Goal: Task Accomplishment & Management: Use online tool/utility

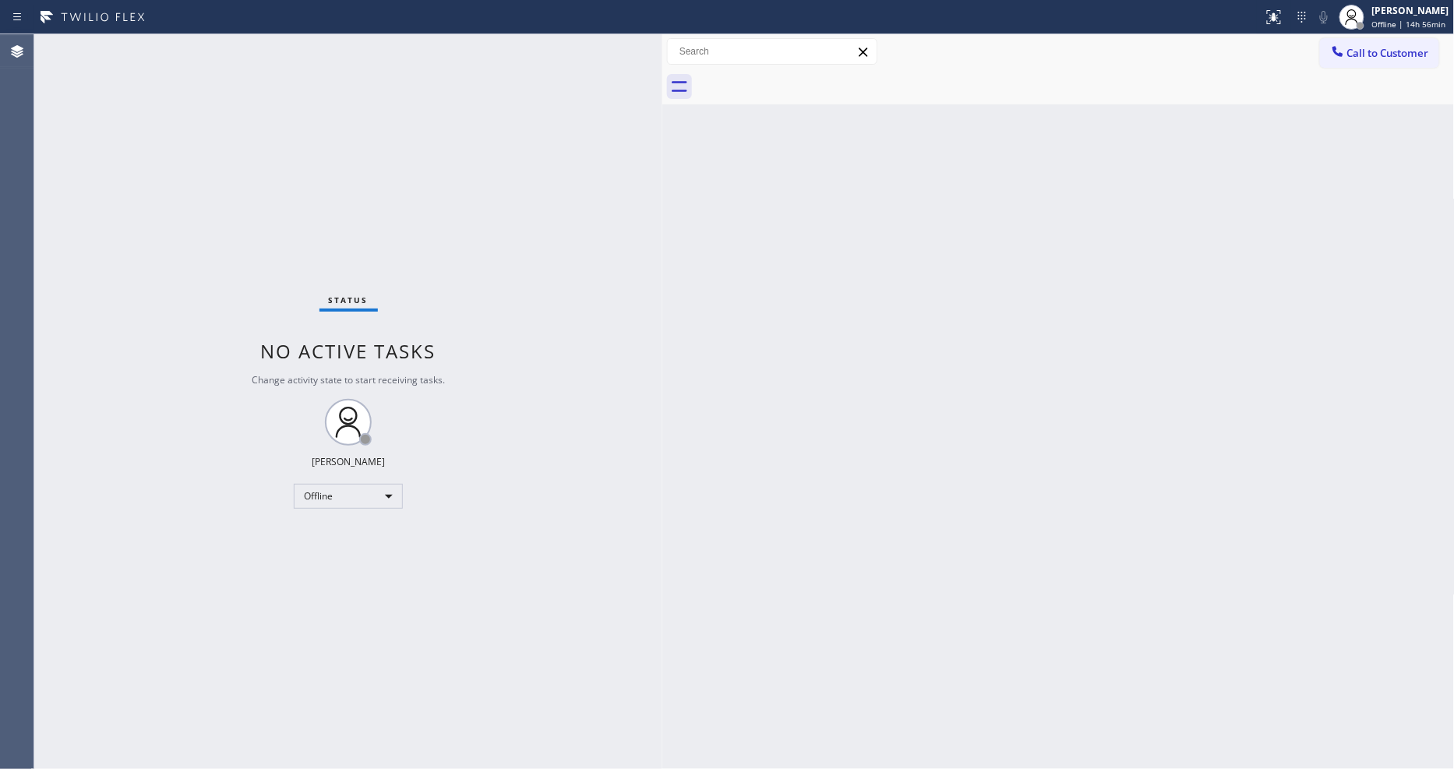
drag, startPoint x: 251, startPoint y: 86, endPoint x: 661, endPoint y: 150, distance: 415.0
click at [662, 150] on div at bounding box center [662, 401] width 0 height 735
click at [330, 495] on div "Offline" at bounding box center [348, 496] width 109 height 25
click at [322, 559] on li "Unavailable" at bounding box center [348, 557] width 106 height 19
click at [1002, 263] on div "Back to Dashboard Change Sender ID Customers Technicians Select a contact Outbo…" at bounding box center [1058, 401] width 793 height 735
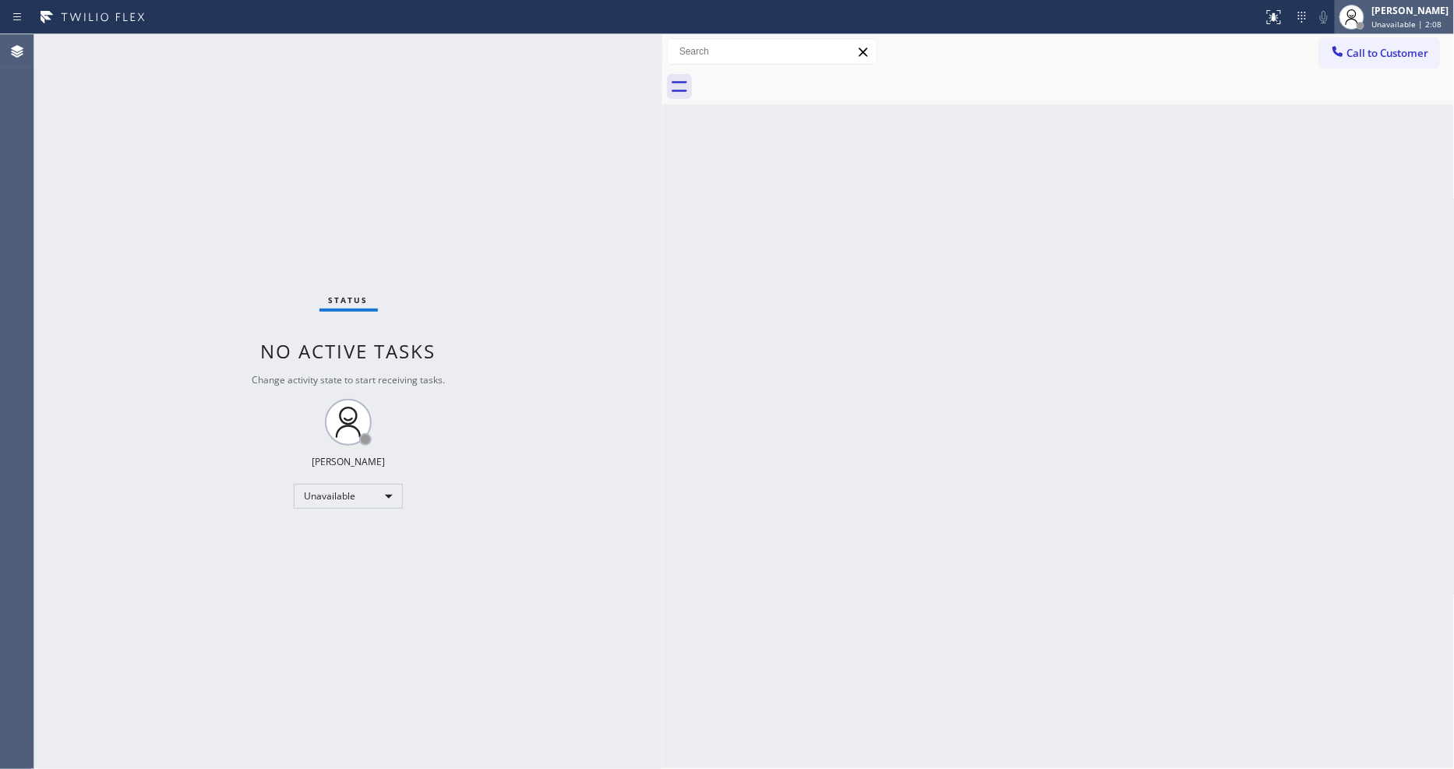
click at [1385, 20] on span "Unavailable | 2:08" at bounding box center [1407, 24] width 70 height 11
drag, startPoint x: 252, startPoint y: 95, endPoint x: 679, endPoint y: 100, distance: 426.3
click at [679, 100] on div at bounding box center [679, 401] width 0 height 735
click at [1408, 6] on div "[PERSON_NAME]" at bounding box center [1410, 10] width 77 height 13
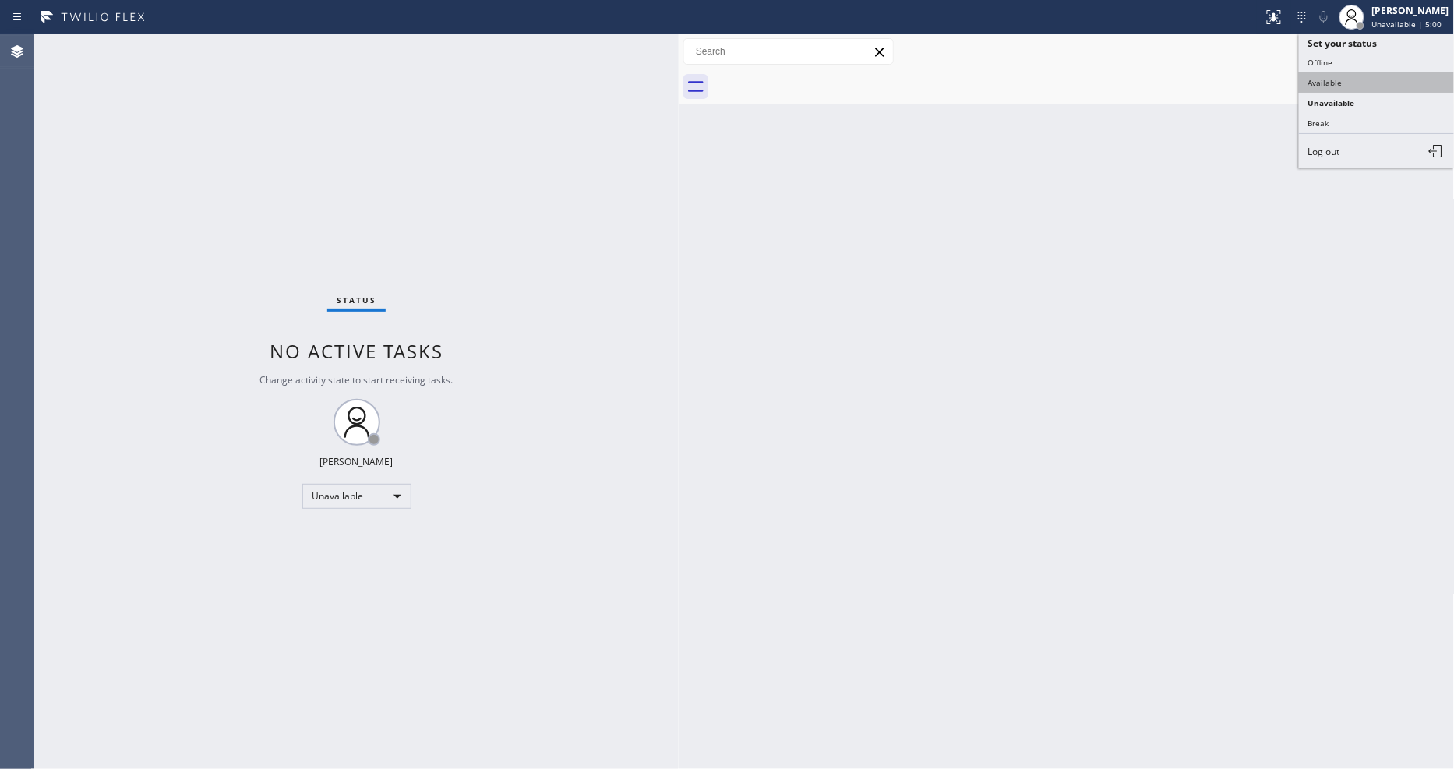
click at [1380, 73] on button "Available" at bounding box center [1377, 82] width 156 height 20
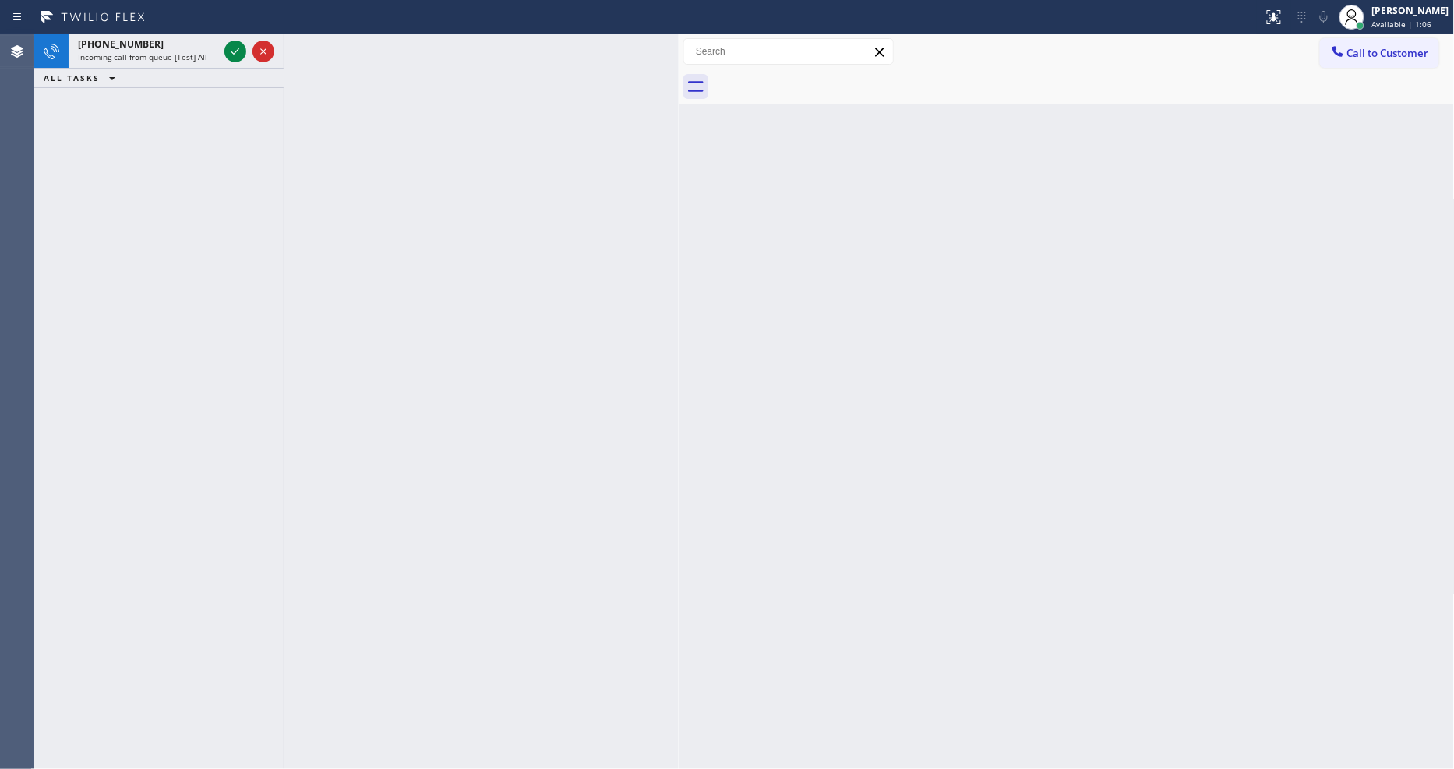
click at [231, 57] on icon at bounding box center [235, 51] width 19 height 19
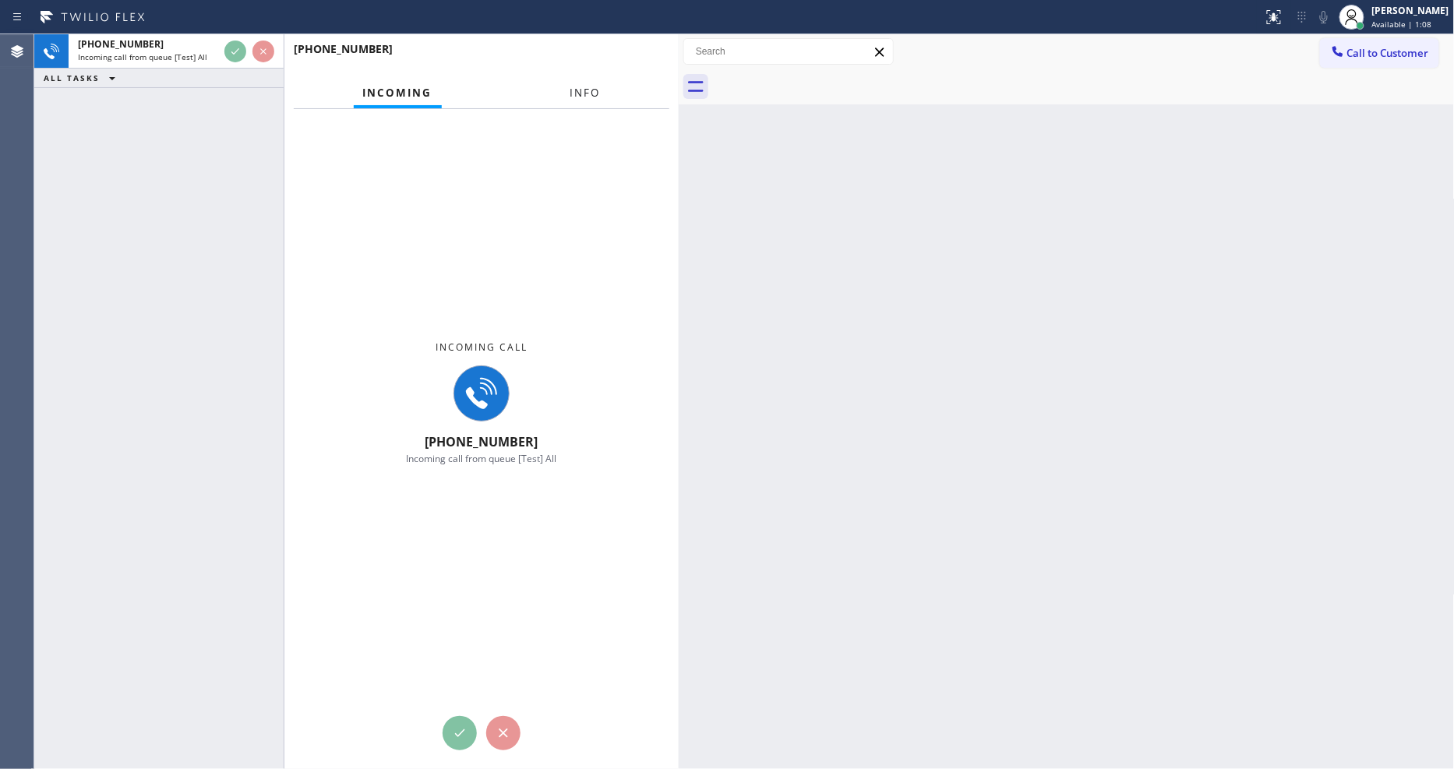
click at [591, 97] on button "Info" at bounding box center [585, 93] width 49 height 30
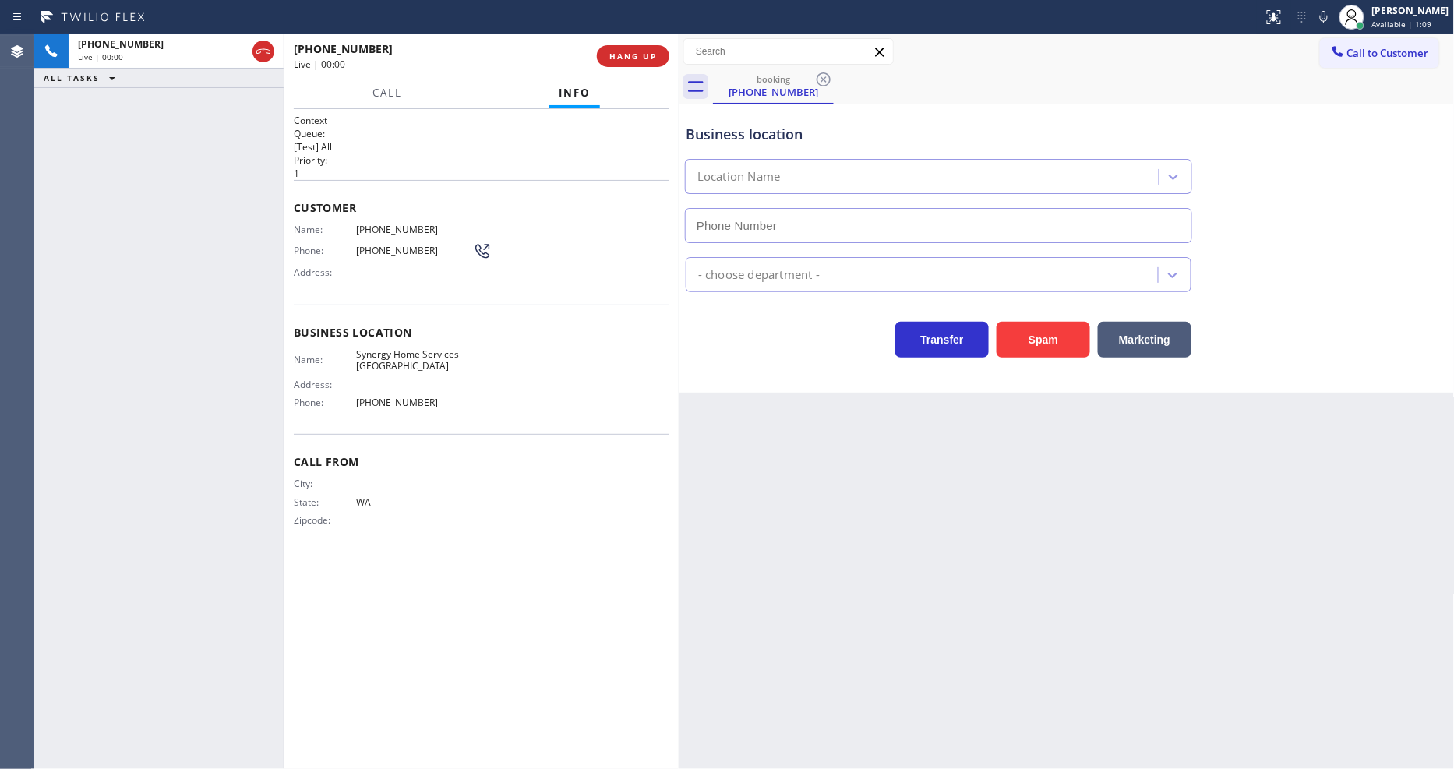
type input "[PHONE_NUMBER]"
click at [330, 132] on h2 "Queue:" at bounding box center [482, 133] width 376 height 13
click at [635, 53] on span "HANG UP" at bounding box center [633, 56] width 48 height 11
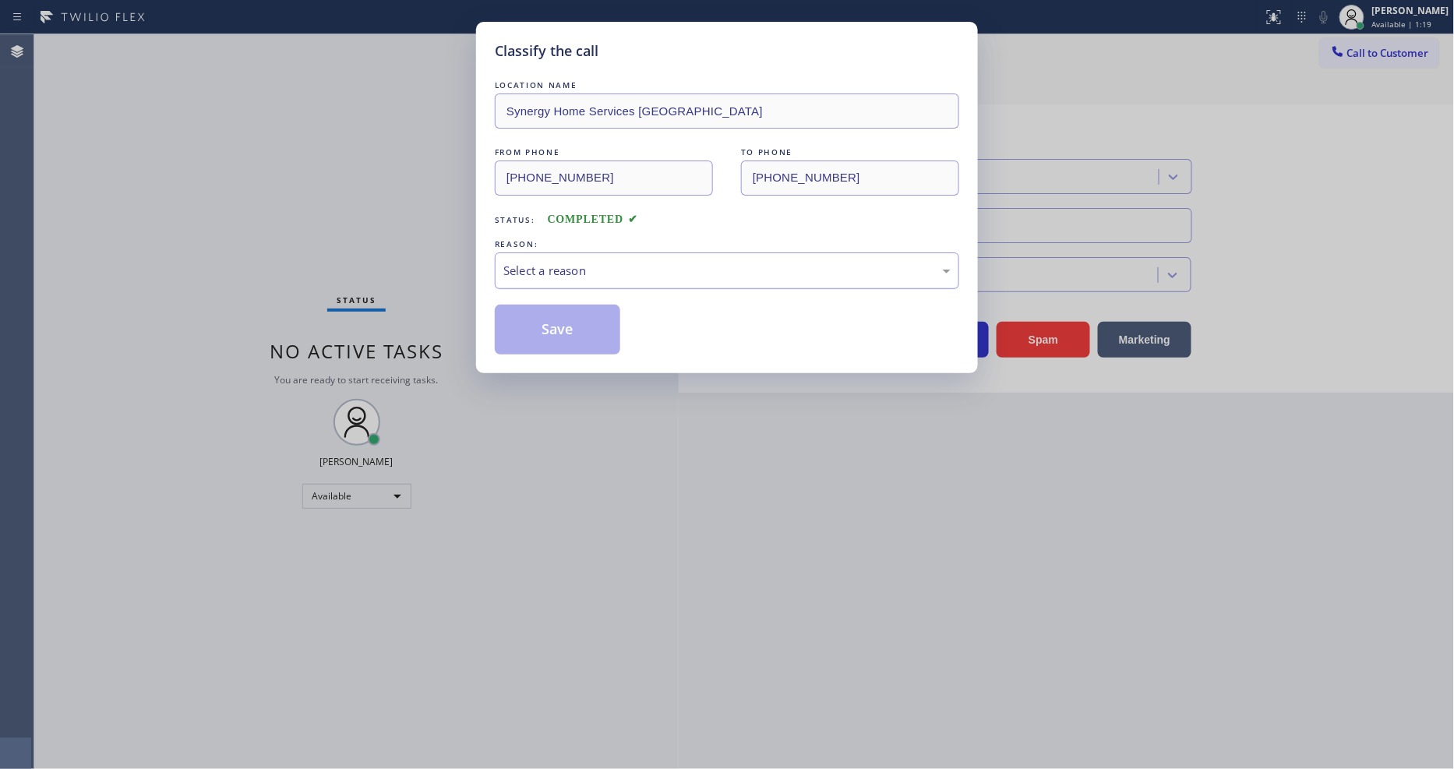
click at [585, 262] on div "Select a reason" at bounding box center [726, 271] width 447 height 18
click at [558, 321] on button "Save" at bounding box center [557, 330] width 125 height 50
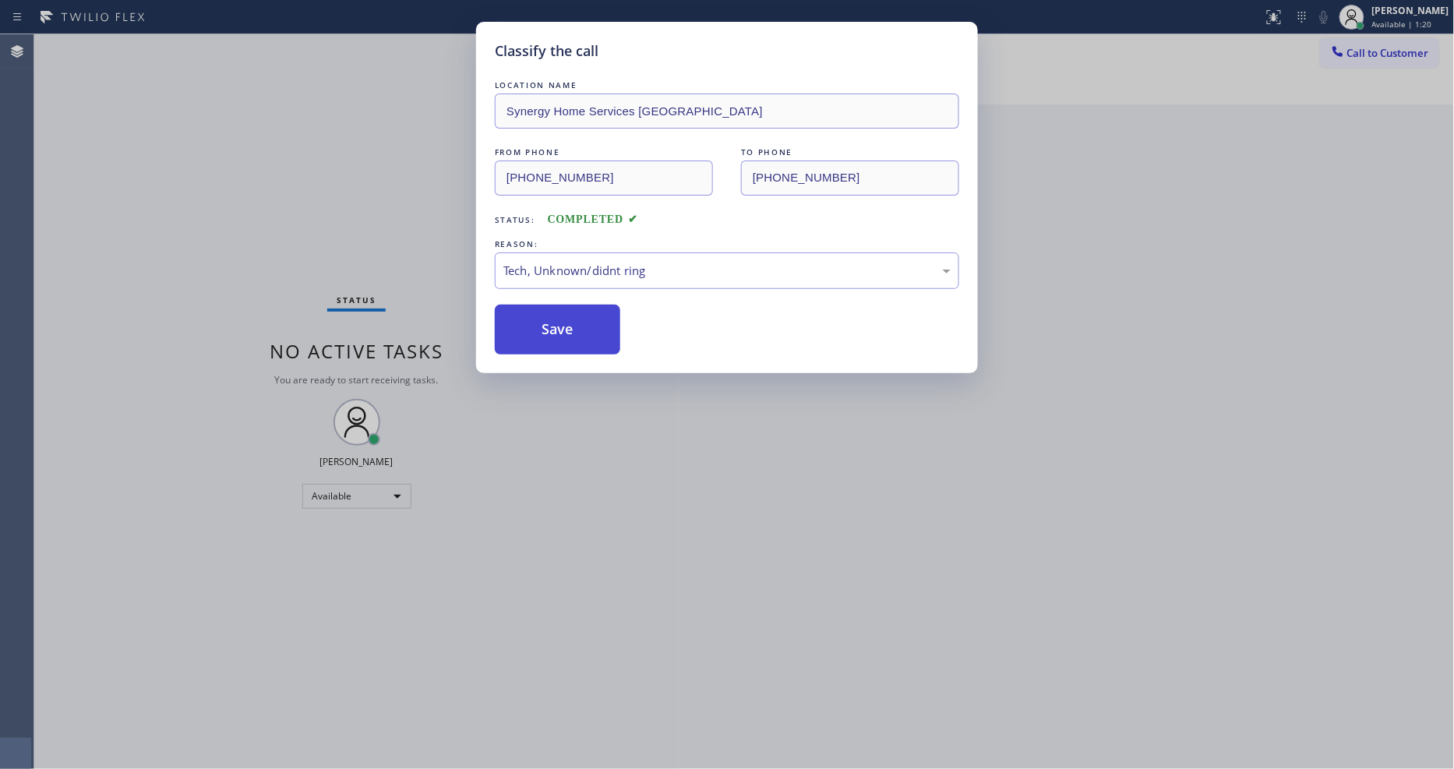
click at [558, 321] on button "Save" at bounding box center [557, 330] width 125 height 50
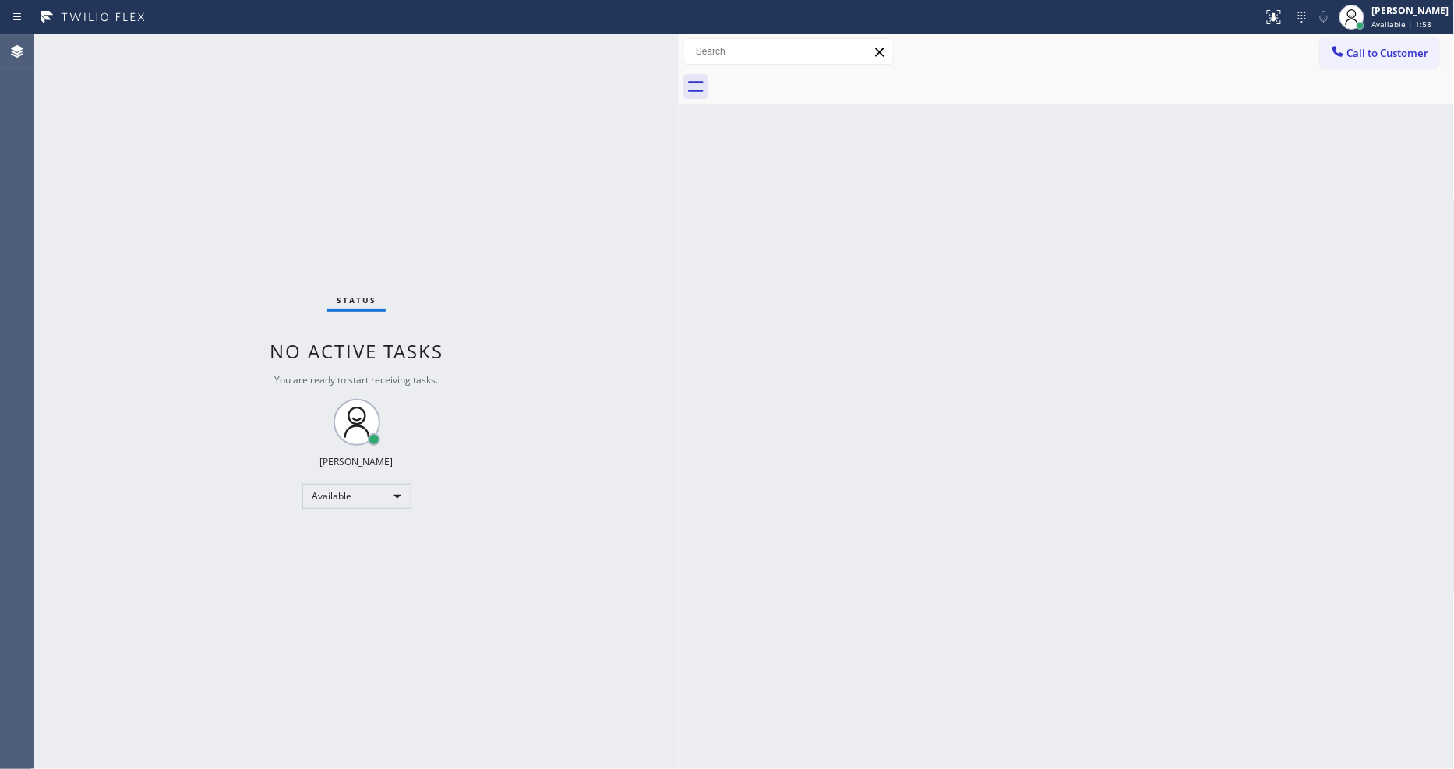
click at [413, 581] on div "Status No active tasks You are ready to start receiving tasks. [PERSON_NAME] Av…" at bounding box center [356, 401] width 644 height 735
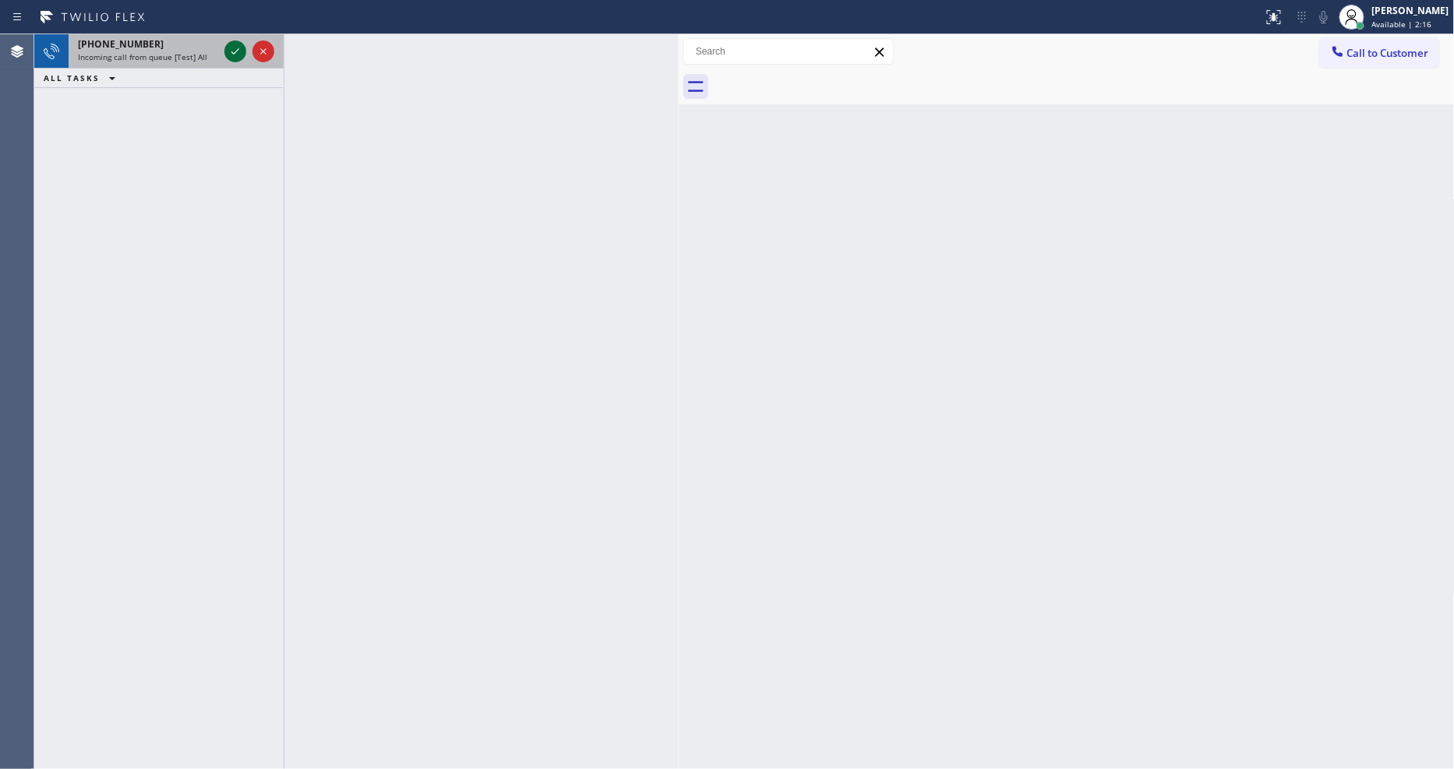
click at [235, 53] on icon at bounding box center [235, 51] width 19 height 19
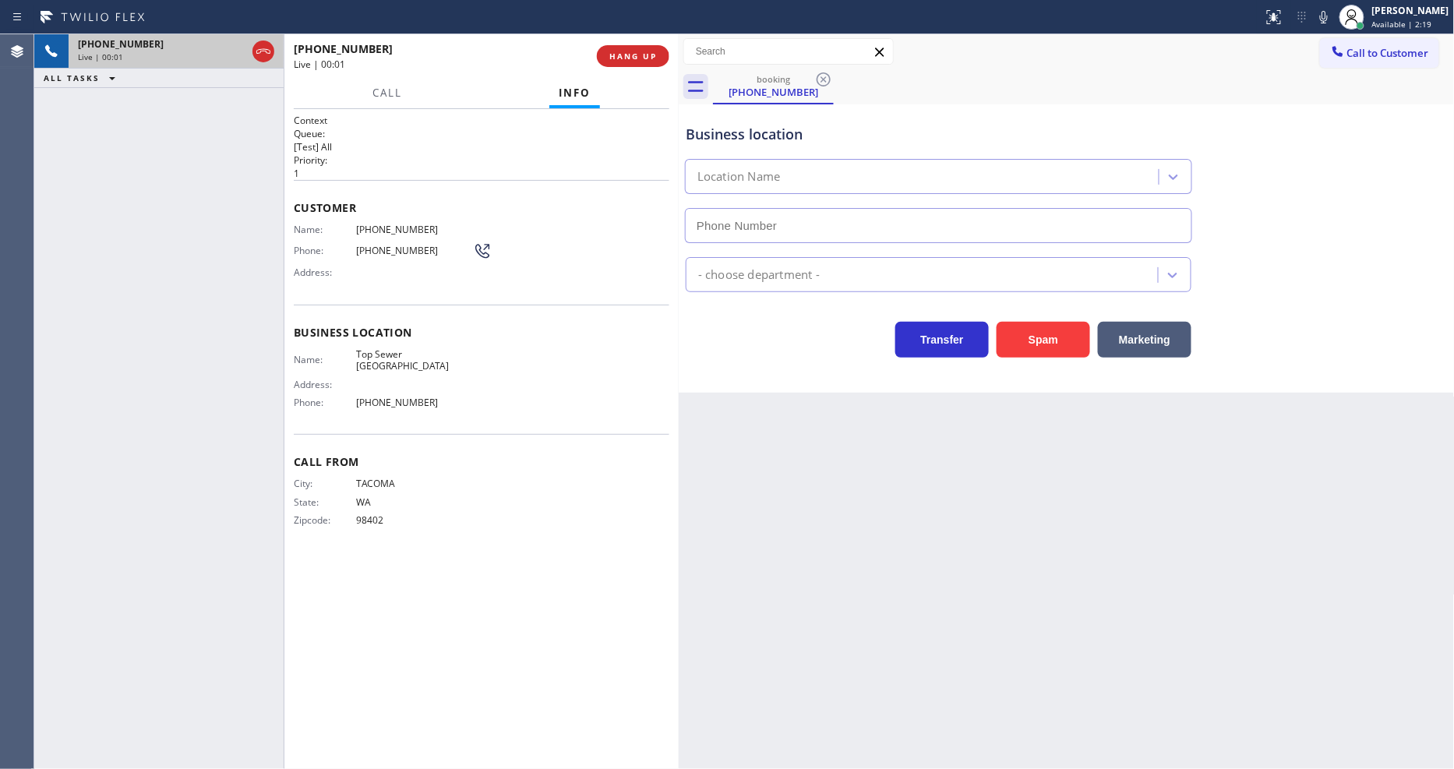
type input "[PHONE_NUMBER]"
click at [754, 512] on div "Back to Dashboard Change Sender ID Customers Technicians Select a contact Outbo…" at bounding box center [1067, 401] width 776 height 735
click at [640, 51] on span "HANG UP" at bounding box center [633, 56] width 48 height 11
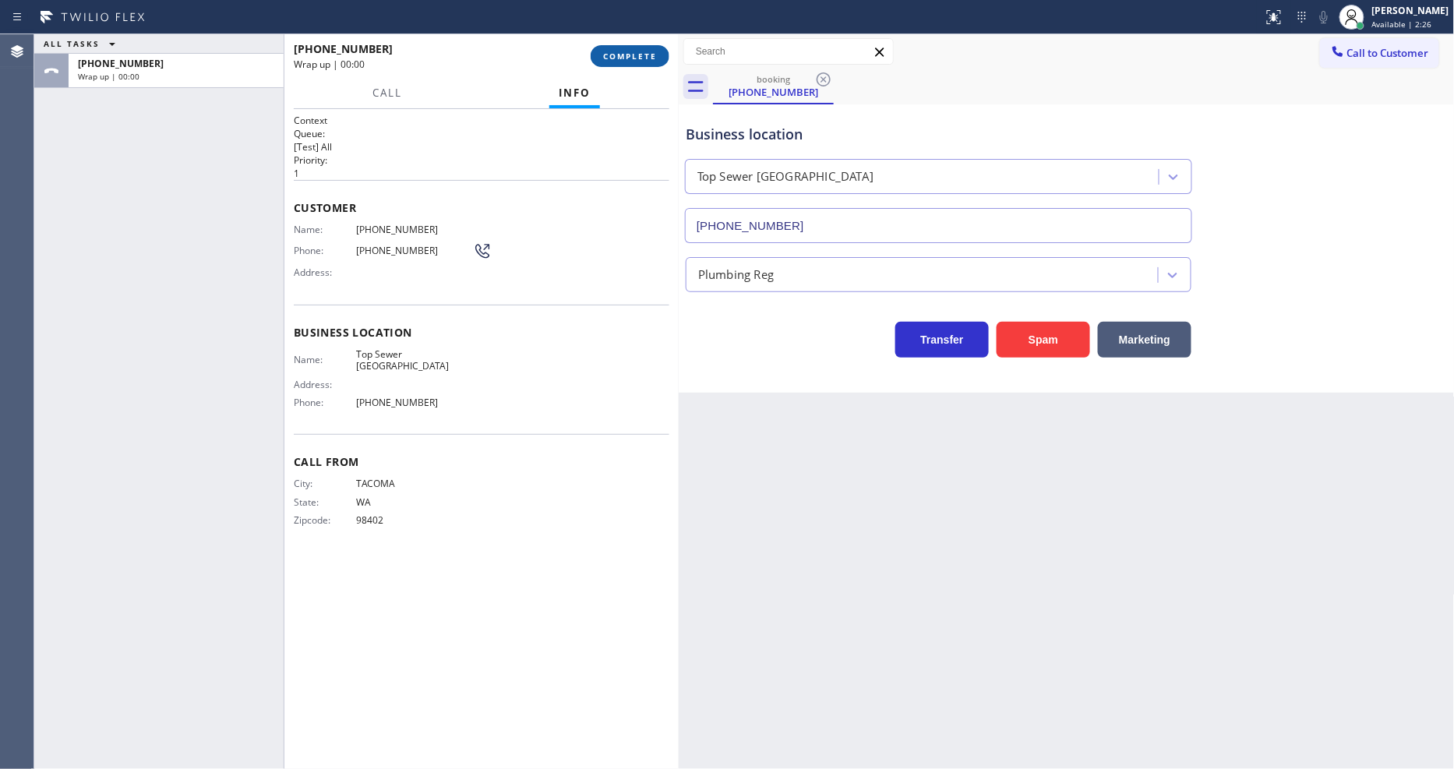
click at [640, 51] on span "COMPLETE" at bounding box center [630, 56] width 54 height 11
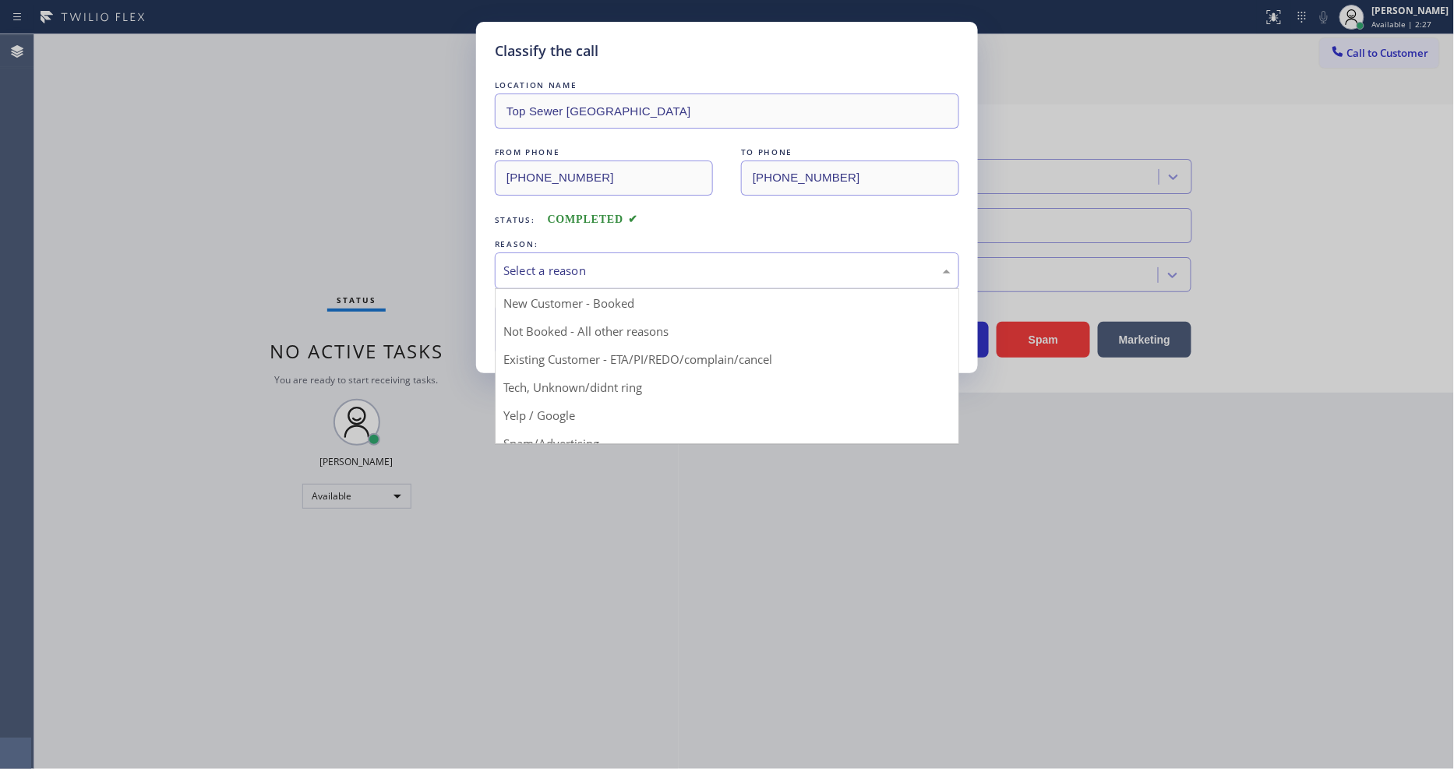
click at [585, 274] on div "Select a reason" at bounding box center [726, 271] width 447 height 18
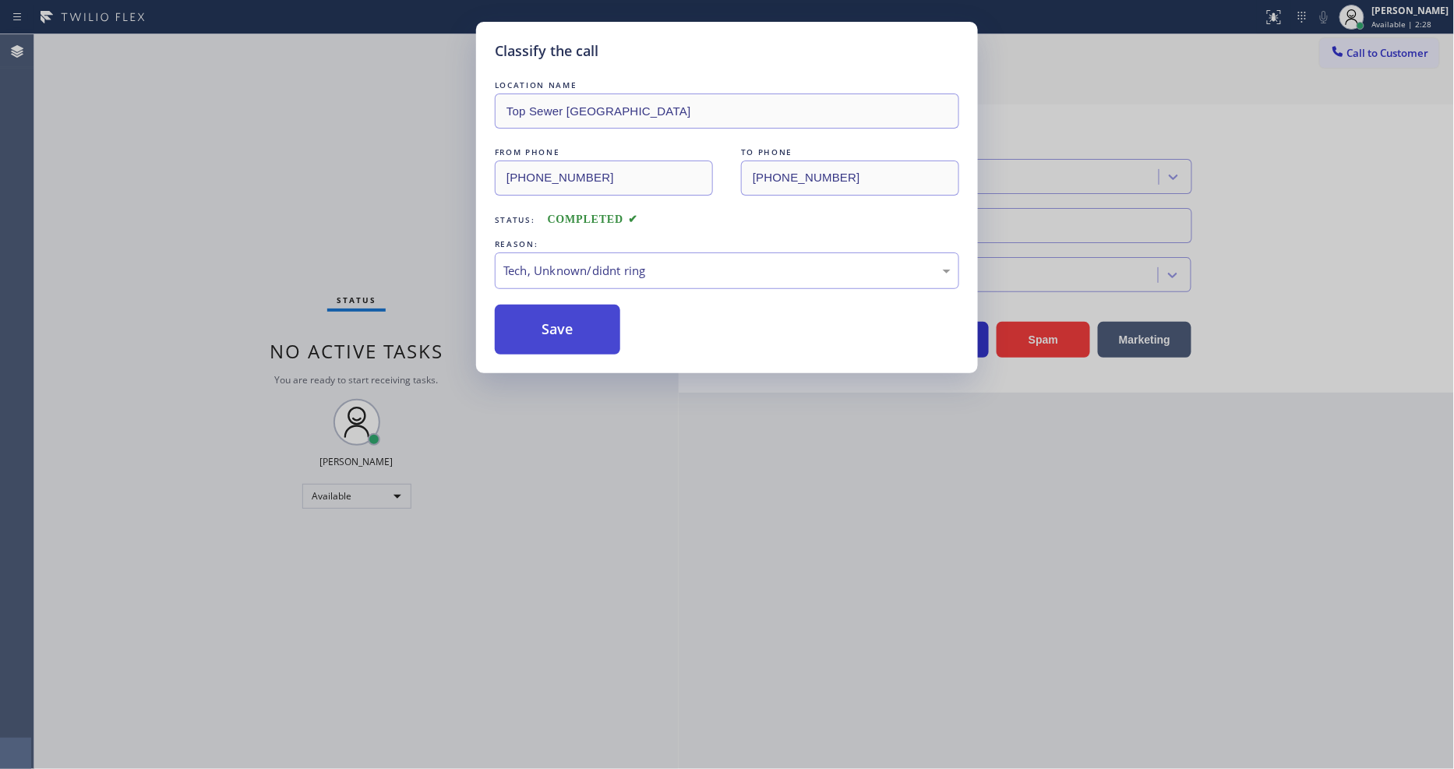
click at [588, 330] on button "Save" at bounding box center [557, 330] width 125 height 50
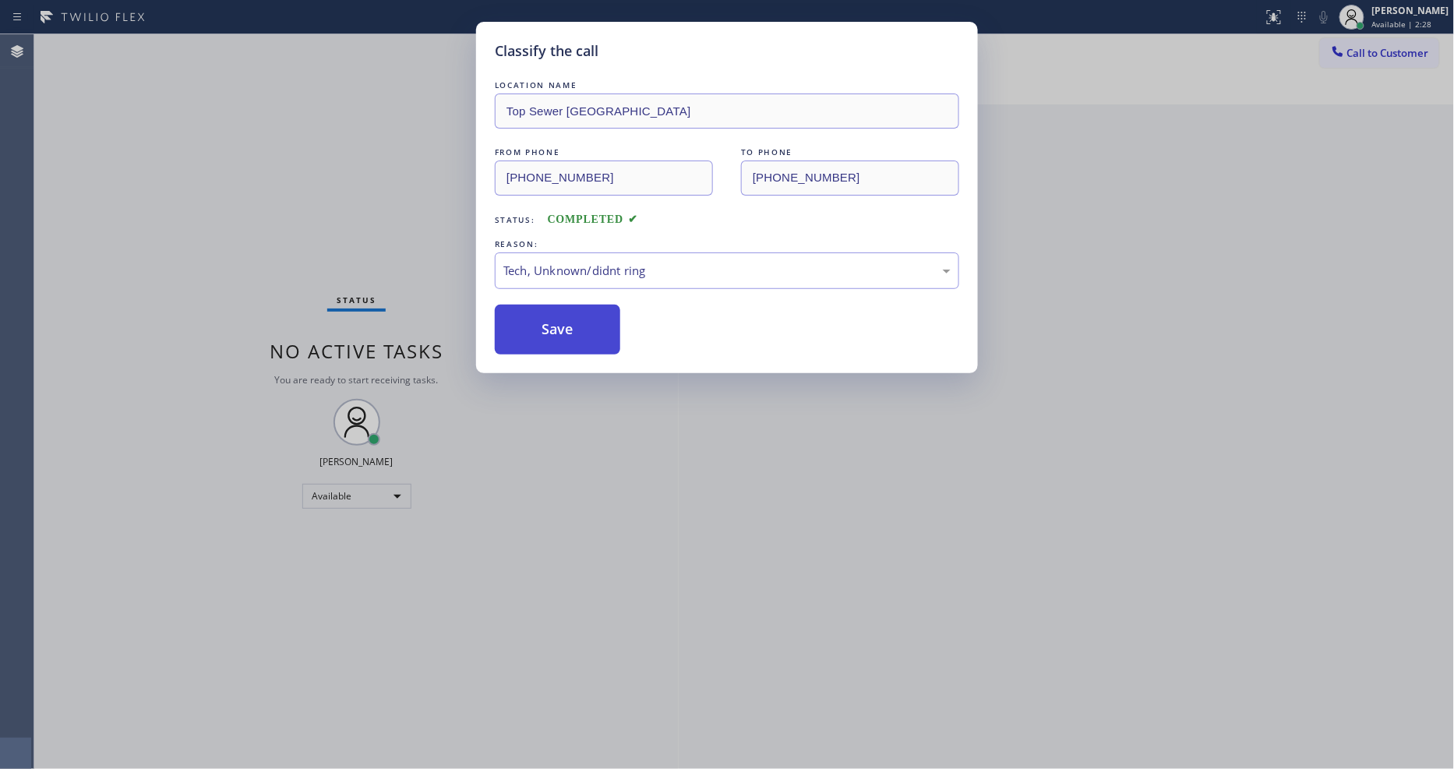
click at [588, 330] on button "Save" at bounding box center [557, 330] width 125 height 50
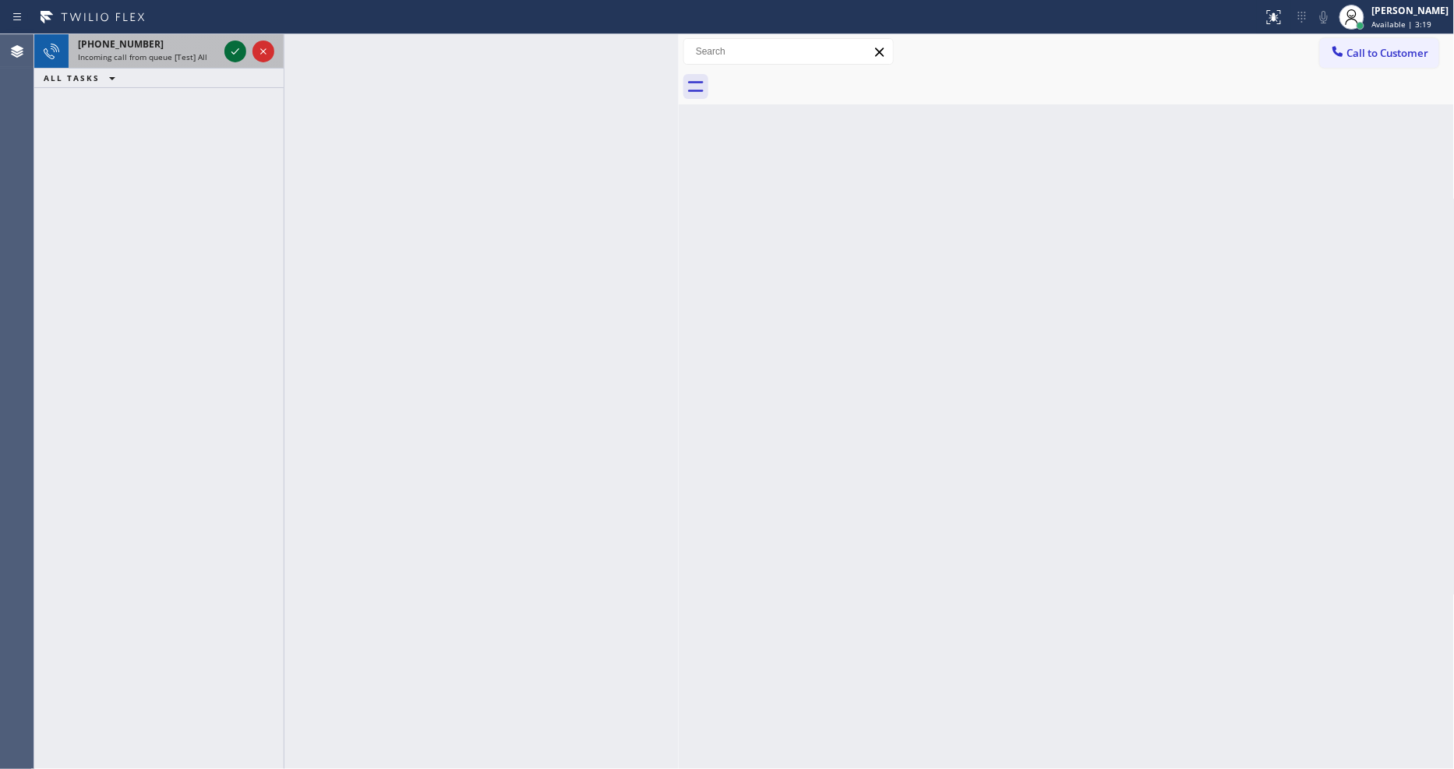
click at [236, 48] on icon at bounding box center [235, 51] width 19 height 19
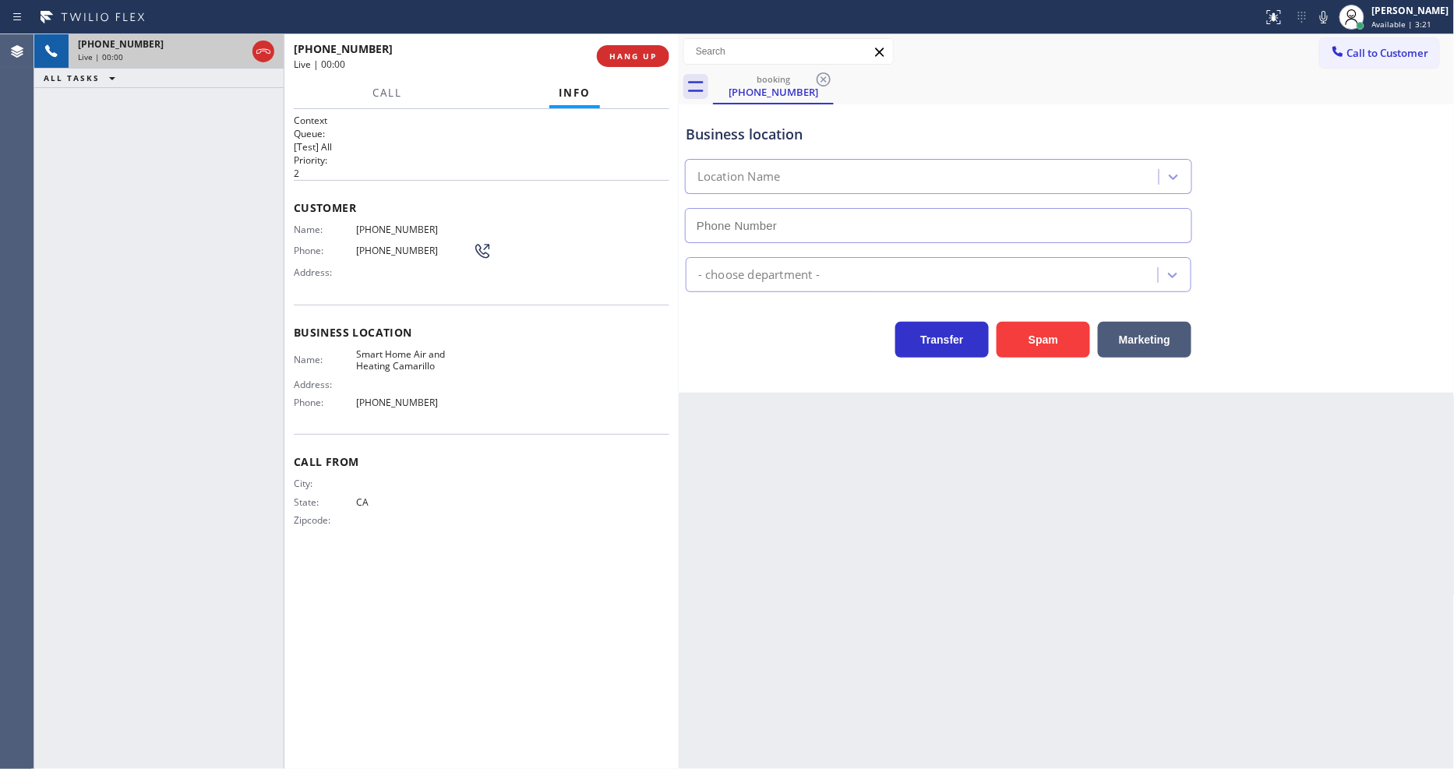
type input "[PHONE_NUMBER]"
click at [650, 55] on span "HANG UP" at bounding box center [633, 56] width 48 height 11
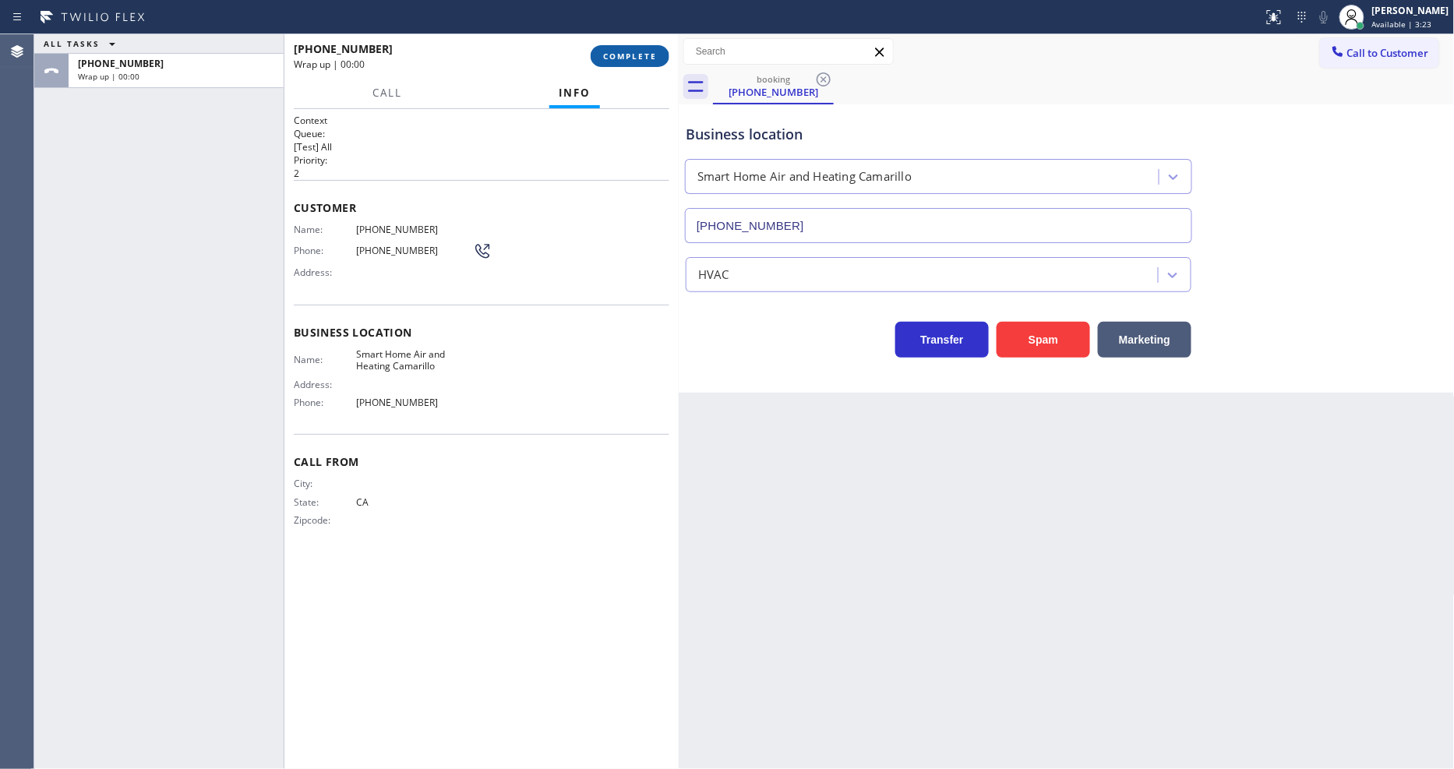
click at [650, 55] on span "COMPLETE" at bounding box center [630, 56] width 54 height 11
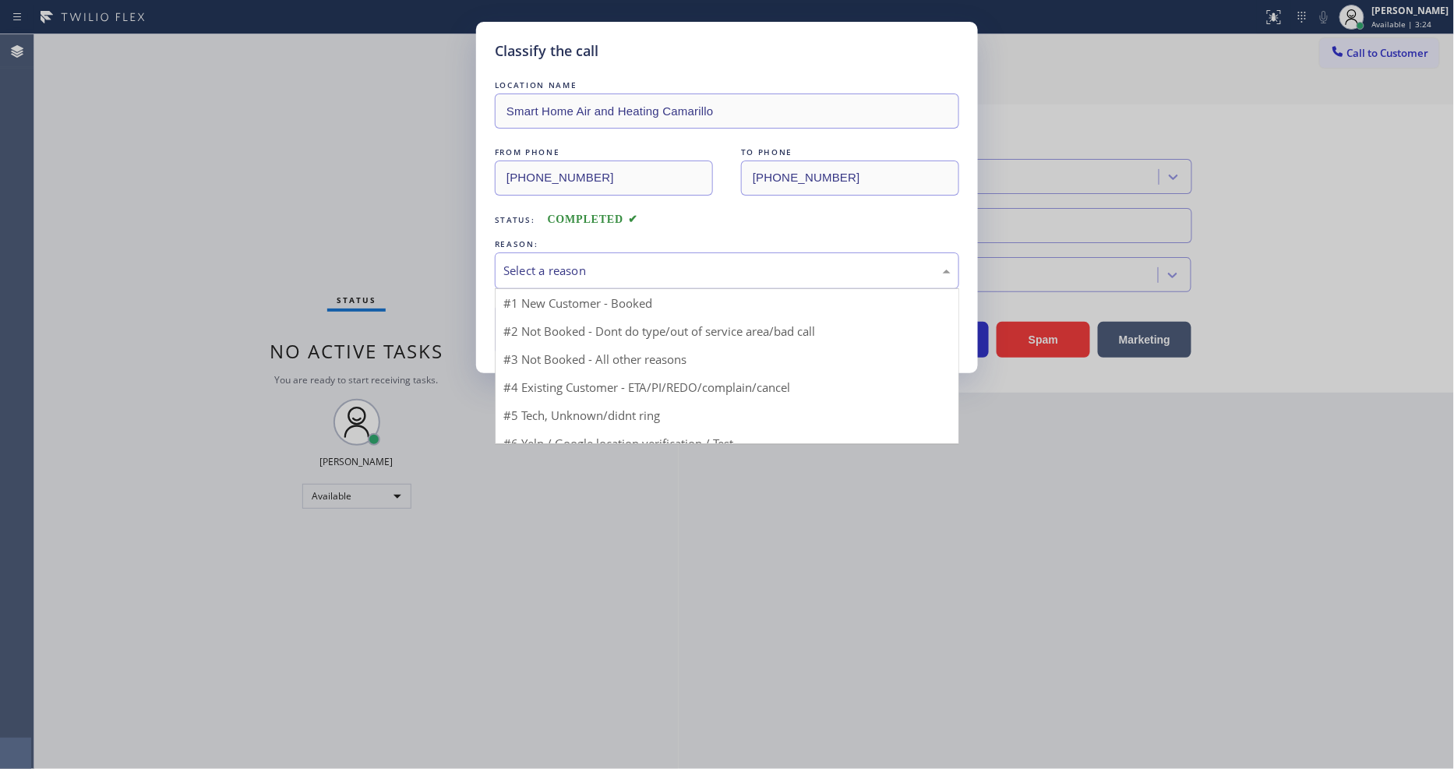
click at [593, 271] on div "Select a reason" at bounding box center [726, 271] width 447 height 18
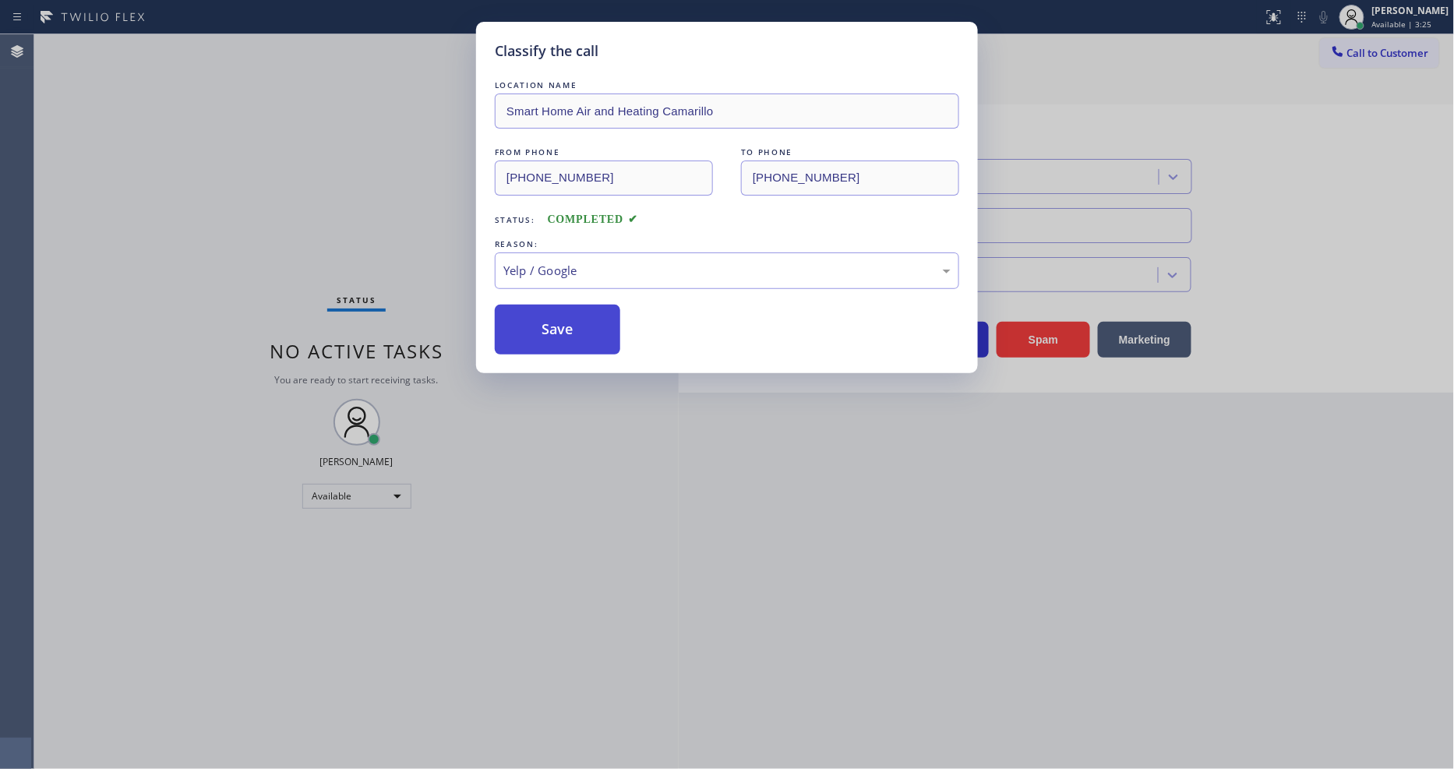
click at [574, 313] on button "Save" at bounding box center [557, 330] width 125 height 50
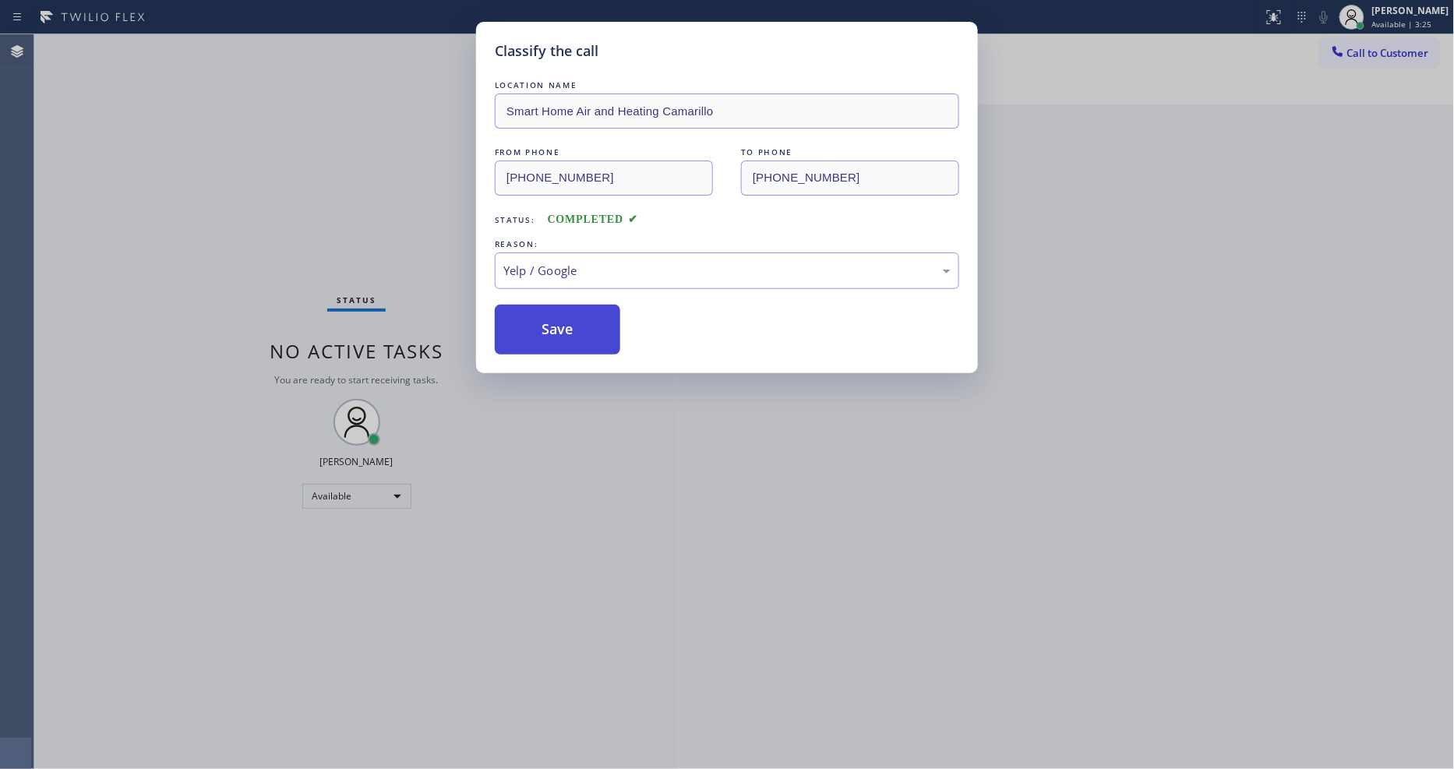
click at [574, 313] on button "Save" at bounding box center [557, 330] width 125 height 50
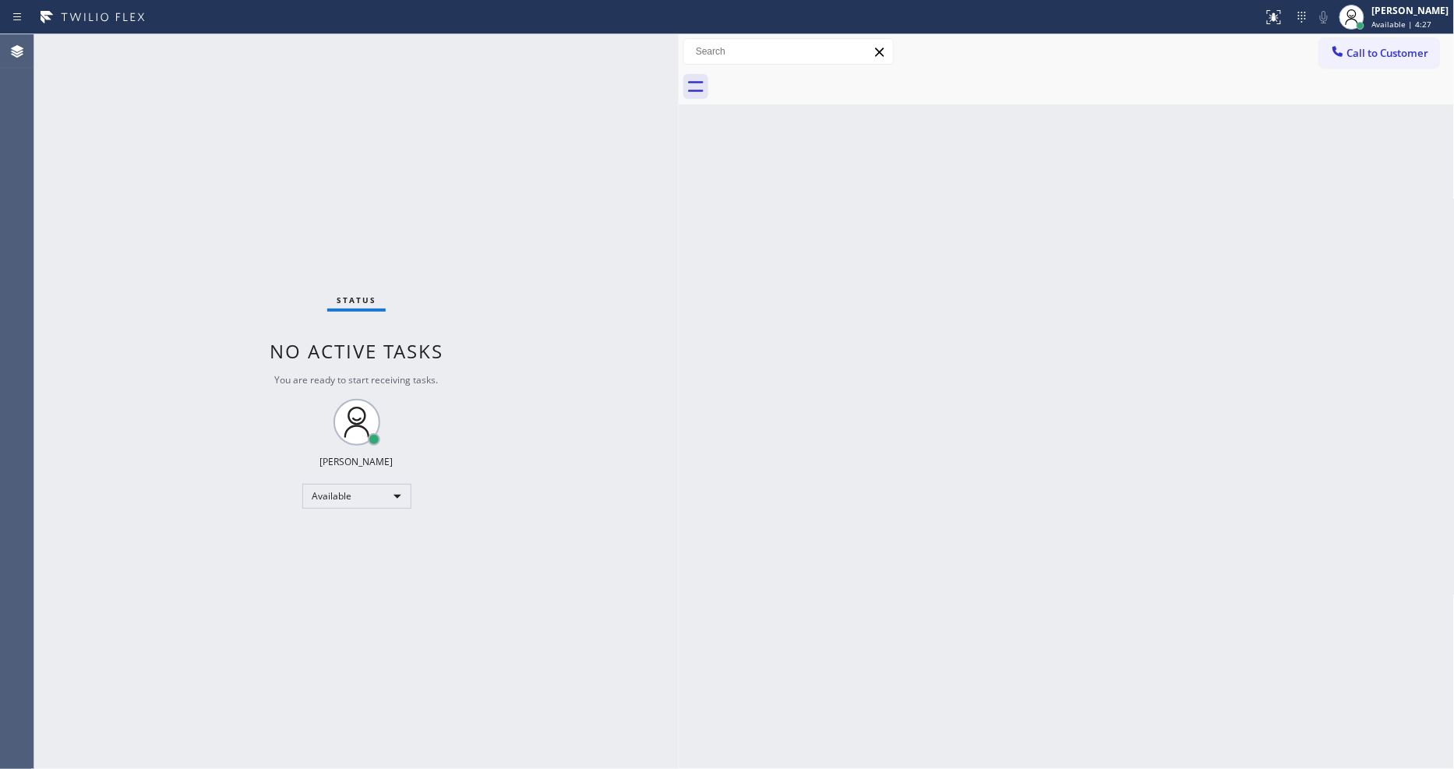
click at [214, 41] on div "Status No active tasks You are ready to start receiving tasks. [PERSON_NAME] Av…" at bounding box center [356, 401] width 644 height 735
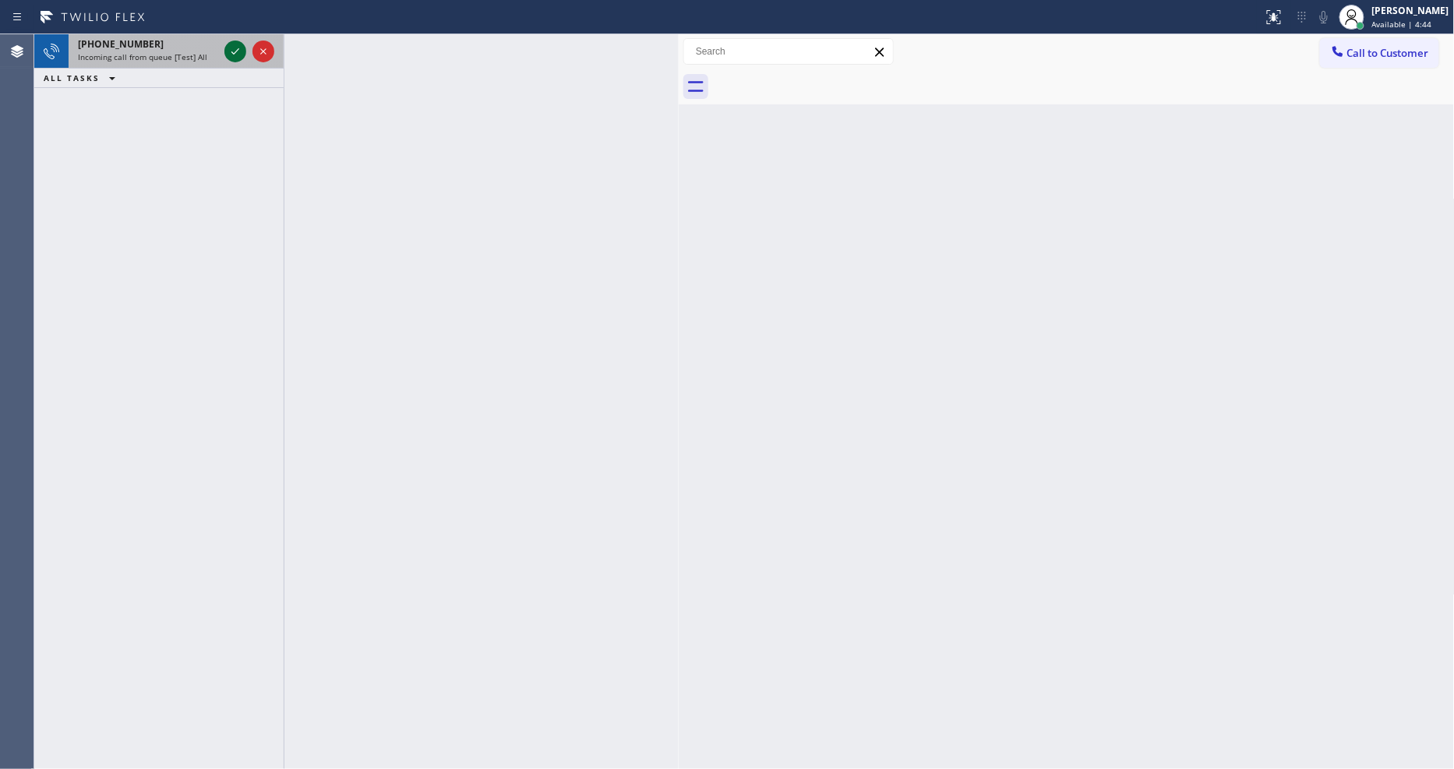
click at [232, 48] on icon at bounding box center [235, 51] width 19 height 19
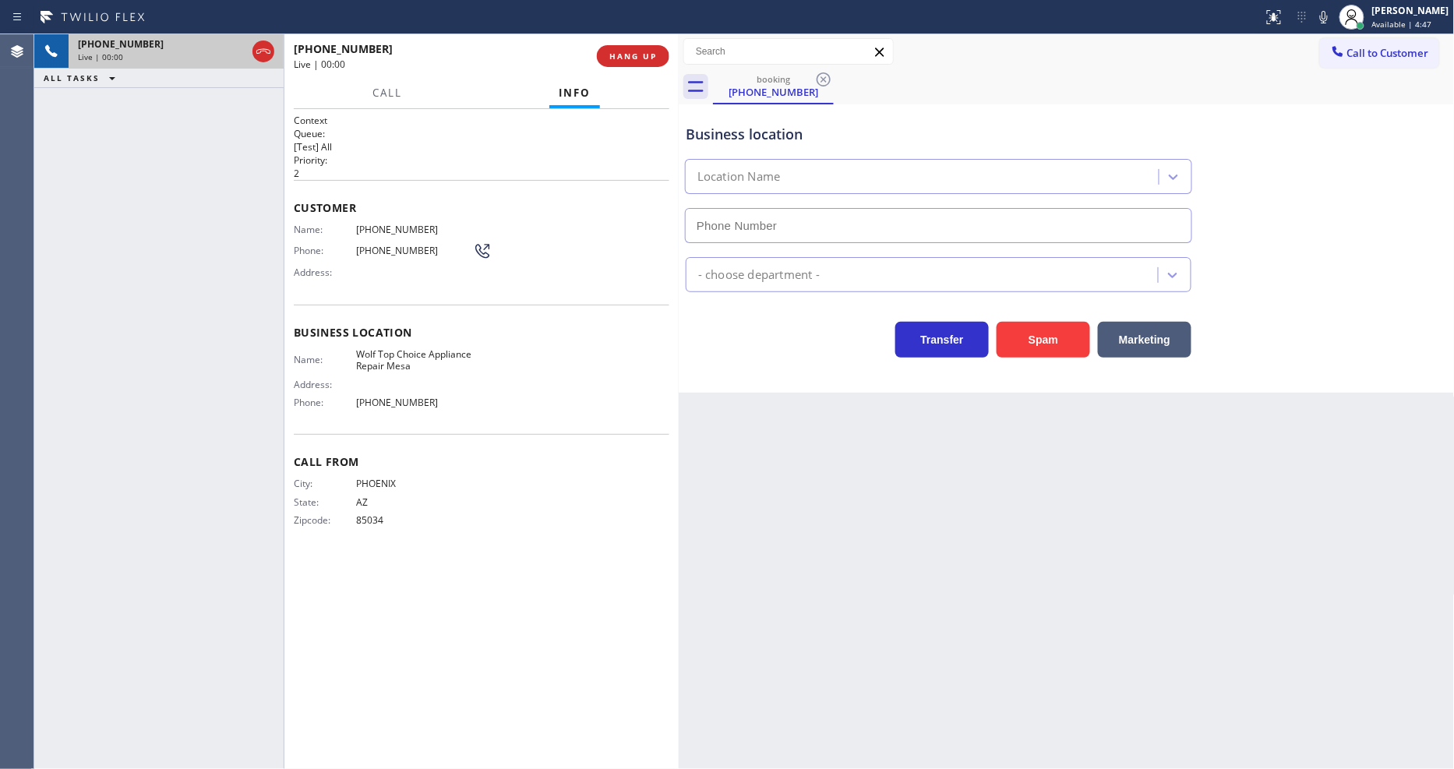
type input "[PHONE_NUMBER]"
click at [634, 52] on span "HANG UP" at bounding box center [633, 56] width 48 height 11
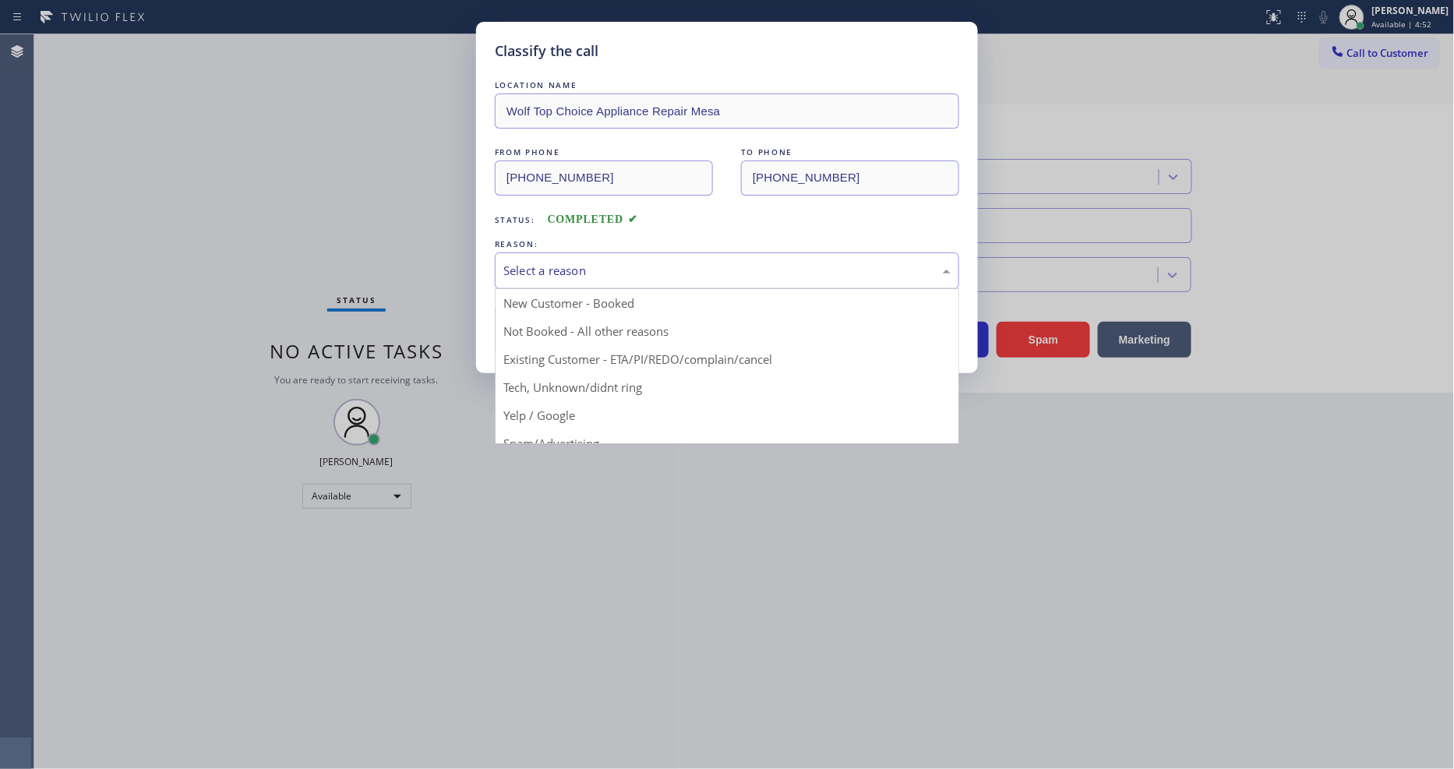
click at [575, 262] on div "Select a reason" at bounding box center [726, 271] width 447 height 18
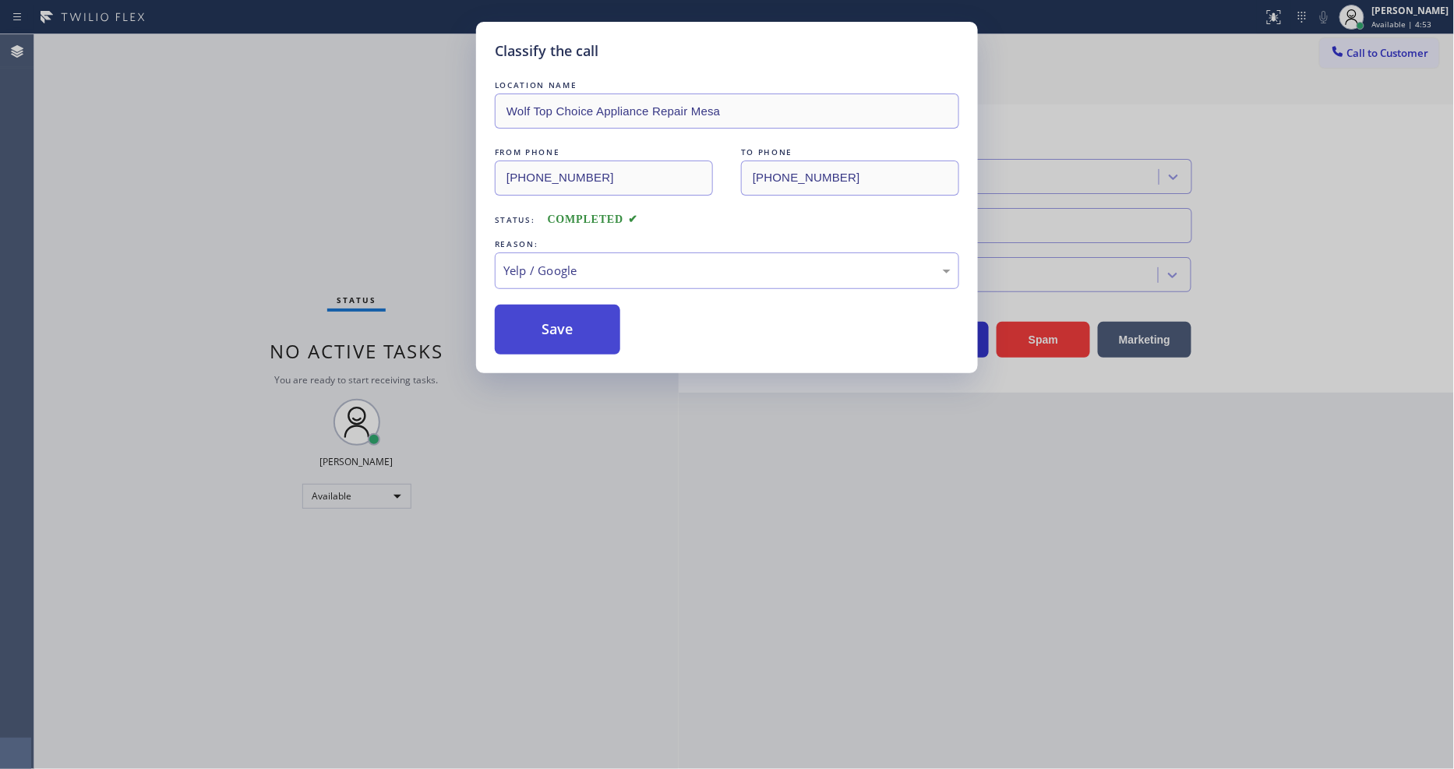
click at [573, 305] on button "Save" at bounding box center [557, 330] width 125 height 50
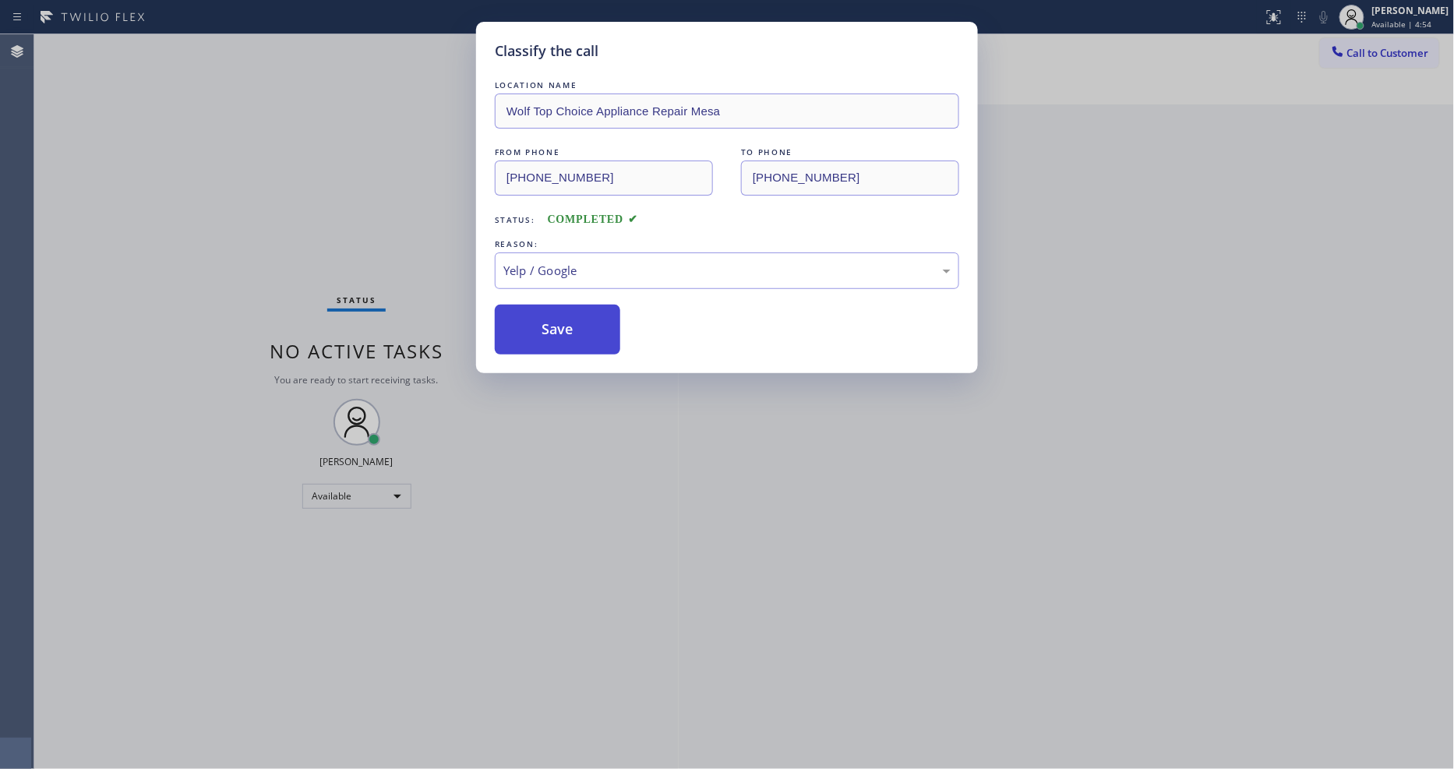
click at [573, 310] on button "Save" at bounding box center [557, 330] width 125 height 50
click at [574, 310] on button "Save" at bounding box center [557, 330] width 125 height 50
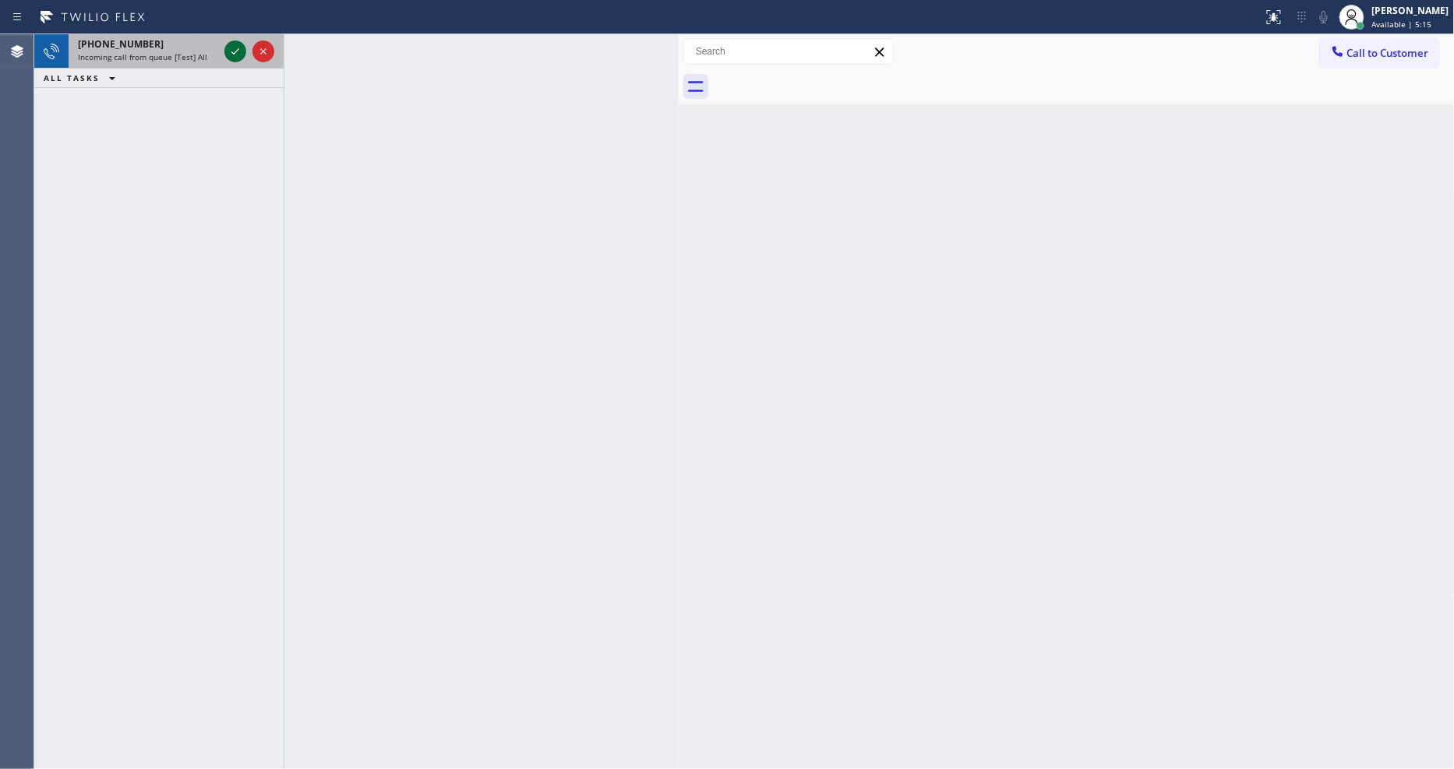
click at [230, 45] on icon at bounding box center [235, 51] width 19 height 19
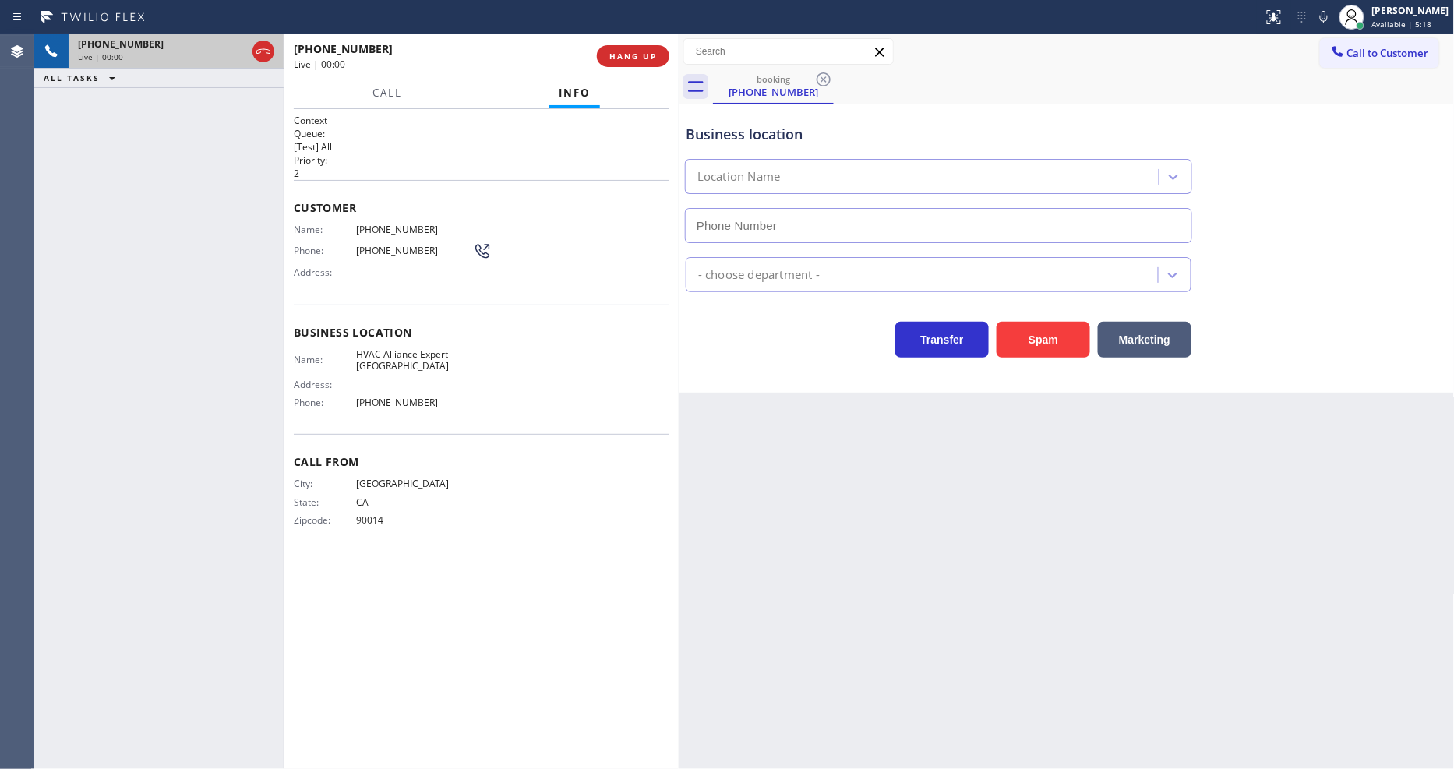
type input "[PHONE_NUMBER]"
click at [625, 52] on span "HANG UP" at bounding box center [633, 56] width 48 height 11
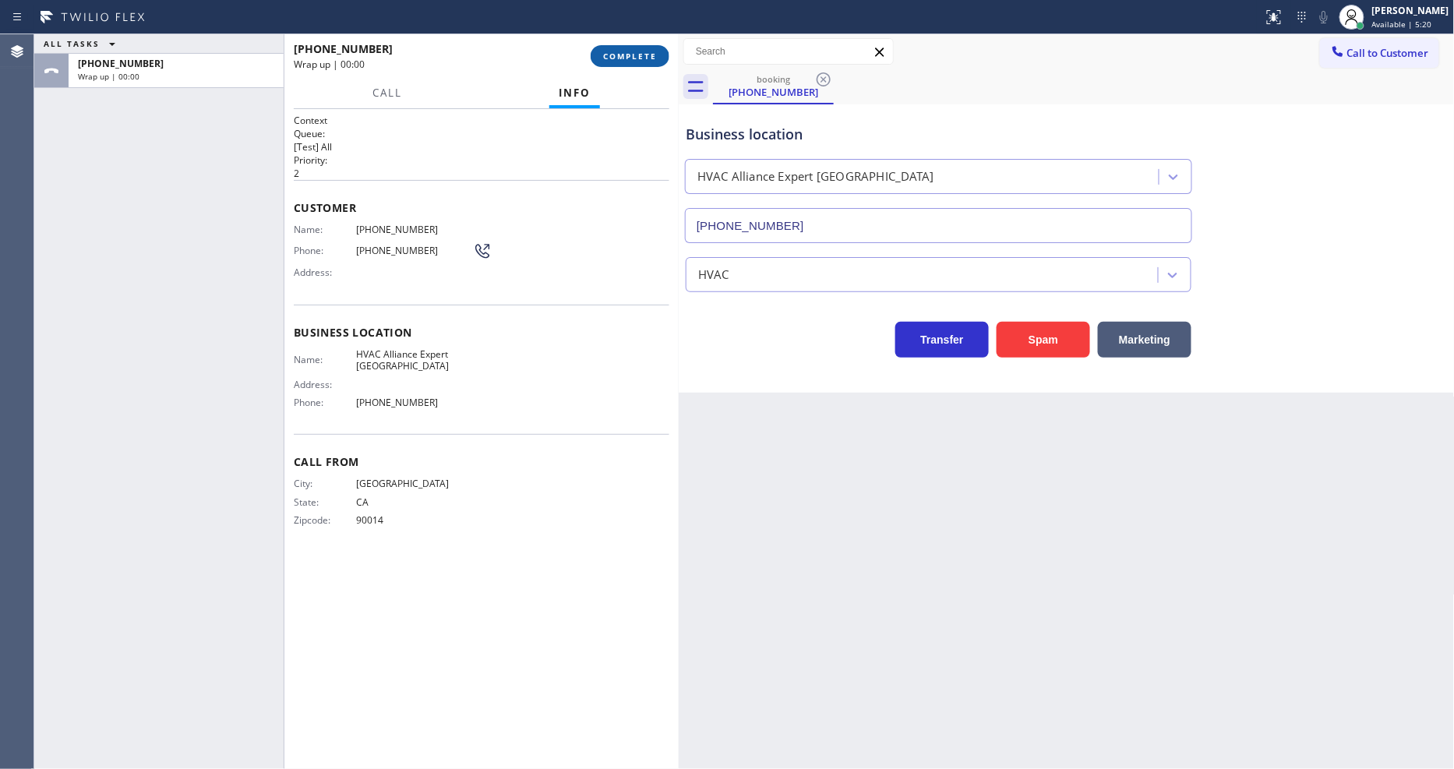
click at [625, 52] on span "COMPLETE" at bounding box center [630, 56] width 54 height 11
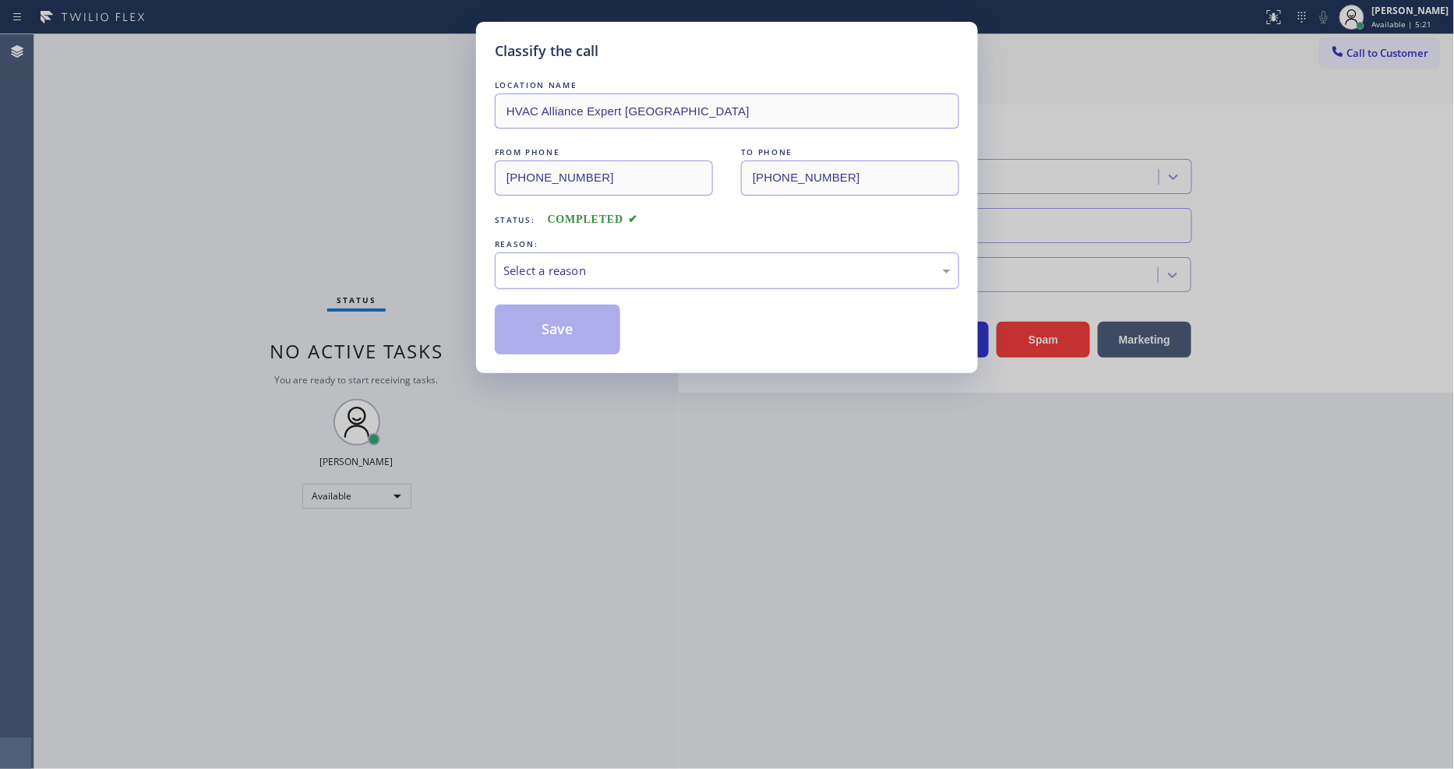
click at [572, 268] on div "Select a reason" at bounding box center [726, 271] width 447 height 18
click at [564, 321] on button "Save" at bounding box center [557, 330] width 125 height 50
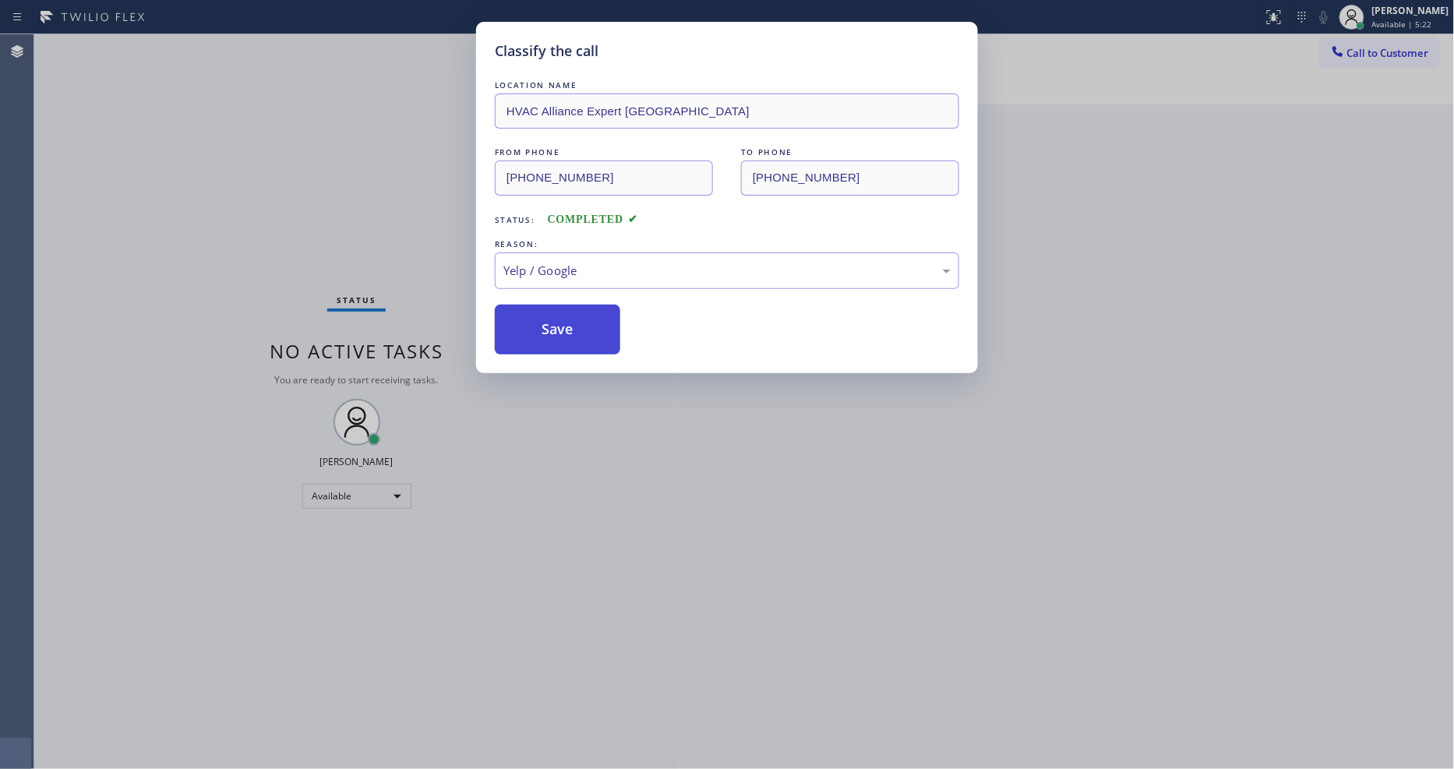
click at [564, 321] on button "Save" at bounding box center [557, 330] width 125 height 50
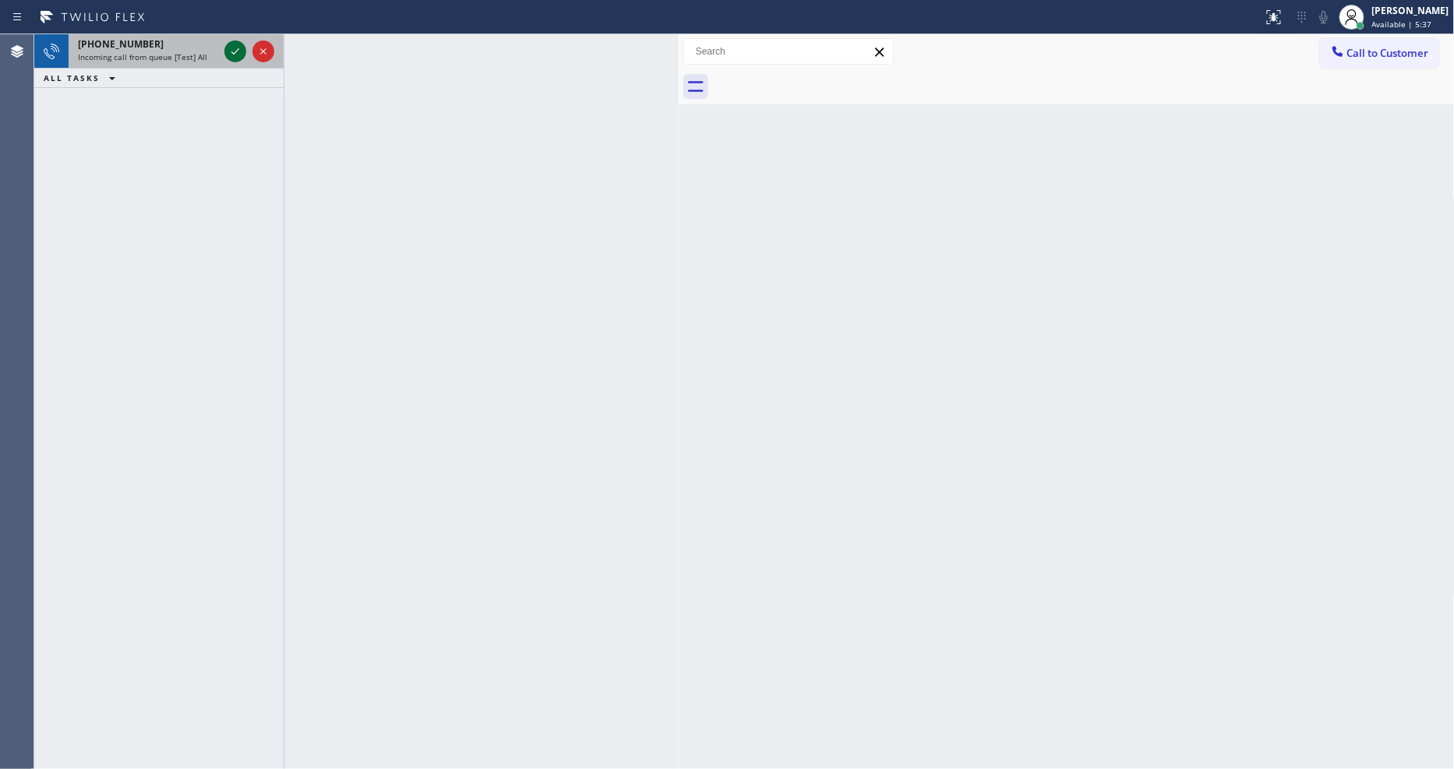
click at [242, 45] on icon at bounding box center [235, 51] width 19 height 19
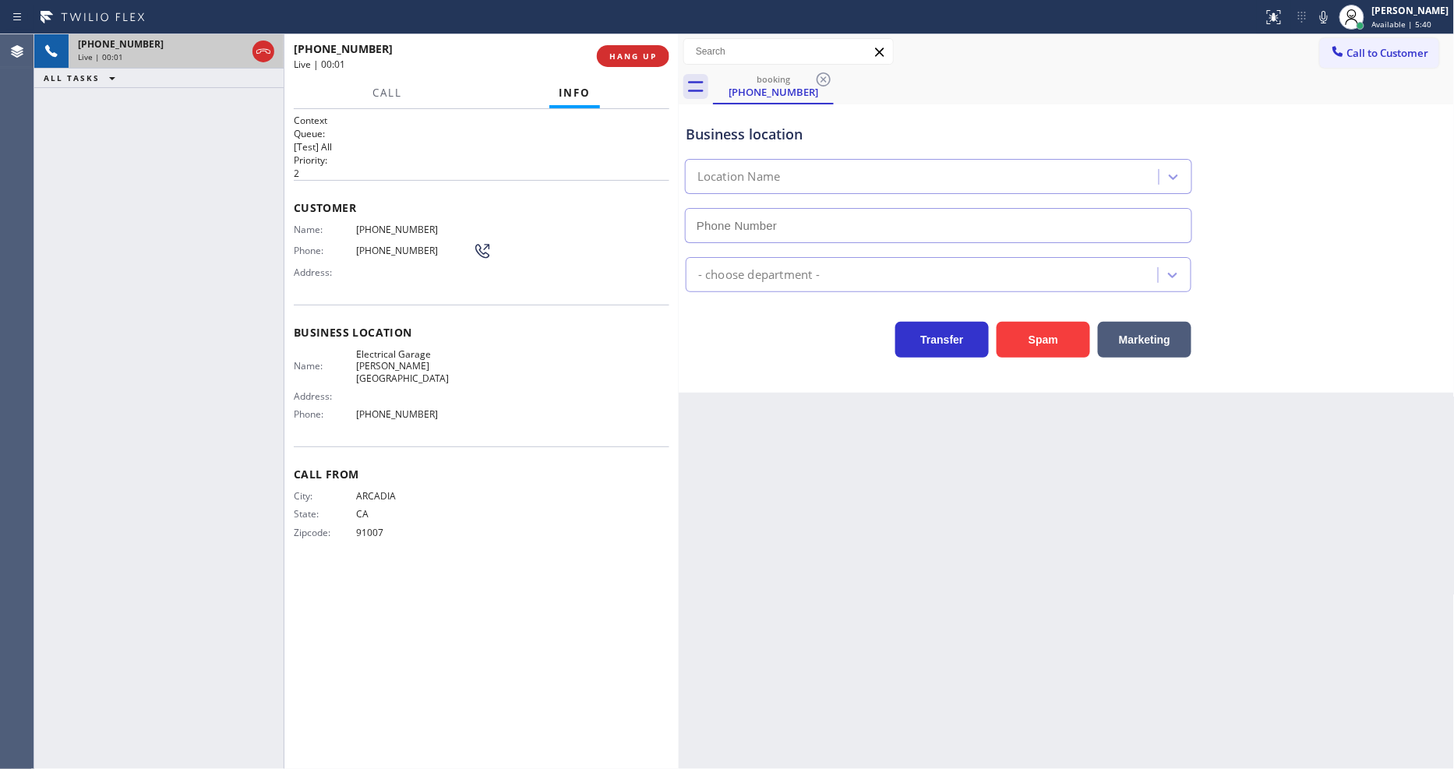
type input "[PHONE_NUMBER]"
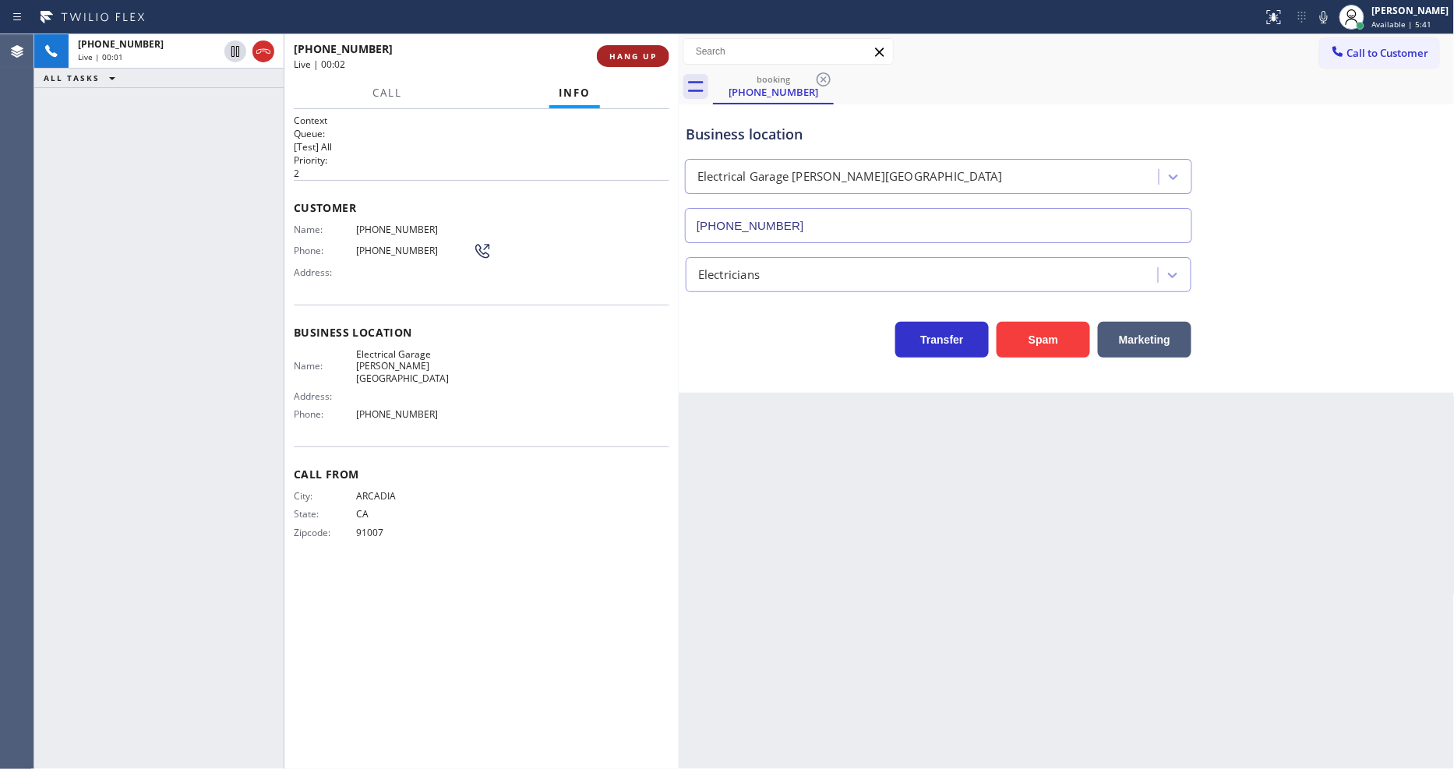
click at [641, 53] on span "HANG UP" at bounding box center [633, 56] width 48 height 11
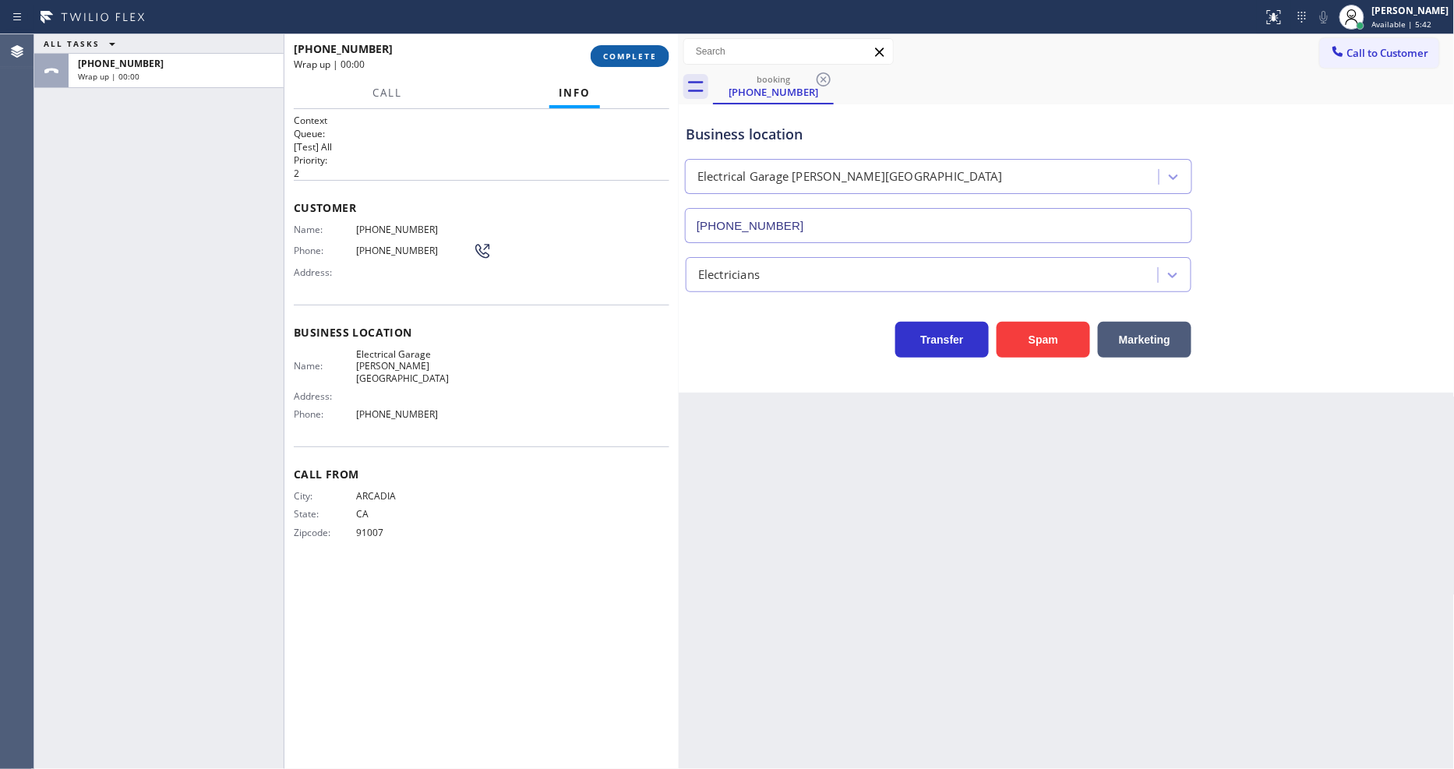
click at [641, 53] on span "COMPLETE" at bounding box center [630, 56] width 54 height 11
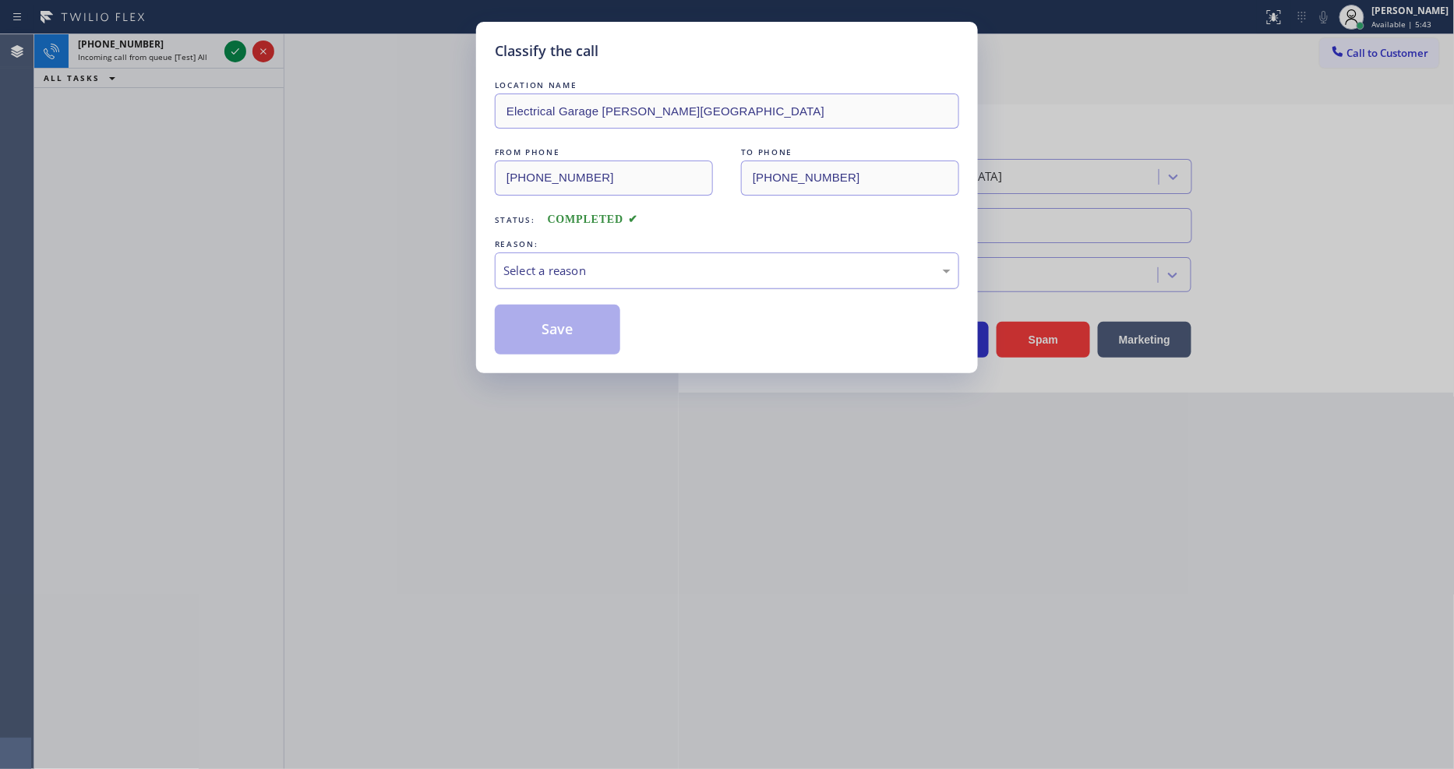
click at [555, 270] on div "Select a reason" at bounding box center [726, 271] width 447 height 18
click at [544, 326] on button "Save" at bounding box center [557, 330] width 125 height 50
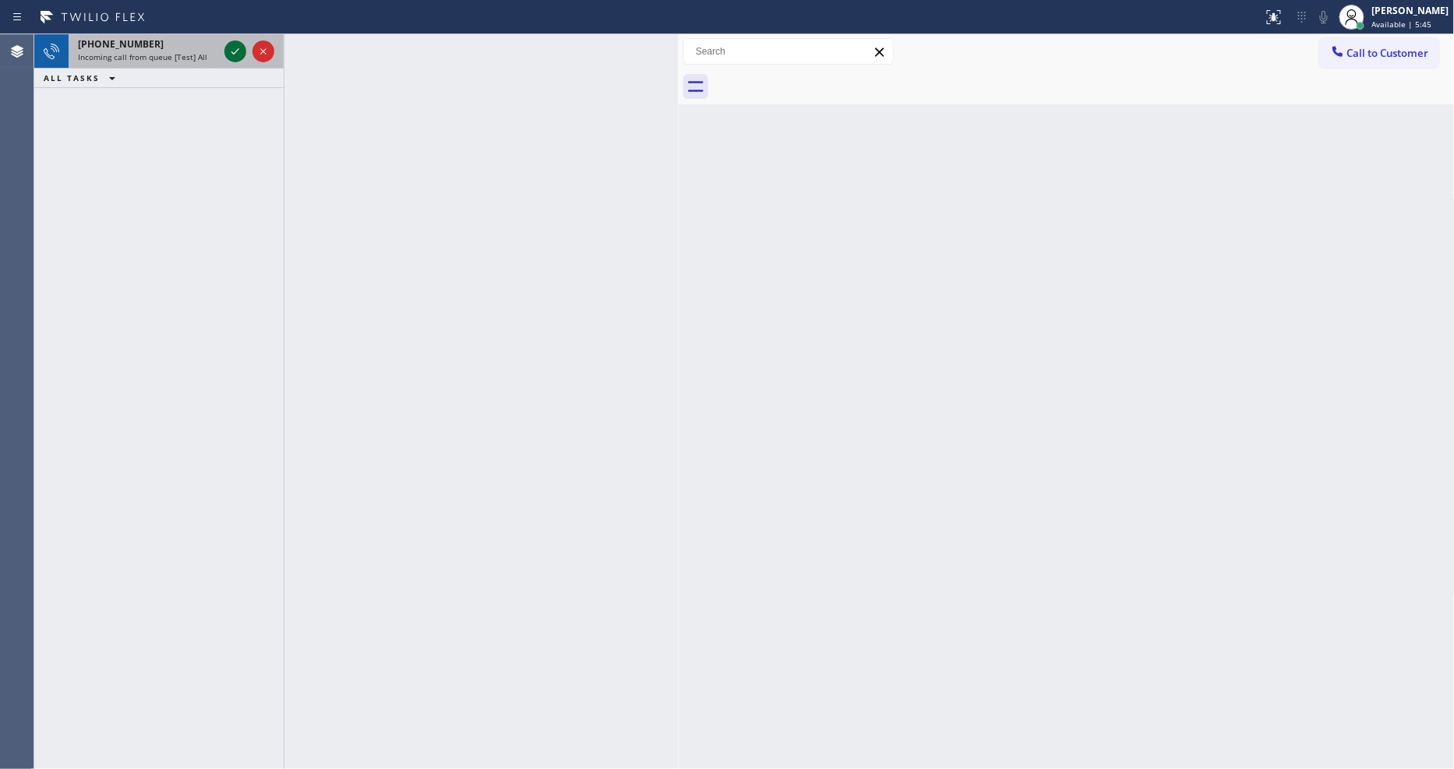
click at [238, 44] on icon at bounding box center [235, 51] width 19 height 19
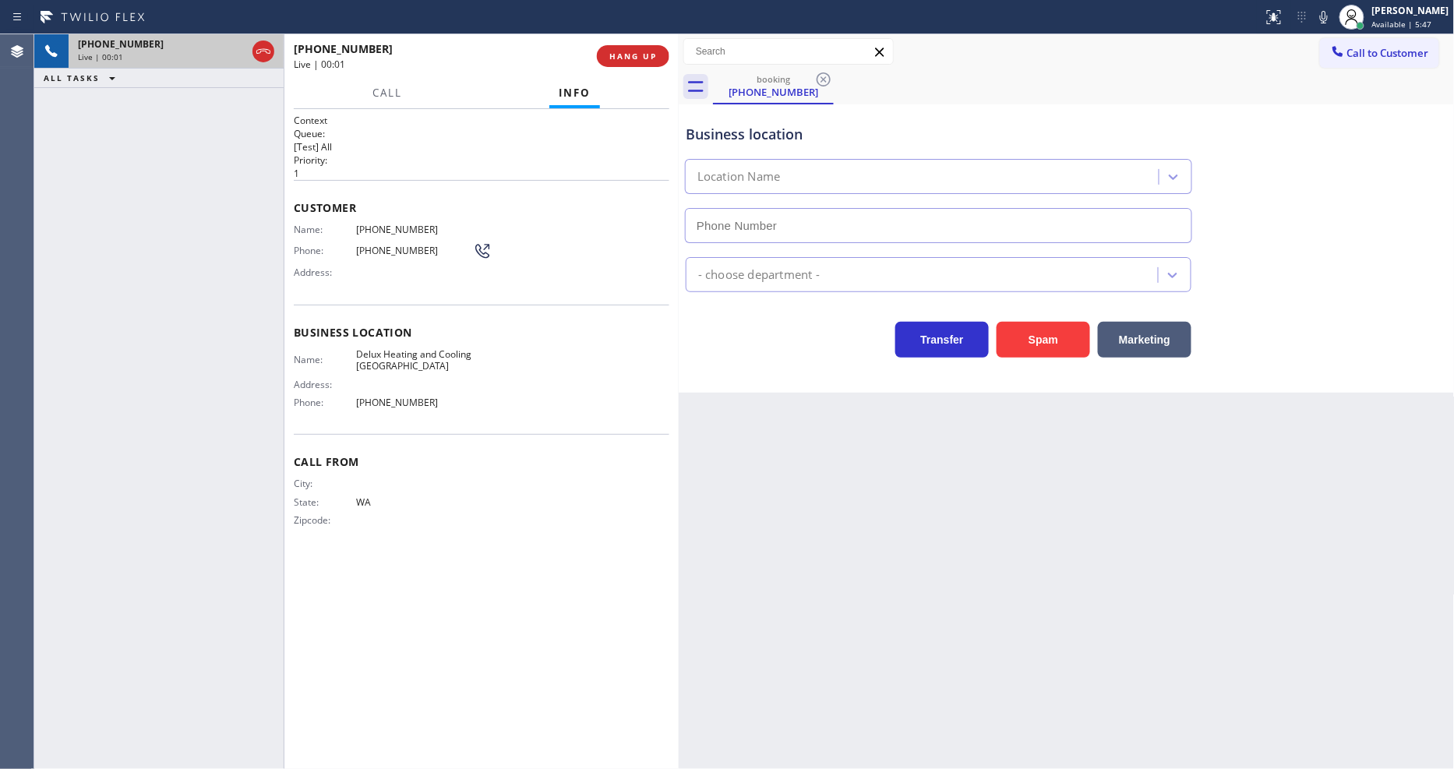
type input "[PHONE_NUMBER]"
click at [643, 59] on span "HANG UP" at bounding box center [633, 56] width 48 height 11
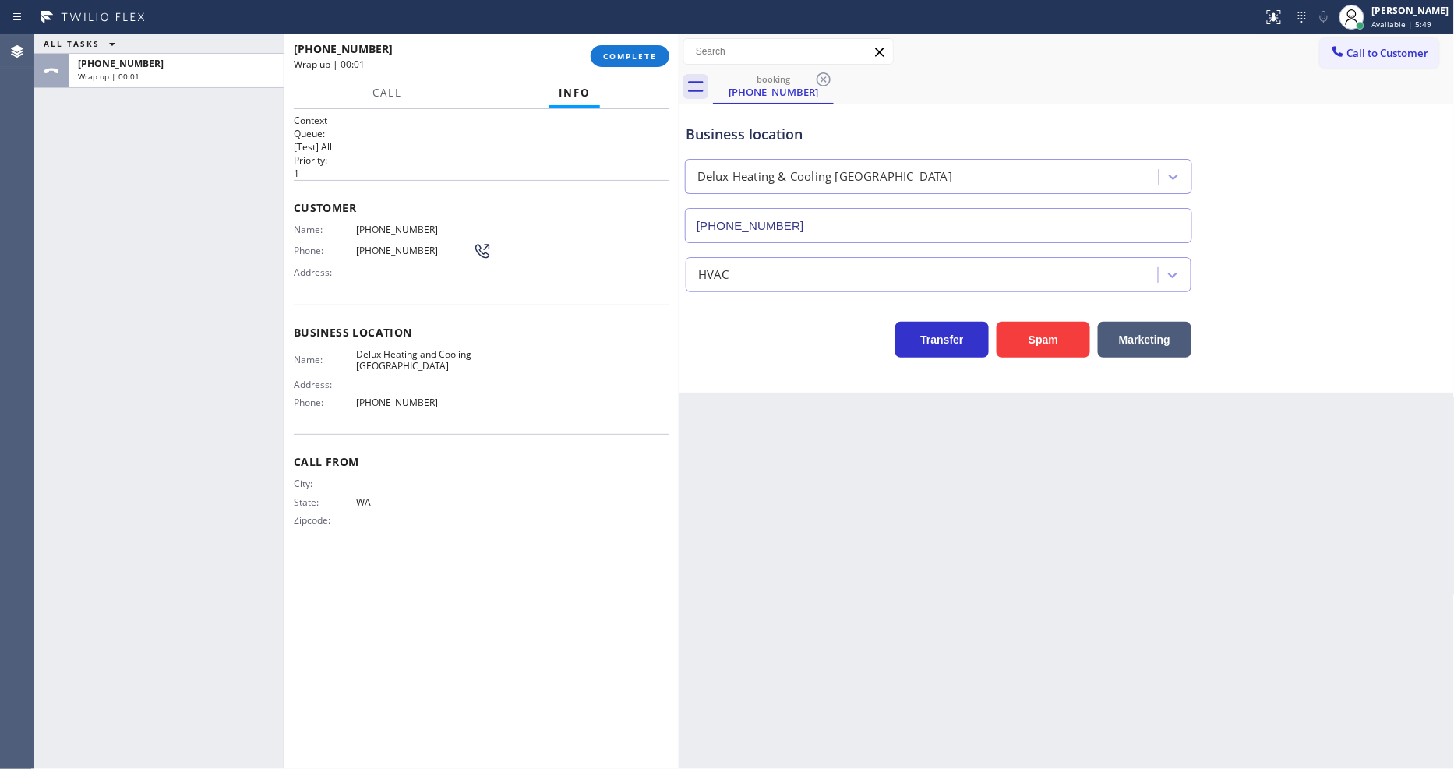
click at [643, 59] on span "COMPLETE" at bounding box center [630, 56] width 54 height 11
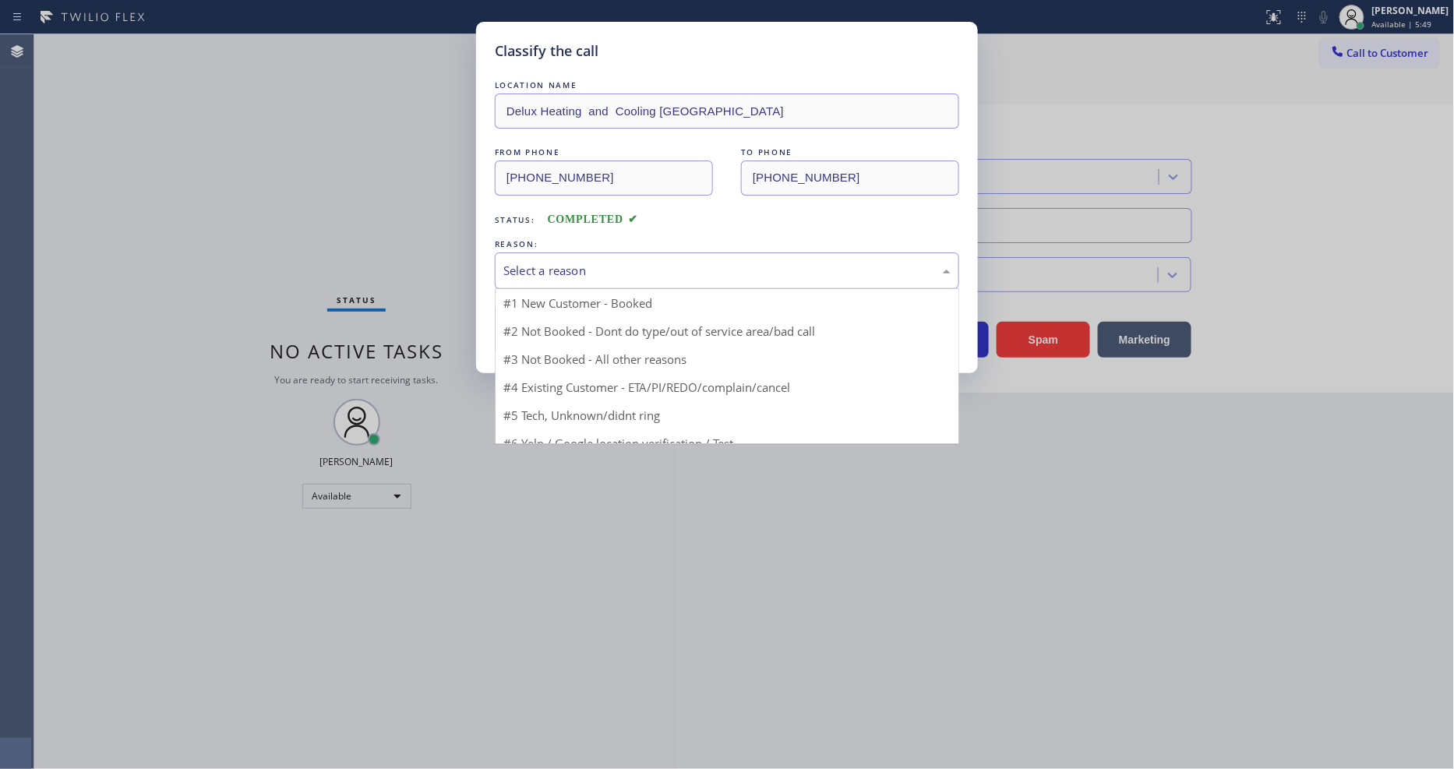
click at [577, 252] on div "Select a reason" at bounding box center [727, 270] width 464 height 37
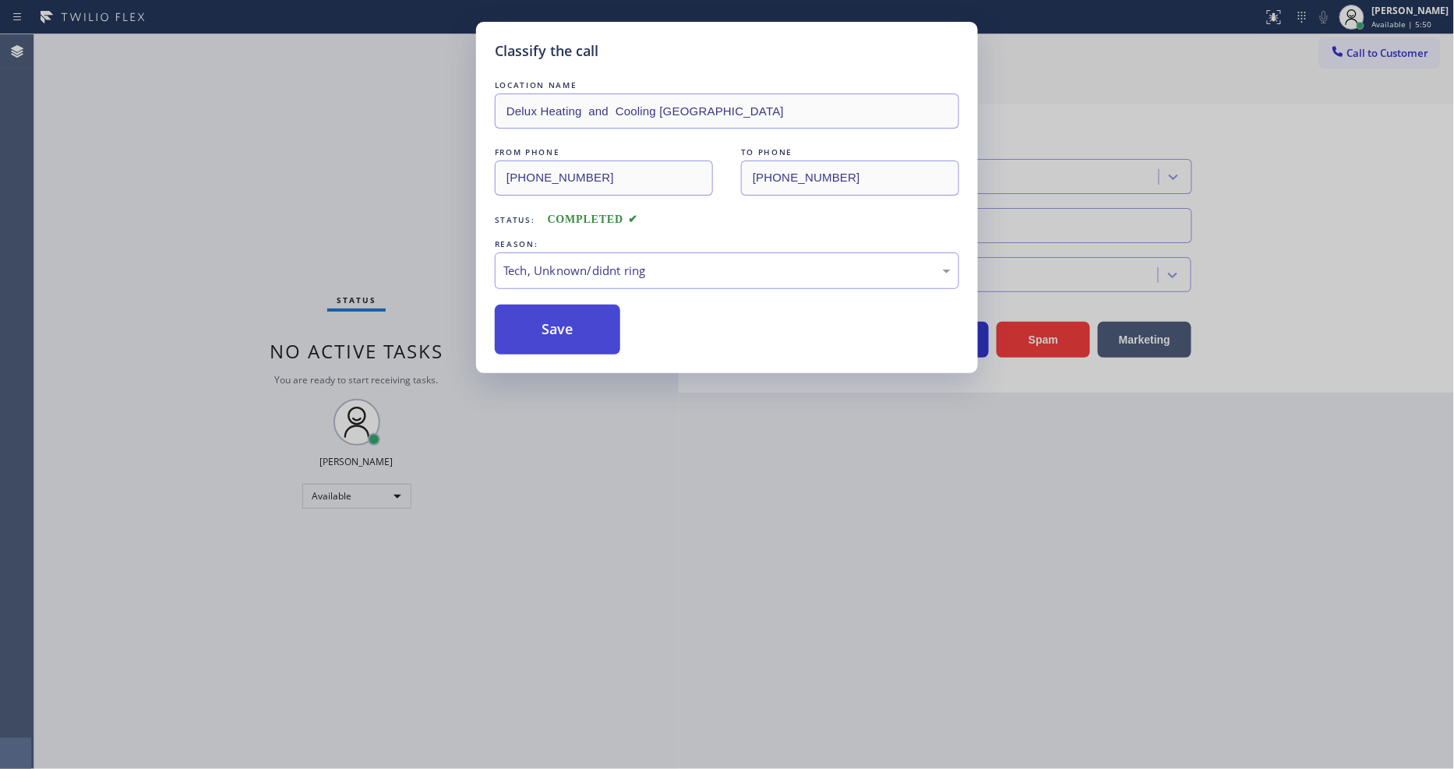
click at [562, 313] on button "Save" at bounding box center [557, 330] width 125 height 50
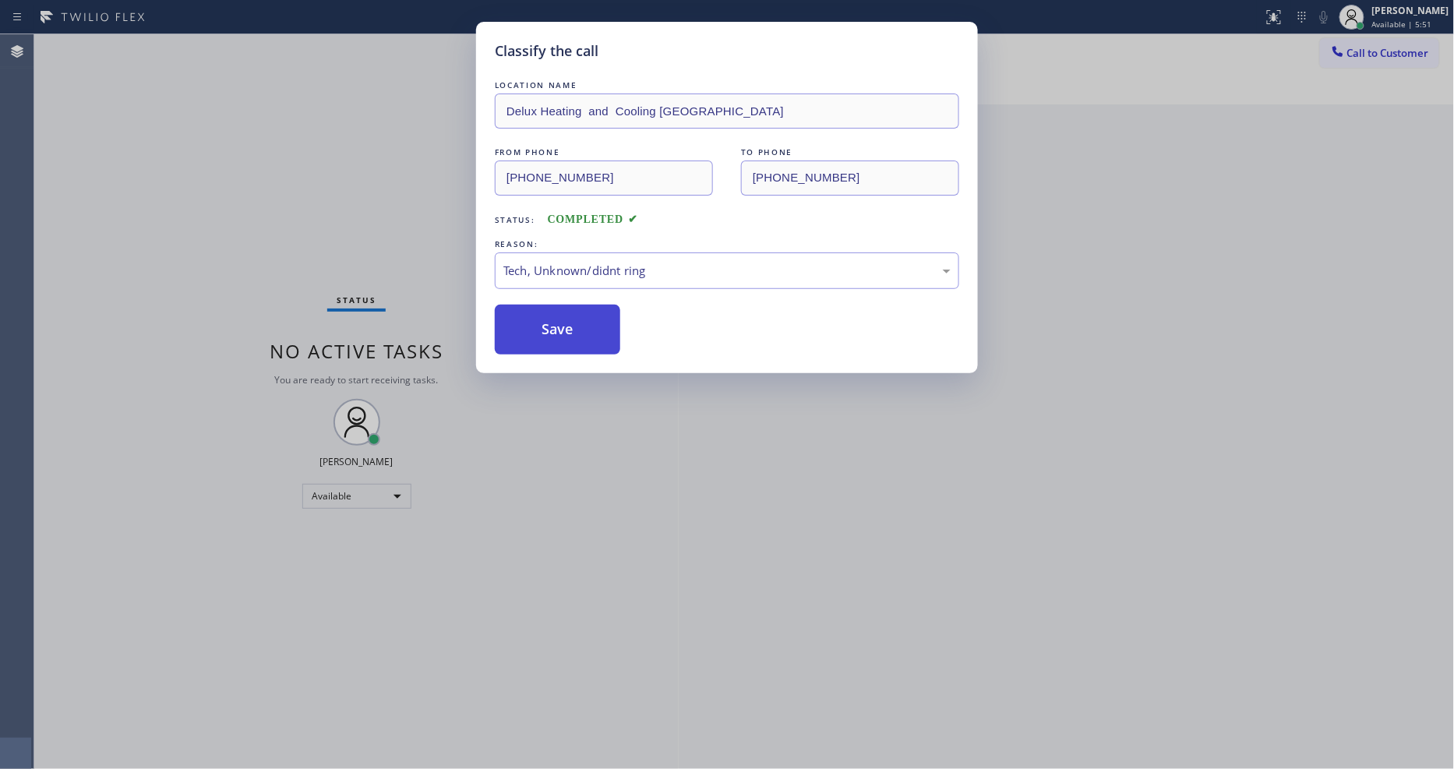
click at [562, 313] on button "Save" at bounding box center [557, 330] width 125 height 50
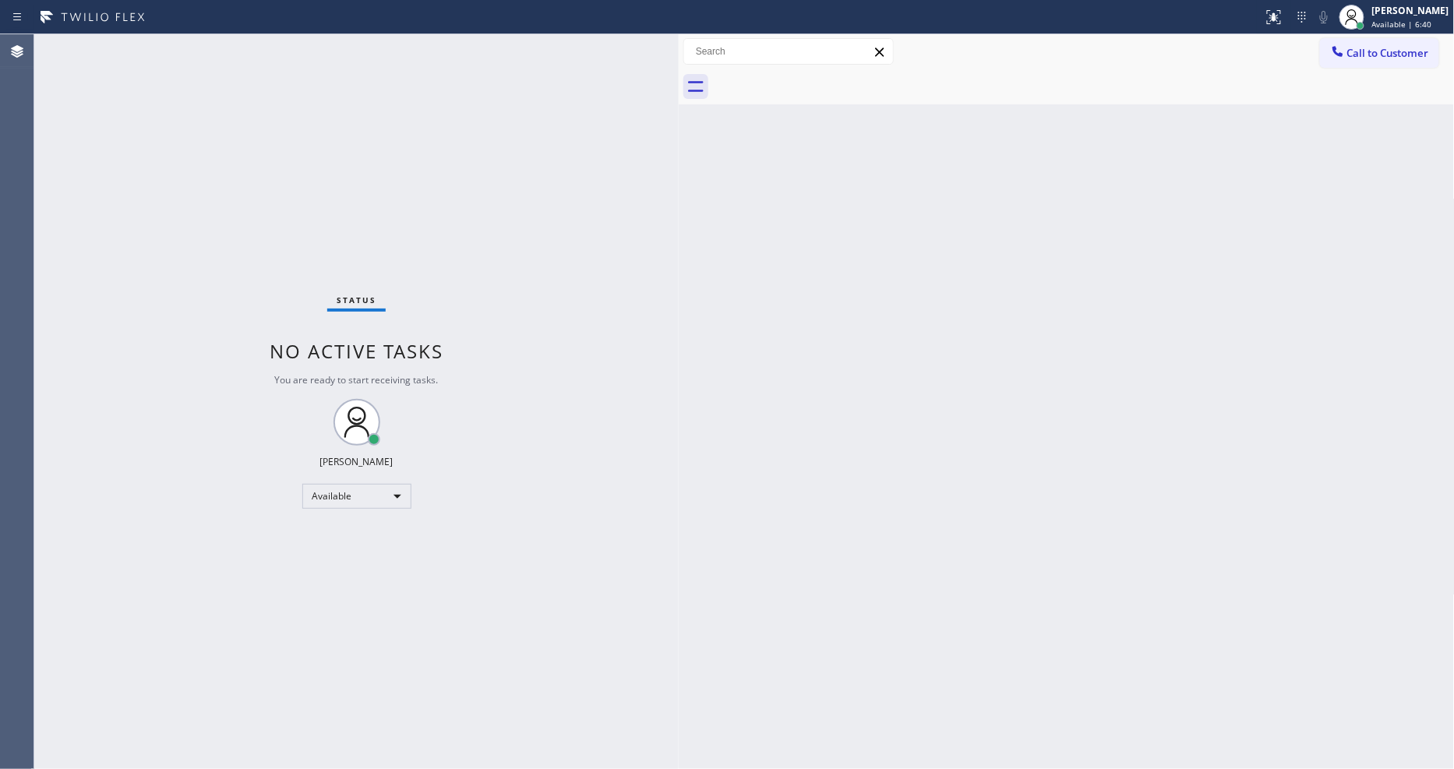
click at [215, 44] on div "Status No active tasks You are ready to start receiving tasks. [PERSON_NAME] Av…" at bounding box center [356, 401] width 644 height 735
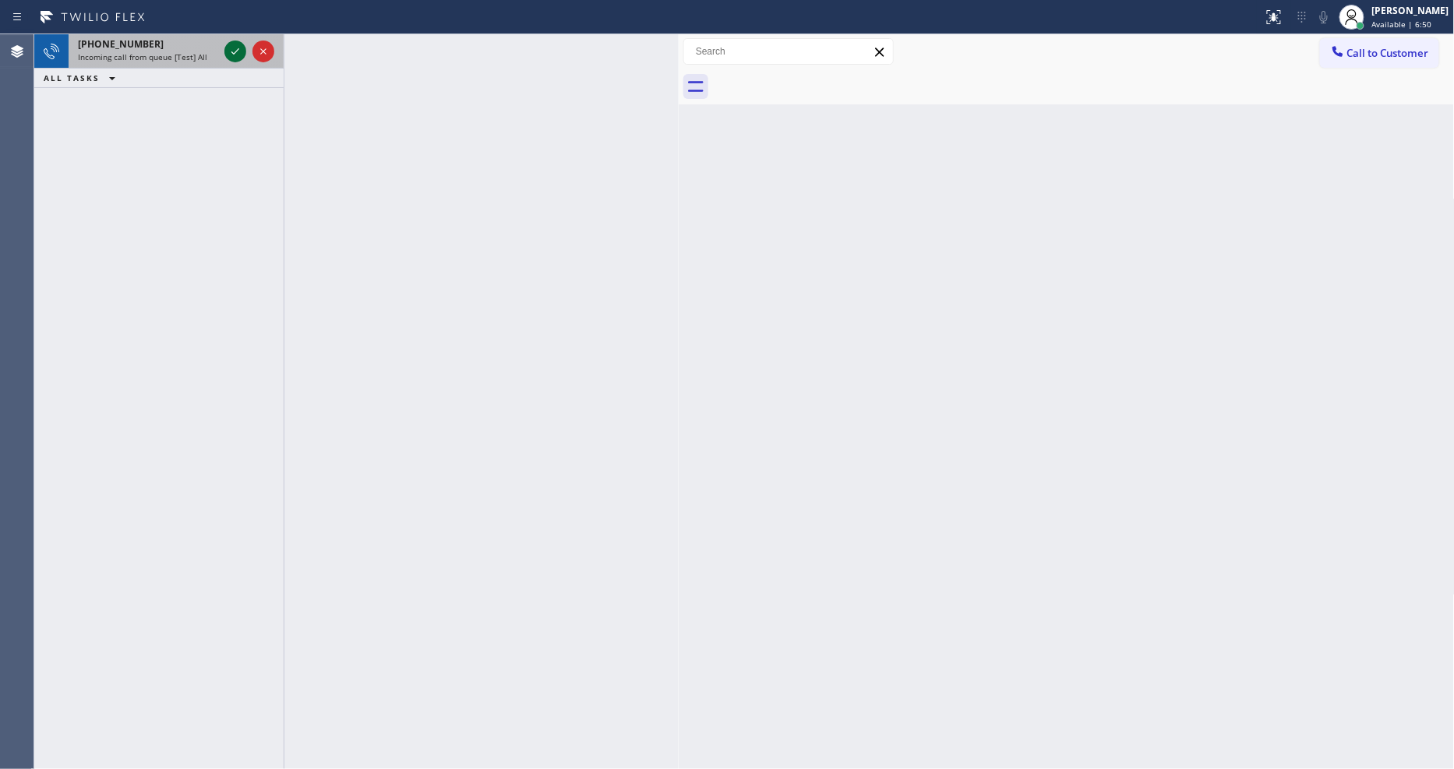
click at [235, 47] on icon at bounding box center [235, 51] width 19 height 19
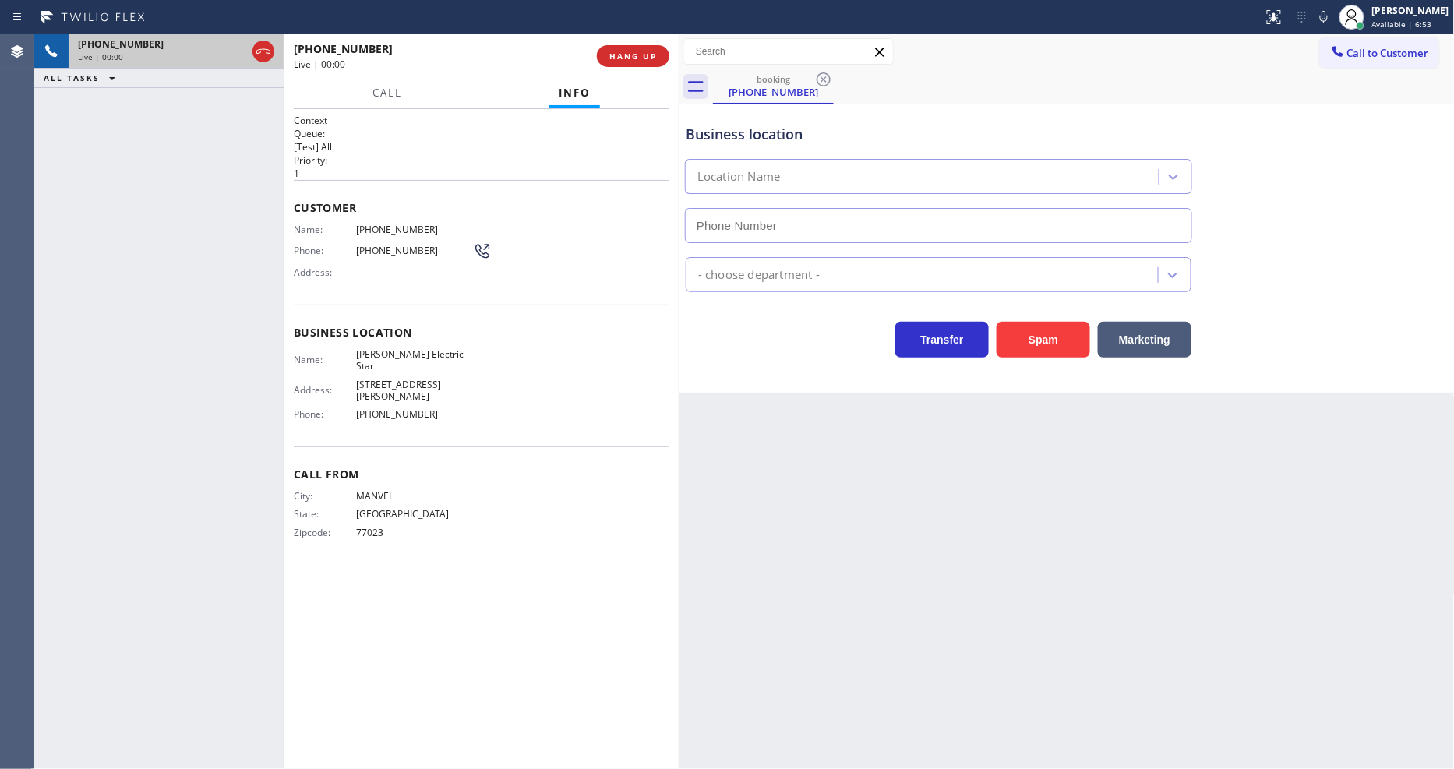
type input "[PHONE_NUMBER]"
click at [577, 467] on span "Call From" at bounding box center [482, 474] width 376 height 15
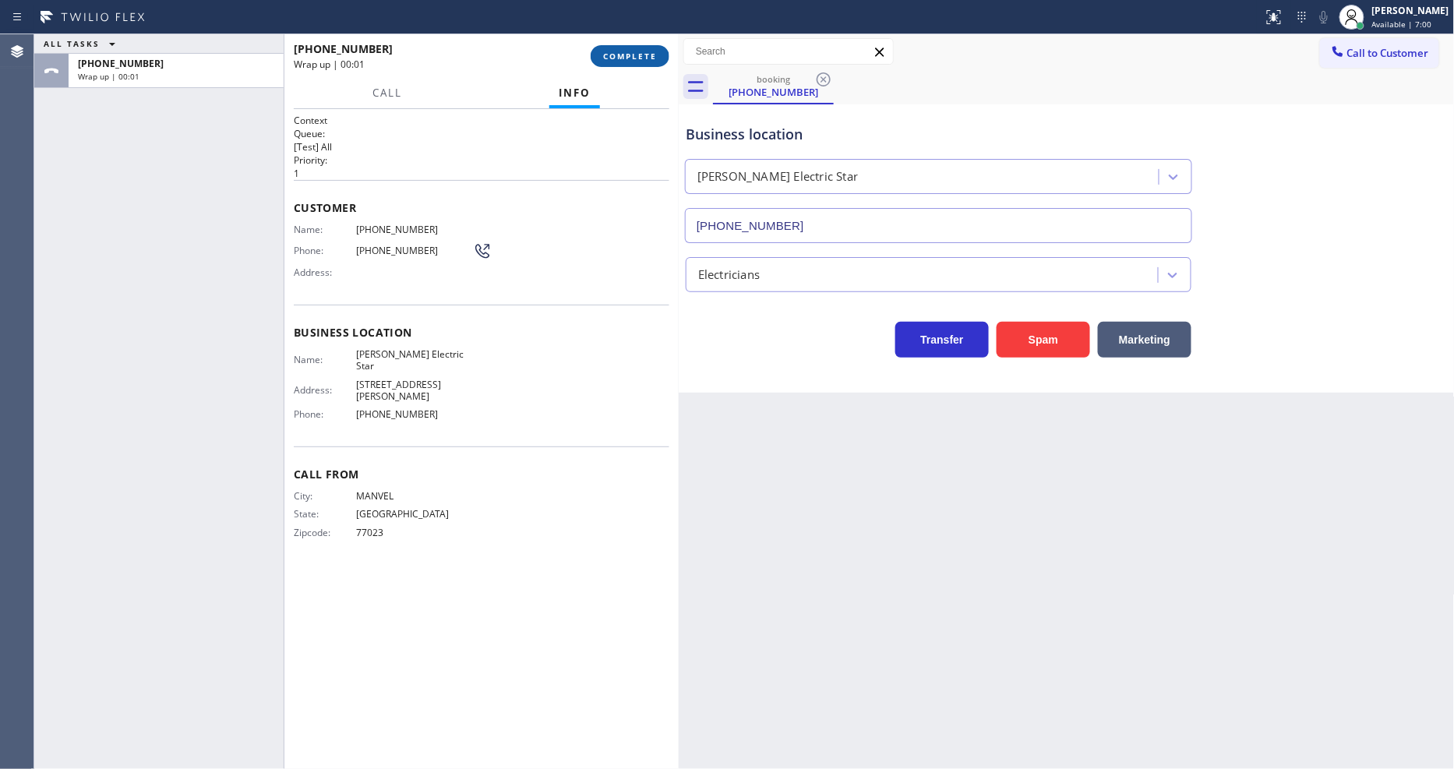
click at [650, 57] on span "COMPLETE" at bounding box center [630, 56] width 54 height 11
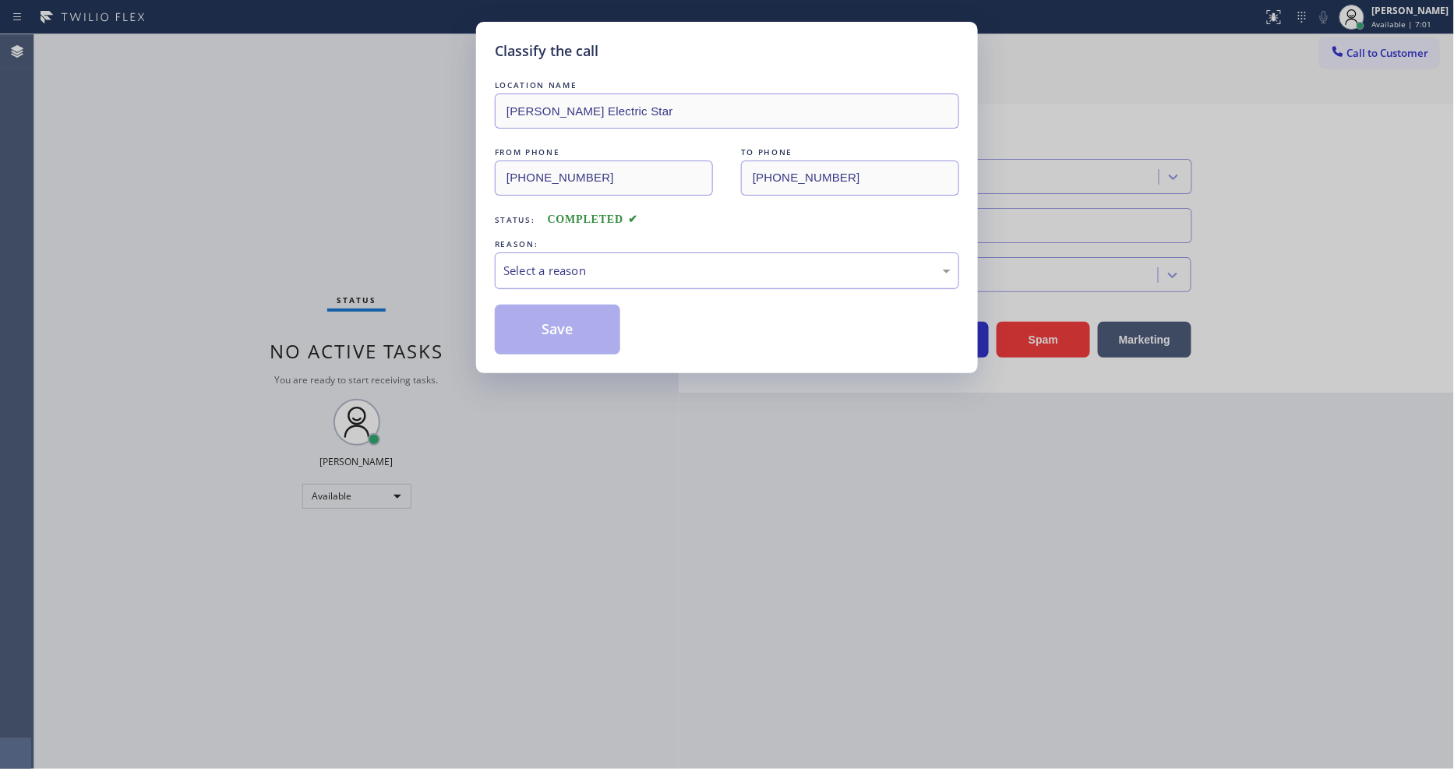
click at [631, 263] on div "Select a reason" at bounding box center [726, 271] width 447 height 18
drag, startPoint x: 616, startPoint y: 378, endPoint x: 590, endPoint y: 306, distance: 76.2
click at [590, 306] on button "Save" at bounding box center [557, 330] width 125 height 50
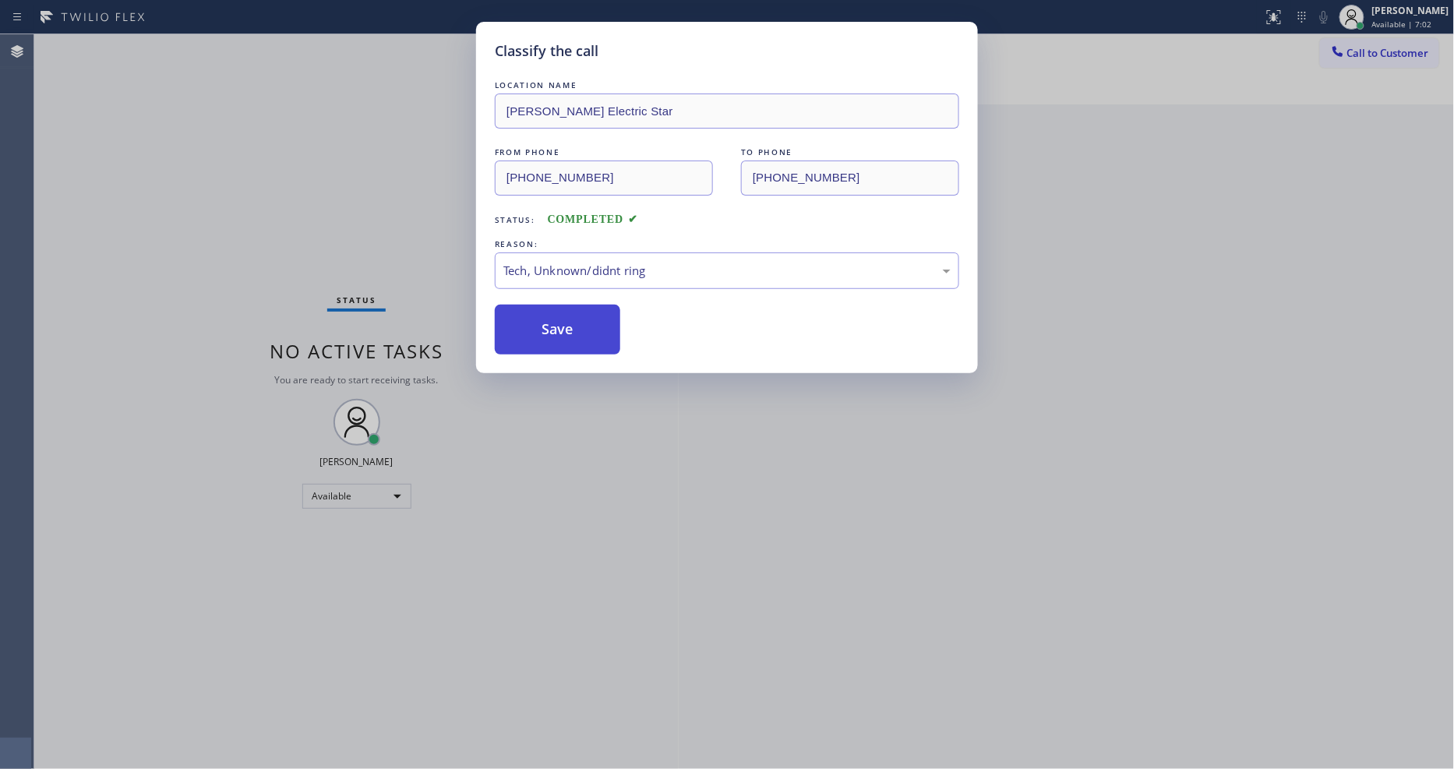
click at [590, 306] on button "Save" at bounding box center [557, 330] width 125 height 50
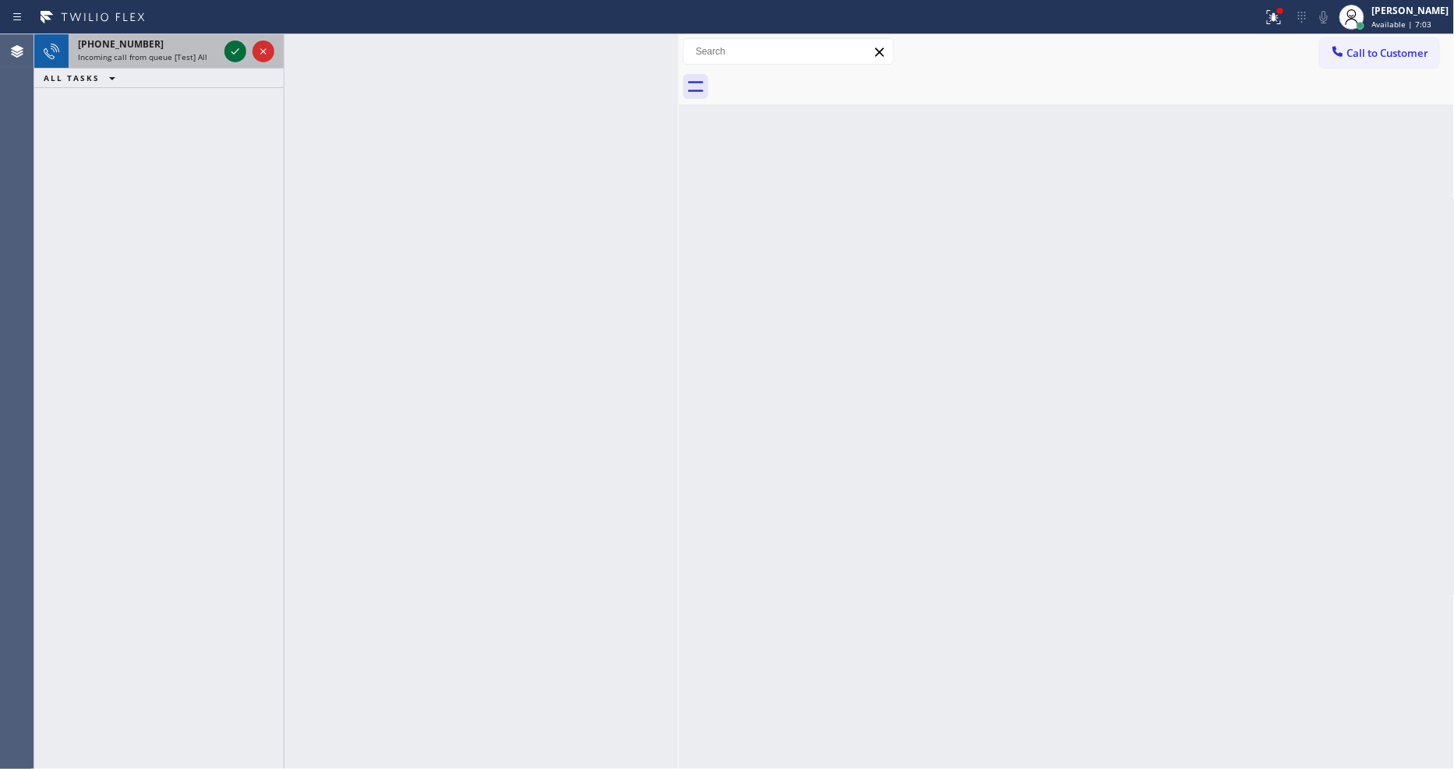
drag, startPoint x: 237, startPoint y: 42, endPoint x: 237, endPoint y: 51, distance: 9.4
click at [237, 42] on icon at bounding box center [235, 51] width 19 height 19
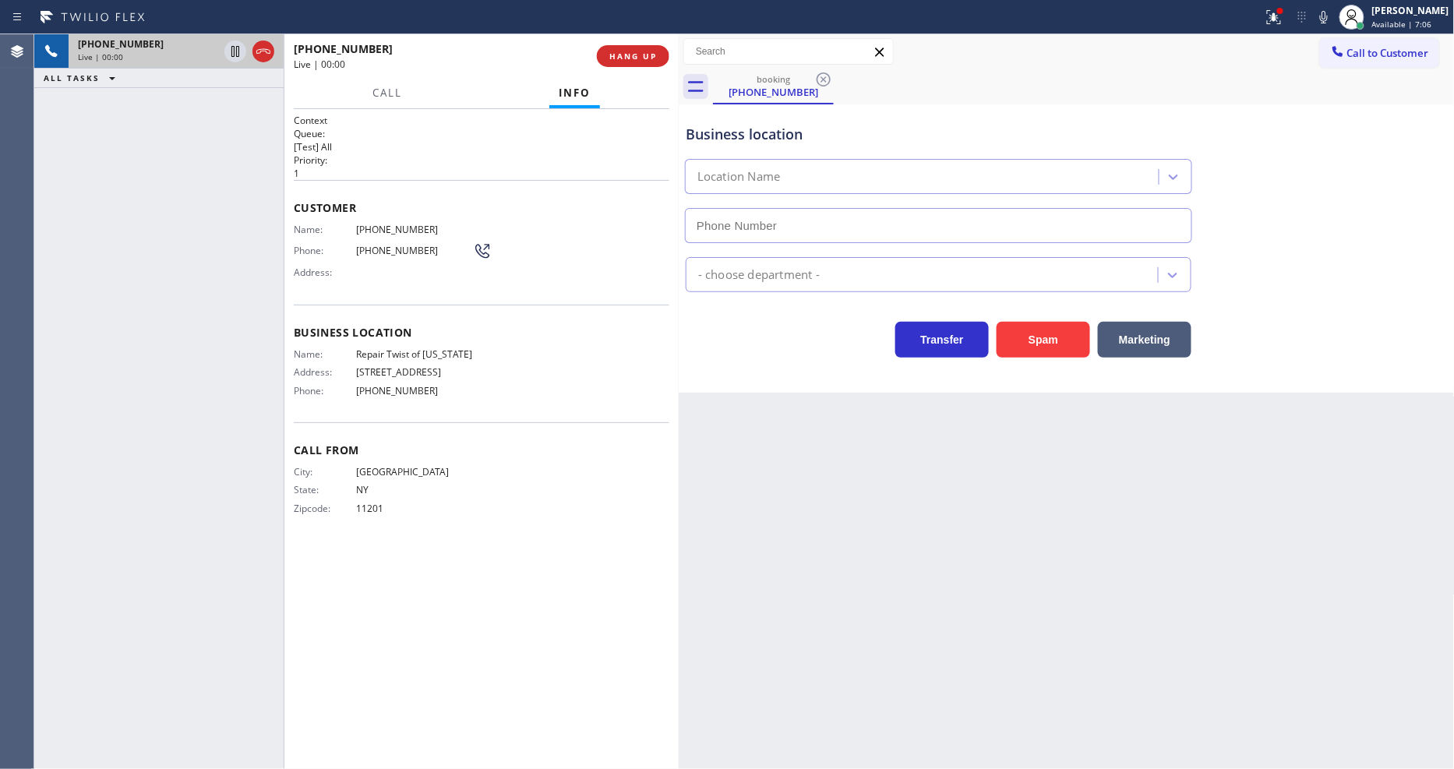
type input "[PHONE_NUMBER]"
click at [1283, 24] on icon at bounding box center [1274, 17] width 19 height 19
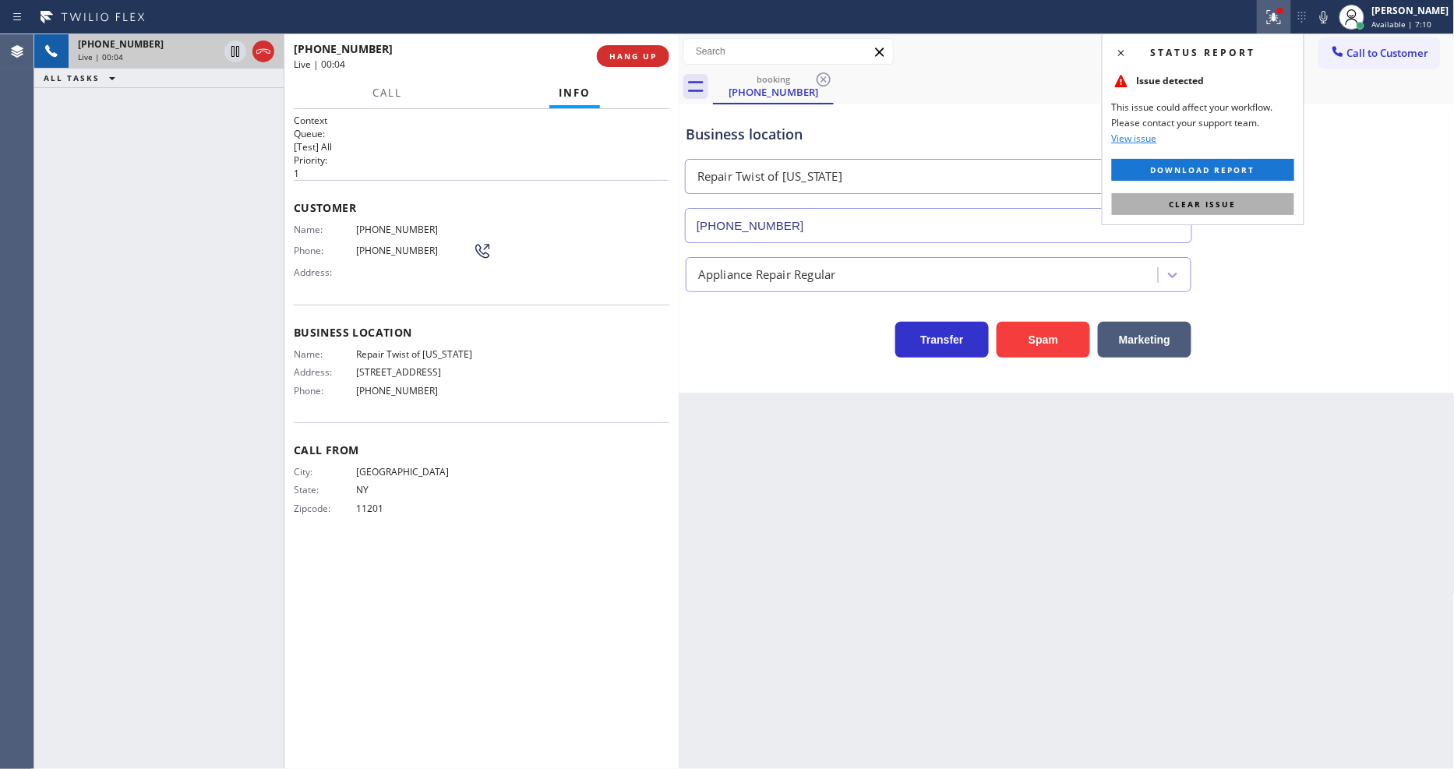
click at [1251, 197] on button "Clear issue" at bounding box center [1203, 204] width 182 height 22
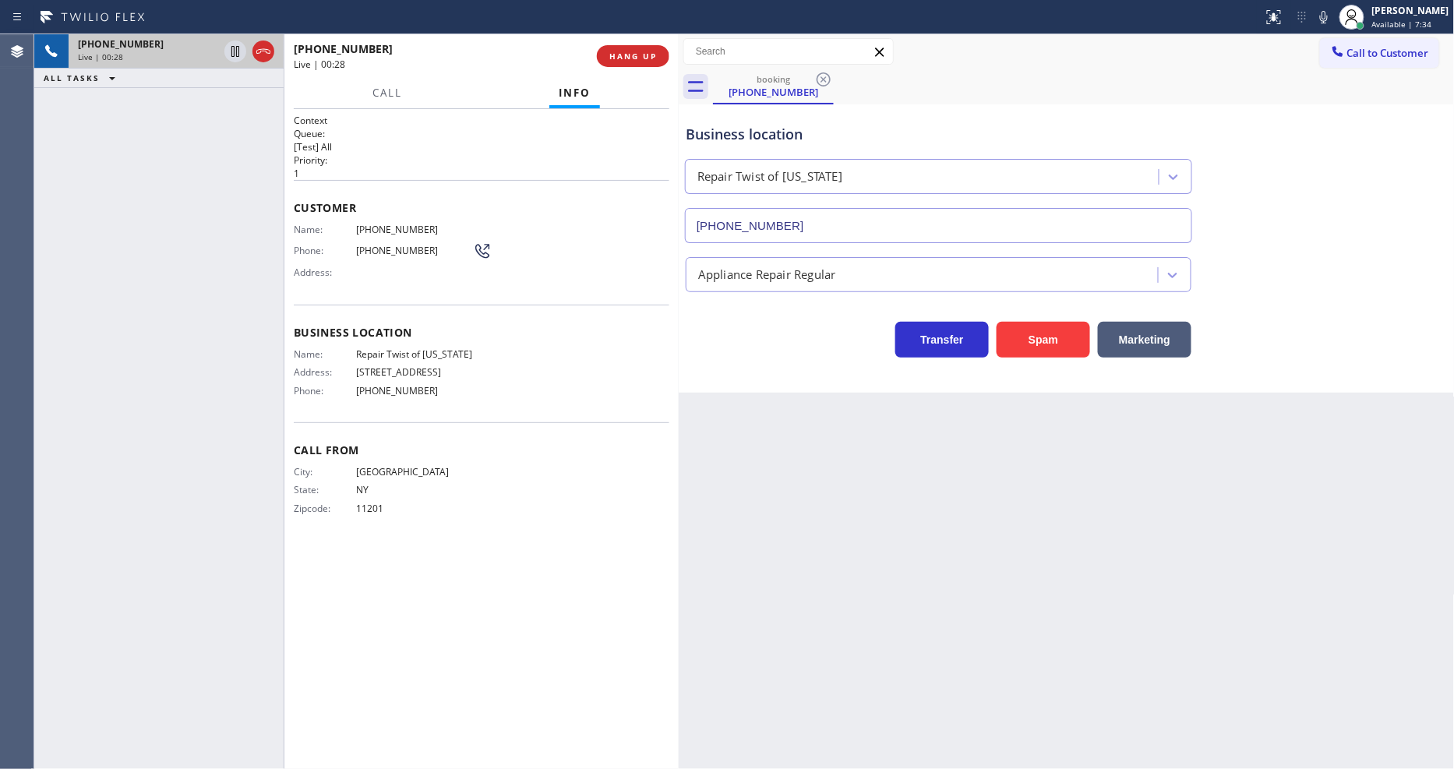
click at [433, 348] on span "Repair Twist of [US_STATE]" at bounding box center [414, 354] width 117 height 12
copy span "Repair Twist of [US_STATE]"
click at [376, 226] on span "[PHONE_NUMBER]" at bounding box center [414, 230] width 117 height 12
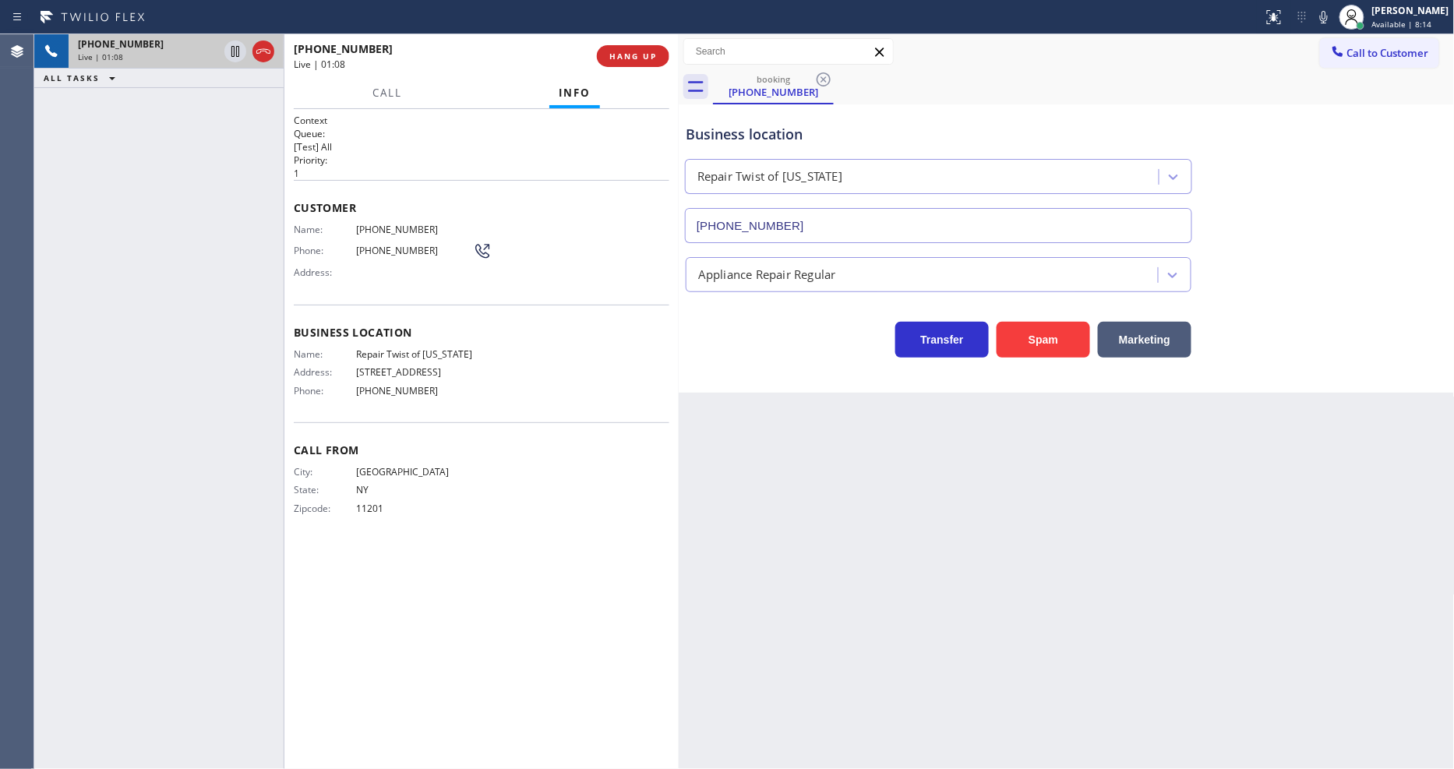
click at [375, 230] on span "[PHONE_NUMBER]" at bounding box center [414, 230] width 117 height 12
click at [375, 231] on div "Name: (718) 219-3759 Phone: (718) 219-3759 Address:" at bounding box center [393, 255] width 198 height 62
copy span "[PHONE_NUMBER]"
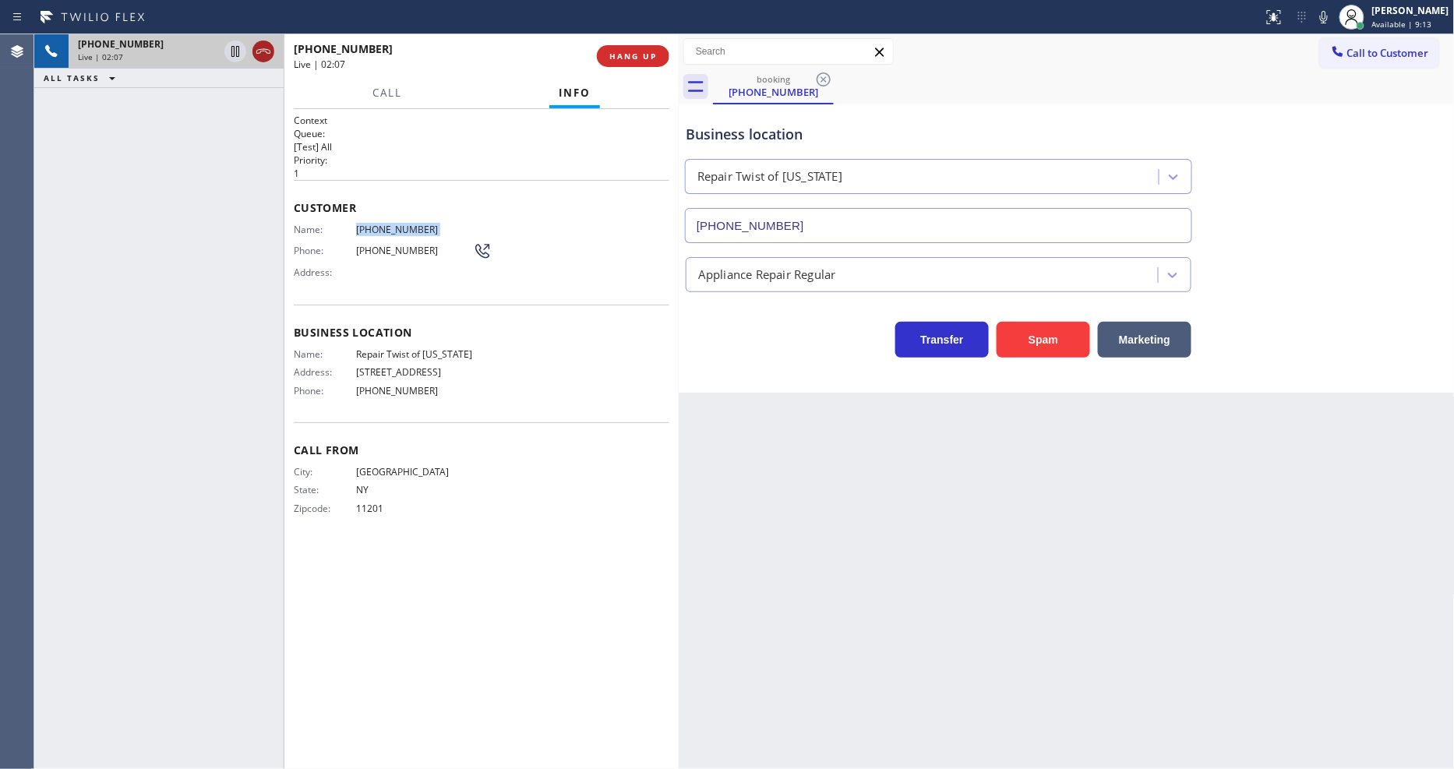
click at [231, 52] on icon at bounding box center [235, 51] width 19 height 19
click at [1328, 11] on icon at bounding box center [1324, 17] width 19 height 19
click at [228, 40] on div at bounding box center [249, 51] width 56 height 34
click at [1333, 11] on icon at bounding box center [1324, 17] width 19 height 19
click at [231, 51] on icon at bounding box center [235, 51] width 19 height 19
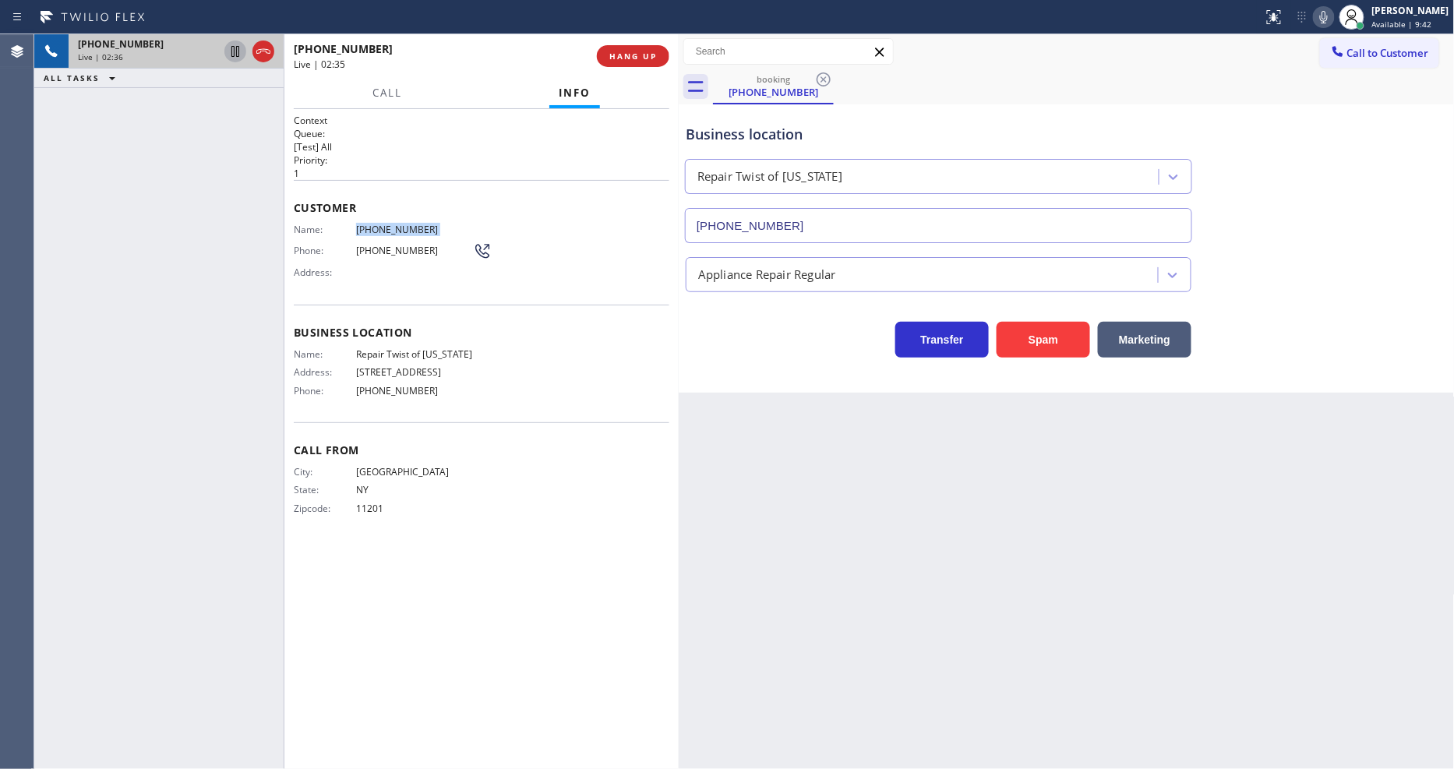
click at [401, 224] on span "[PHONE_NUMBER]" at bounding box center [414, 230] width 117 height 12
click at [565, 231] on div "Name: (718) 219-3759 Phone: (718) 219-3759 Address:" at bounding box center [482, 255] width 376 height 62
click at [624, 55] on span "HANG UP" at bounding box center [633, 56] width 48 height 11
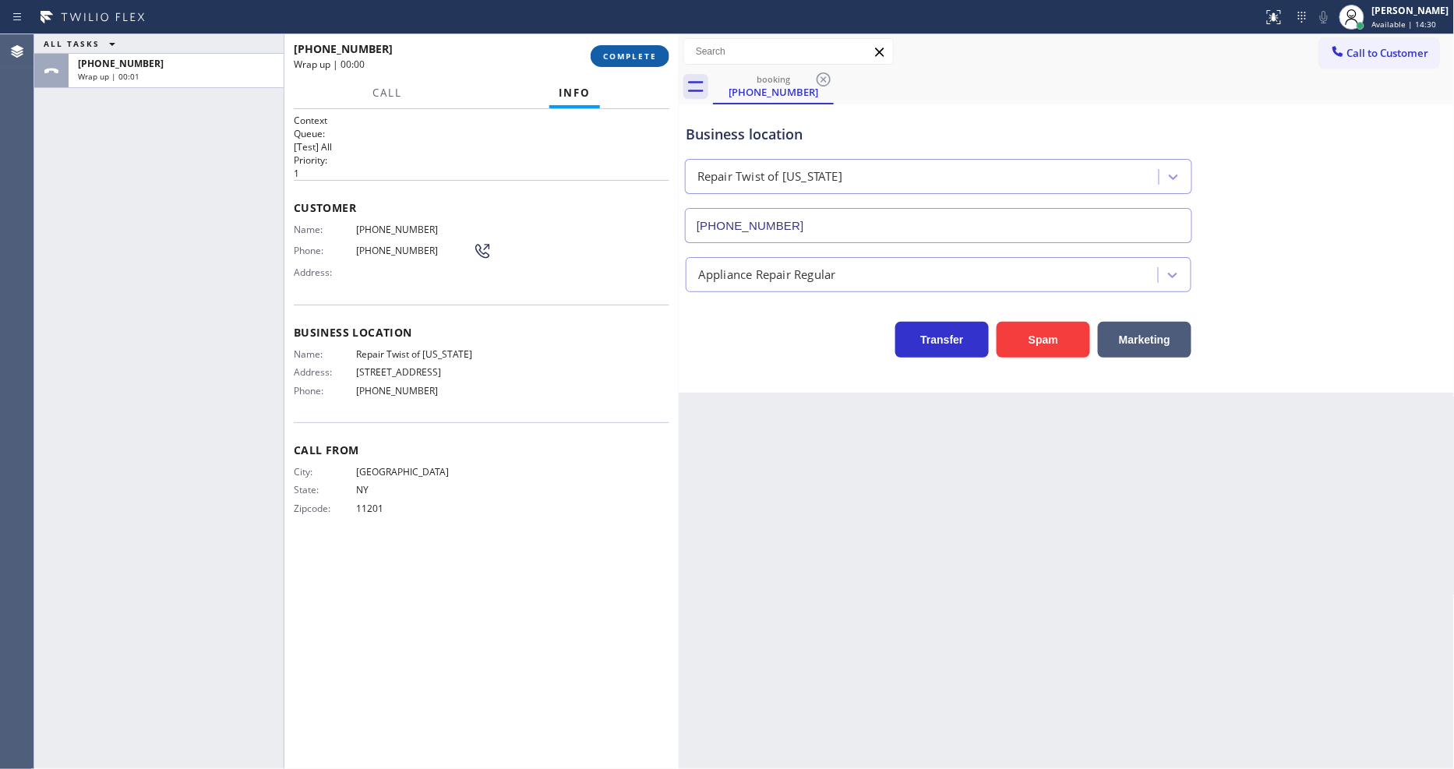
click at [624, 55] on span "COMPLETE" at bounding box center [630, 56] width 54 height 11
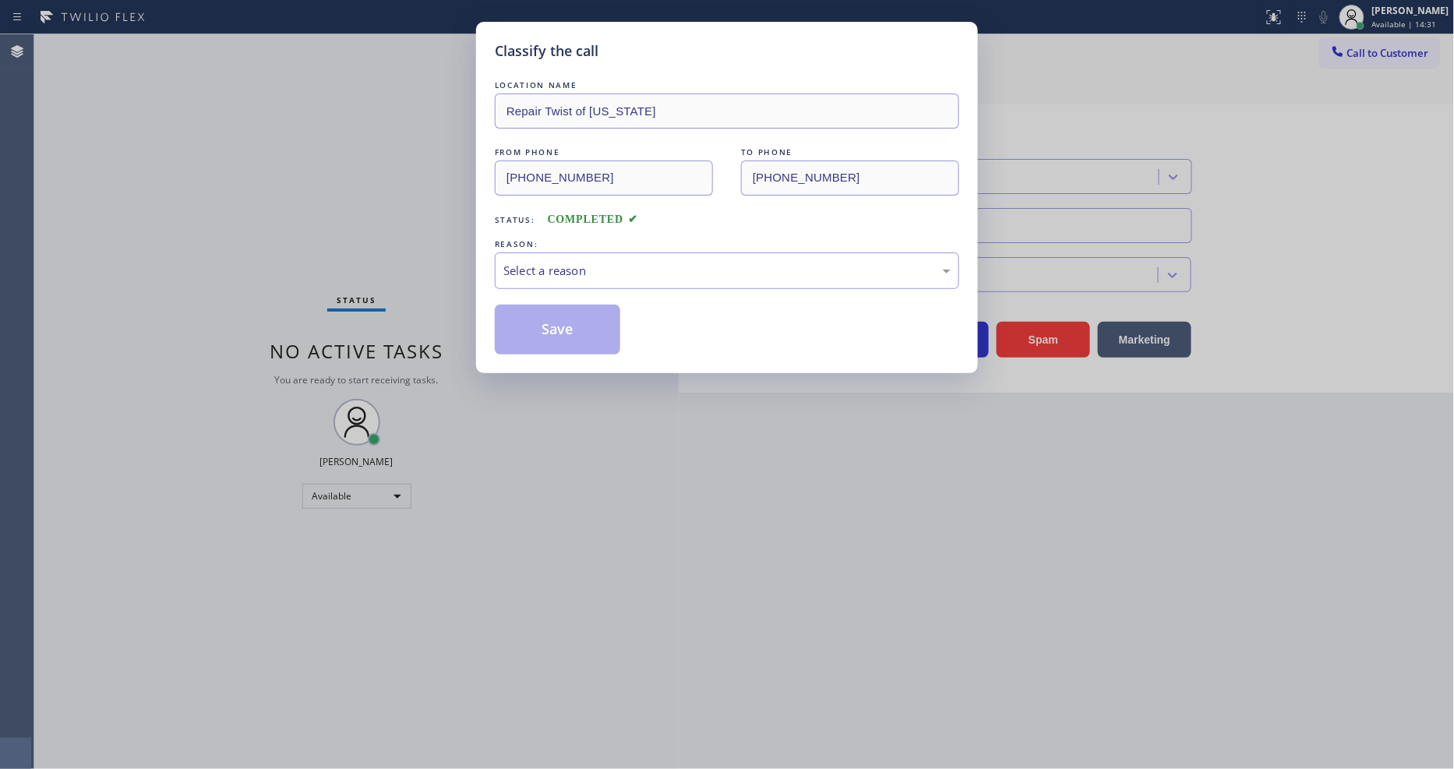
click at [538, 277] on div "Select a reason" at bounding box center [727, 270] width 464 height 37
click at [526, 330] on button "Save" at bounding box center [557, 330] width 125 height 50
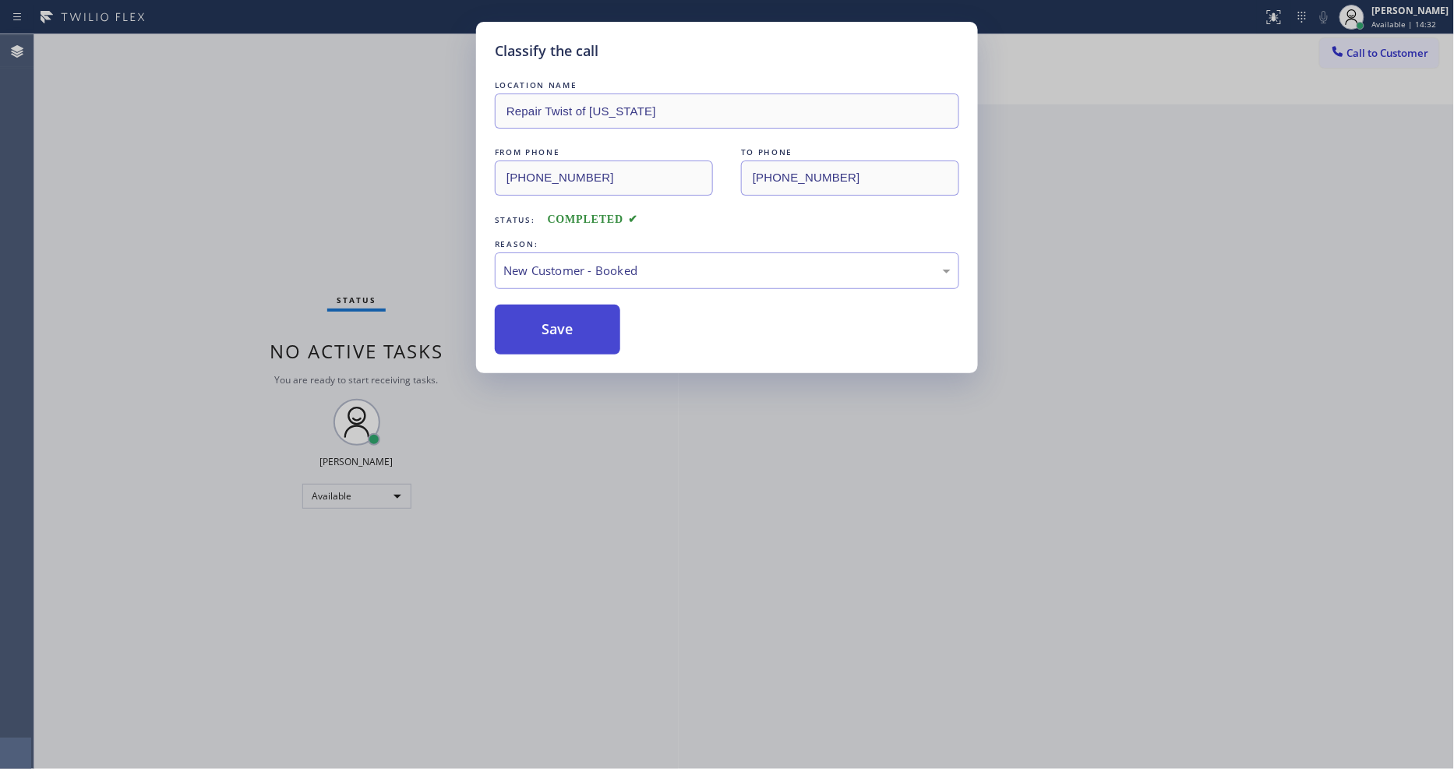
click at [526, 330] on button "Save" at bounding box center [557, 330] width 125 height 50
drag, startPoint x: 526, startPoint y: 330, endPoint x: 513, endPoint y: 316, distance: 19.3
click at [525, 330] on button "Save" at bounding box center [557, 330] width 125 height 50
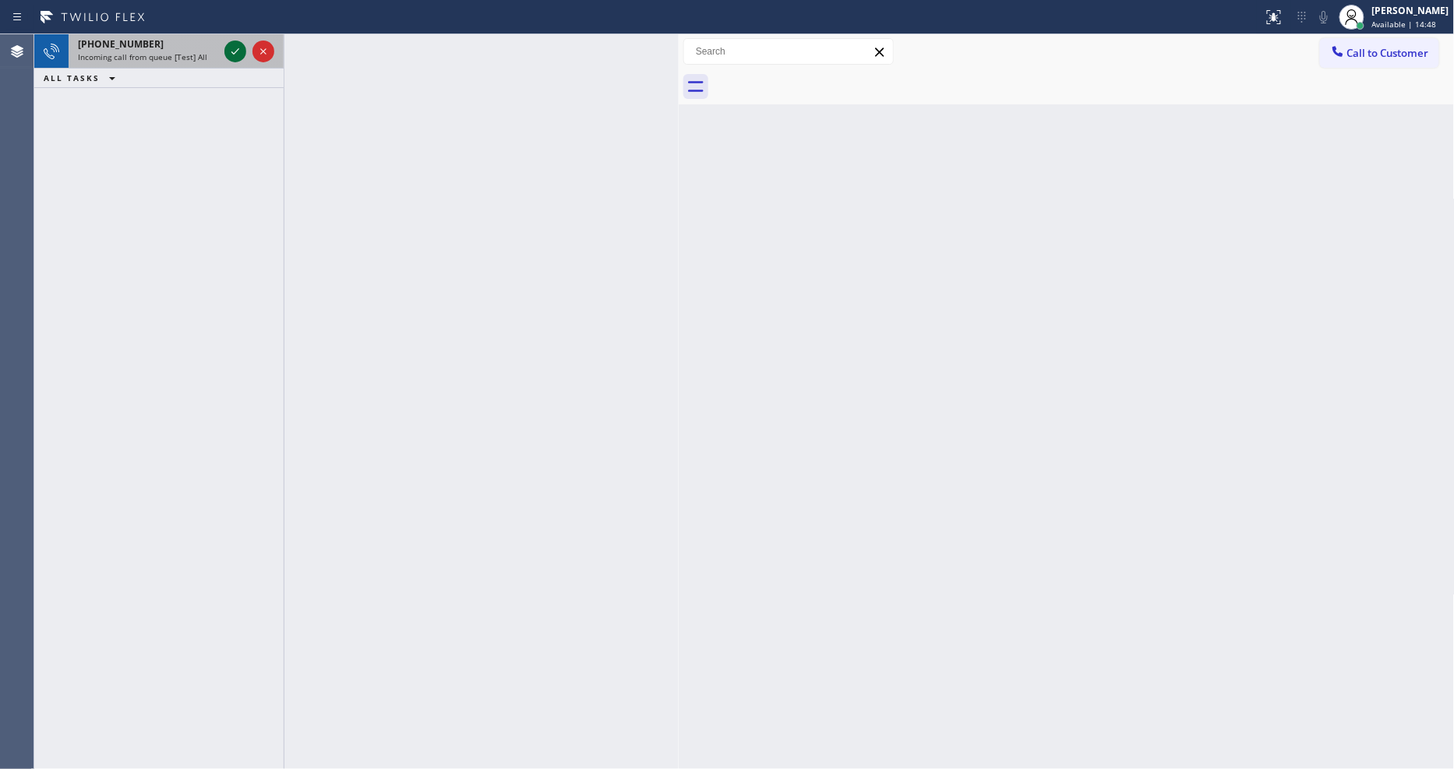
click at [237, 53] on icon at bounding box center [235, 51] width 19 height 19
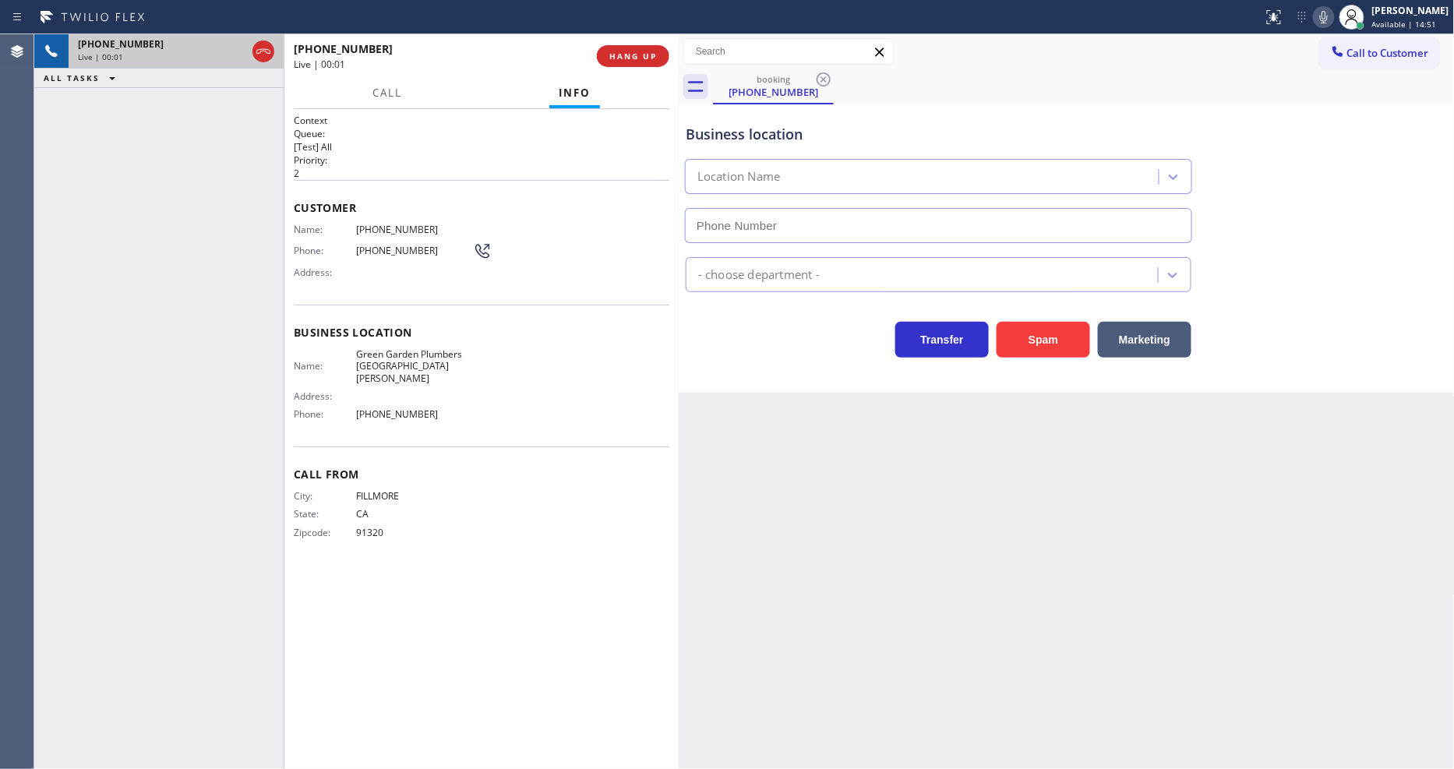
type input "[PHONE_NUMBER]"
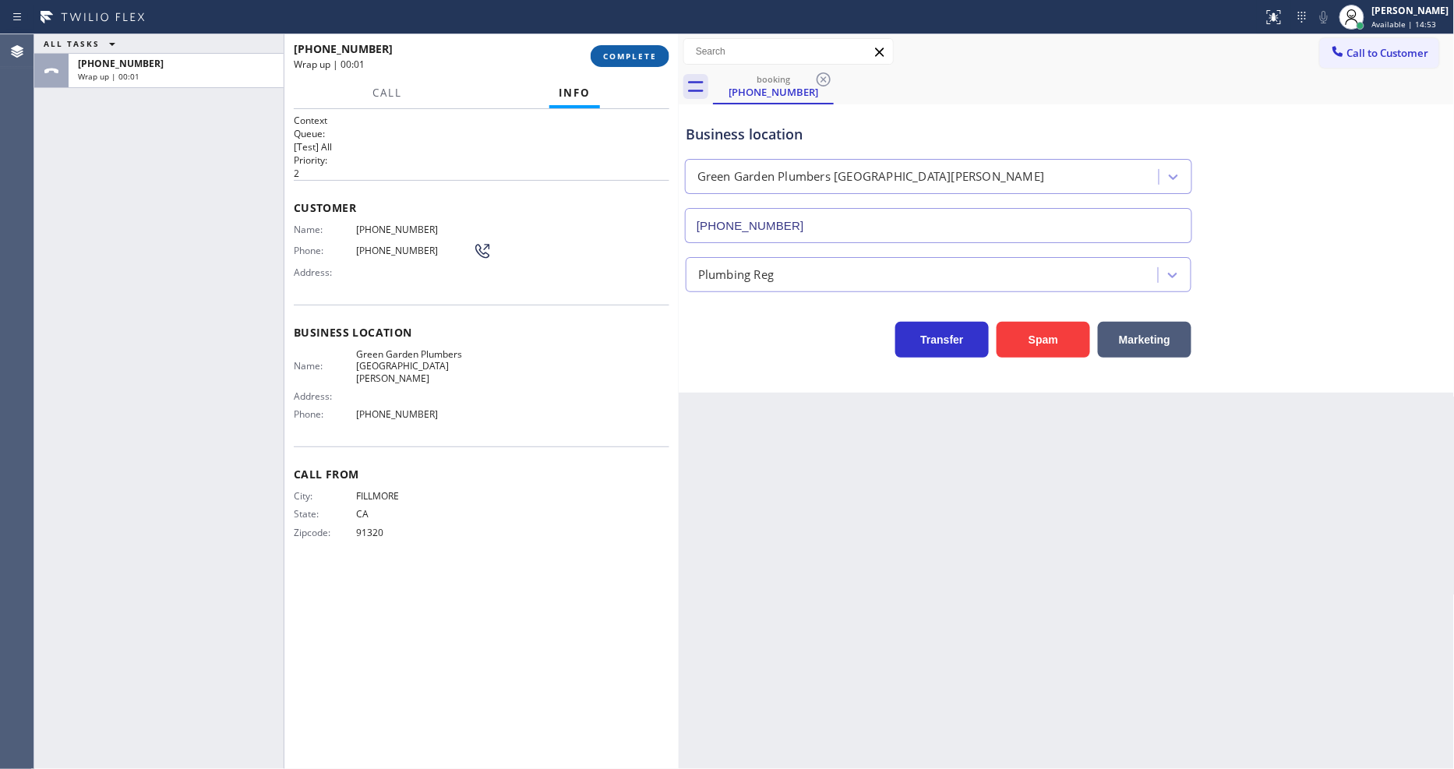
click at [644, 66] on button "COMPLETE" at bounding box center [630, 56] width 79 height 22
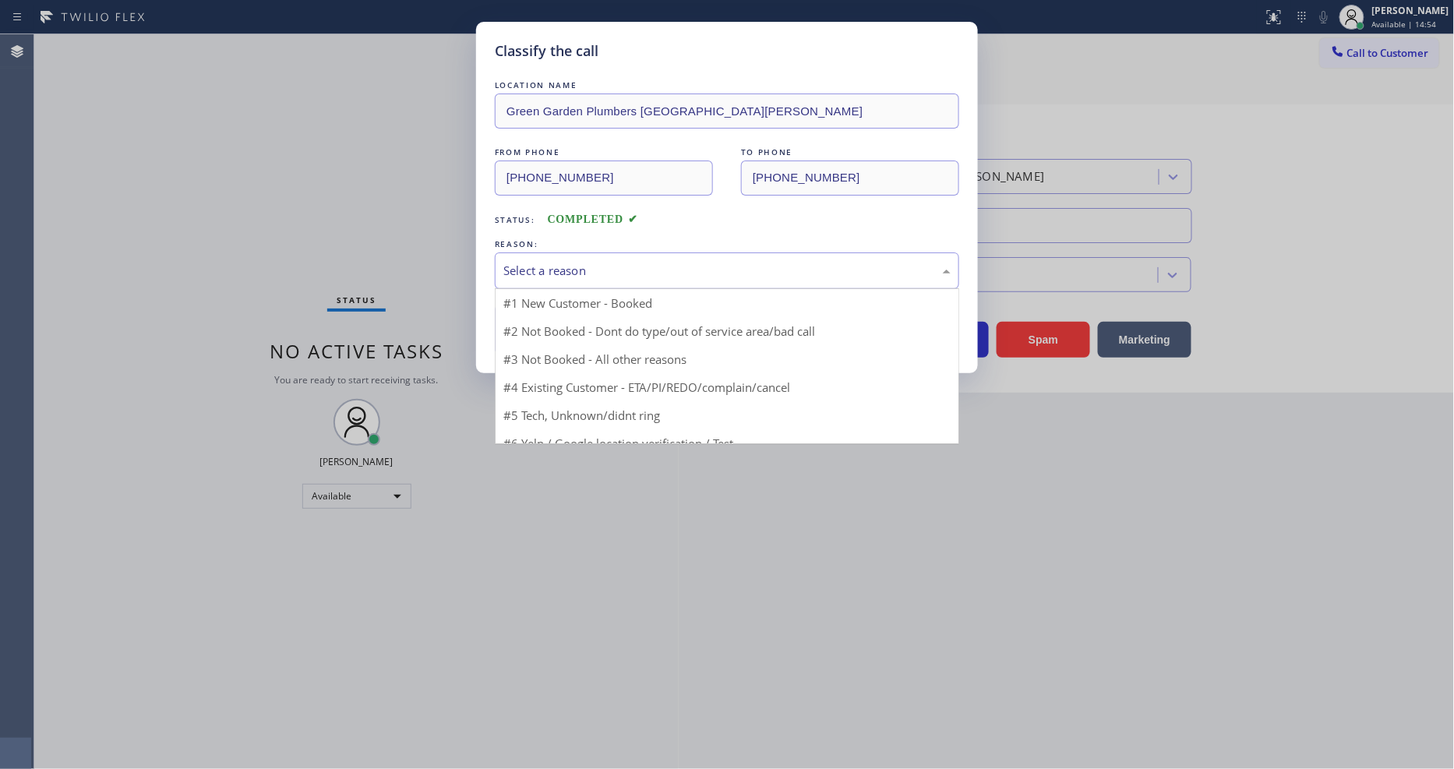
click at [572, 262] on div "Select a reason" at bounding box center [726, 271] width 447 height 18
drag, startPoint x: 567, startPoint y: 373, endPoint x: 563, endPoint y: 316, distance: 56.2
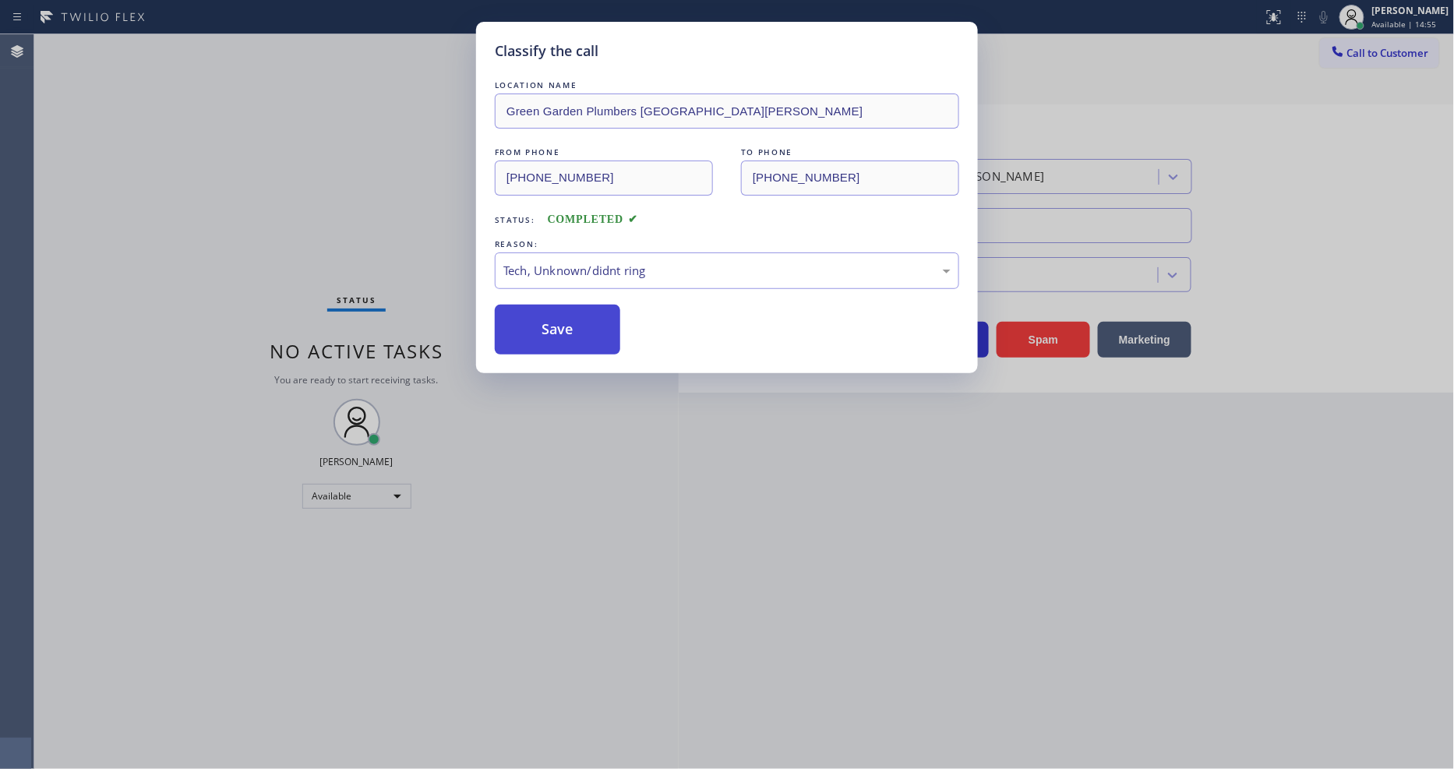
click at [563, 316] on button "Save" at bounding box center [557, 330] width 125 height 50
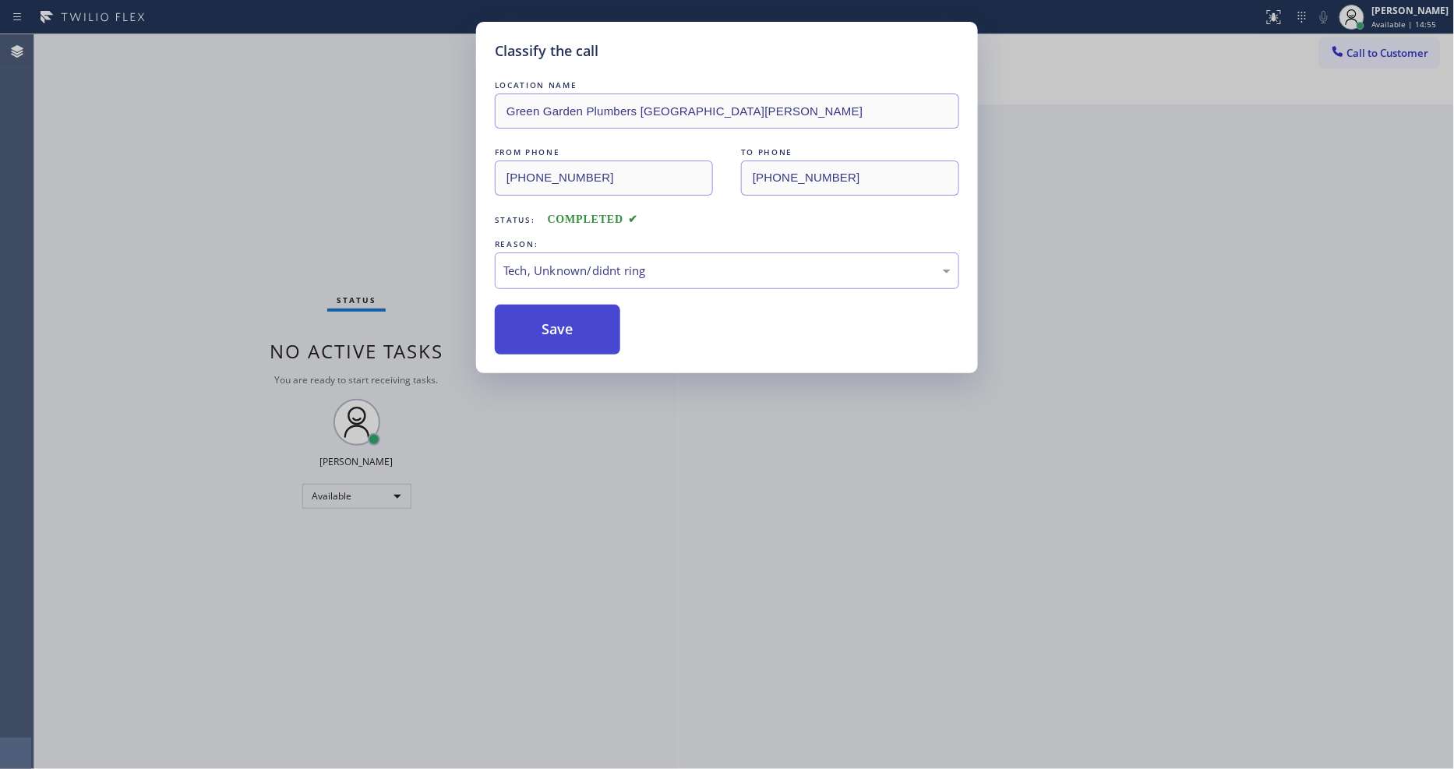
click at [563, 316] on button "Save" at bounding box center [557, 330] width 125 height 50
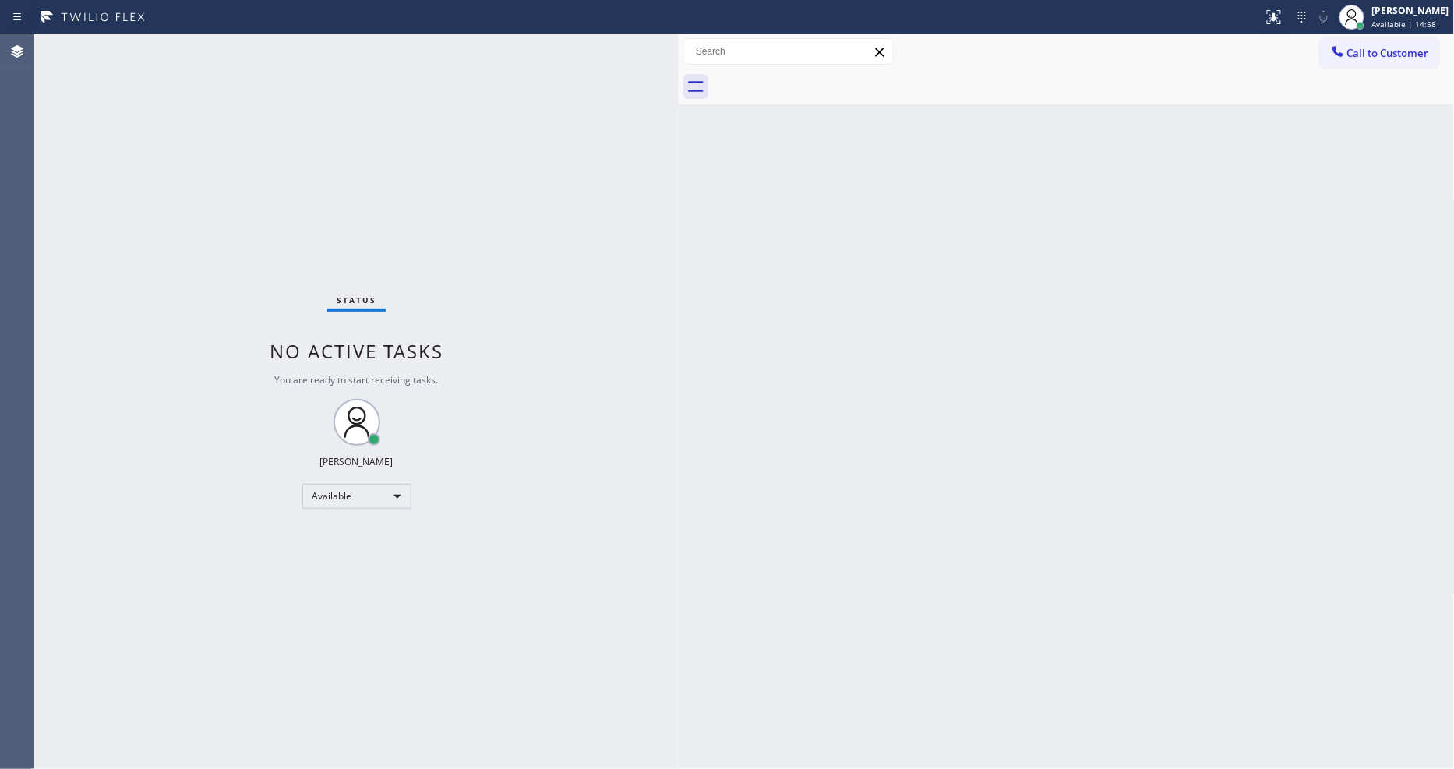
drag, startPoint x: 996, startPoint y: 621, endPoint x: 784, endPoint y: 680, distance: 220.1
click at [996, 621] on div "Back to Dashboard Change Sender ID Customers Technicians Select a contact Outbo…" at bounding box center [1067, 401] width 776 height 735
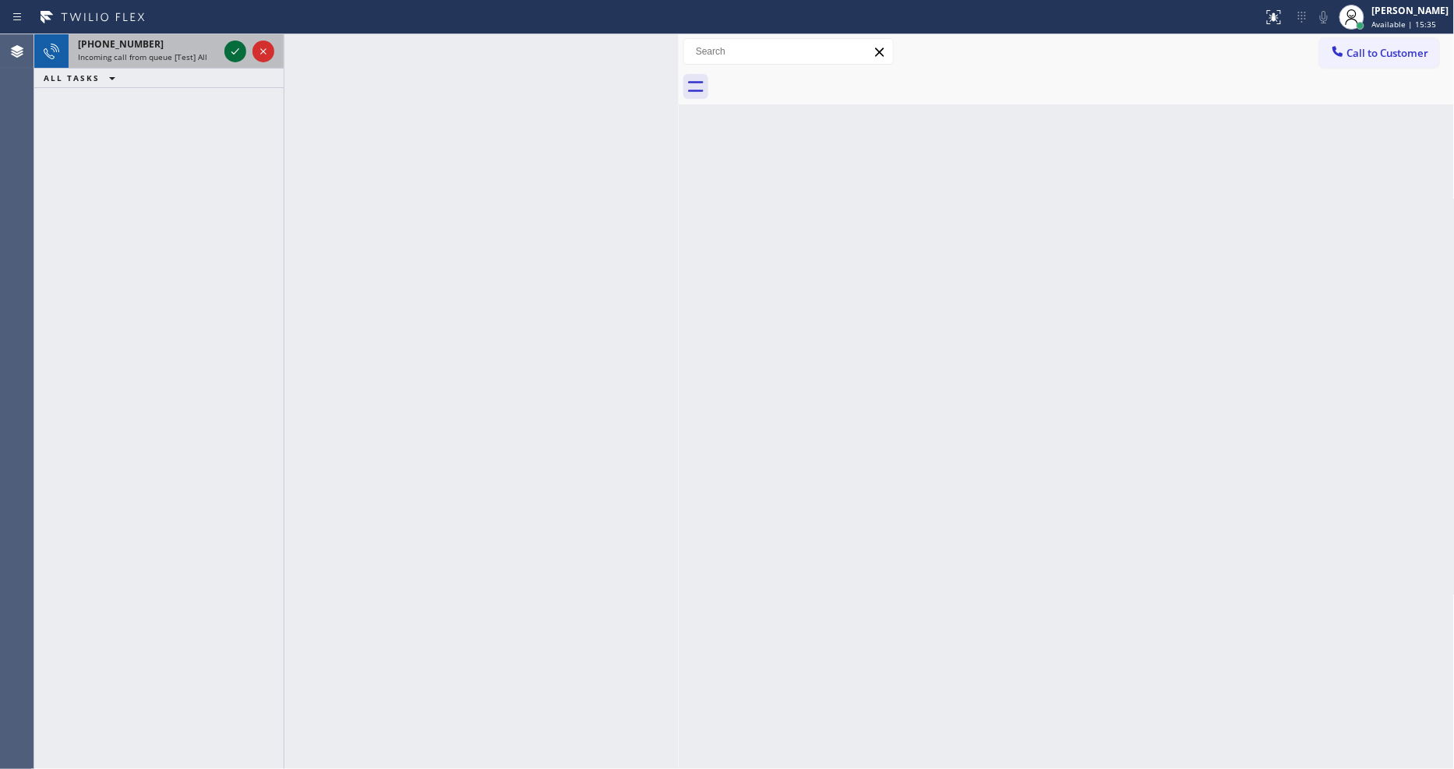
click at [237, 52] on icon at bounding box center [235, 51] width 19 height 19
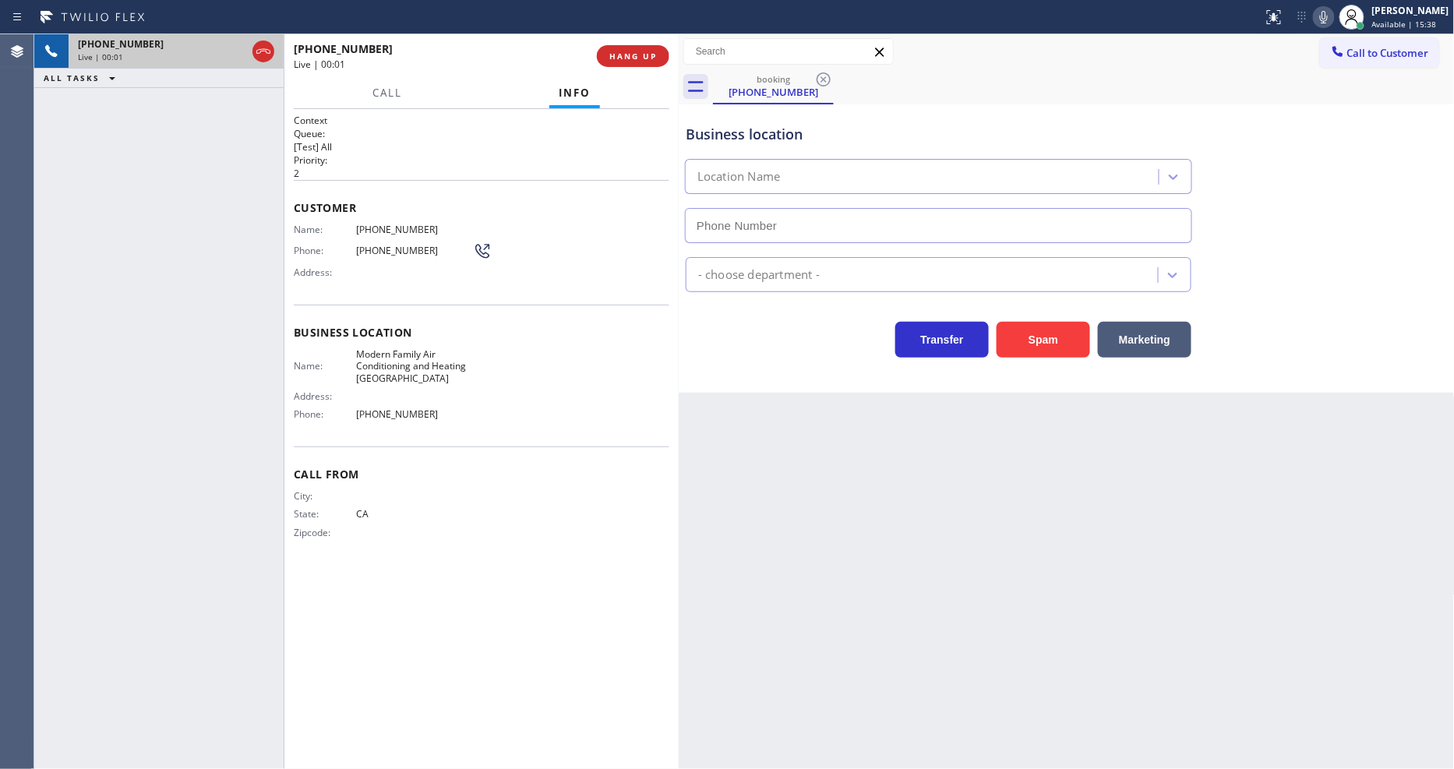
type input "[PHONE_NUMBER]"
drag, startPoint x: 294, startPoint y: 219, endPoint x: 305, endPoint y: 214, distance: 12.6
click at [296, 224] on span "Name:" at bounding box center [325, 230] width 62 height 12
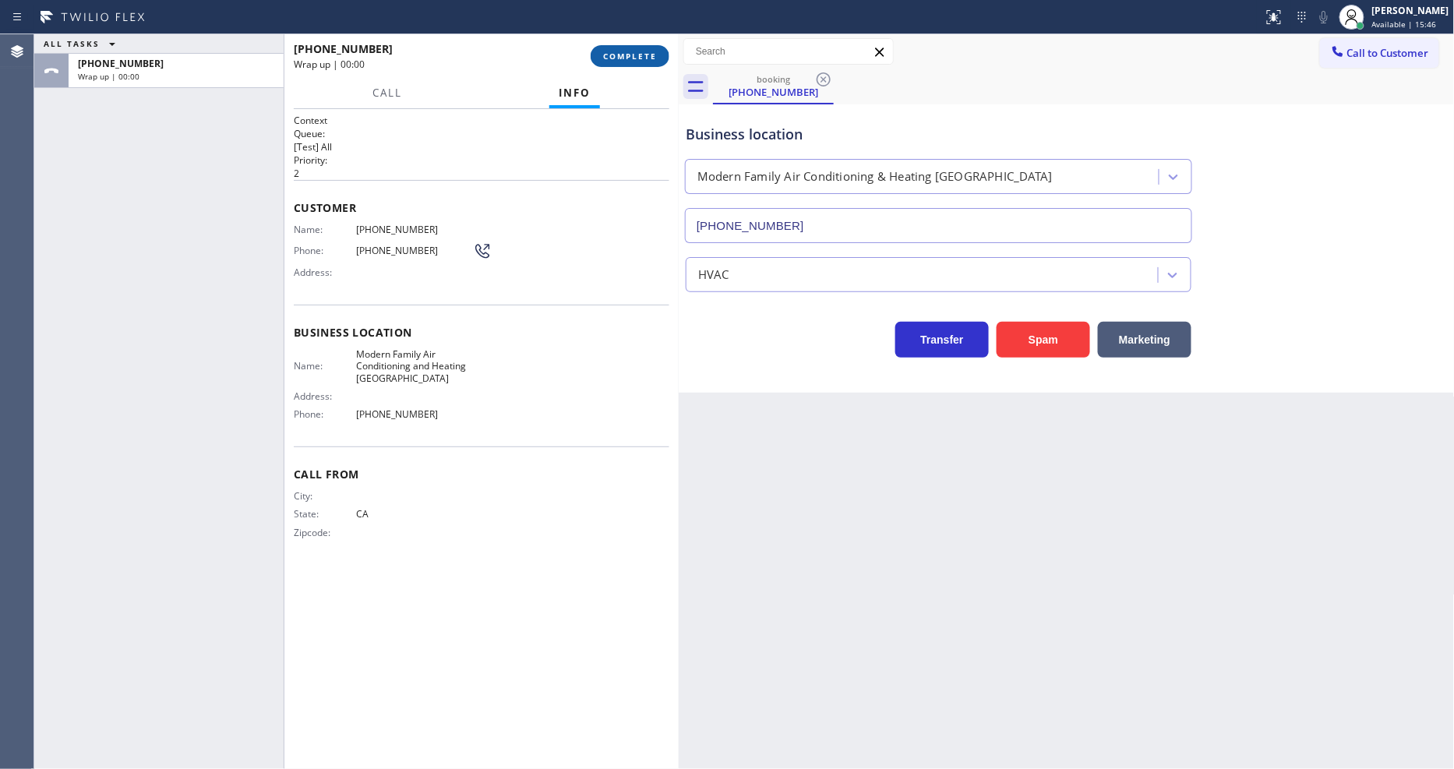
click at [652, 58] on span "COMPLETE" at bounding box center [630, 56] width 54 height 11
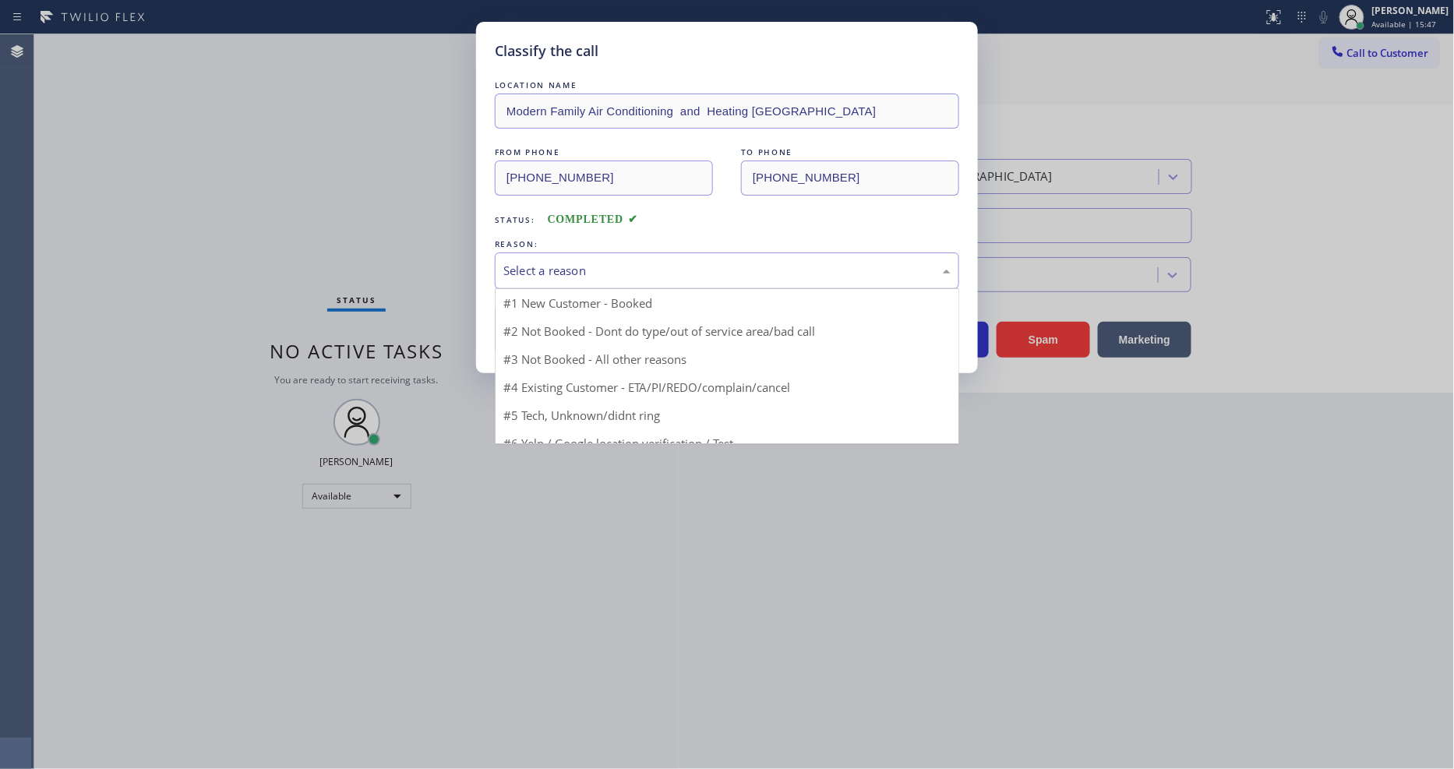
click at [577, 263] on div "Select a reason" at bounding box center [726, 271] width 447 height 18
drag, startPoint x: 561, startPoint y: 383, endPoint x: 550, endPoint y: 330, distance: 53.3
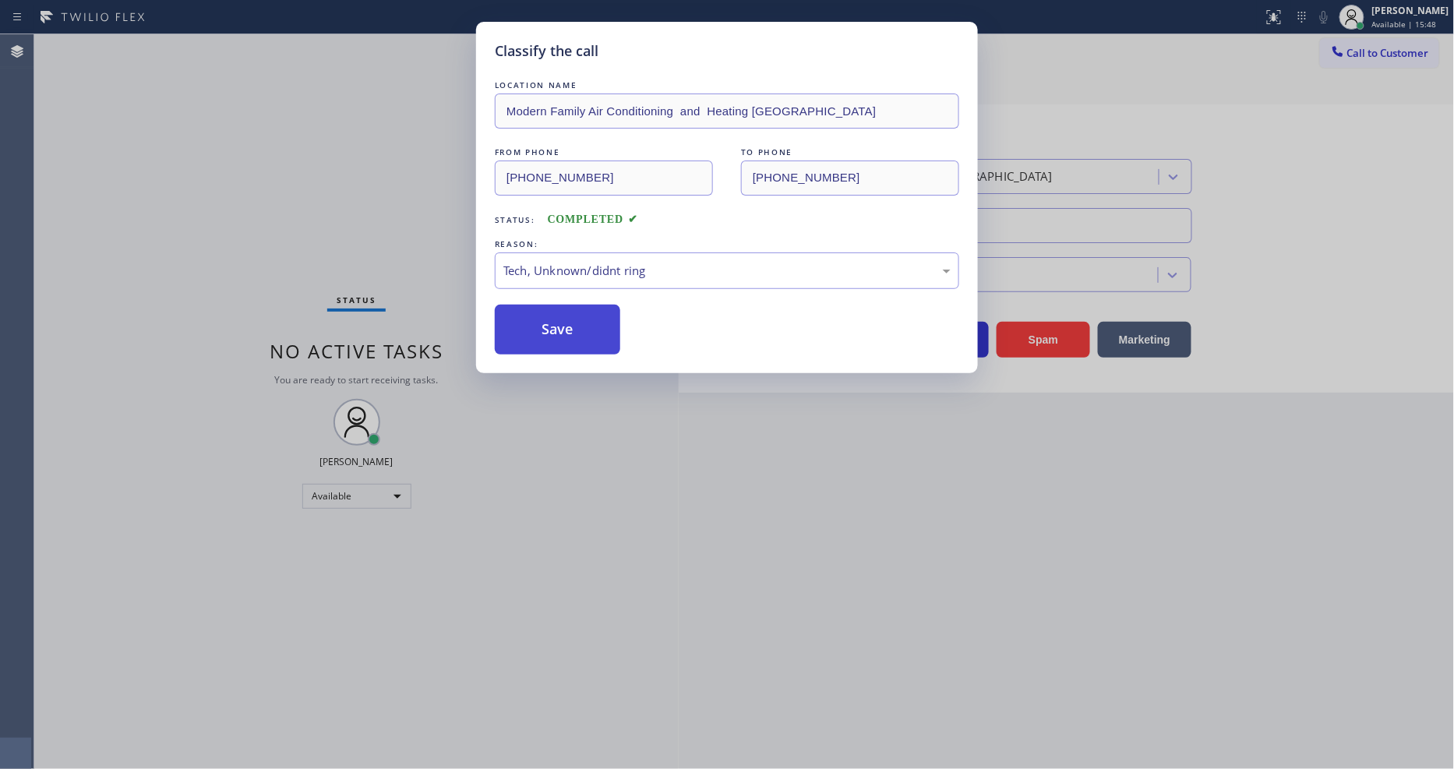
click at [550, 325] on button "Save" at bounding box center [557, 330] width 125 height 50
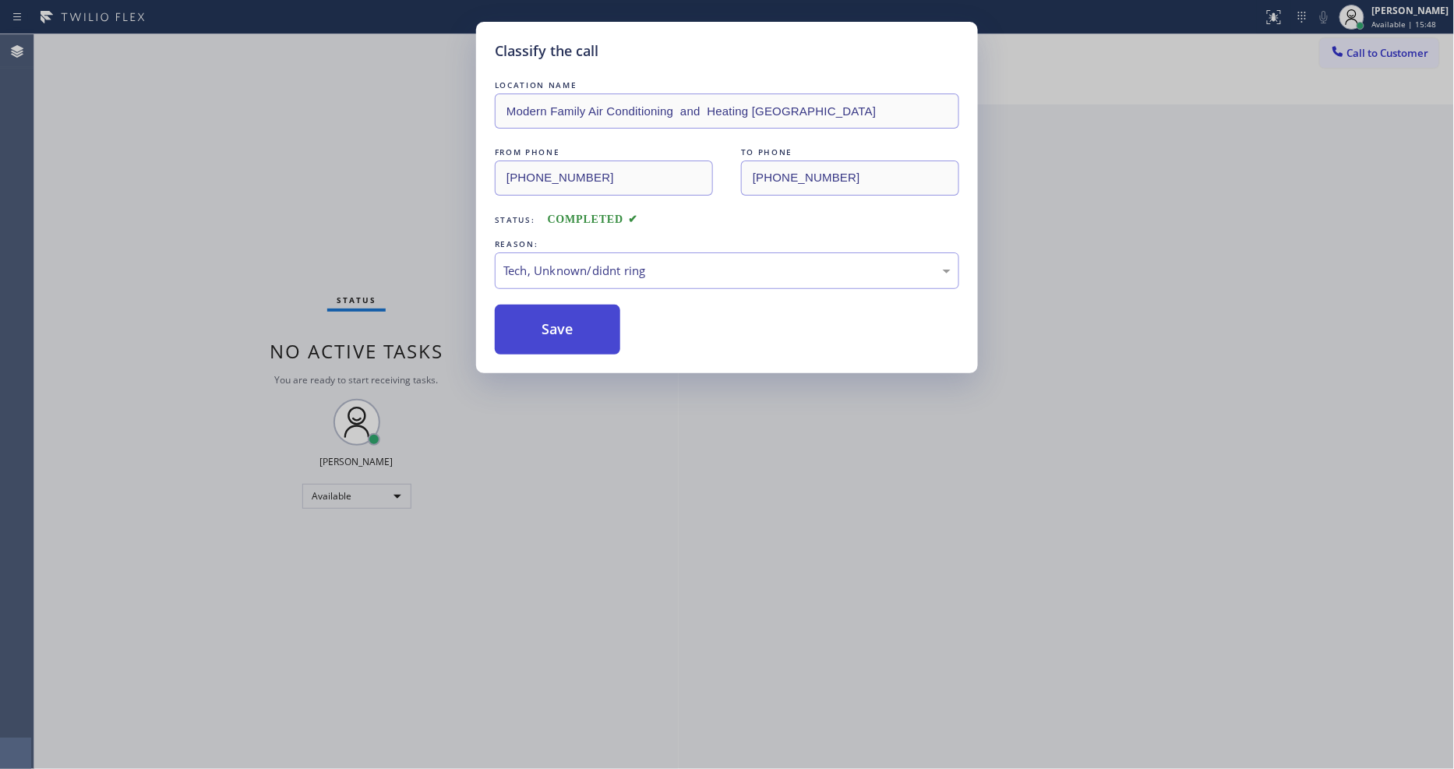
click at [550, 325] on button "Save" at bounding box center [557, 330] width 125 height 50
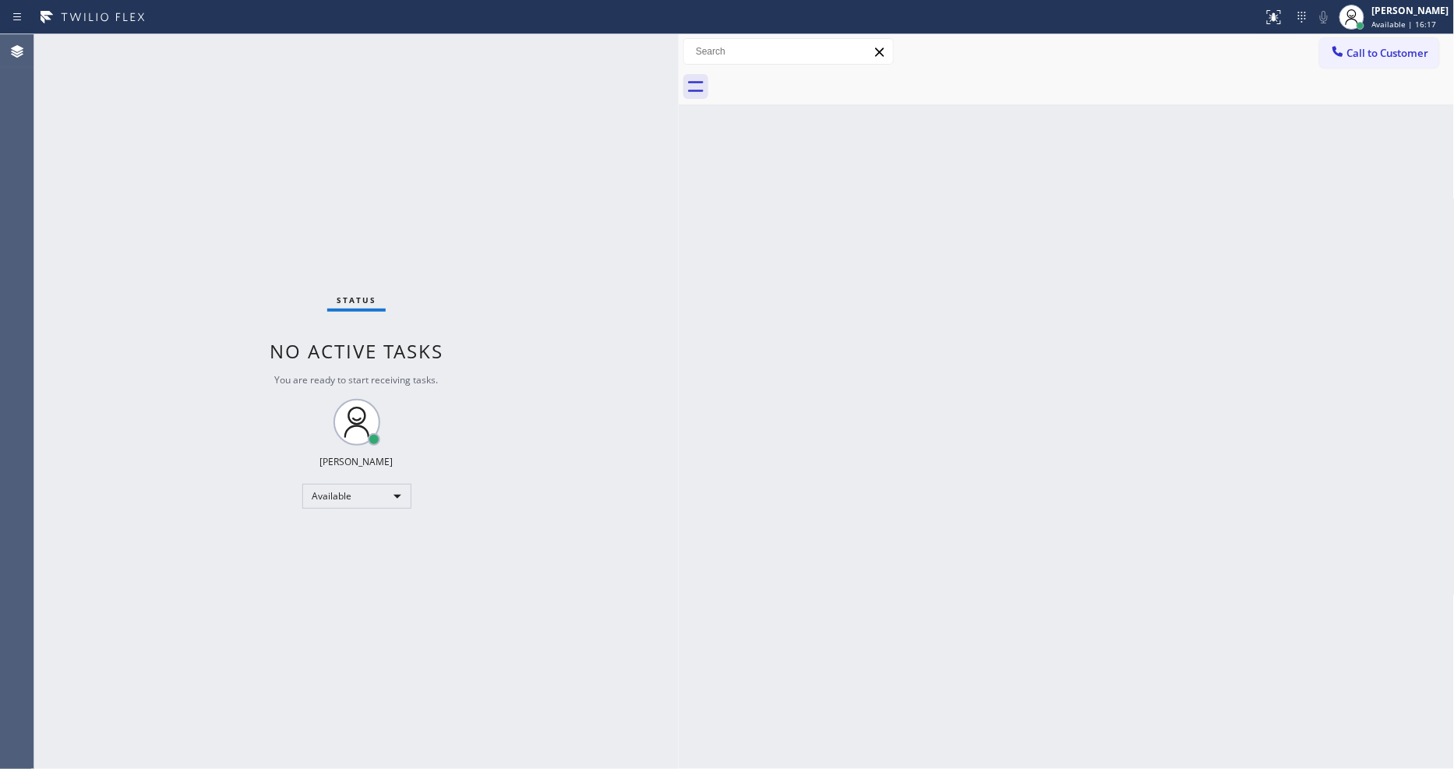
click at [320, 238] on div "Status No active tasks You are ready to start receiving tasks. [PERSON_NAME] Av…" at bounding box center [356, 401] width 644 height 735
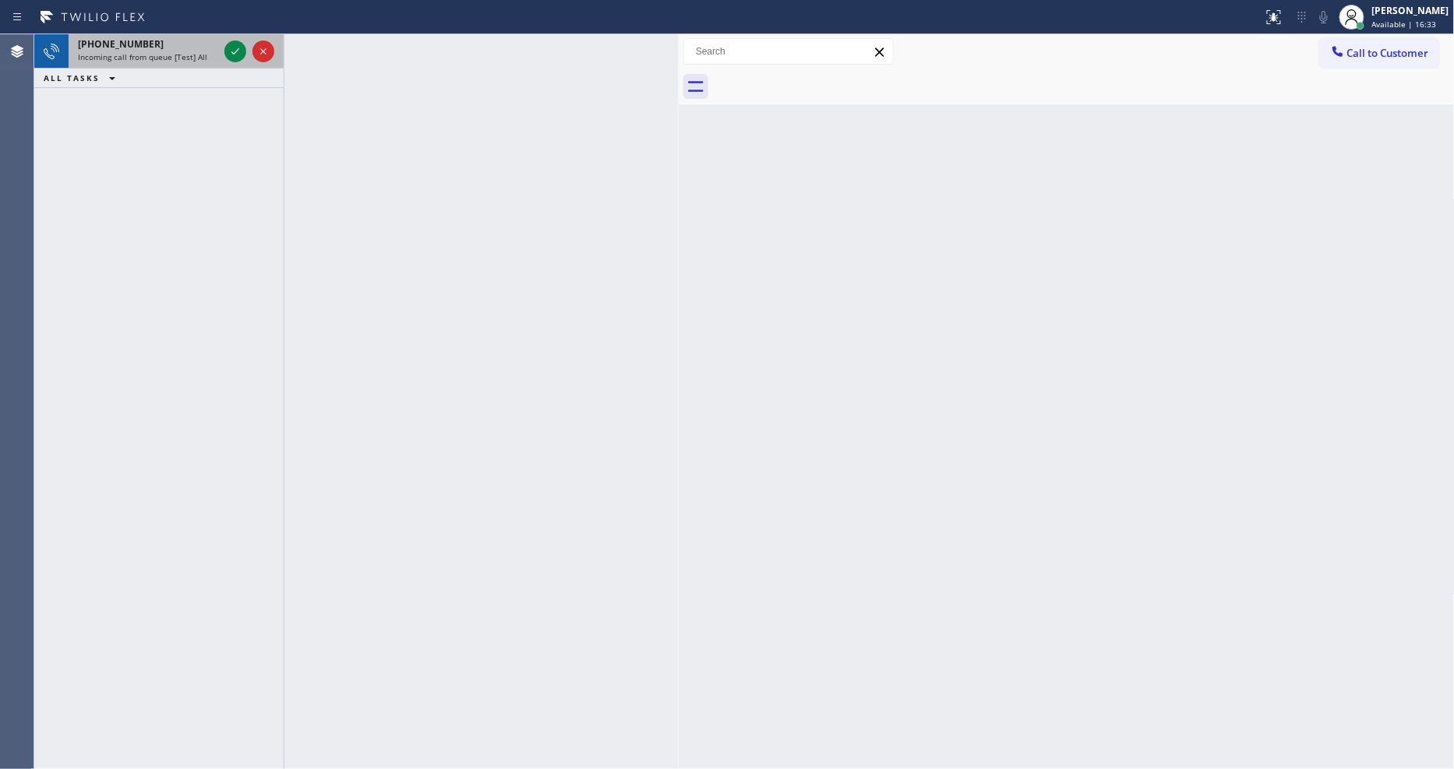
click at [231, 39] on div at bounding box center [249, 51] width 56 height 34
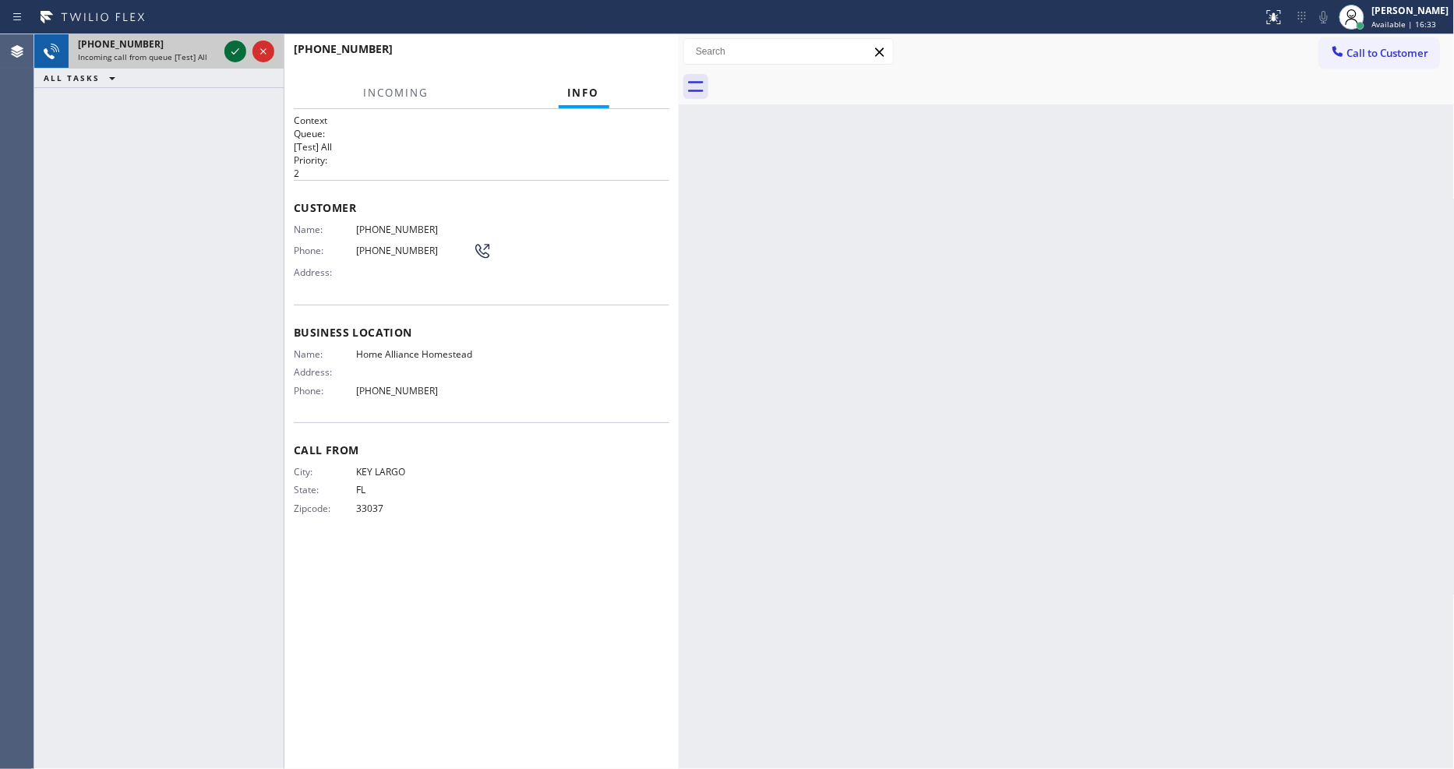
click at [237, 55] on icon at bounding box center [235, 51] width 19 height 19
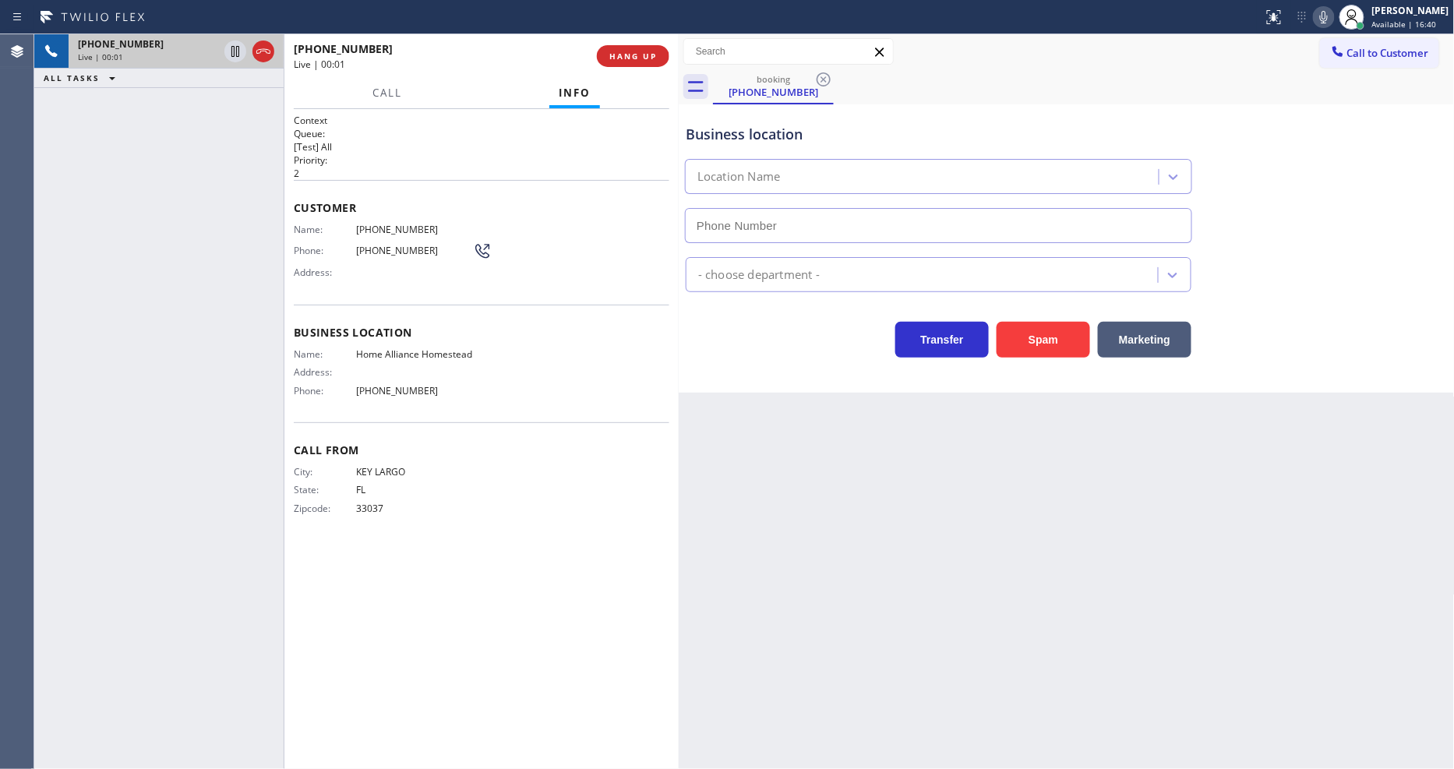
click at [956, 574] on div "Back to Dashboard Change Sender ID Customers Technicians Select a contact Outbo…" at bounding box center [1067, 401] width 776 height 735
type input "[PHONE_NUMBER]"
click at [999, 539] on div "Back to Dashboard Change Sender ID Customers Technicians Select a contact Outbo…" at bounding box center [1067, 401] width 776 height 735
click at [442, 349] on span "Home Alliance Homestead" at bounding box center [414, 354] width 117 height 12
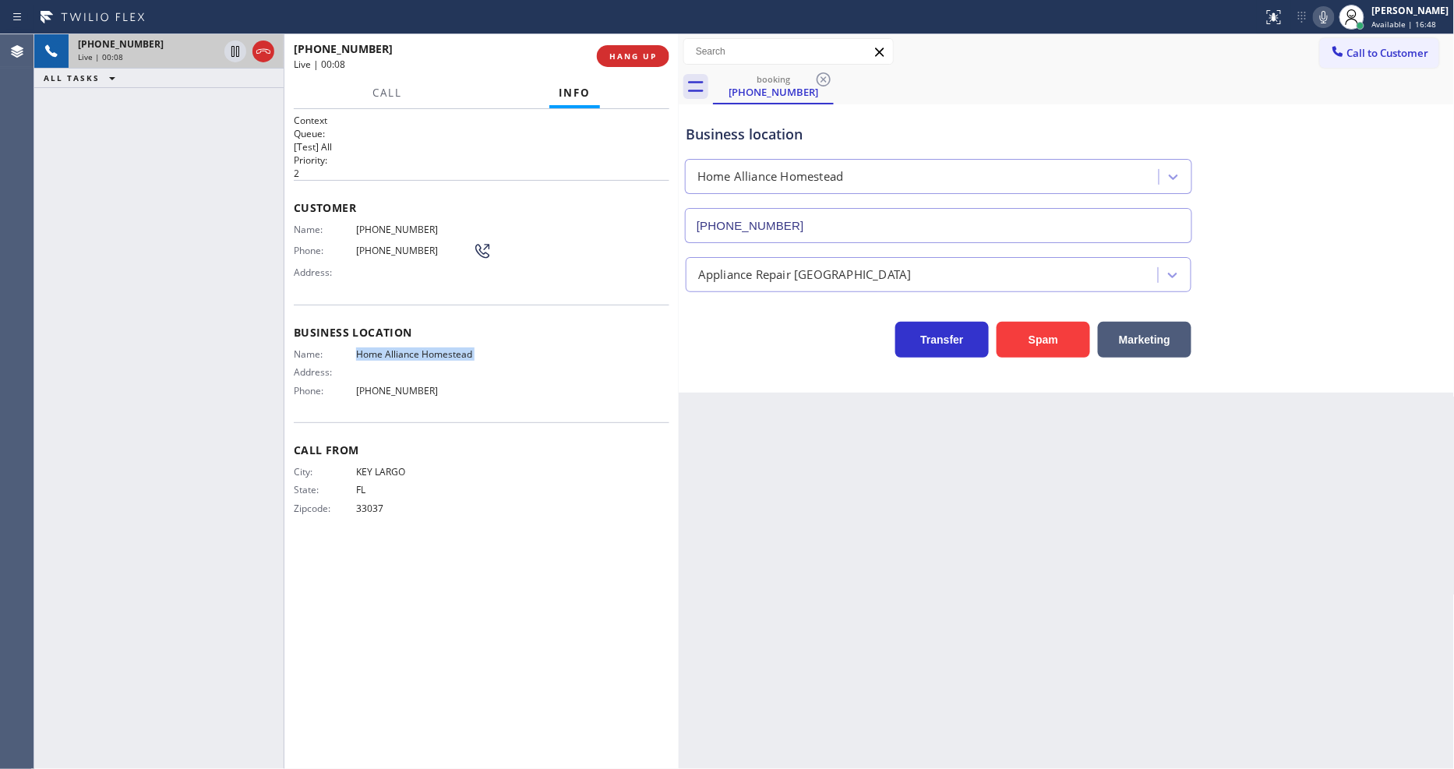
click at [442, 349] on span "Home Alliance Homestead" at bounding box center [414, 354] width 117 height 12
copy span "Home Alliance Homestead"
click at [406, 224] on span "[PHONE_NUMBER]" at bounding box center [414, 230] width 117 height 12
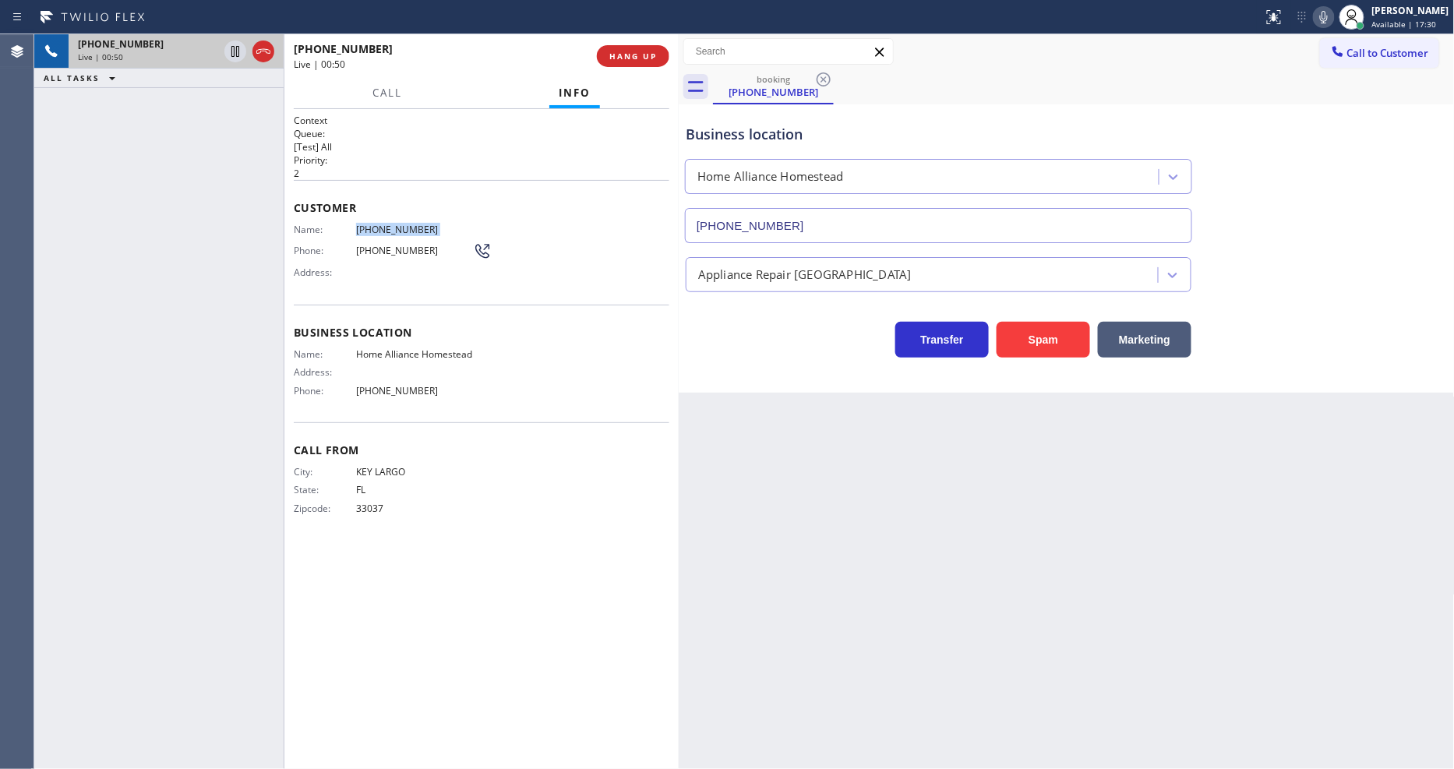
copy span "[PHONE_NUMBER]"
click at [300, 373] on span "Address:" at bounding box center [325, 372] width 62 height 12
click at [231, 44] on icon at bounding box center [235, 51] width 19 height 19
click at [1333, 19] on icon at bounding box center [1324, 17] width 19 height 19
drag, startPoint x: 1081, startPoint y: 523, endPoint x: 1120, endPoint y: 13, distance: 511.1
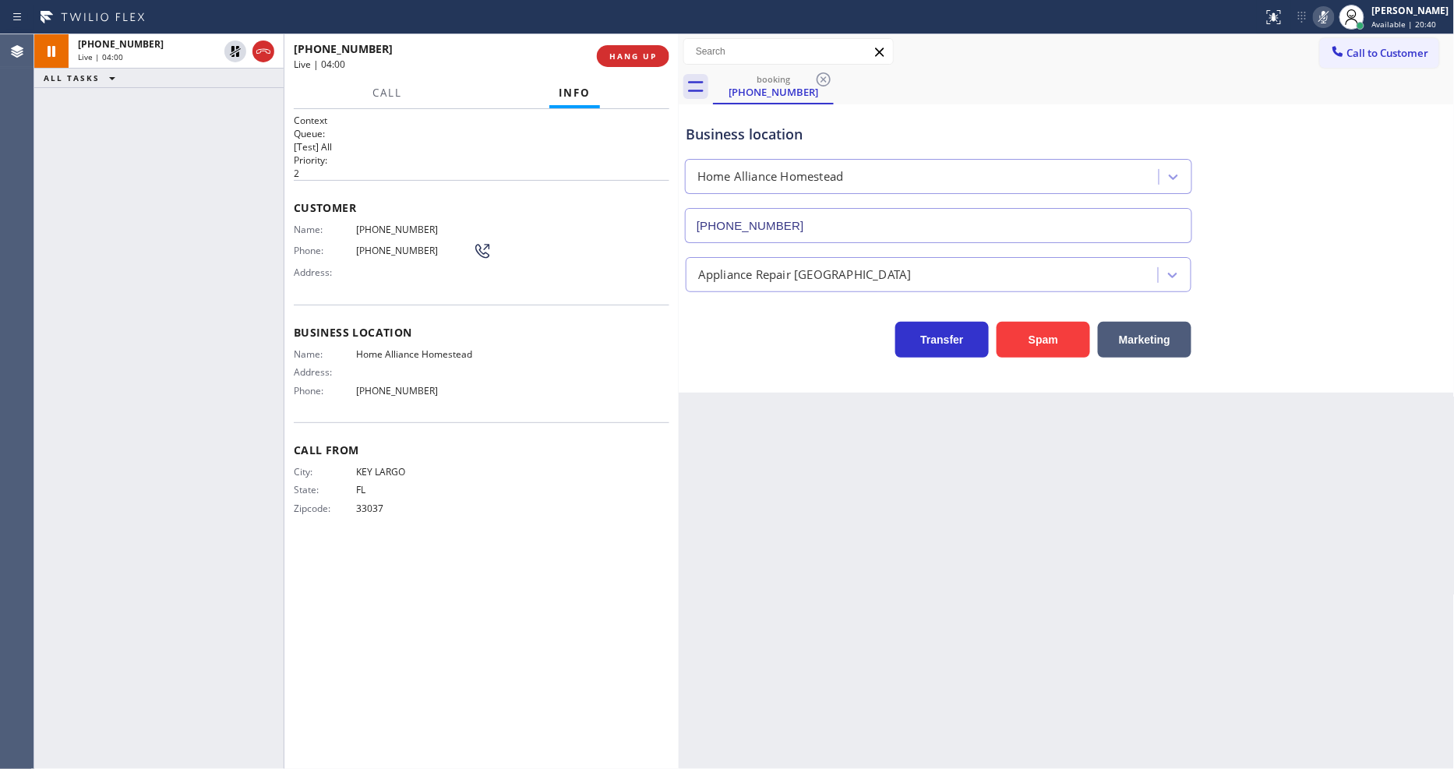
click at [1081, 517] on div "Back to Dashboard Change Sender ID Customers Technicians Select a contact Outbo…" at bounding box center [1067, 401] width 776 height 735
drag, startPoint x: 984, startPoint y: 561, endPoint x: 664, endPoint y: 316, distance: 403.5
click at [984, 561] on div "Back to Dashboard Change Sender ID Customers Technicians Select a contact Outbo…" at bounding box center [1067, 401] width 776 height 735
click at [234, 49] on icon at bounding box center [235, 51] width 11 height 11
click at [1333, 12] on icon at bounding box center [1324, 17] width 19 height 19
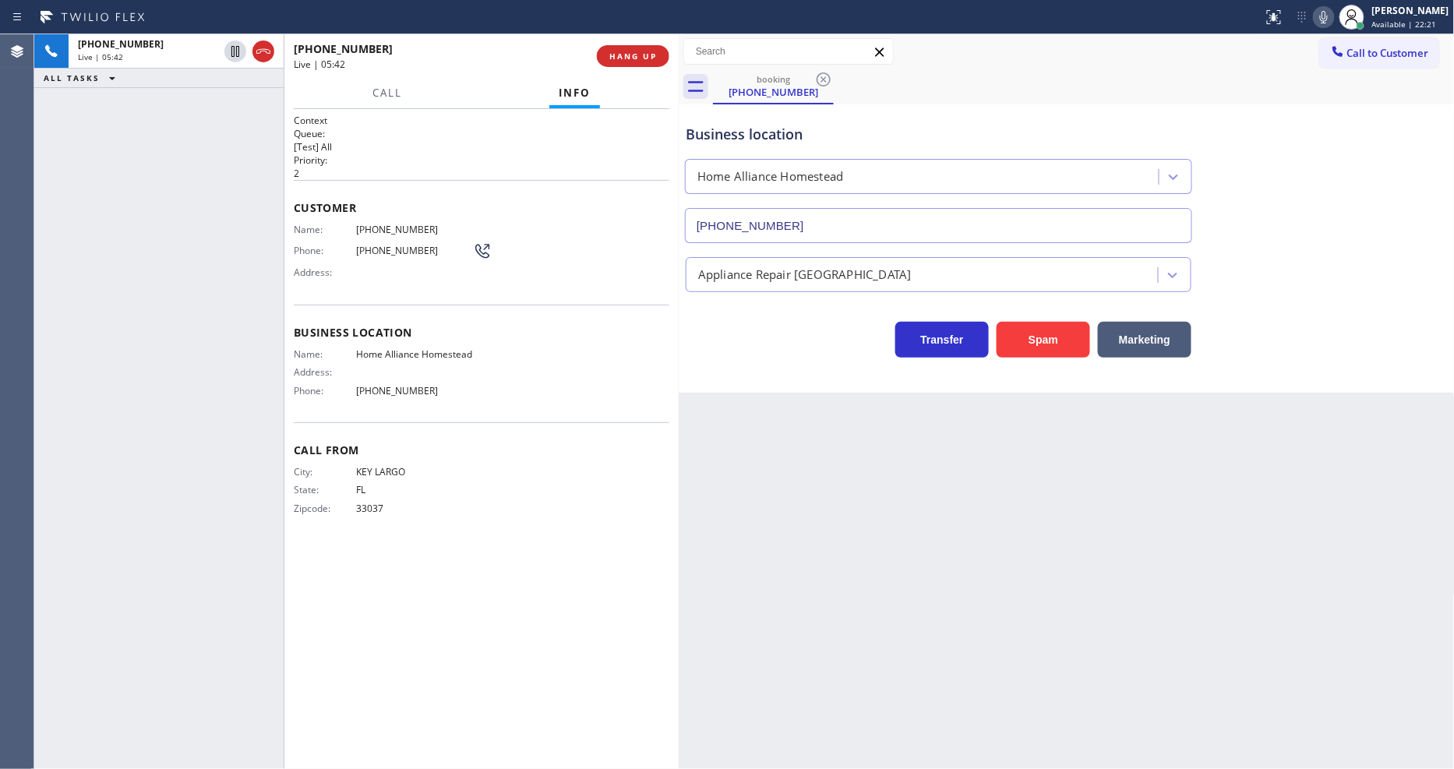
click at [509, 374] on div "Name: Home Alliance Homestead Address: Phone: (305) 501-8647" at bounding box center [482, 375] width 376 height 55
drag, startPoint x: 1017, startPoint y: 439, endPoint x: 1022, endPoint y: 418, distance: 21.6
click at [1017, 439] on div "Back to Dashboard Change Sender ID Customers Technicians Select a contact Outbo…" at bounding box center [1067, 401] width 776 height 735
click at [634, 52] on span "HANG UP" at bounding box center [633, 56] width 48 height 11
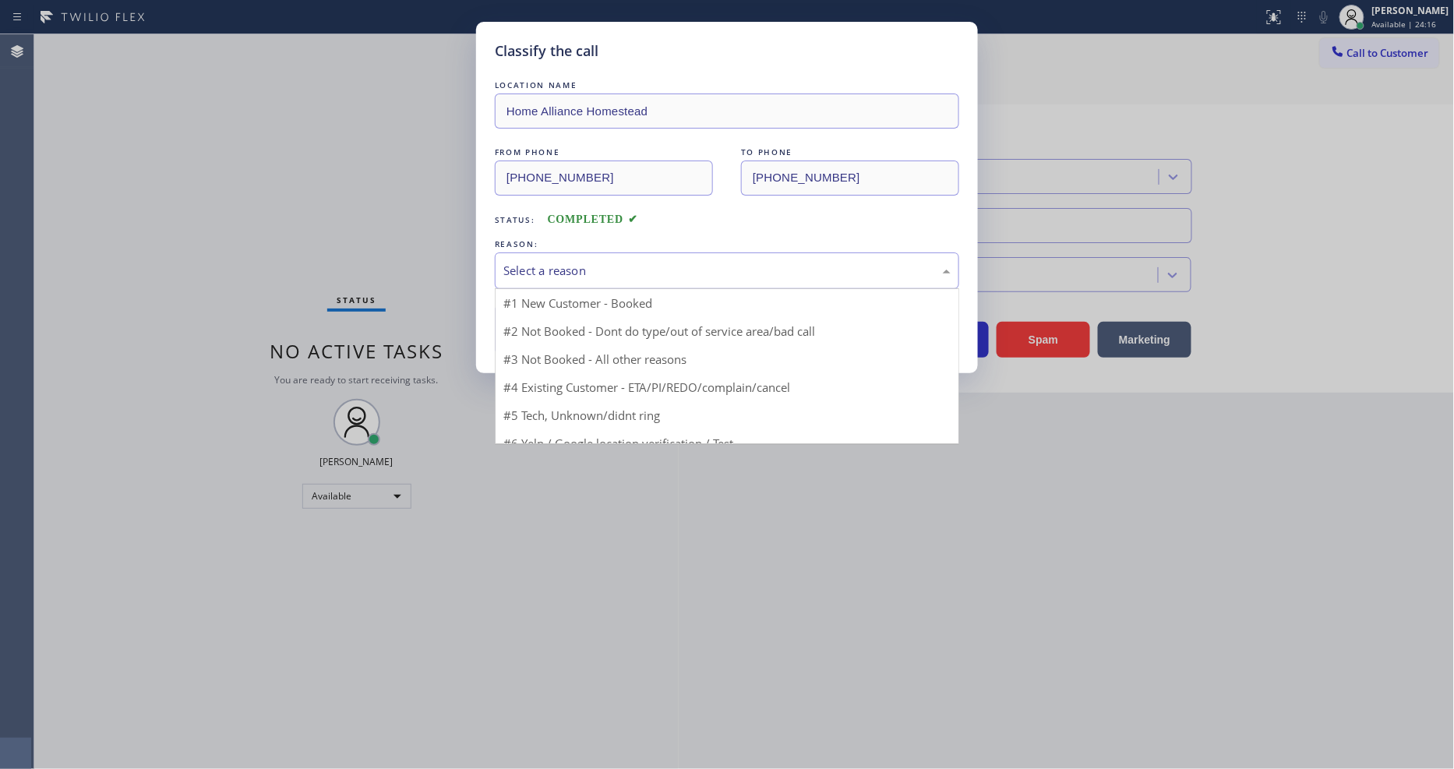
click at [600, 267] on div "Select a reason" at bounding box center [726, 271] width 447 height 18
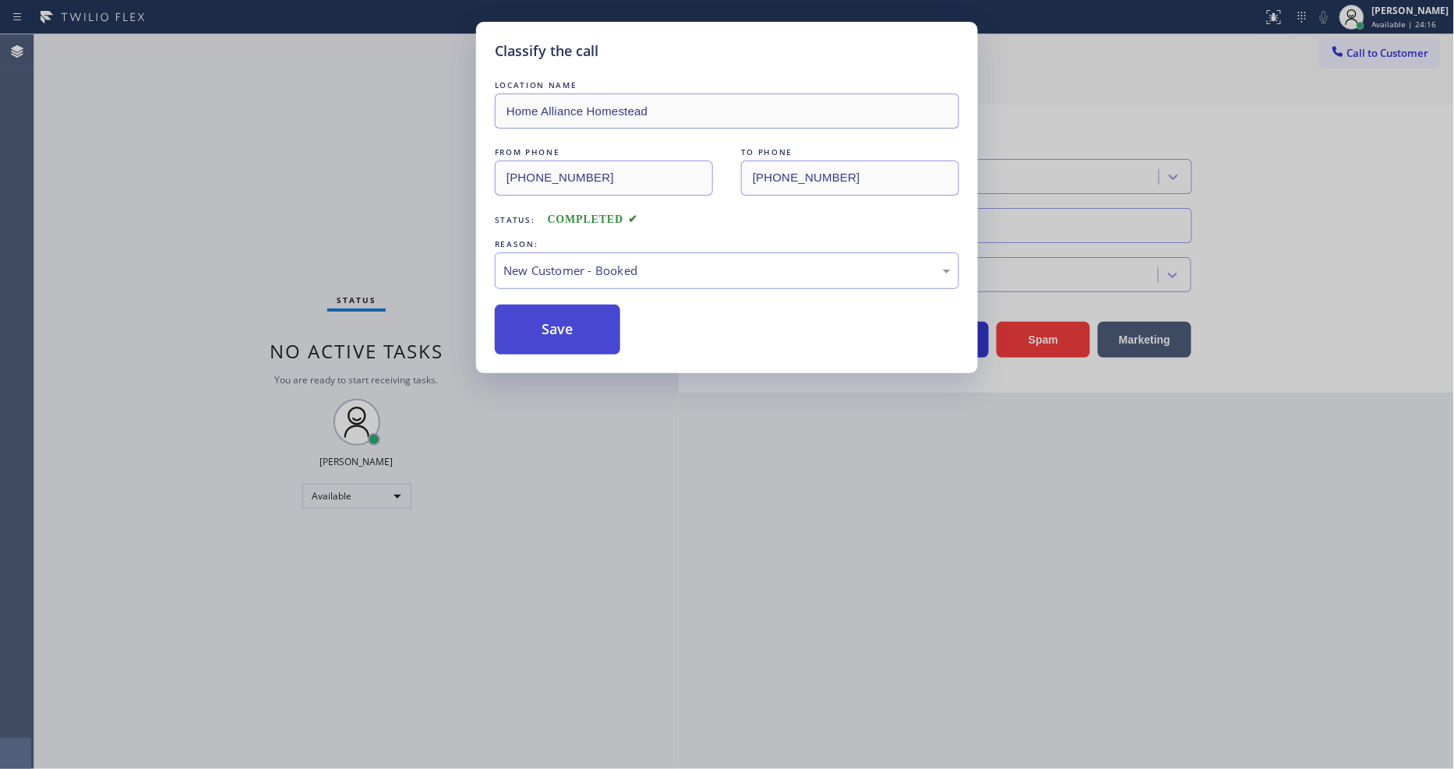
click at [583, 310] on button "Save" at bounding box center [557, 330] width 125 height 50
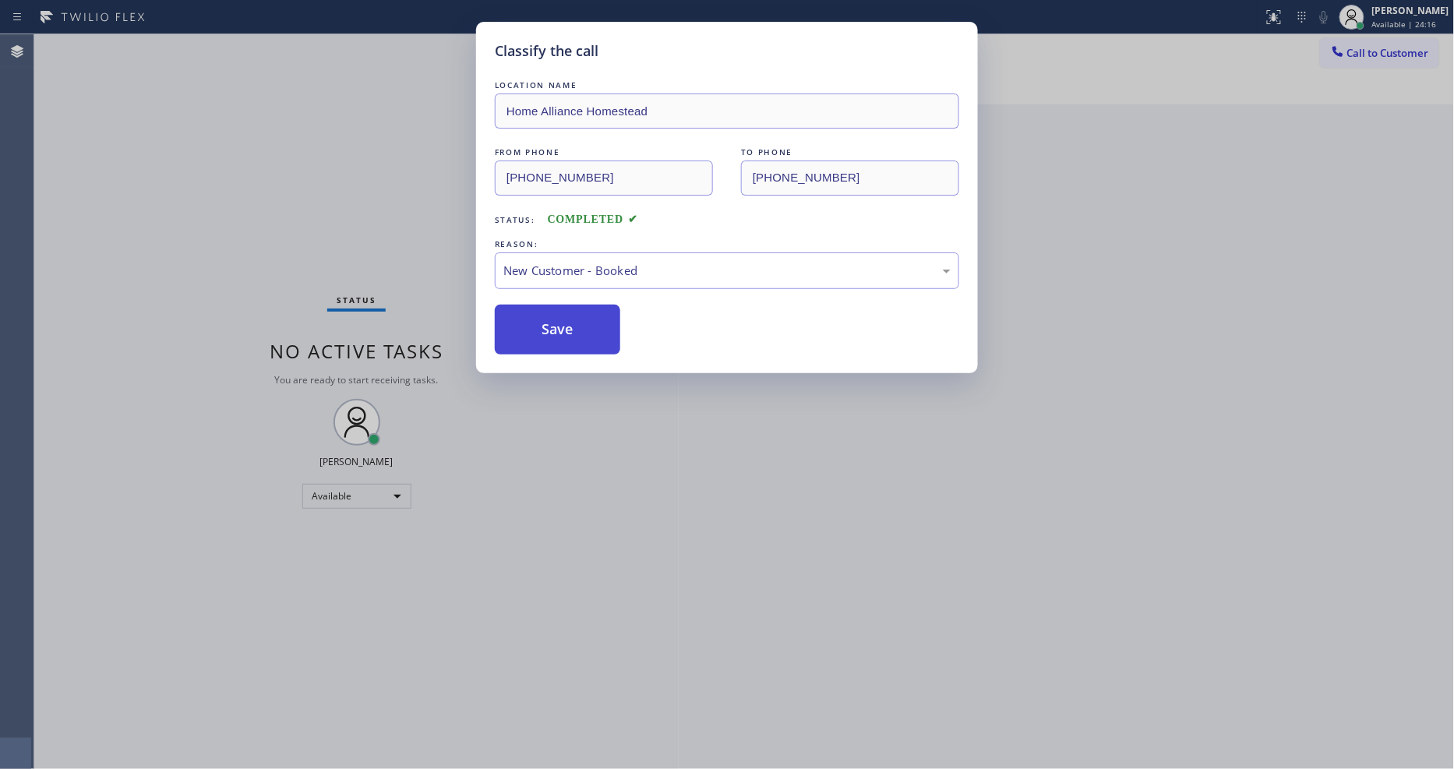
click at [583, 310] on button "Save" at bounding box center [557, 330] width 125 height 50
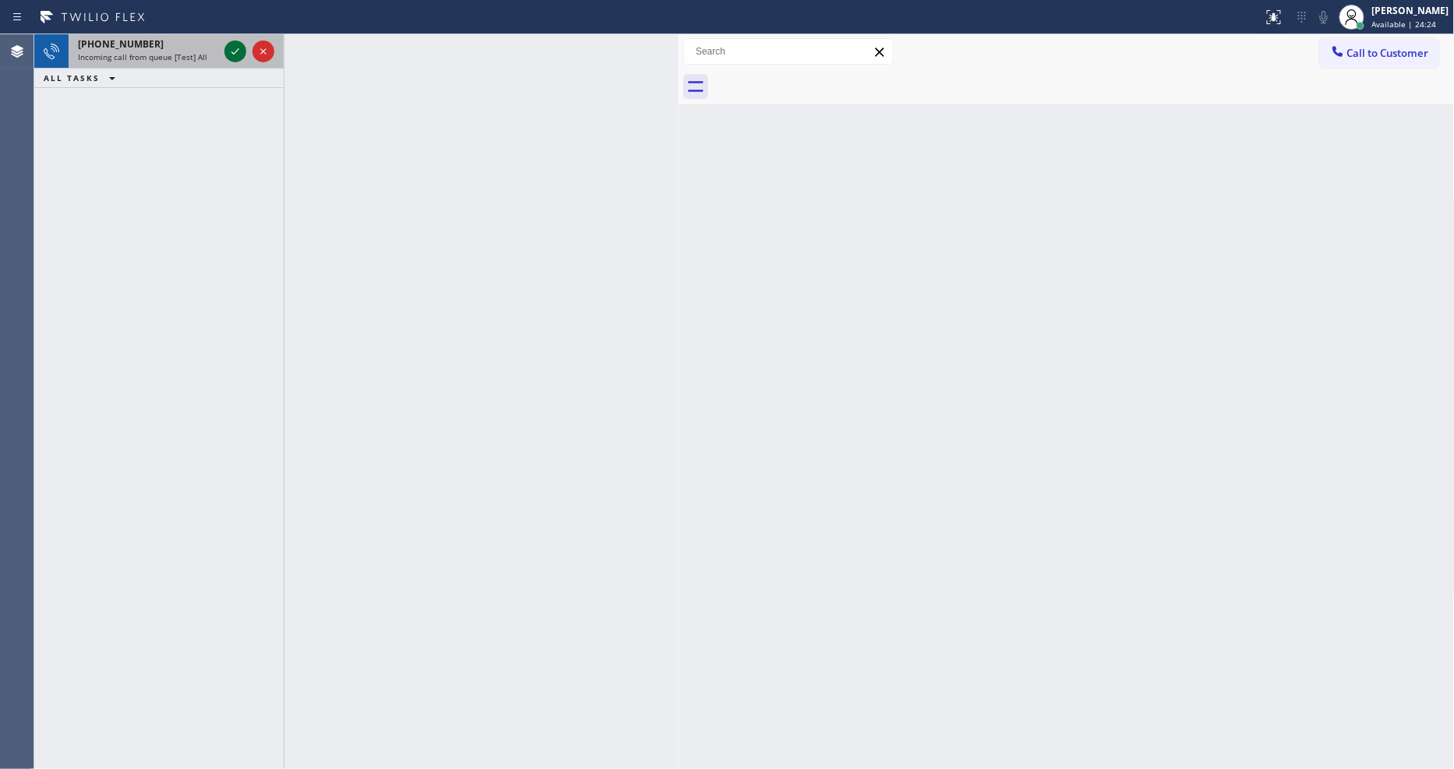
click at [228, 47] on icon at bounding box center [235, 51] width 19 height 19
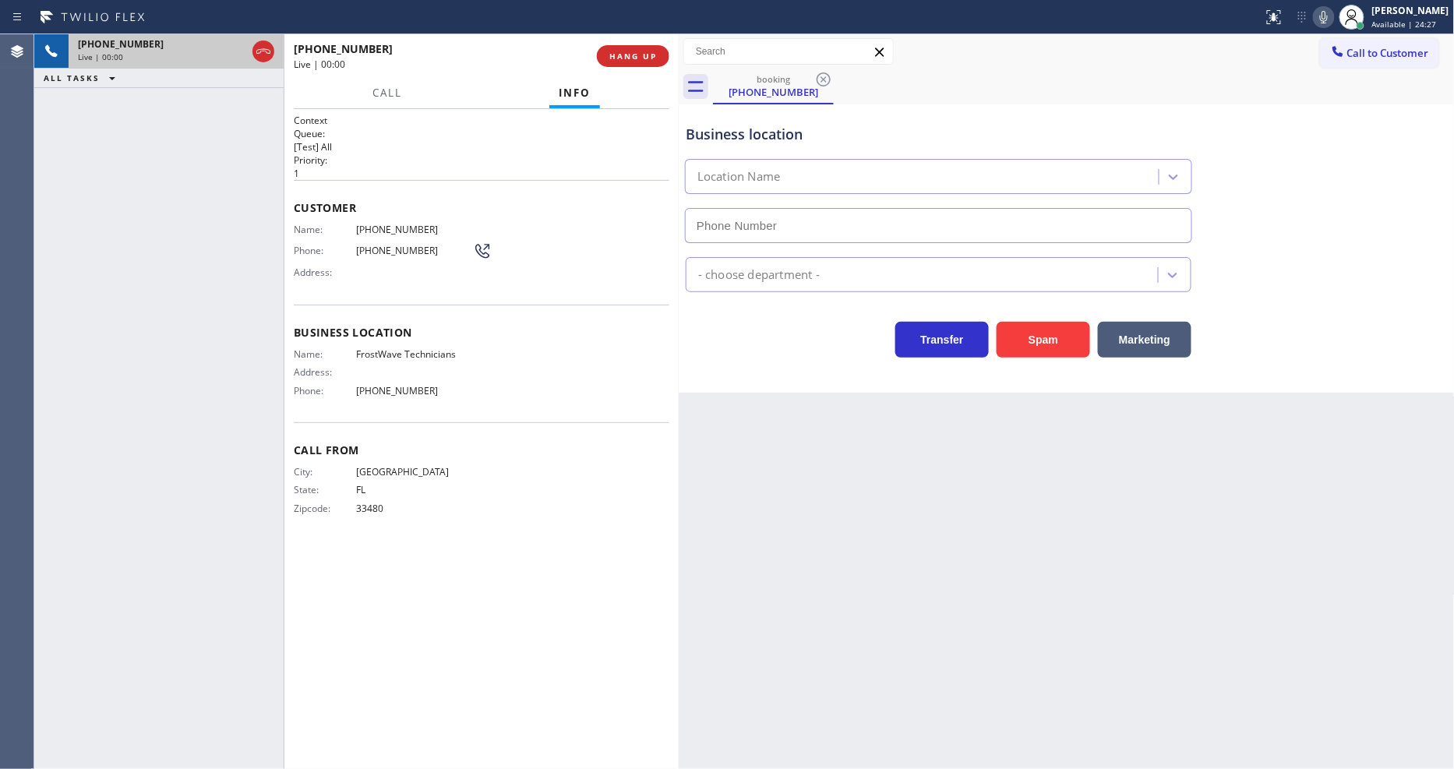
type input "[PHONE_NUMBER]"
drag, startPoint x: 359, startPoint y: 364, endPoint x: 602, endPoint y: 223, distance: 281.1
click at [359, 366] on div "Address:" at bounding box center [383, 372] width 179 height 12
click at [655, 55] on span "HANG UP" at bounding box center [633, 56] width 48 height 11
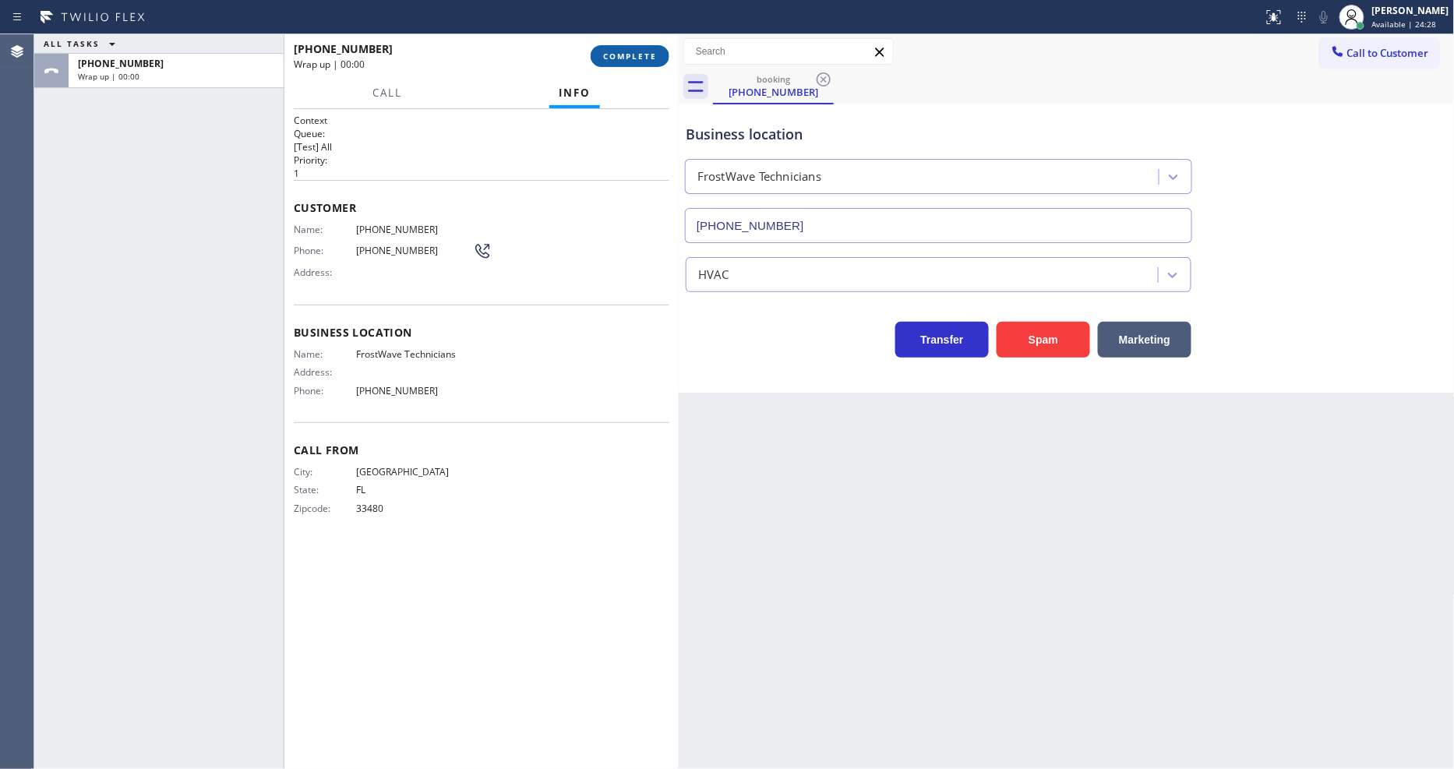
click at [653, 53] on span "COMPLETE" at bounding box center [630, 56] width 54 height 11
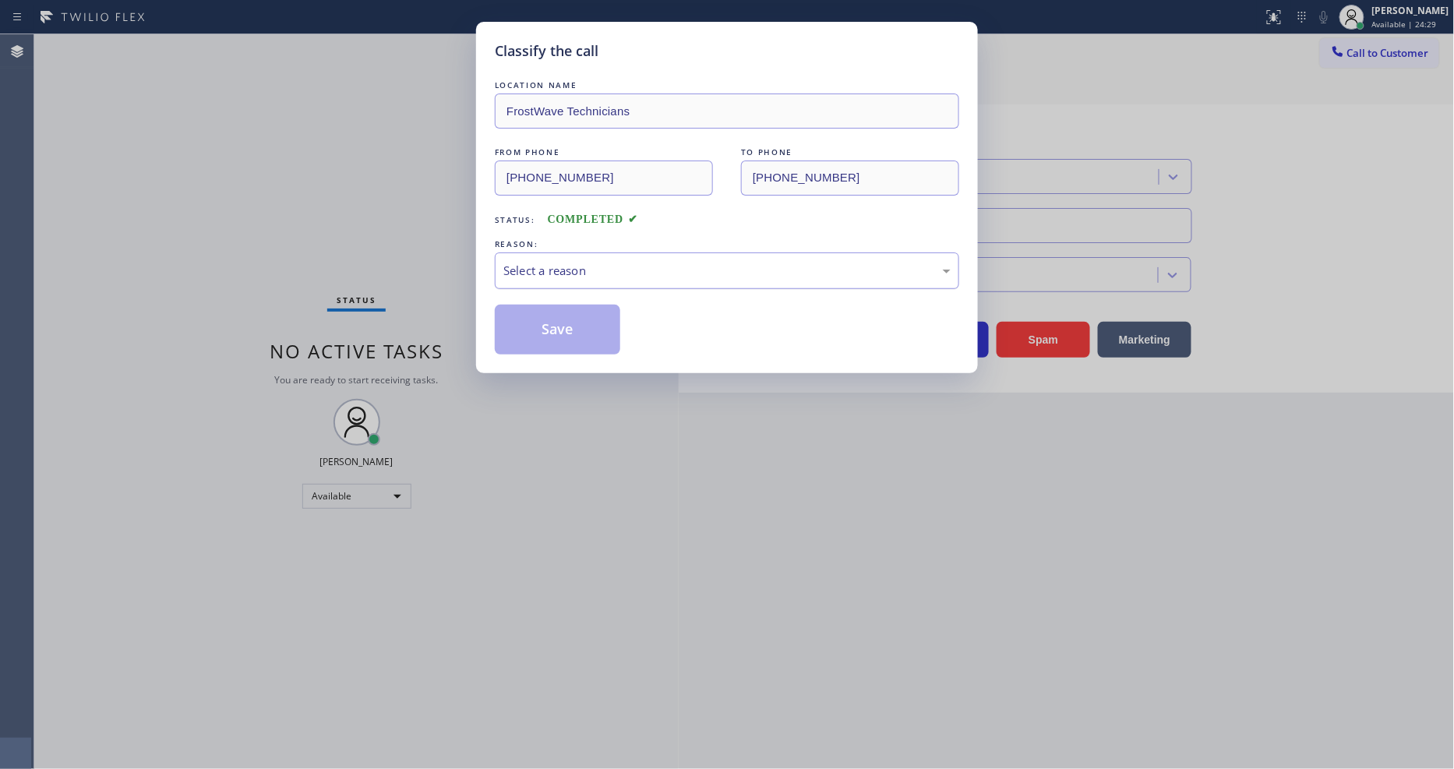
click at [571, 262] on div "Select a reason" at bounding box center [726, 271] width 447 height 18
click at [559, 327] on button "Save" at bounding box center [557, 330] width 125 height 50
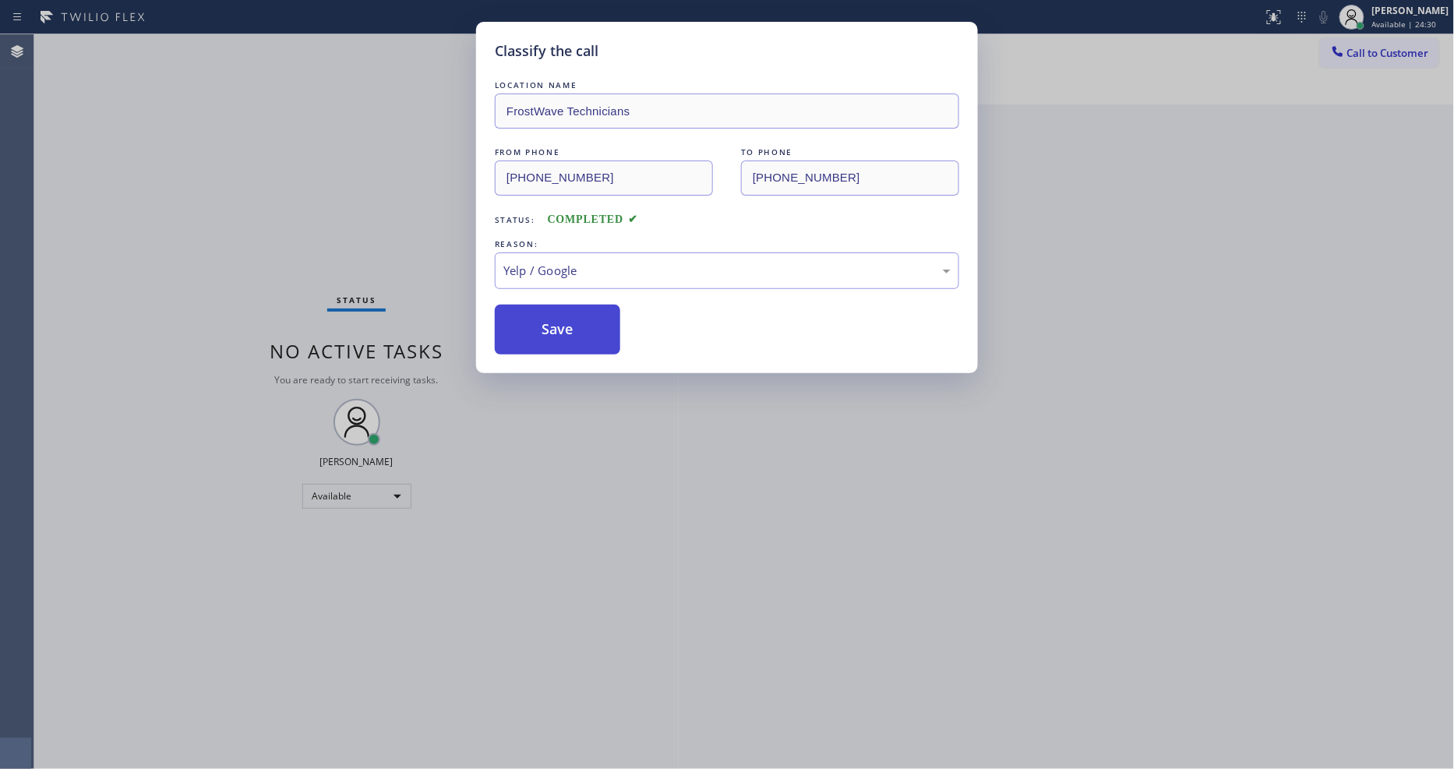
click at [559, 326] on button "Save" at bounding box center [557, 330] width 125 height 50
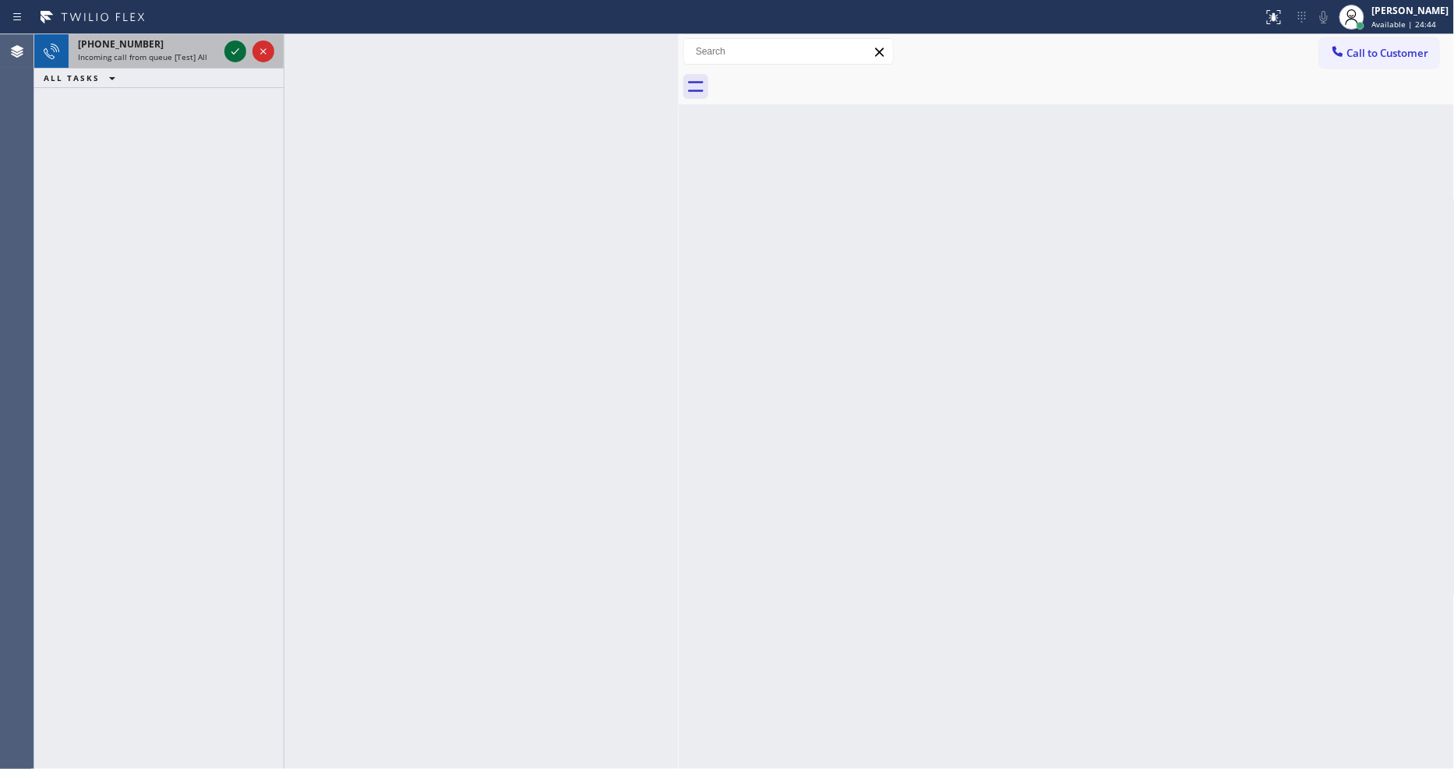
click at [227, 42] on icon at bounding box center [235, 51] width 19 height 19
click at [230, 42] on icon at bounding box center [235, 51] width 19 height 19
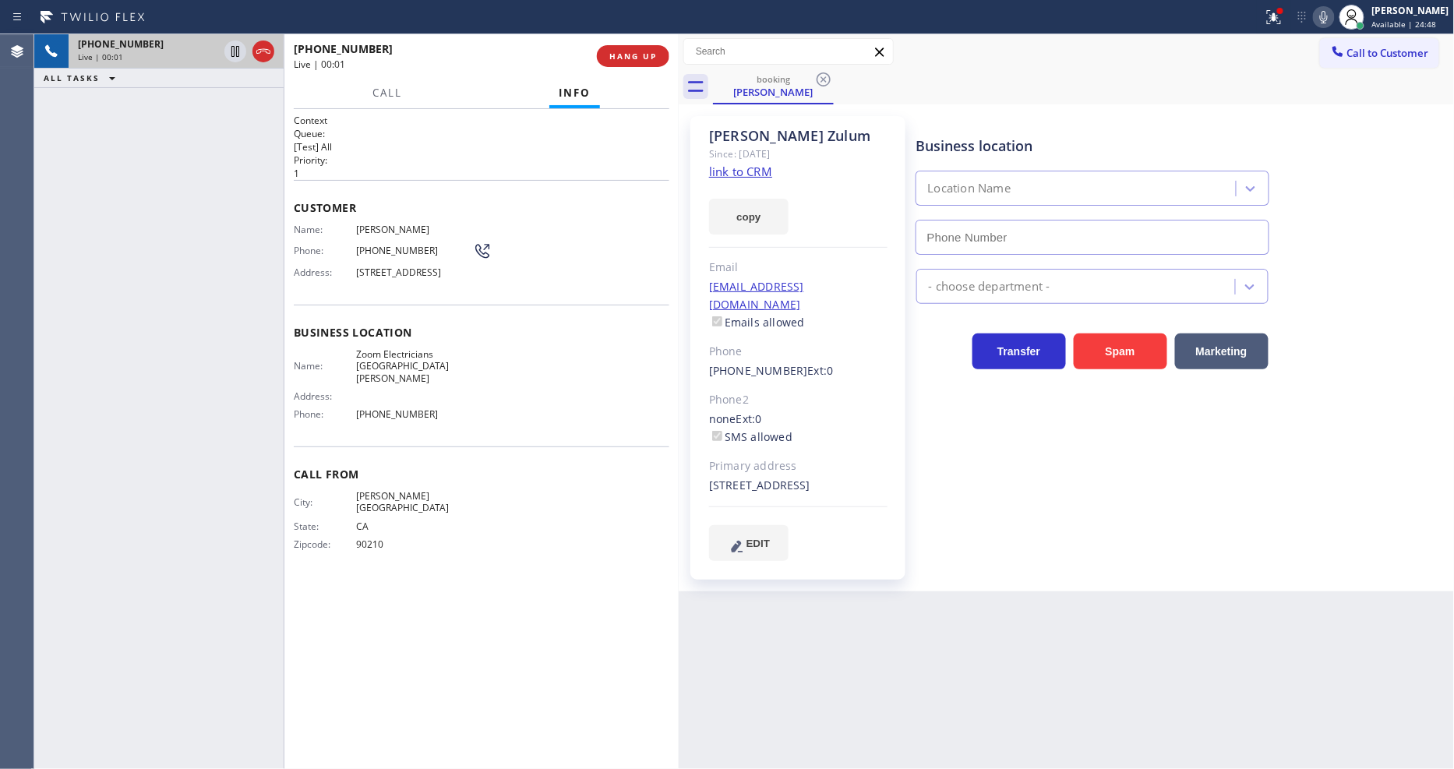
type input "[PHONE_NUMBER]"
click at [757, 173] on link "link to CRM" at bounding box center [740, 172] width 63 height 16
click at [238, 51] on icon at bounding box center [235, 51] width 8 height 11
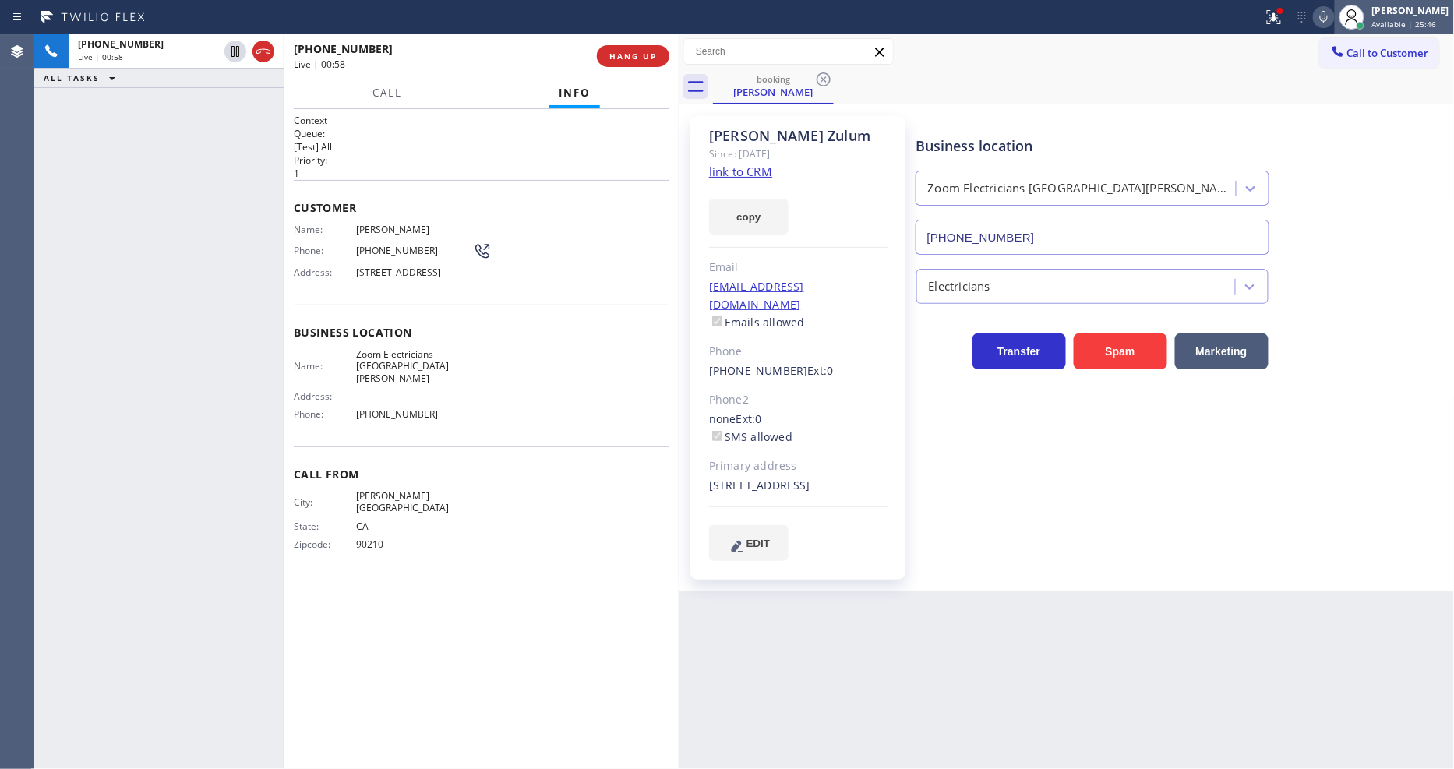
click at [1347, 19] on div at bounding box center [1352, 17] width 34 height 34
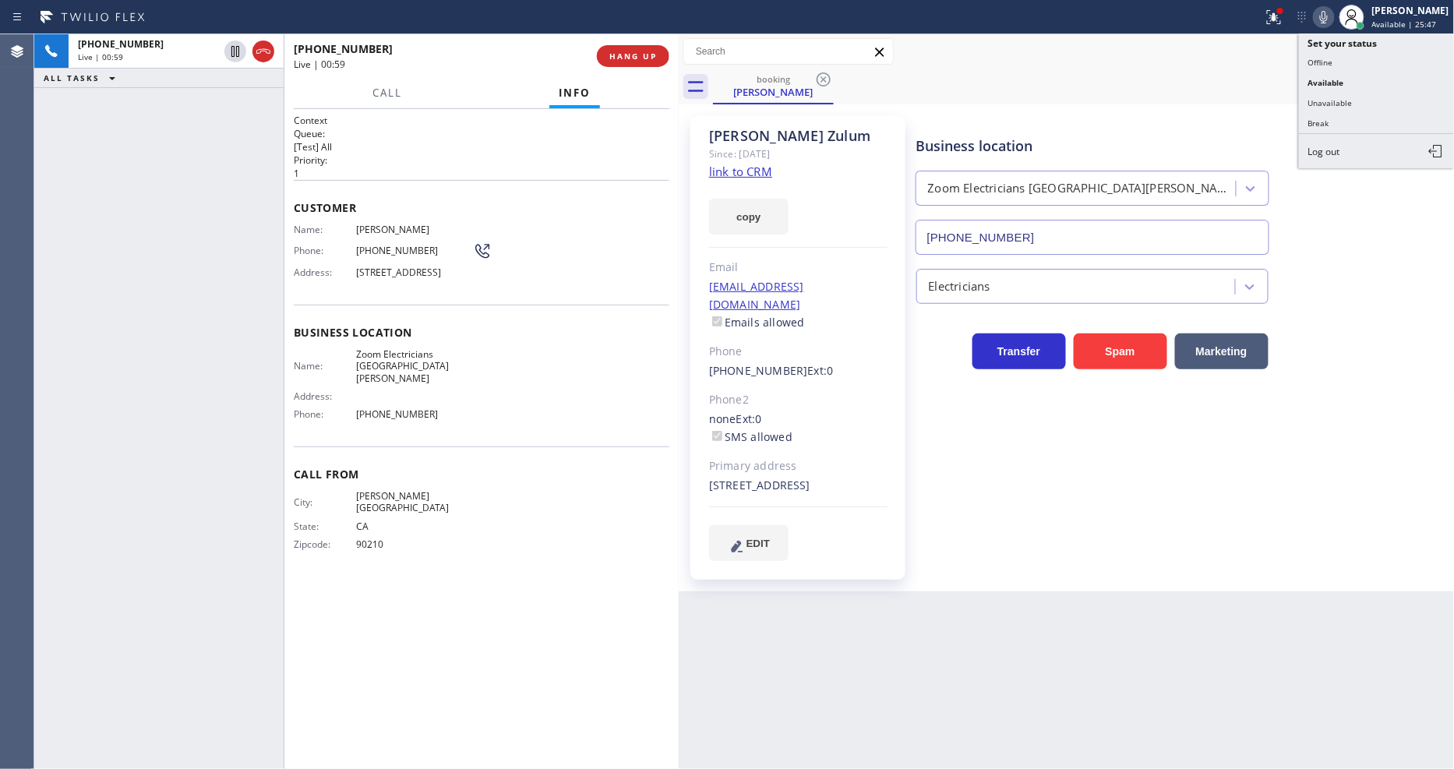
click at [1333, 19] on icon at bounding box center [1324, 17] width 19 height 19
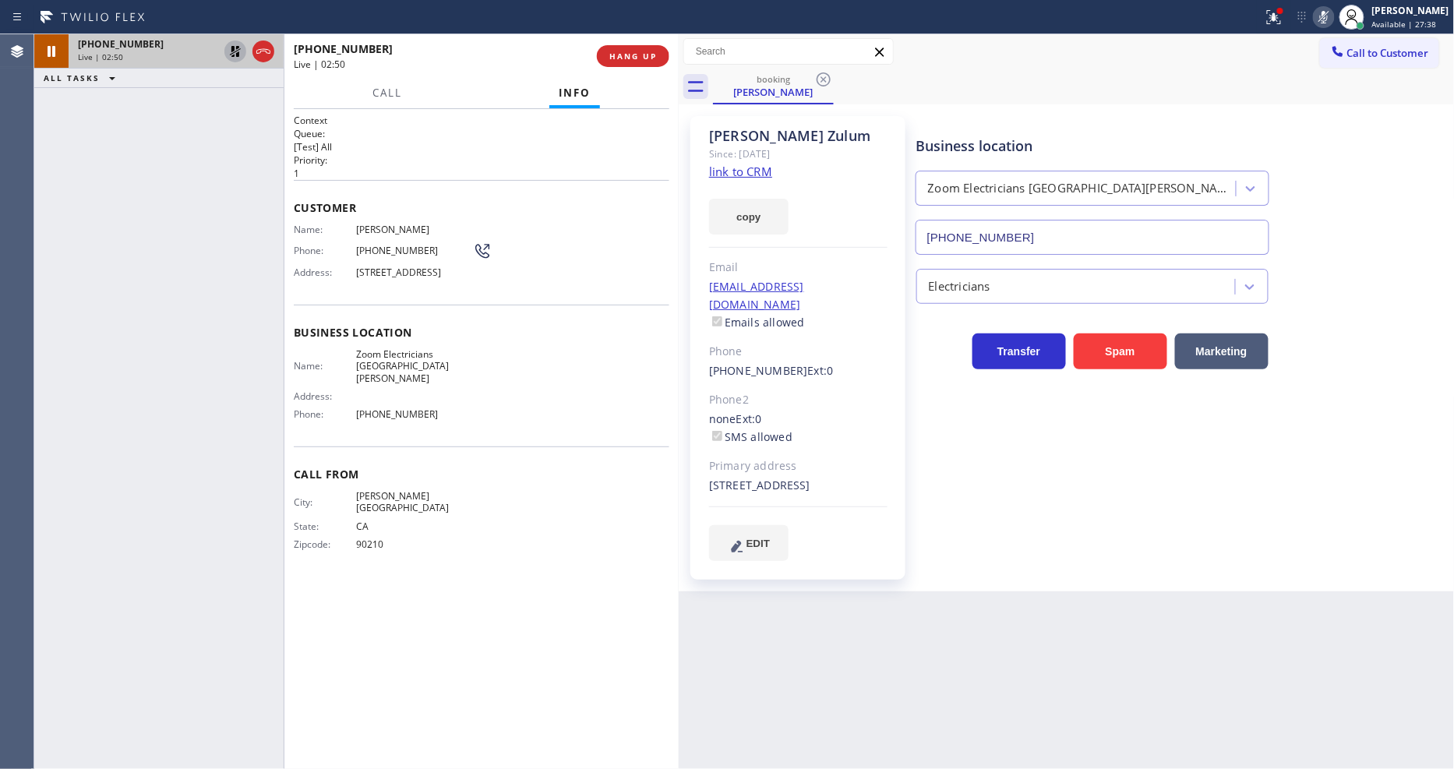
click at [231, 51] on icon at bounding box center [235, 51] width 19 height 19
click at [1326, 26] on div at bounding box center [1324, 17] width 22 height 19
click at [518, 167] on p "1" at bounding box center [482, 173] width 376 height 13
click at [629, 56] on span "HANG UP" at bounding box center [633, 56] width 48 height 11
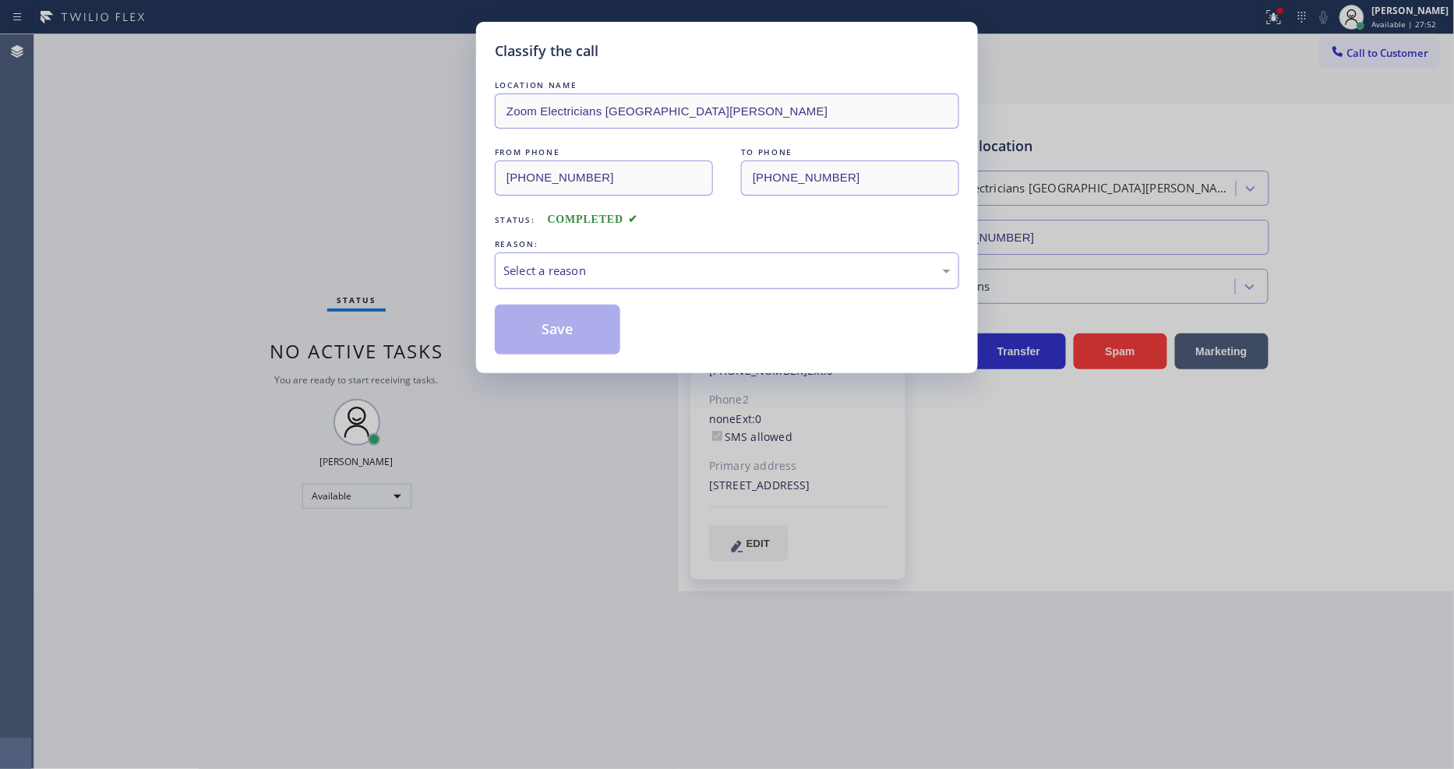
click at [563, 262] on div "Select a reason" at bounding box center [726, 271] width 447 height 18
click at [542, 328] on button "Save" at bounding box center [557, 330] width 125 height 50
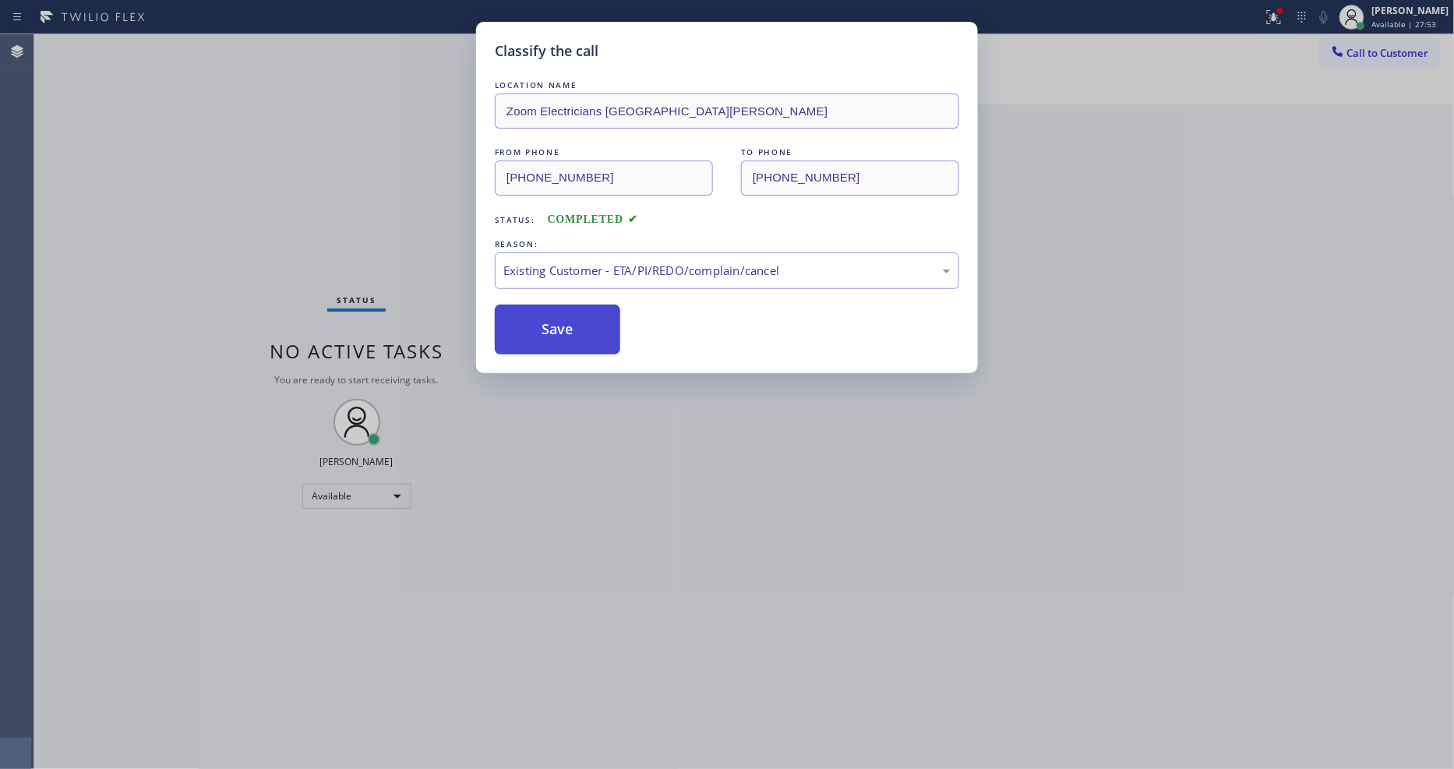
click at [542, 328] on button "Save" at bounding box center [557, 330] width 125 height 50
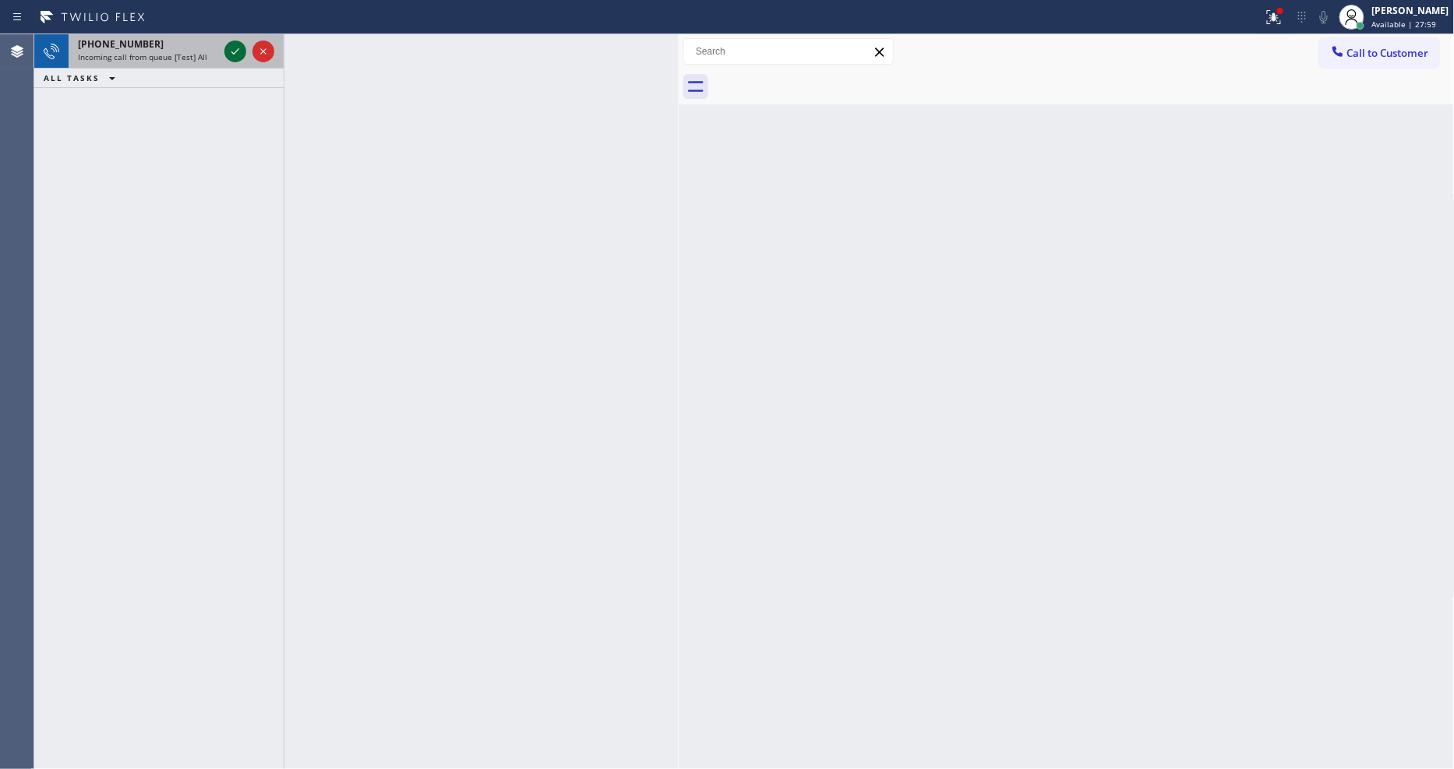
click at [238, 52] on icon at bounding box center [235, 51] width 19 height 19
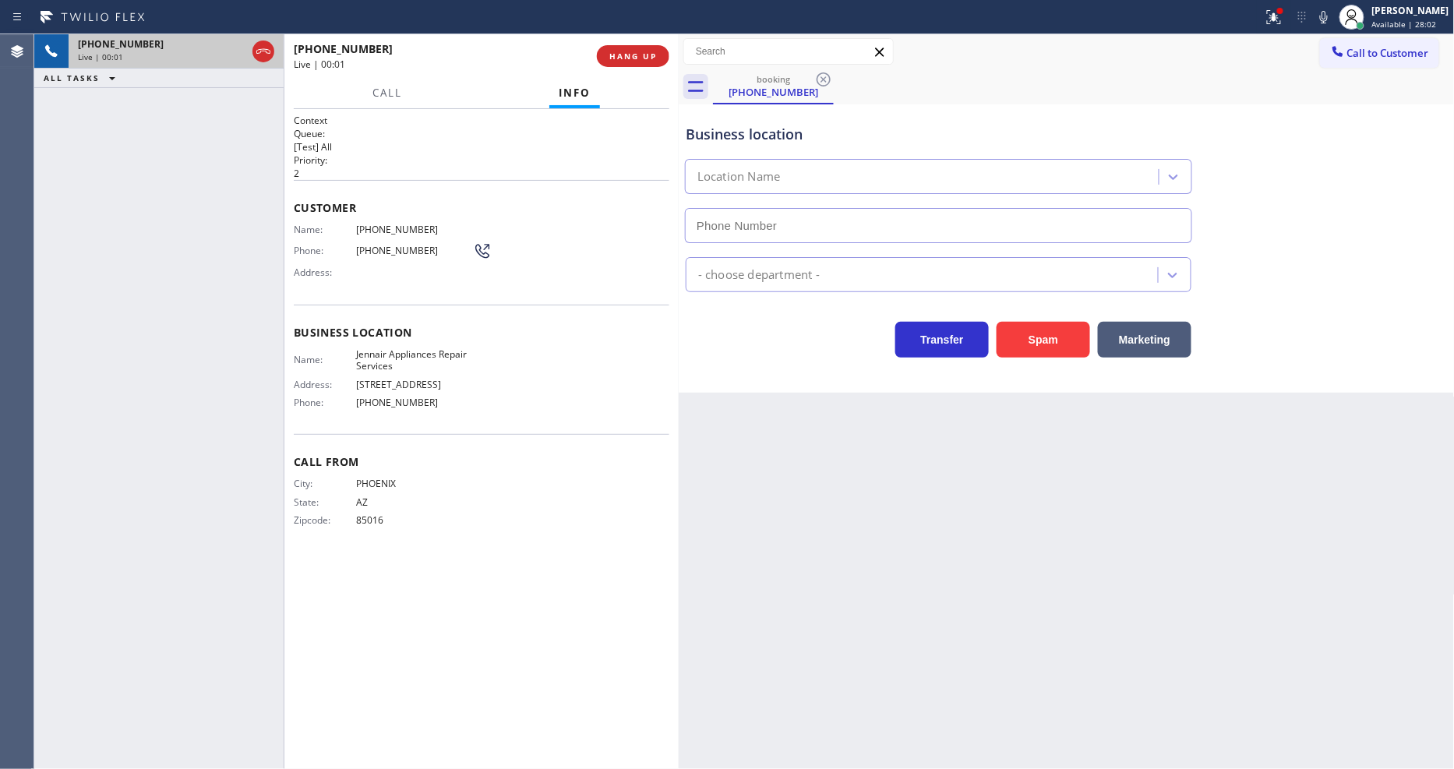
type input "[PHONE_NUMBER]"
click at [1281, 18] on icon at bounding box center [1274, 17] width 19 height 19
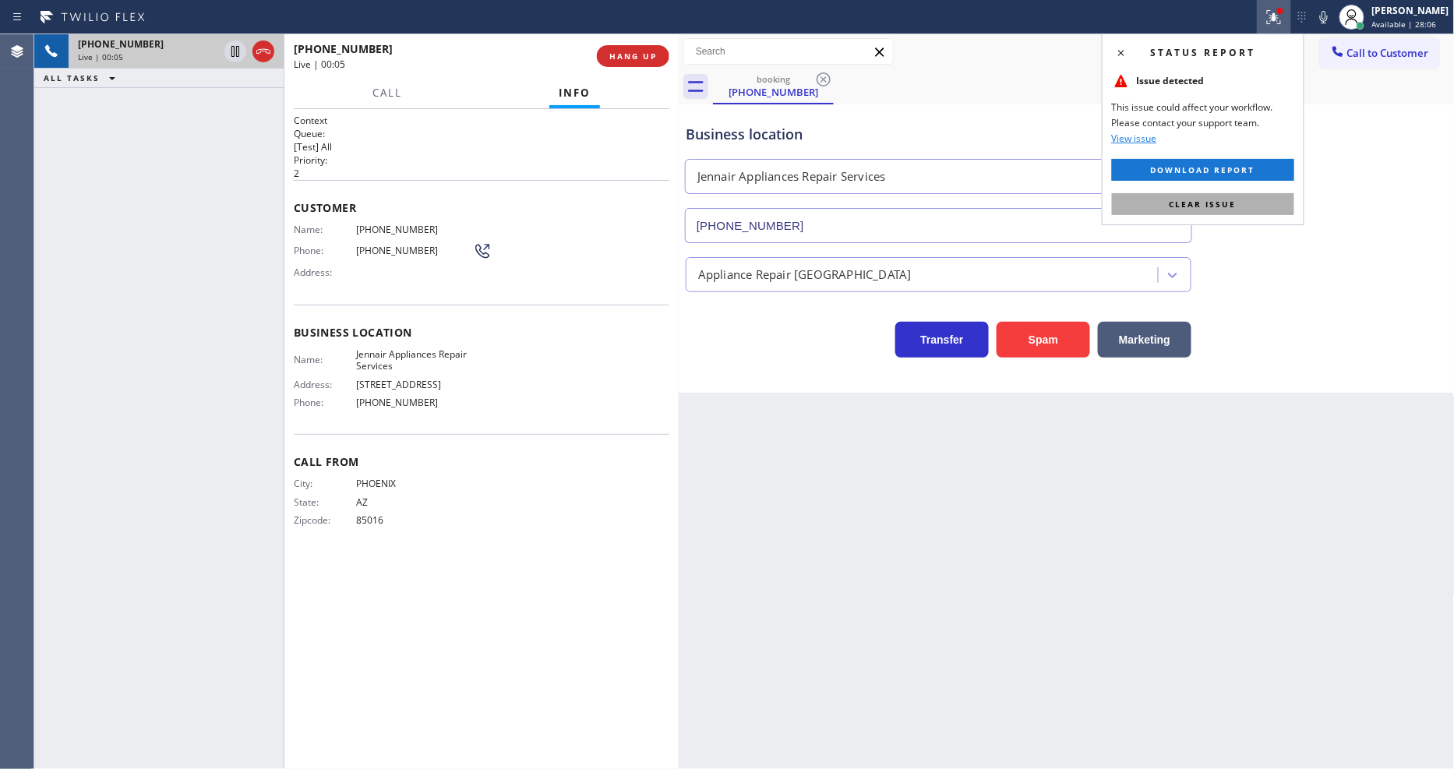
click at [1255, 200] on button "Clear issue" at bounding box center [1203, 204] width 182 height 22
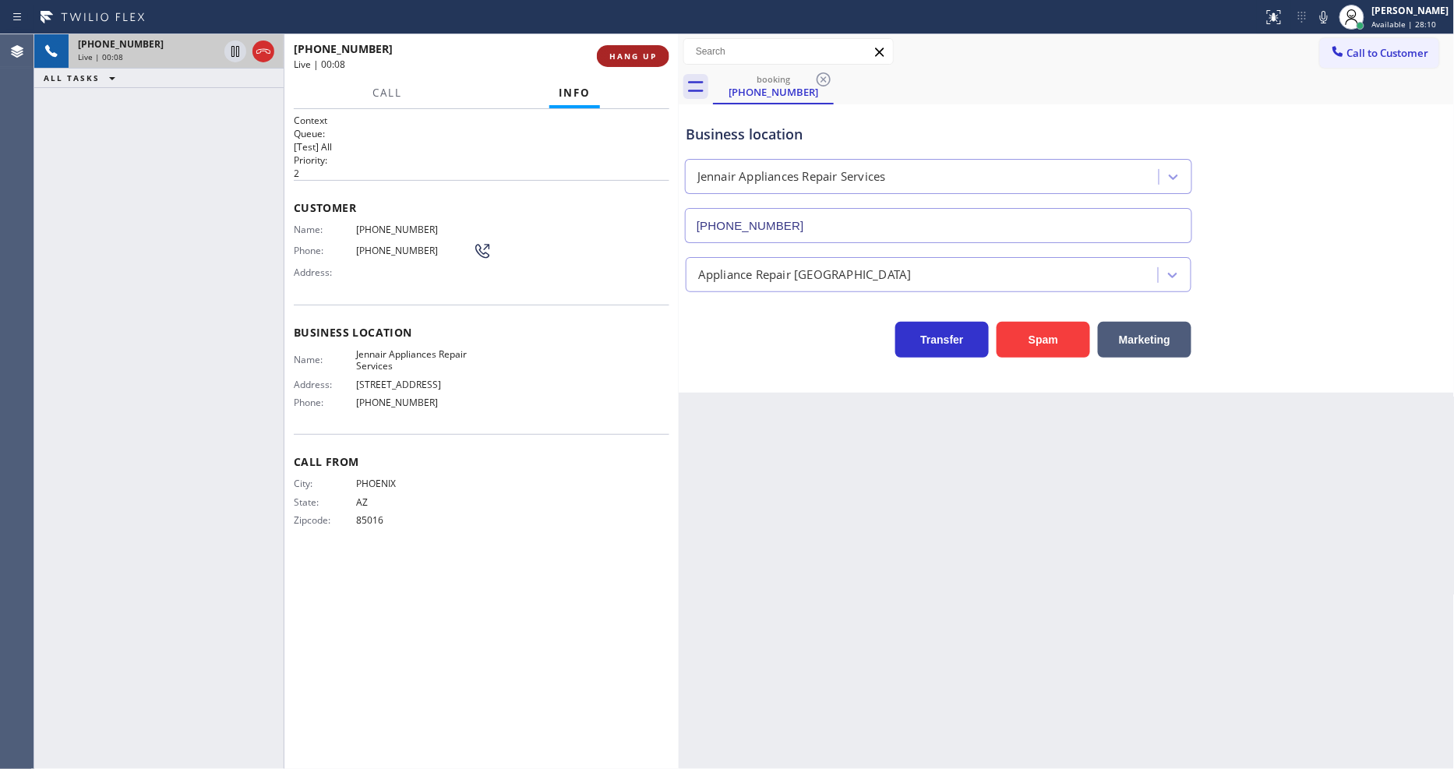
click at [660, 63] on button "HANG UP" at bounding box center [633, 56] width 72 height 22
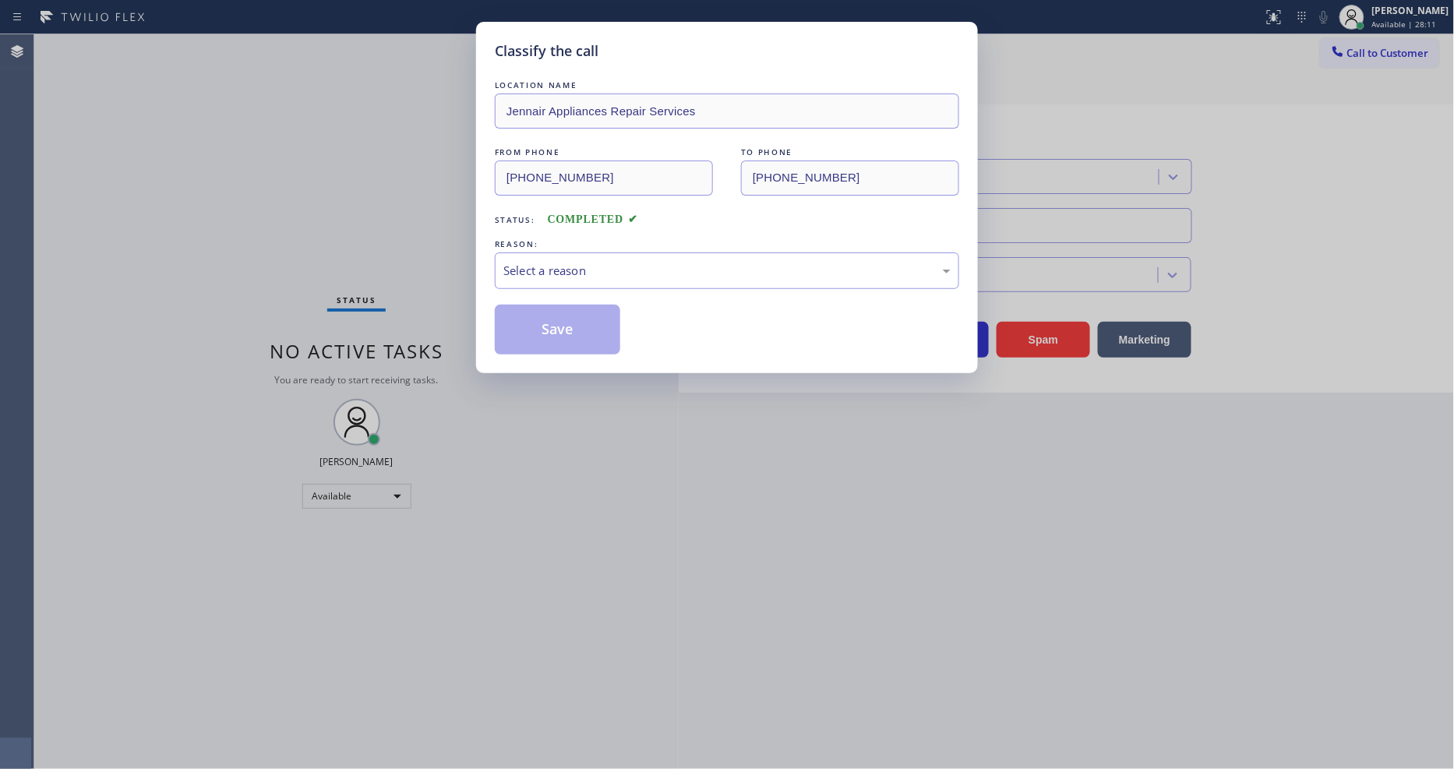
click at [602, 274] on div "Select a reason" at bounding box center [726, 271] width 447 height 18
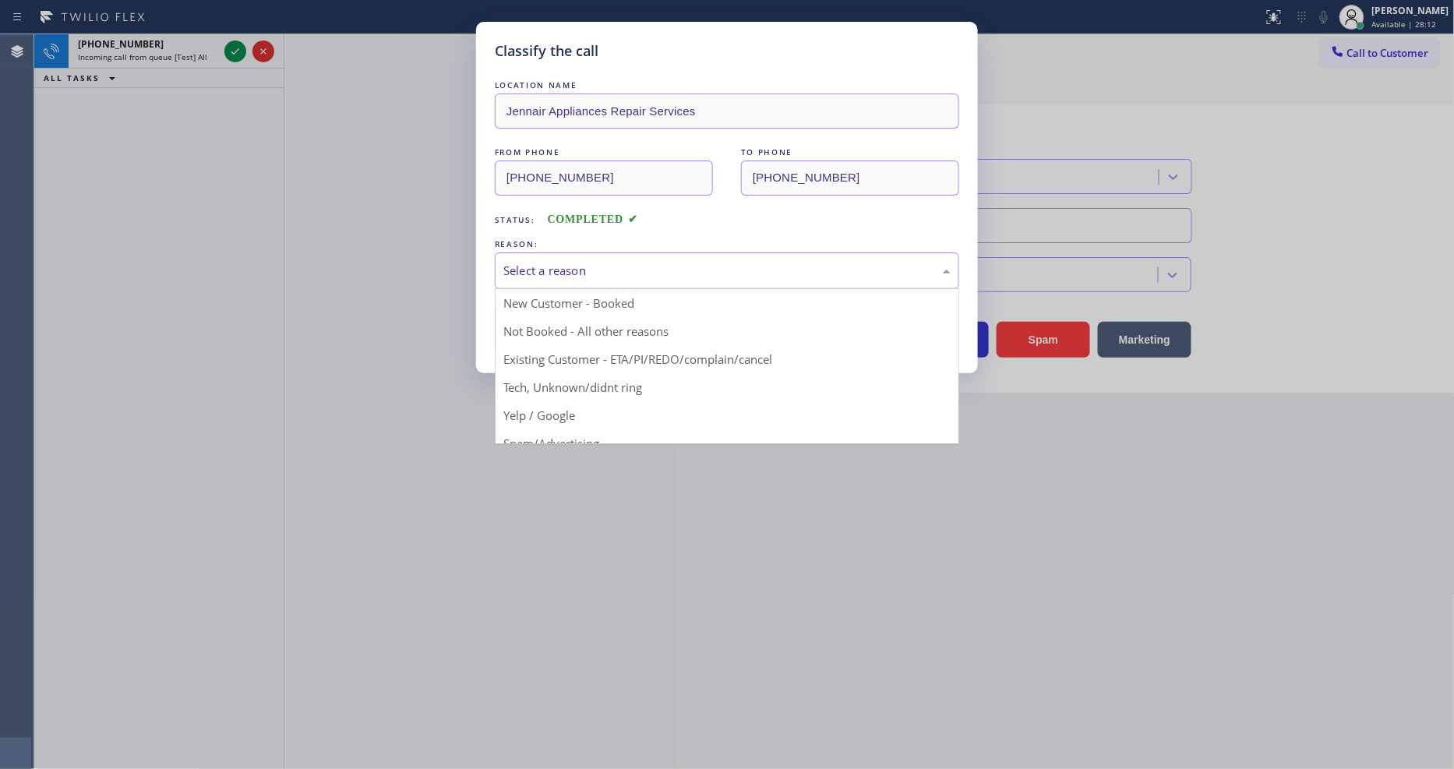
drag, startPoint x: 587, startPoint y: 384, endPoint x: 584, endPoint y: 370, distance: 14.2
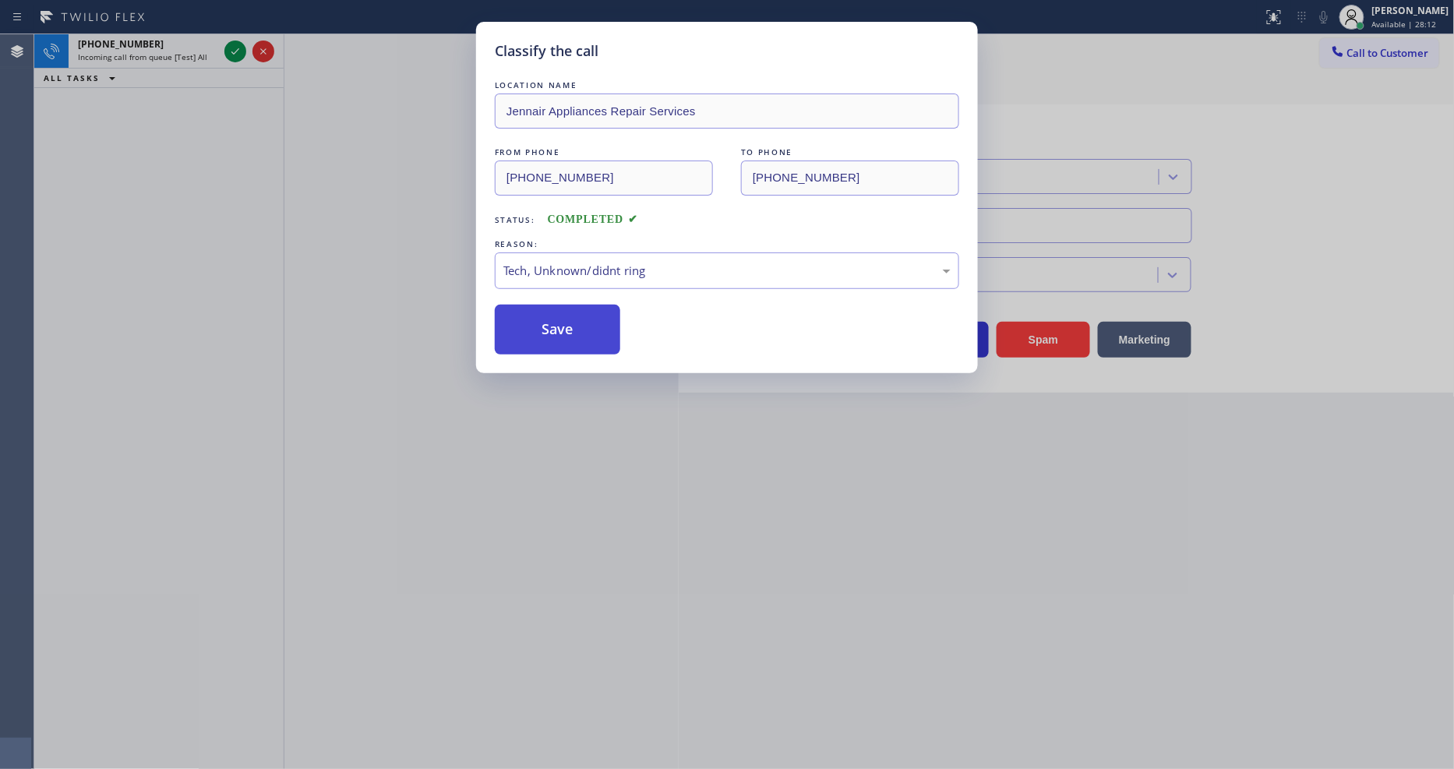
click at [574, 321] on button "Save" at bounding box center [557, 330] width 125 height 50
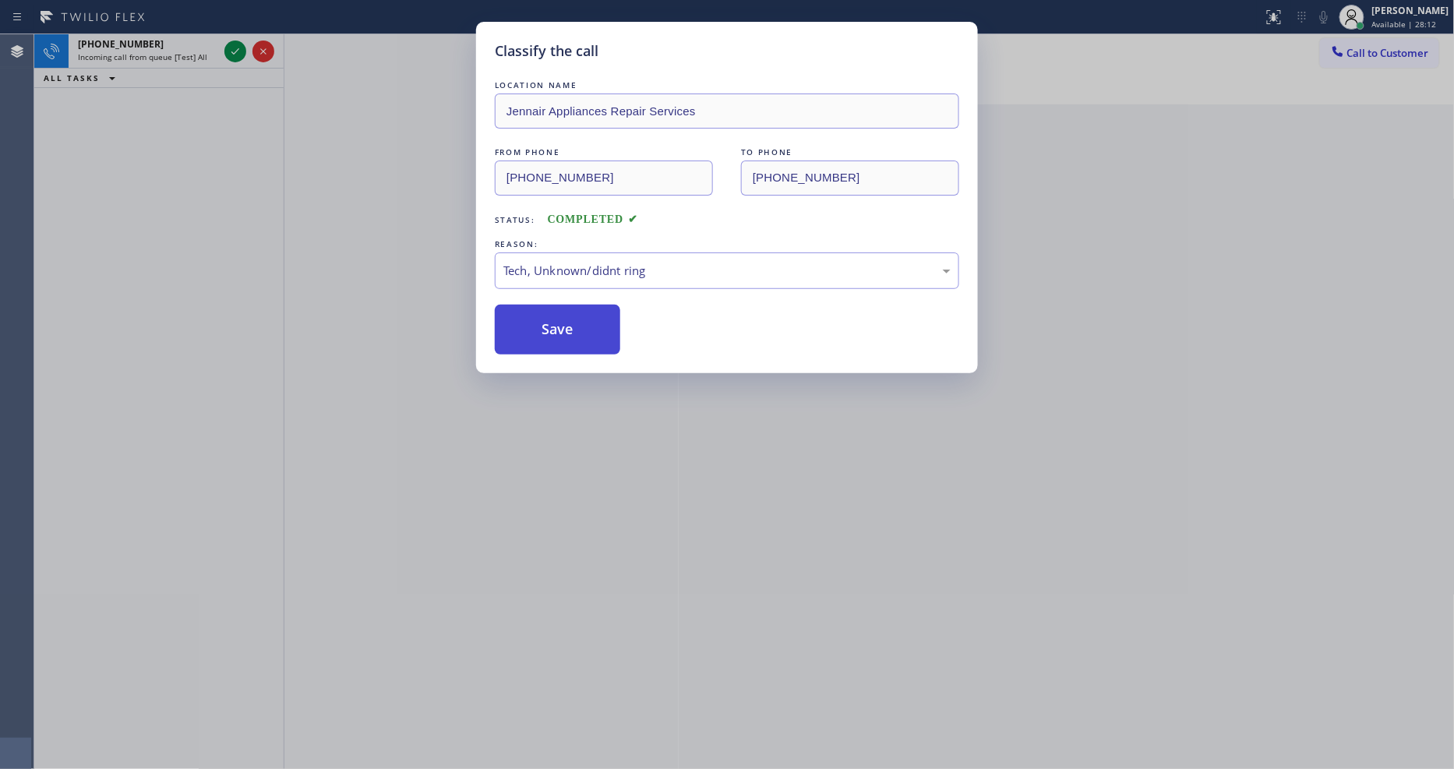
click at [574, 321] on button "Save" at bounding box center [557, 330] width 125 height 50
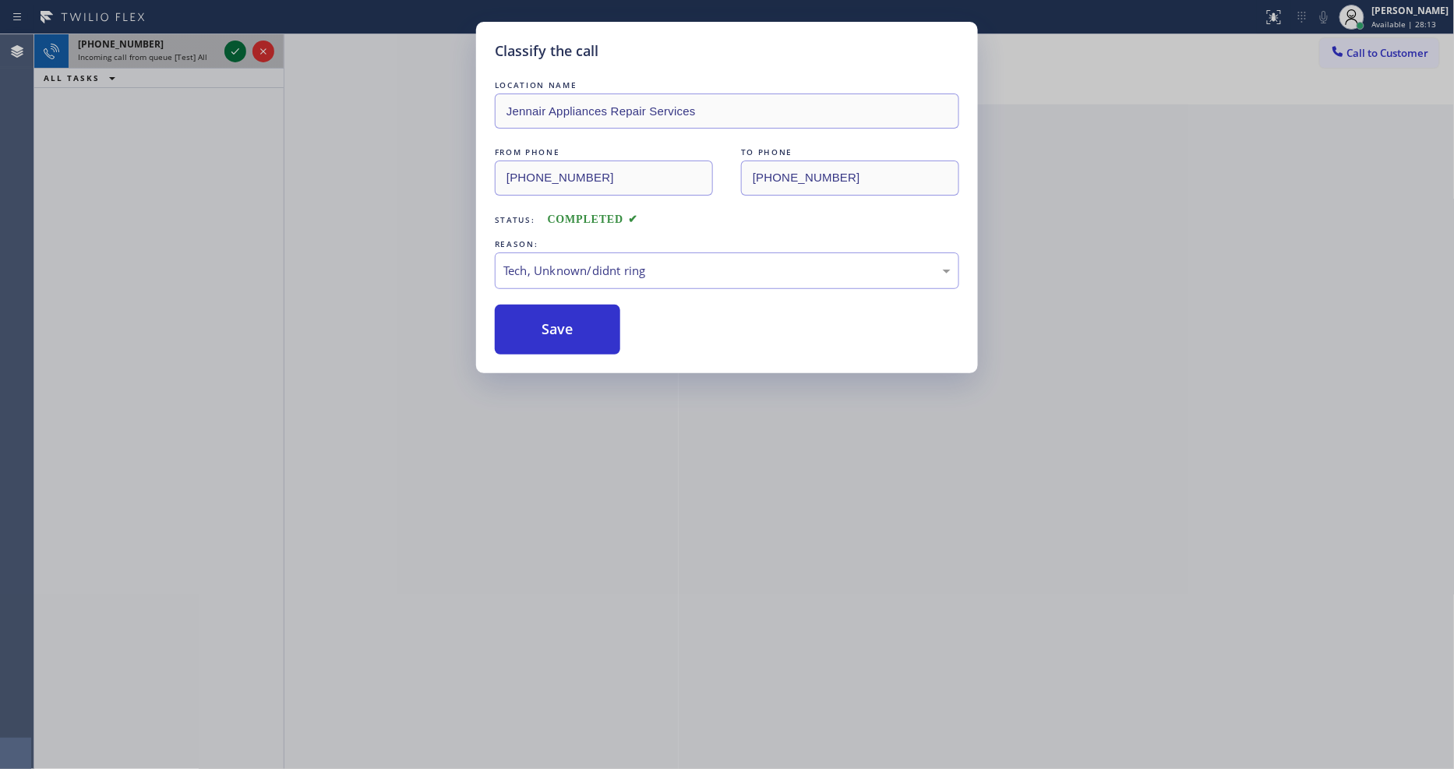
click at [242, 48] on div "Classify the call LOCATION NAME Synergy Home Services Hialeah FROM PHONE (253) …" at bounding box center [744, 401] width 1420 height 735
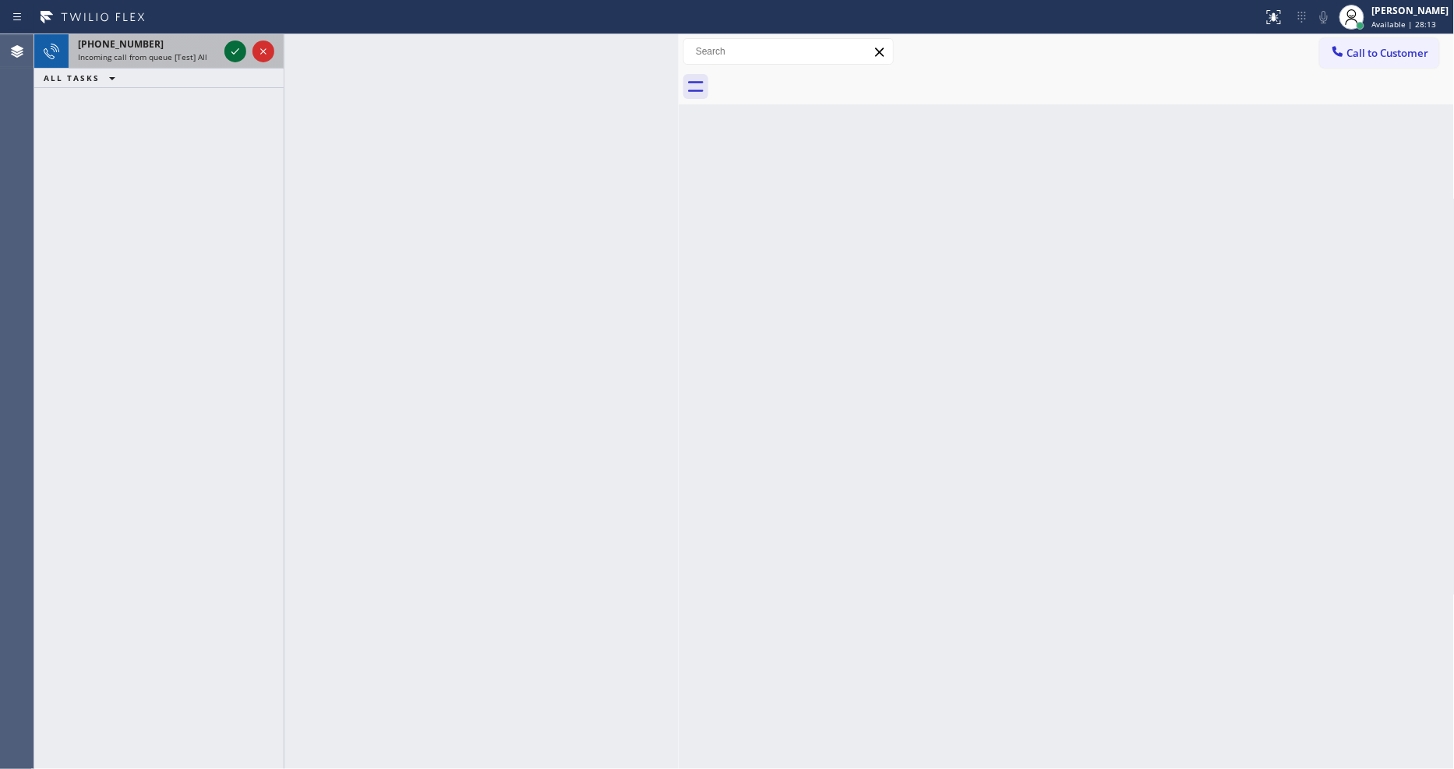
click at [236, 48] on icon at bounding box center [235, 51] width 19 height 19
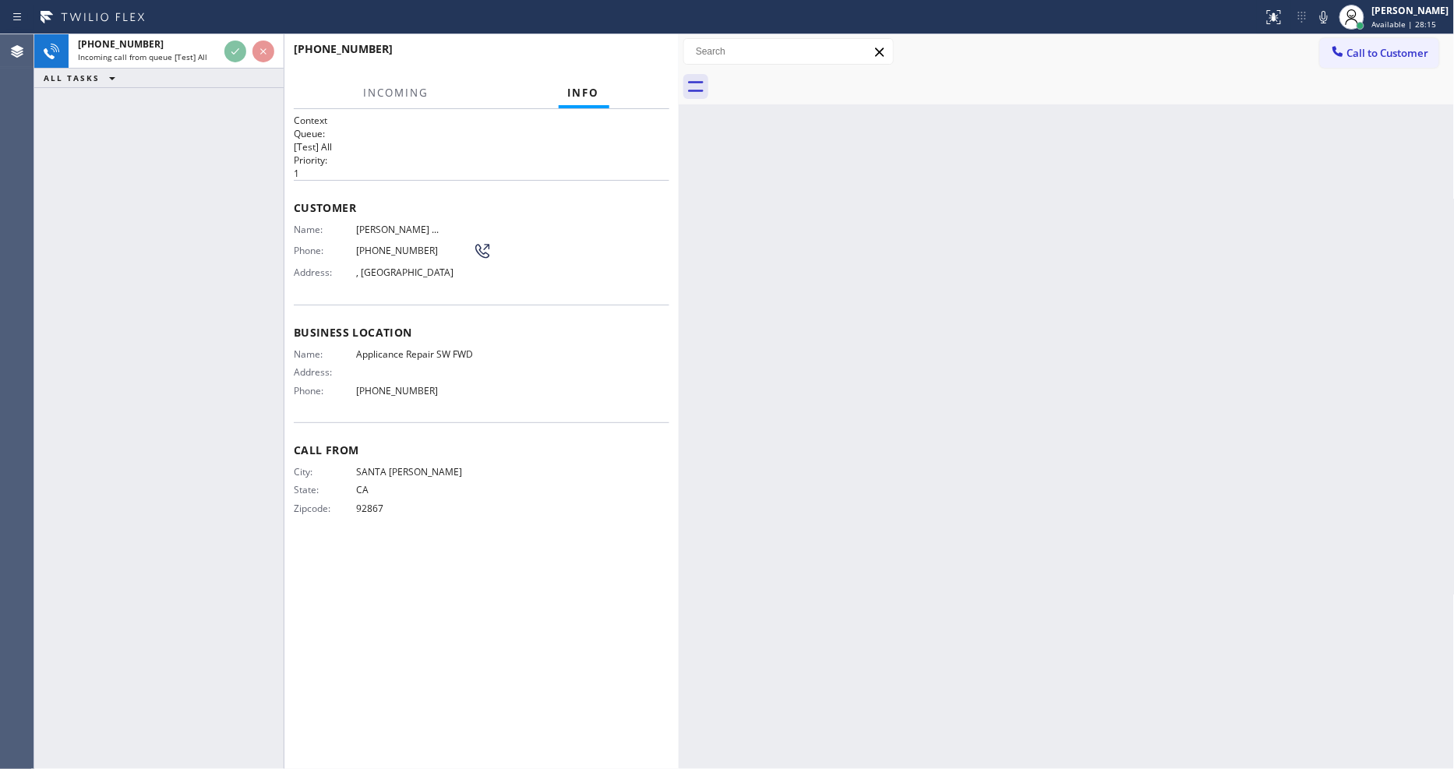
click at [557, 203] on span "Customer" at bounding box center [482, 207] width 376 height 15
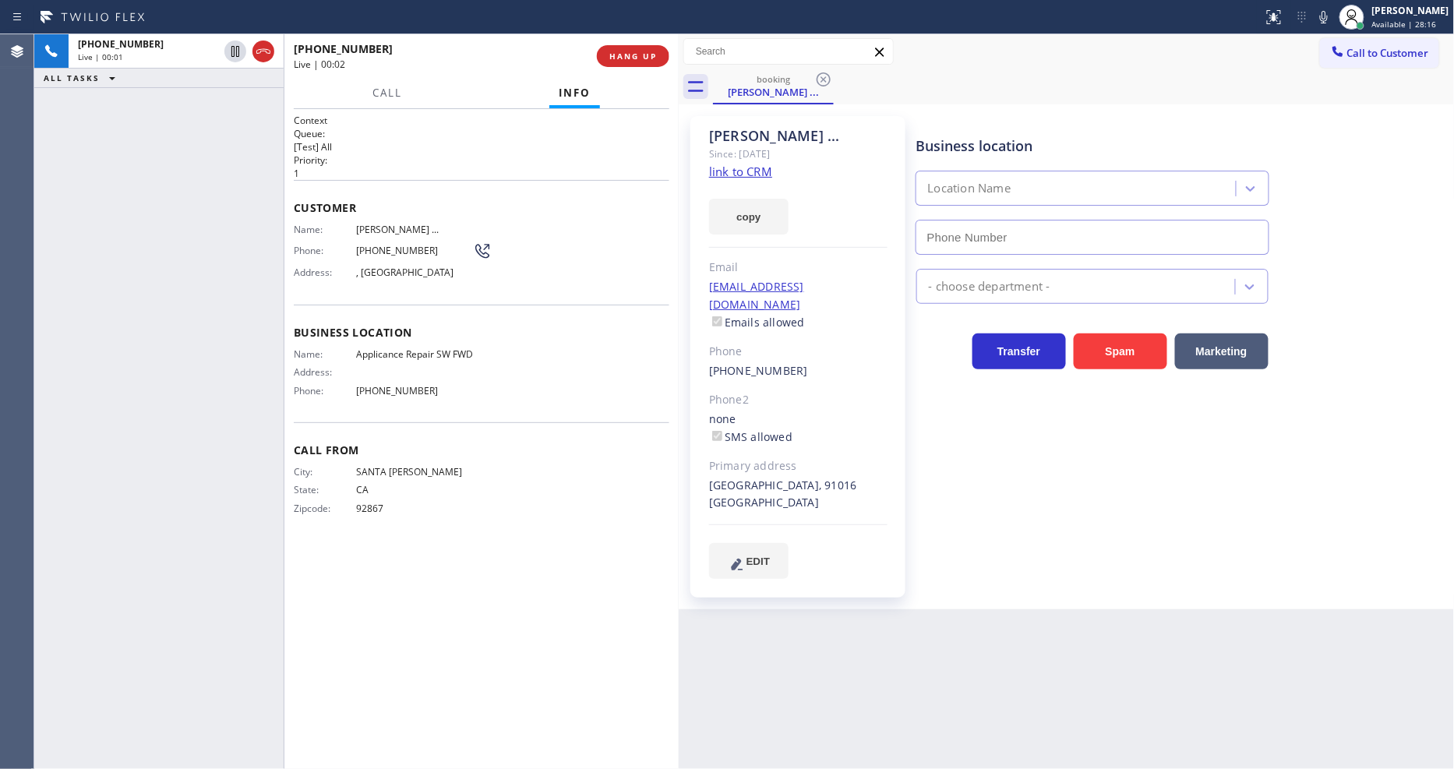
click at [748, 172] on link "link to CRM" at bounding box center [740, 172] width 63 height 16
type input "[PHONE_NUMBER]"
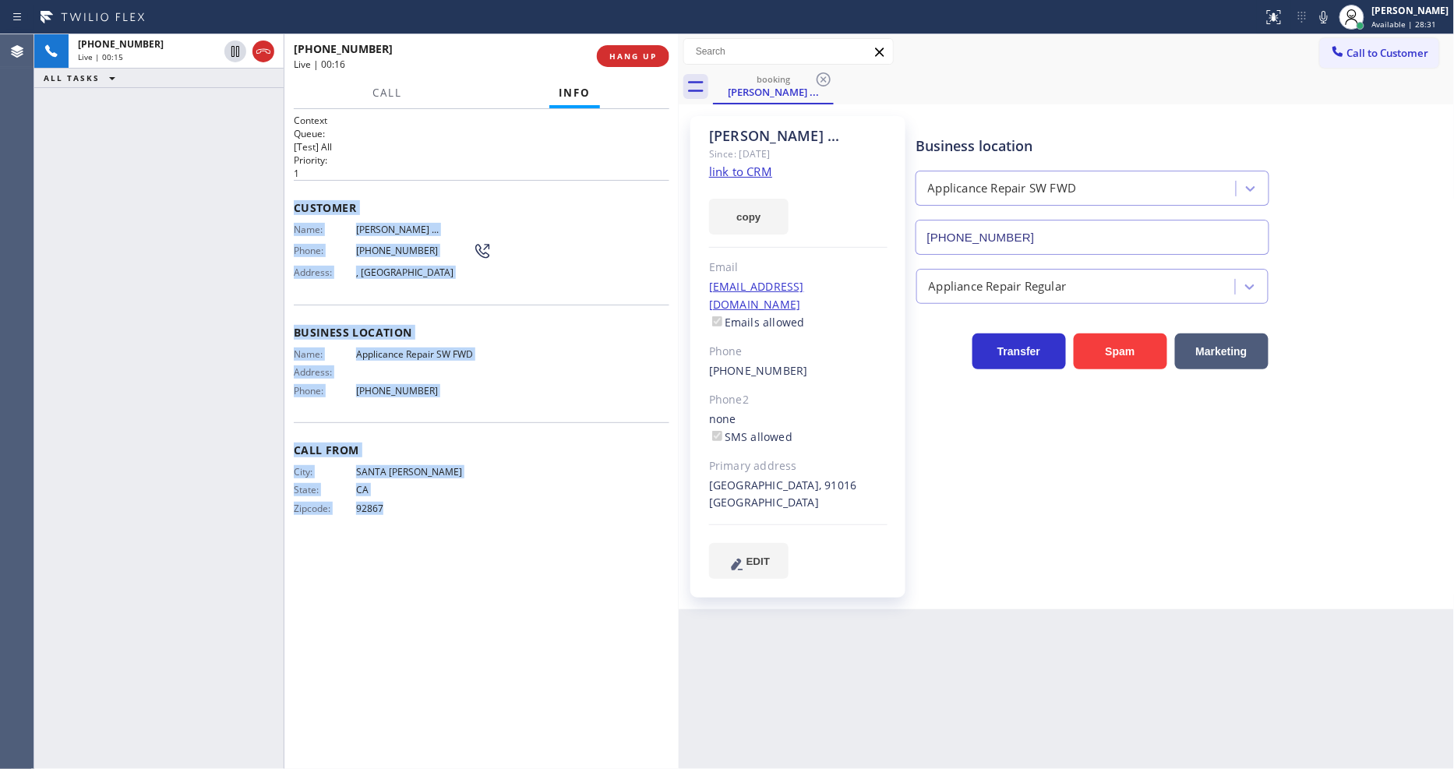
drag, startPoint x: 294, startPoint y: 199, endPoint x: 439, endPoint y: 622, distance: 446.6
click at [432, 608] on div "Context Queue: [Test] All Priority: 1 Customer Name: Bryan ... Phone: (714) 478…" at bounding box center [482, 439] width 376 height 651
copy div "Customer Name: Bryan ... Phone: (714) 478-3919 Address: , Monrovia, CA 91016 Bu…"
click at [927, 632] on div "Back to Dashboard Change Sender ID Customers Technicians Select a contact Outbo…" at bounding box center [1067, 401] width 776 height 735
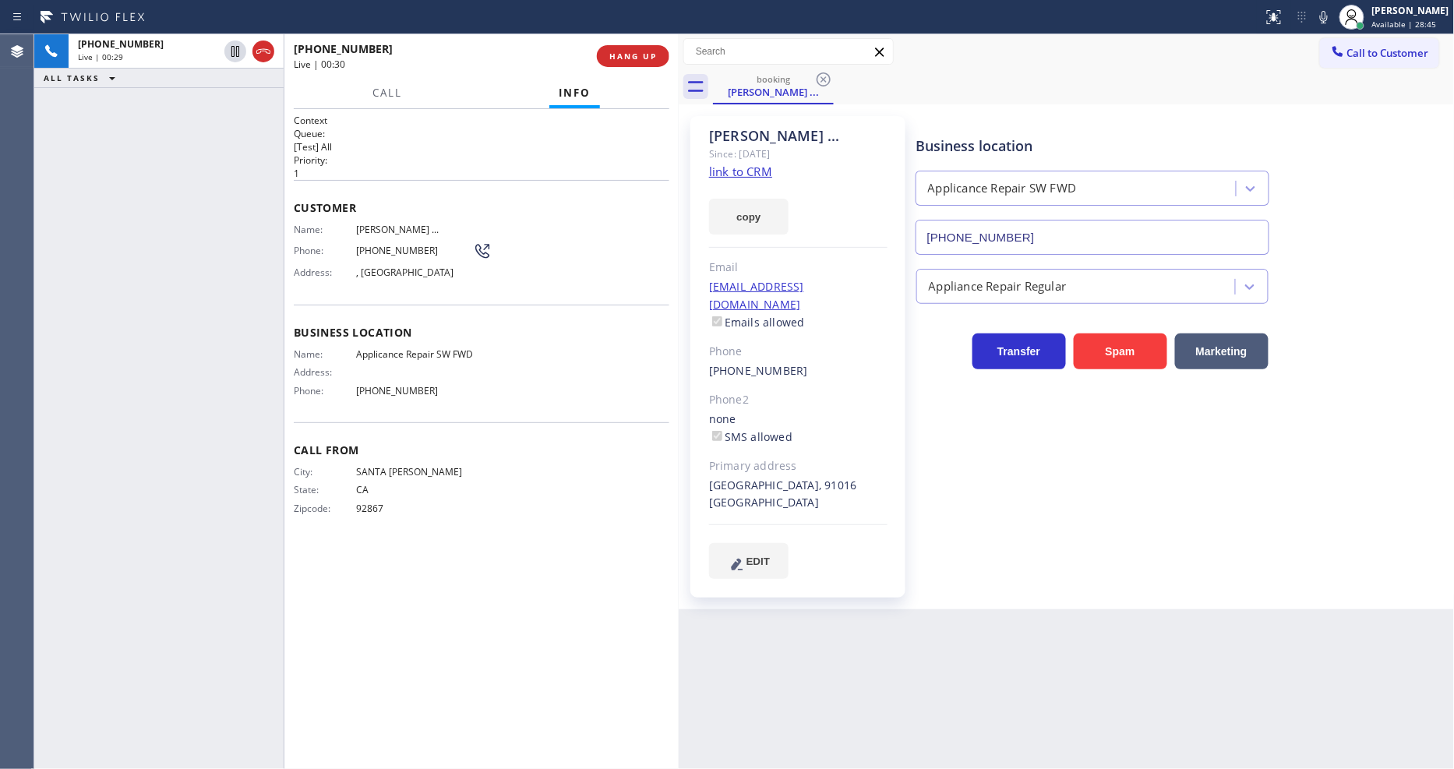
click at [761, 175] on link "link to CRM" at bounding box center [740, 172] width 63 height 16
click at [621, 58] on span "HANG UP" at bounding box center [633, 56] width 48 height 11
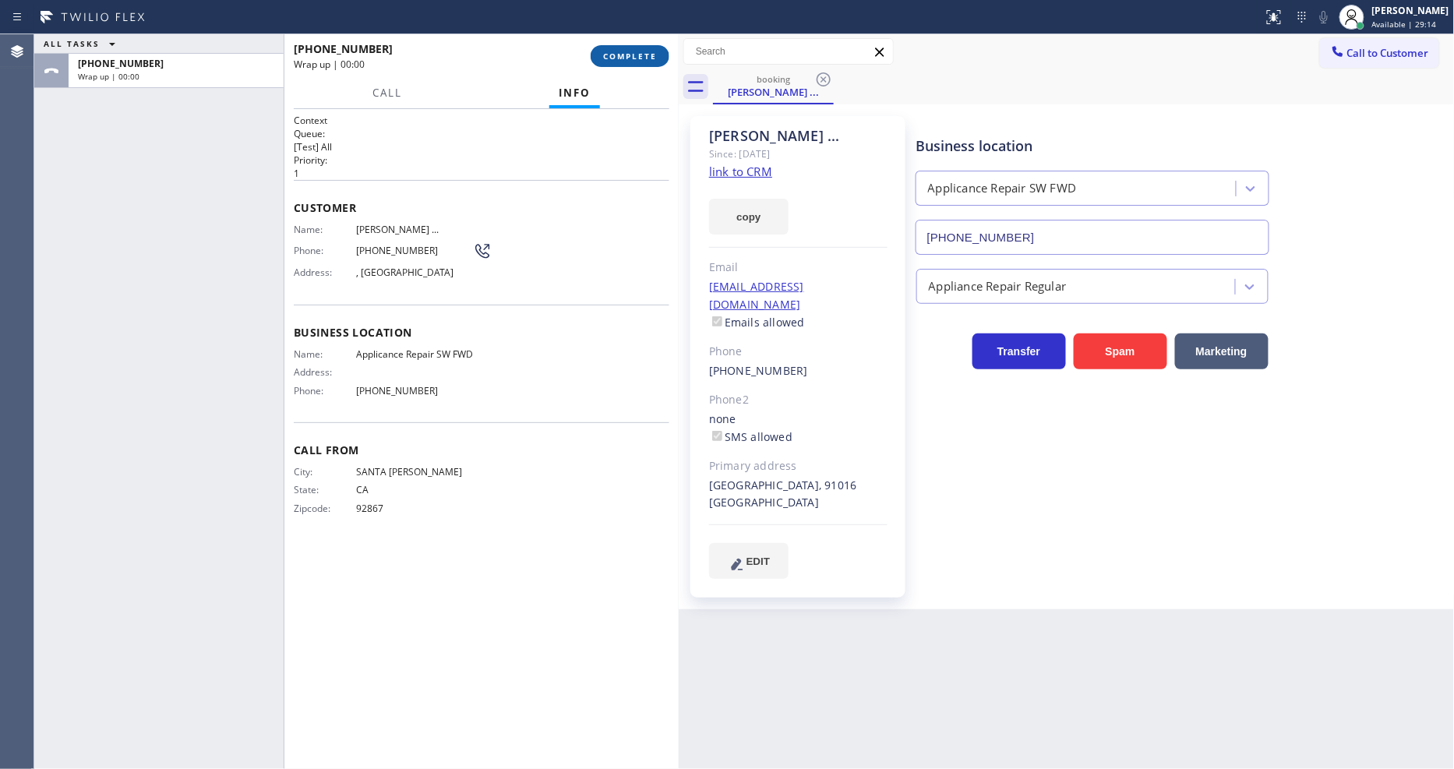
click at [621, 58] on span "COMPLETE" at bounding box center [630, 56] width 54 height 11
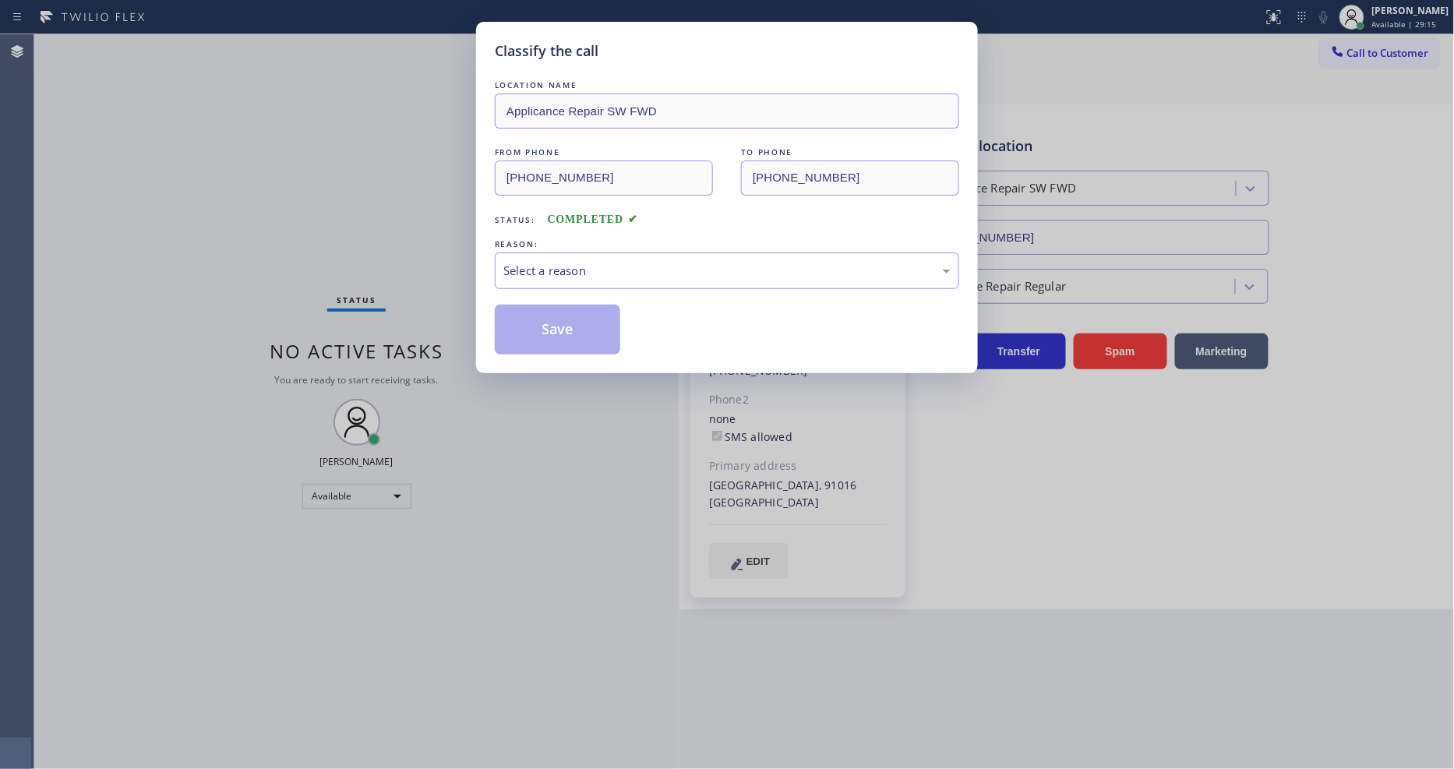
click at [551, 262] on div "Select a reason" at bounding box center [726, 271] width 447 height 18
click at [542, 320] on button "Save" at bounding box center [557, 330] width 125 height 50
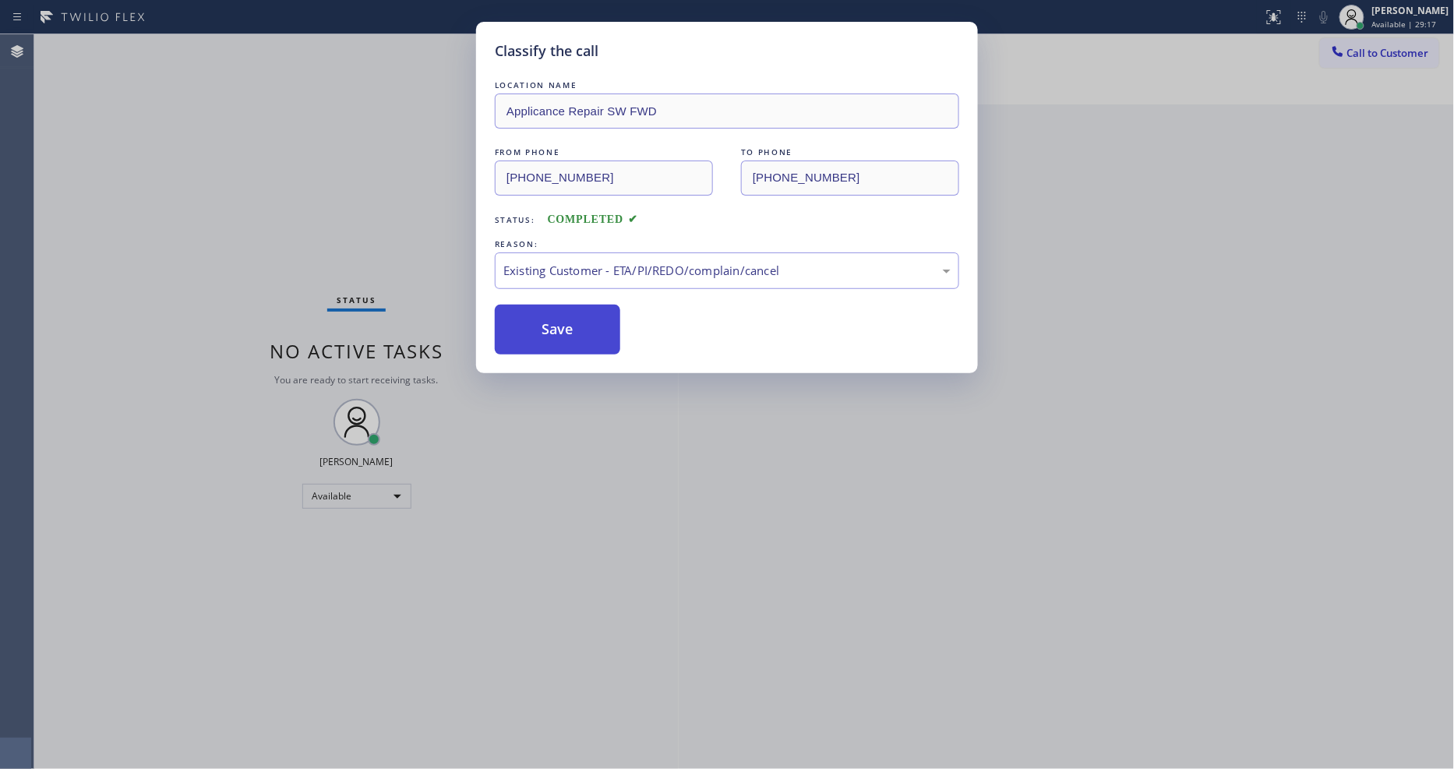
click at [542, 320] on button "Save" at bounding box center [557, 330] width 125 height 50
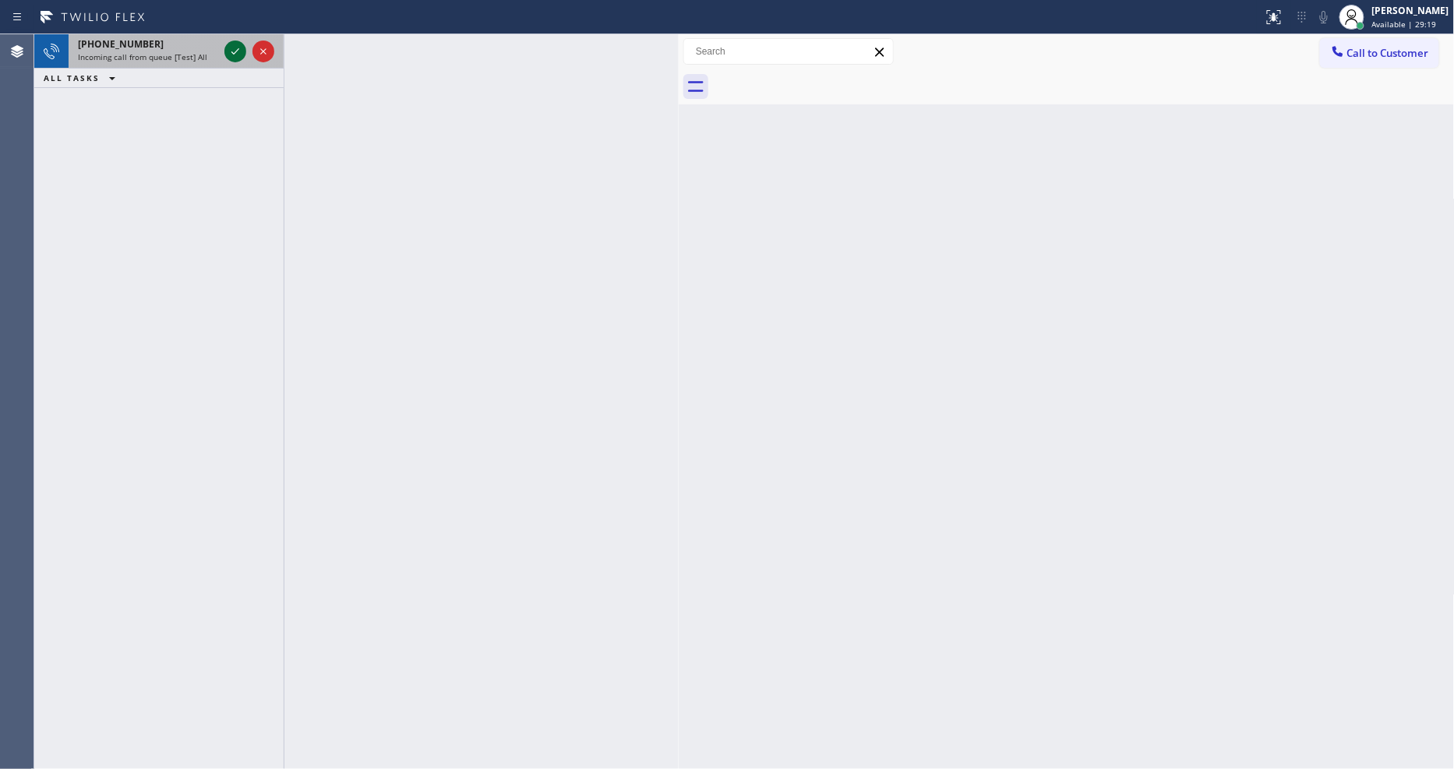
click at [227, 48] on icon at bounding box center [235, 51] width 19 height 19
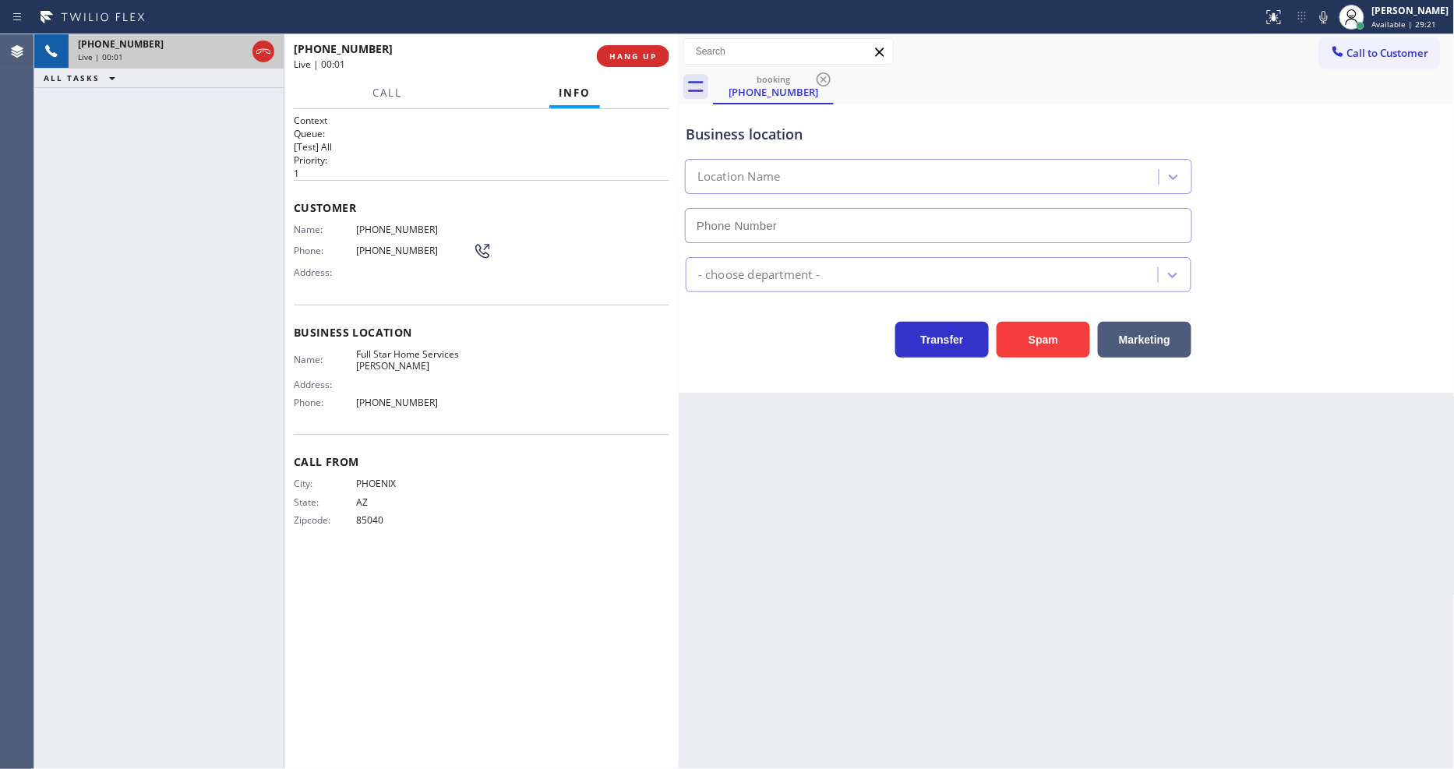
type input "[PHONE_NUMBER]"
click at [637, 55] on span "HANG UP" at bounding box center [633, 56] width 48 height 11
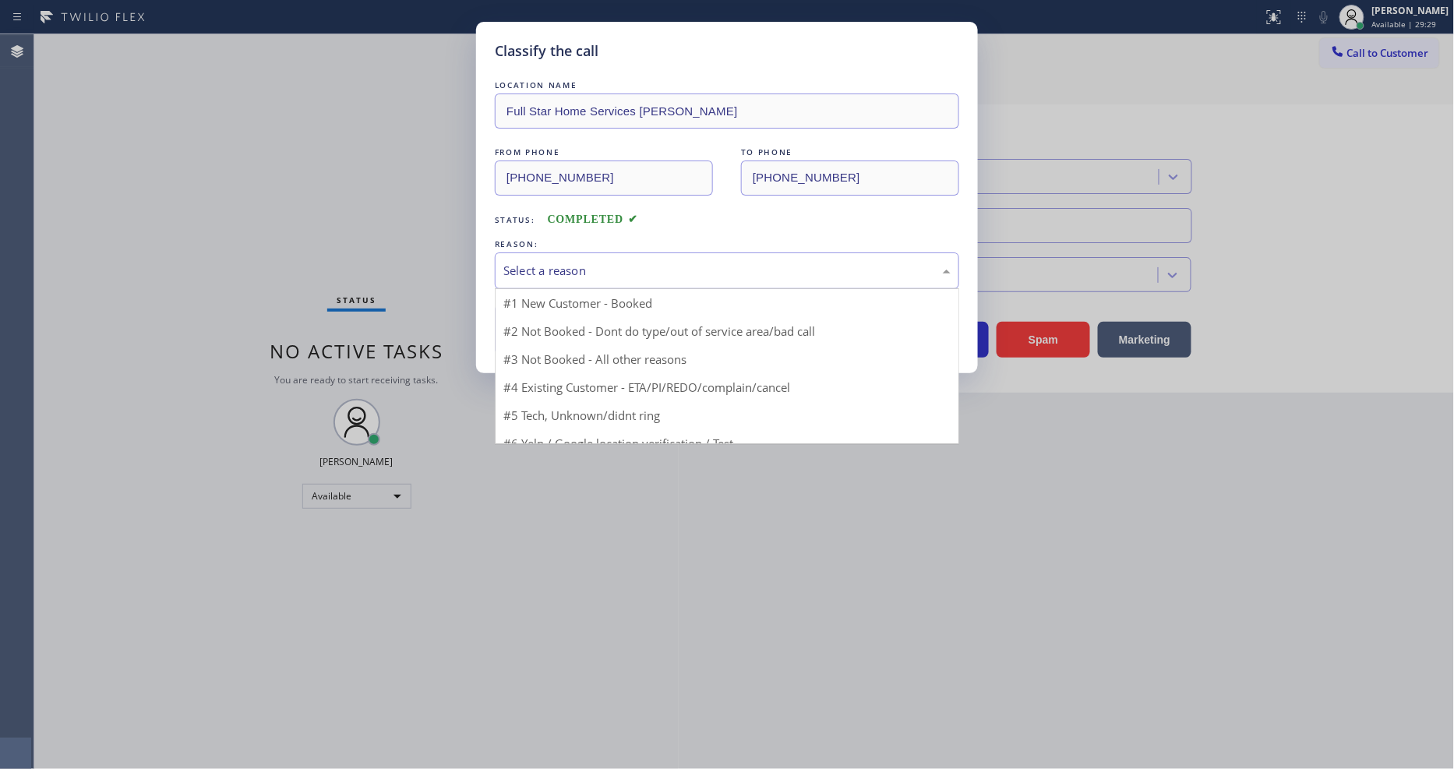
click at [584, 283] on div "Select a reason #1 New Customer - Booked #2 Not Booked - Dont do type/out of se…" at bounding box center [727, 270] width 464 height 37
drag, startPoint x: 575, startPoint y: 380, endPoint x: 570, endPoint y: 316, distance: 64.9
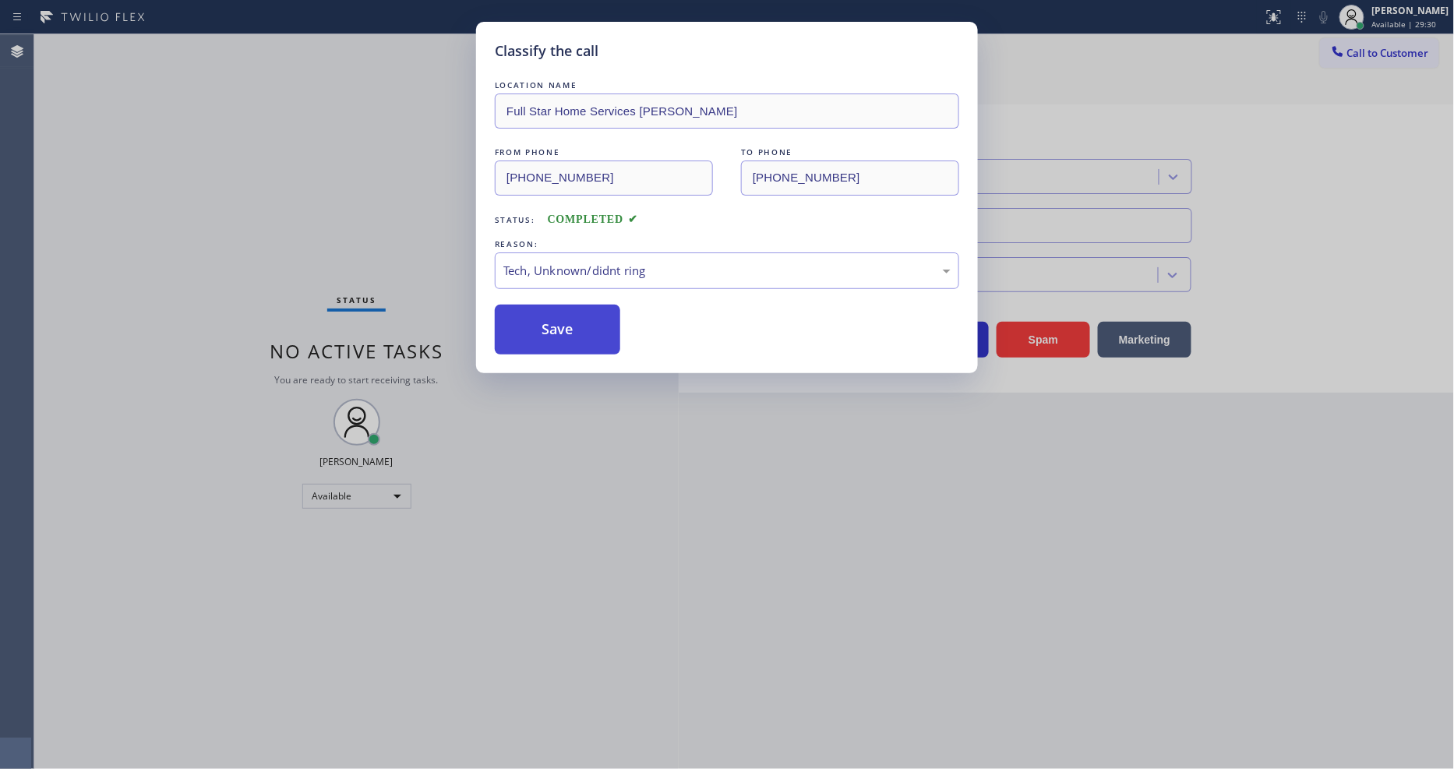
click at [570, 316] on button "Save" at bounding box center [557, 330] width 125 height 50
click at [570, 315] on button "Save" at bounding box center [557, 330] width 125 height 50
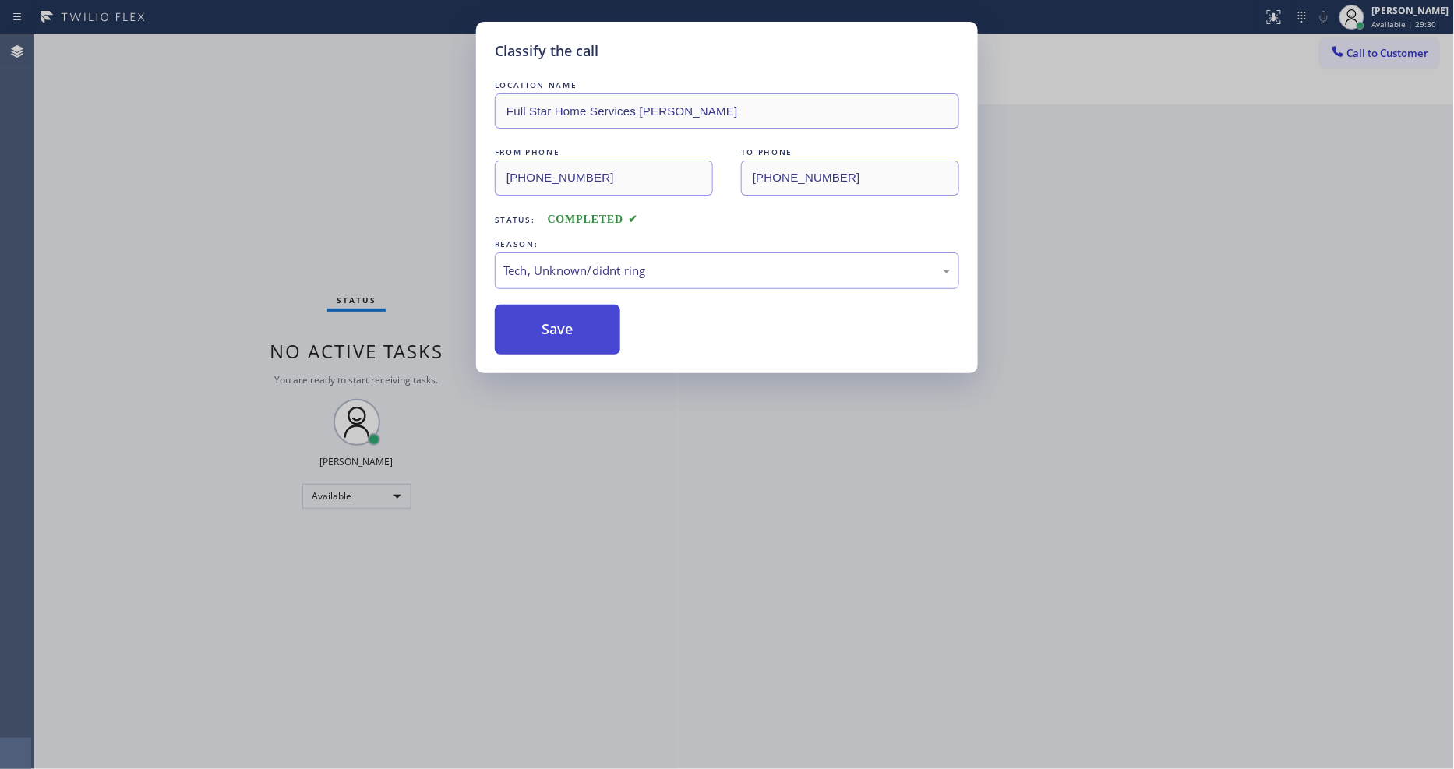
click at [570, 315] on button "Save" at bounding box center [557, 330] width 125 height 50
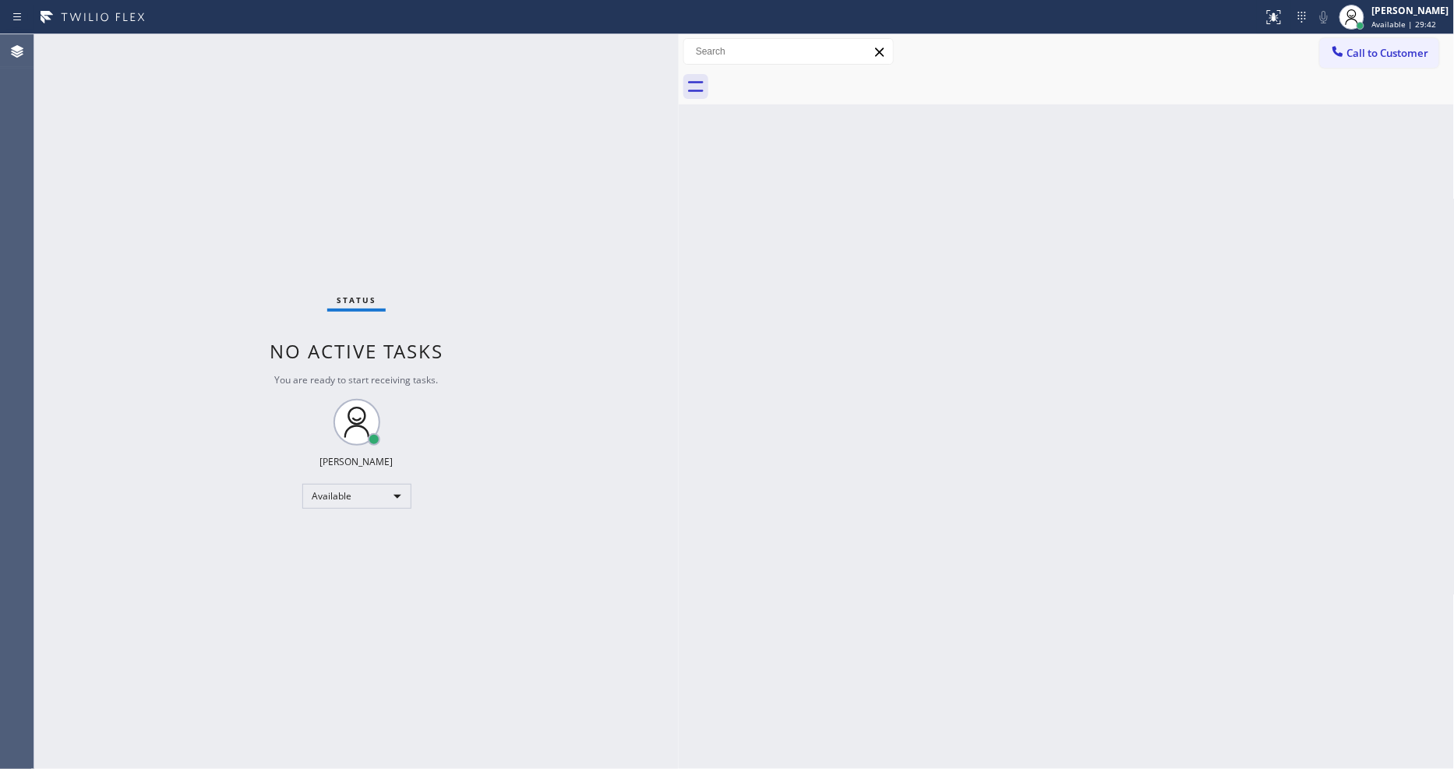
click at [1018, 566] on div "Back to Dashboard Change Sender ID Customers Technicians Select a contact Outbo…" at bounding box center [1067, 401] width 776 height 735
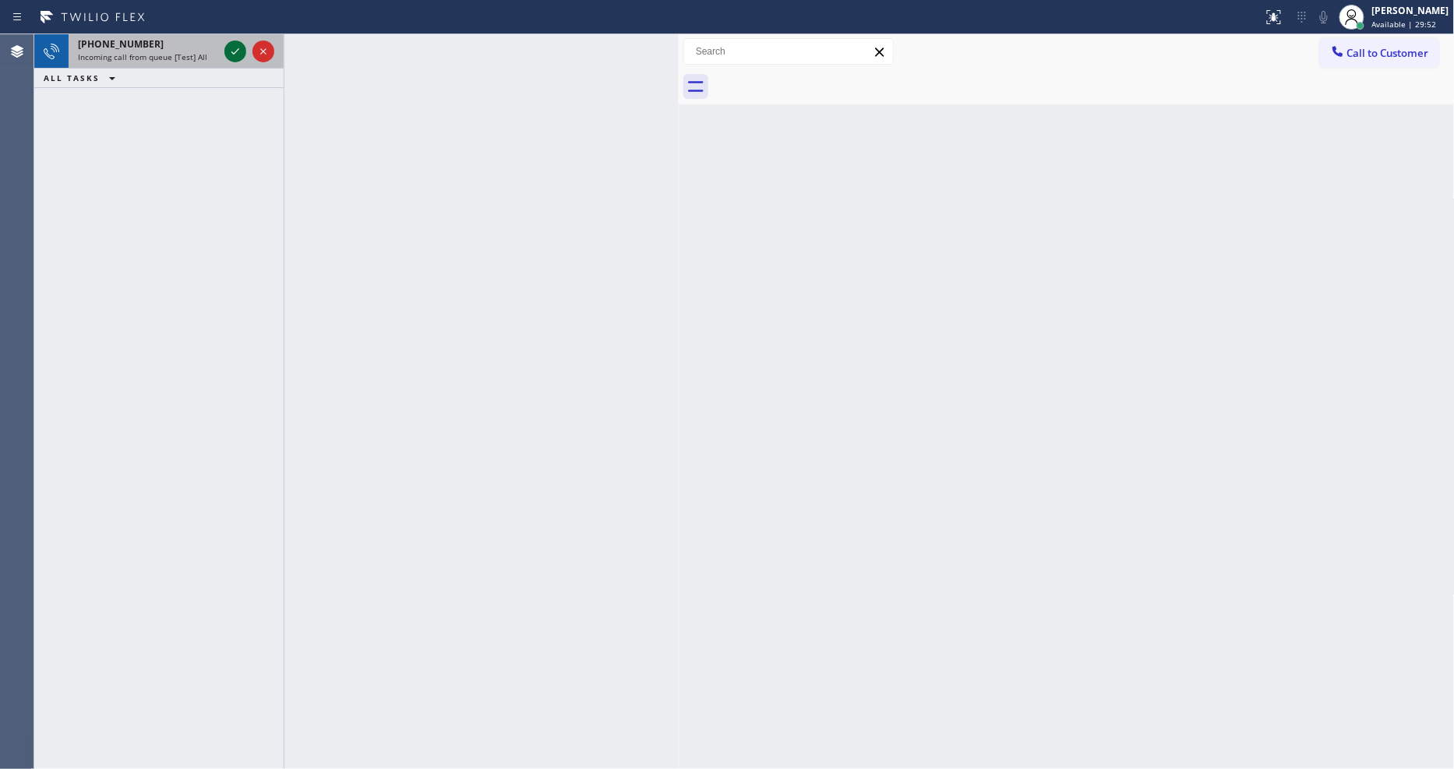
click at [236, 49] on icon at bounding box center [235, 51] width 19 height 19
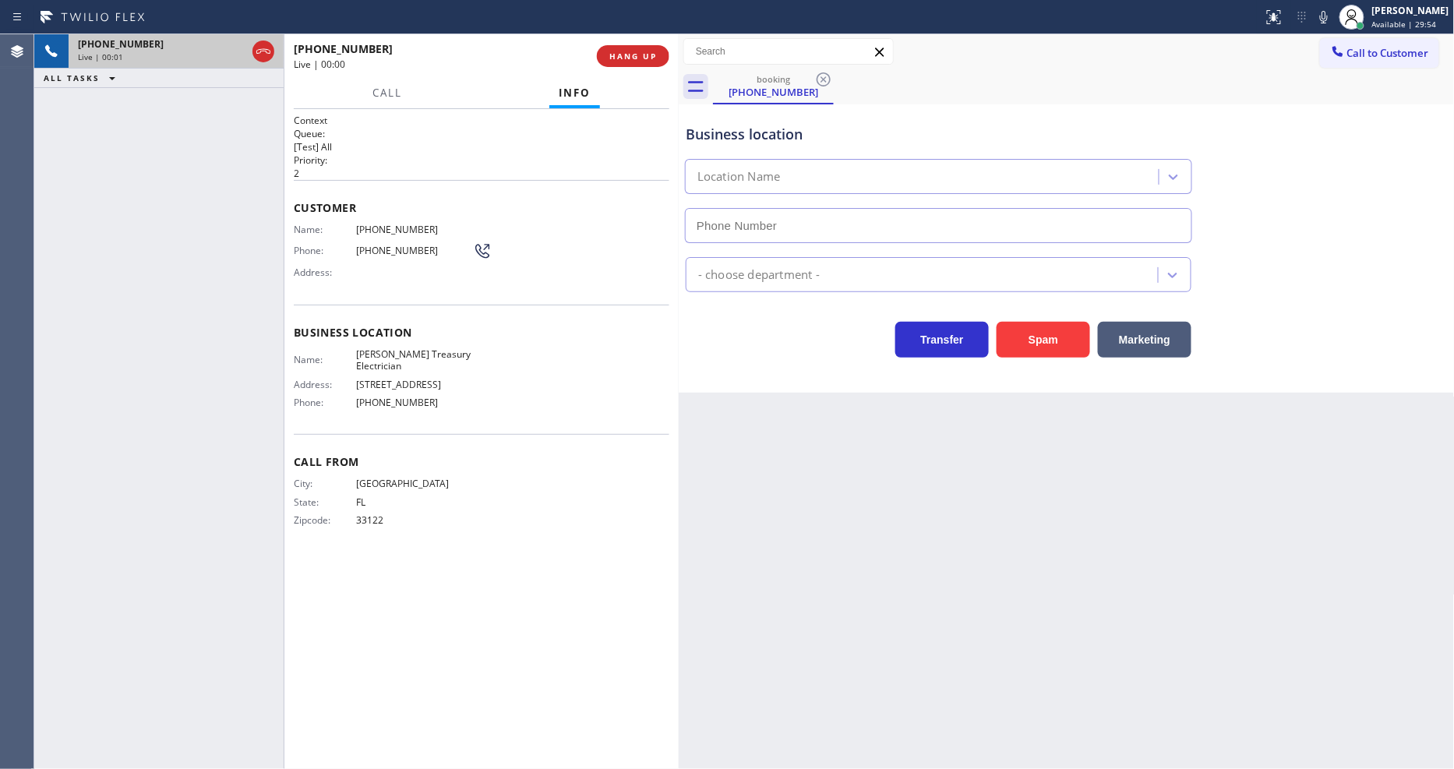
type input "[PHONE_NUMBER]"
drag, startPoint x: 873, startPoint y: 613, endPoint x: 718, endPoint y: 648, distance: 159.0
click at [873, 613] on div "Back to Dashboard Change Sender ID Customers Technicians Select a contact Outbo…" at bounding box center [1067, 401] width 776 height 735
click at [651, 59] on span "HANG UP" at bounding box center [633, 56] width 48 height 11
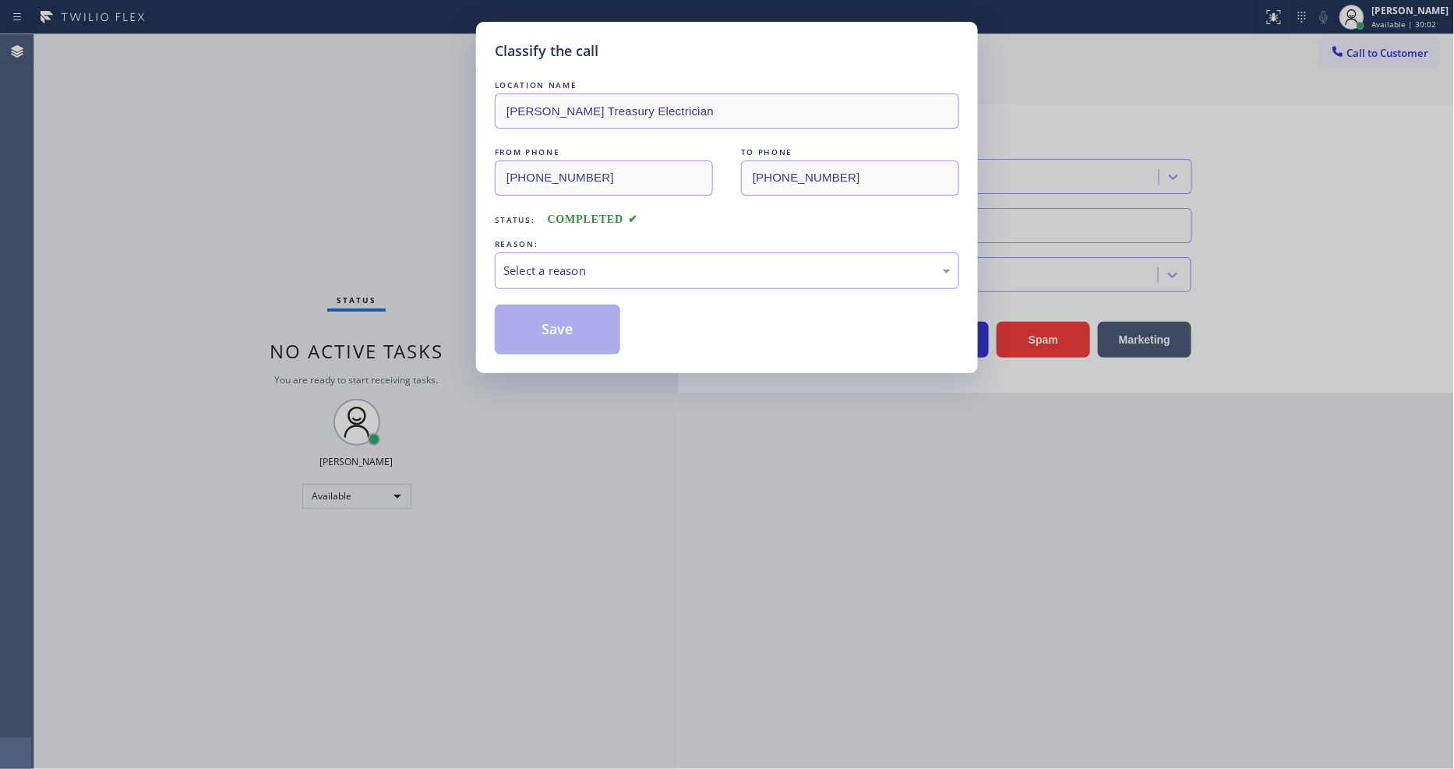
click at [574, 262] on div "Select a reason" at bounding box center [726, 271] width 447 height 18
click at [577, 316] on button "Save" at bounding box center [557, 330] width 125 height 50
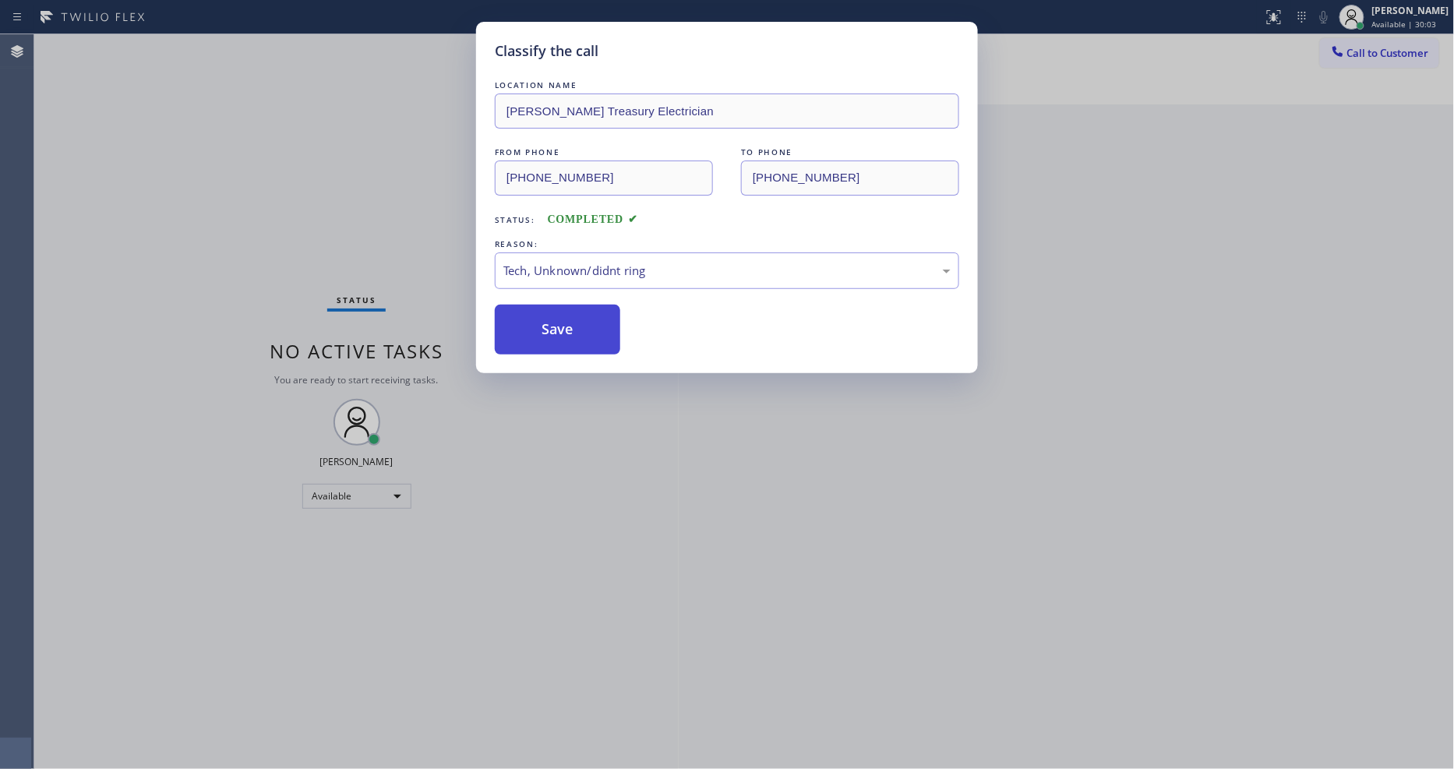
click at [577, 315] on button "Save" at bounding box center [557, 330] width 125 height 50
click at [577, 317] on button "Save" at bounding box center [557, 330] width 125 height 50
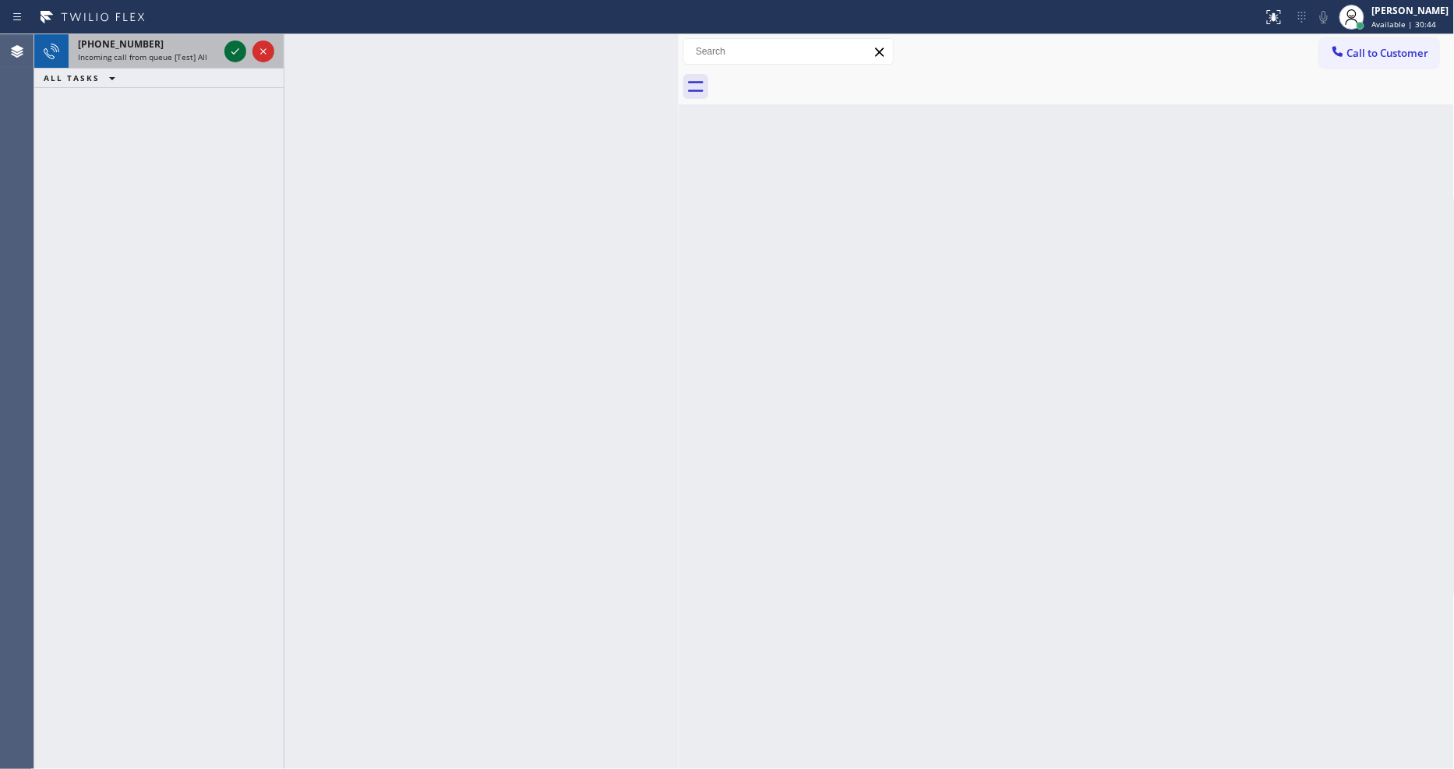
click at [235, 52] on icon at bounding box center [235, 51] width 8 height 6
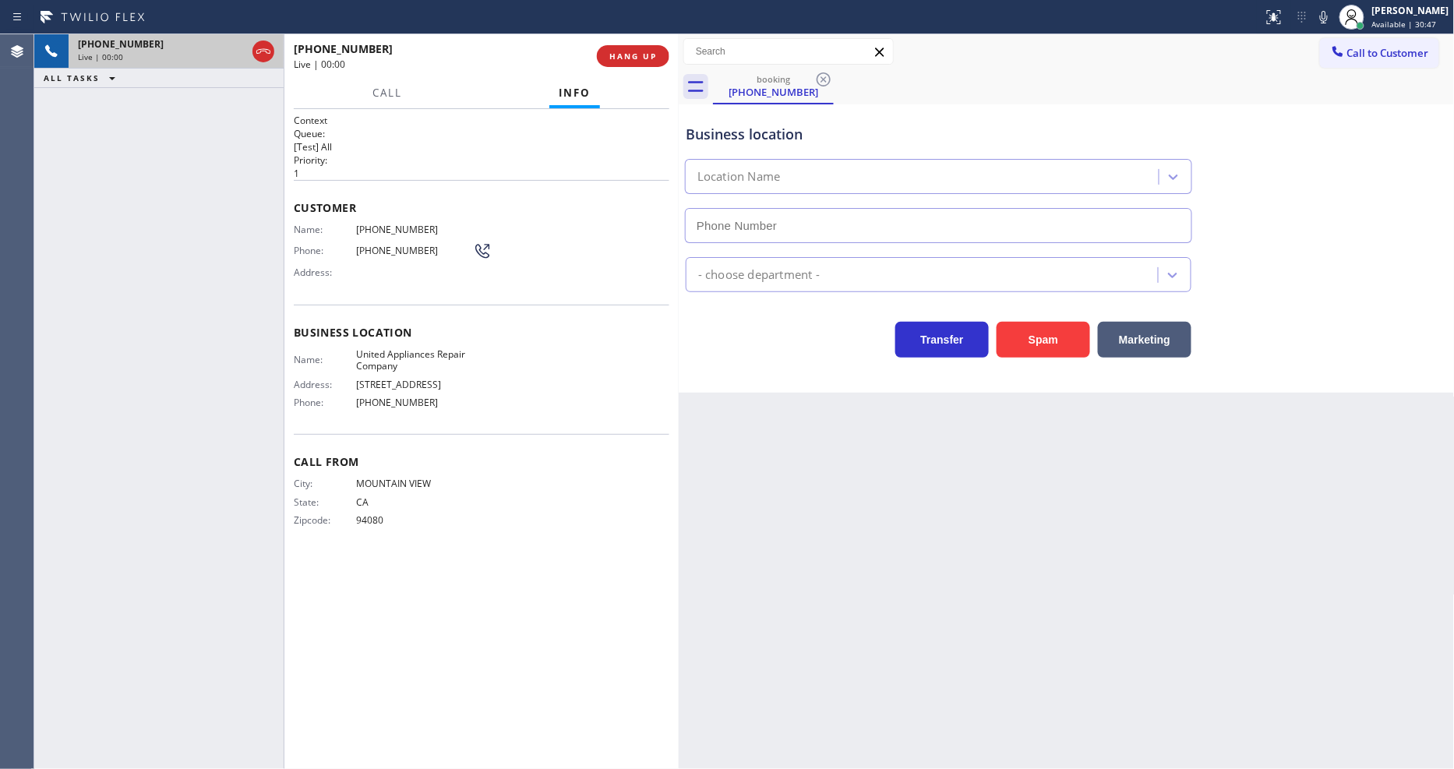
type input "[PHONE_NUMBER]"
click at [400, 352] on span "United Appliances Repair Company" at bounding box center [414, 360] width 117 height 24
copy span "United Appliances Repair Company"
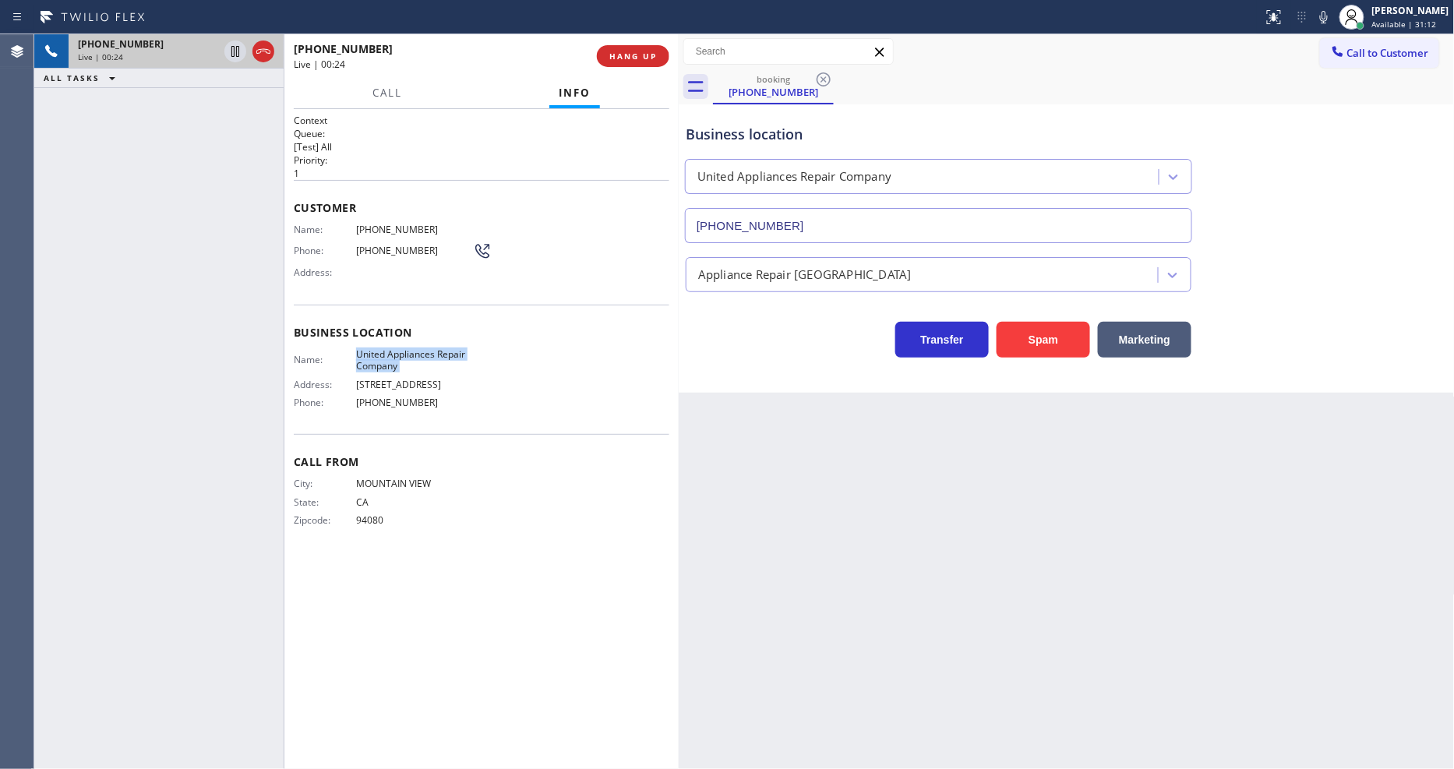
click at [407, 224] on span "[PHONE_NUMBER]" at bounding box center [414, 230] width 117 height 12
copy span "[PHONE_NUMBER]"
drag, startPoint x: 1111, startPoint y: 560, endPoint x: 1094, endPoint y: 289, distance: 271.0
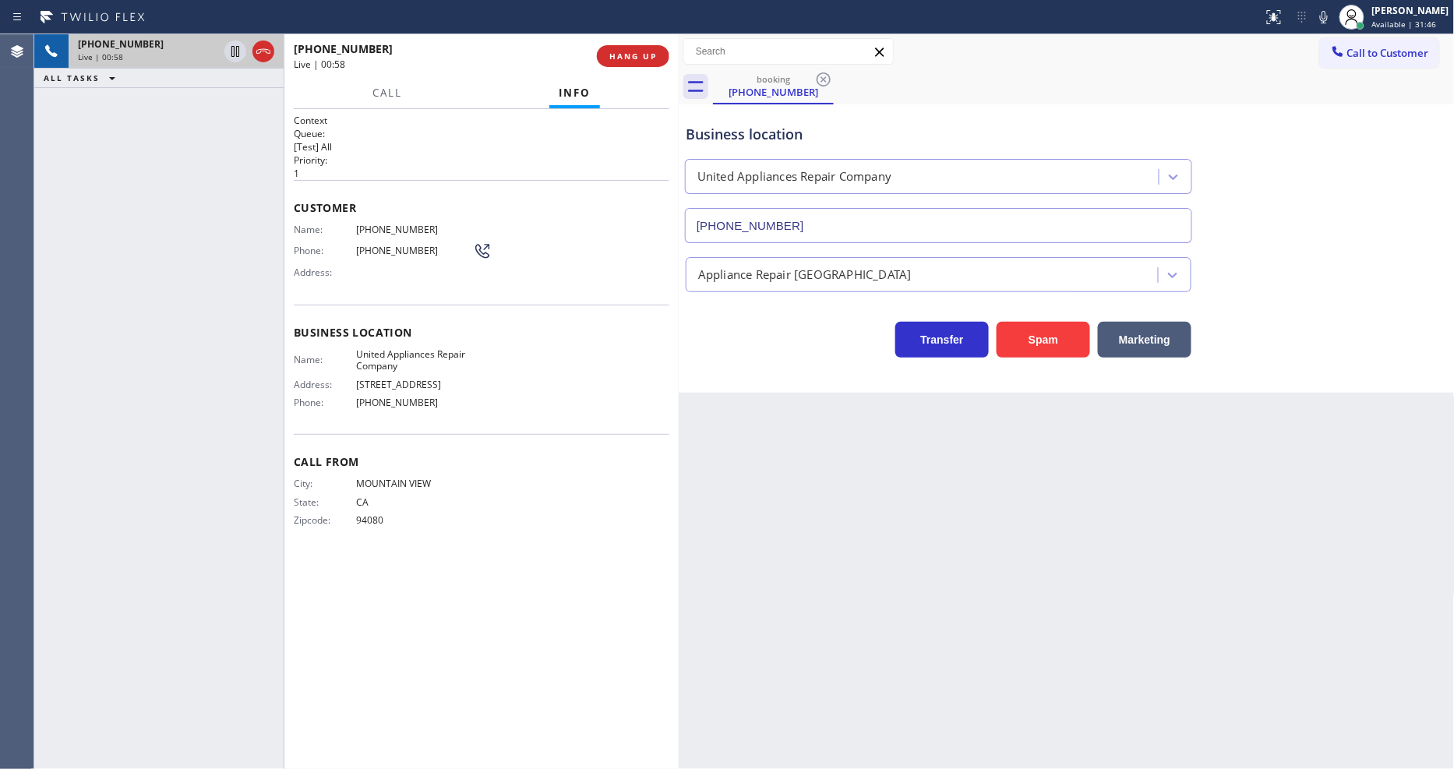
click at [1111, 560] on div "Back to Dashboard Change Sender ID Customers Technicians Select a contact Outbo…" at bounding box center [1067, 401] width 776 height 735
drag, startPoint x: 230, startPoint y: 48, endPoint x: 263, endPoint y: 48, distance: 33.5
click at [230, 48] on icon at bounding box center [235, 51] width 19 height 19
click at [1333, 19] on icon at bounding box center [1324, 17] width 19 height 19
drag, startPoint x: 235, startPoint y: 49, endPoint x: 855, endPoint y: 45, distance: 620.3
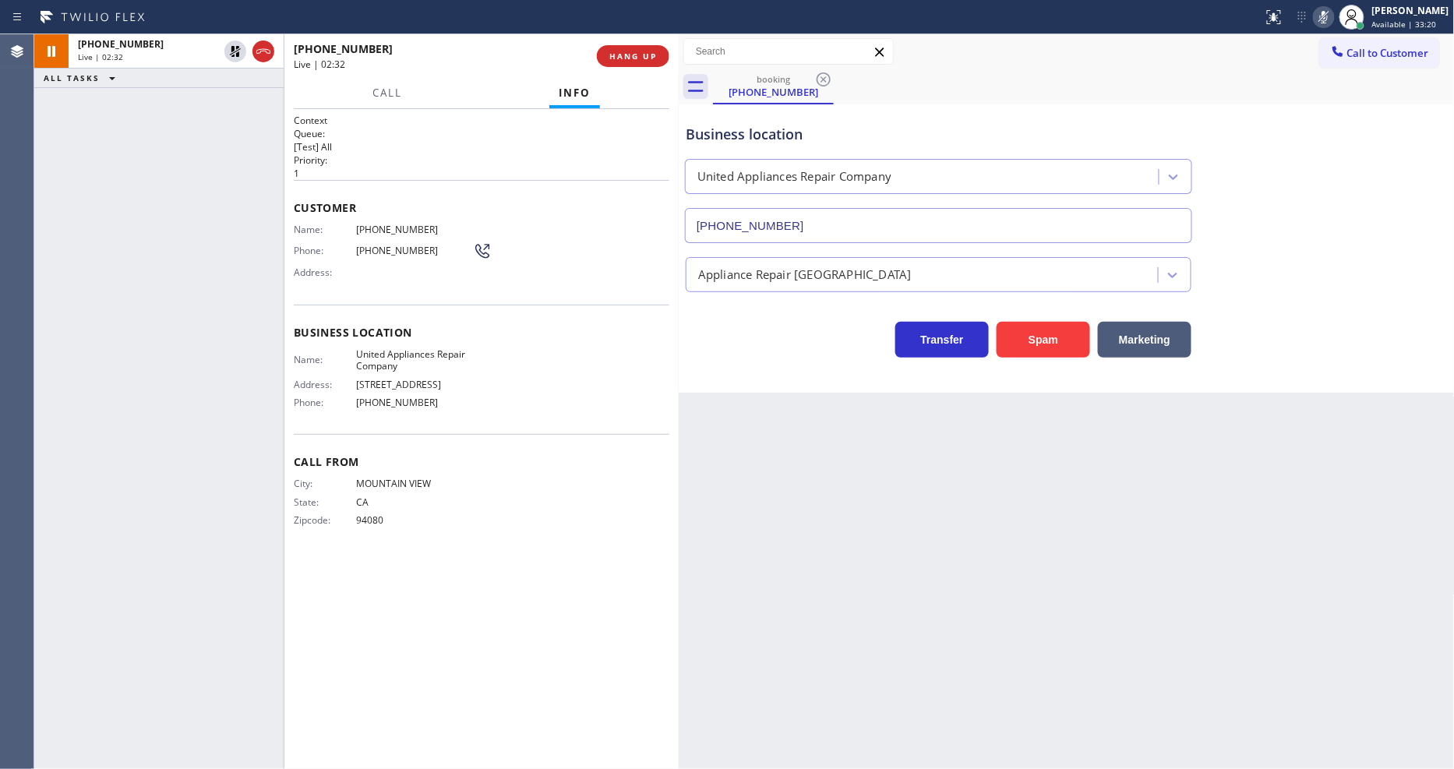
click at [231, 49] on icon at bounding box center [235, 51] width 19 height 19
click at [1328, 14] on div at bounding box center [1324, 17] width 22 height 19
click at [635, 53] on span "HANG UP" at bounding box center [633, 56] width 48 height 11
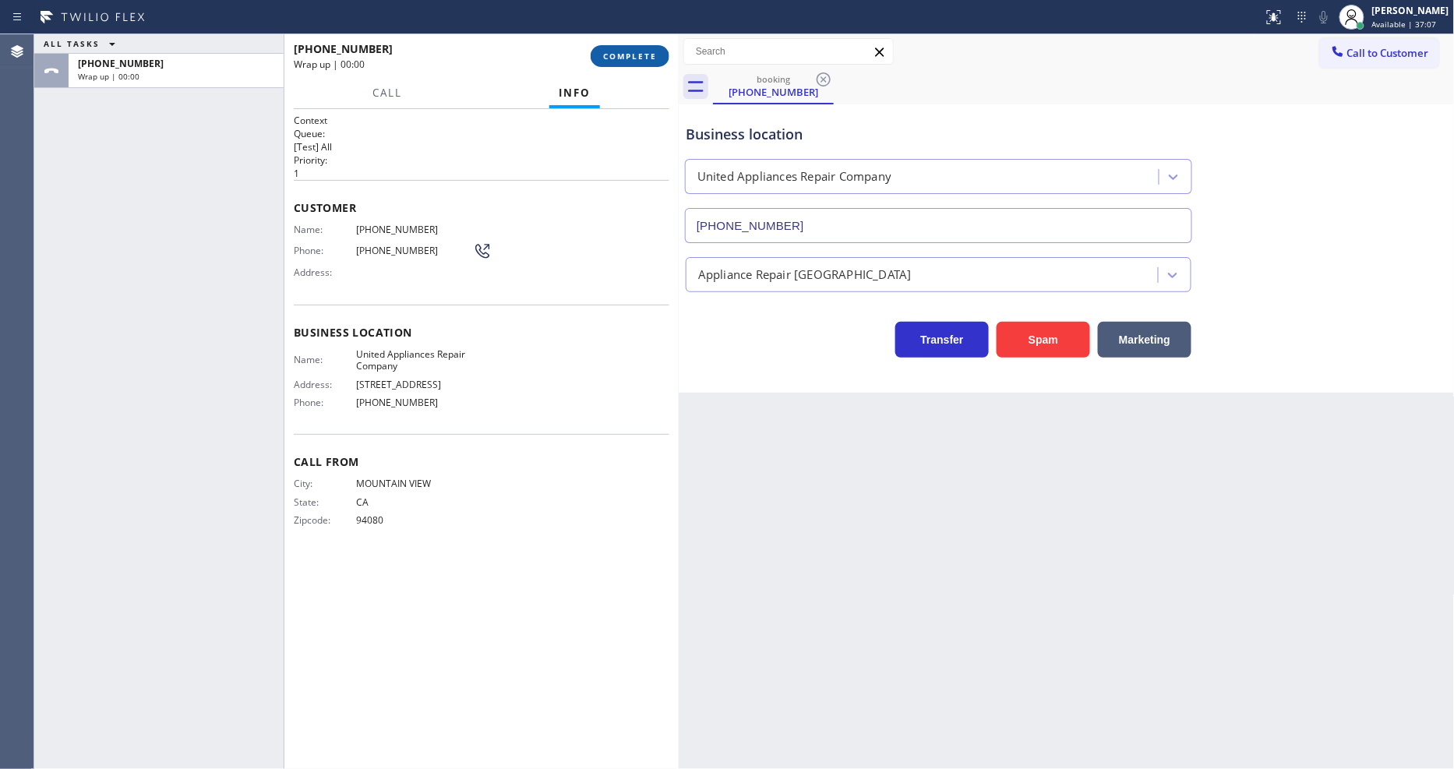
click at [635, 53] on span "COMPLETE" at bounding box center [630, 56] width 54 height 11
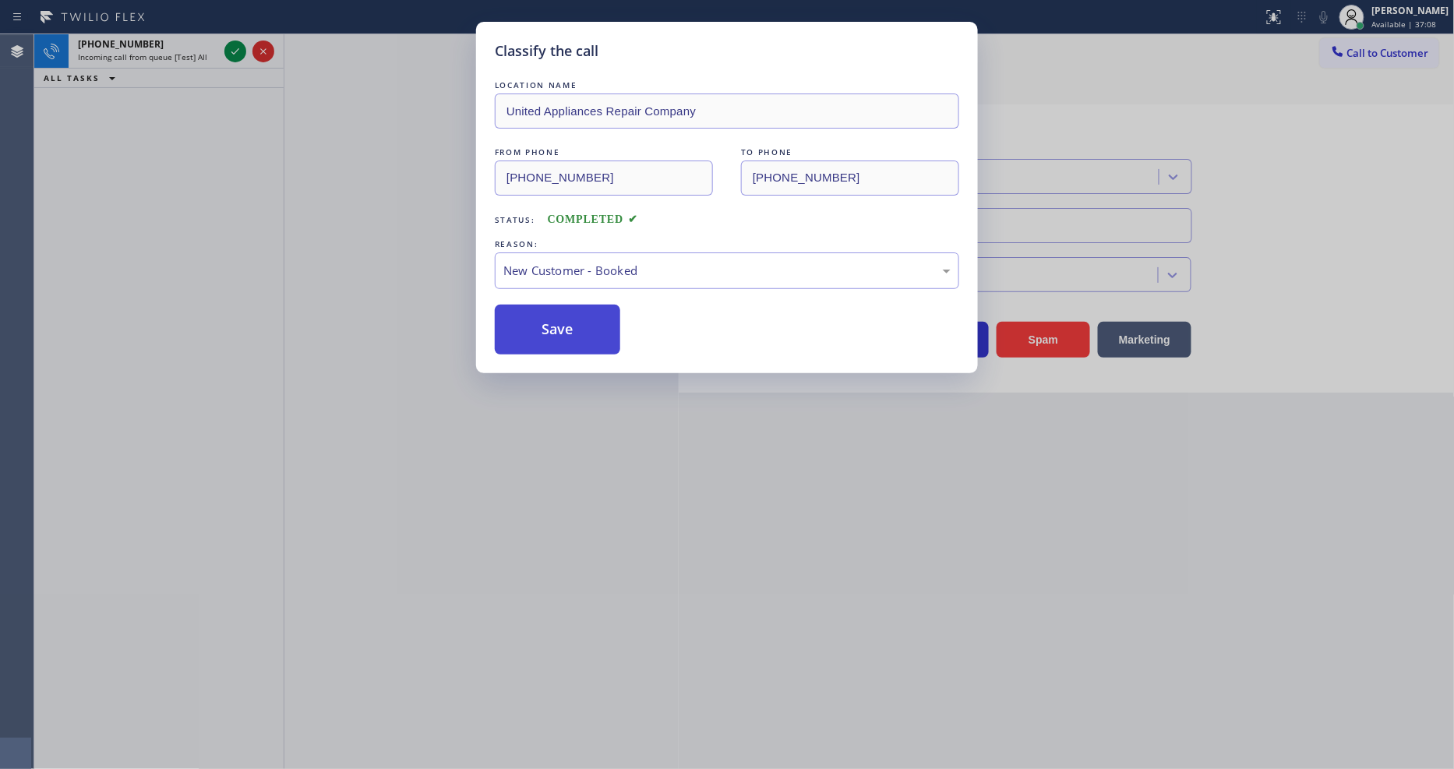
click at [574, 320] on button "Save" at bounding box center [557, 330] width 125 height 50
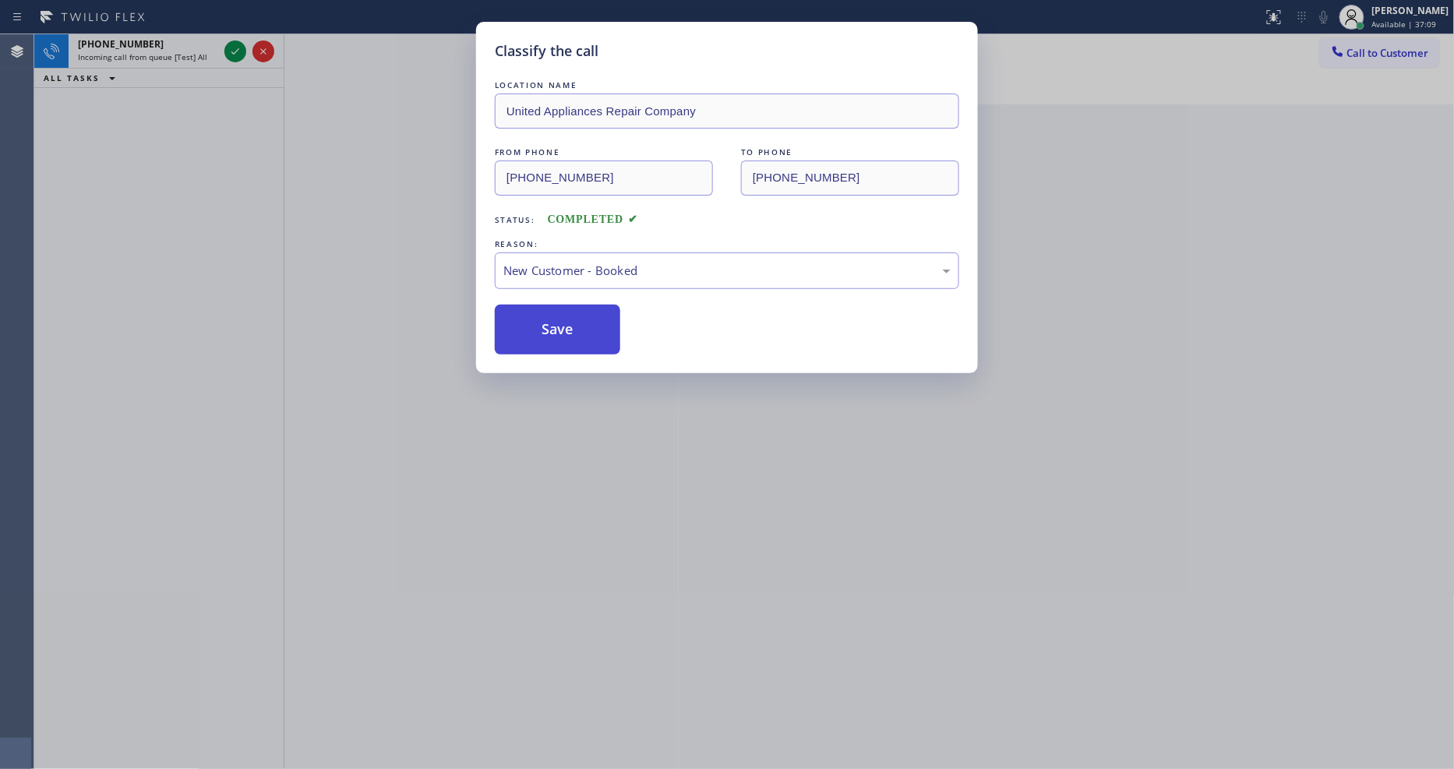
click at [574, 320] on button "Save" at bounding box center [557, 330] width 125 height 50
drag, startPoint x: 574, startPoint y: 320, endPoint x: 469, endPoint y: 104, distance: 239.1
click at [573, 317] on button "Save" at bounding box center [557, 330] width 125 height 50
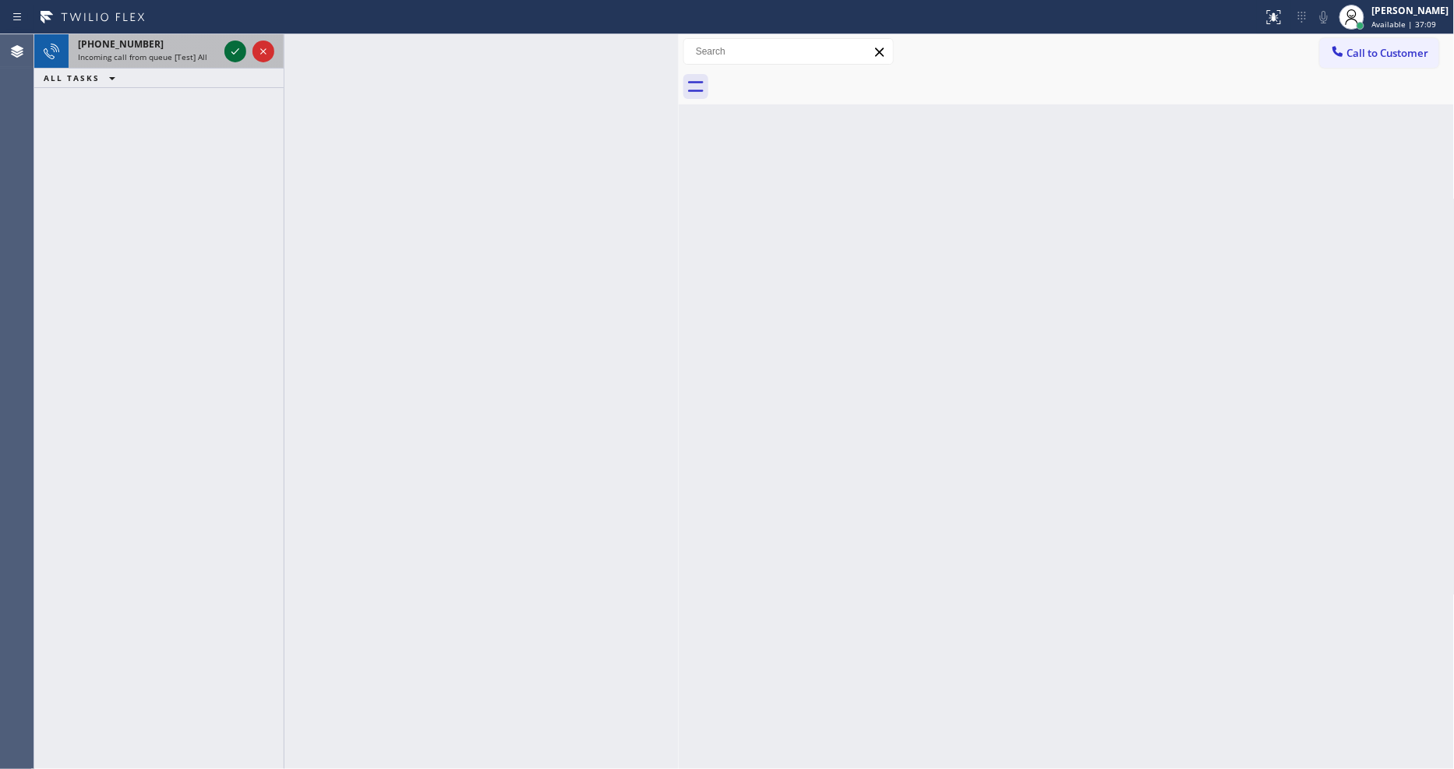
click at [229, 50] on icon at bounding box center [235, 51] width 19 height 19
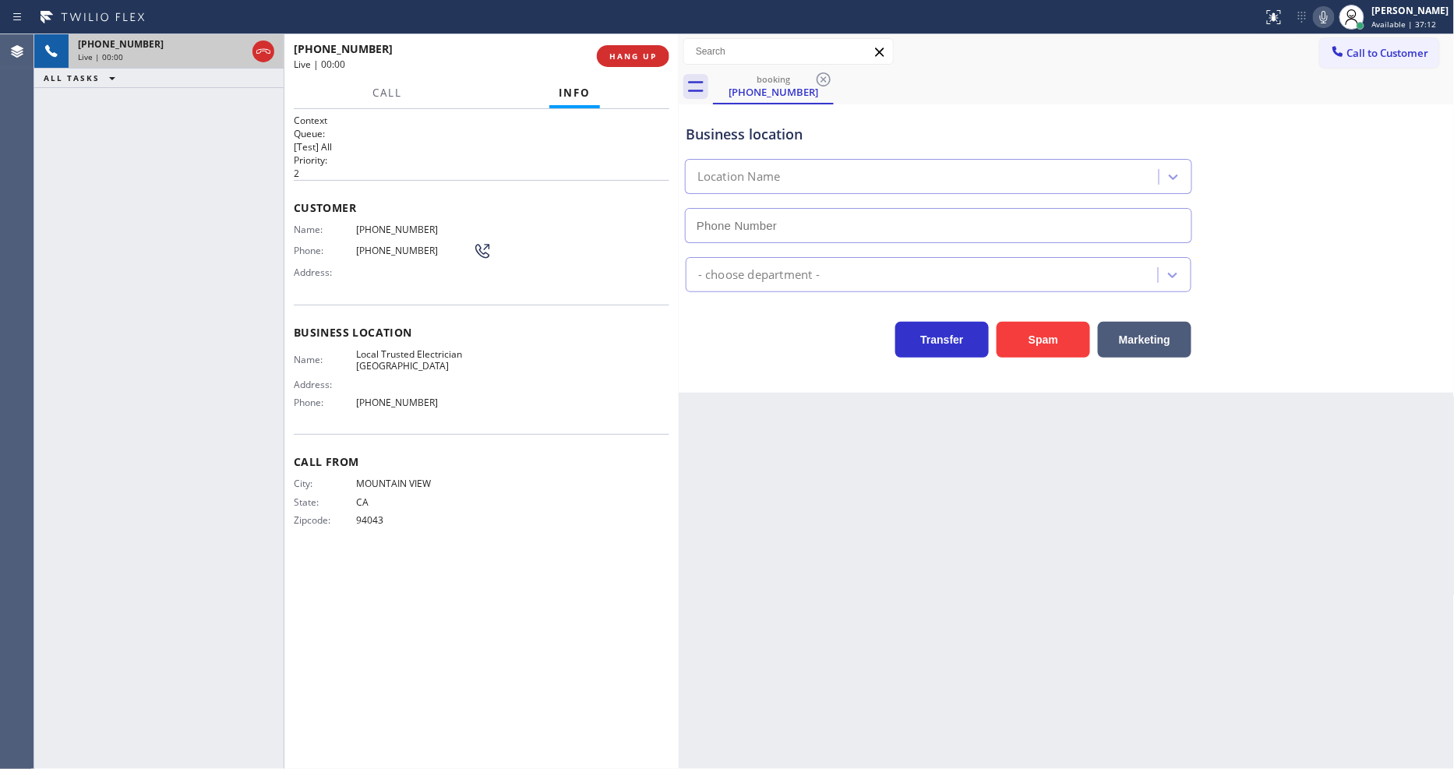
type input "[PHONE_NUMBER]"
click at [649, 41] on div "+16502151012 Live | 00:00 HANG UP" at bounding box center [482, 56] width 376 height 41
click at [649, 56] on span "HANG UP" at bounding box center [633, 56] width 48 height 11
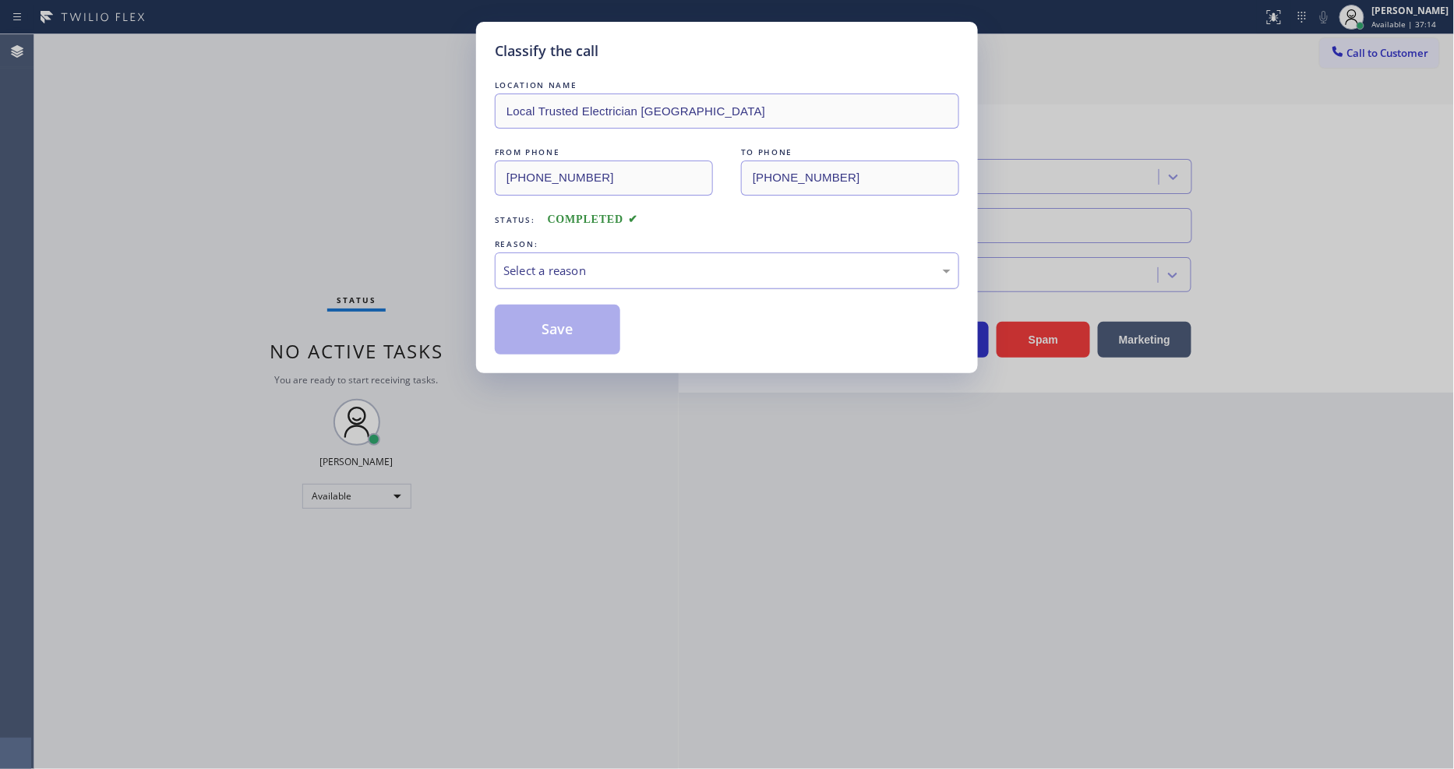
click at [651, 262] on div "Select a reason" at bounding box center [726, 271] width 447 height 18
click at [574, 322] on button "Save" at bounding box center [557, 330] width 125 height 50
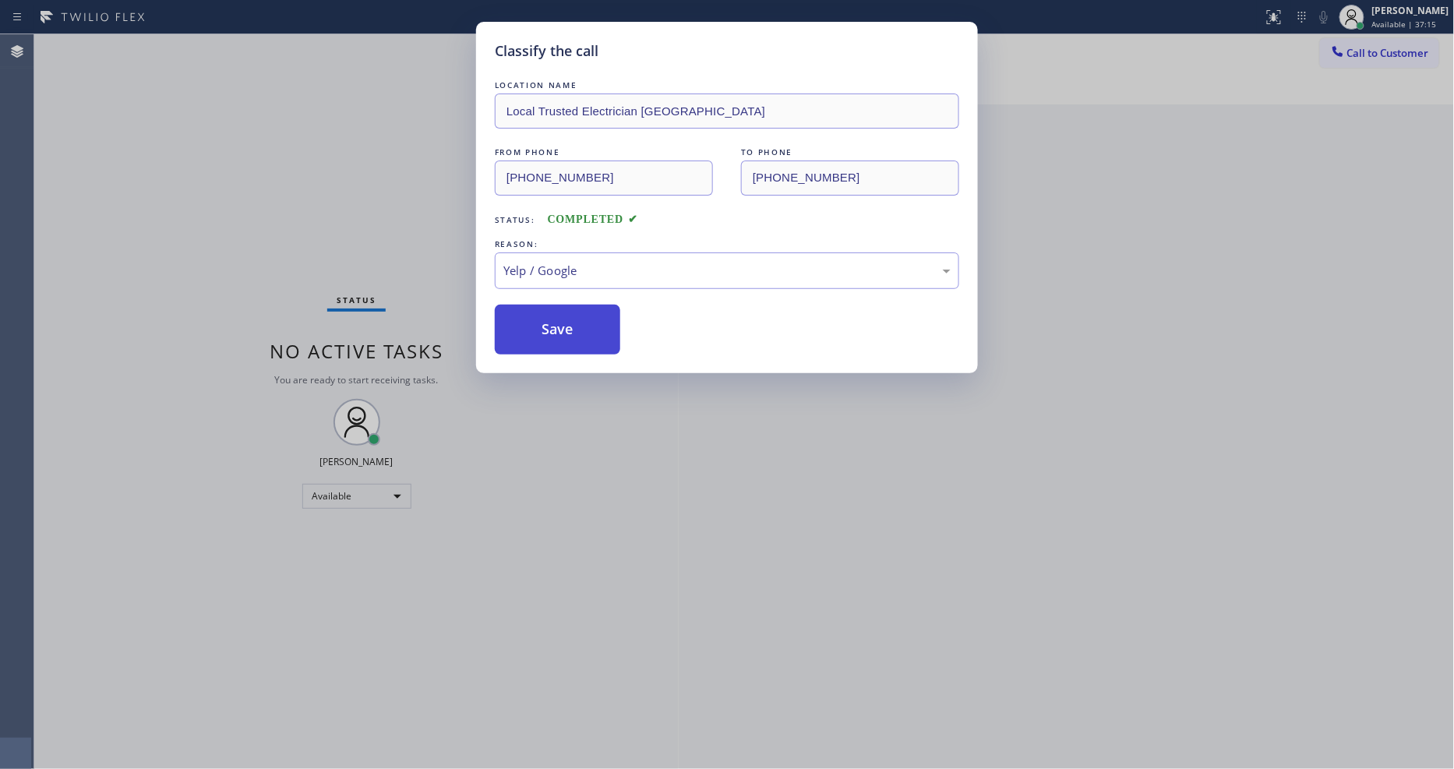
click at [574, 322] on button "Save" at bounding box center [557, 330] width 125 height 50
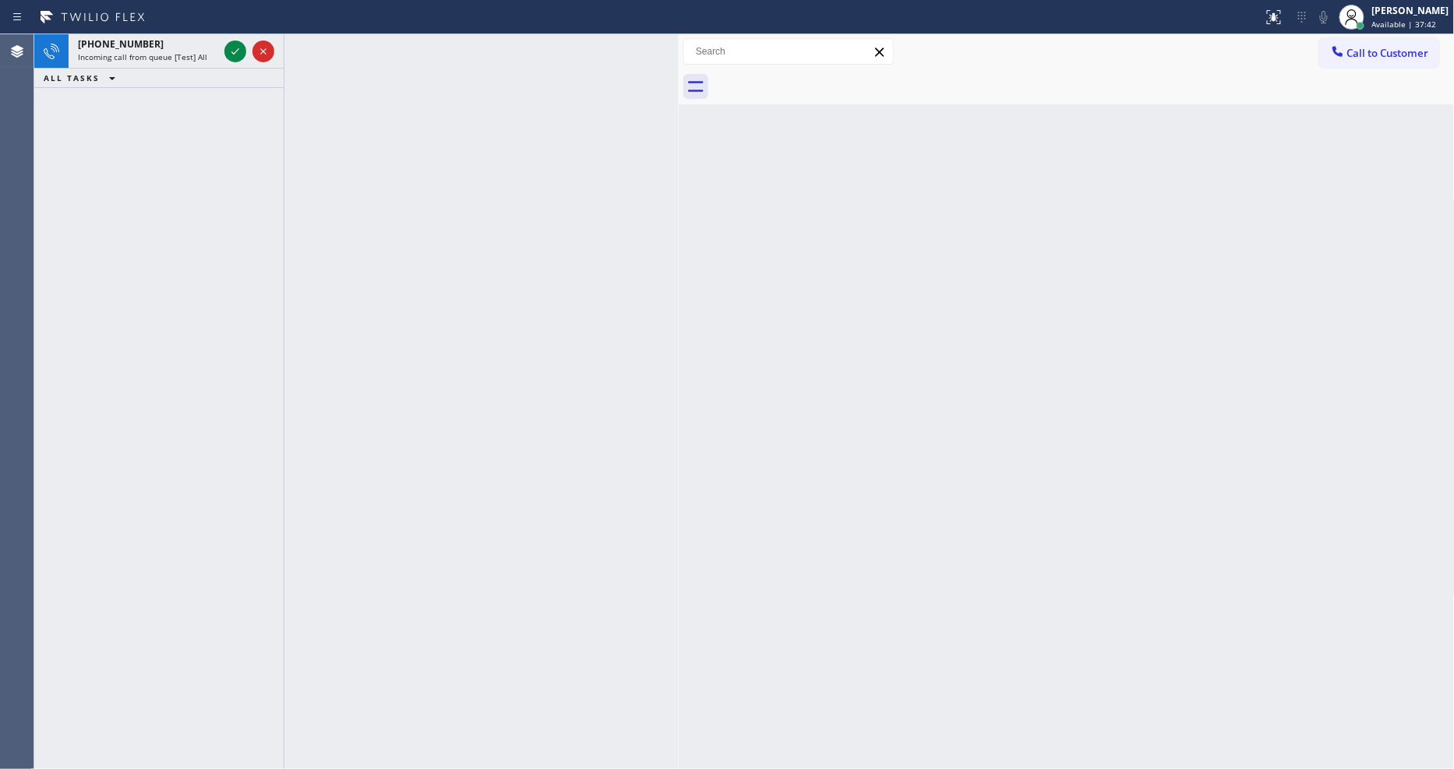
click at [235, 51] on icon at bounding box center [235, 51] width 19 height 19
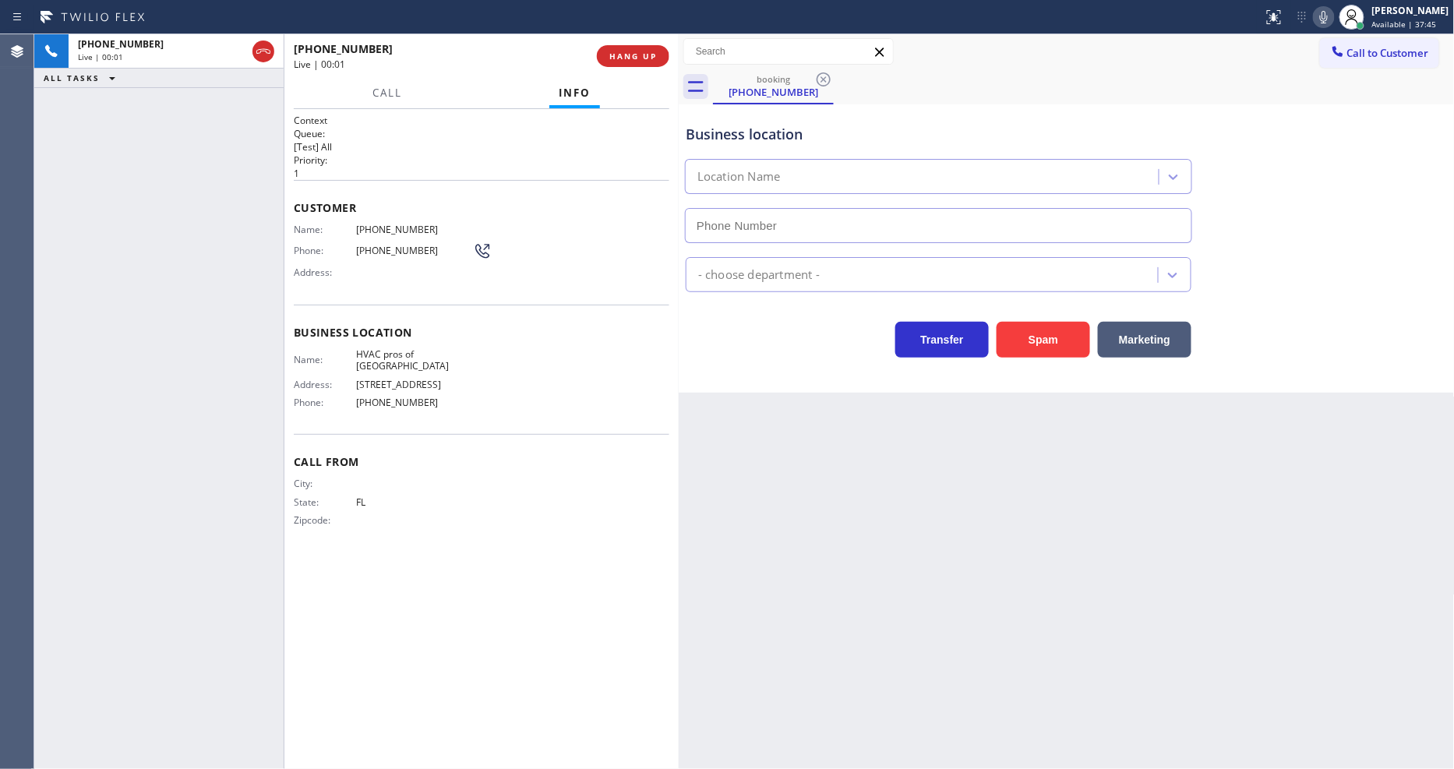
type input "[PHONE_NUMBER]"
click at [376, 348] on span "HVAC pros of [GEOGRAPHIC_DATA]" at bounding box center [414, 360] width 117 height 24
copy span "HVAC pros of [GEOGRAPHIC_DATA]"
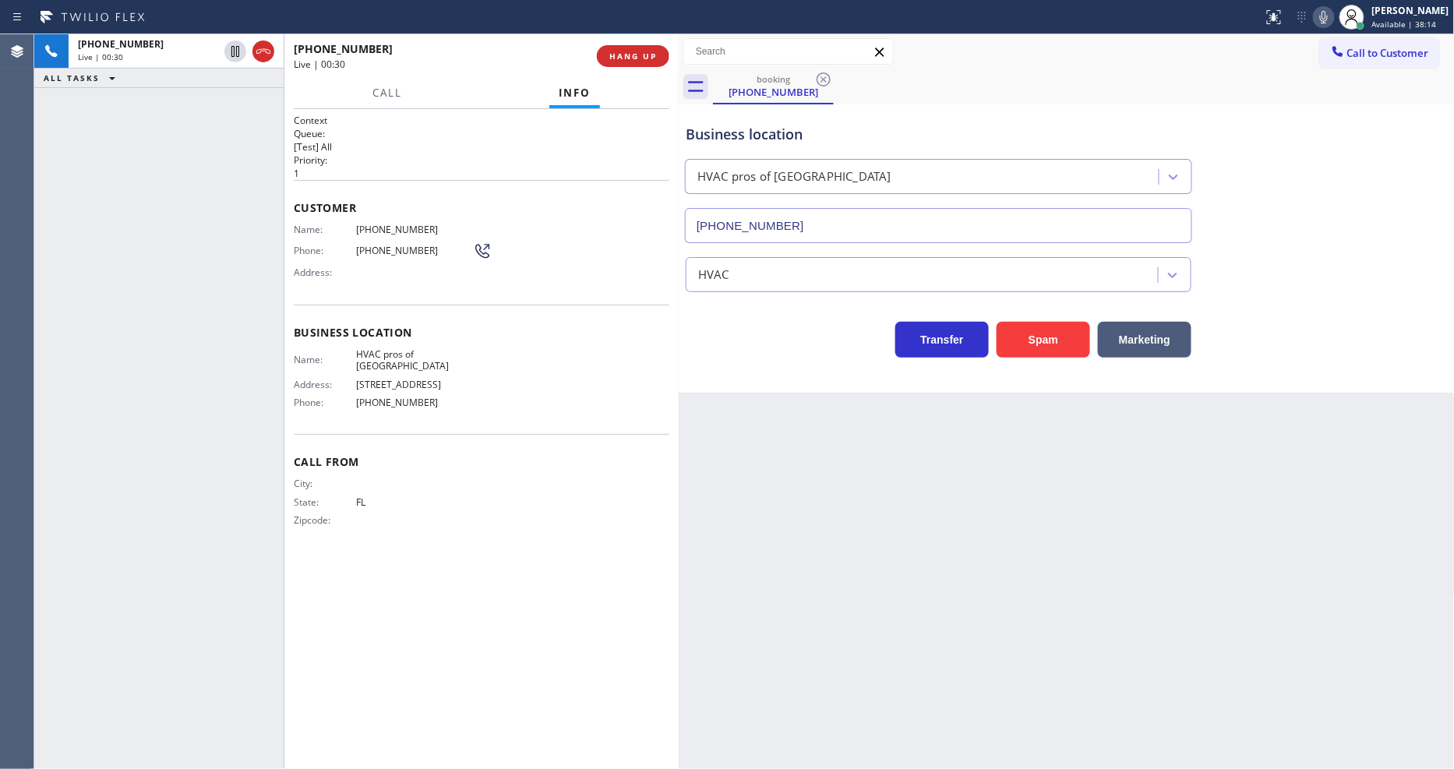
click at [391, 224] on span "[PHONE_NUMBER]" at bounding box center [414, 230] width 117 height 12
copy span "[PHONE_NUMBER]"
drag, startPoint x: 330, startPoint y: 380, endPoint x: 329, endPoint y: 539, distance: 159.8
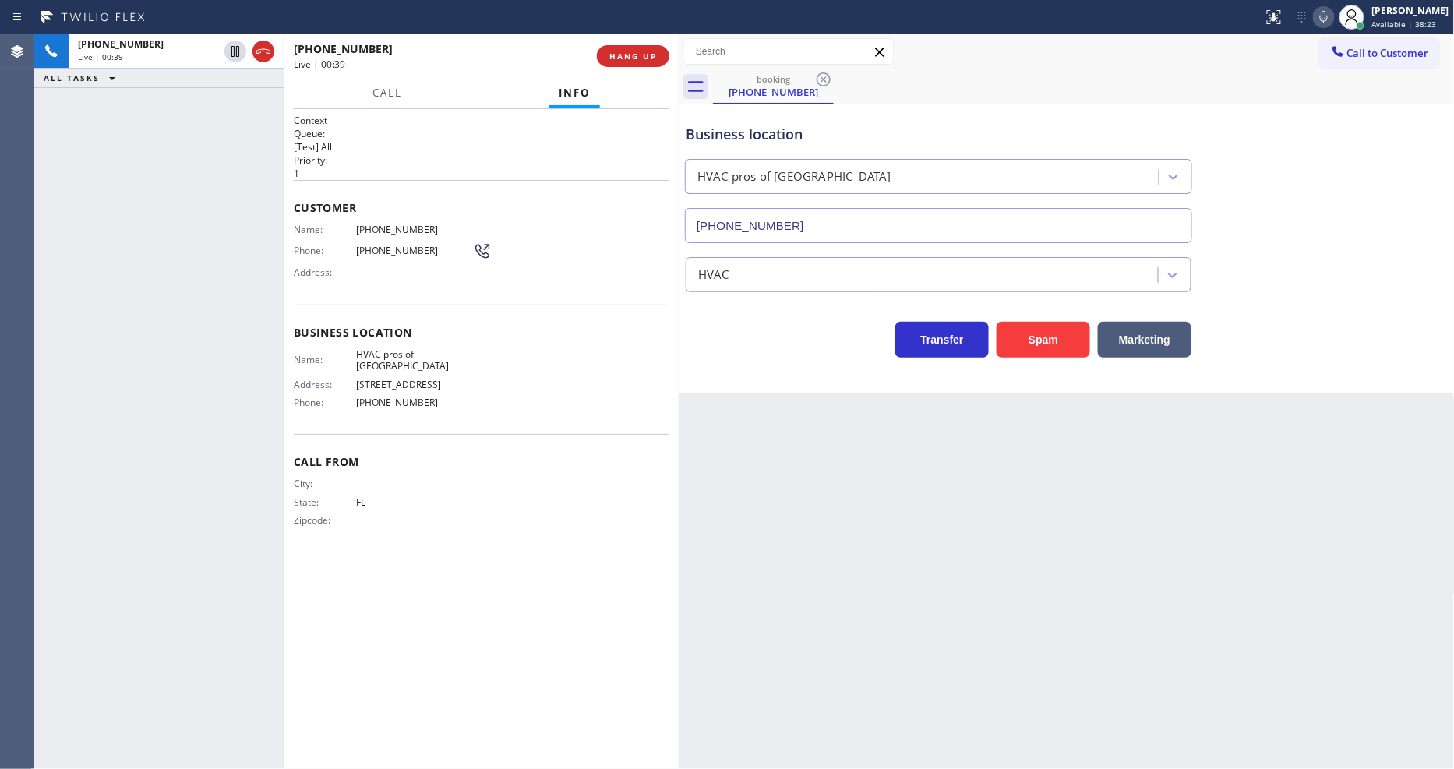
click at [330, 397] on span "Phone:" at bounding box center [325, 403] width 62 height 12
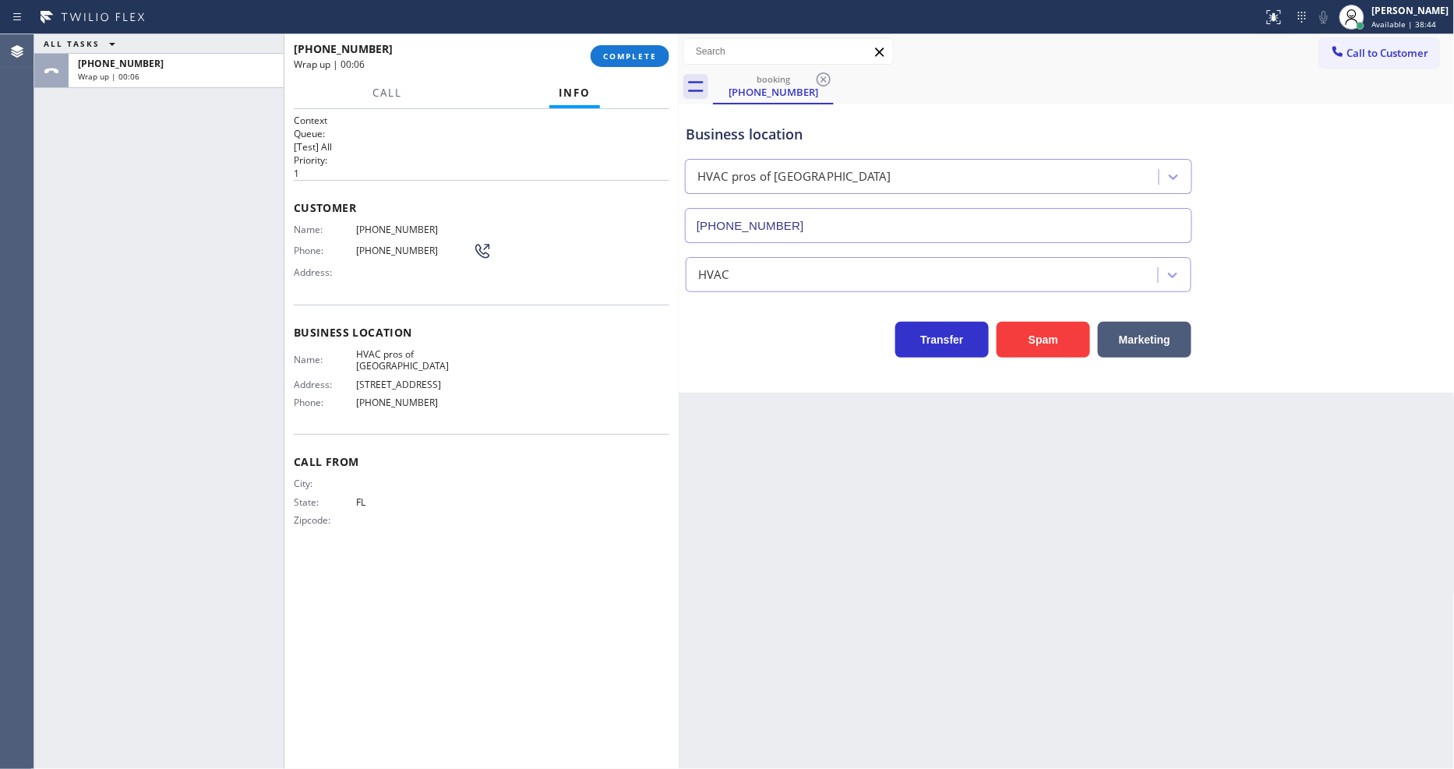
click at [627, 61] on span "COMPLETE" at bounding box center [630, 56] width 54 height 11
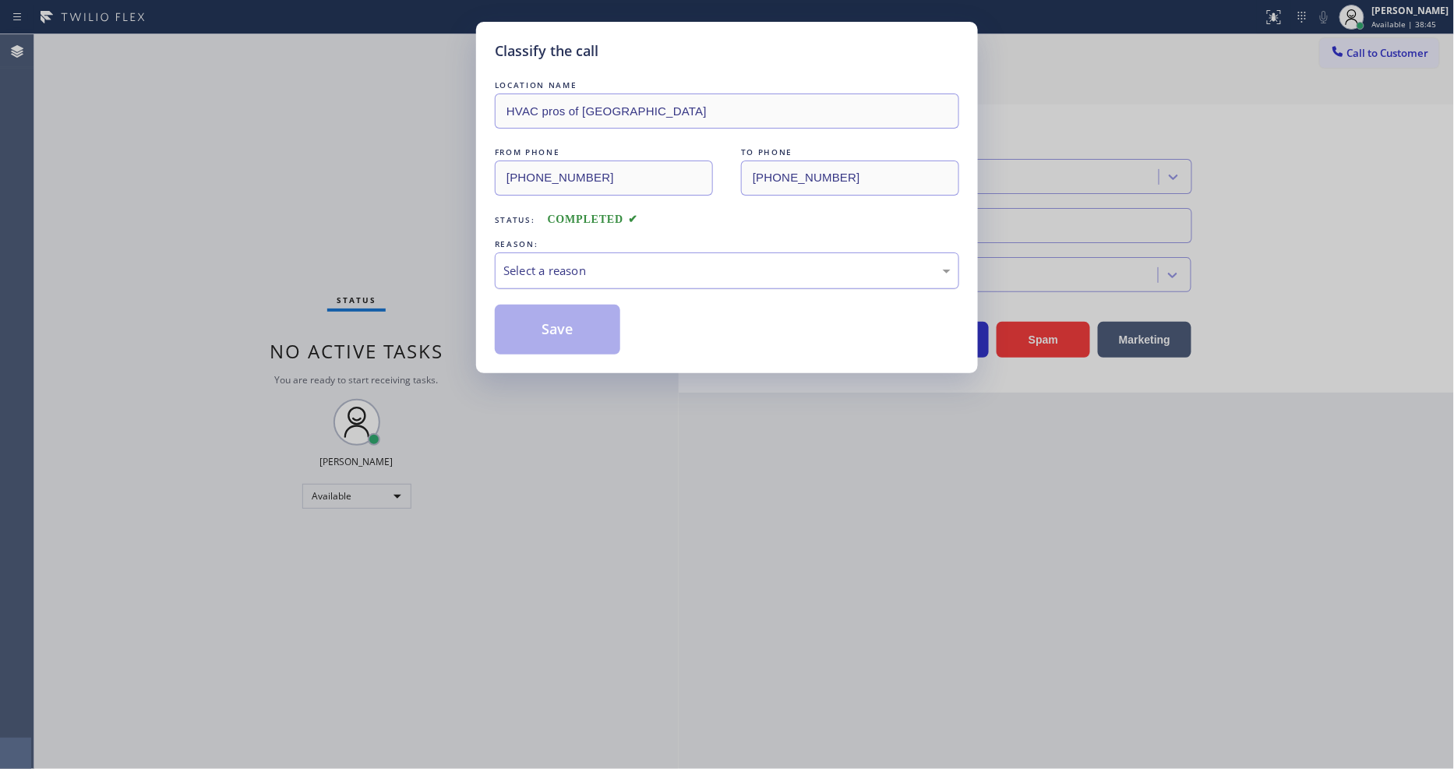
click at [557, 263] on div "Select a reason" at bounding box center [726, 271] width 447 height 18
click at [539, 313] on button "Save" at bounding box center [557, 330] width 125 height 50
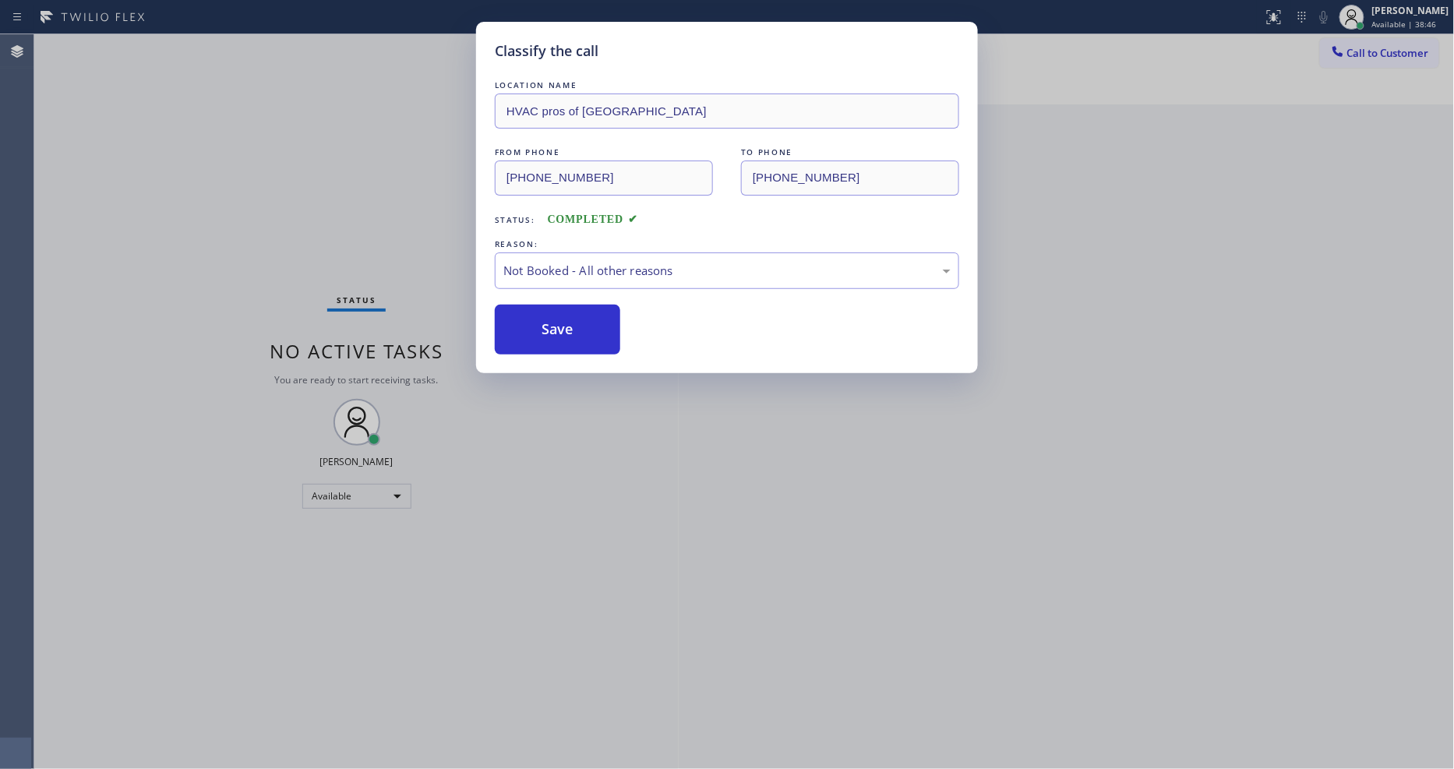
click at [539, 313] on button "Save" at bounding box center [557, 330] width 125 height 50
drag, startPoint x: 539, startPoint y: 313, endPoint x: 556, endPoint y: 345, distance: 36.3
click at [541, 314] on button "Save" at bounding box center [557, 330] width 125 height 50
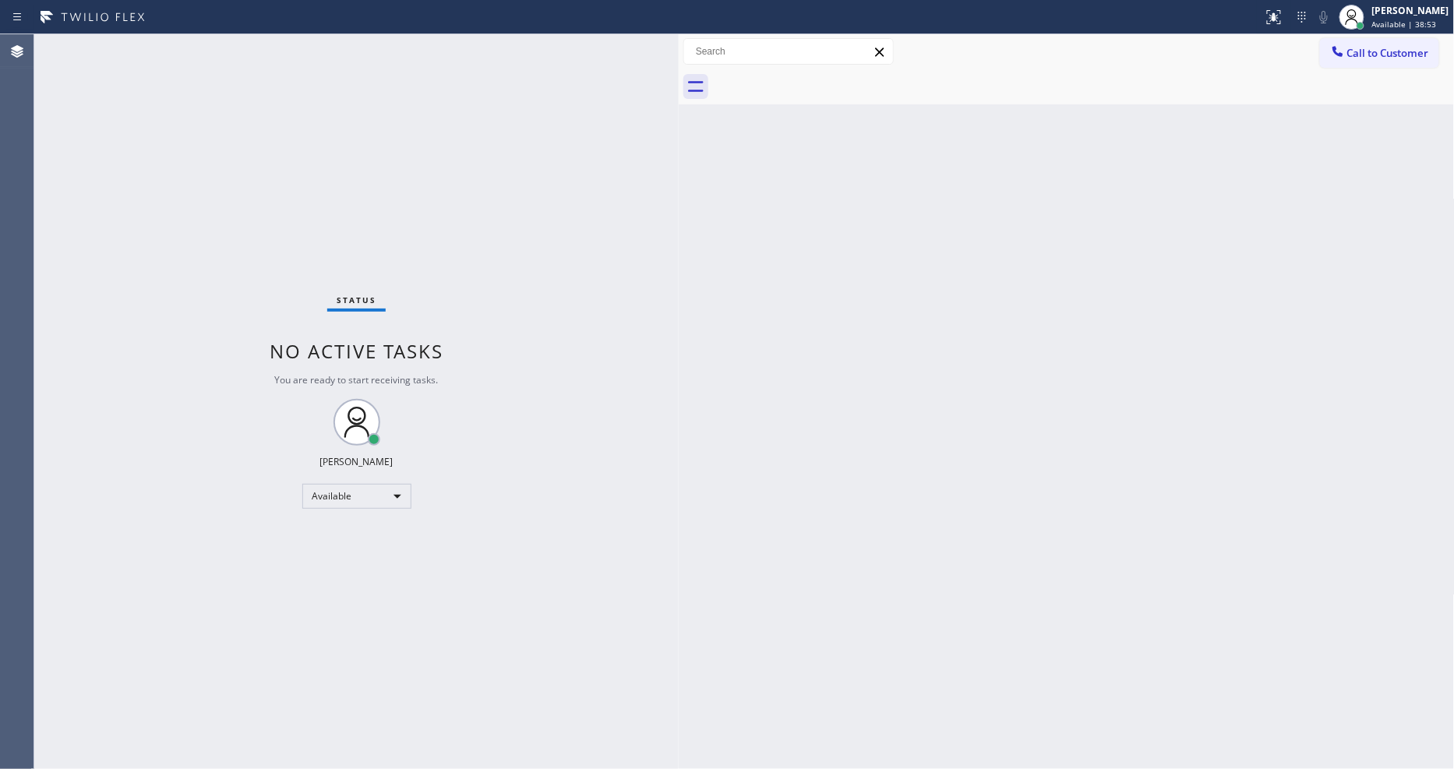
click at [335, 137] on div "Status No active tasks You are ready to start receiving tasks. [PERSON_NAME] Av…" at bounding box center [356, 401] width 644 height 735
drag, startPoint x: 1052, startPoint y: 294, endPoint x: 891, endPoint y: 56, distance: 287.3
click at [1048, 285] on div "Back to Dashboard Change Sender ID Customers Technicians Select a contact Outbo…" at bounding box center [1067, 401] width 776 height 735
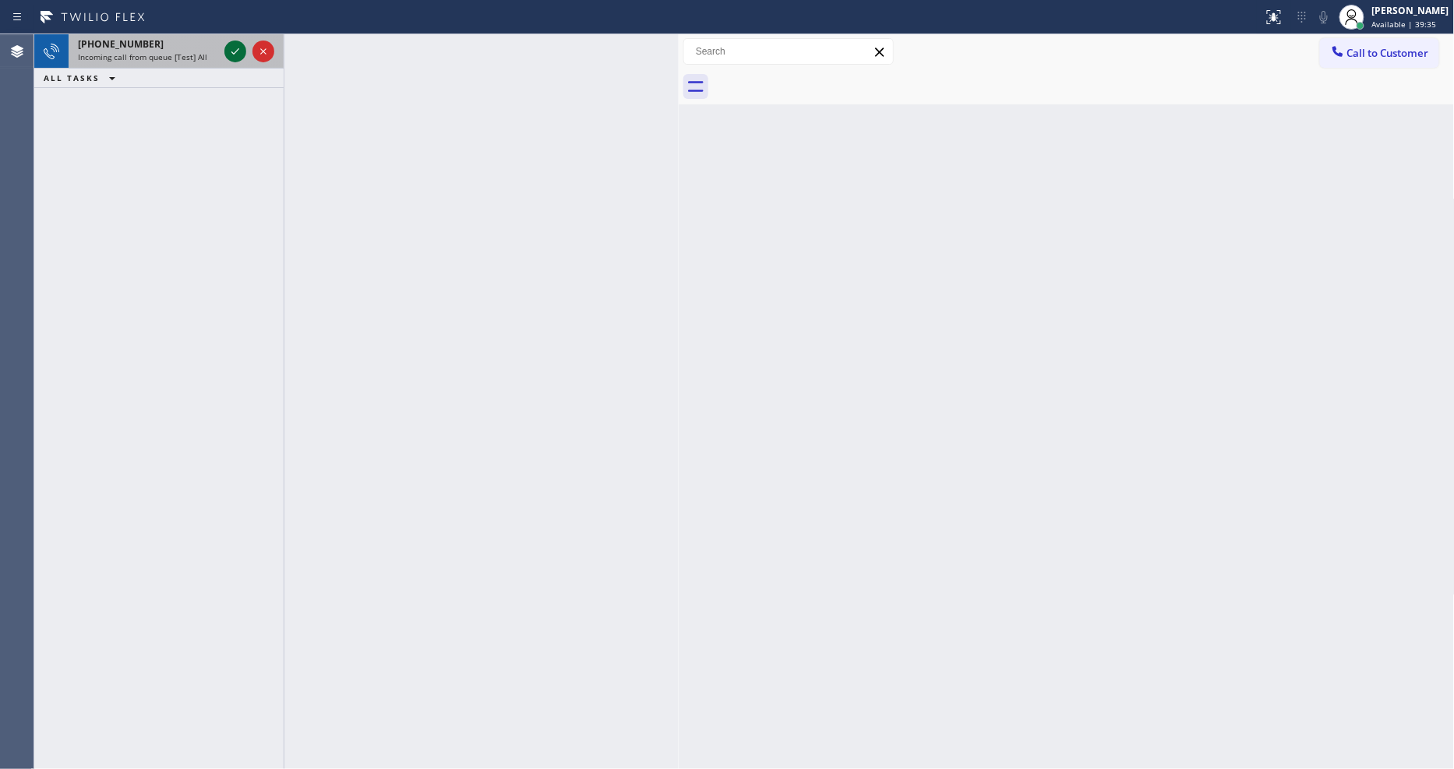
click at [229, 43] on icon at bounding box center [235, 51] width 19 height 19
click at [238, 48] on icon at bounding box center [235, 51] width 19 height 19
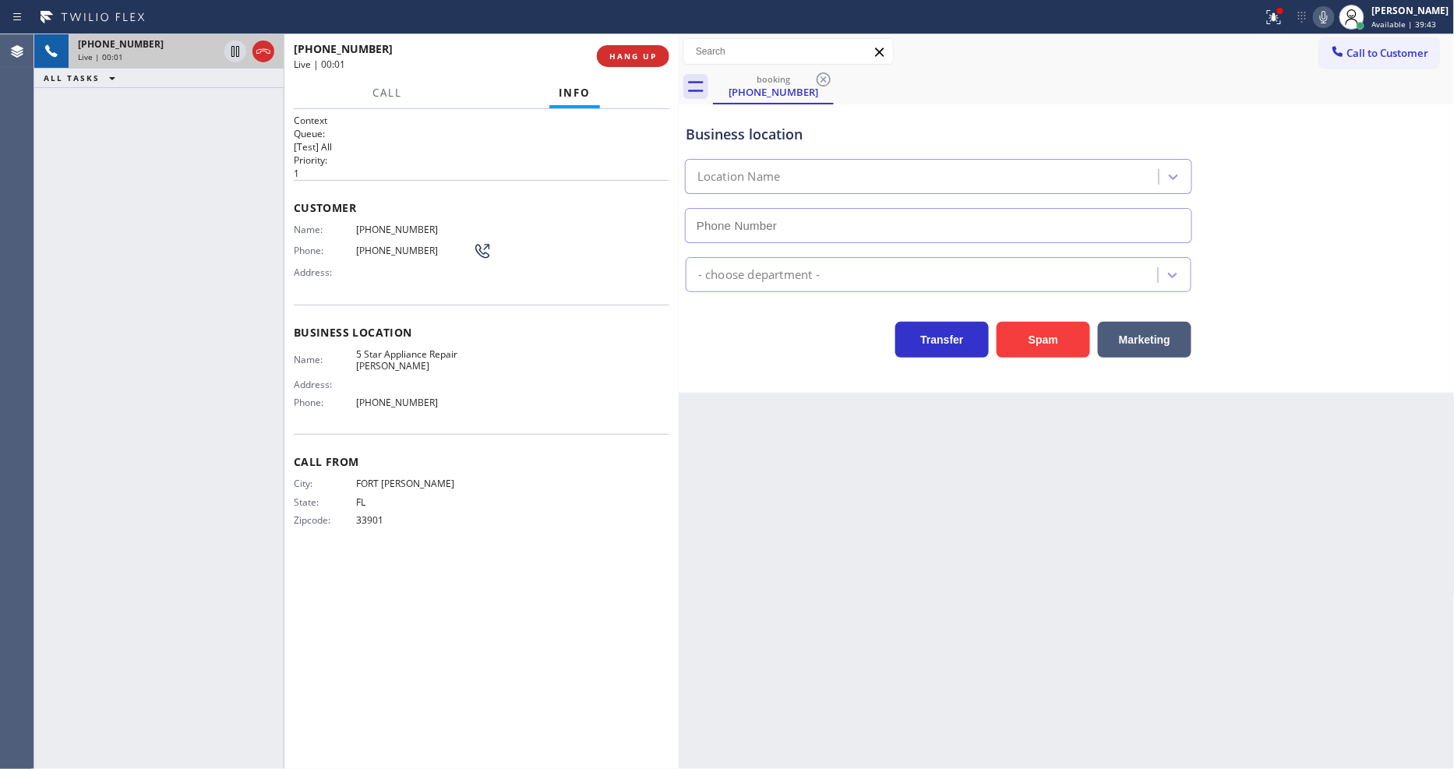
type input "[PHONE_NUMBER]"
click at [626, 63] on button "HANG UP" at bounding box center [633, 56] width 72 height 22
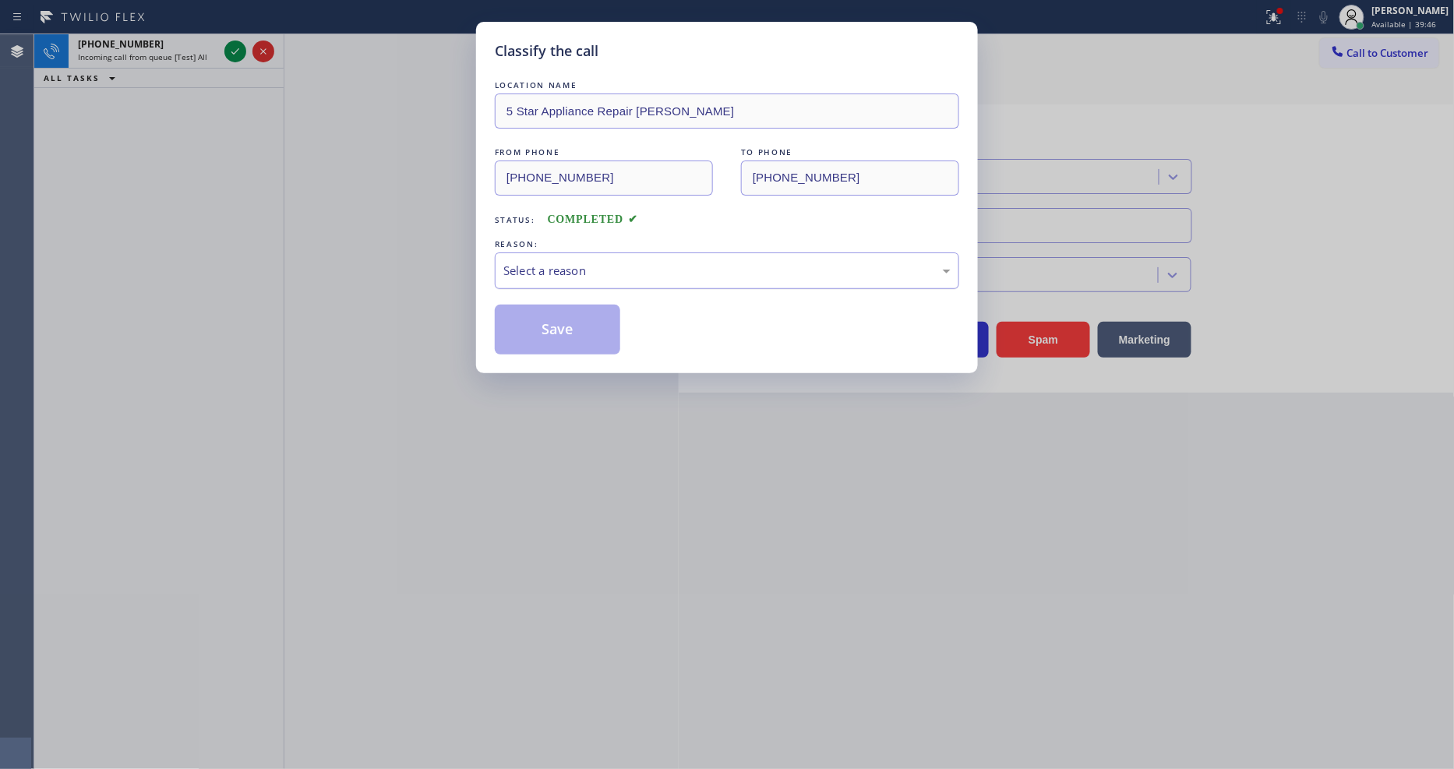
click at [587, 265] on div "Select a reason" at bounding box center [726, 271] width 447 height 18
click at [575, 331] on button "Save" at bounding box center [557, 330] width 125 height 50
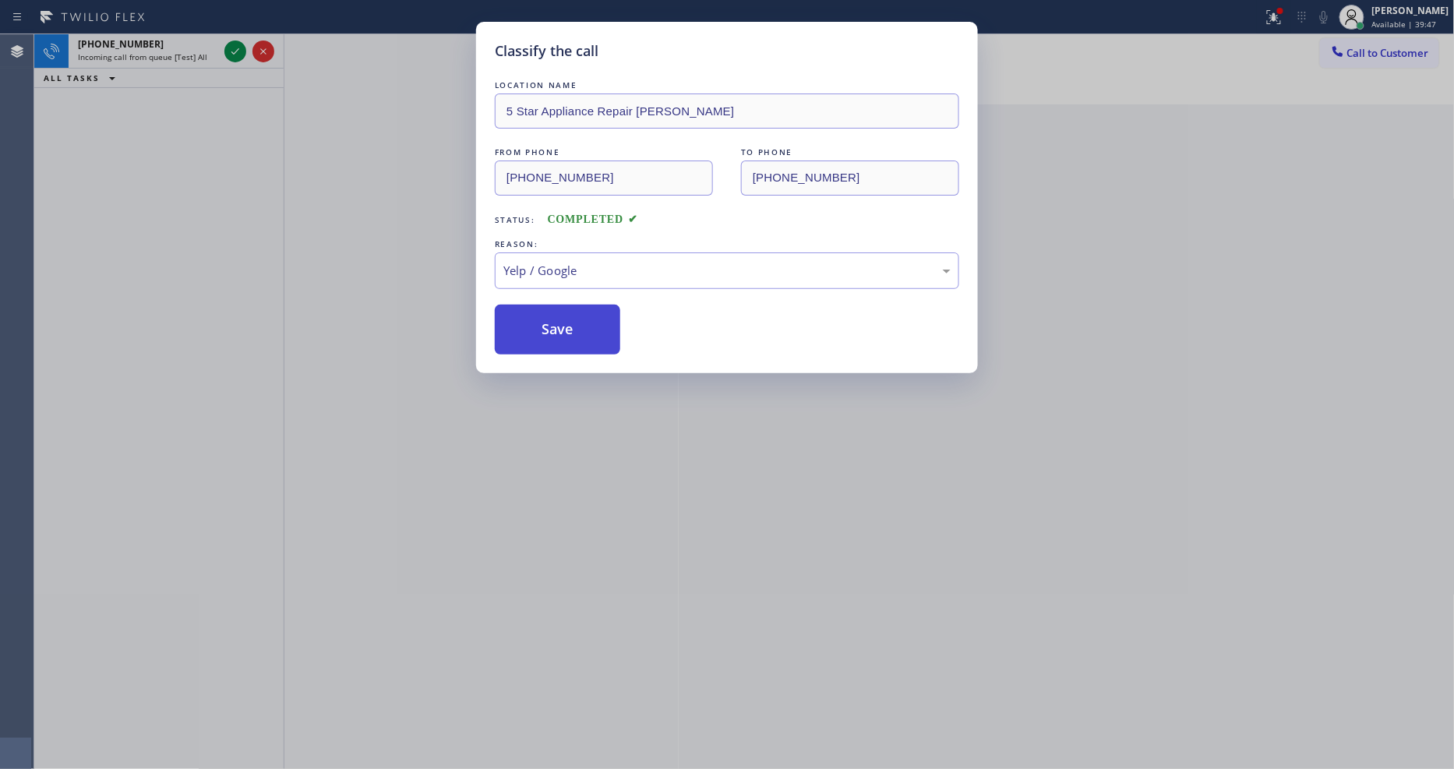
click at [575, 331] on button "Save" at bounding box center [557, 330] width 125 height 50
click at [235, 48] on icon at bounding box center [235, 51] width 19 height 19
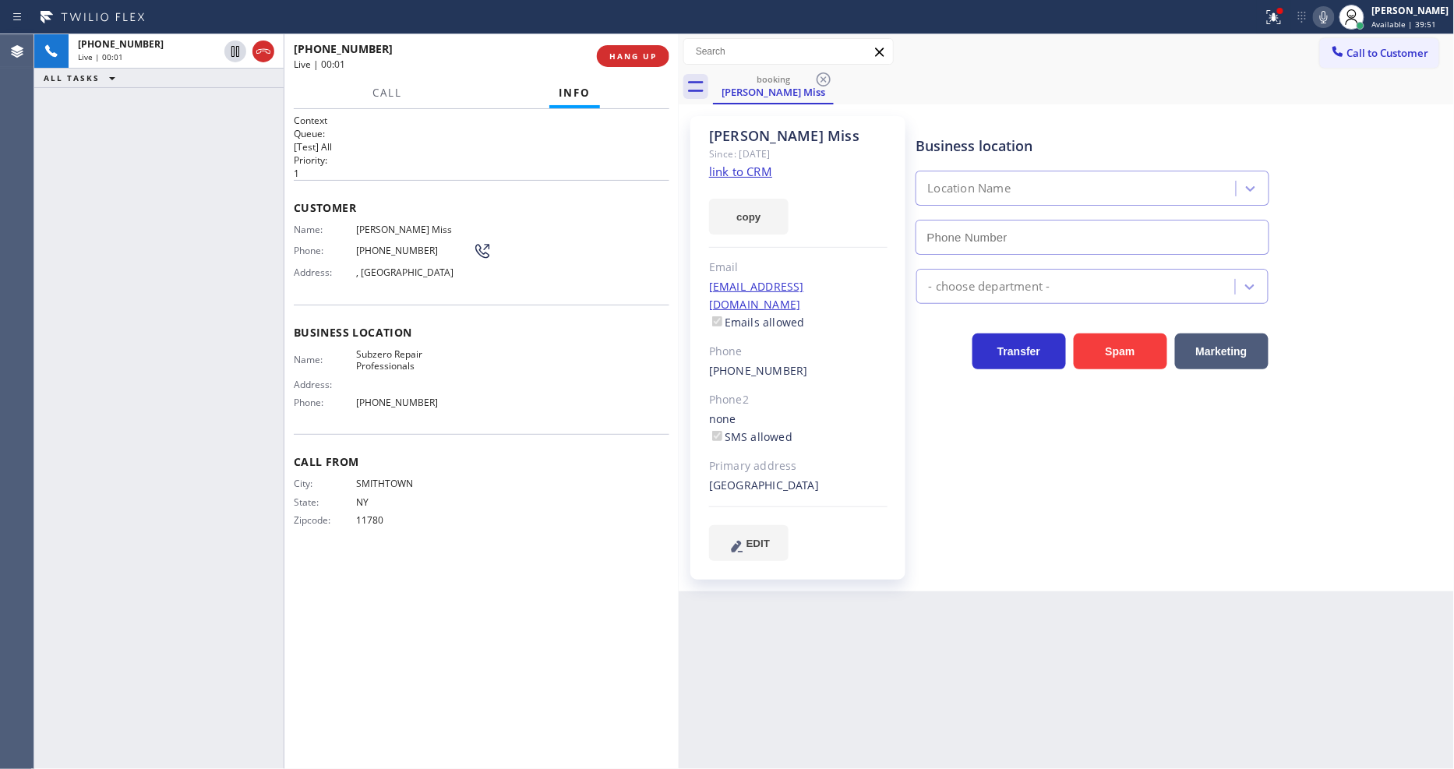
type input "[PHONE_NUMBER]"
click at [739, 172] on link "link to CRM" at bounding box center [740, 172] width 63 height 16
click at [609, 52] on span "HANG UP" at bounding box center [633, 56] width 48 height 11
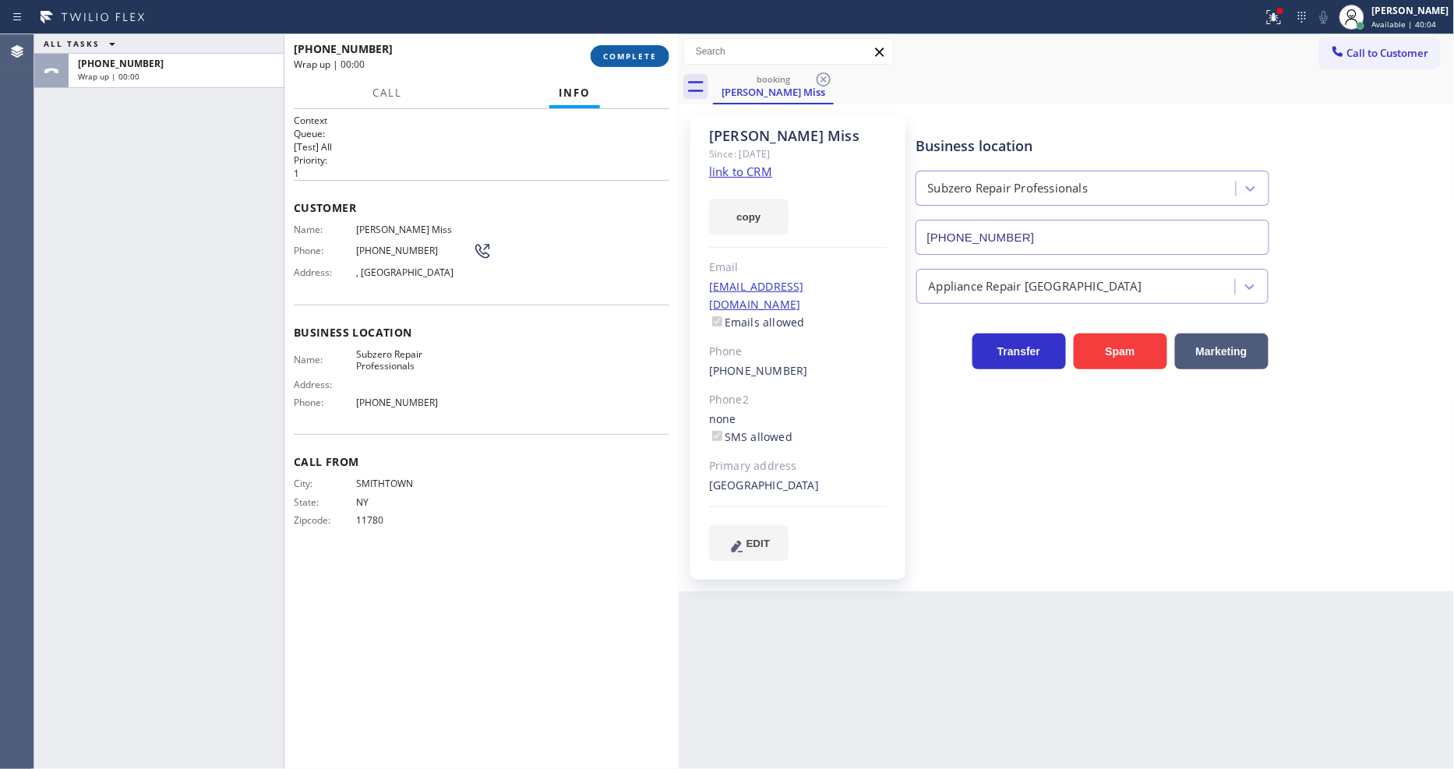
click at [611, 52] on span "COMPLETE" at bounding box center [630, 56] width 54 height 11
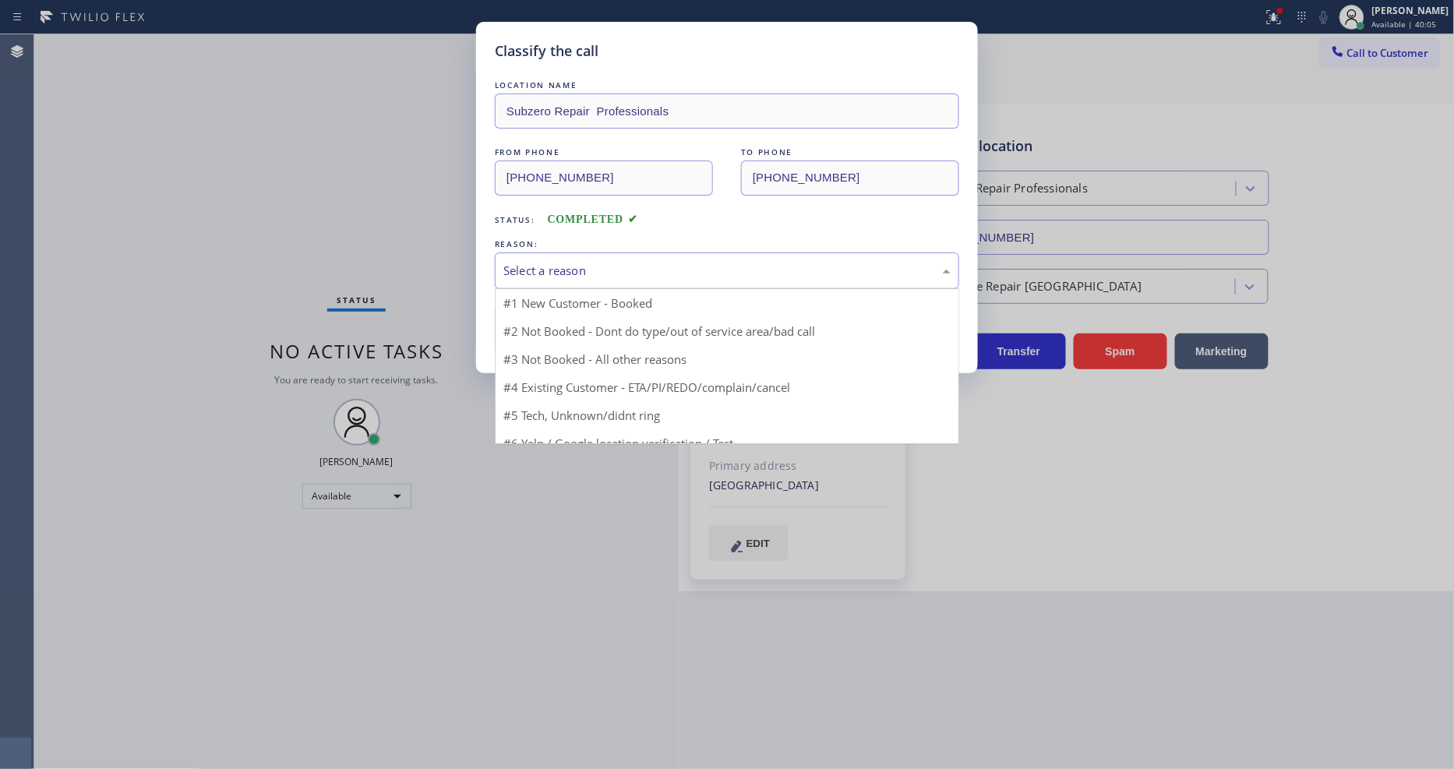
click at [578, 268] on div "Select a reason" at bounding box center [726, 271] width 447 height 18
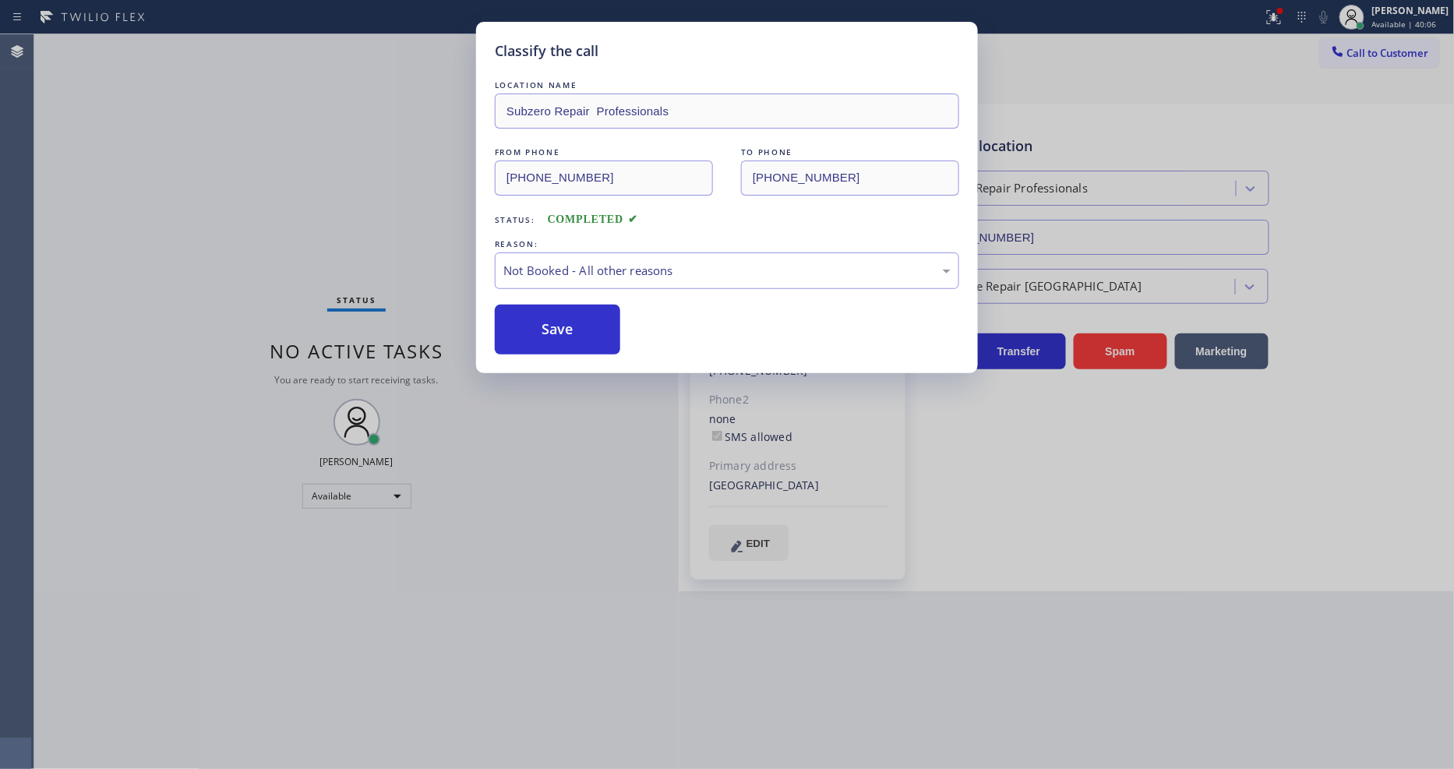
click at [556, 322] on button "Save" at bounding box center [557, 330] width 125 height 50
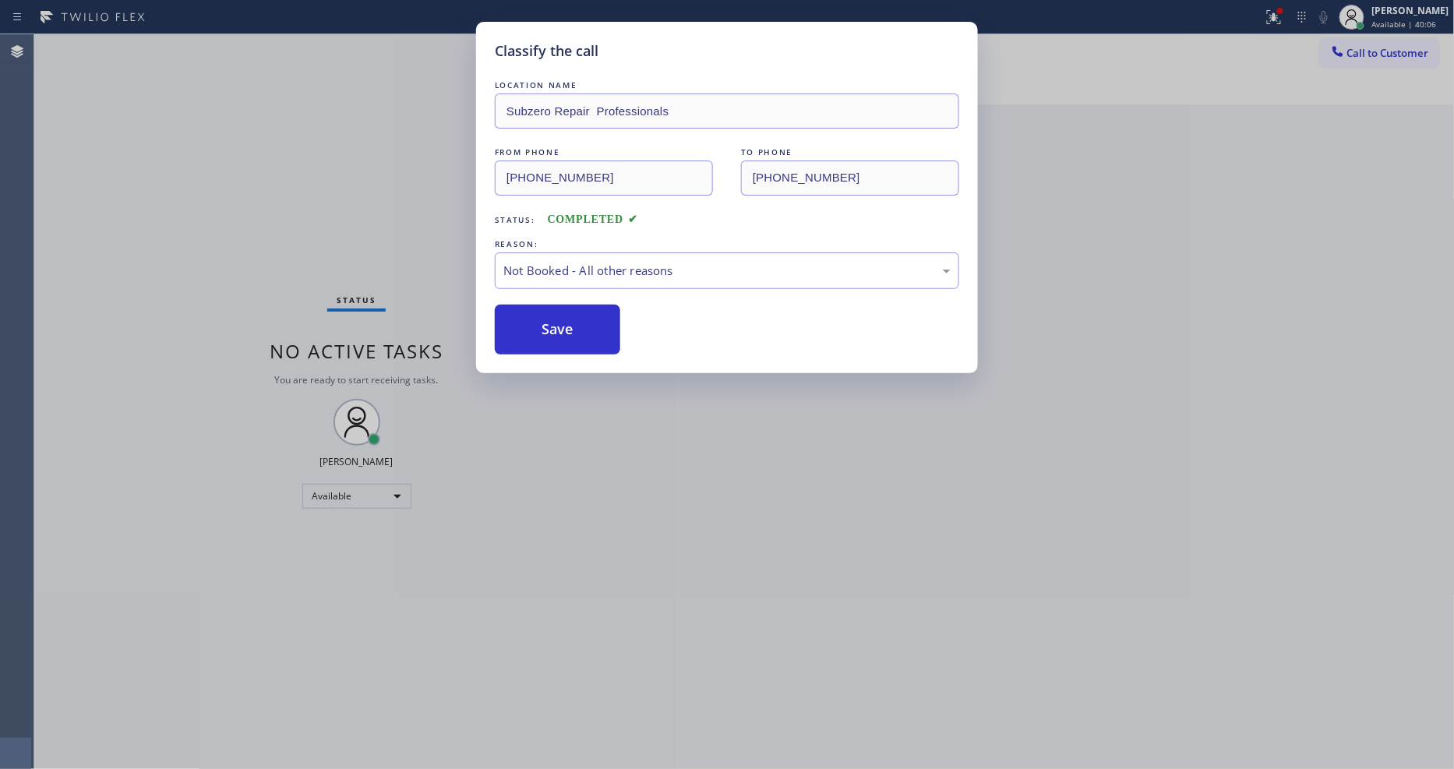
click at [556, 322] on button "Save" at bounding box center [557, 330] width 125 height 50
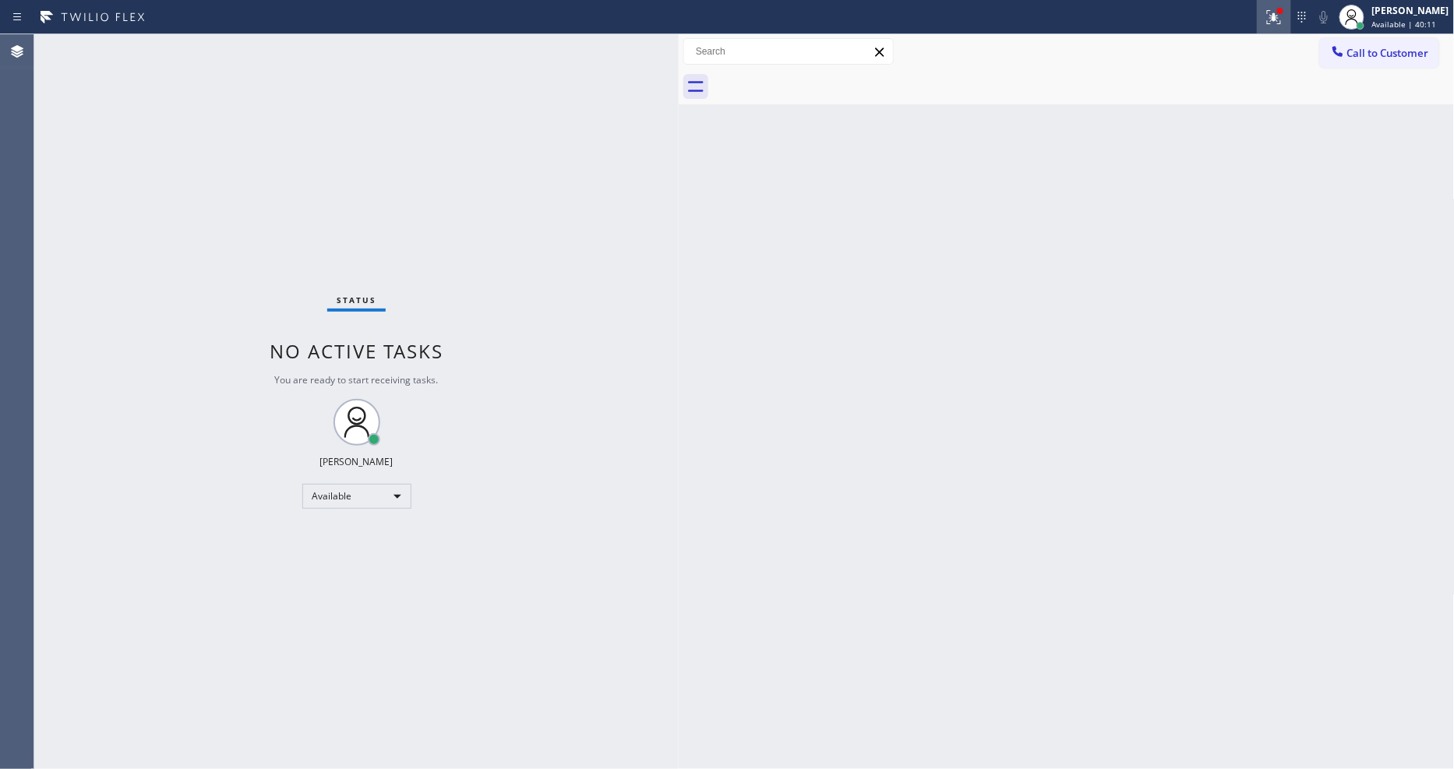
click at [1279, 20] on icon at bounding box center [1274, 17] width 19 height 19
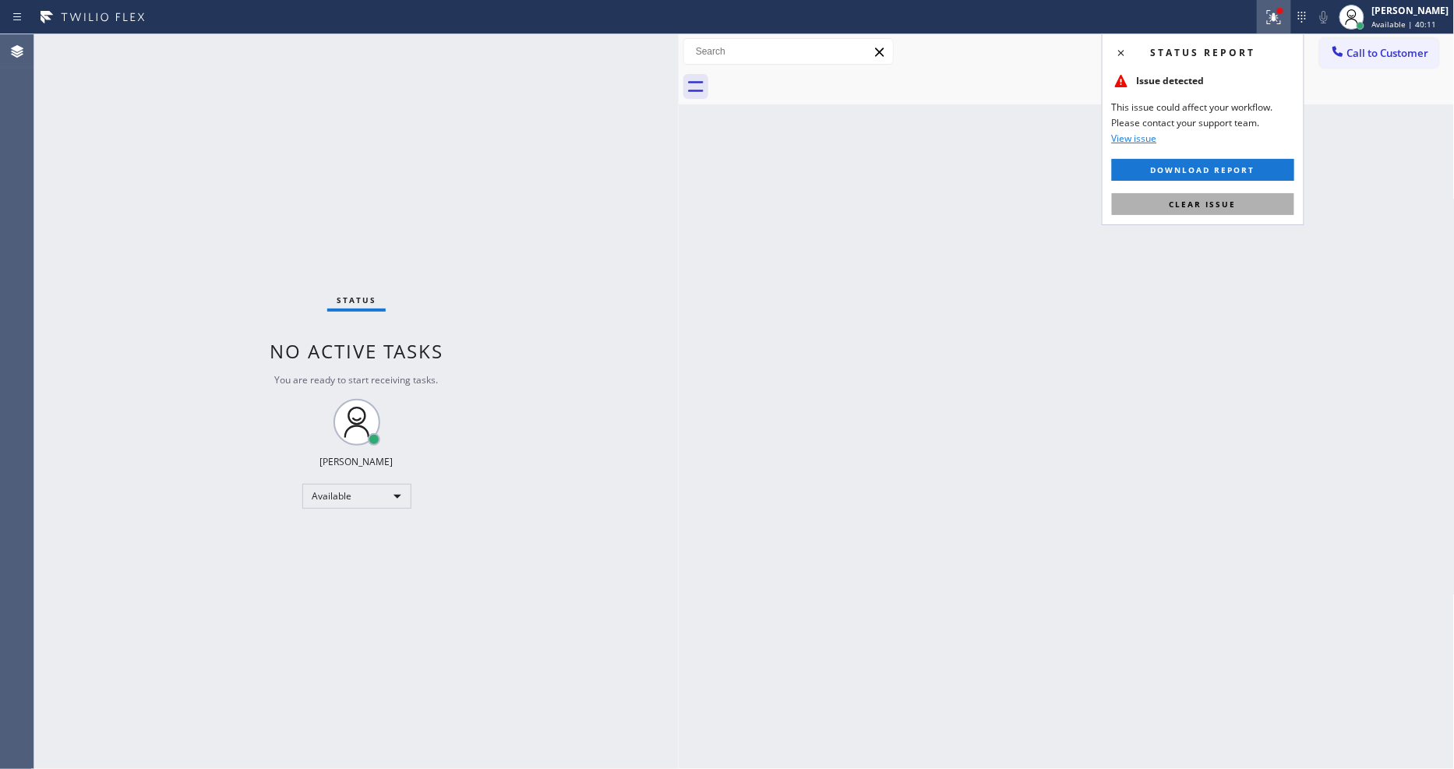
click at [1231, 207] on span "Clear issue" at bounding box center [1203, 204] width 67 height 11
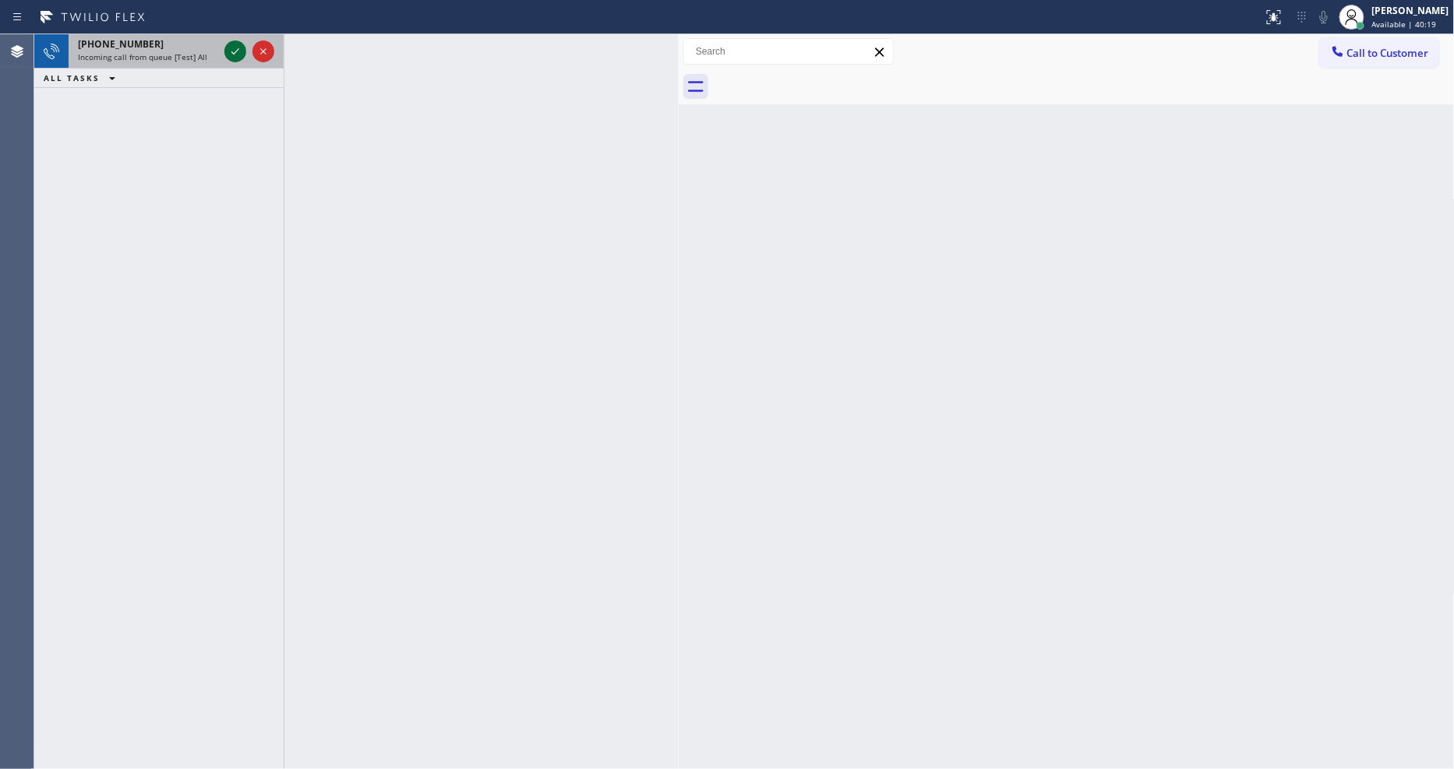
click at [231, 52] on icon at bounding box center [235, 51] width 8 height 6
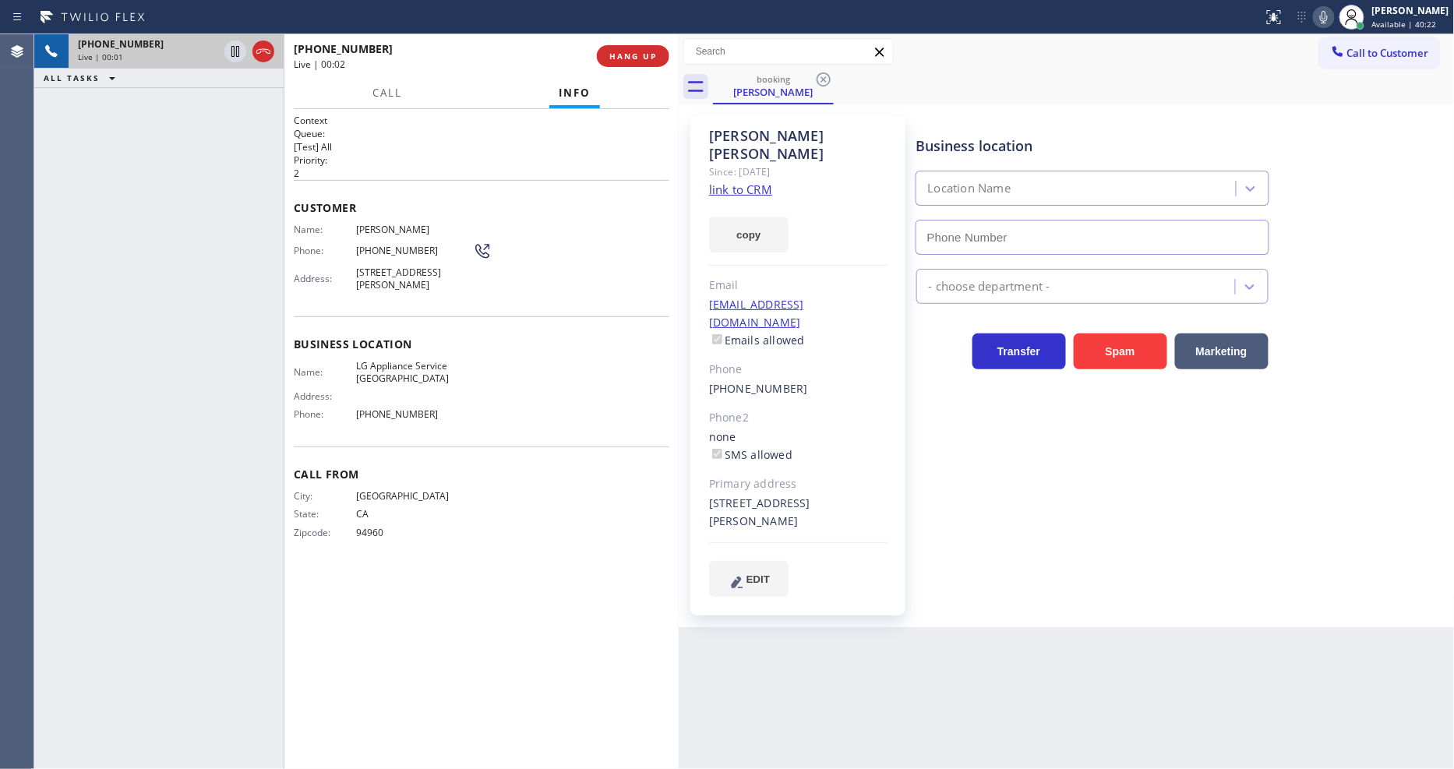
type input "[PHONE_NUMBER]"
click at [743, 182] on link "link to CRM" at bounding box center [740, 190] width 63 height 16
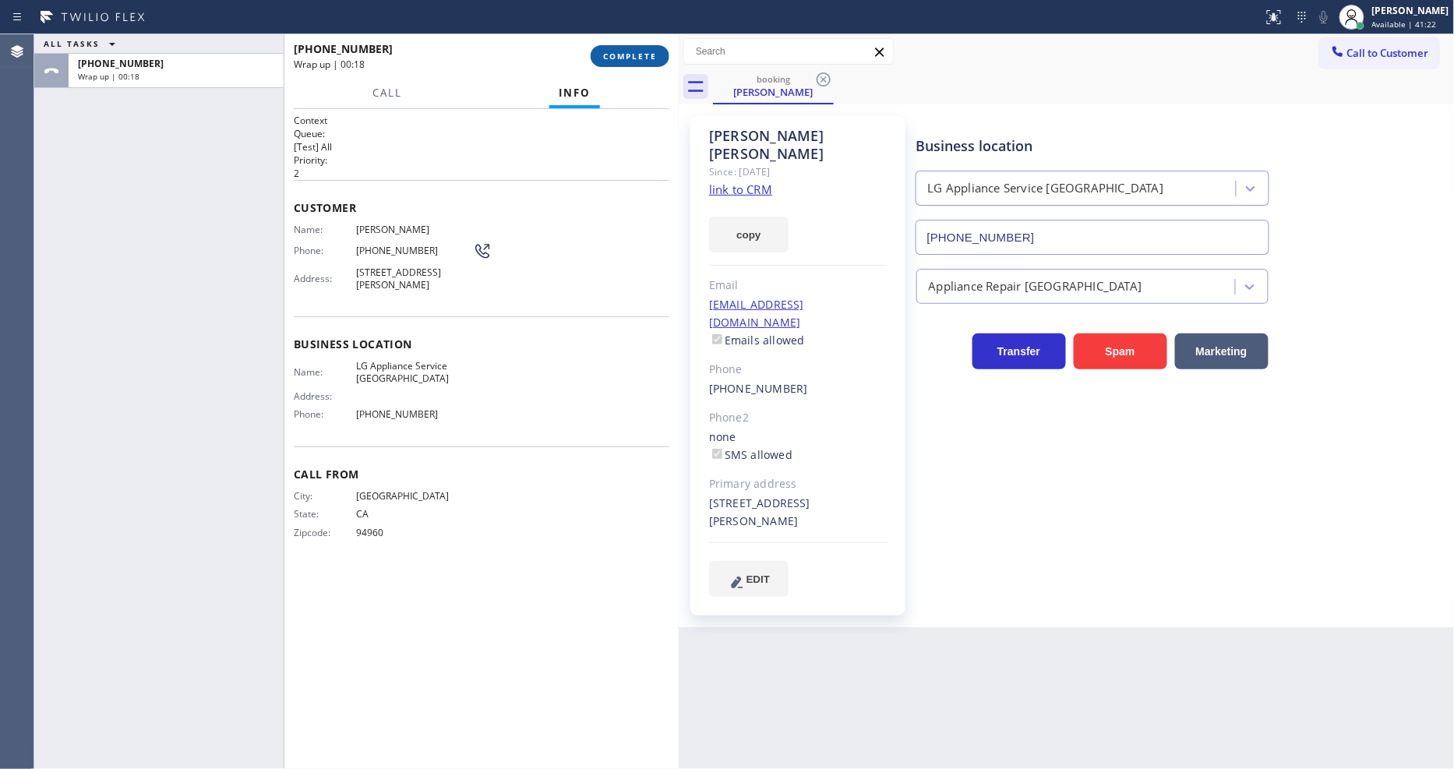
click at [647, 58] on span "COMPLETE" at bounding box center [630, 56] width 54 height 11
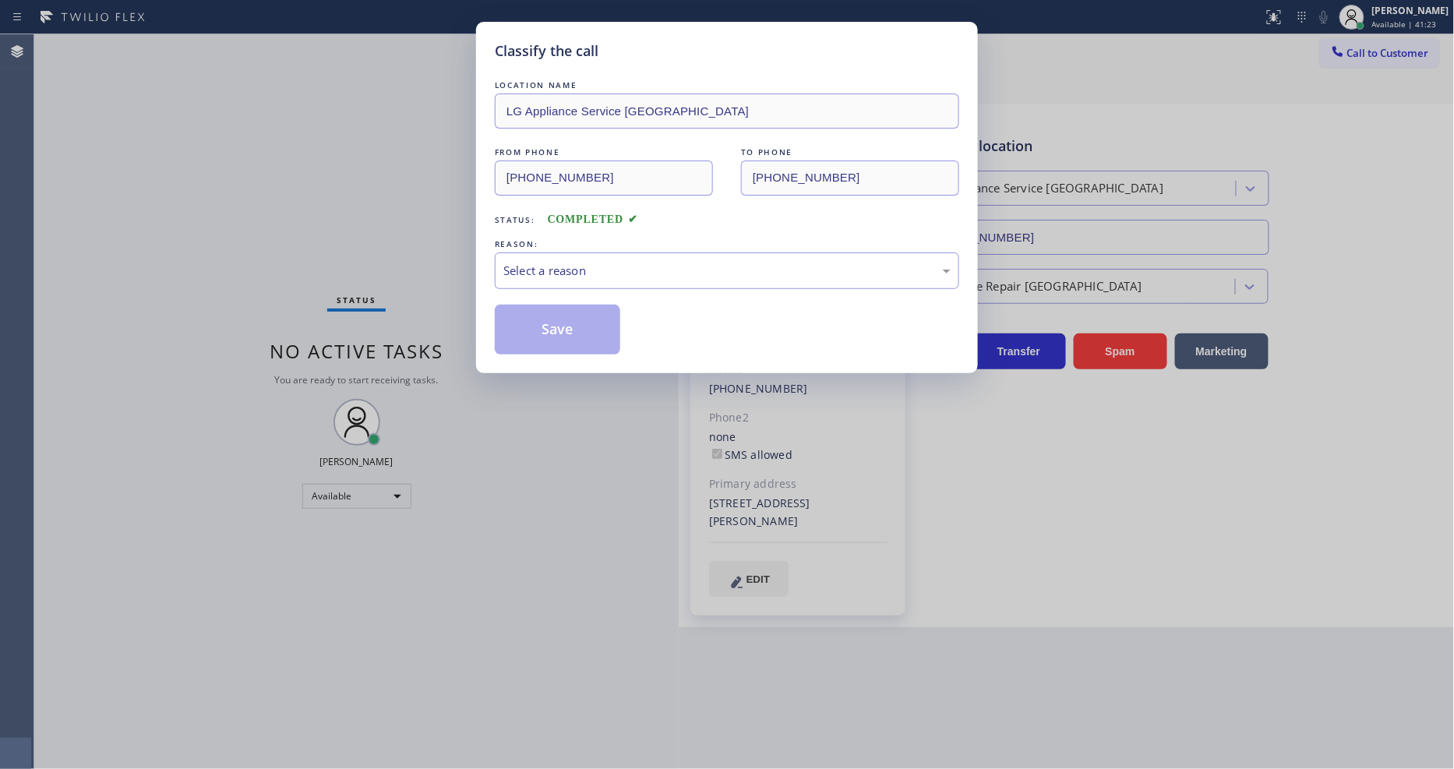
click at [556, 262] on div "Select a reason" at bounding box center [726, 271] width 447 height 18
click at [524, 322] on button "Save" at bounding box center [557, 330] width 125 height 50
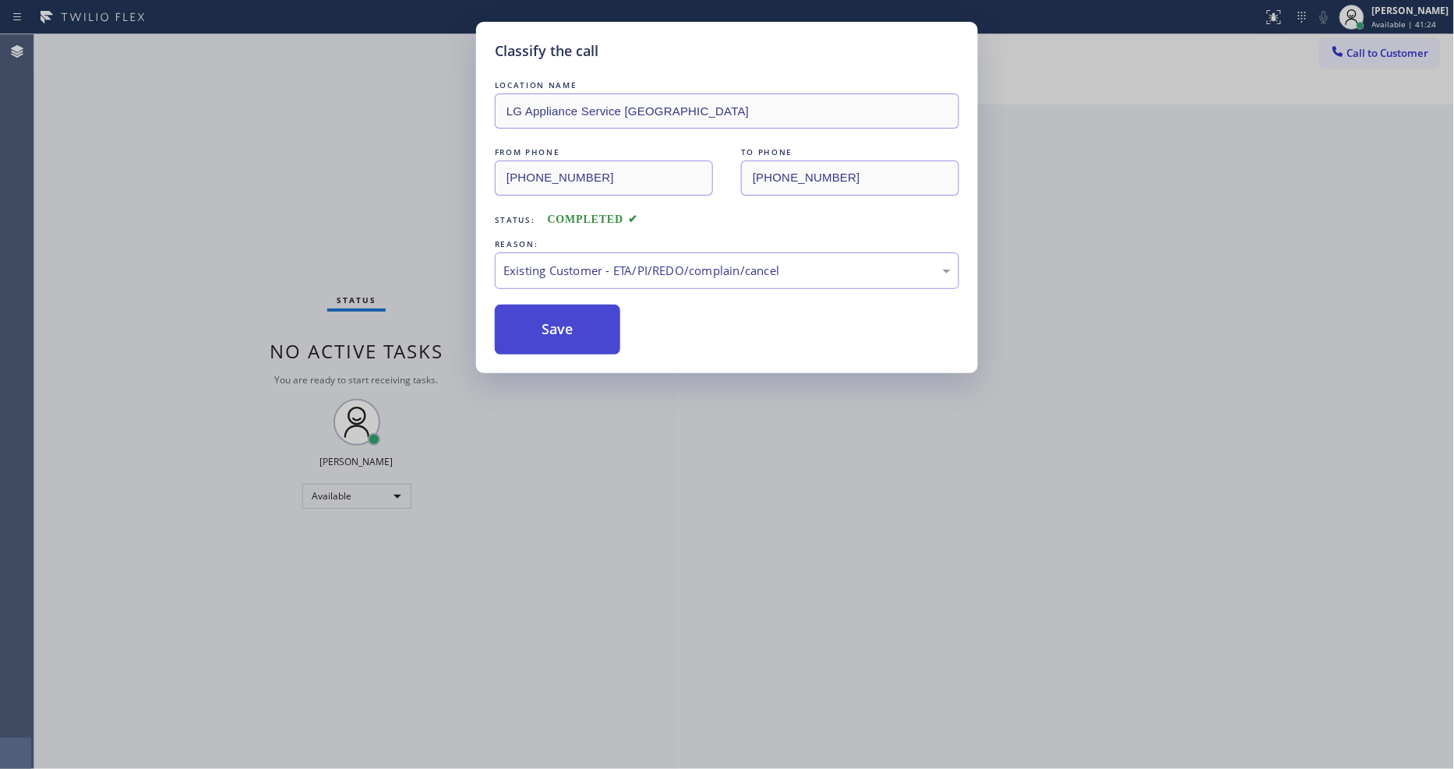
click at [524, 322] on button "Save" at bounding box center [557, 330] width 125 height 50
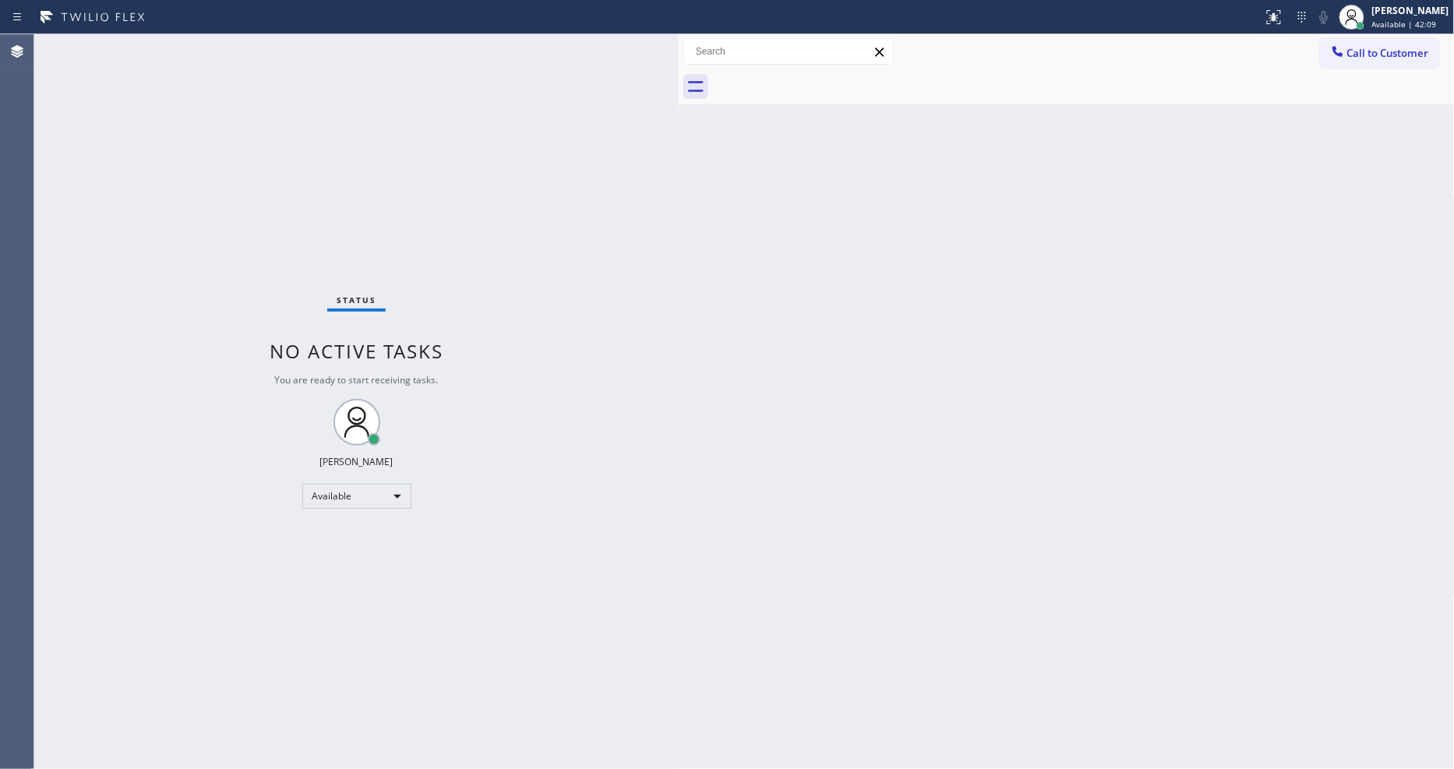
click at [205, 47] on div "Status No active tasks You are ready to start receiving tasks. [PERSON_NAME] Av…" at bounding box center [356, 401] width 644 height 735
click at [212, 51] on div "Status No active tasks You are ready to start receiving tasks. [PERSON_NAME] Av…" at bounding box center [356, 401] width 644 height 735
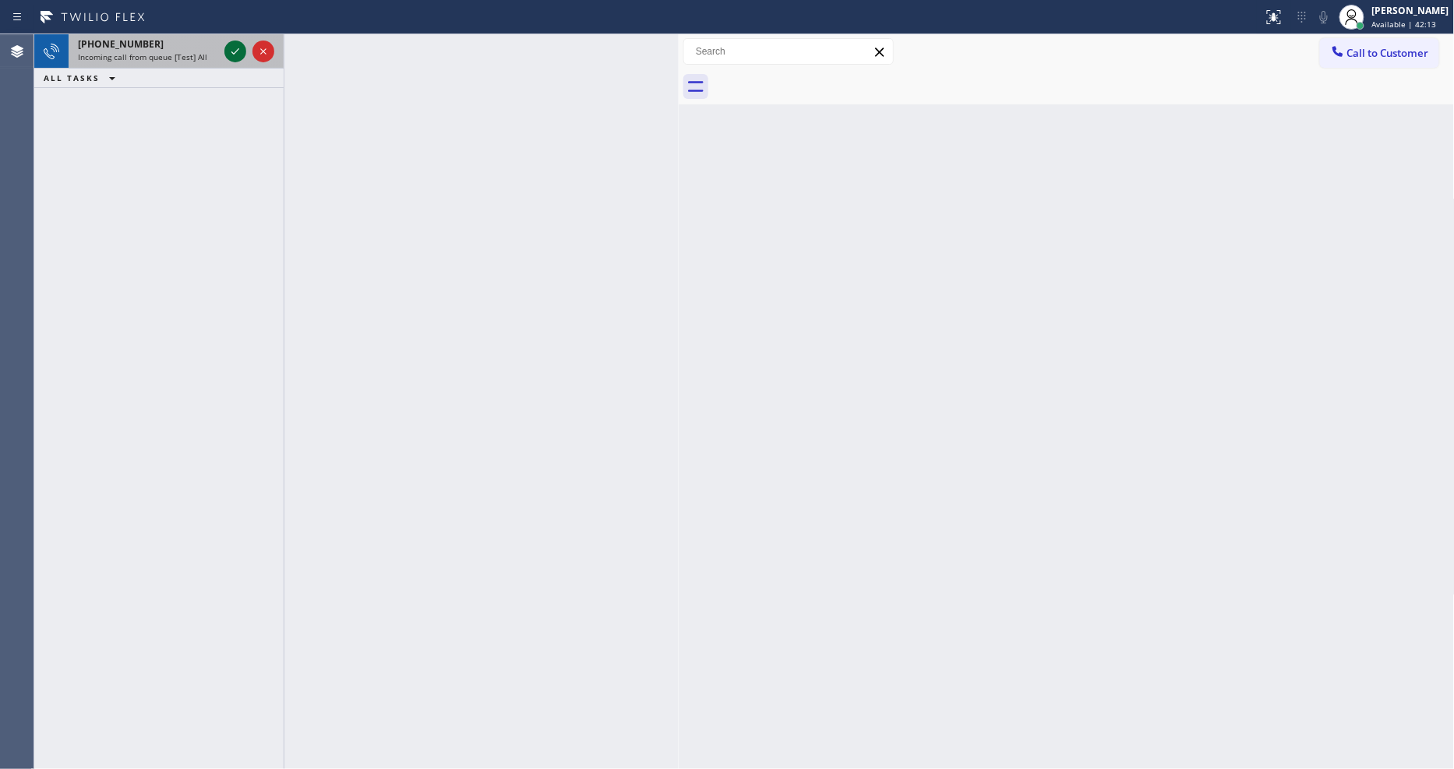
click at [228, 48] on icon at bounding box center [235, 51] width 19 height 19
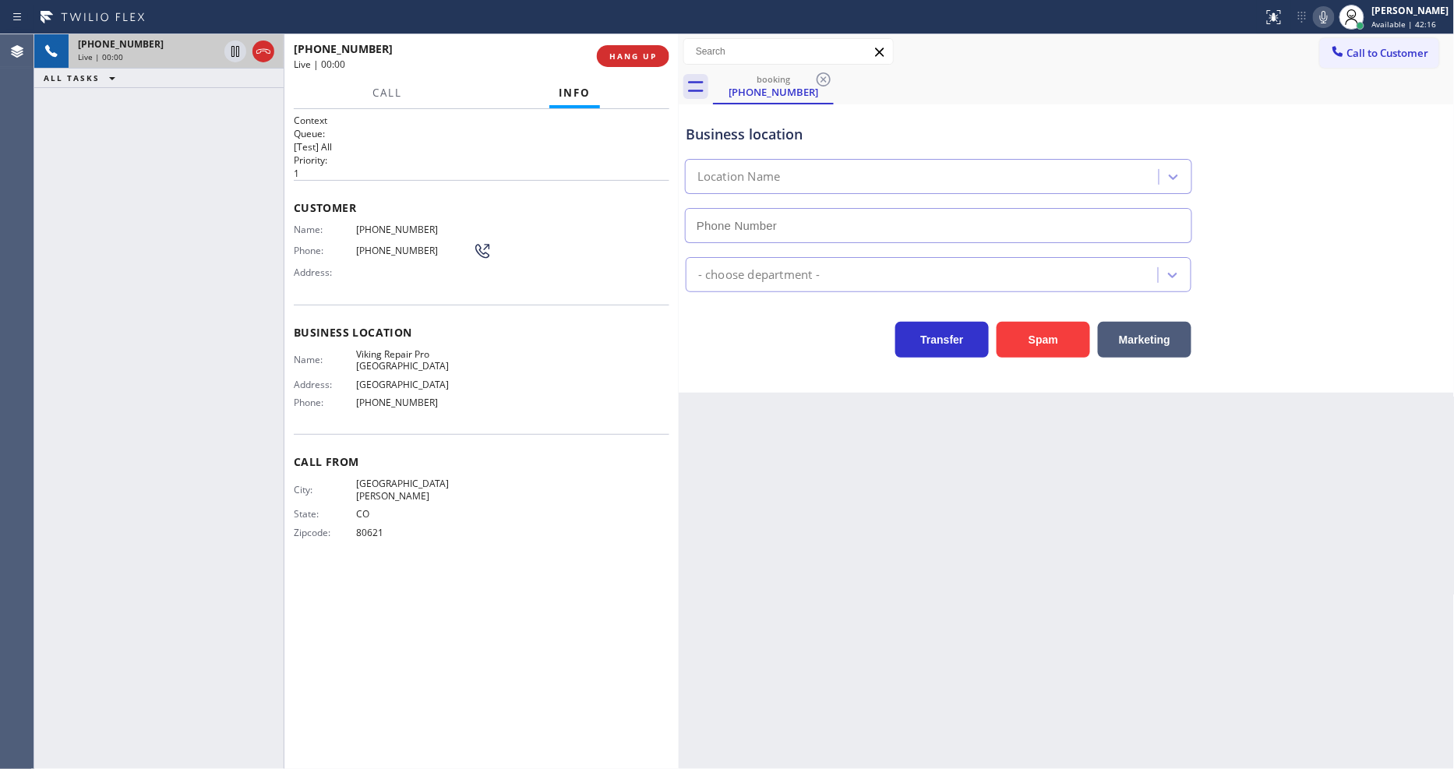
type input "[PHONE_NUMBER]"
click at [410, 355] on div "Name: Viking Repair Pro Boulder Address: 1301 Broadway Phone: (720) 704-1413" at bounding box center [383, 381] width 179 height 67
click at [410, 354] on span "Viking Repair Pro [GEOGRAPHIC_DATA]" at bounding box center [414, 360] width 117 height 24
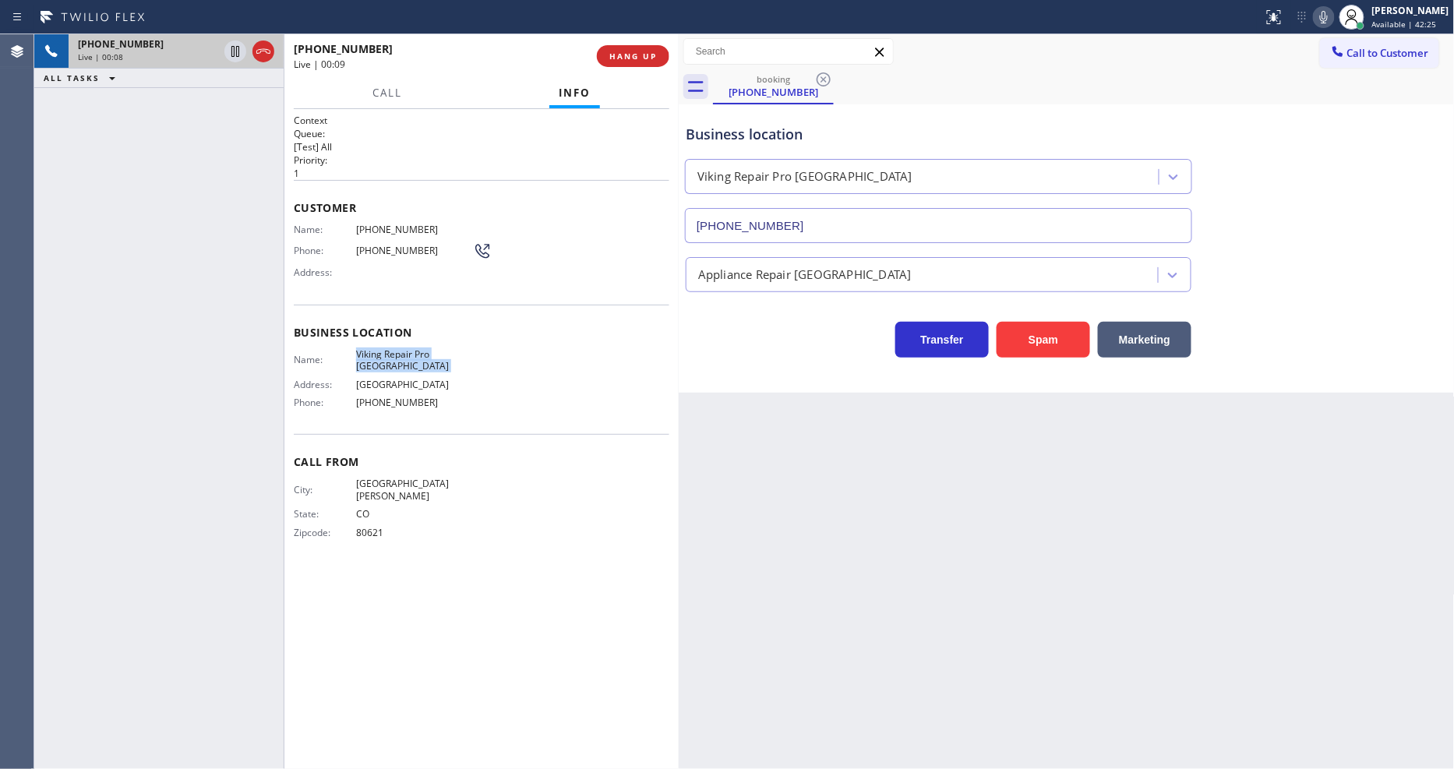
copy span "Viking Repair Pro [GEOGRAPHIC_DATA]"
click at [383, 227] on span "[PHONE_NUMBER]" at bounding box center [414, 230] width 117 height 12
click at [383, 226] on span "[PHONE_NUMBER]" at bounding box center [414, 230] width 117 height 12
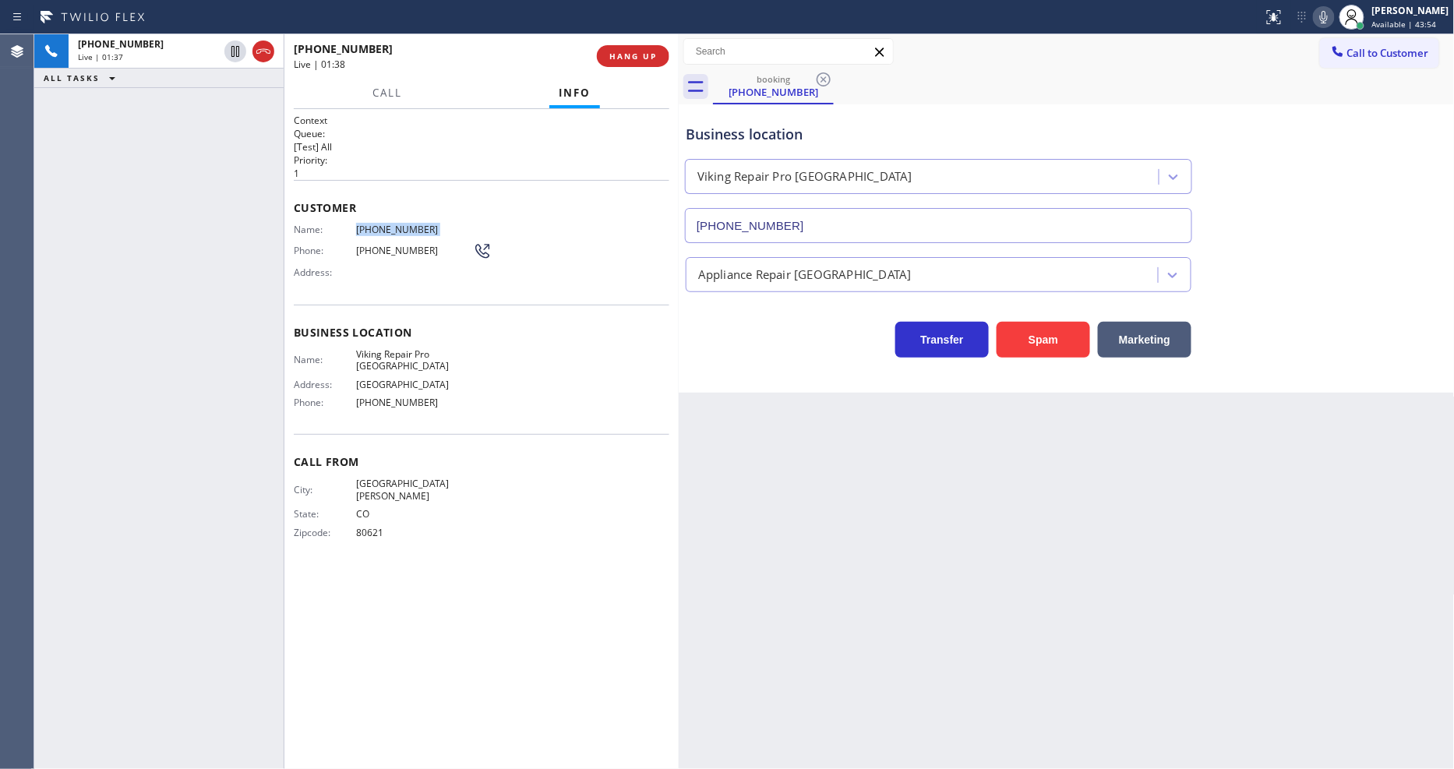
drag, startPoint x: 236, startPoint y: 50, endPoint x: 551, endPoint y: 45, distance: 314.9
click at [236, 50] on icon at bounding box center [235, 51] width 8 height 11
click at [1331, 18] on icon at bounding box center [1324, 17] width 19 height 19
drag, startPoint x: 232, startPoint y: 47, endPoint x: 352, endPoint y: 41, distance: 120.1
click at [232, 47] on icon at bounding box center [235, 51] width 11 height 11
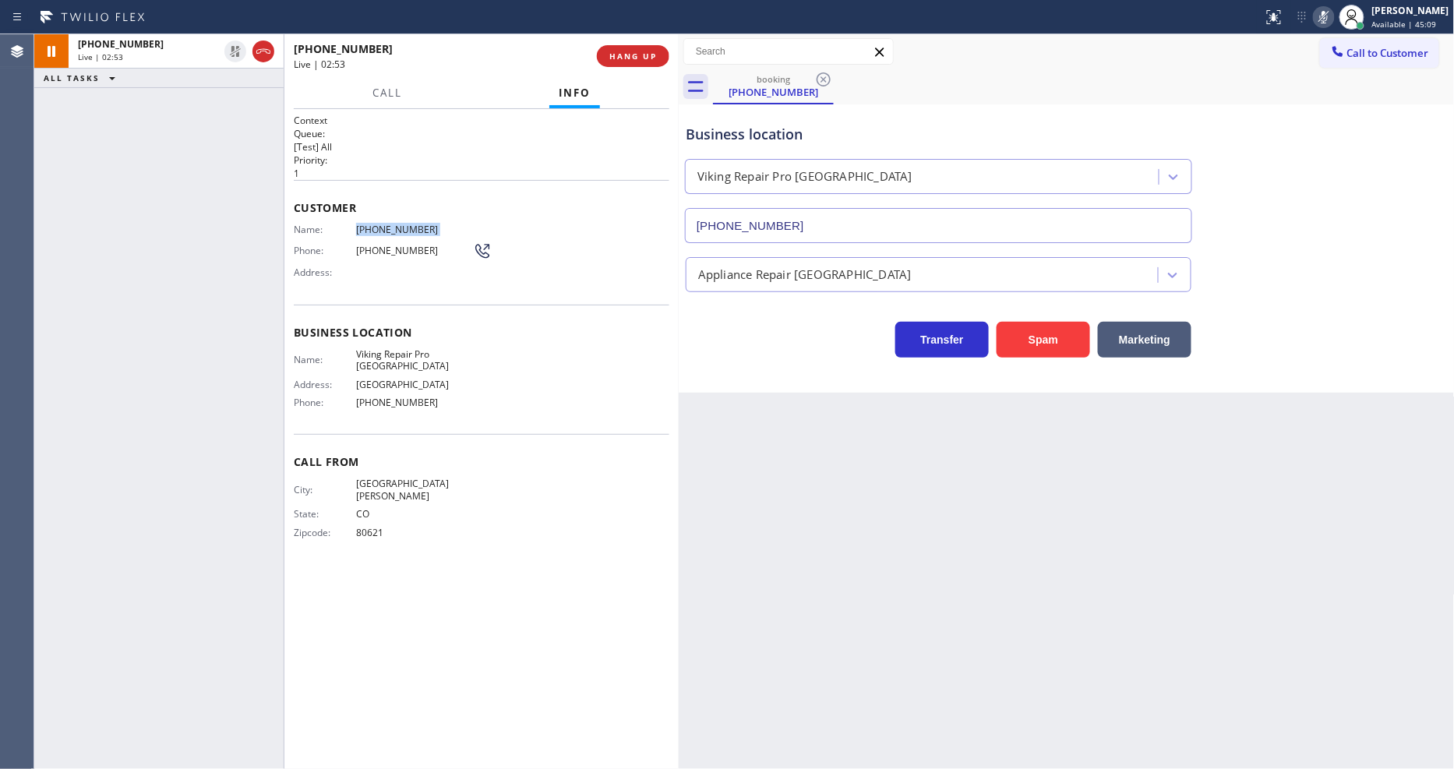
click at [1333, 18] on icon at bounding box center [1324, 17] width 19 height 19
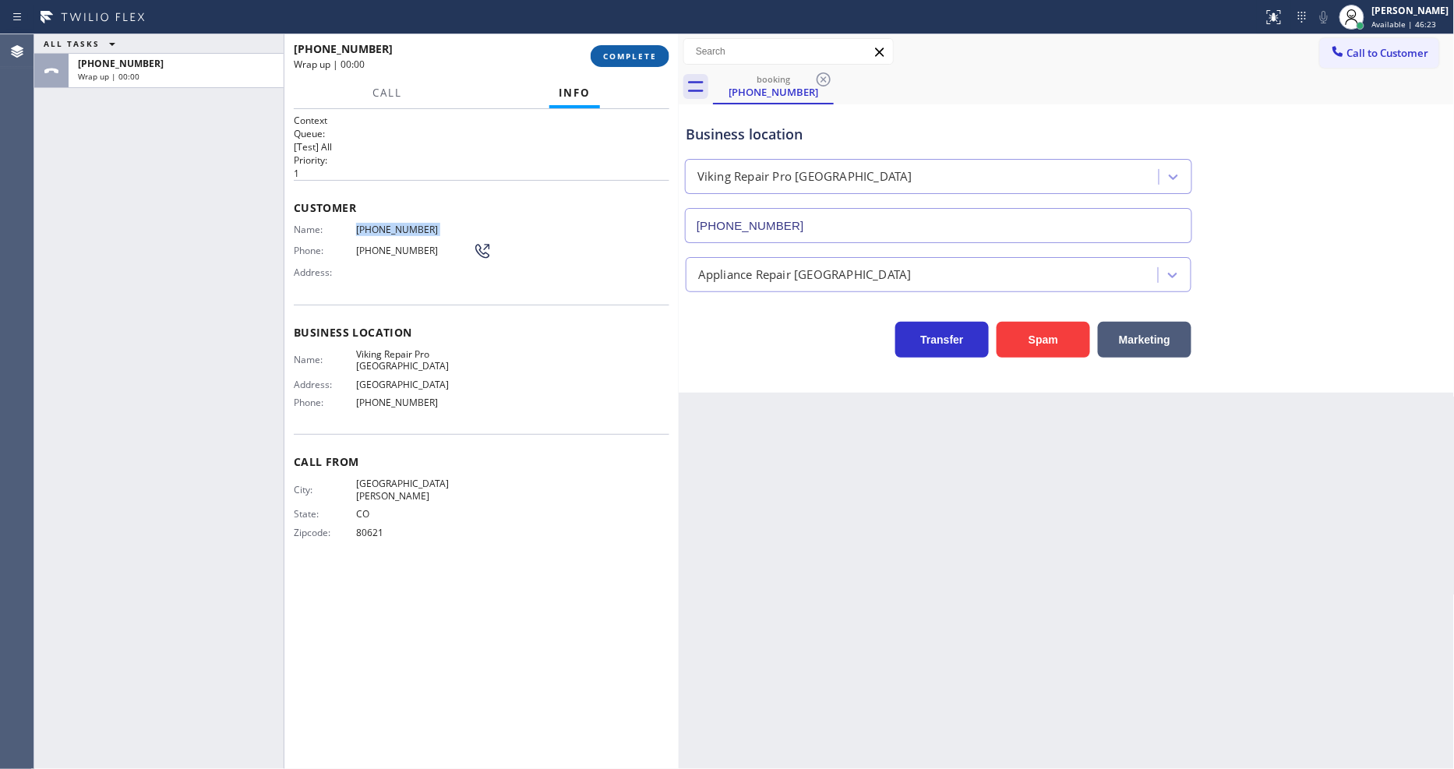
click at [650, 52] on span "COMPLETE" at bounding box center [630, 56] width 54 height 11
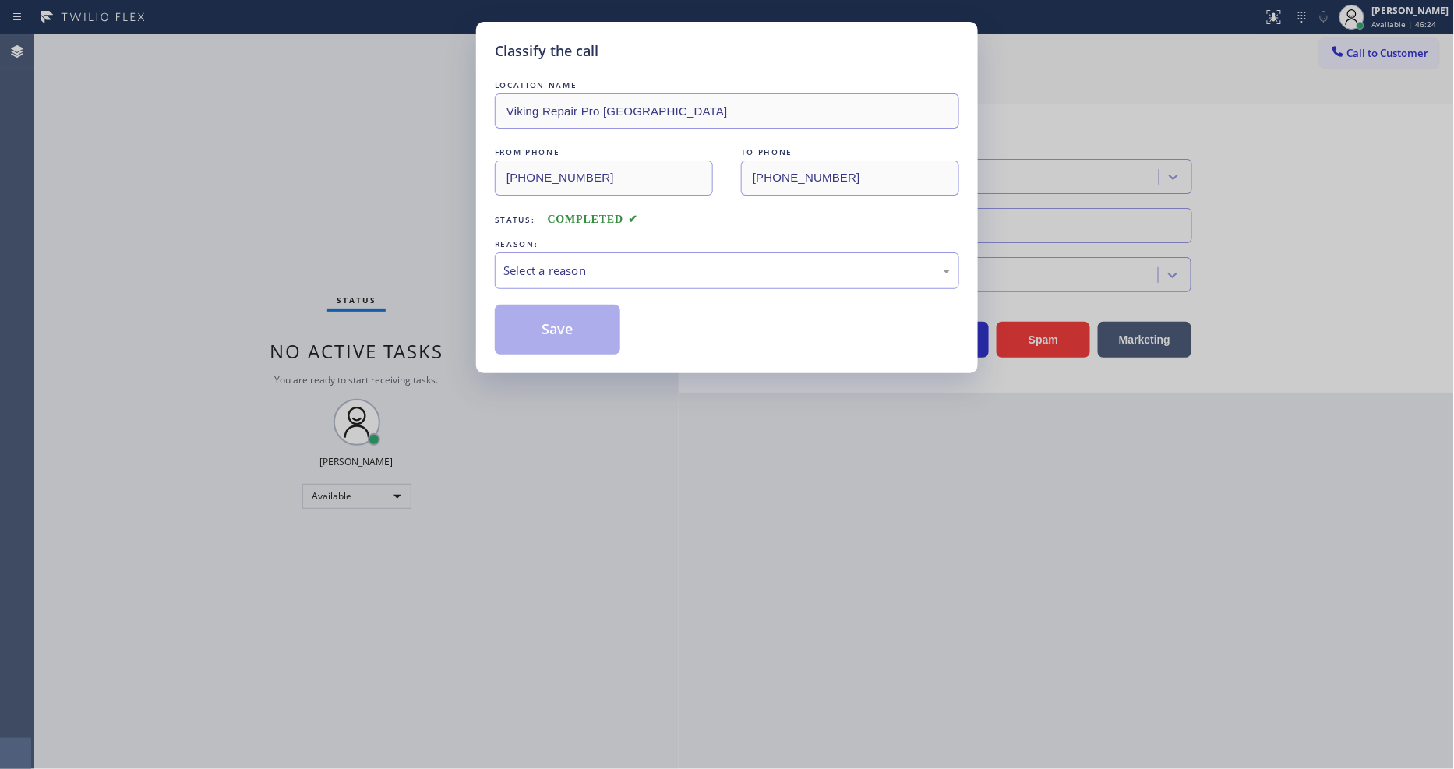
click at [580, 262] on div "Select a reason" at bounding box center [726, 271] width 447 height 18
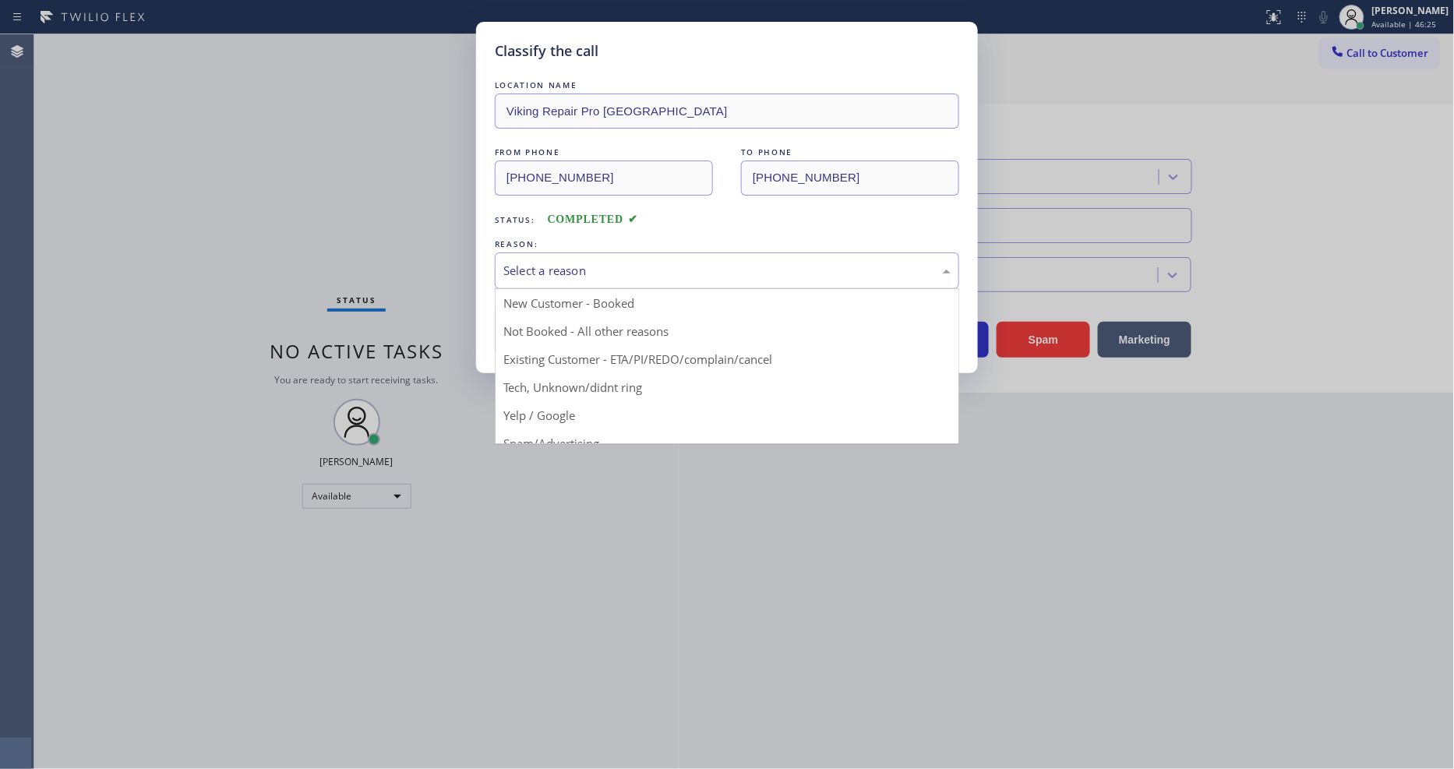
click at [570, 332] on button "Save" at bounding box center [557, 330] width 125 height 50
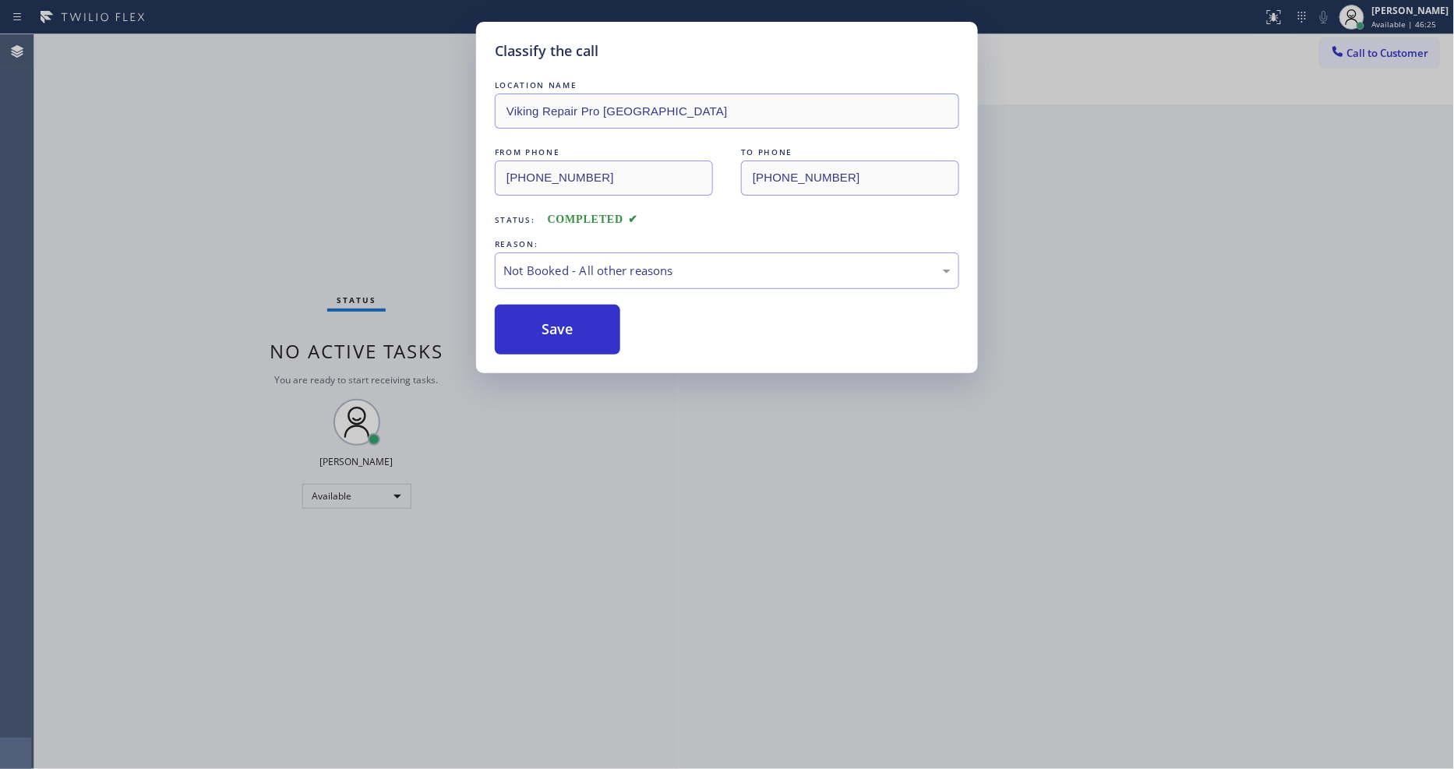
click at [570, 332] on button "Save" at bounding box center [557, 330] width 125 height 50
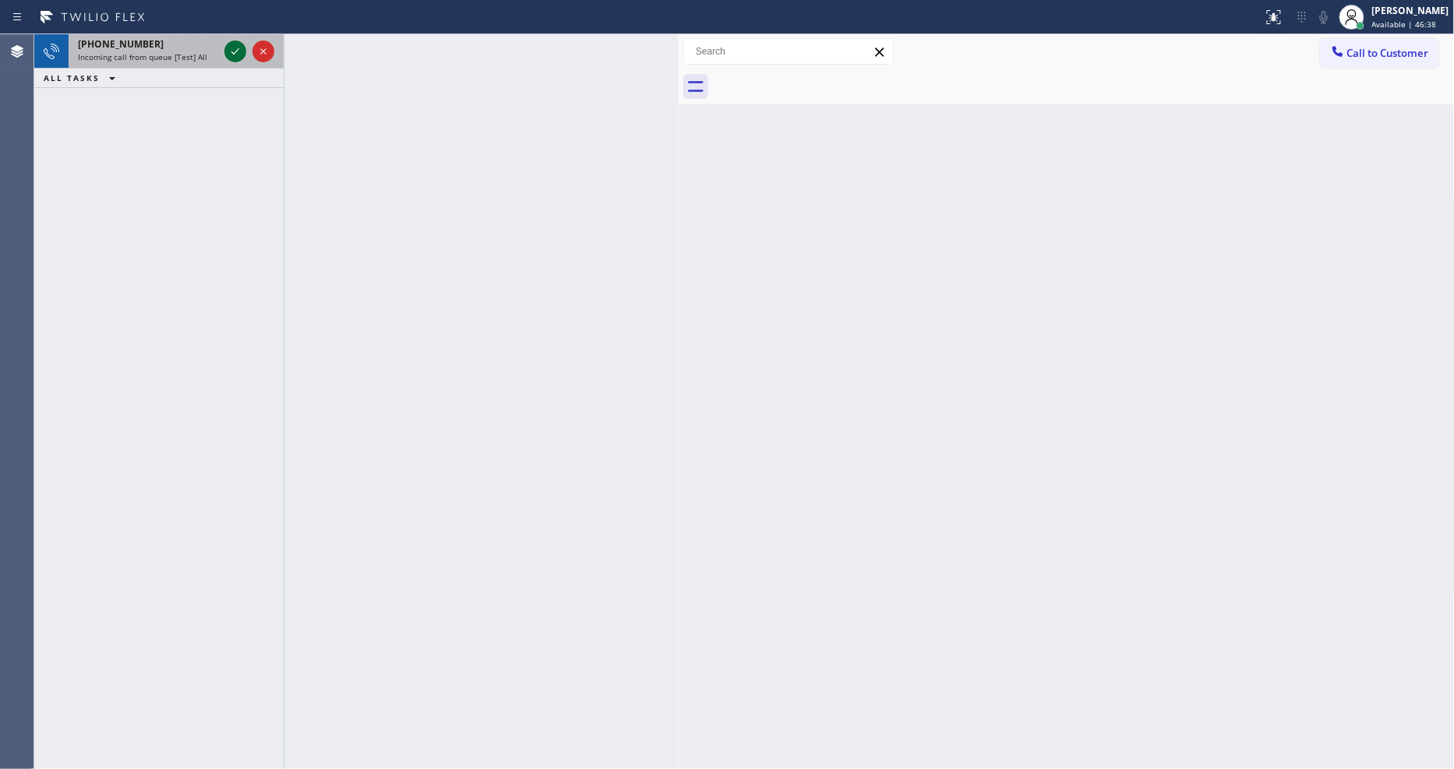
click at [242, 53] on icon at bounding box center [235, 51] width 19 height 19
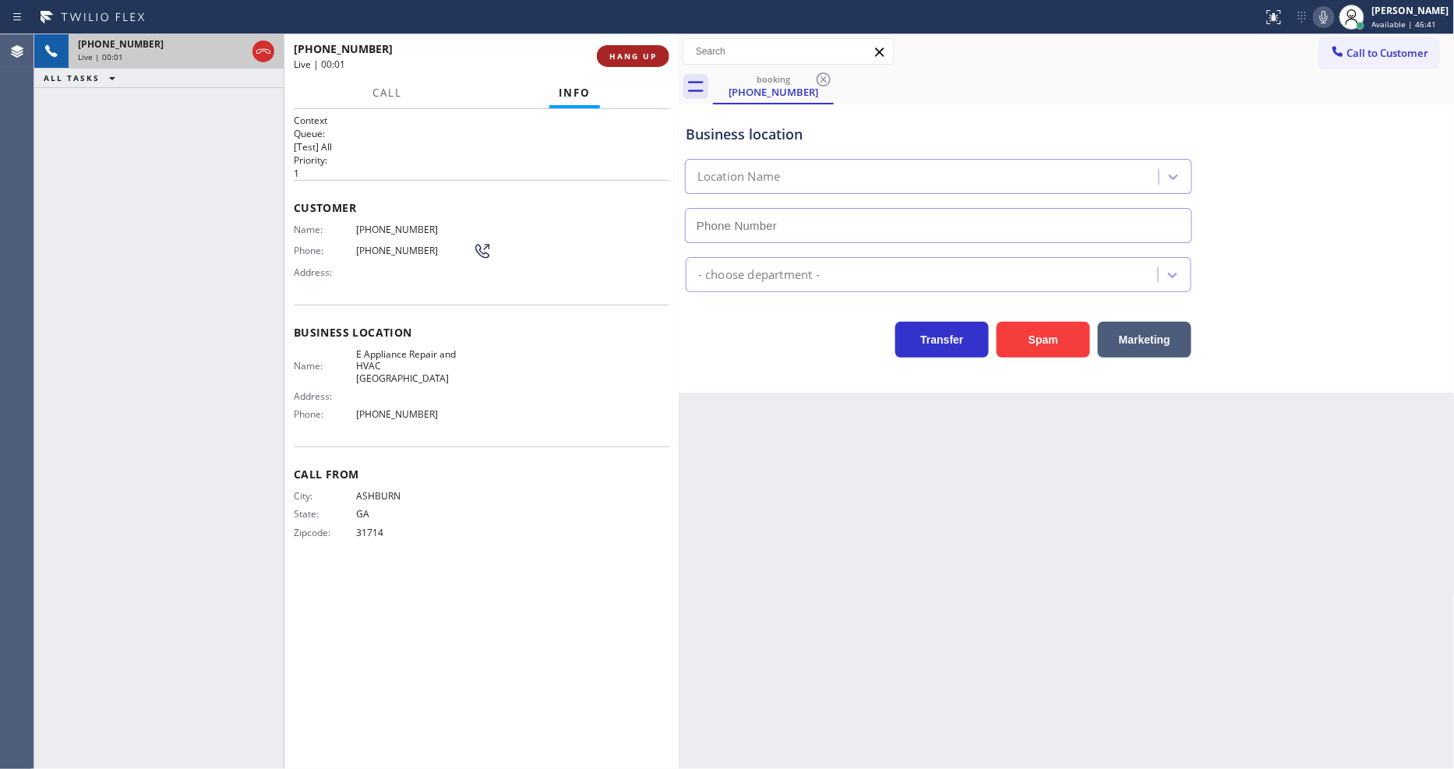
type input "[PHONE_NUMBER]"
click at [622, 51] on span "HANG UP" at bounding box center [633, 56] width 48 height 11
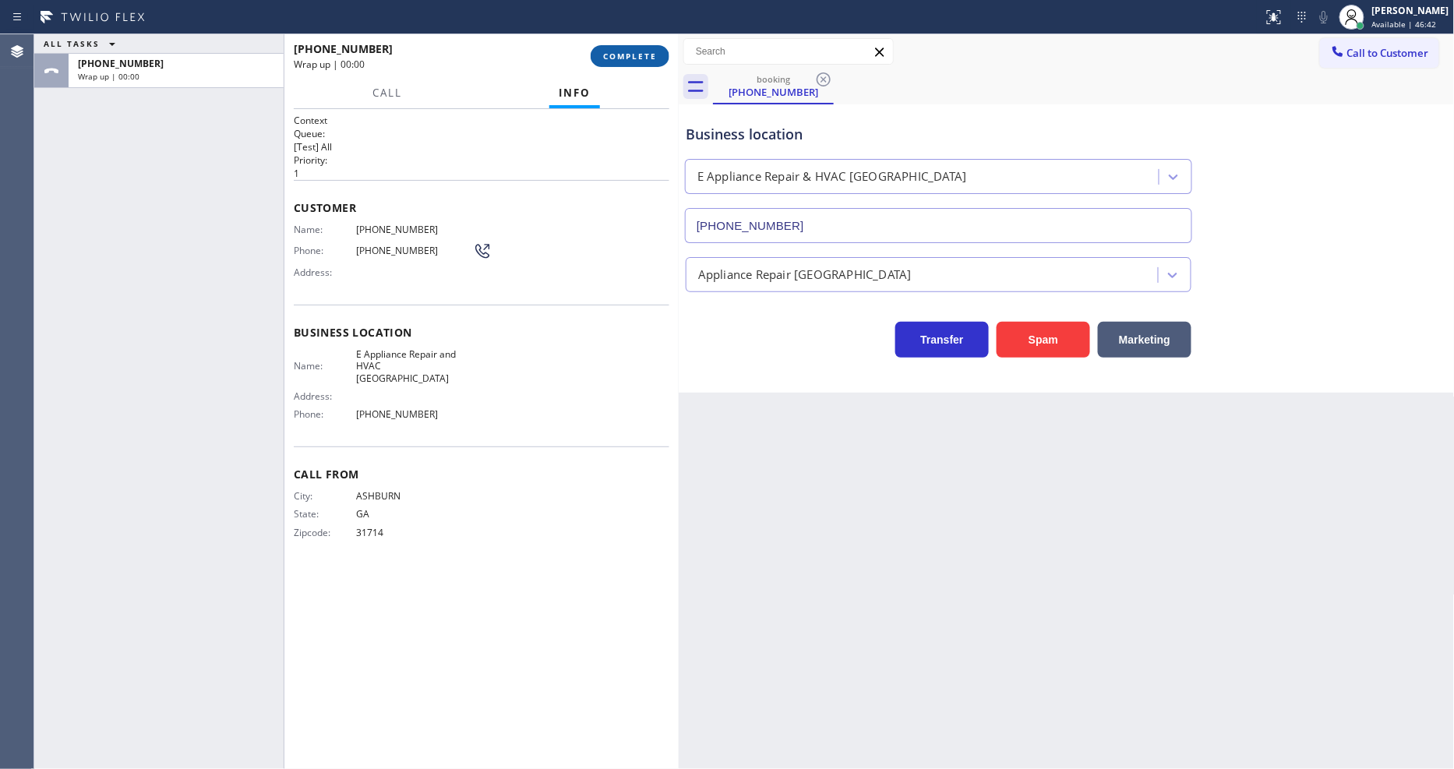
click at [623, 51] on span "COMPLETE" at bounding box center [630, 56] width 54 height 11
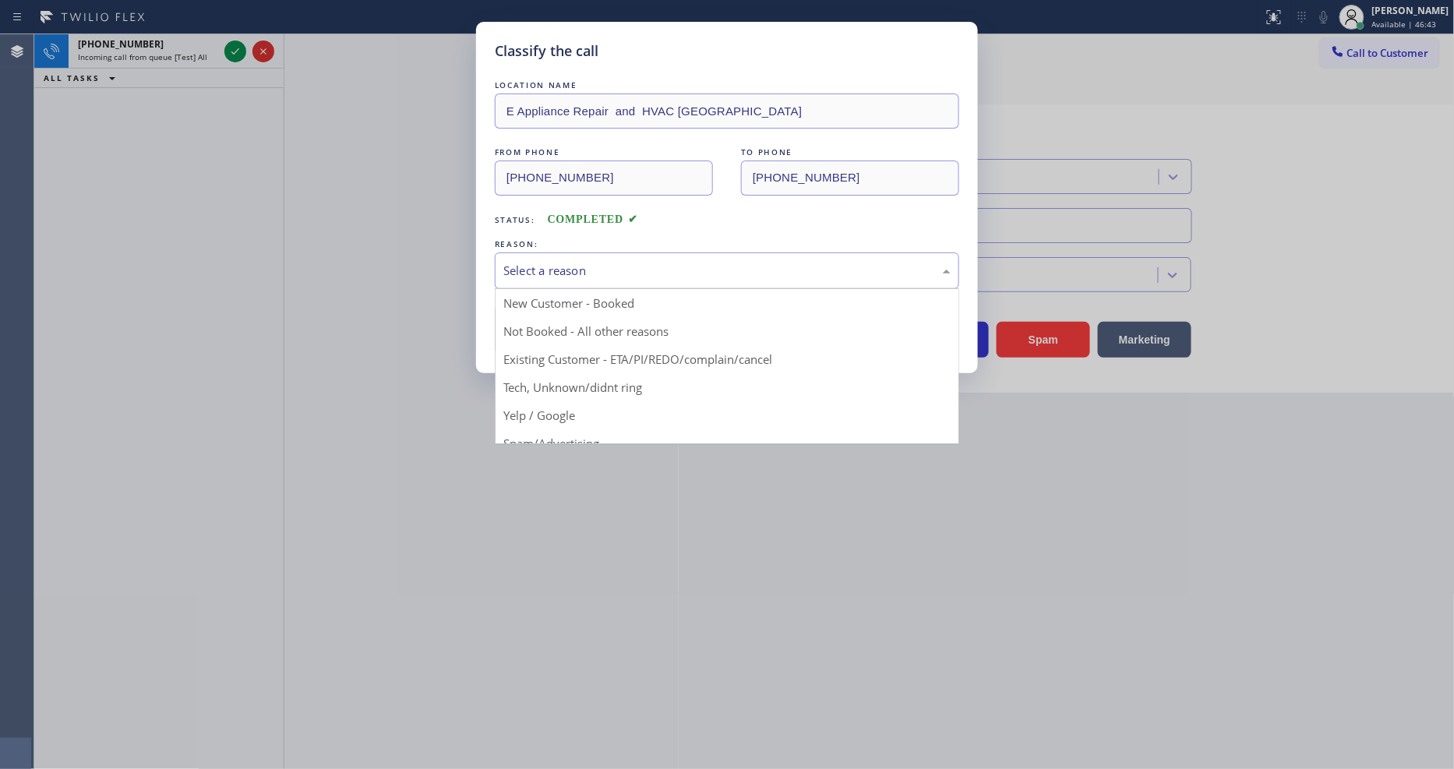
click at [556, 267] on div "Select a reason" at bounding box center [726, 271] width 447 height 18
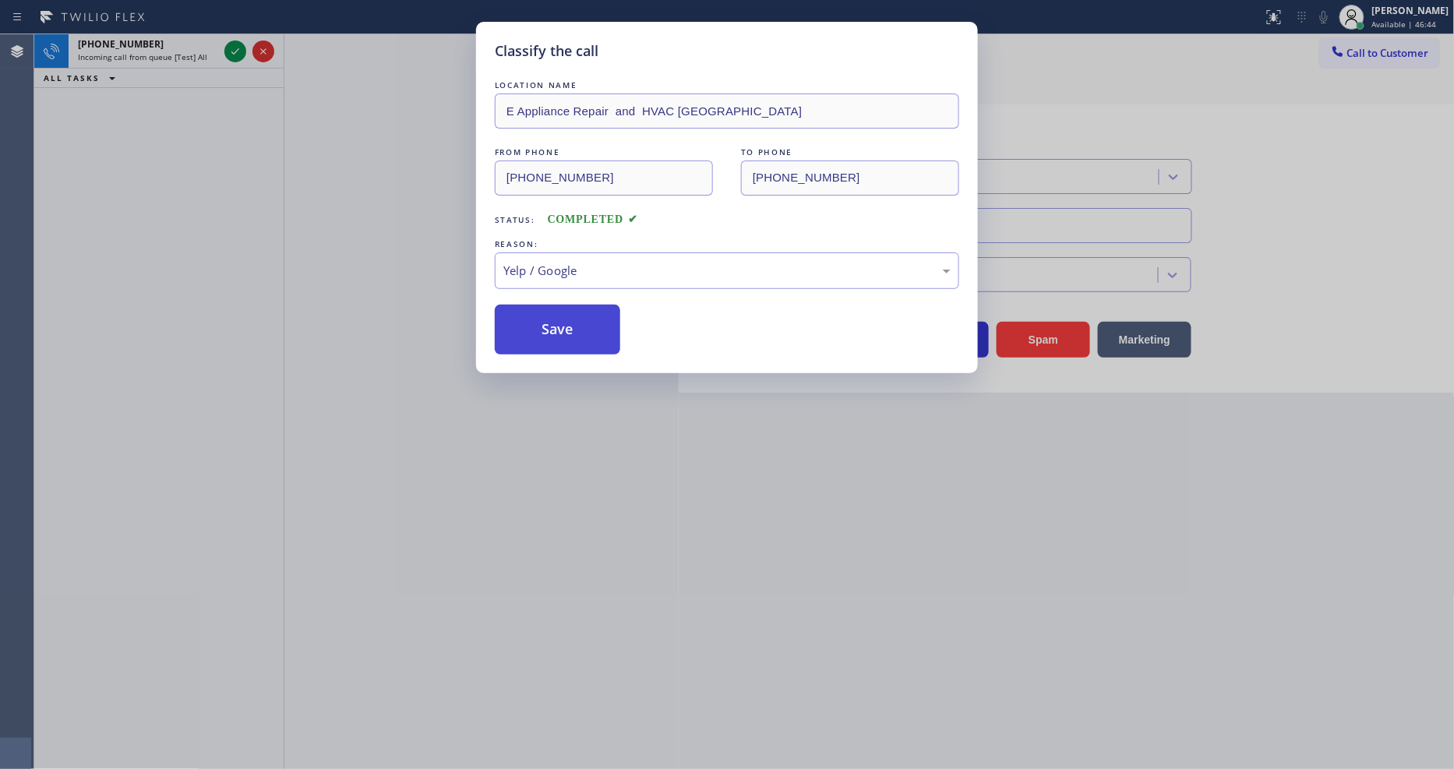
click at [562, 317] on button "Save" at bounding box center [557, 330] width 125 height 50
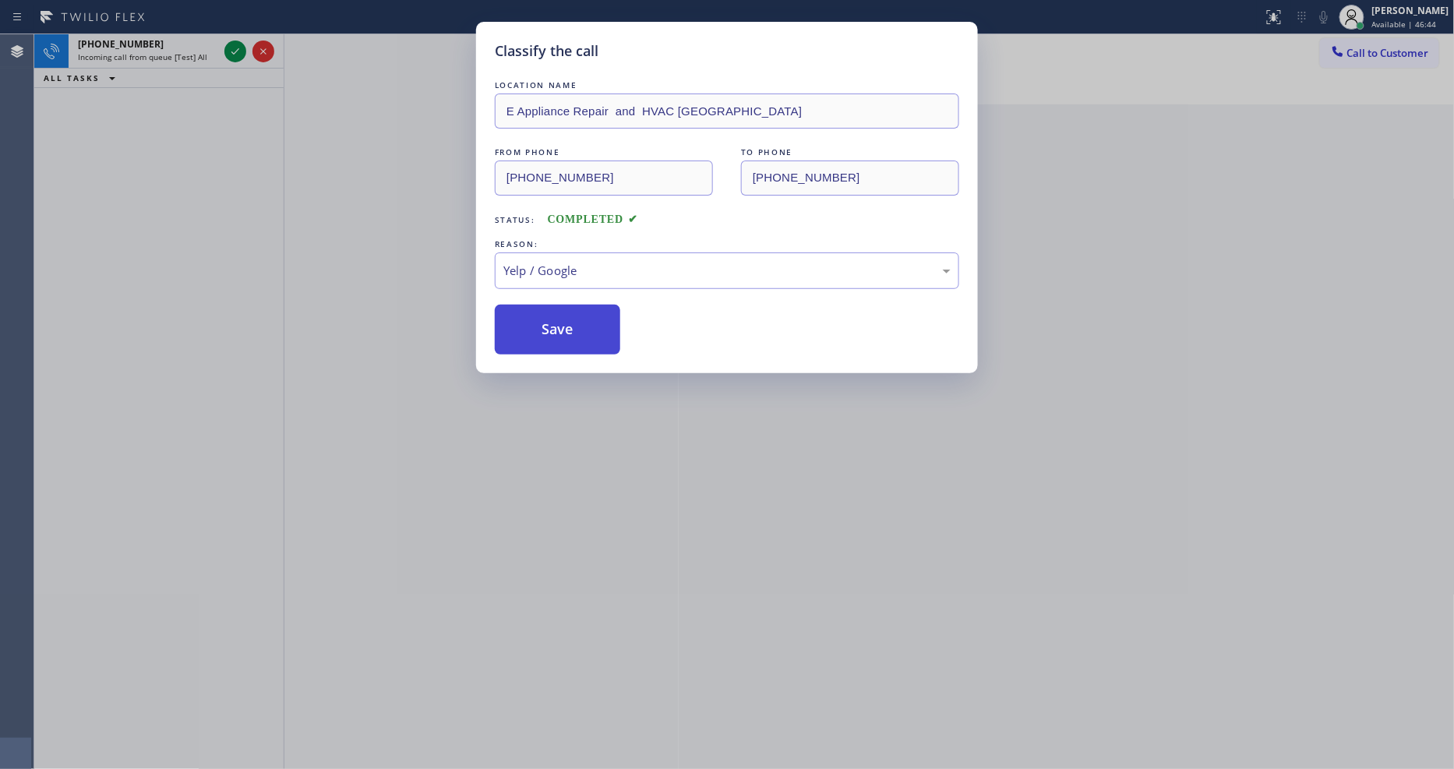
click at [562, 317] on button "Save" at bounding box center [557, 330] width 125 height 50
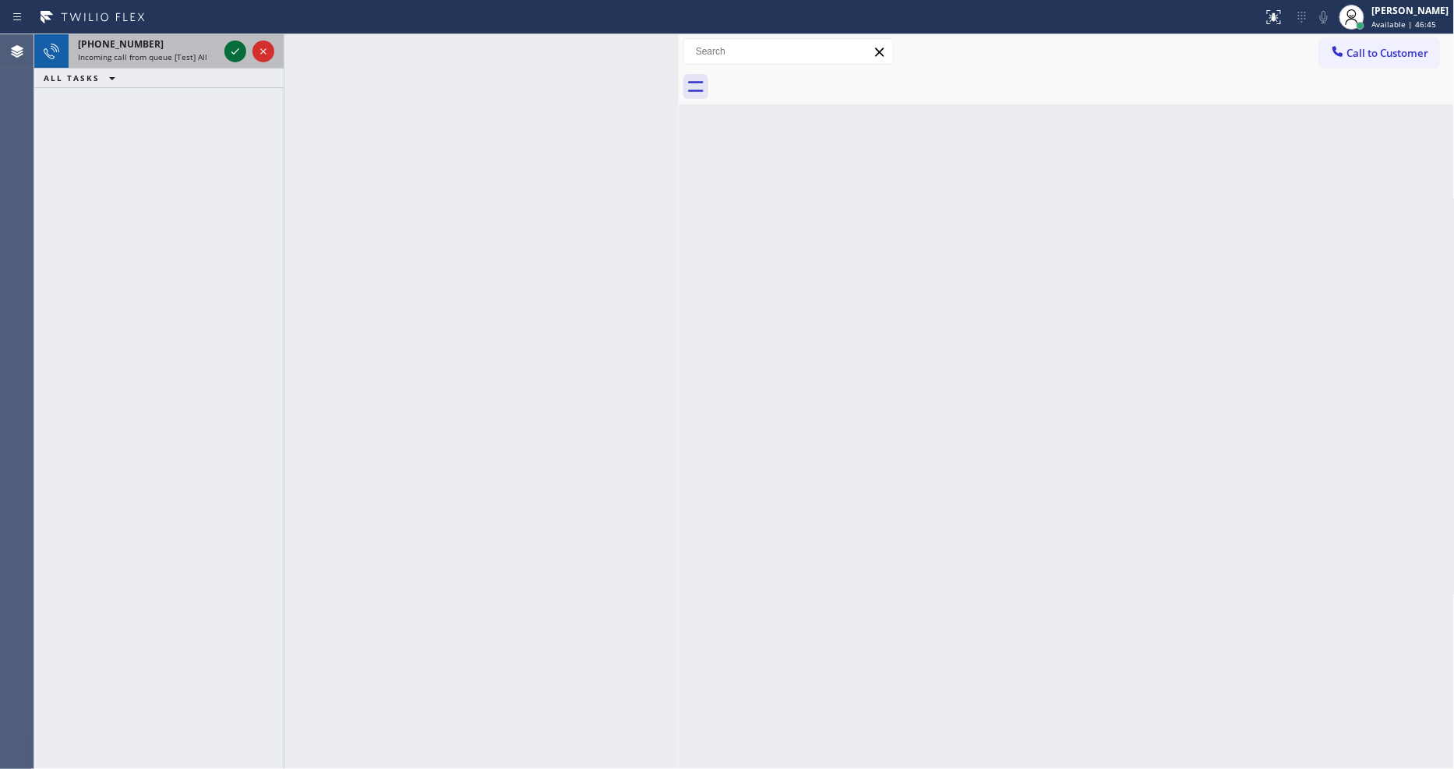
click at [235, 44] on icon at bounding box center [235, 51] width 19 height 19
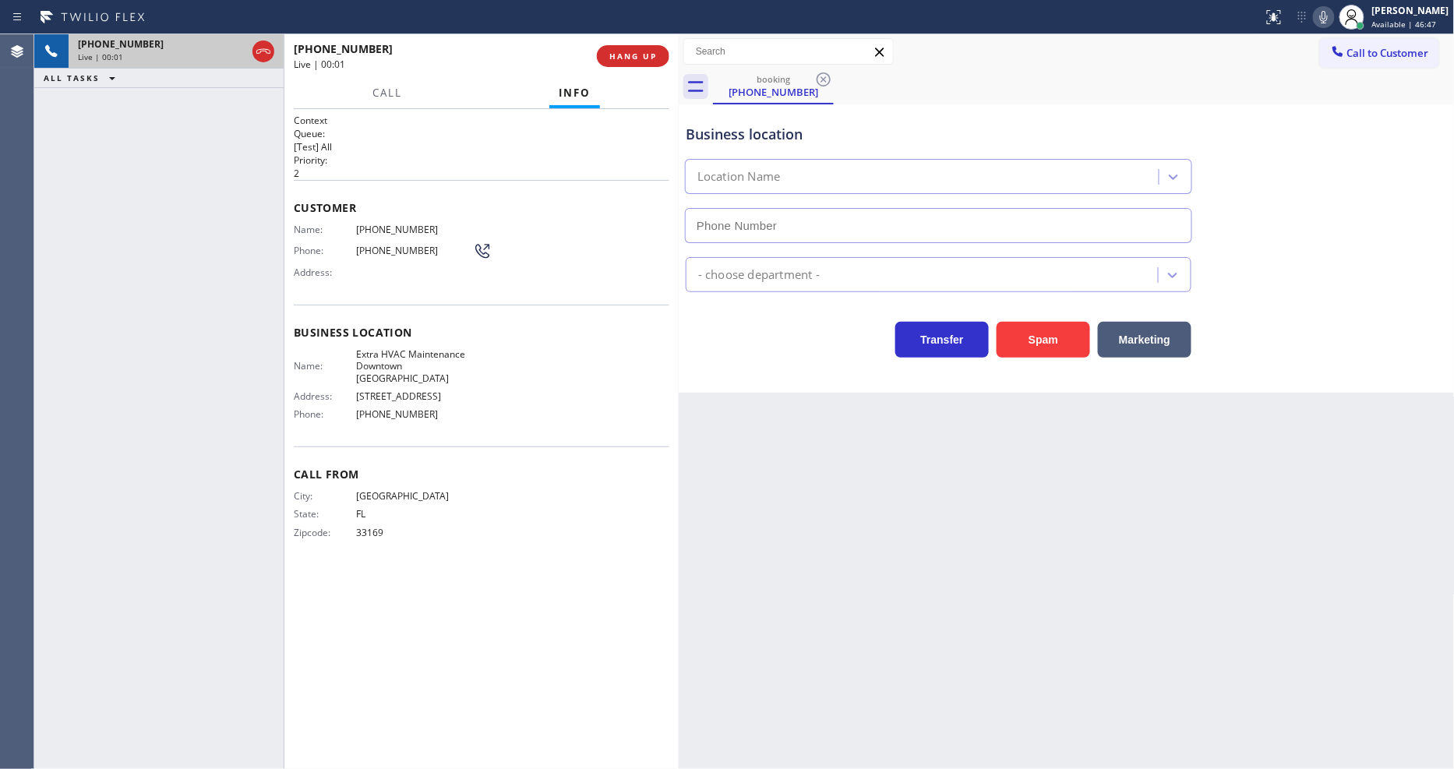
type input "[PHONE_NUMBER]"
drag, startPoint x: 924, startPoint y: 552, endPoint x: 855, endPoint y: 750, distance: 210.5
click at [924, 552] on div "Back to Dashboard Change Sender ID Customers Technicians Select a contact Outbo…" at bounding box center [1067, 401] width 776 height 735
click at [718, 571] on div "Back to Dashboard Change Sender ID Customers Technicians Select a contact Outbo…" at bounding box center [1067, 401] width 776 height 735
click at [221, 277] on div "+17864098189 Live | 00:15 ALL TASKS ALL TASKS ACTIVE TASKS TASKS IN WRAP UP" at bounding box center [158, 401] width 249 height 735
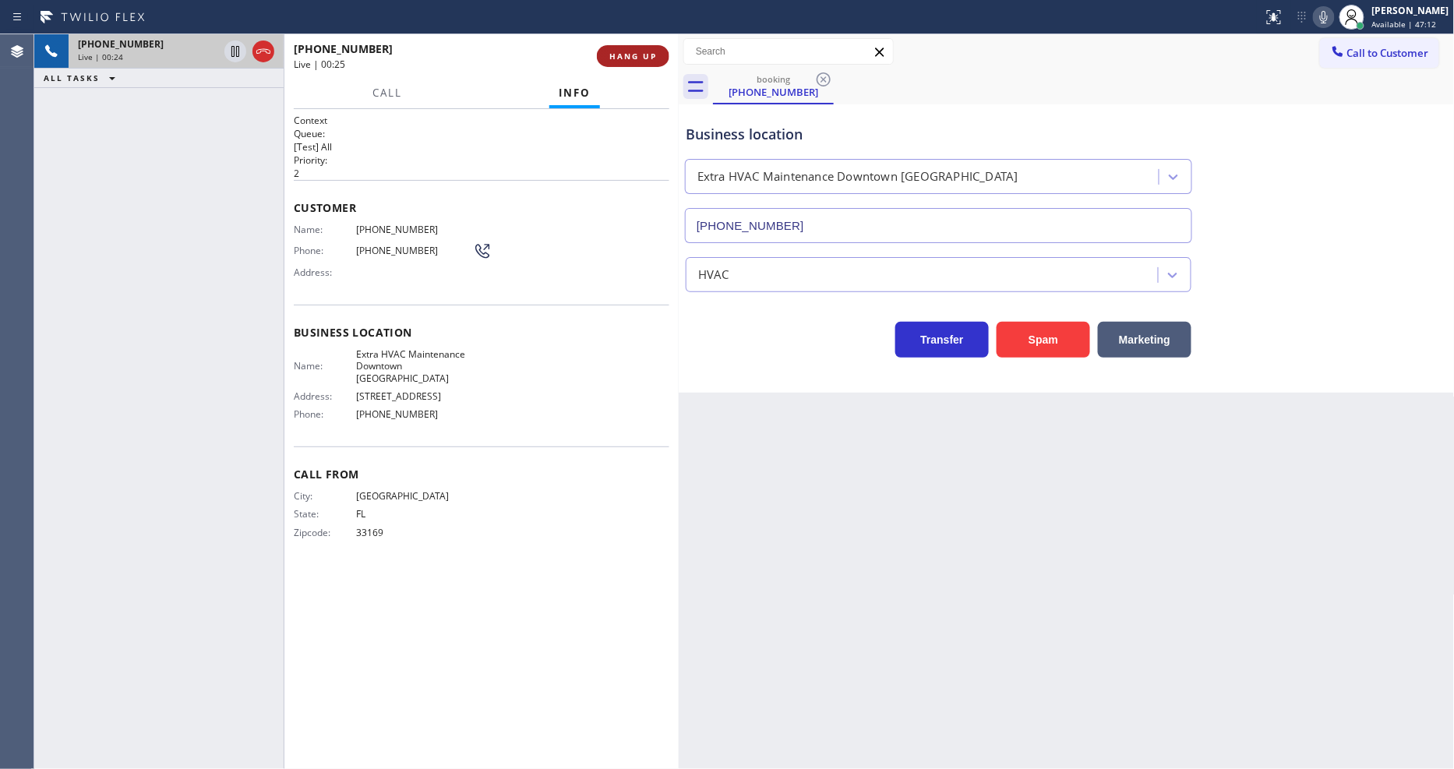
click at [644, 58] on span "HANG UP" at bounding box center [633, 56] width 48 height 11
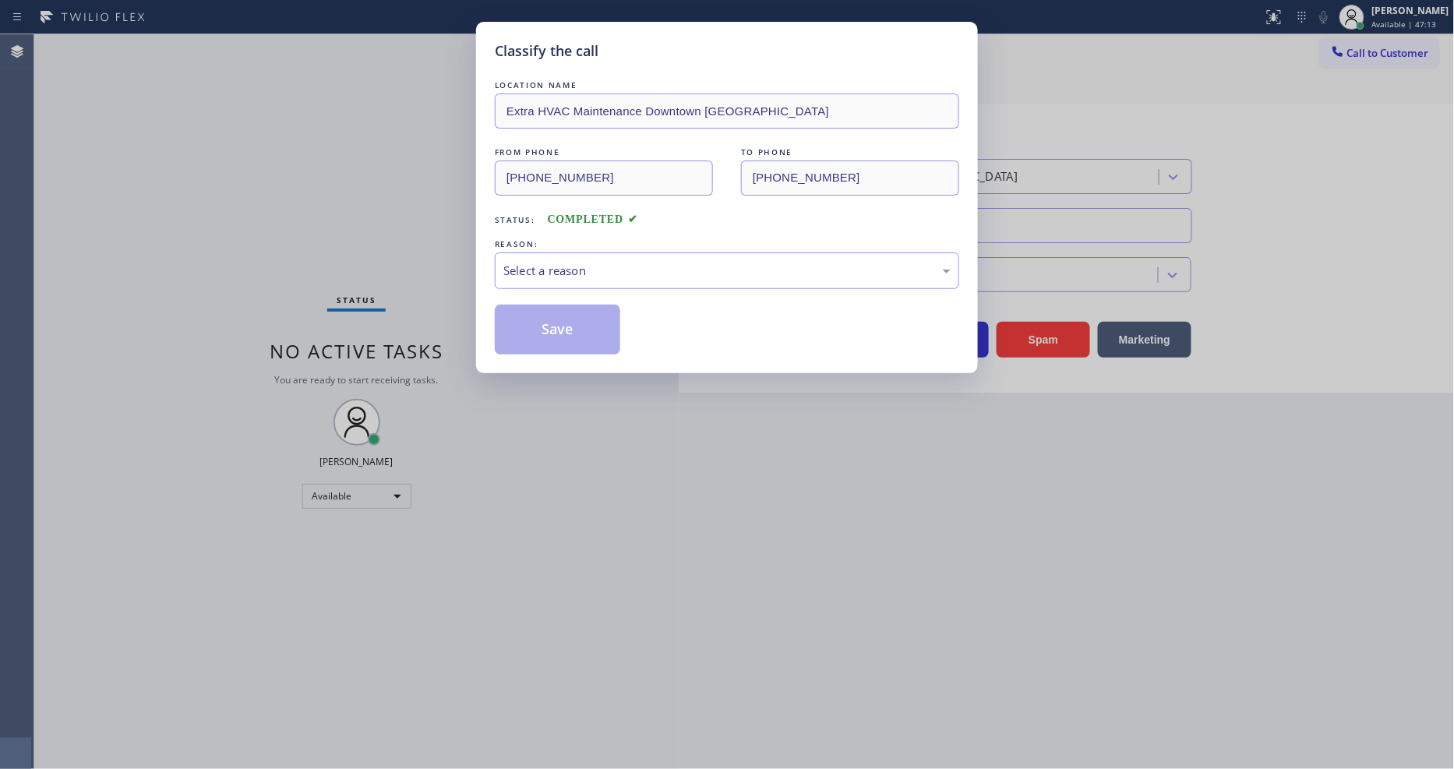
click at [517, 265] on div "Select a reason" at bounding box center [726, 271] width 447 height 18
click at [555, 331] on button "Save" at bounding box center [557, 330] width 125 height 50
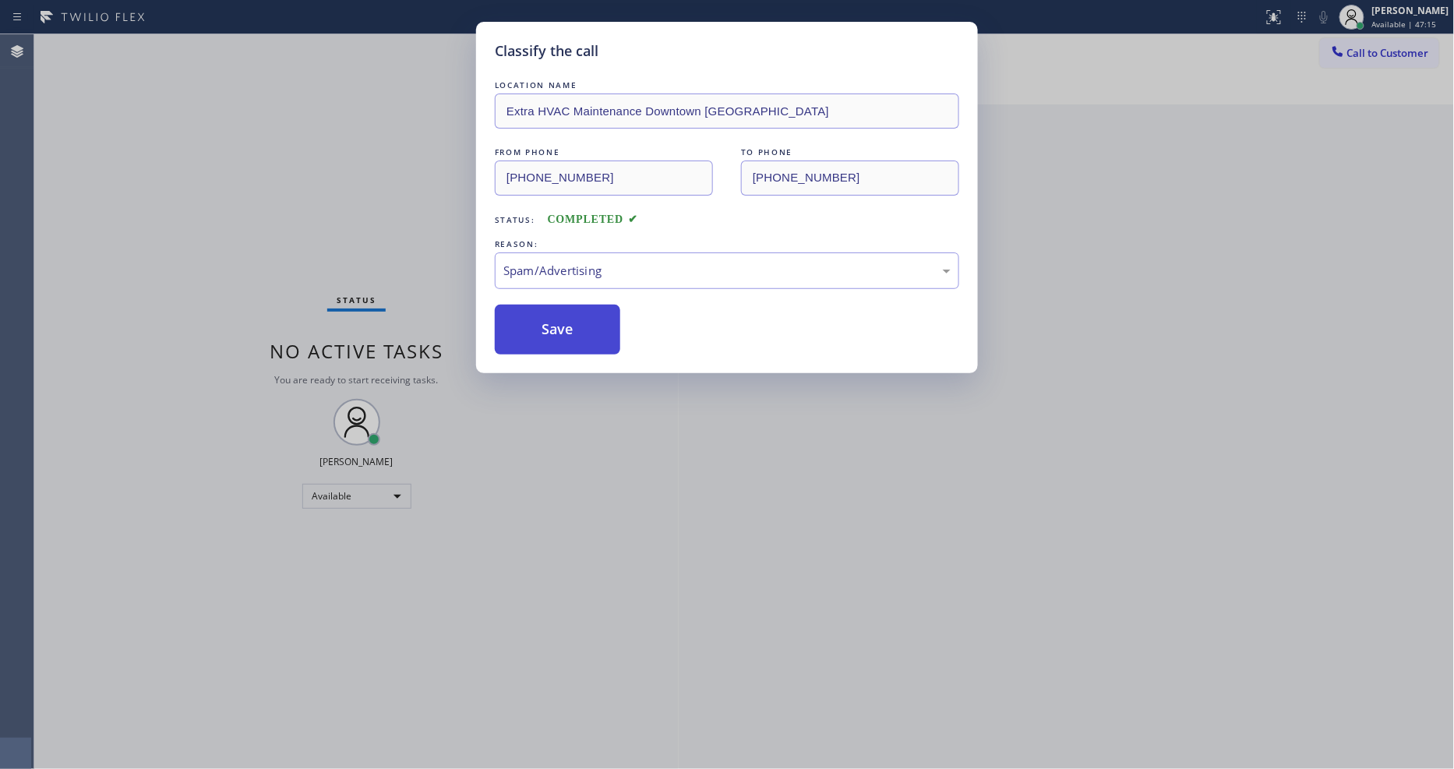
click at [555, 331] on button "Save" at bounding box center [557, 330] width 125 height 50
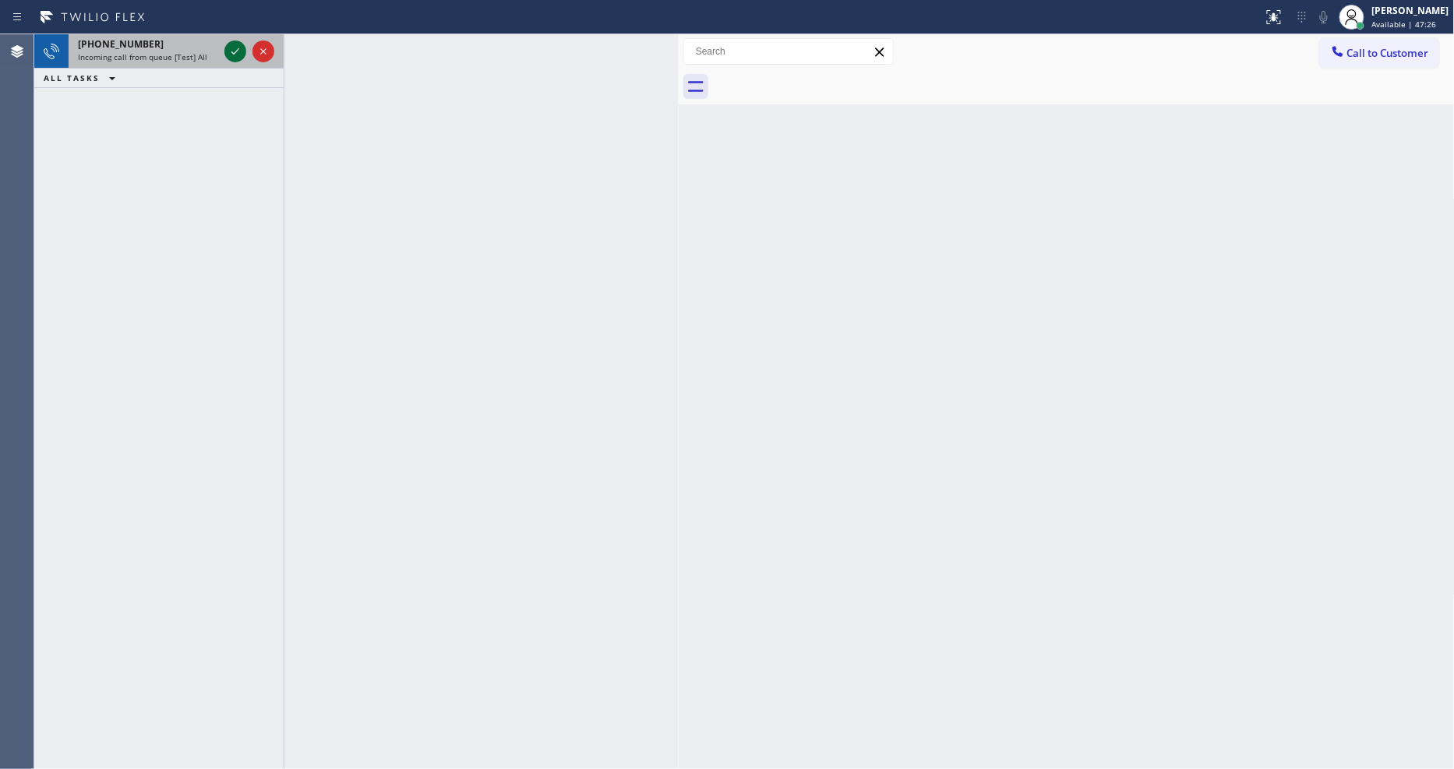
click at [231, 45] on icon at bounding box center [235, 51] width 19 height 19
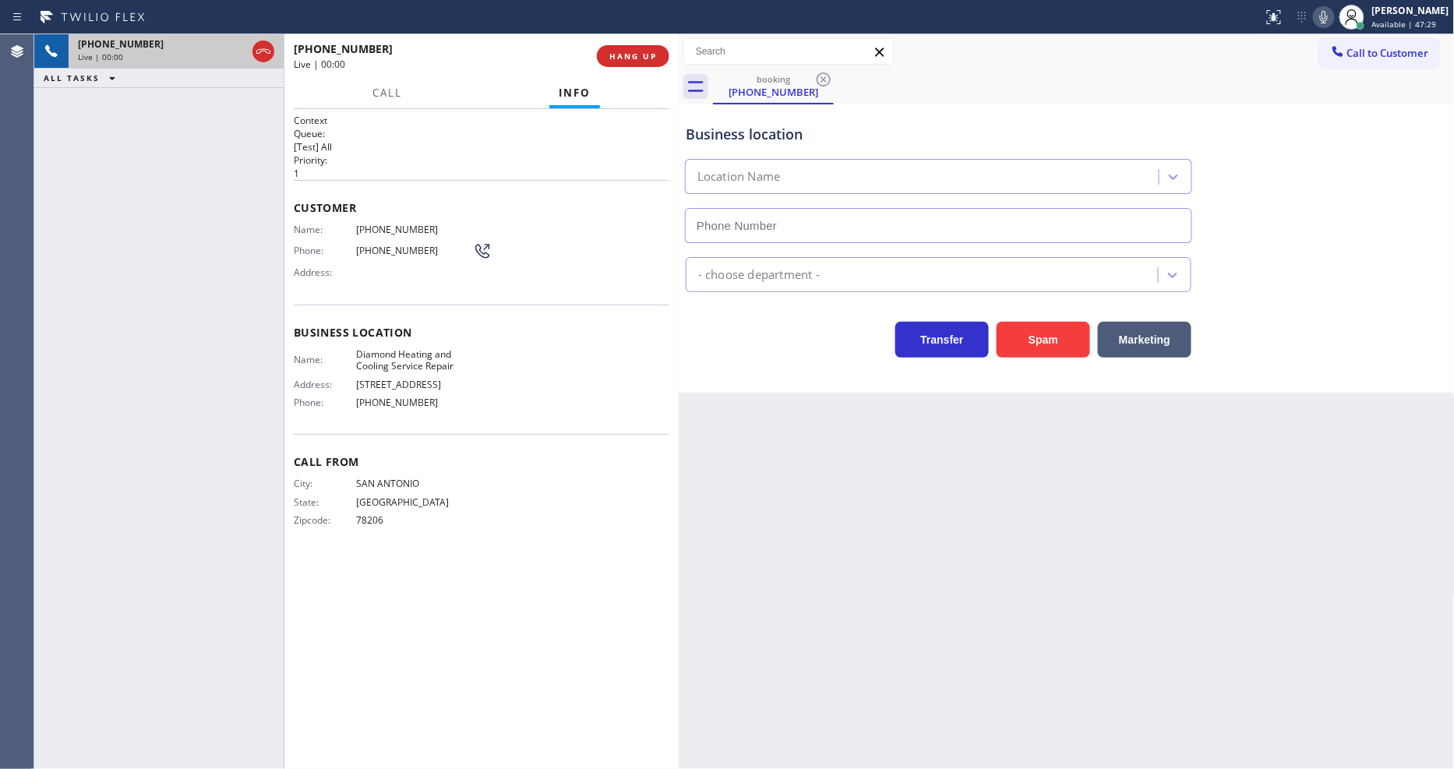
type input "[PHONE_NUMBER]"
click at [627, 55] on span "HANG UP" at bounding box center [633, 56] width 48 height 11
click at [627, 56] on span "HANG UP" at bounding box center [633, 56] width 48 height 11
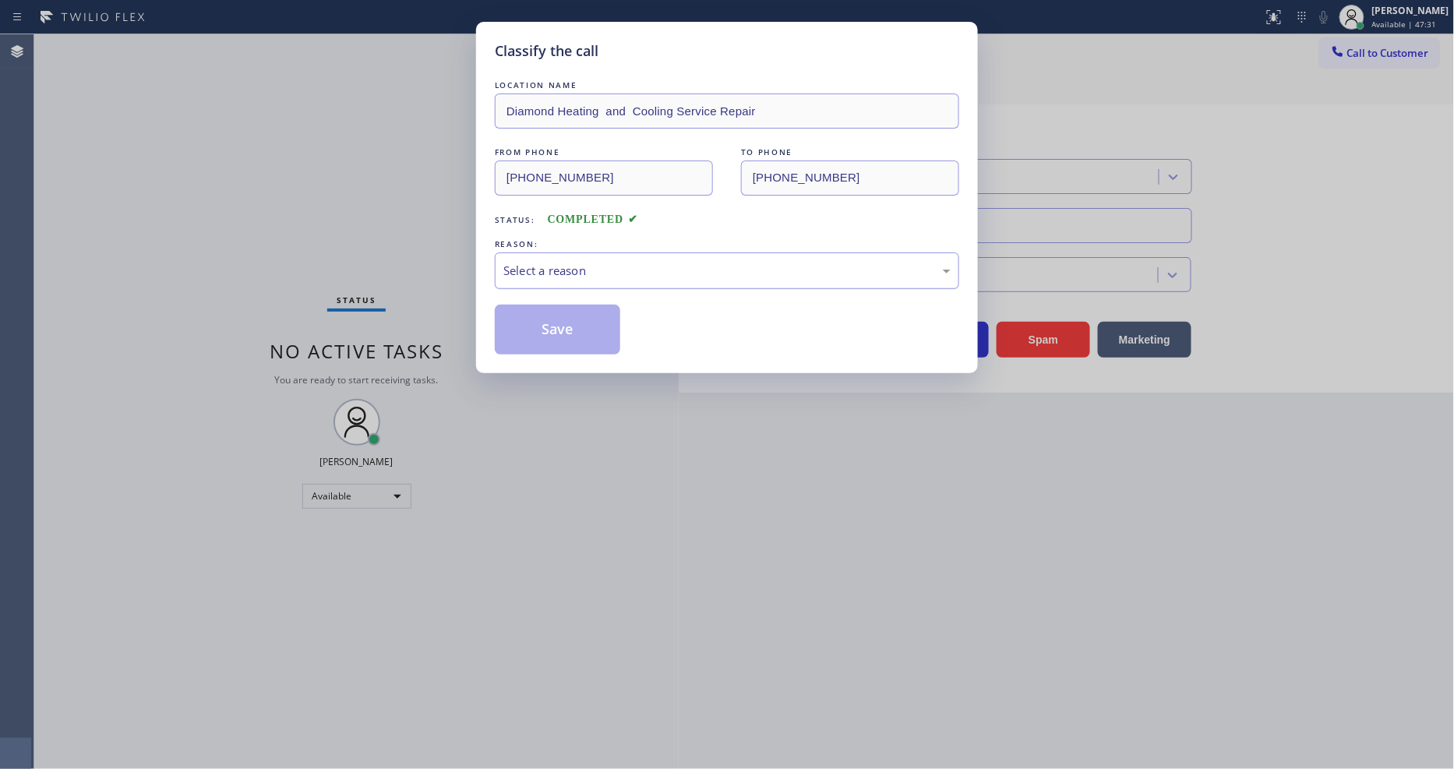
click at [581, 267] on div "Select a reason" at bounding box center [726, 271] width 447 height 18
click at [565, 313] on button "Save" at bounding box center [557, 330] width 125 height 50
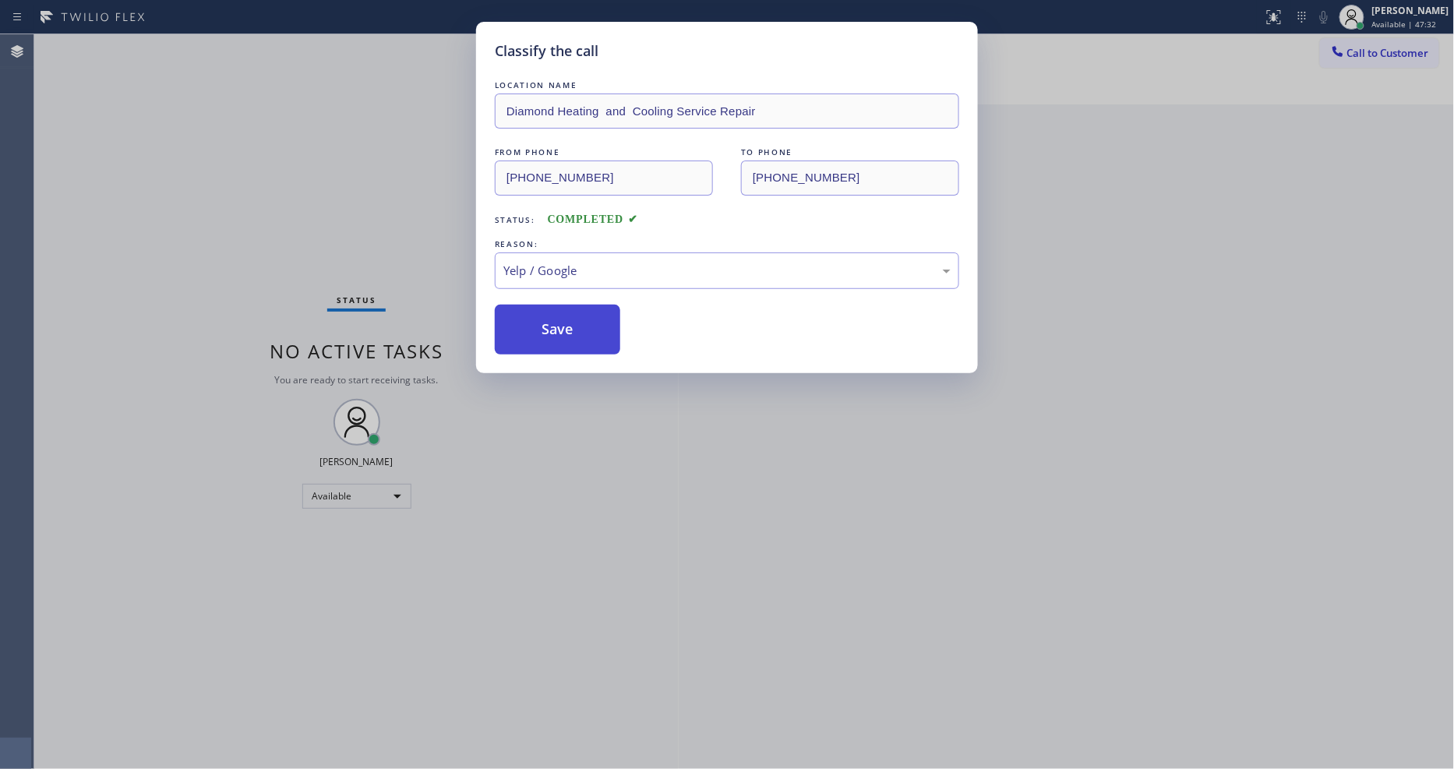
click at [565, 313] on button "Save" at bounding box center [557, 330] width 125 height 50
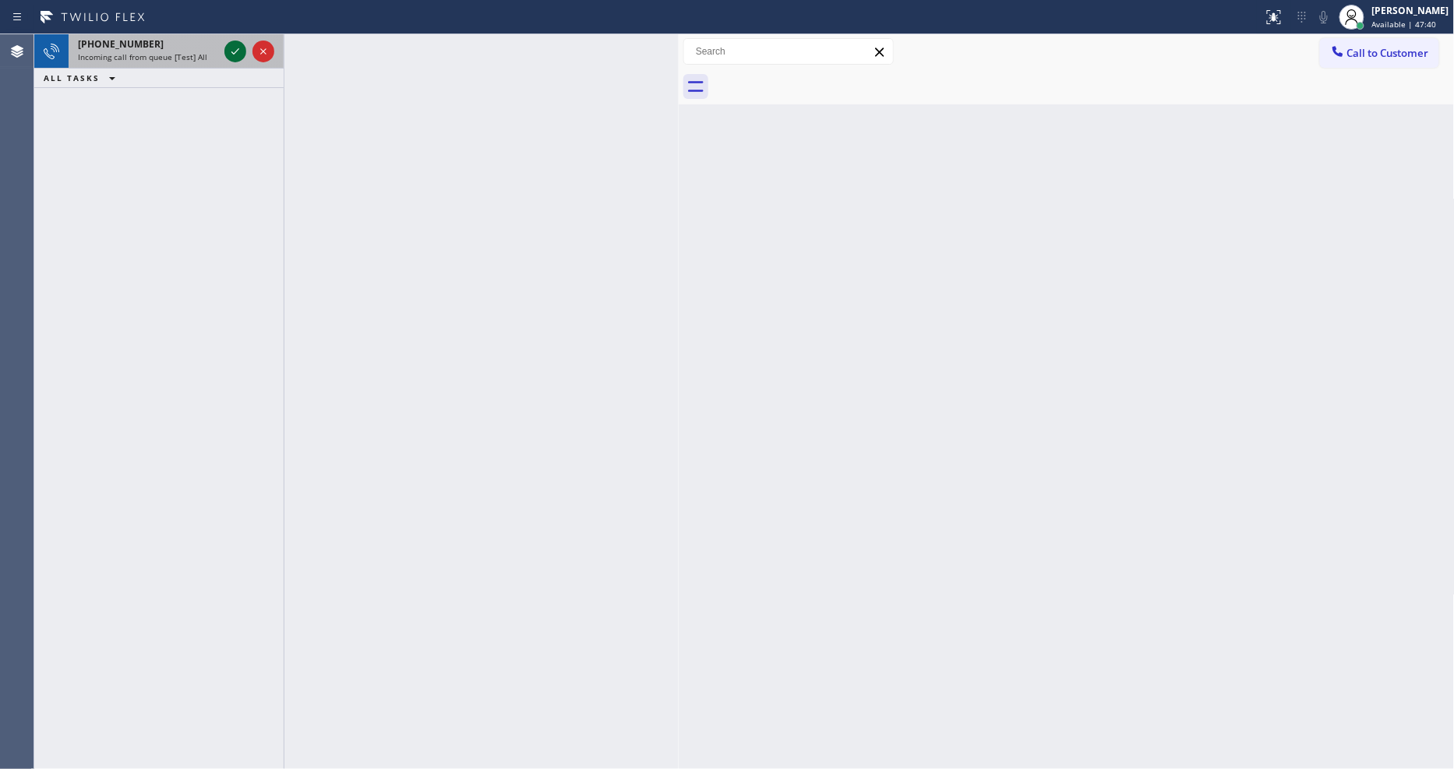
click at [236, 47] on icon at bounding box center [235, 51] width 19 height 19
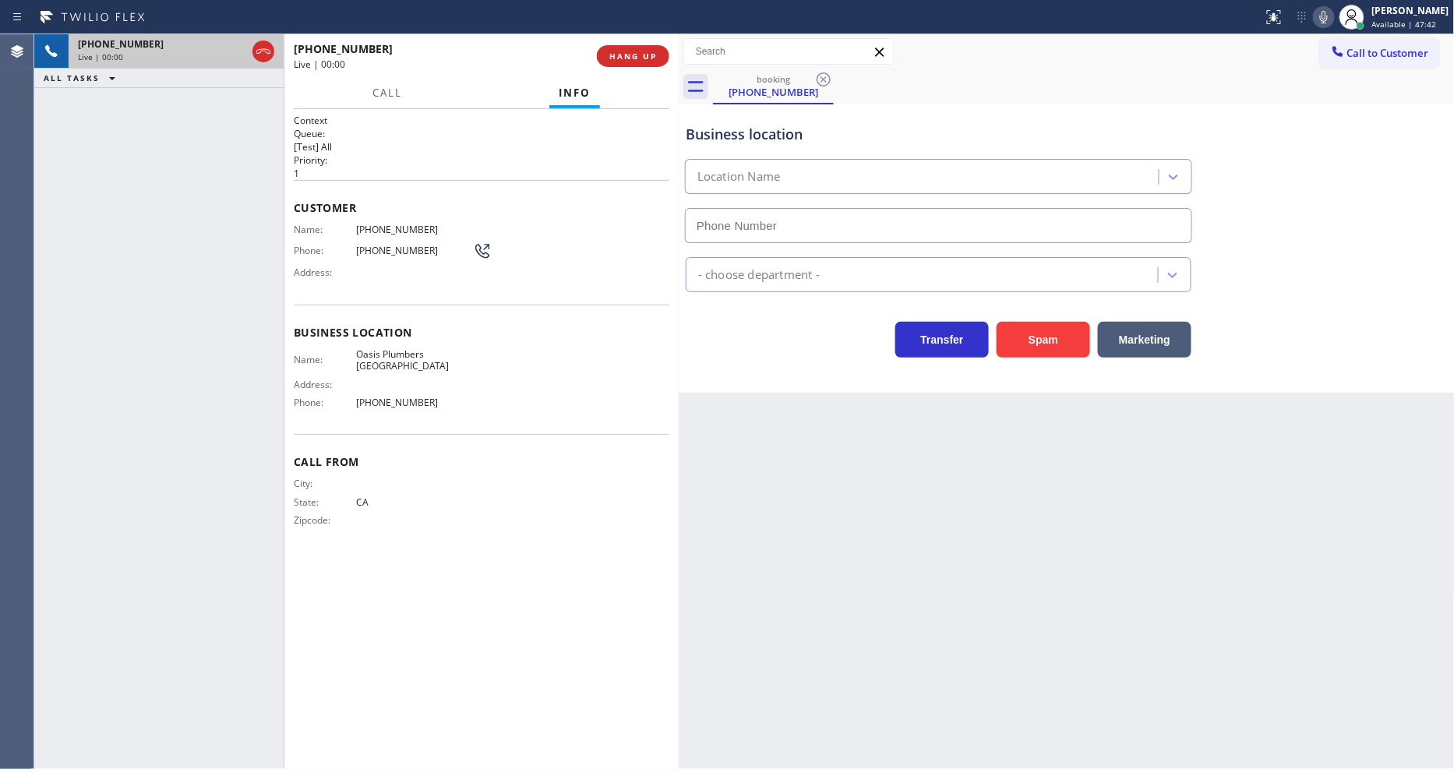
type input "[PHONE_NUMBER]"
click at [619, 58] on span "HANG UP" at bounding box center [633, 56] width 48 height 11
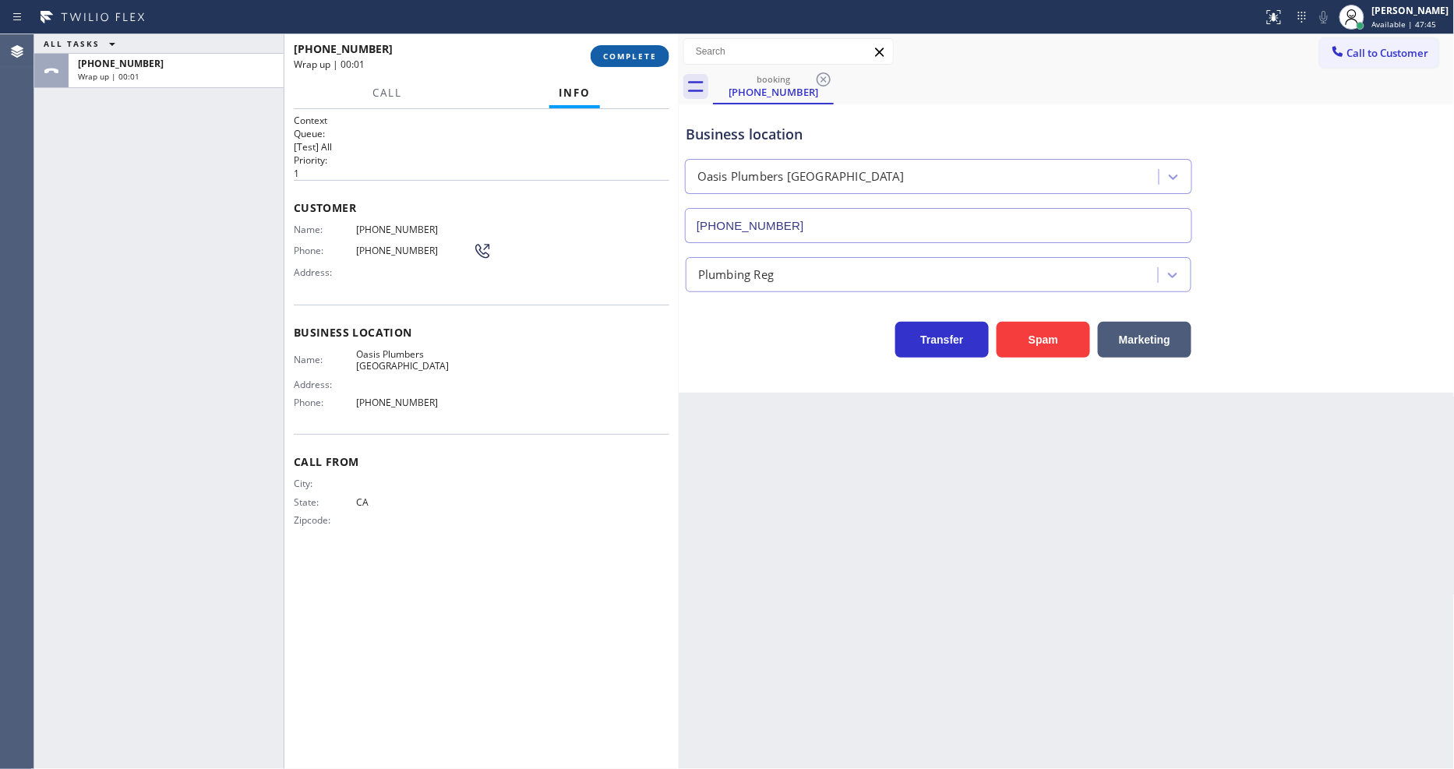
click at [619, 58] on span "COMPLETE" at bounding box center [630, 56] width 54 height 11
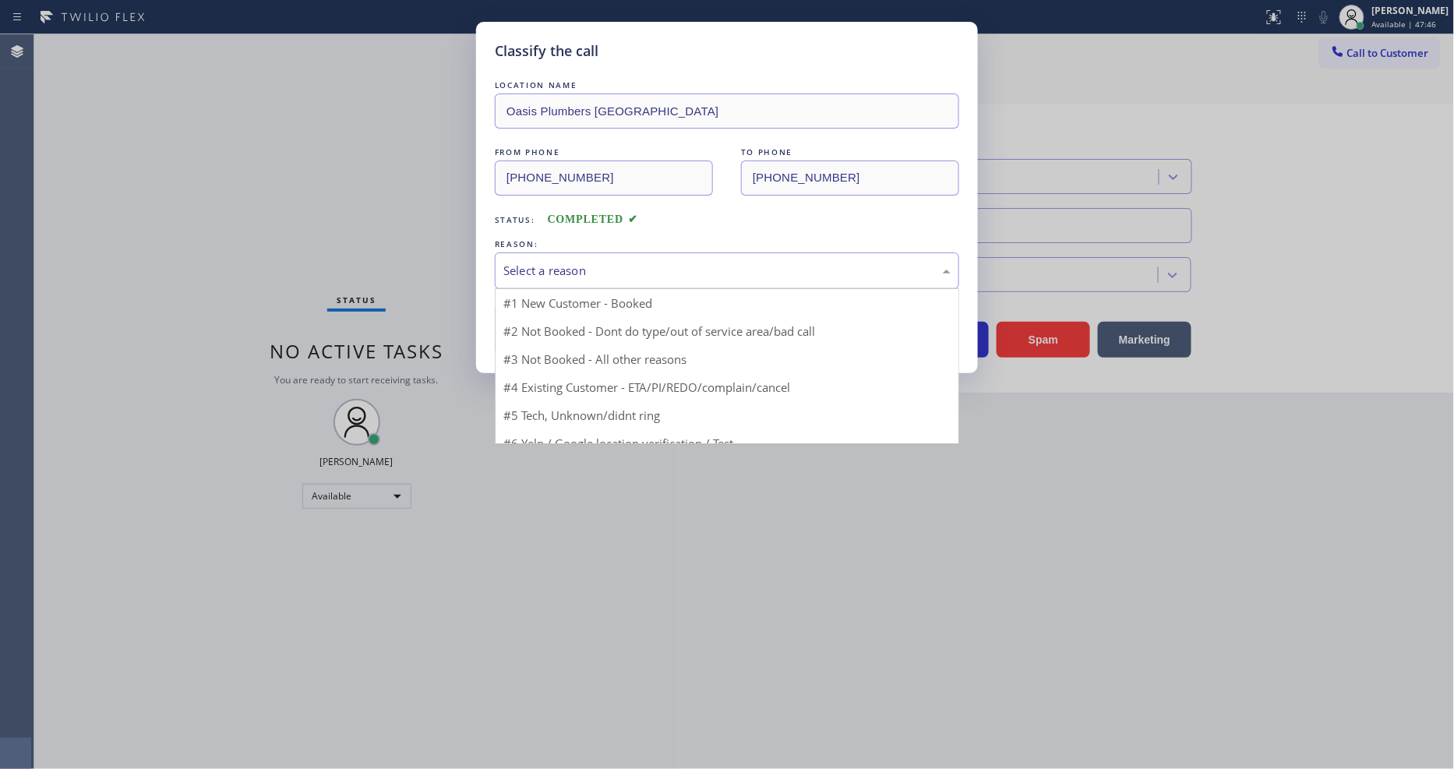
click at [574, 263] on div "Select a reason" at bounding box center [726, 271] width 447 height 18
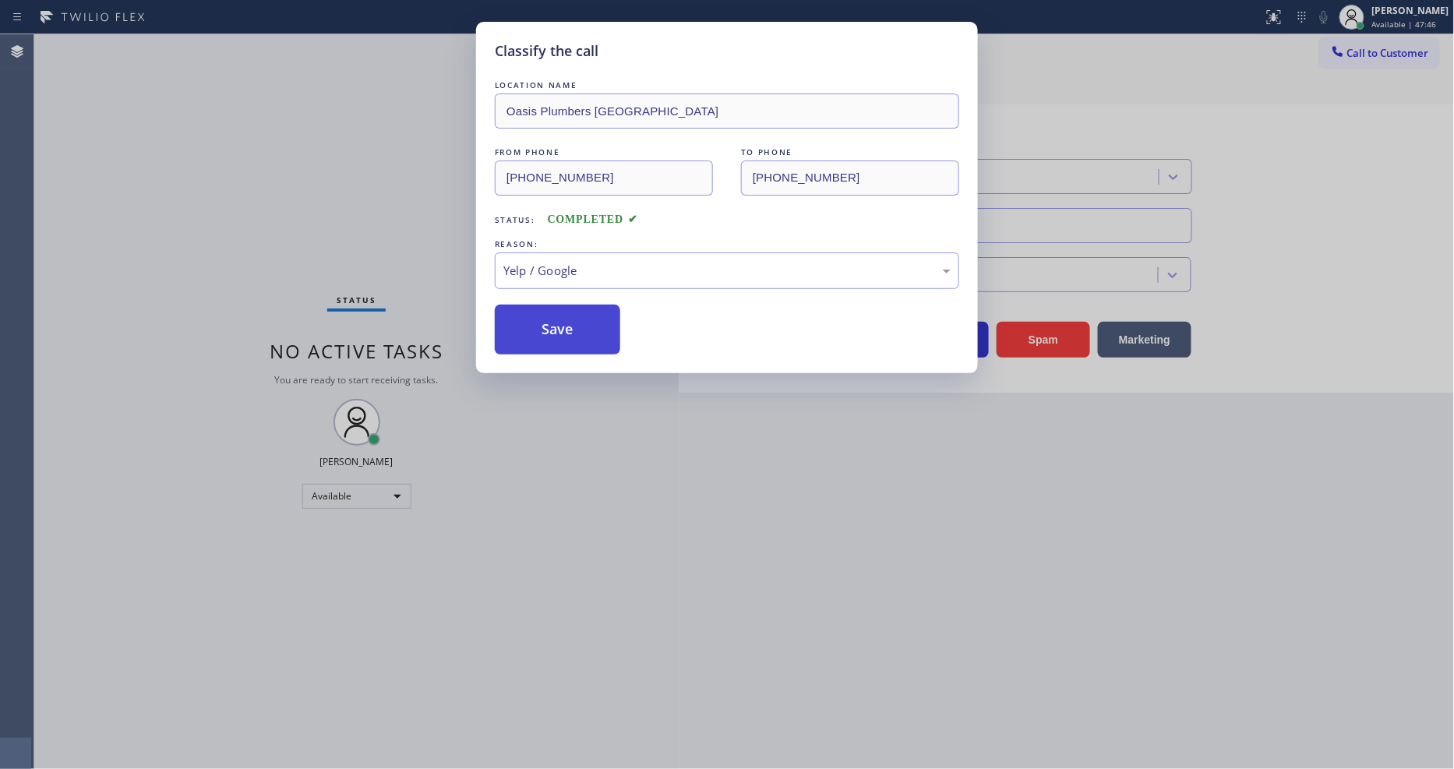
click at [574, 333] on button "Save" at bounding box center [557, 330] width 125 height 50
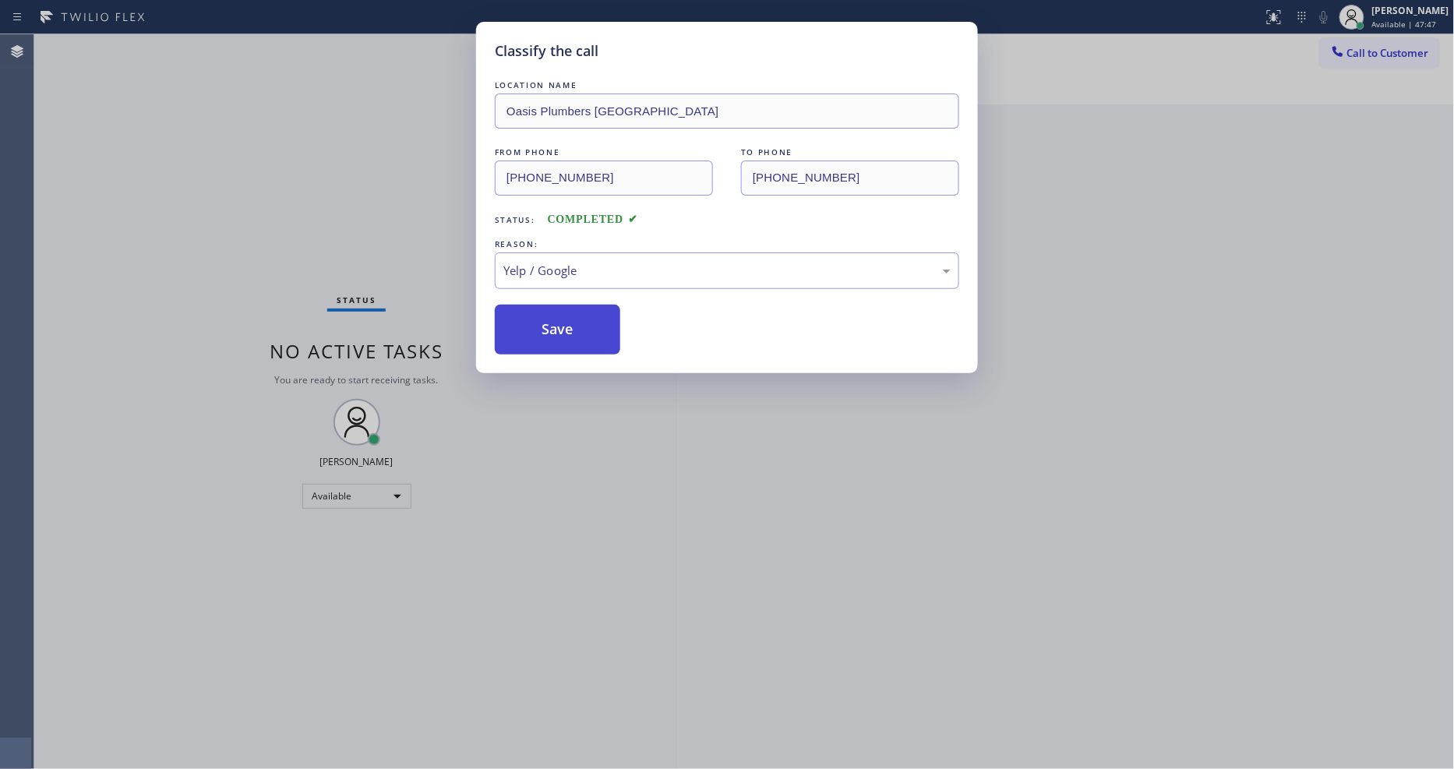
click at [574, 333] on button "Save" at bounding box center [557, 330] width 125 height 50
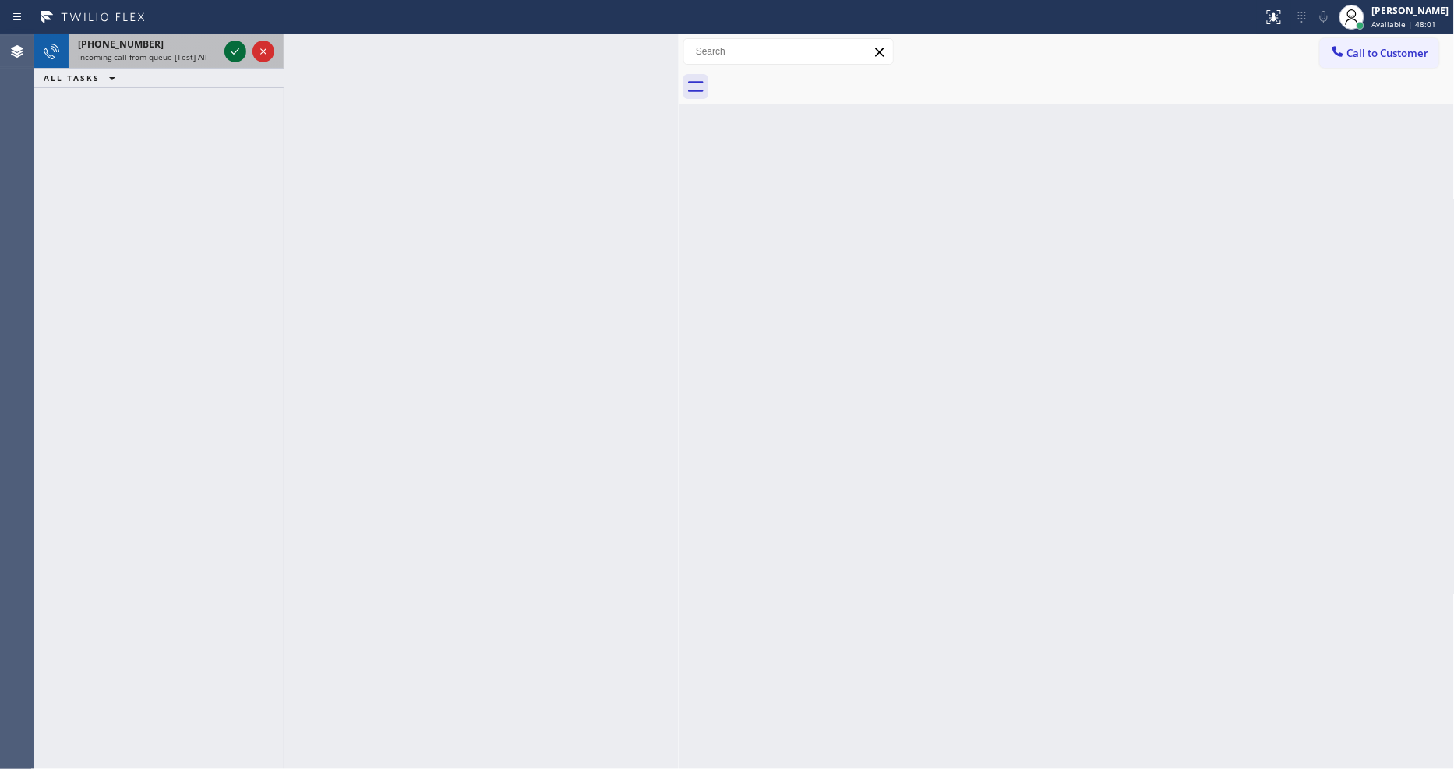
click at [238, 51] on icon at bounding box center [235, 51] width 19 height 19
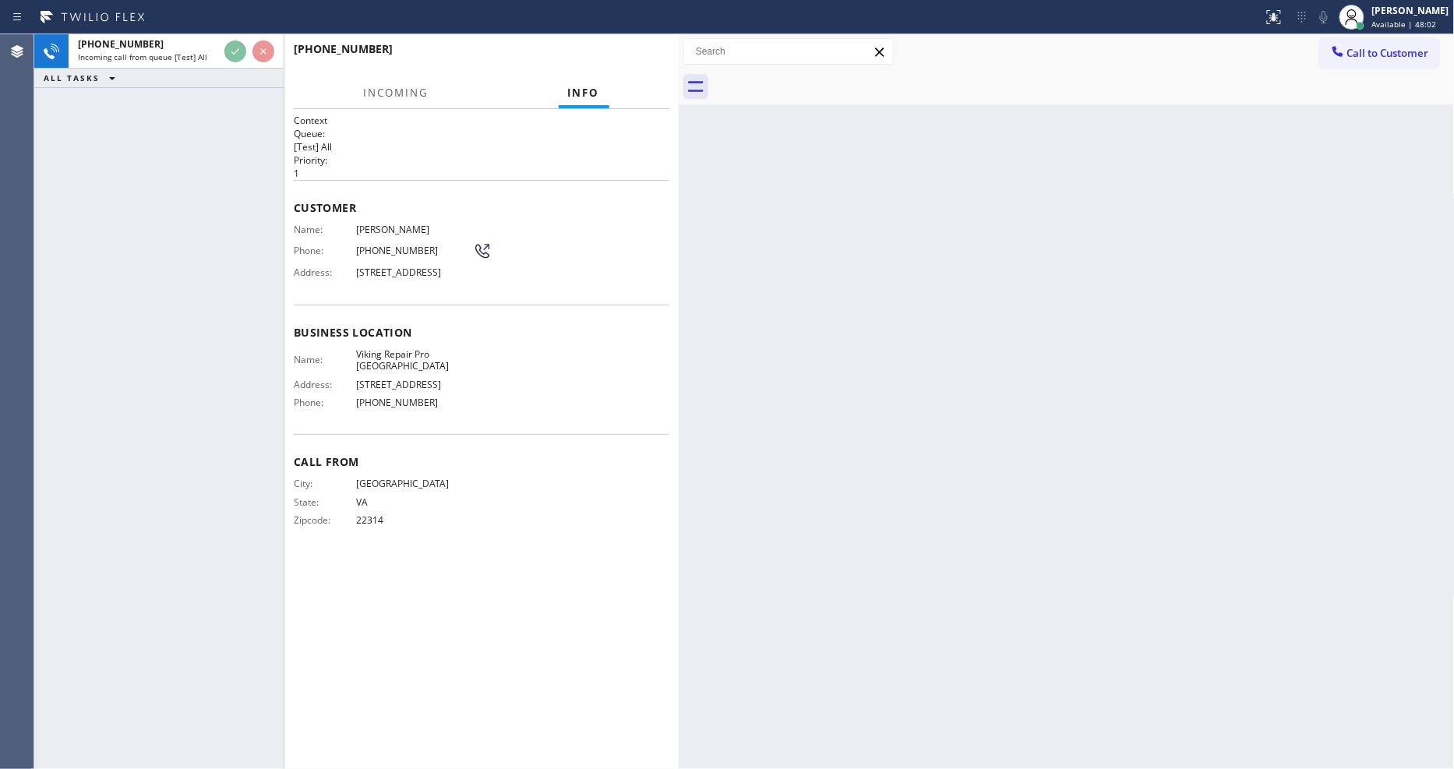
click at [454, 390] on span "603 NE 13th St" at bounding box center [414, 385] width 117 height 12
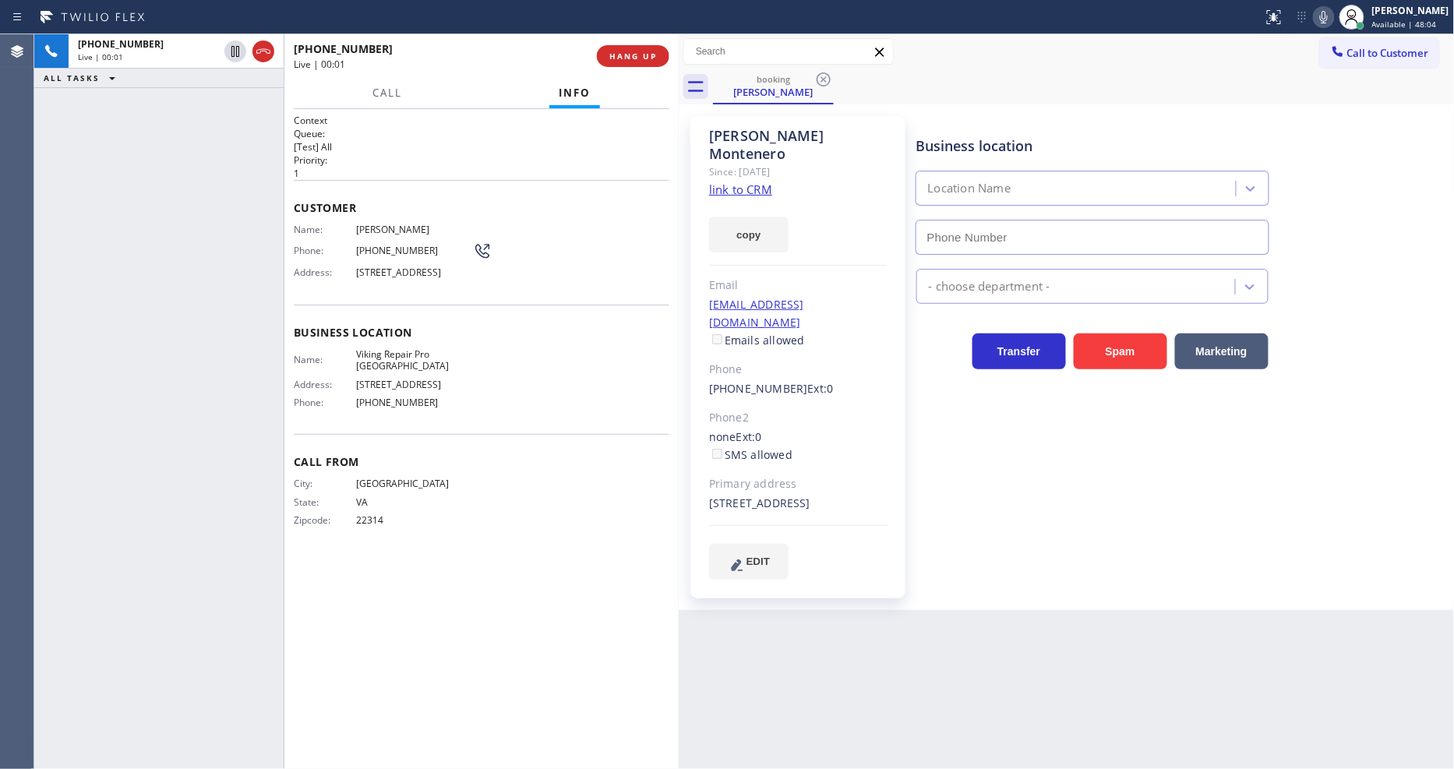
type input "[PHONE_NUMBER]"
click at [734, 182] on link "link to CRM" at bounding box center [740, 190] width 63 height 16
click at [648, 55] on span "HANG UP" at bounding box center [633, 56] width 48 height 11
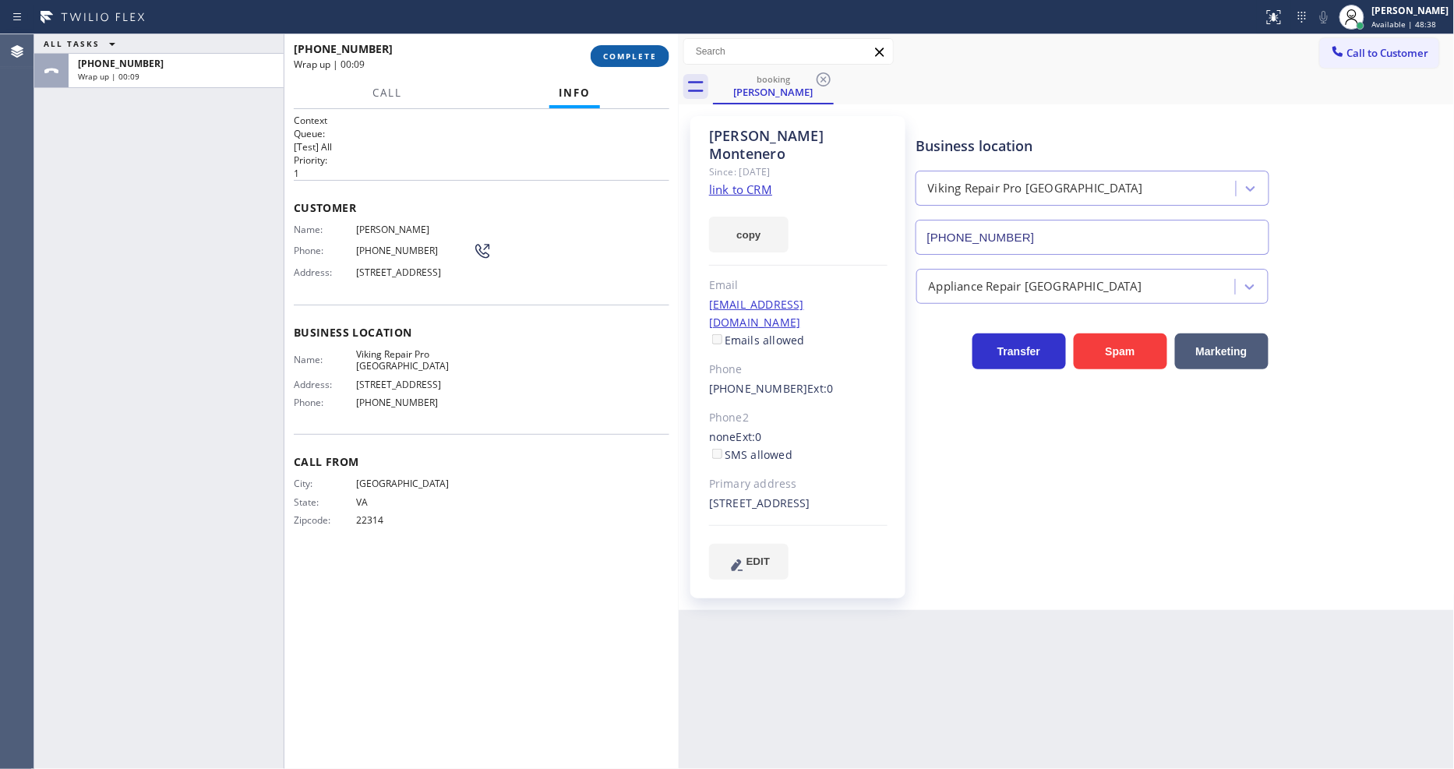
click at [660, 51] on button "COMPLETE" at bounding box center [630, 56] width 79 height 22
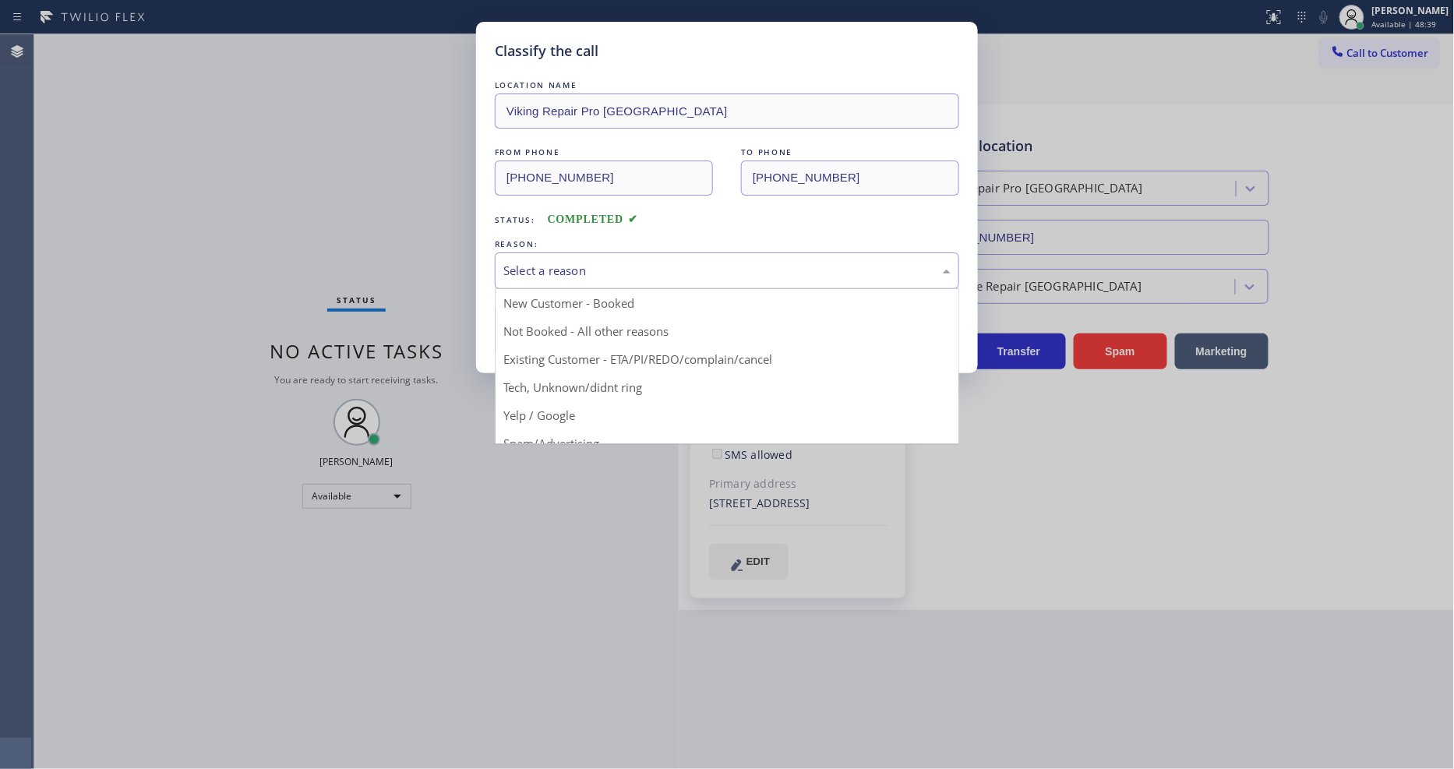
click at [622, 263] on div "Select a reason" at bounding box center [726, 271] width 447 height 18
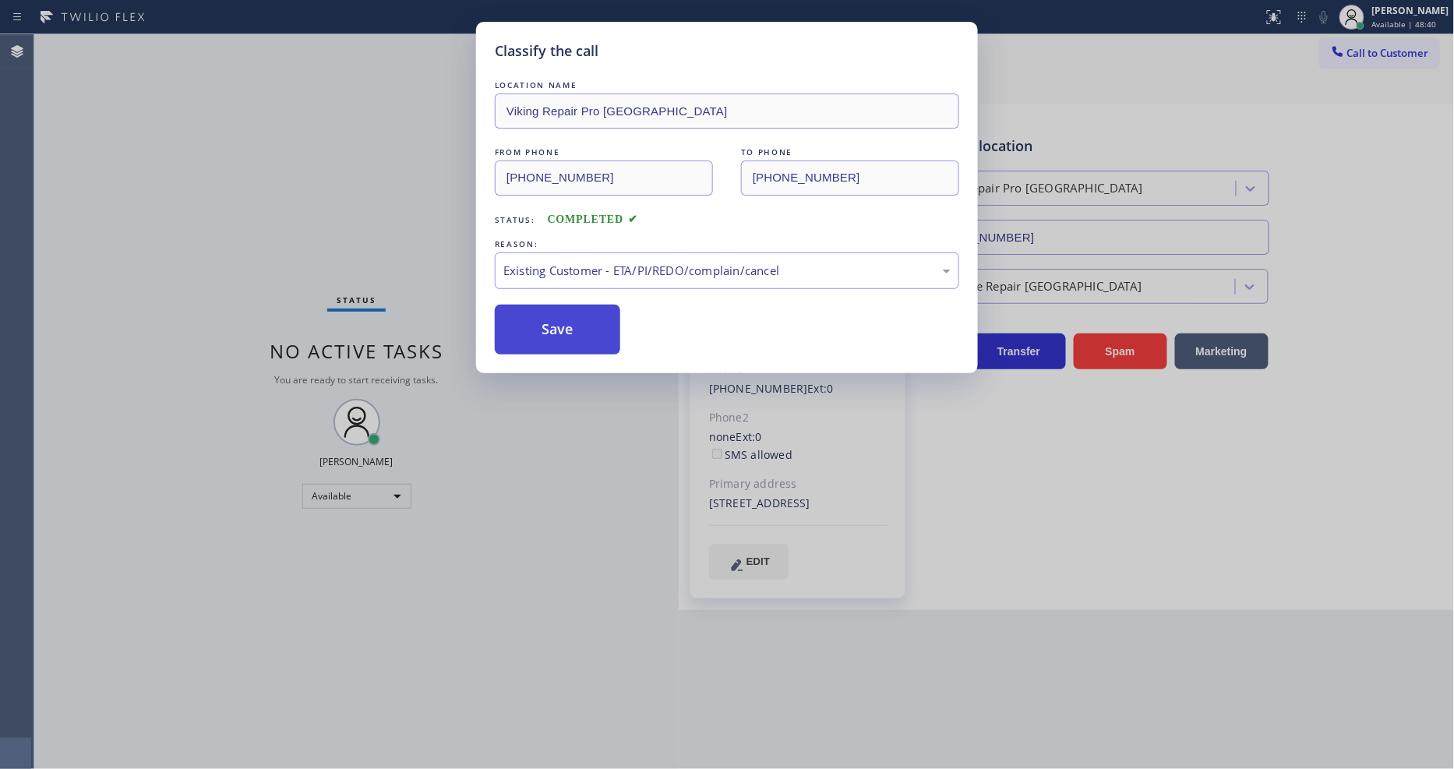
click at [588, 323] on button "Save" at bounding box center [557, 330] width 125 height 50
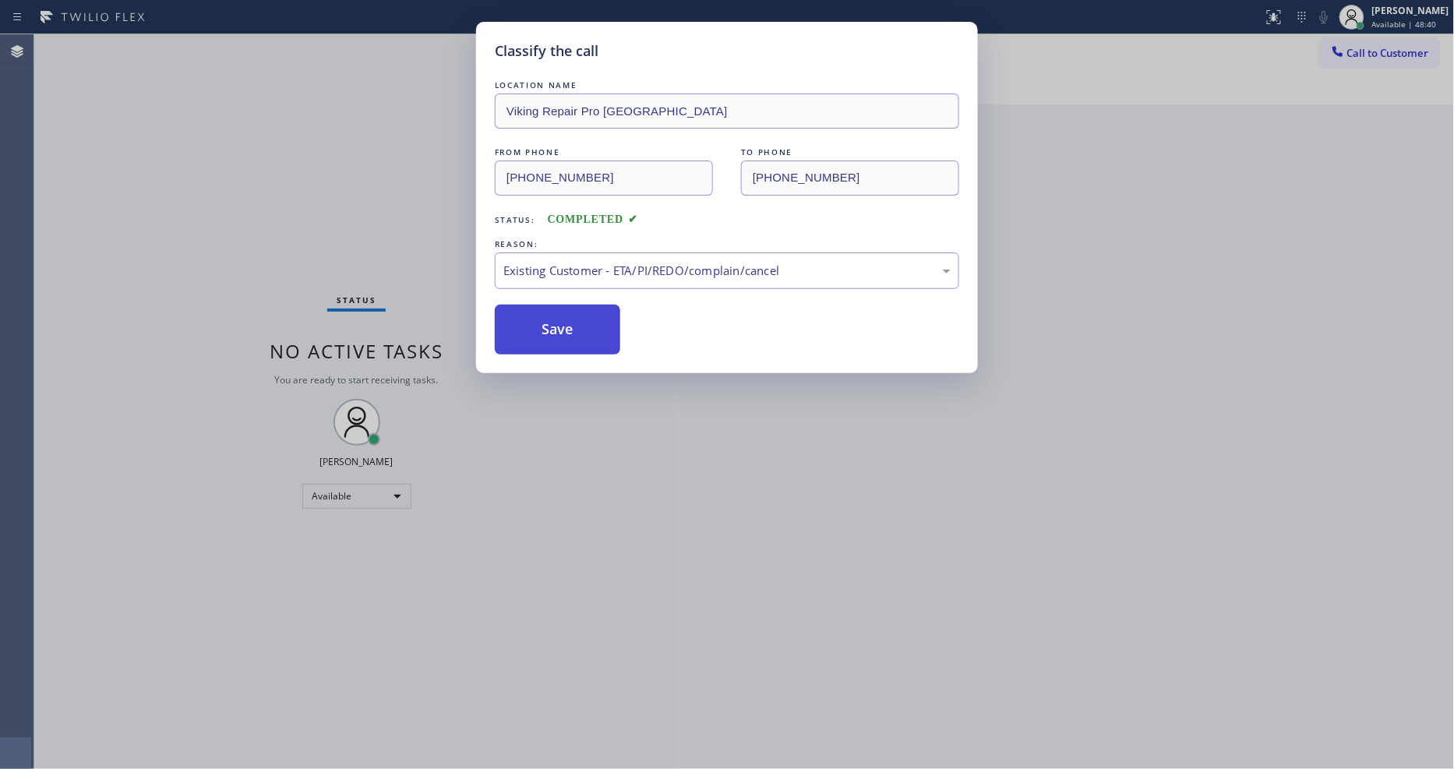
click at [588, 323] on button "Save" at bounding box center [557, 330] width 125 height 50
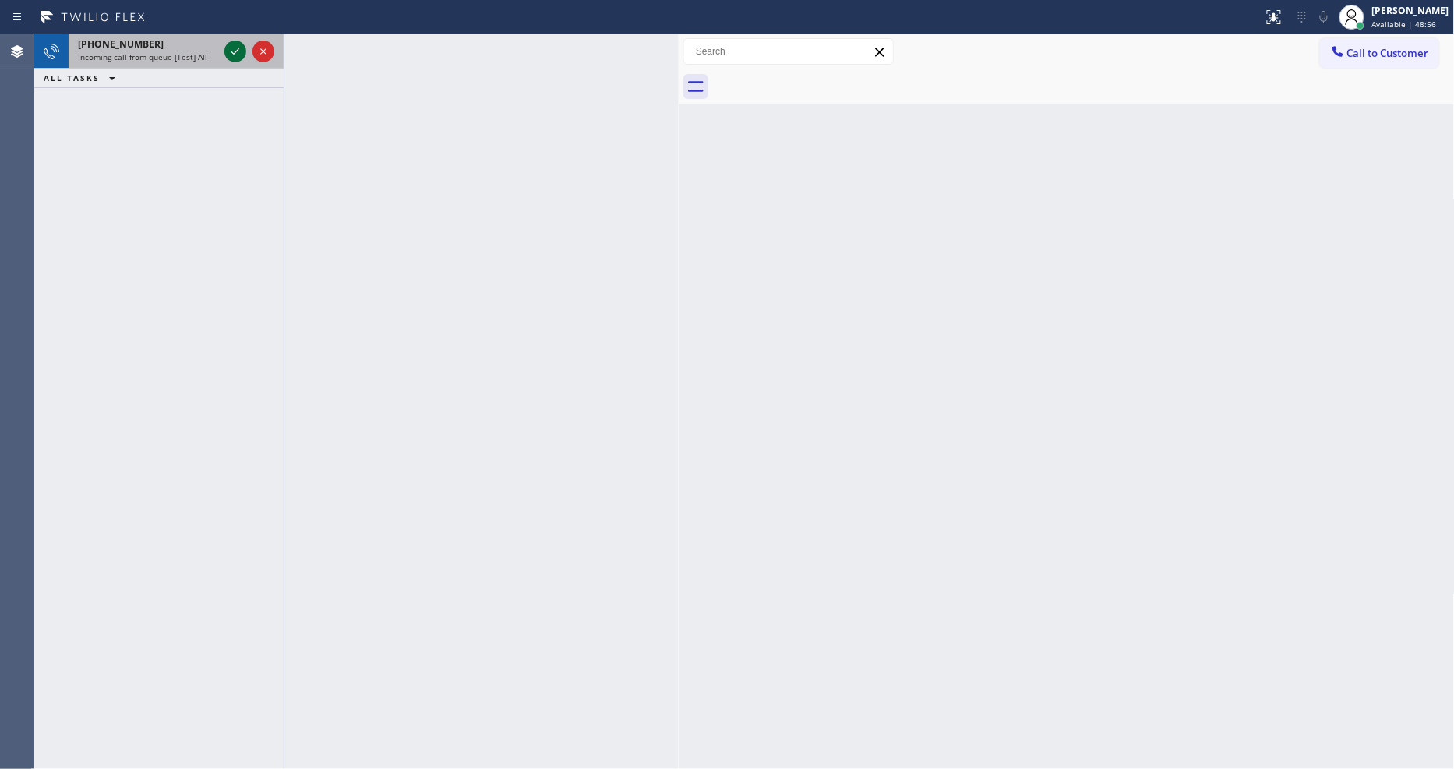
click at [234, 49] on icon at bounding box center [235, 51] width 19 height 19
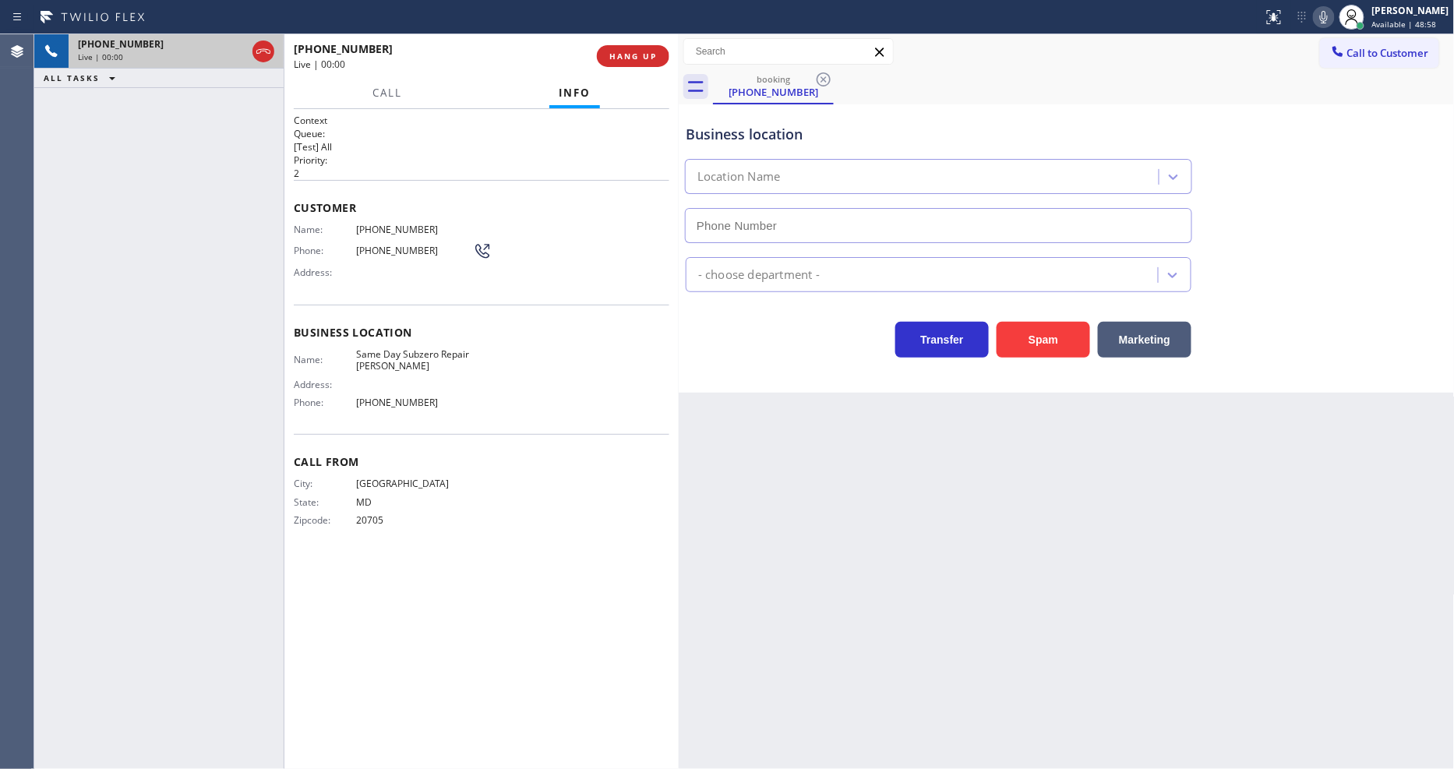
type input "[PHONE_NUMBER]"
click at [647, 53] on span "HANG UP" at bounding box center [633, 56] width 48 height 11
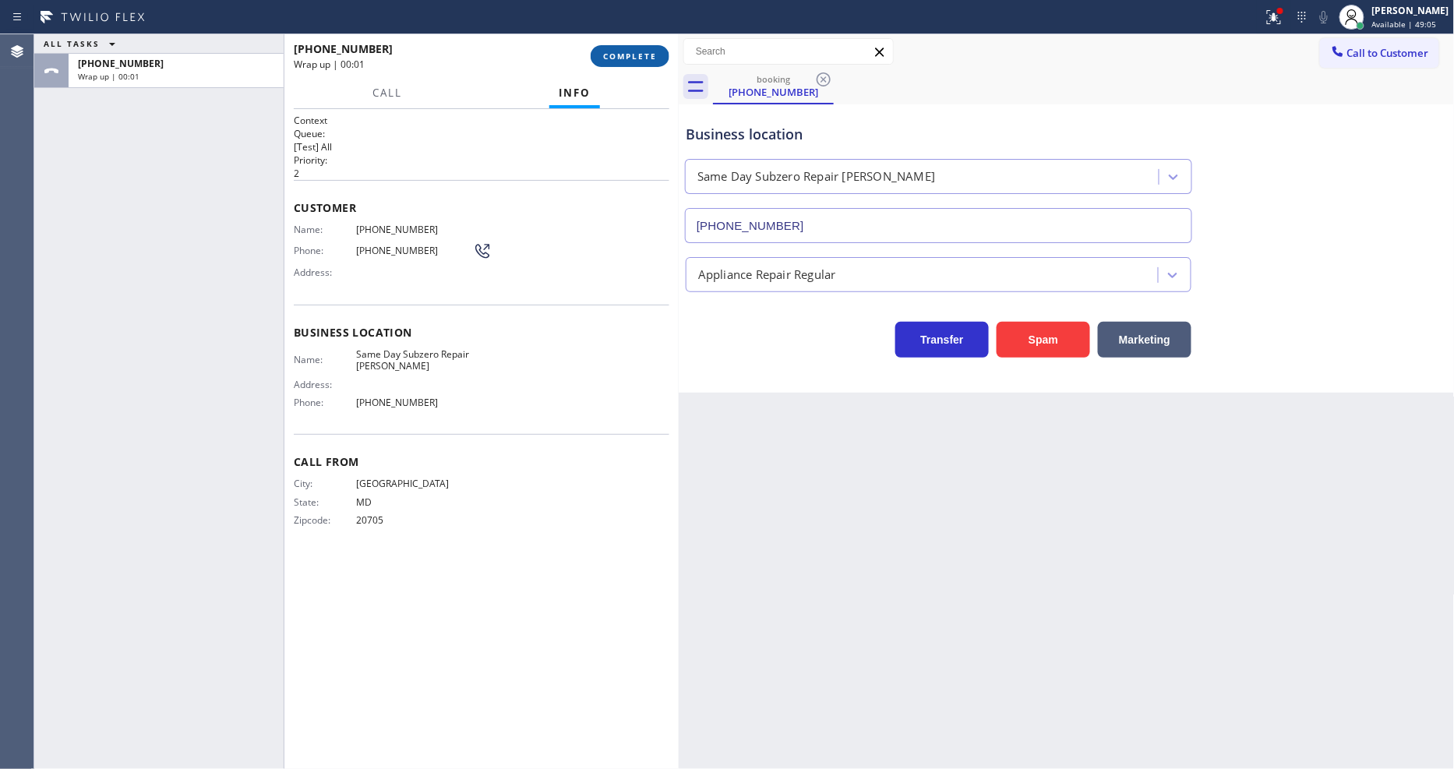
click at [640, 48] on button "COMPLETE" at bounding box center [630, 56] width 79 height 22
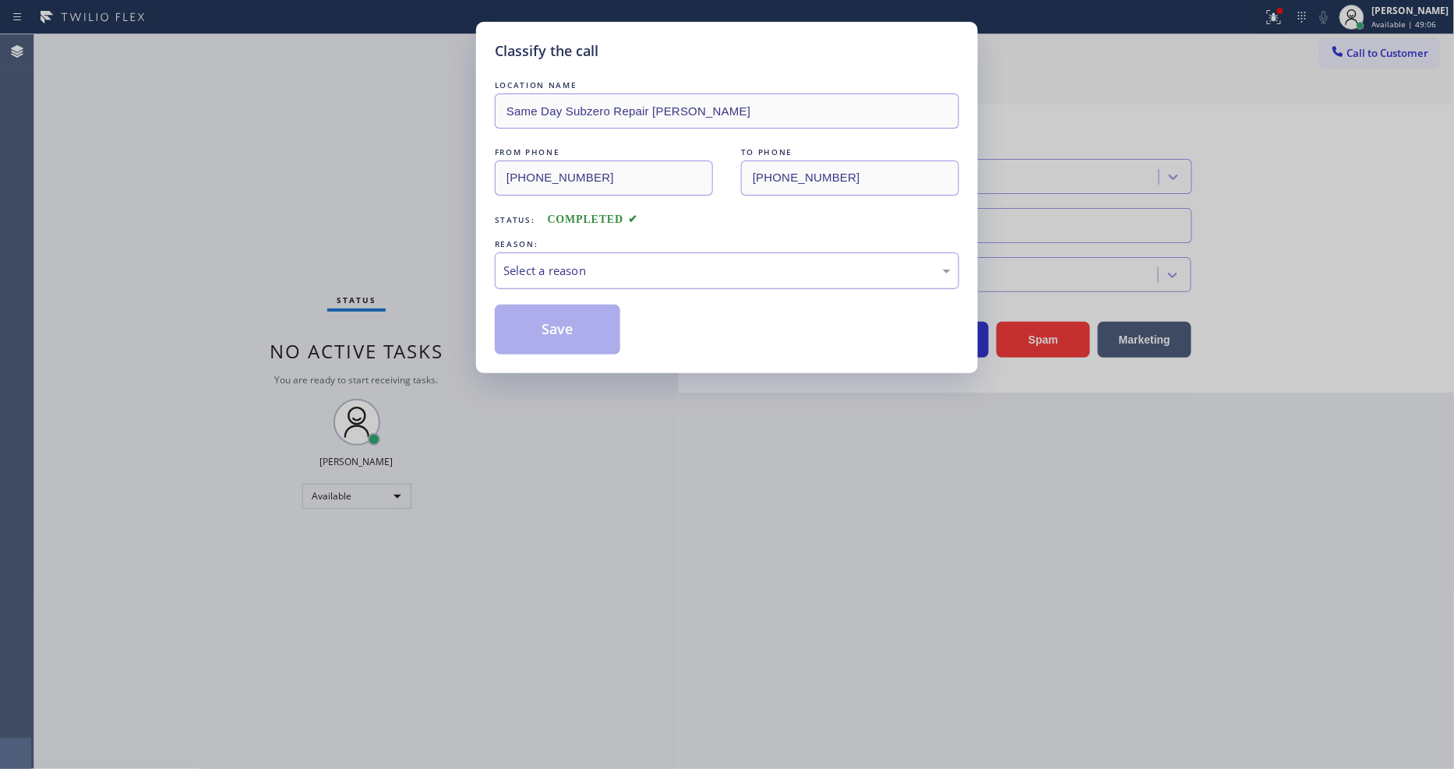
click at [637, 267] on div "Select a reason" at bounding box center [726, 271] width 447 height 18
click at [581, 324] on button "Save" at bounding box center [557, 330] width 125 height 50
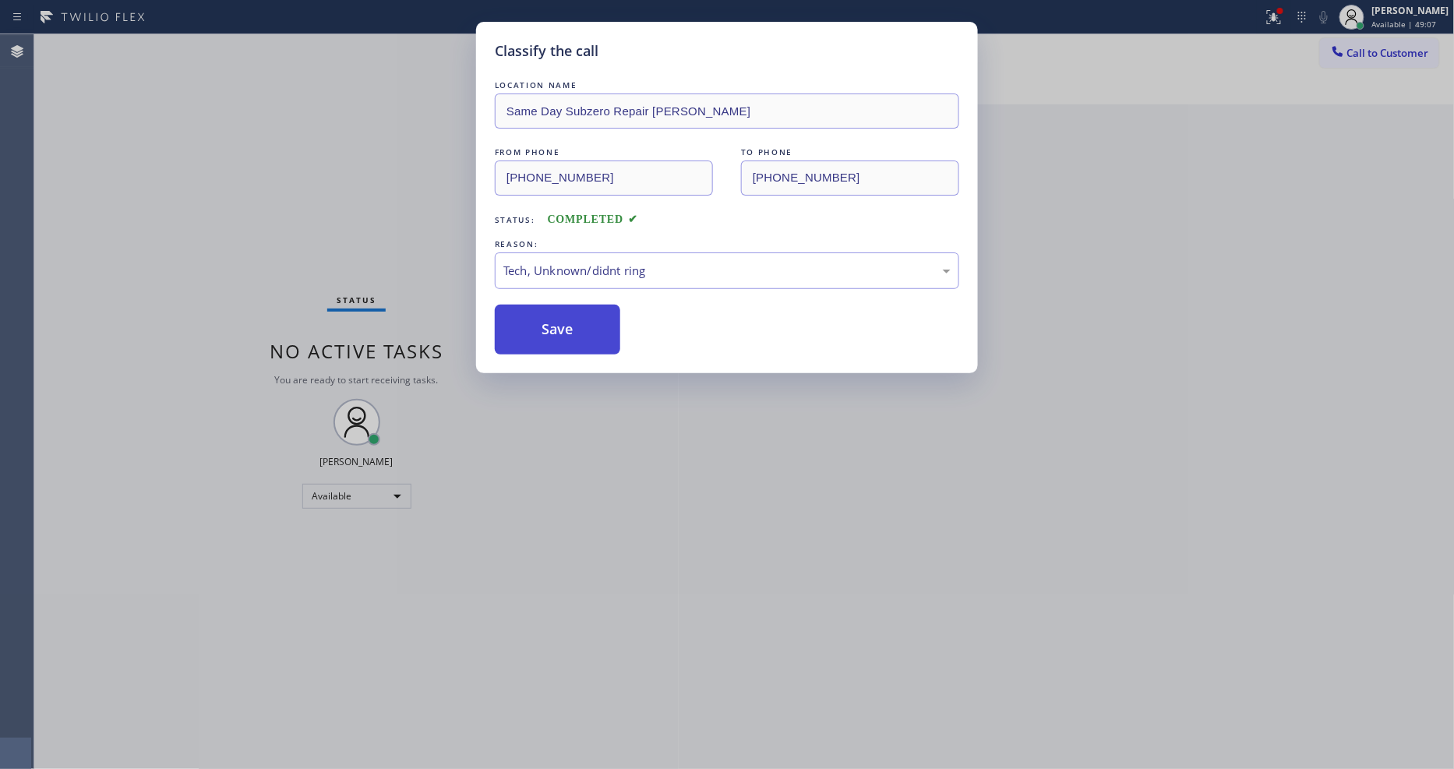
click at [581, 324] on button "Save" at bounding box center [557, 330] width 125 height 50
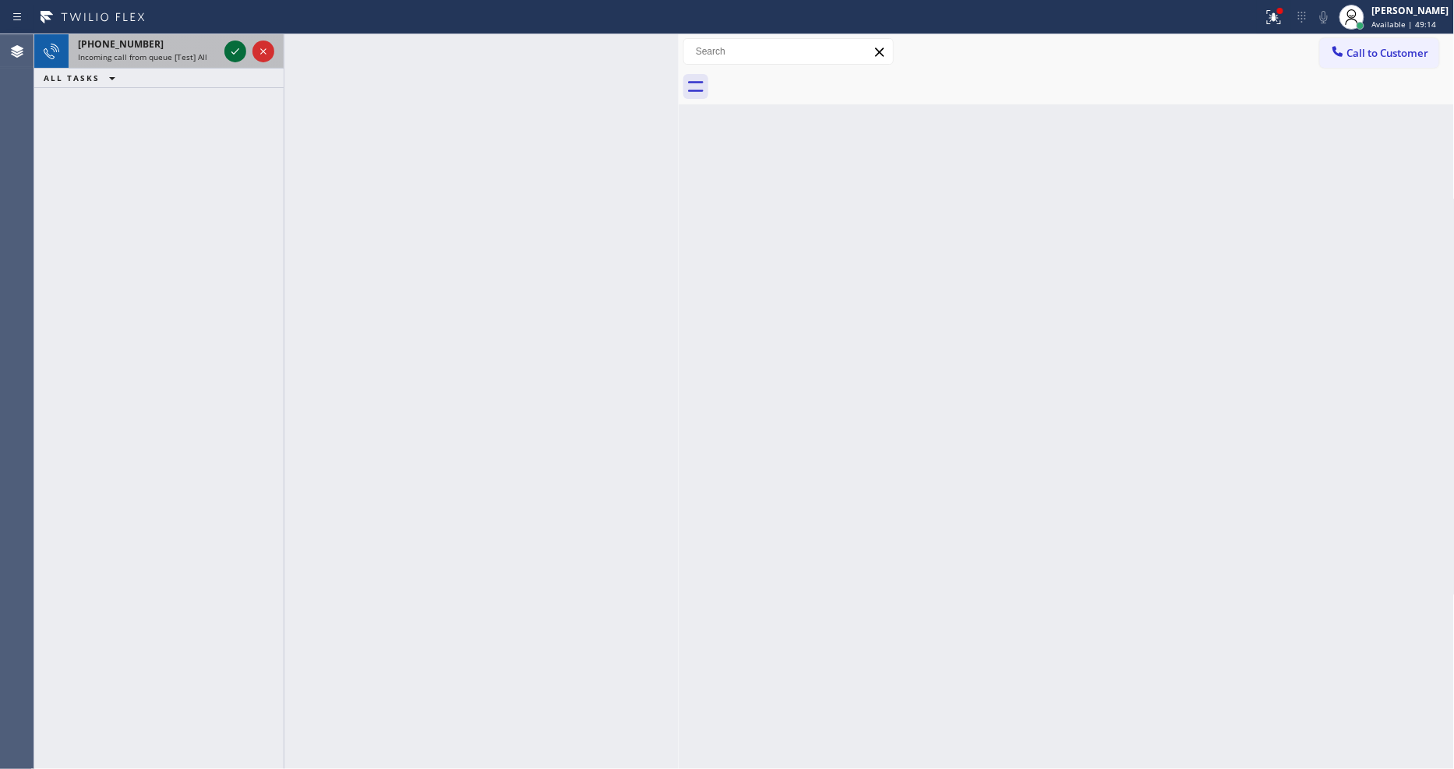
click at [237, 49] on icon at bounding box center [235, 51] width 19 height 19
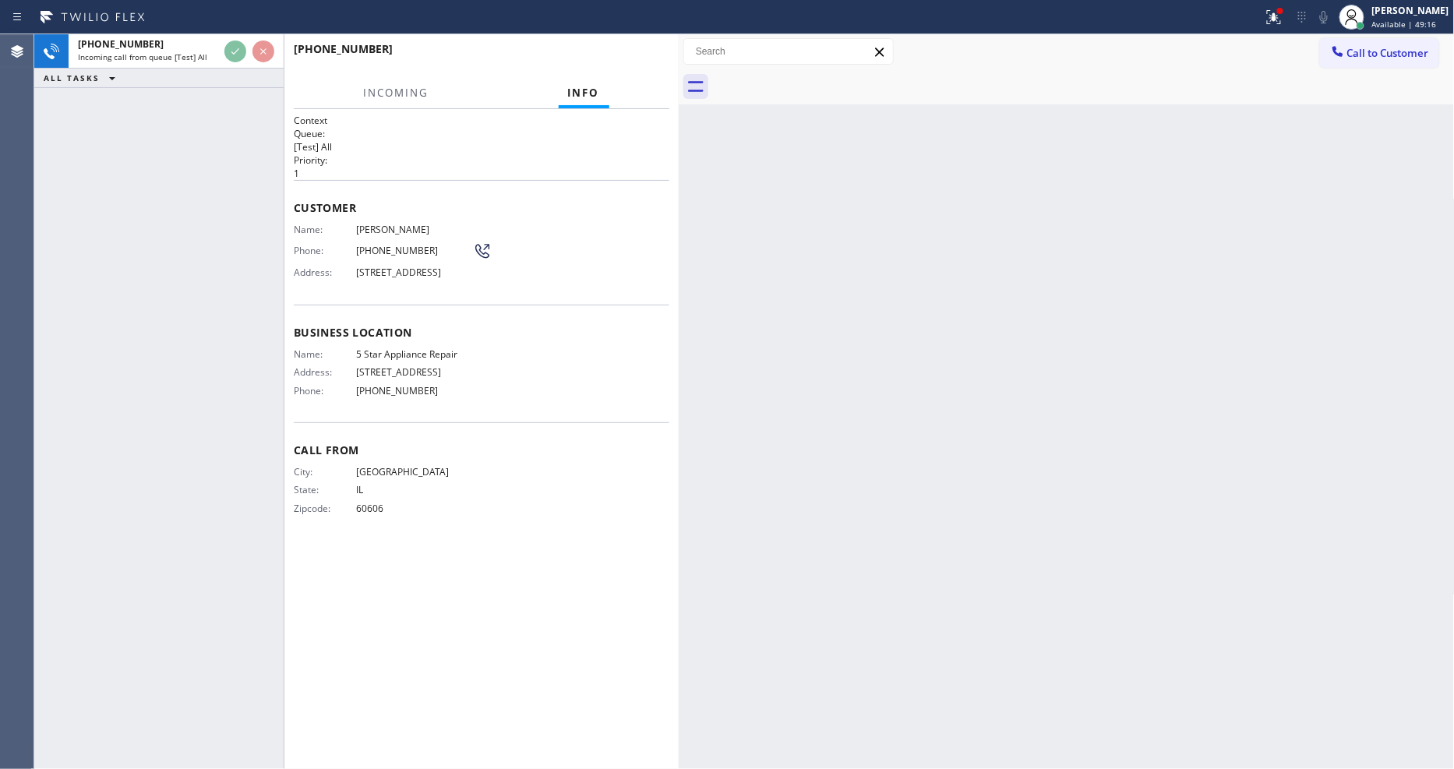
click at [597, 140] on p "[Test] All" at bounding box center [482, 146] width 376 height 13
click at [556, 489] on div "City: NORTHBROOK State: IL Zipcode: 60606" at bounding box center [482, 493] width 376 height 55
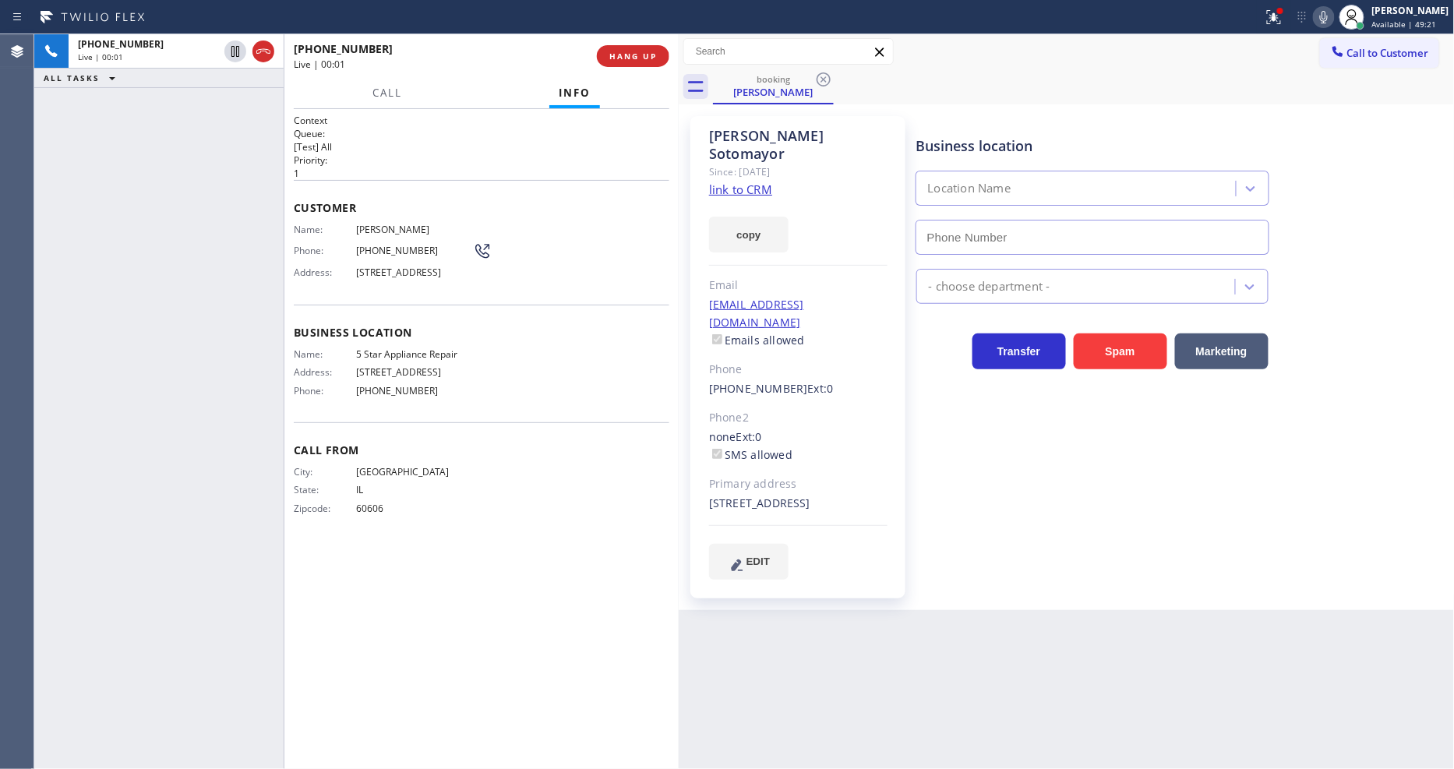
type input "[PHONE_NUMBER]"
click at [764, 182] on link "link to CRM" at bounding box center [740, 190] width 63 height 16
click at [1283, 19] on icon at bounding box center [1274, 17] width 19 height 19
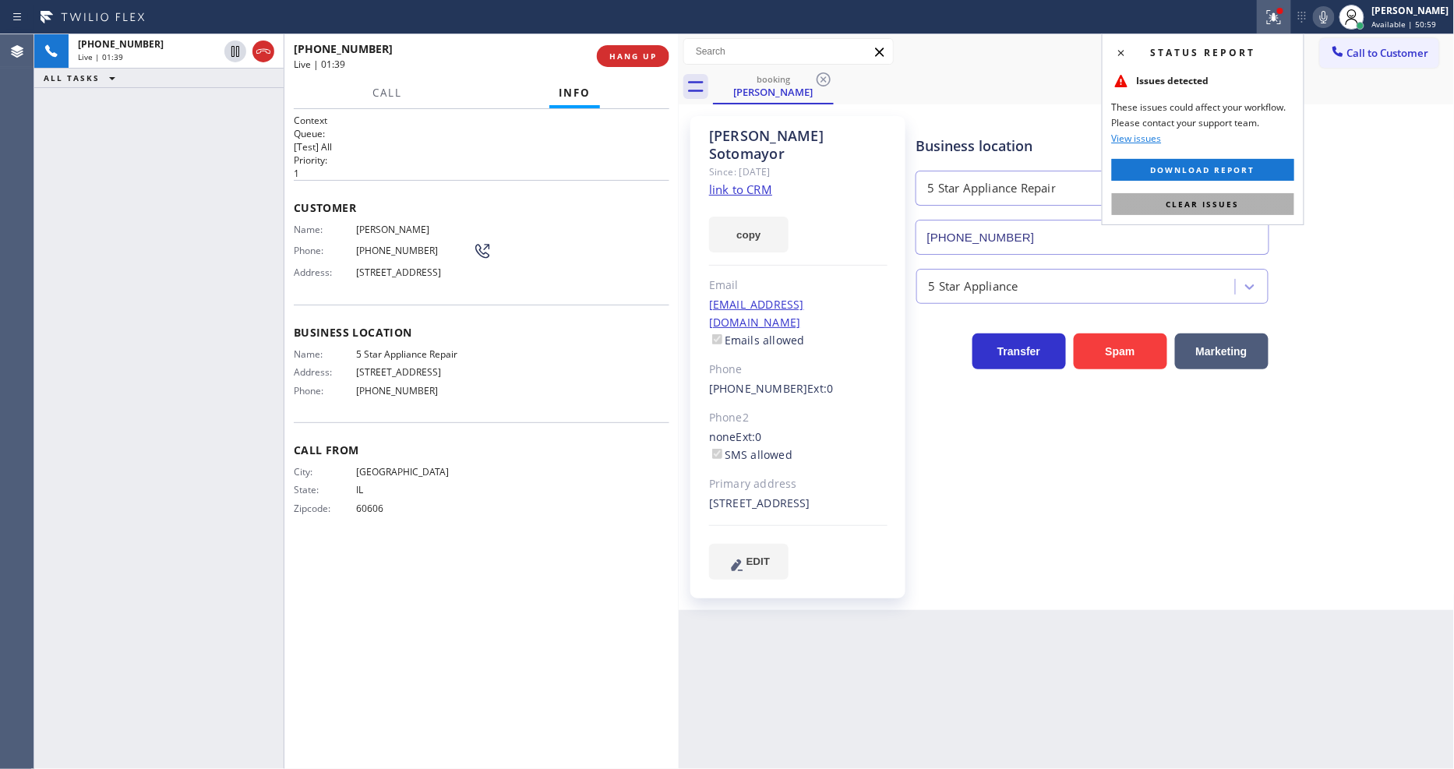
click at [1259, 199] on button "Clear issues" at bounding box center [1203, 204] width 182 height 22
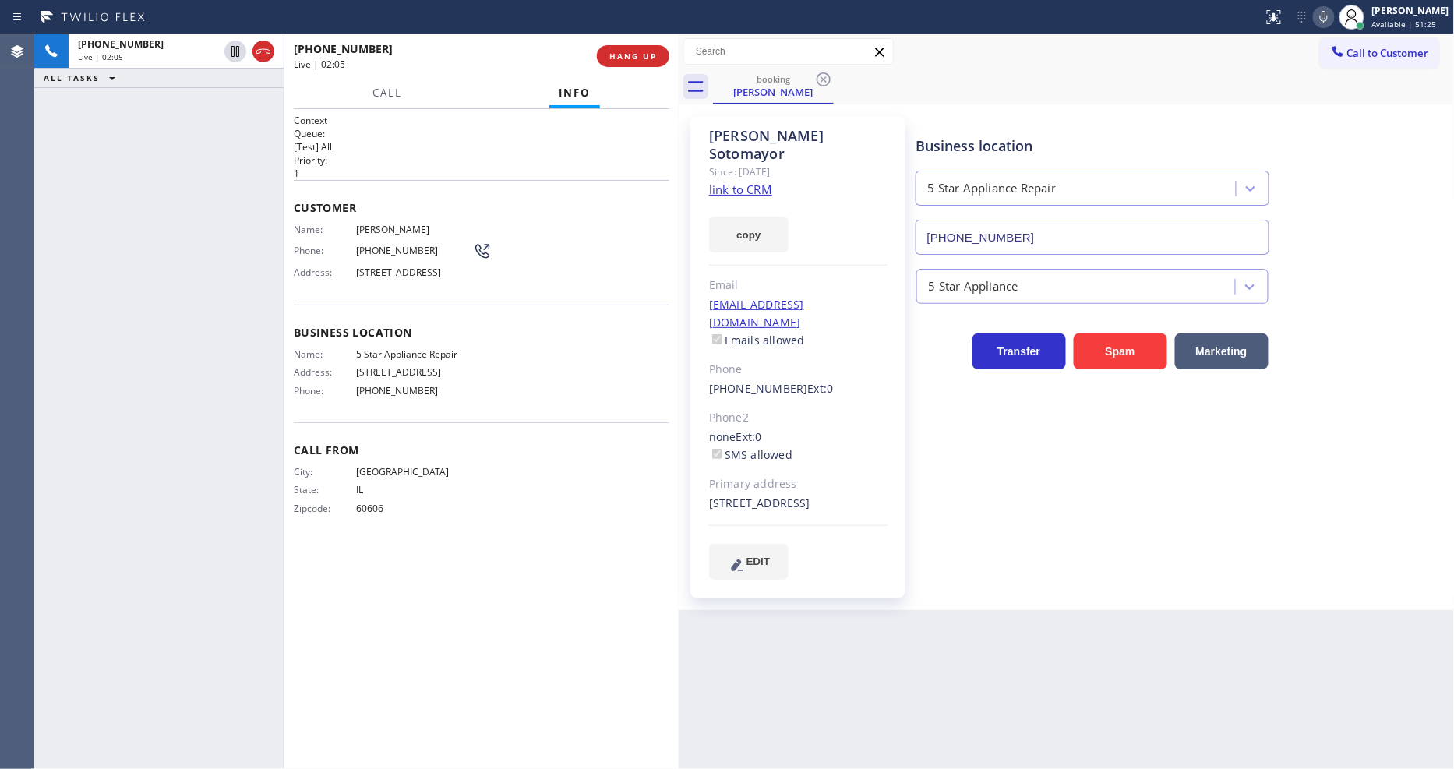
drag, startPoint x: 235, startPoint y: 50, endPoint x: 534, endPoint y: 48, distance: 298.5
click at [235, 50] on icon at bounding box center [235, 51] width 19 height 19
click at [1348, 20] on div at bounding box center [1352, 17] width 34 height 34
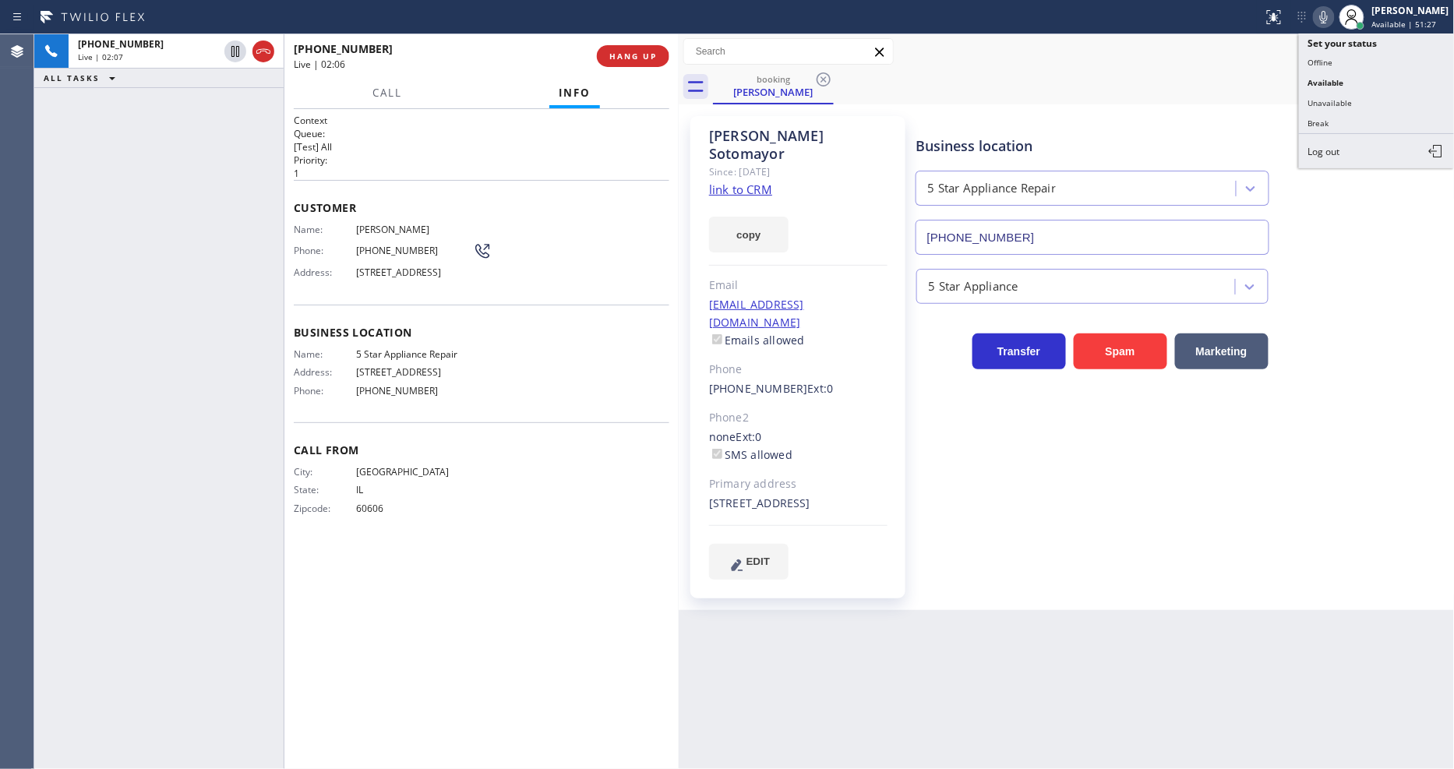
click at [1333, 19] on icon at bounding box center [1324, 17] width 19 height 19
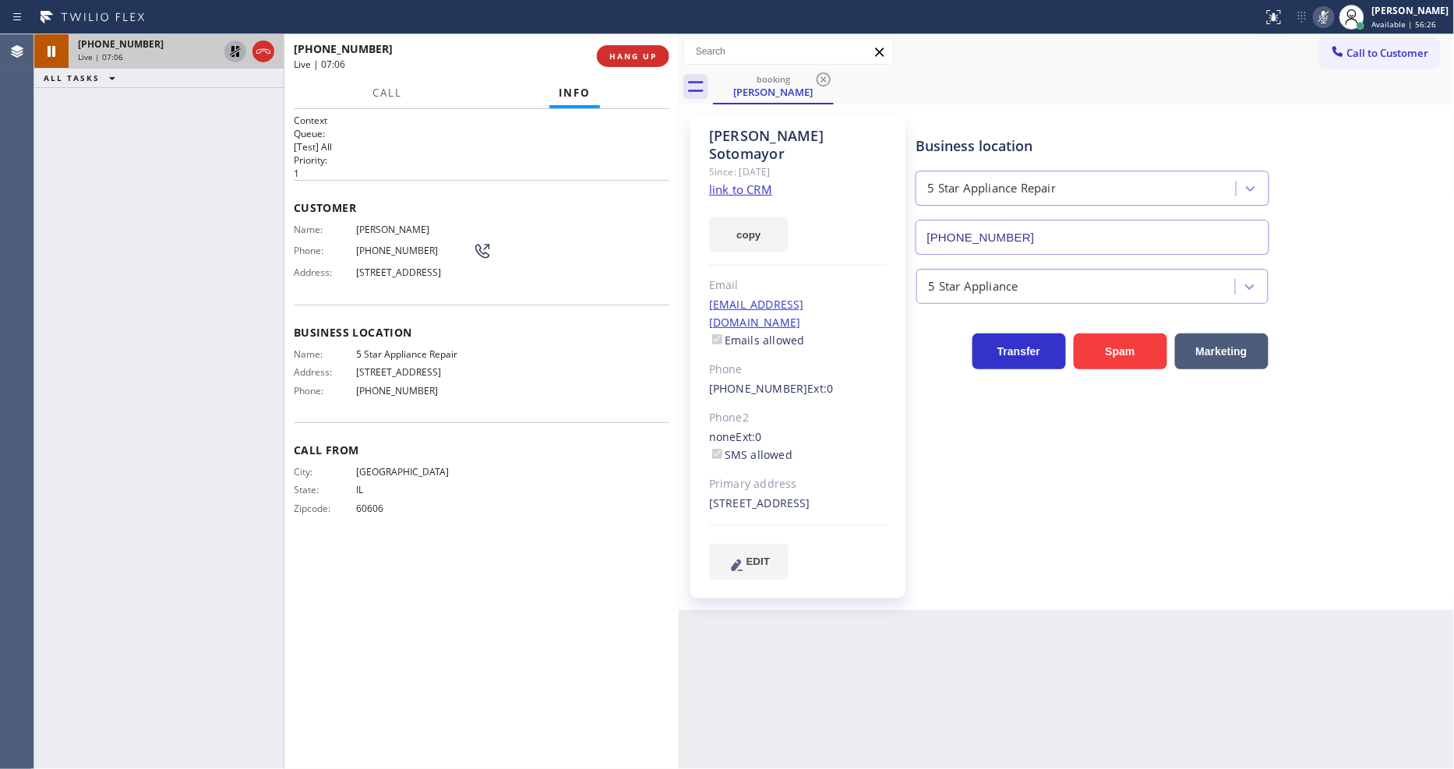
click at [231, 48] on icon at bounding box center [235, 51] width 11 height 11
click at [1327, 12] on icon at bounding box center [1324, 17] width 19 height 19
drag, startPoint x: 232, startPoint y: 50, endPoint x: 440, endPoint y: 27, distance: 209.3
click at [232, 50] on icon at bounding box center [235, 51] width 19 height 19
click at [1333, 20] on icon at bounding box center [1324, 17] width 19 height 19
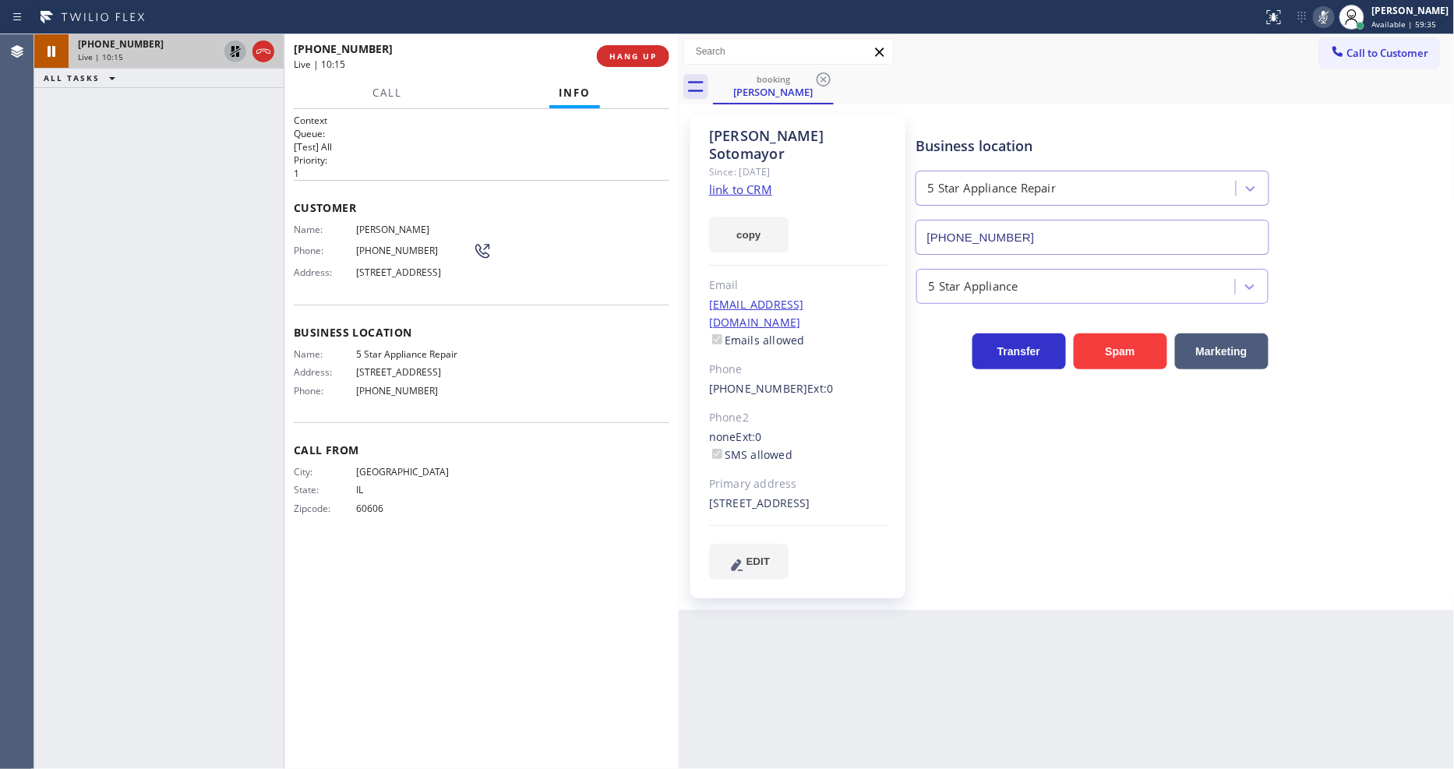
click at [231, 44] on icon at bounding box center [235, 51] width 19 height 19
click at [1333, 12] on icon at bounding box center [1324, 17] width 19 height 19
click at [627, 51] on span "HANG UP" at bounding box center [633, 56] width 48 height 11
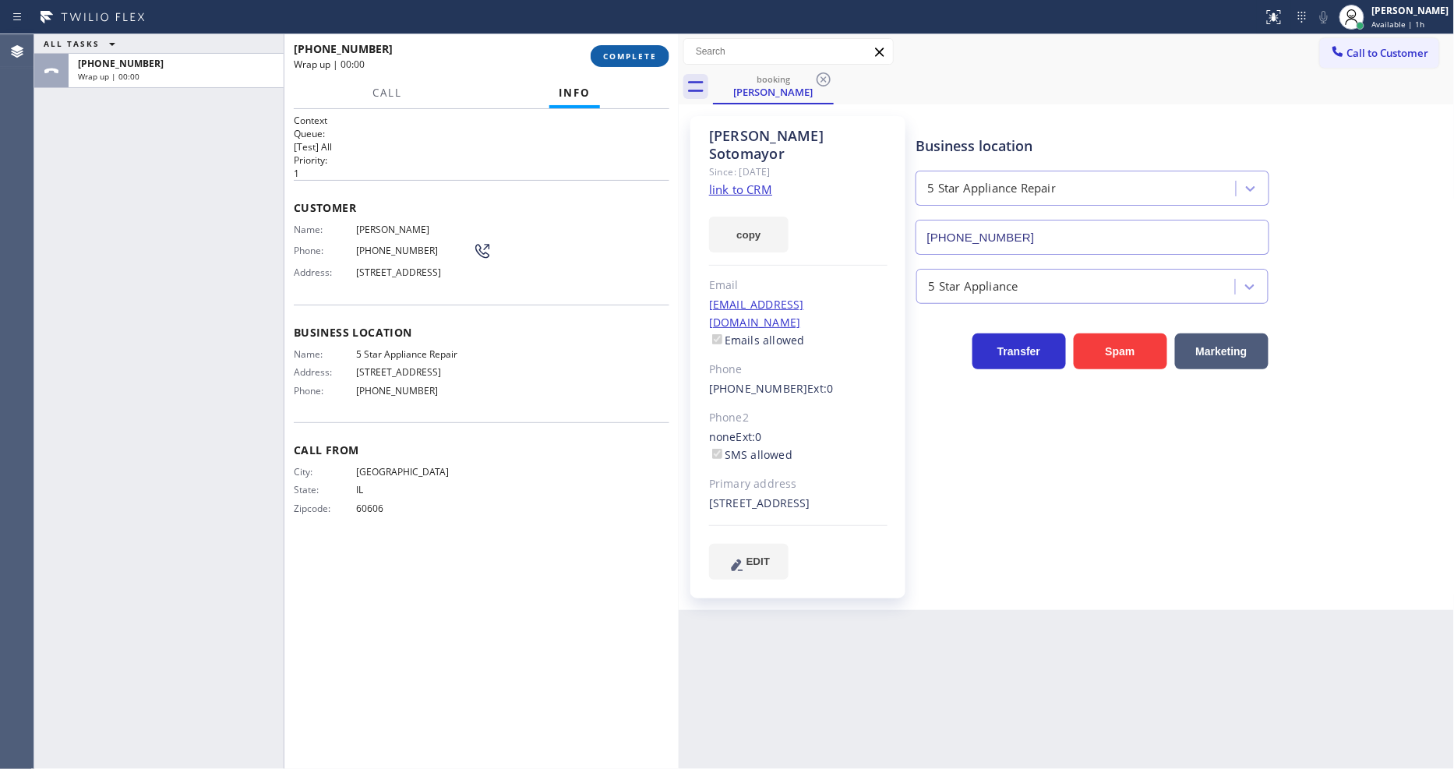
click at [627, 51] on span "COMPLETE" at bounding box center [630, 56] width 54 height 11
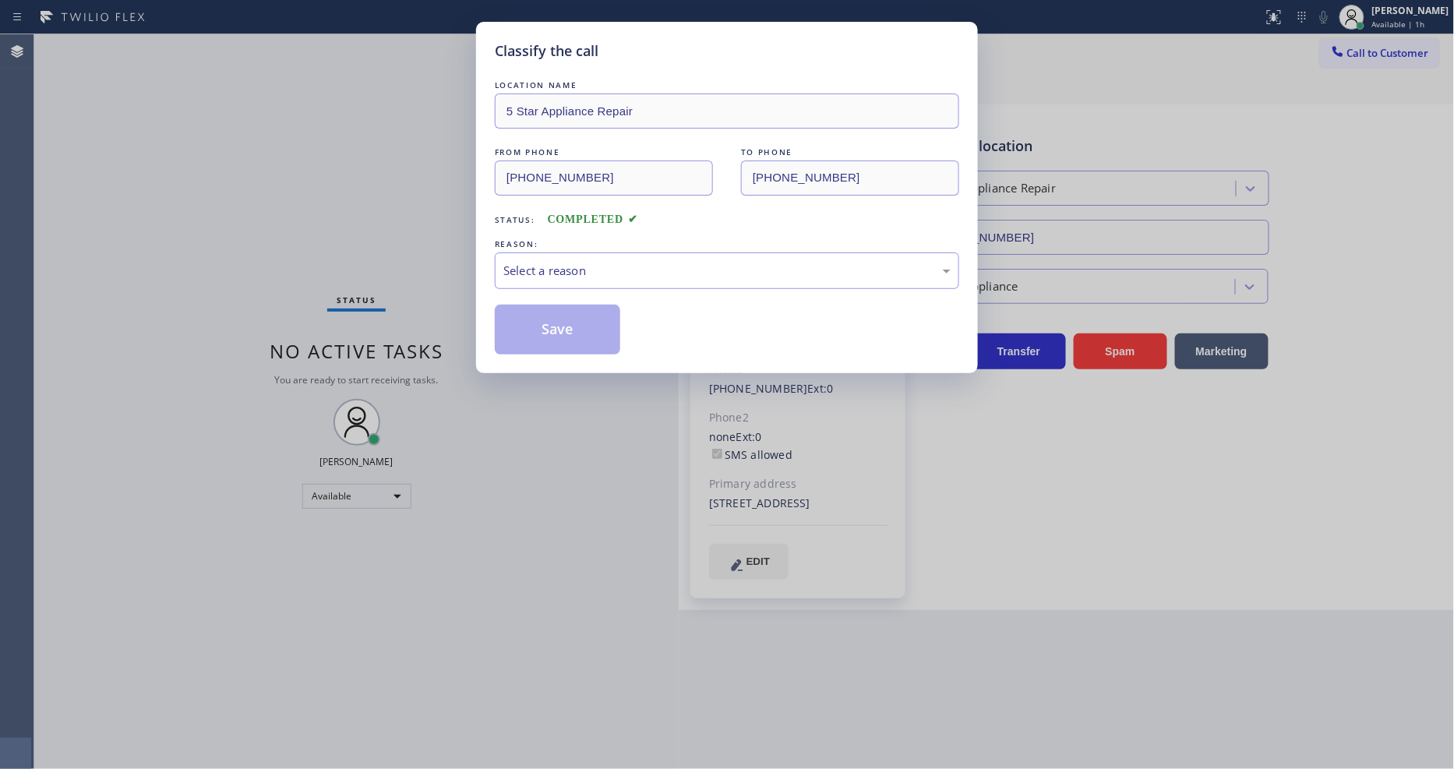
click at [564, 277] on div "Select a reason" at bounding box center [727, 270] width 464 height 37
click at [552, 307] on button "Save" at bounding box center [557, 330] width 125 height 50
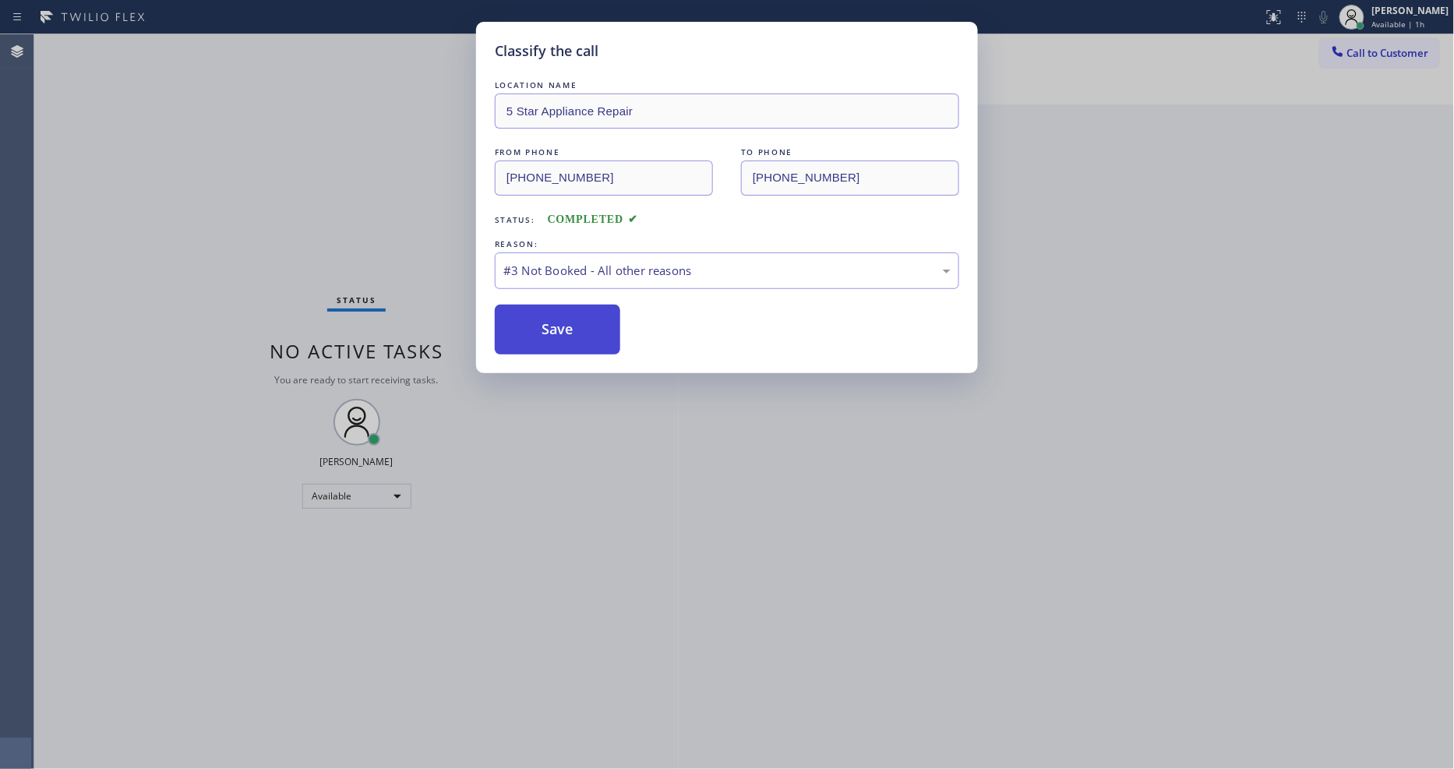
click at [552, 307] on button "Save" at bounding box center [557, 330] width 125 height 50
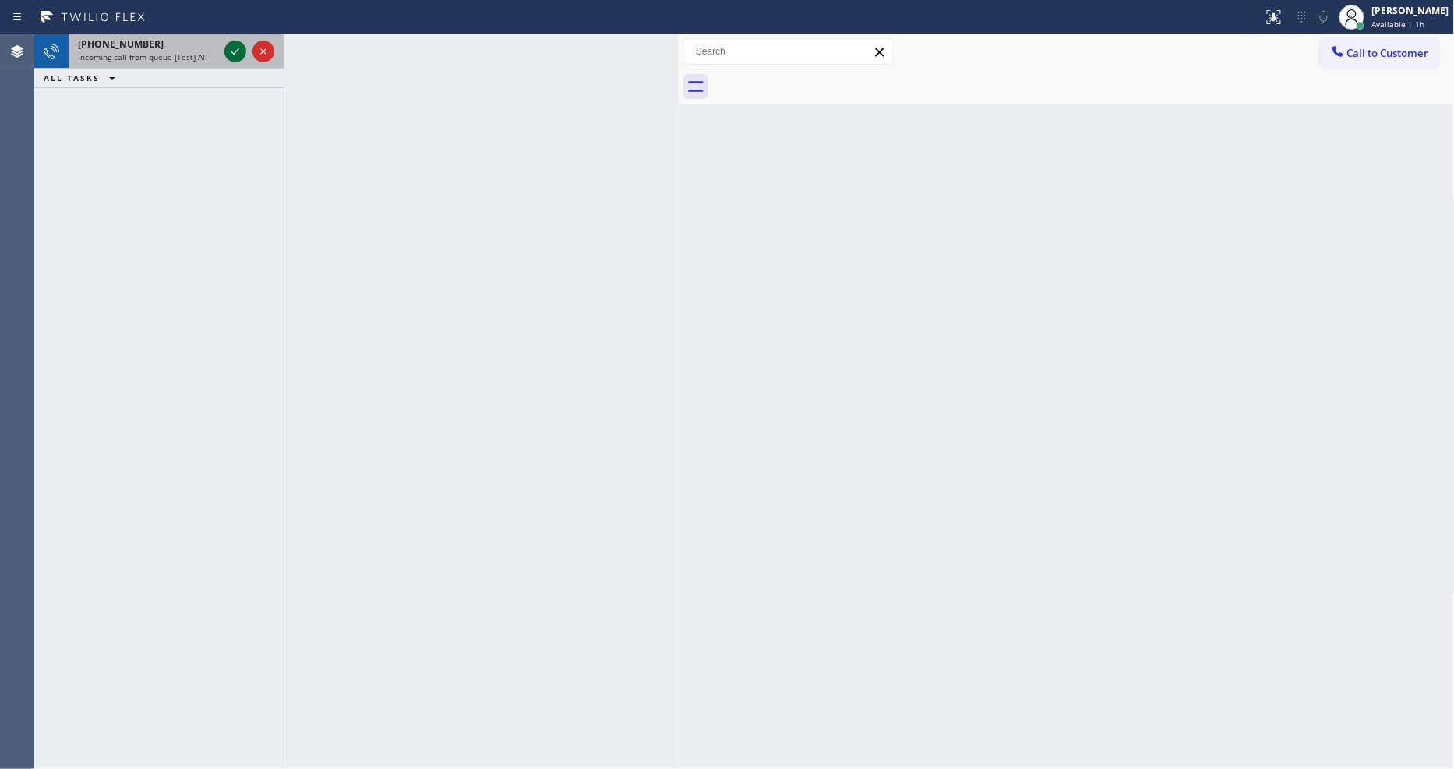
click at [234, 50] on icon at bounding box center [235, 51] width 19 height 19
click at [237, 43] on icon at bounding box center [235, 51] width 19 height 19
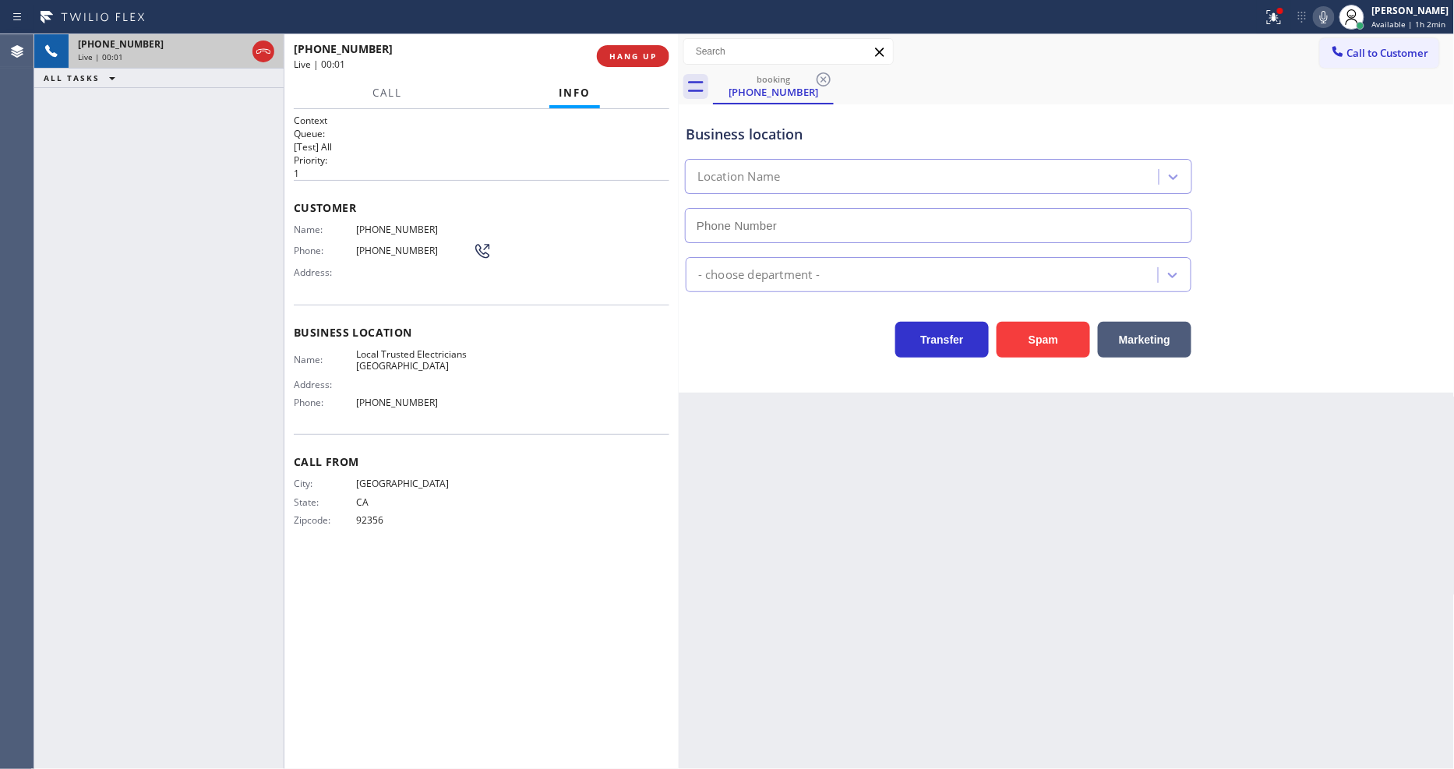
type input "[PHONE_NUMBER]"
click at [620, 56] on span "HANG UP" at bounding box center [633, 56] width 48 height 11
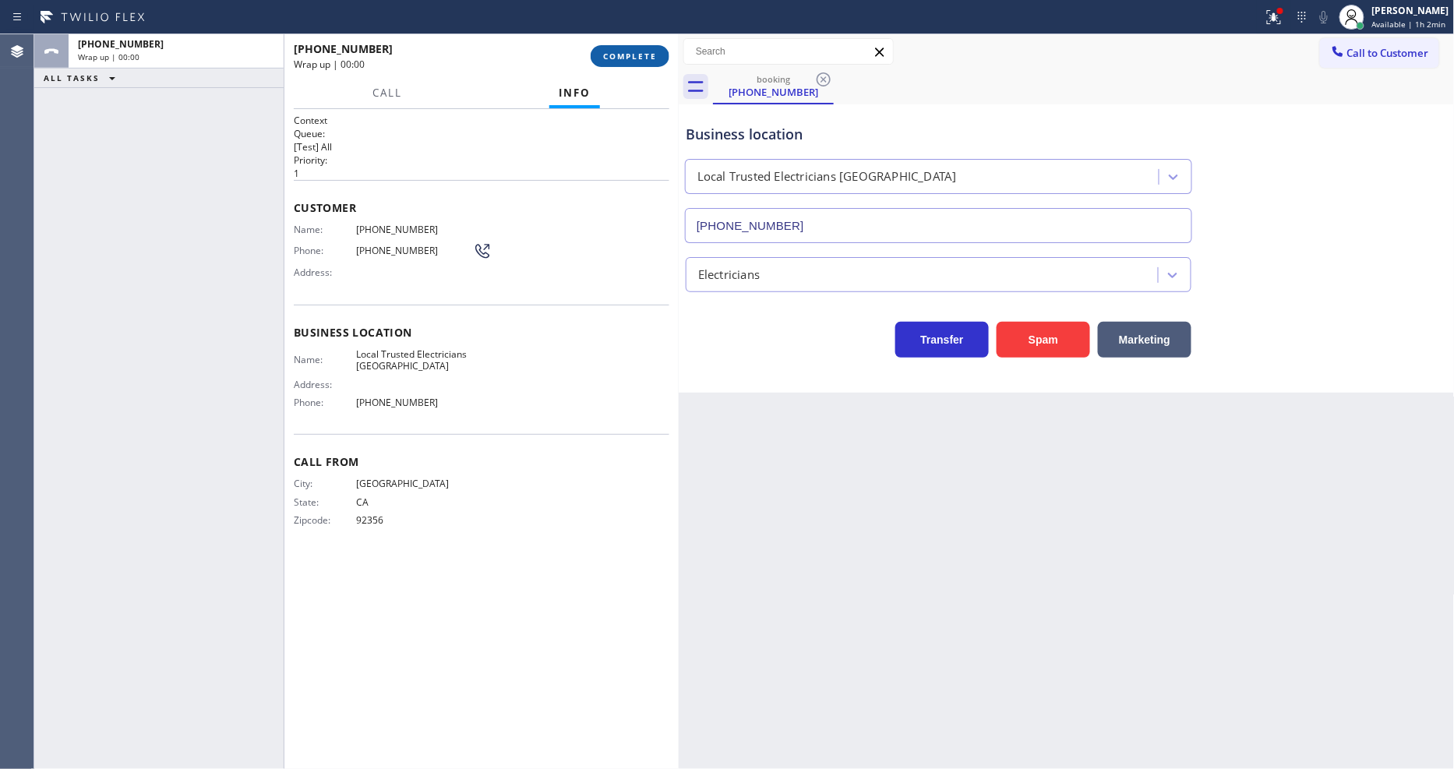
click at [620, 56] on span "COMPLETE" at bounding box center [630, 56] width 54 height 11
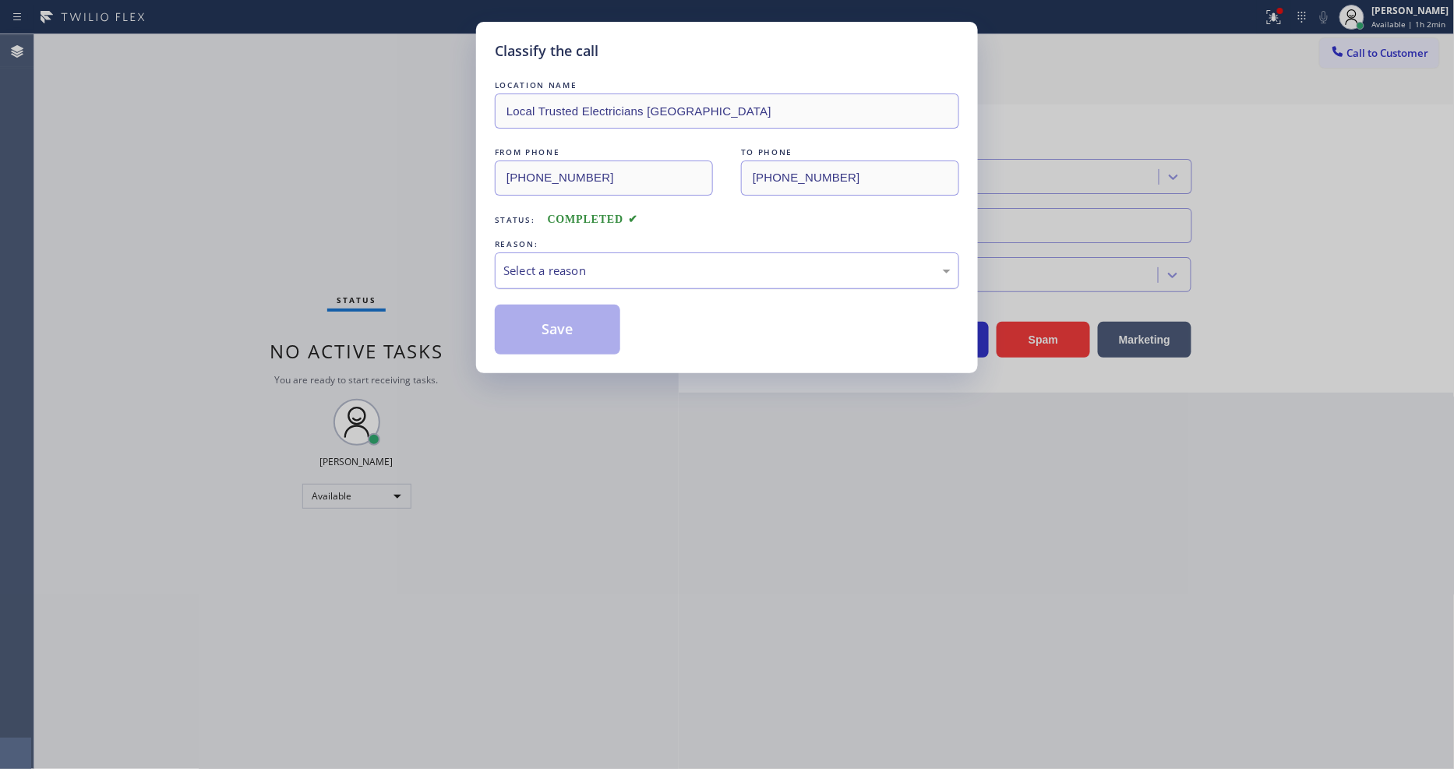
click at [583, 252] on div "Select a reason" at bounding box center [727, 270] width 464 height 37
drag, startPoint x: 584, startPoint y: 376, endPoint x: 584, endPoint y: 337, distance: 39.0
click at [584, 337] on button "Save" at bounding box center [557, 330] width 125 height 50
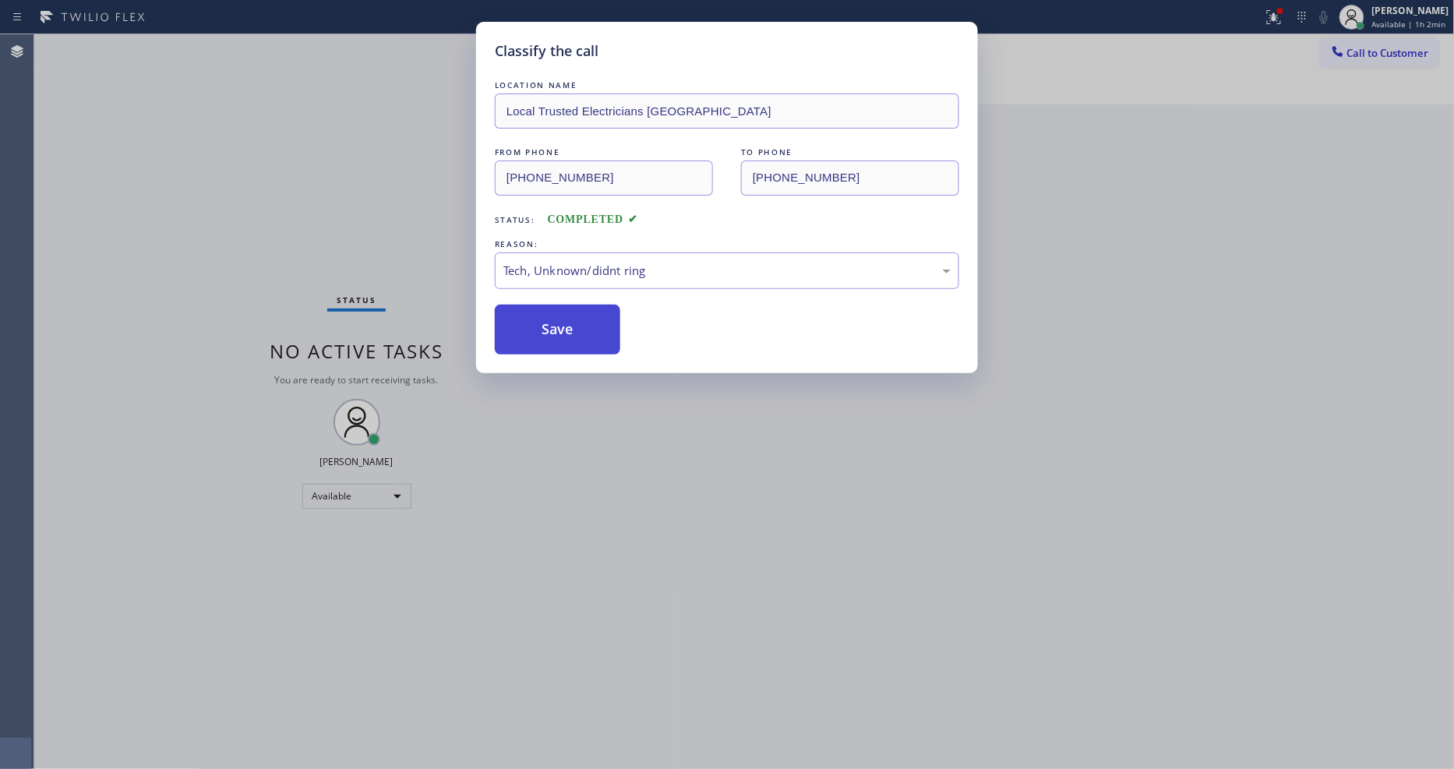
click at [584, 337] on button "Save" at bounding box center [557, 330] width 125 height 50
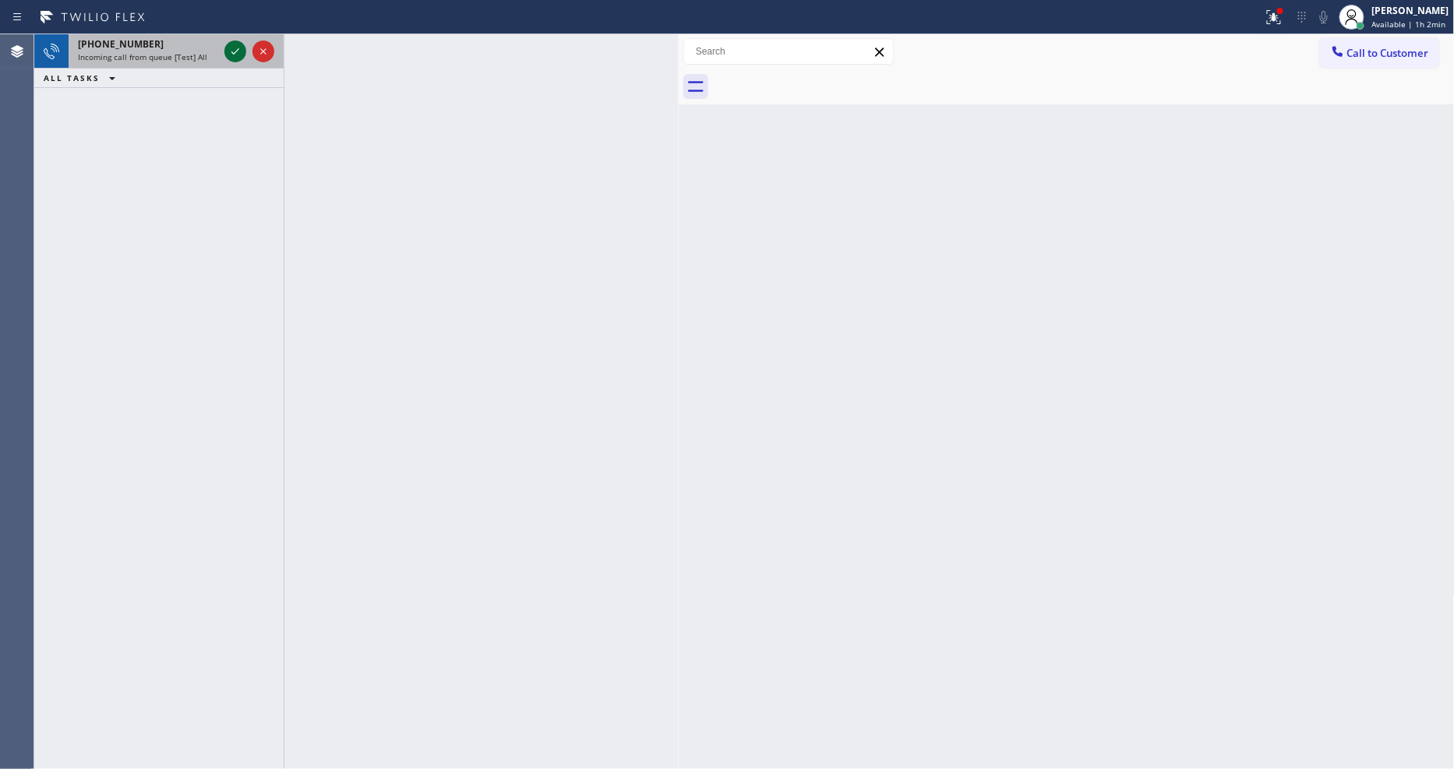
click at [228, 49] on icon at bounding box center [235, 51] width 19 height 19
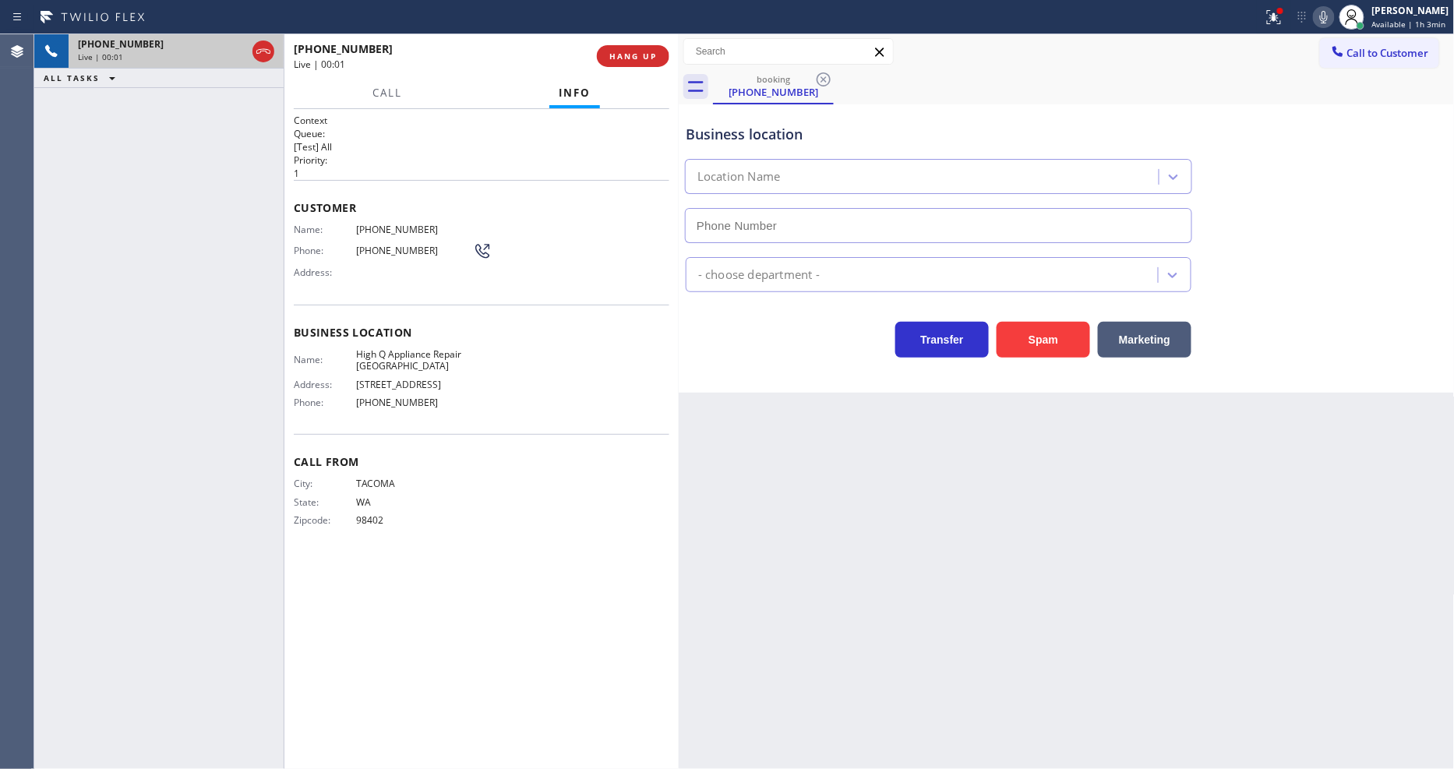
type input "[PHONE_NUMBER]"
click at [630, 48] on button "HANG UP" at bounding box center [633, 56] width 72 height 22
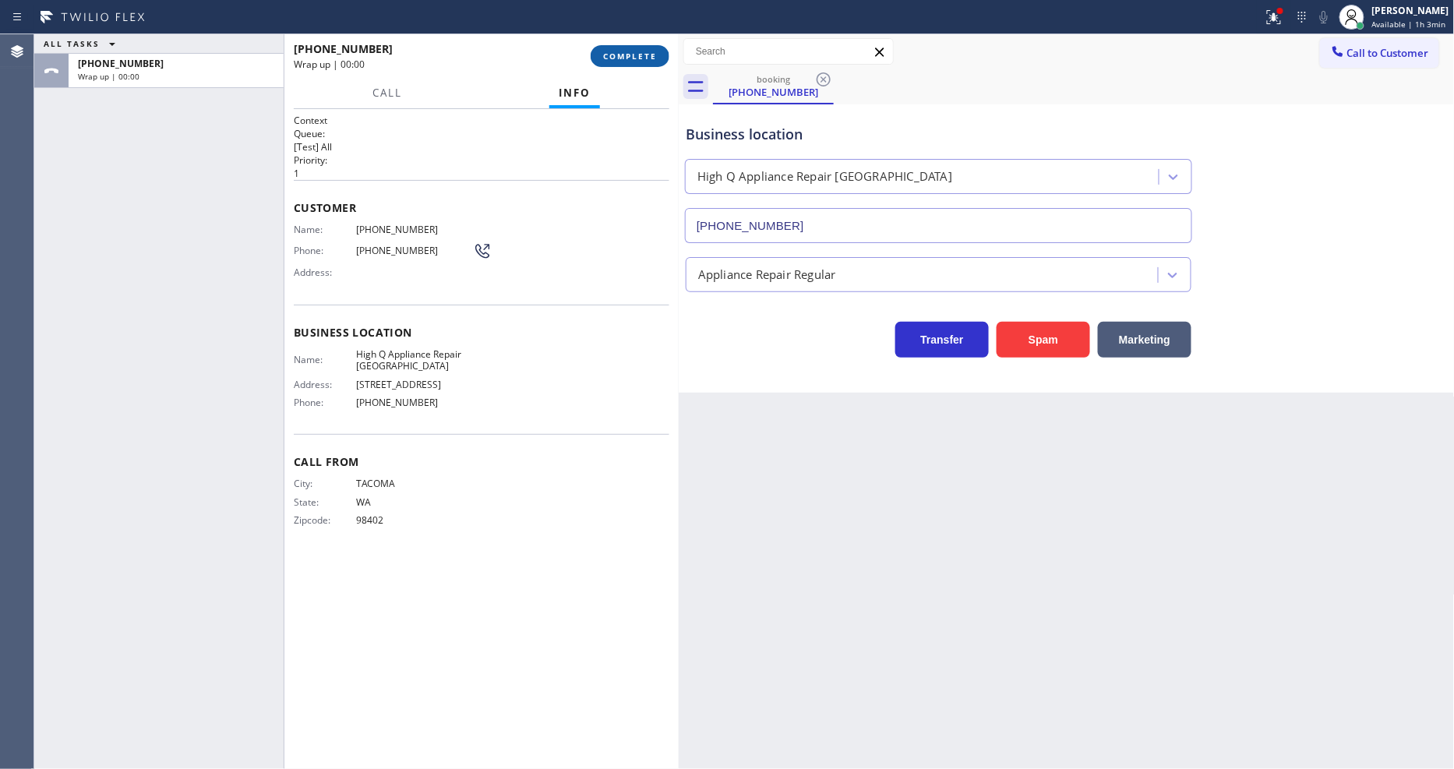
click at [630, 48] on button "COMPLETE" at bounding box center [630, 56] width 79 height 22
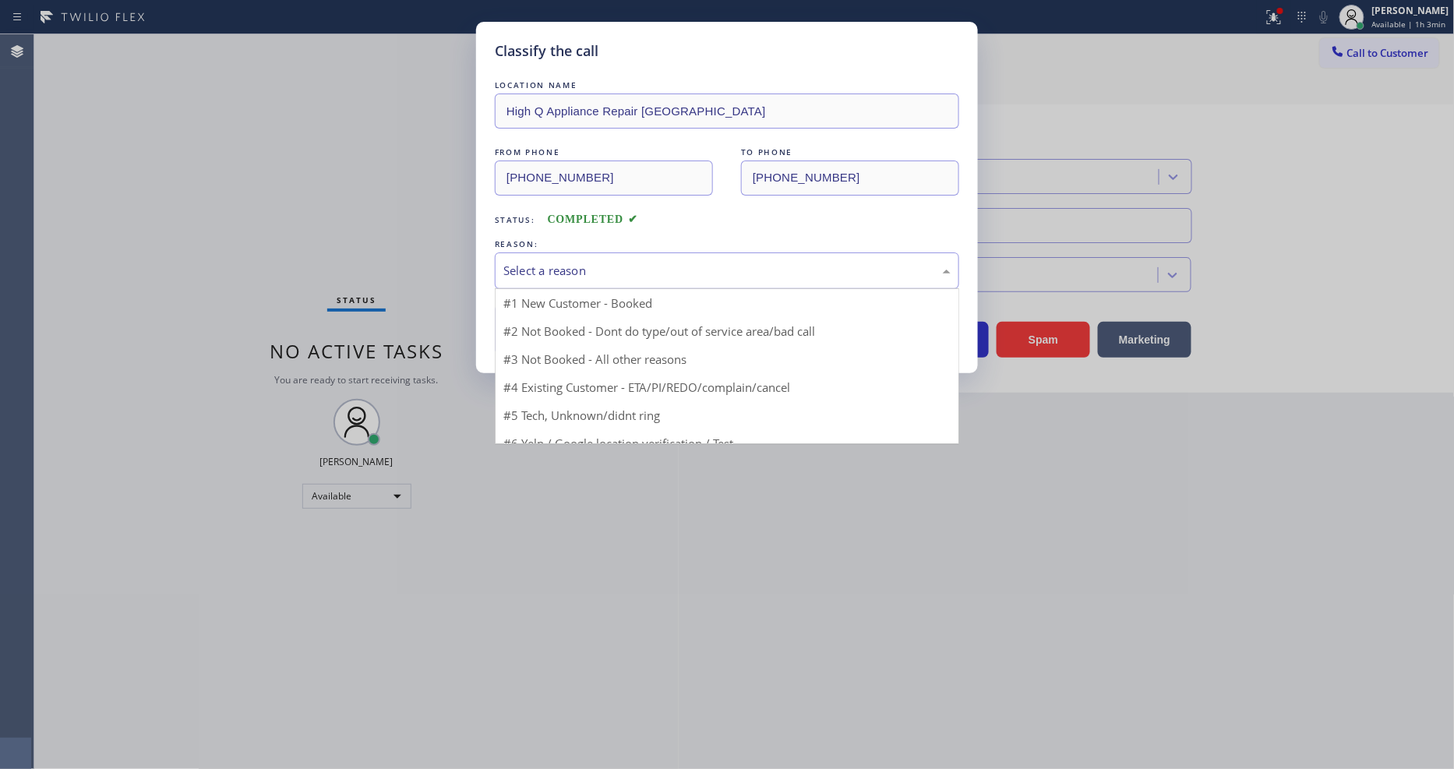
click at [597, 252] on div "Select a reason" at bounding box center [727, 270] width 464 height 37
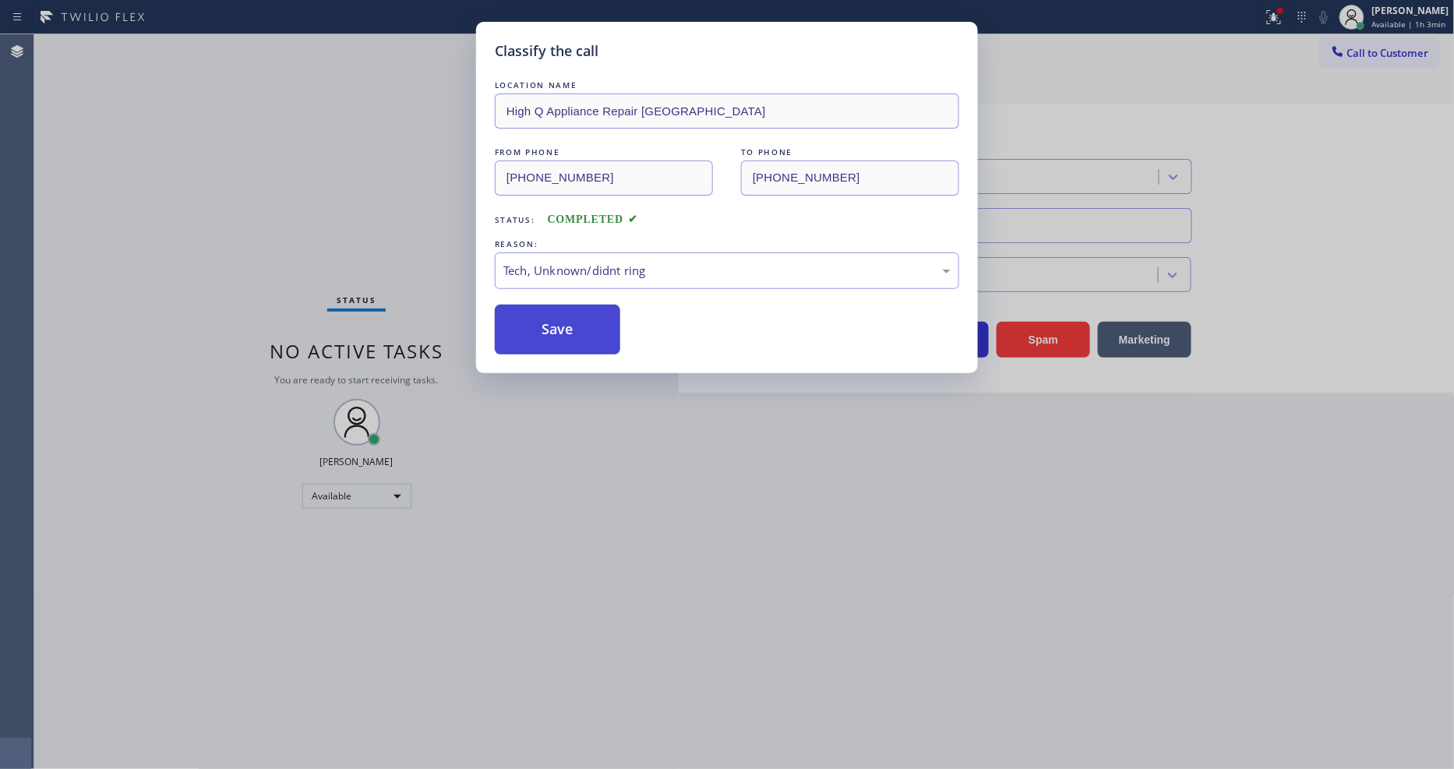
drag, startPoint x: 590, startPoint y: 383, endPoint x: 591, endPoint y: 323, distance: 60.8
click at [591, 323] on button "Save" at bounding box center [557, 330] width 125 height 50
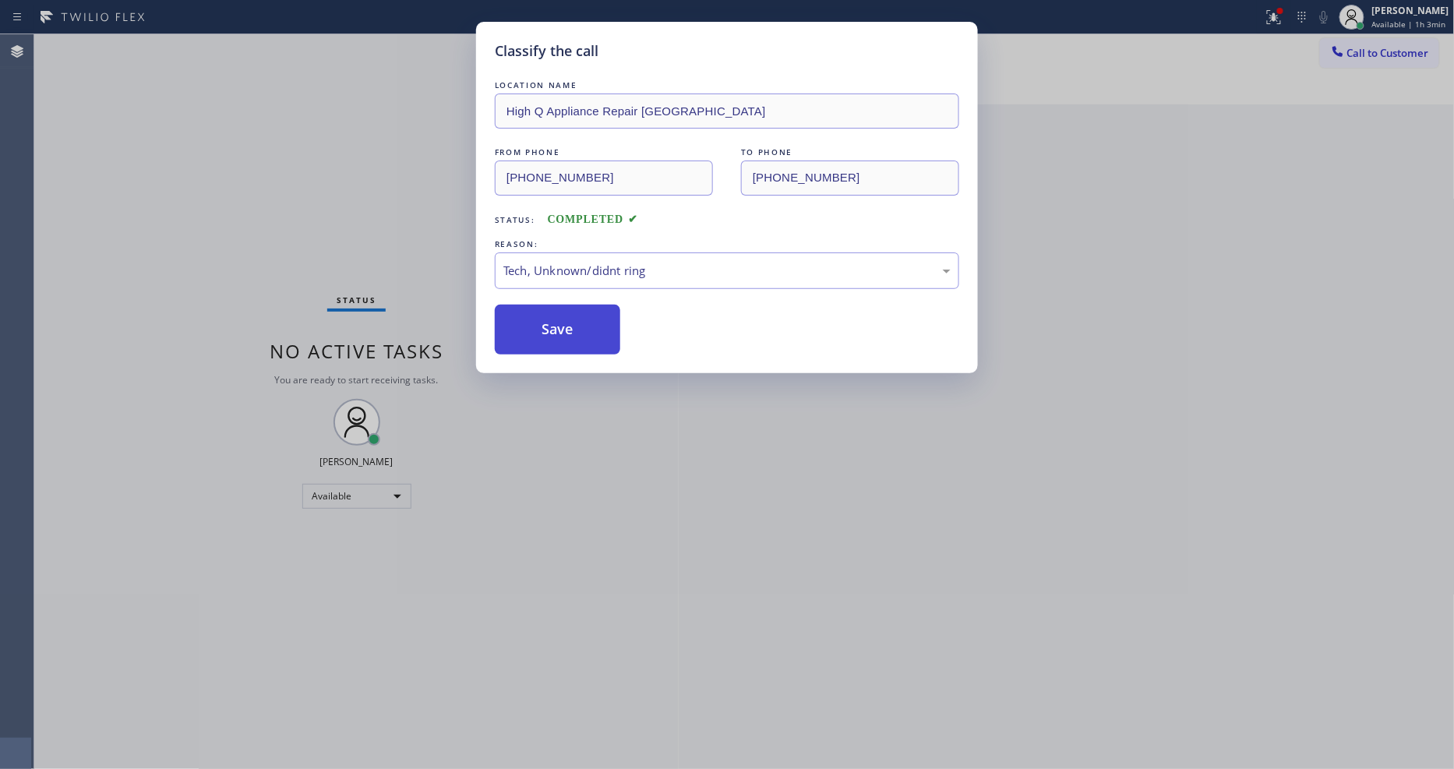
click at [591, 323] on button "Save" at bounding box center [557, 330] width 125 height 50
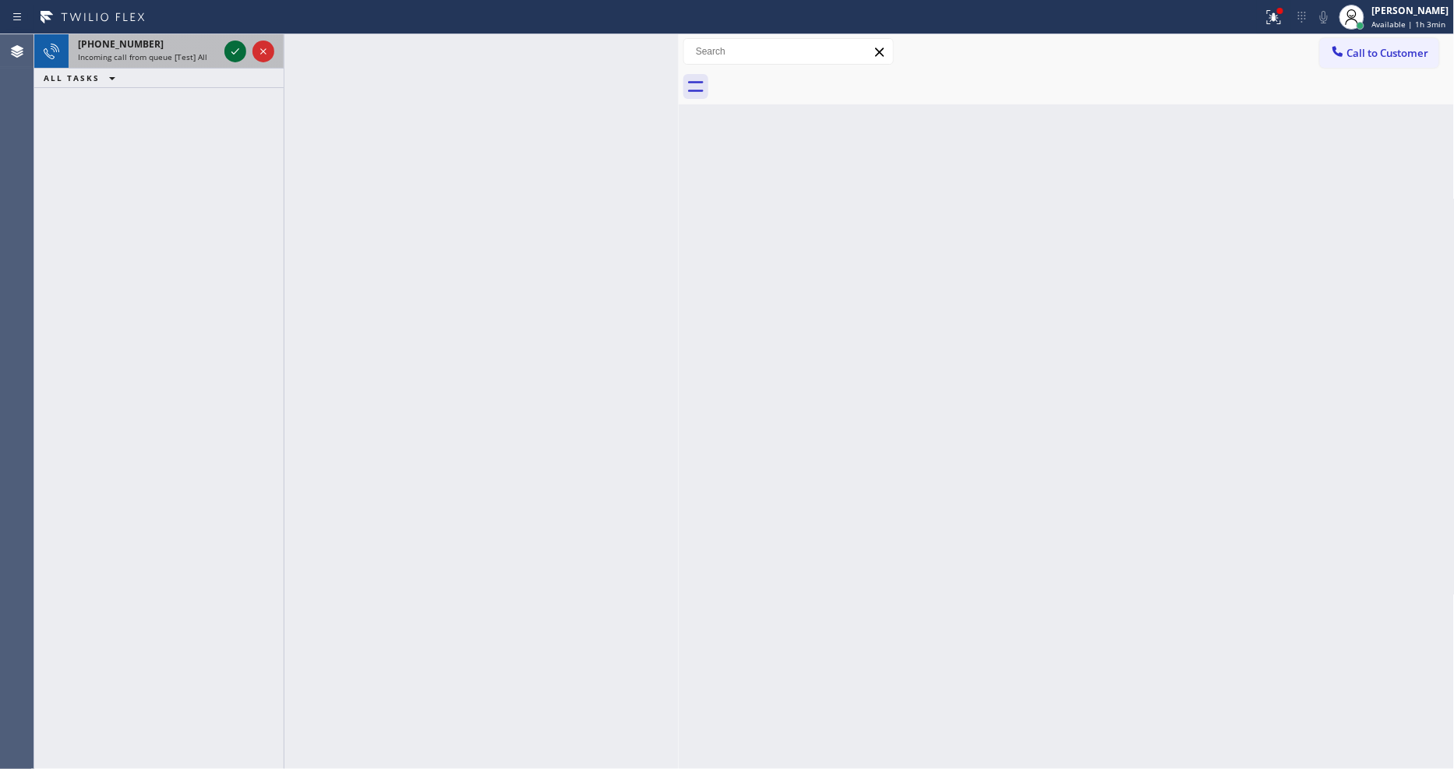
click at [236, 50] on icon at bounding box center [235, 51] width 19 height 19
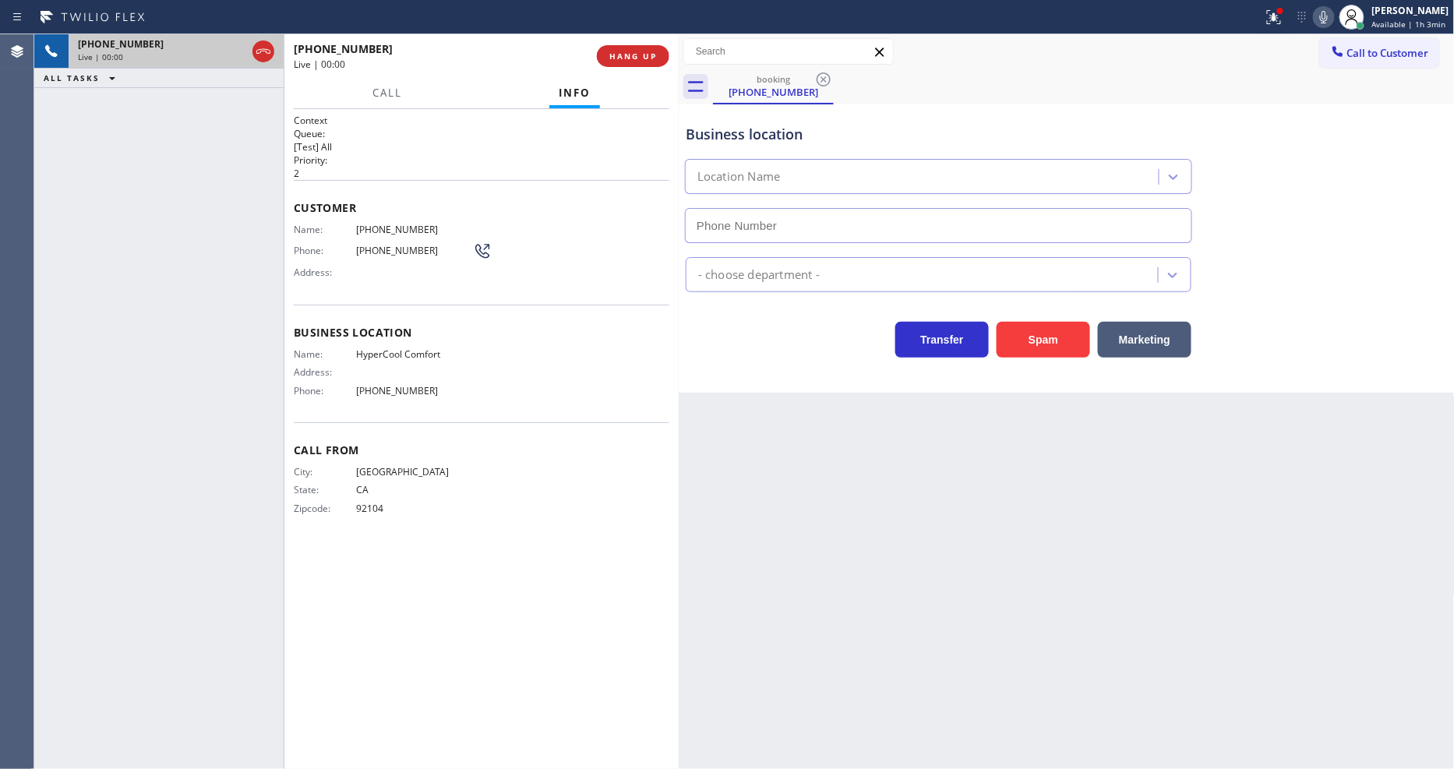
type input "[PHONE_NUMBER]"
click at [628, 61] on span "HANG UP" at bounding box center [633, 56] width 48 height 11
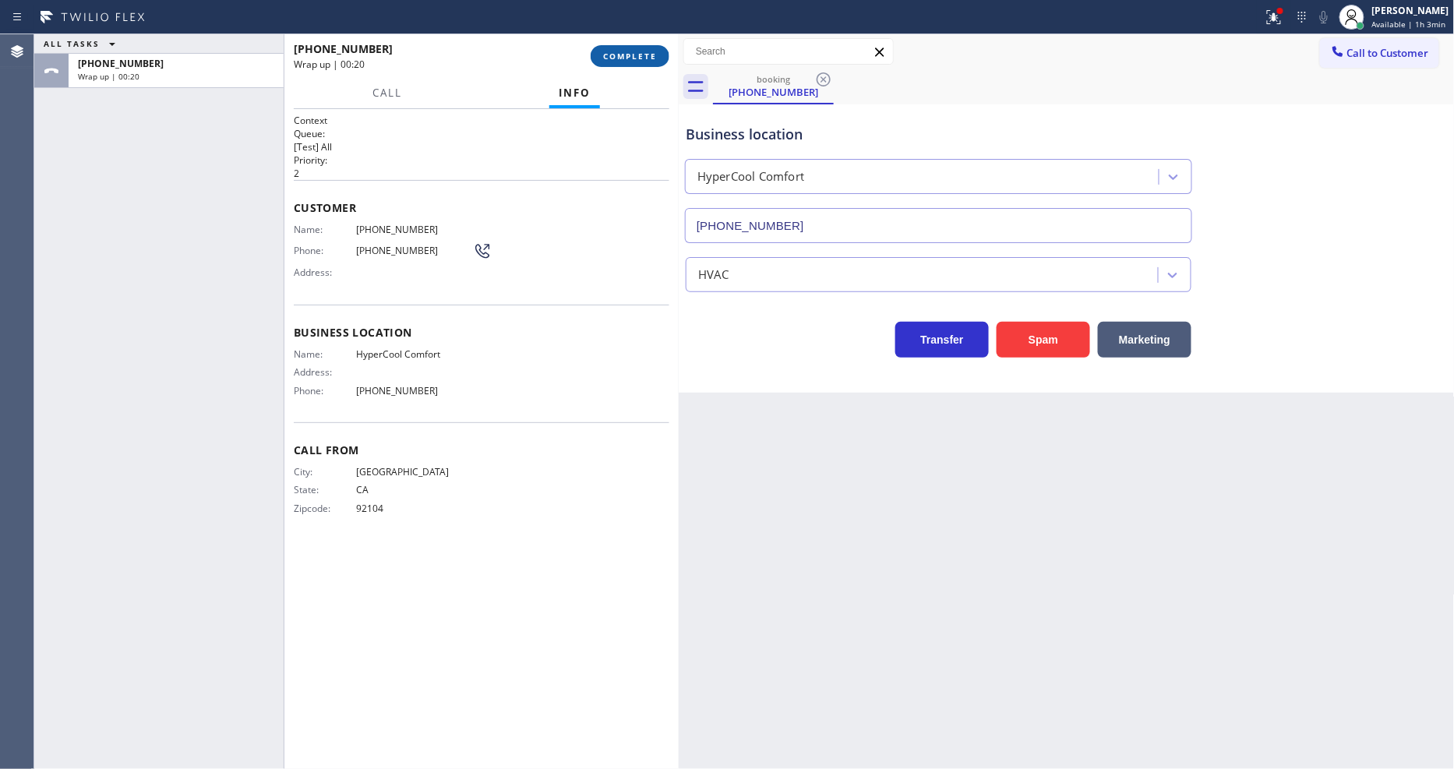
click at [628, 55] on span "COMPLETE" at bounding box center [630, 56] width 54 height 11
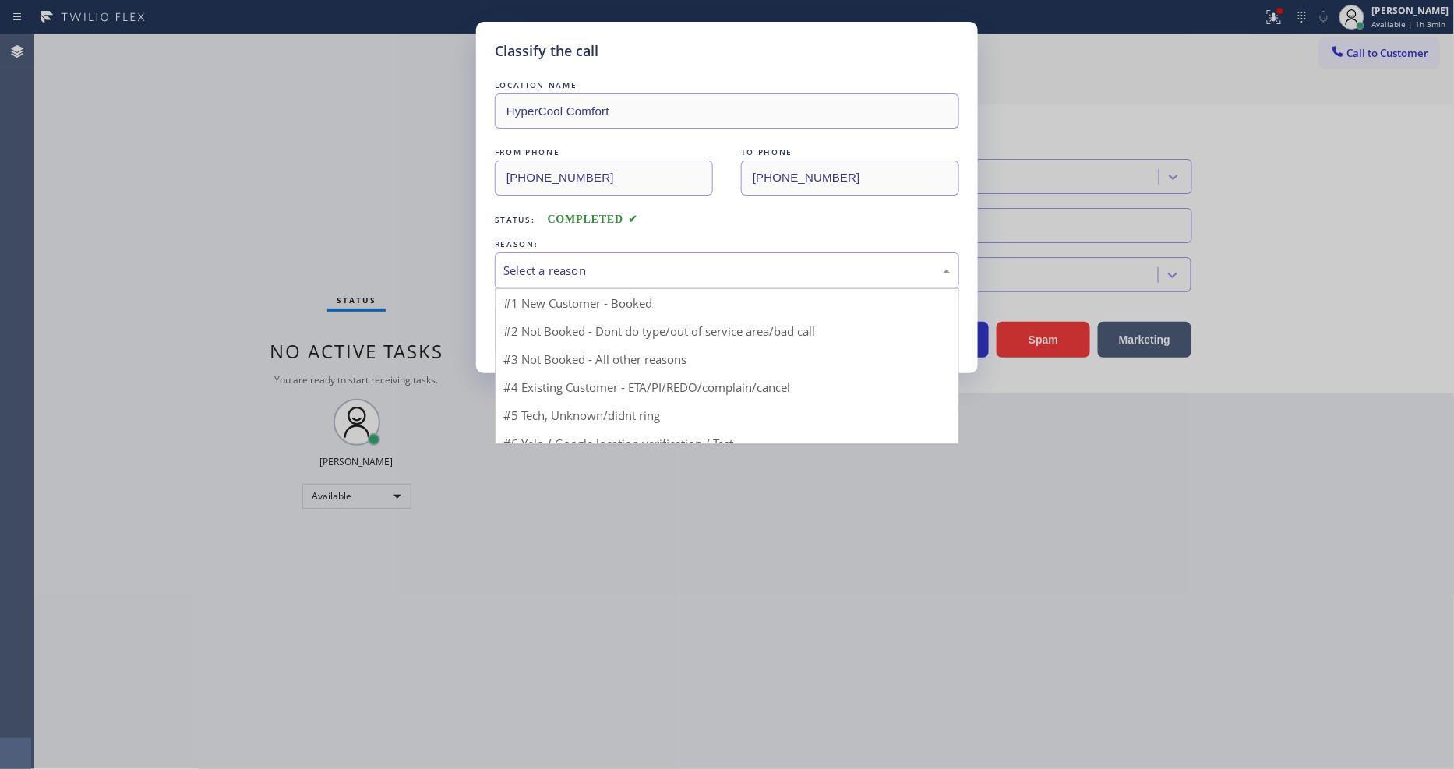
click at [579, 262] on div "Select a reason" at bounding box center [726, 271] width 447 height 18
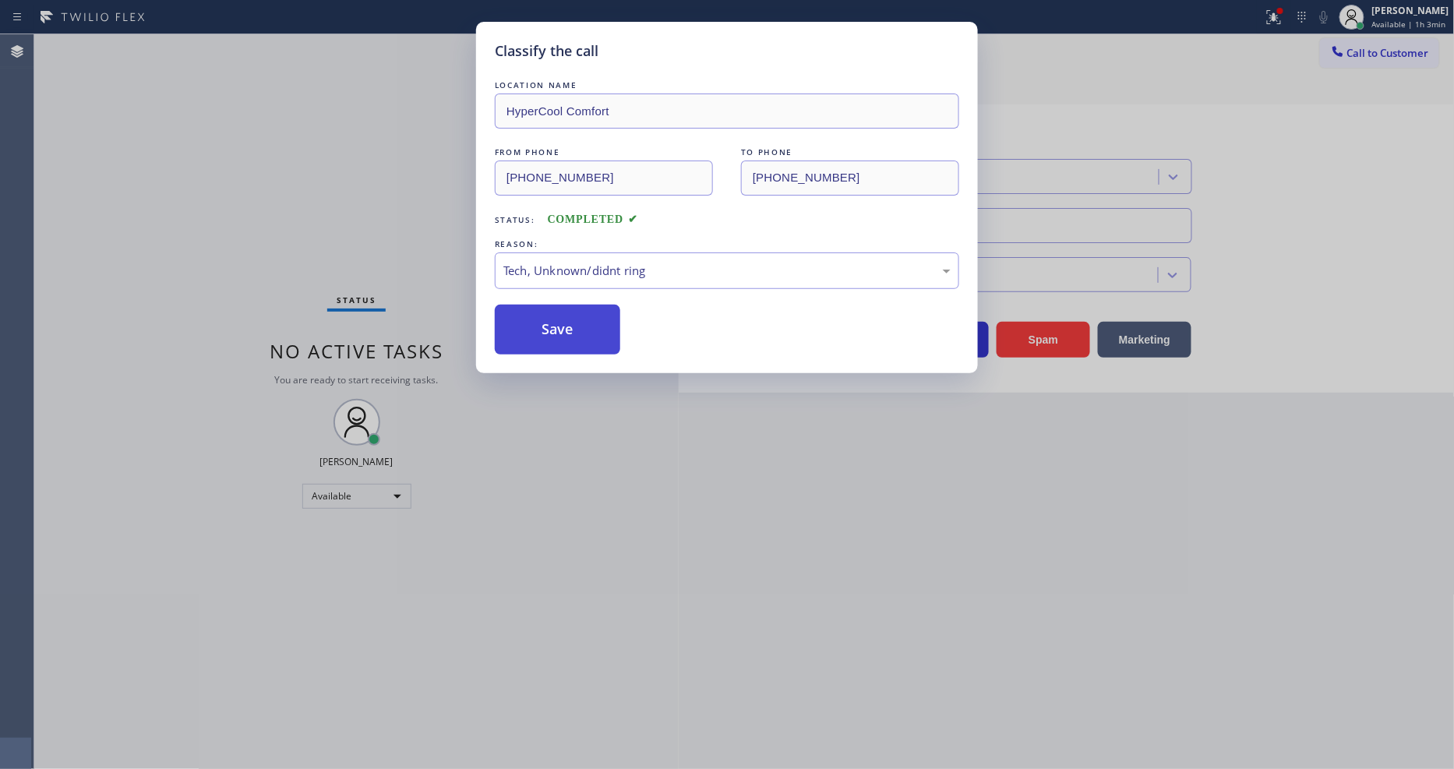
click at [586, 305] on button "Save" at bounding box center [557, 330] width 125 height 50
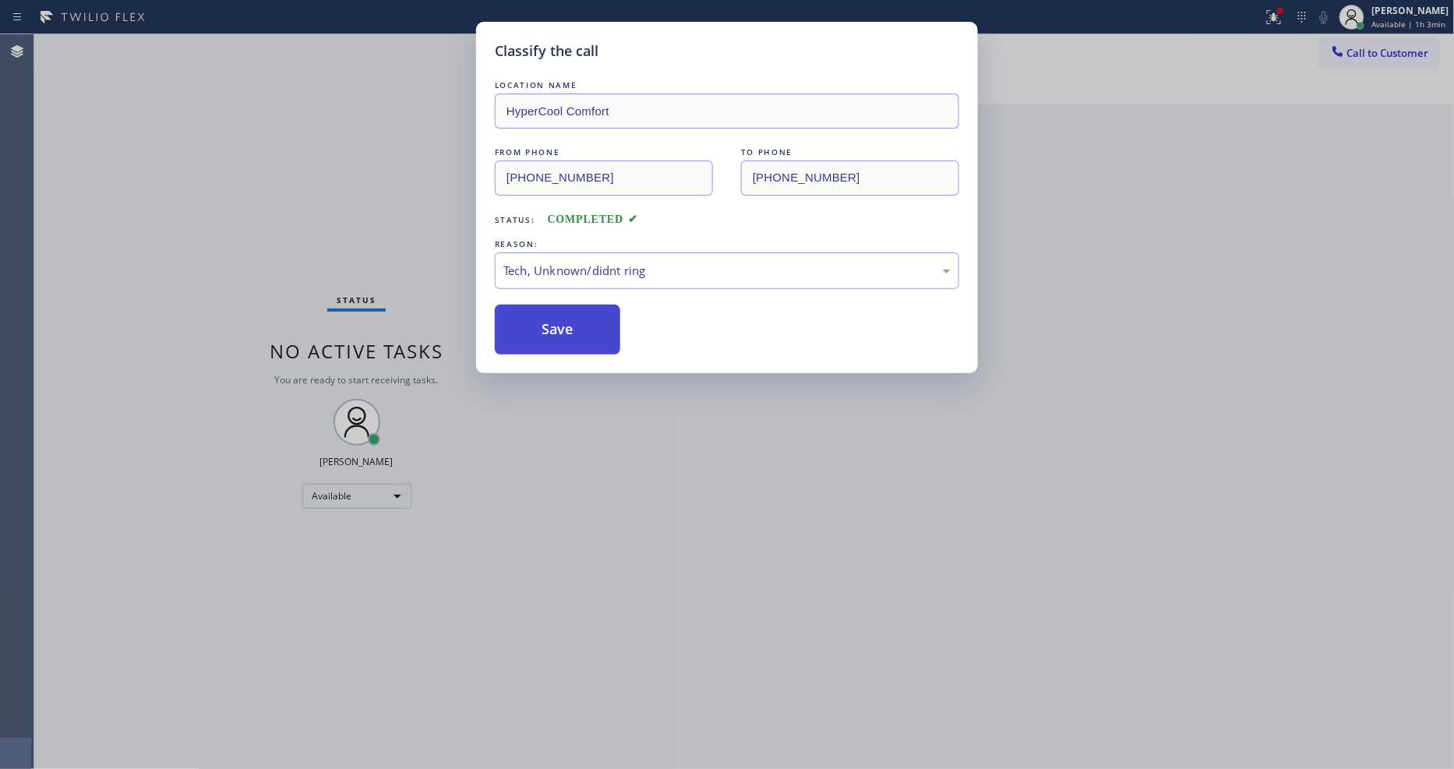
click at [586, 305] on button "Save" at bounding box center [557, 330] width 125 height 50
click at [584, 306] on button "Save" at bounding box center [557, 330] width 125 height 50
click at [587, 309] on button "Save" at bounding box center [557, 330] width 125 height 50
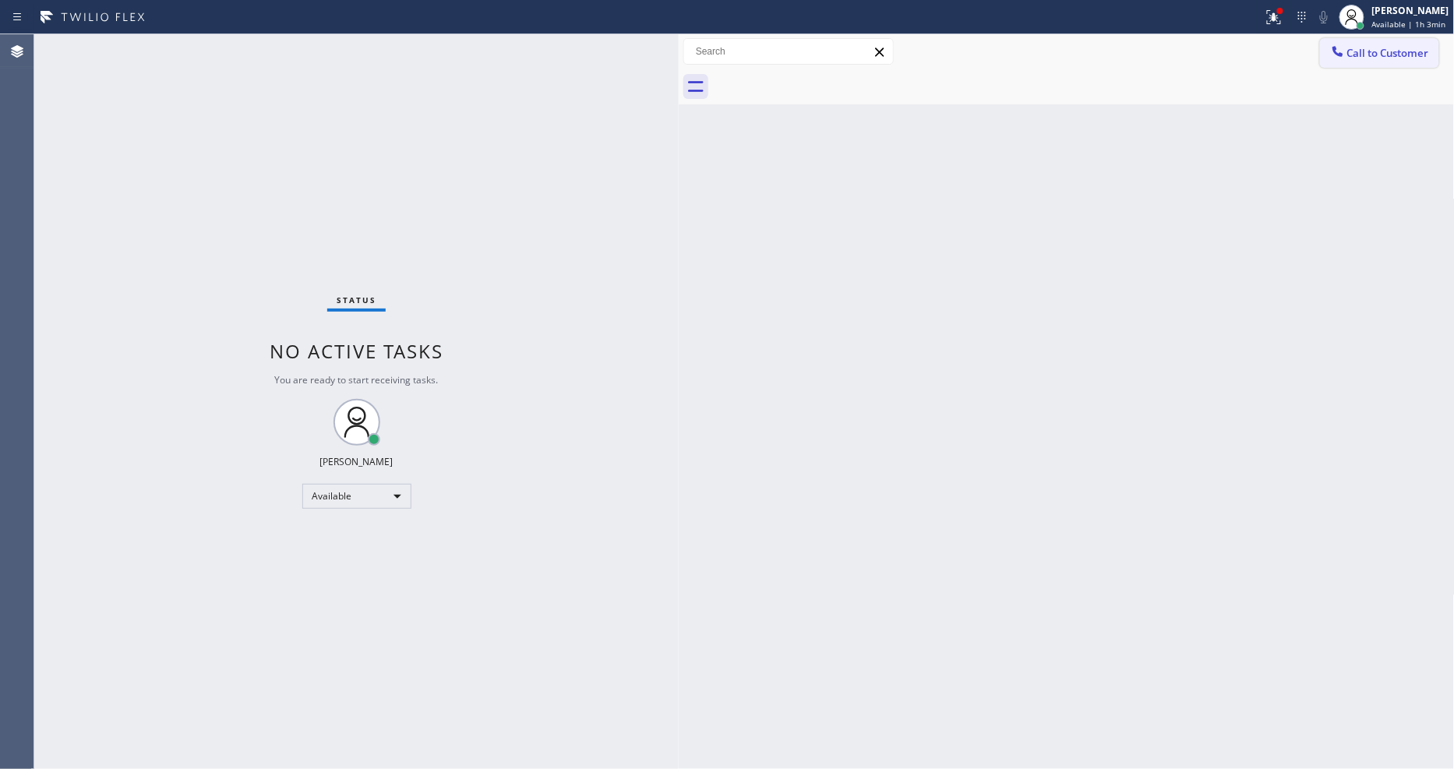
click at [1349, 55] on span "Call to Customer" at bounding box center [1388, 53] width 82 height 14
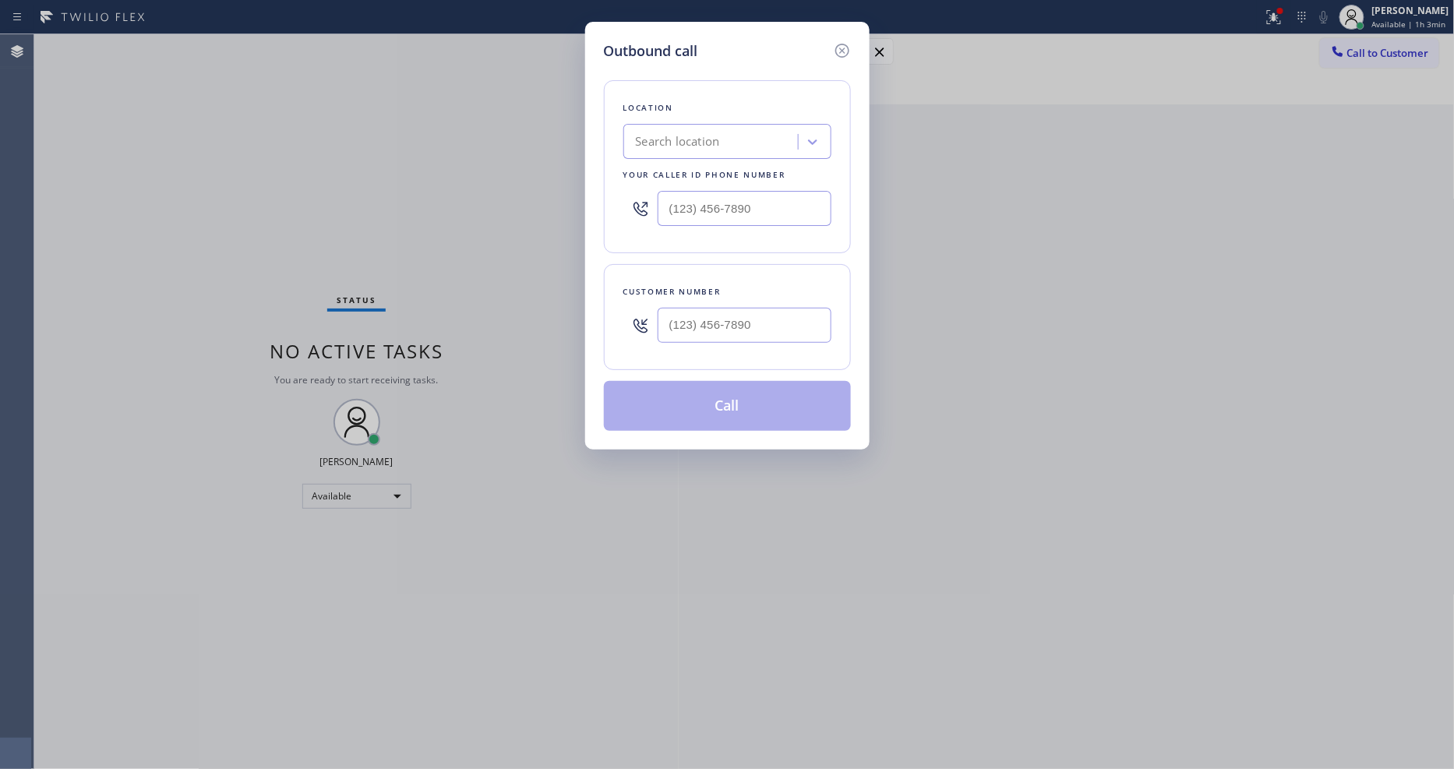
click at [712, 143] on div "Search location" at bounding box center [678, 142] width 84 height 18
paste input "Appliance Repair Service Masters"
type input "Appliance Repair Service Masters"
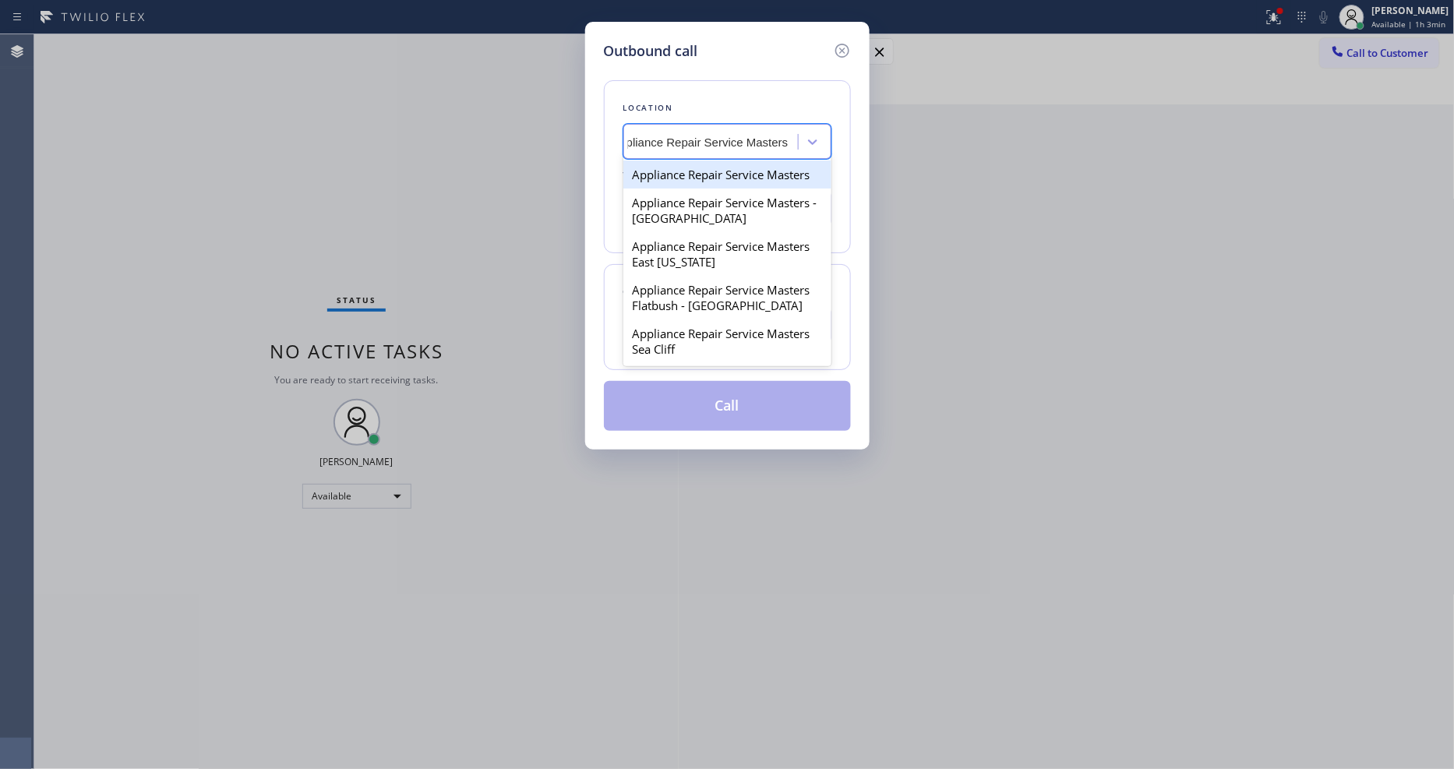
click at [699, 172] on div "Appliance Repair Service Masters" at bounding box center [727, 175] width 208 height 28
type input "[PHONE_NUMBER]"
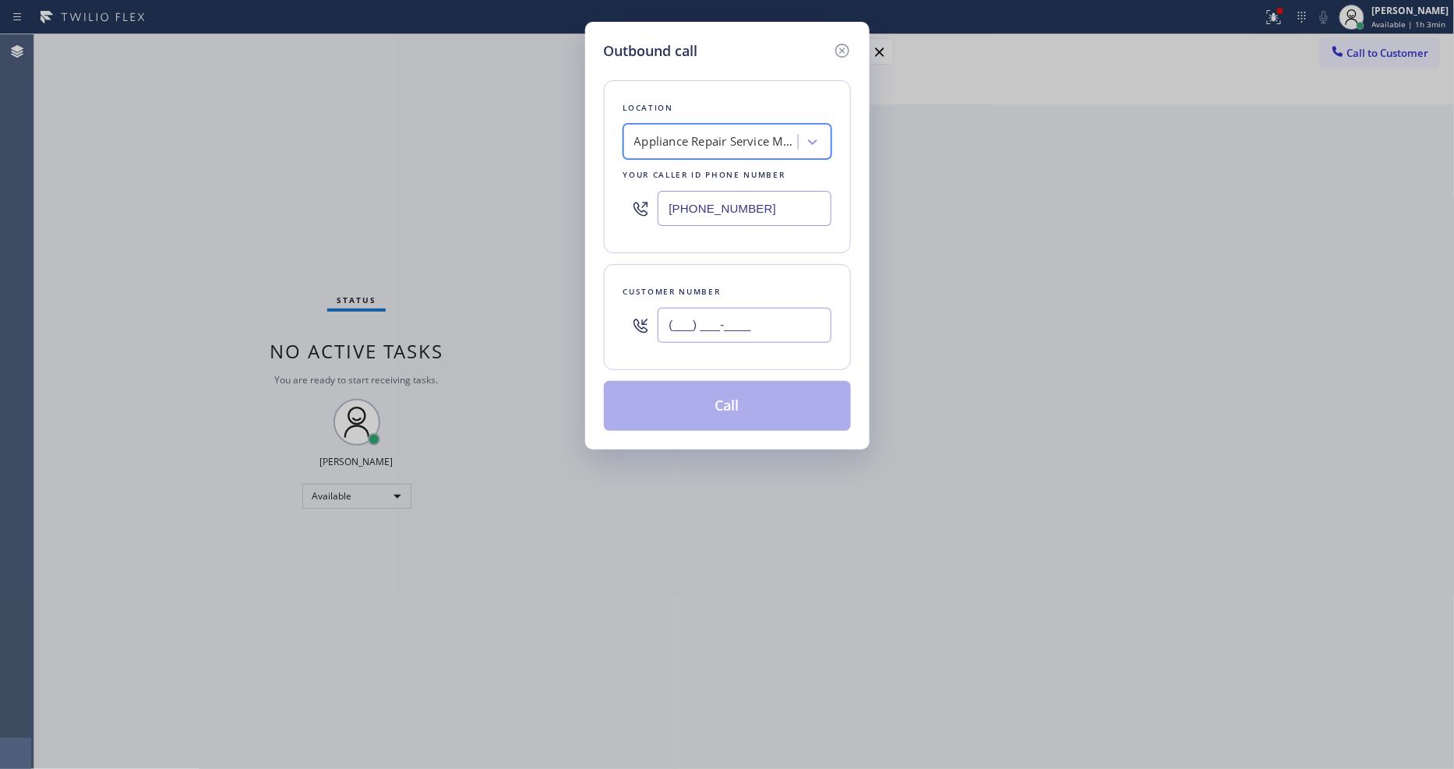
click at [678, 308] on input "(___) ___-____" at bounding box center [745, 325] width 174 height 35
paste input "954) 770-3900"
type input "[PHONE_NUMBER]"
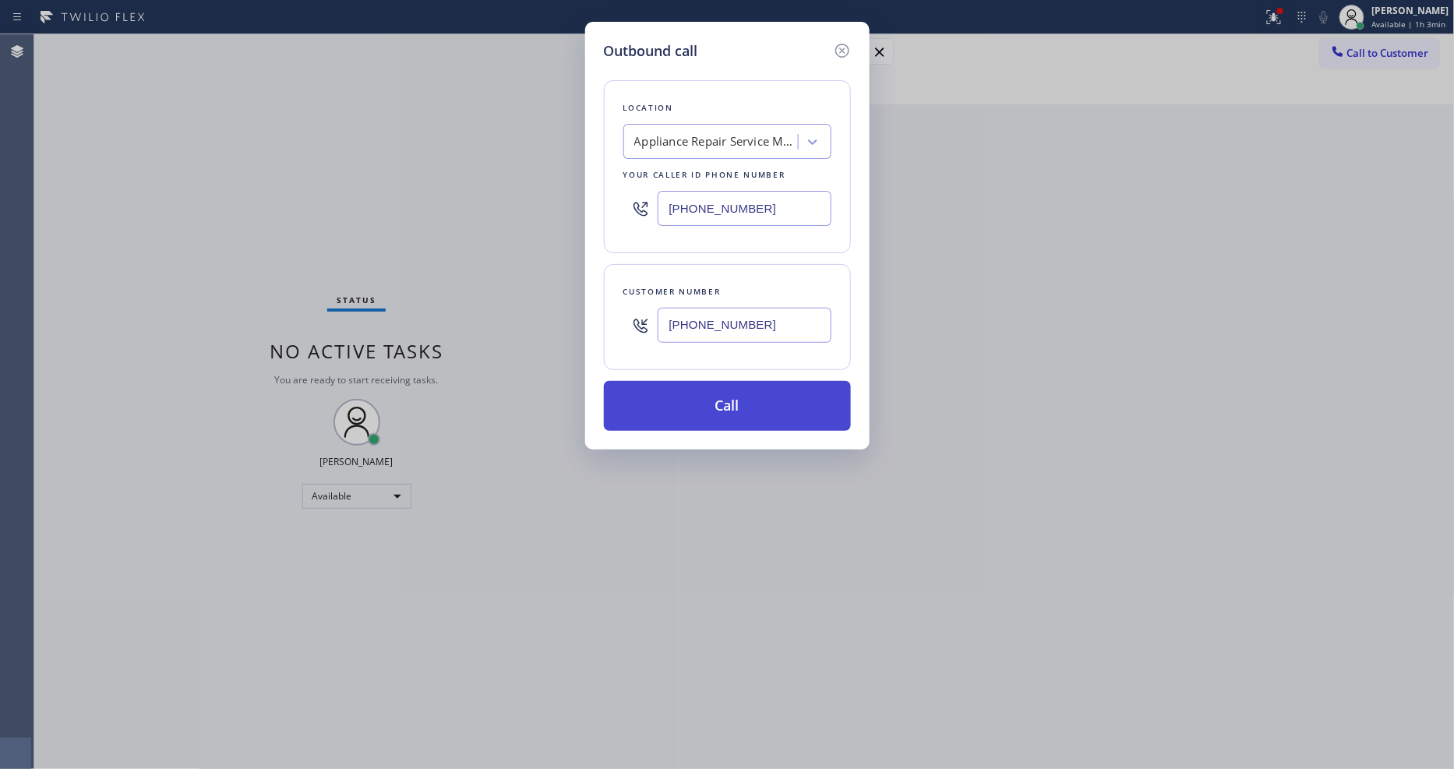
click at [669, 419] on button "Call" at bounding box center [727, 406] width 247 height 50
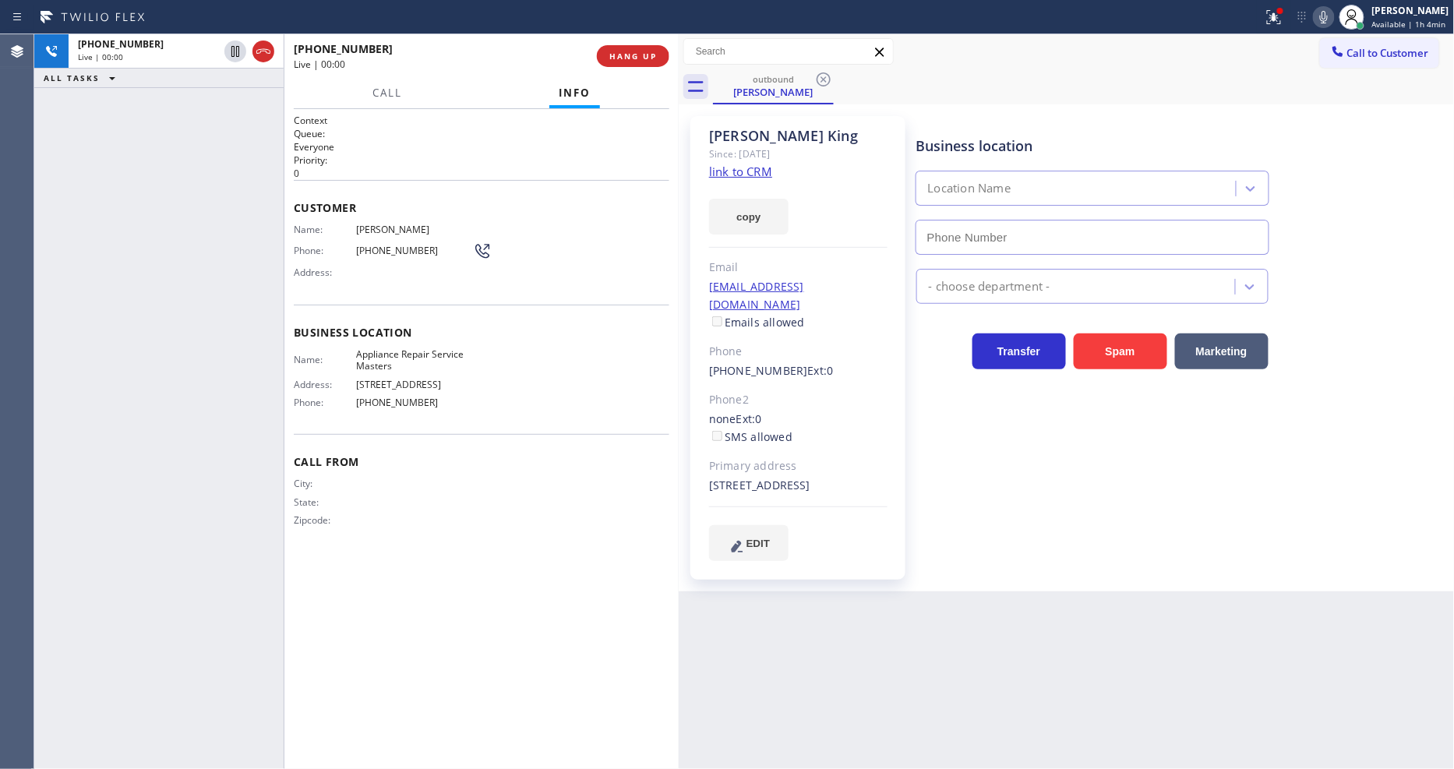
click at [1060, 547] on div "Business location Location Name - choose department - Transfer Spam Marketing" at bounding box center [1182, 338] width 538 height 436
type input "[PHONE_NUMBER]"
click at [1282, 26] on button at bounding box center [1274, 17] width 34 height 34
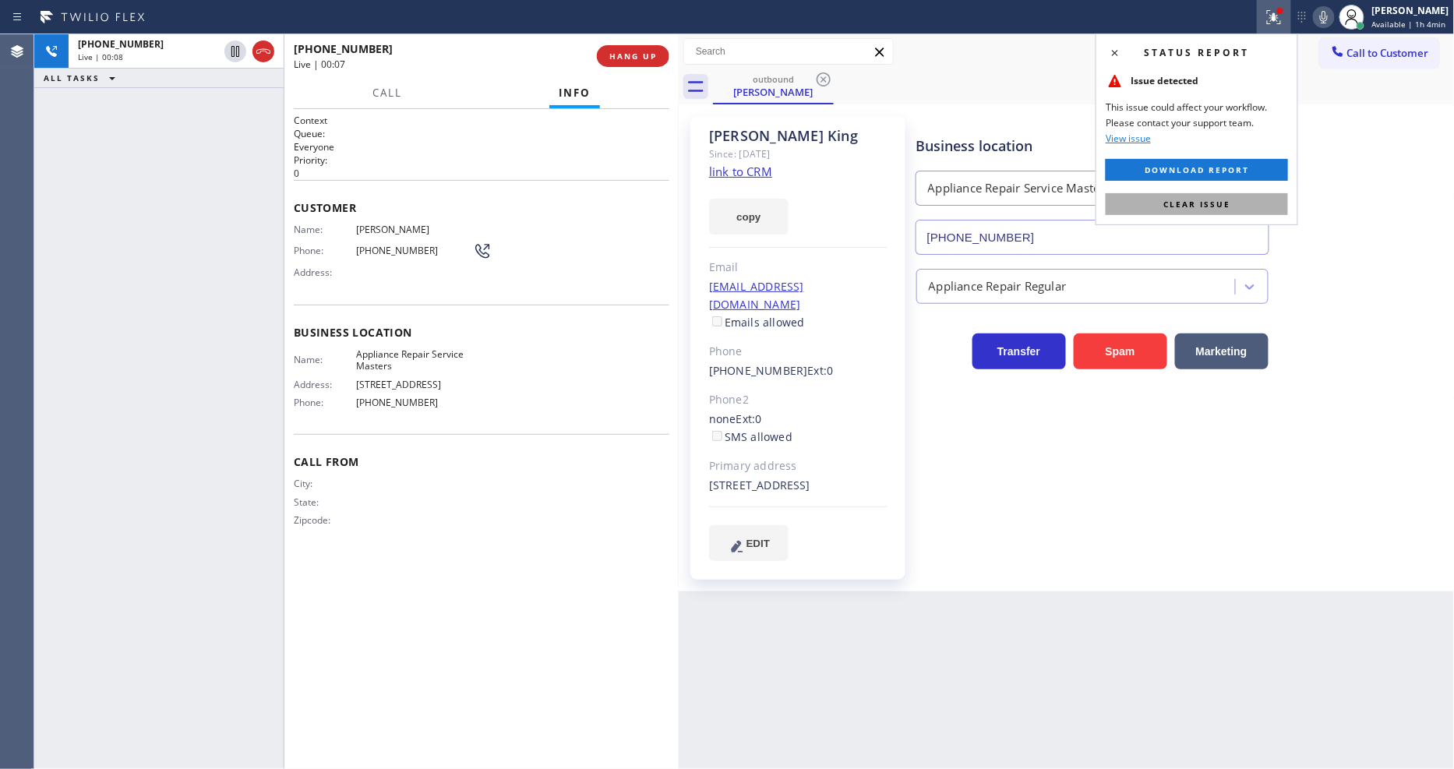
click at [1266, 206] on button "Clear issue" at bounding box center [1197, 204] width 182 height 22
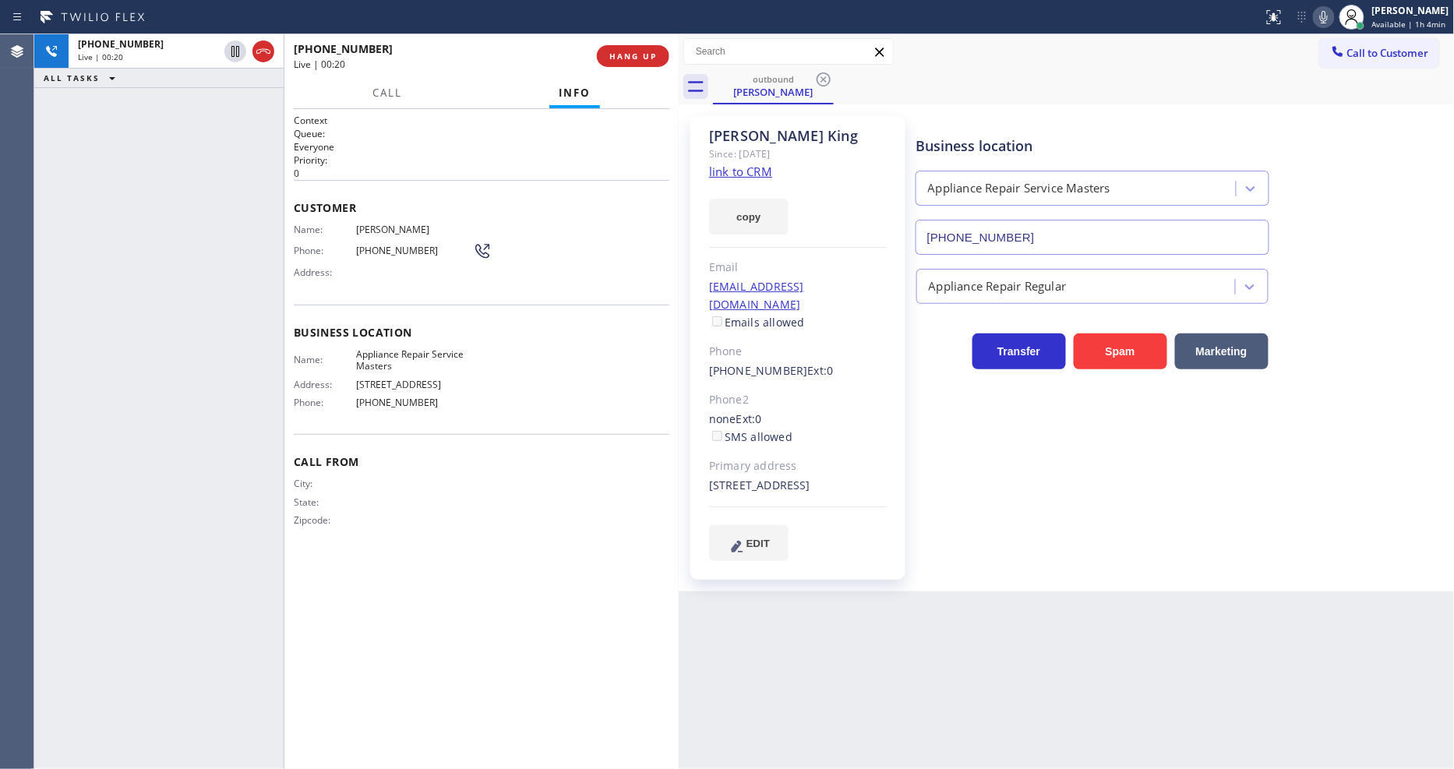
click at [994, 519] on div "Business location Appliance Repair Service Masters (754) 212-8742 Appliance Rep…" at bounding box center [1182, 338] width 538 height 436
click at [768, 477] on div "719 Northeast 4th Street Fort Lauderdale, 33301 FL" at bounding box center [798, 486] width 178 height 18
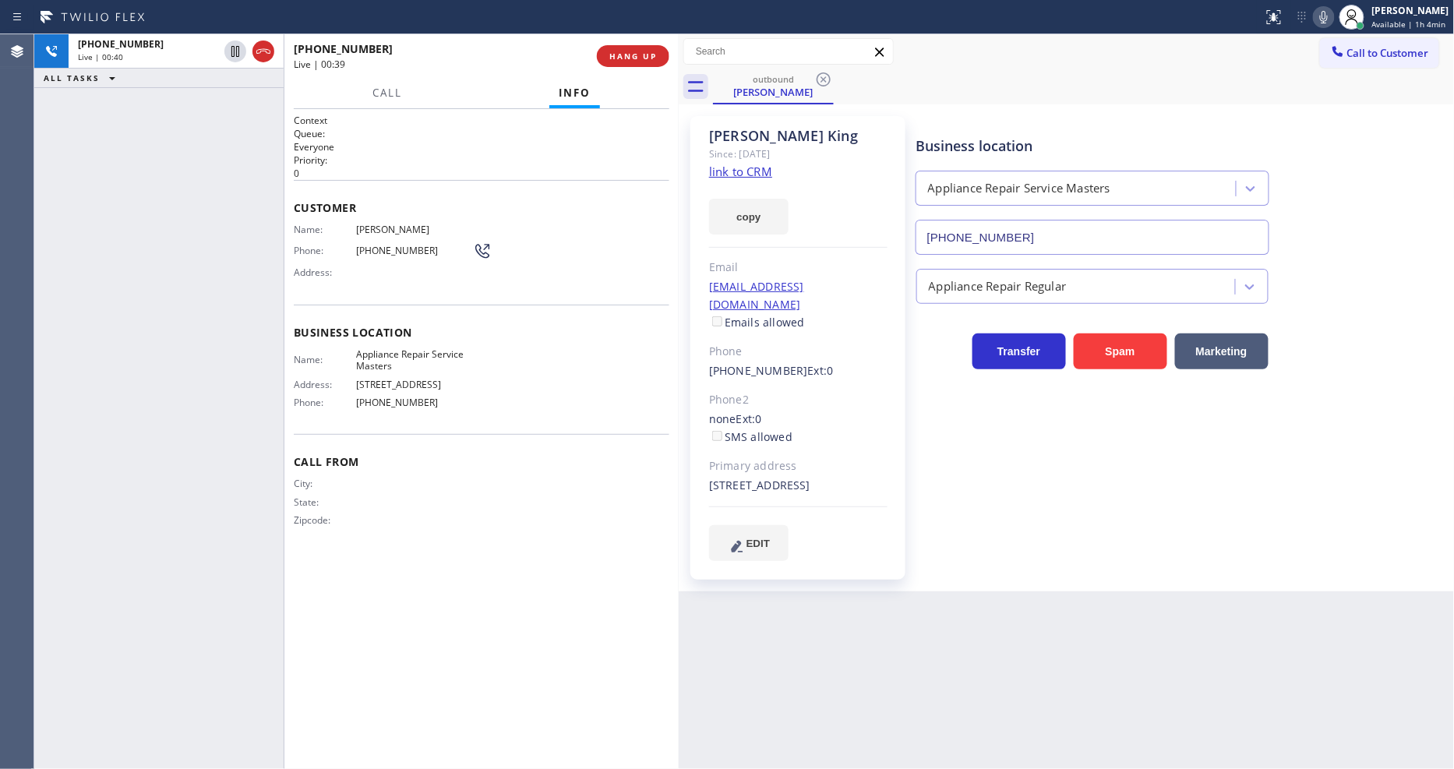
click at [380, 349] on span "Appliance Repair Service Masters" at bounding box center [414, 360] width 117 height 24
click at [383, 224] on span "Boris King" at bounding box center [414, 230] width 117 height 12
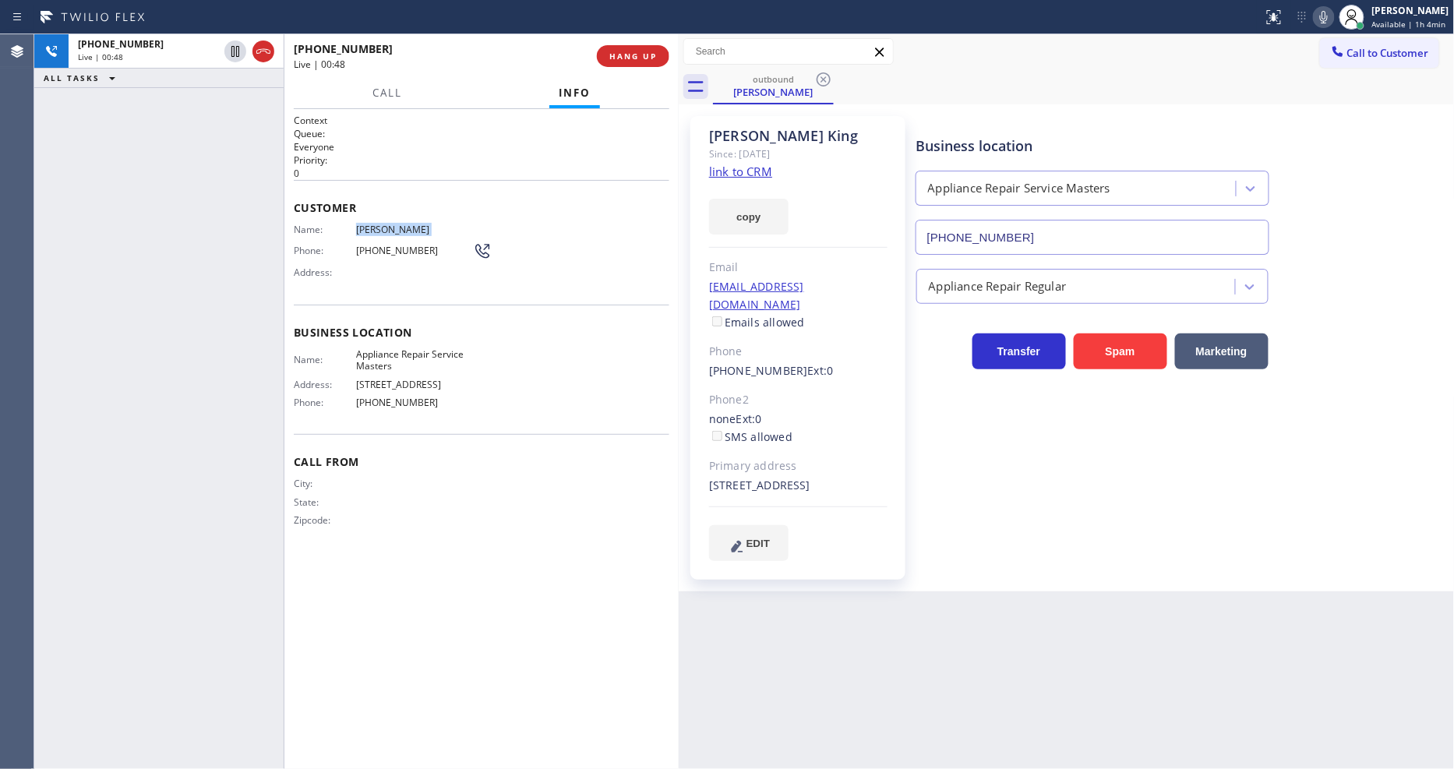
click at [383, 224] on span "Boris King" at bounding box center [414, 230] width 117 height 12
click at [374, 245] on span "[PHONE_NUMBER]" at bounding box center [414, 251] width 117 height 12
drag, startPoint x: 232, startPoint y: 48, endPoint x: 294, endPoint y: 41, distance: 62.0
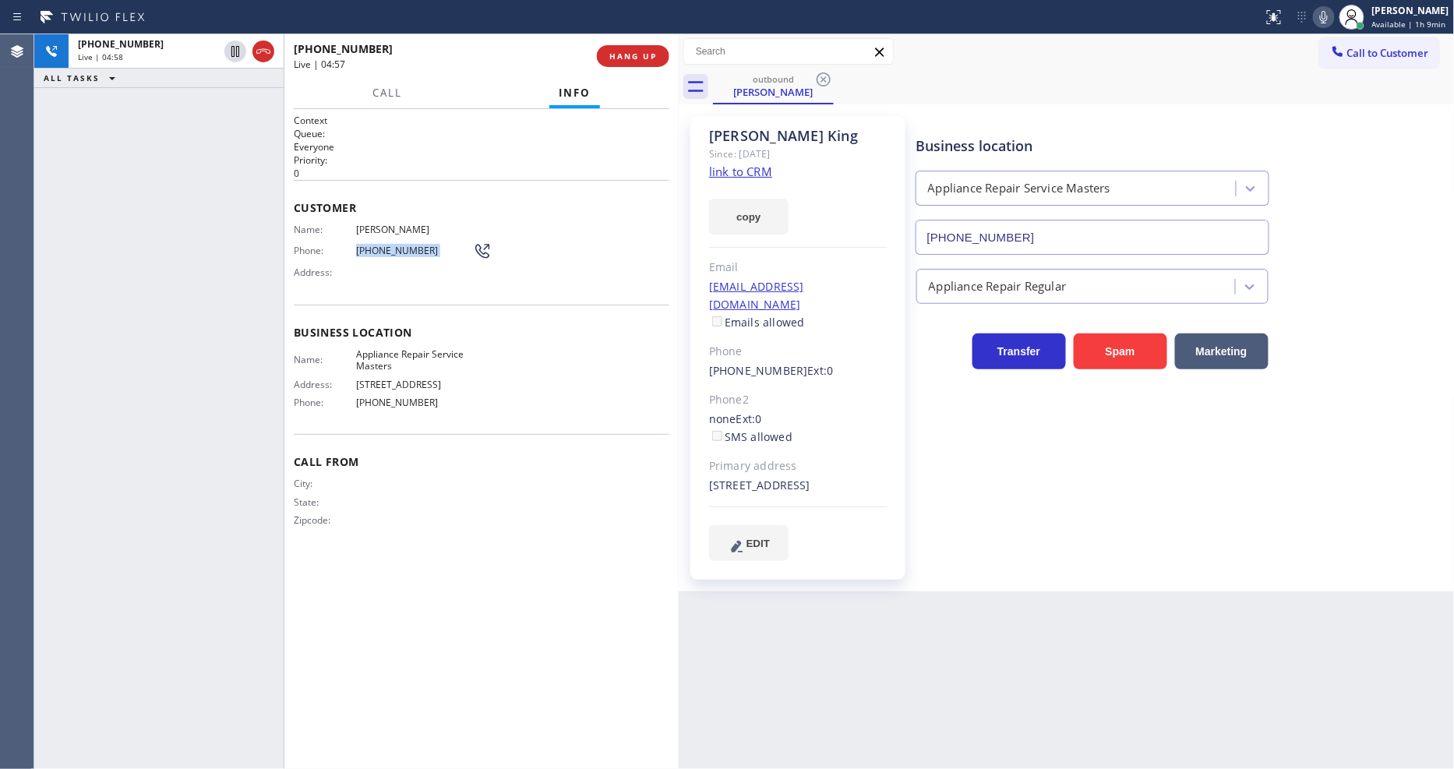
click at [232, 48] on icon at bounding box center [235, 51] width 19 height 19
click at [1333, 16] on icon at bounding box center [1324, 17] width 19 height 19
click at [473, 146] on p "Everyone" at bounding box center [482, 146] width 376 height 13
click at [811, 291] on div "no@gmail.com Emails allowed" at bounding box center [798, 305] width 178 height 54
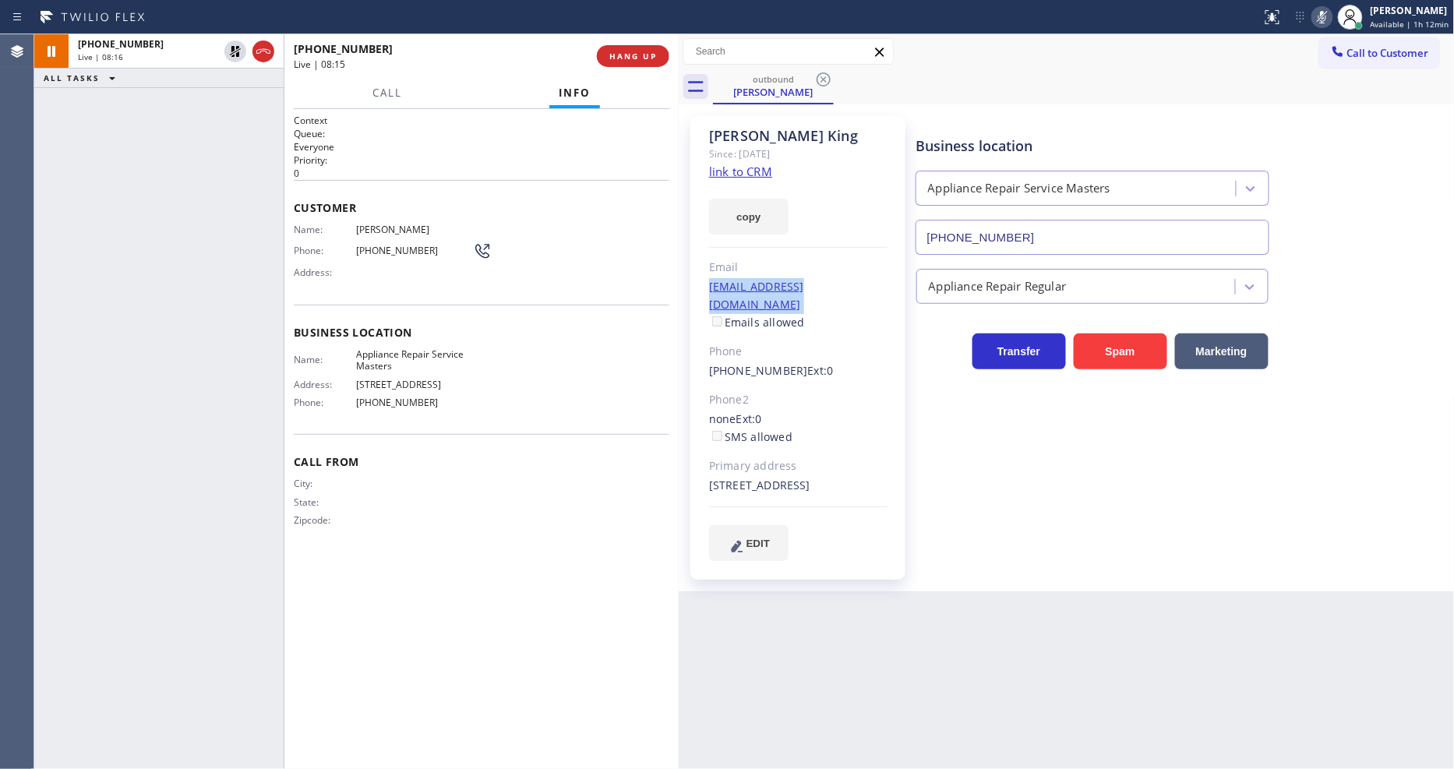
click at [811, 291] on div "no@gmail.com Emails allowed" at bounding box center [798, 305] width 178 height 54
click at [231, 50] on icon at bounding box center [235, 51] width 19 height 19
click at [1322, 16] on icon at bounding box center [1322, 17] width 19 height 19
click at [1320, 12] on icon at bounding box center [1322, 17] width 19 height 19
click at [1322, 16] on icon at bounding box center [1322, 17] width 19 height 19
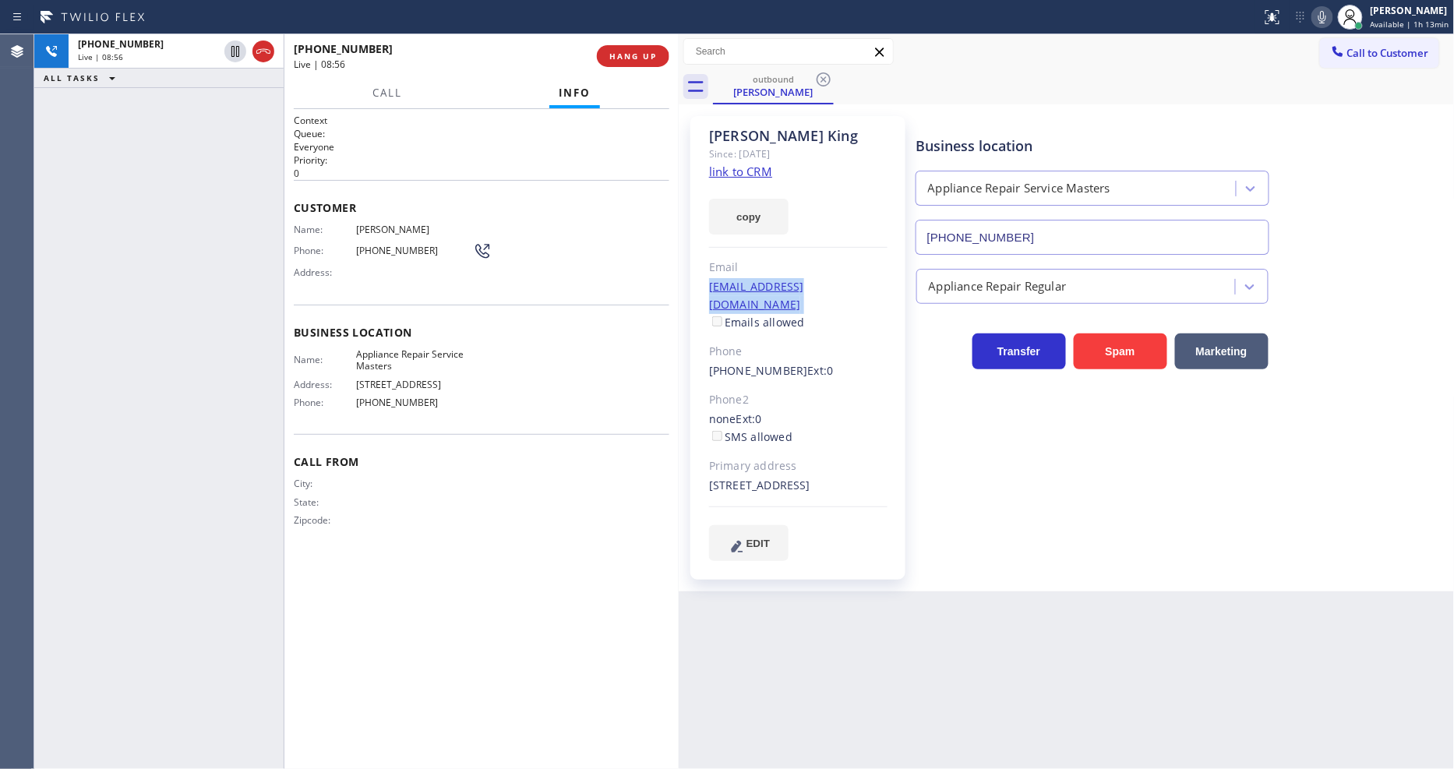
click at [324, 563] on div "Context Queue: Everyone Priority: 0 Customer Name: Boris King Phone: (954) 770-…" at bounding box center [482, 439] width 376 height 651
drag, startPoint x: 72, startPoint y: 476, endPoint x: 76, endPoint y: 748, distance: 272.0
click at [72, 476] on div "+19547703900 Live | 12:50 ALL TASKS ALL TASKS ACTIVE TASKS TASKS IN WRAP UP" at bounding box center [158, 401] width 249 height 735
click at [632, 51] on span "HANG UP" at bounding box center [633, 56] width 48 height 11
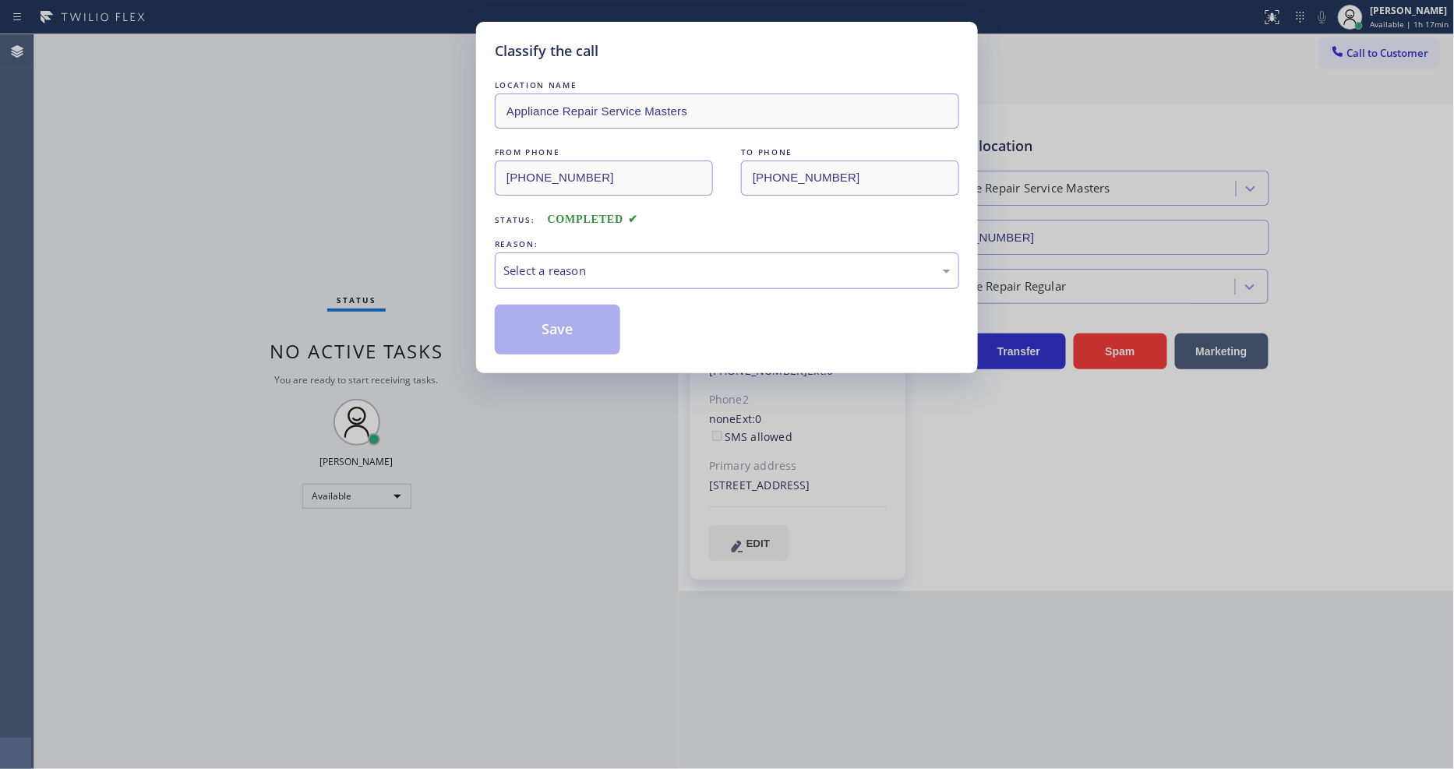
click at [563, 276] on div "Select a reason" at bounding box center [727, 270] width 464 height 37
click at [558, 337] on button "Save" at bounding box center [557, 330] width 125 height 50
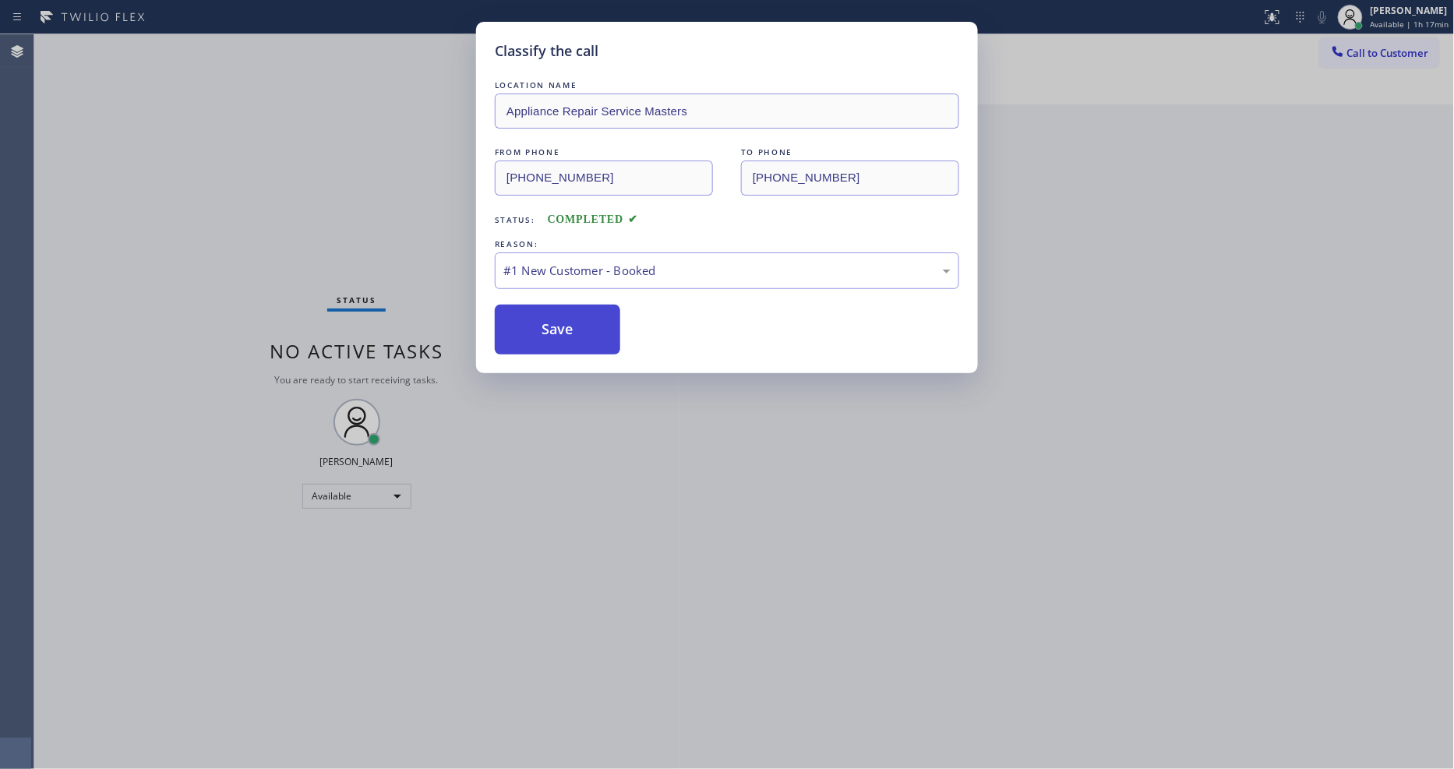
click at [558, 336] on button "Save" at bounding box center [557, 330] width 125 height 50
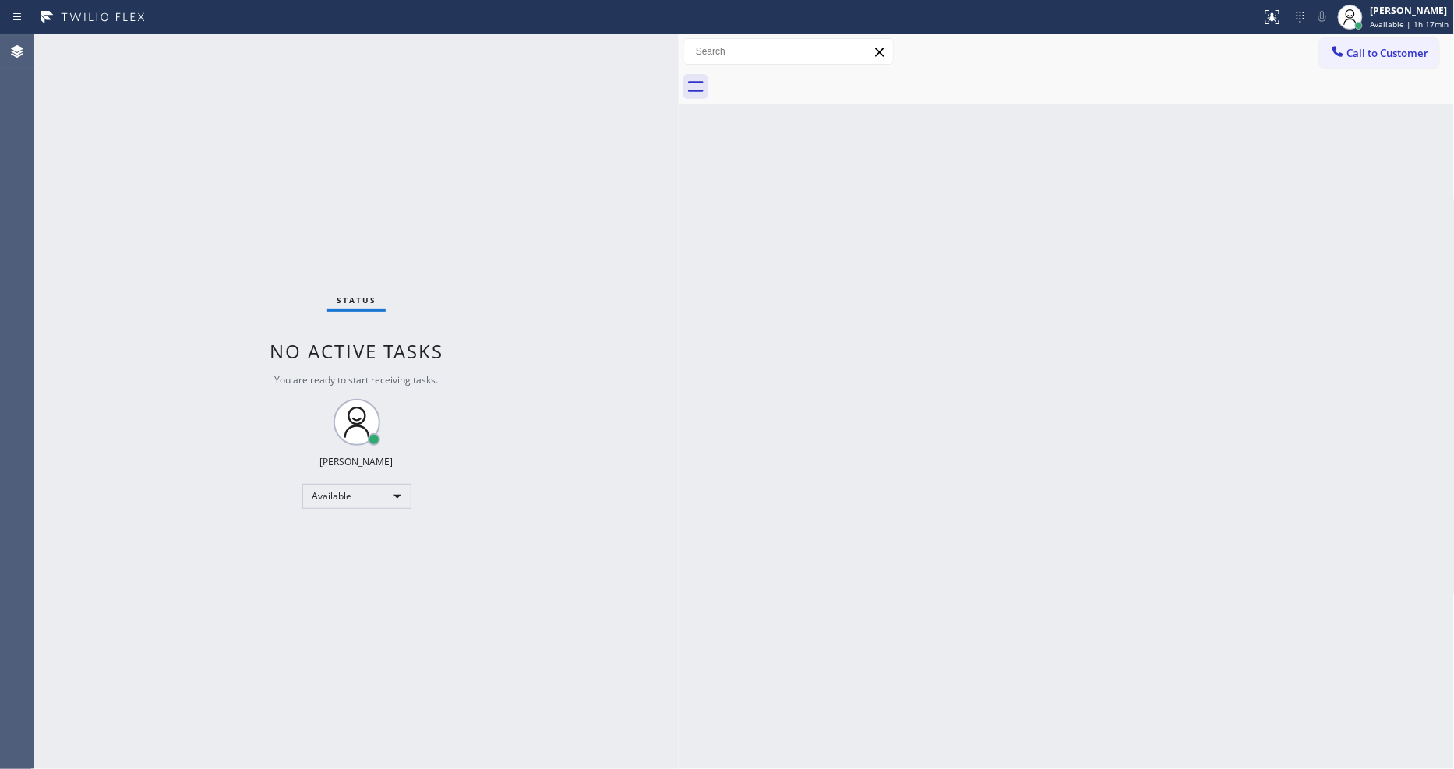
drag, startPoint x: 935, startPoint y: 454, endPoint x: 688, endPoint y: 658, distance: 320.0
click at [935, 454] on div "Back to Dashboard Change Sender ID Customers Technicians Select a contact Outbo…" at bounding box center [1067, 401] width 776 height 735
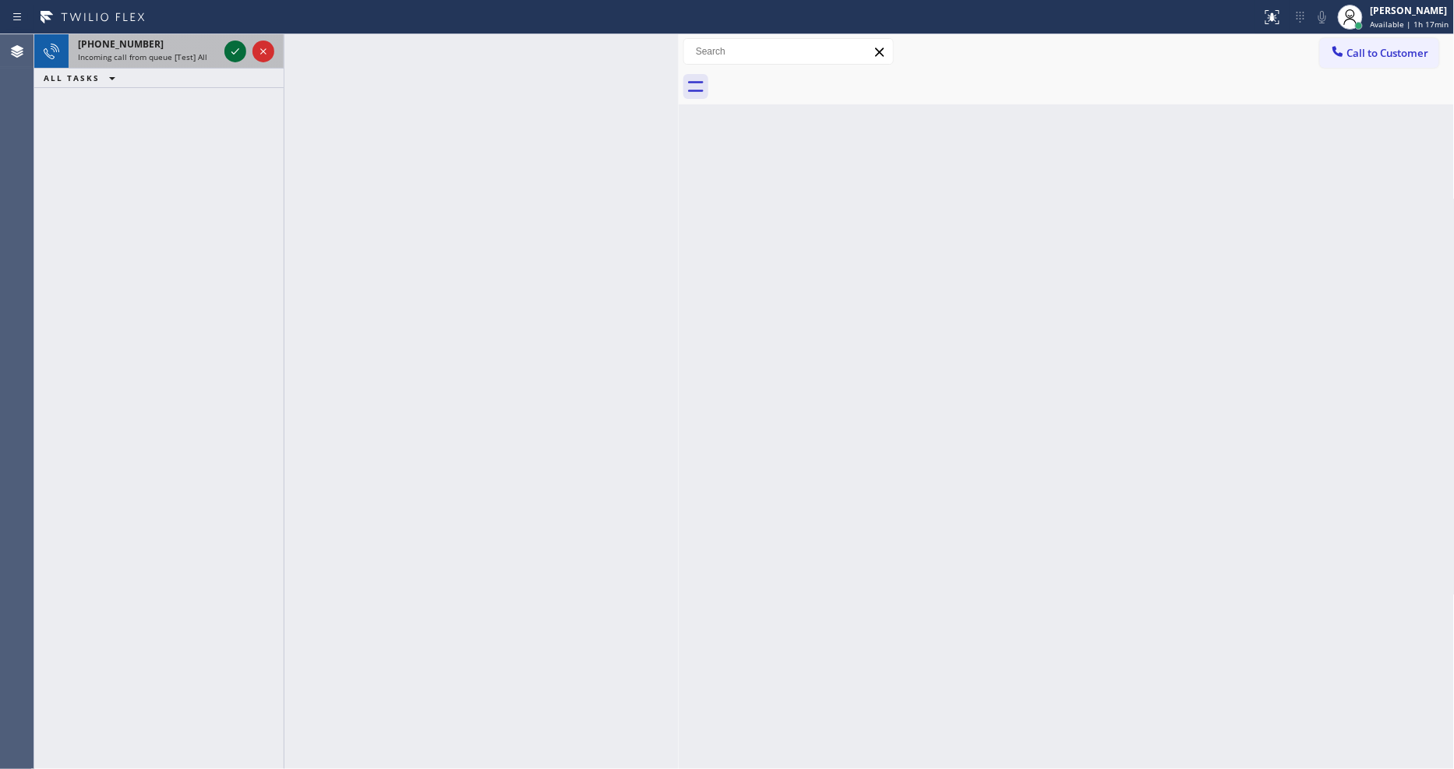
click at [228, 44] on icon at bounding box center [235, 51] width 19 height 19
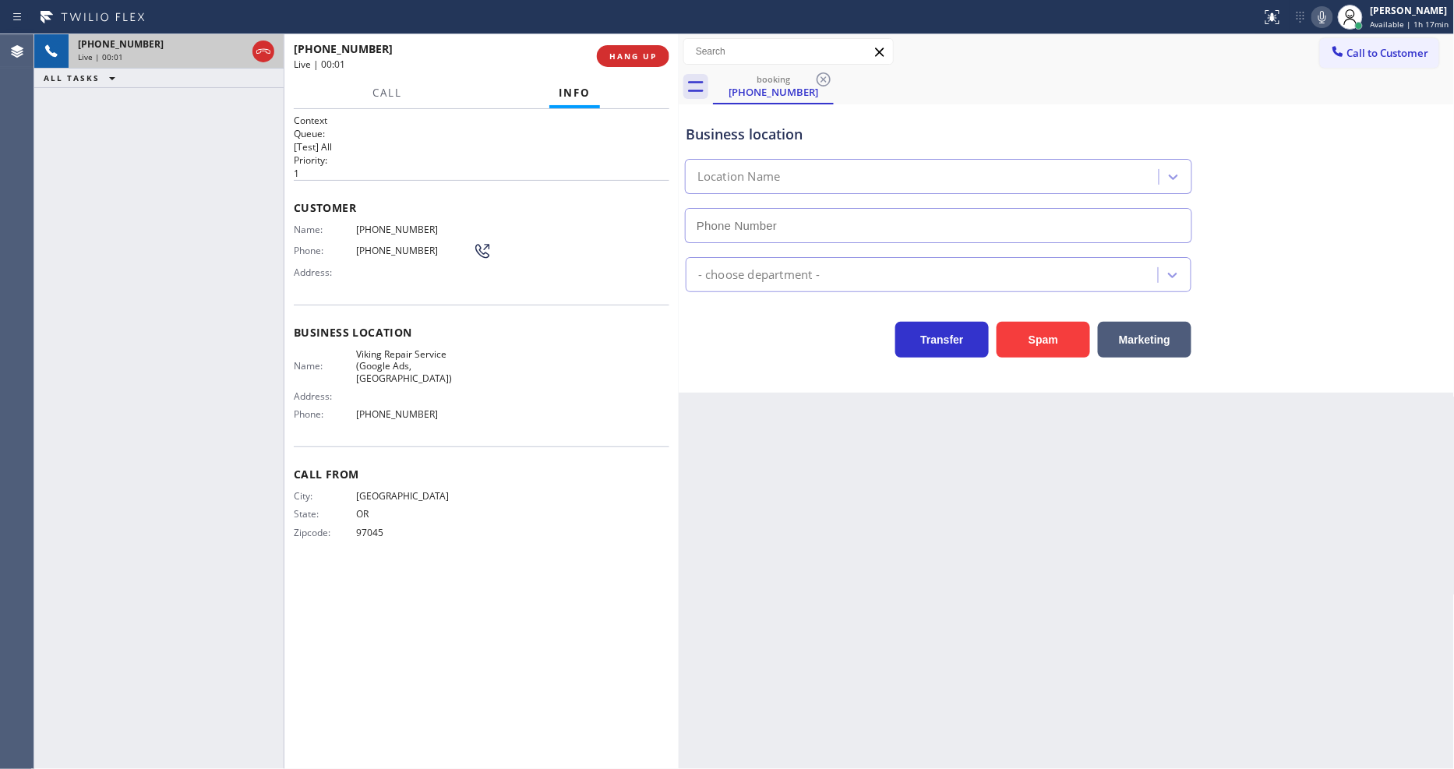
type input "[PHONE_NUMBER]"
click at [408, 351] on span "Viking Repair Service (Google Ads, [GEOGRAPHIC_DATA])" at bounding box center [414, 366] width 117 height 36
click at [365, 227] on span "[PHONE_NUMBER]" at bounding box center [414, 230] width 117 height 12
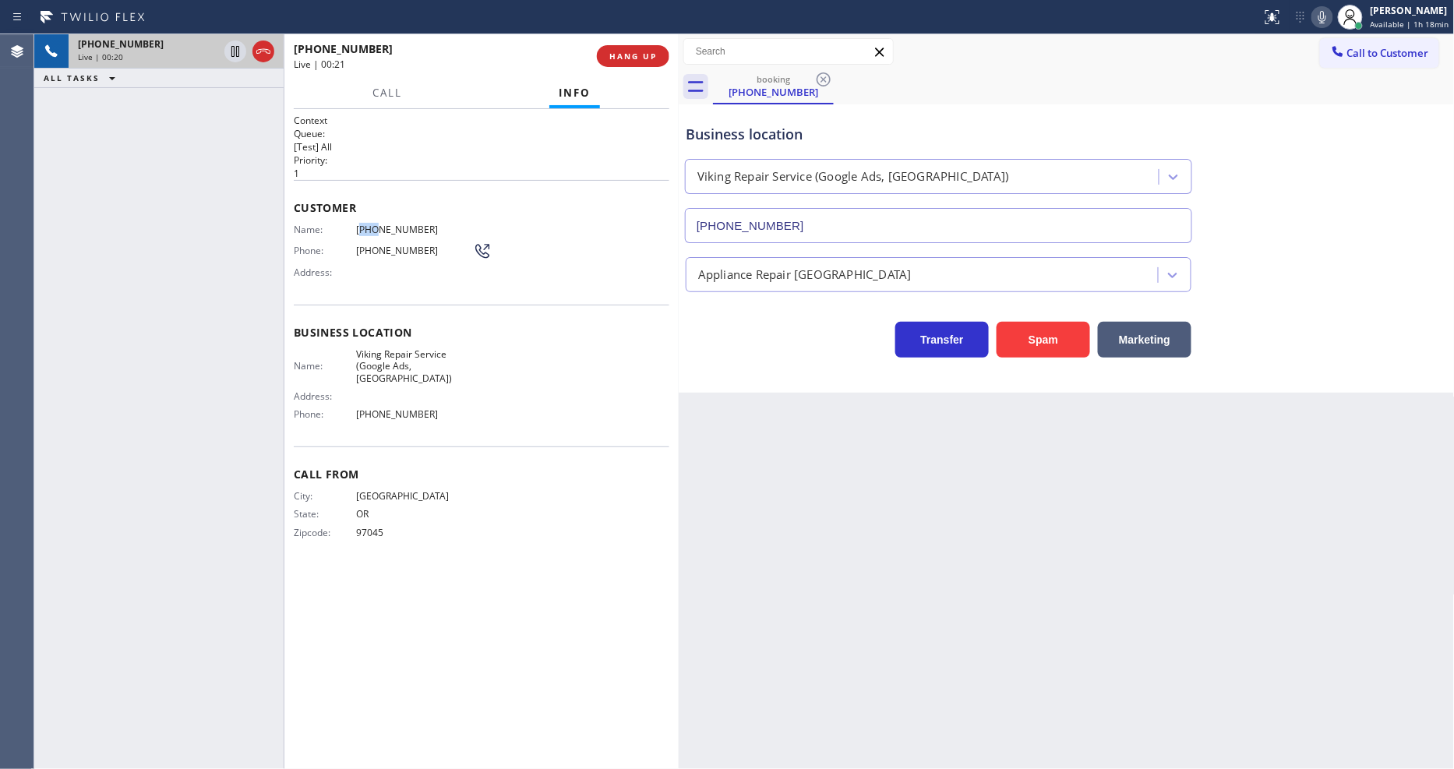
click at [365, 227] on span "[PHONE_NUMBER]" at bounding box center [414, 230] width 117 height 12
click at [232, 51] on icon at bounding box center [235, 51] width 19 height 19
click at [1326, 18] on icon at bounding box center [1323, 17] width 8 height 12
click at [229, 42] on icon at bounding box center [235, 51] width 19 height 19
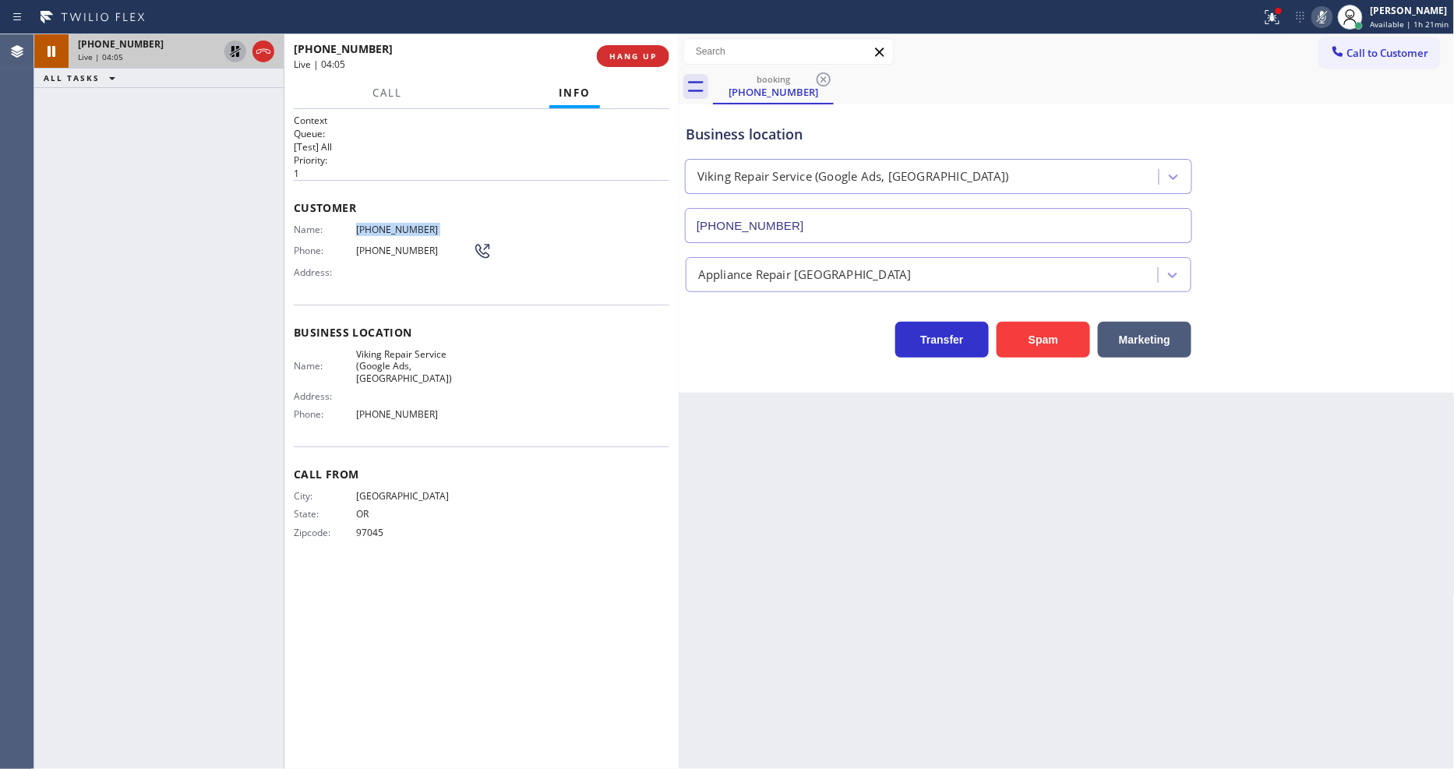
click at [234, 45] on icon at bounding box center [235, 51] width 19 height 19
click at [1330, 19] on icon at bounding box center [1322, 17] width 19 height 19
click at [910, 427] on div "Back to Dashboard Change Sender ID Customers Technicians Select a contact Outbo…" at bounding box center [1067, 401] width 776 height 735
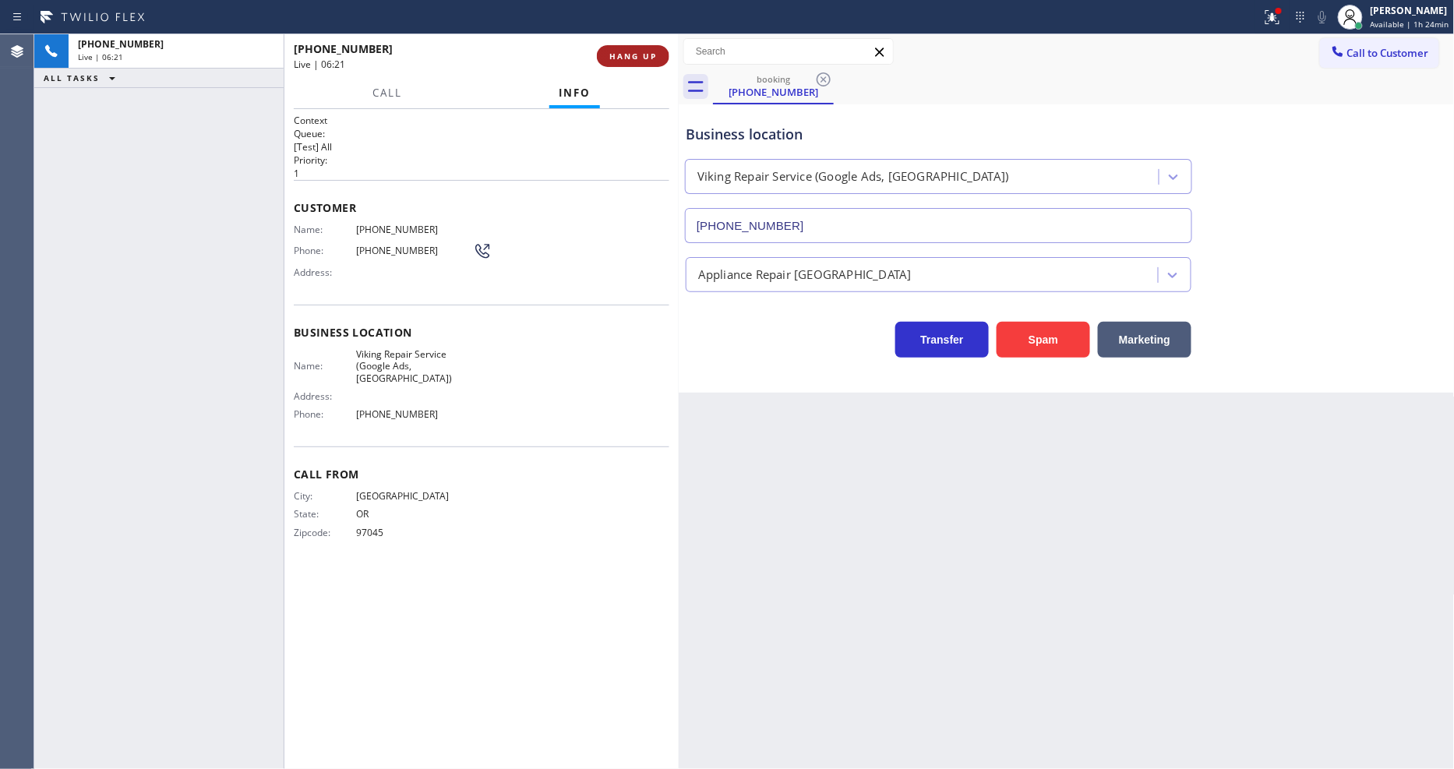
click at [636, 63] on button "HANG UP" at bounding box center [633, 56] width 72 height 22
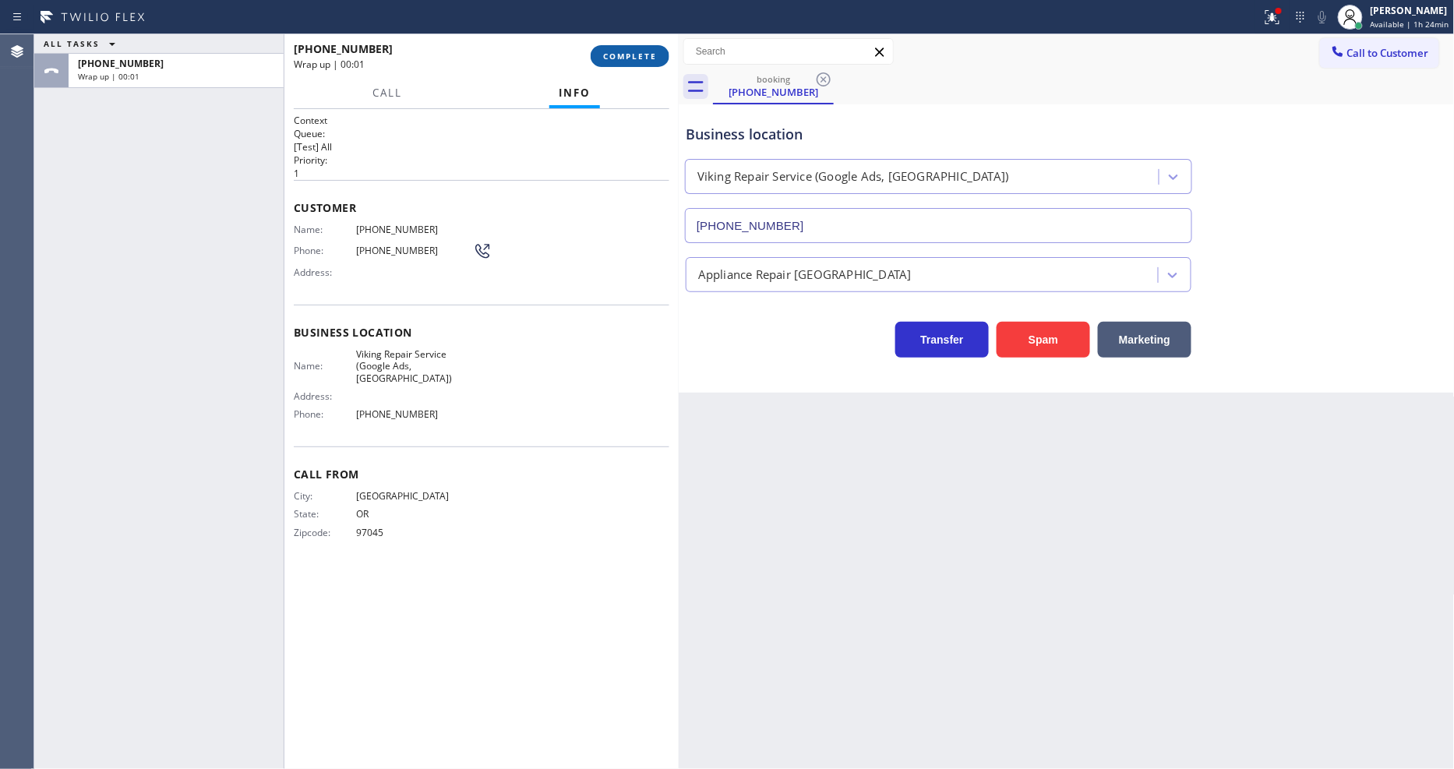
click at [636, 64] on button "COMPLETE" at bounding box center [630, 56] width 79 height 22
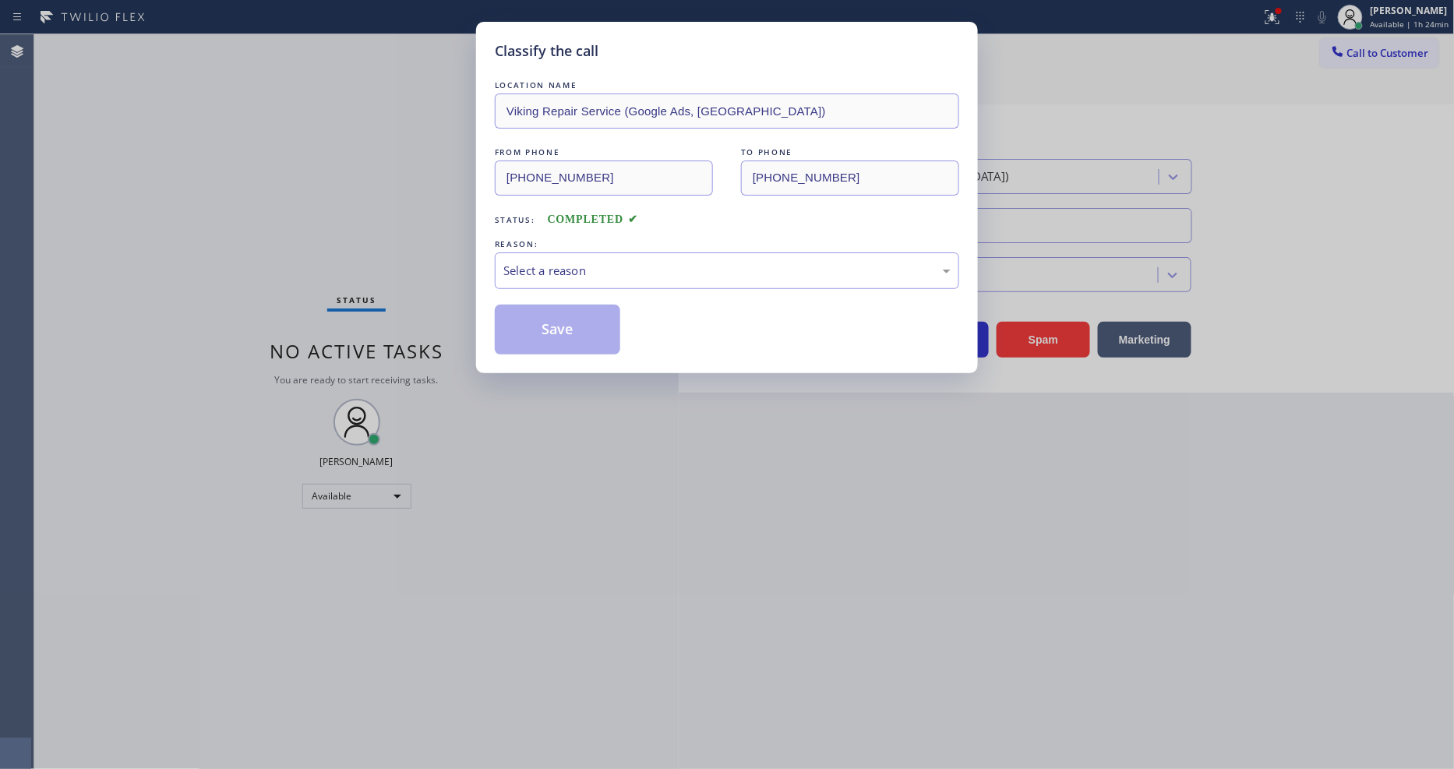
click at [557, 275] on div "Select a reason" at bounding box center [727, 270] width 464 height 37
click at [558, 320] on button "Save" at bounding box center [557, 330] width 125 height 50
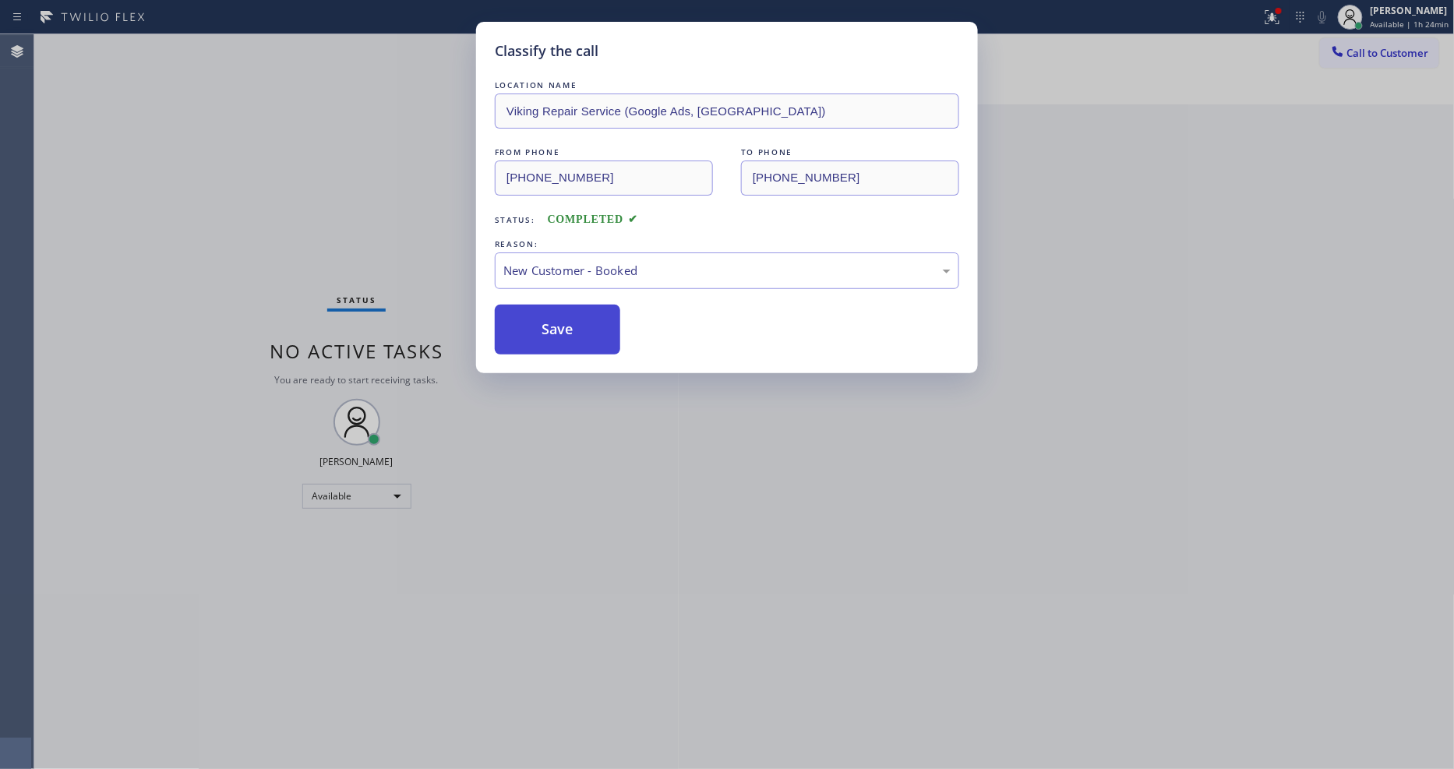
click at [558, 320] on button "Save" at bounding box center [557, 330] width 125 height 50
drag, startPoint x: 558, startPoint y: 320, endPoint x: 440, endPoint y: 11, distance: 331.3
click at [558, 316] on button "Save" at bounding box center [557, 330] width 125 height 50
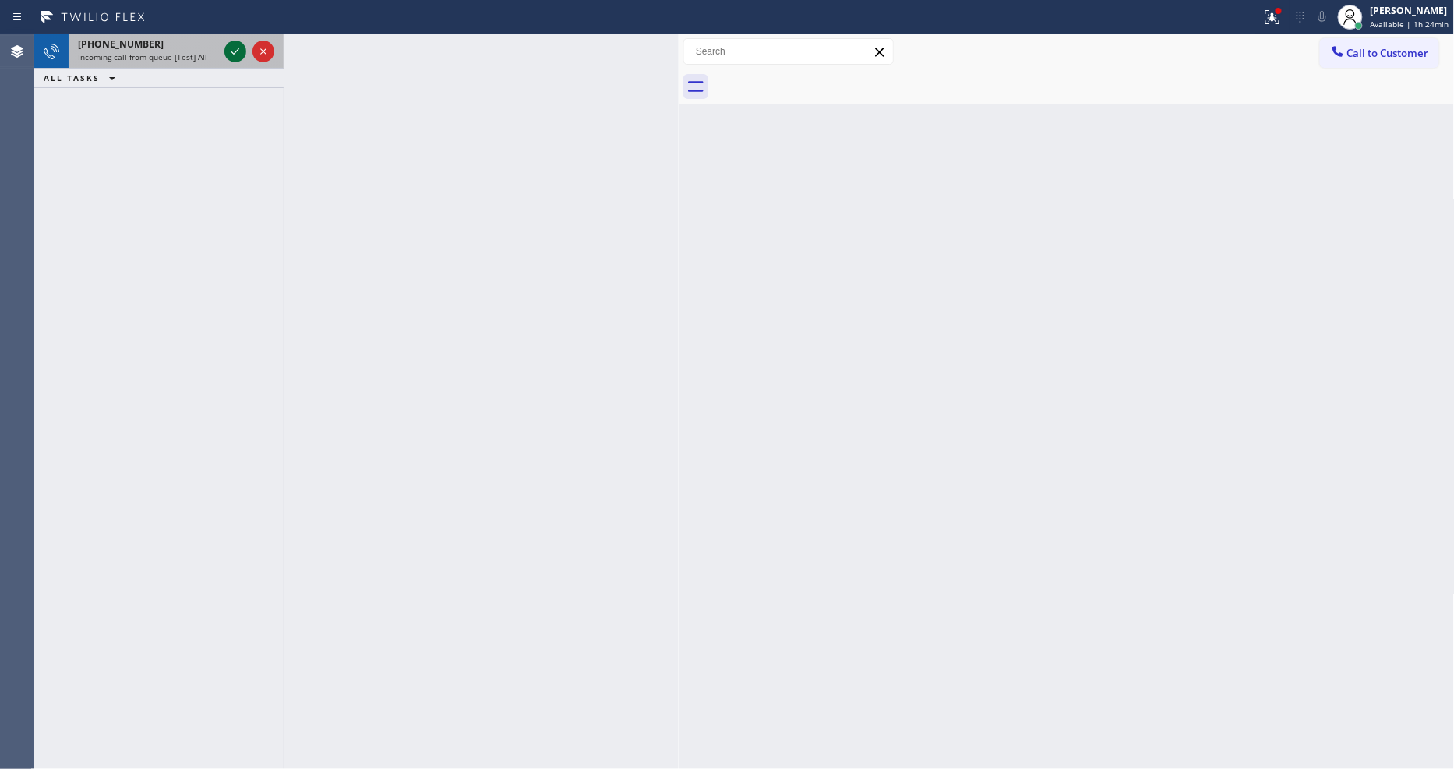
click at [227, 48] on icon at bounding box center [235, 51] width 19 height 19
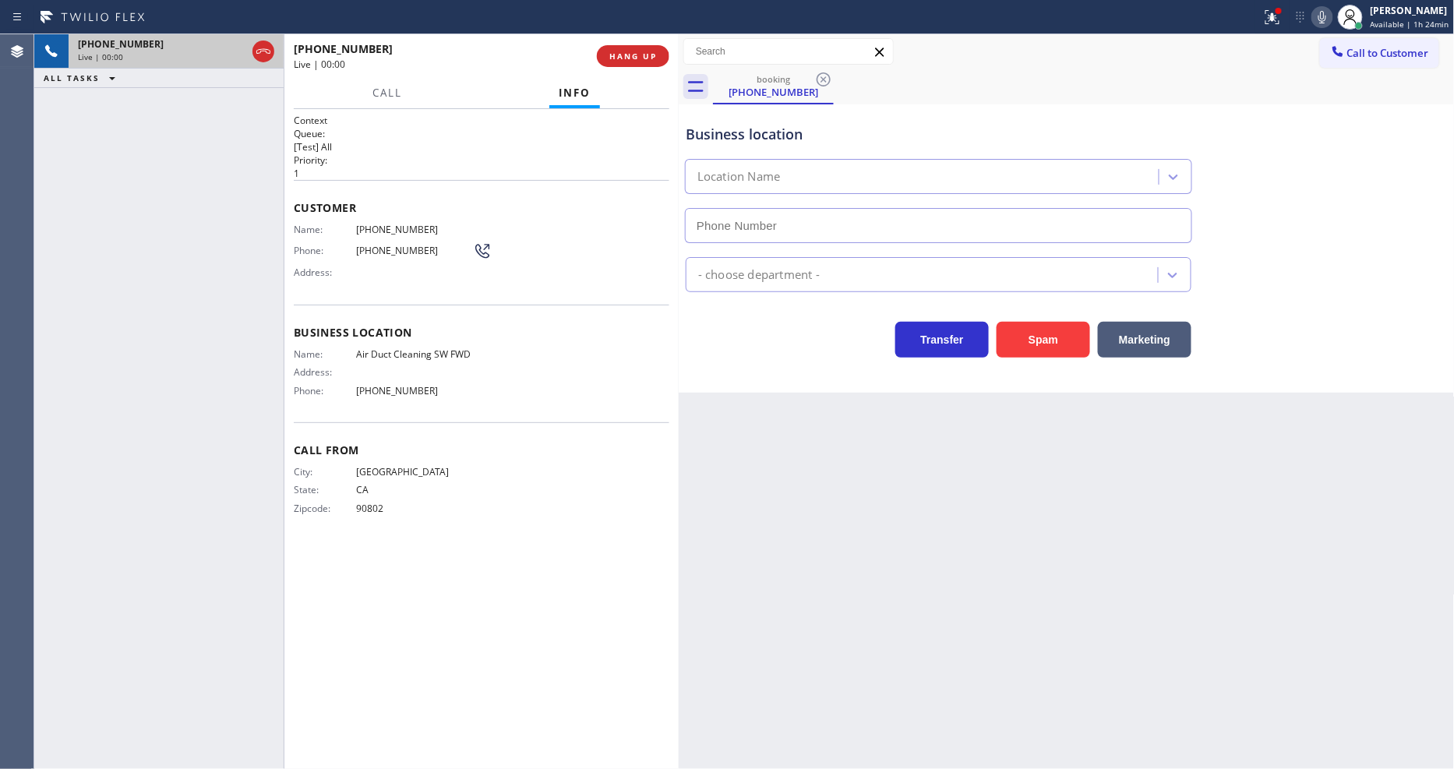
type input "[PHONE_NUMBER]"
click at [643, 55] on span "HANG UP" at bounding box center [633, 56] width 48 height 11
drag, startPoint x: 643, startPoint y: 55, endPoint x: 689, endPoint y: 115, distance: 75.0
click at [643, 55] on span "HANG UP" at bounding box center [633, 56] width 48 height 11
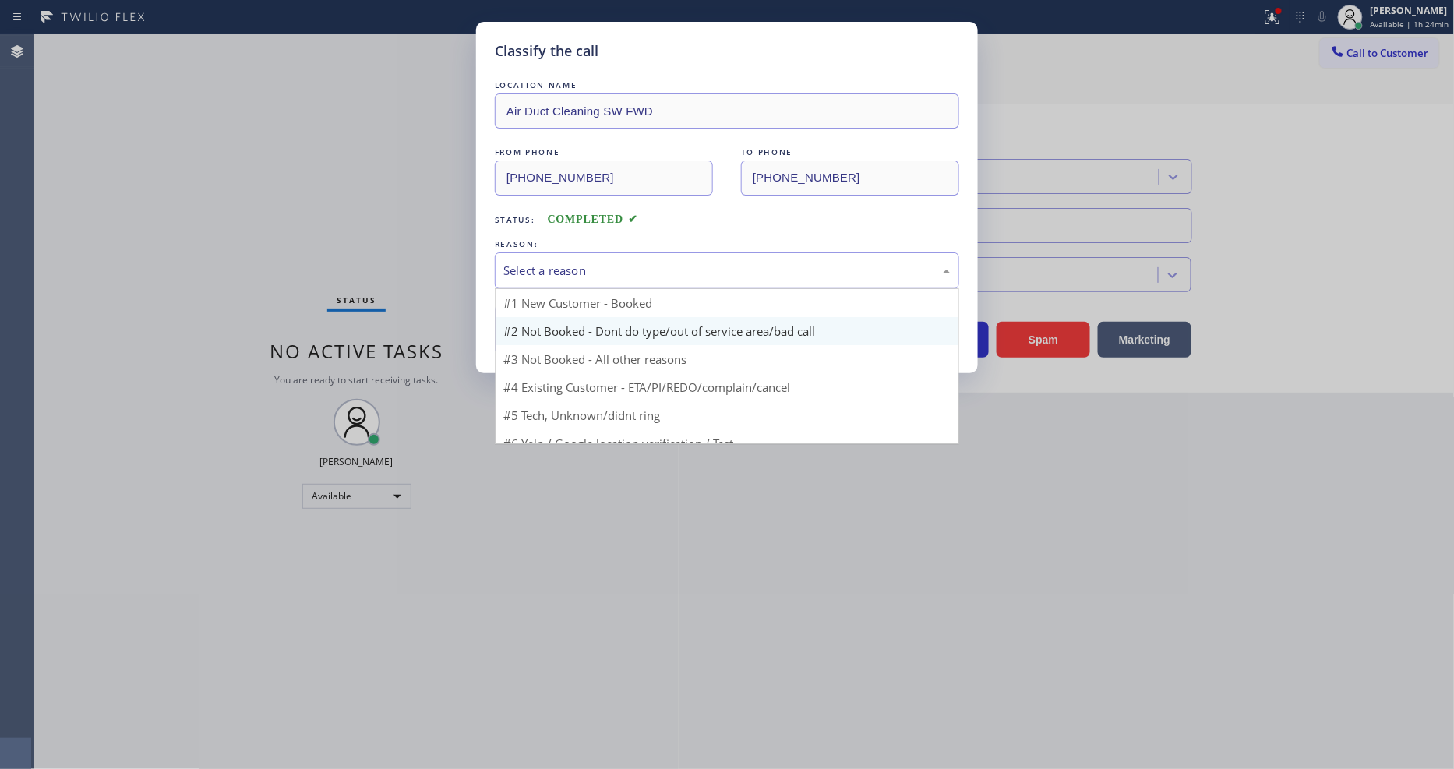
drag, startPoint x: 572, startPoint y: 267, endPoint x: 574, endPoint y: 329, distance: 61.6
click at [573, 267] on div "Select a reason" at bounding box center [726, 271] width 447 height 18
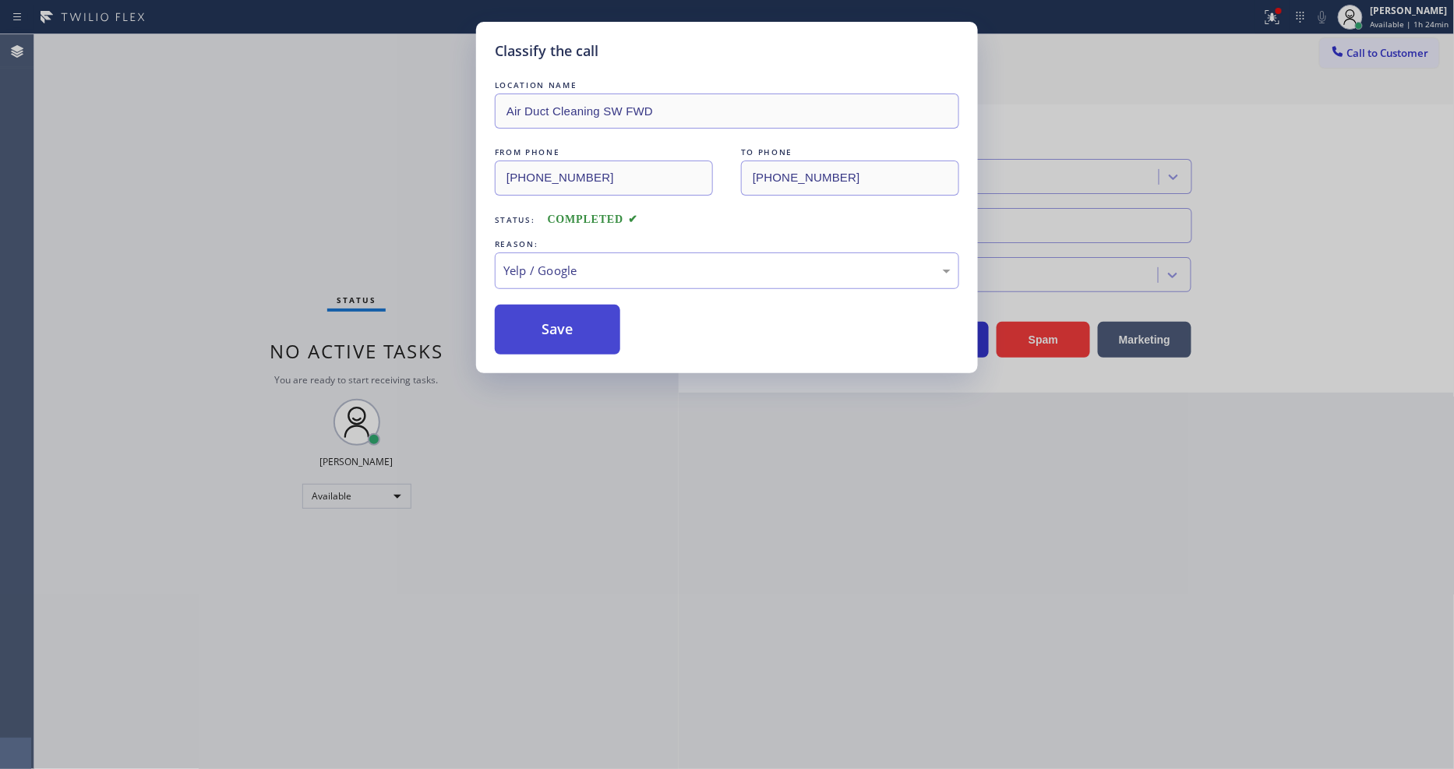
click at [574, 316] on button "Save" at bounding box center [557, 330] width 125 height 50
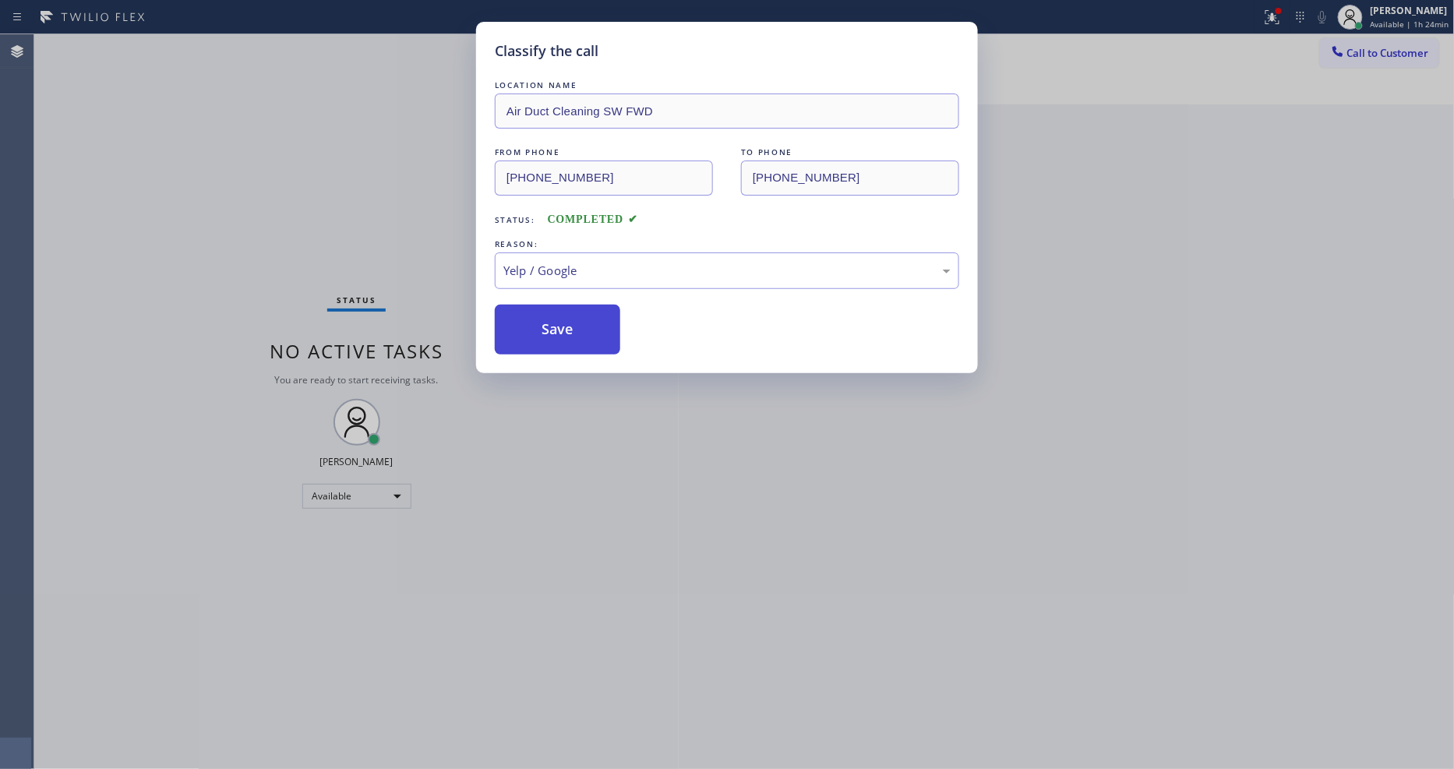
click at [574, 316] on button "Save" at bounding box center [557, 330] width 125 height 50
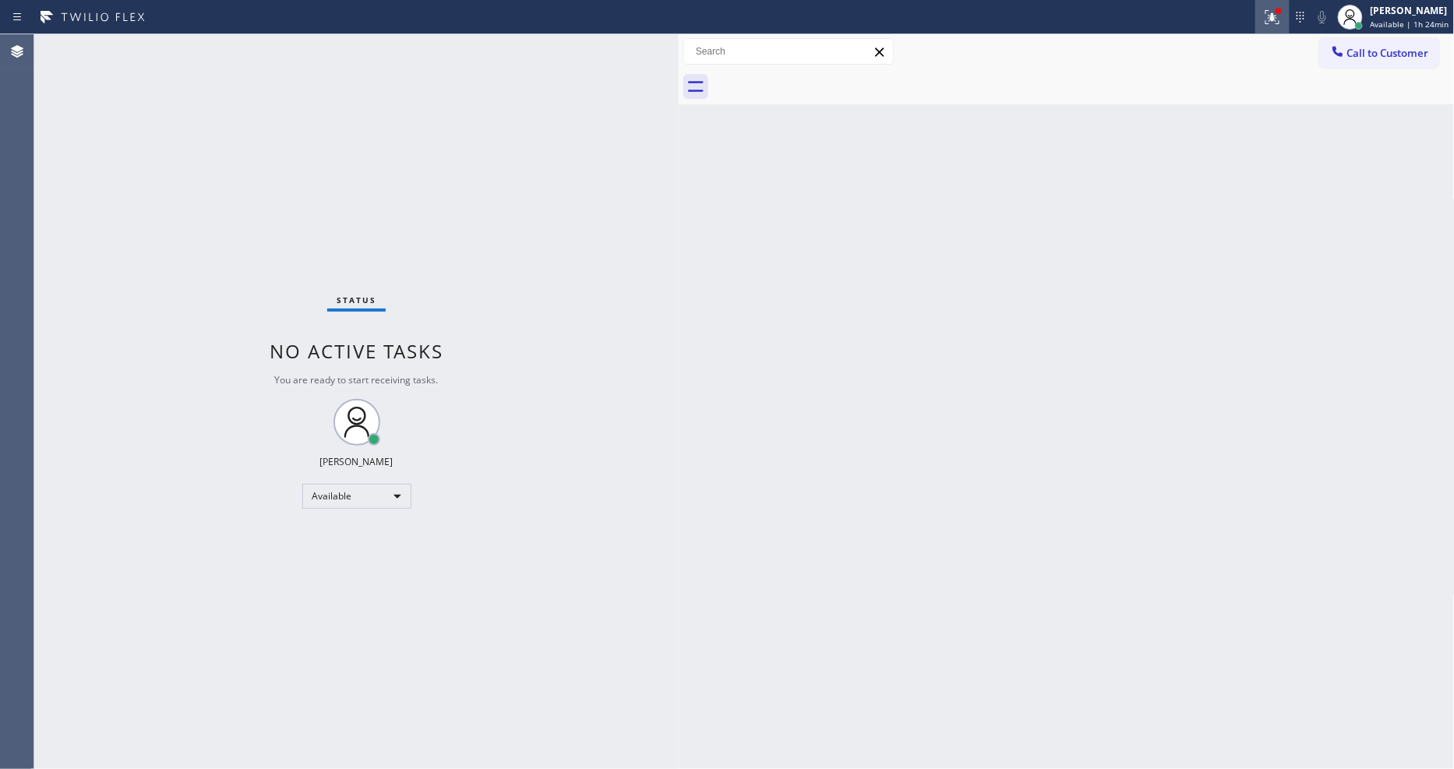
click at [1270, 24] on icon at bounding box center [1272, 17] width 19 height 19
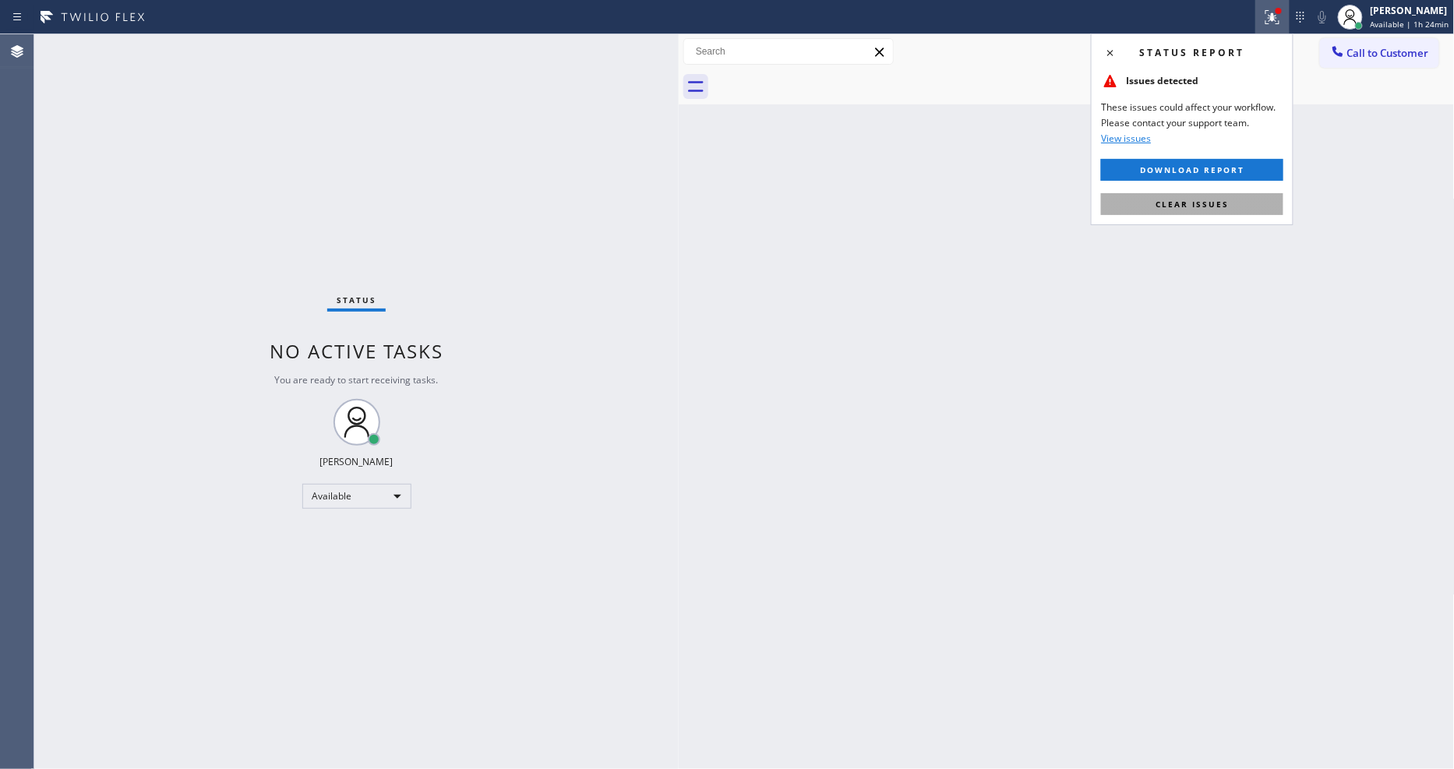
click at [1237, 196] on button "Clear issues" at bounding box center [1192, 204] width 182 height 22
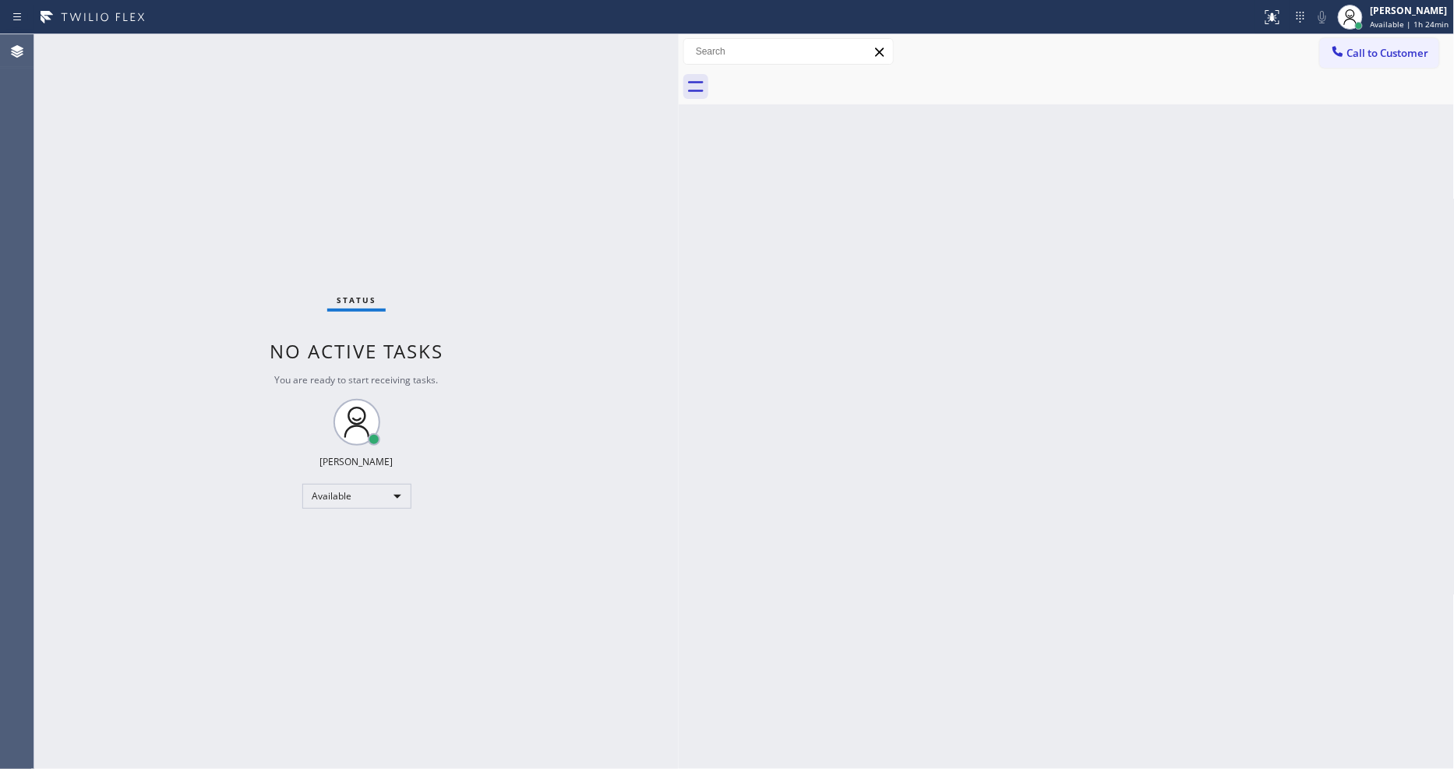
click at [630, 512] on div "Status No active tasks You are ready to start receiving tasks. [PERSON_NAME] Av…" at bounding box center [356, 401] width 644 height 735
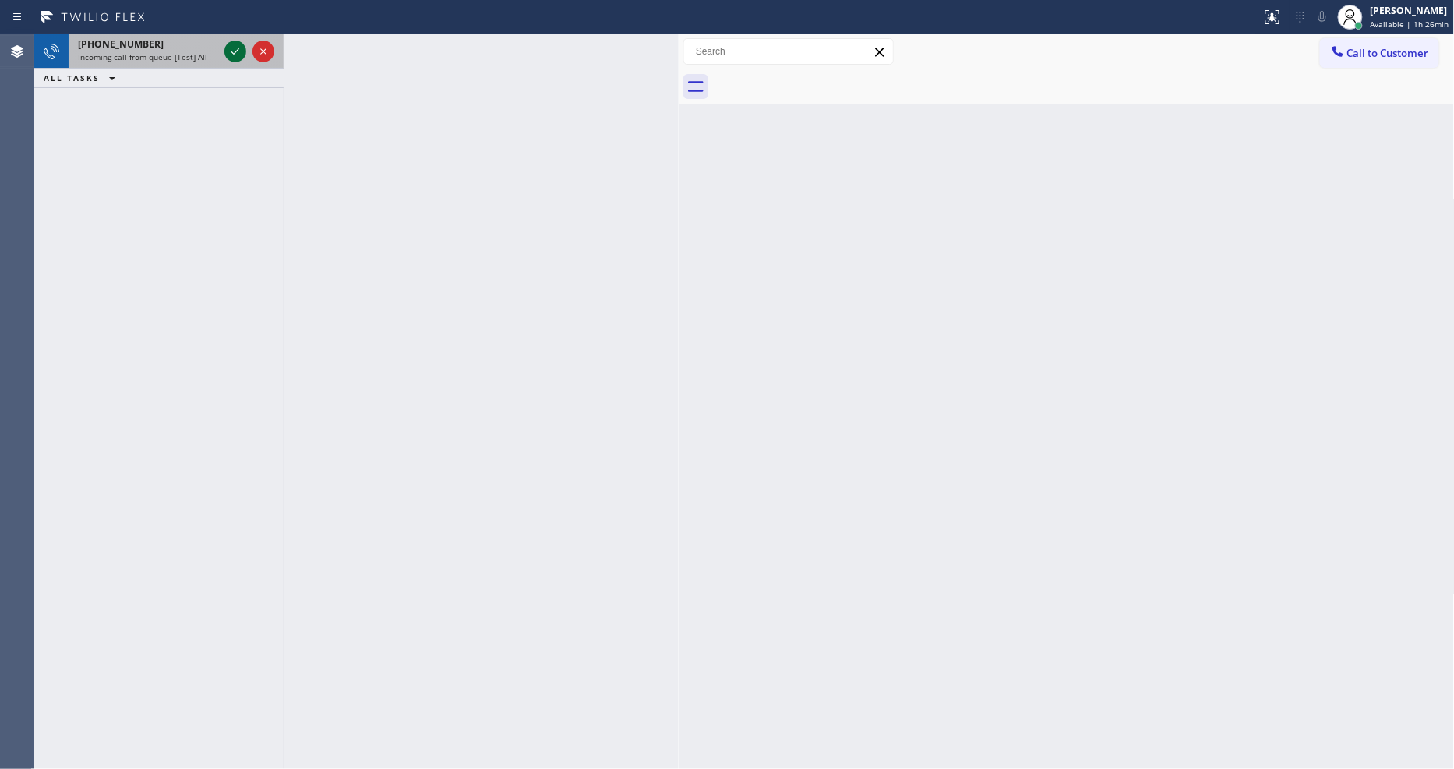
click at [243, 48] on icon at bounding box center [235, 51] width 19 height 19
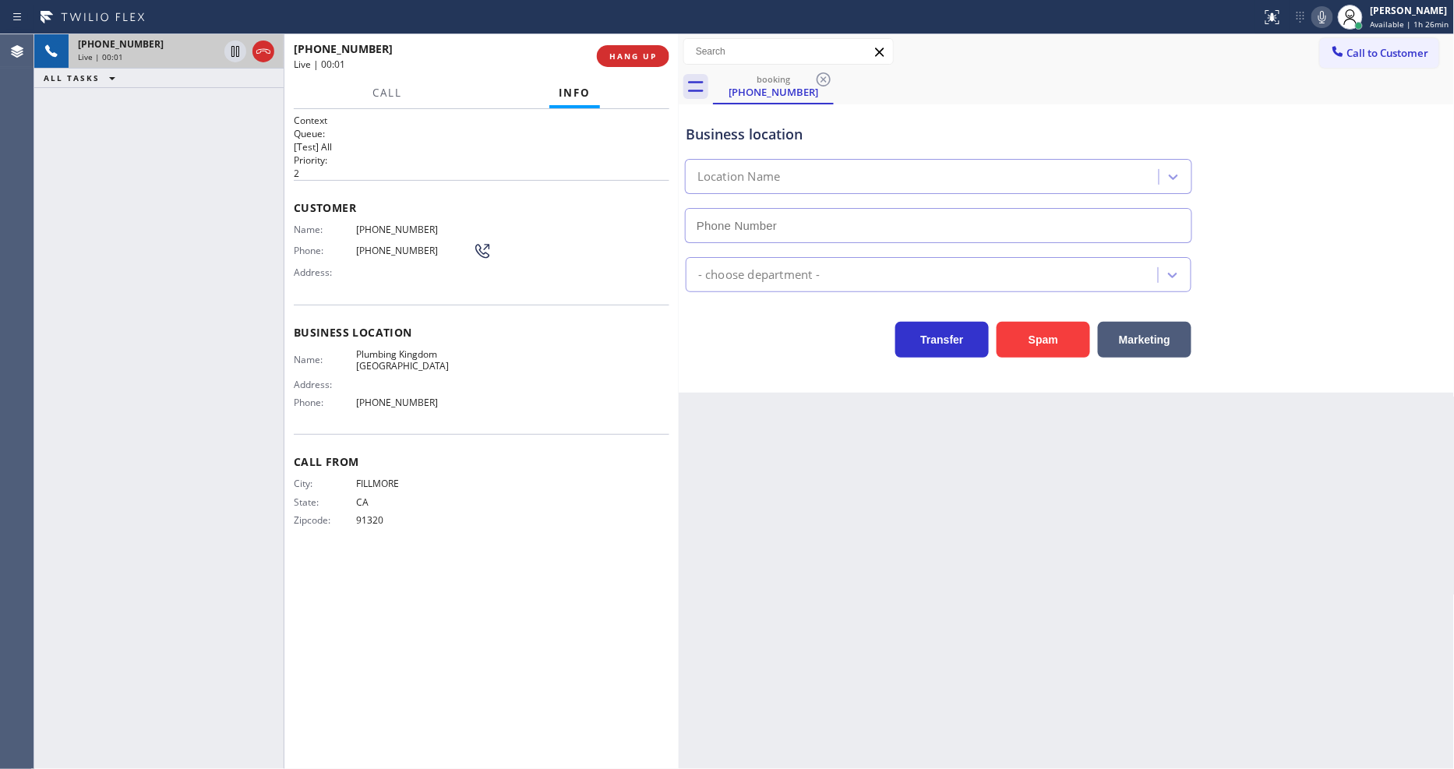
type input "[PHONE_NUMBER]"
click at [631, 49] on button "HANG UP" at bounding box center [633, 56] width 72 height 22
click at [631, 51] on span "HANG UP" at bounding box center [633, 56] width 48 height 11
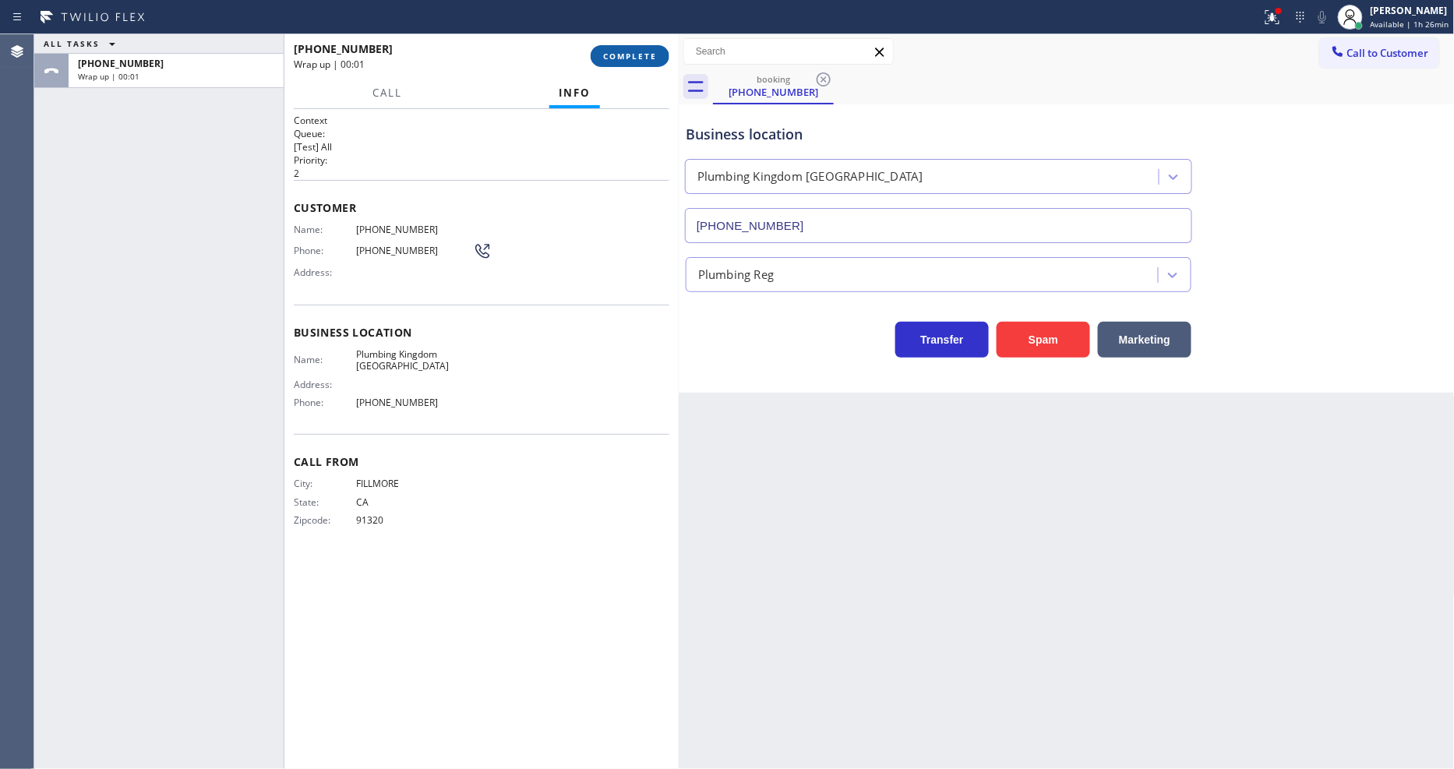
click at [642, 61] on span "COMPLETE" at bounding box center [630, 56] width 54 height 11
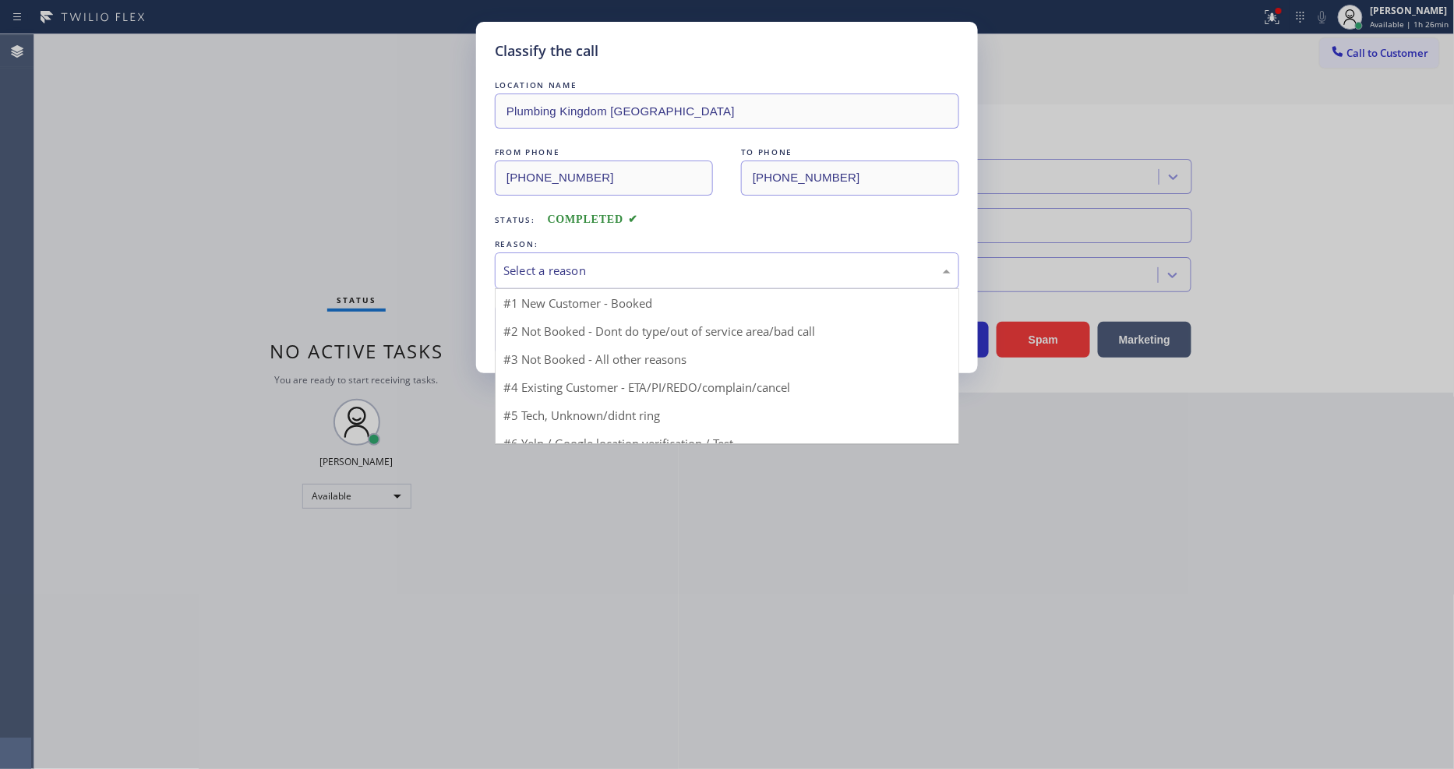
click at [589, 253] on div "Select a reason" at bounding box center [727, 270] width 464 height 37
drag, startPoint x: 588, startPoint y: 387, endPoint x: 585, endPoint y: 366, distance: 20.4
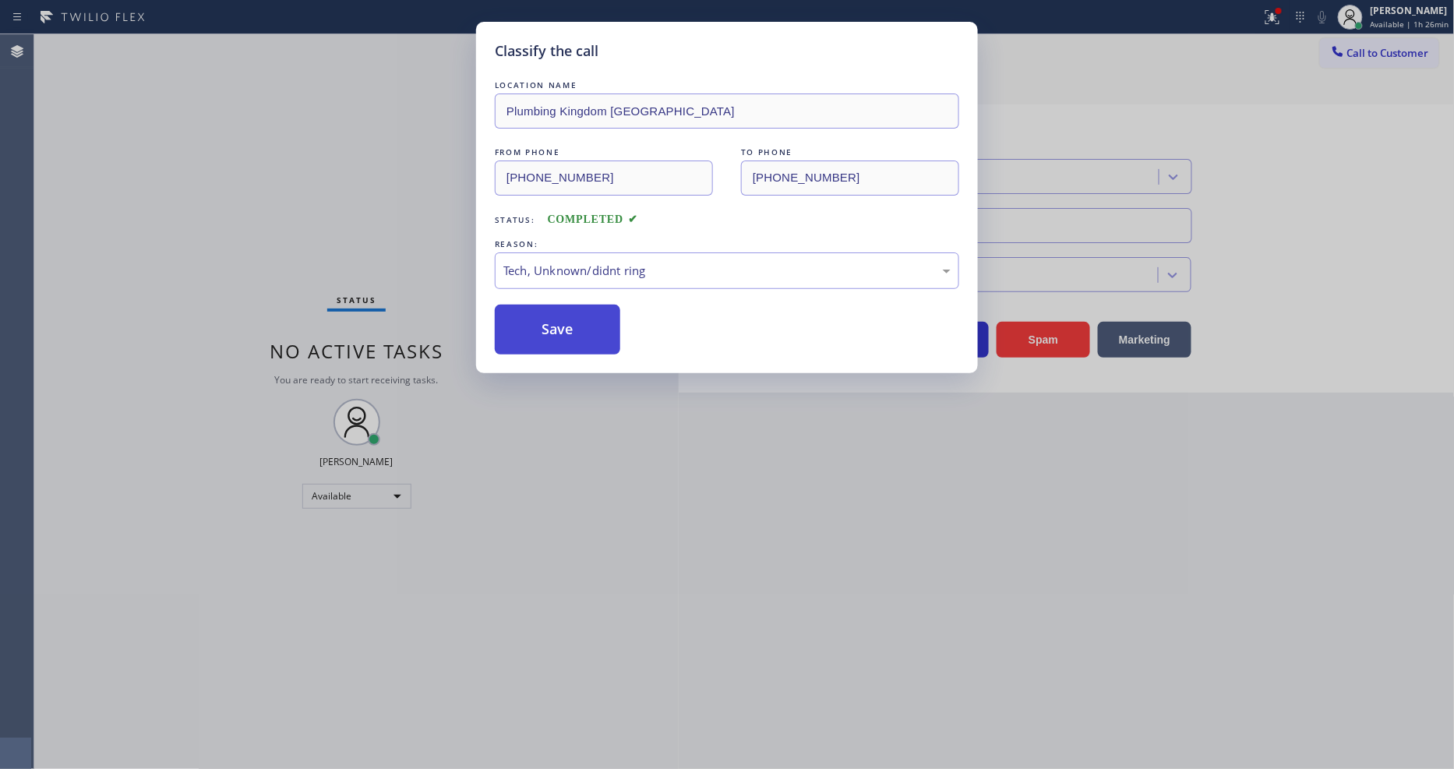
click at [585, 321] on button "Save" at bounding box center [557, 330] width 125 height 50
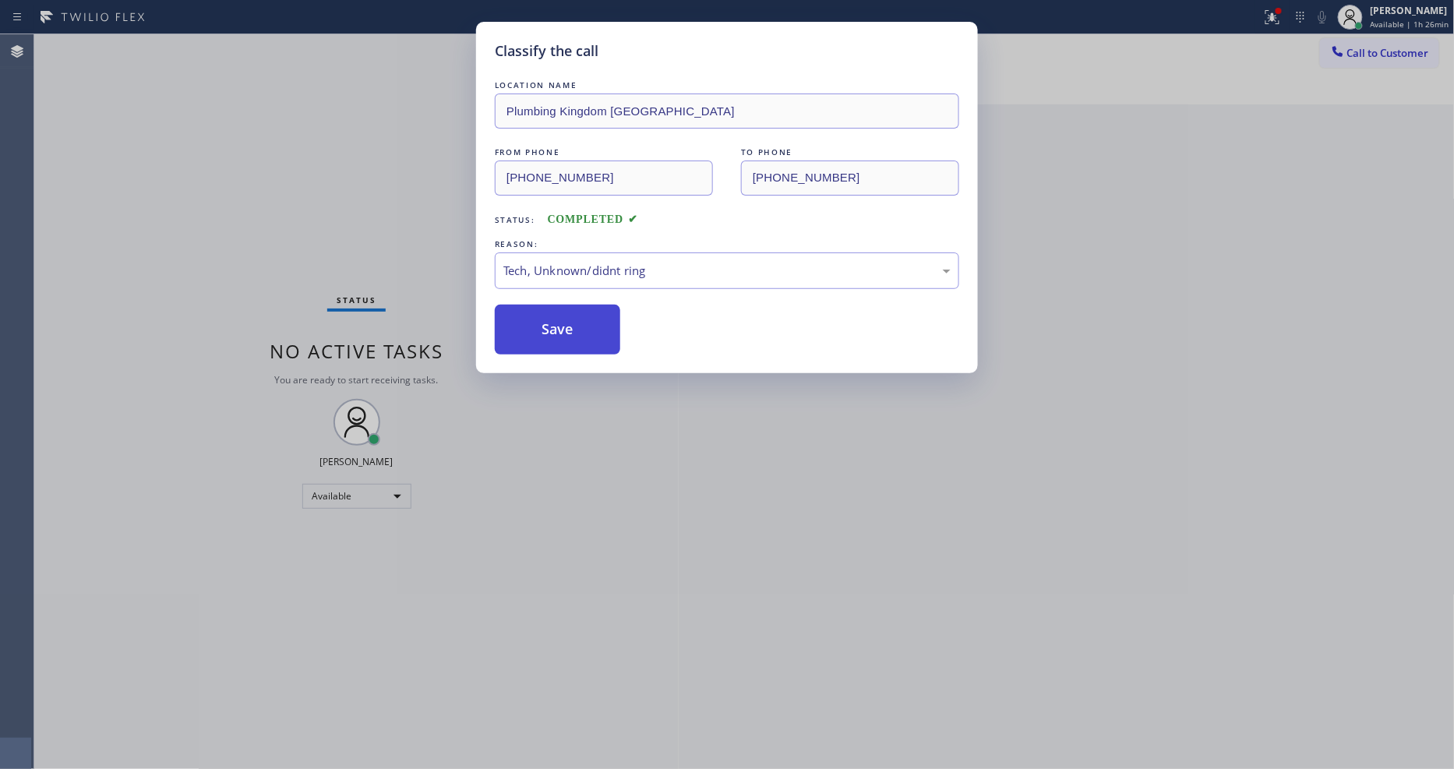
click at [585, 321] on button "Save" at bounding box center [557, 330] width 125 height 50
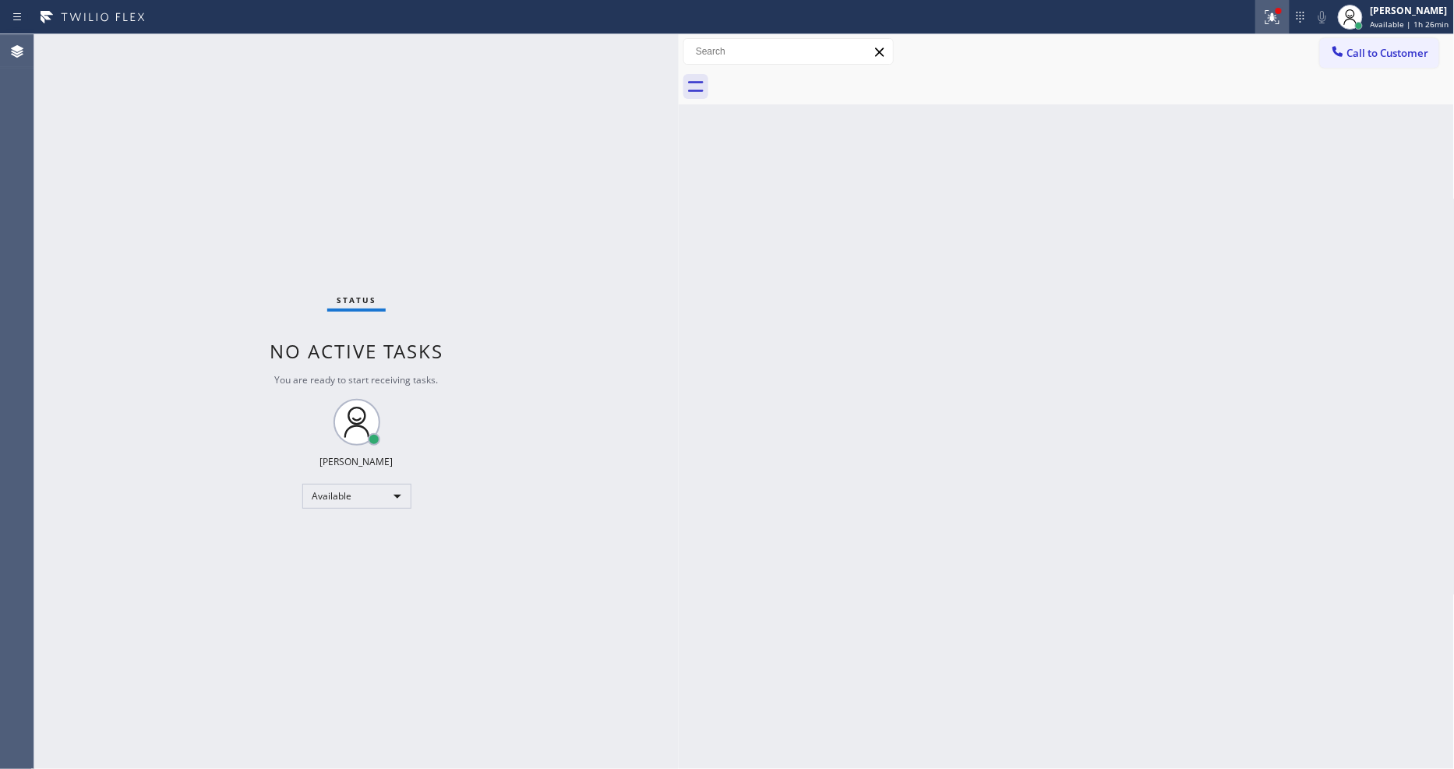
click at [1280, 27] on button at bounding box center [1272, 17] width 34 height 34
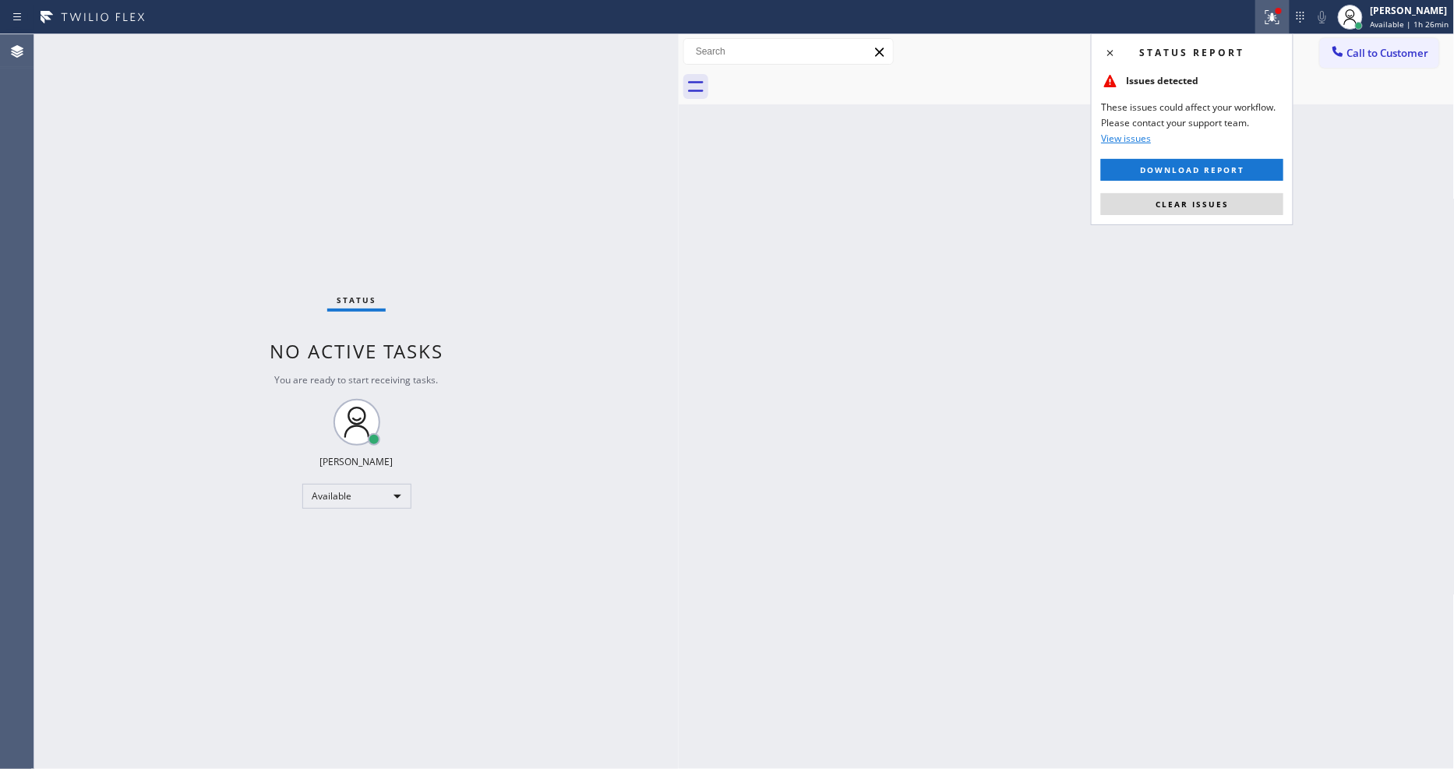
click at [1227, 203] on span "Clear issues" at bounding box center [1192, 204] width 73 height 11
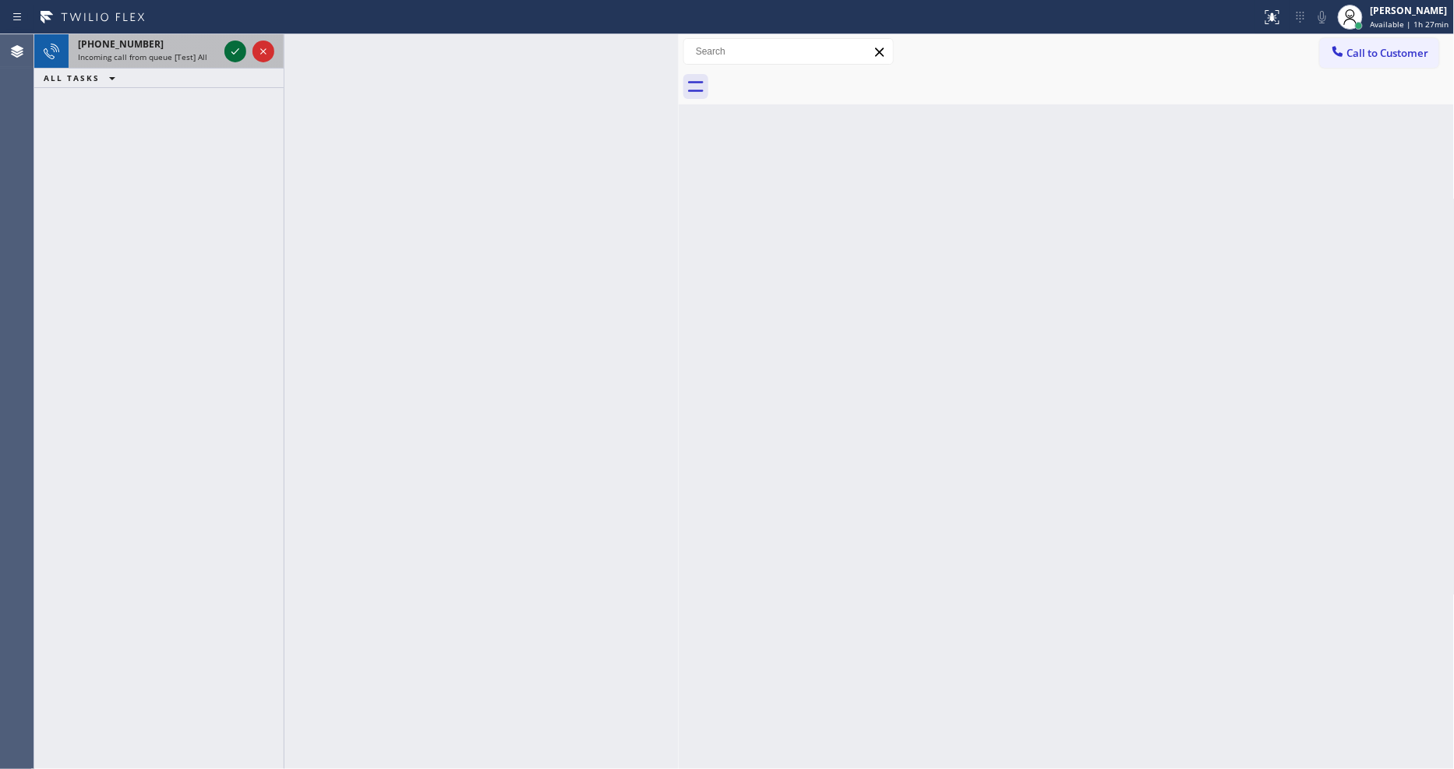
click at [234, 51] on icon at bounding box center [235, 51] width 19 height 19
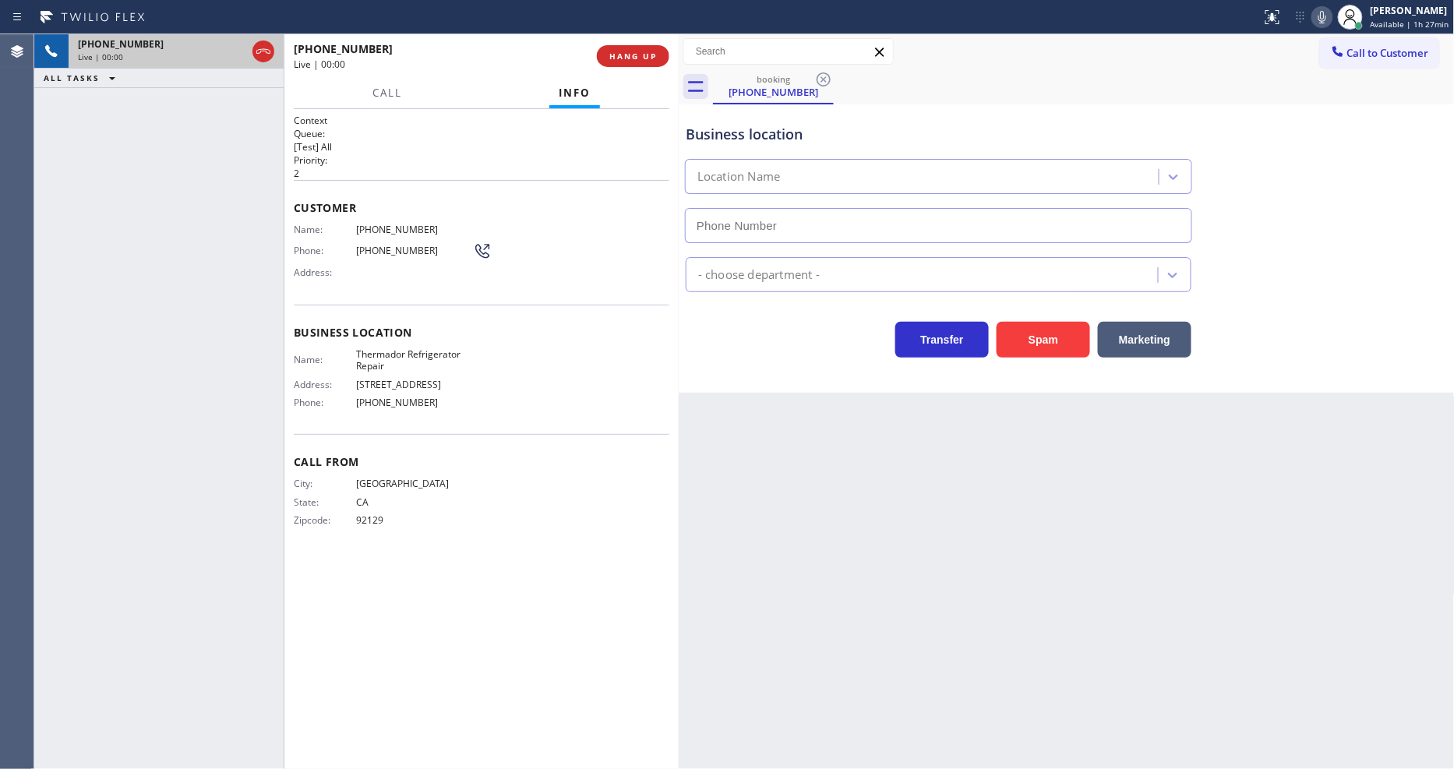
type input "[PHONE_NUMBER]"
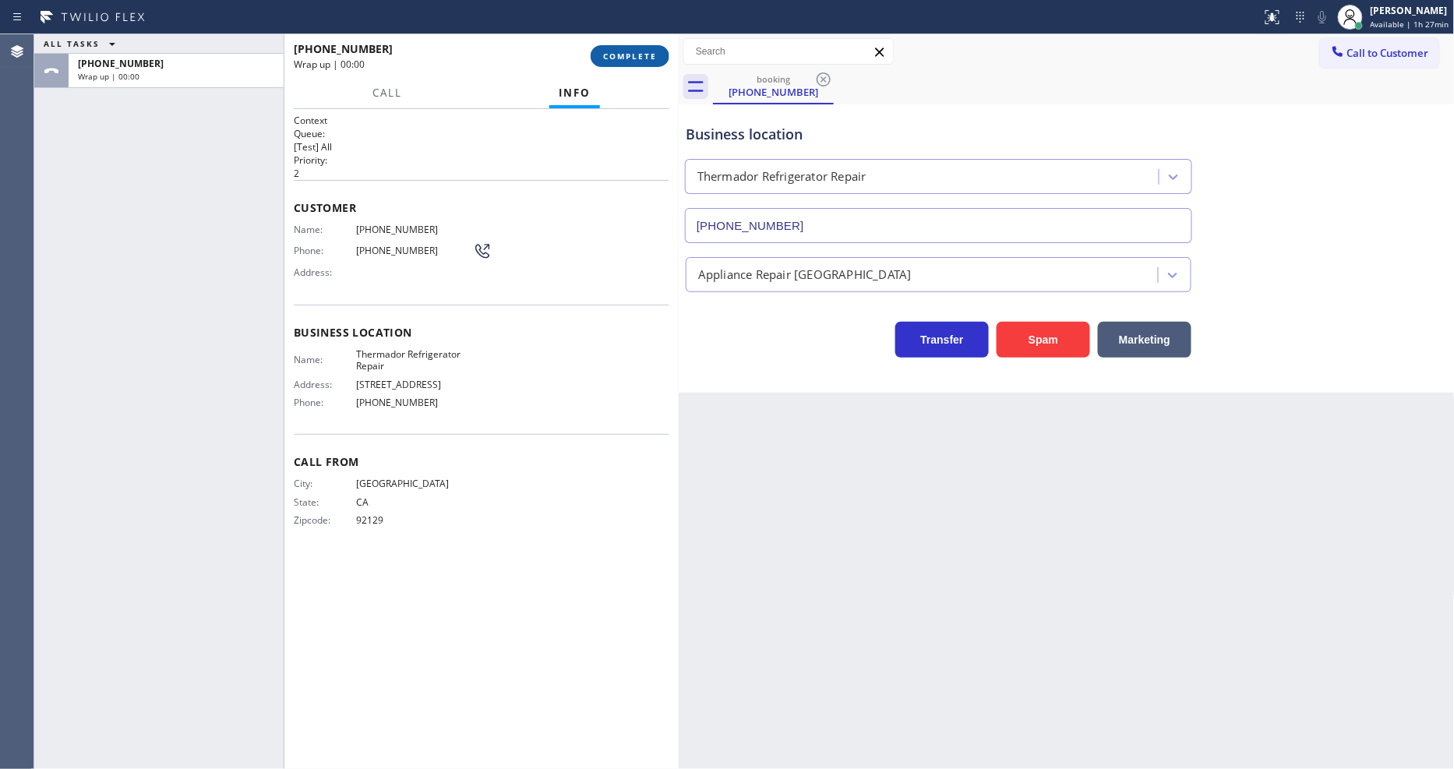
click at [648, 57] on span "COMPLETE" at bounding box center [630, 56] width 54 height 11
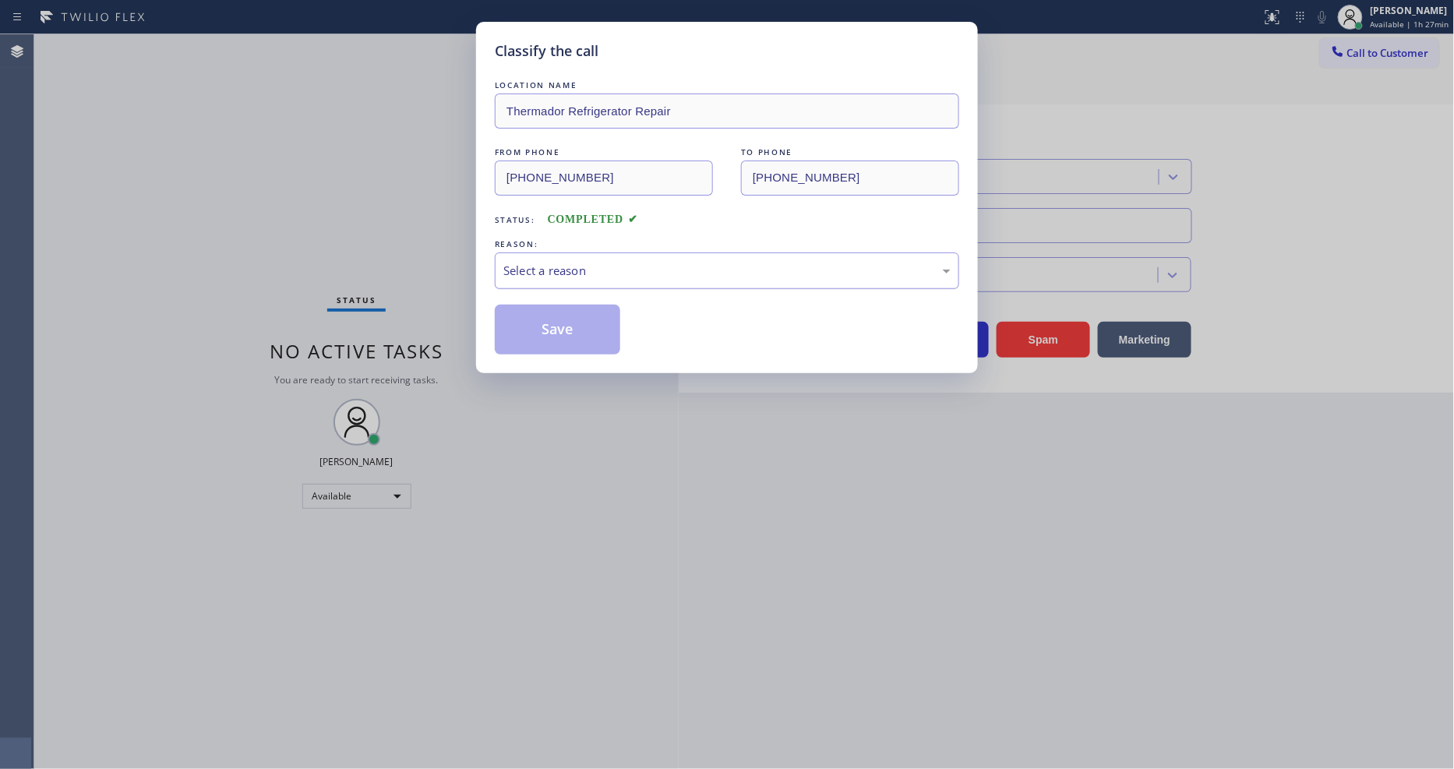
click at [590, 268] on div "Select a reason" at bounding box center [726, 271] width 447 height 18
click at [574, 329] on button "Save" at bounding box center [557, 330] width 125 height 50
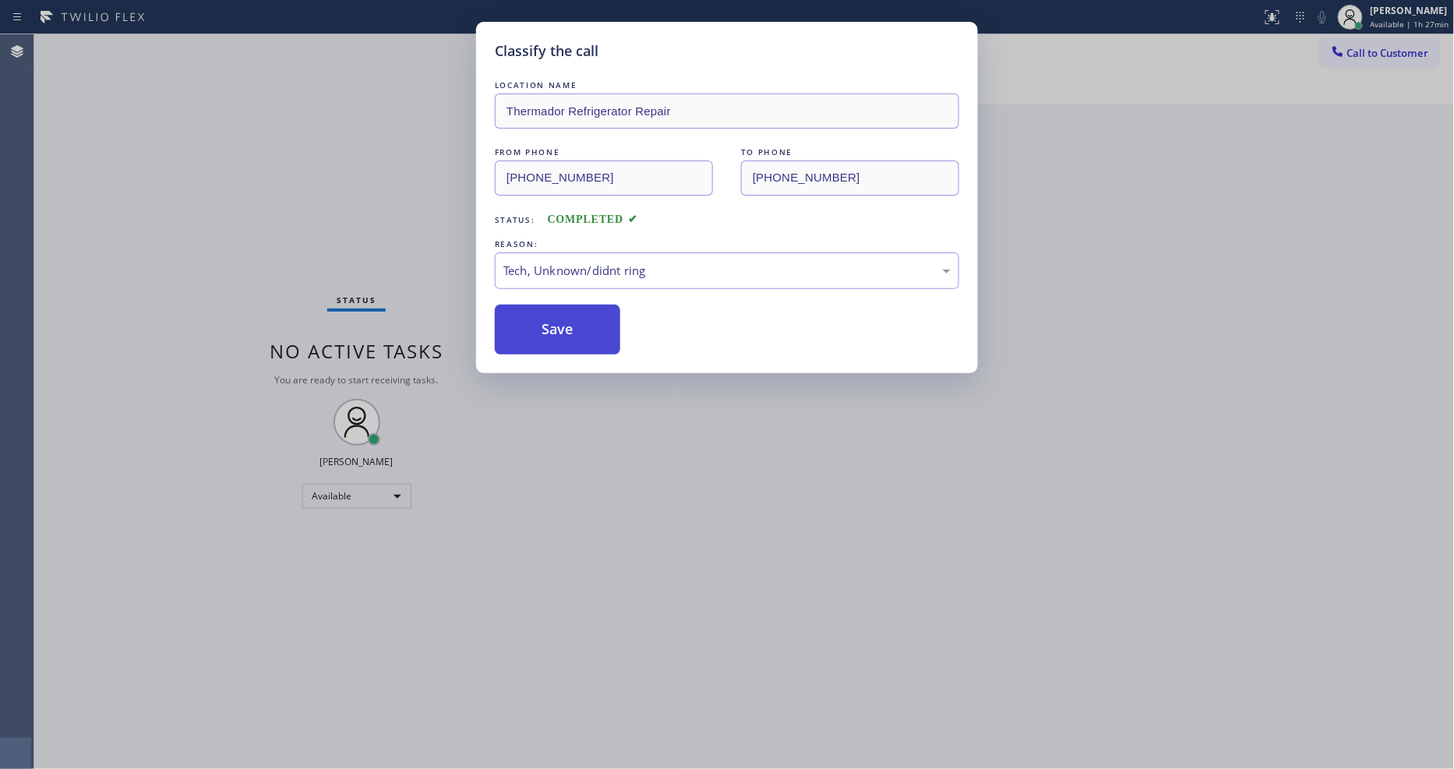
click at [574, 329] on button "Save" at bounding box center [557, 330] width 125 height 50
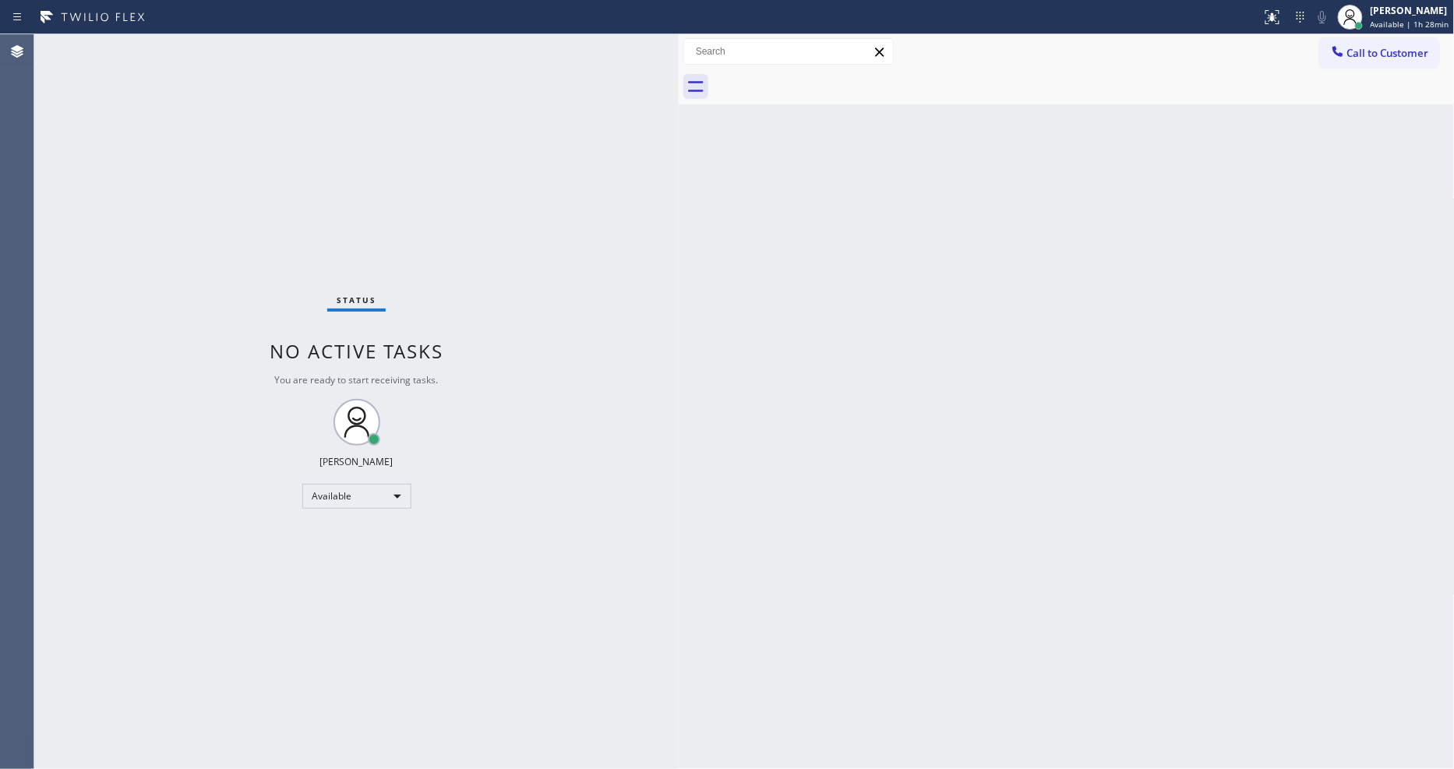
click at [245, 119] on div "Status No active tasks You are ready to start receiving tasks. [PERSON_NAME] Av…" at bounding box center [356, 401] width 644 height 735
click at [197, 55] on div "Status No active tasks You are ready to start receiving tasks. [PERSON_NAME] Av…" at bounding box center [356, 401] width 644 height 735
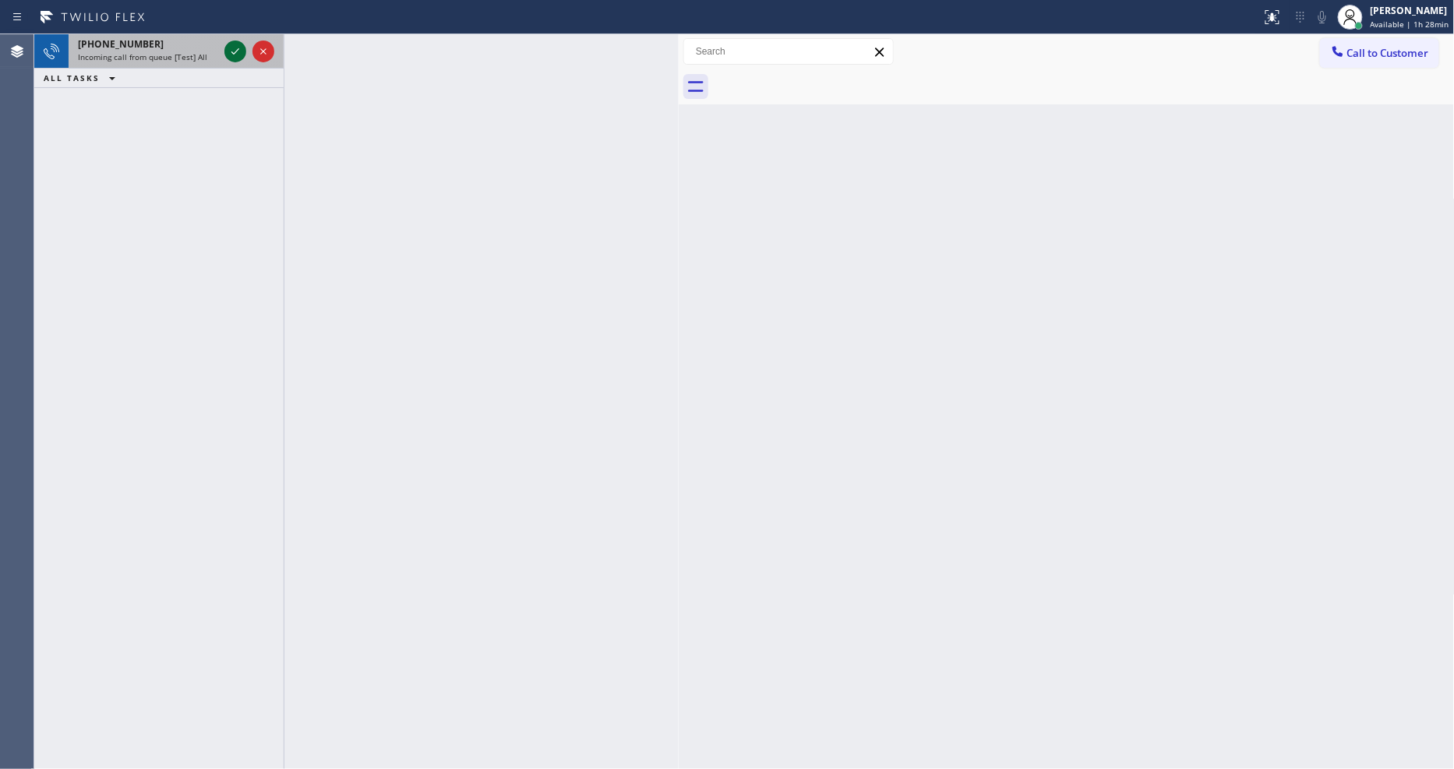
click at [234, 51] on icon at bounding box center [235, 51] width 19 height 19
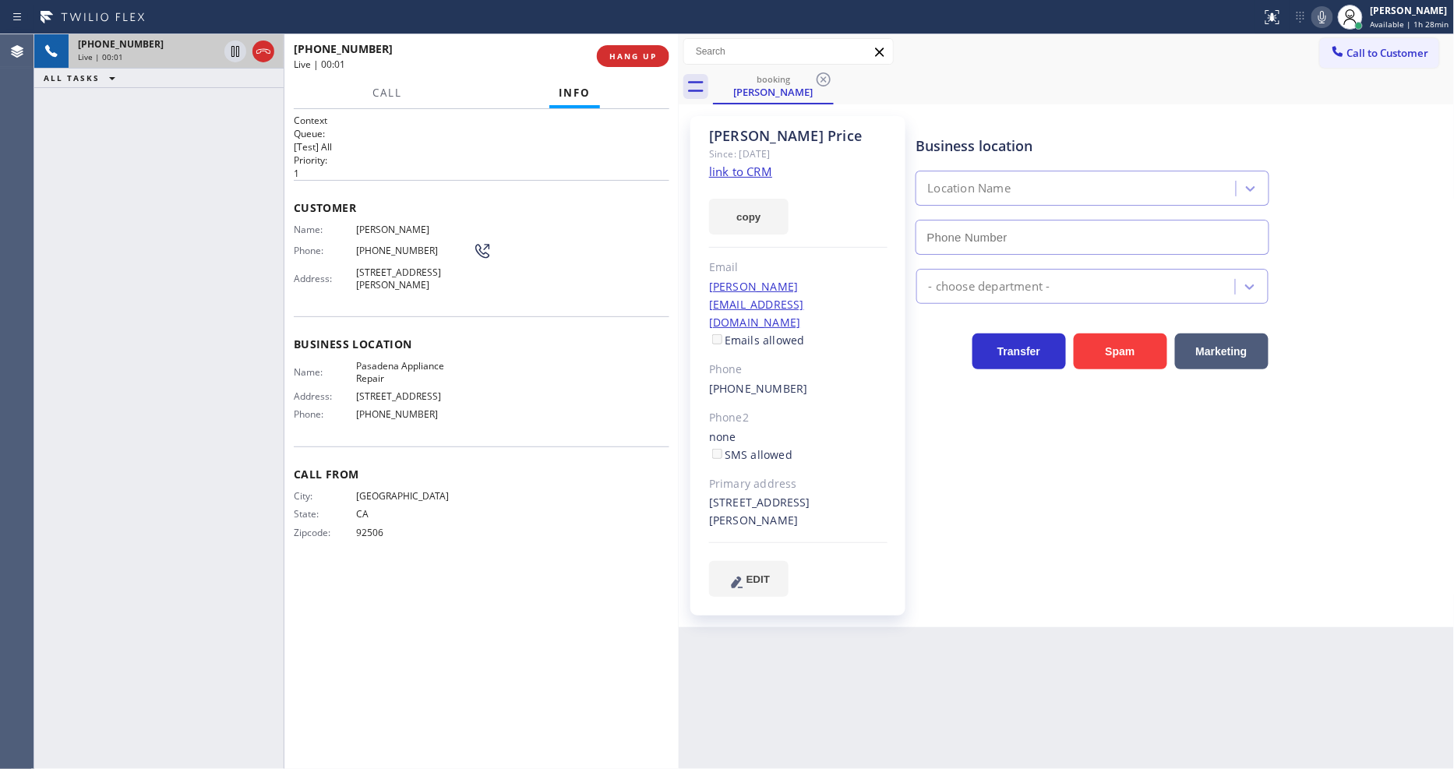
type input "[PHONE_NUMBER]"
click at [742, 173] on link "link to CRM" at bounding box center [740, 172] width 63 height 16
click at [377, 361] on span "Pasadena Appliance Repair" at bounding box center [414, 372] width 117 height 24
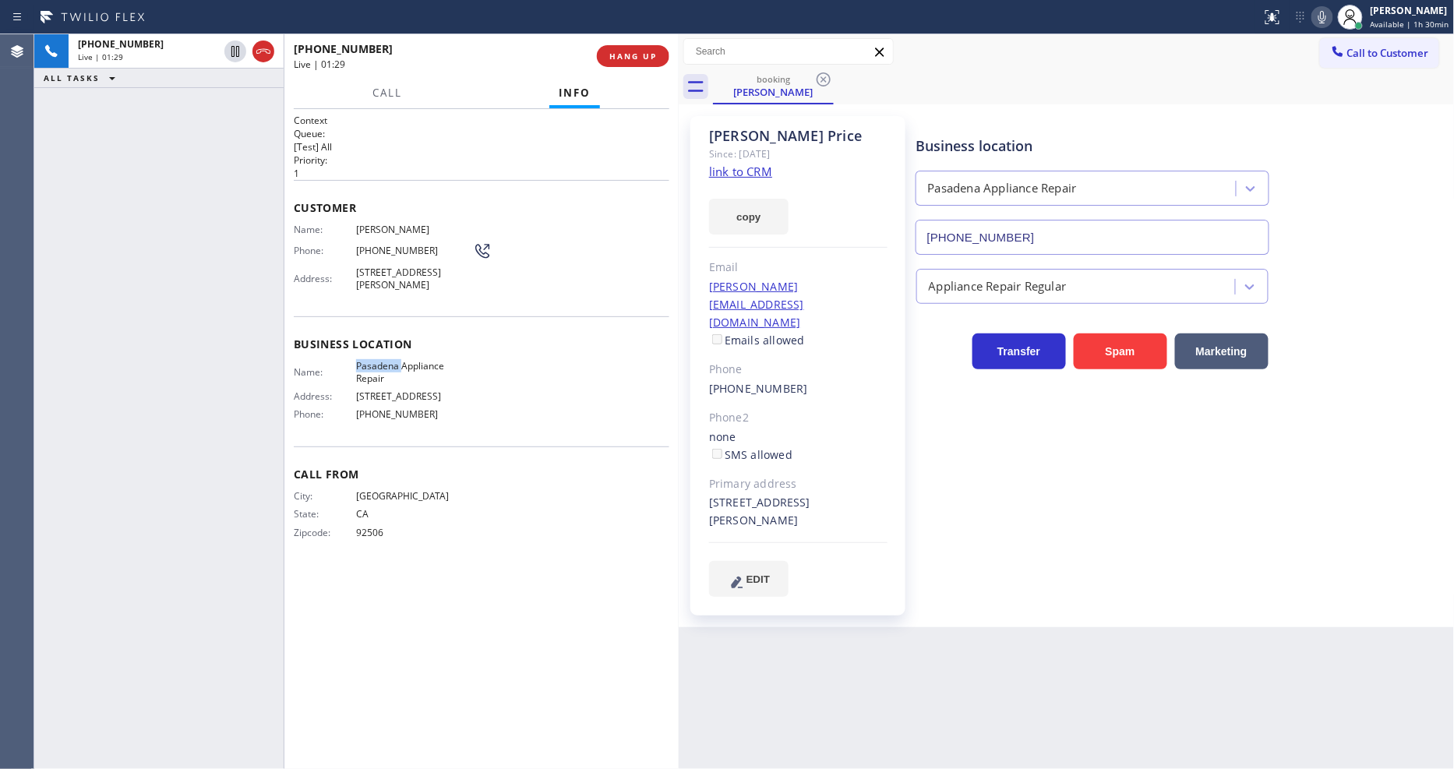
click at [377, 361] on span "Pasadena Appliance Repair" at bounding box center [414, 372] width 117 height 24
drag, startPoint x: 230, startPoint y: 49, endPoint x: 288, endPoint y: 45, distance: 58.6
click at [230, 49] on icon at bounding box center [235, 51] width 19 height 19
click at [1326, 19] on icon at bounding box center [1323, 17] width 8 height 12
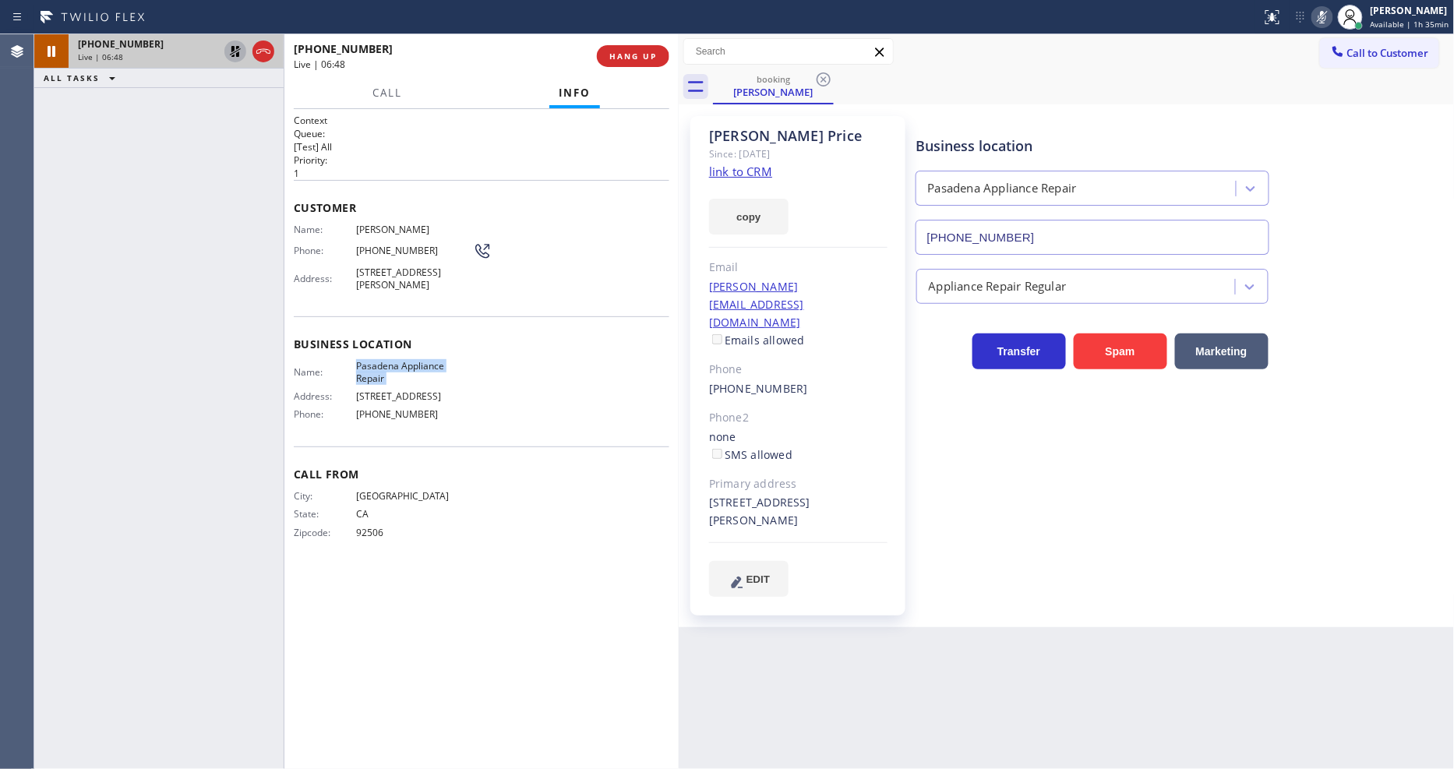
click at [238, 45] on icon at bounding box center [235, 51] width 19 height 19
click at [1328, 16] on icon at bounding box center [1322, 17] width 19 height 19
click at [1203, 528] on div "Business location Pasadena Appliance Repair (626) 376-4990 Appliance Repair Reg…" at bounding box center [1182, 356] width 538 height 472
click at [370, 216] on div "Customer Name: Glen Price Phone: (951) 347-0376 Address: 407 Sycamore Glen, Pas…" at bounding box center [482, 248] width 376 height 136
click at [369, 215] on div "Customer Name: Glen Price Phone: (951) 347-0376 Address: 407 Sycamore Glen, Pas…" at bounding box center [482, 248] width 376 height 136
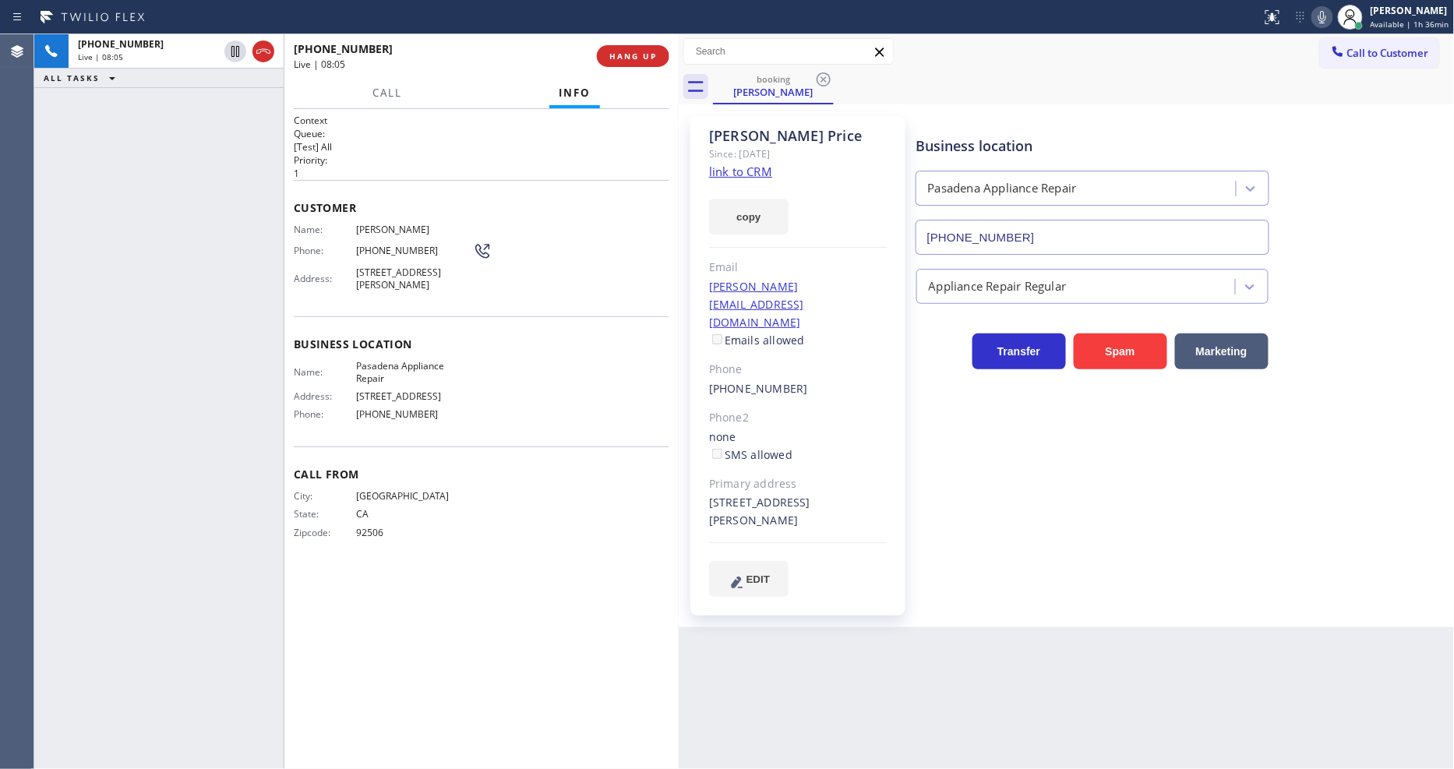
click at [390, 224] on span "Glen Price" at bounding box center [414, 230] width 117 height 12
click at [390, 245] on span "[PHONE_NUMBER]" at bounding box center [414, 251] width 117 height 12
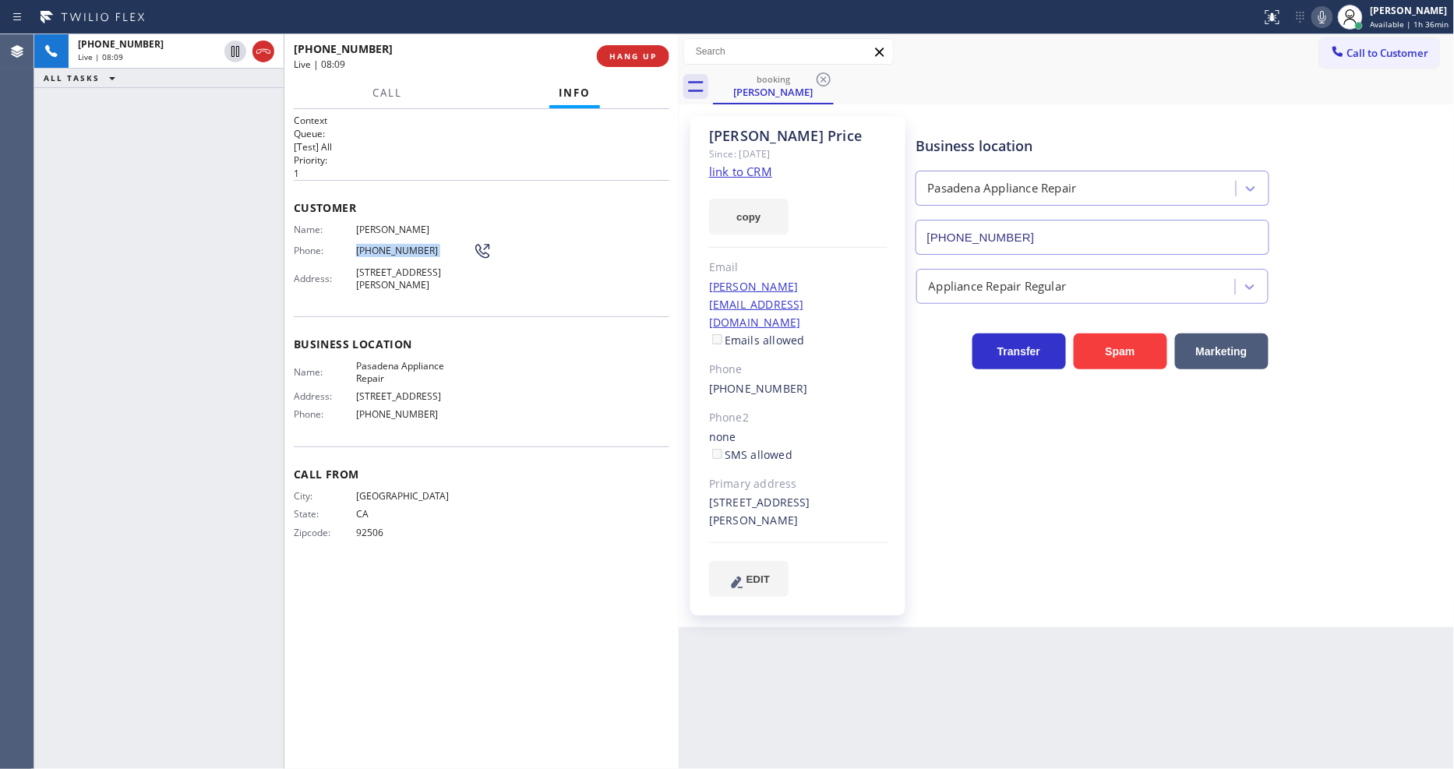
click at [390, 245] on span "[PHONE_NUMBER]" at bounding box center [414, 251] width 117 height 12
drag, startPoint x: 1178, startPoint y: 464, endPoint x: 1013, endPoint y: 305, distance: 228.7
click at [1177, 464] on div "Business location Pasadena Appliance Repair (626) 376-4990 Appliance Repair Reg…" at bounding box center [1182, 356] width 538 height 472
click at [848, 287] on div "glen.price@sbklaw.com Emails allowed" at bounding box center [798, 314] width 178 height 72
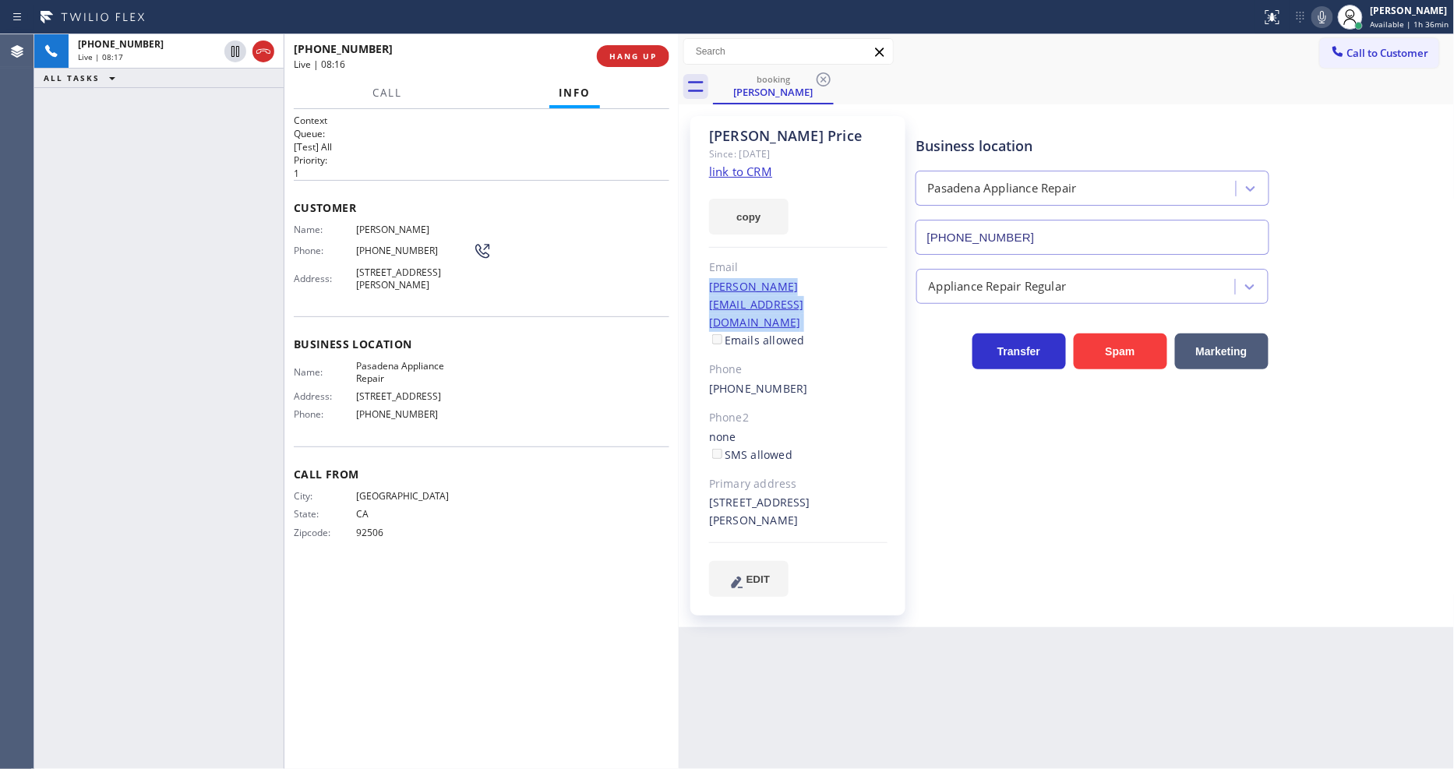
click at [848, 287] on div "glen.price@sbklaw.com Emails allowed" at bounding box center [798, 314] width 178 height 72
drag, startPoint x: 1061, startPoint y: 571, endPoint x: 1050, endPoint y: 563, distance: 12.8
click at [1058, 571] on div "Business location Pasadena Appliance Repair (626) 376-4990 Appliance Repair Reg…" at bounding box center [1182, 371] width 538 height 503
click at [625, 53] on span "HANG UP" at bounding box center [633, 56] width 48 height 11
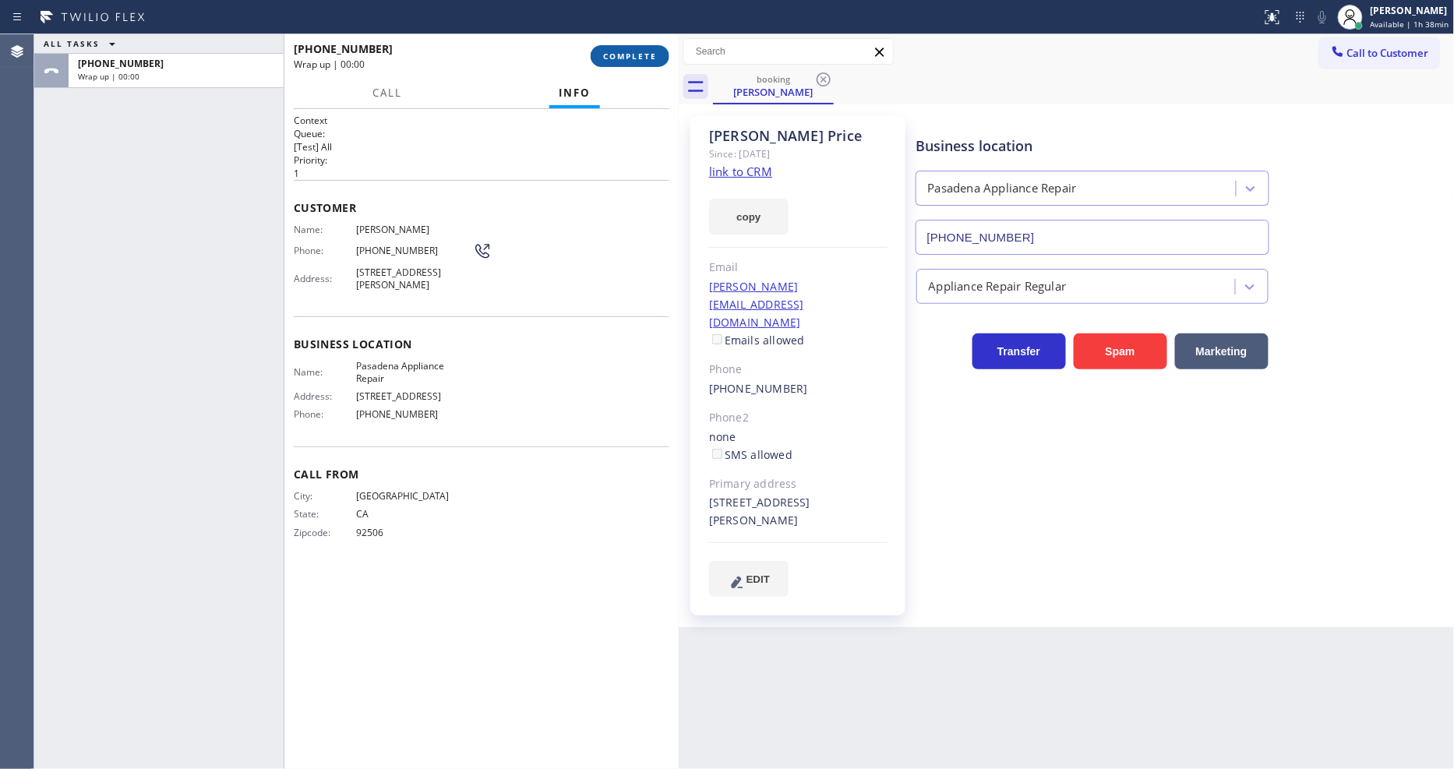
click at [625, 53] on span "COMPLETE" at bounding box center [630, 56] width 54 height 11
click at [629, 55] on span "COMPLETE" at bounding box center [630, 56] width 54 height 11
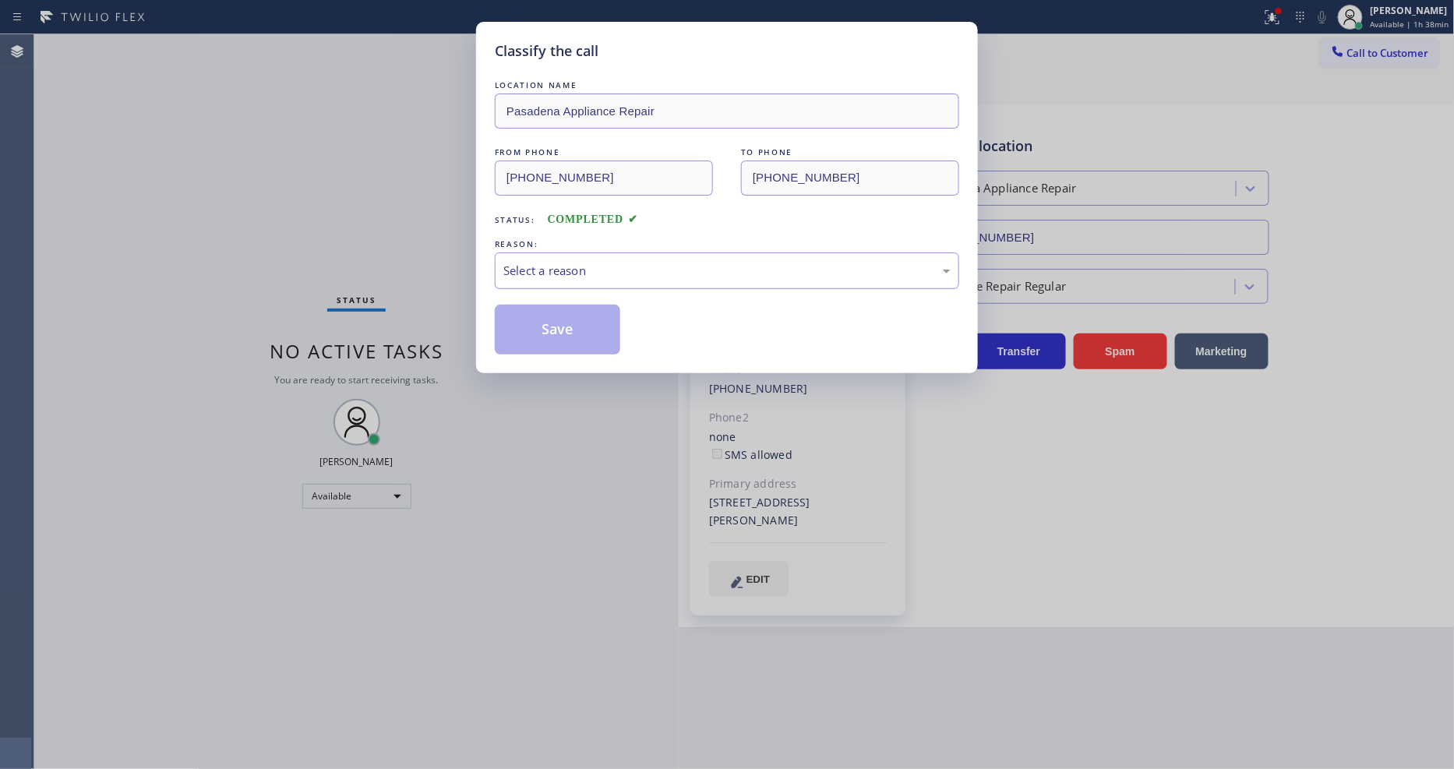
click at [562, 268] on div "Select a reason" at bounding box center [726, 271] width 447 height 18
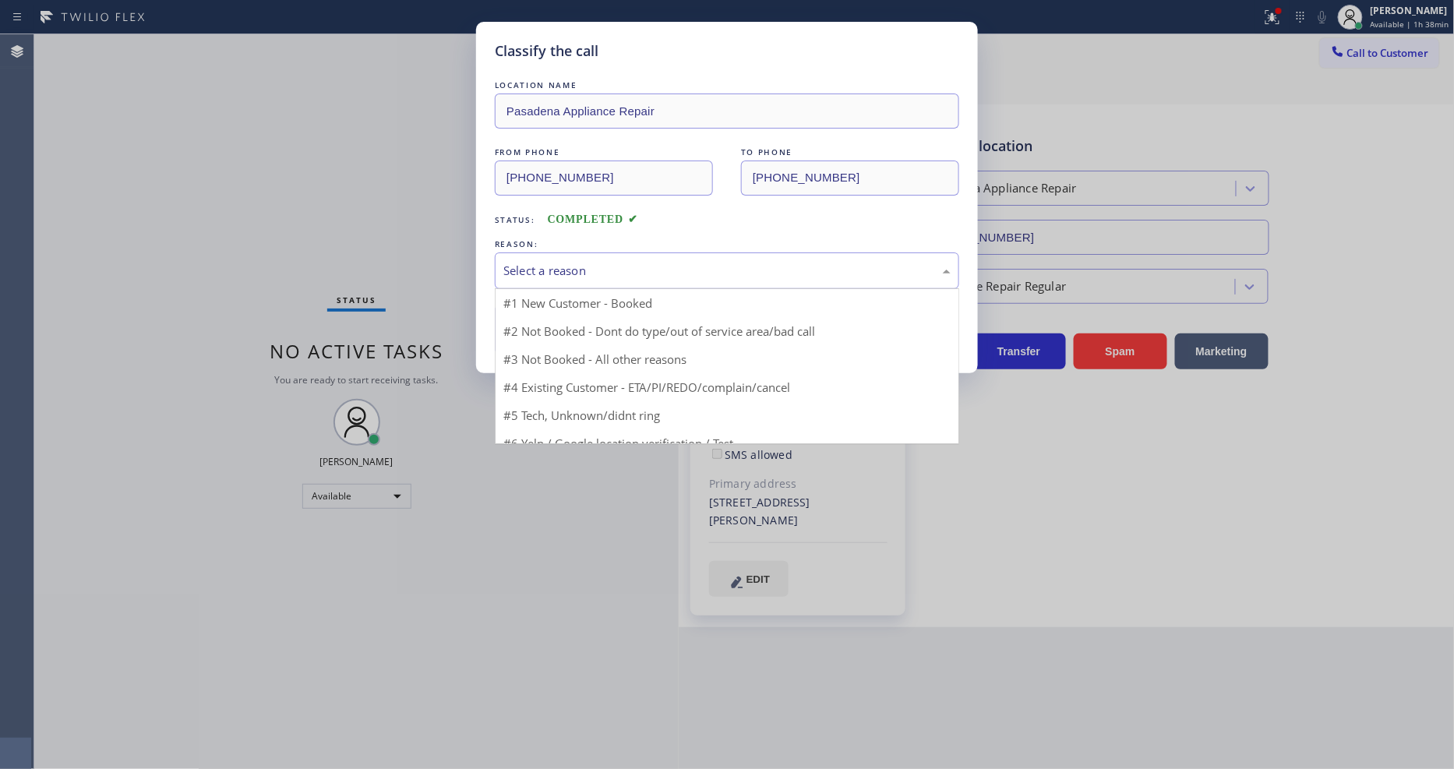
drag, startPoint x: 561, startPoint y: 285, endPoint x: 558, endPoint y: 330, distance: 45.3
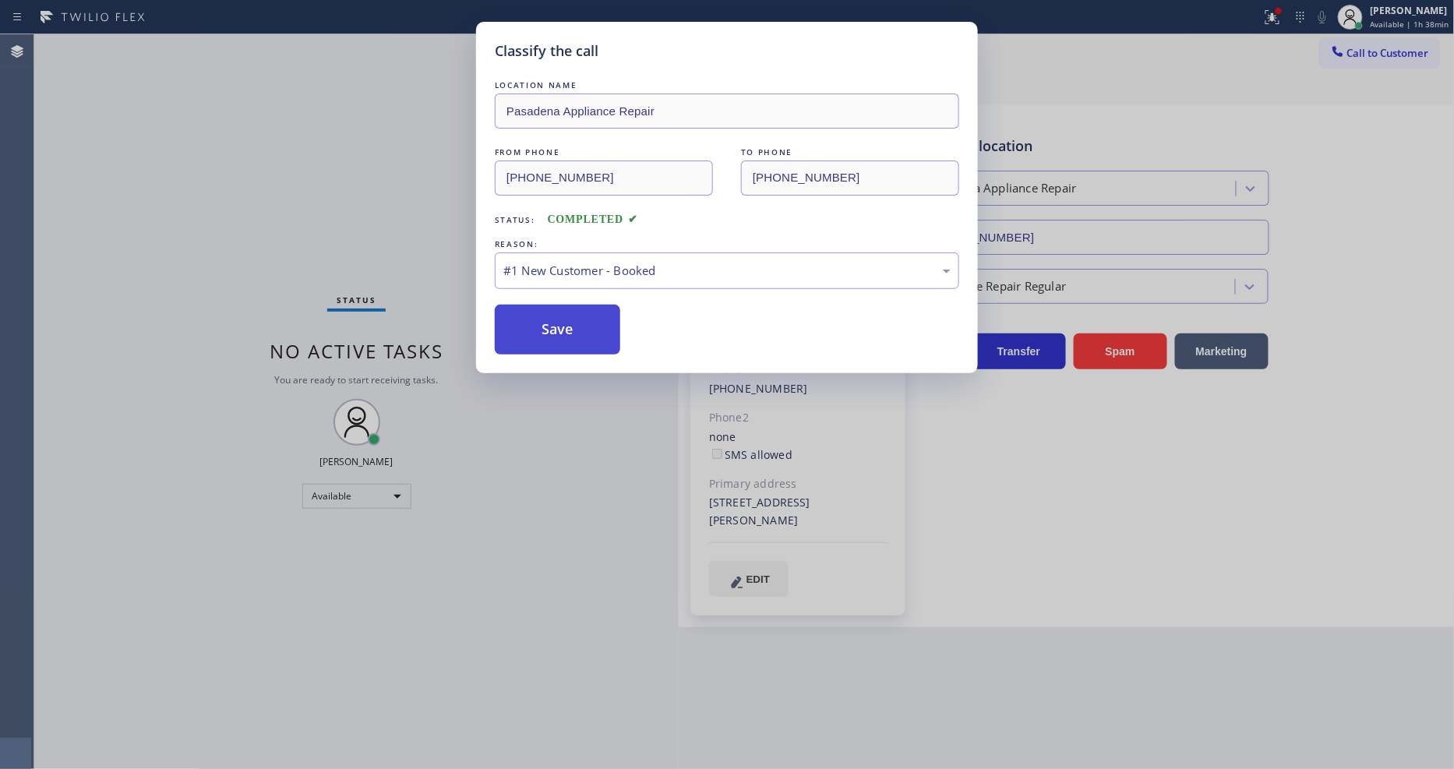
click at [557, 331] on button "Save" at bounding box center [557, 330] width 125 height 50
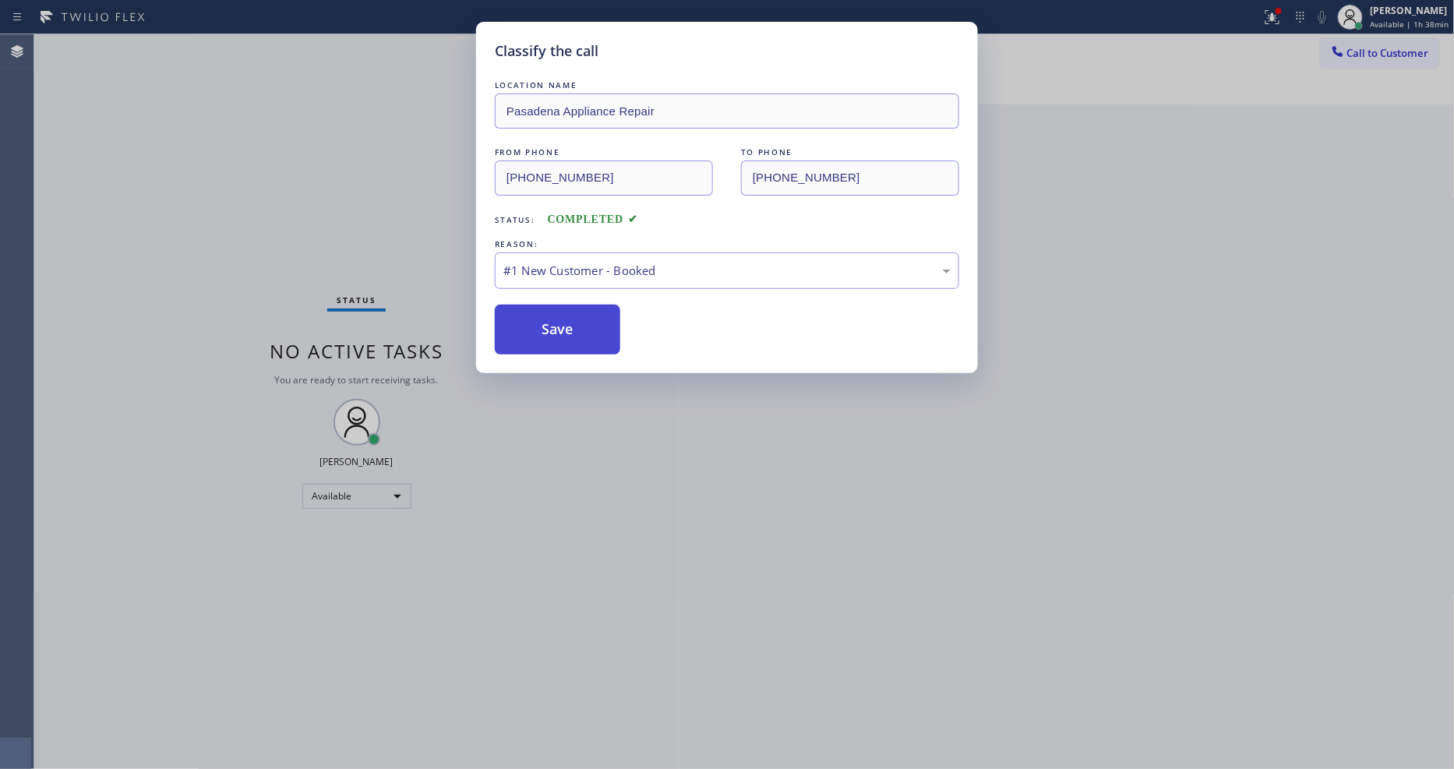
click at [557, 331] on button "Save" at bounding box center [557, 330] width 125 height 50
click at [557, 330] on button "Save" at bounding box center [557, 330] width 125 height 50
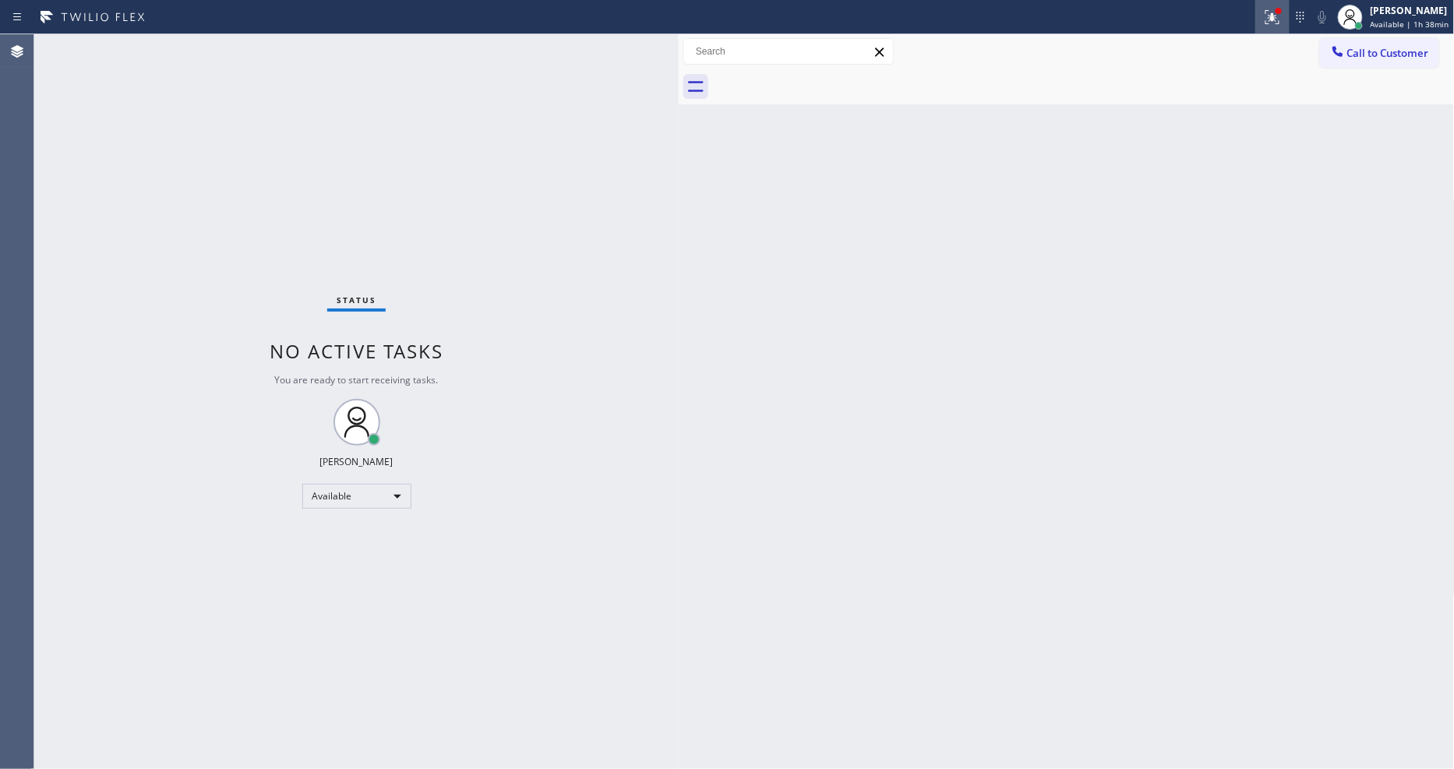
click at [1275, 16] on icon at bounding box center [1270, 15] width 9 height 11
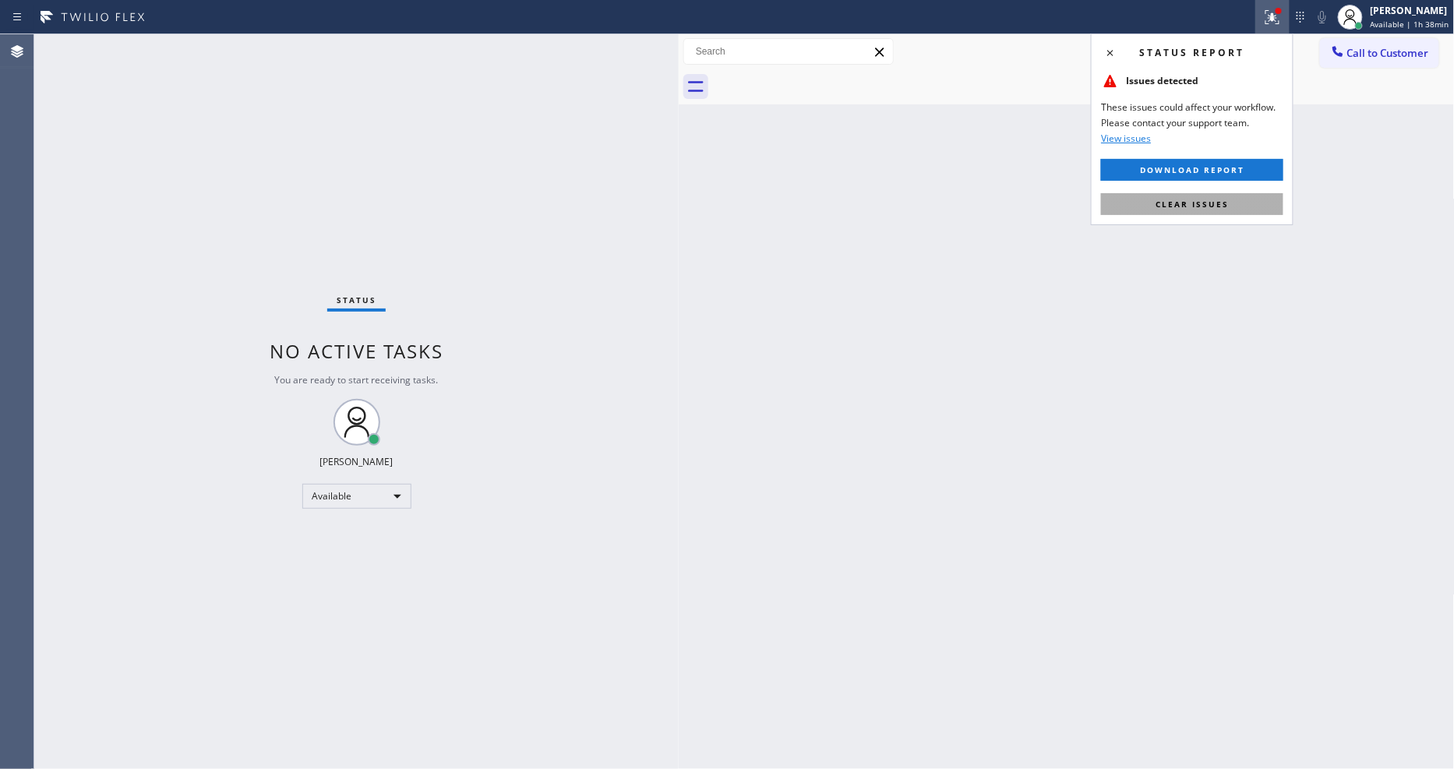
click at [1218, 214] on button "Clear issues" at bounding box center [1192, 204] width 182 height 22
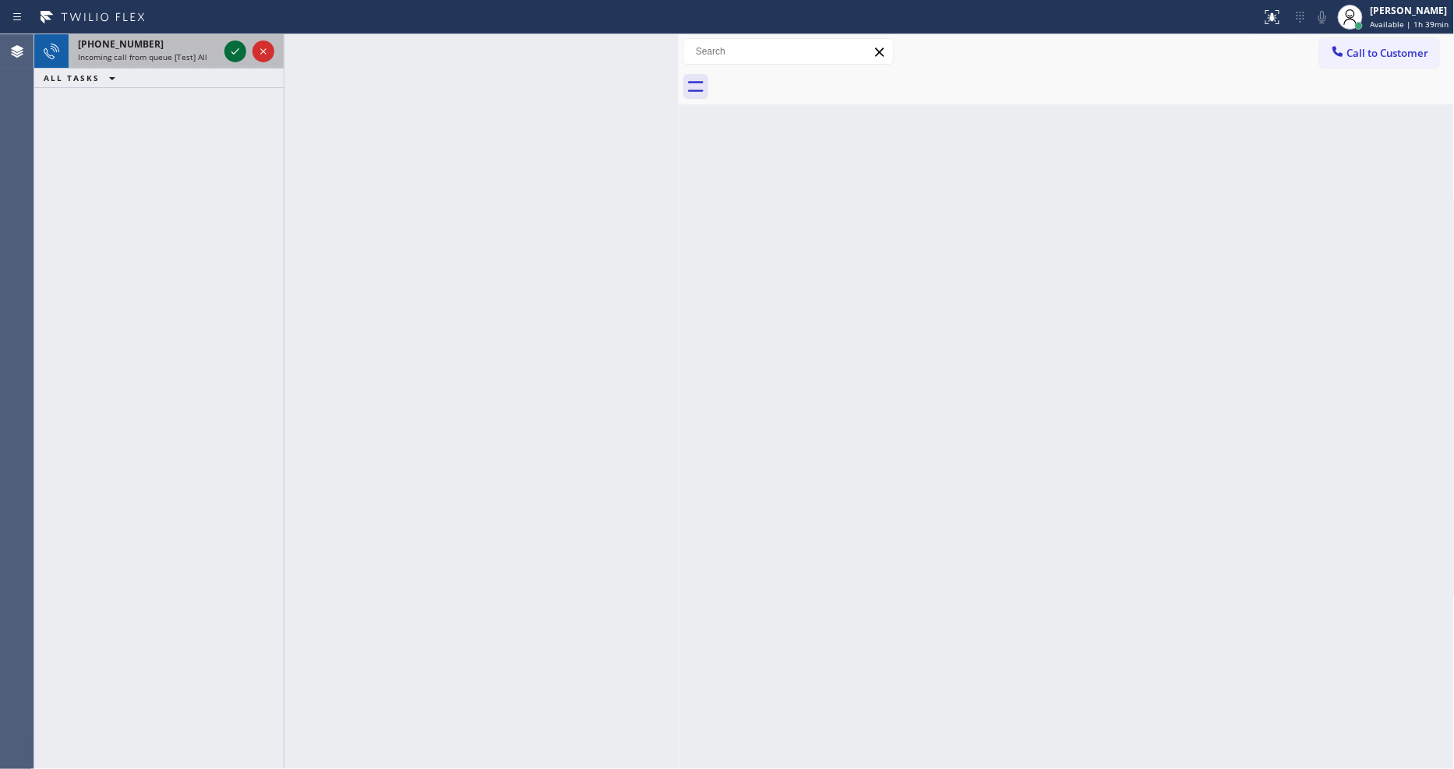
click at [235, 50] on icon at bounding box center [235, 51] width 19 height 19
click at [229, 48] on icon at bounding box center [235, 51] width 19 height 19
click at [231, 63] on div at bounding box center [249, 51] width 56 height 34
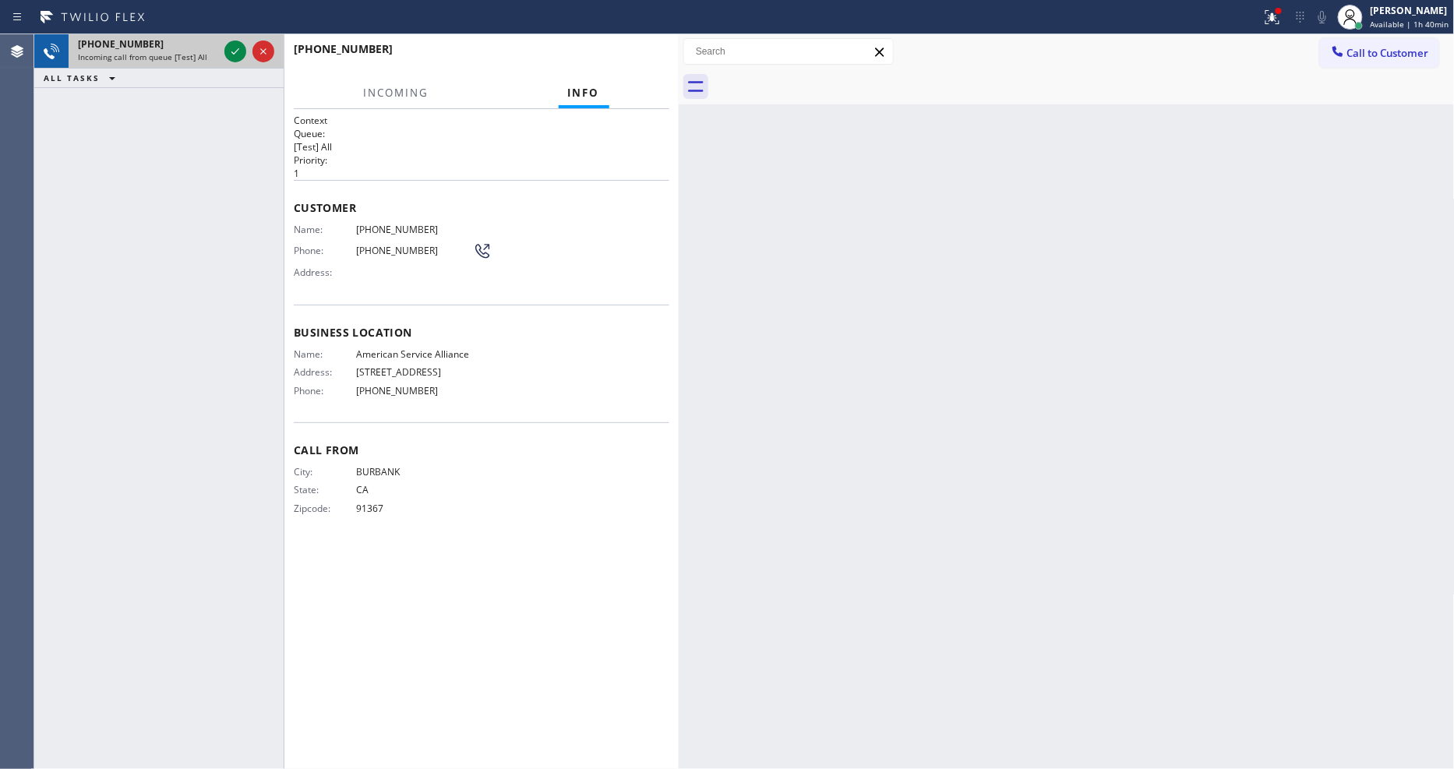
click at [231, 63] on div at bounding box center [249, 51] width 56 height 34
click at [231, 48] on icon at bounding box center [235, 51] width 19 height 19
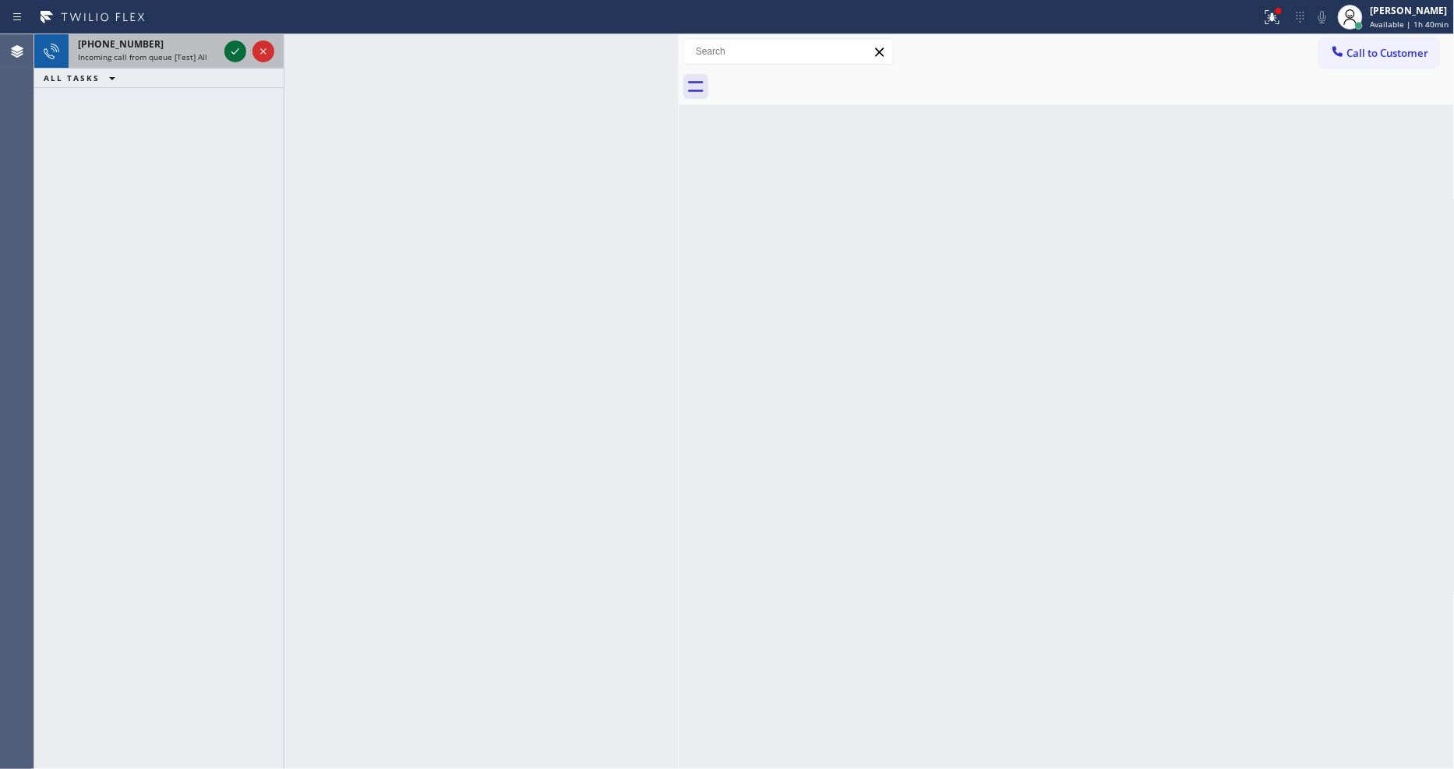
click at [234, 53] on icon at bounding box center [235, 51] width 8 height 6
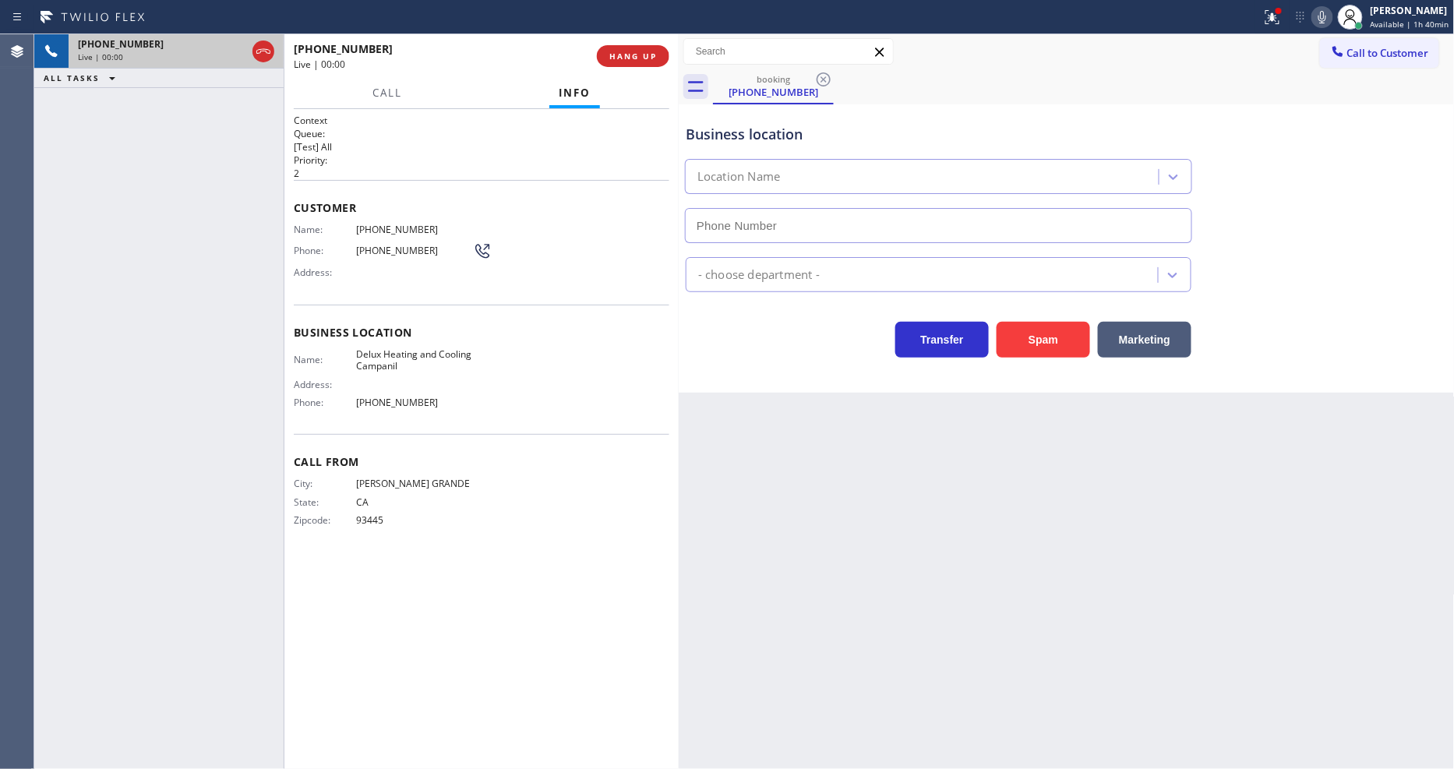
type input "[PHONE_NUMBER]"
click at [629, 59] on span "HANG UP" at bounding box center [633, 56] width 48 height 11
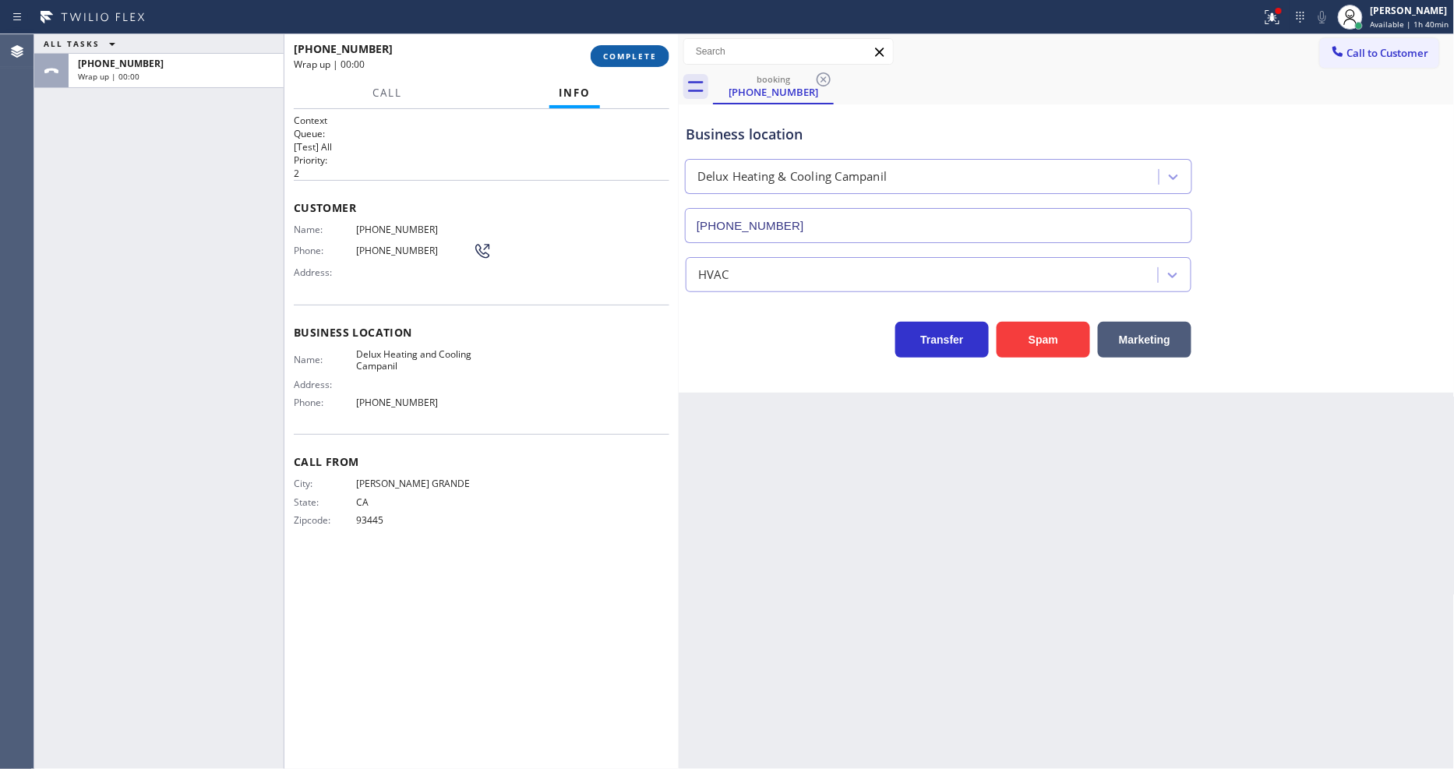
click at [629, 59] on span "COMPLETE" at bounding box center [630, 56] width 54 height 11
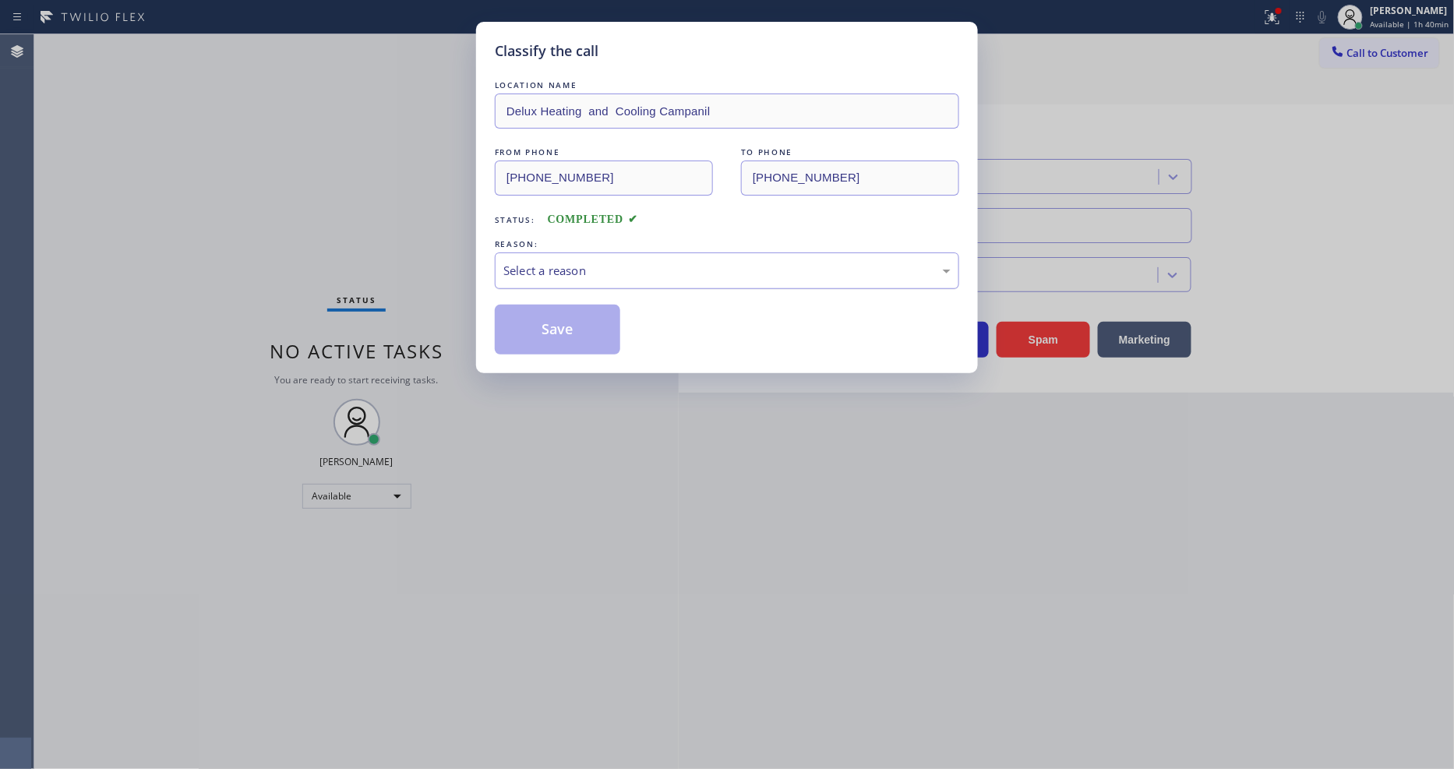
click at [580, 270] on div "Select a reason" at bounding box center [726, 271] width 447 height 18
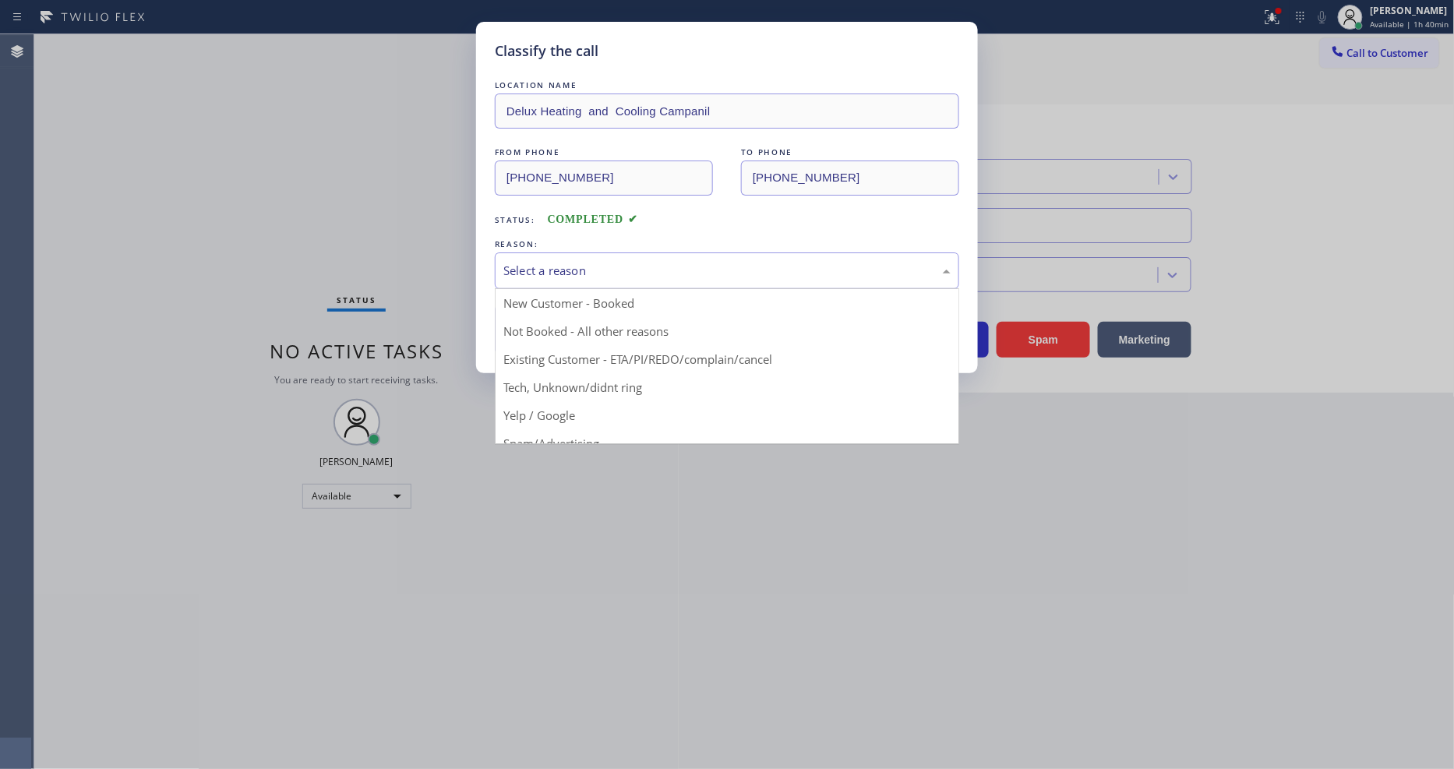
drag, startPoint x: 571, startPoint y: 408, endPoint x: 578, endPoint y: 349, distance: 59.6
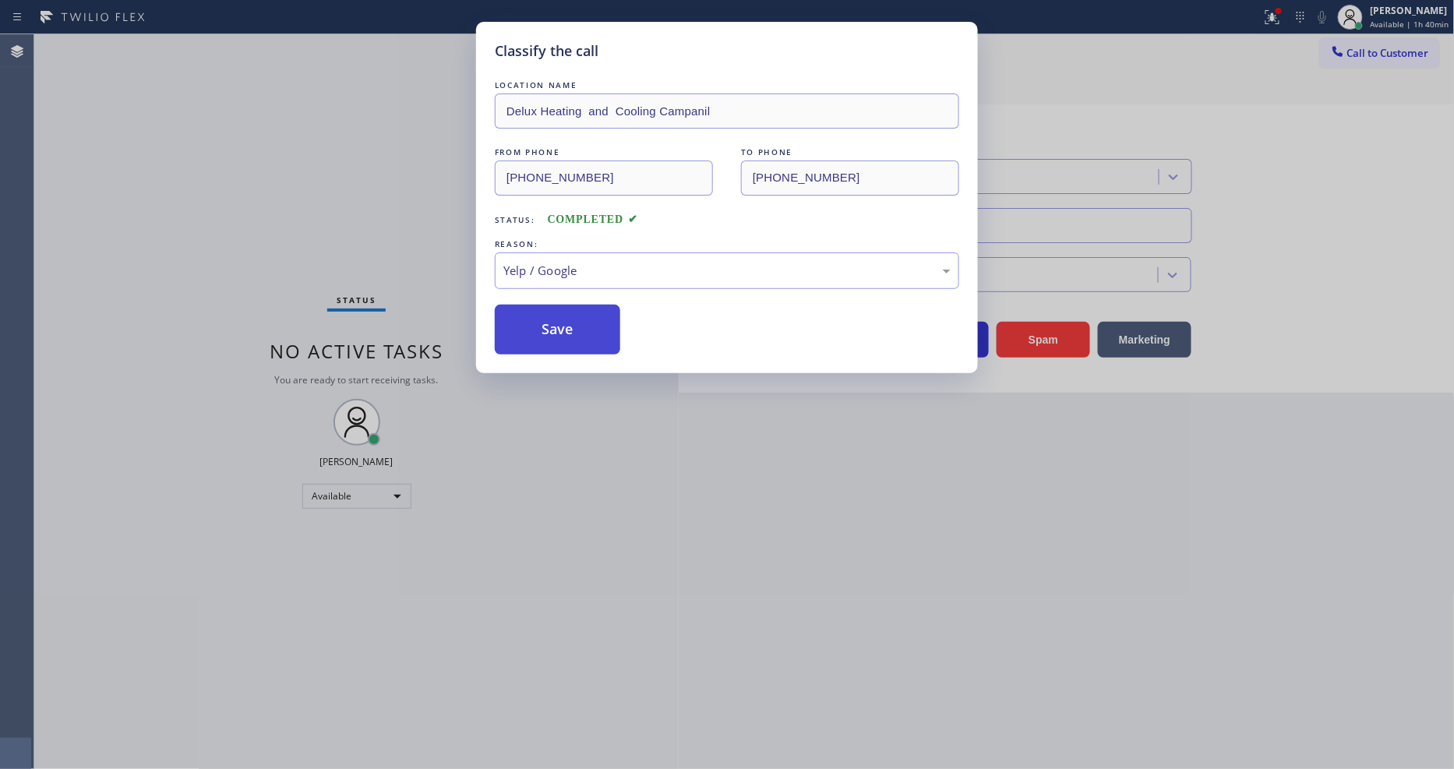
click at [580, 331] on button "Save" at bounding box center [557, 330] width 125 height 50
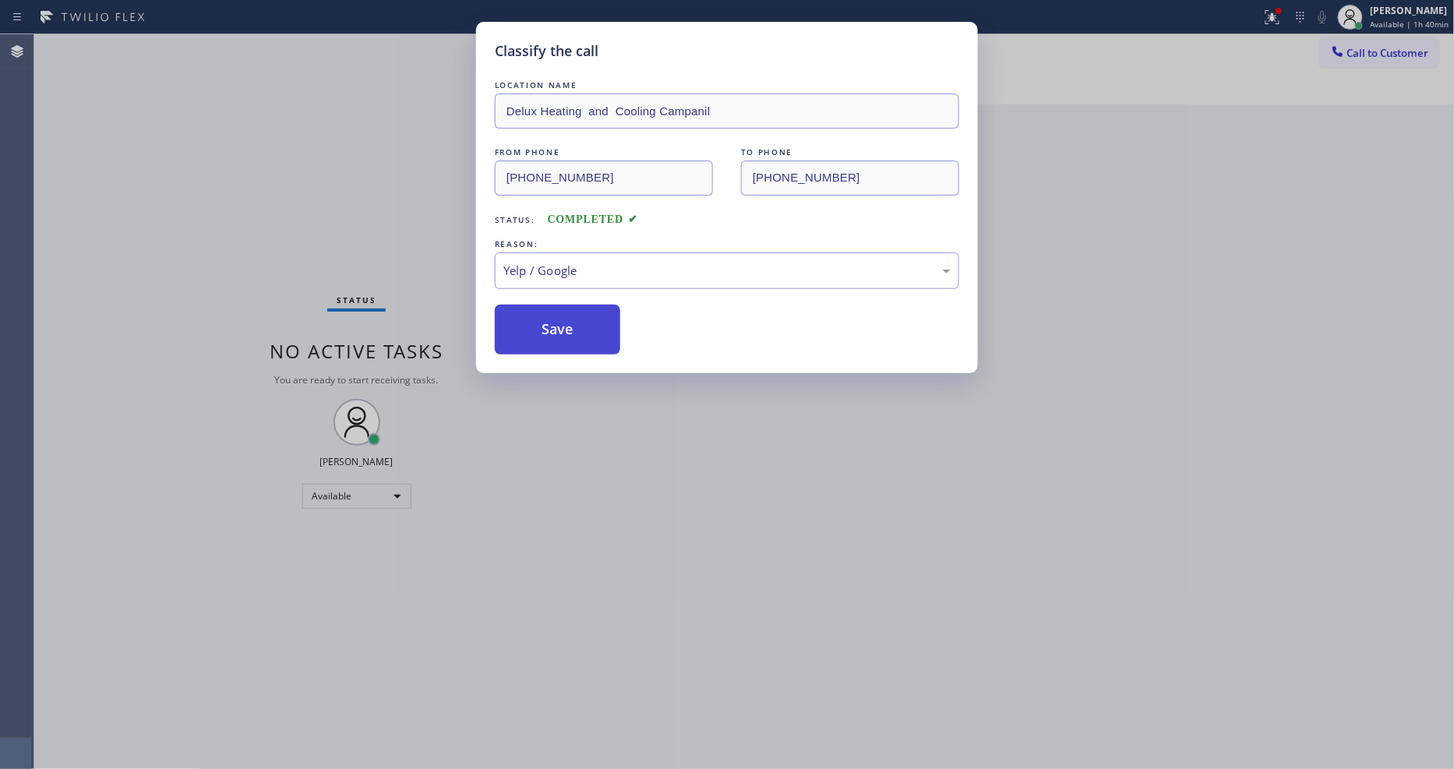
click at [580, 331] on button "Save" at bounding box center [557, 330] width 125 height 50
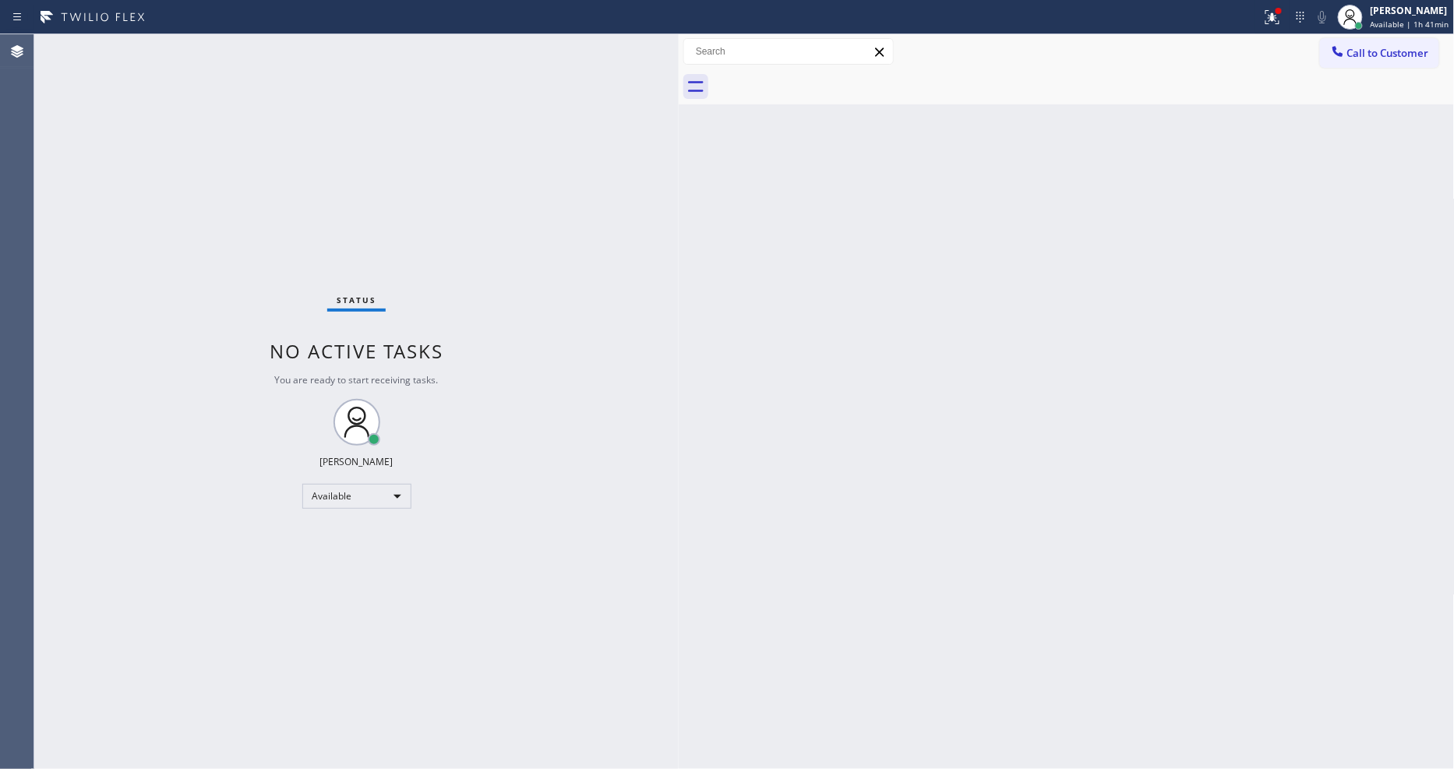
drag, startPoint x: 980, startPoint y: 439, endPoint x: 538, endPoint y: 25, distance: 605.4
click at [979, 438] on div "Back to Dashboard Change Sender ID Customers Technicians Select a contact Outbo…" at bounding box center [1067, 401] width 776 height 735
drag, startPoint x: 1120, startPoint y: 380, endPoint x: 1187, endPoint y: 358, distance: 70.5
click at [1120, 380] on div "Back to Dashboard Change Sender ID Customers Technicians Select a contact Outbo…" at bounding box center [1067, 401] width 776 height 735
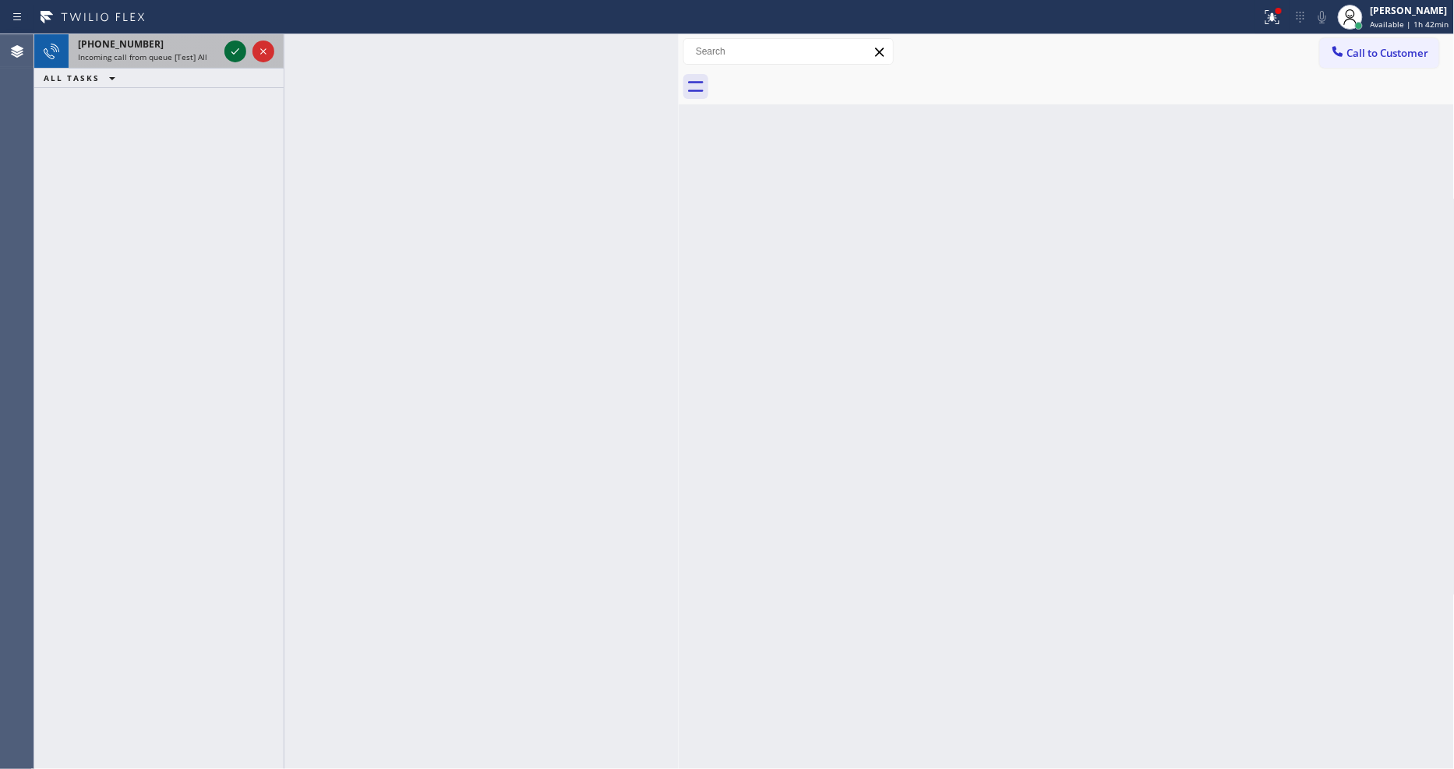
click at [236, 50] on icon at bounding box center [235, 51] width 19 height 19
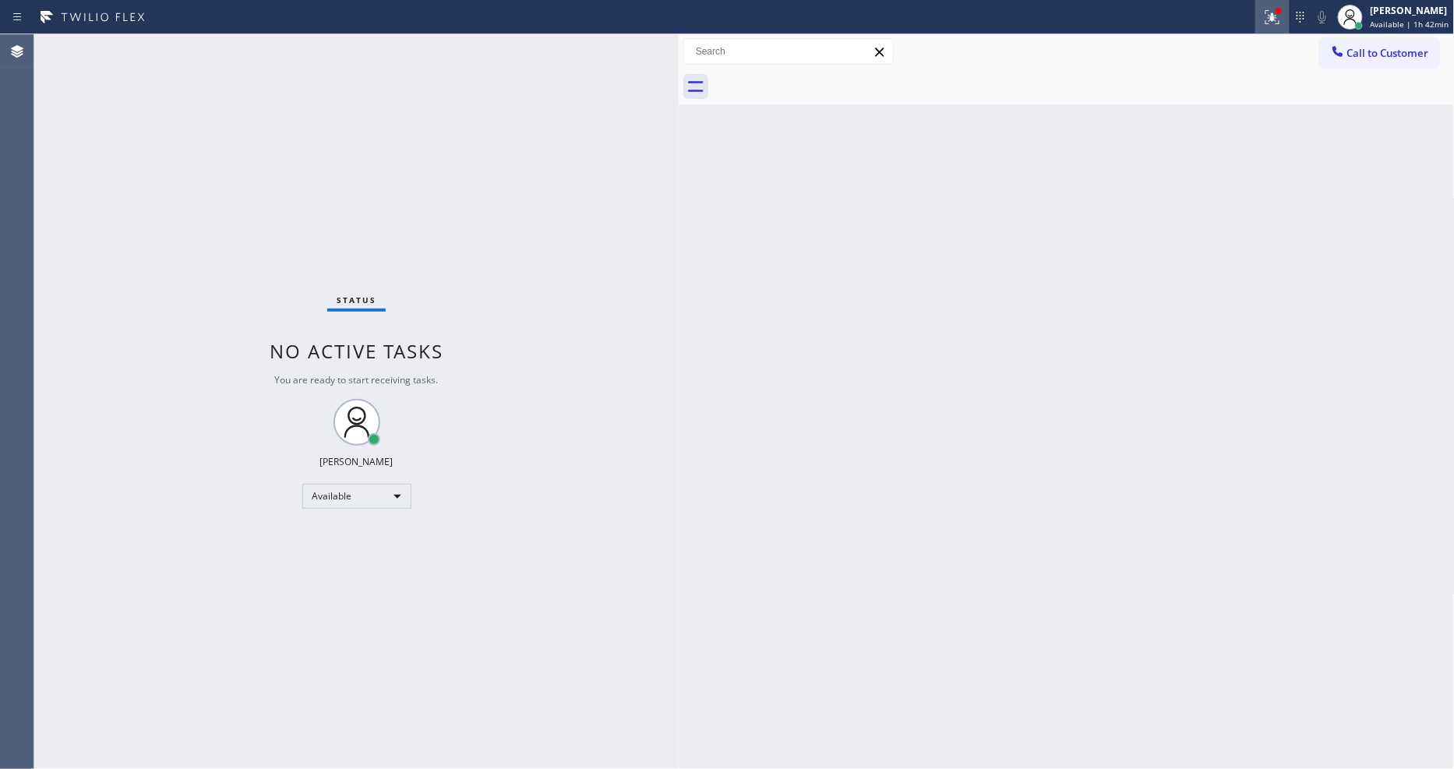
click at [1273, 30] on button at bounding box center [1272, 17] width 34 height 34
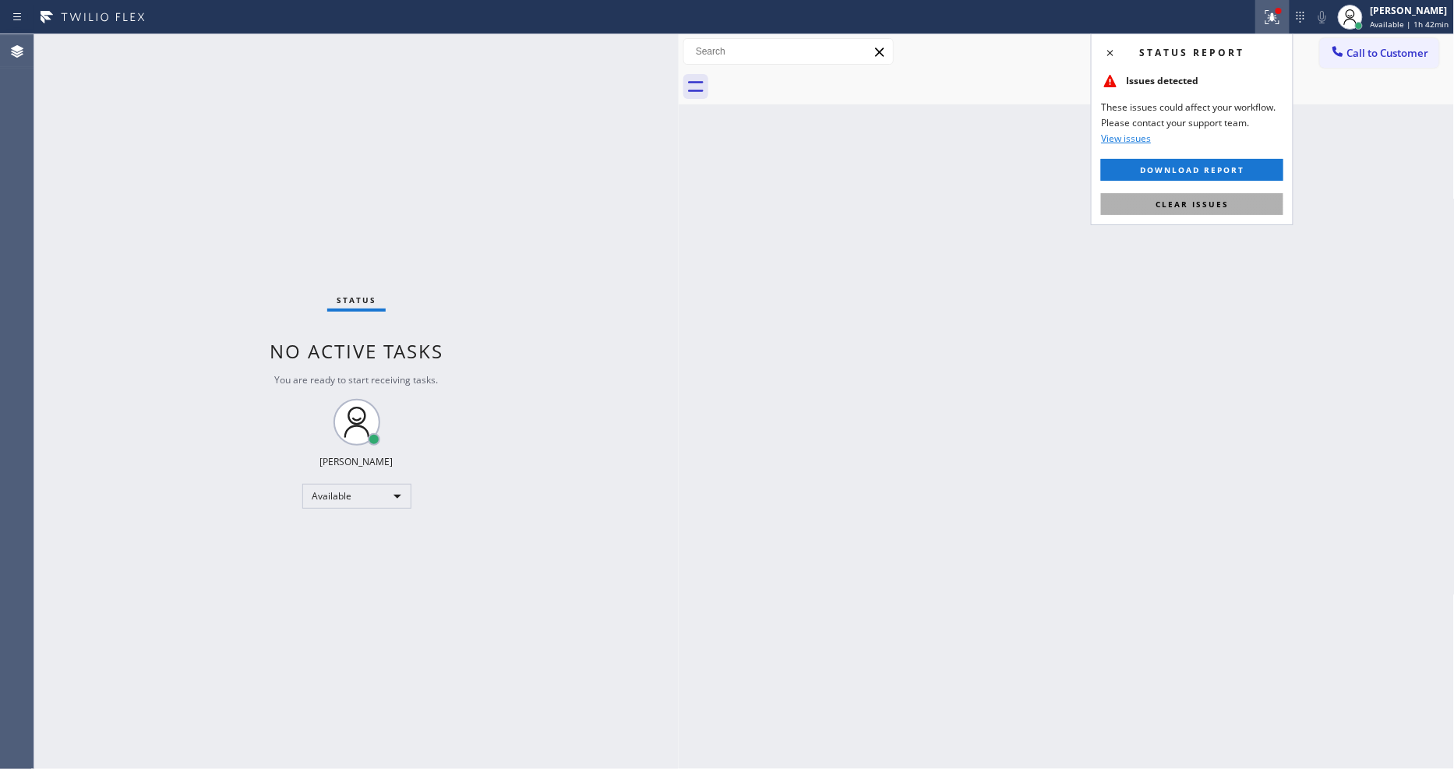
click at [1245, 205] on button "Clear issues" at bounding box center [1192, 204] width 182 height 22
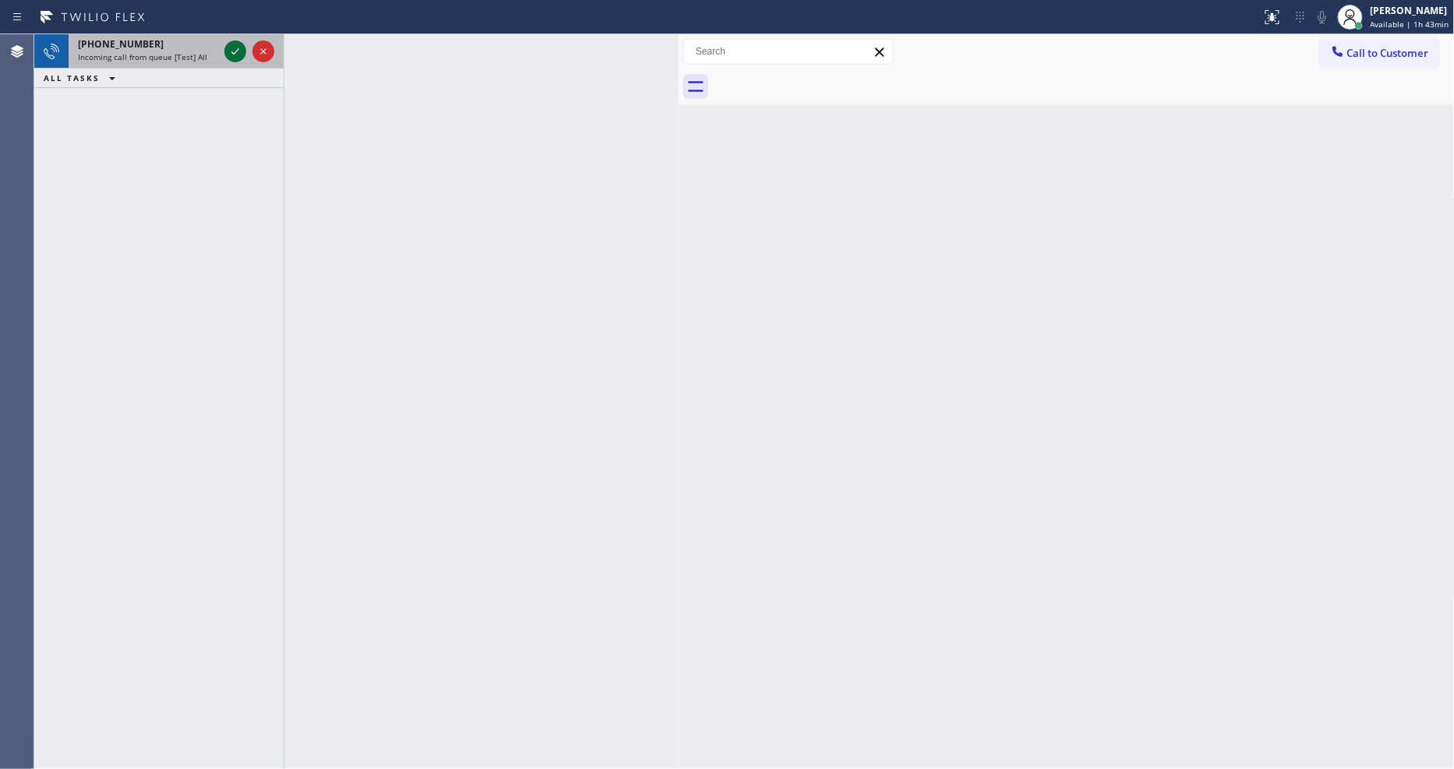
click at [236, 55] on icon at bounding box center [235, 51] width 19 height 19
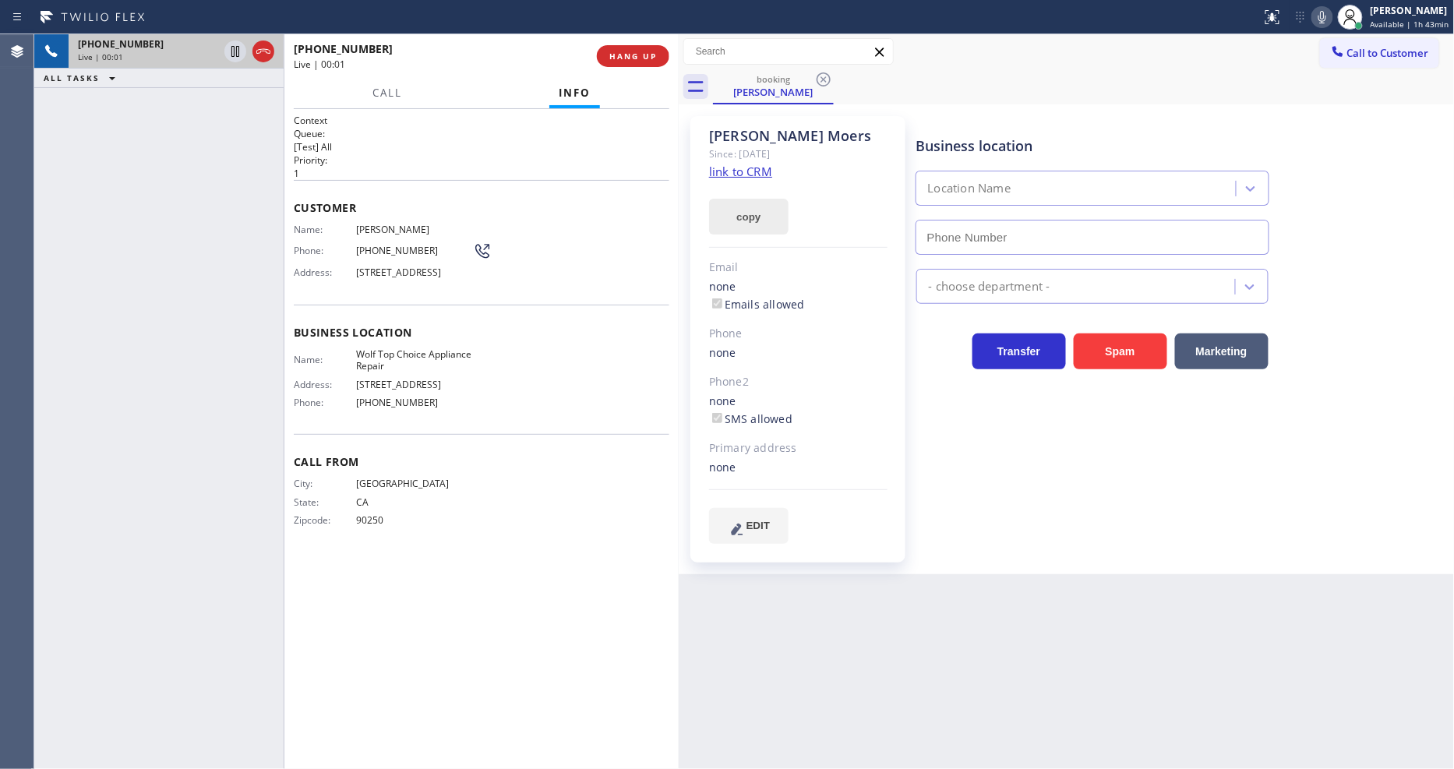
type input "[PHONE_NUMBER]"
click at [735, 173] on link "link to CRM" at bounding box center [740, 172] width 63 height 16
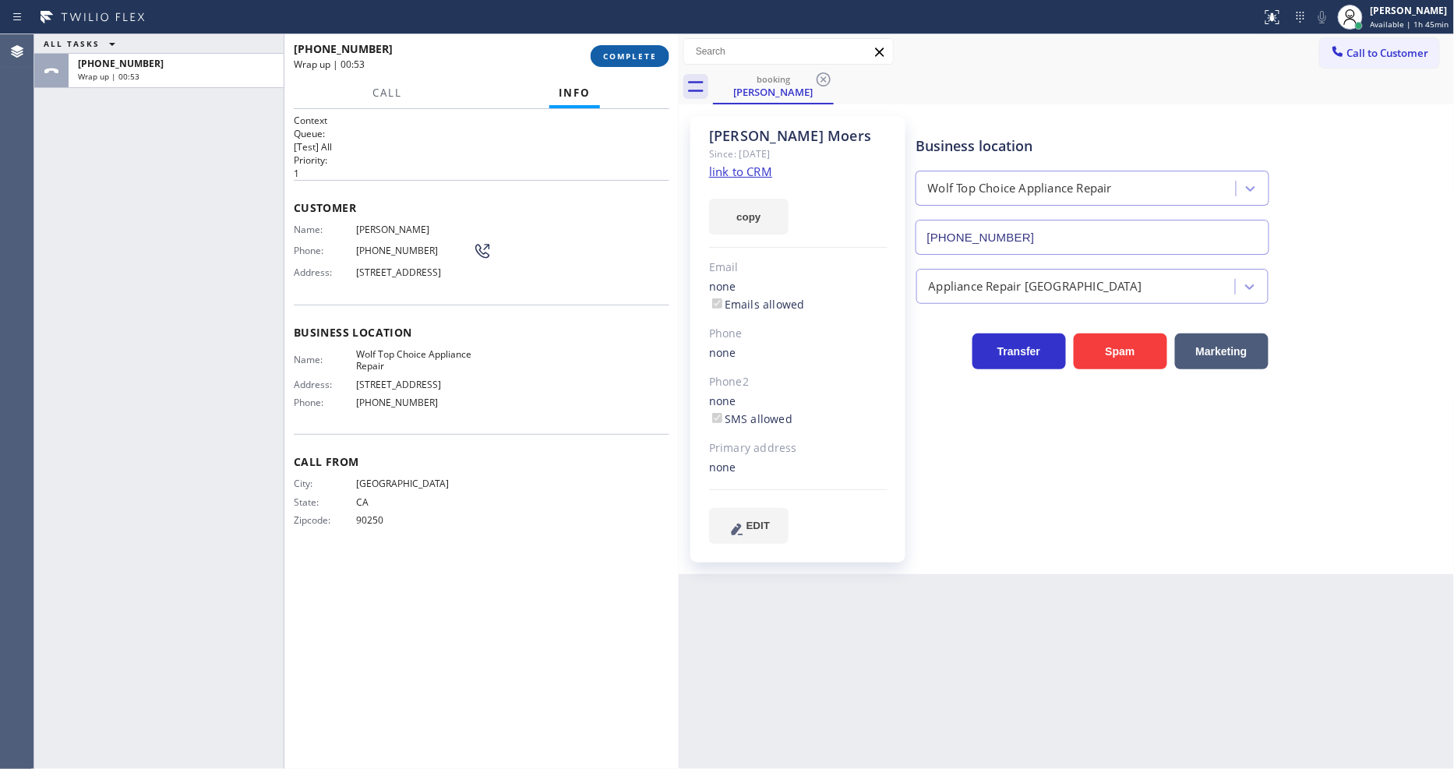
click at [634, 57] on span "COMPLETE" at bounding box center [630, 56] width 54 height 11
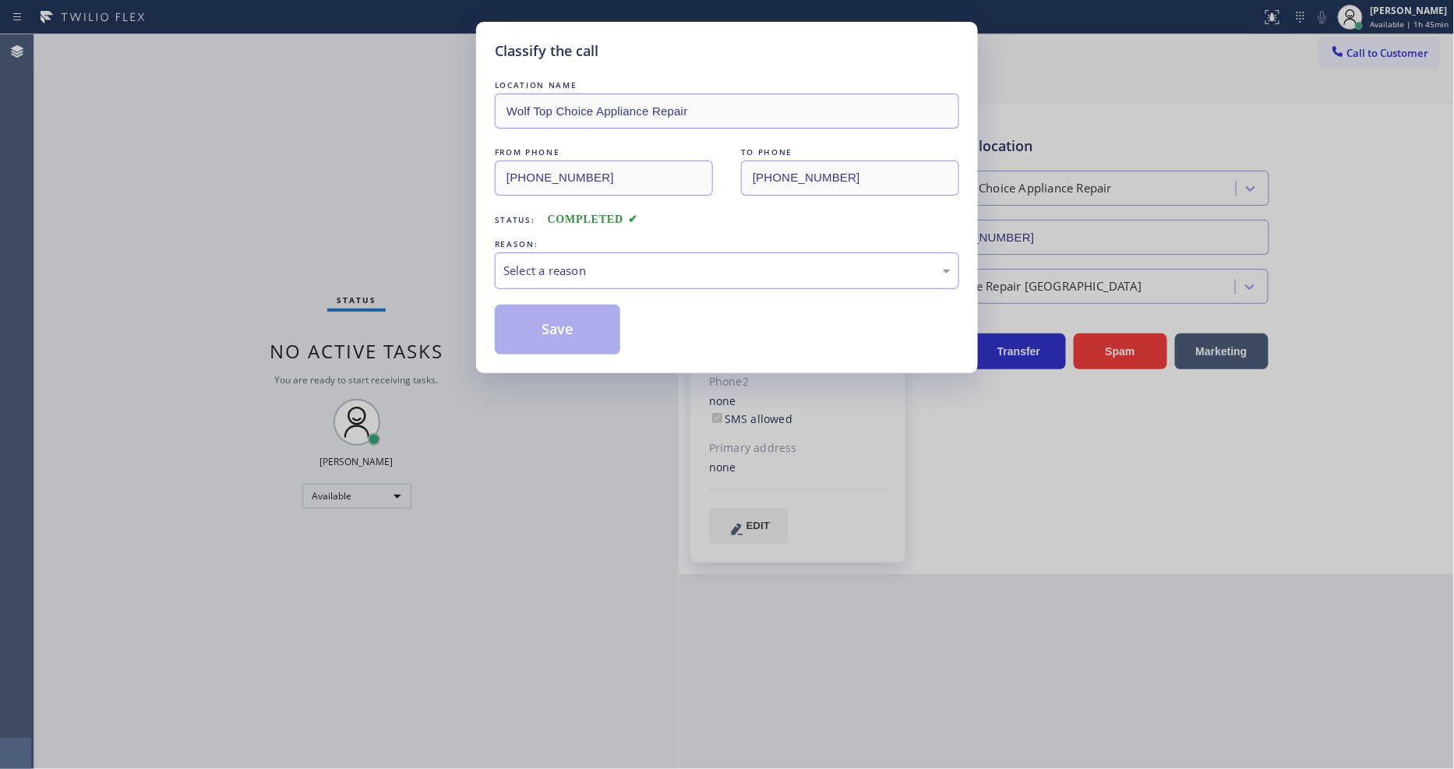
click at [553, 274] on div "Select a reason" at bounding box center [726, 271] width 447 height 18
click at [549, 323] on button "Save" at bounding box center [557, 330] width 125 height 50
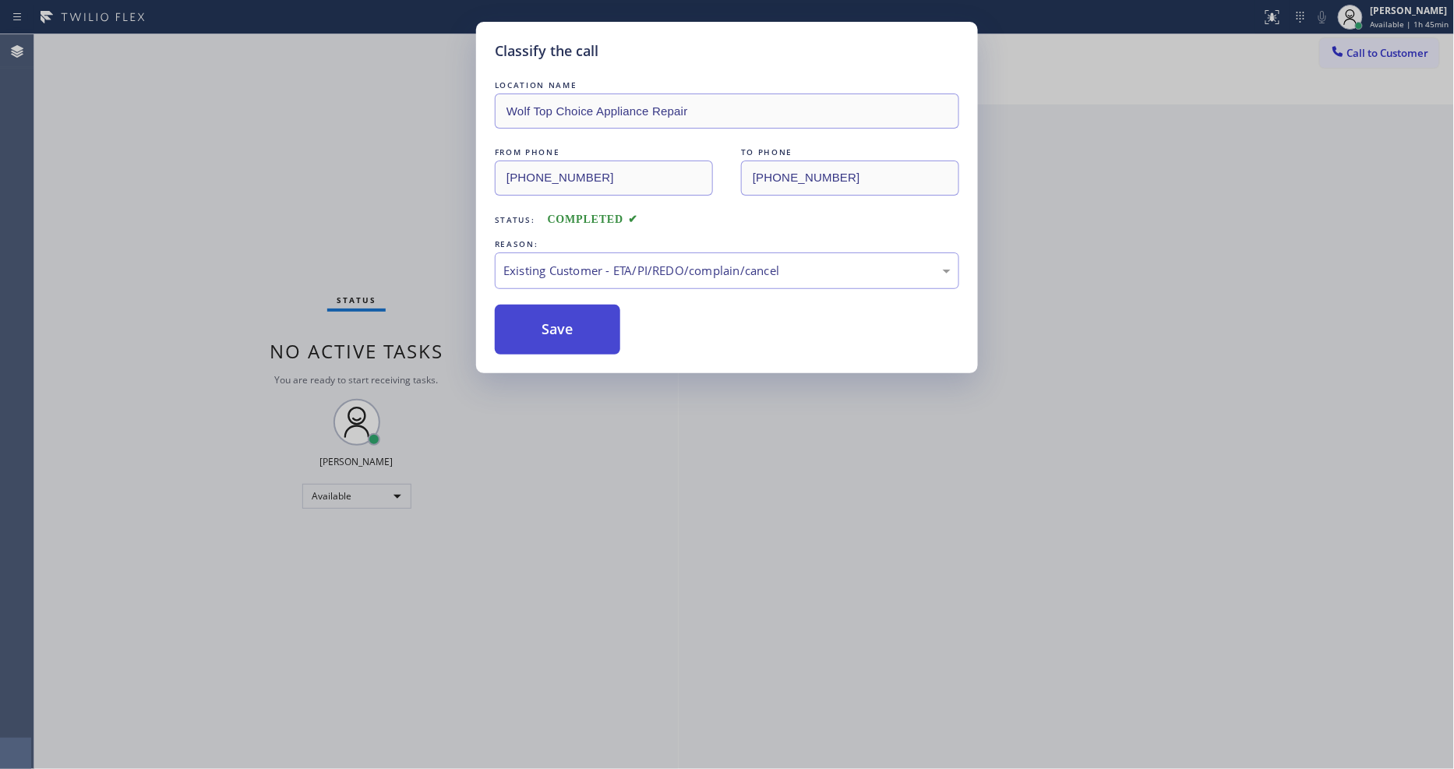
click at [549, 323] on button "Save" at bounding box center [557, 330] width 125 height 50
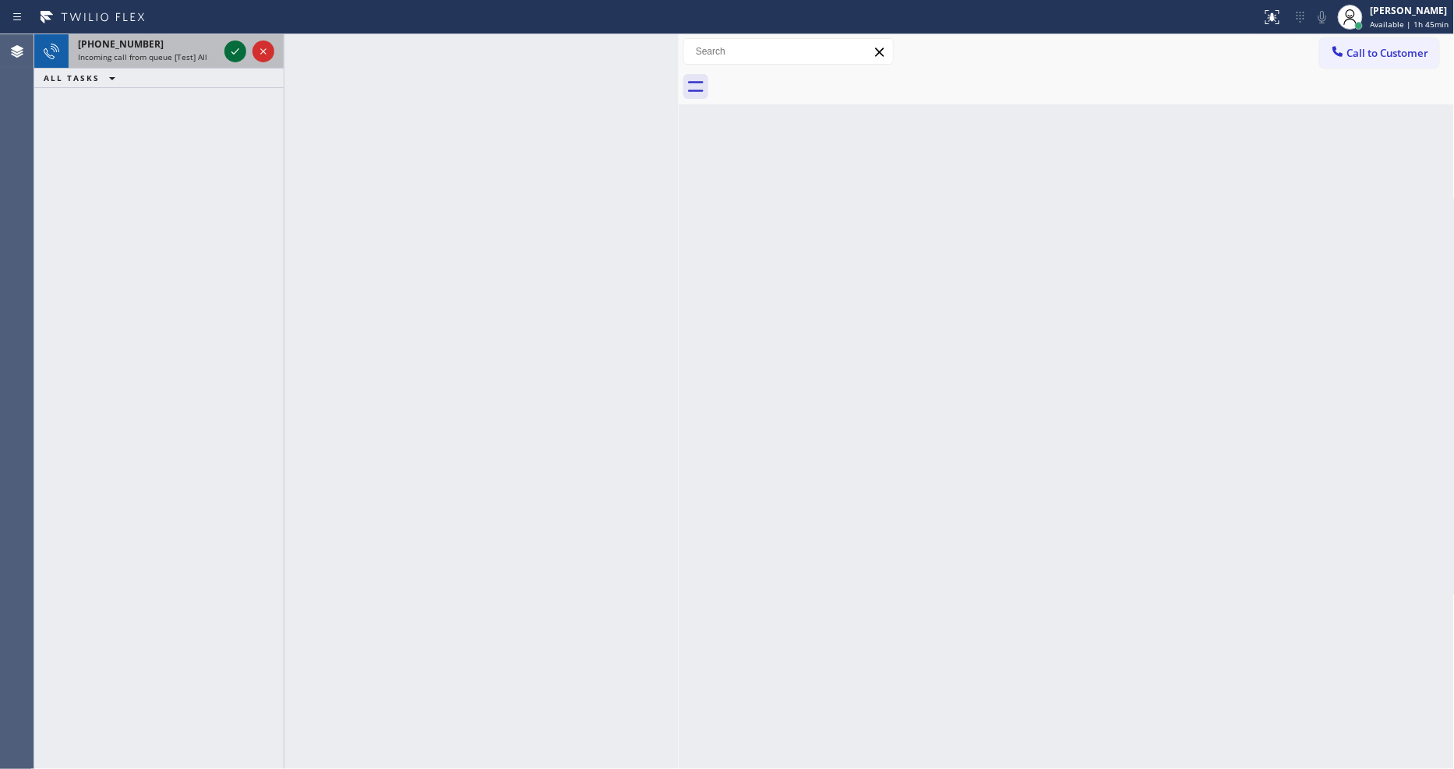
click at [230, 50] on icon at bounding box center [235, 51] width 19 height 19
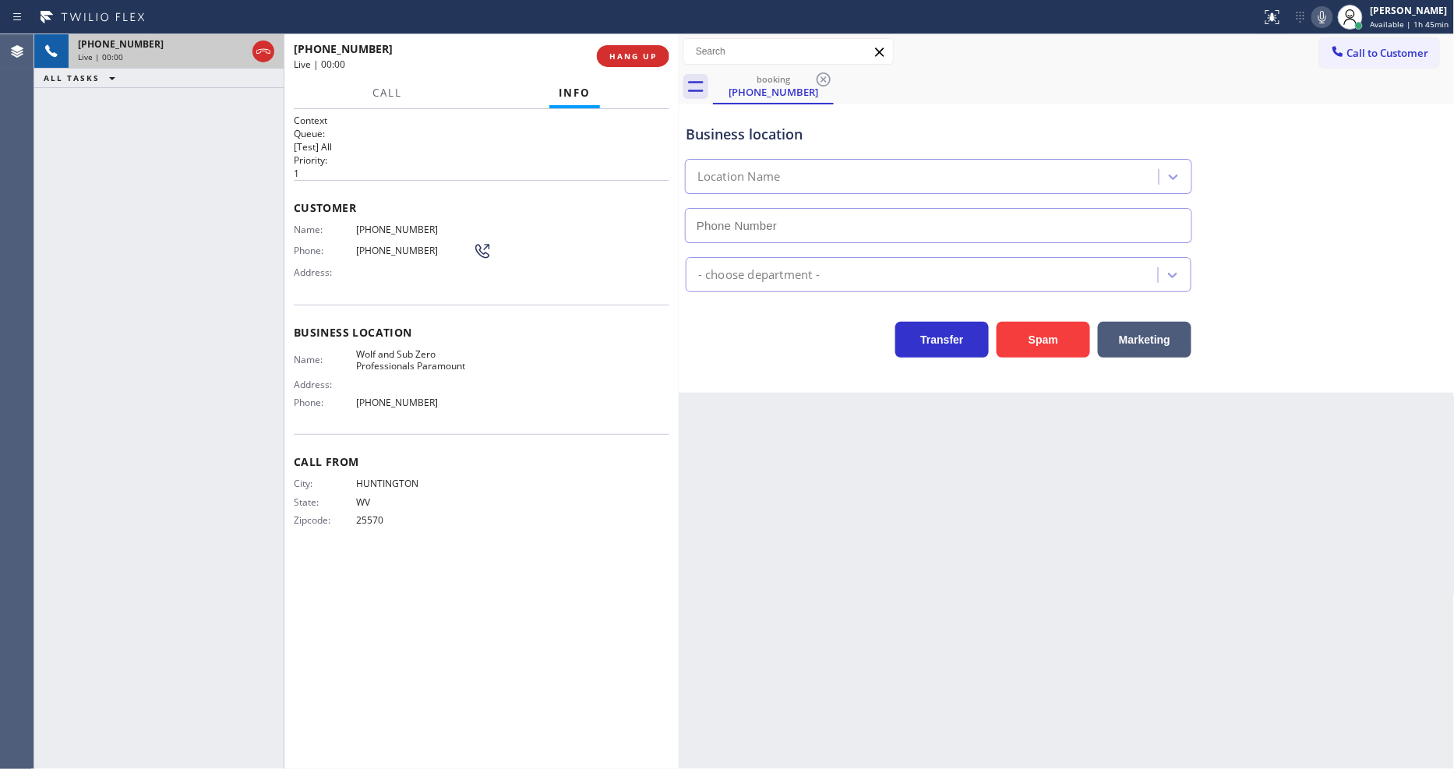
type input "[PHONE_NUMBER]"
click at [634, 55] on span "HANG UP" at bounding box center [633, 56] width 48 height 11
click at [635, 55] on span "HANG UP" at bounding box center [633, 56] width 48 height 11
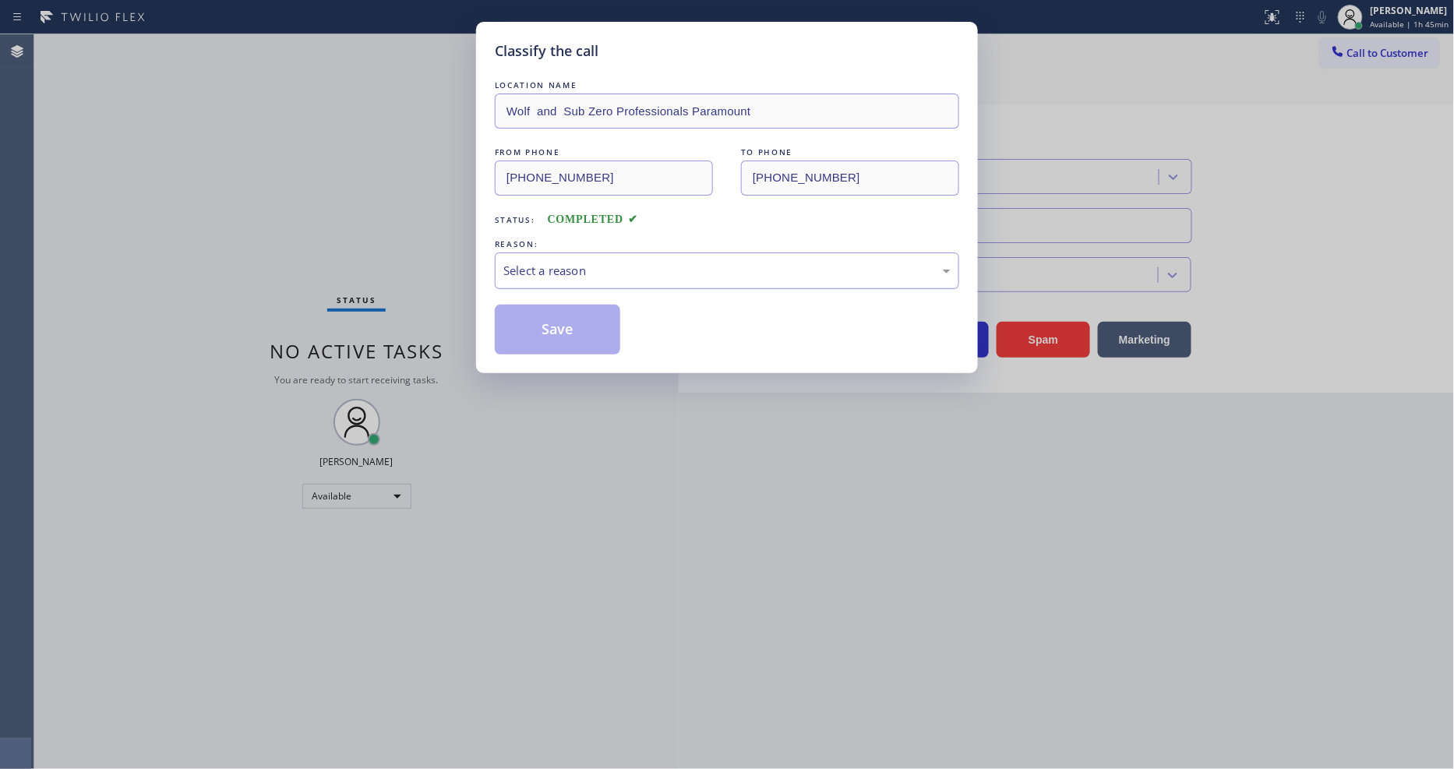
click at [554, 262] on div "Select a reason" at bounding box center [726, 271] width 447 height 18
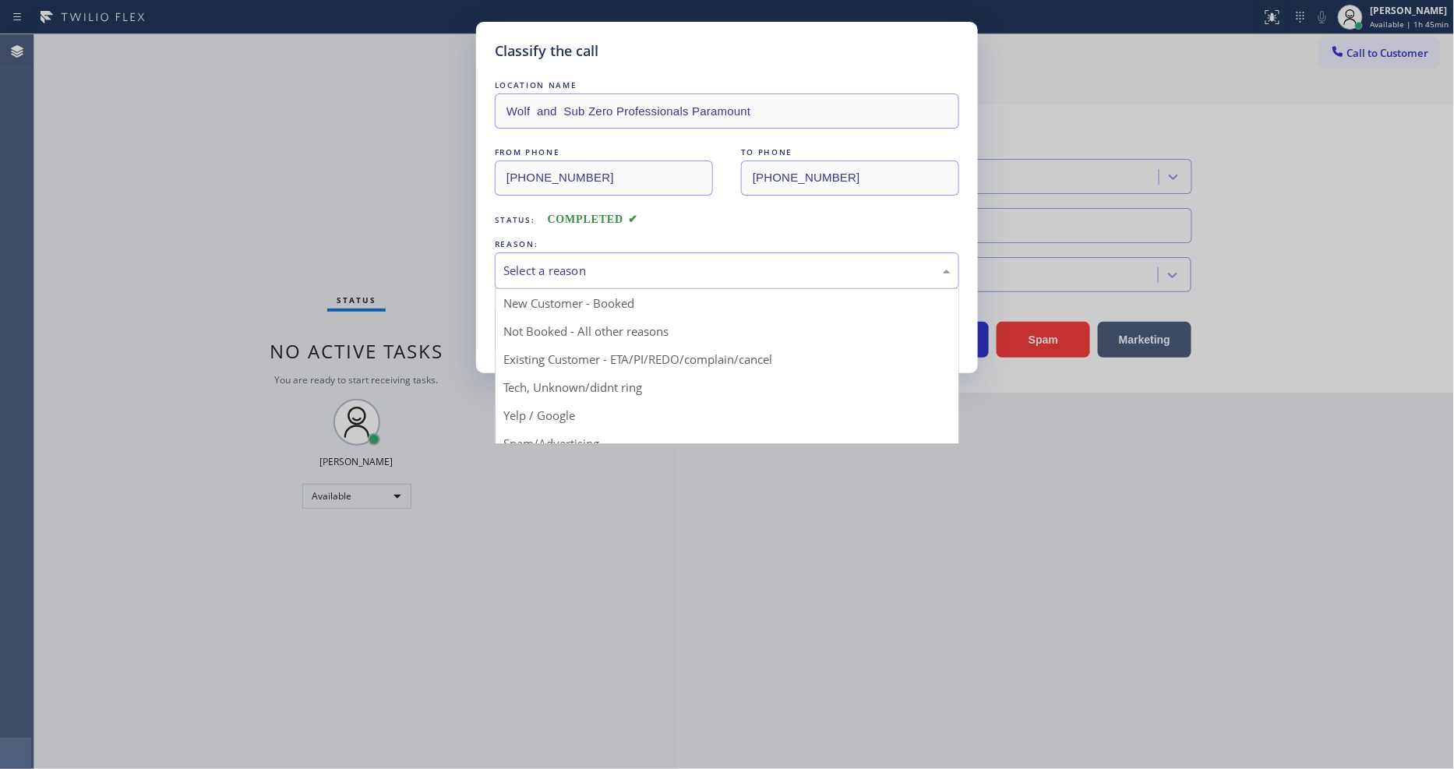
drag, startPoint x: 542, startPoint y: 392, endPoint x: 549, endPoint y: 337, distance: 55.8
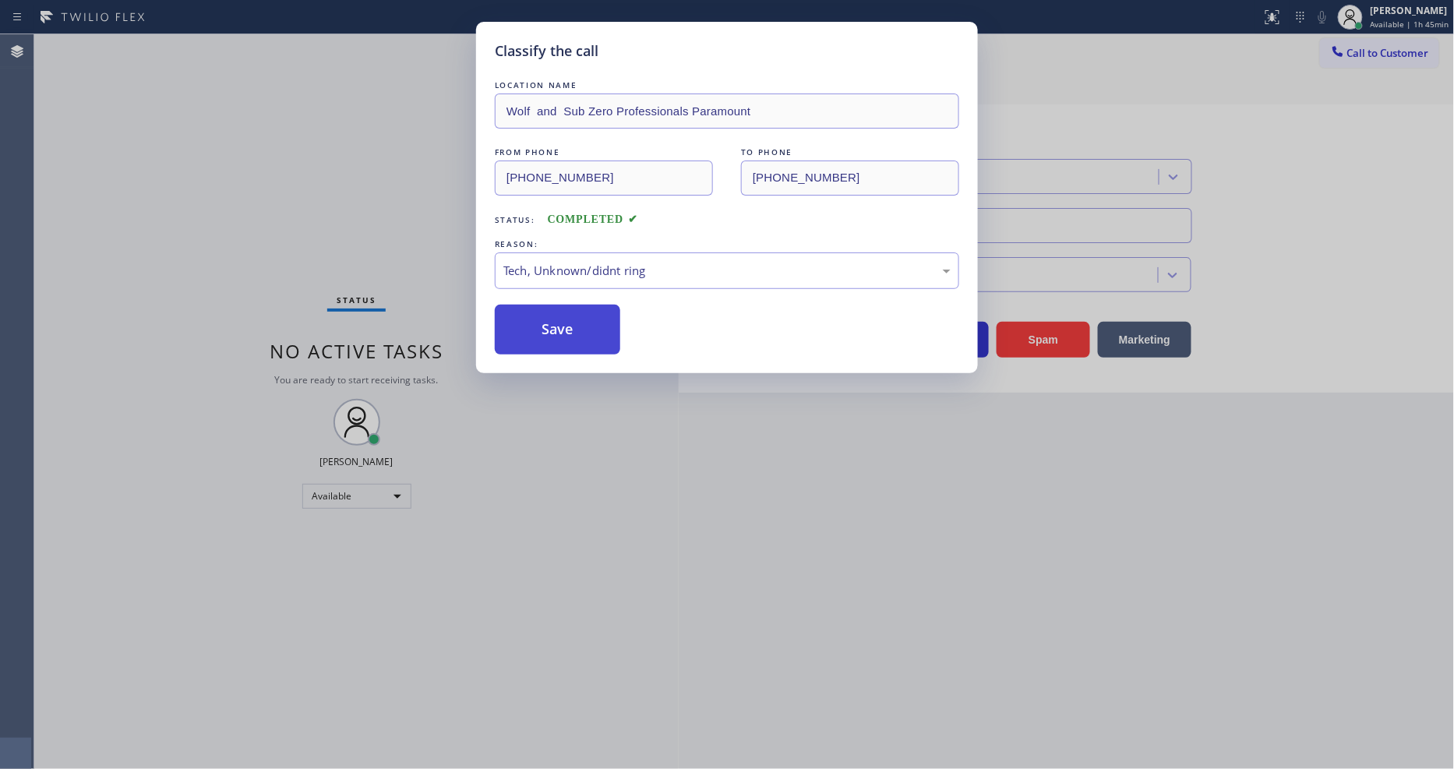
click at [550, 323] on button "Save" at bounding box center [557, 330] width 125 height 50
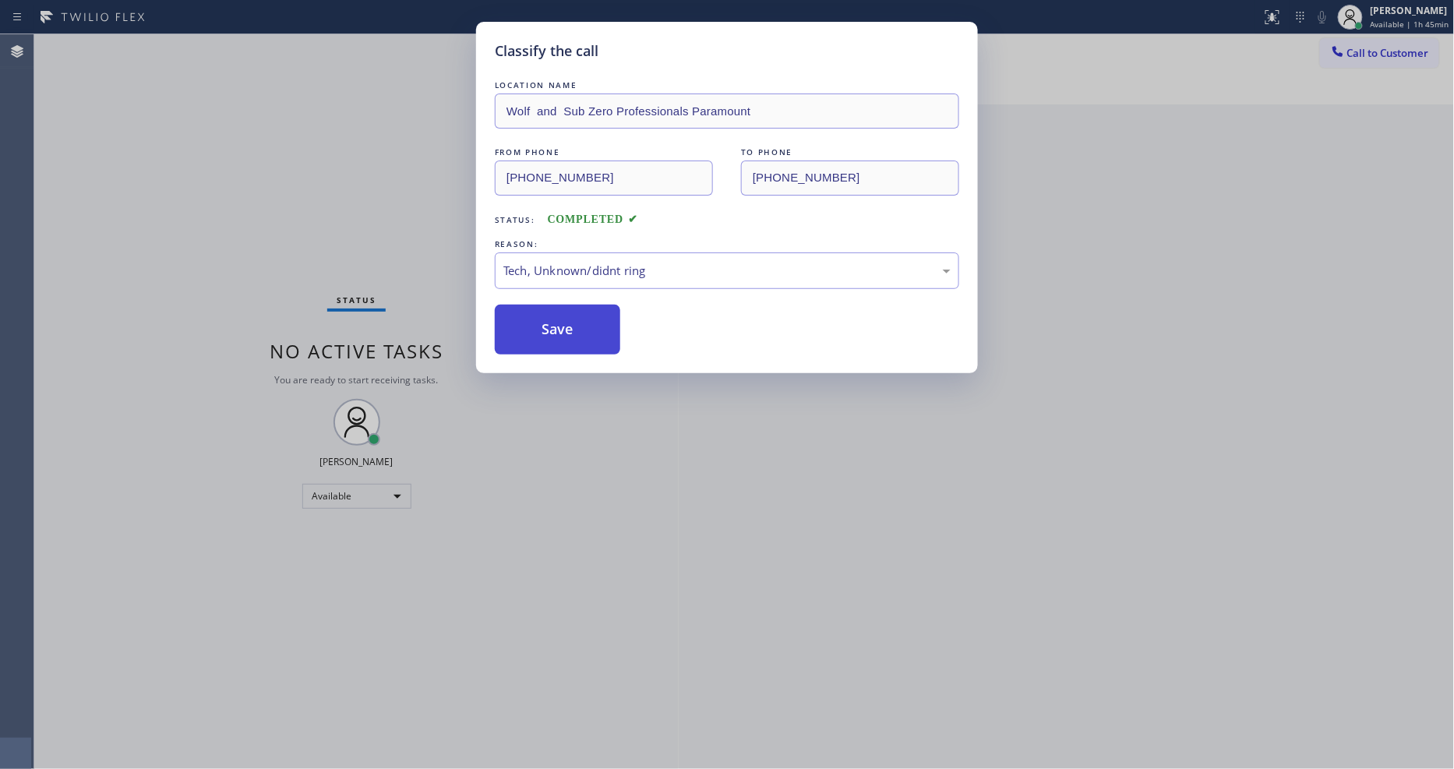
click at [550, 323] on button "Save" at bounding box center [557, 330] width 125 height 50
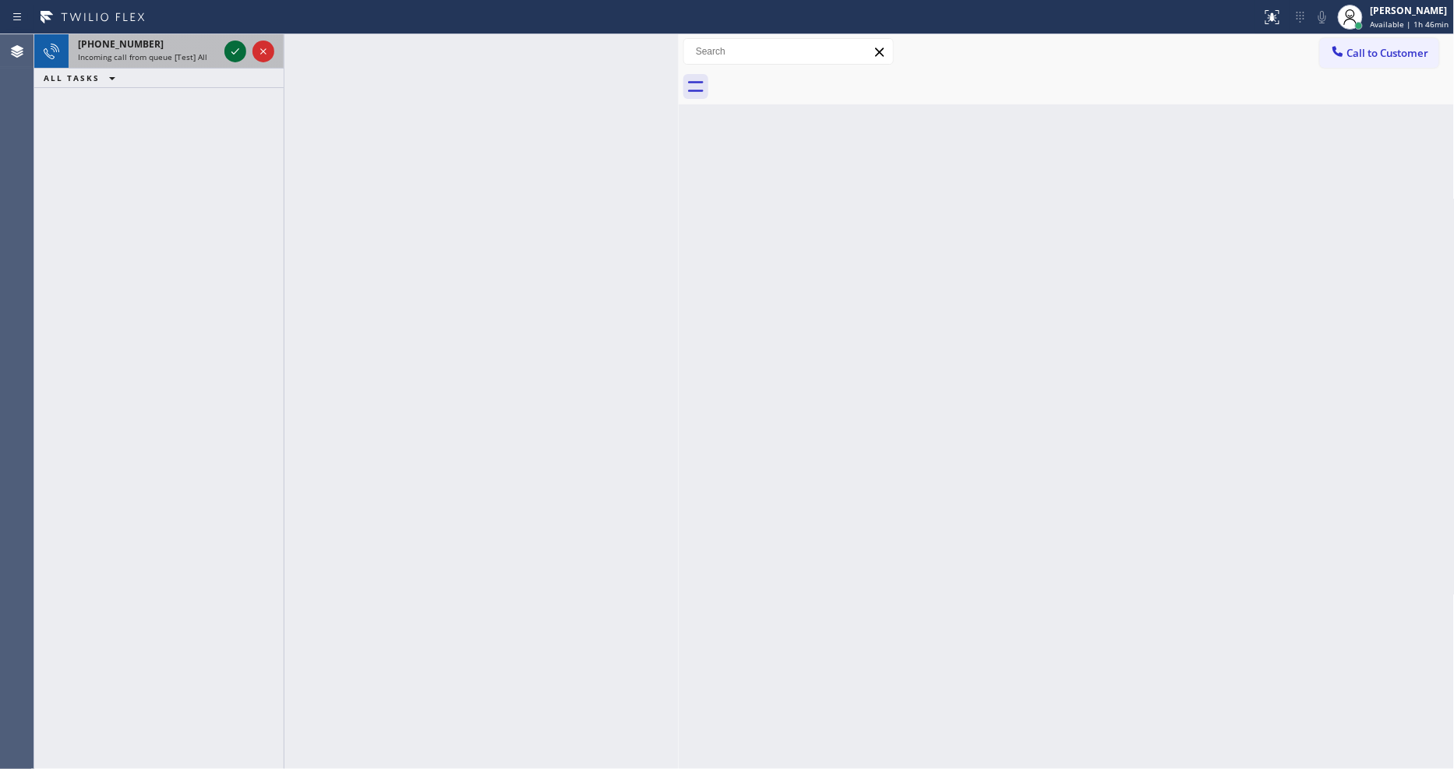
click at [237, 48] on icon at bounding box center [235, 51] width 19 height 19
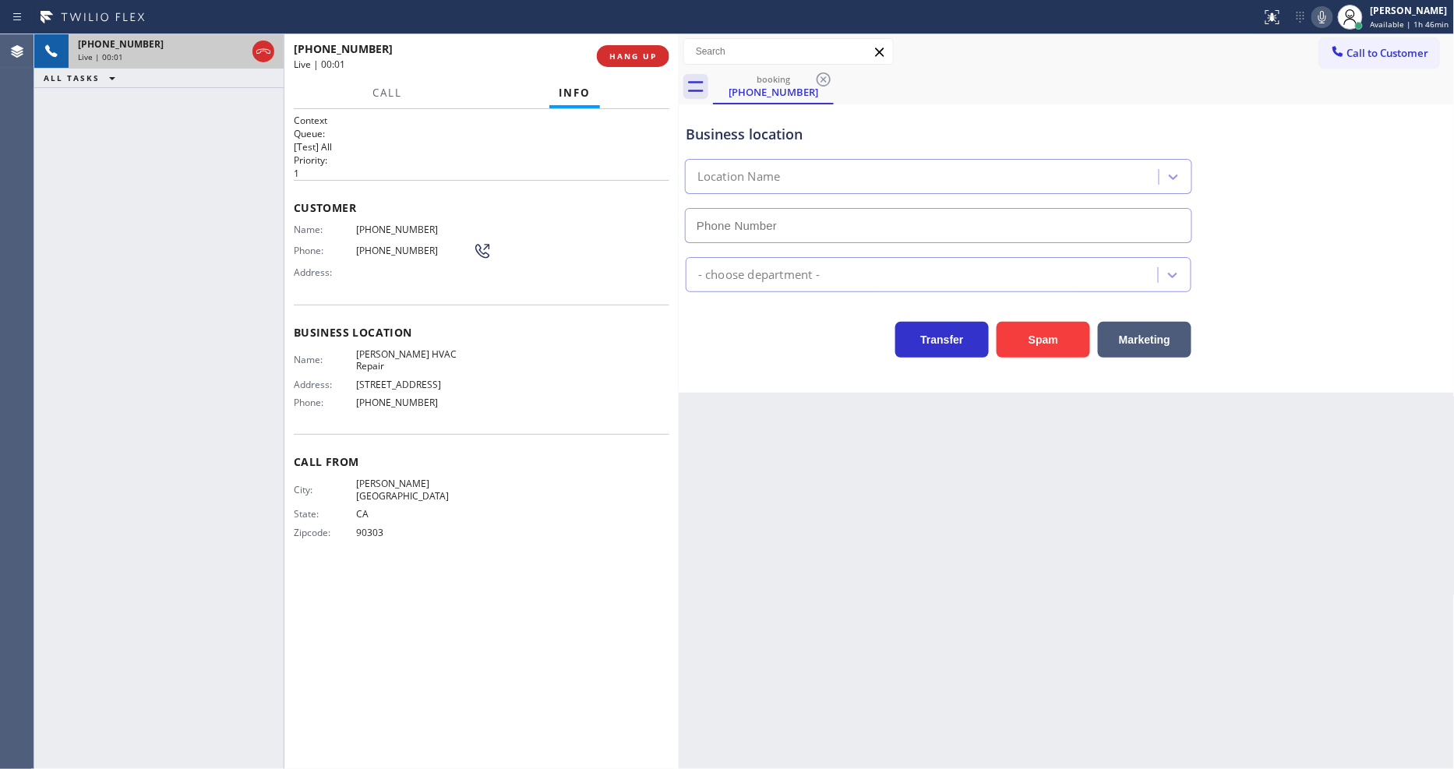
type input "[PHONE_NUMBER]"
click at [260, 489] on div "+13106239013 Live | 00:03 ALL TASKS ALL TASKS ACTIVE TASKS TASKS IN WRAP UP" at bounding box center [158, 401] width 249 height 735
click at [380, 348] on span "[PERSON_NAME] HVAC Repair" at bounding box center [414, 360] width 117 height 24
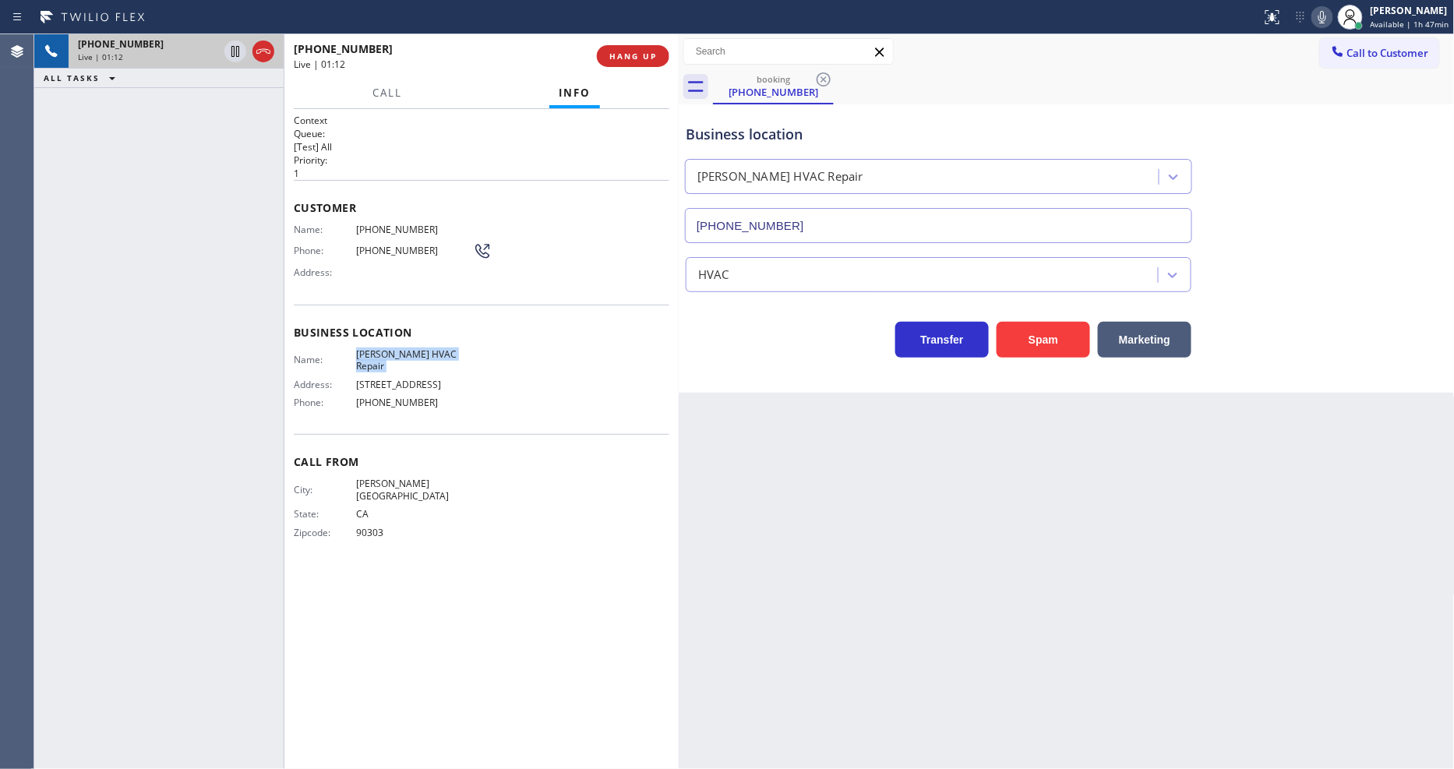
click at [387, 228] on span "[PHONE_NUMBER]" at bounding box center [414, 230] width 117 height 12
click at [236, 48] on icon at bounding box center [235, 51] width 19 height 19
click at [1319, 11] on icon at bounding box center [1322, 17] width 19 height 19
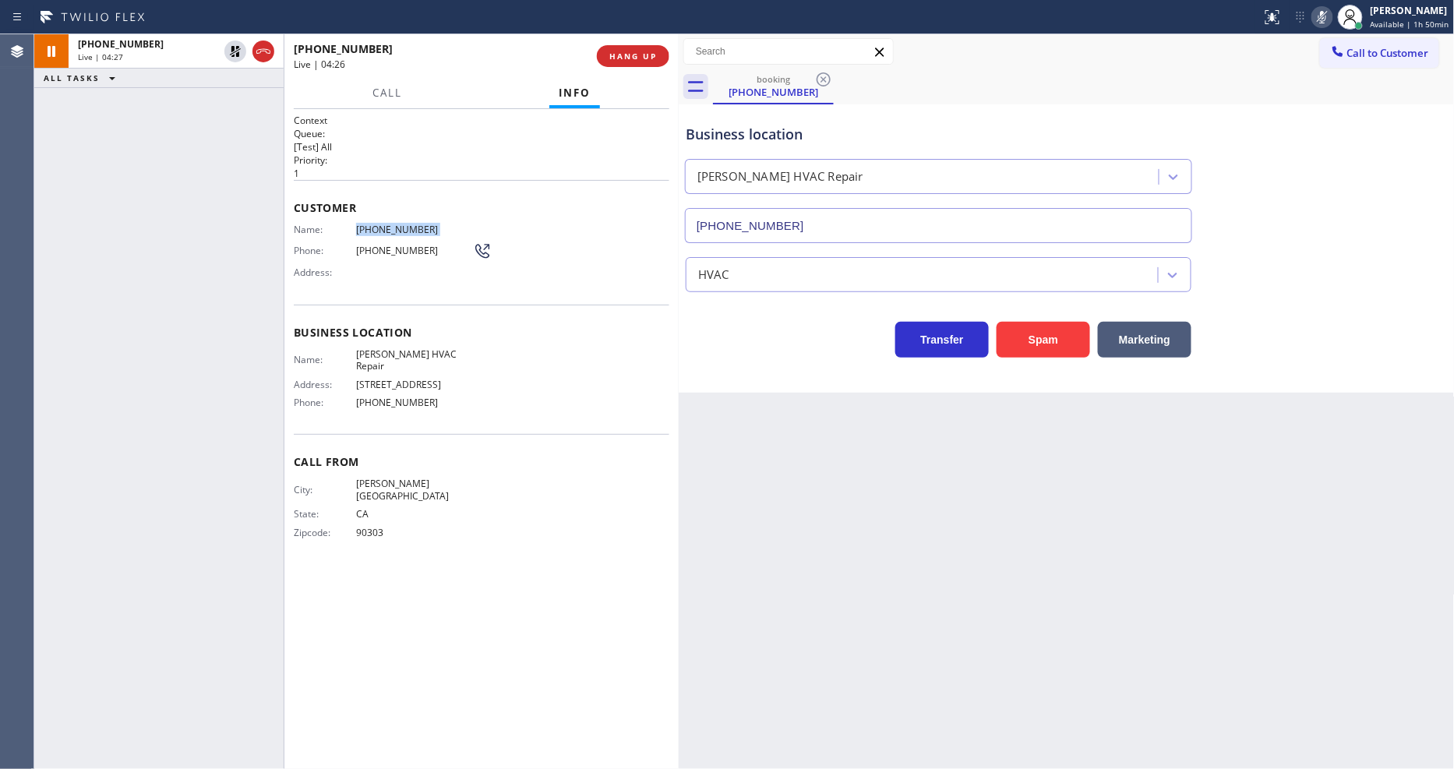
click at [1030, 608] on div "Back to Dashboard Change Sender ID Customers Technicians Select a contact Outbo…" at bounding box center [1067, 401] width 776 height 735
click at [238, 49] on icon at bounding box center [235, 51] width 11 height 11
click at [1325, 16] on icon at bounding box center [1323, 17] width 8 height 12
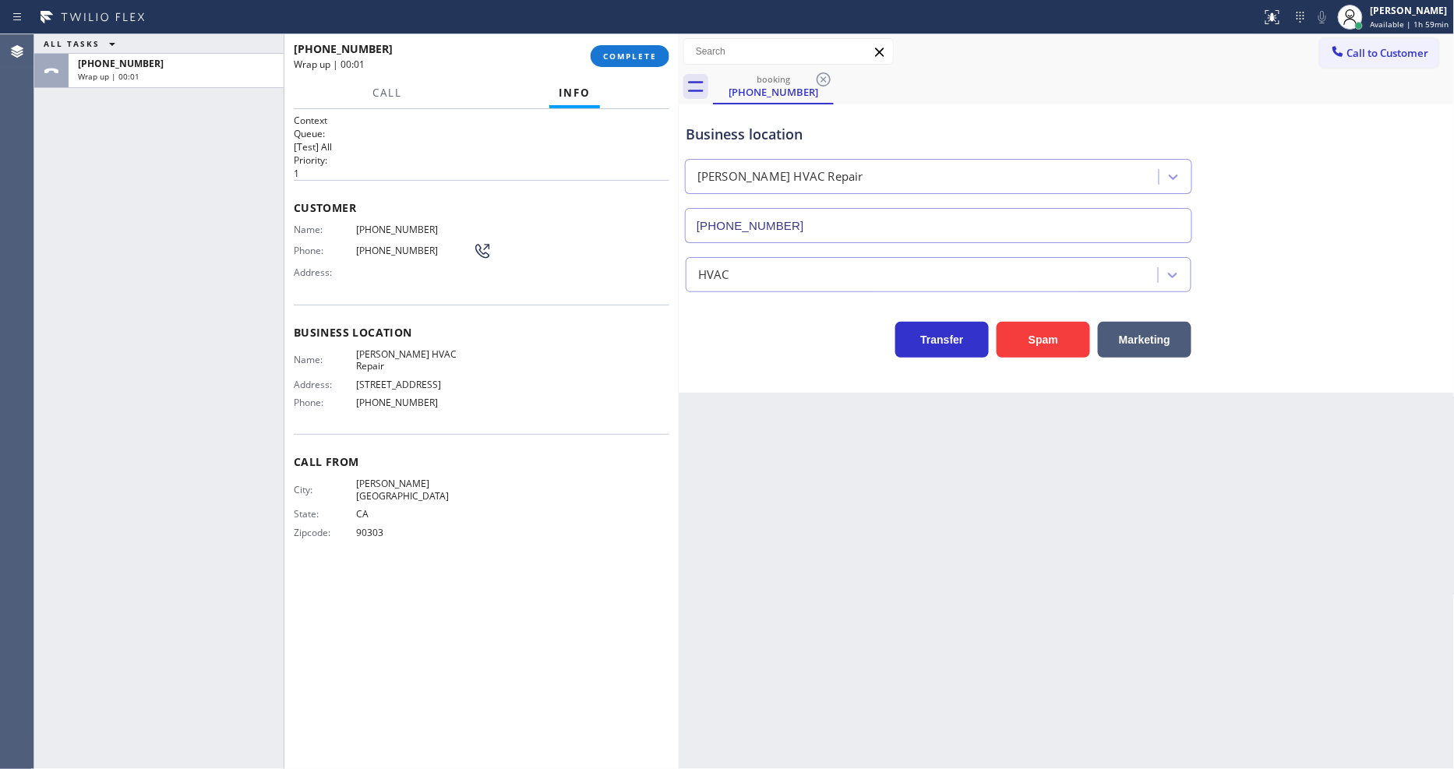
click at [315, 217] on div "Customer Name: (310) 623-9013 Phone: (310) 623-9013 Address:" at bounding box center [482, 242] width 376 height 125
click at [1381, 19] on span "Available | 2h 1min" at bounding box center [1409, 24] width 74 height 11
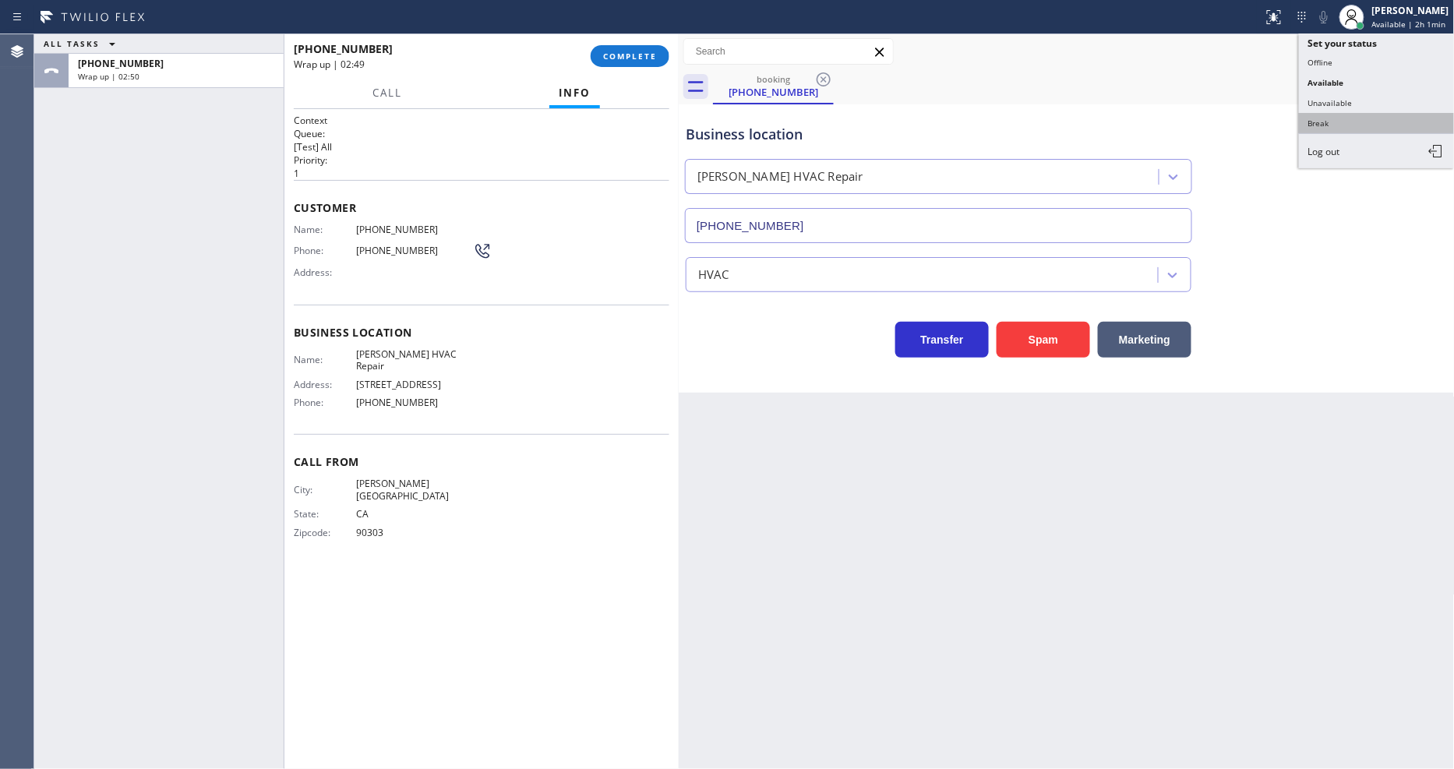
click at [1333, 122] on button "Break" at bounding box center [1377, 123] width 156 height 20
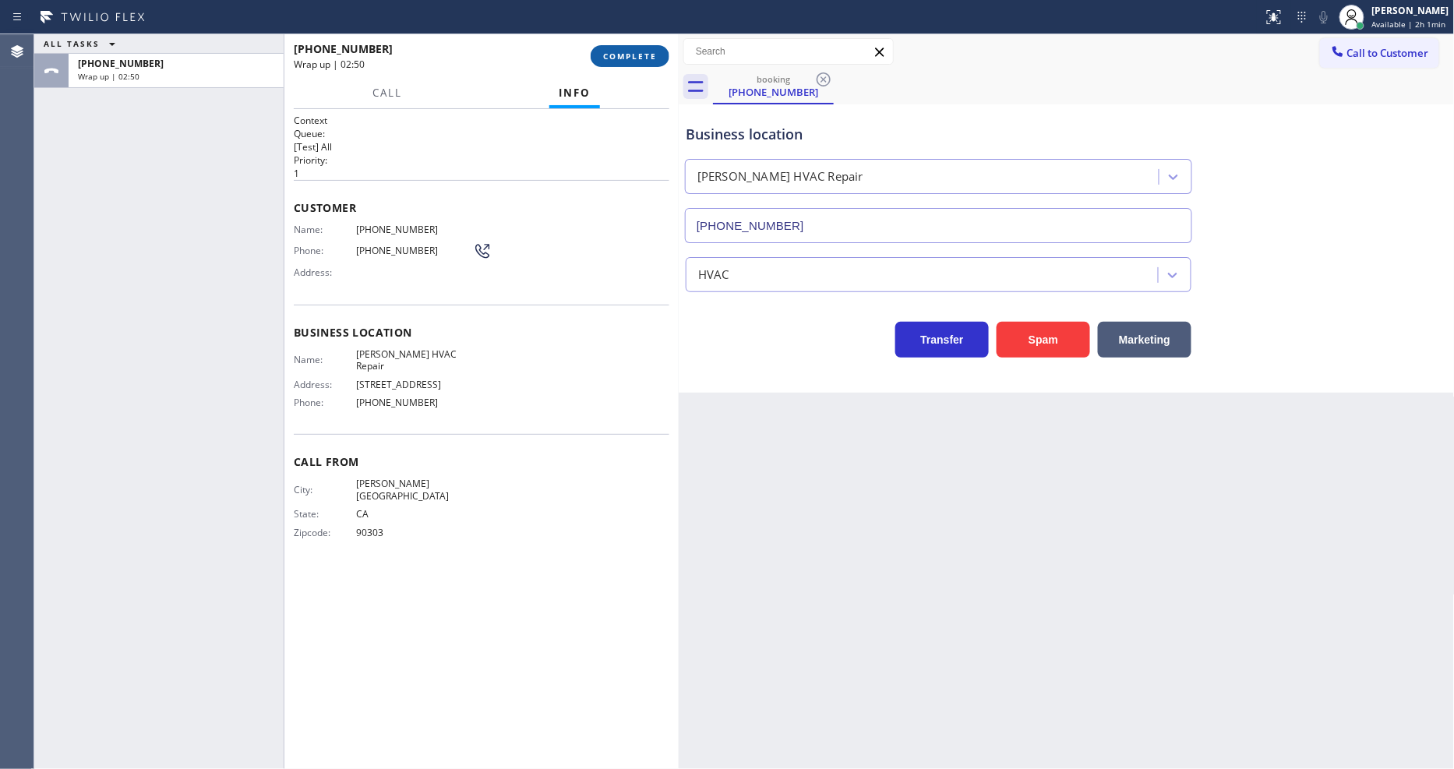
click at [655, 57] on span "COMPLETE" at bounding box center [630, 56] width 54 height 11
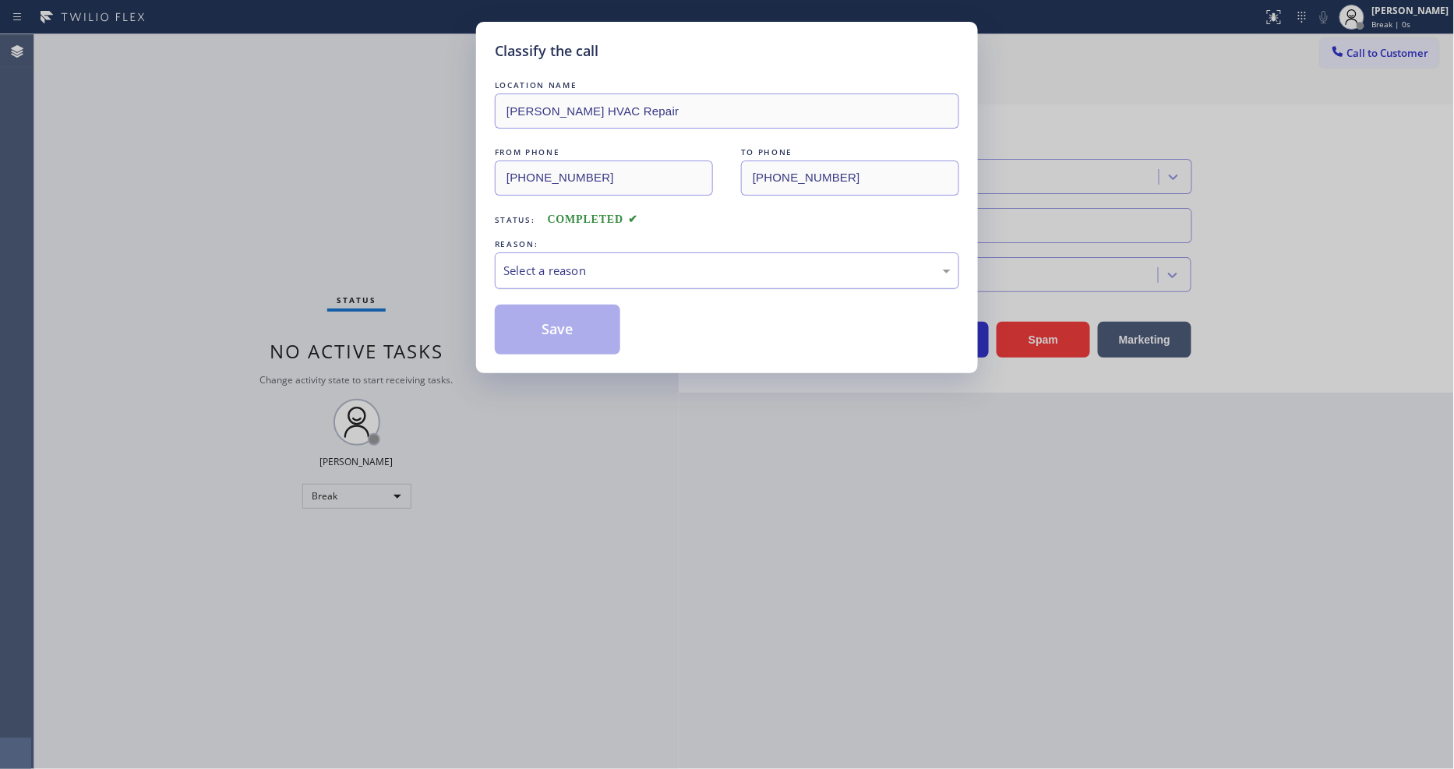
click at [535, 268] on div "Select a reason" at bounding box center [726, 271] width 447 height 18
click at [531, 325] on button "Save" at bounding box center [557, 330] width 125 height 50
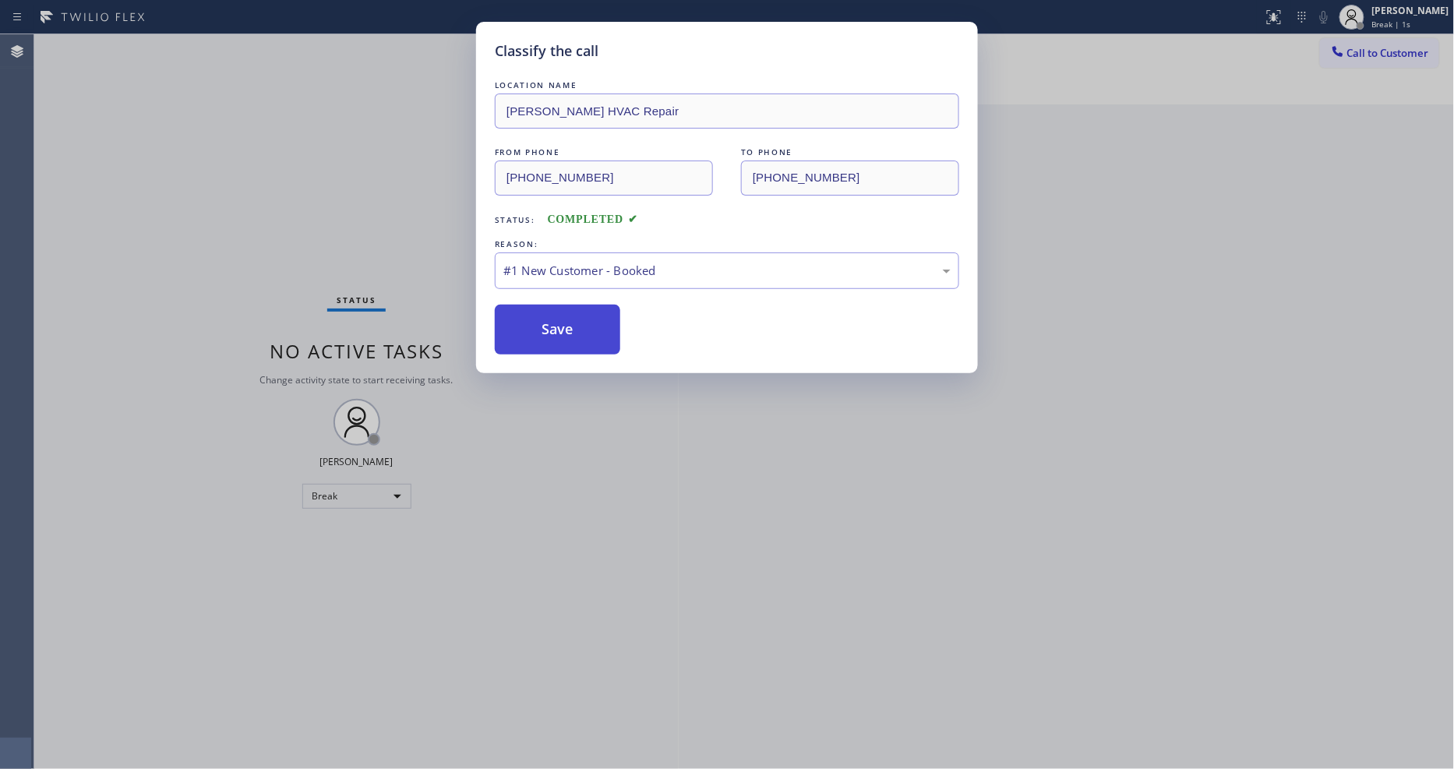
click at [531, 325] on button "Save" at bounding box center [557, 330] width 125 height 50
click at [531, 326] on button "Save" at bounding box center [557, 330] width 125 height 50
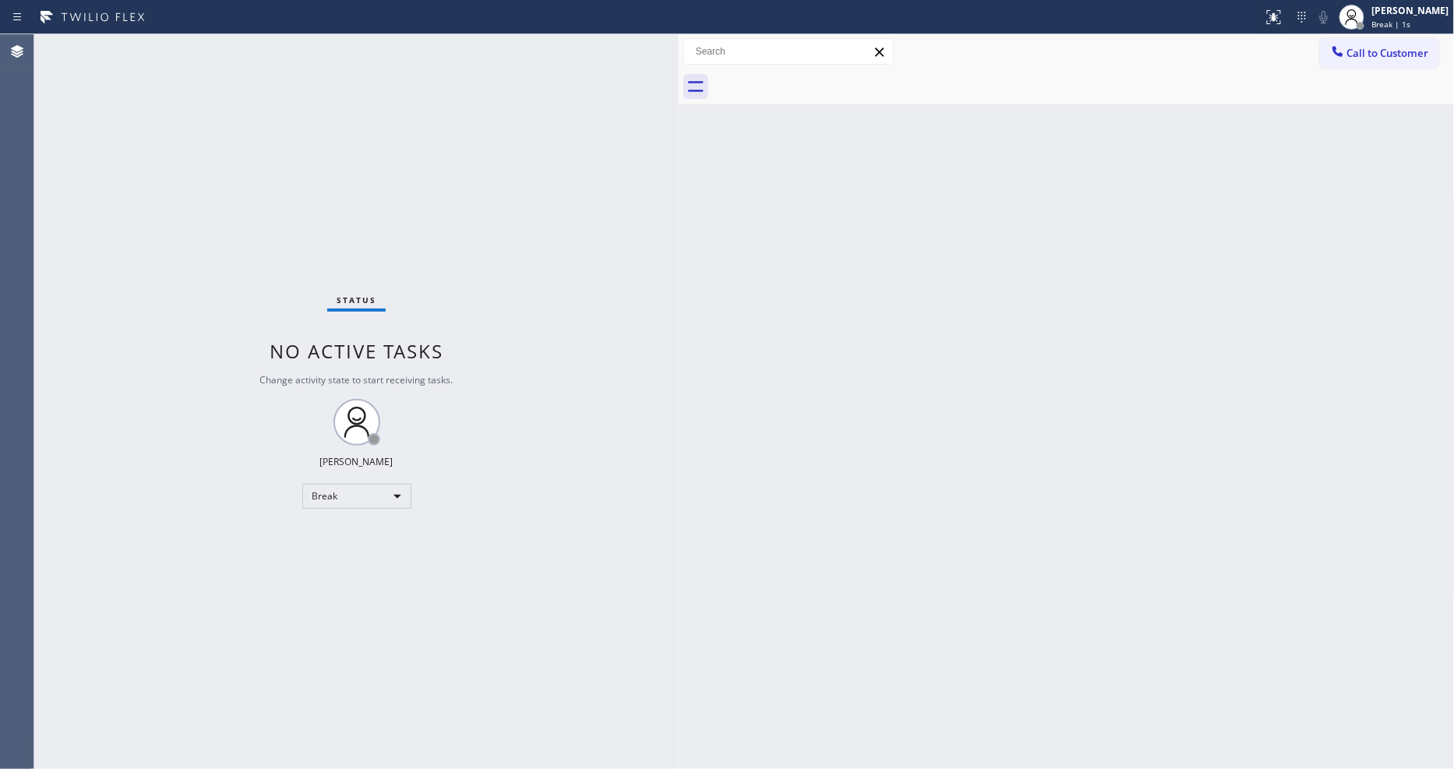
click at [203, 37] on div "Status No active tasks Change activity state to start receiving tasks. [PERSON_…" at bounding box center [356, 401] width 644 height 735
click at [214, 41] on div "Status No active tasks Change activity state to start receiving tasks. [PERSON_…" at bounding box center [356, 401] width 644 height 735
click at [215, 43] on div "Status No active tasks Change activity state to start receiving tasks. [PERSON_…" at bounding box center [356, 401] width 644 height 735
click at [210, 40] on div "Status No active tasks Change activity state to start receiving tasks. [PERSON_…" at bounding box center [356, 401] width 644 height 735
click at [575, 556] on div "Status No active tasks Change activity state to start receiving tasks. [PERSON_…" at bounding box center [356, 401] width 644 height 735
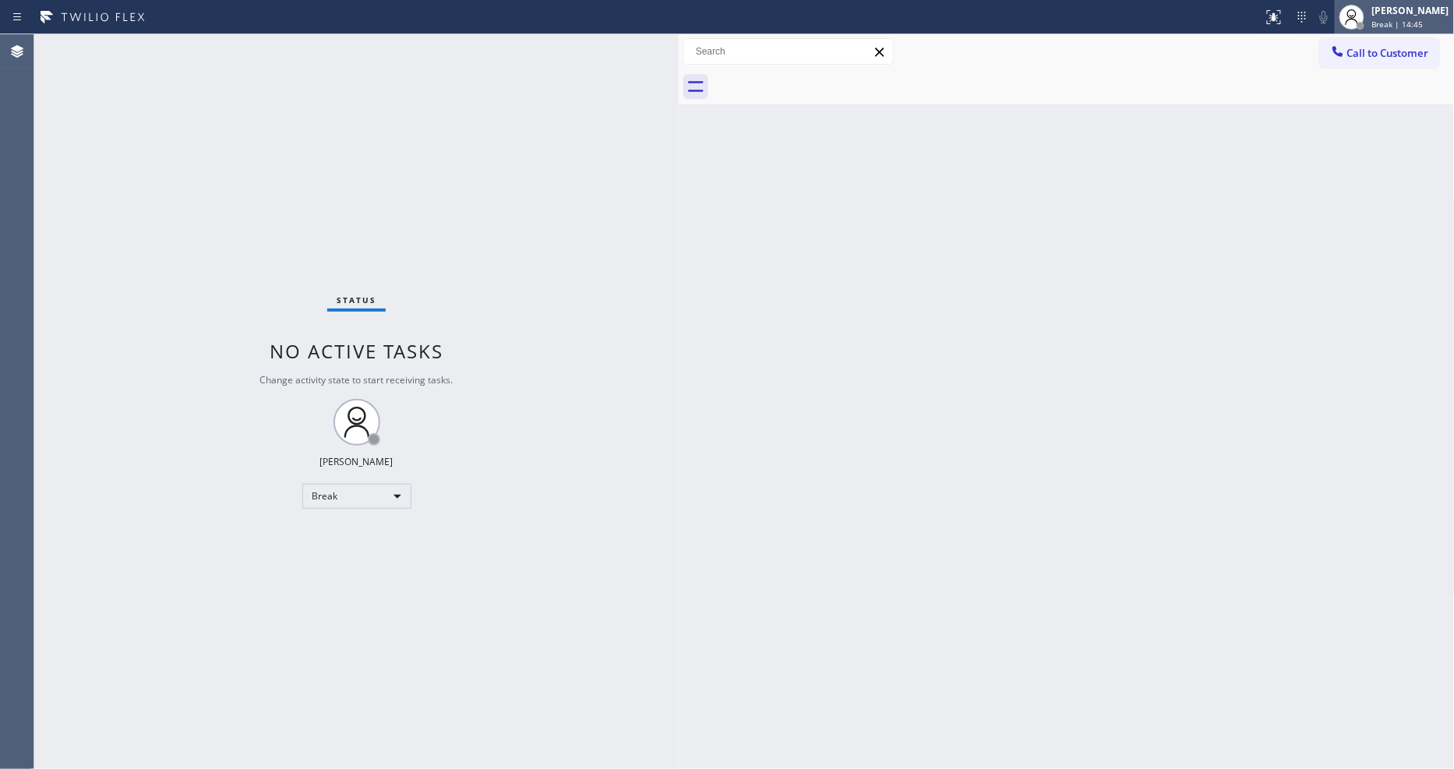
click at [1354, 21] on div at bounding box center [1352, 17] width 25 height 25
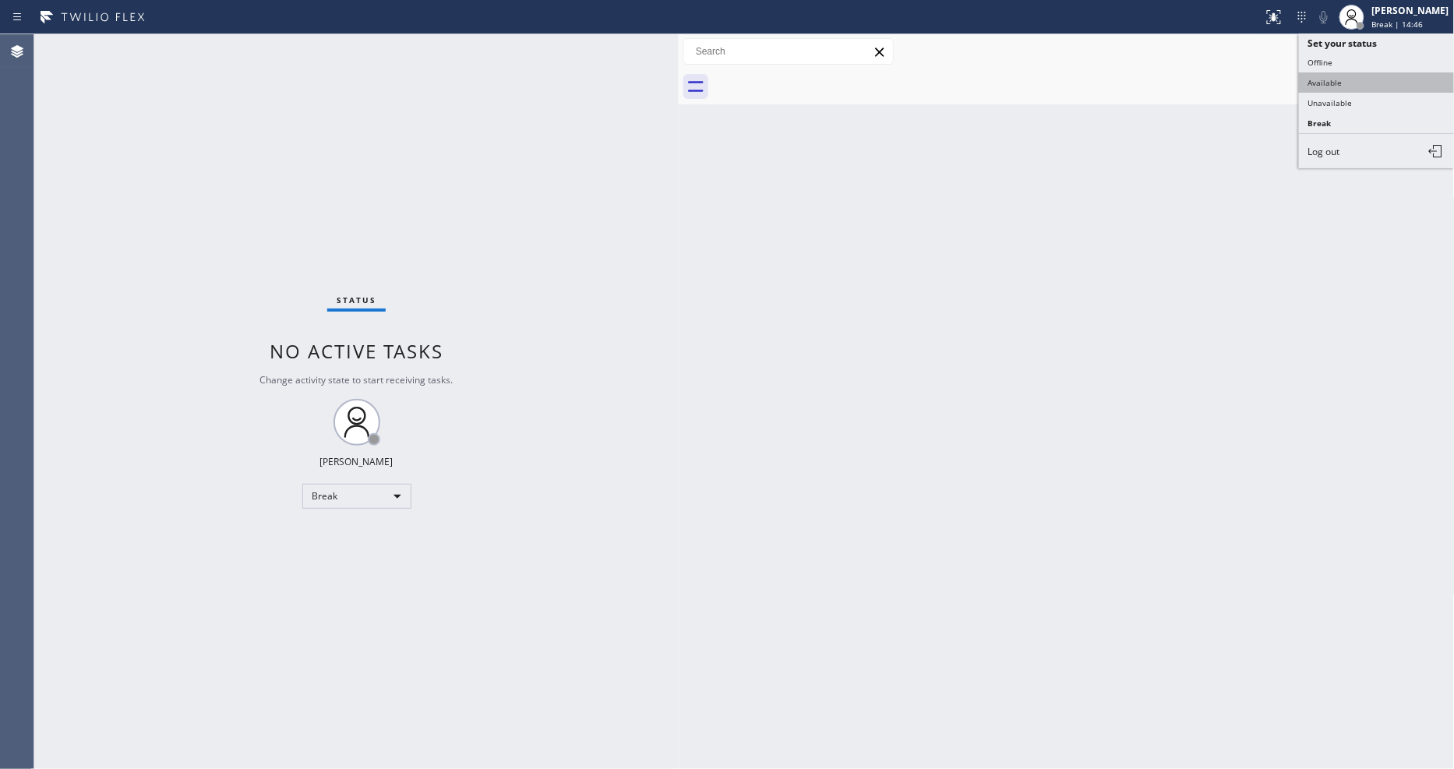
click at [1337, 87] on button "Available" at bounding box center [1377, 82] width 156 height 20
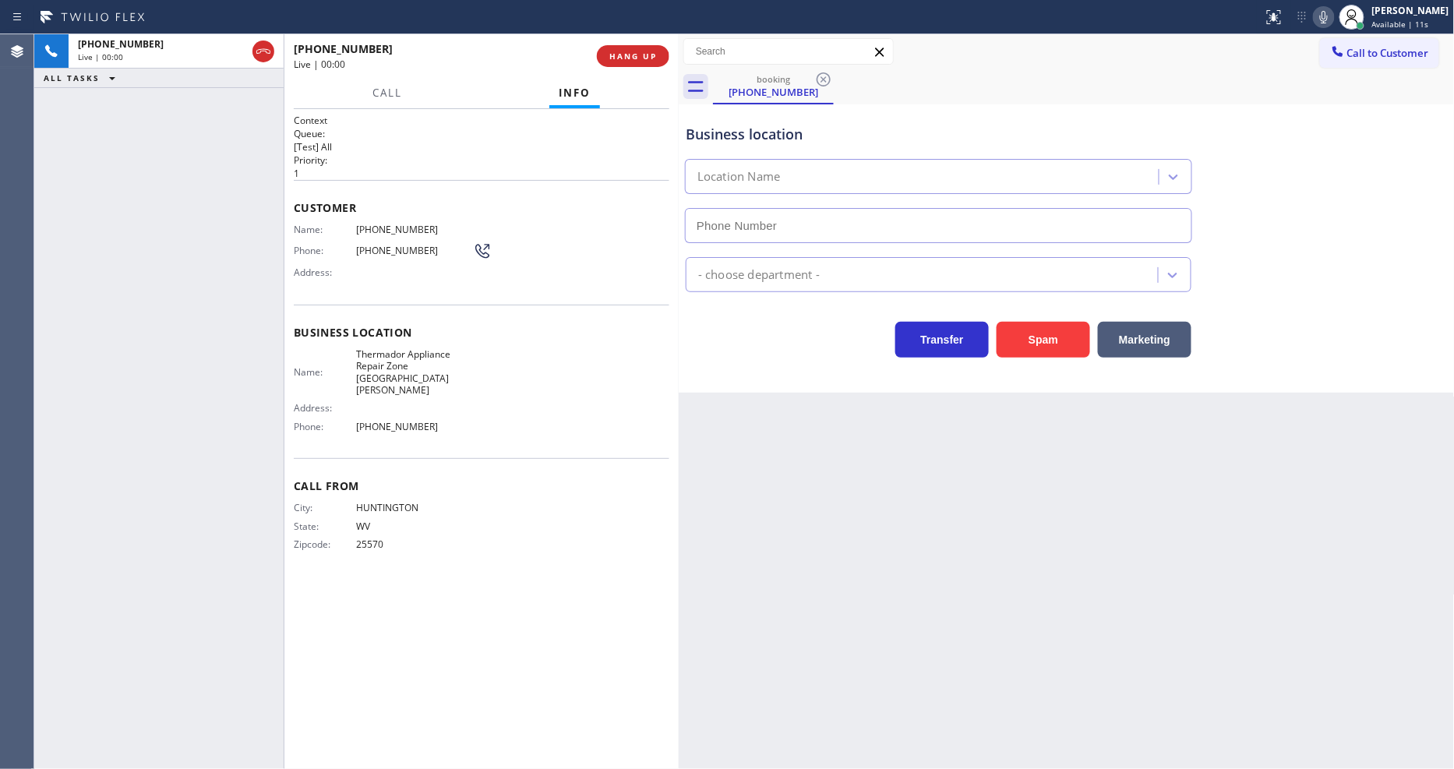
type input "[PHONE_NUMBER]"
click at [980, 524] on div "Back to Dashboard Change Sender ID Customers Technicians Select a contact Outbo…" at bounding box center [1067, 401] width 776 height 735
click at [653, 51] on span "HANG UP" at bounding box center [633, 56] width 48 height 11
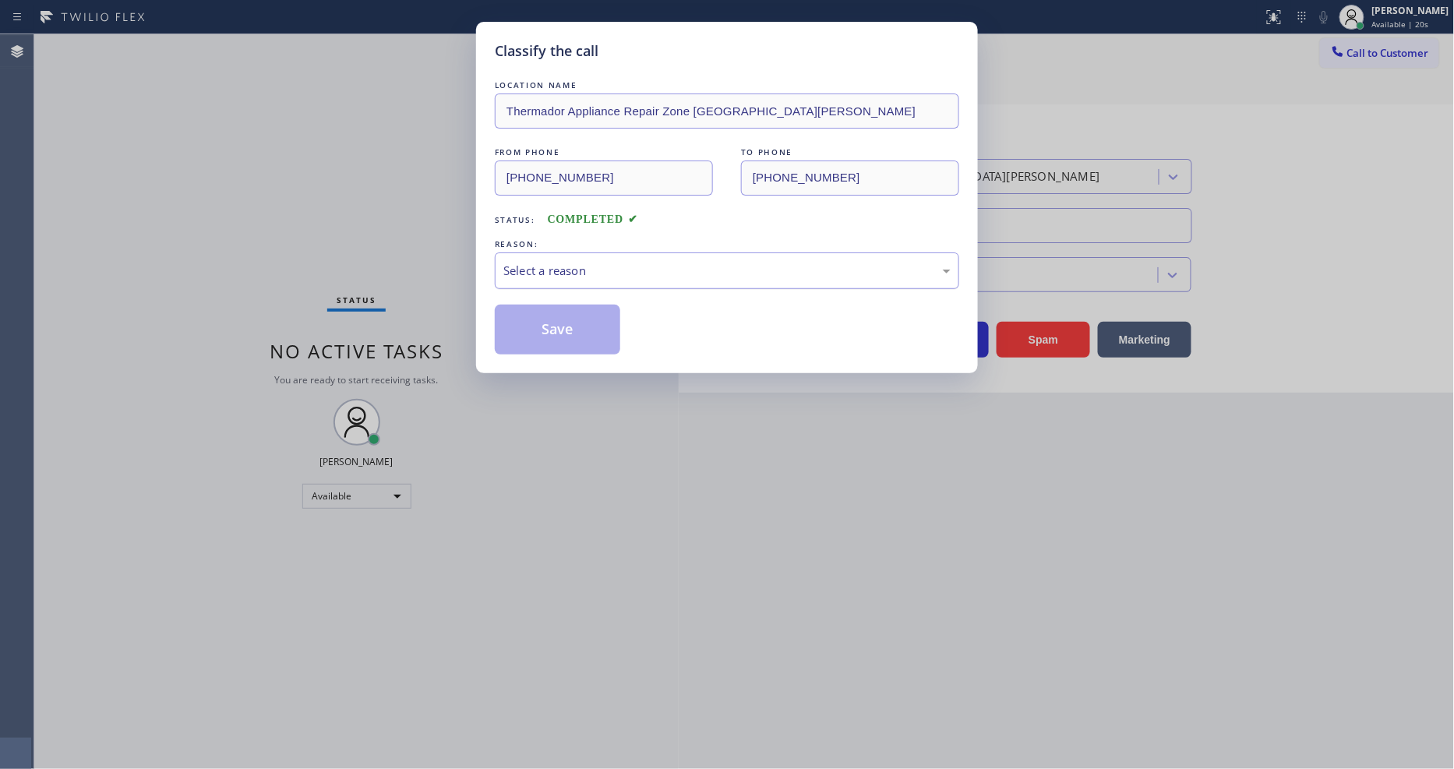
click at [614, 265] on div "Select a reason" at bounding box center [726, 271] width 447 height 18
click at [581, 305] on button "Save" at bounding box center [557, 330] width 125 height 50
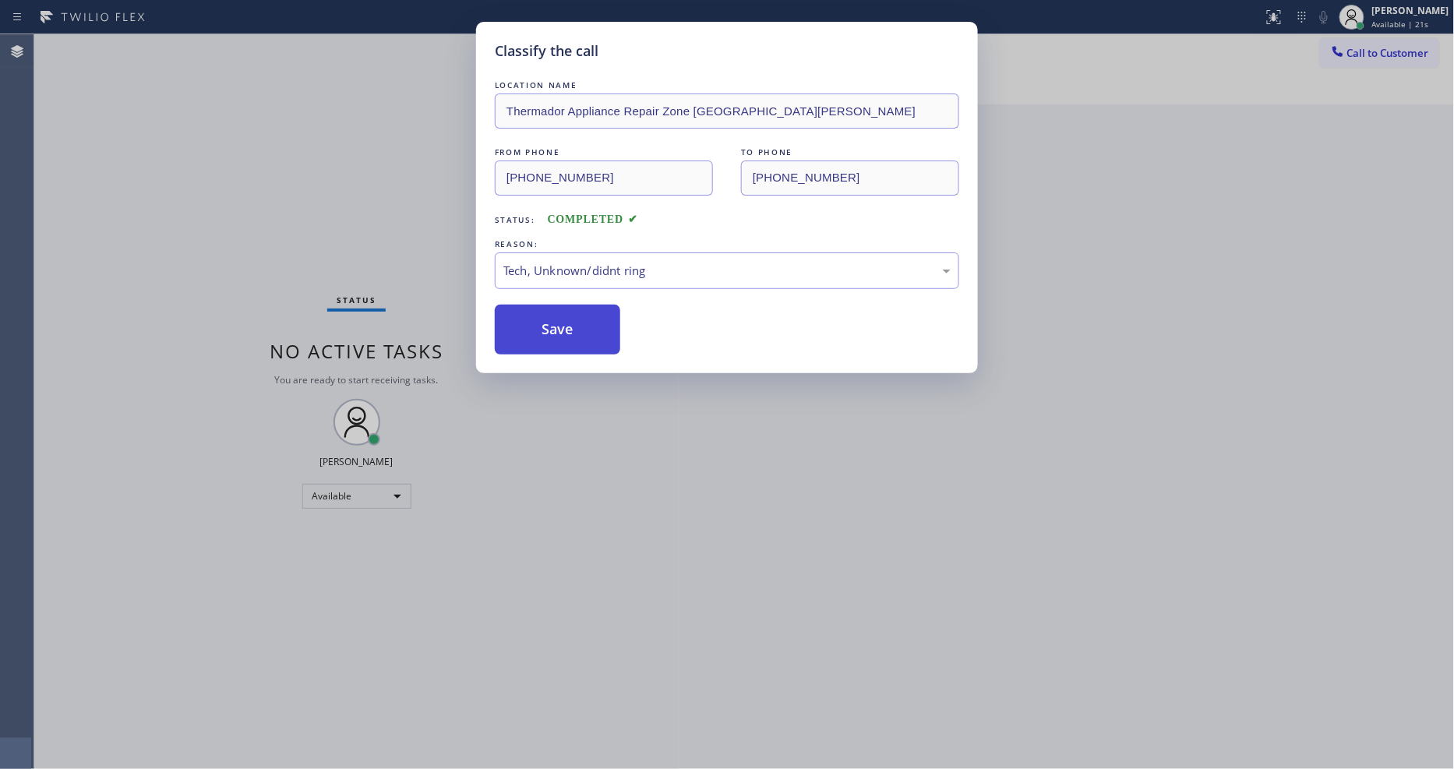
click at [581, 305] on button "Save" at bounding box center [557, 330] width 125 height 50
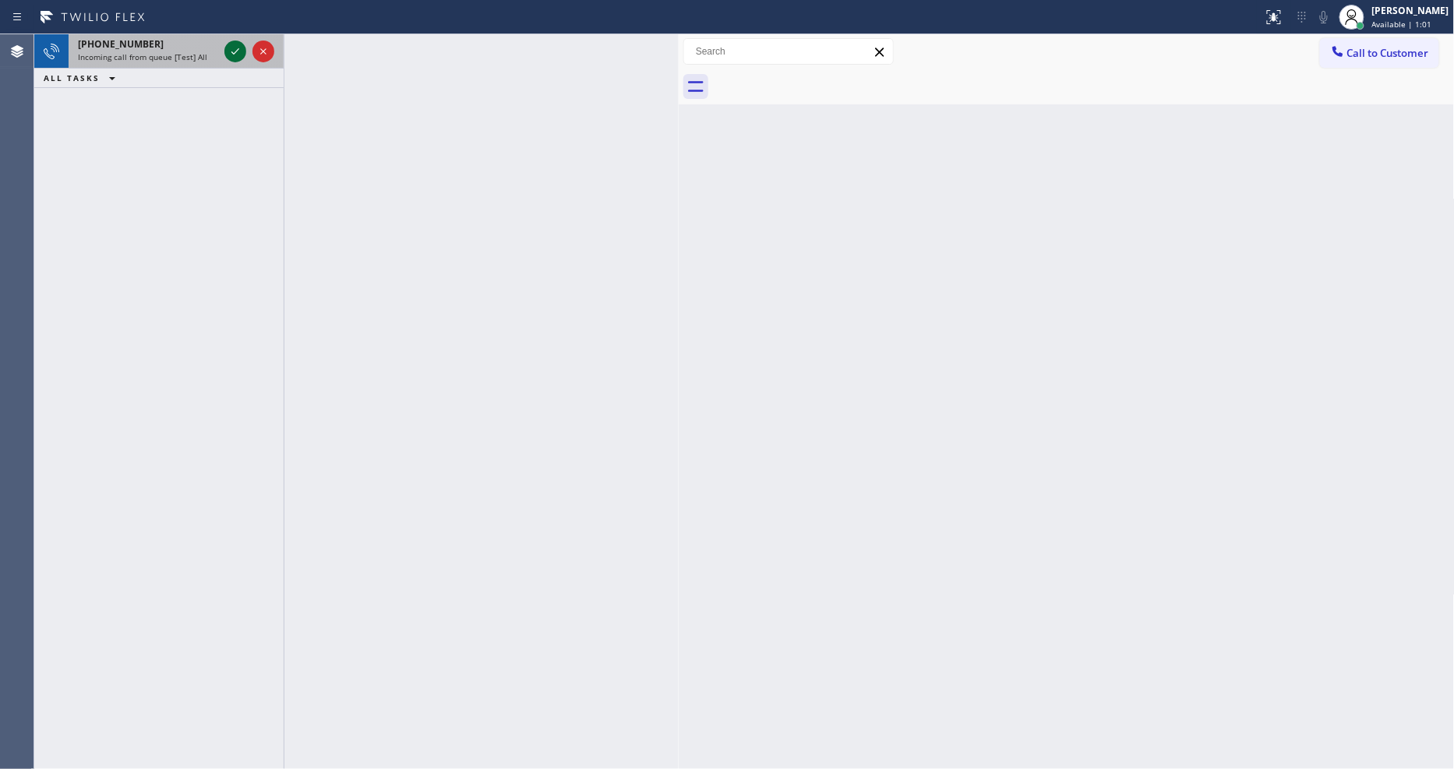
click at [235, 51] on icon at bounding box center [235, 51] width 19 height 19
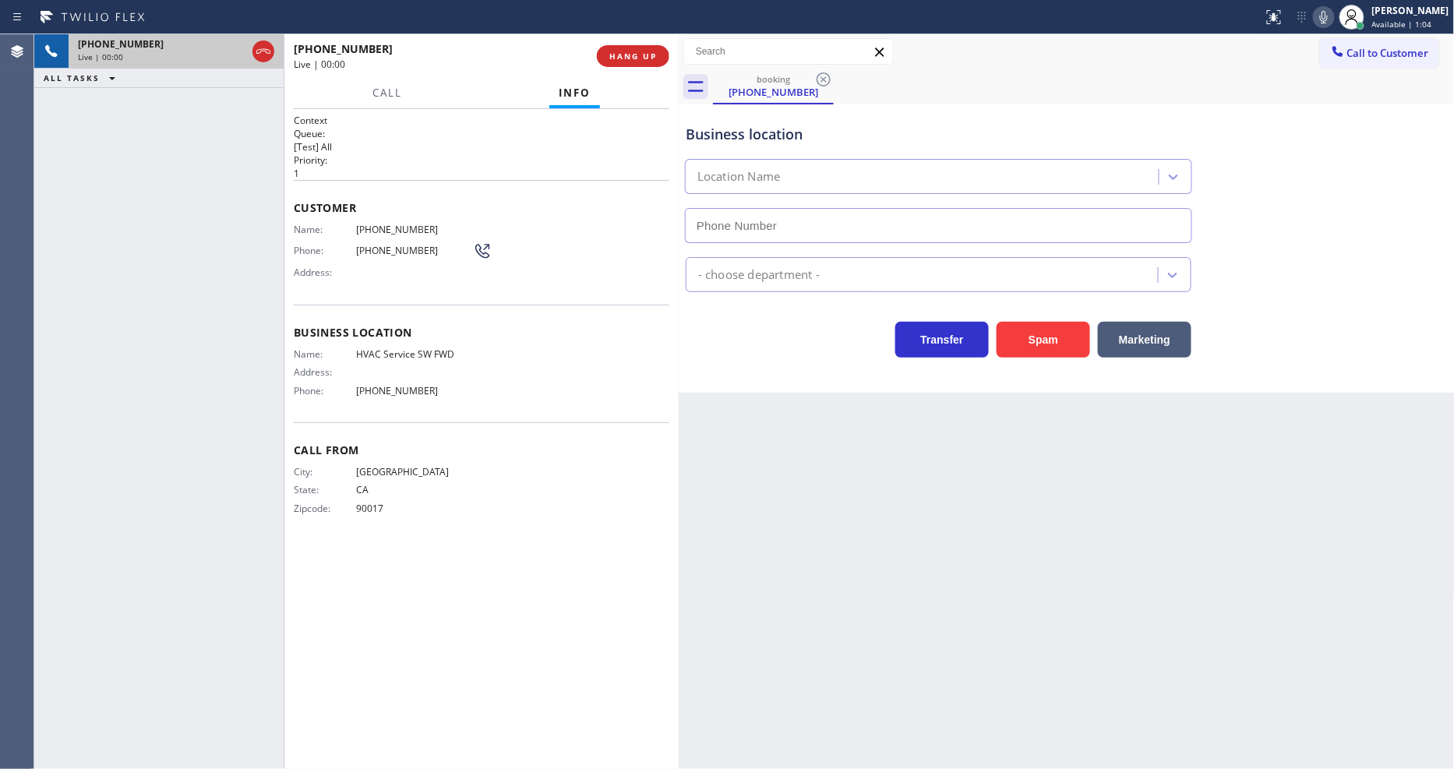
type input "[PHONE_NUMBER]"
click at [660, 56] on button "HANG UP" at bounding box center [633, 56] width 72 height 22
drag, startPoint x: 660, startPoint y: 56, endPoint x: 672, endPoint y: 65, distance: 15.0
click at [660, 58] on button "HANG UP" at bounding box center [633, 56] width 72 height 22
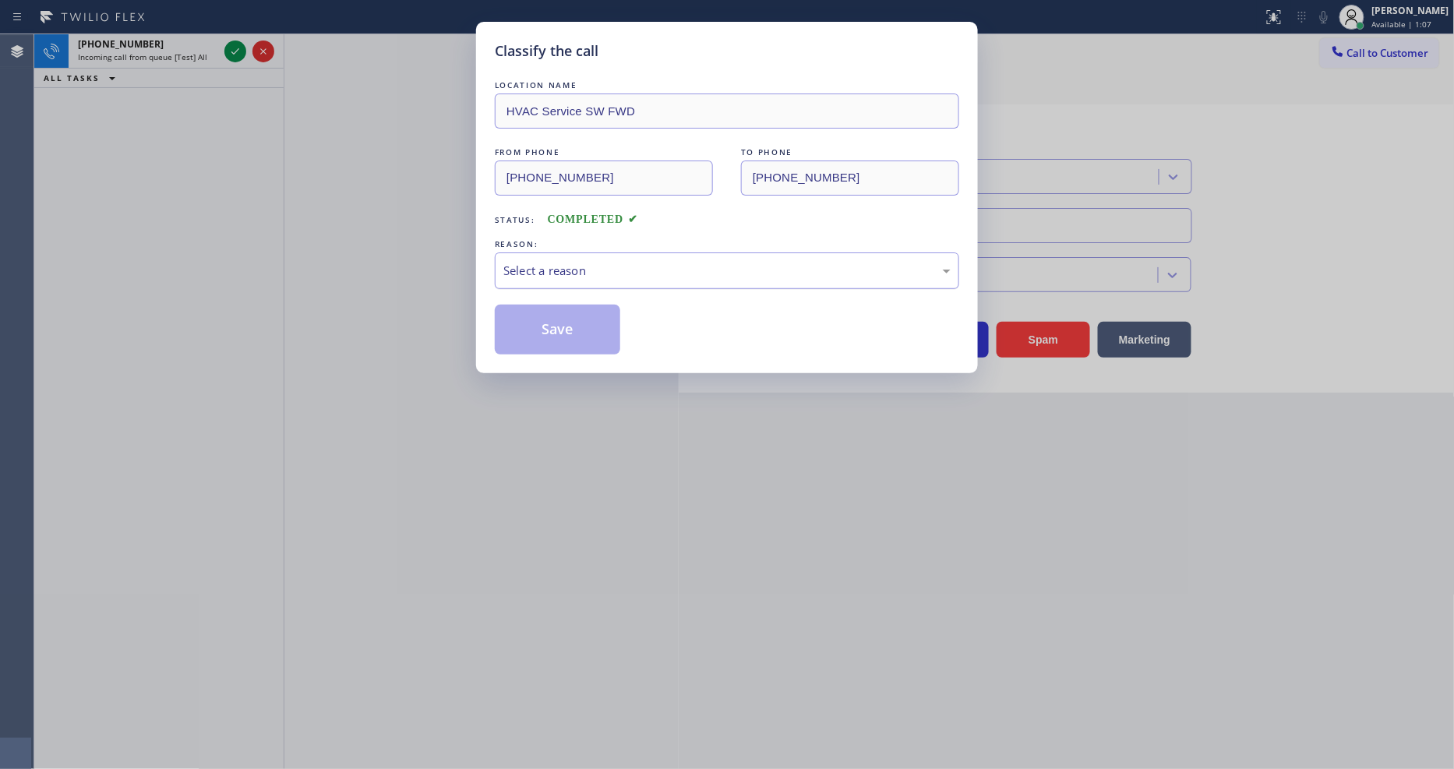
click at [595, 262] on div "Select a reason" at bounding box center [726, 271] width 447 height 18
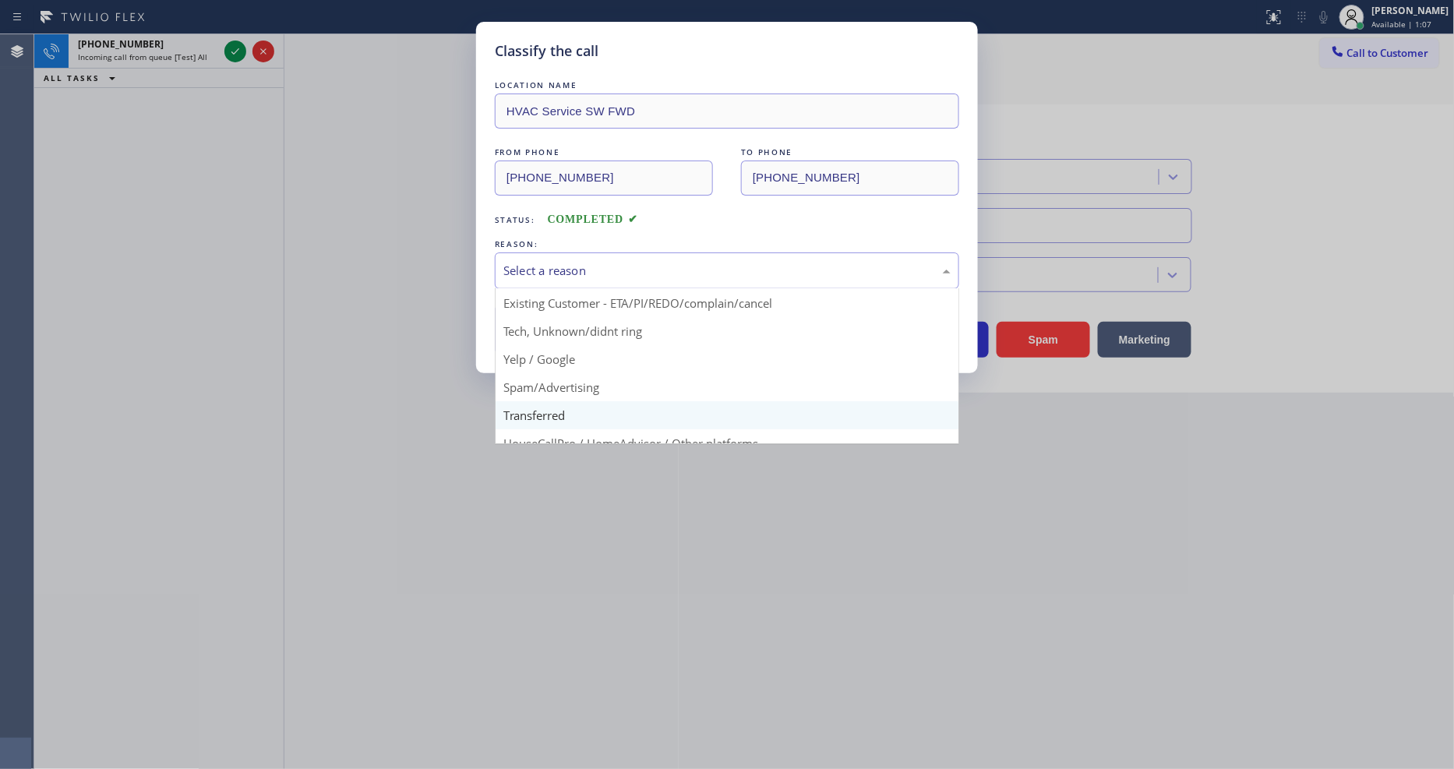
scroll to position [87, 0]
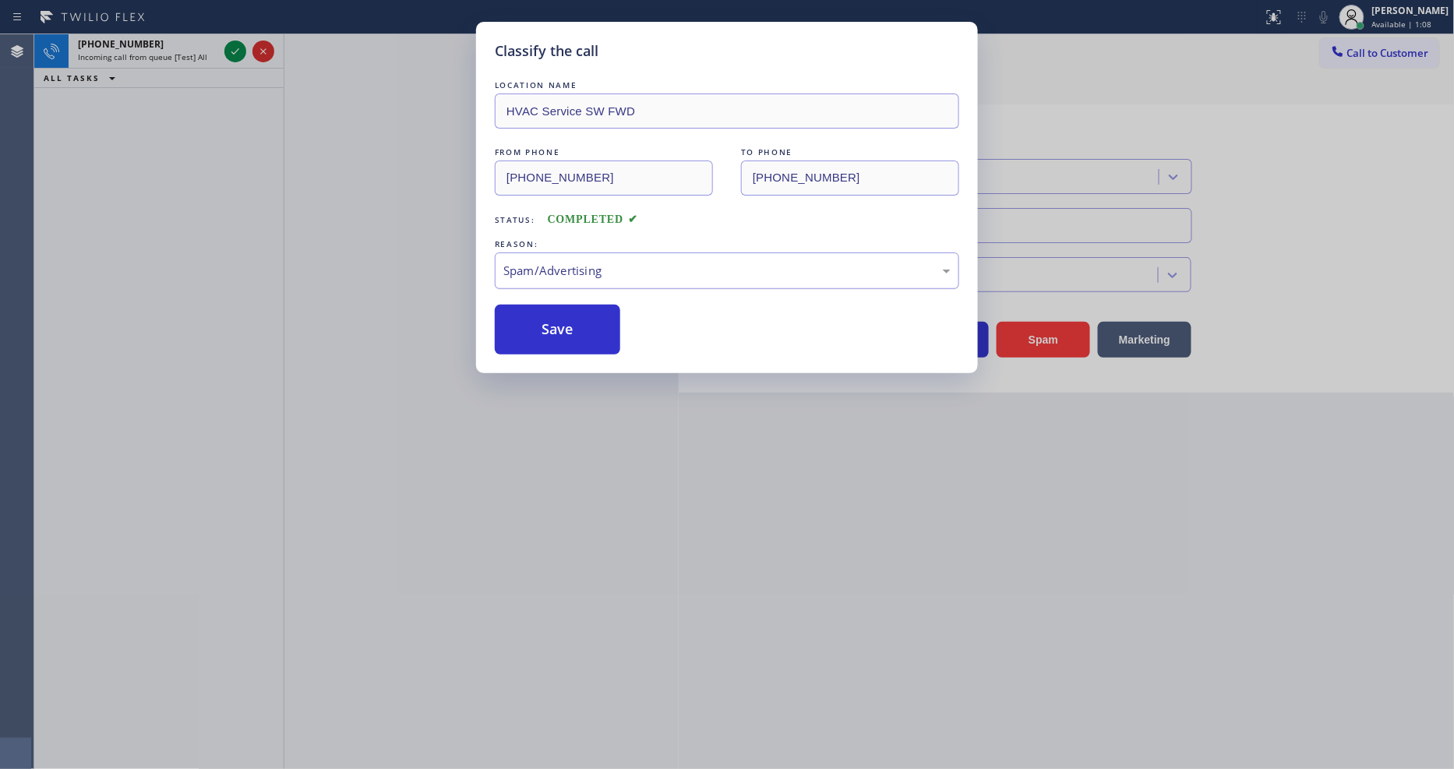
click at [555, 267] on div "Spam/Advertising" at bounding box center [726, 271] width 447 height 18
click at [550, 310] on button "Save" at bounding box center [557, 330] width 125 height 50
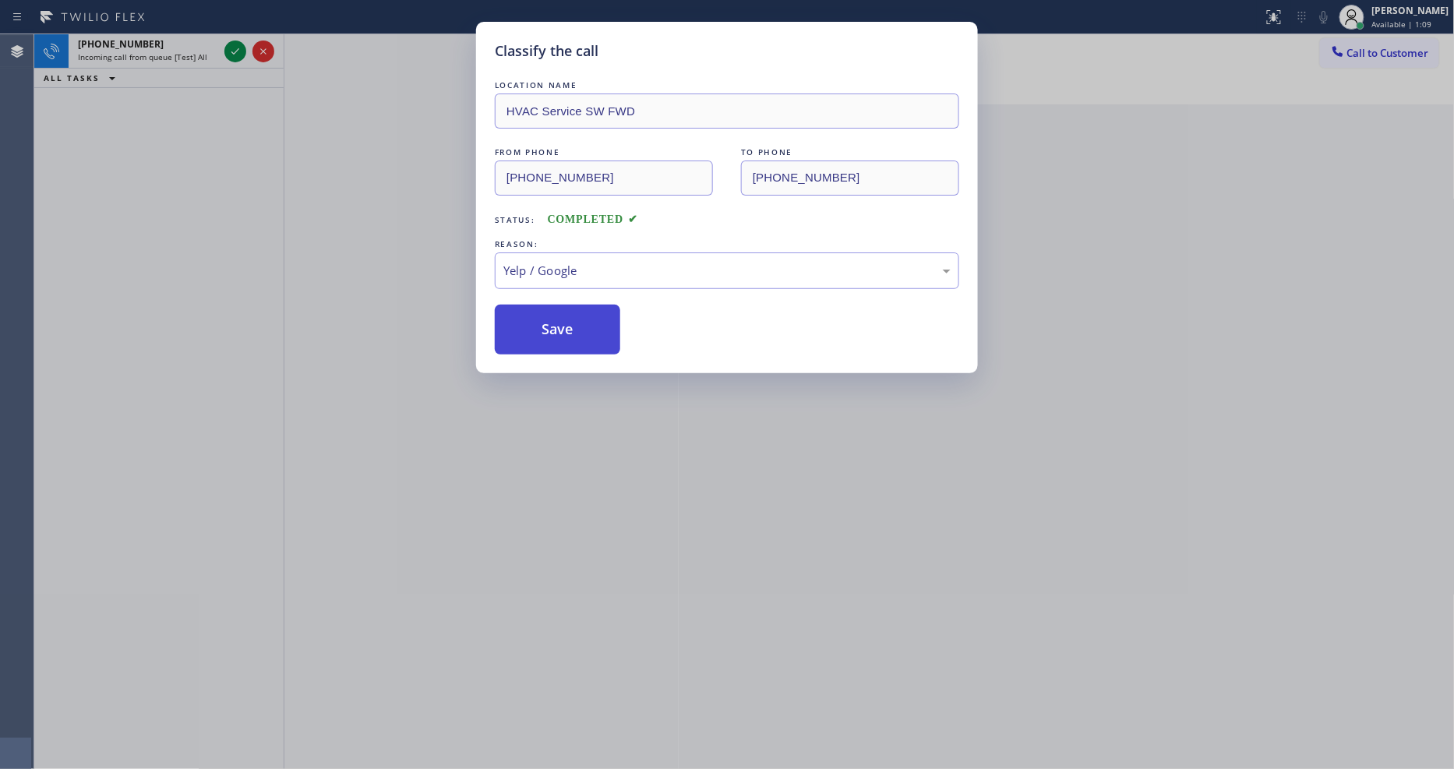
click at [550, 310] on button "Save" at bounding box center [557, 330] width 125 height 50
click at [234, 47] on div "Classify the call LOCATION NAME HVAC Service SW FWD FROM PHONE (657) 207-2636 T…" at bounding box center [727, 384] width 1454 height 769
click at [234, 47] on icon at bounding box center [235, 51] width 19 height 19
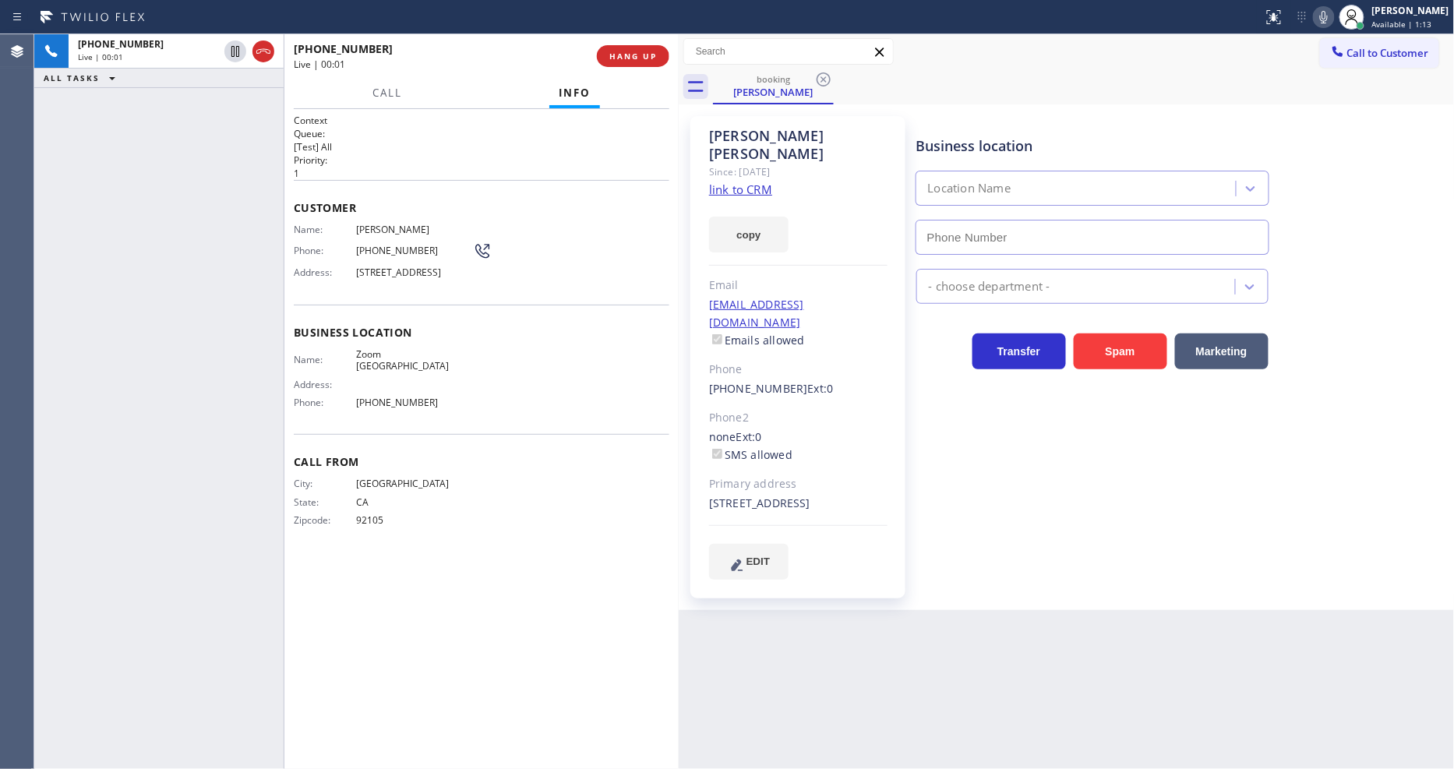
type input "[PHONE_NUMBER]"
click at [727, 182] on link "link to CRM" at bounding box center [740, 190] width 63 height 16
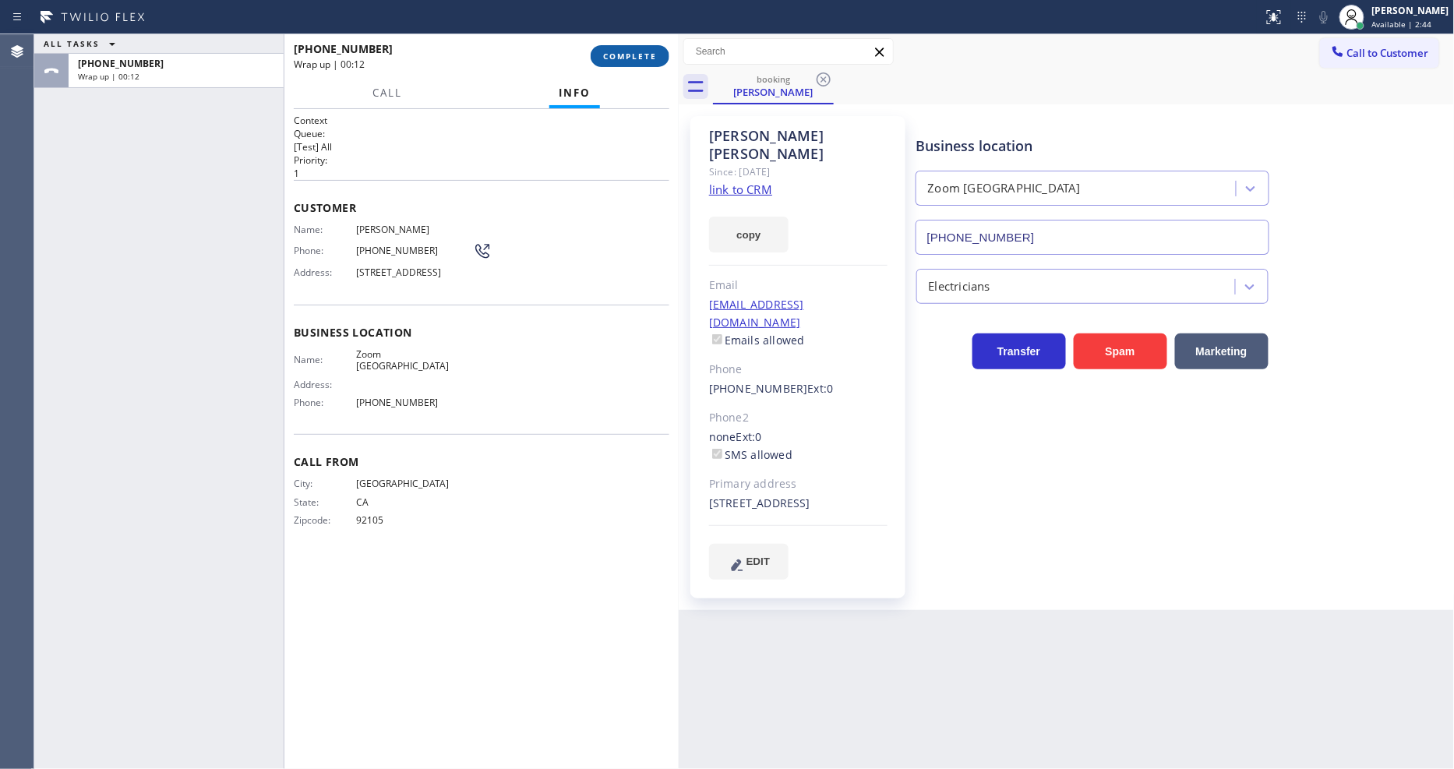
click at [622, 52] on span "COMPLETE" at bounding box center [630, 56] width 54 height 11
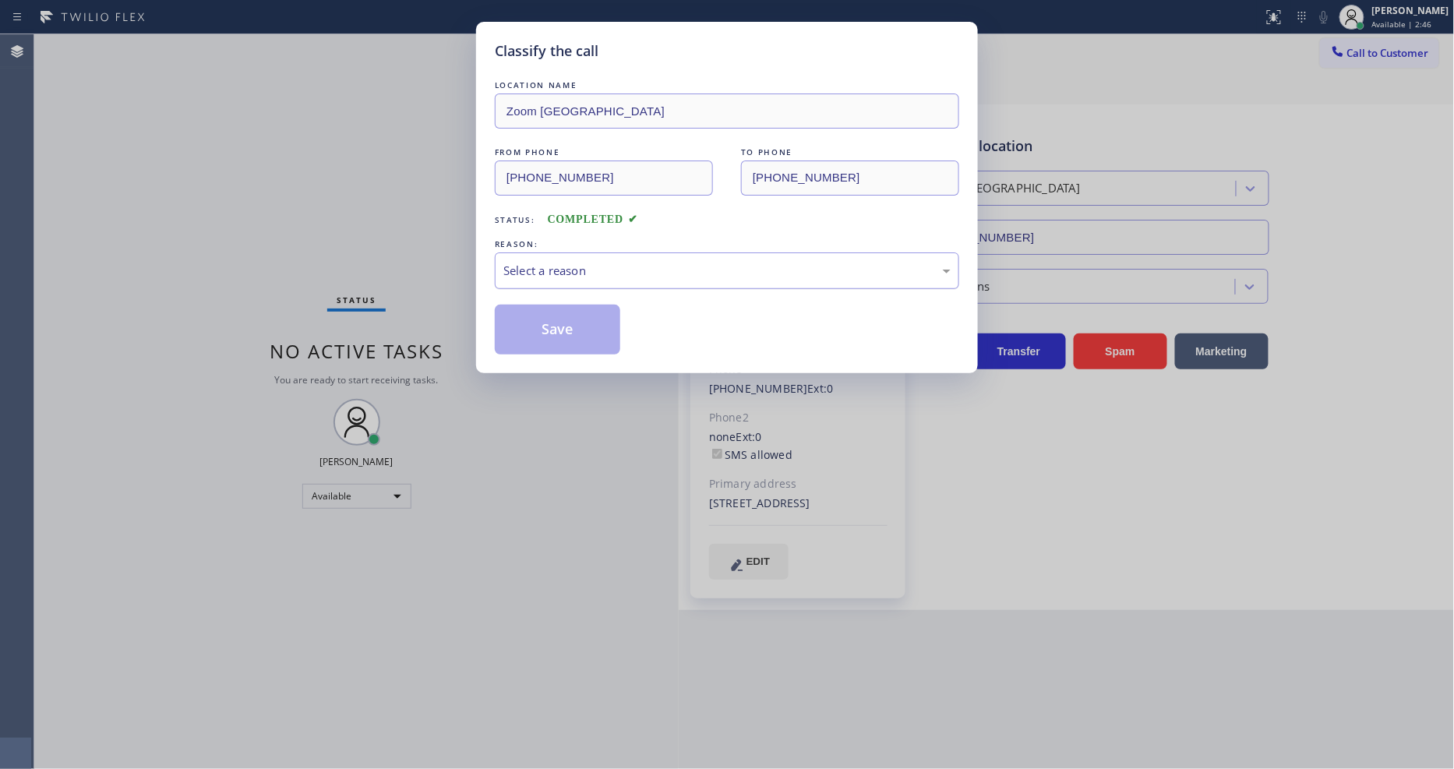
click at [563, 267] on div "Select a reason" at bounding box center [726, 271] width 447 height 18
click at [553, 320] on button "Save" at bounding box center [557, 330] width 125 height 50
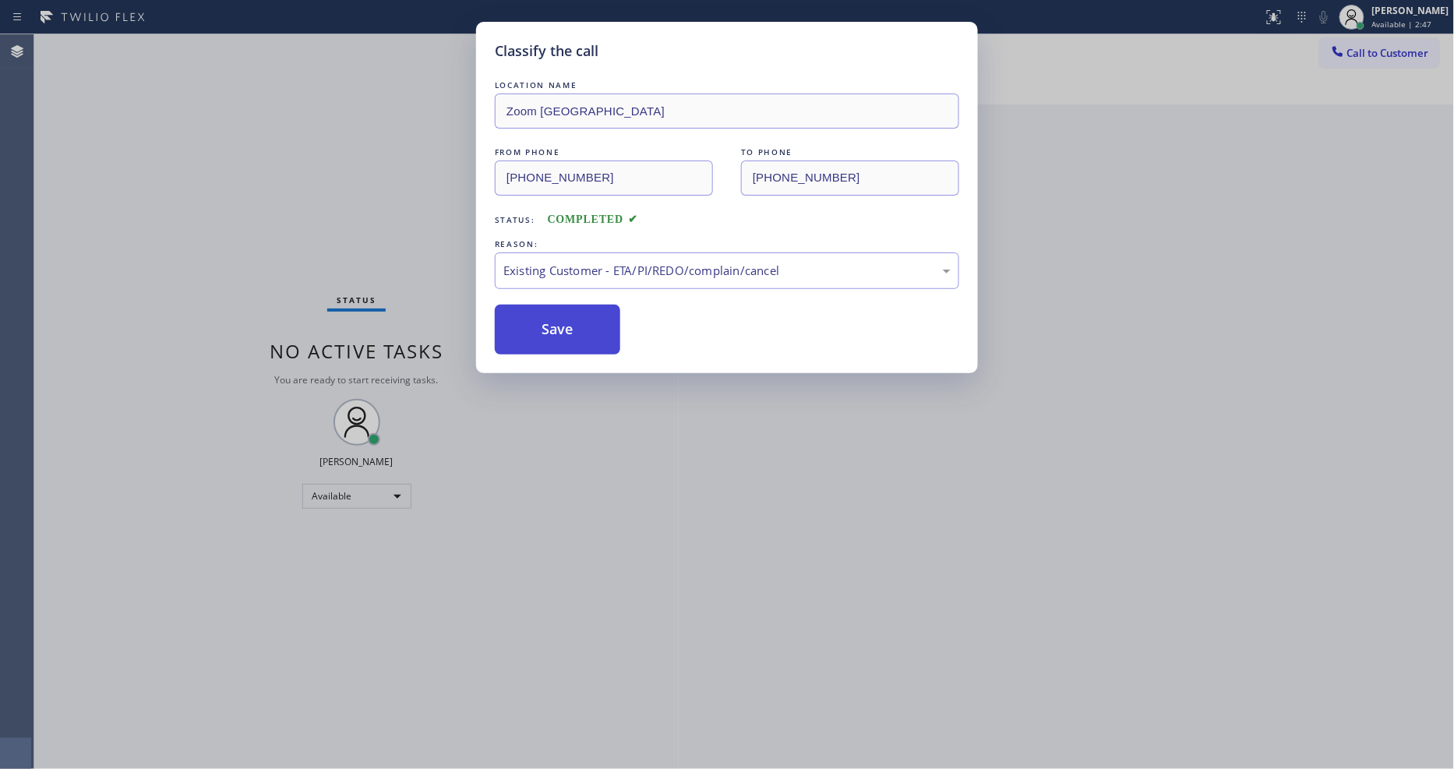
click at [553, 320] on button "Save" at bounding box center [557, 330] width 125 height 50
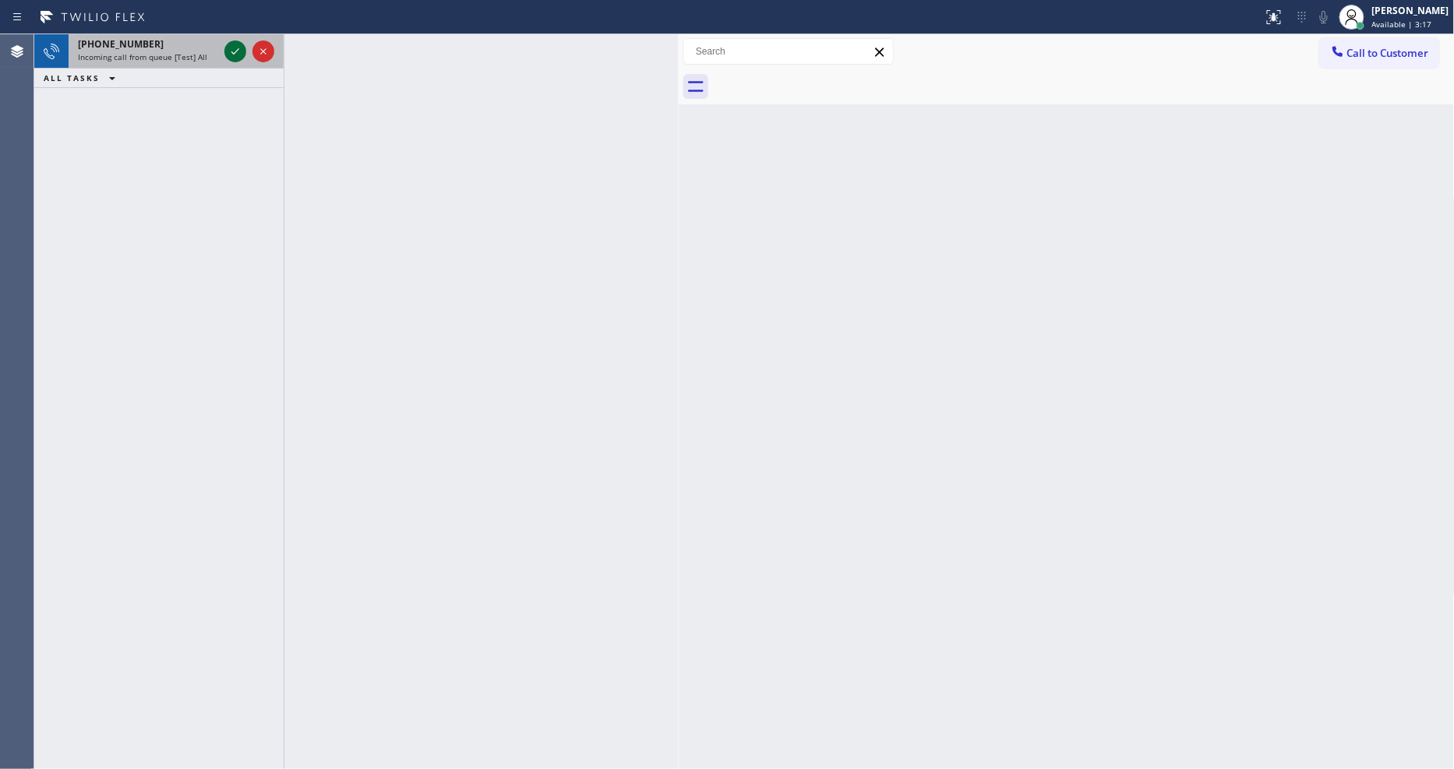
click at [237, 56] on icon at bounding box center [235, 51] width 19 height 19
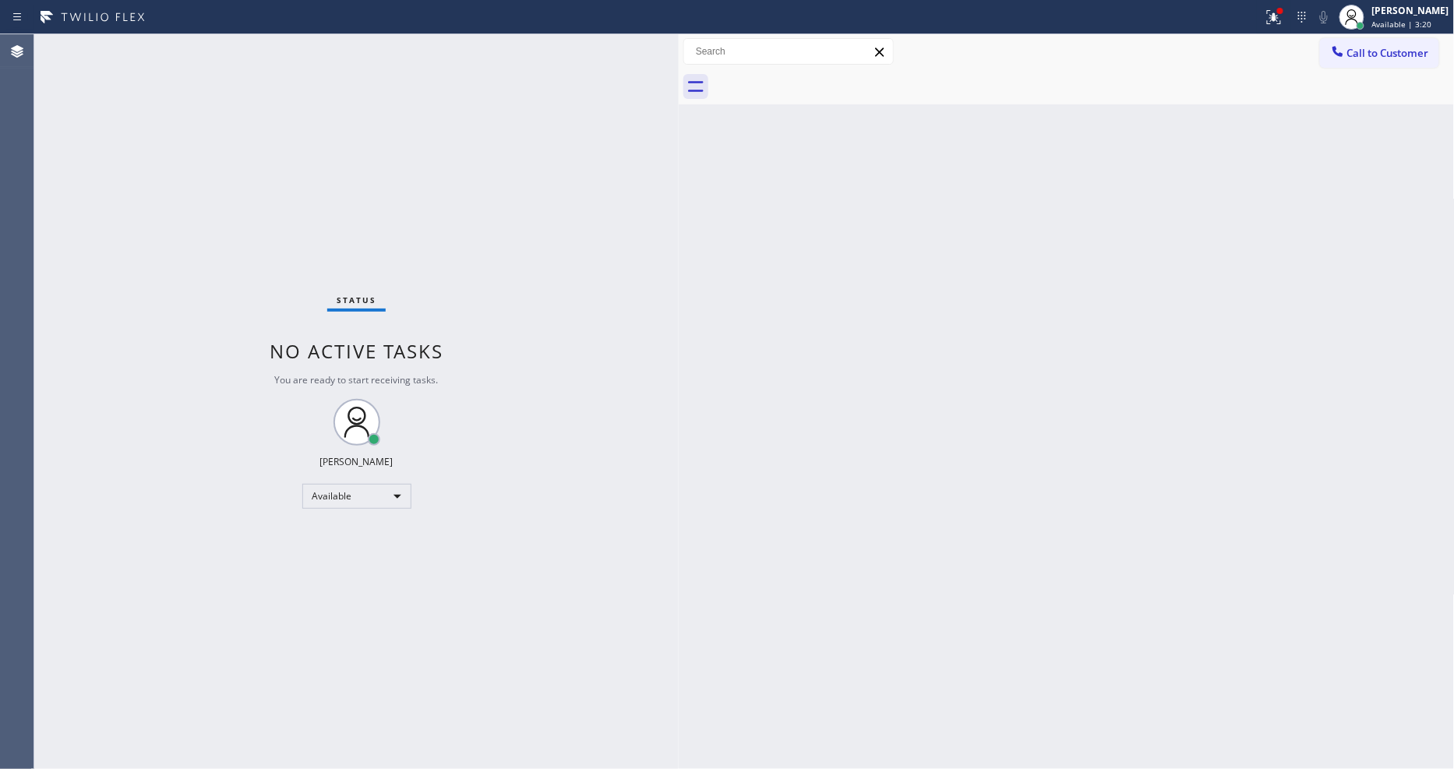
click at [183, 44] on div "Status No active tasks You are ready to start receiving tasks. [PERSON_NAME] Av…" at bounding box center [356, 401] width 644 height 735
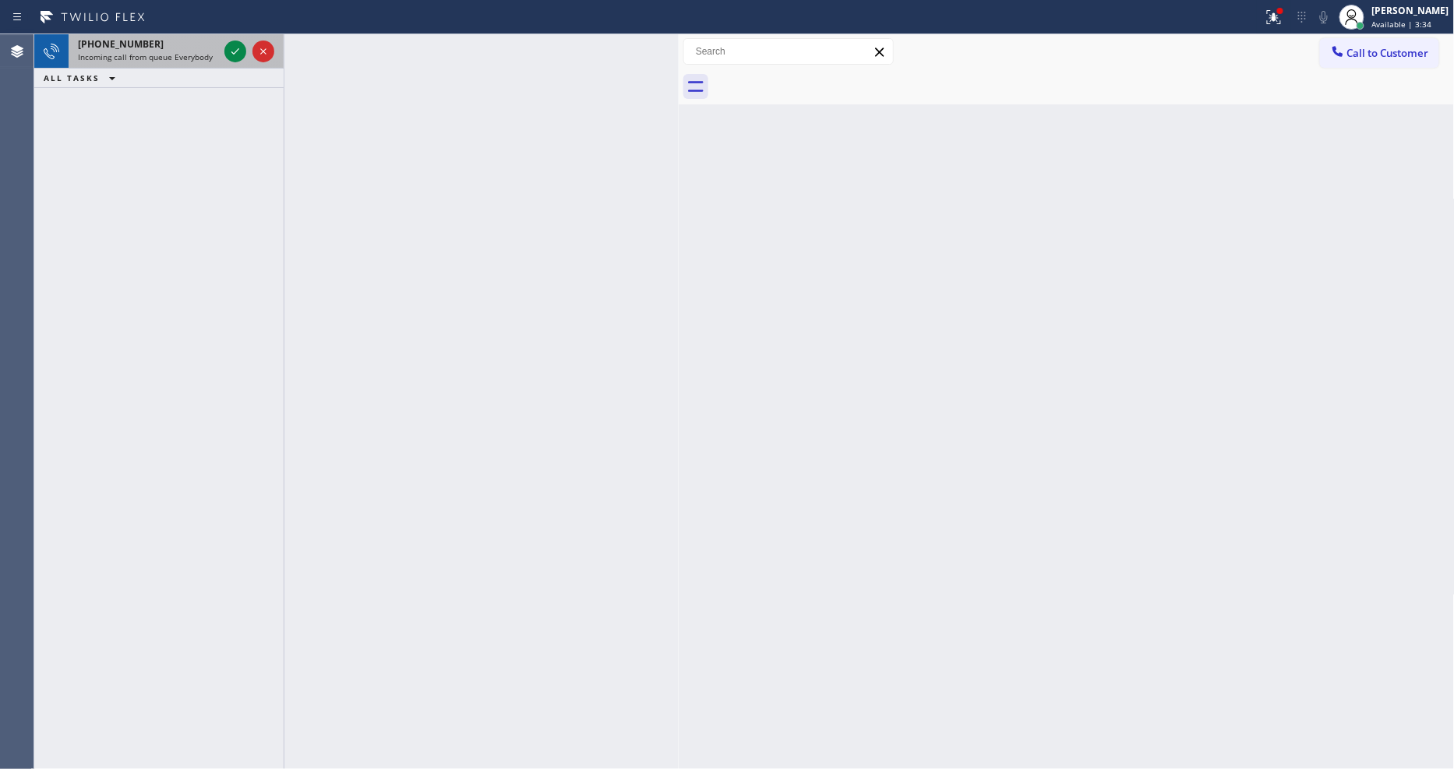
click at [232, 50] on icon at bounding box center [235, 51] width 19 height 19
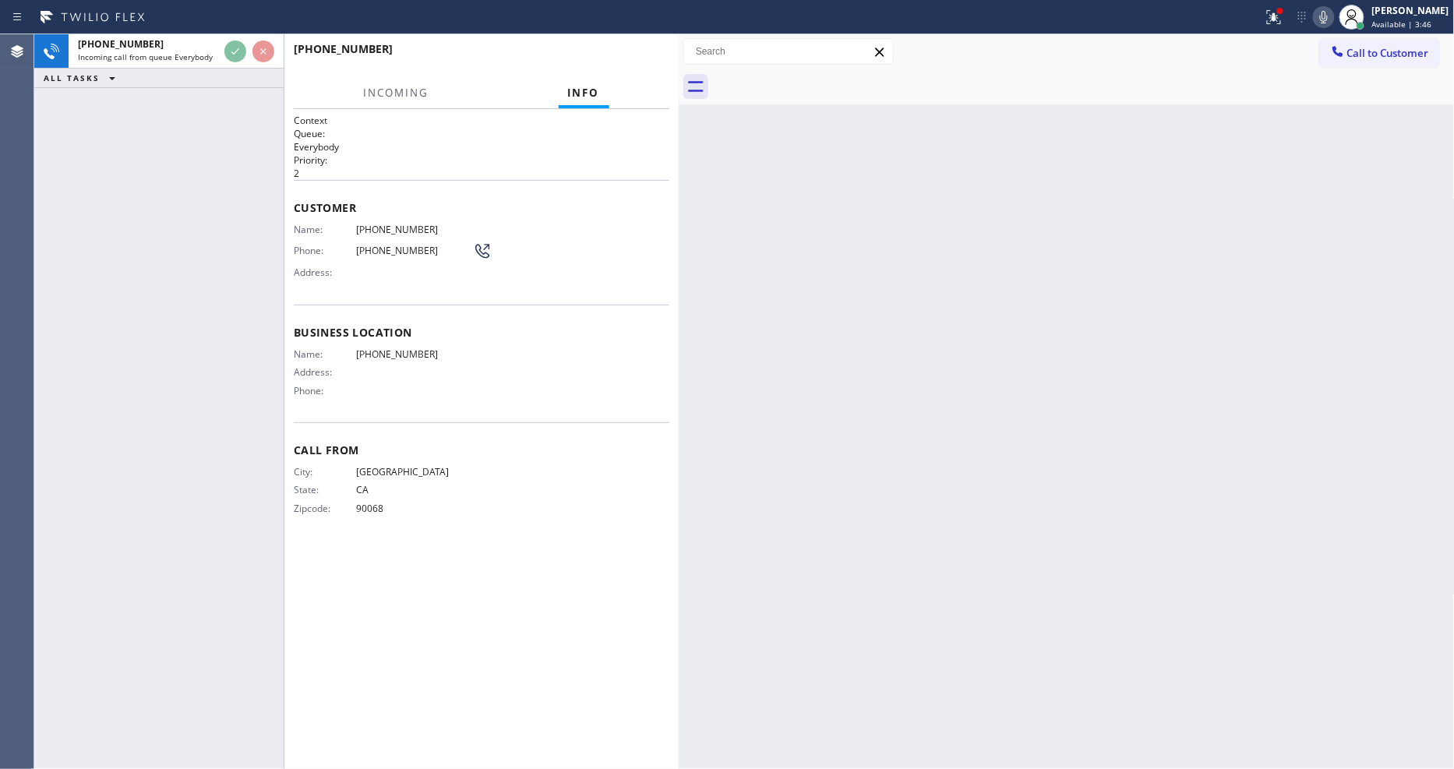
click at [892, 393] on div "Back to Dashboard Change Sender ID Customers Technicians Select a contact Outbo…" at bounding box center [1067, 401] width 776 height 735
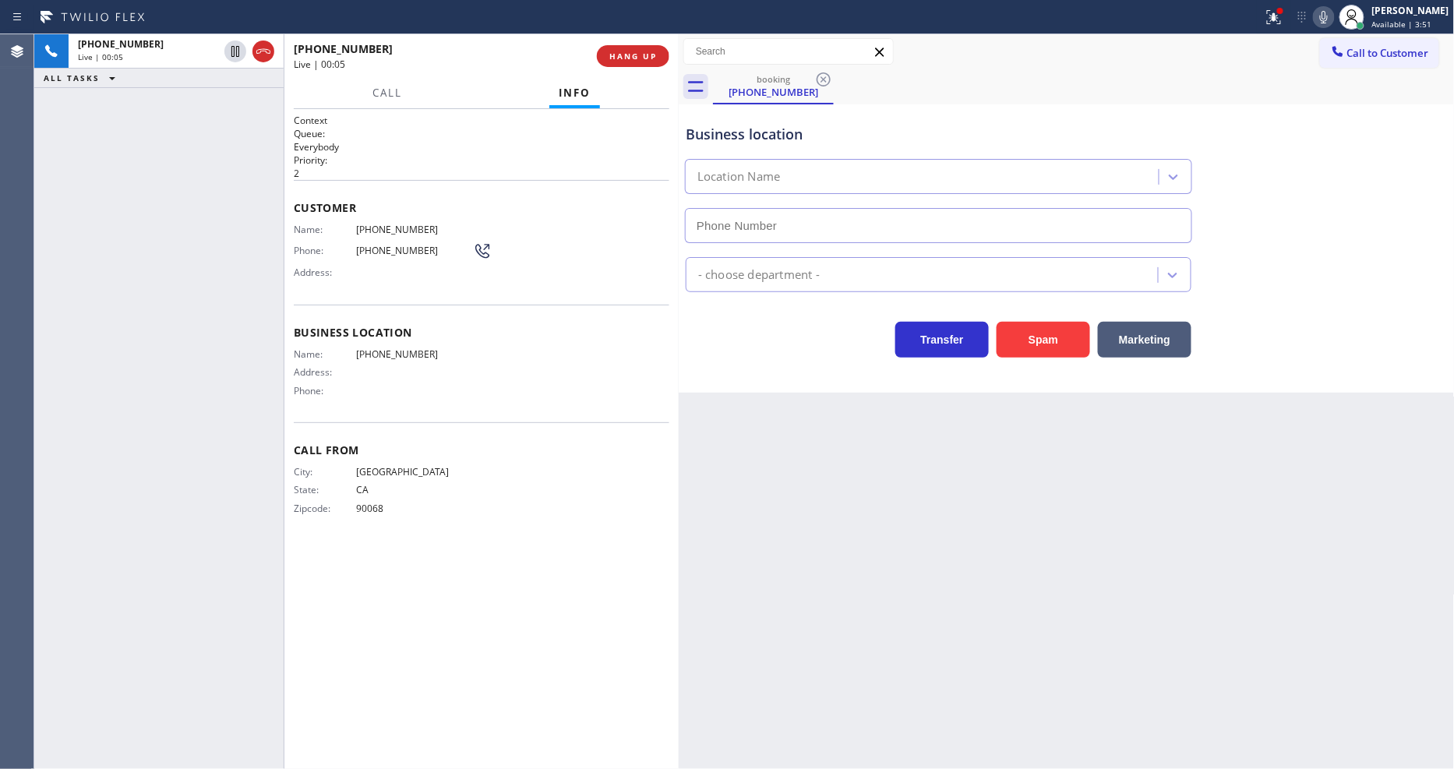
click at [622, 411] on div "Business location Name: (323) 690-1098 Address: Phone:" at bounding box center [482, 364] width 376 height 118
click at [623, 62] on button "HANG UP" at bounding box center [633, 56] width 72 height 22
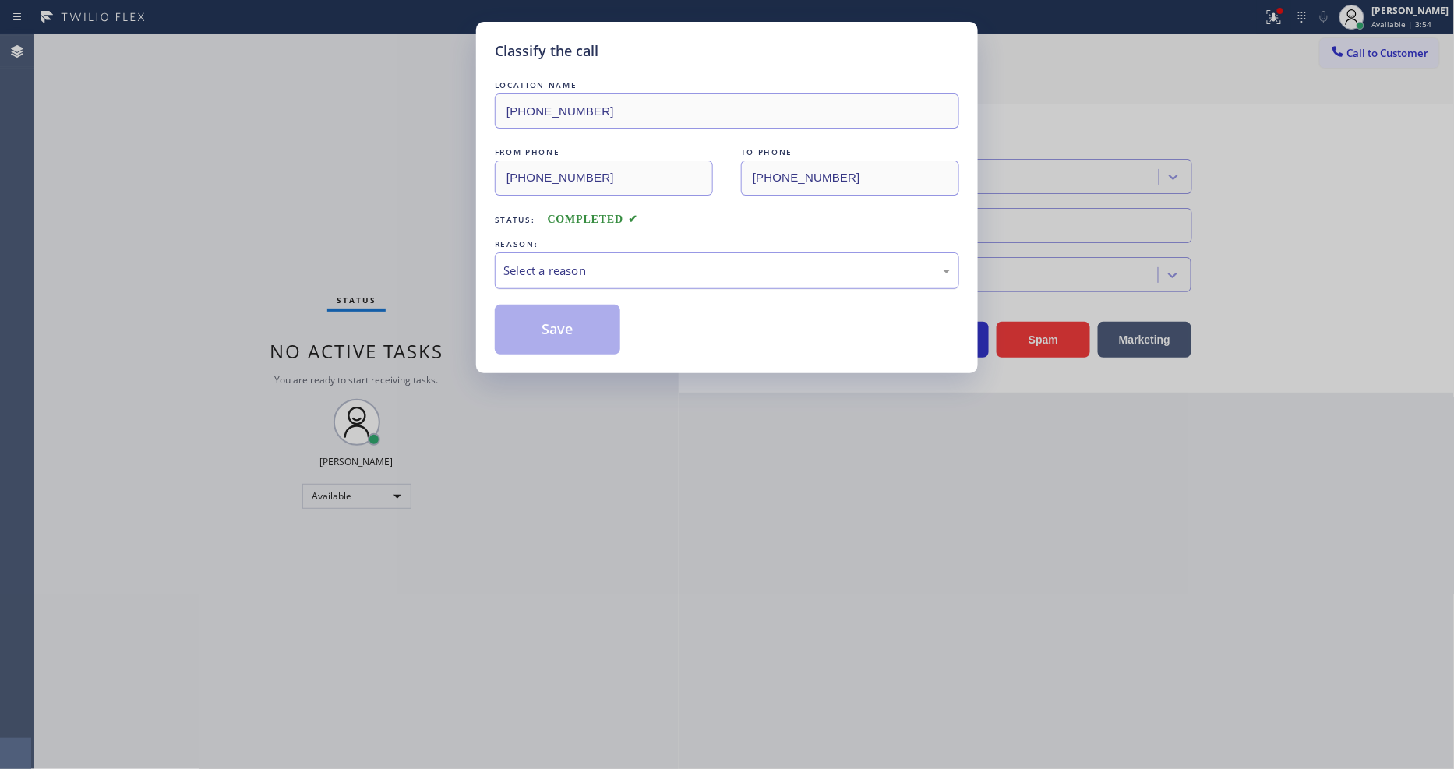
click at [579, 271] on div "Select a reason" at bounding box center [726, 271] width 447 height 18
click at [566, 313] on button "Save" at bounding box center [557, 330] width 125 height 50
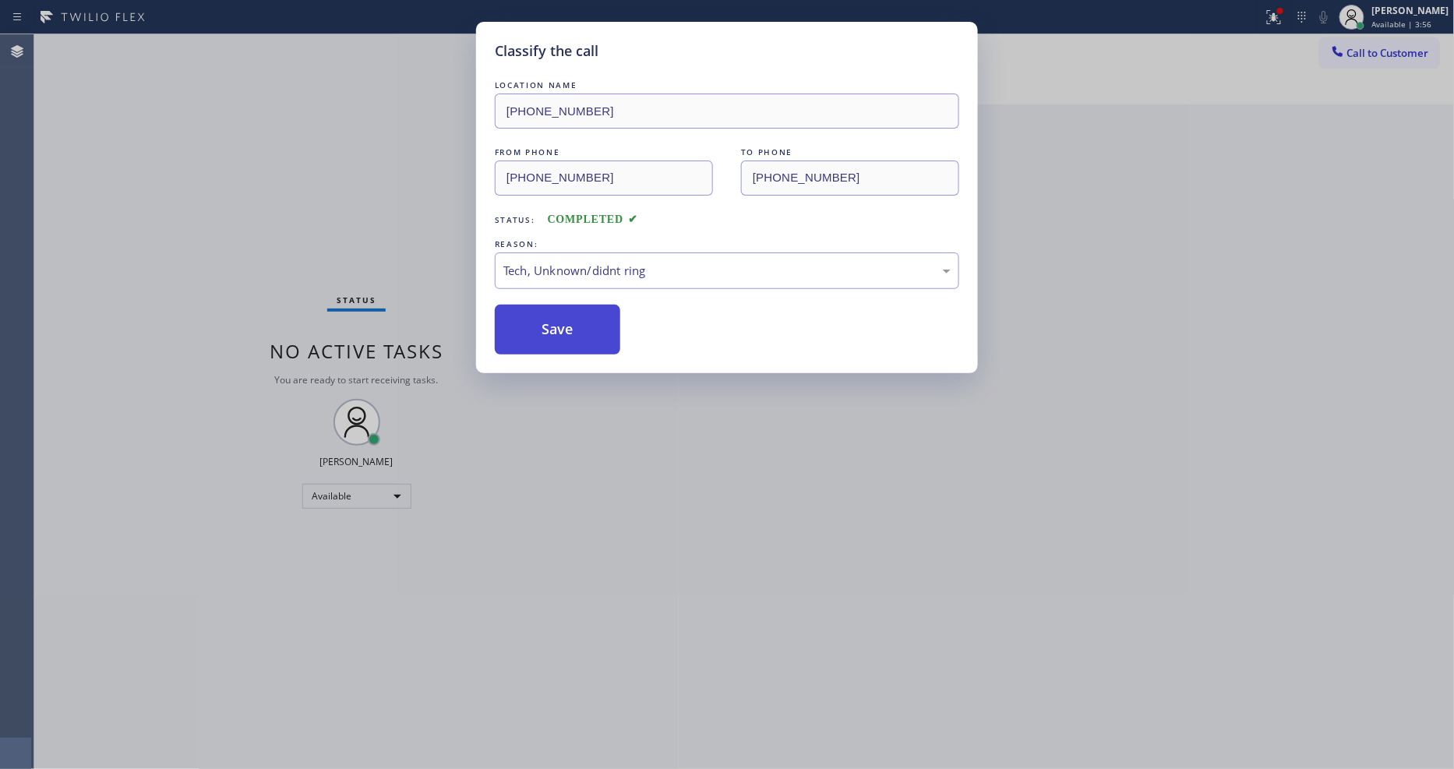
click at [566, 313] on button "Save" at bounding box center [557, 330] width 125 height 50
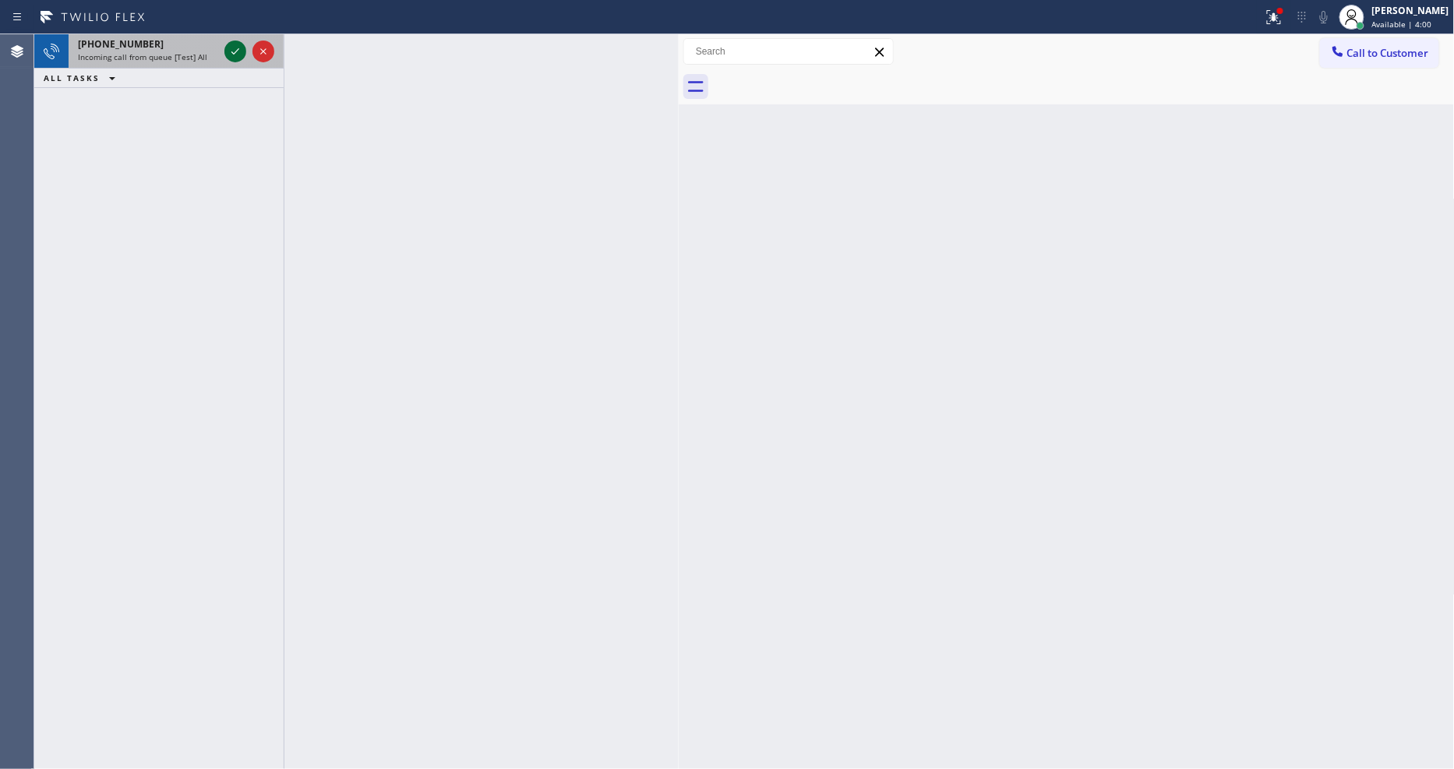
click at [228, 50] on icon at bounding box center [235, 51] width 19 height 19
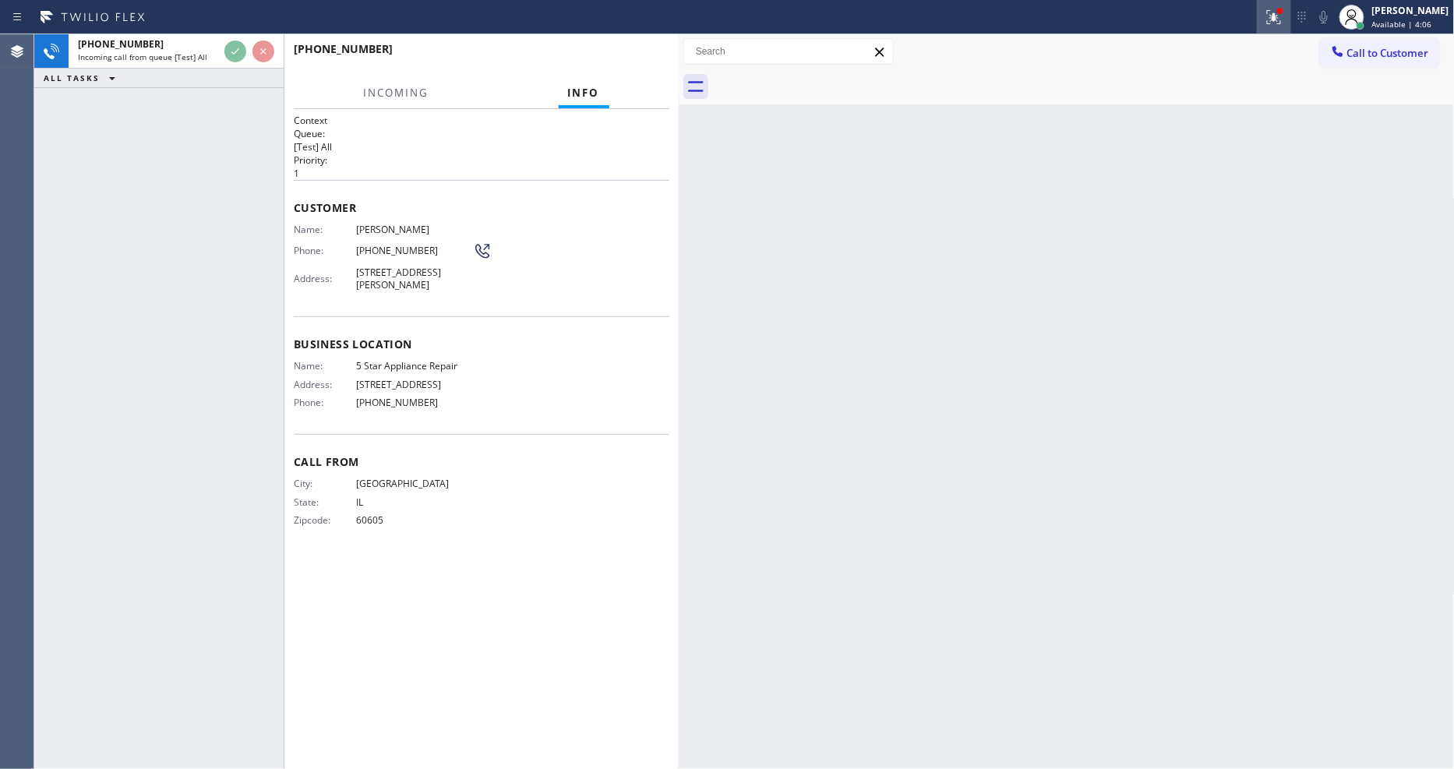
click at [1283, 20] on icon at bounding box center [1274, 17] width 19 height 19
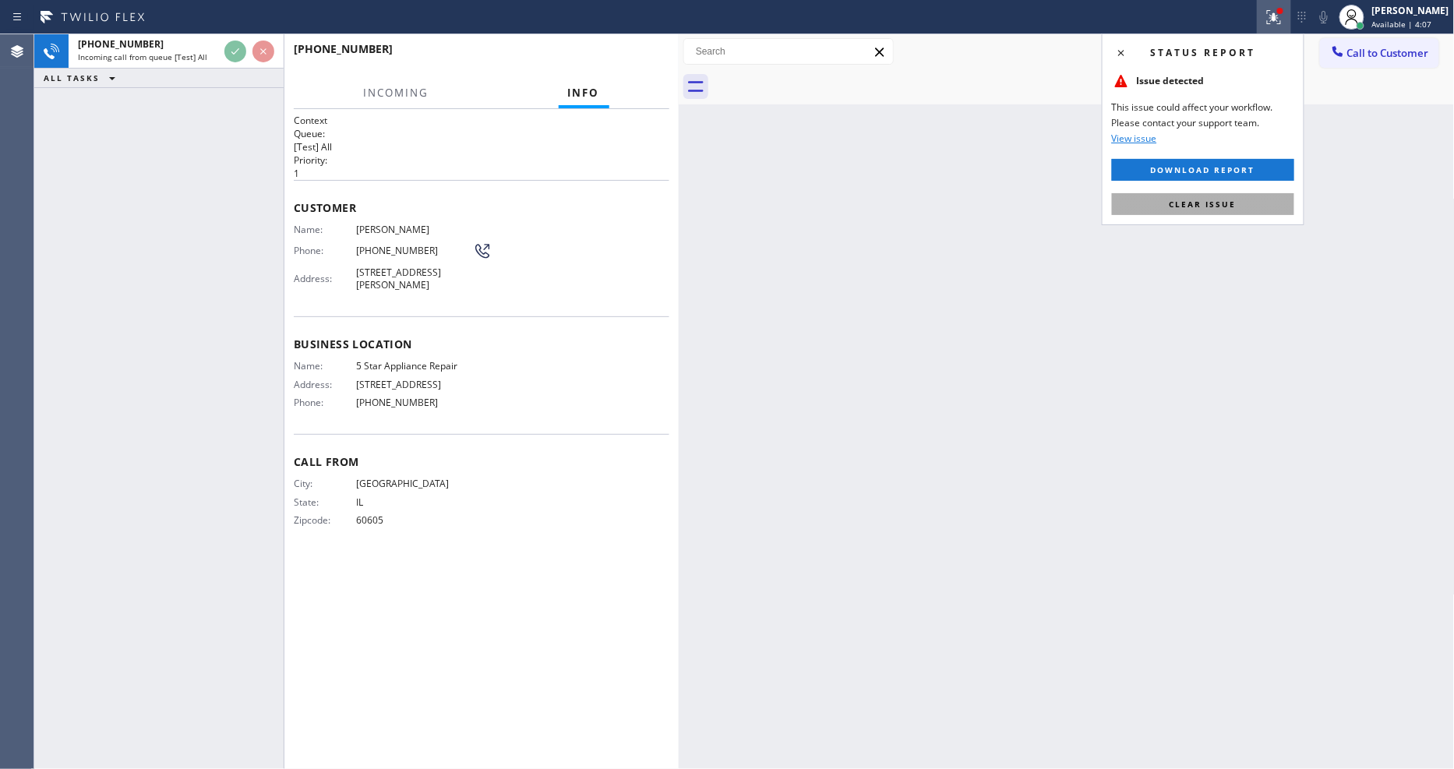
click at [1255, 197] on button "Clear issue" at bounding box center [1203, 204] width 182 height 22
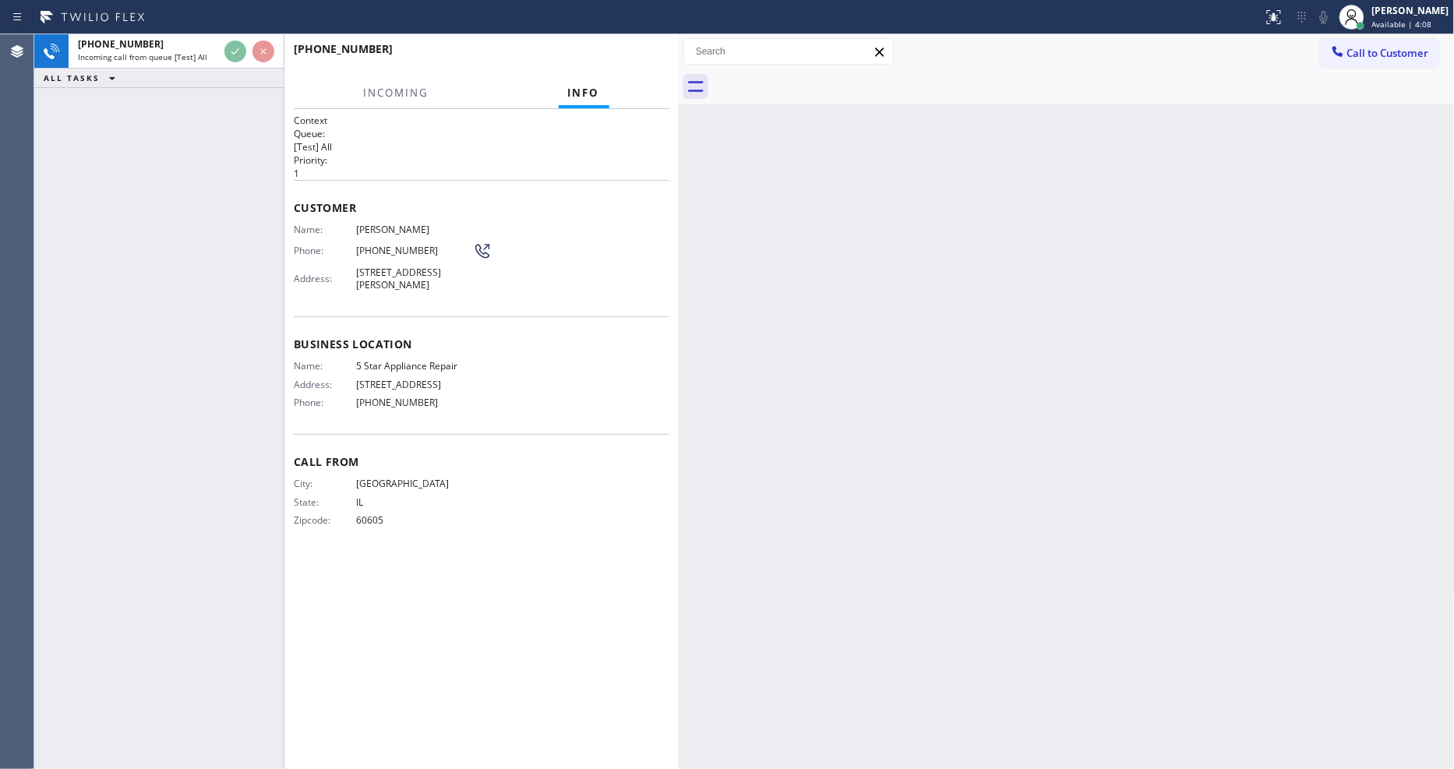
click at [642, 386] on div "Name: 5 Star Appliance Repair Address: 510 Foothill Rd Phone: (855) 731-4952" at bounding box center [482, 387] width 376 height 55
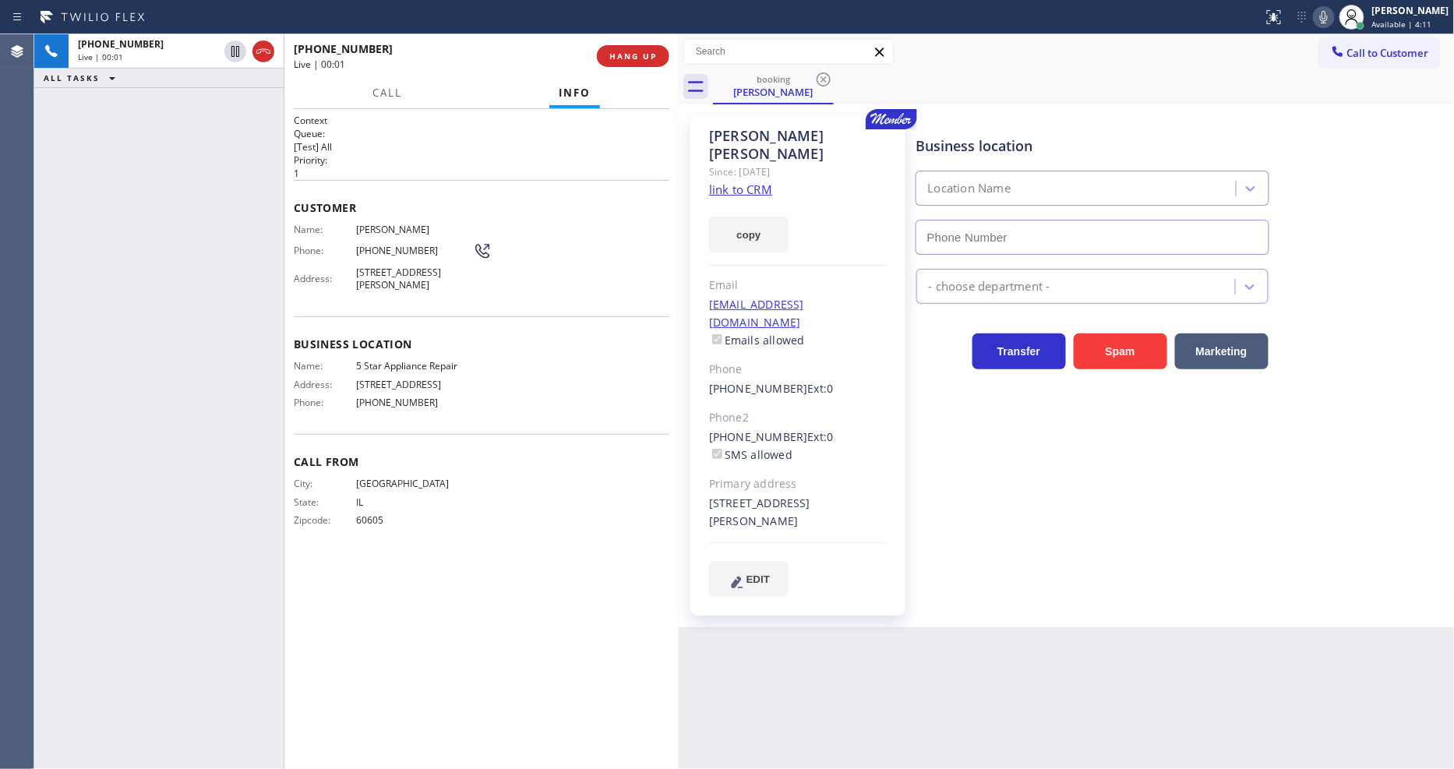
click at [737, 182] on link "link to CRM" at bounding box center [740, 190] width 63 height 16
type input "[PHONE_NUMBER]"
drag, startPoint x: 236, startPoint y: 51, endPoint x: 563, endPoint y: 51, distance: 326.5
click at [236, 51] on icon at bounding box center [235, 51] width 8 height 11
click at [1331, 9] on icon at bounding box center [1324, 17] width 19 height 19
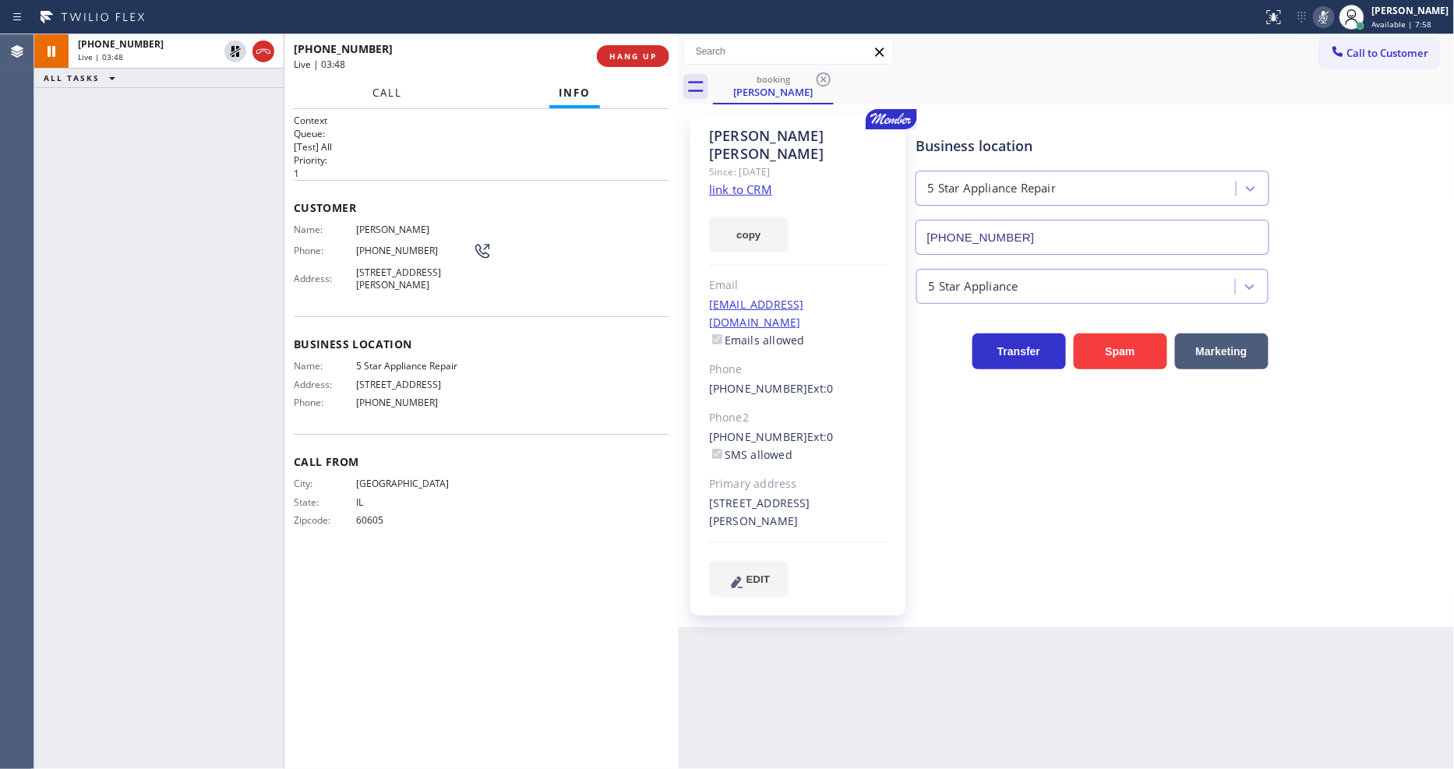
drag, startPoint x: 390, startPoint y: 87, endPoint x: 500, endPoint y: 337, distance: 273.9
click at [390, 87] on span "Call" at bounding box center [388, 93] width 30 height 14
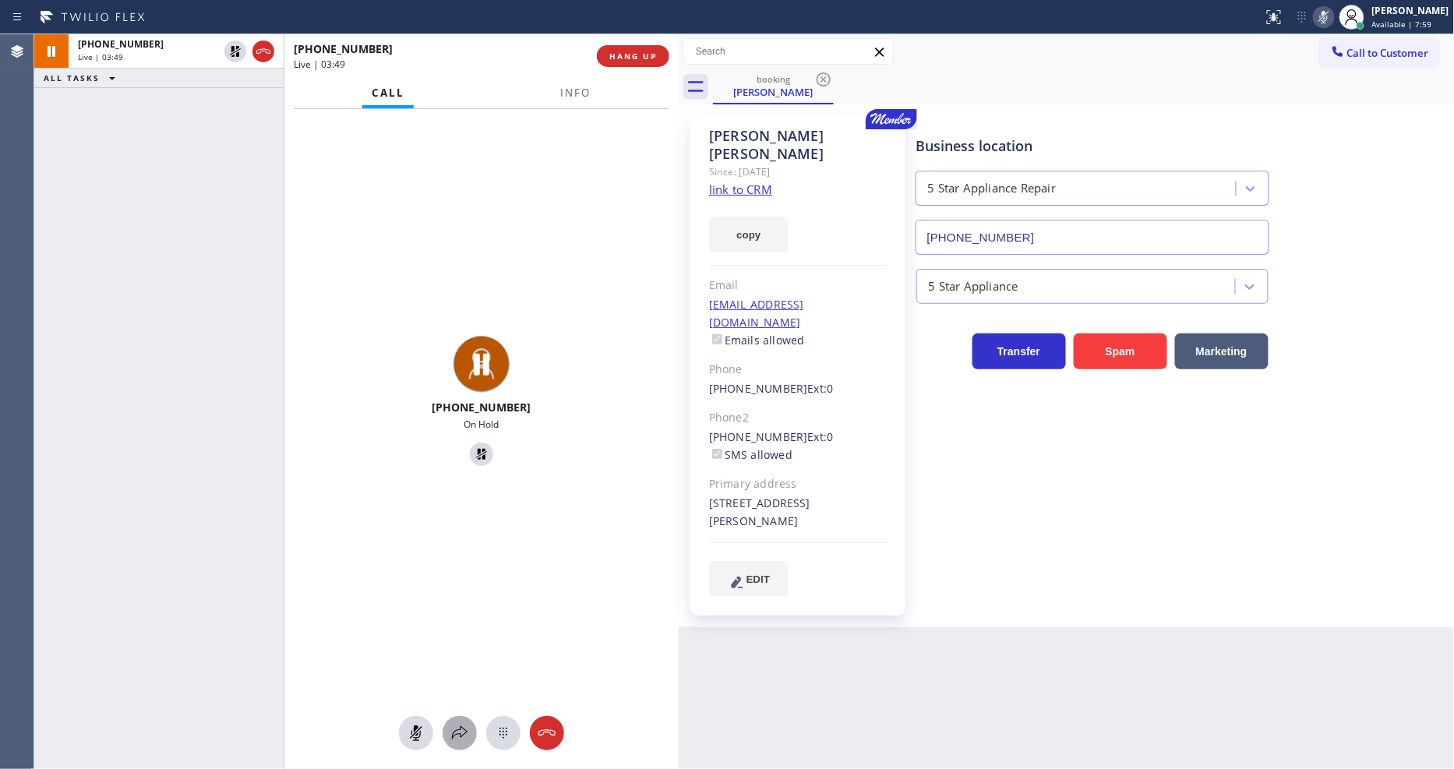
click at [461, 728] on icon at bounding box center [460, 732] width 16 height 13
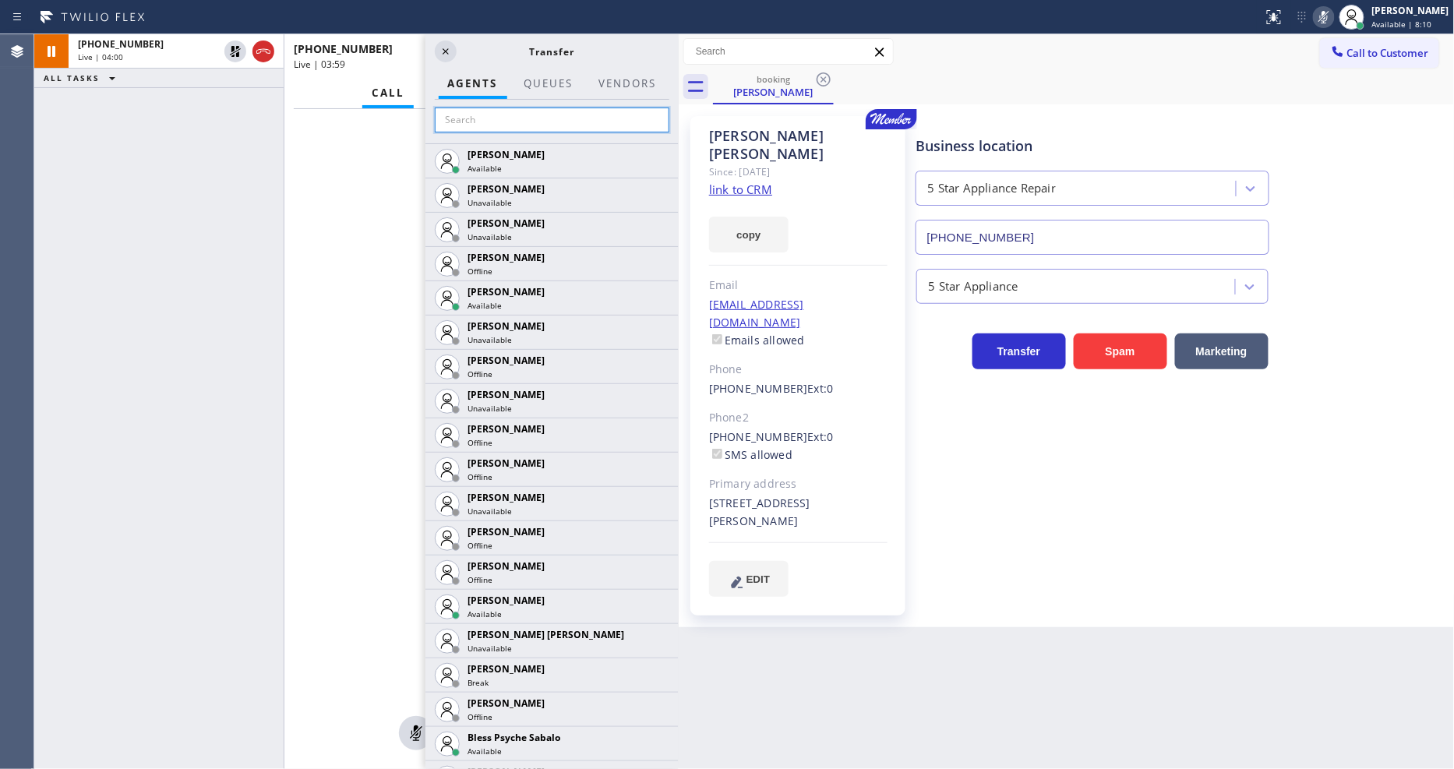
click at [542, 117] on input "text" at bounding box center [552, 120] width 235 height 25
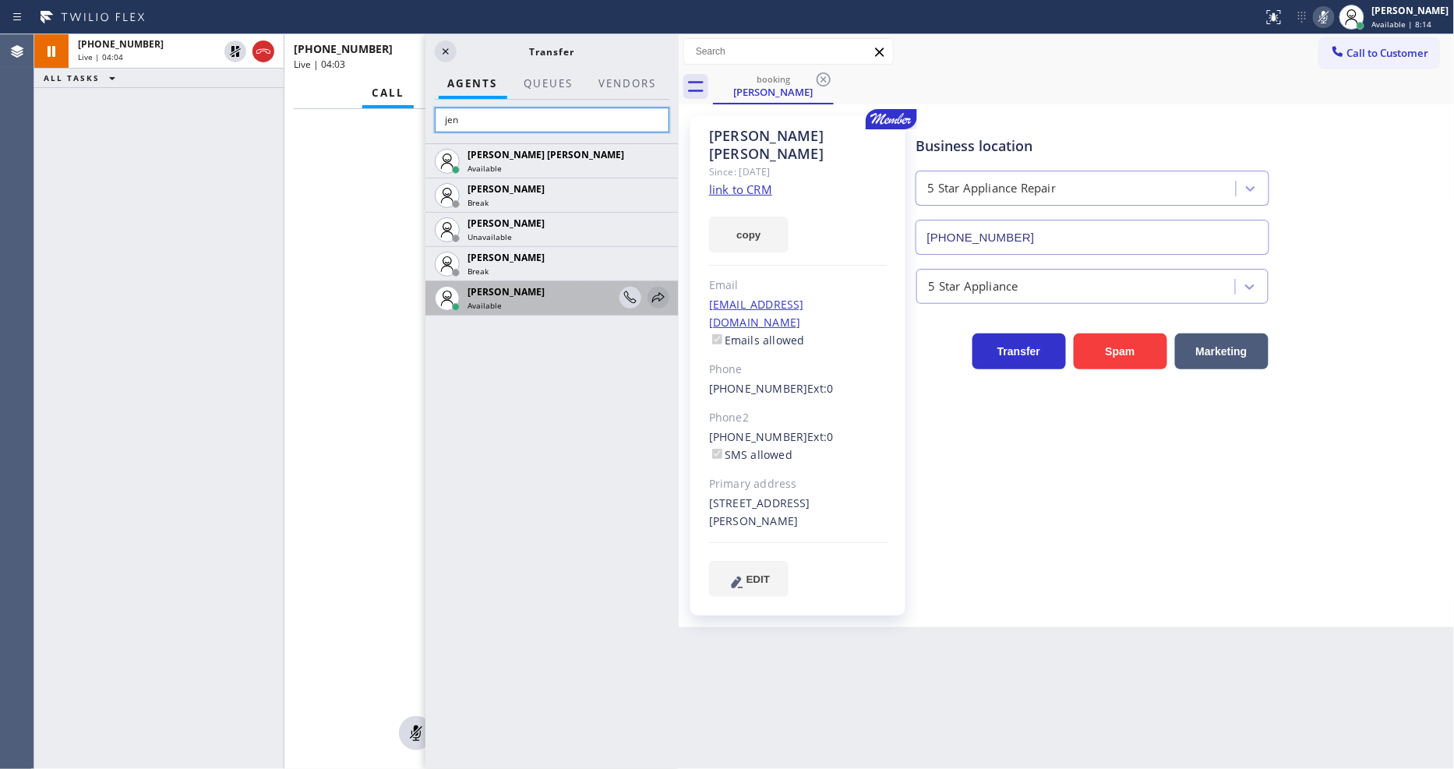
type input "jen"
click at [651, 298] on icon at bounding box center [658, 297] width 19 height 19
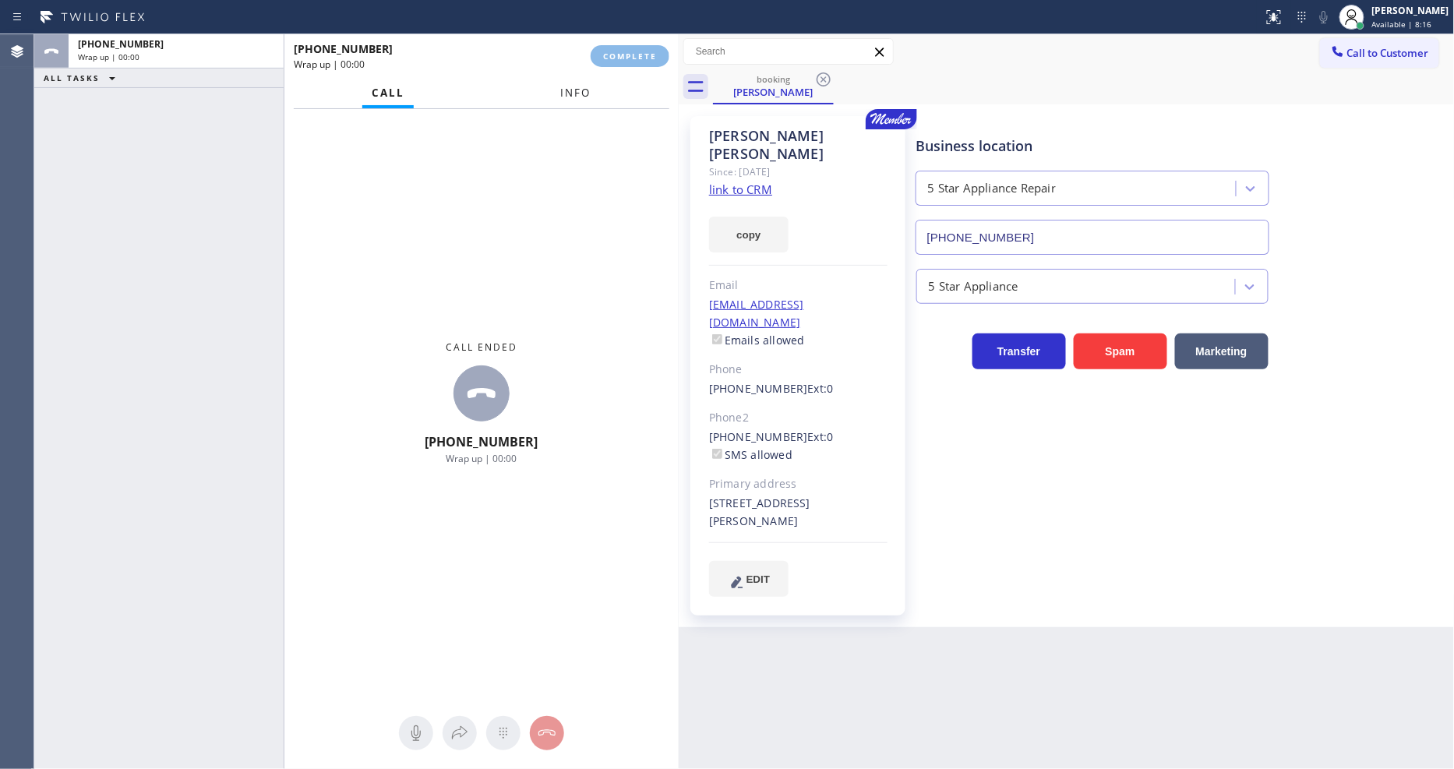
click at [579, 98] on button "Info" at bounding box center [576, 93] width 49 height 30
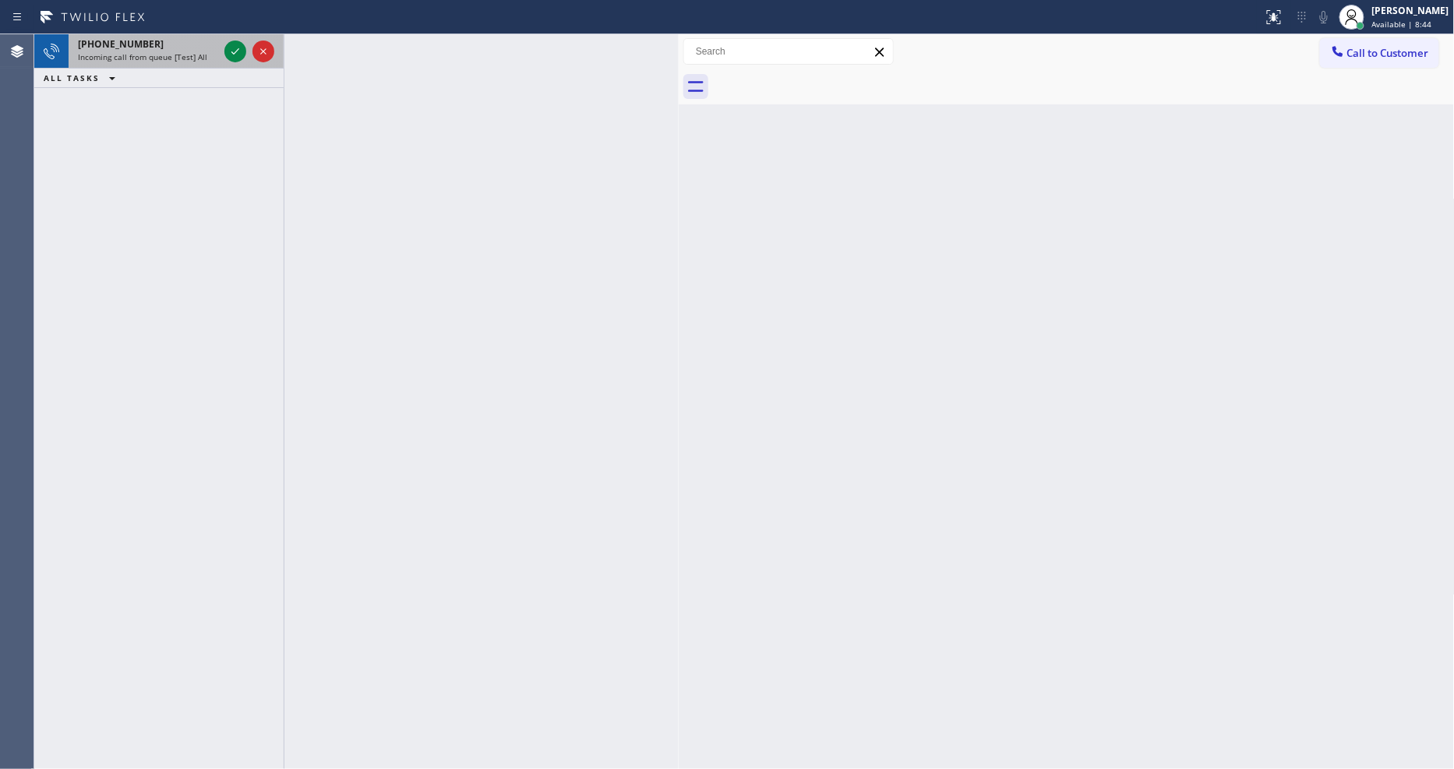
click at [175, 61] on span "Incoming call from queue [Test] All" at bounding box center [142, 56] width 129 height 11
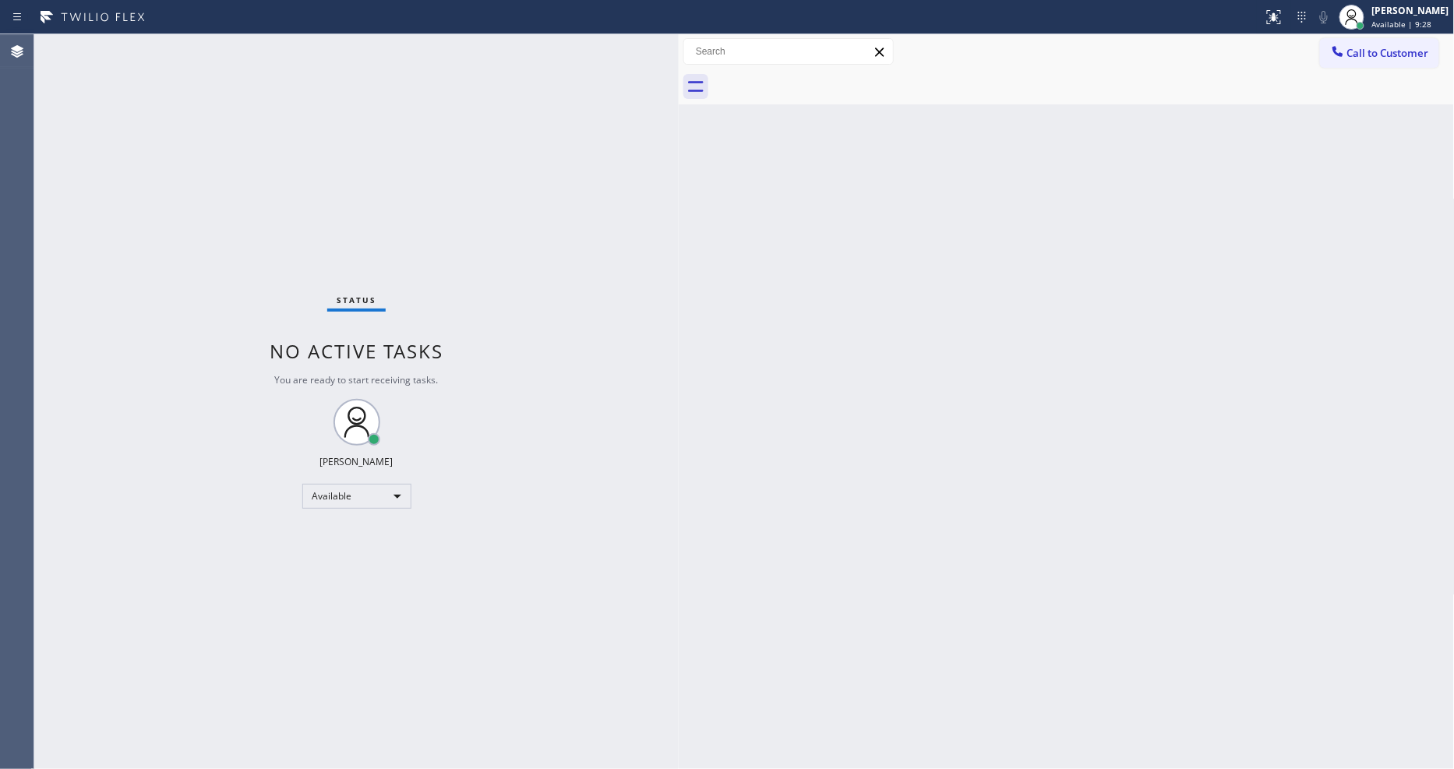
click at [228, 49] on div "Status No active tasks You are ready to start receiving tasks. [PERSON_NAME] Av…" at bounding box center [356, 401] width 644 height 735
click at [204, 48] on div "Status No active tasks You are ready to start receiving tasks. [PERSON_NAME] Av…" at bounding box center [356, 401] width 644 height 735
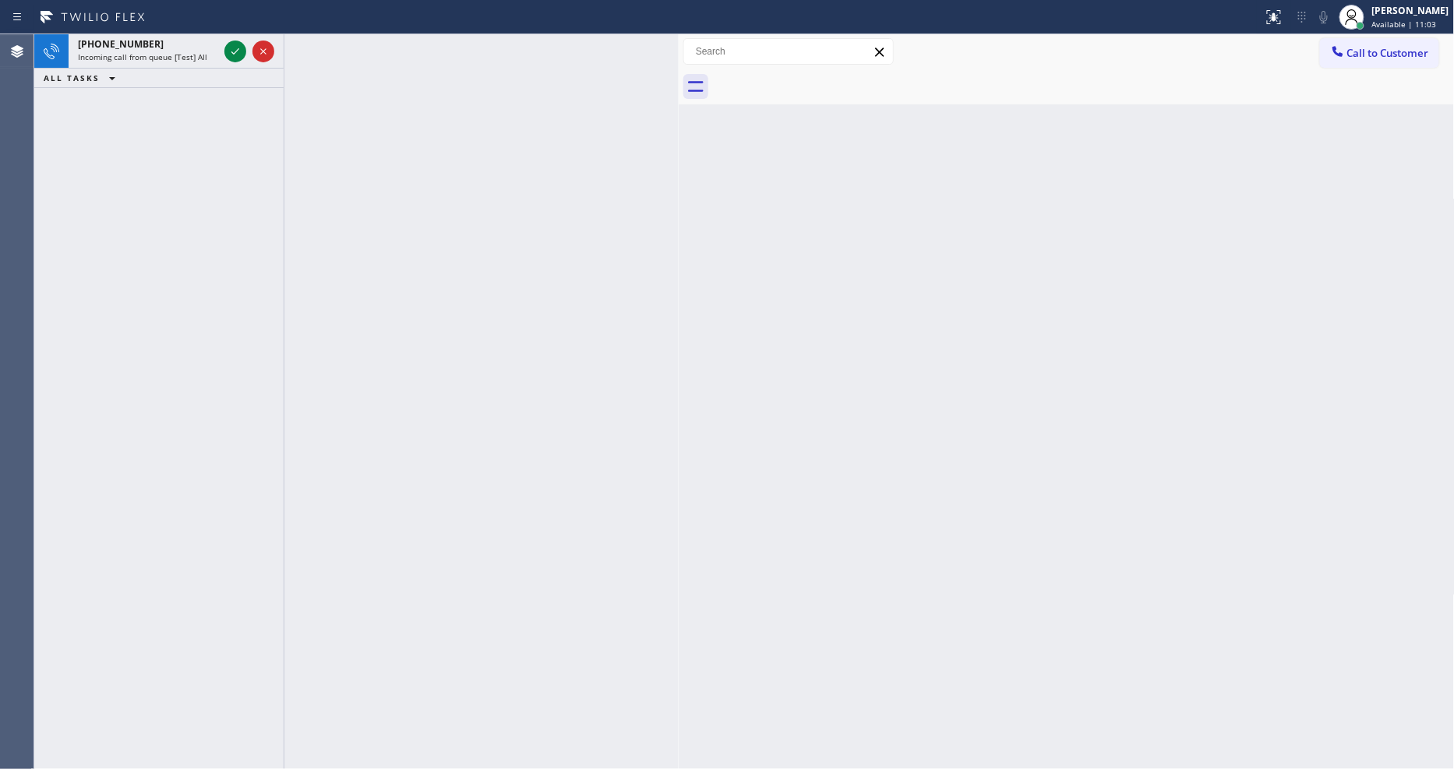
click at [231, 52] on icon at bounding box center [235, 51] width 8 height 6
click at [237, 48] on icon at bounding box center [235, 51] width 19 height 19
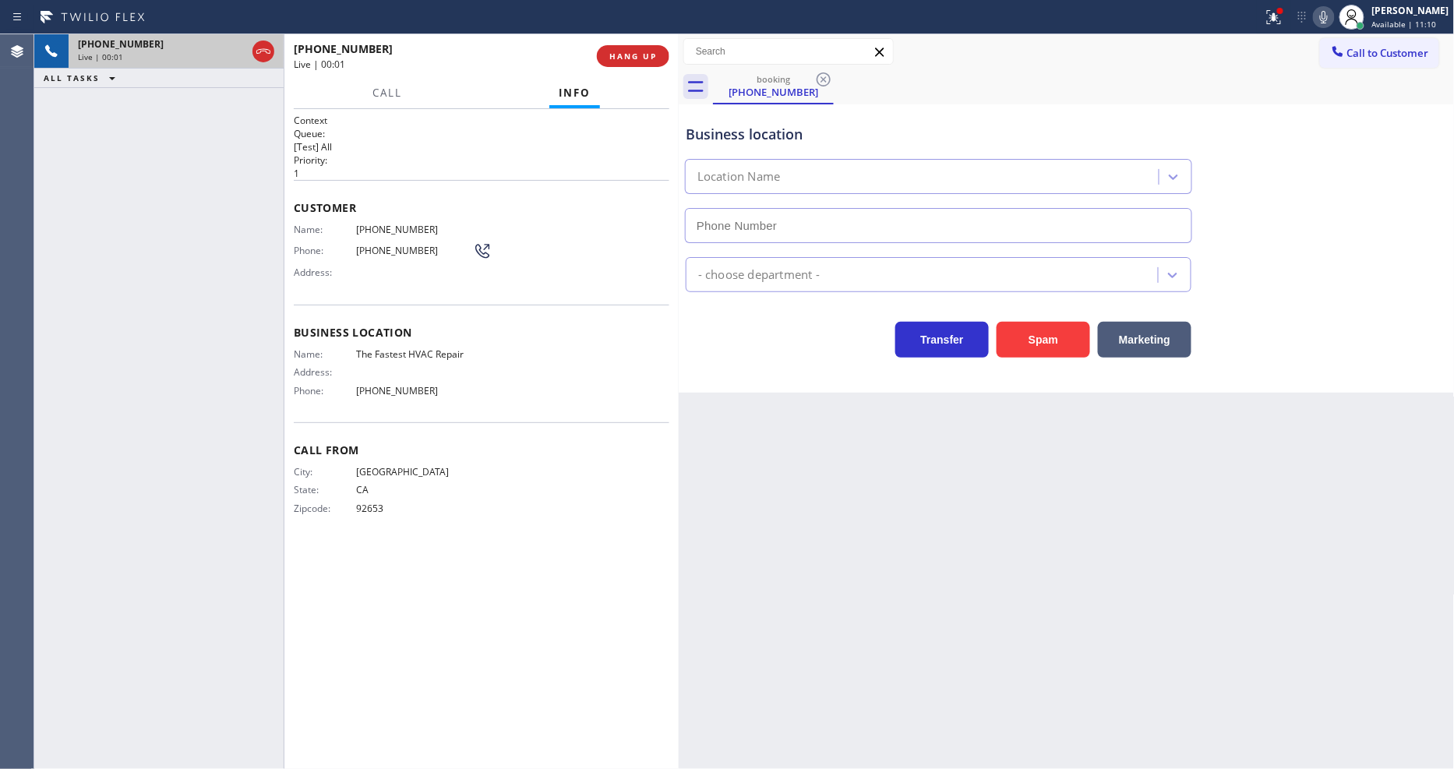
type input "[PHONE_NUMBER]"
click at [630, 51] on span "HANG UP" at bounding box center [633, 56] width 48 height 11
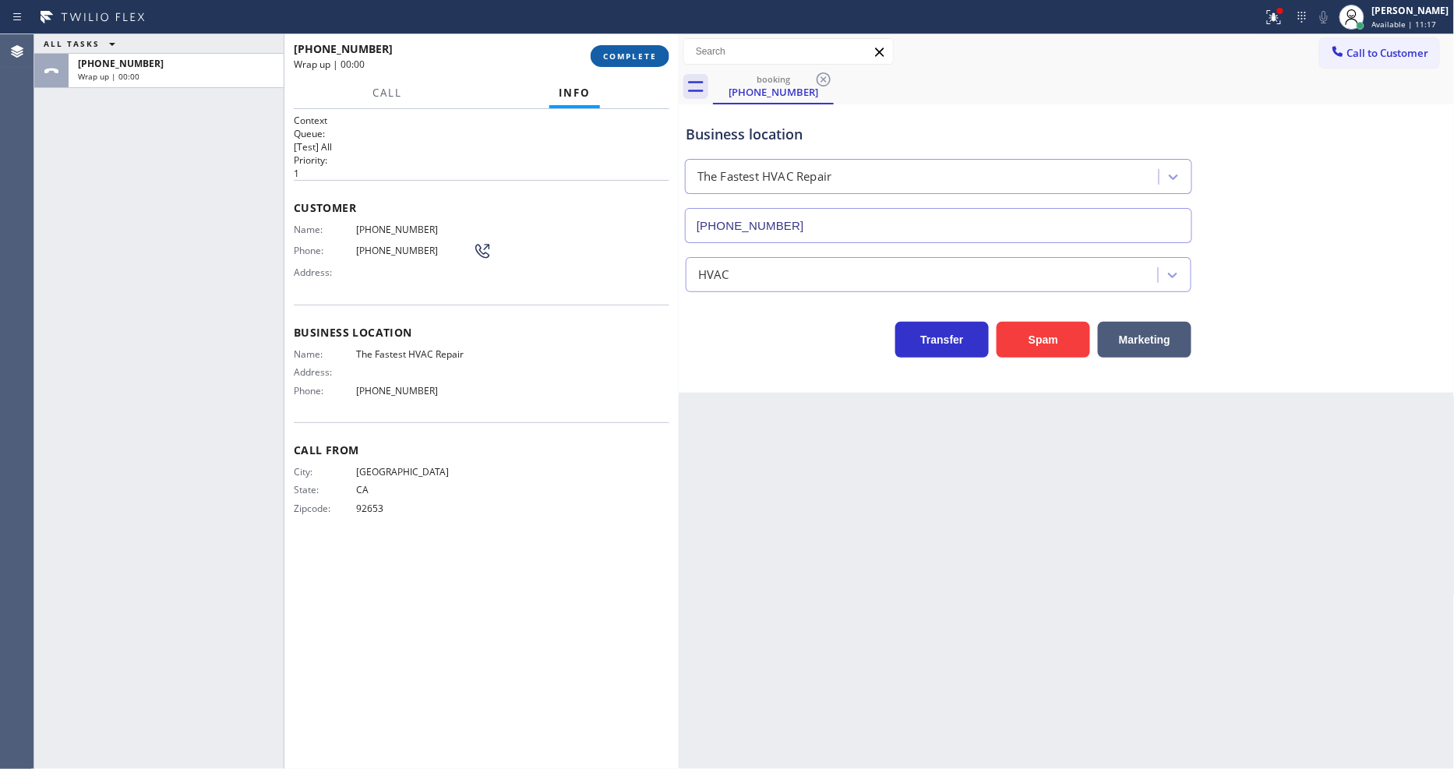
click at [630, 51] on span "COMPLETE" at bounding box center [630, 56] width 54 height 11
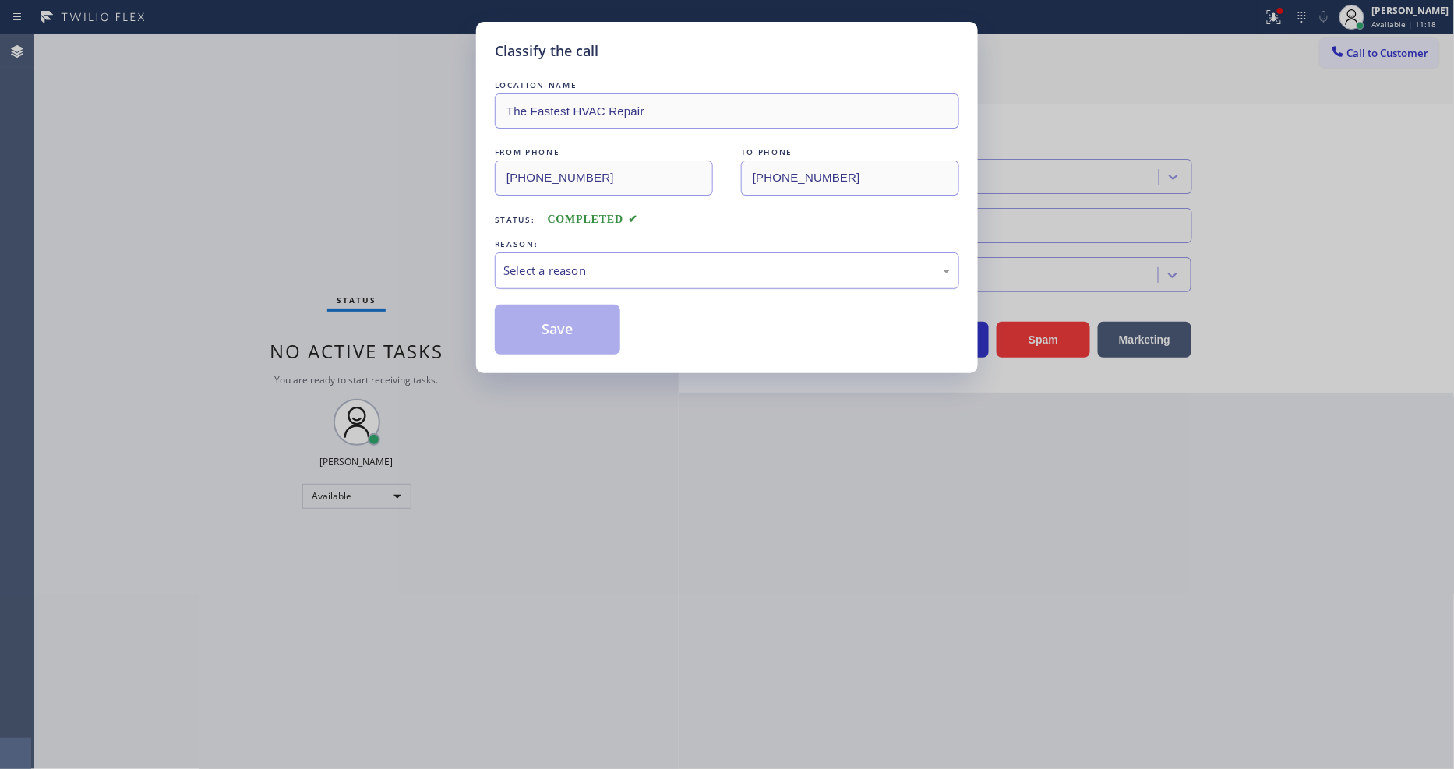
click at [572, 279] on div "Select a reason" at bounding box center [727, 270] width 464 height 37
click at [564, 323] on button "Save" at bounding box center [557, 330] width 125 height 50
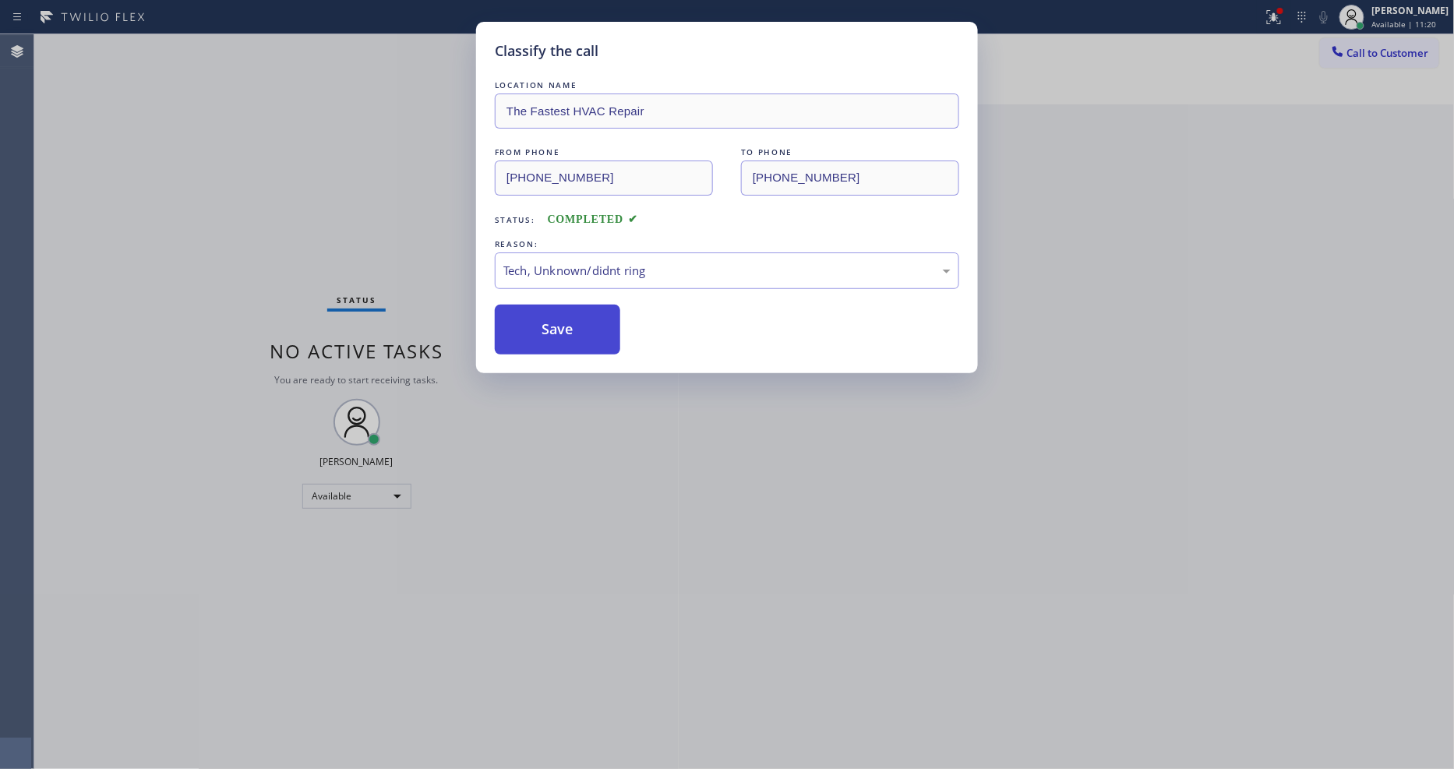
click at [564, 323] on button "Save" at bounding box center [557, 330] width 125 height 50
click at [1282, 19] on icon at bounding box center [1274, 17] width 19 height 19
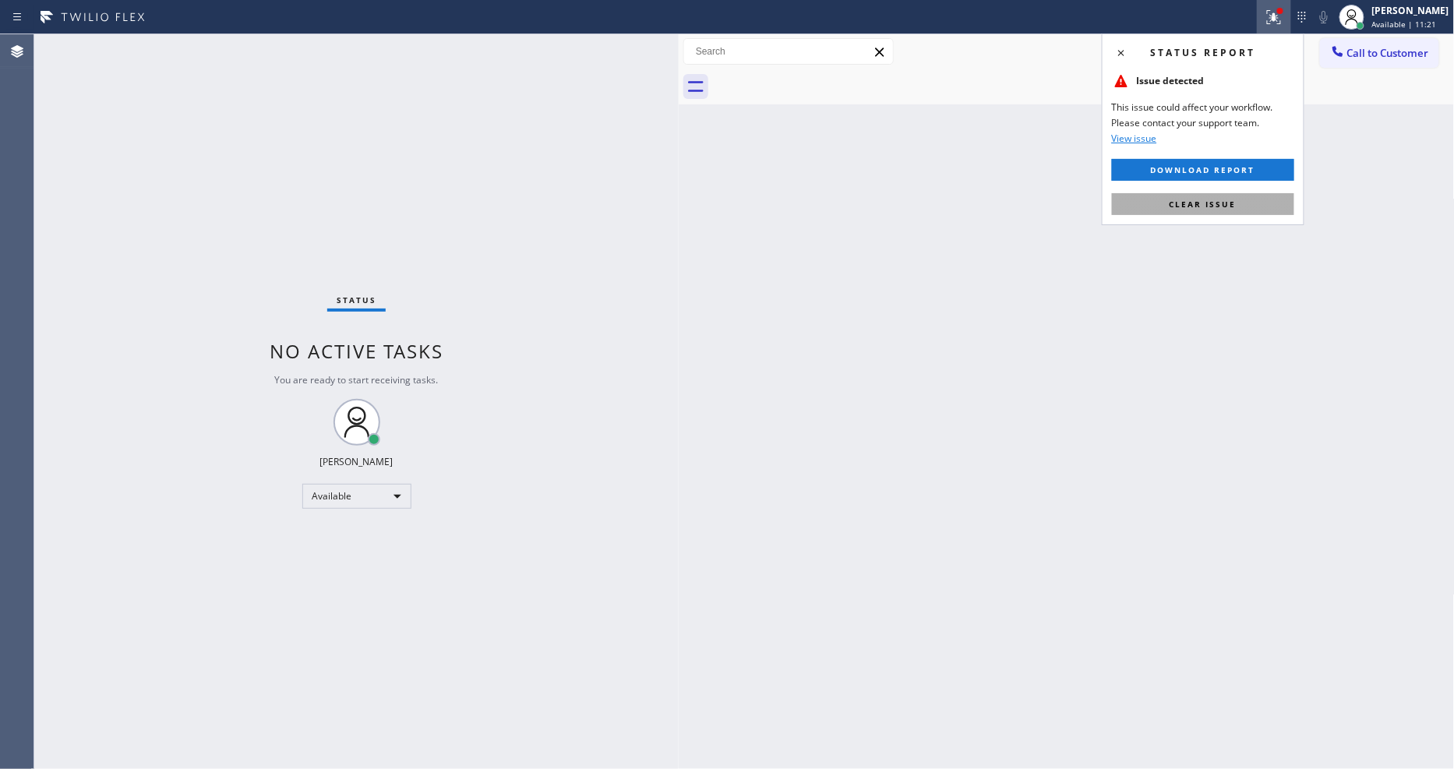
click at [1202, 206] on span "Clear issue" at bounding box center [1203, 204] width 67 height 11
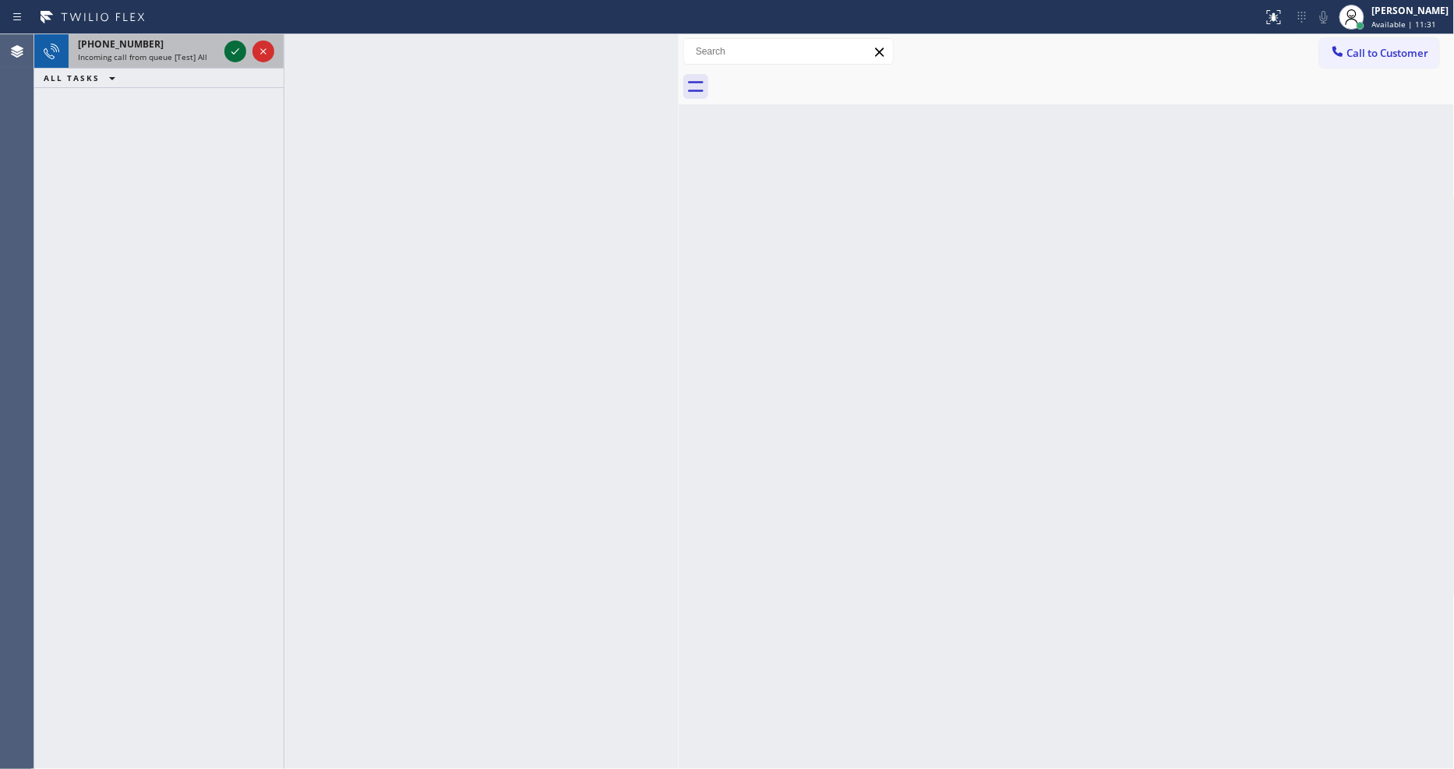
click at [235, 55] on icon at bounding box center [235, 51] width 19 height 19
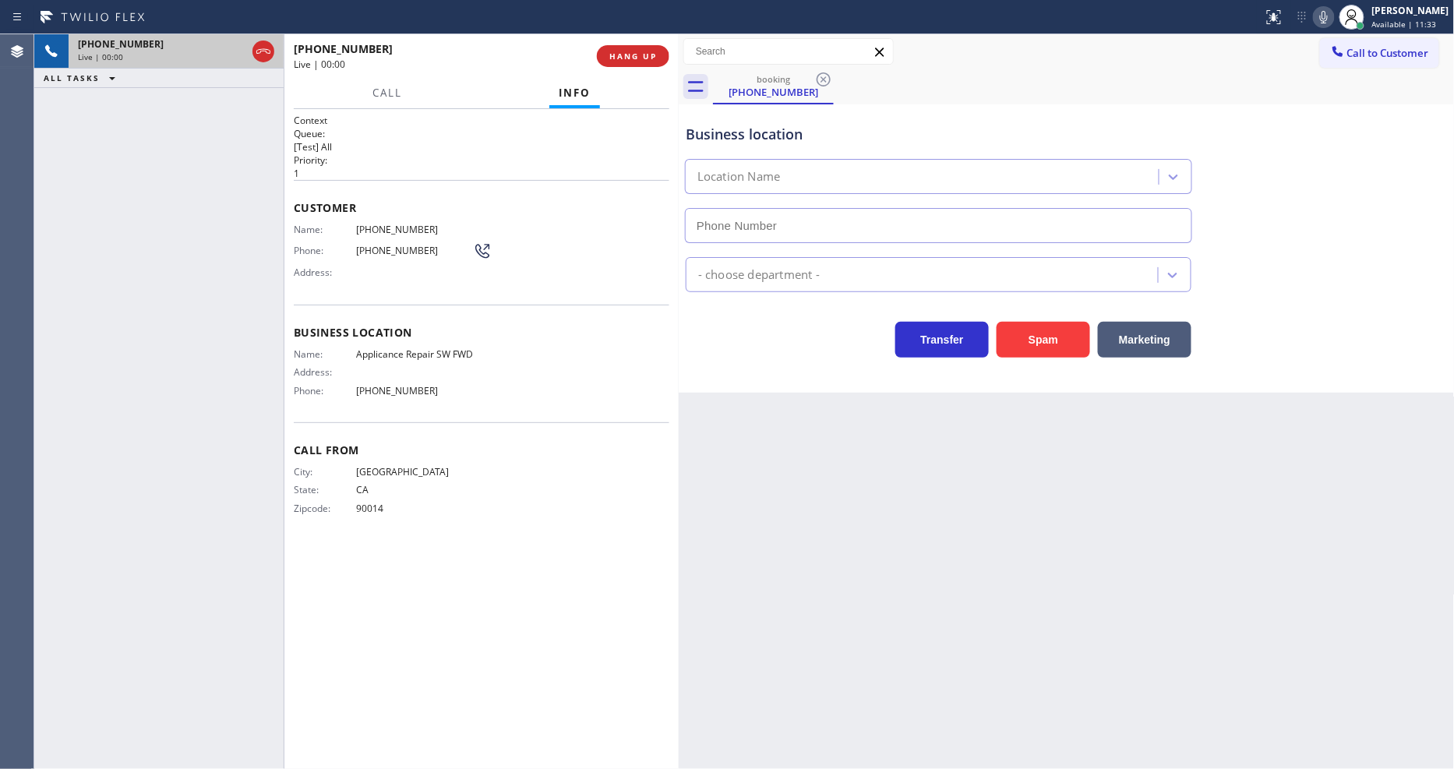
type input "[PHONE_NUMBER]"
click at [618, 51] on span "HANG UP" at bounding box center [633, 56] width 48 height 11
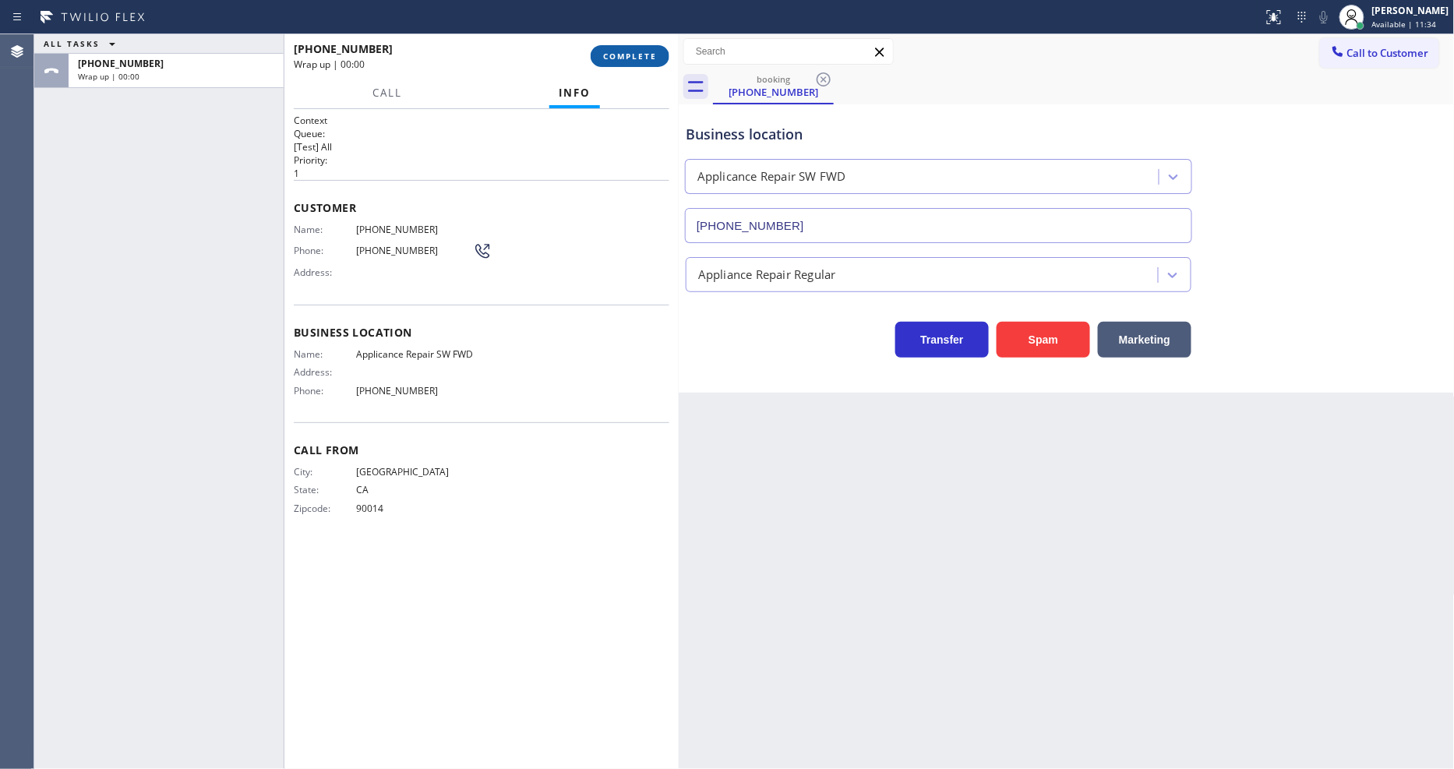
drag, startPoint x: 618, startPoint y: 52, endPoint x: 837, endPoint y: 267, distance: 306.4
click at [618, 53] on span "COMPLETE" at bounding box center [630, 56] width 54 height 11
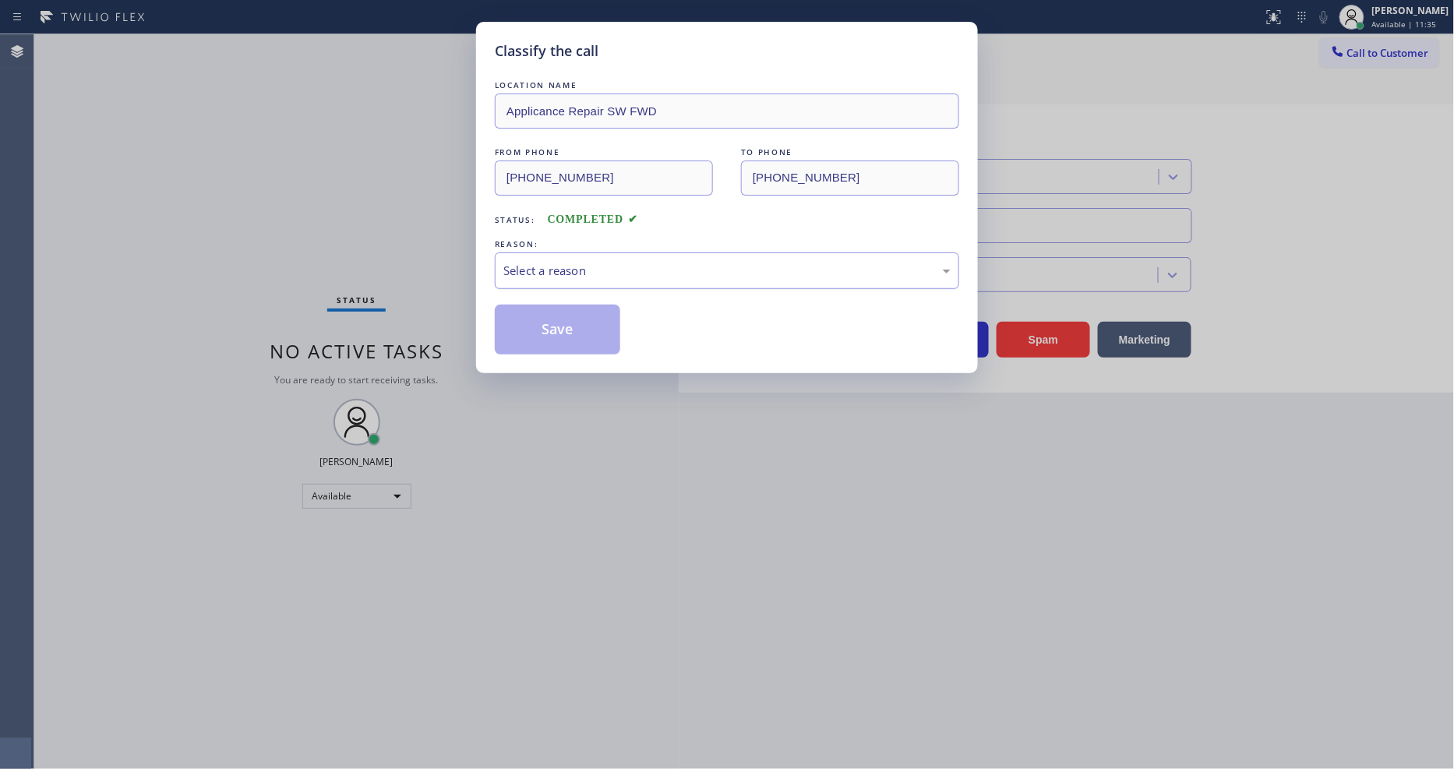
click at [571, 262] on div "Select a reason" at bounding box center [726, 271] width 447 height 18
click at [533, 313] on button "Save" at bounding box center [557, 330] width 125 height 50
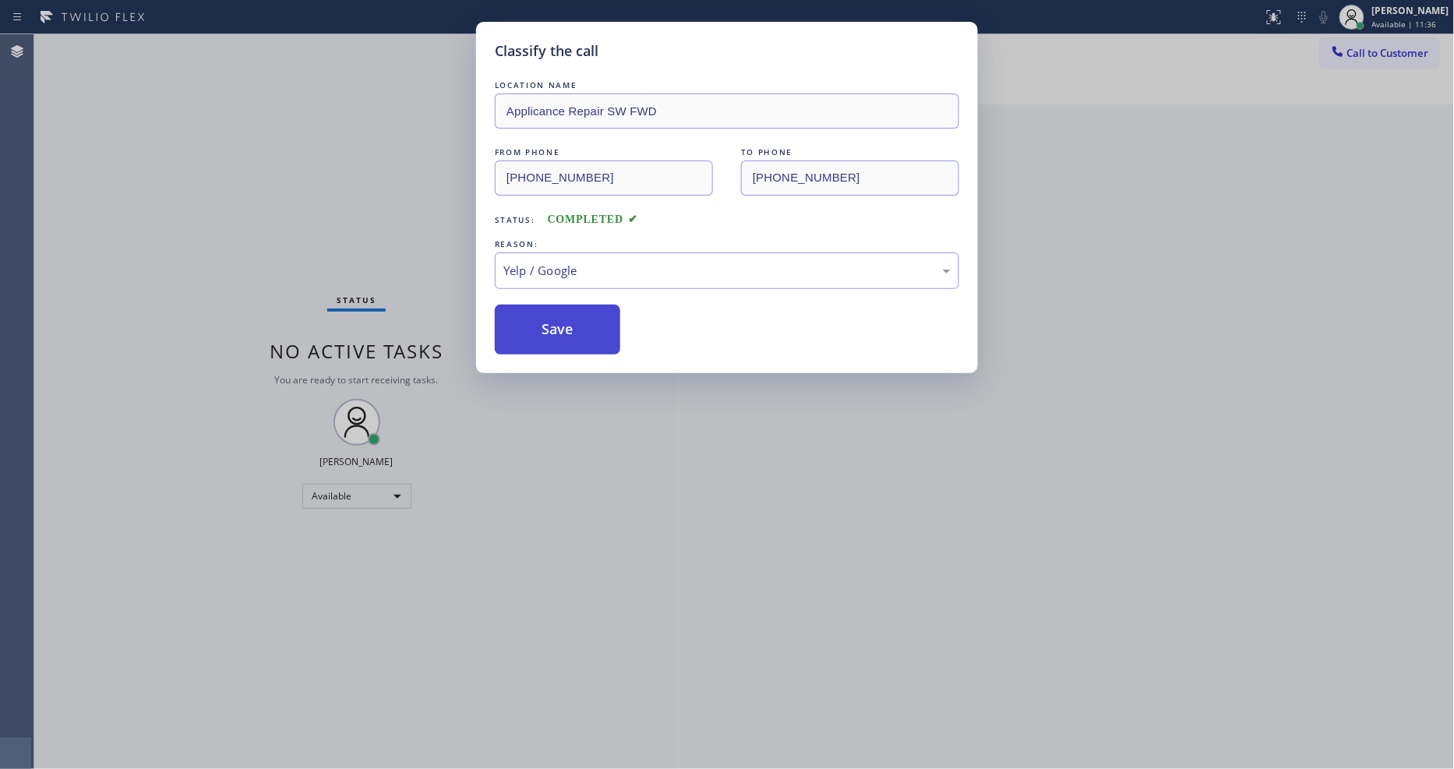
click at [533, 313] on button "Save" at bounding box center [557, 330] width 125 height 50
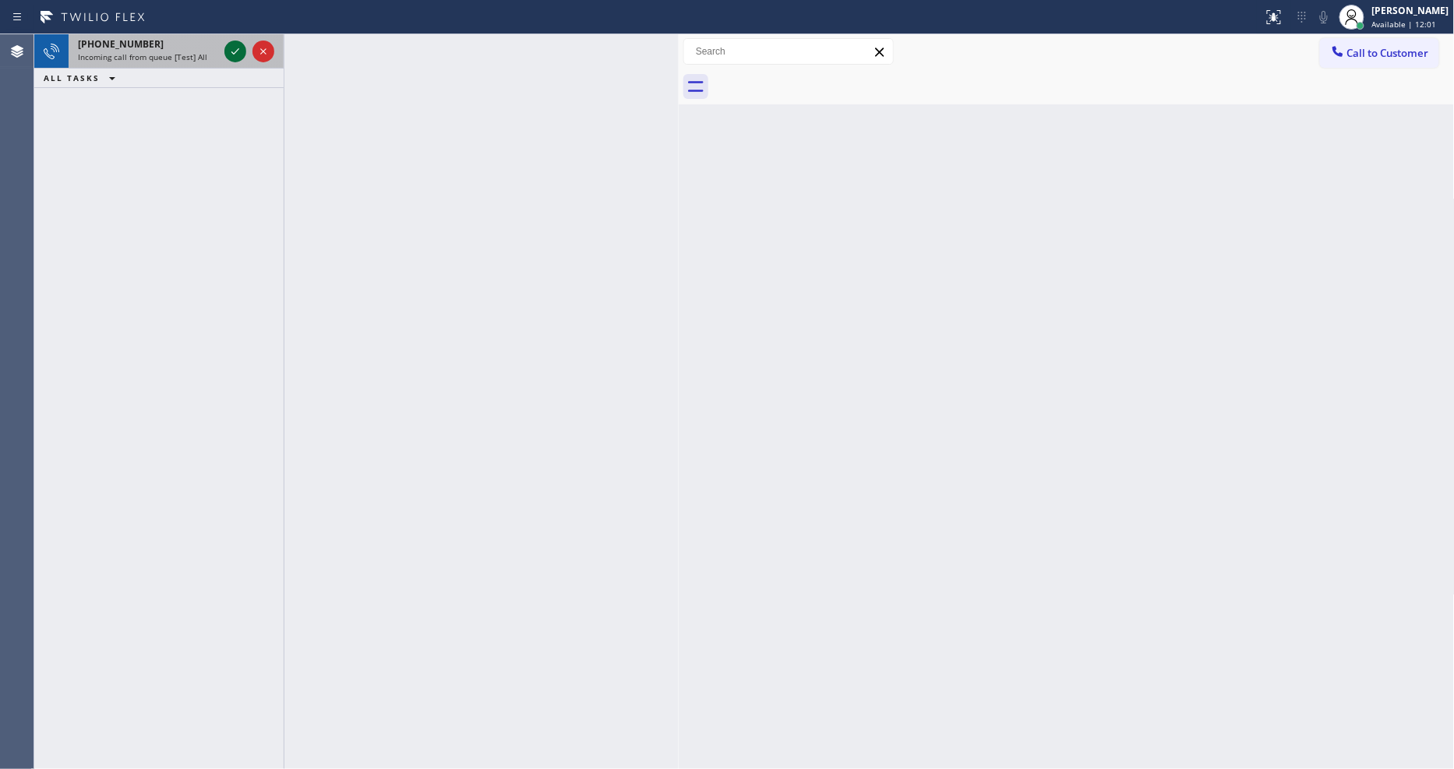
click at [235, 52] on icon at bounding box center [235, 51] width 8 height 6
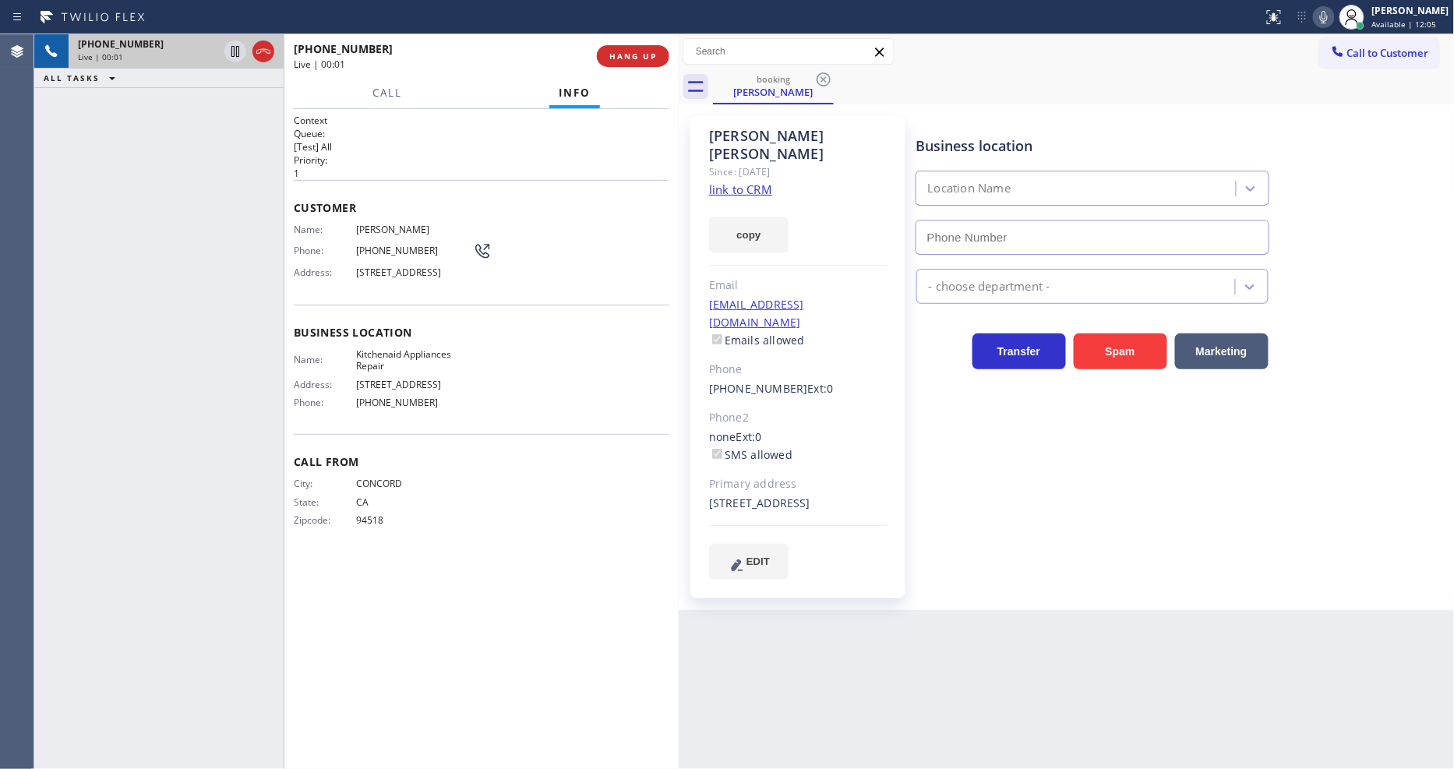
type input "[PHONE_NUMBER]"
click at [754, 182] on link "link to CRM" at bounding box center [740, 190] width 63 height 16
click at [236, 51] on icon at bounding box center [235, 51] width 8 height 11
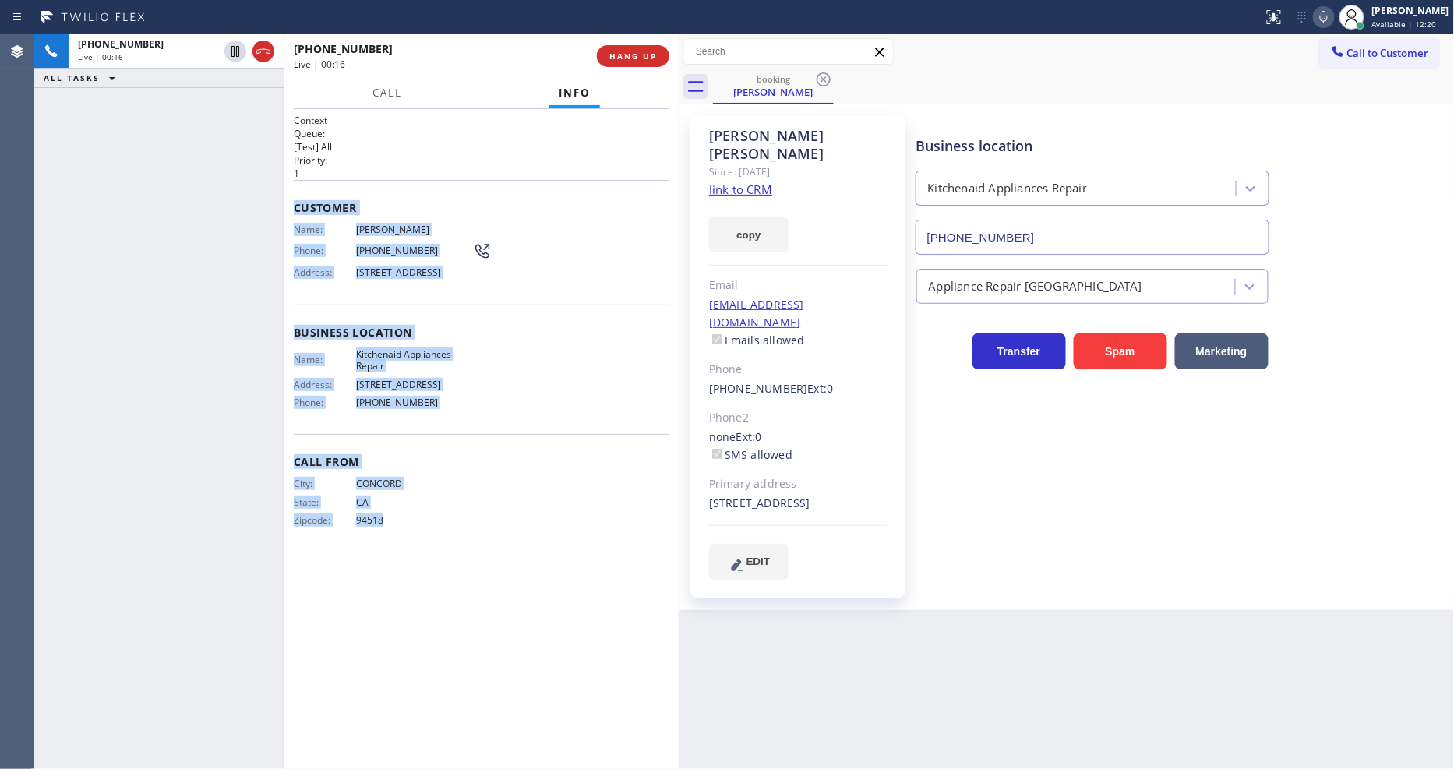
drag, startPoint x: 296, startPoint y: 195, endPoint x: 503, endPoint y: 711, distance: 555.7
click at [492, 707] on div "Context Queue: [Test] All Priority: 1 Customer Name: Dave Zhang Phone: (925) 27…" at bounding box center [482, 439] width 376 height 651
click at [400, 91] on button "Call" at bounding box center [387, 93] width 48 height 30
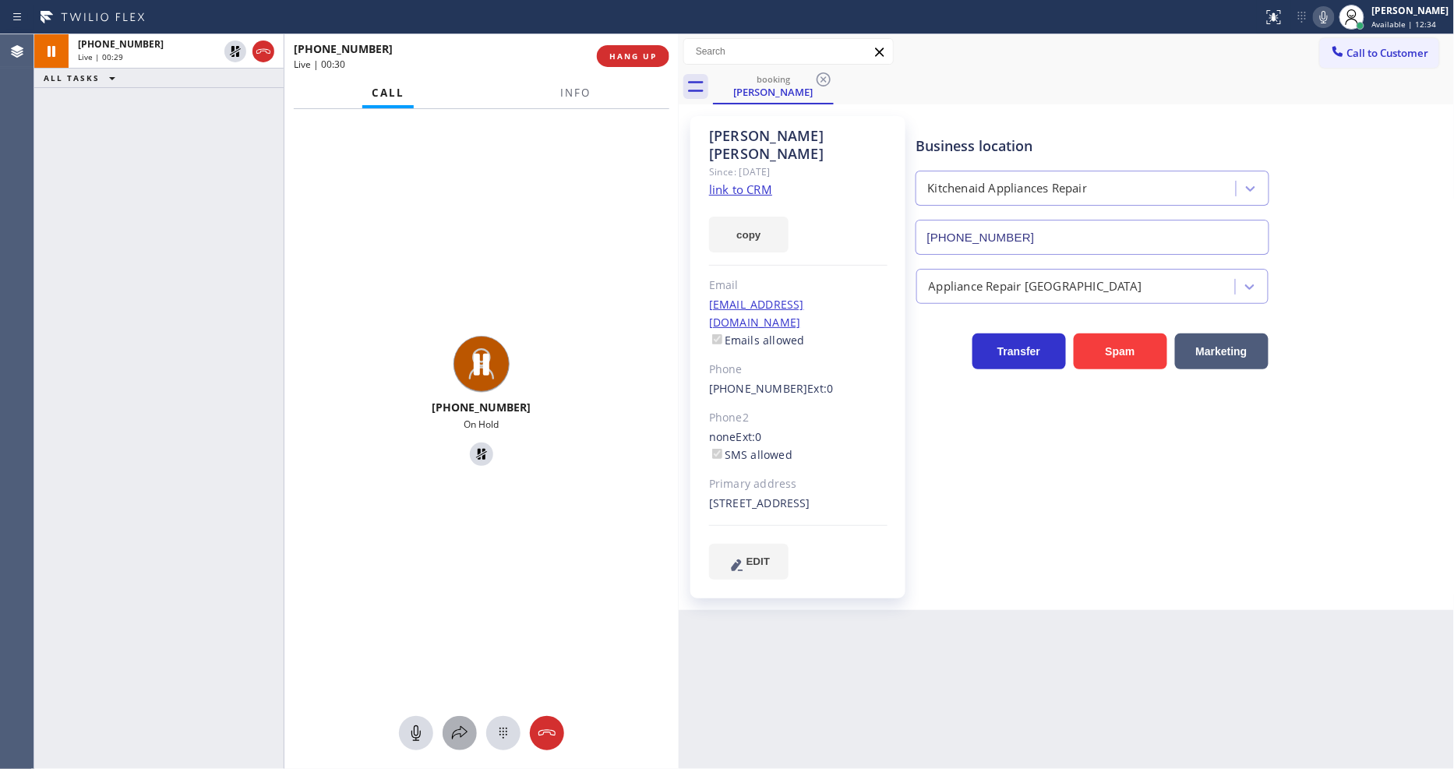
click at [469, 735] on div at bounding box center [460, 733] width 34 height 19
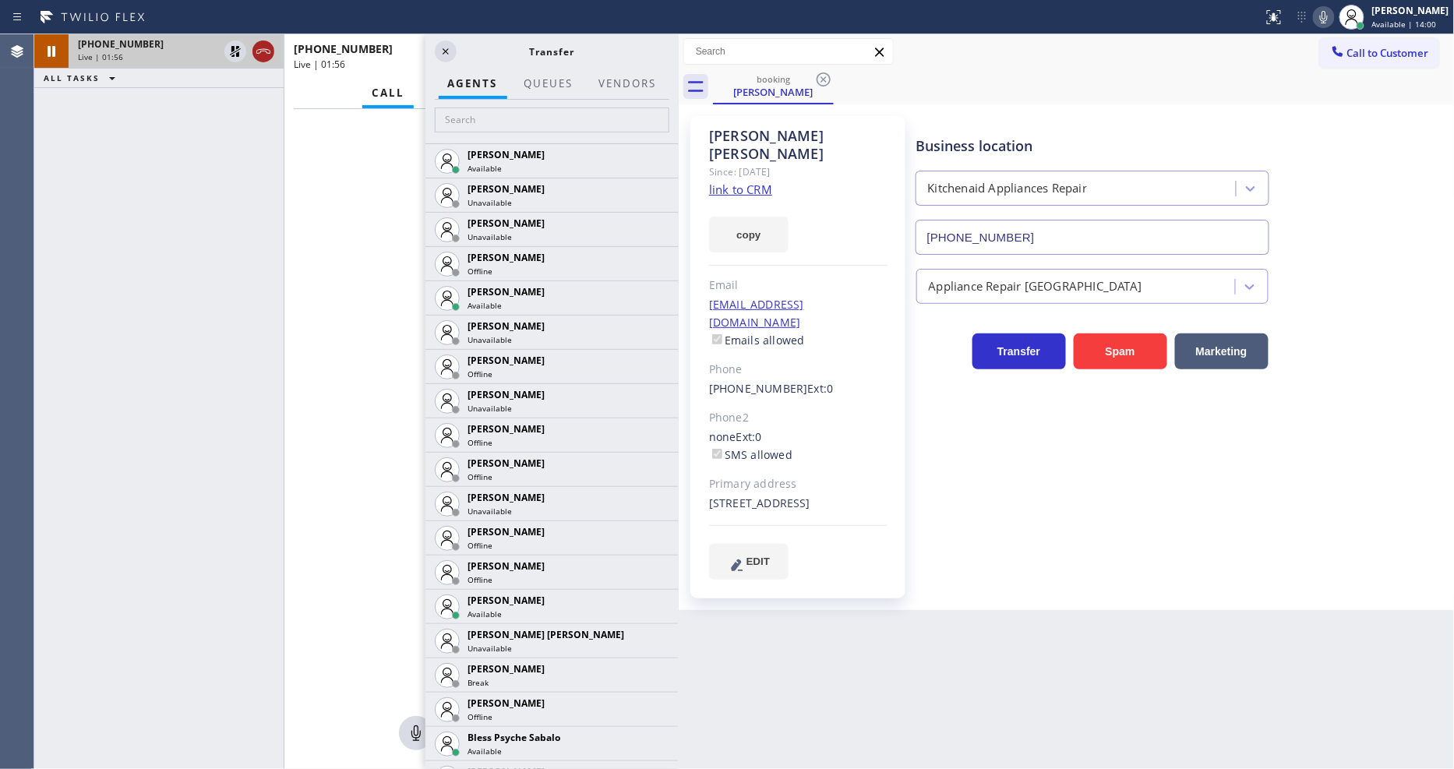
drag, startPoint x: 231, startPoint y: 42, endPoint x: 253, endPoint y: 43, distance: 21.8
click at [231, 42] on icon at bounding box center [235, 51] width 19 height 19
click at [438, 48] on icon at bounding box center [445, 51] width 19 height 19
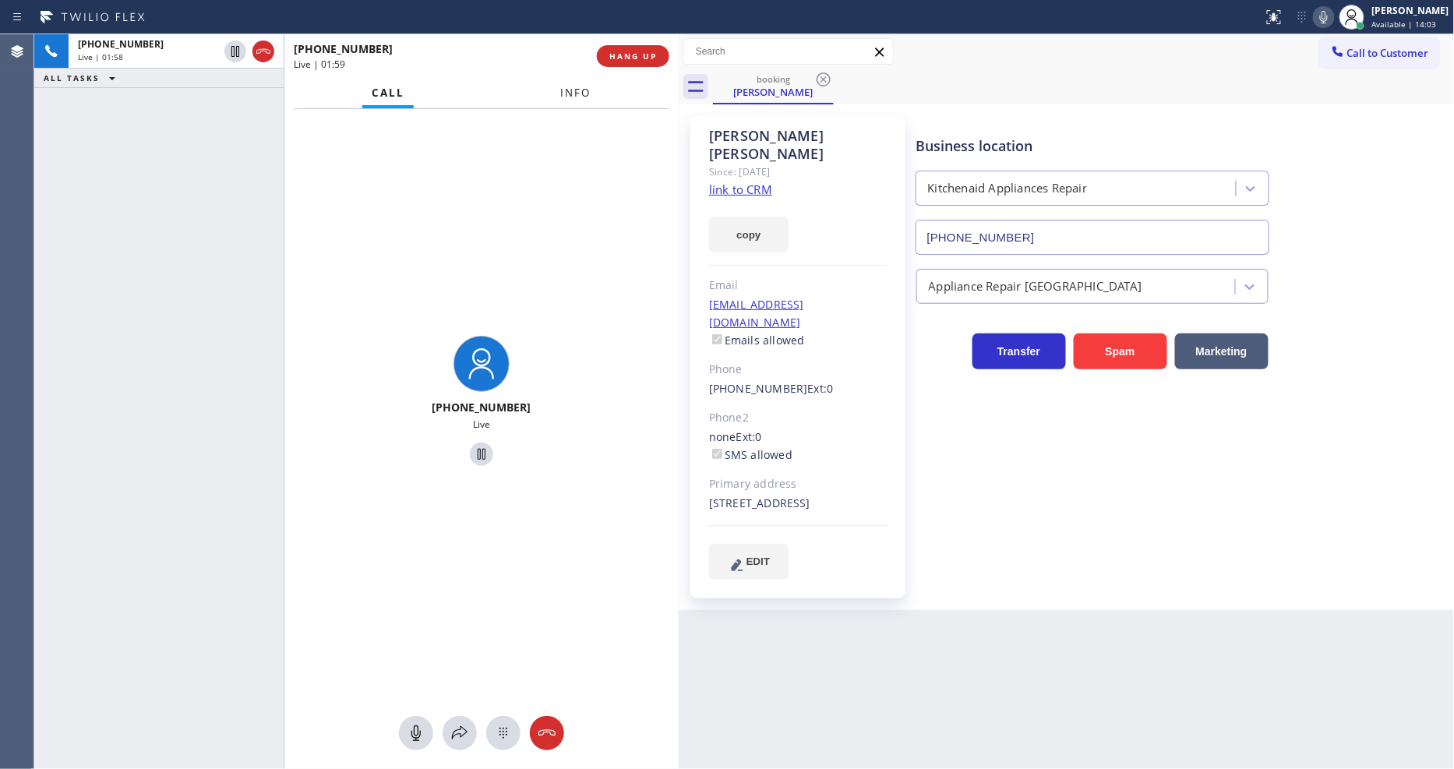
click at [581, 89] on span "Info" at bounding box center [576, 93] width 30 height 14
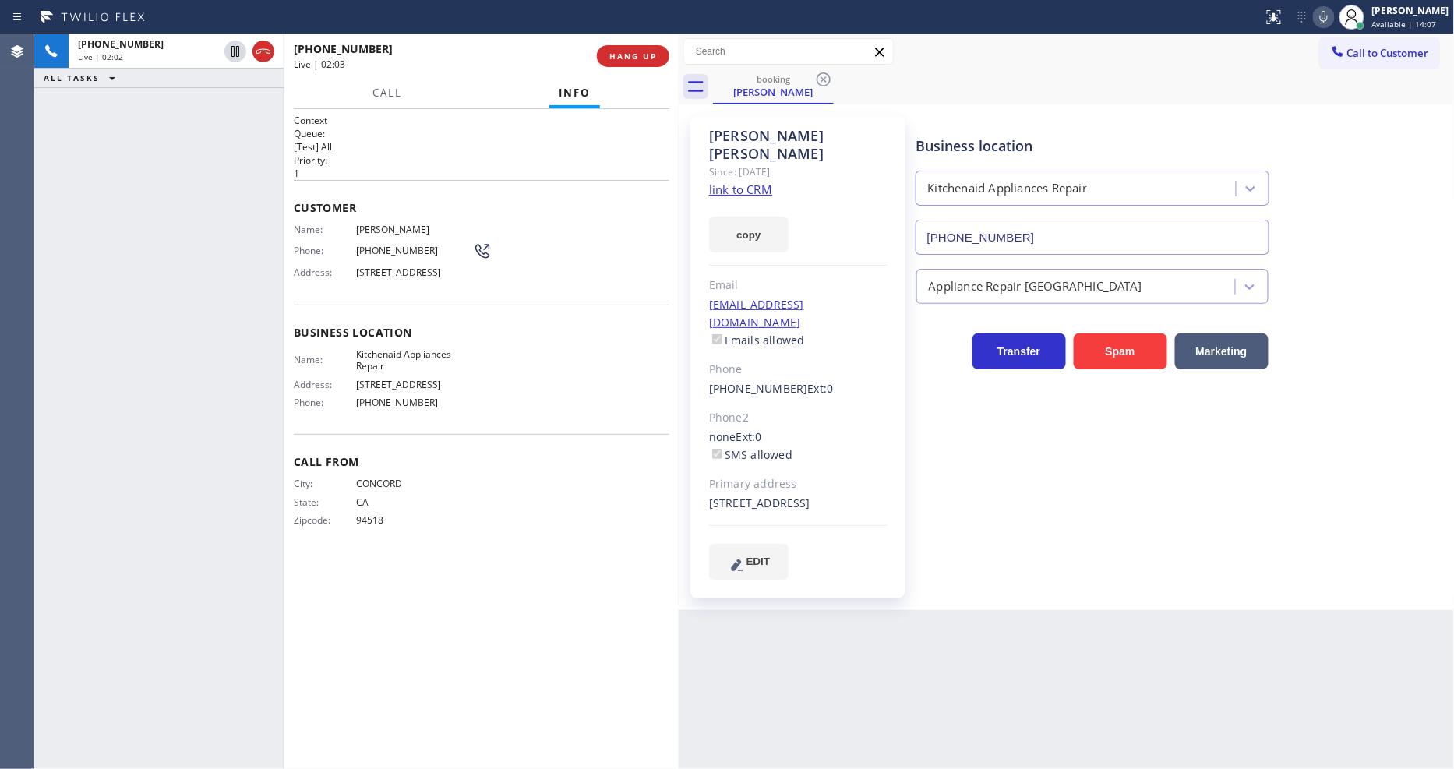
click at [1046, 532] on div "Business location Kitchenaid Appliances Repair (617) 315-6584 Appliance Repair …" at bounding box center [1182, 347] width 538 height 455
click at [1004, 538] on div "Business location Kitchenaid Appliances Repair (617) 315-6584 Appliance Repair …" at bounding box center [1182, 347] width 538 height 455
click at [1063, 510] on div "Business location Kitchenaid Appliances Repair (617) 315-6584 Appliance Repair …" at bounding box center [1182, 347] width 538 height 455
click at [1333, 19] on icon at bounding box center [1324, 17] width 19 height 19
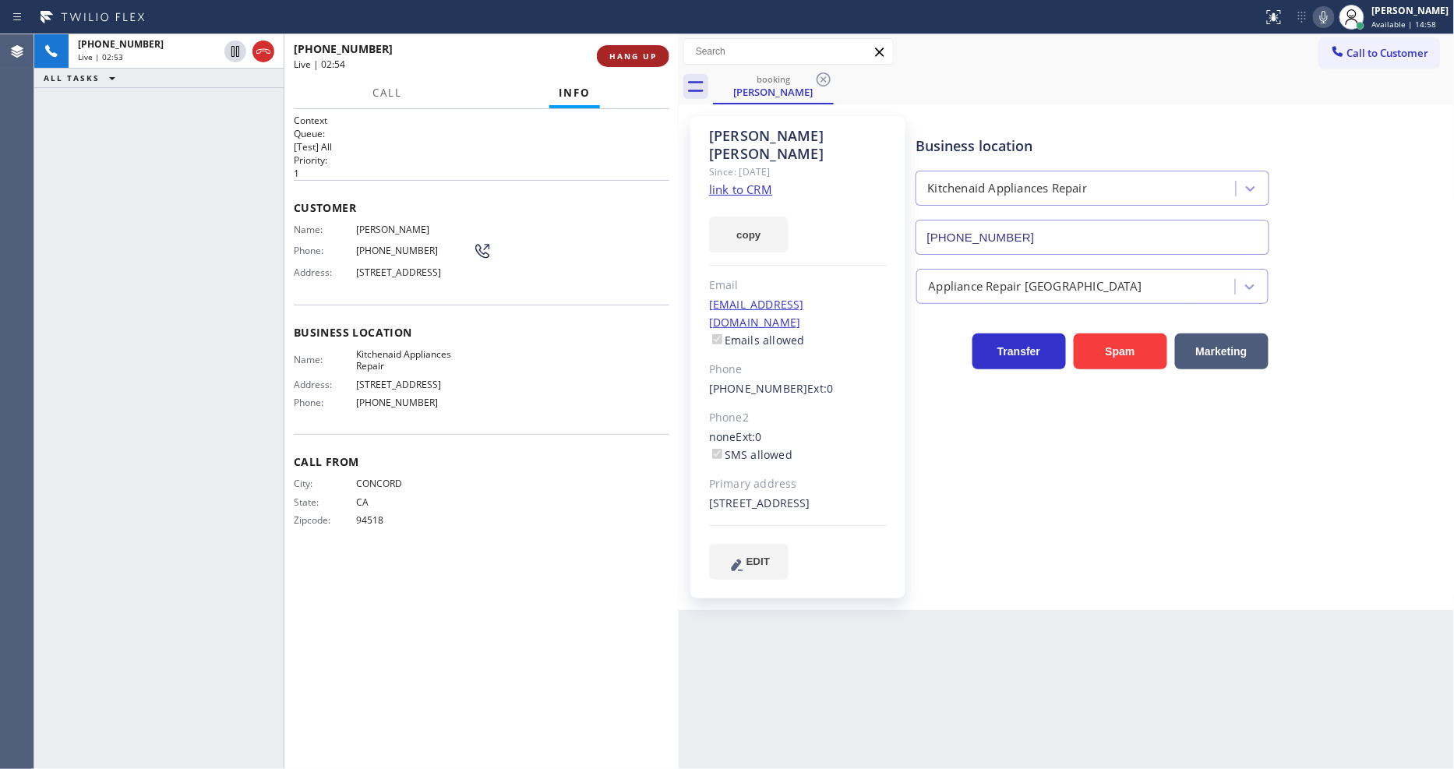
click at [629, 52] on span "HANG UP" at bounding box center [633, 56] width 48 height 11
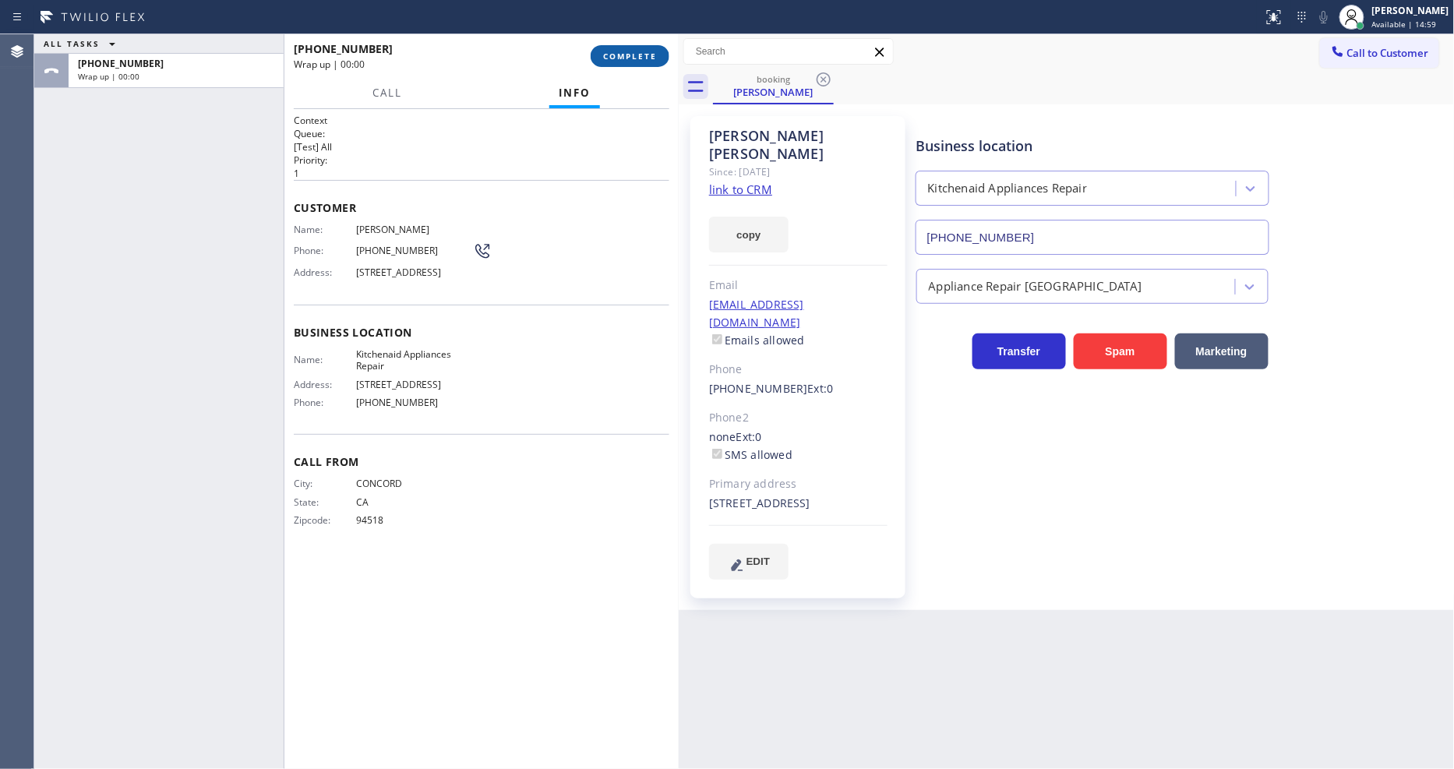
click at [629, 52] on span "COMPLETE" at bounding box center [630, 56] width 54 height 11
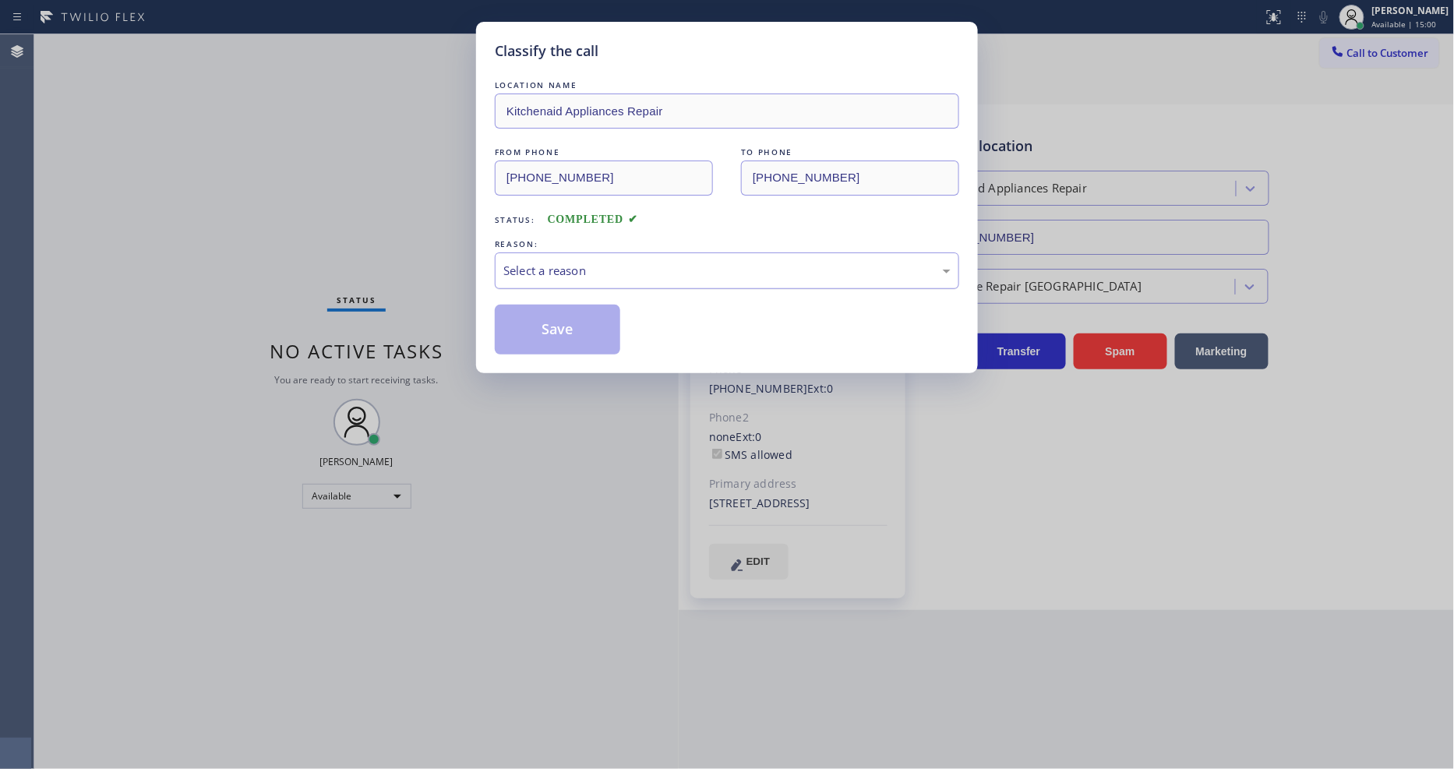
click at [573, 262] on div "Select a reason" at bounding box center [726, 271] width 447 height 18
click at [574, 329] on button "Save" at bounding box center [557, 330] width 125 height 50
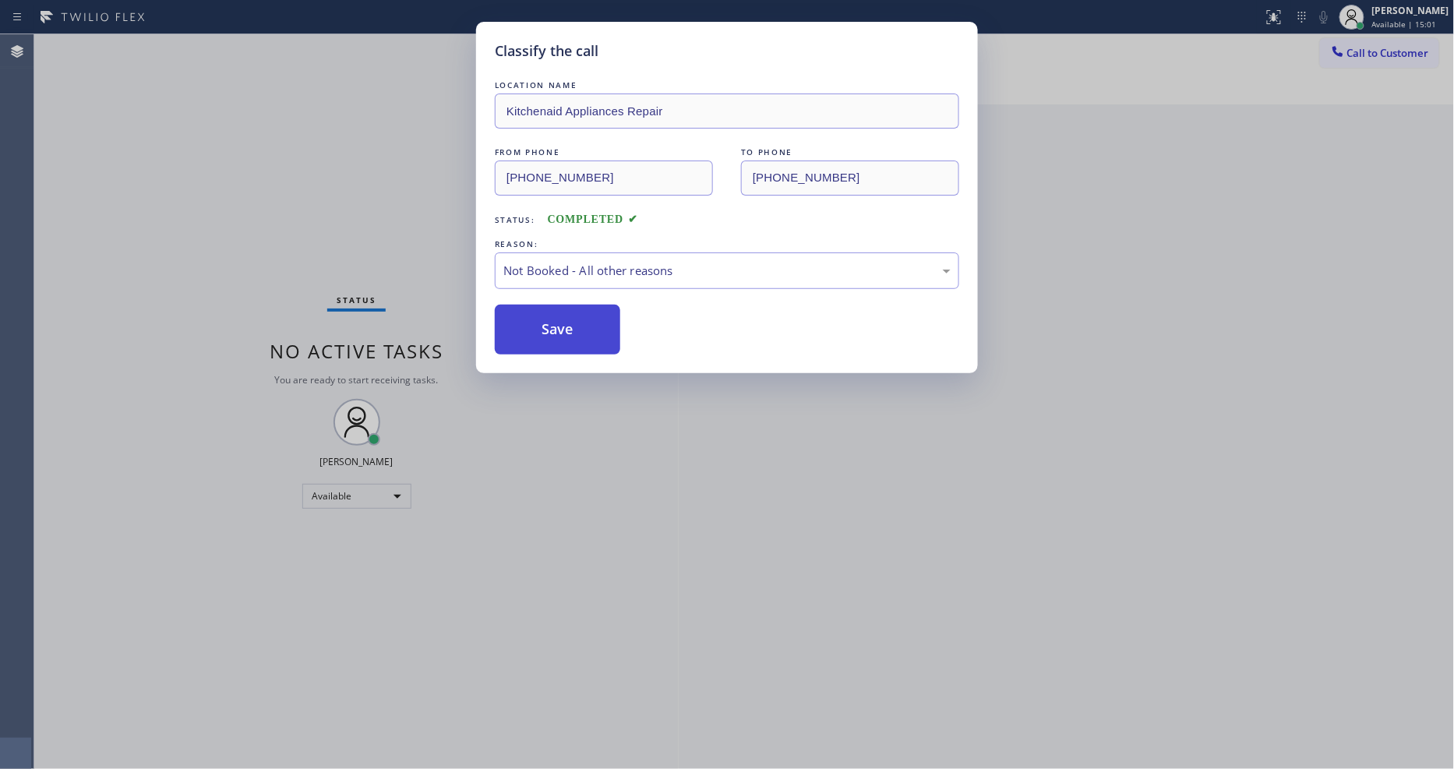
click at [574, 329] on button "Save" at bounding box center [557, 330] width 125 height 50
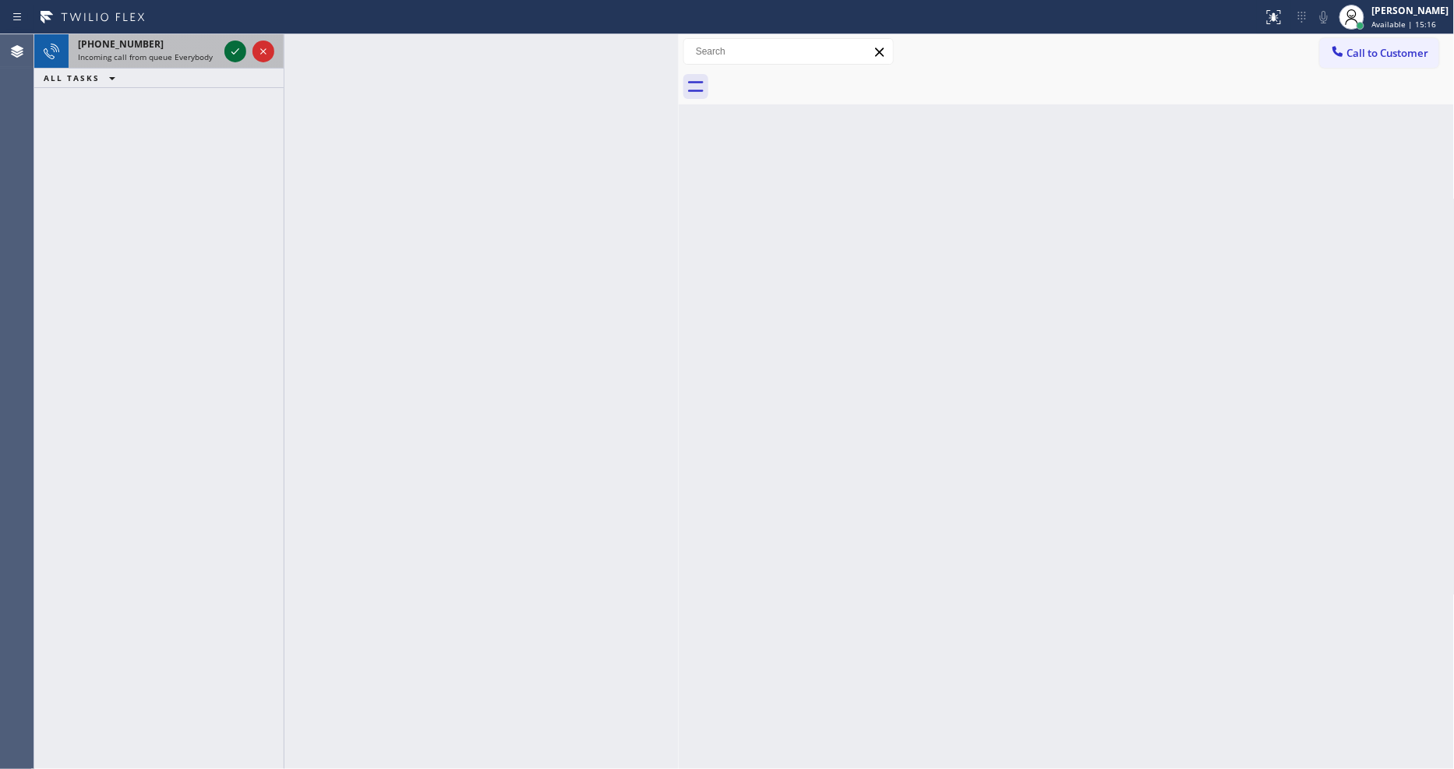
click at [229, 51] on icon at bounding box center [235, 51] width 19 height 19
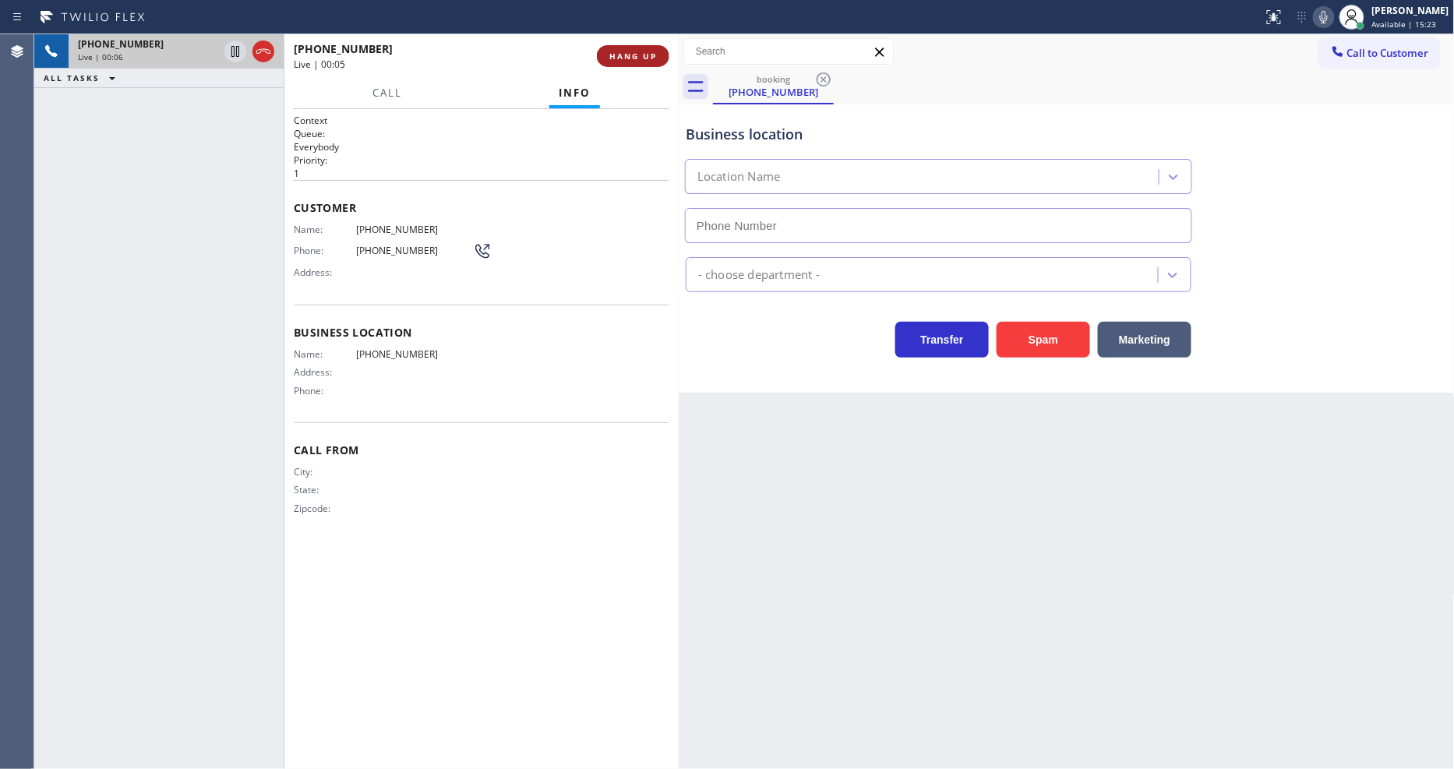
click at [627, 52] on span "HANG UP" at bounding box center [633, 56] width 48 height 11
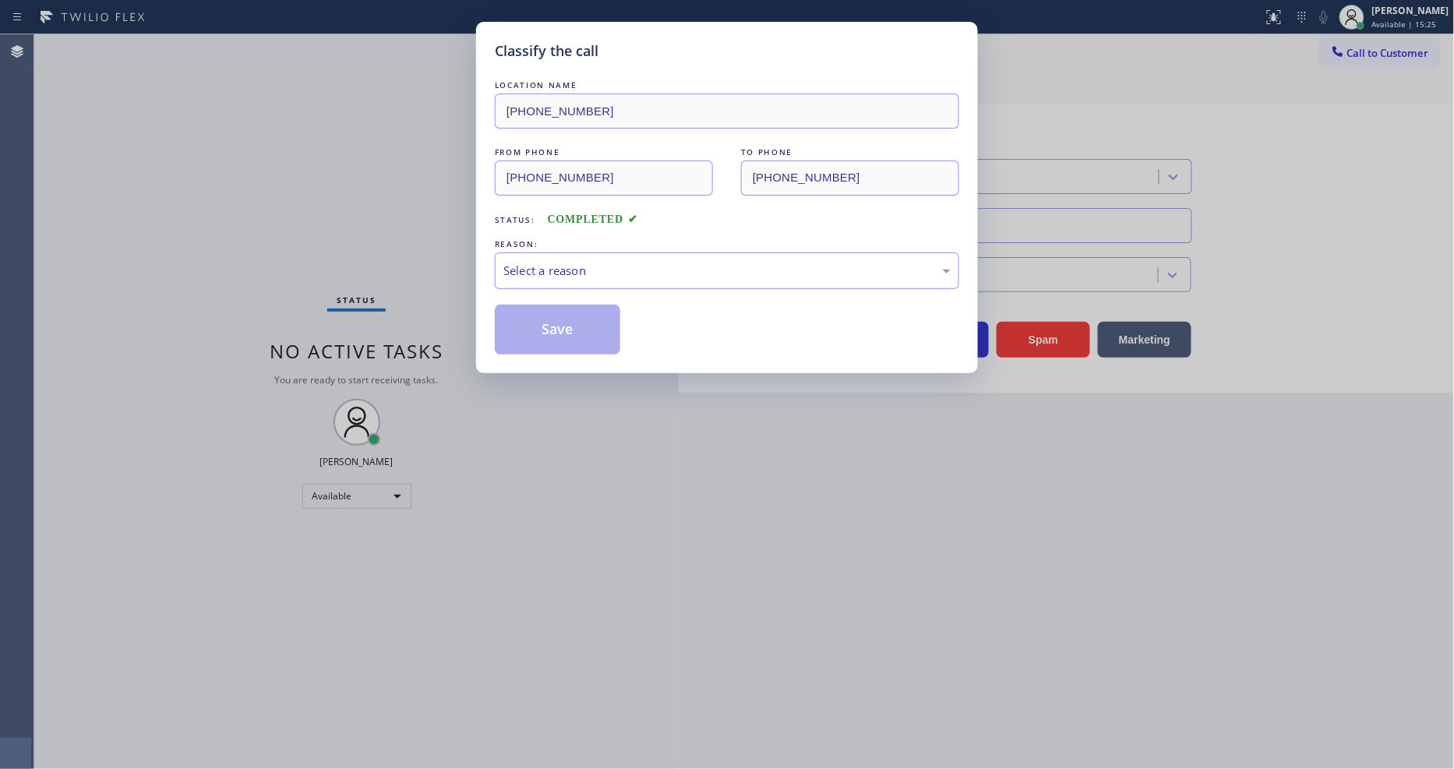
click at [591, 262] on div "Select a reason" at bounding box center [726, 271] width 447 height 18
click at [581, 328] on button "Save" at bounding box center [557, 330] width 125 height 50
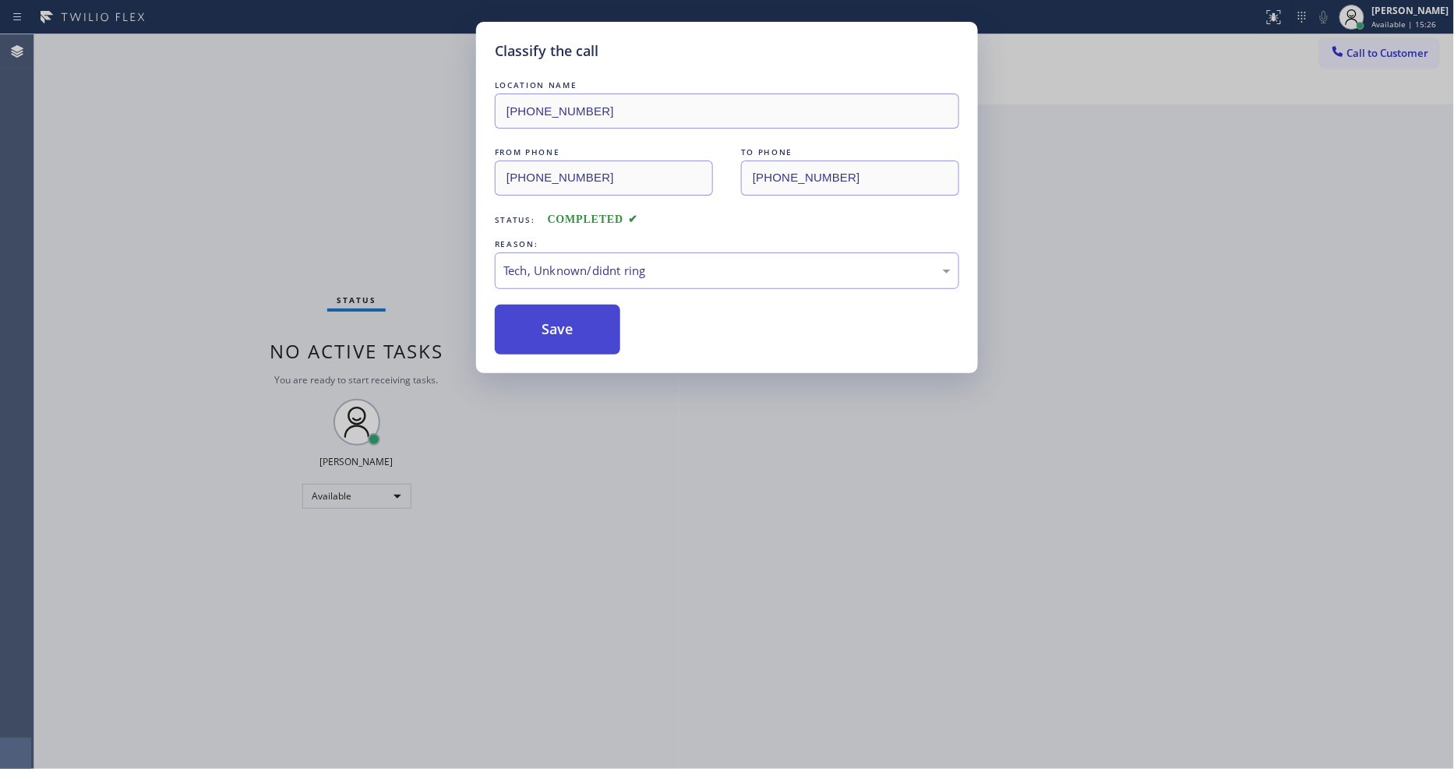
click at [581, 328] on button "Save" at bounding box center [557, 330] width 125 height 50
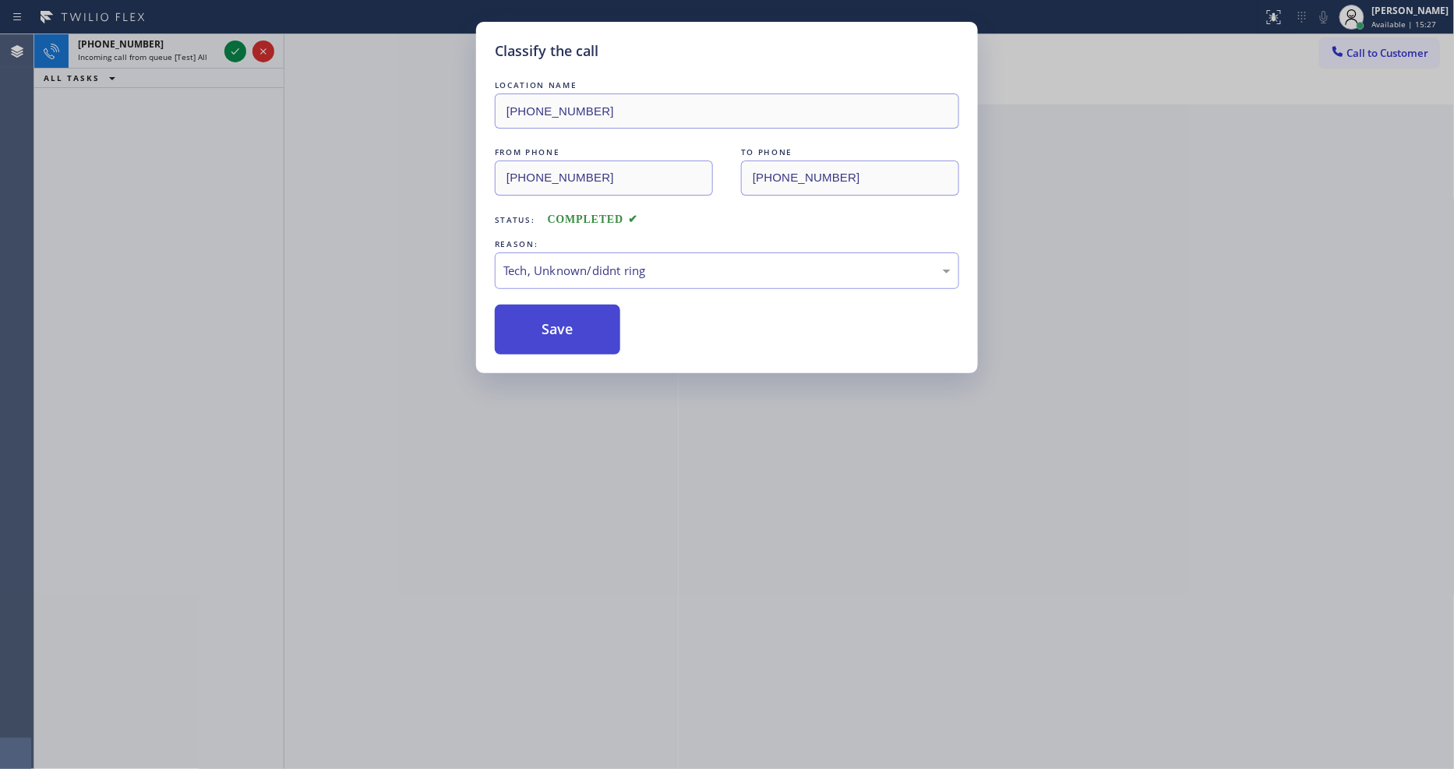
click at [581, 328] on button "Save" at bounding box center [557, 330] width 125 height 50
click at [580, 328] on button "Save" at bounding box center [557, 330] width 125 height 50
click at [580, 328] on div "Classify the call LOCATION NAME Synergy Home Services Hialeah FROM PHONE (253) …" at bounding box center [744, 401] width 1420 height 735
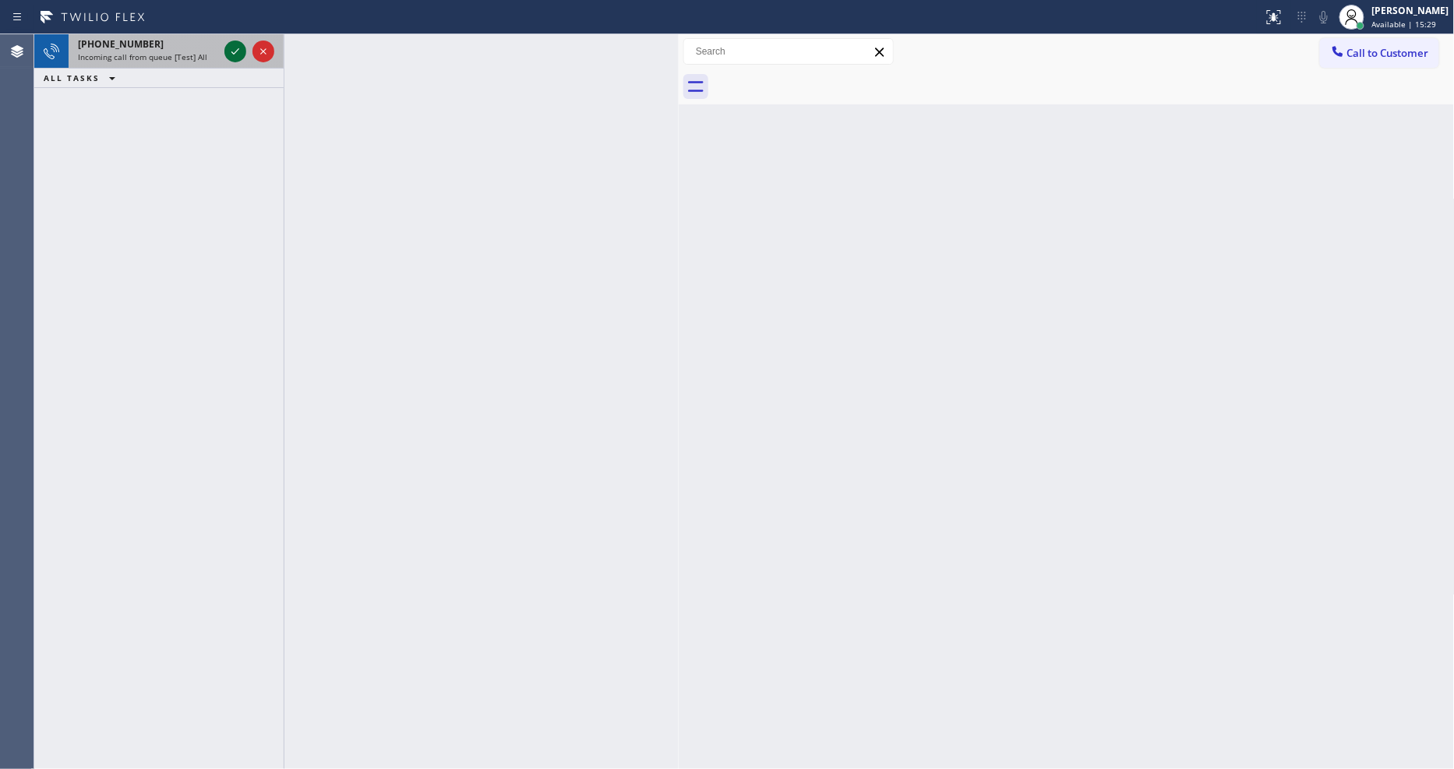
click at [231, 50] on icon at bounding box center [235, 51] width 19 height 19
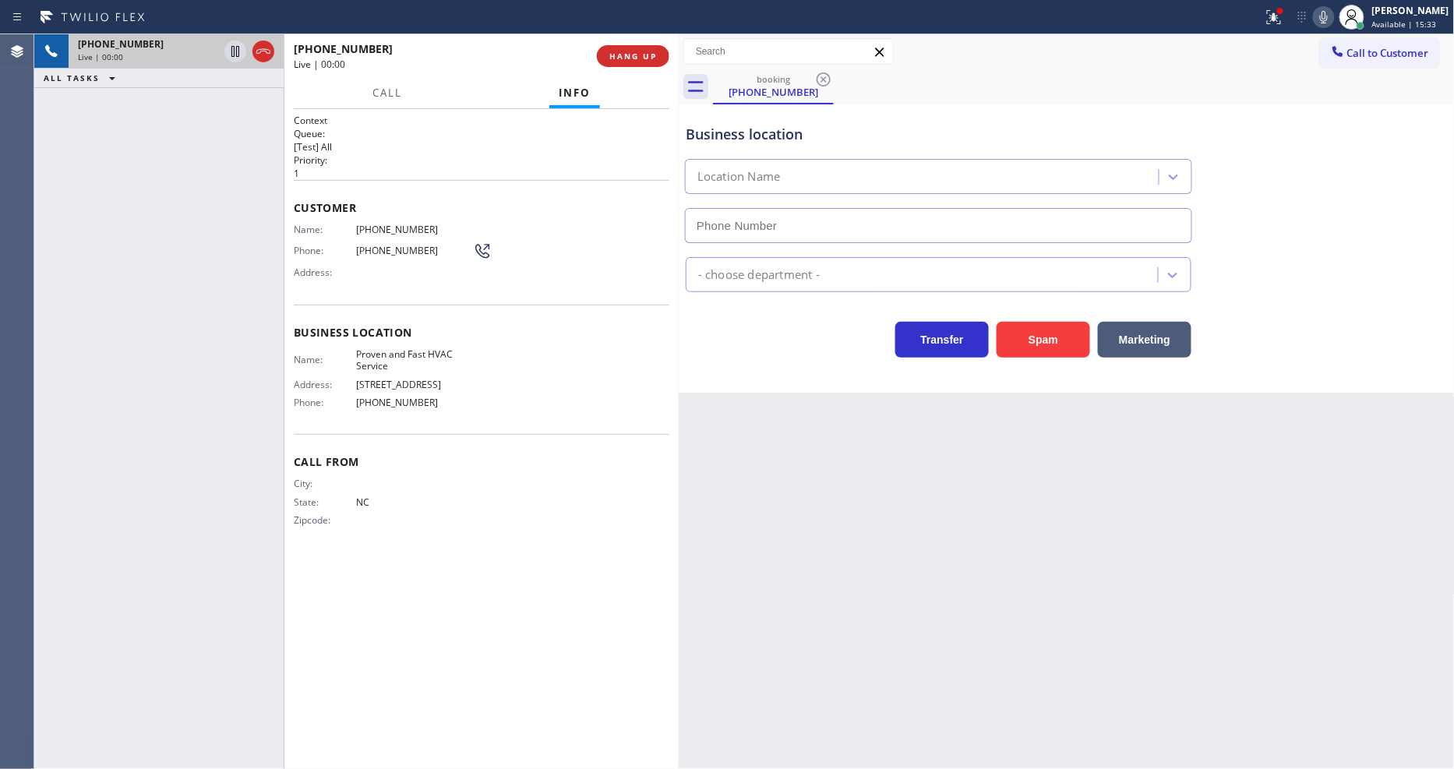
type input "[PHONE_NUMBER]"
click at [641, 62] on button "HANG UP" at bounding box center [633, 56] width 72 height 22
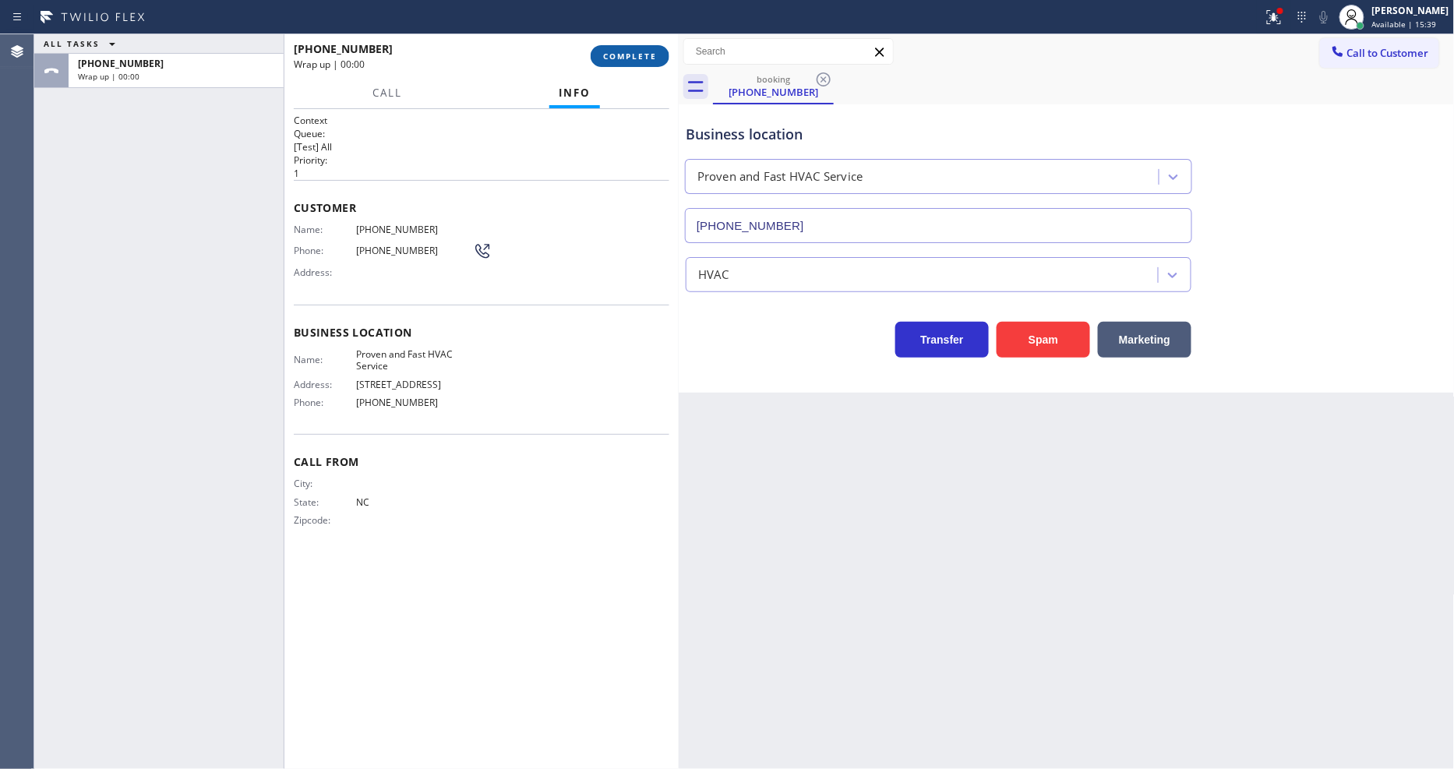
click at [641, 62] on button "COMPLETE" at bounding box center [630, 56] width 79 height 22
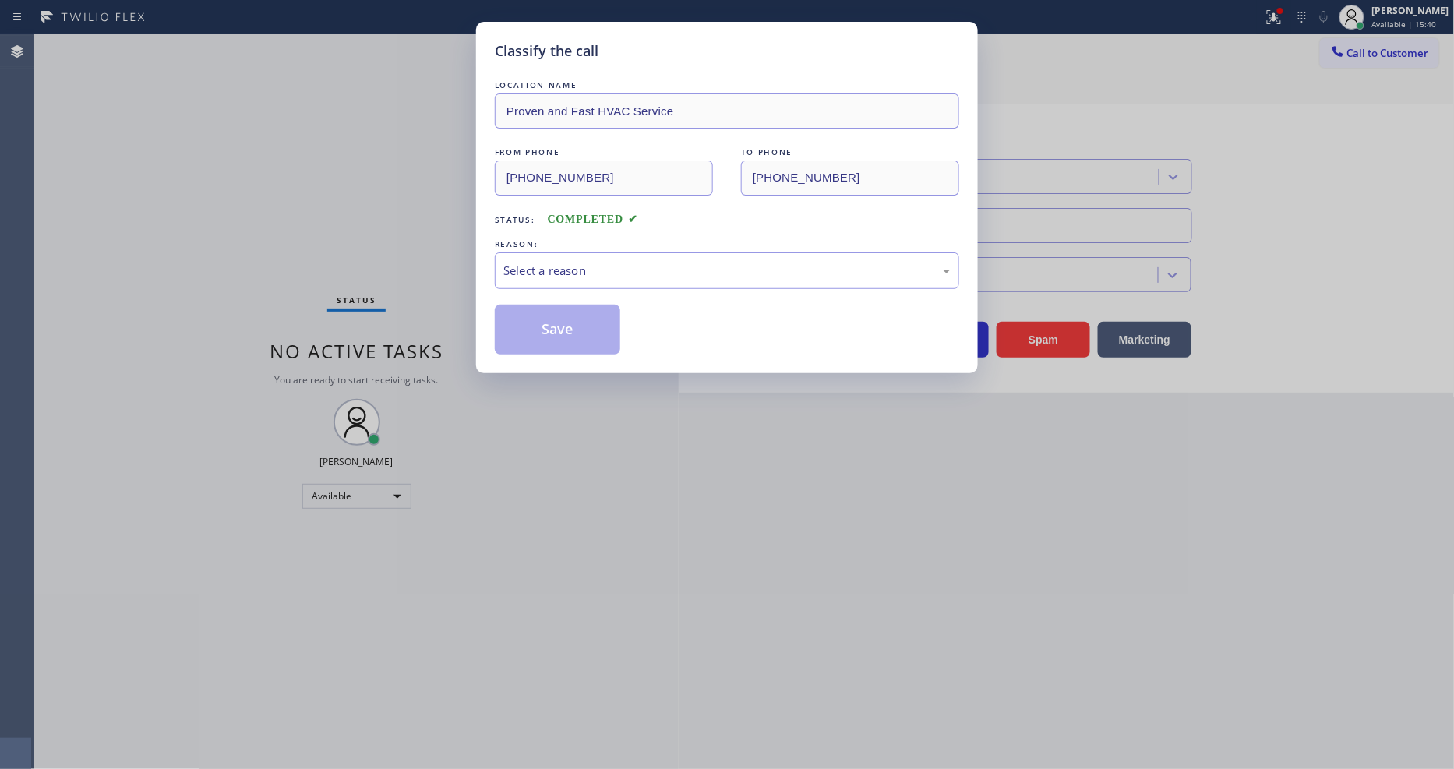
click at [574, 262] on div "Select a reason" at bounding box center [726, 271] width 447 height 18
click at [556, 334] on button "Save" at bounding box center [557, 330] width 125 height 50
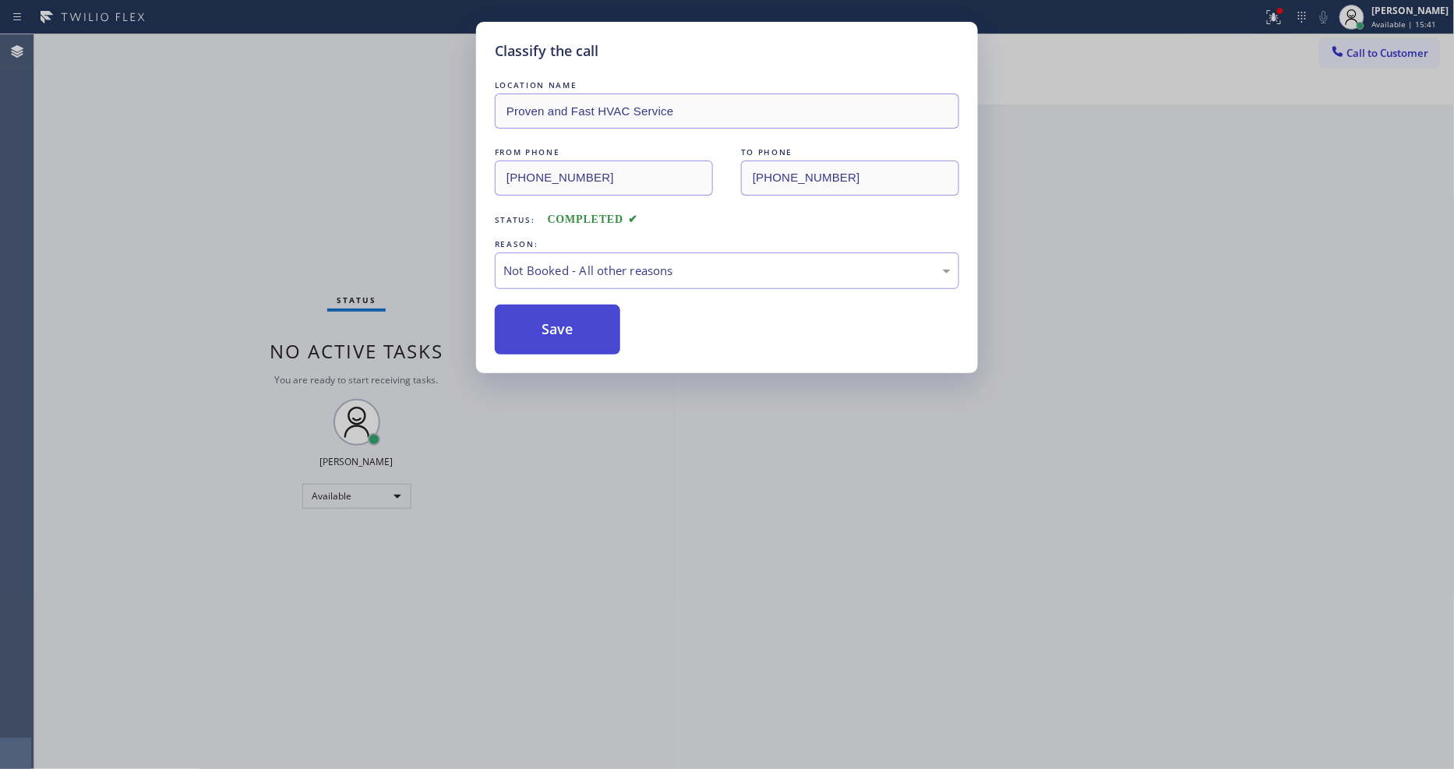
click at [557, 332] on button "Save" at bounding box center [557, 330] width 125 height 50
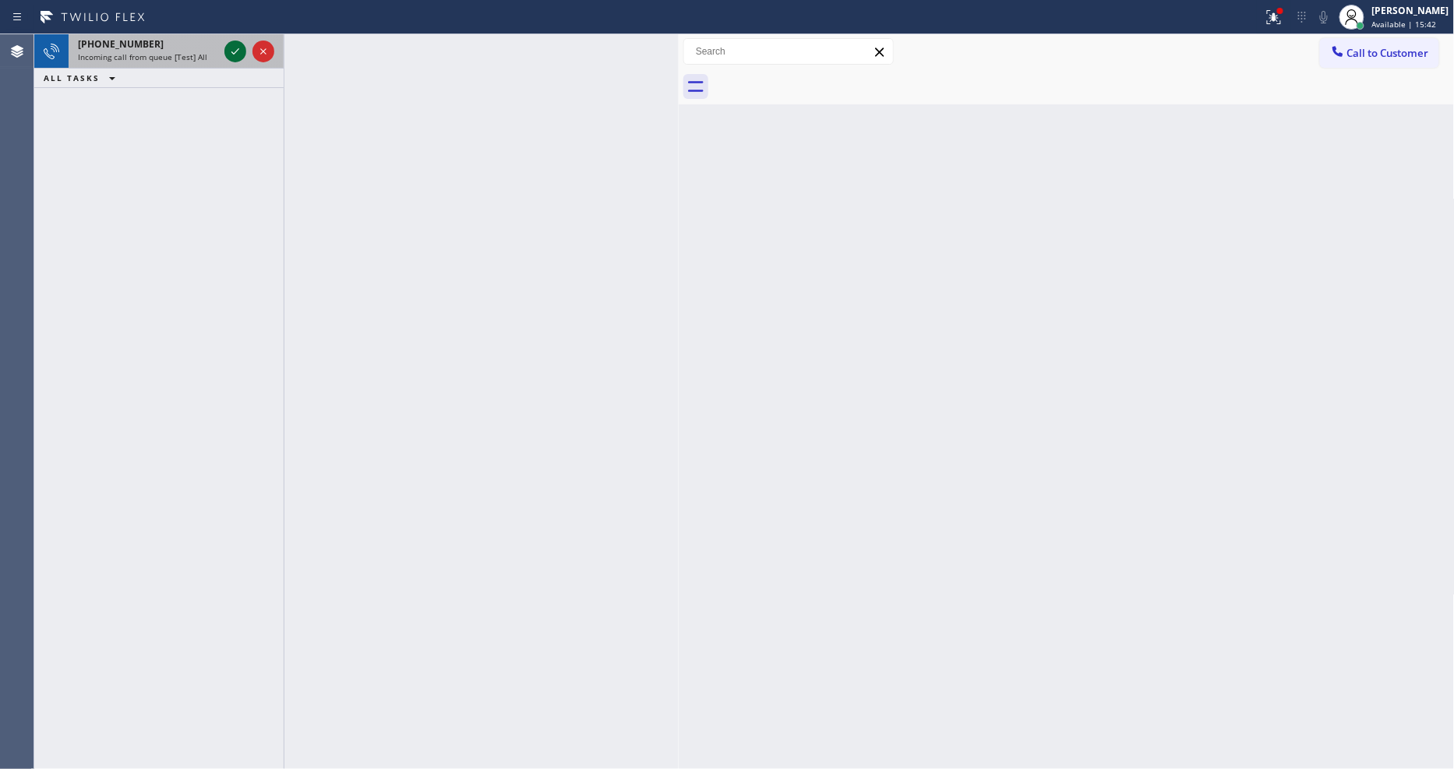
click at [228, 51] on icon at bounding box center [235, 51] width 19 height 19
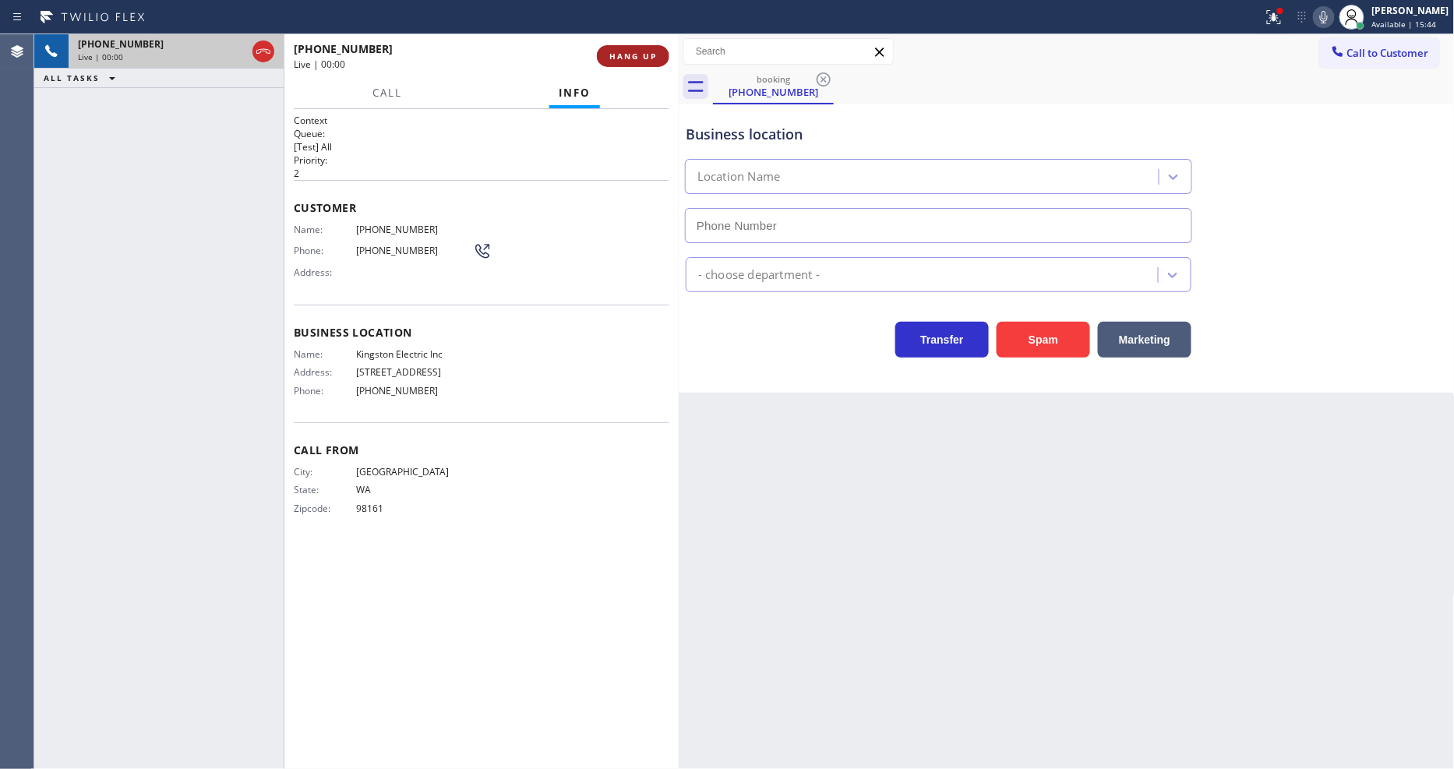
type input "[PHONE_NUMBER]"
click at [635, 58] on span "HANG UP" at bounding box center [633, 56] width 48 height 11
click at [635, 60] on span "HANG UP" at bounding box center [633, 56] width 48 height 11
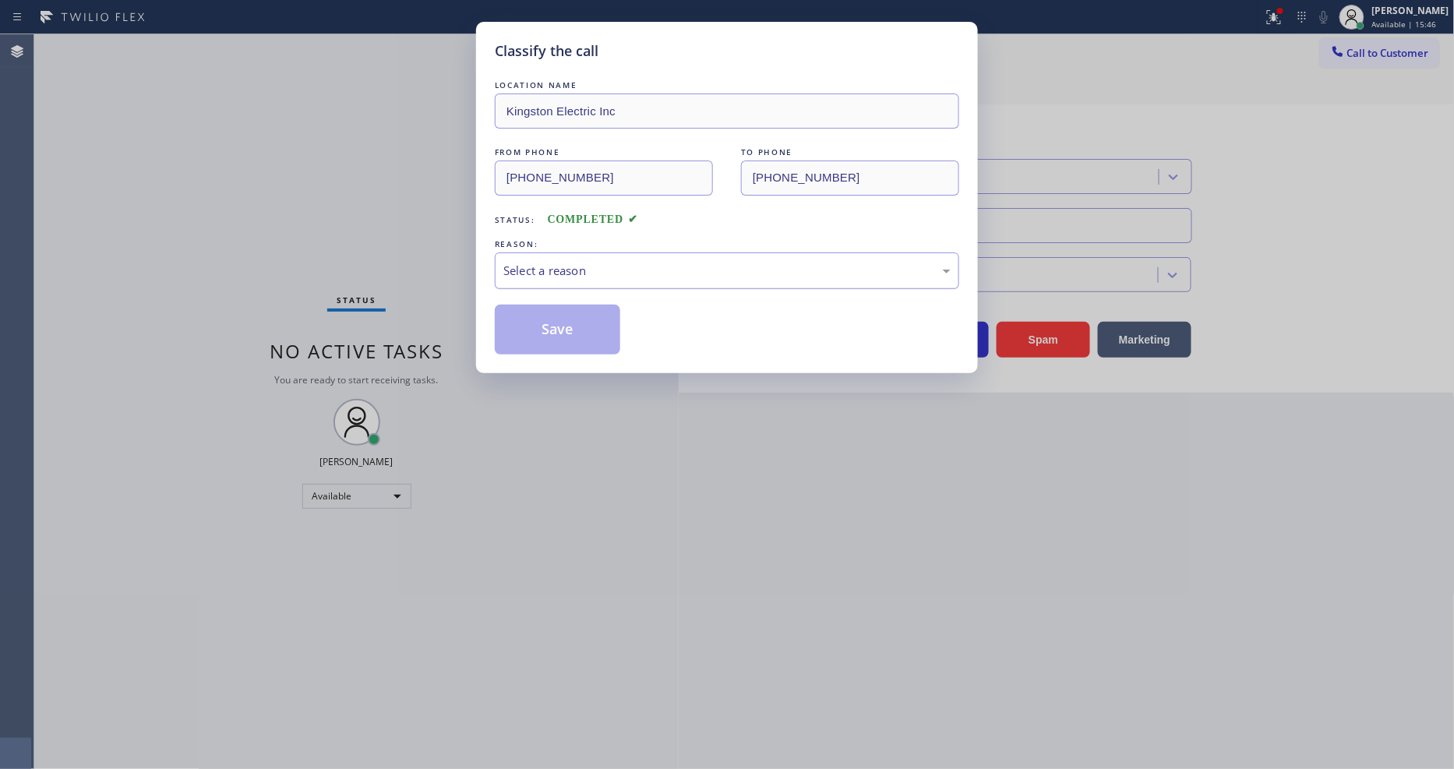
click at [577, 268] on div "Select a reason" at bounding box center [726, 271] width 447 height 18
drag, startPoint x: 544, startPoint y: 413, endPoint x: 547, endPoint y: 355, distance: 58.5
click at [548, 344] on button "Save" at bounding box center [557, 330] width 125 height 50
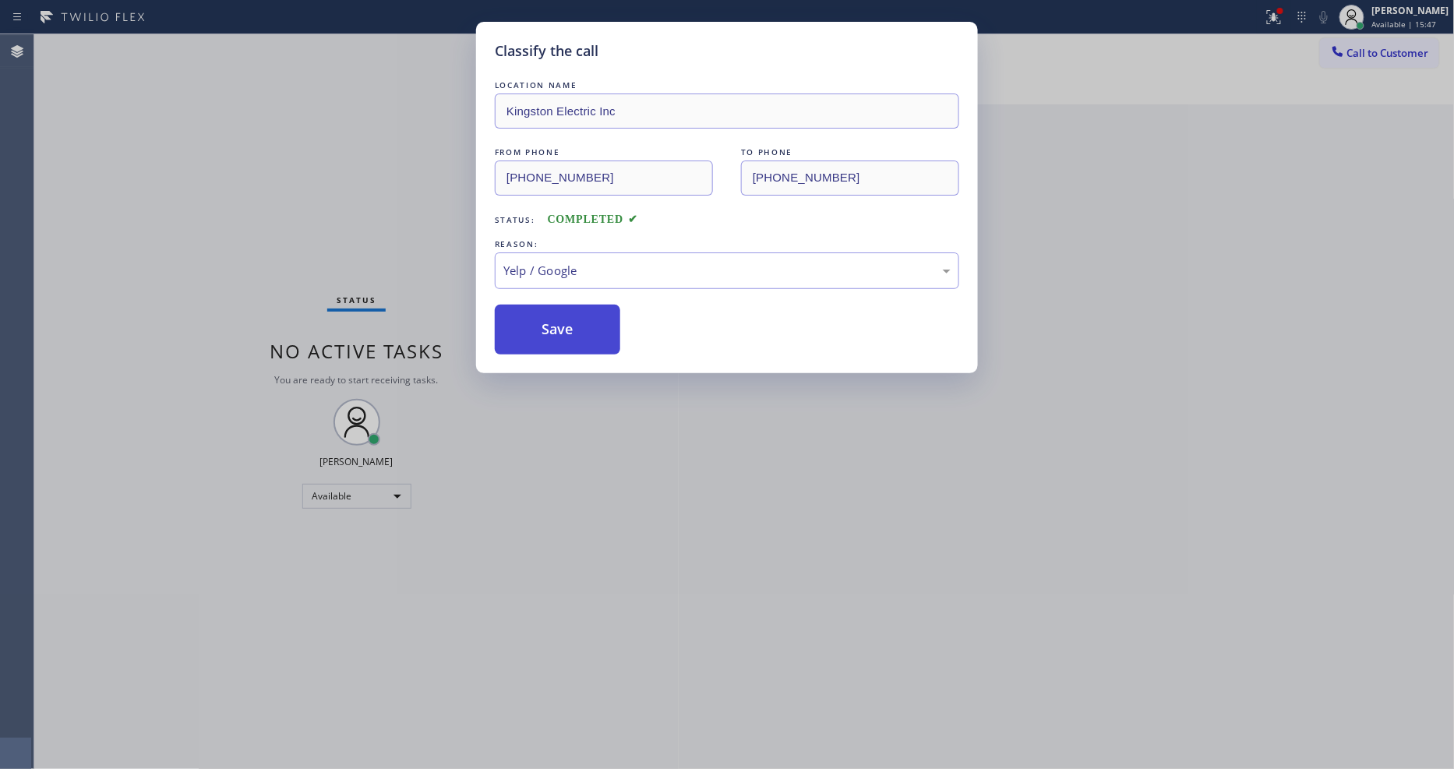
click at [551, 339] on button "Save" at bounding box center [557, 330] width 125 height 50
click at [552, 339] on button "Save" at bounding box center [557, 330] width 125 height 50
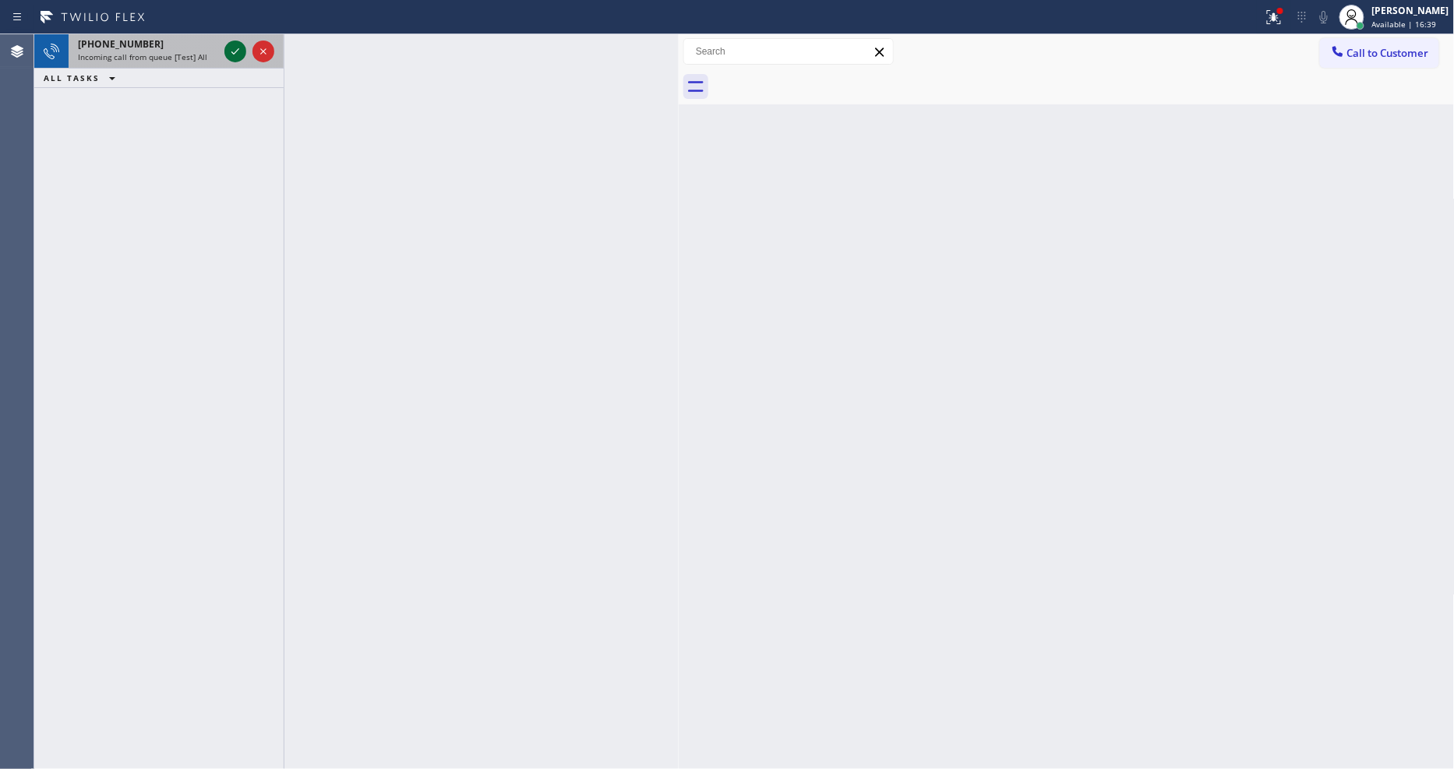
click at [236, 52] on icon at bounding box center [235, 51] width 19 height 19
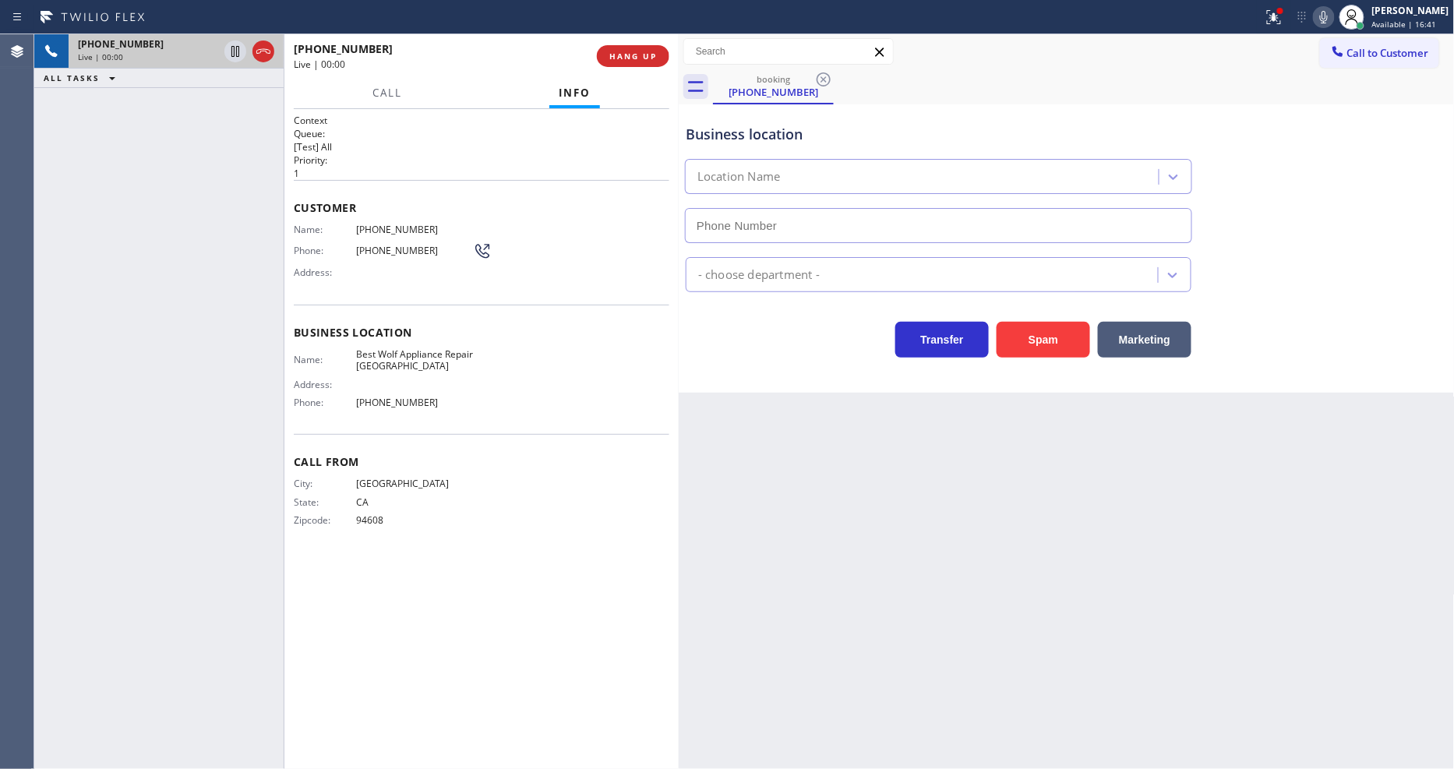
type input "[PHONE_NUMBER]"
click at [983, 503] on div "Back to Dashboard Change Sender ID Customers Technicians Select a contact Outbo…" at bounding box center [1067, 401] width 776 height 735
click at [390, 348] on span "Best Wolf Appliance Repair [GEOGRAPHIC_DATA]" at bounding box center [414, 360] width 117 height 24
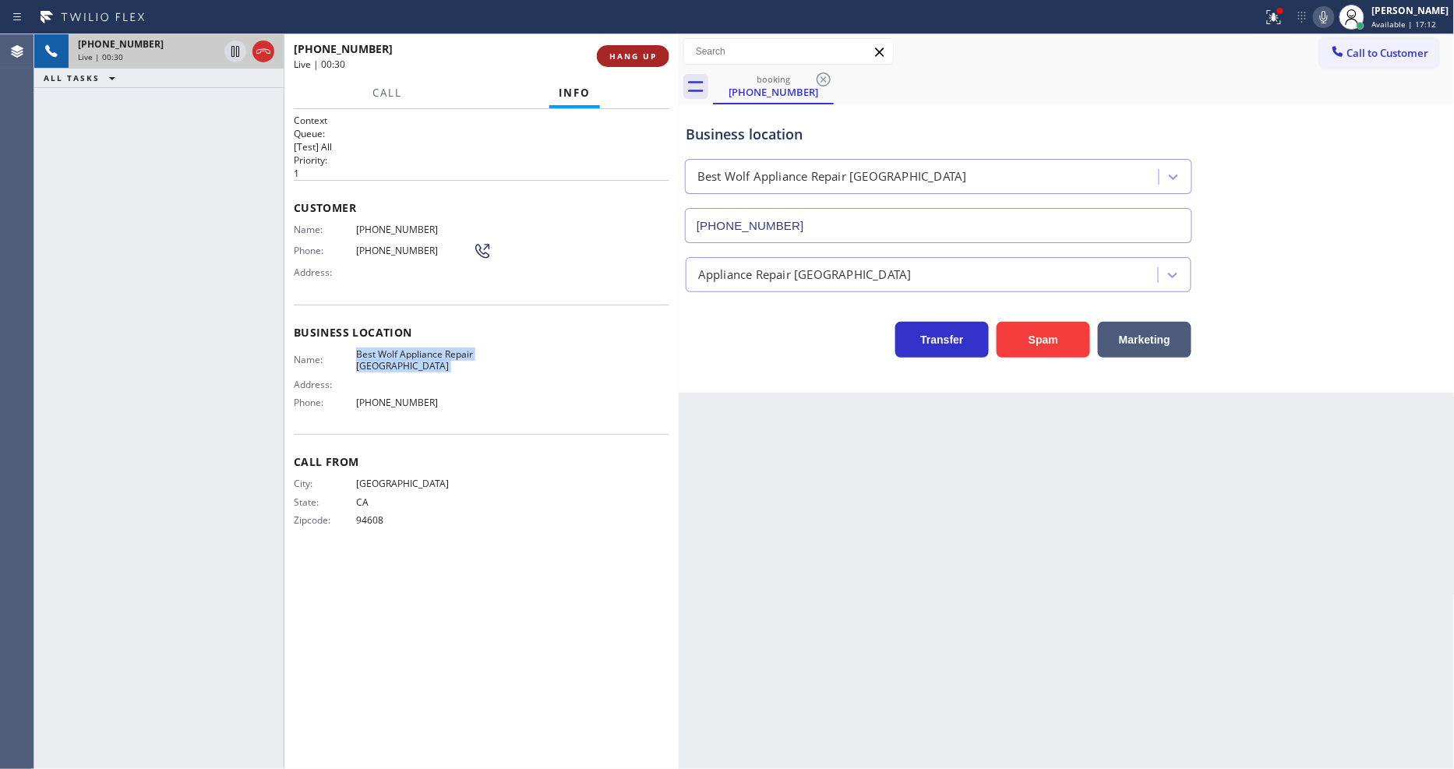
click at [629, 57] on span "HANG UP" at bounding box center [633, 56] width 48 height 11
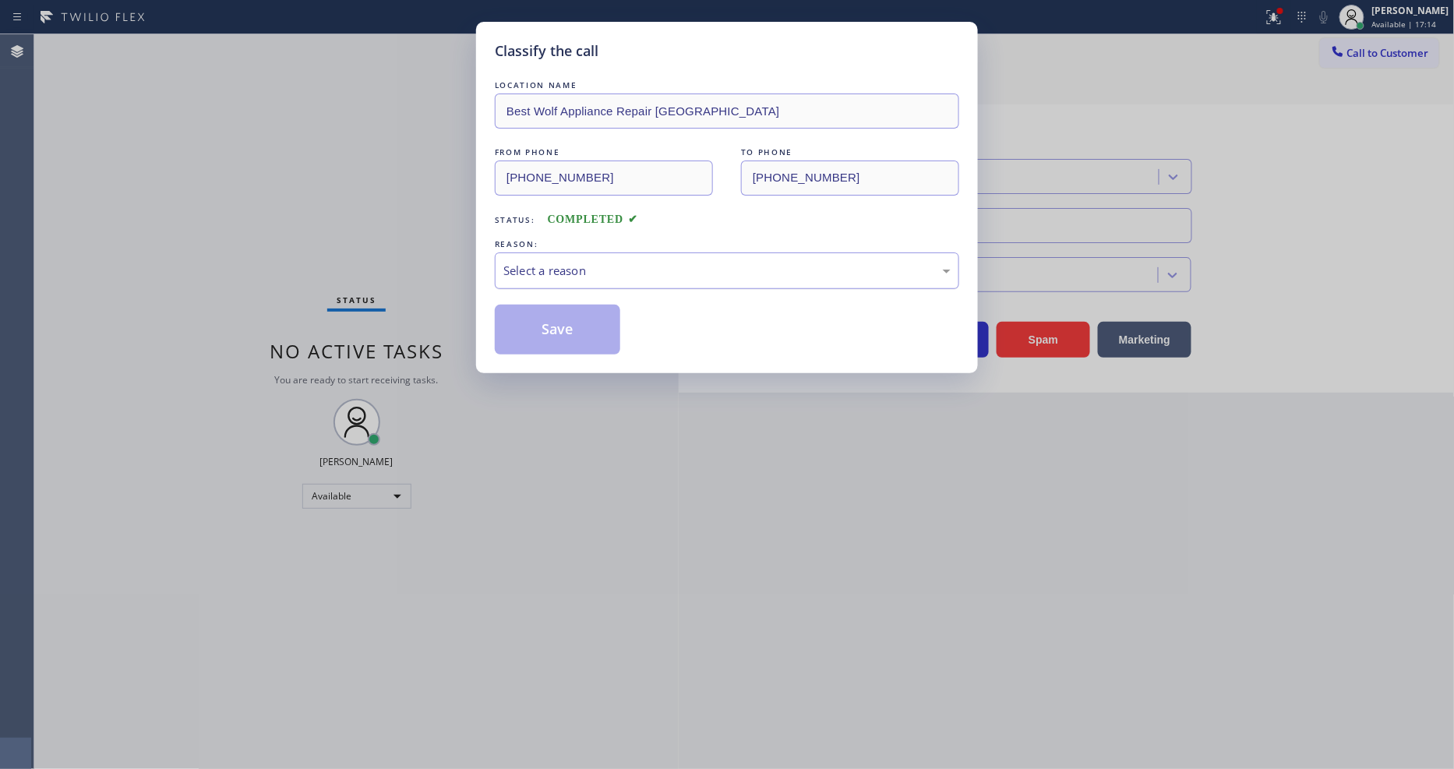
click at [565, 262] on div "Select a reason" at bounding box center [726, 271] width 447 height 18
click at [557, 323] on button "Save" at bounding box center [557, 330] width 125 height 50
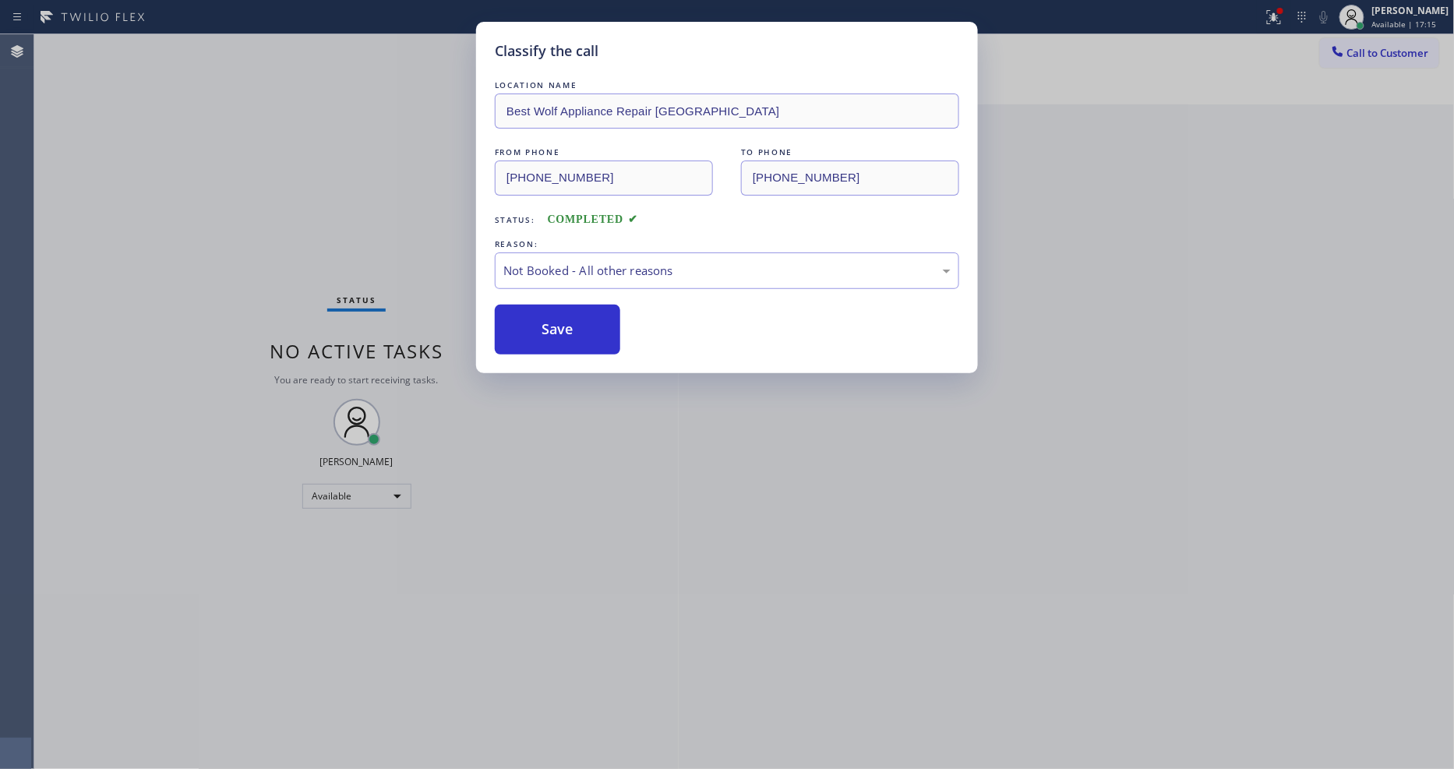
click at [557, 323] on button "Save" at bounding box center [557, 330] width 125 height 50
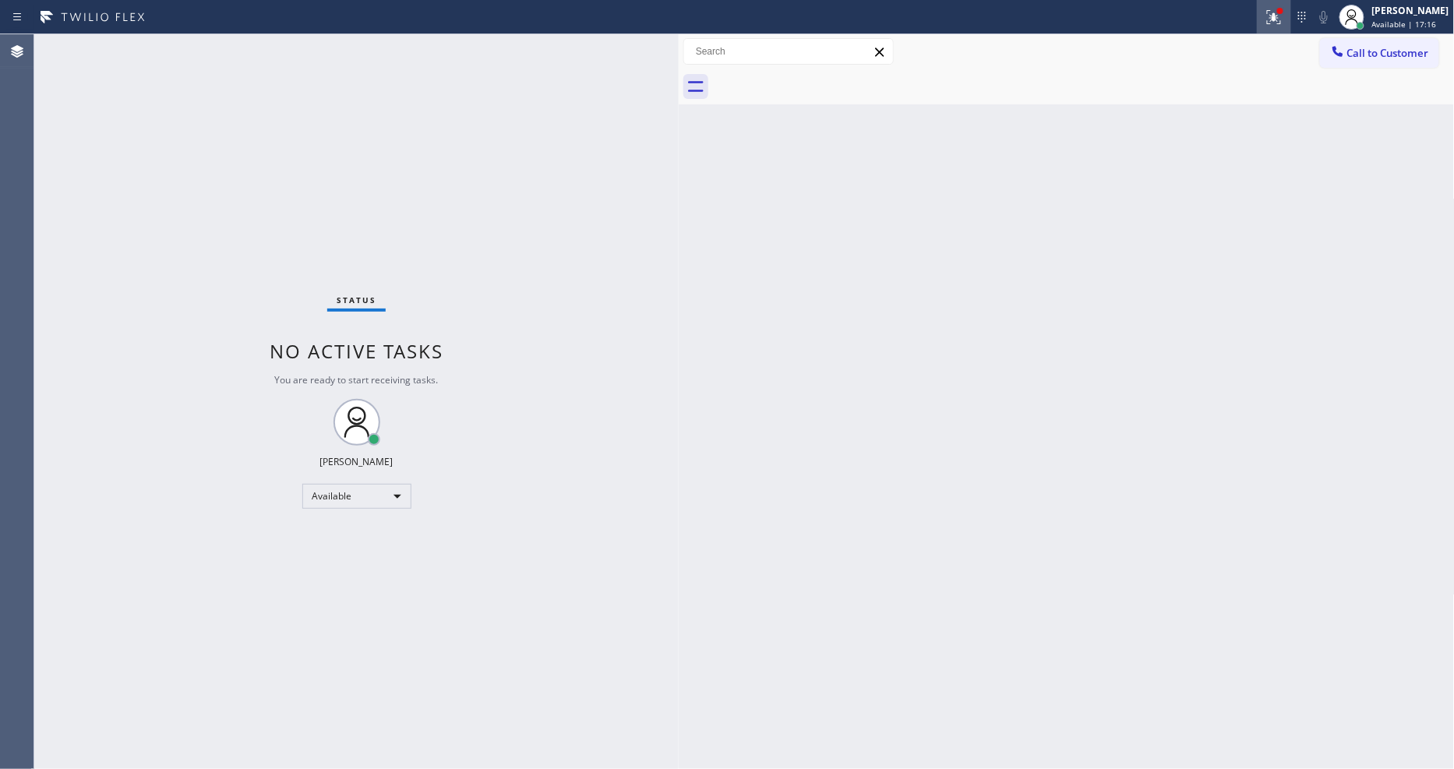
click at [1279, 16] on icon at bounding box center [1274, 17] width 19 height 19
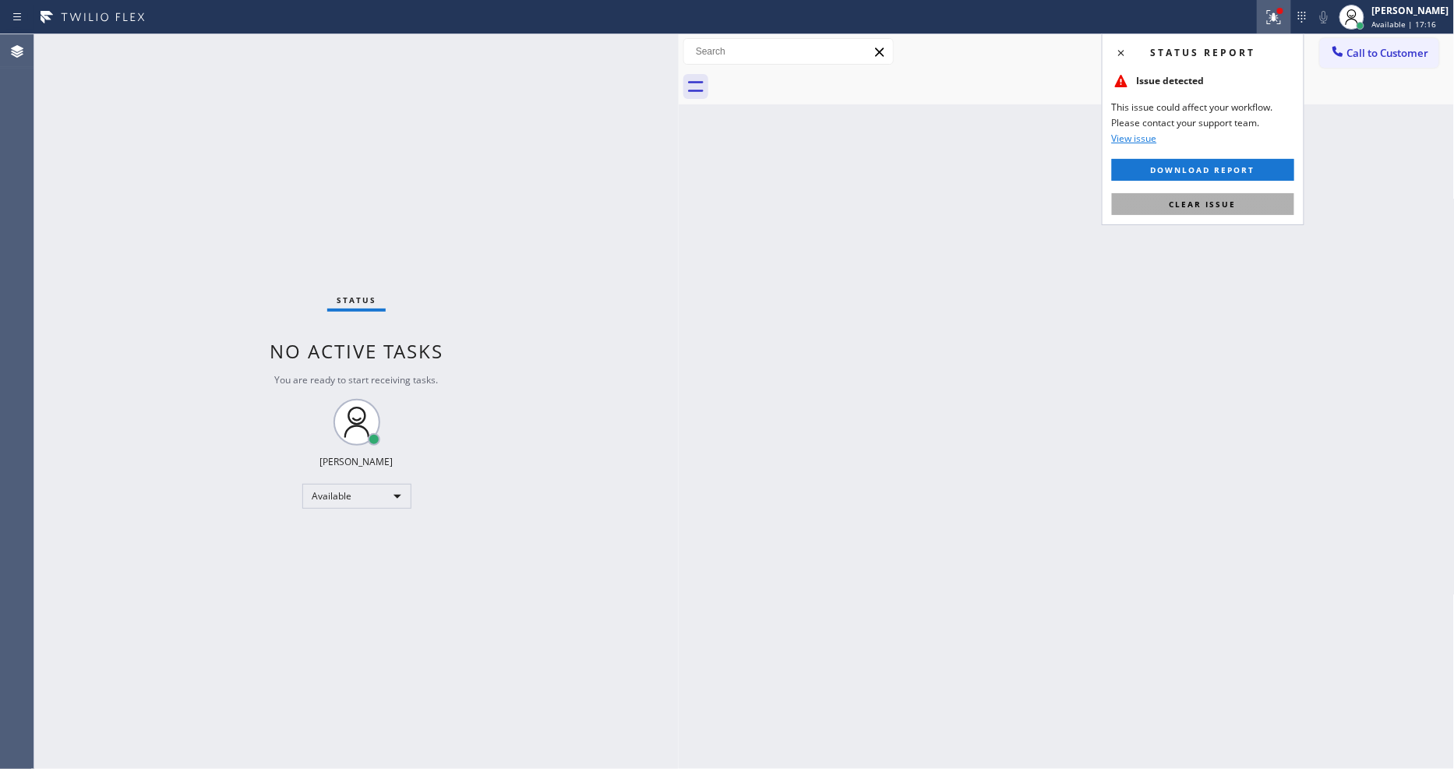
click at [1225, 201] on span "Clear issue" at bounding box center [1203, 204] width 67 height 11
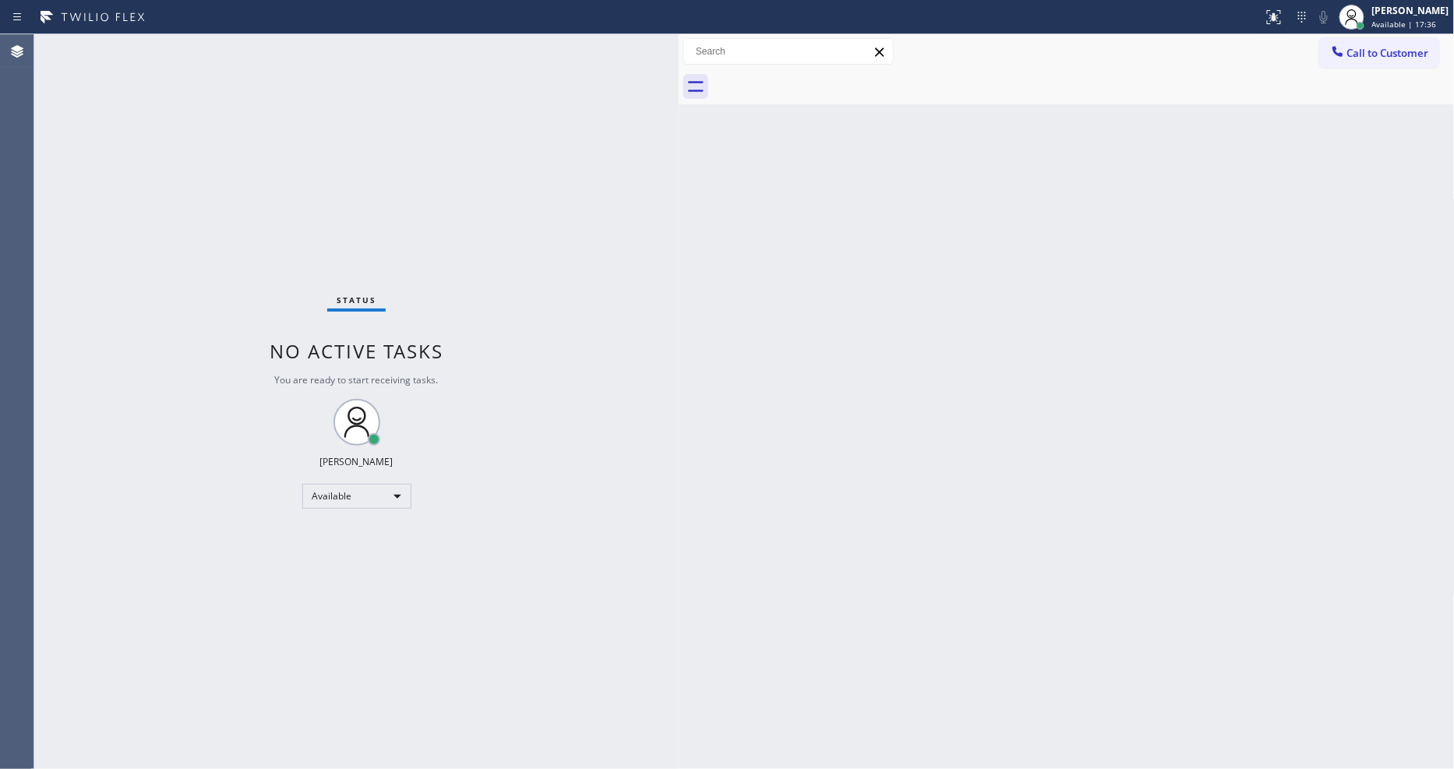
drag, startPoint x: 203, startPoint y: 53, endPoint x: 203, endPoint y: 68, distance: 14.8
click at [203, 53] on div "Status No active tasks You are ready to start receiving tasks. [PERSON_NAME] Av…" at bounding box center [356, 401] width 644 height 735
click at [221, 44] on div "Status No active tasks You are ready to start receiving tasks. [PERSON_NAME] Av…" at bounding box center [356, 401] width 644 height 735
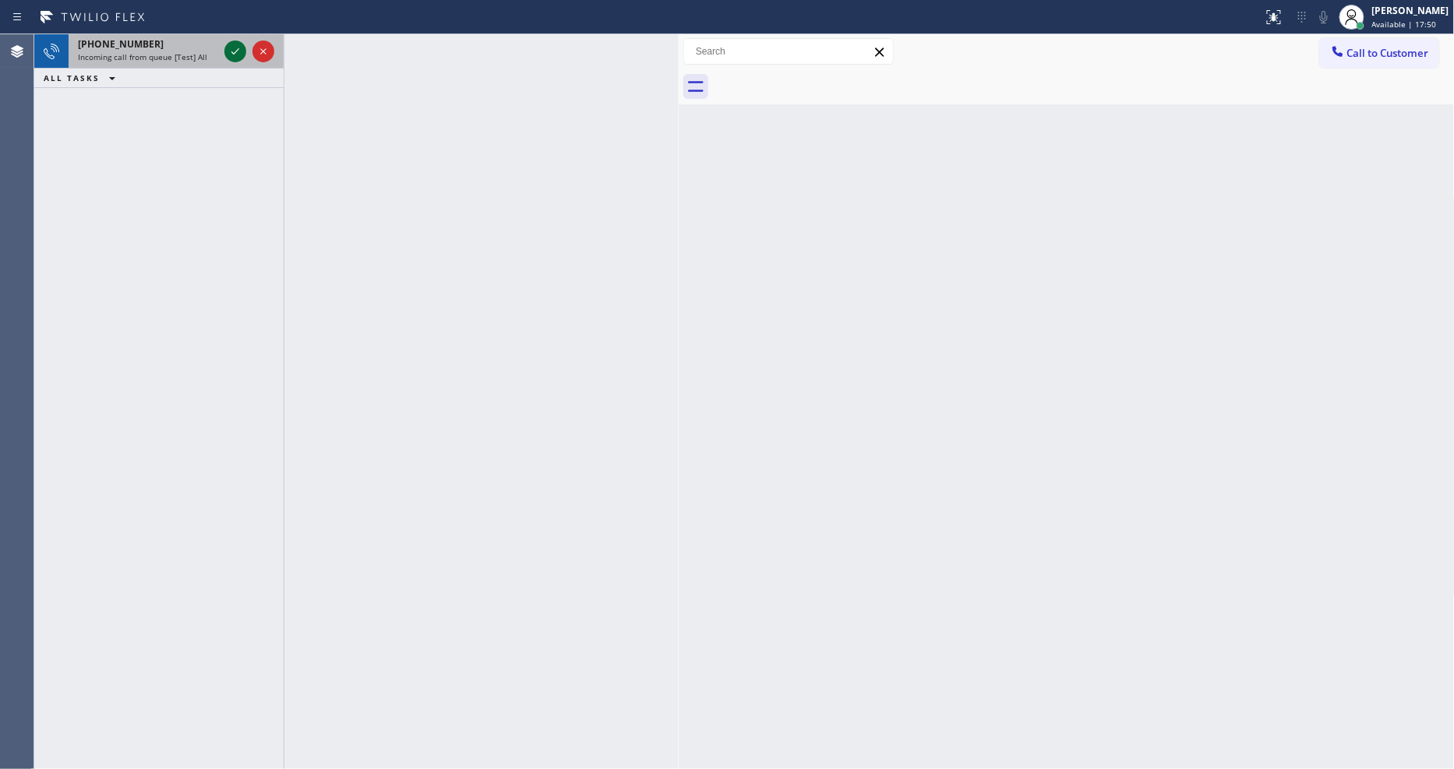
click at [229, 49] on icon at bounding box center [235, 51] width 19 height 19
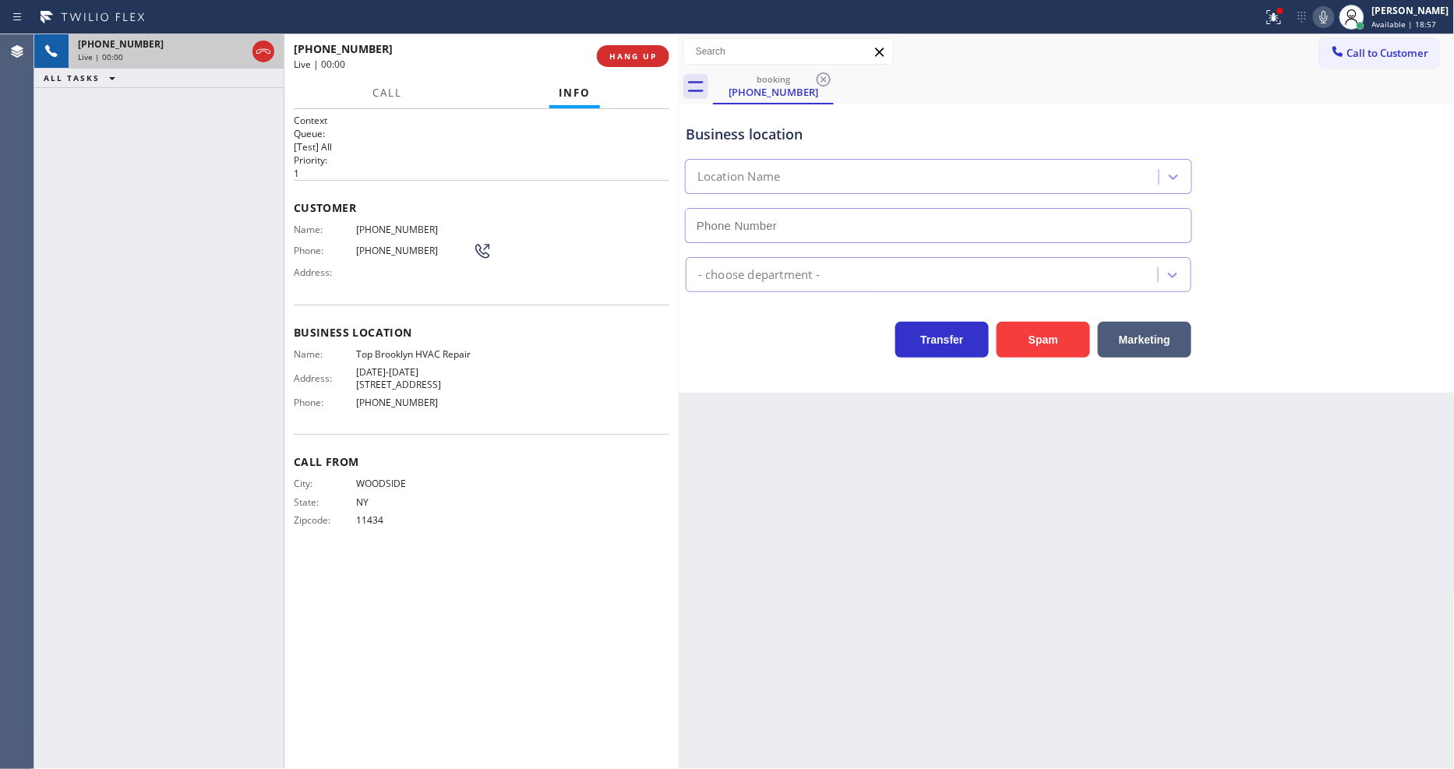
type input "[PHONE_NUMBER]"
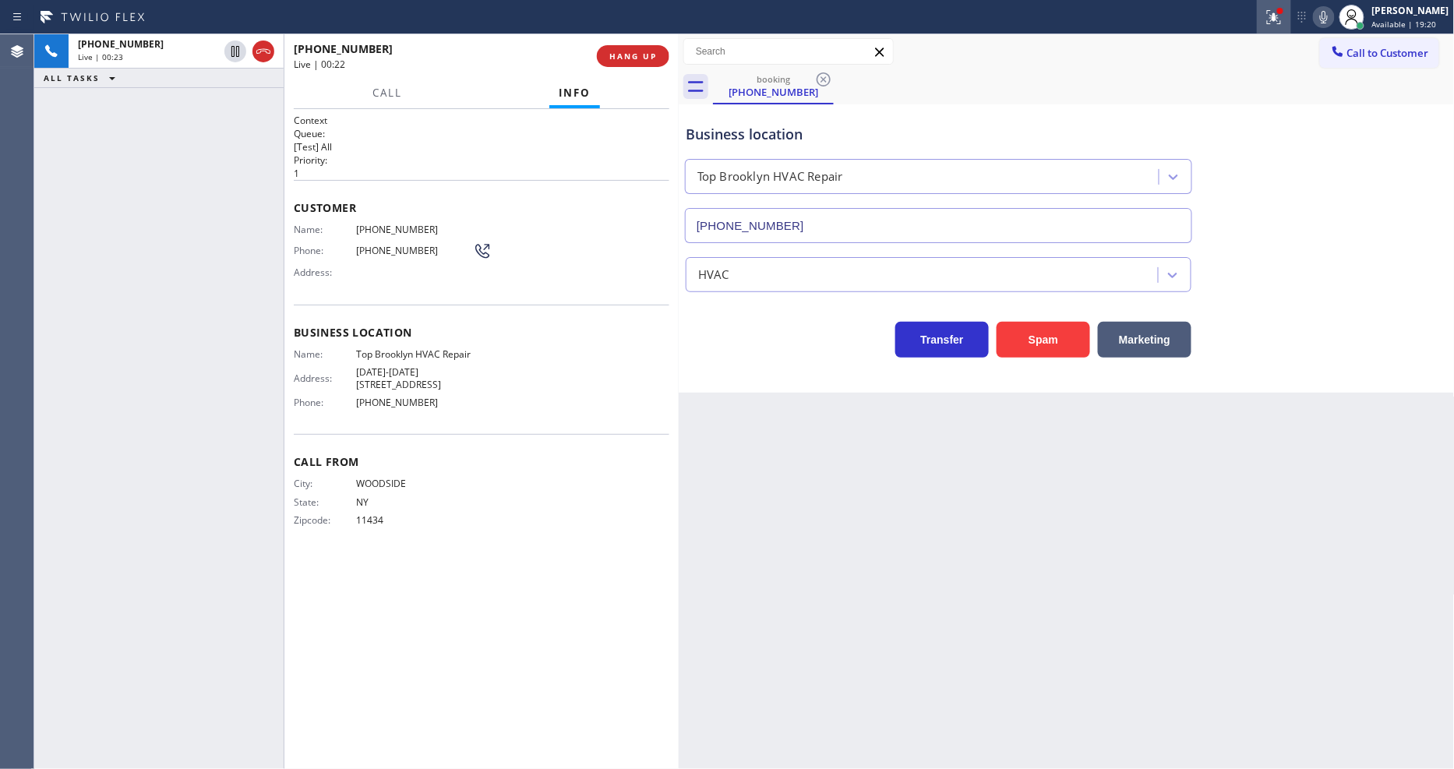
click at [1291, 16] on div at bounding box center [1274, 17] width 34 height 19
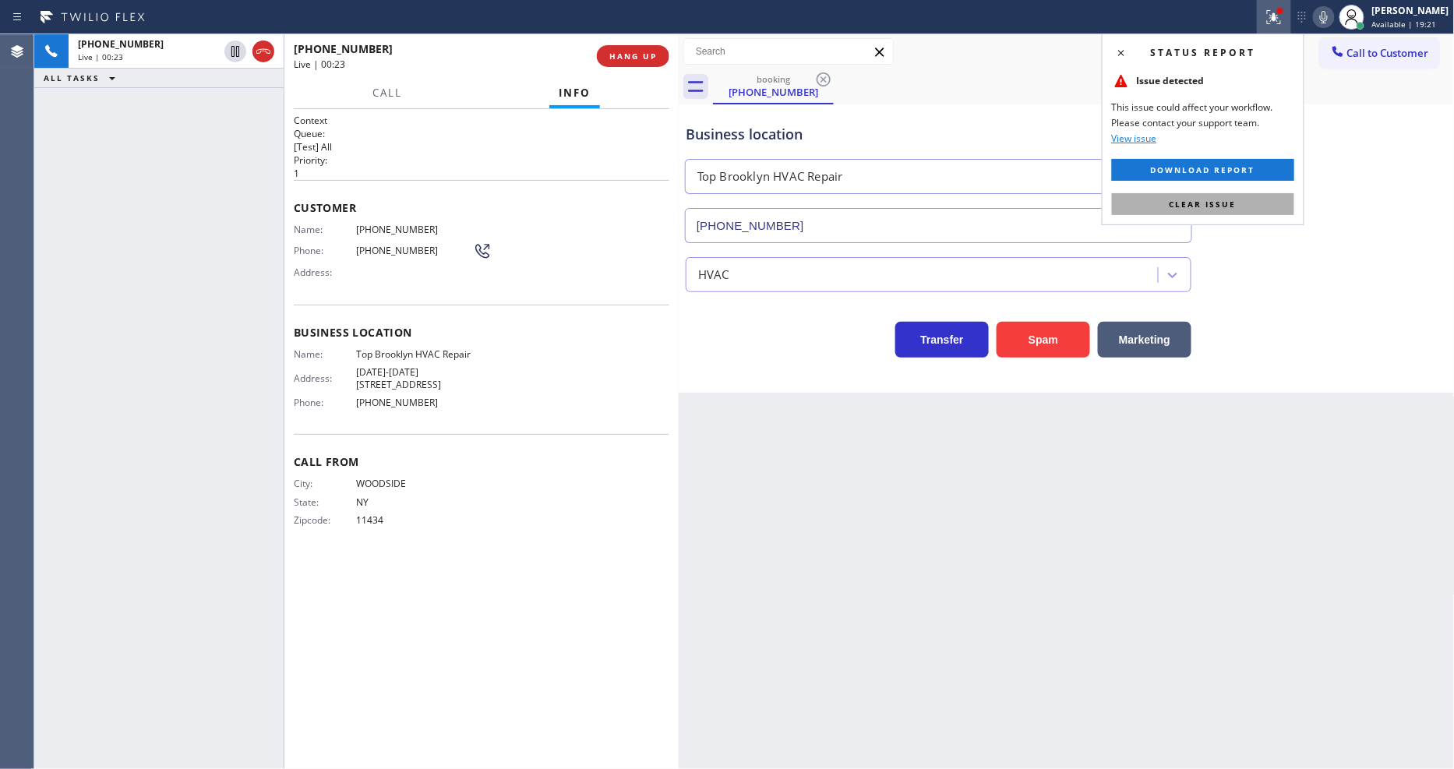
click at [1276, 207] on button "Clear issue" at bounding box center [1203, 204] width 182 height 22
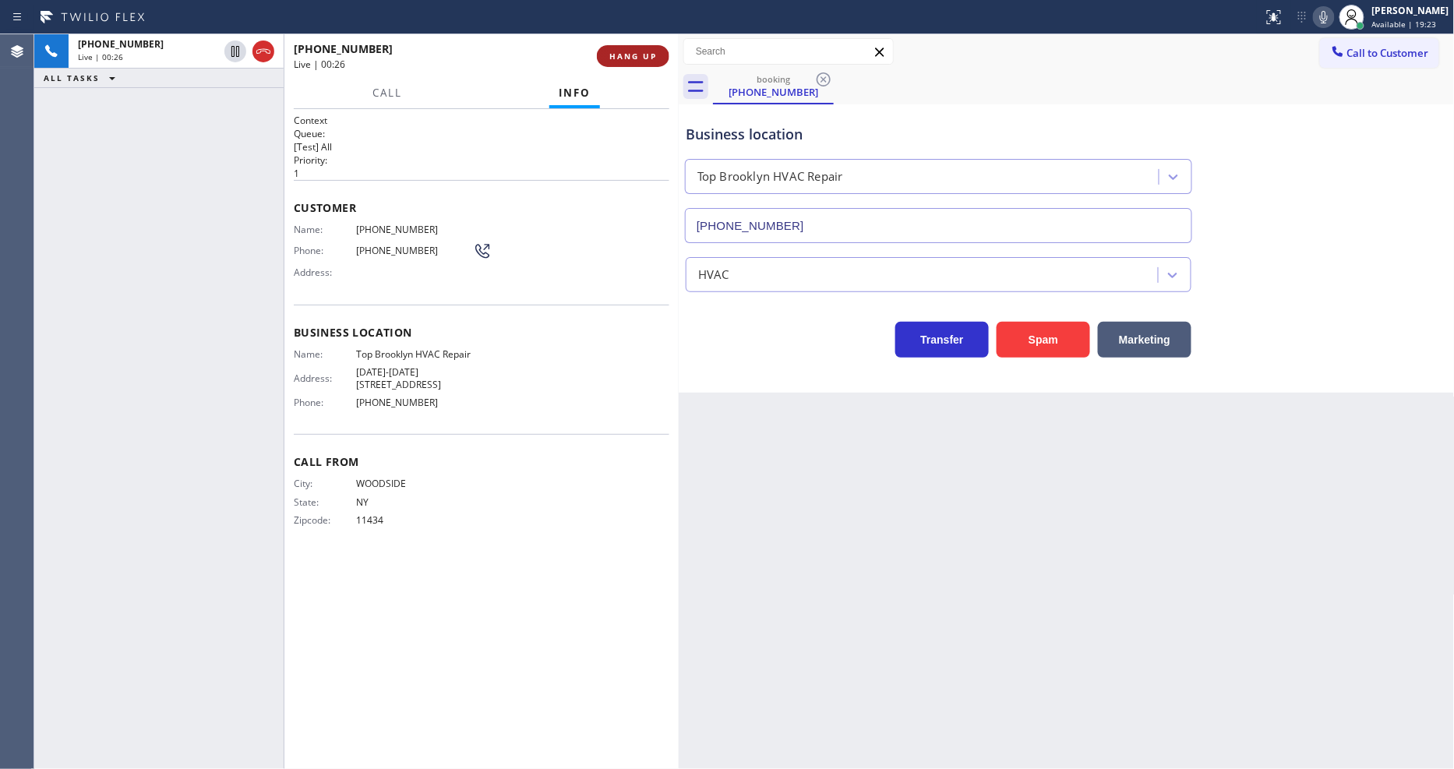
click at [635, 60] on span "HANG UP" at bounding box center [633, 56] width 48 height 11
click at [635, 58] on span "HANG UP" at bounding box center [633, 56] width 48 height 11
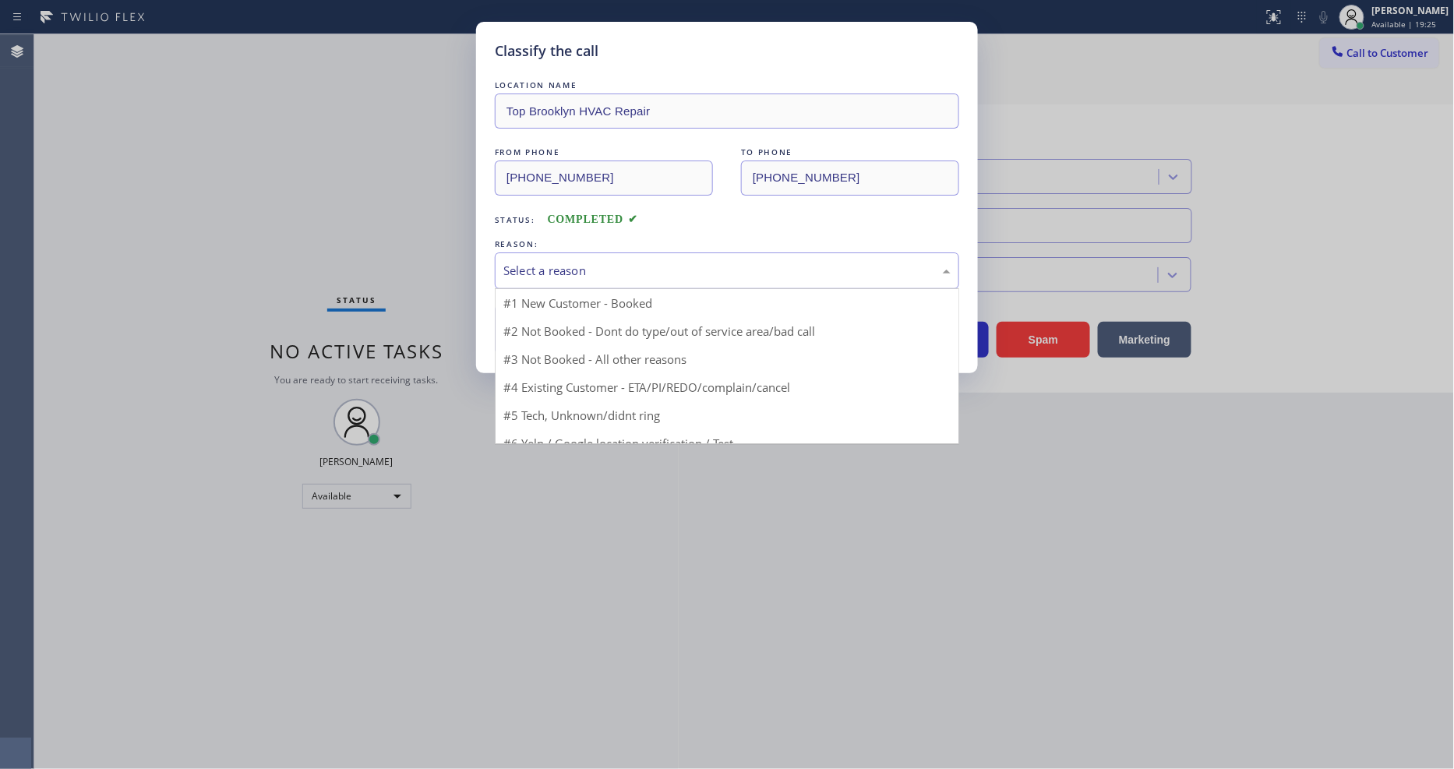
click at [574, 276] on div "Select a reason" at bounding box center [727, 270] width 464 height 37
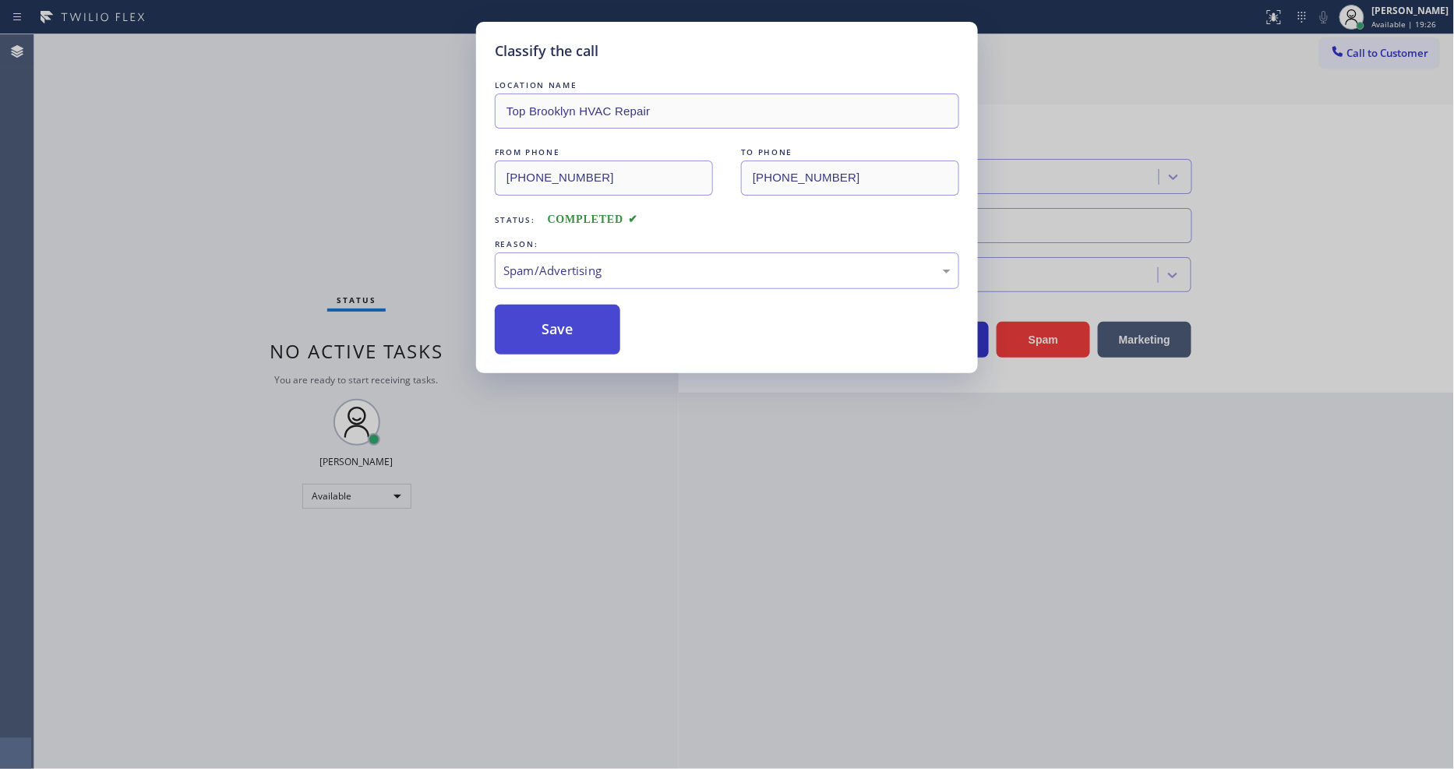
click at [571, 312] on button "Save" at bounding box center [557, 330] width 125 height 50
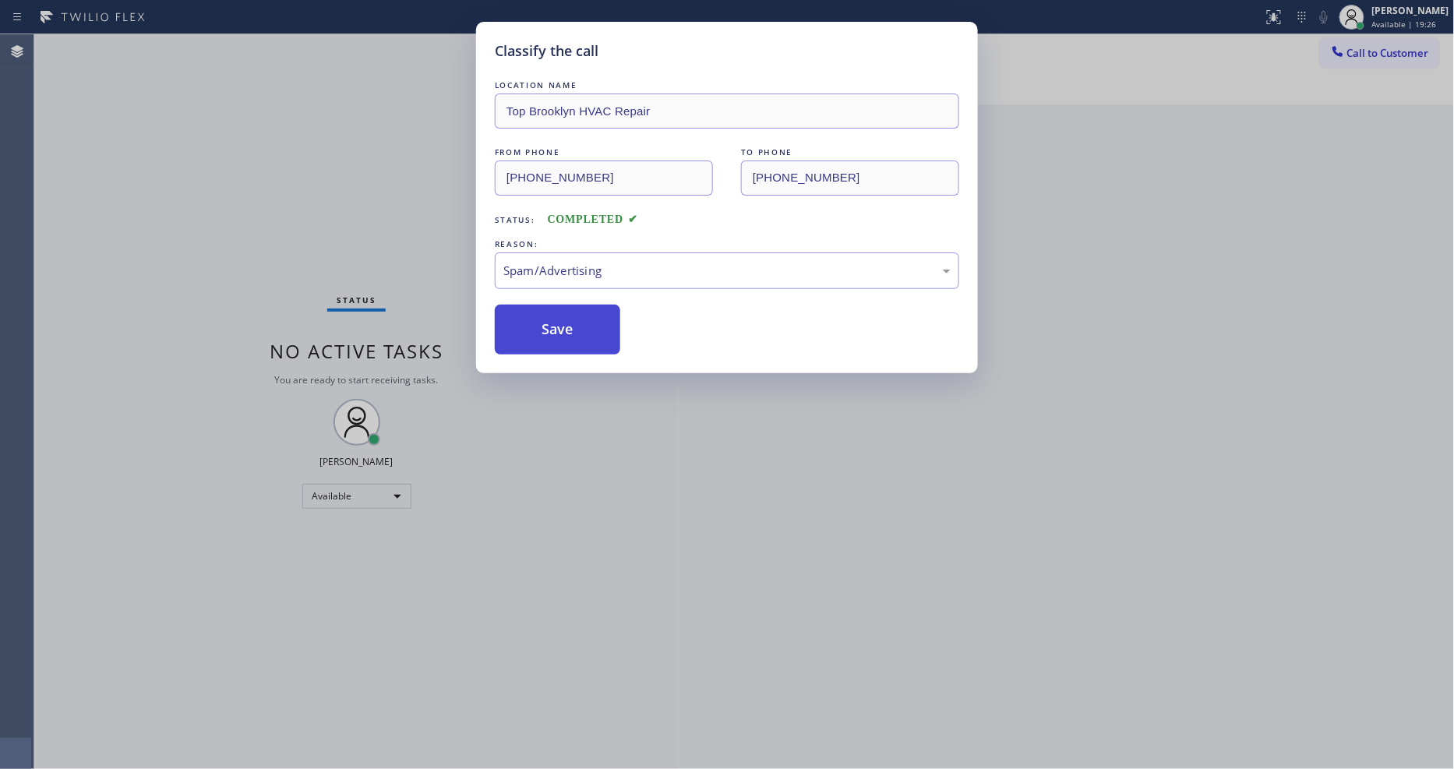
click at [571, 312] on button "Save" at bounding box center [557, 330] width 125 height 50
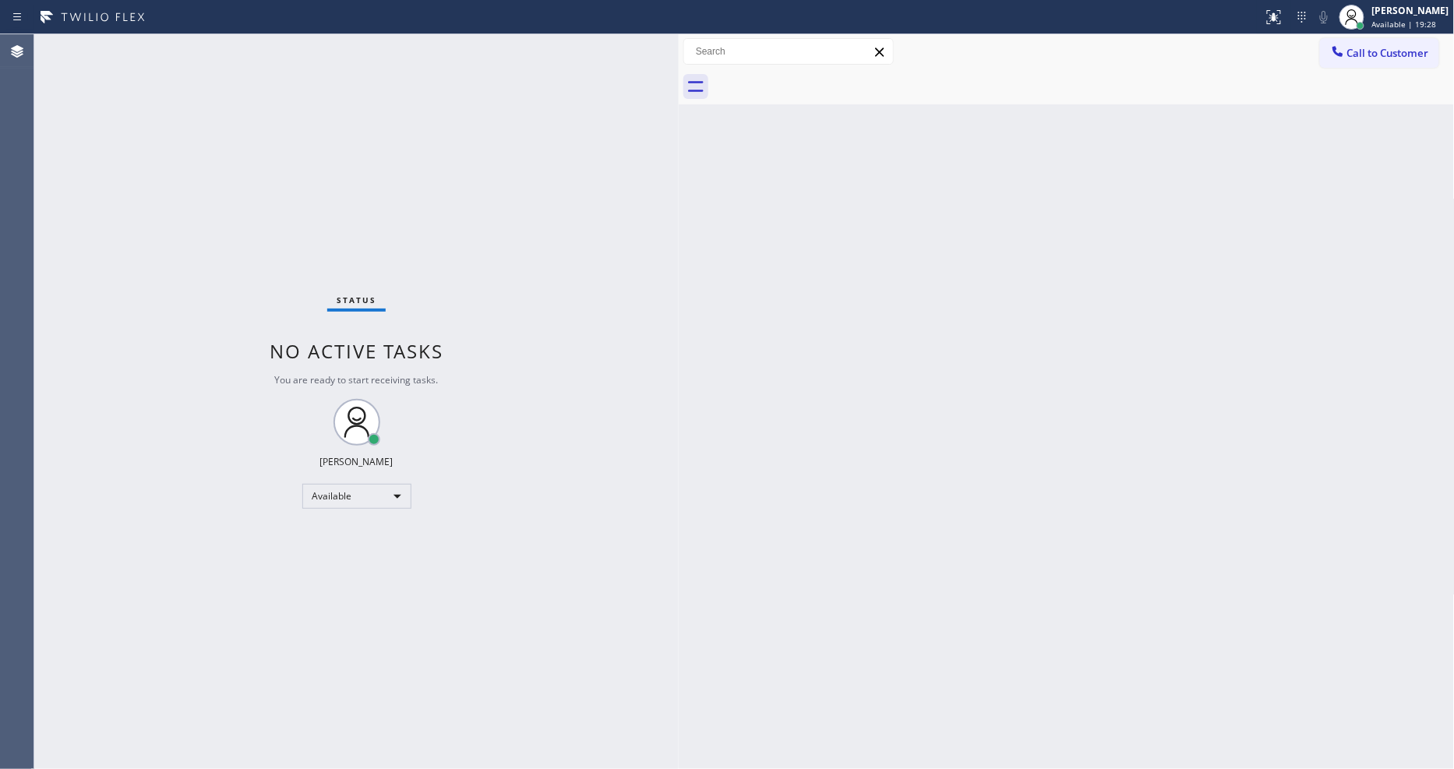
click at [223, 44] on div "Status No active tasks You are ready to start receiving tasks. [PERSON_NAME] Av…" at bounding box center [356, 401] width 644 height 735
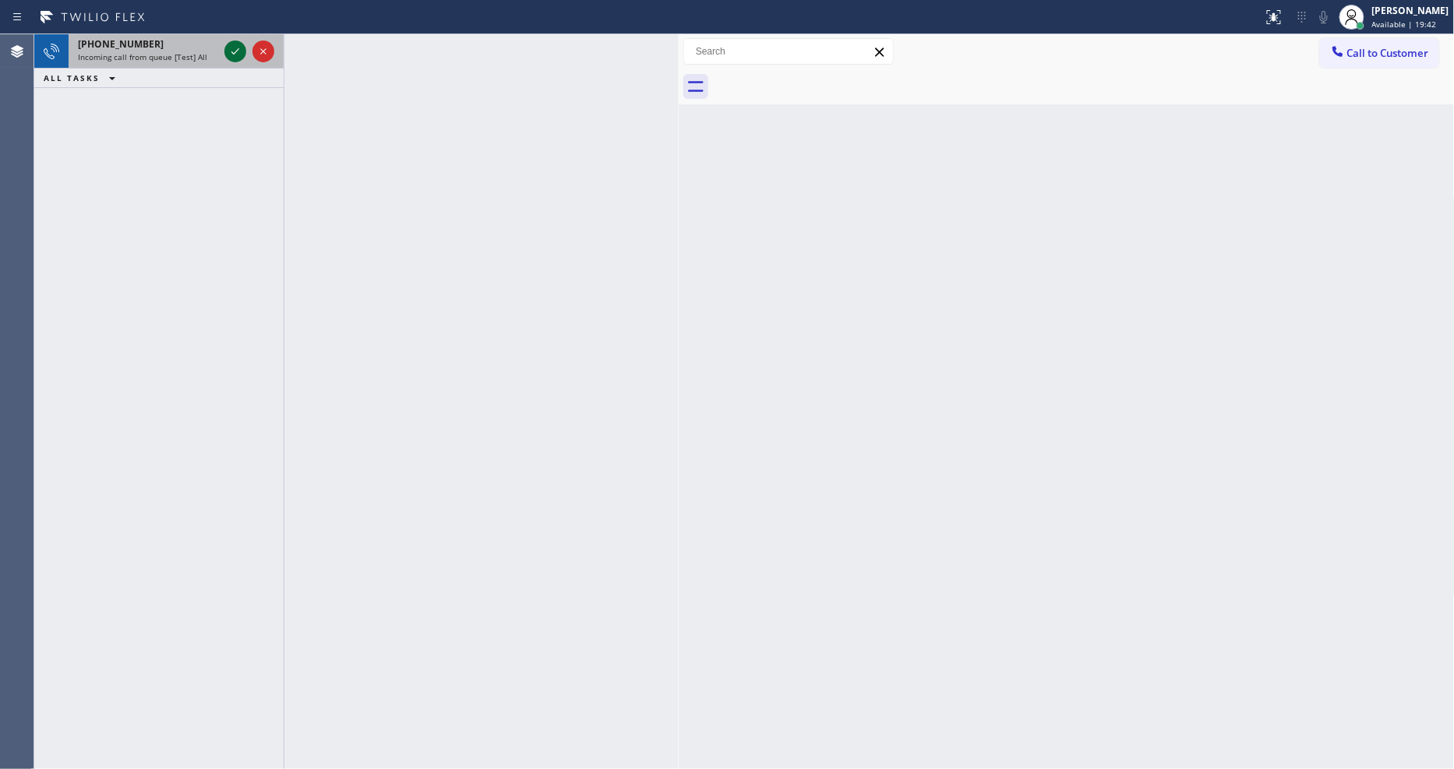
click at [236, 48] on icon at bounding box center [235, 51] width 19 height 19
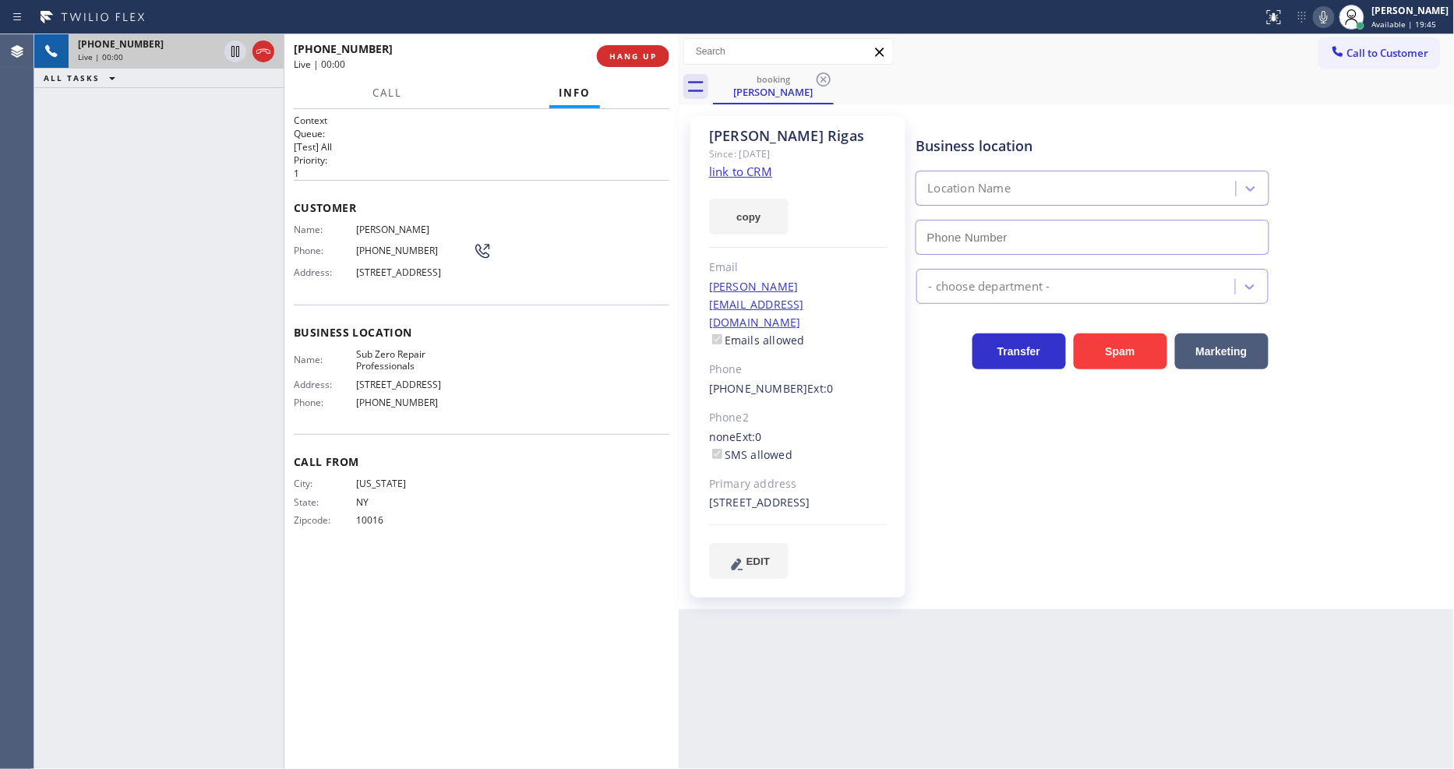
type input "[PHONE_NUMBER]"
click at [738, 169] on link "link to CRM" at bounding box center [740, 172] width 63 height 16
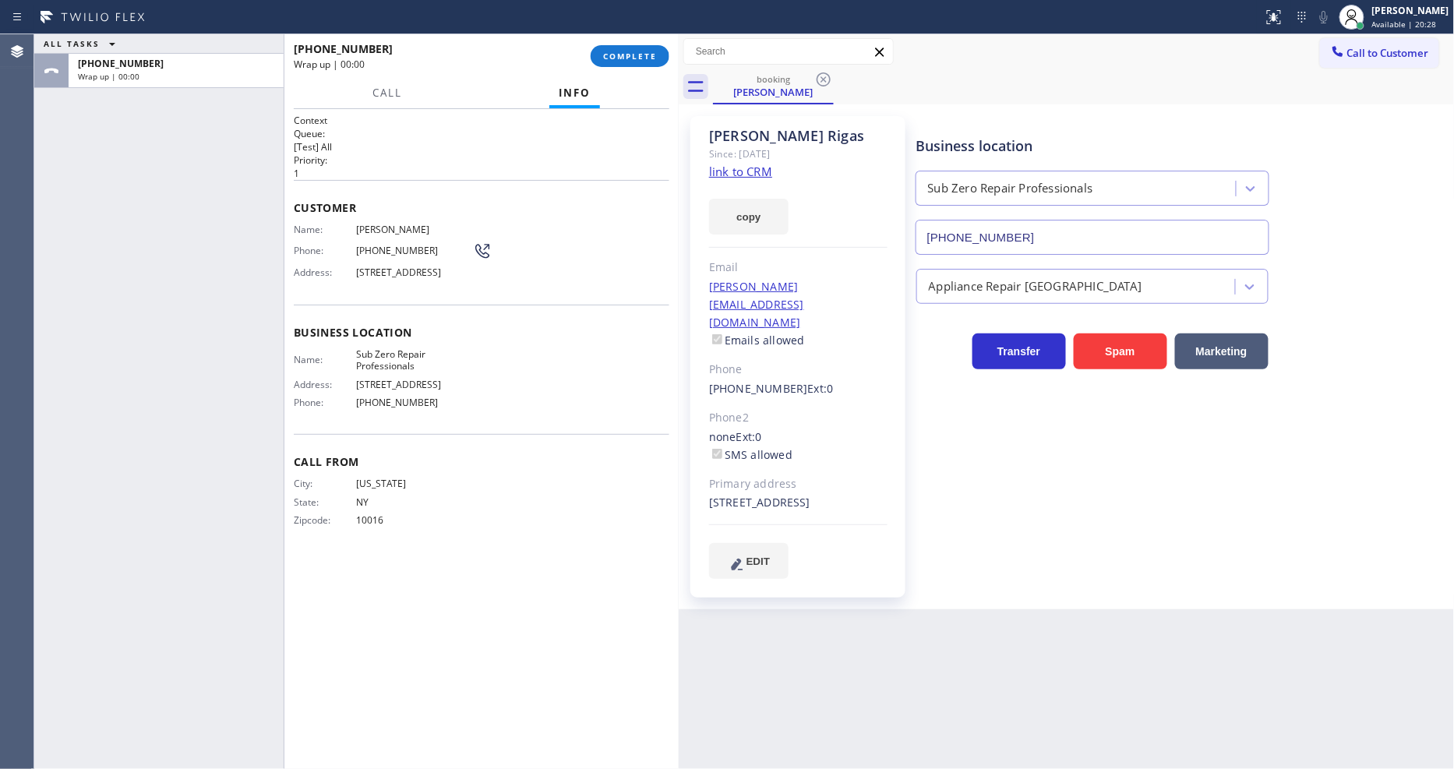
drag, startPoint x: 260, startPoint y: 353, endPoint x: 542, endPoint y: 182, distance: 329.7
click at [260, 353] on div "ALL TASKS ALL TASKS ACTIVE TASKS TASKS IN WRAP UP +19172706142 Wrap up | 00:00" at bounding box center [158, 401] width 249 height 735
click at [655, 51] on span "COMPLETE" at bounding box center [630, 56] width 54 height 11
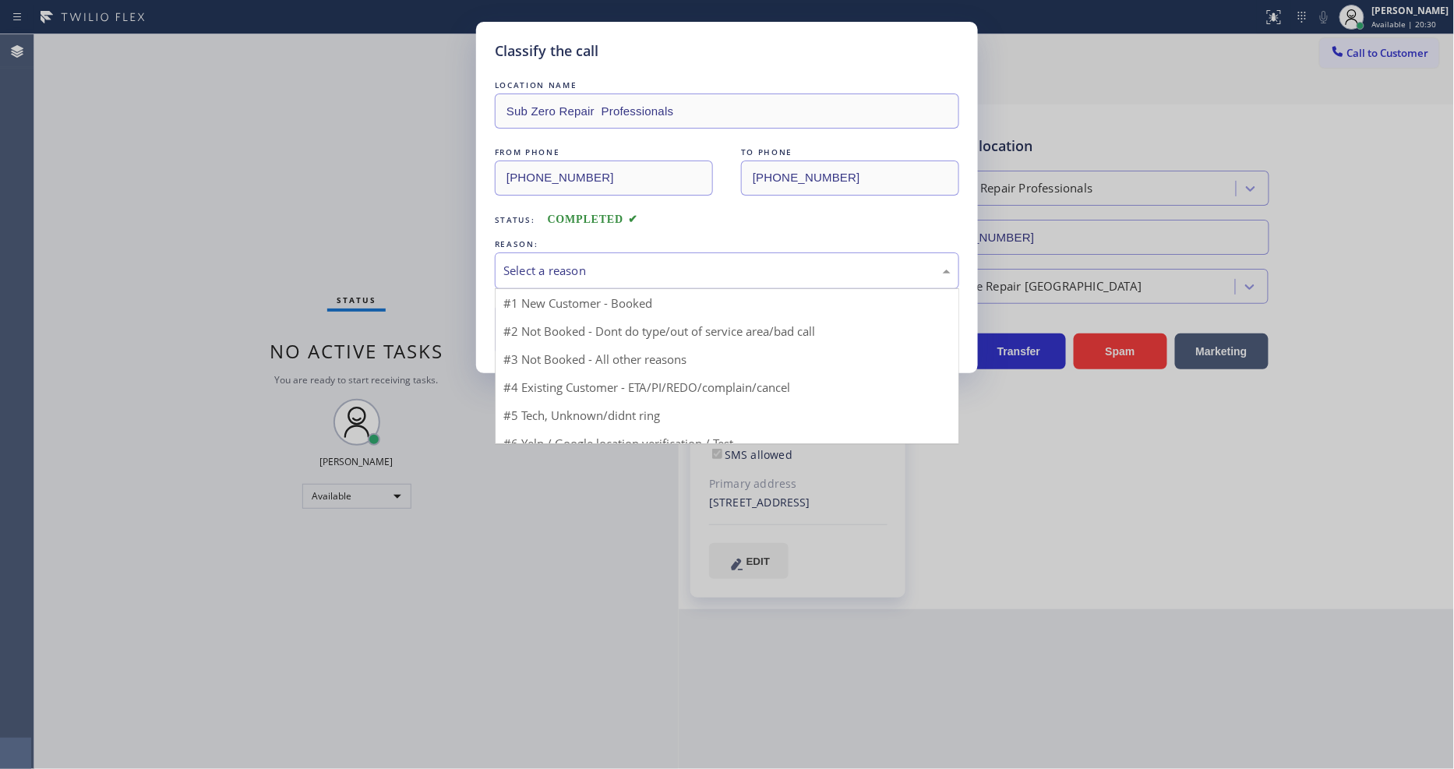
click at [598, 269] on div "Select a reason" at bounding box center [726, 271] width 447 height 18
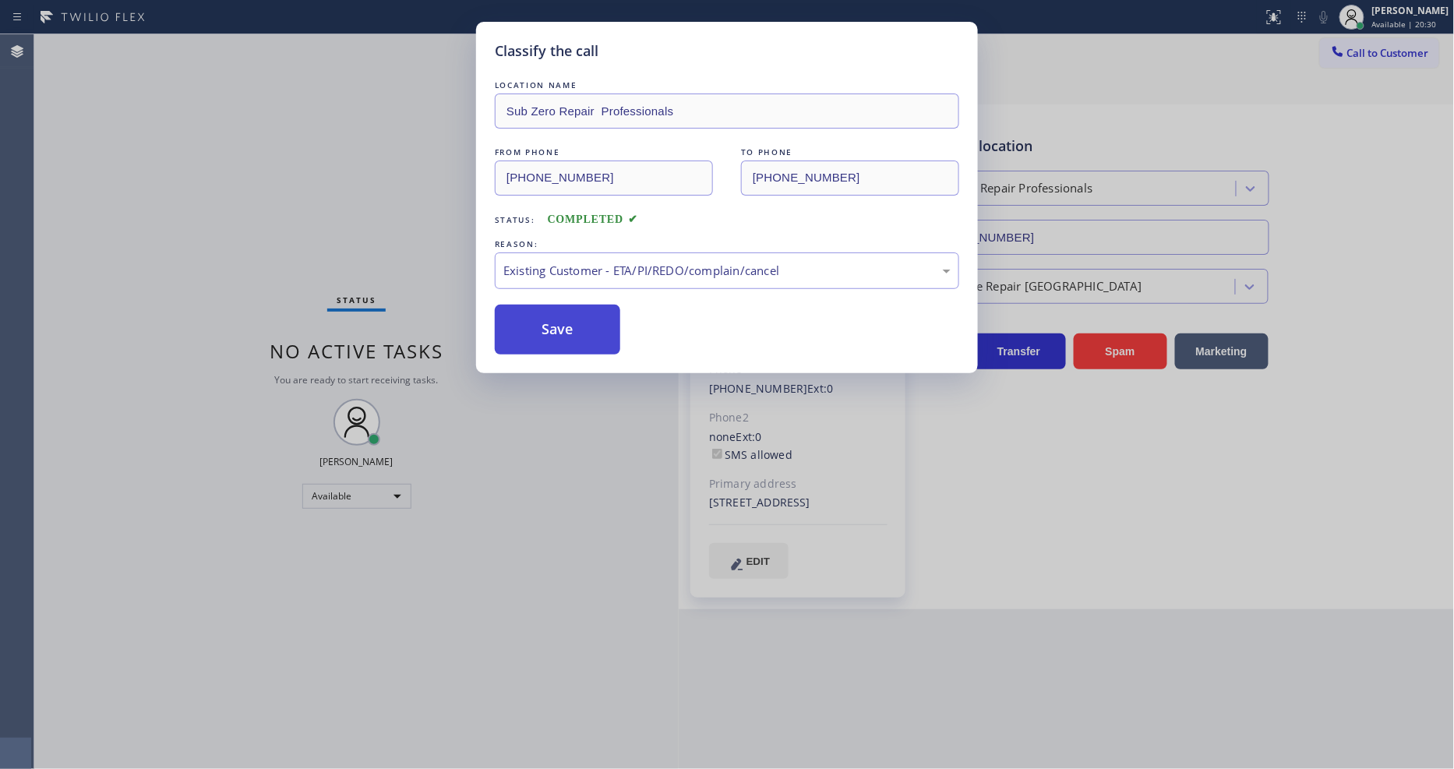
click at [562, 328] on button "Save" at bounding box center [557, 330] width 125 height 50
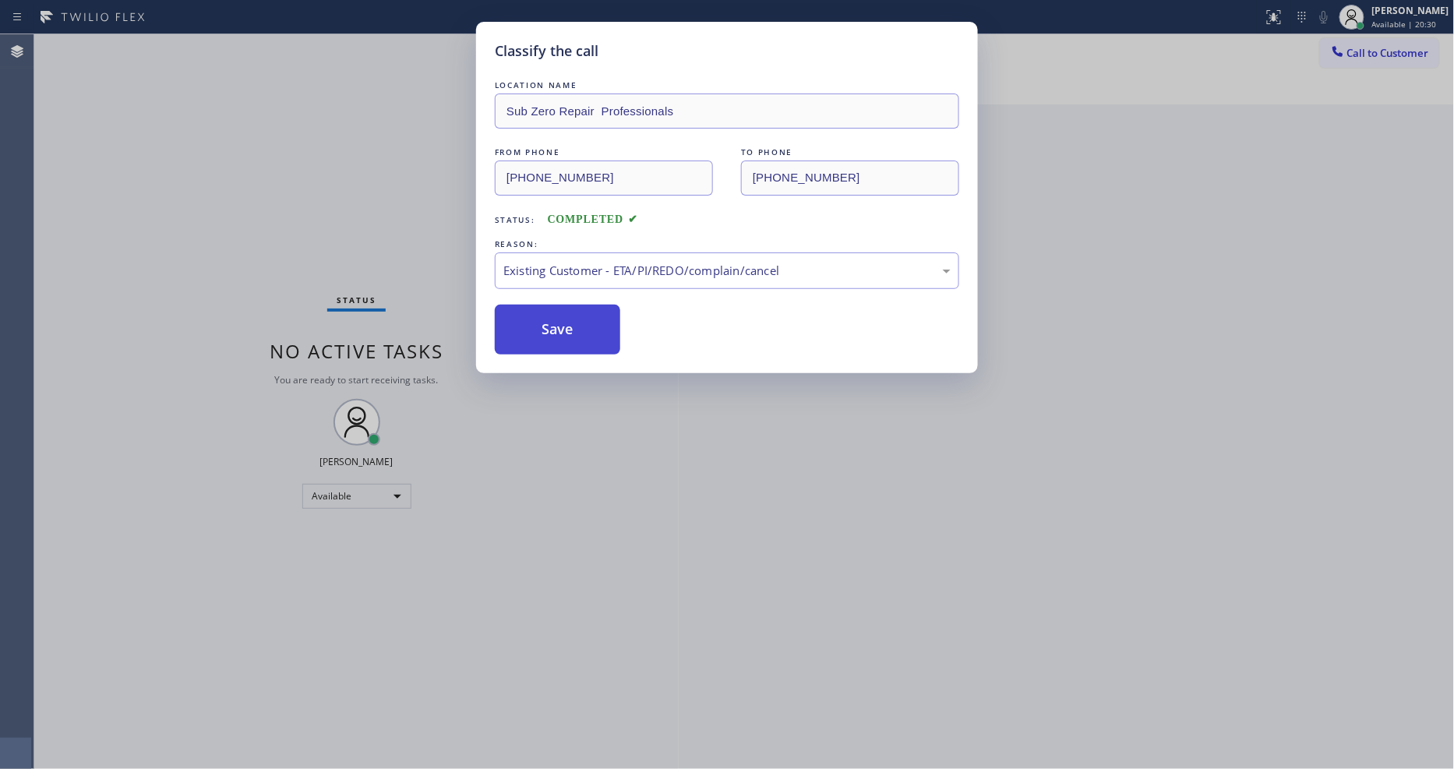
click at [562, 328] on button "Save" at bounding box center [557, 330] width 125 height 50
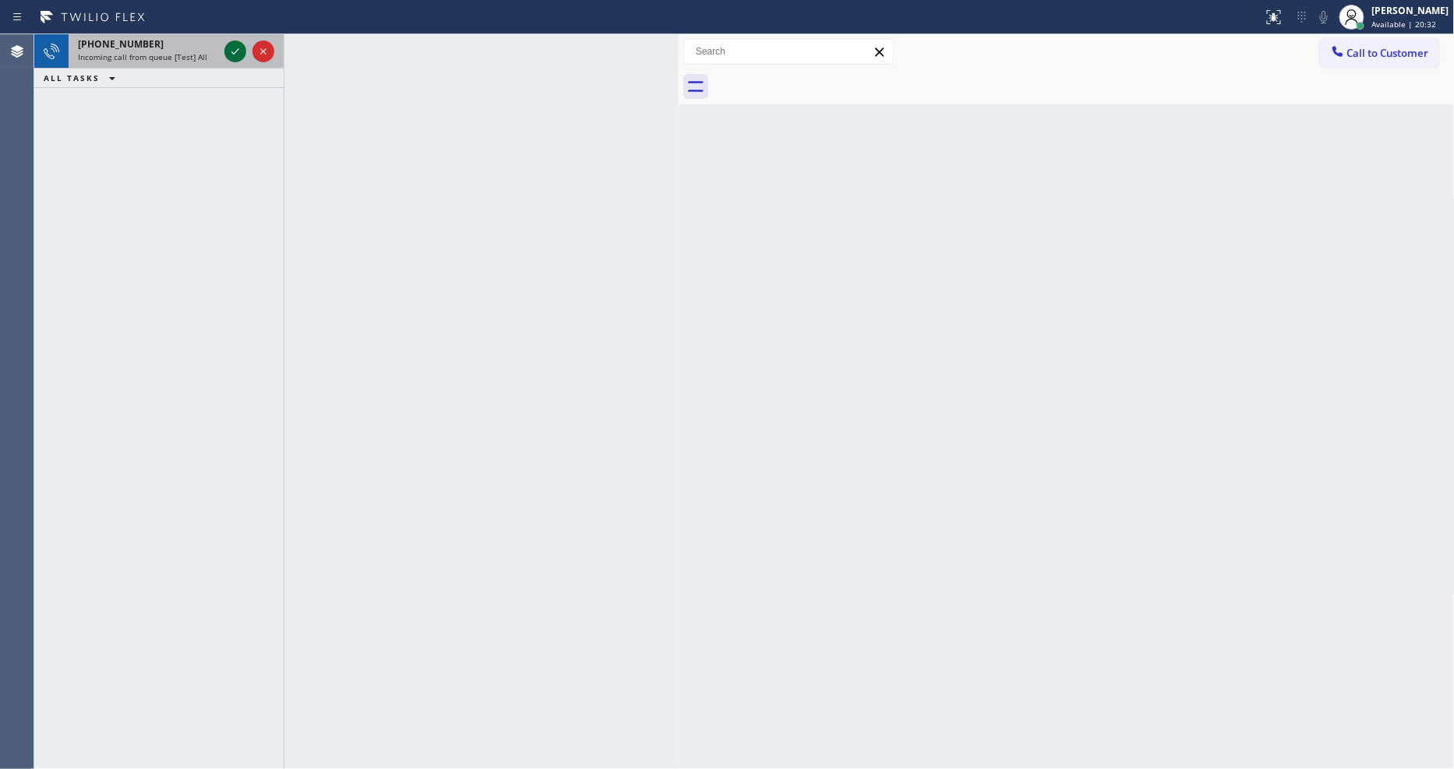
click at [235, 51] on icon at bounding box center [235, 51] width 19 height 19
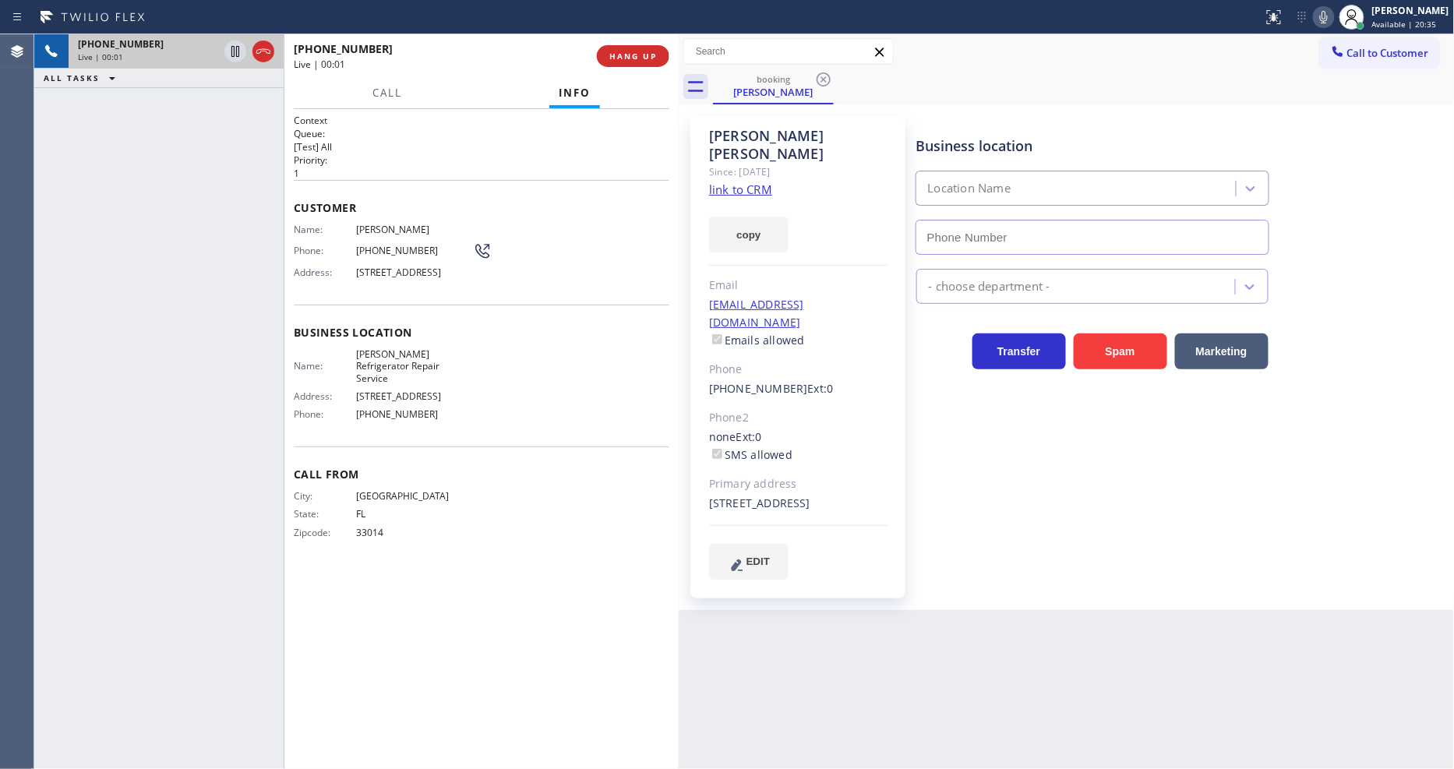
type input "[PHONE_NUMBER]"
click at [725, 182] on link "link to CRM" at bounding box center [740, 190] width 63 height 16
click at [918, 509] on div "Business location Hogan Refrigerator Repair Service (786) 627-6420 Appliance Re…" at bounding box center [1182, 347] width 538 height 455
click at [630, 48] on button "HANG UP" at bounding box center [633, 56] width 72 height 22
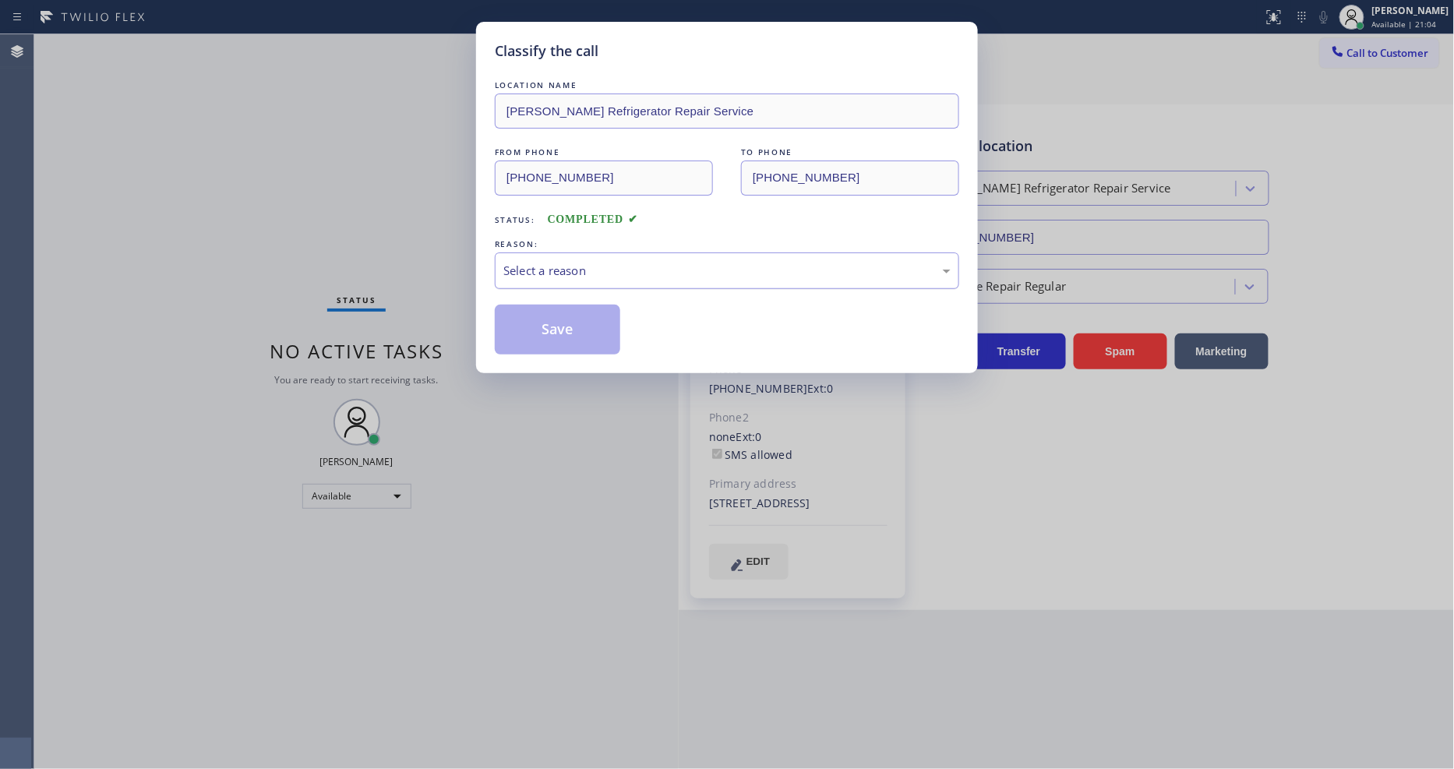
click at [543, 270] on div "Select a reason" at bounding box center [726, 271] width 447 height 18
click at [528, 331] on button "Save" at bounding box center [557, 330] width 125 height 50
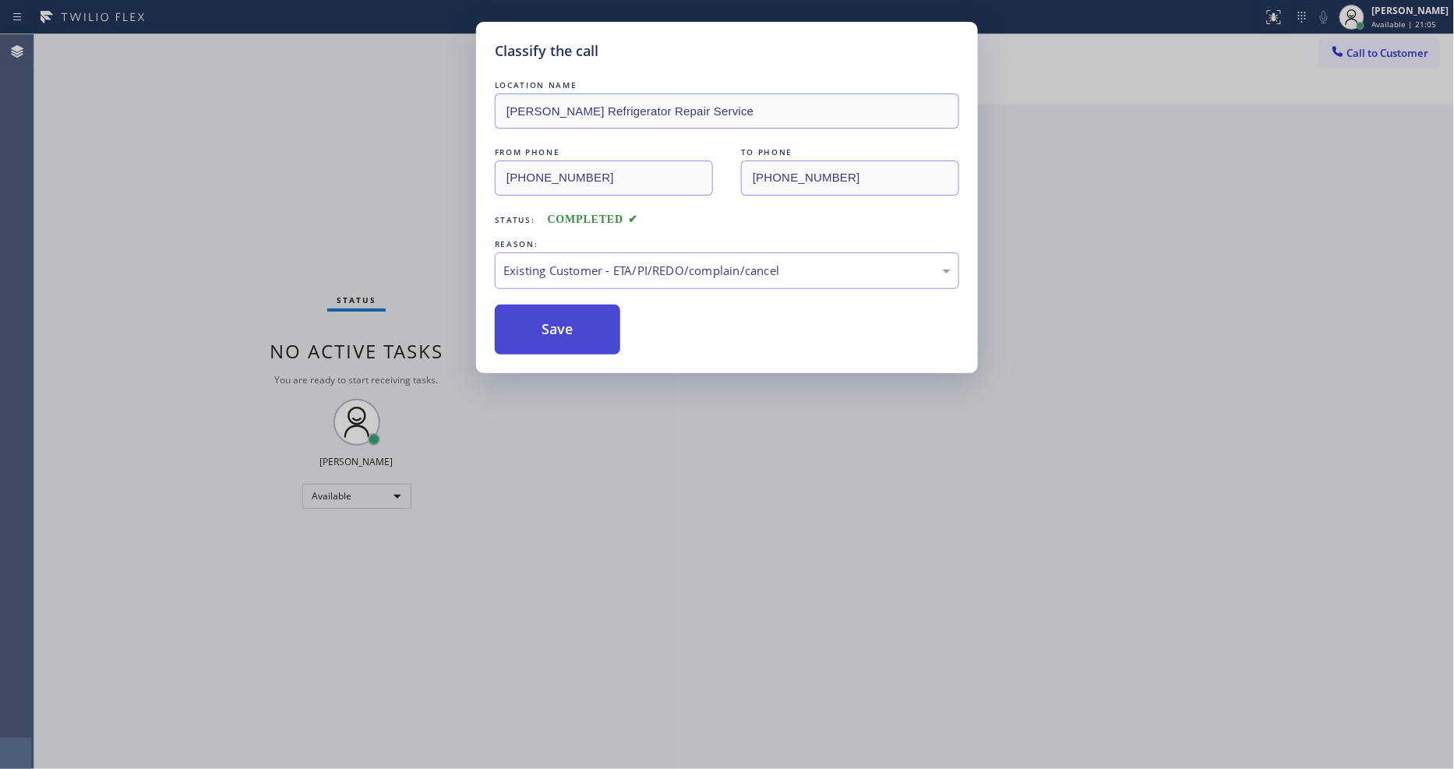
click at [528, 331] on button "Save" at bounding box center [557, 330] width 125 height 50
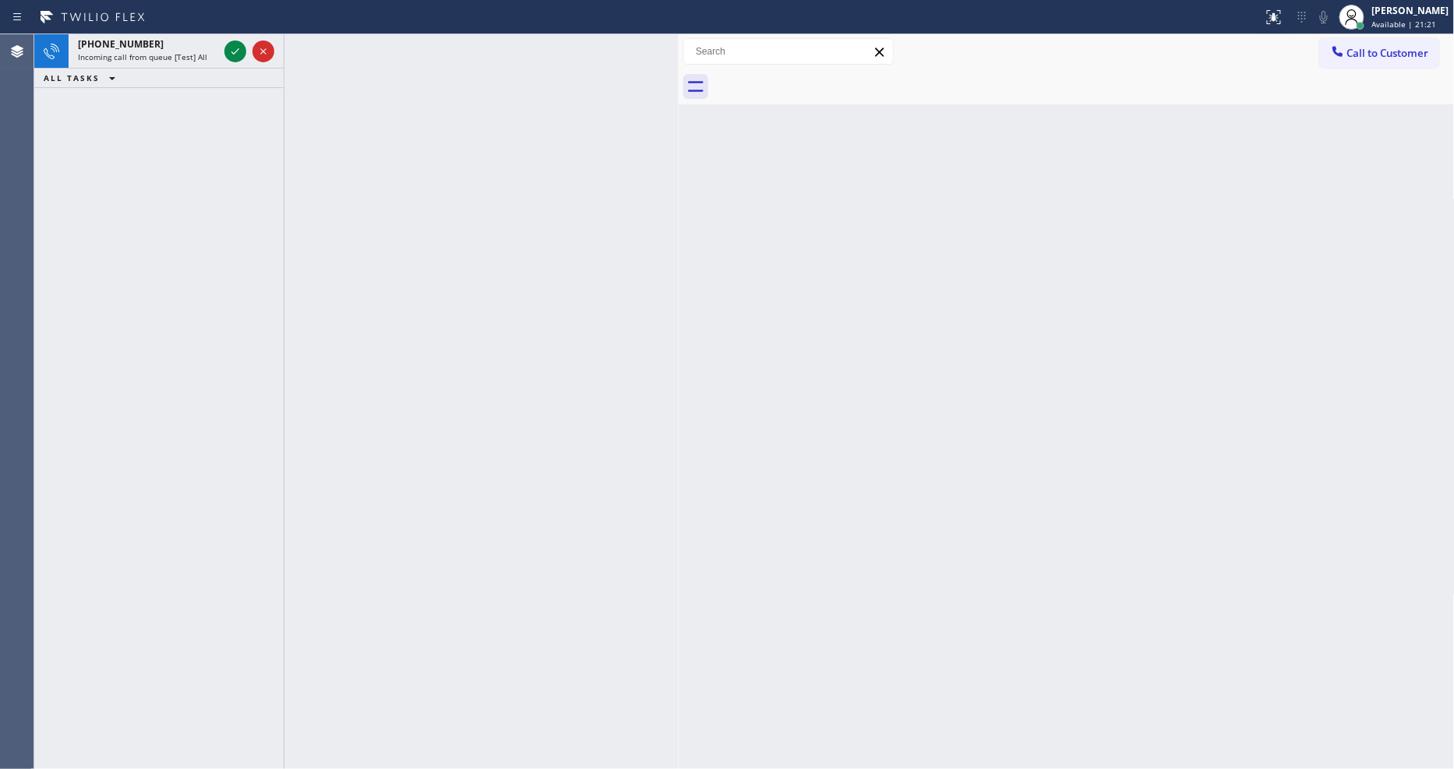
click at [1142, 209] on div "Back to Dashboard Change Sender ID Customers Technicians Select a contact Outbo…" at bounding box center [1067, 401] width 776 height 735
click at [237, 55] on icon at bounding box center [235, 51] width 19 height 19
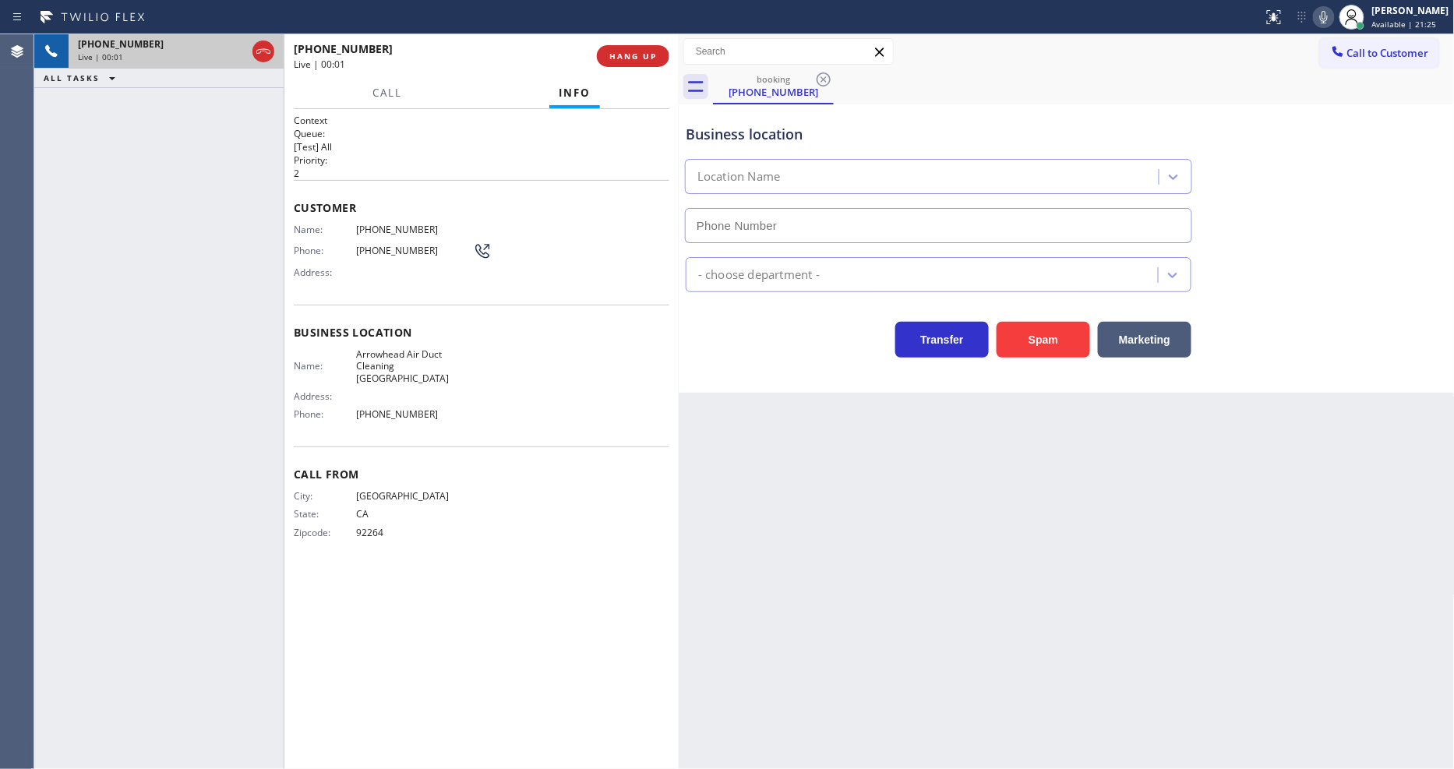
type input "[PHONE_NUMBER]"
click at [621, 59] on span "HANG UP" at bounding box center [633, 56] width 48 height 11
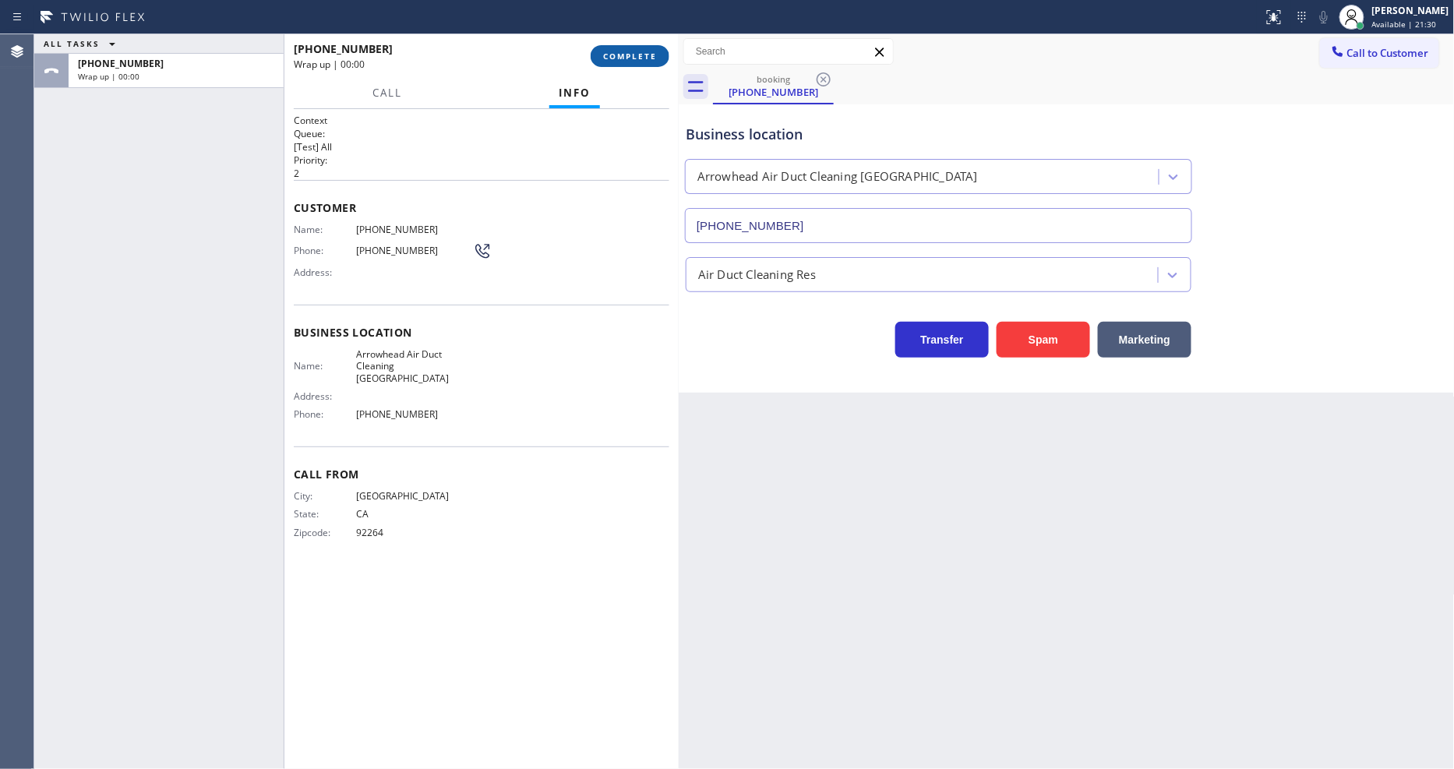
click at [621, 59] on span "COMPLETE" at bounding box center [630, 56] width 54 height 11
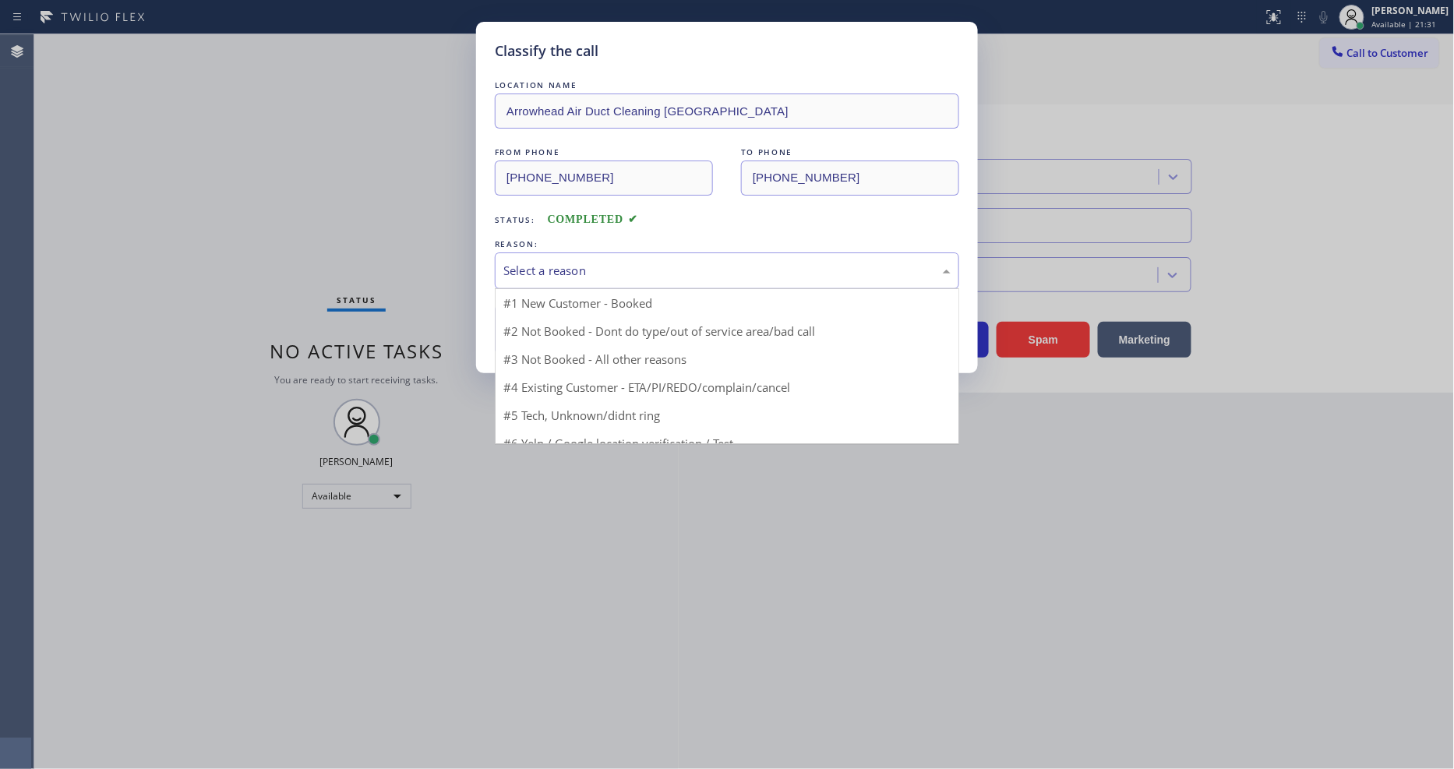
click at [525, 262] on div "Select a reason" at bounding box center [726, 271] width 447 height 18
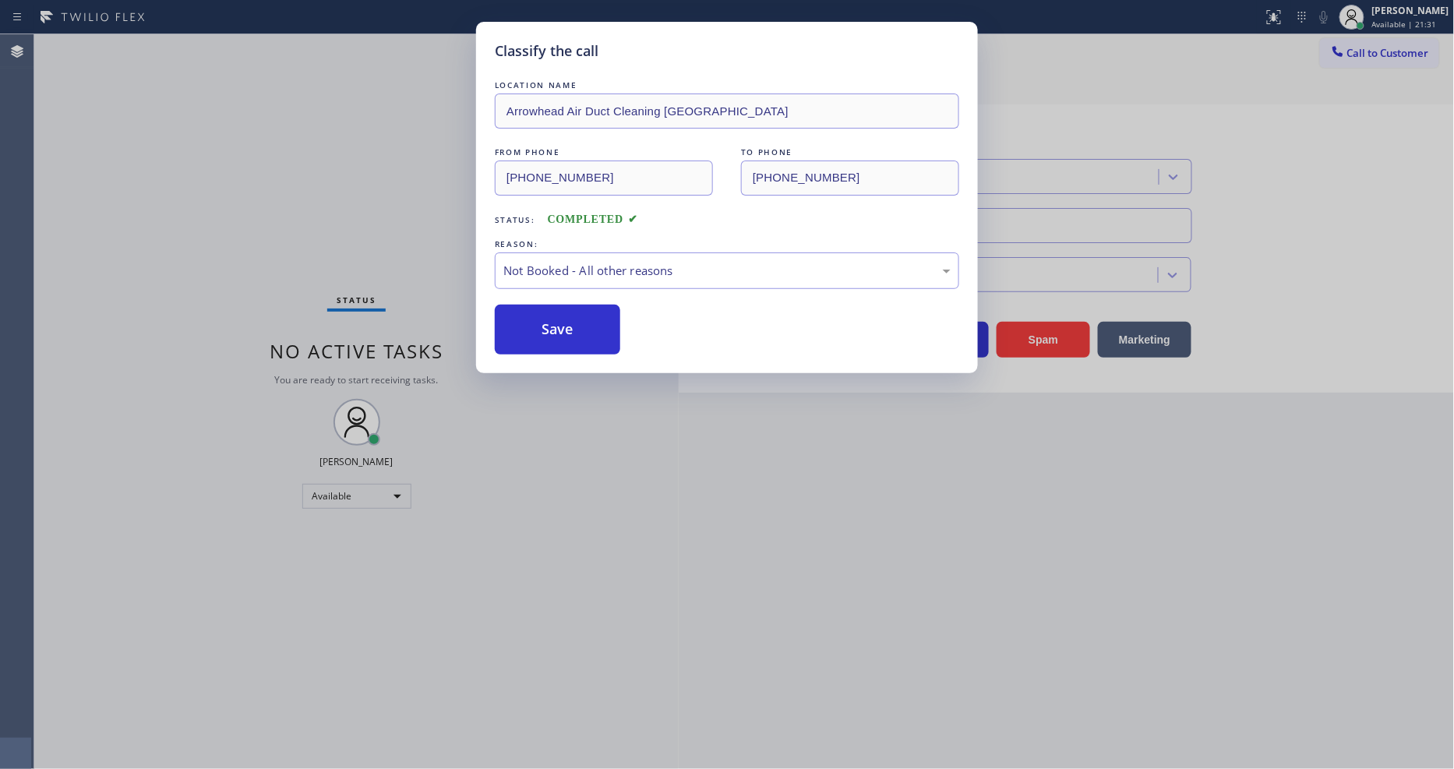
click at [524, 325] on button "Save" at bounding box center [557, 330] width 125 height 50
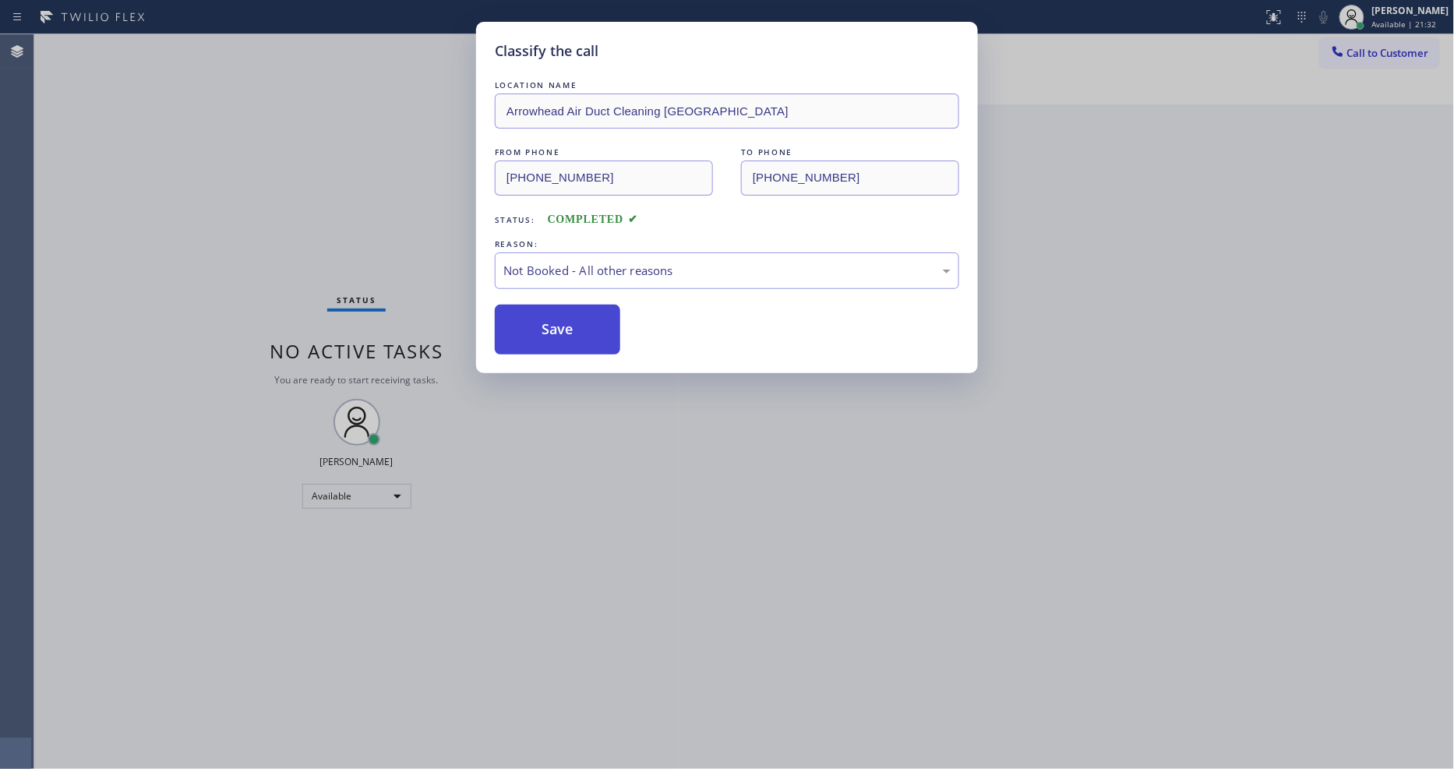
click at [525, 326] on button "Save" at bounding box center [557, 330] width 125 height 50
click at [527, 326] on button "Save" at bounding box center [557, 330] width 125 height 50
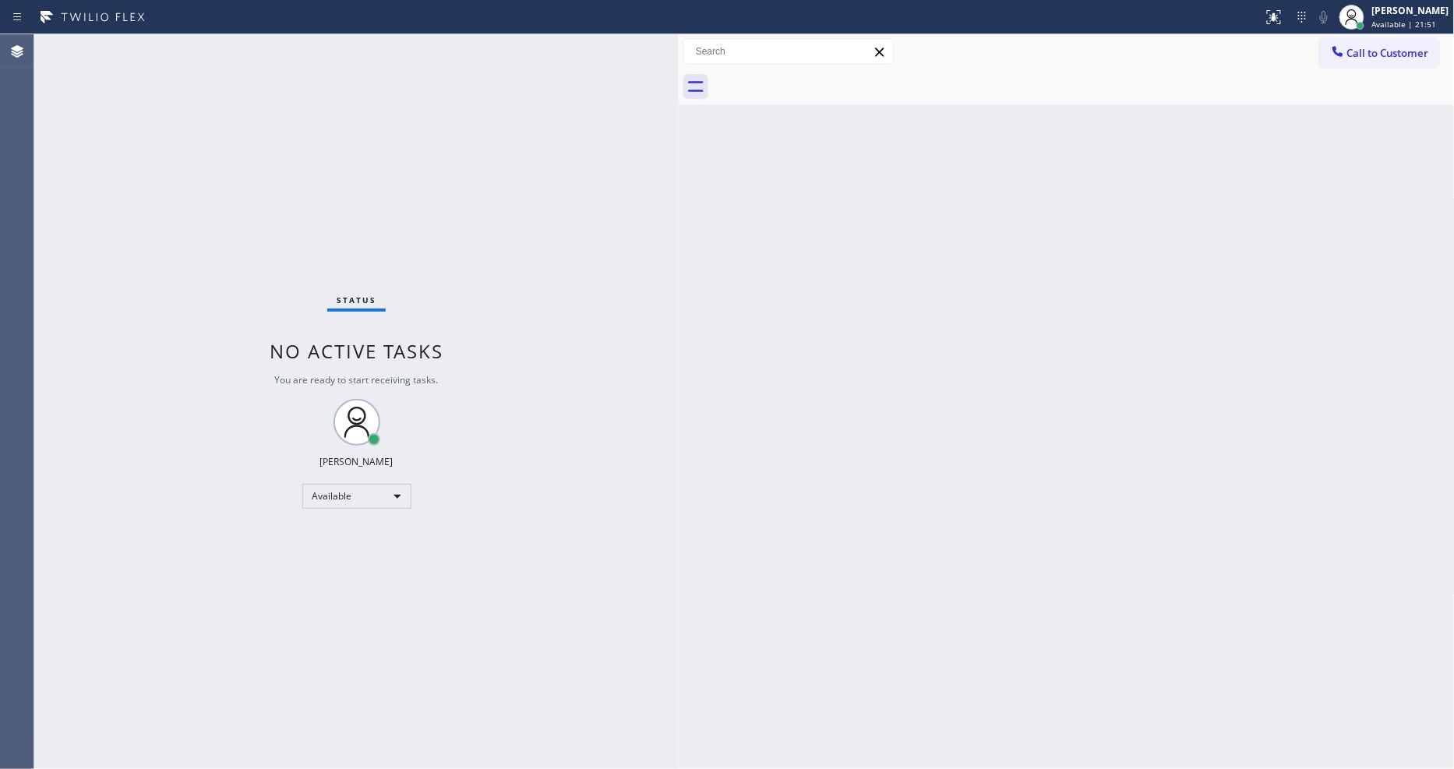
click at [206, 45] on div "Status No active tasks You are ready to start receiving tasks. [PERSON_NAME] Av…" at bounding box center [356, 401] width 644 height 735
click at [227, 43] on div "Status No active tasks You are ready to start receiving tasks. [PERSON_NAME] Av…" at bounding box center [356, 401] width 644 height 735
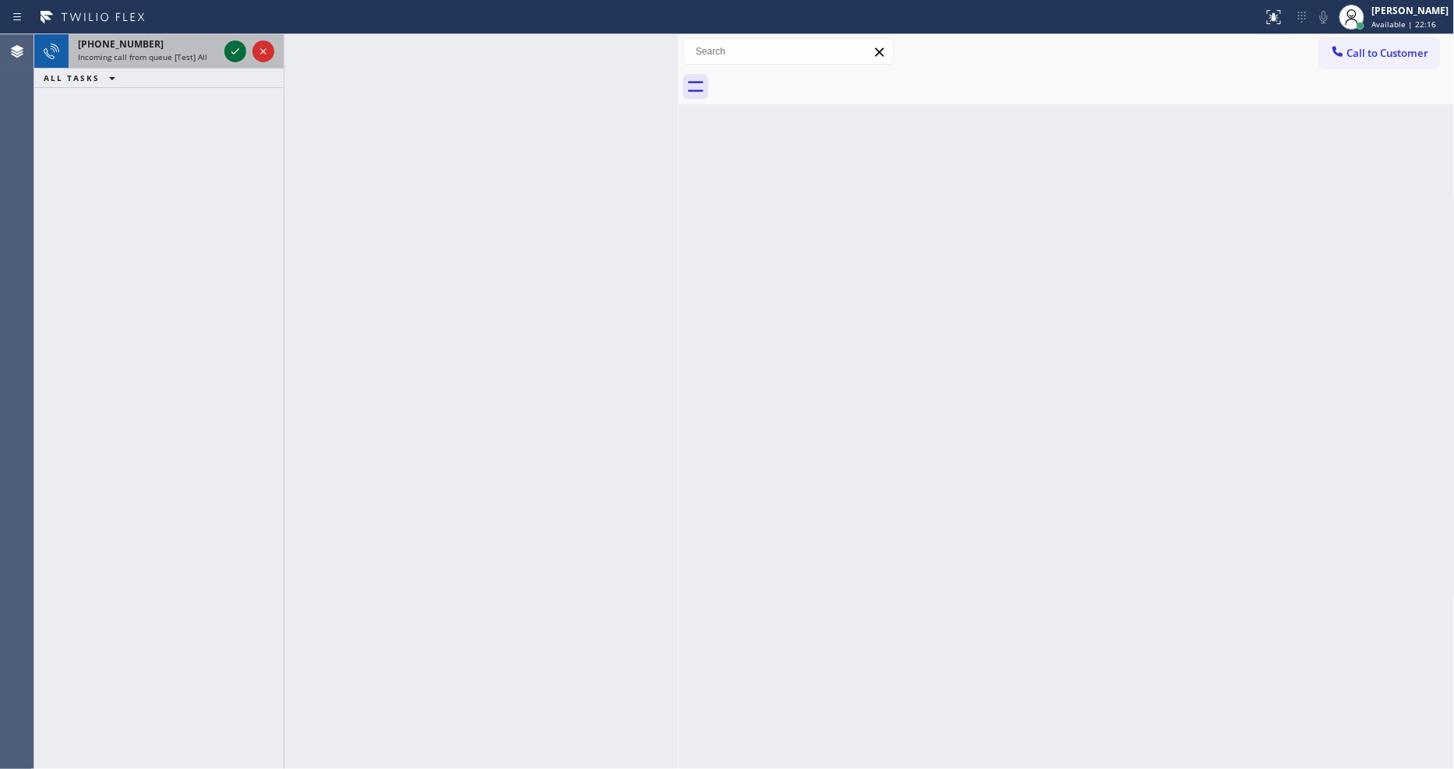
click at [235, 51] on icon at bounding box center [235, 51] width 19 height 19
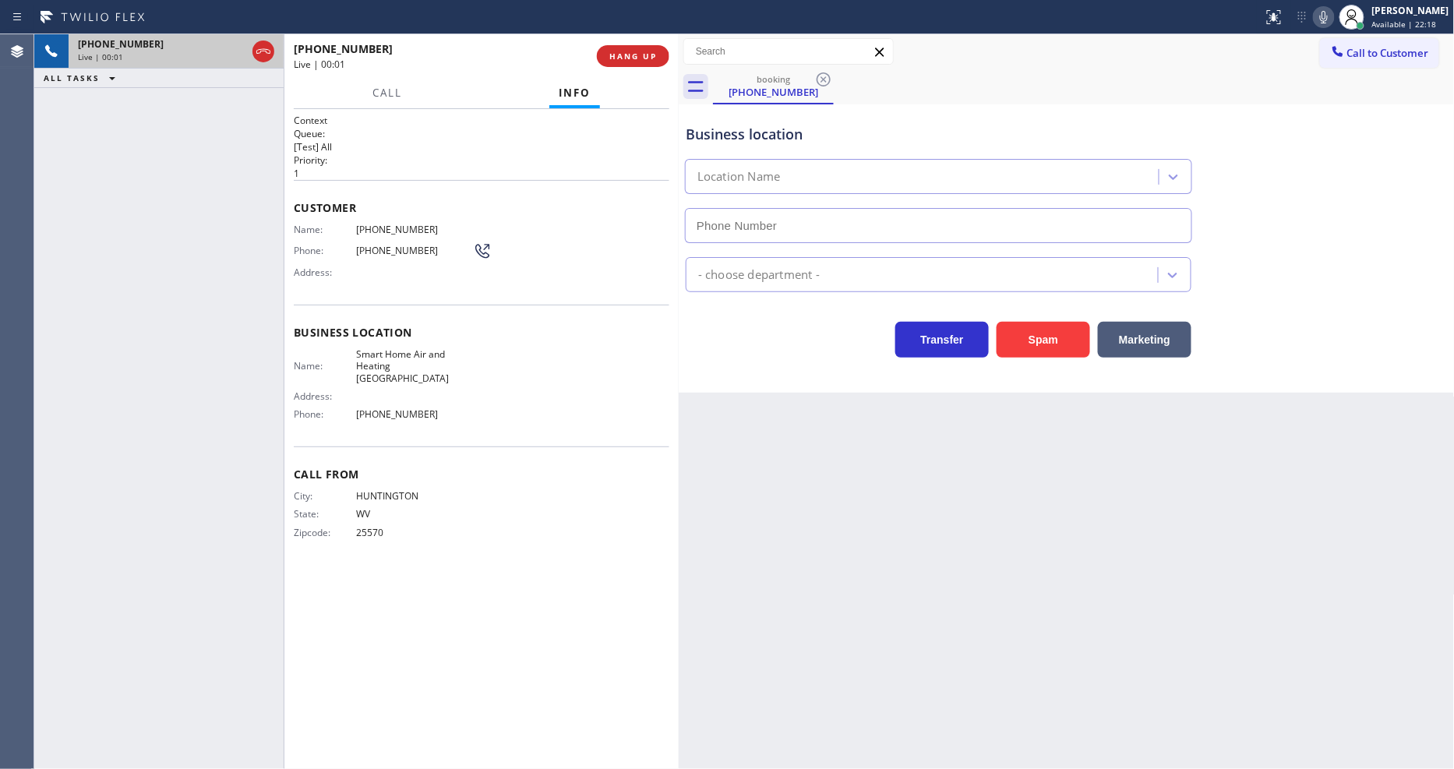
type input "[PHONE_NUMBER]"
click at [627, 60] on span "HANG UP" at bounding box center [633, 56] width 48 height 11
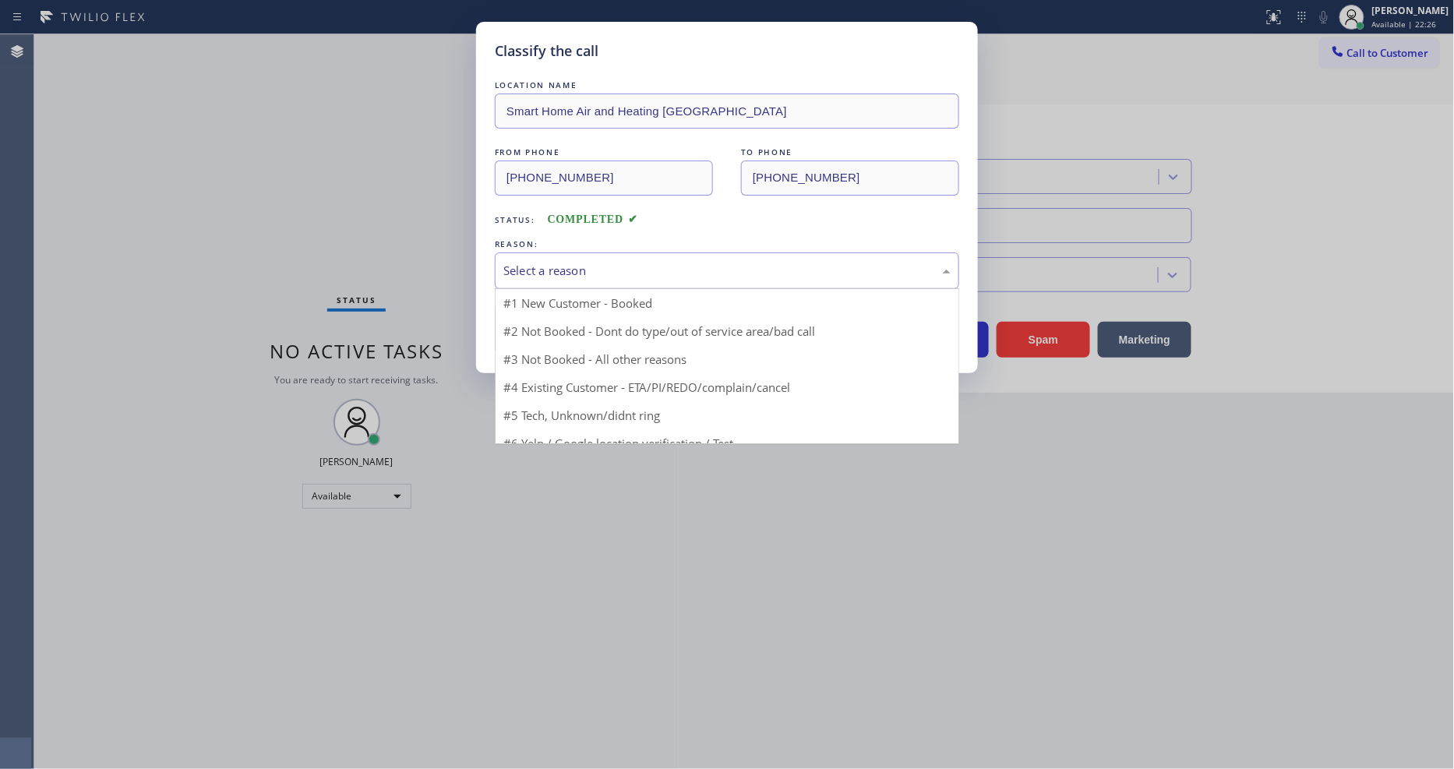
click at [595, 265] on div "Select a reason" at bounding box center [726, 271] width 447 height 18
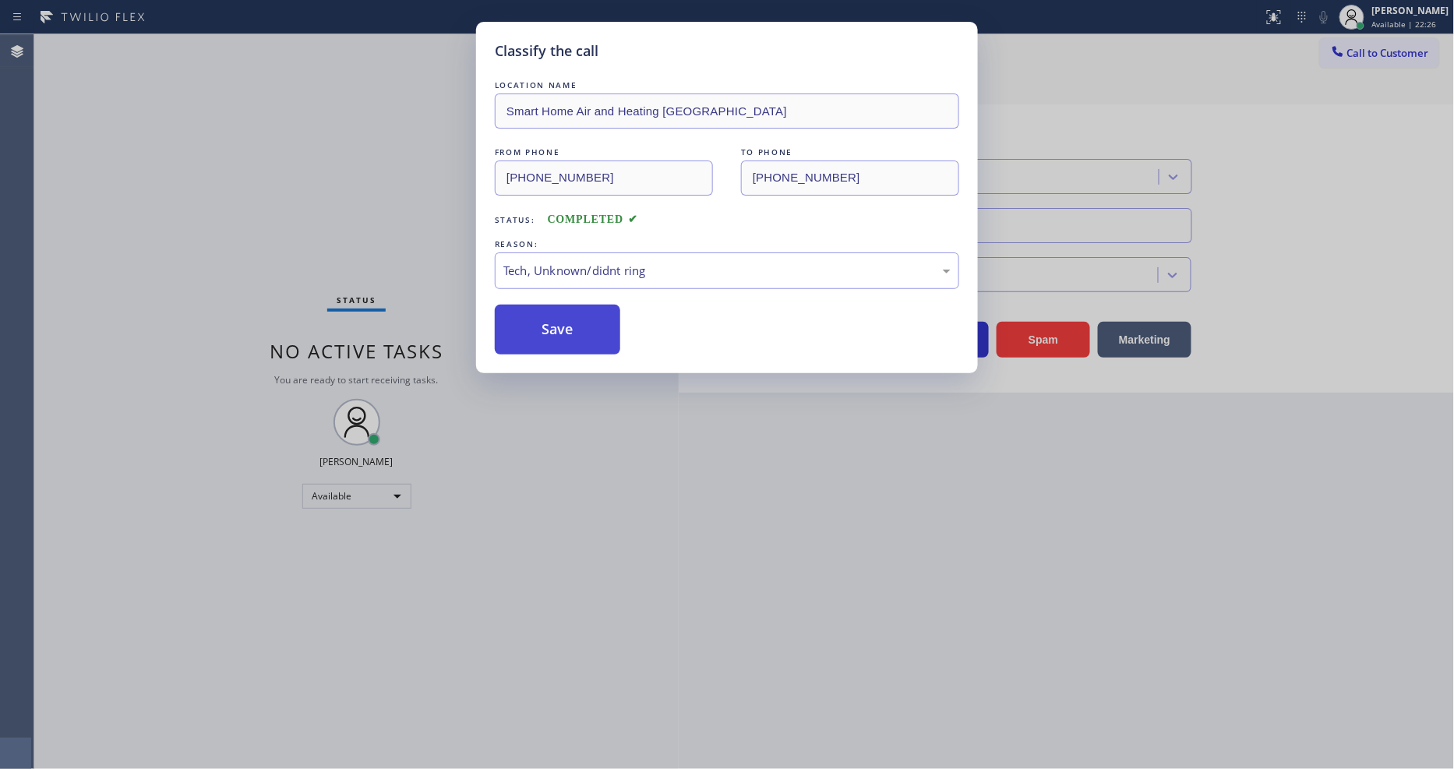
click at [579, 343] on button "Save" at bounding box center [557, 330] width 125 height 50
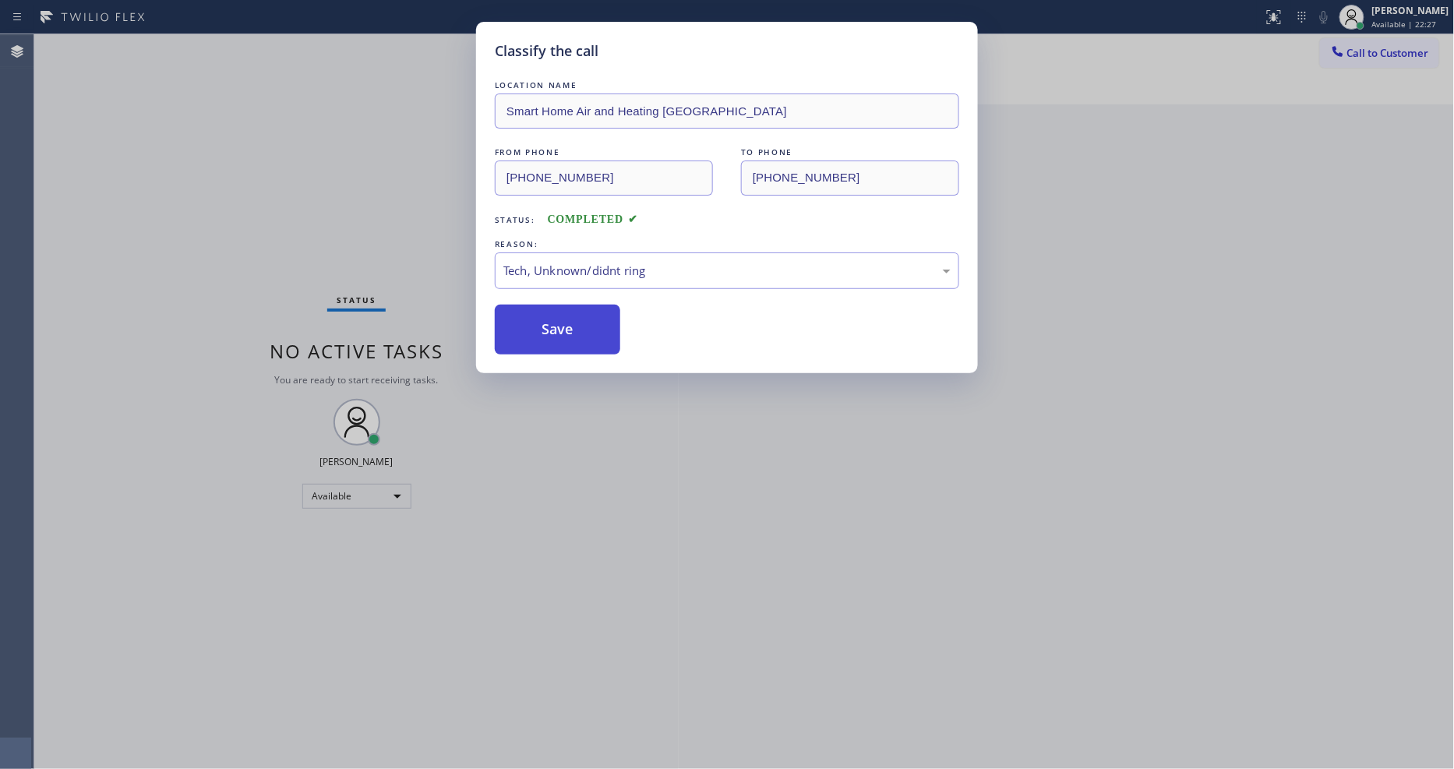
click at [579, 343] on button "Save" at bounding box center [557, 330] width 125 height 50
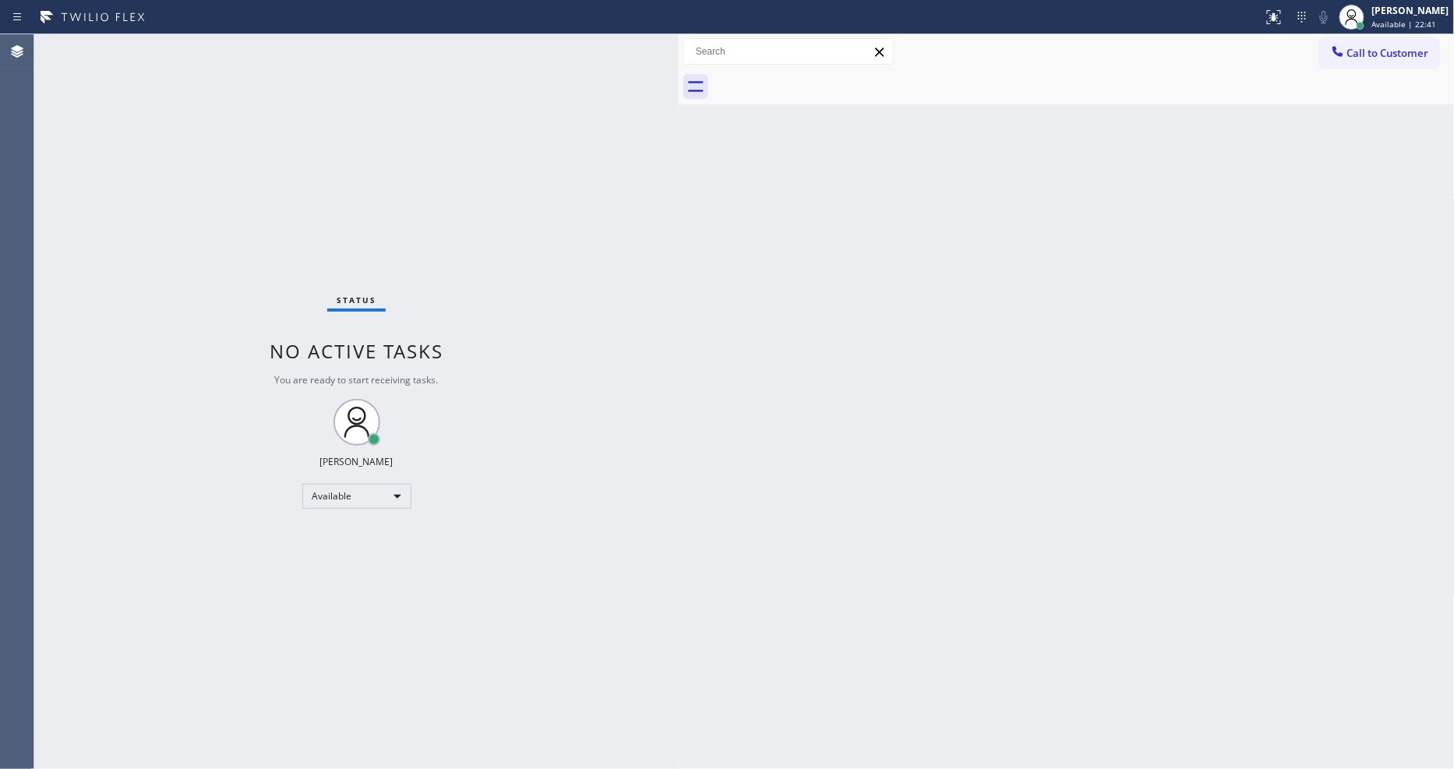
click at [214, 39] on div "Status No active tasks You are ready to start receiving tasks. [PERSON_NAME] Av…" at bounding box center [356, 401] width 644 height 735
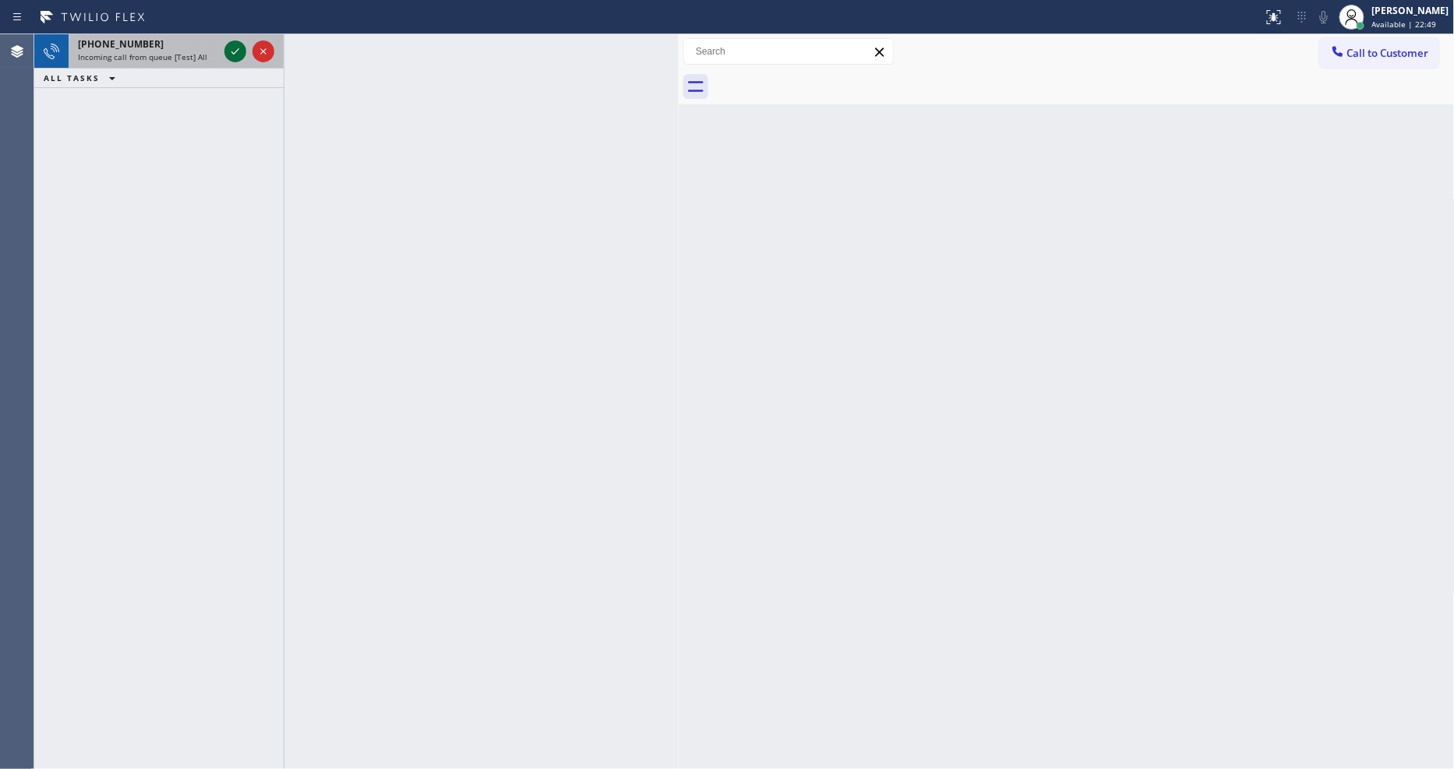
click at [230, 48] on icon at bounding box center [235, 51] width 19 height 19
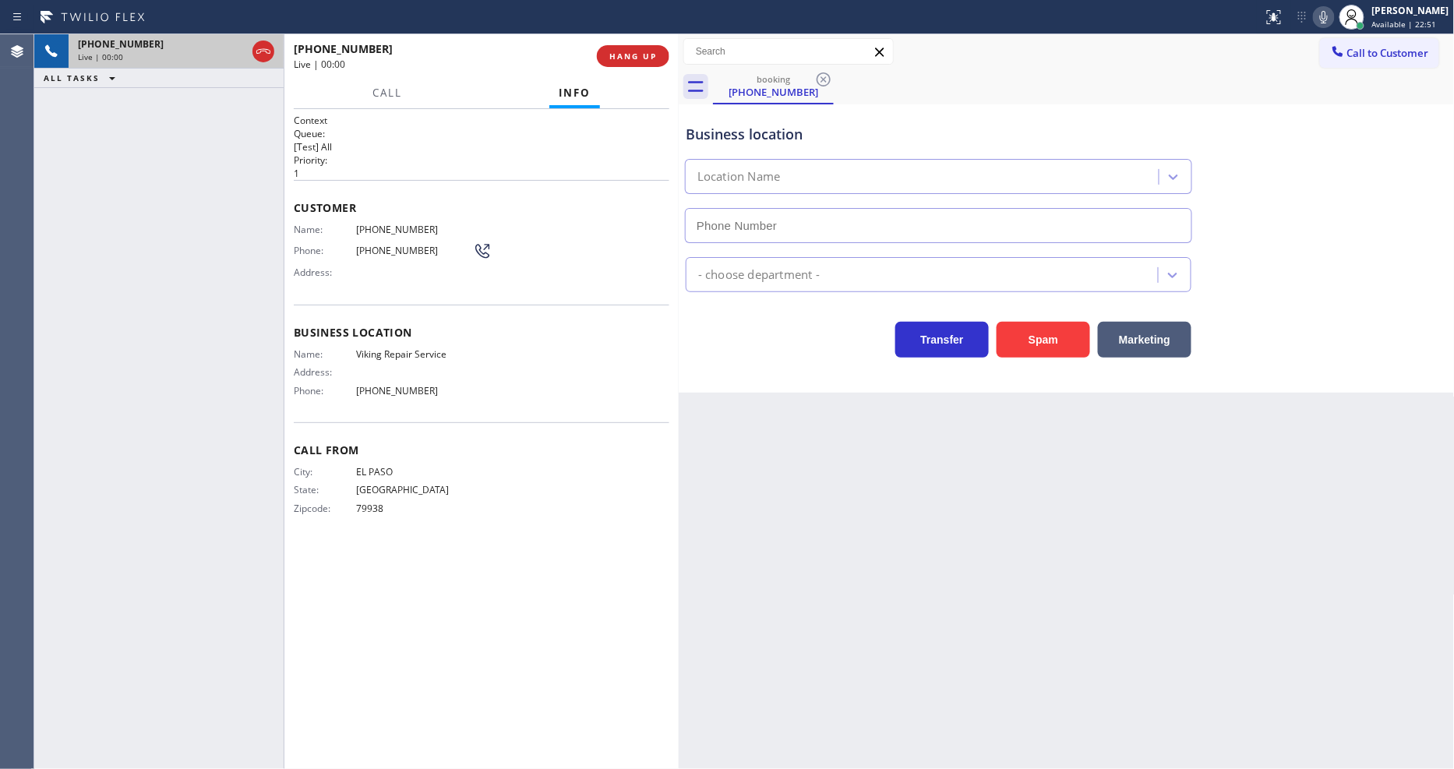
type input "[PHONE_NUMBER]"
click at [369, 348] on span "Viking Repair Service" at bounding box center [414, 354] width 117 height 12
click at [461, 118] on h1 "Context" at bounding box center [482, 120] width 376 height 13
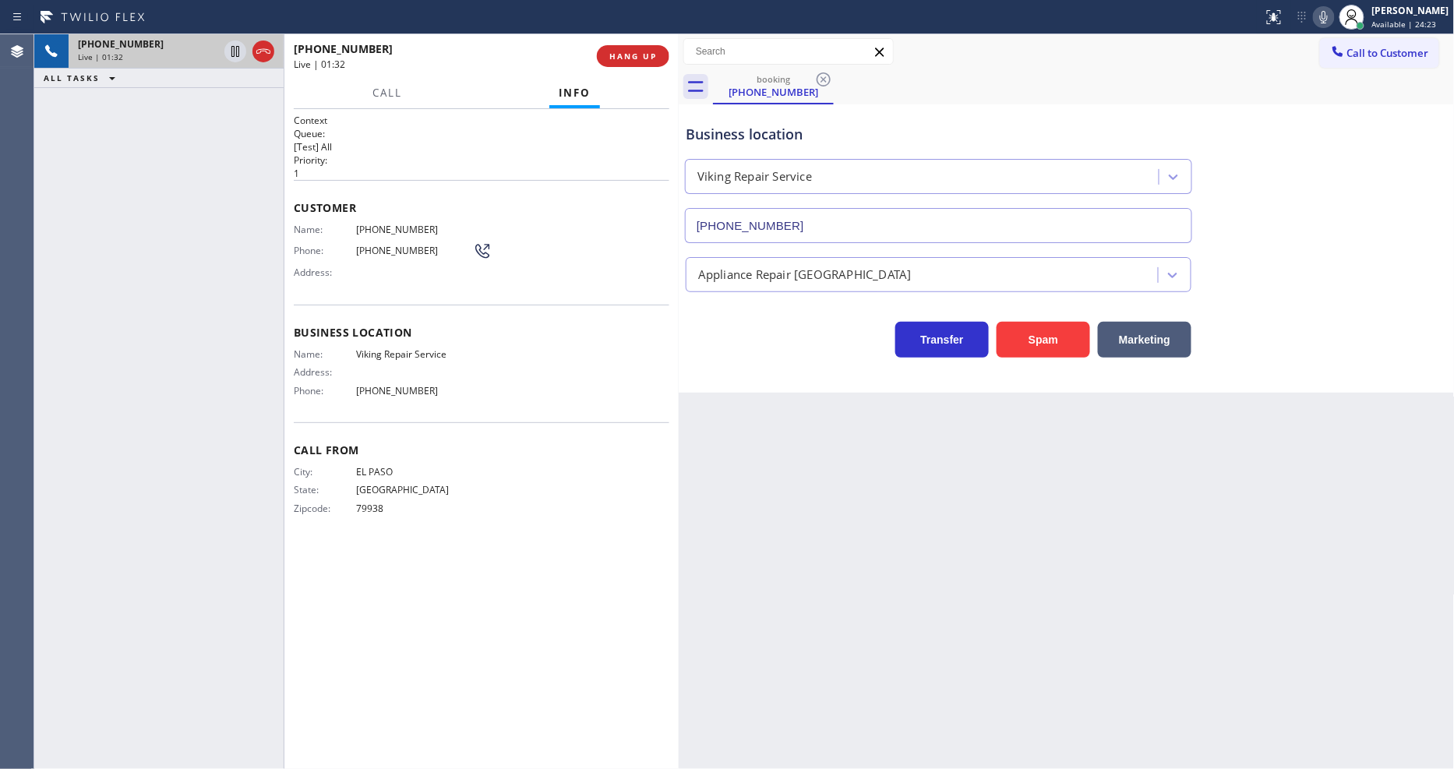
click at [1359, 430] on div "Back to Dashboard Change Sender ID Customers Technicians Select a contact Outbo…" at bounding box center [1067, 401] width 776 height 735
click at [375, 231] on div "Name: (915) 630-7052 Phone: (915) 630-7052 Address:" at bounding box center [393, 255] width 198 height 62
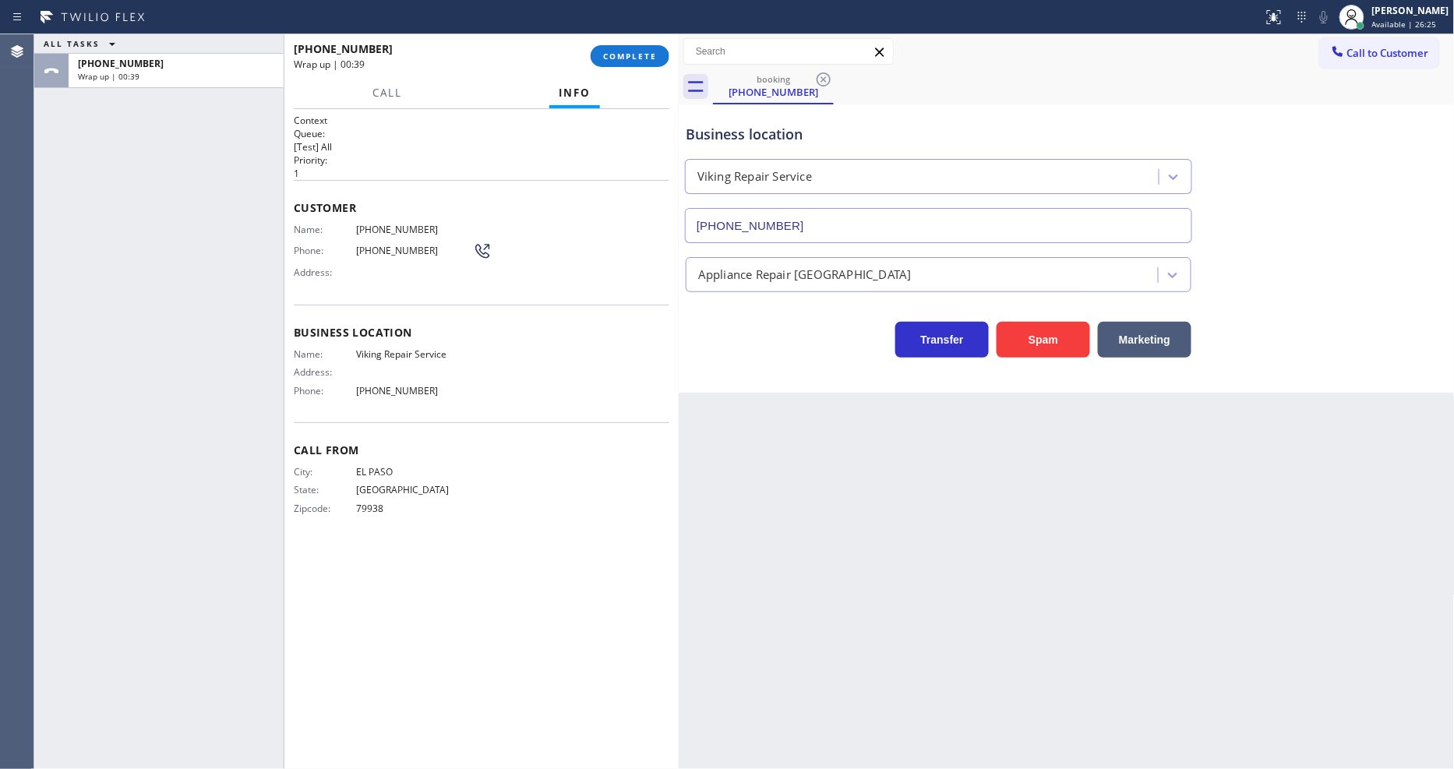
click at [380, 375] on div "Name: Viking Repair Service Address: Phone: (602) 878-4370" at bounding box center [383, 375] width 179 height 55
click at [380, 385] on span "[PHONE_NUMBER]" at bounding box center [414, 391] width 117 height 12
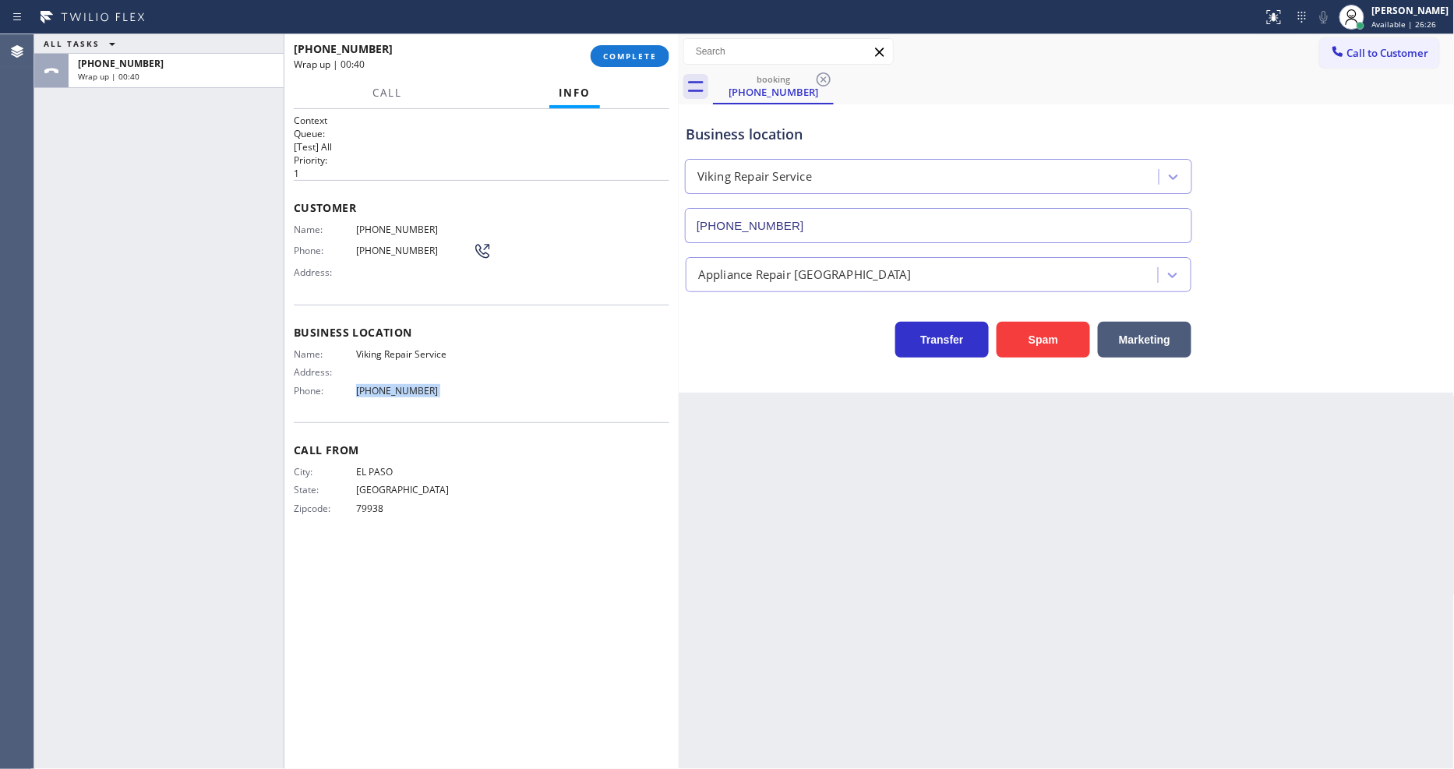
click at [380, 385] on span "[PHONE_NUMBER]" at bounding box center [414, 391] width 117 height 12
click at [626, 62] on button "COMPLETE" at bounding box center [630, 56] width 79 height 22
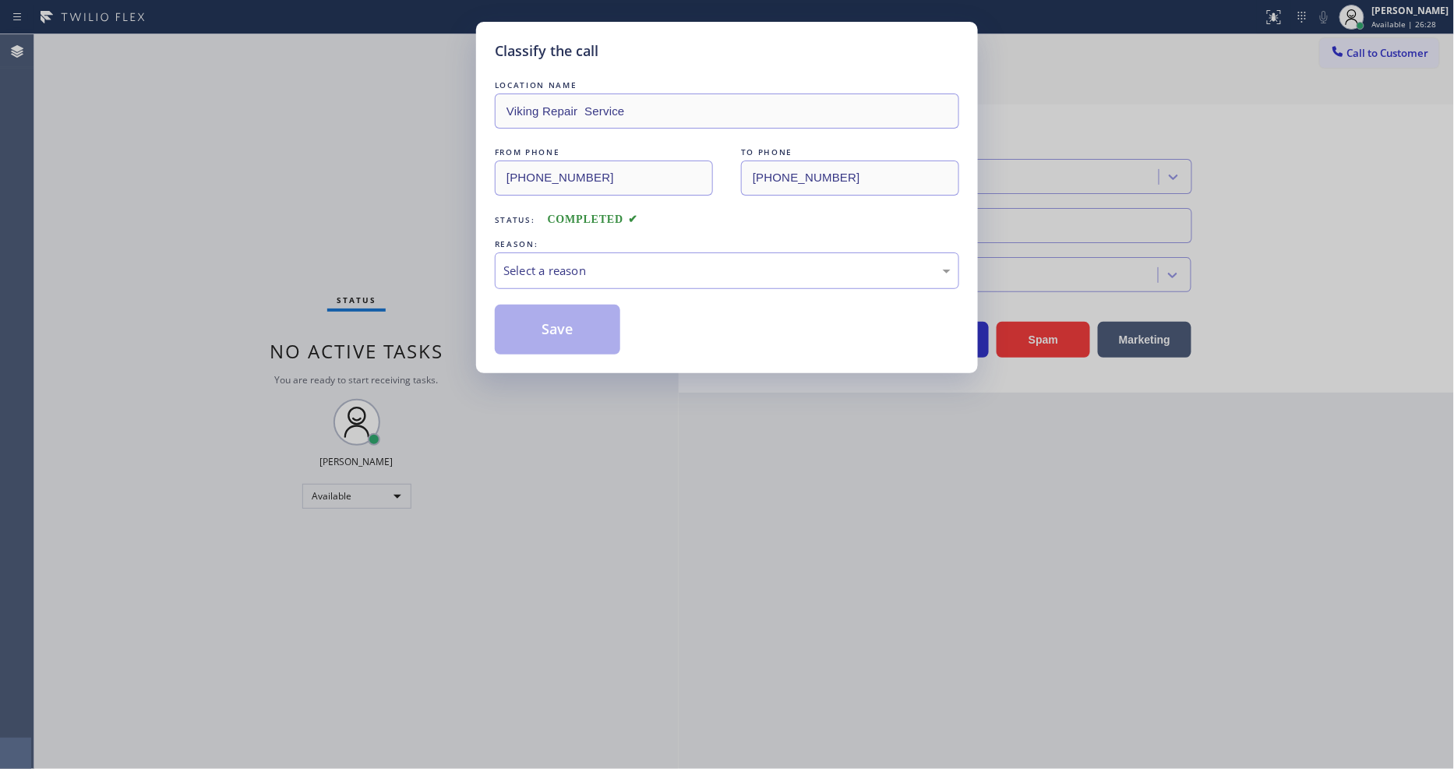
click at [549, 262] on div "Select a reason" at bounding box center [726, 271] width 447 height 18
click at [532, 324] on button "Save" at bounding box center [557, 330] width 125 height 50
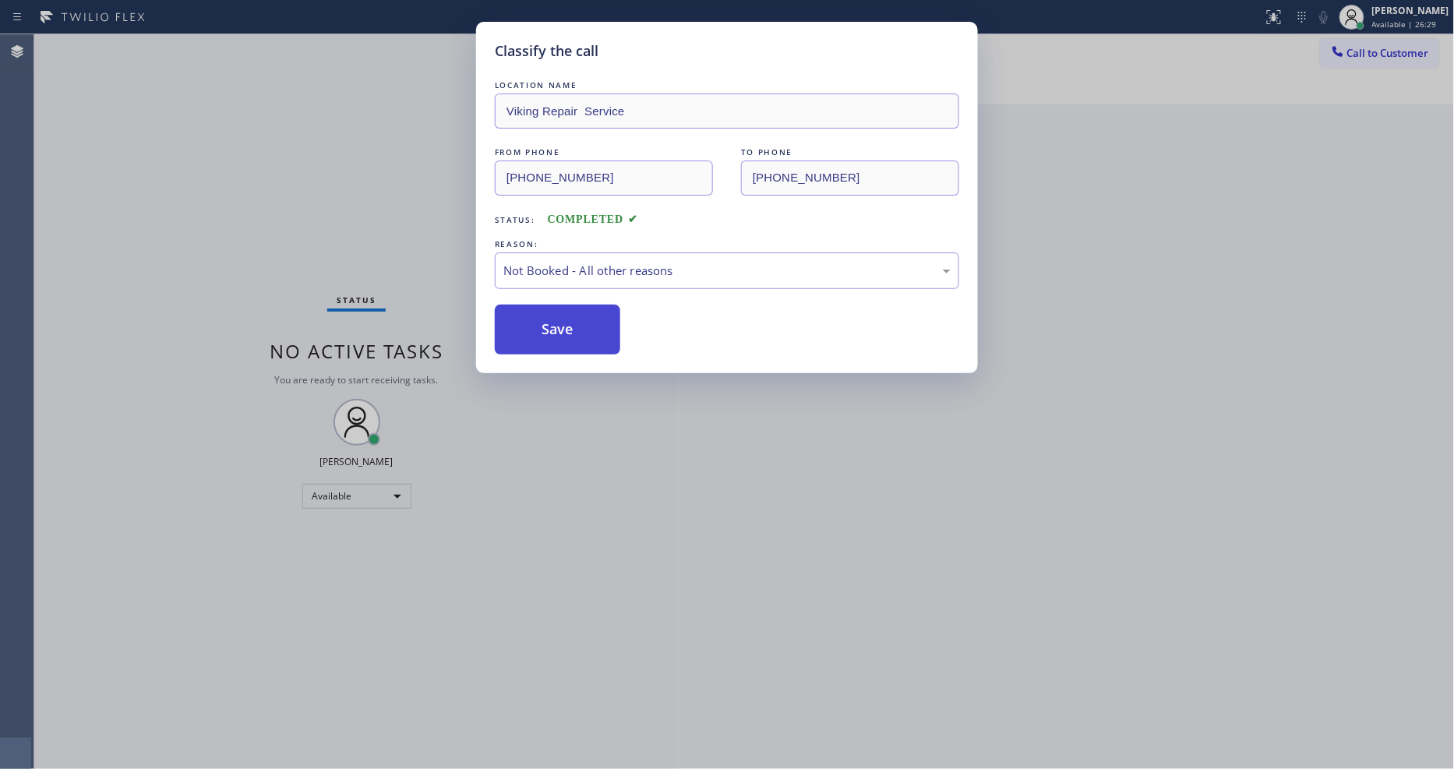
click at [532, 324] on button "Save" at bounding box center [557, 330] width 125 height 50
drag, startPoint x: 532, startPoint y: 324, endPoint x: 477, endPoint y: 58, distance: 271.4
click at [532, 323] on button "Save" at bounding box center [557, 330] width 125 height 50
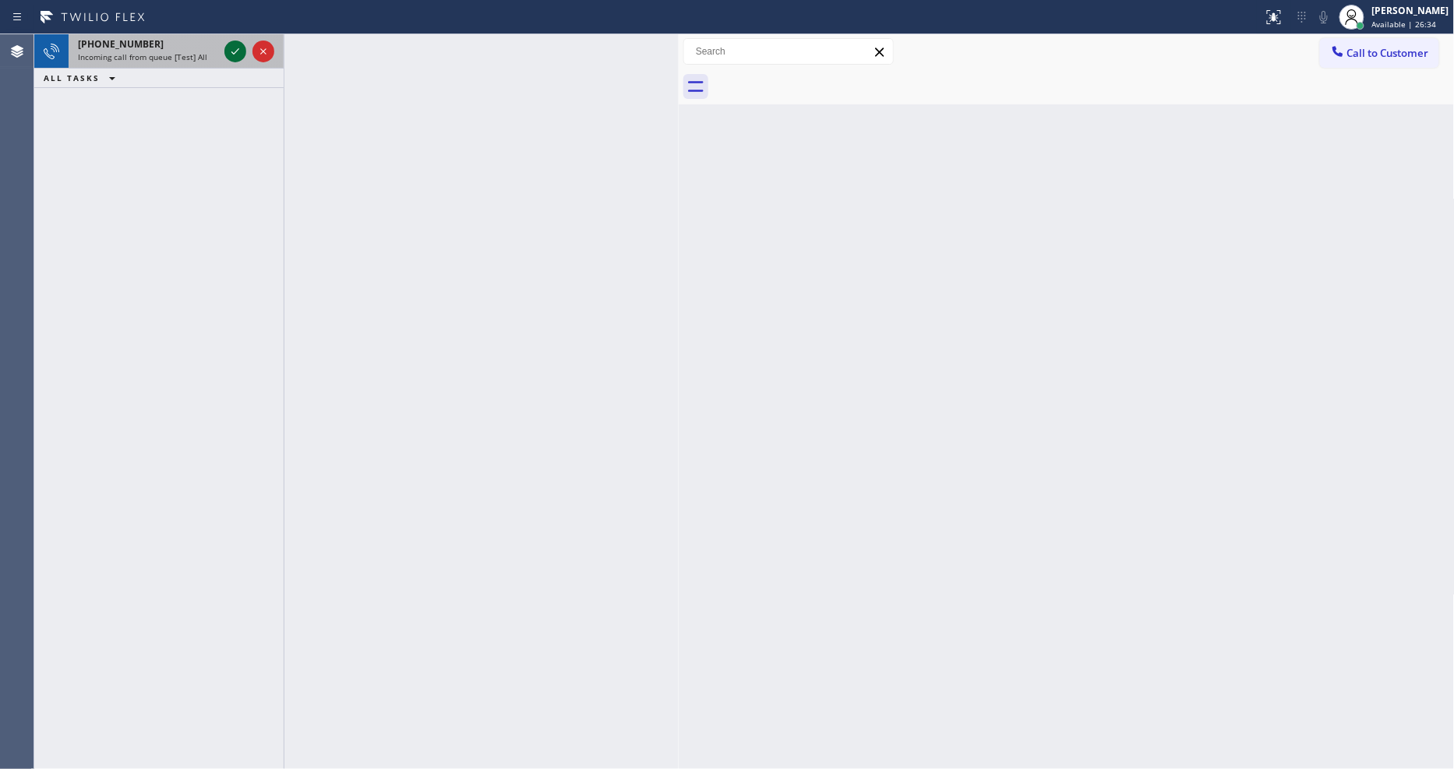
click at [236, 47] on icon at bounding box center [235, 51] width 19 height 19
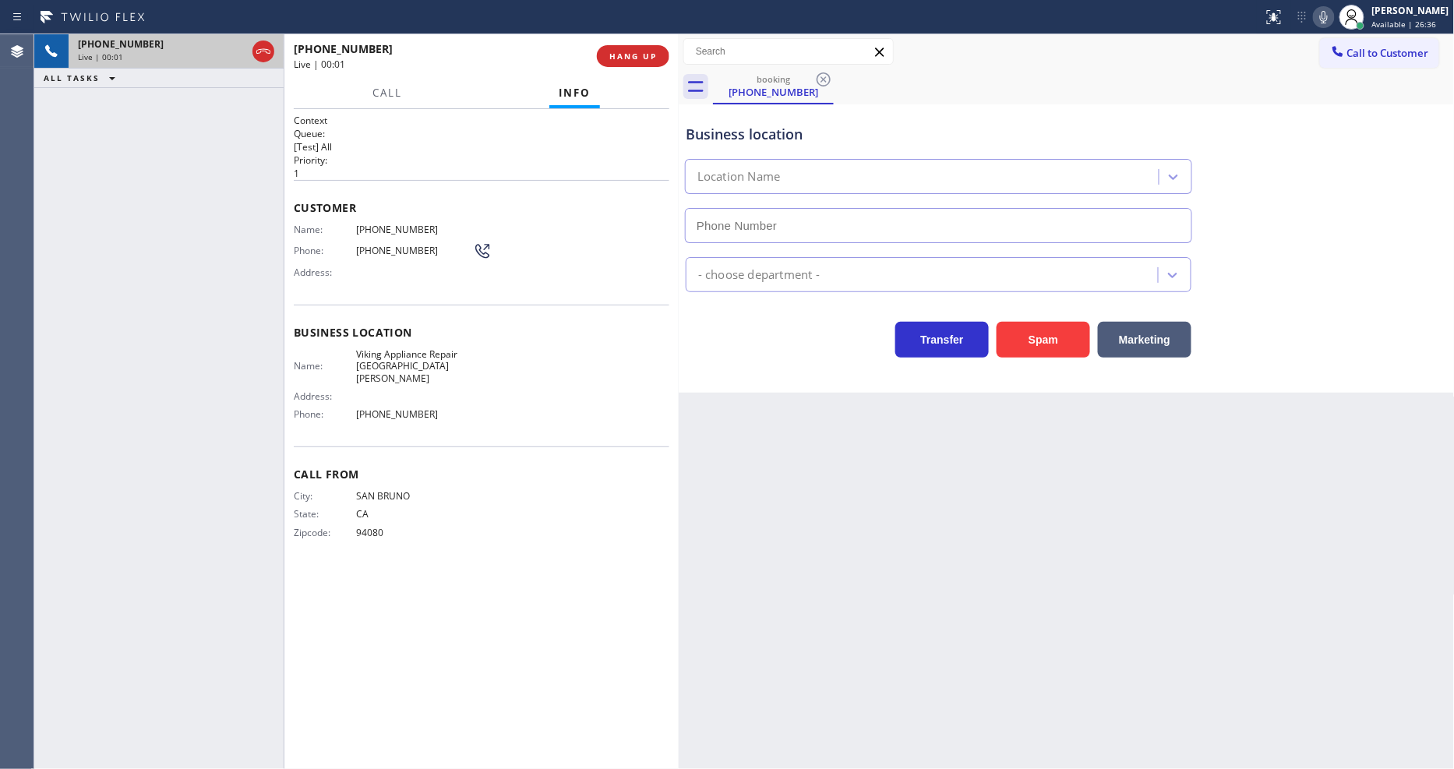
type input "[PHONE_NUMBER]"
drag, startPoint x: 930, startPoint y: 486, endPoint x: 600, endPoint y: 109, distance: 500.9
click at [930, 486] on div "Back to Dashboard Change Sender ID Customers Technicians Select a contact Outbo…" at bounding box center [1067, 401] width 776 height 735
click at [631, 51] on span "HANG UP" at bounding box center [633, 56] width 48 height 11
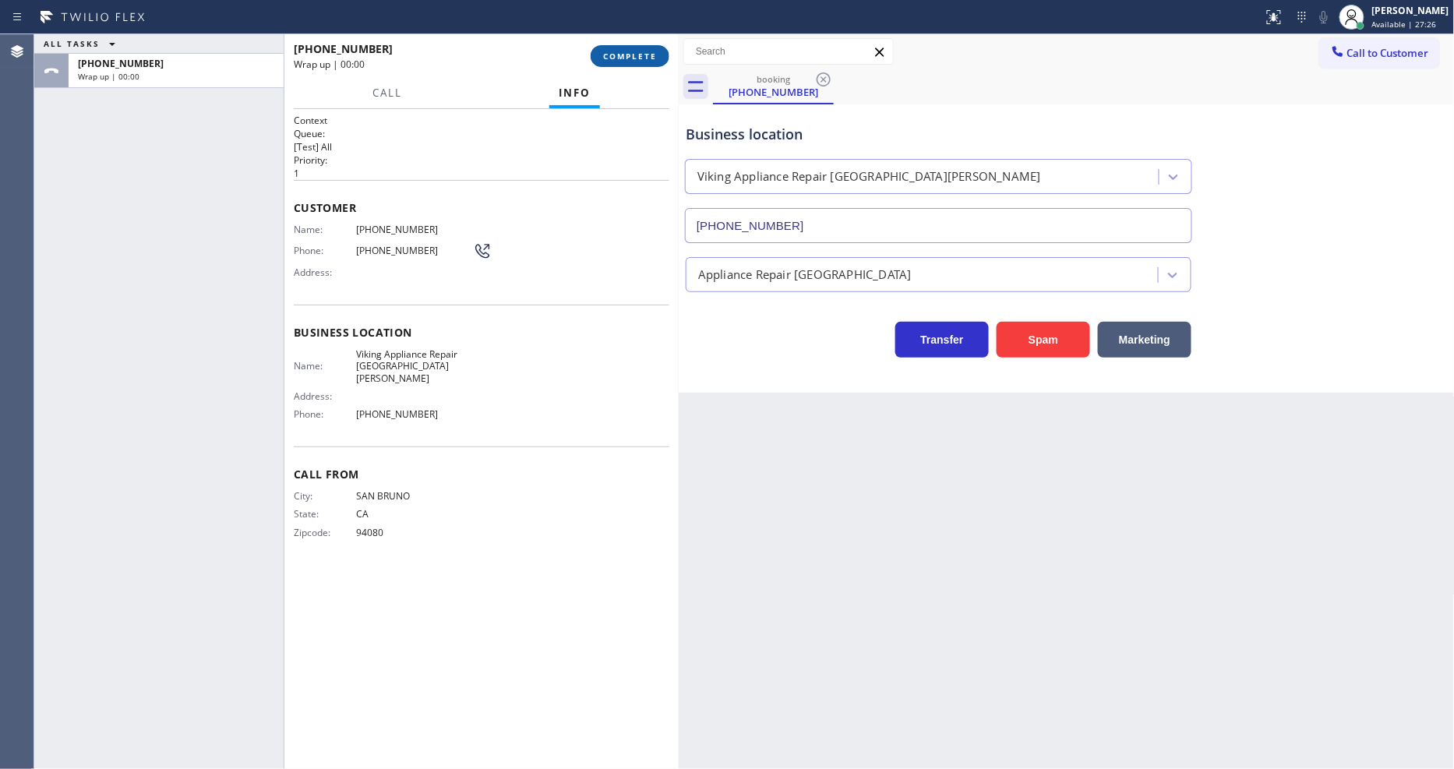
click at [631, 51] on span "COMPLETE" at bounding box center [630, 56] width 54 height 11
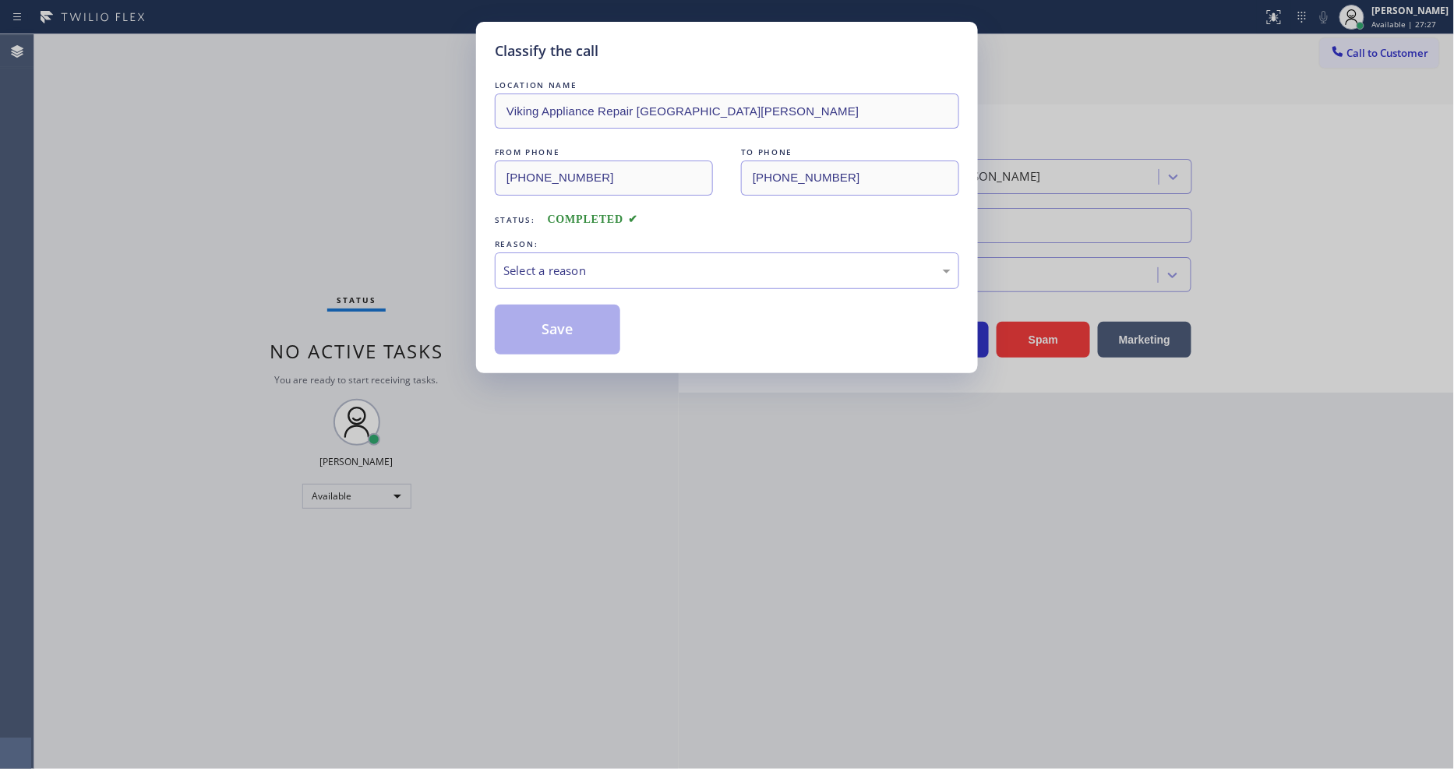
click at [556, 266] on div "Select a reason" at bounding box center [726, 271] width 447 height 18
click at [548, 327] on button "Save" at bounding box center [557, 330] width 125 height 50
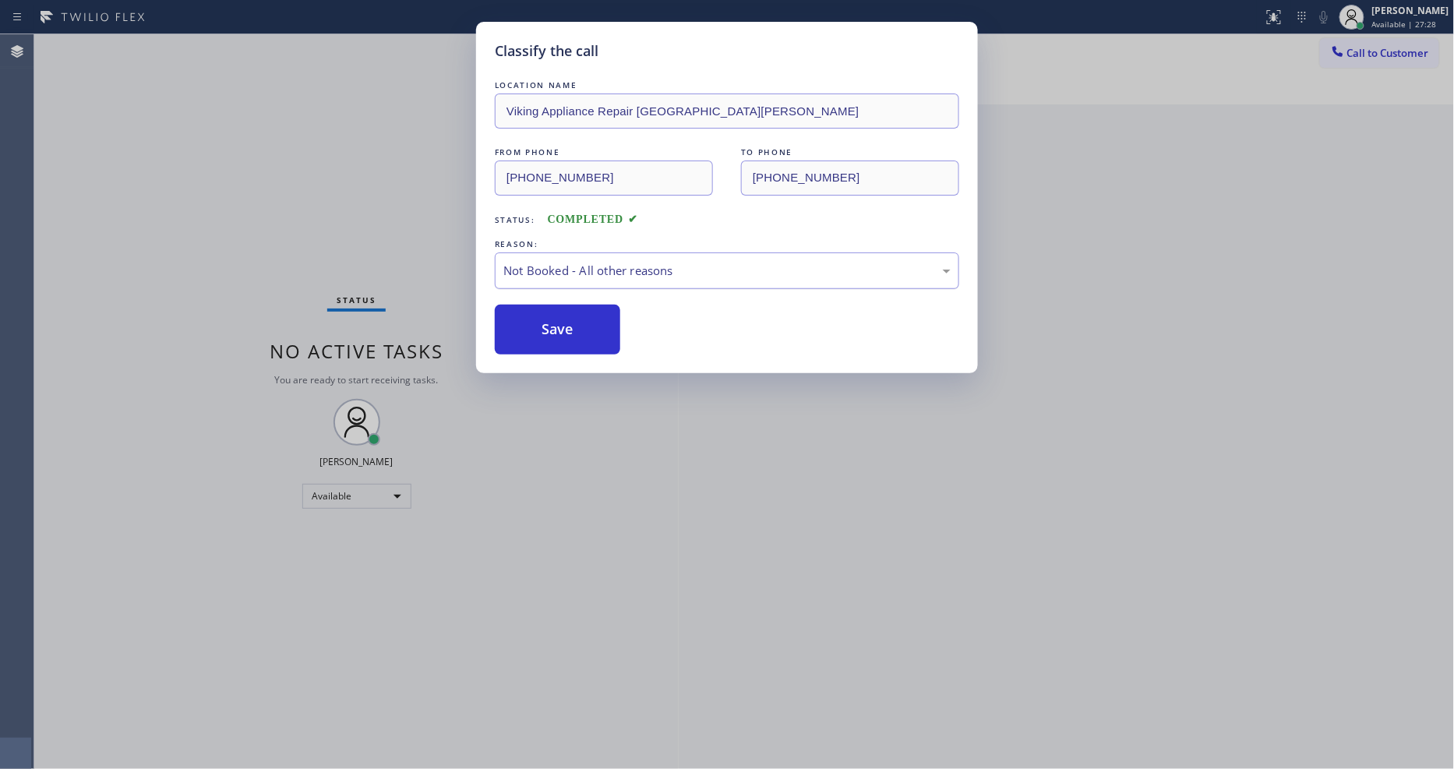
click at [548, 327] on button "Save" at bounding box center [557, 330] width 125 height 50
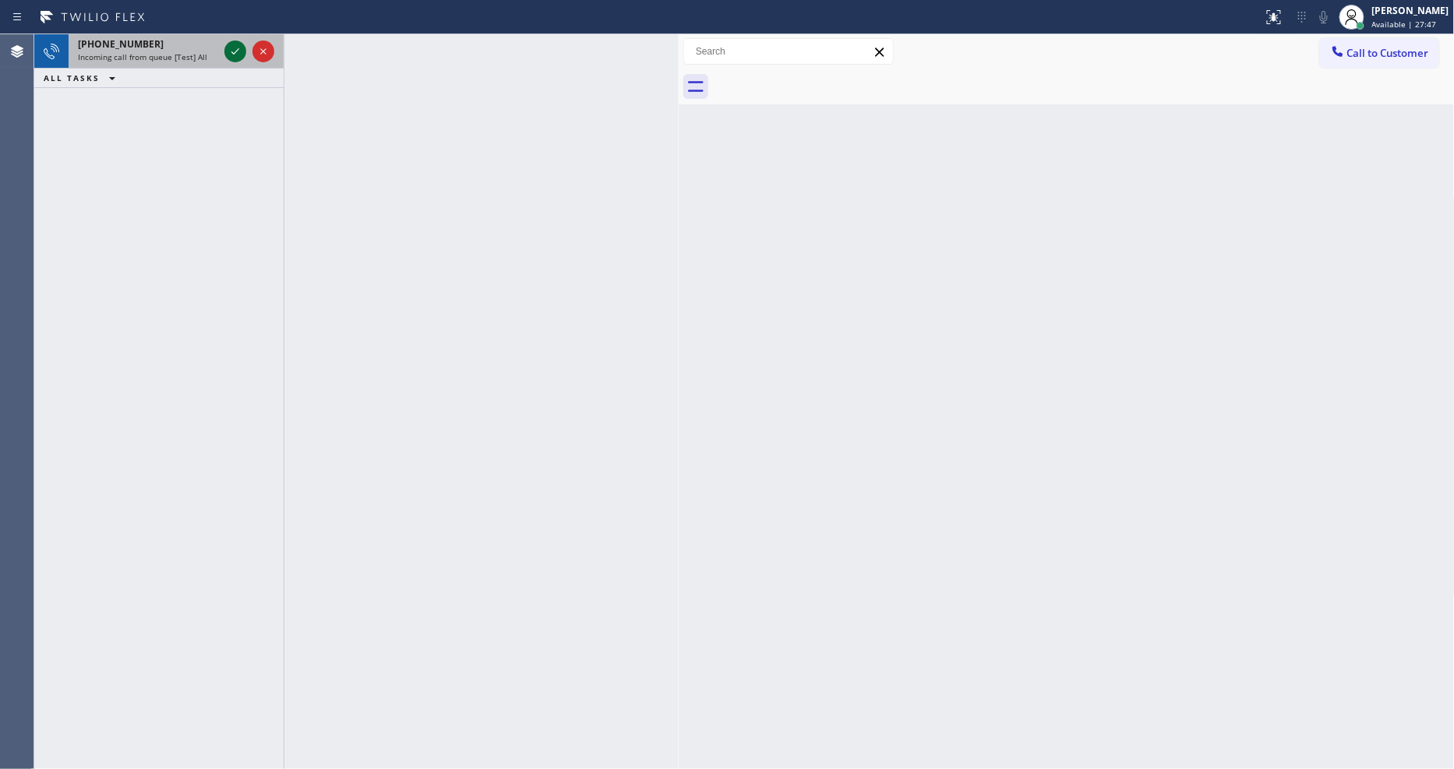
click at [230, 50] on icon at bounding box center [235, 51] width 19 height 19
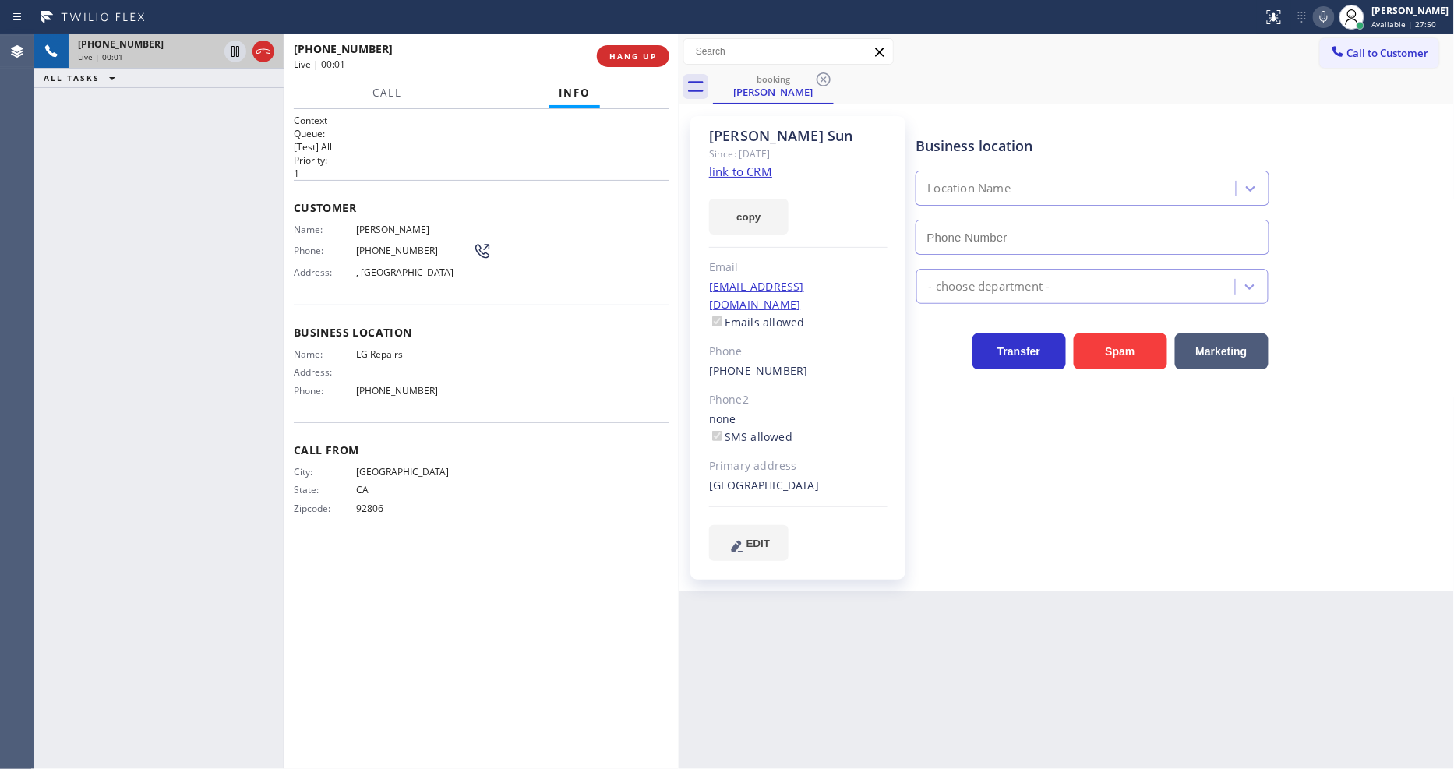
type input "[PHONE_NUMBER]"
click at [745, 170] on link "link to CRM" at bounding box center [740, 172] width 63 height 16
drag, startPoint x: 776, startPoint y: 468, endPoint x: 807, endPoint y: 470, distance: 30.4
click at [807, 477] on div "Buena Park, 90621 CA" at bounding box center [798, 486] width 178 height 18
click at [393, 339] on div "Business location Name: LG Repairs Address: Phone: (877) 748-5179" at bounding box center [482, 364] width 376 height 118
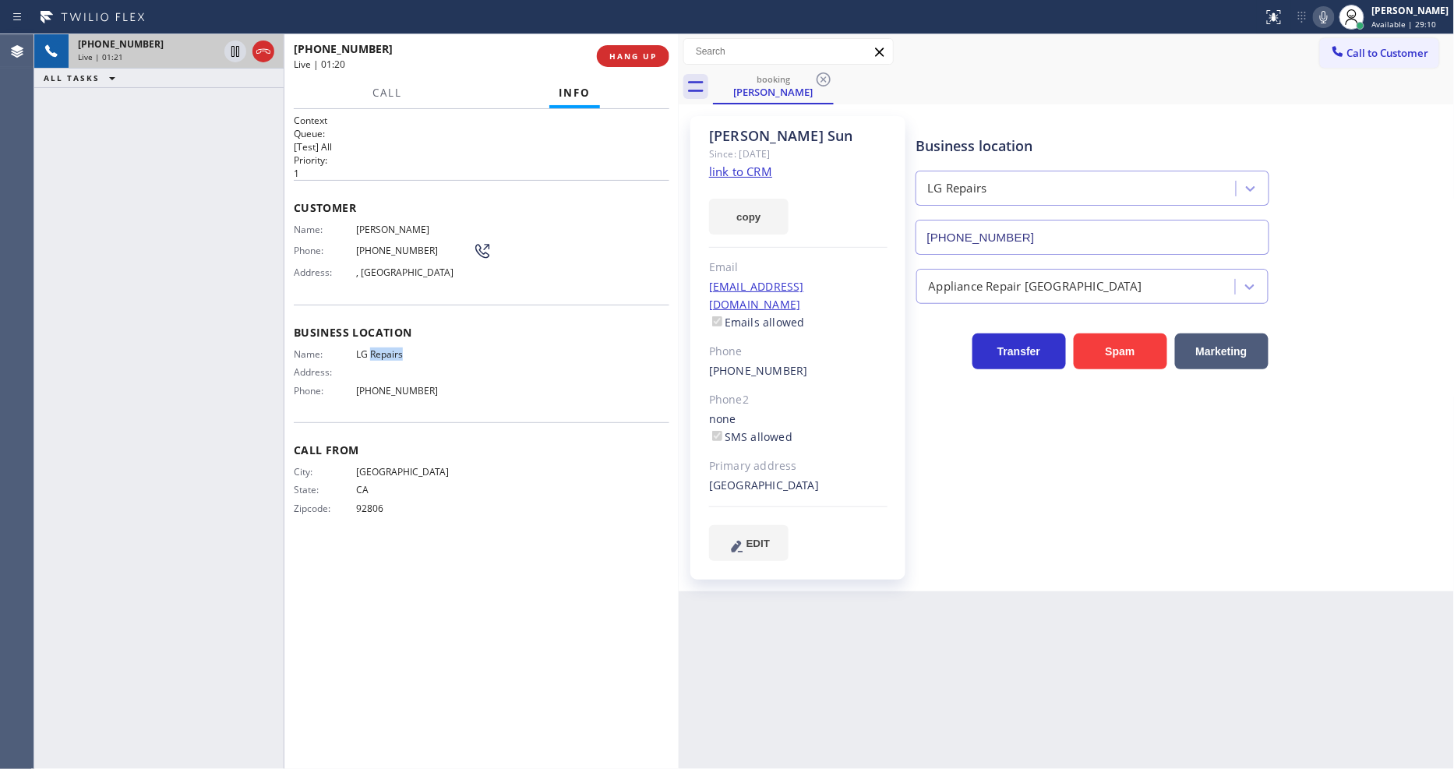
click at [393, 339] on div "Business location Name: LG Repairs Address: Phone: (877) 748-5179" at bounding box center [482, 364] width 376 height 118
click at [386, 252] on div "Phone: (714) 399-8313" at bounding box center [393, 251] width 198 height 19
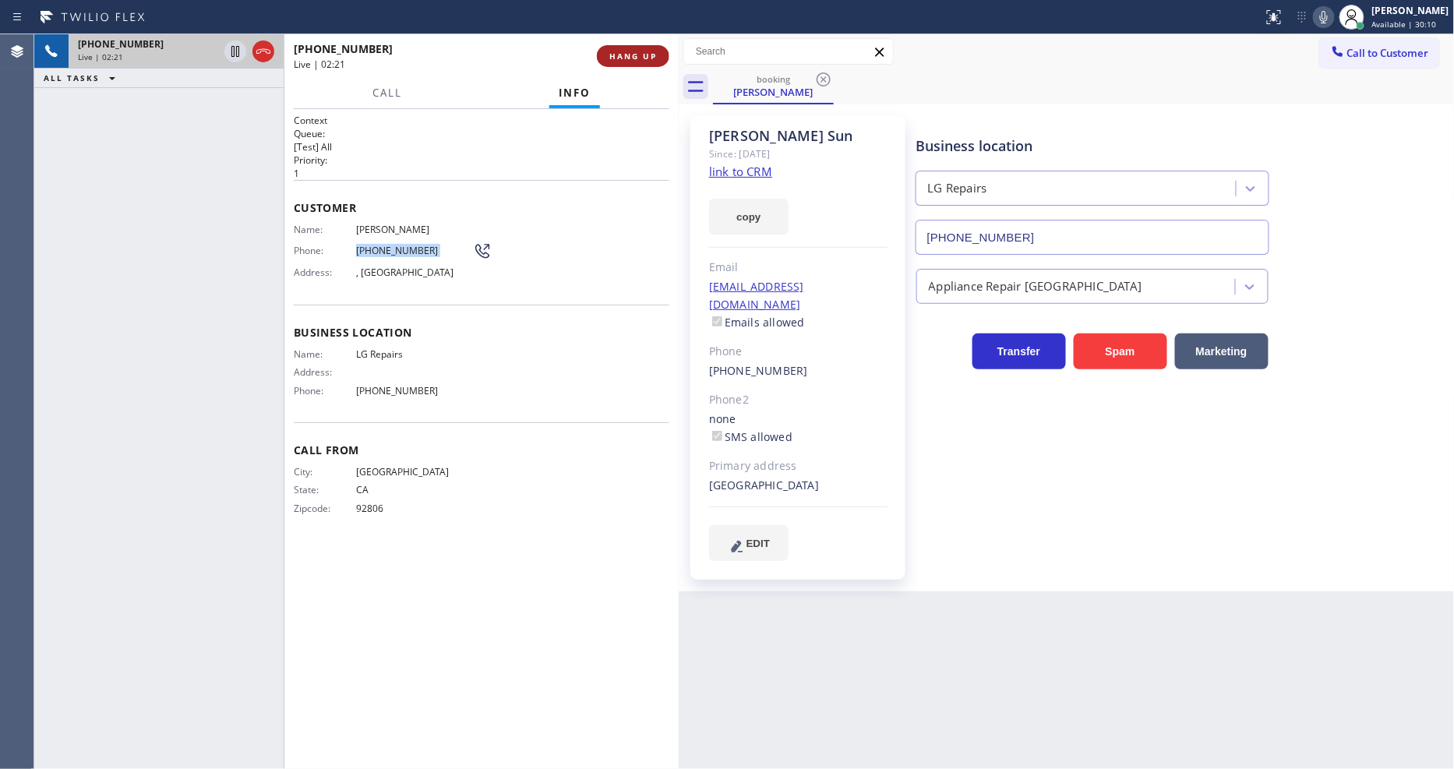
click at [626, 56] on span "HANG UP" at bounding box center [633, 56] width 48 height 11
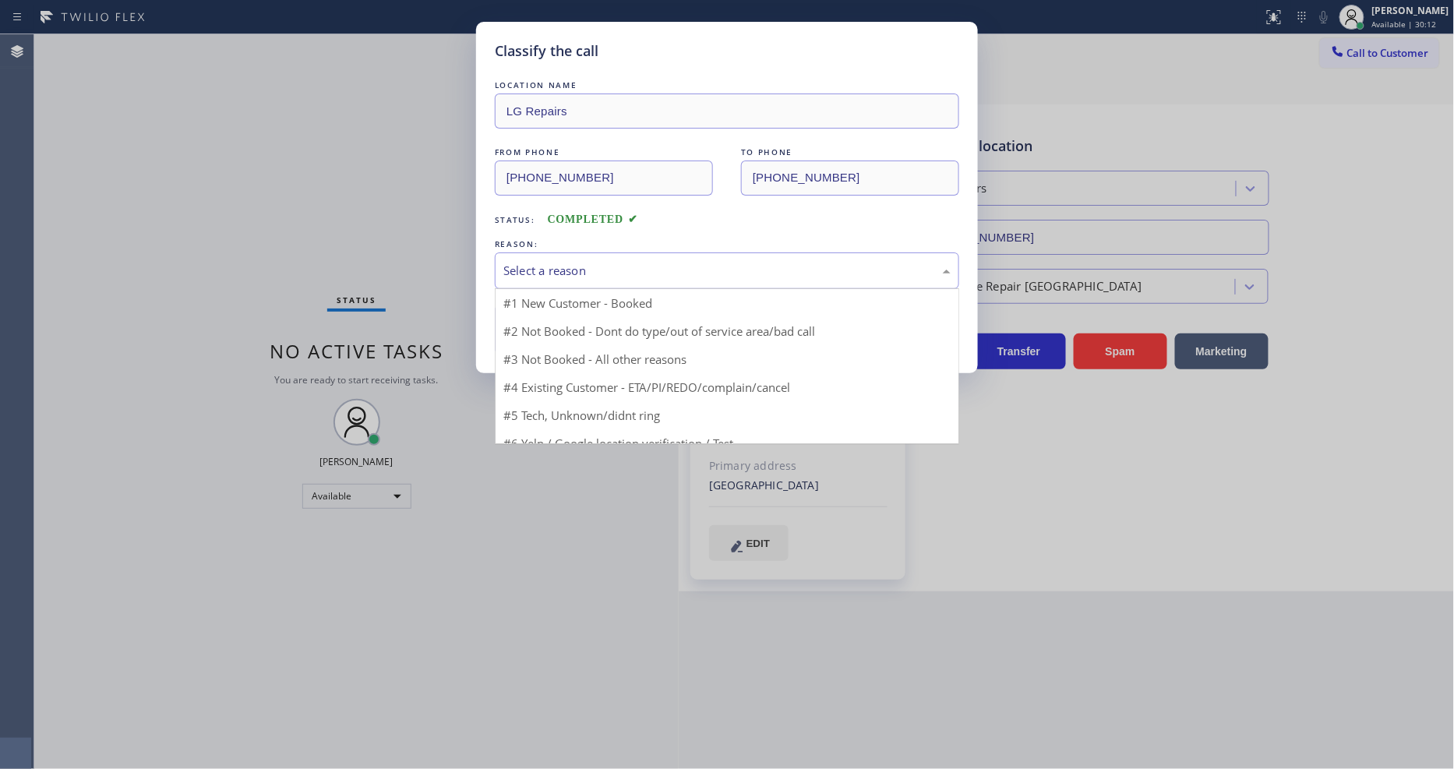
click at [580, 268] on div "Select a reason" at bounding box center [726, 271] width 447 height 18
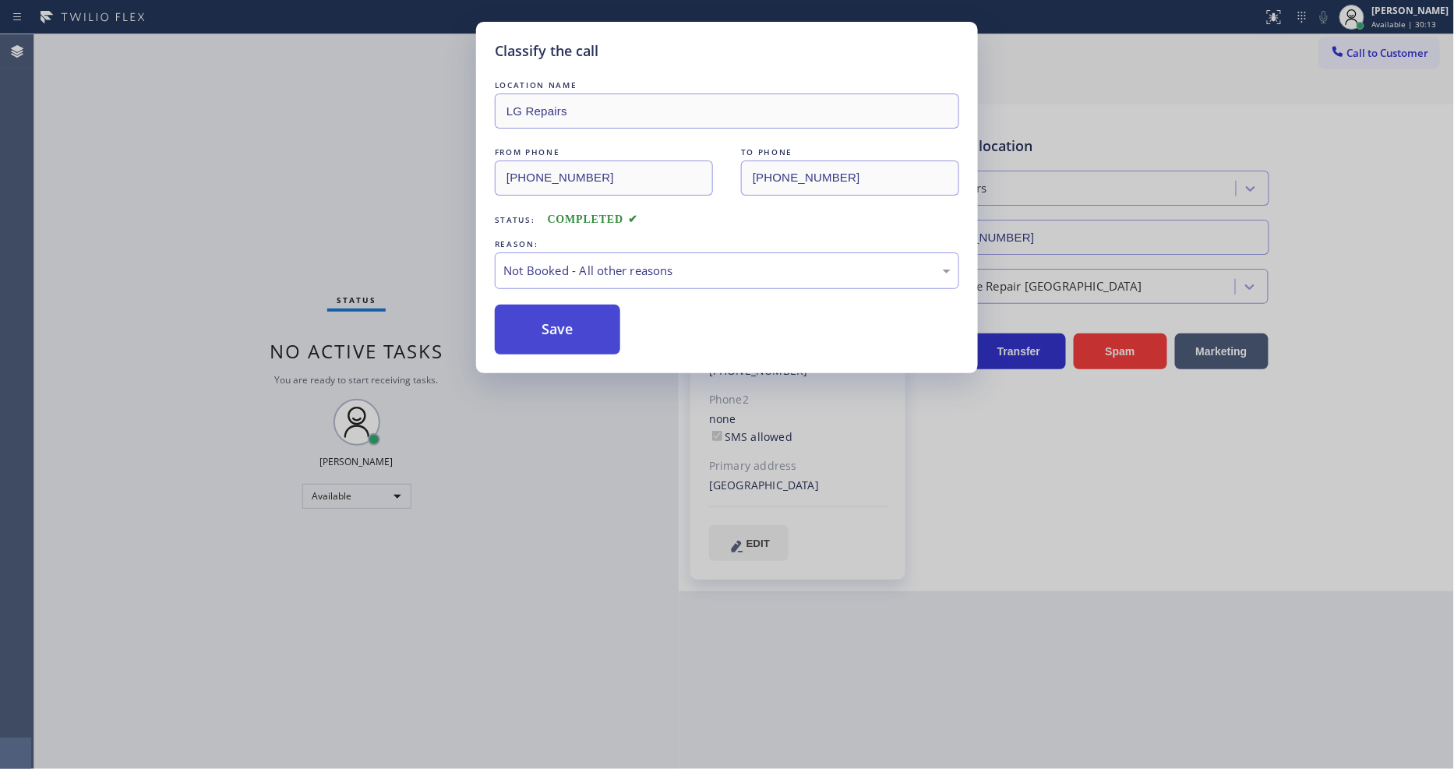
click at [571, 330] on button "Save" at bounding box center [557, 330] width 125 height 50
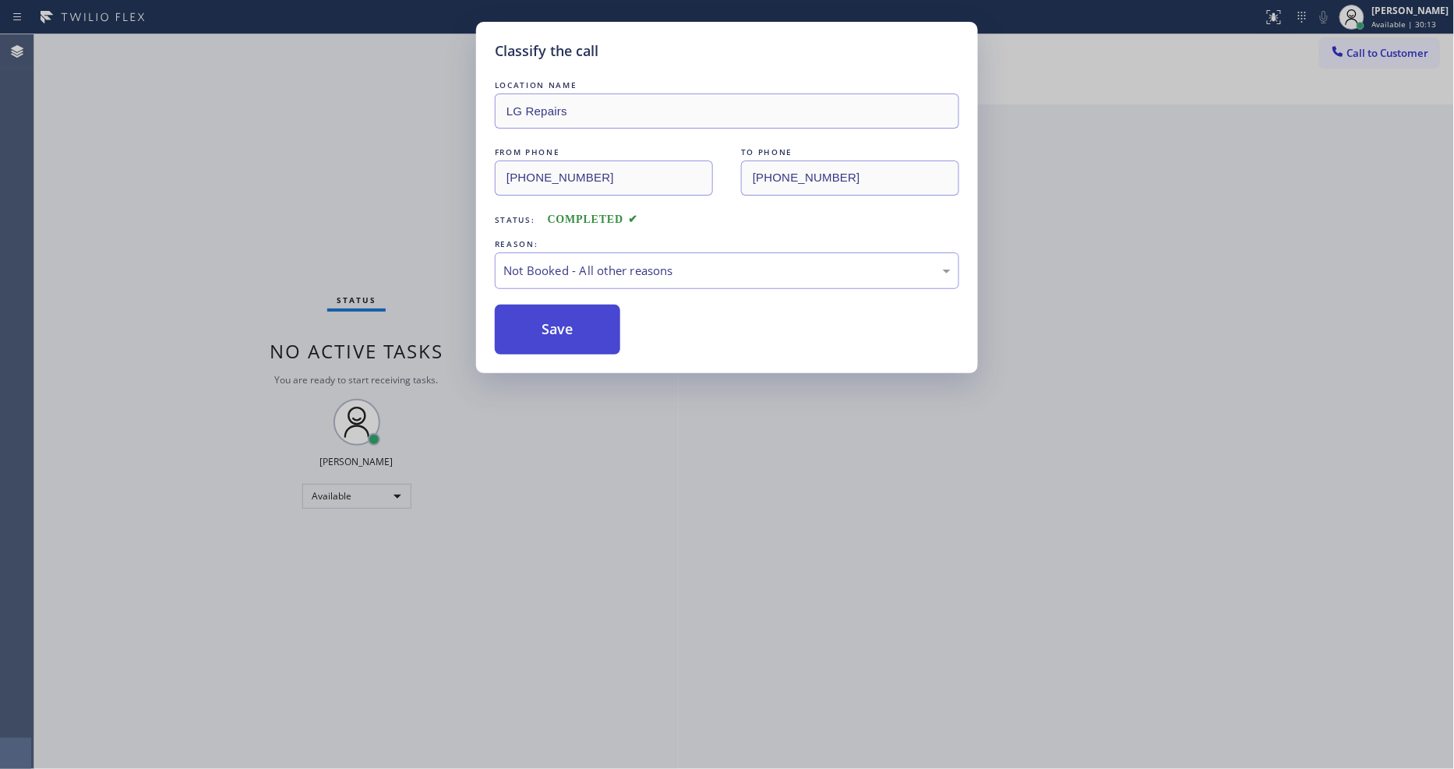
click at [571, 330] on button "Save" at bounding box center [557, 330] width 125 height 50
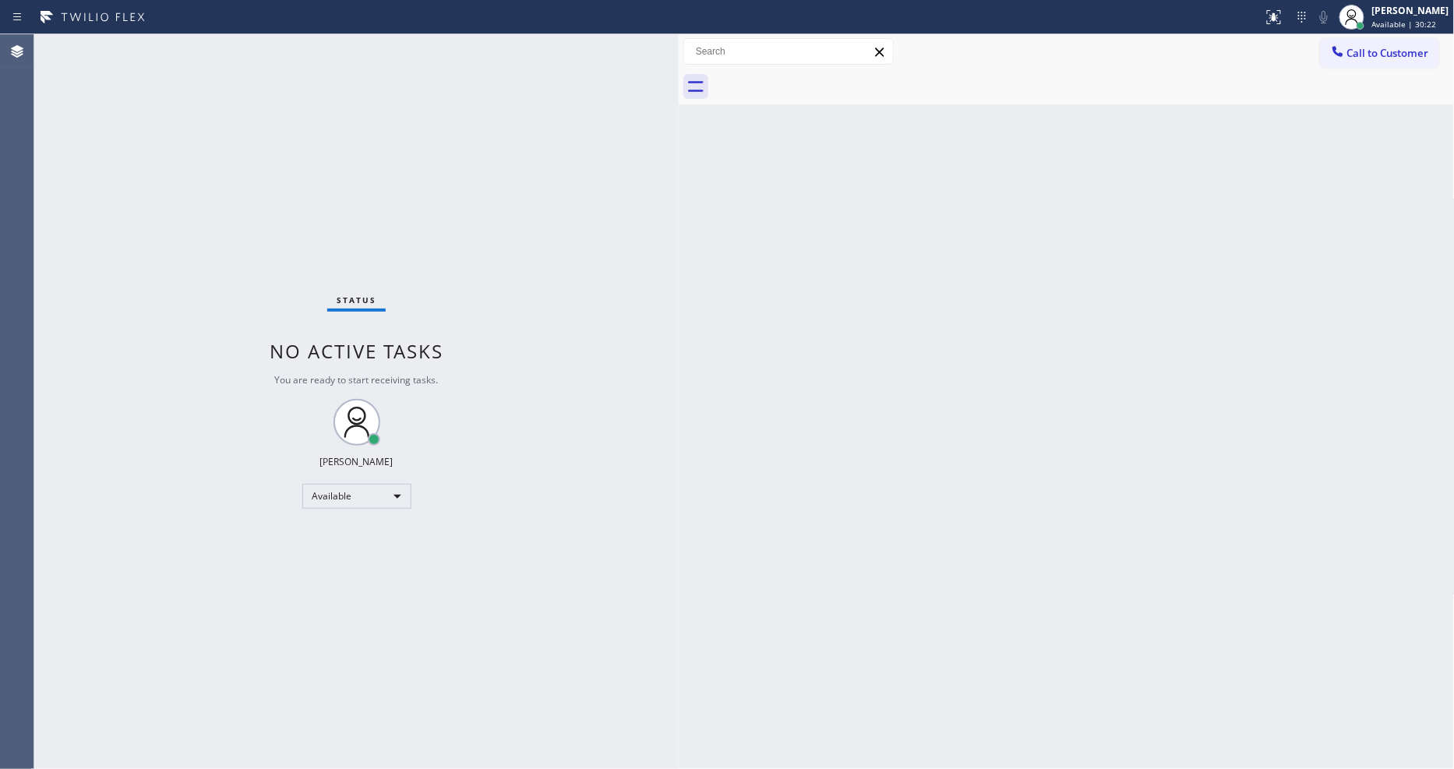
click at [1062, 478] on div "Back to Dashboard Change Sender ID Customers Technicians Select a contact Outbo…" at bounding box center [1067, 401] width 776 height 735
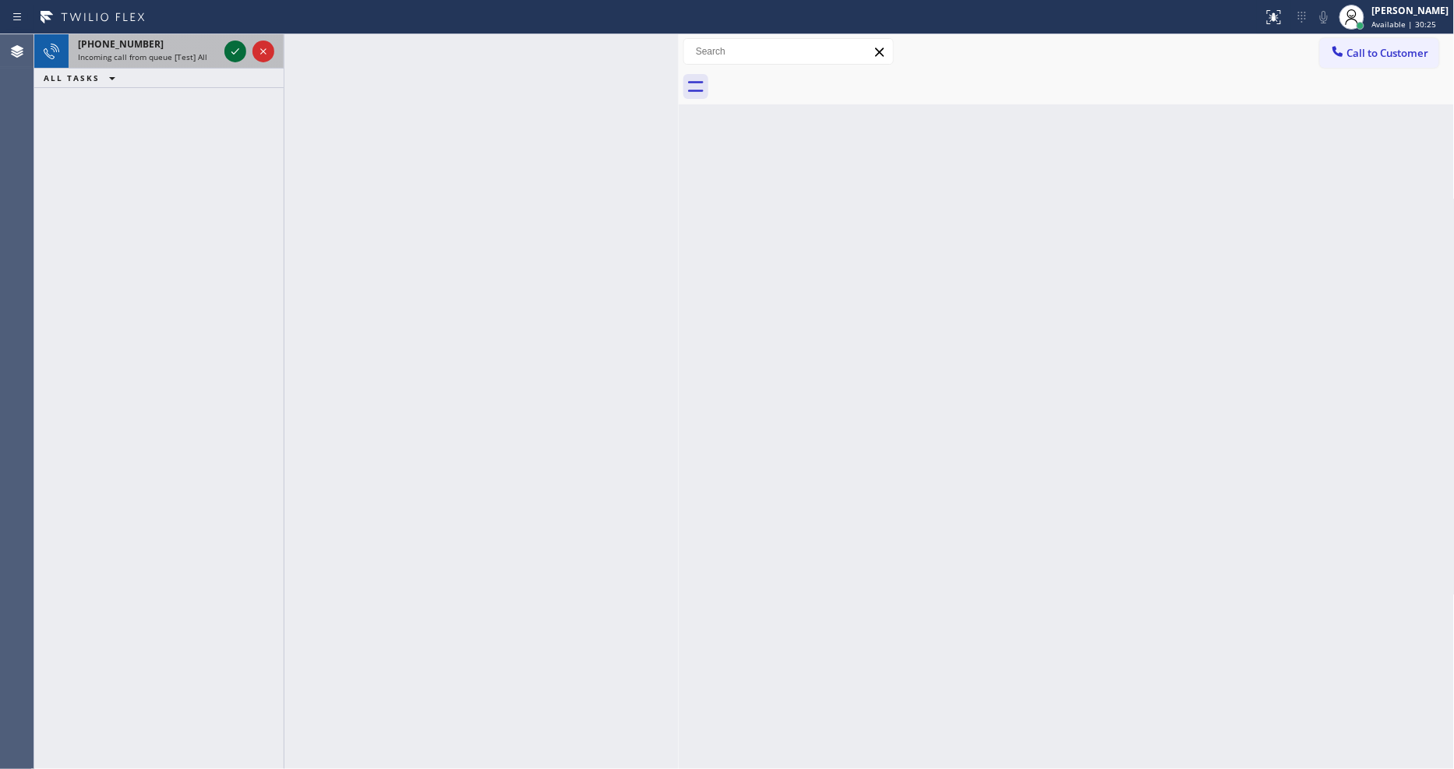
click at [238, 49] on icon at bounding box center [235, 51] width 8 height 6
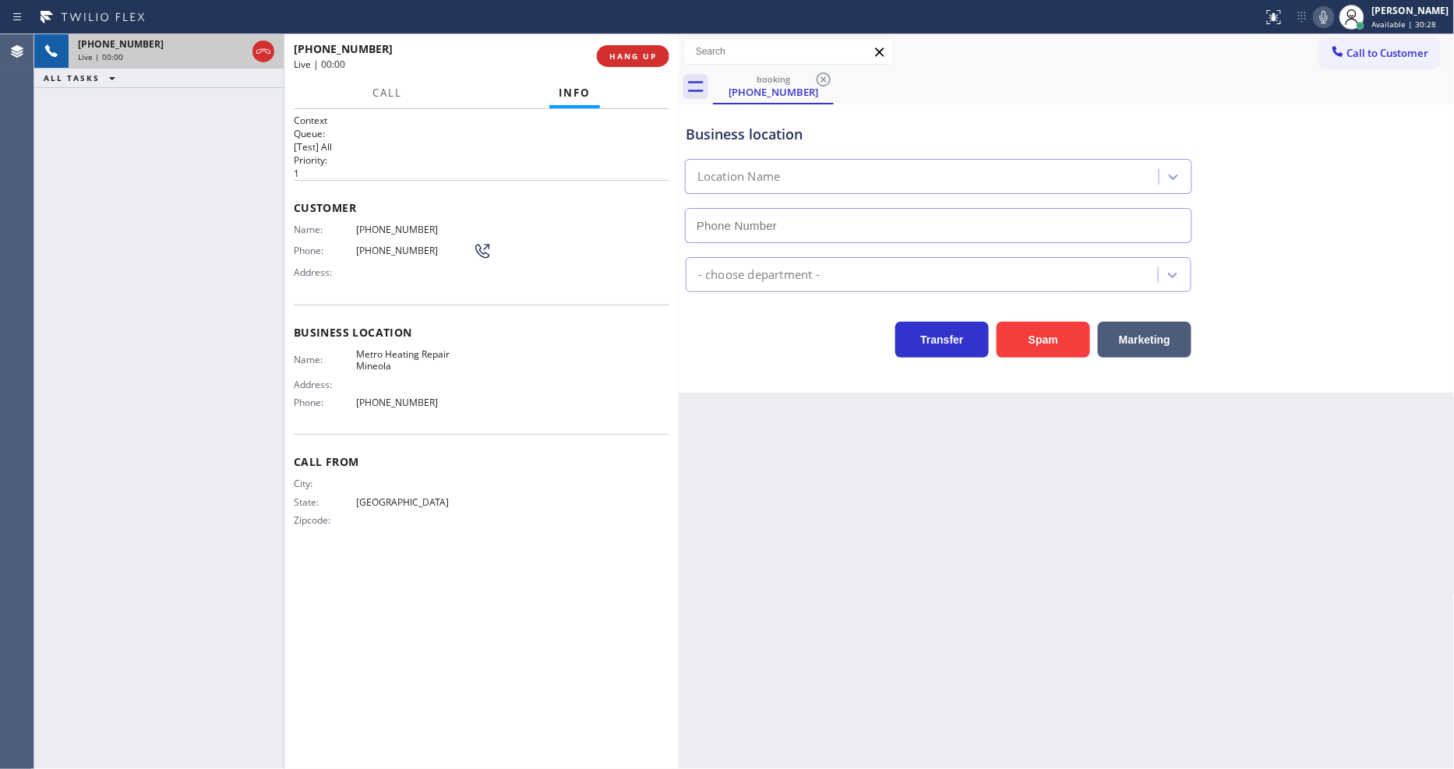
type input "[PHONE_NUMBER]"
click at [650, 53] on span "HANG UP" at bounding box center [633, 56] width 48 height 11
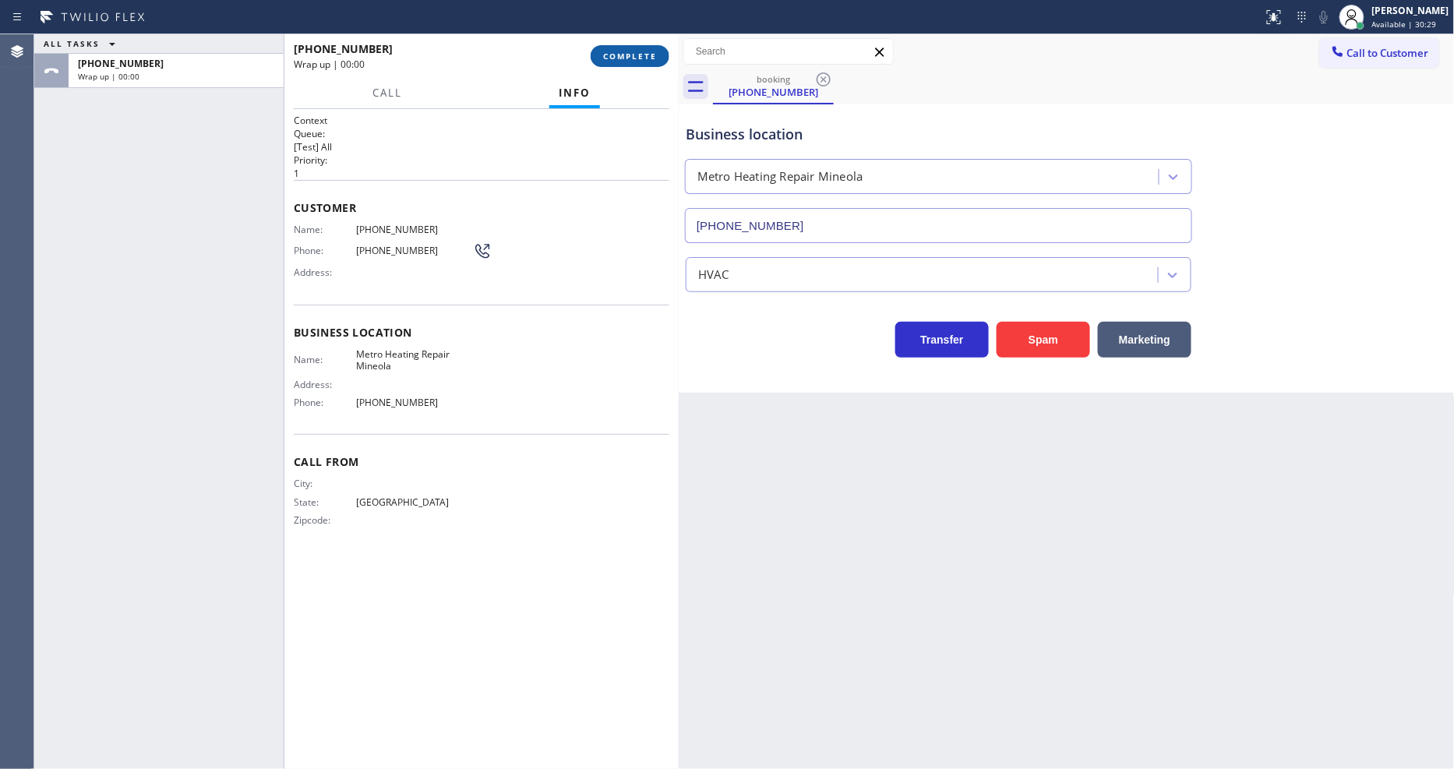
click at [650, 53] on span "COMPLETE" at bounding box center [630, 56] width 54 height 11
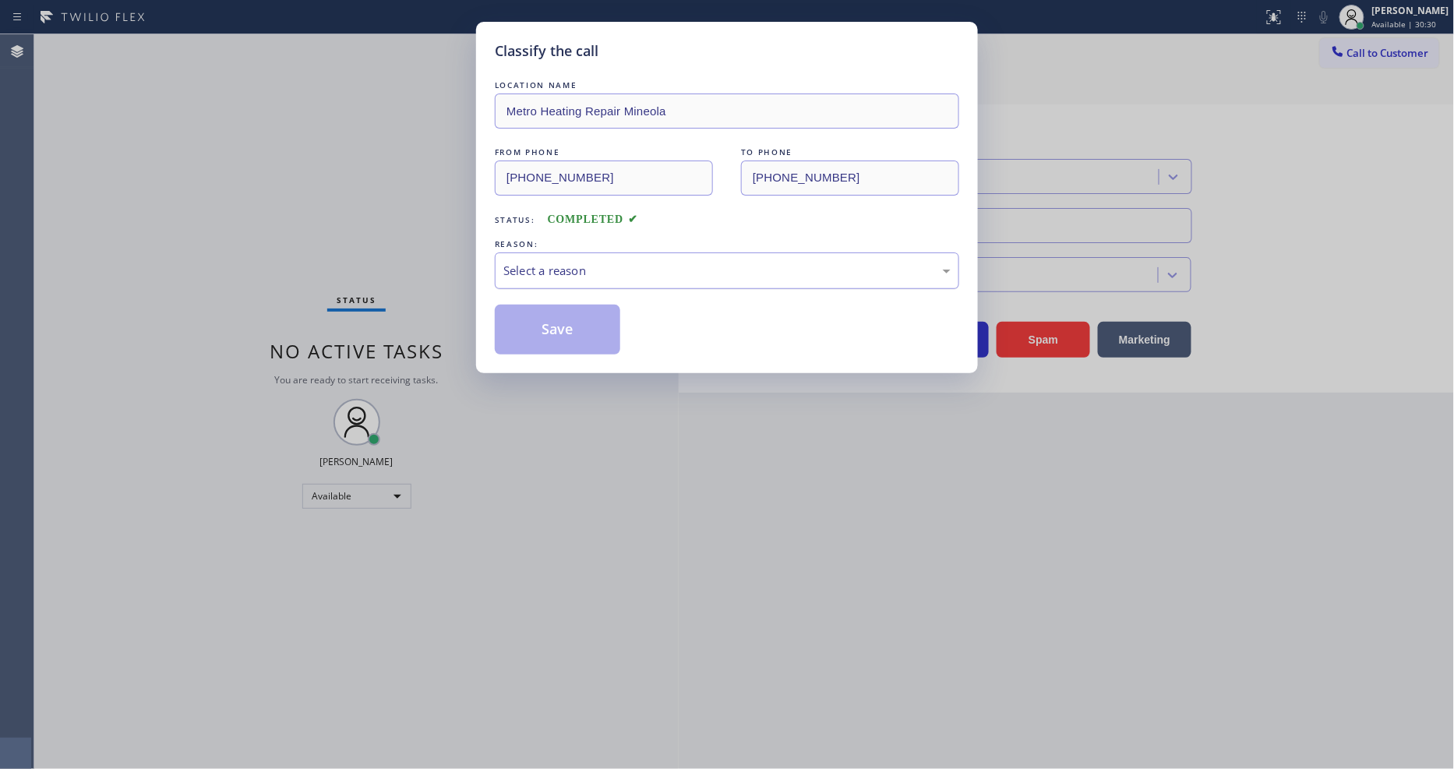
click at [584, 267] on div "Select a reason" at bounding box center [726, 271] width 447 height 18
click at [574, 351] on div "Classify the call LOCATION NAME Metro Heating Repair Mineola FROM PHONE (469) 5…" at bounding box center [727, 197] width 502 height 351
drag, startPoint x: 575, startPoint y: 348, endPoint x: 577, endPoint y: 334, distance: 14.9
click at [575, 348] on button "Save" at bounding box center [557, 330] width 125 height 50
click at [577, 334] on button "Save" at bounding box center [557, 330] width 125 height 50
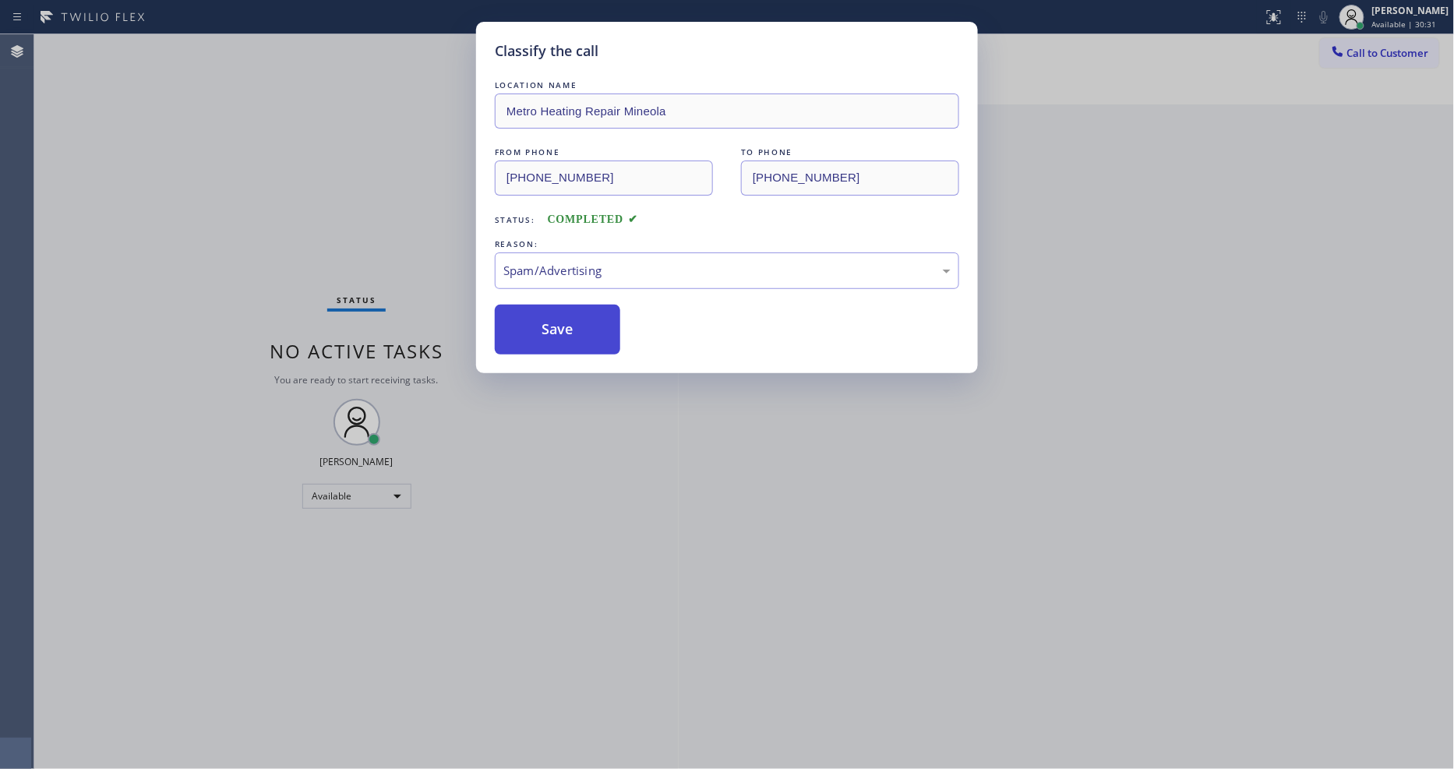
click at [577, 334] on button "Save" at bounding box center [557, 330] width 125 height 50
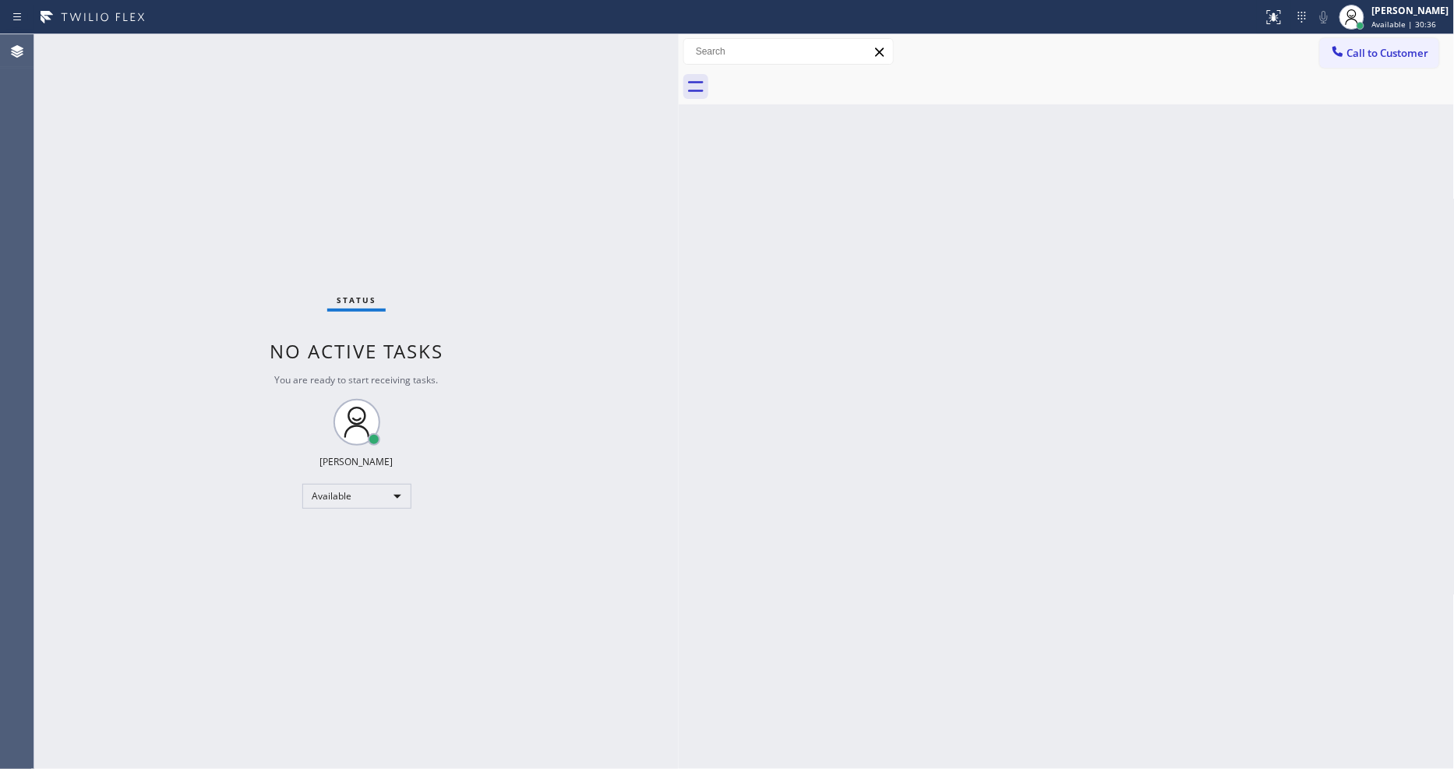
drag, startPoint x: 261, startPoint y: 136, endPoint x: 386, endPoint y: 754, distance: 630.4
click at [259, 137] on div "Status No active tasks You are ready to start receiving tasks. [PERSON_NAME] Av…" at bounding box center [356, 401] width 644 height 735
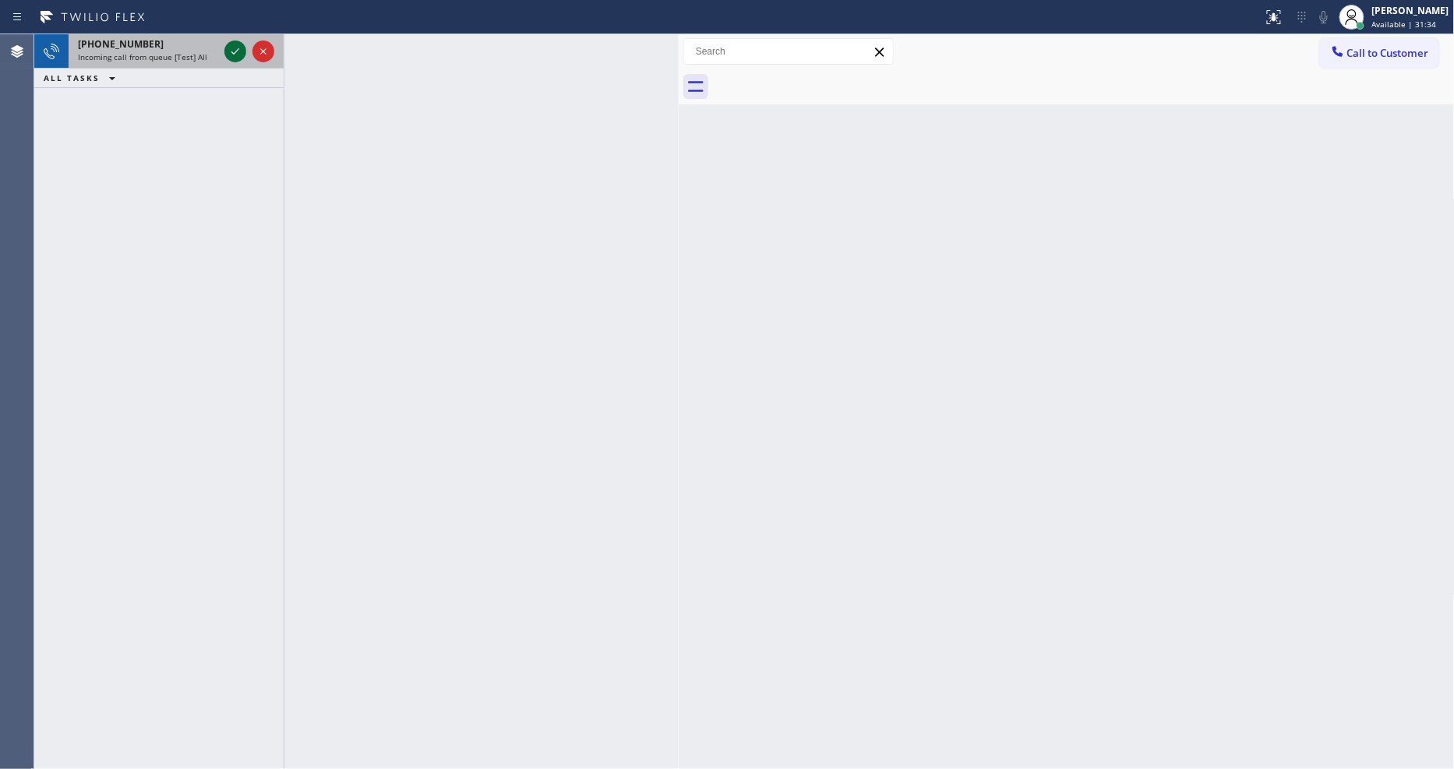
click at [235, 50] on icon at bounding box center [235, 51] width 19 height 19
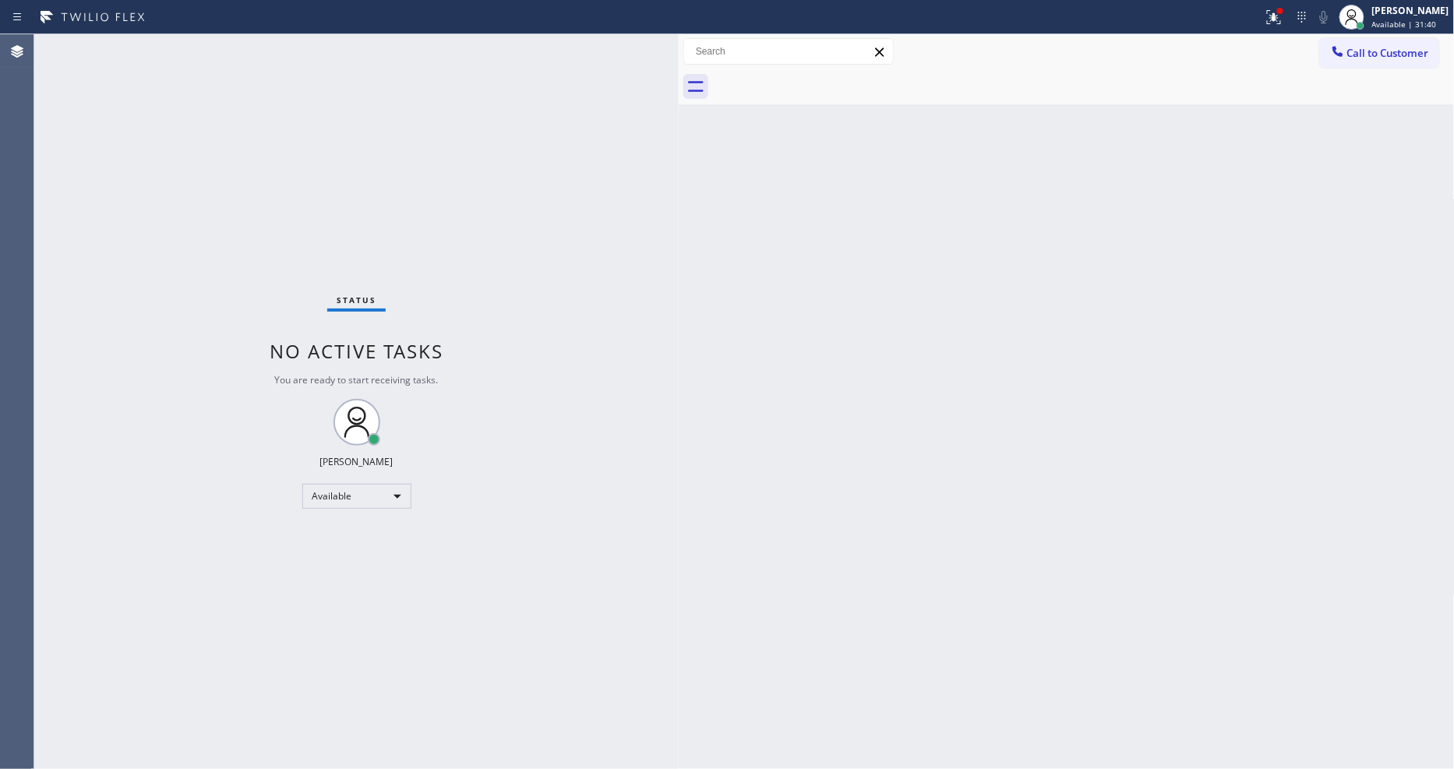
click at [231, 50] on div "Status No active tasks You are ready to start receiving tasks. [PERSON_NAME] Av…" at bounding box center [356, 401] width 644 height 735
drag, startPoint x: 1173, startPoint y: 533, endPoint x: 1130, endPoint y: 557, distance: 49.2
click at [1173, 533] on div "Back to Dashboard Change Sender ID Customers Technicians Select a contact Outbo…" at bounding box center [1067, 401] width 776 height 735
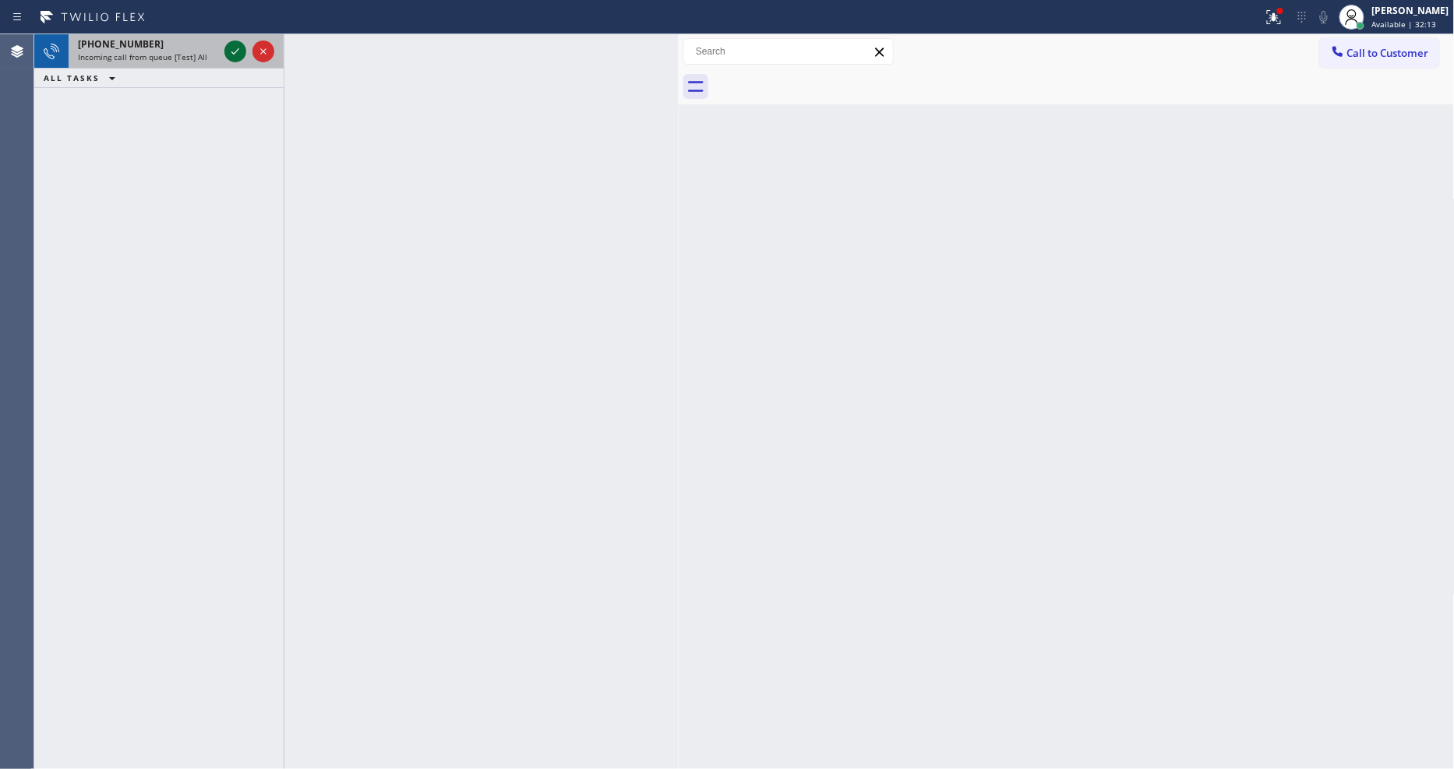
click at [236, 50] on icon at bounding box center [235, 51] width 19 height 19
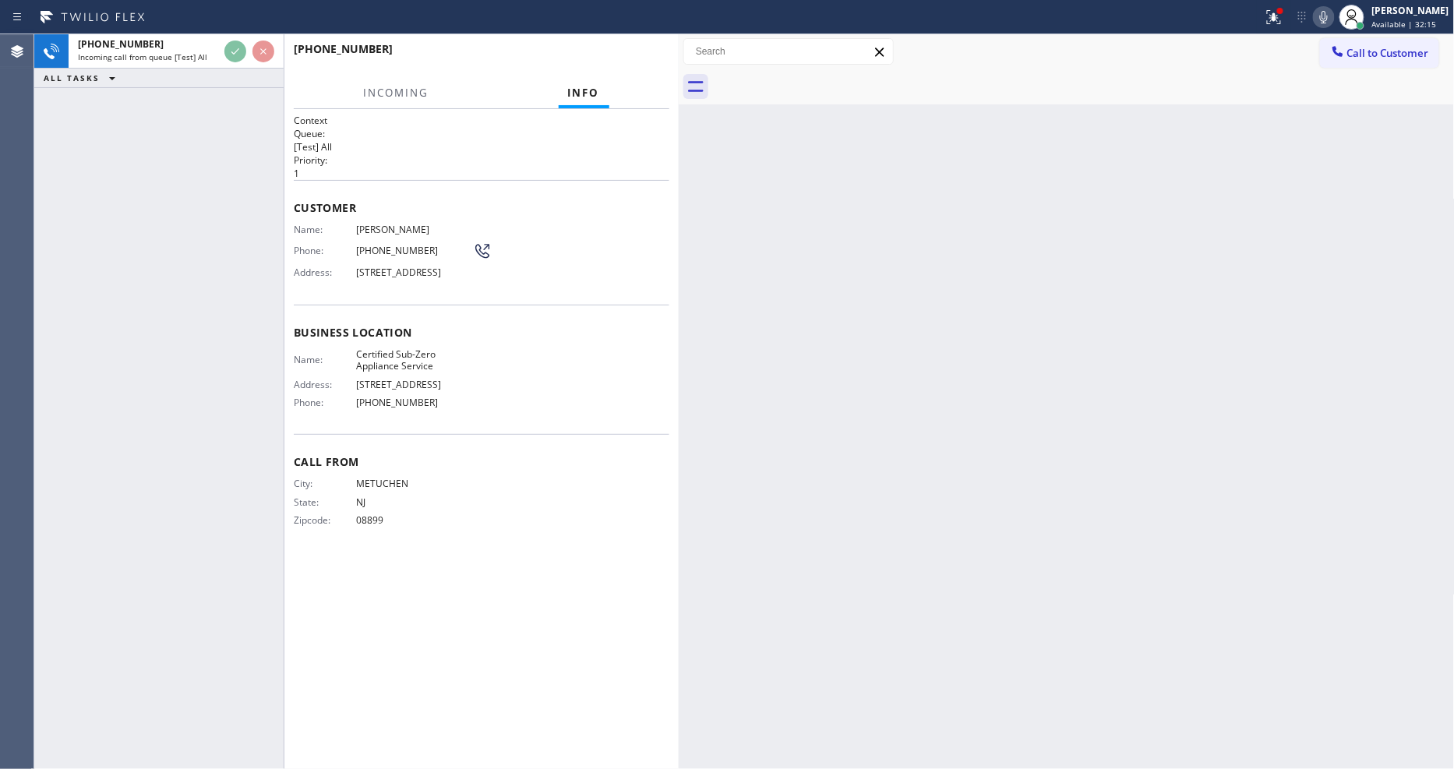
click at [510, 207] on span "Customer" at bounding box center [482, 207] width 376 height 15
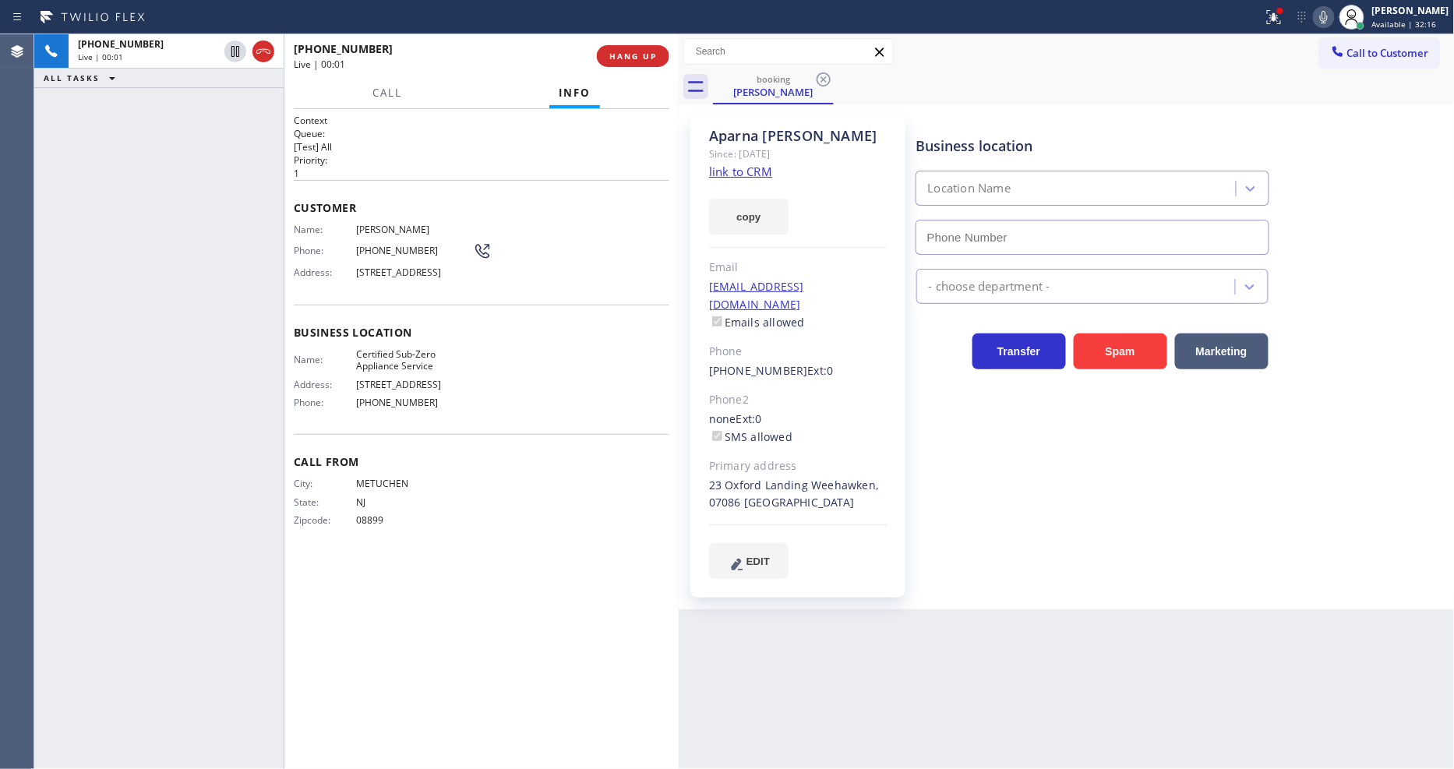
type input "[PHONE_NUMBER]"
click at [736, 176] on link "link to CRM" at bounding box center [740, 172] width 63 height 16
click at [375, 373] on span "Certified Sub-Zero Appliance Service" at bounding box center [414, 360] width 117 height 24
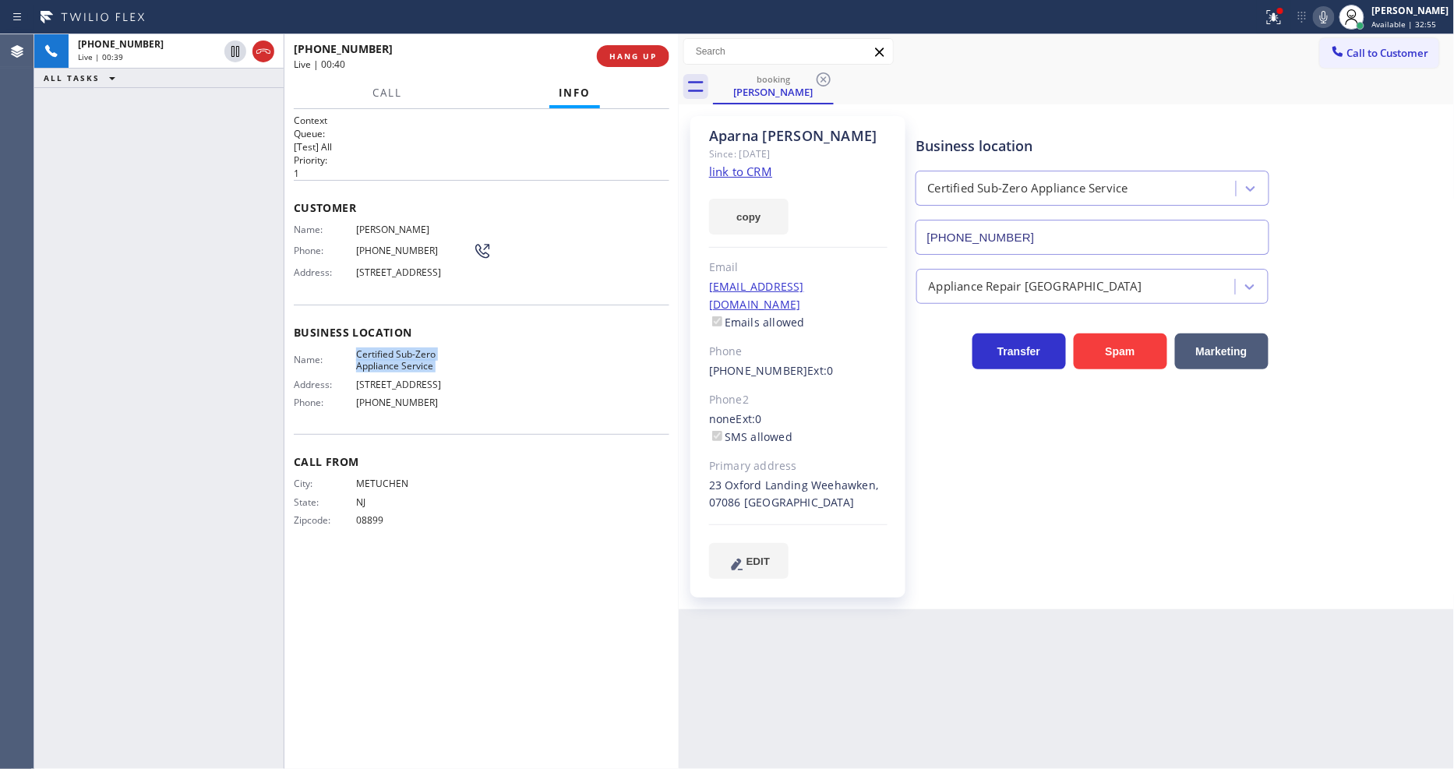
click at [391, 247] on span "[PHONE_NUMBER]" at bounding box center [414, 251] width 117 height 12
click at [394, 273] on span "[STREET_ADDRESS]" at bounding box center [414, 273] width 117 height 12
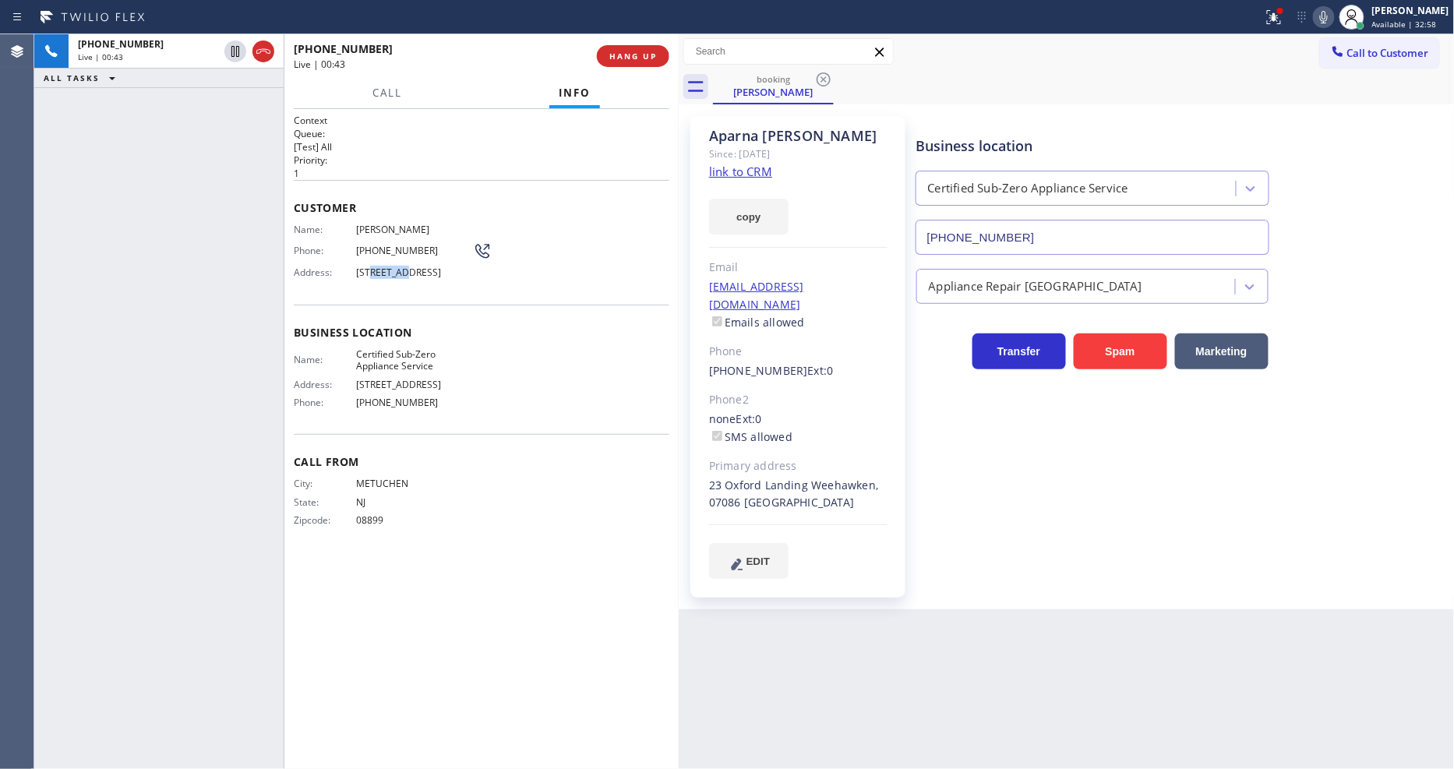
click at [394, 273] on span "[STREET_ADDRESS]" at bounding box center [414, 273] width 117 height 12
click at [391, 224] on span "[PERSON_NAME]" at bounding box center [414, 230] width 117 height 12
drag, startPoint x: 234, startPoint y: 49, endPoint x: 397, endPoint y: 49, distance: 163.7
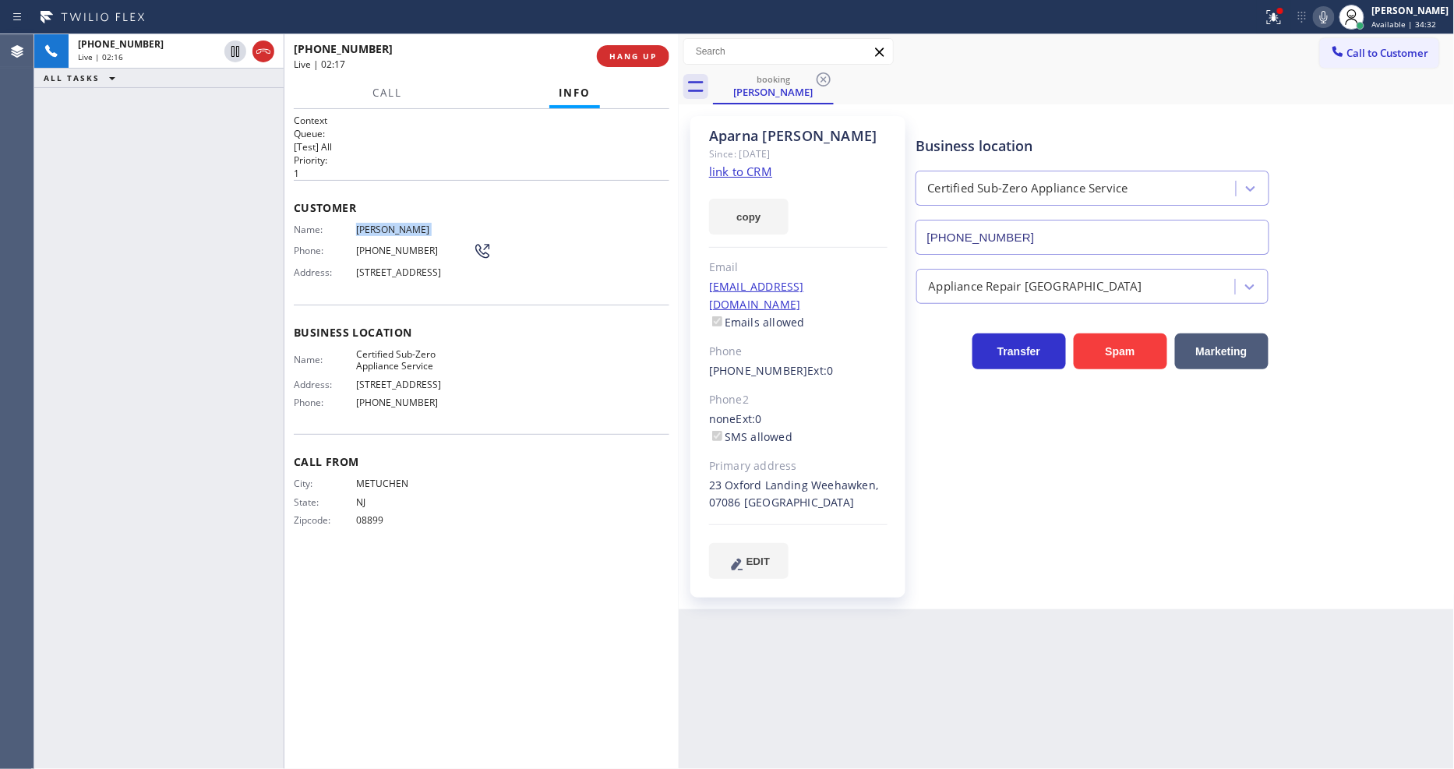
click at [234, 49] on icon at bounding box center [235, 51] width 19 height 19
click at [1333, 16] on icon at bounding box center [1324, 17] width 19 height 19
click at [1291, 30] on button at bounding box center [1274, 17] width 34 height 34
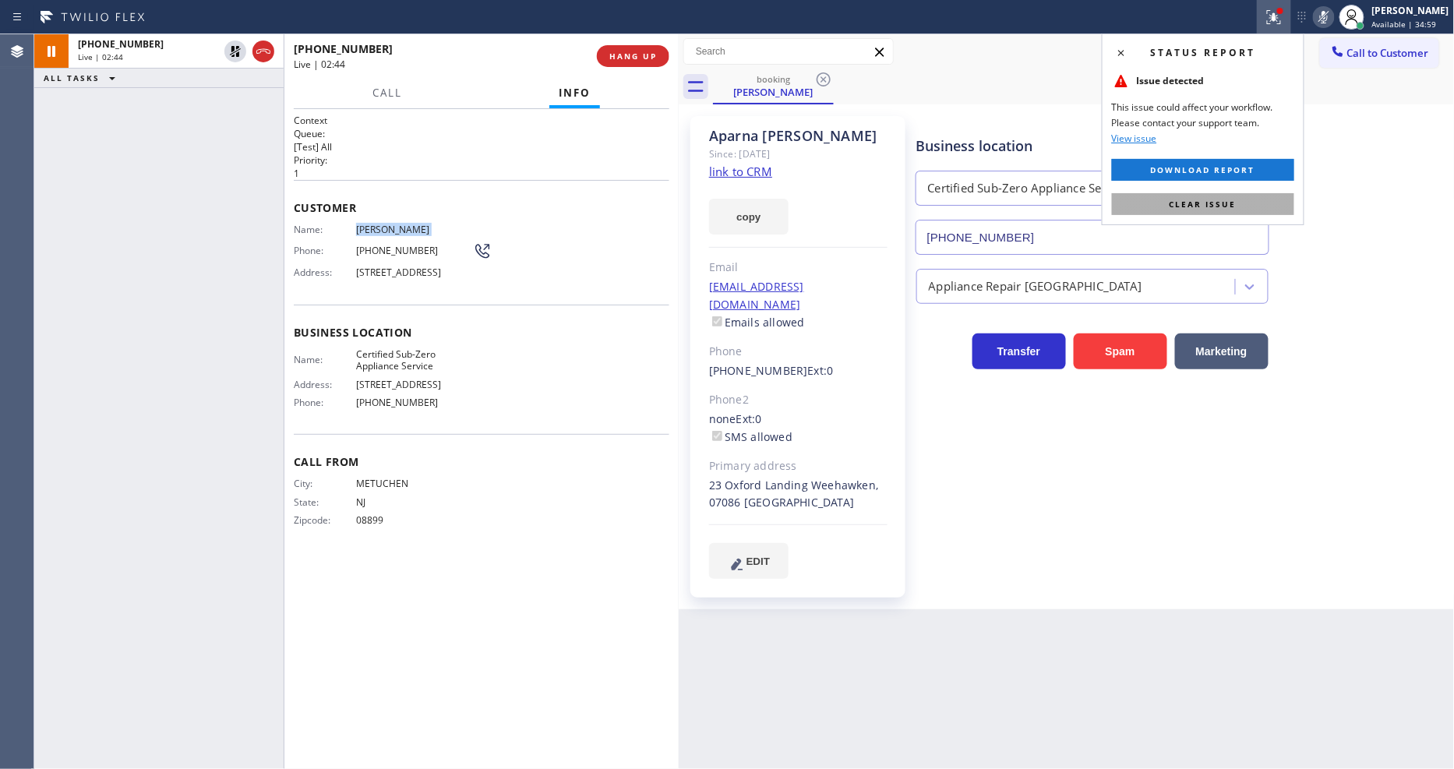
click at [1202, 207] on span "Clear issue" at bounding box center [1203, 204] width 67 height 11
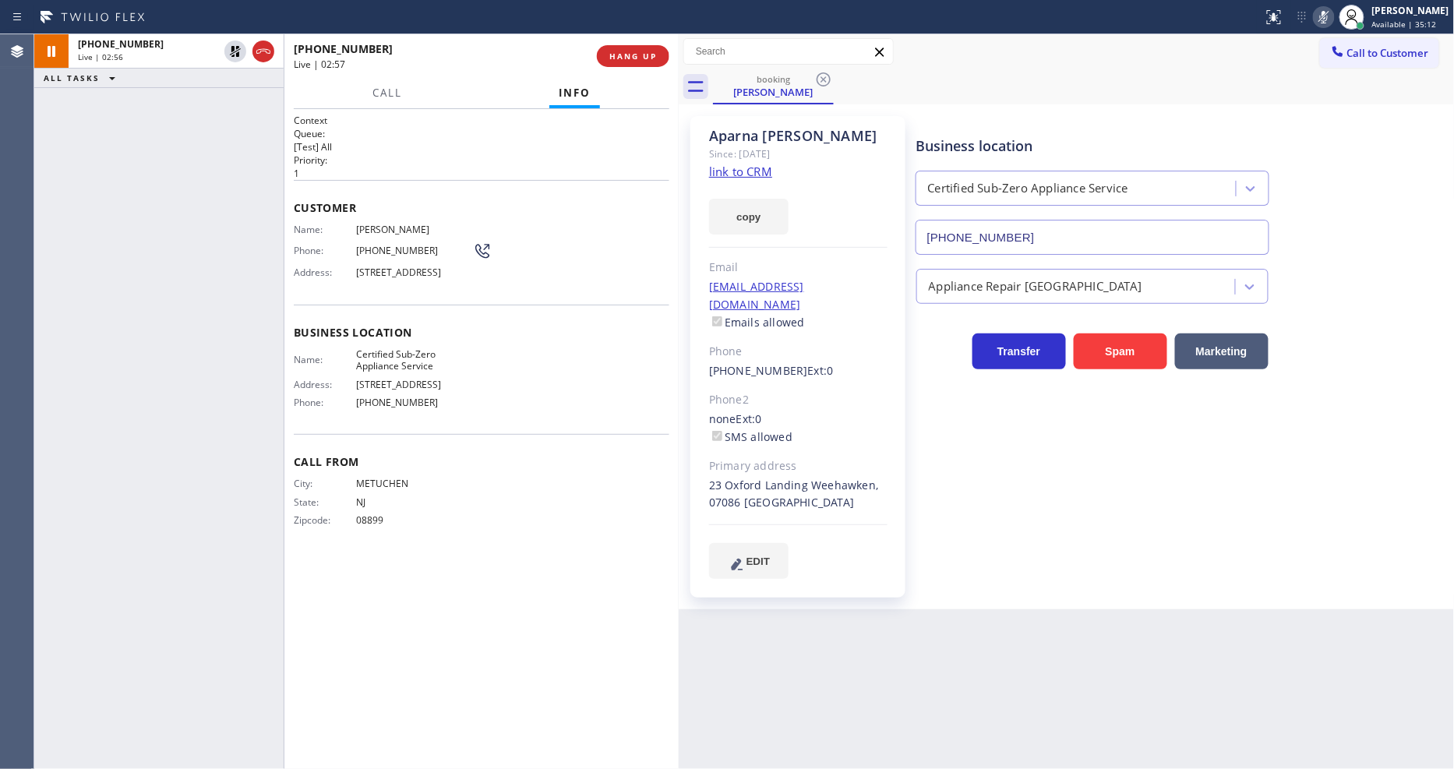
click at [503, 390] on div "Name: Certified Sub-Zero Appliance Service Address: 127 Park Ave Phone: (973) 9…" at bounding box center [482, 381] width 376 height 67
click at [844, 290] on div "aparna516@yahoo.com Emails allowed" at bounding box center [798, 305] width 178 height 54
click at [386, 251] on span "[PHONE_NUMBER]" at bounding box center [414, 251] width 117 height 12
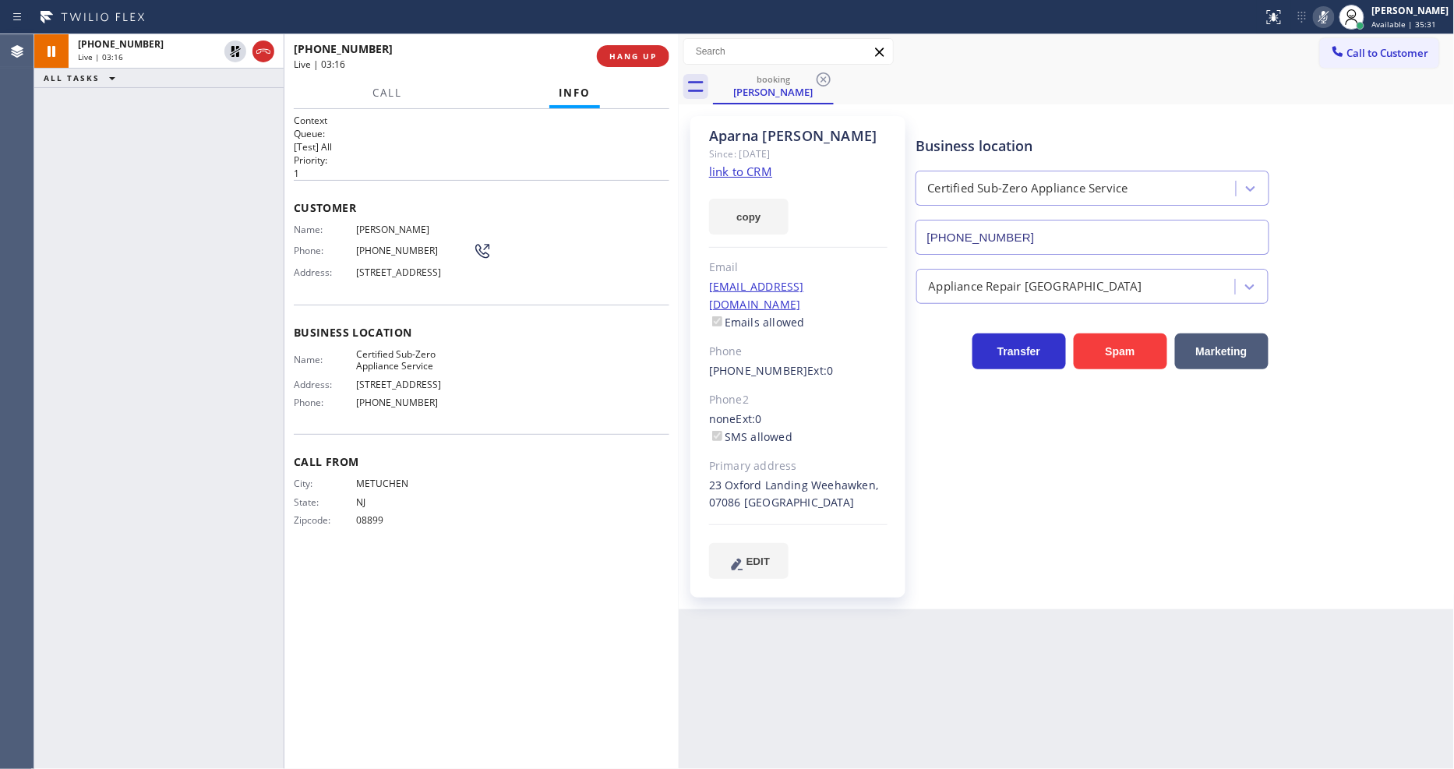
click at [386, 251] on span "[PHONE_NUMBER]" at bounding box center [414, 251] width 117 height 12
click at [230, 49] on icon at bounding box center [235, 51] width 19 height 19
click at [1333, 16] on icon at bounding box center [1324, 17] width 19 height 19
drag, startPoint x: 1221, startPoint y: 593, endPoint x: 965, endPoint y: 461, distance: 288.2
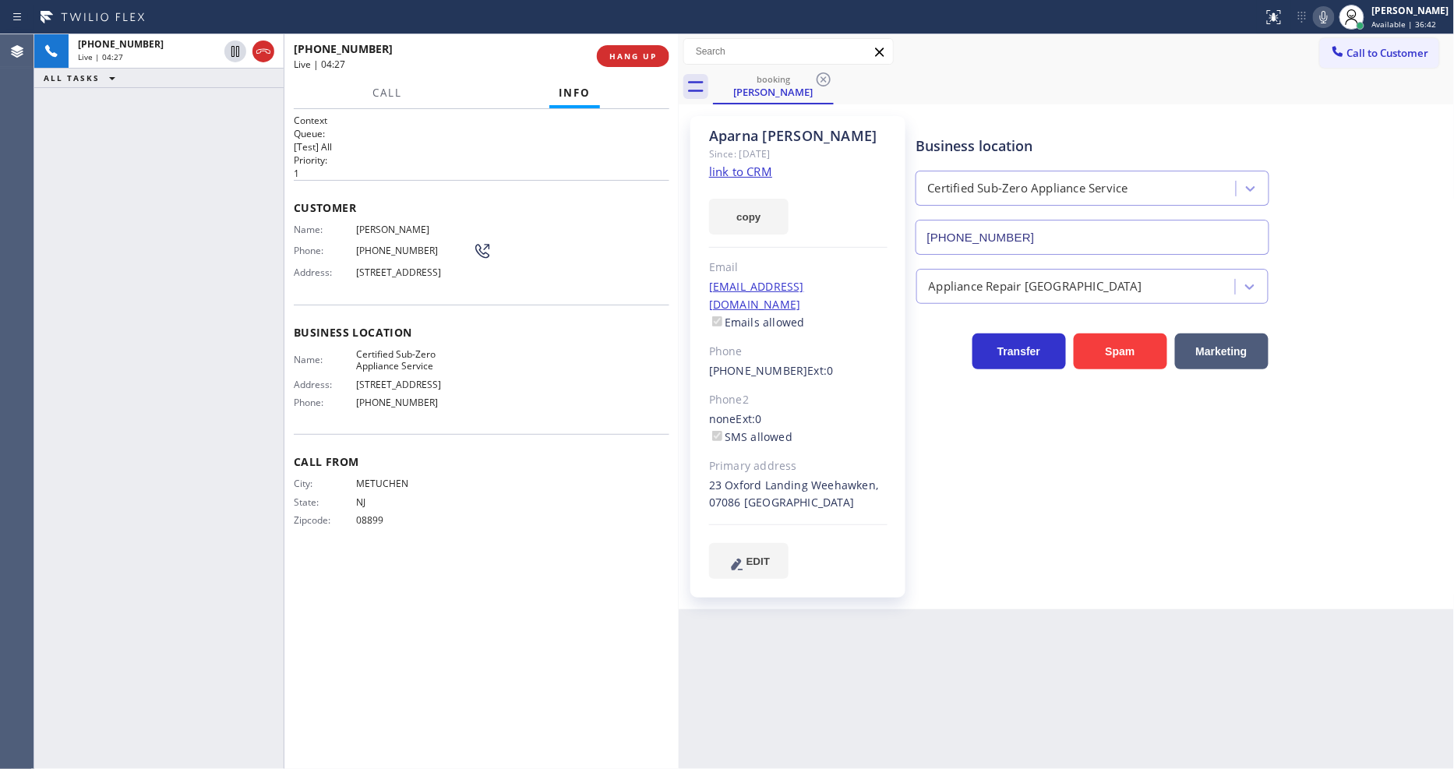
click at [1220, 593] on div "Back to Dashboard Change Sender ID Customers Technicians Select a contact Outbo…" at bounding box center [1067, 401] width 776 height 735
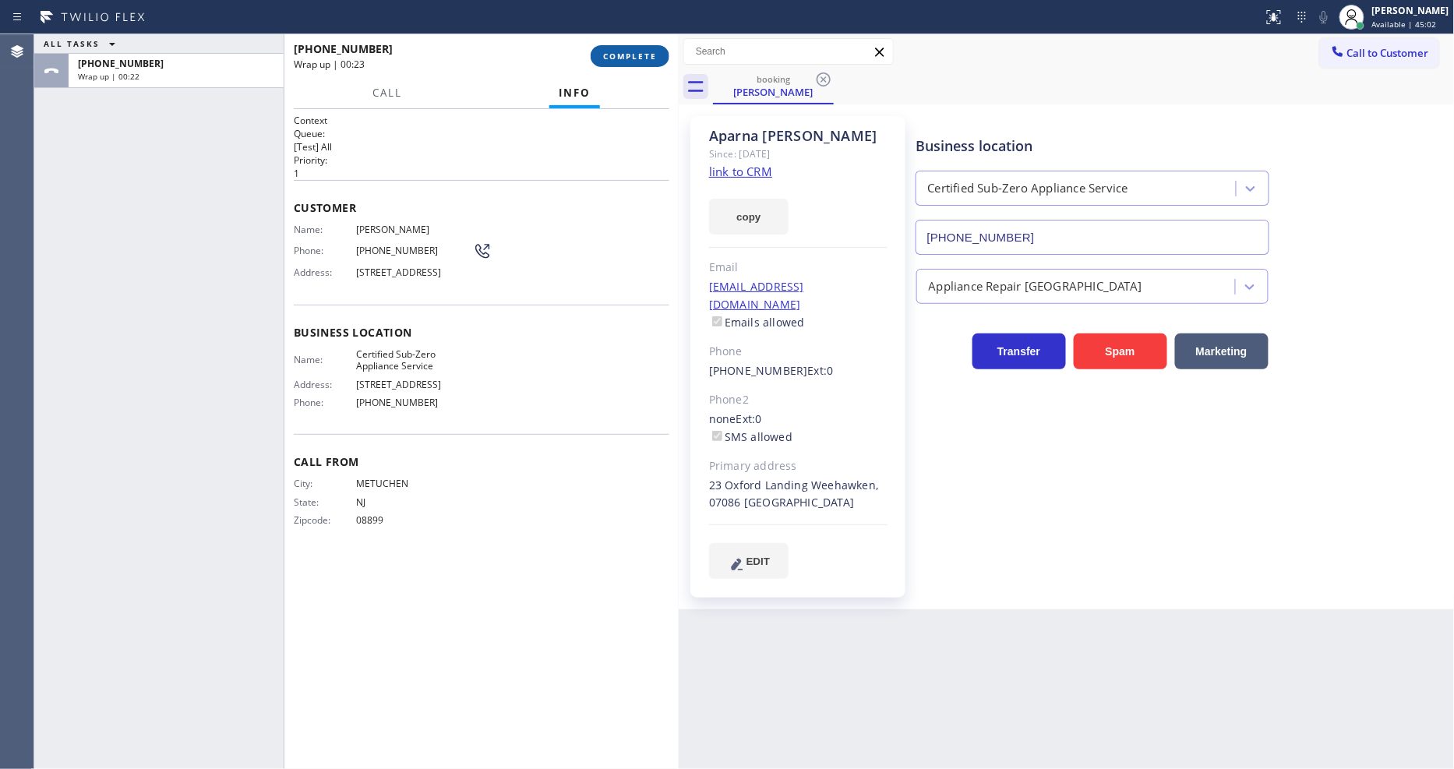
click at [648, 62] on button "COMPLETE" at bounding box center [630, 56] width 79 height 22
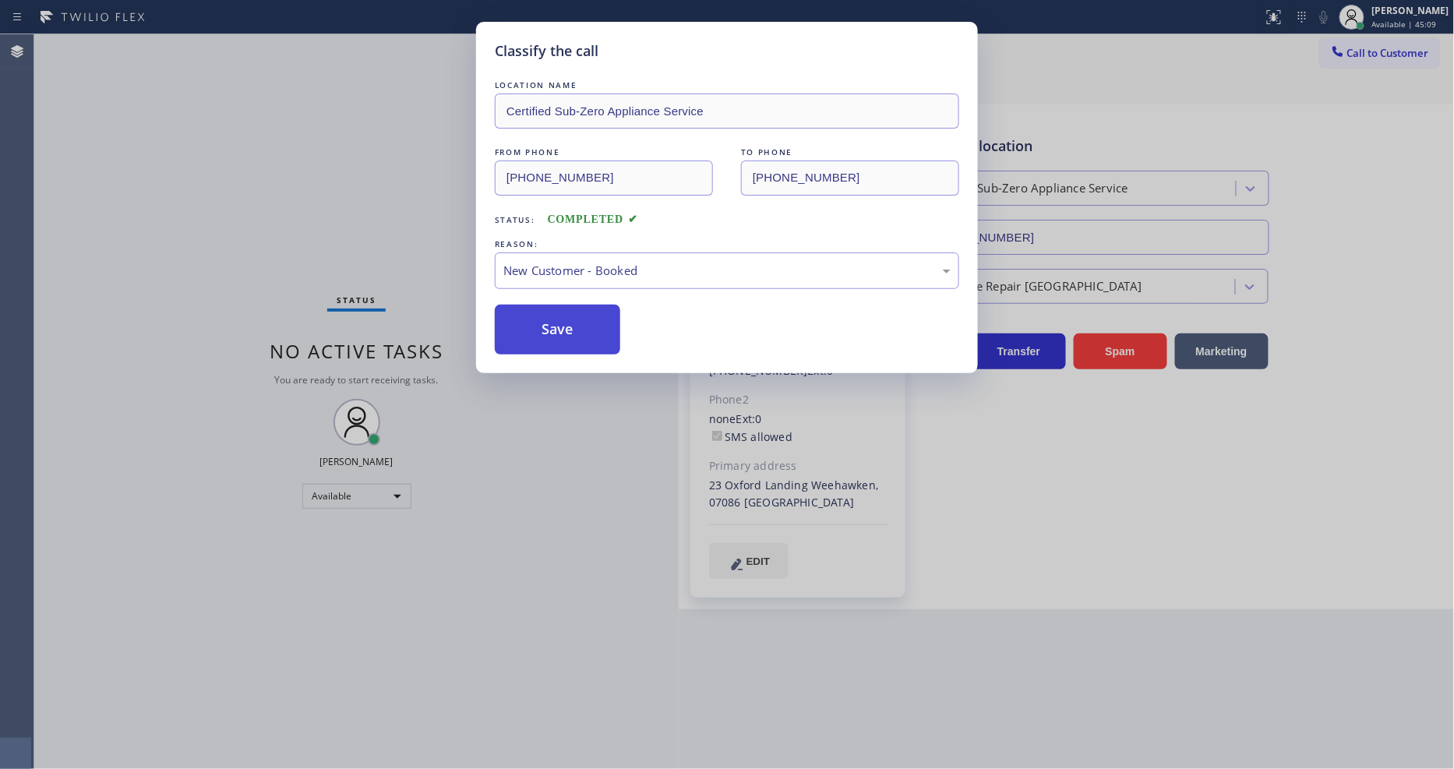
click at [536, 314] on button "Save" at bounding box center [557, 330] width 125 height 50
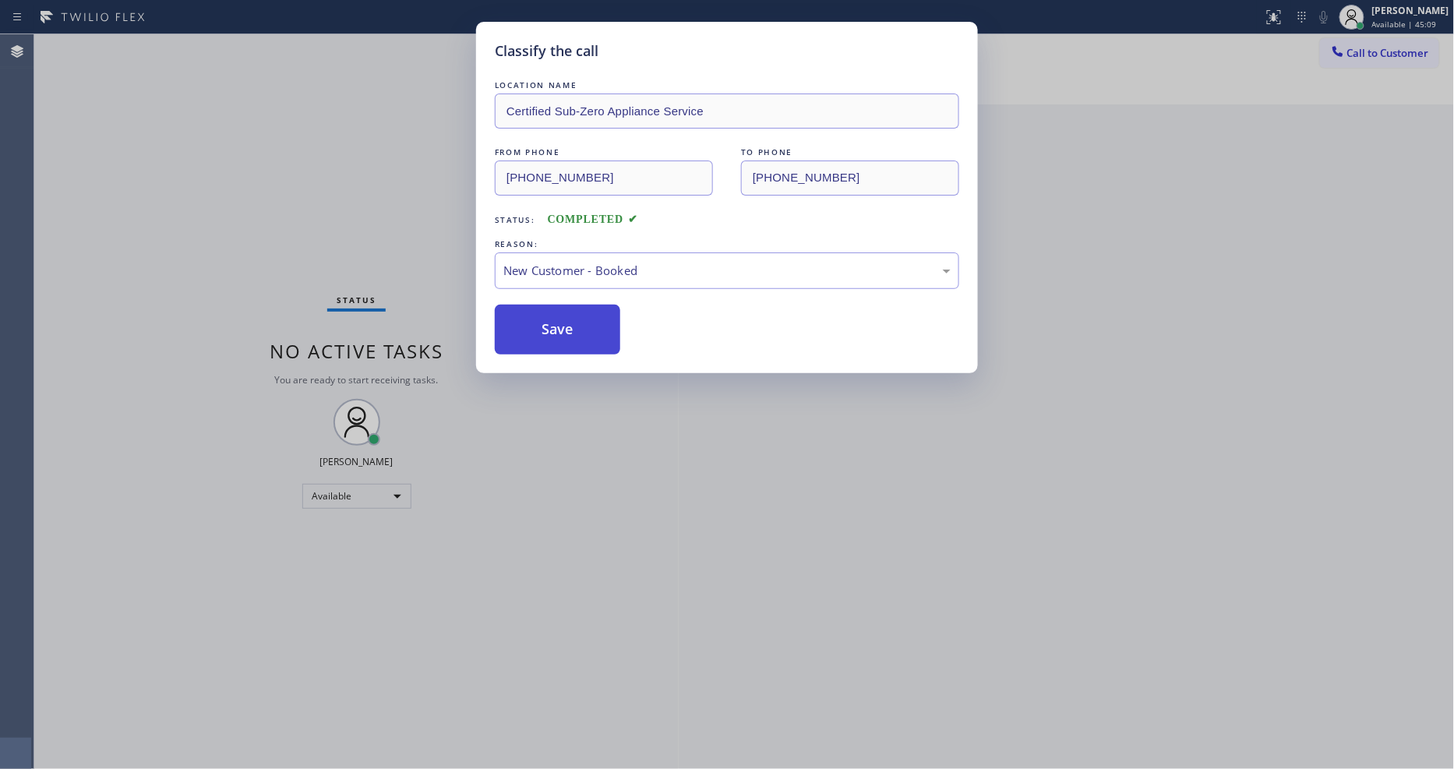
click at [535, 315] on button "Save" at bounding box center [557, 330] width 125 height 50
drag, startPoint x: 535, startPoint y: 315, endPoint x: 534, endPoint y: 323, distance: 7.8
click at [534, 318] on button "Save" at bounding box center [557, 330] width 125 height 50
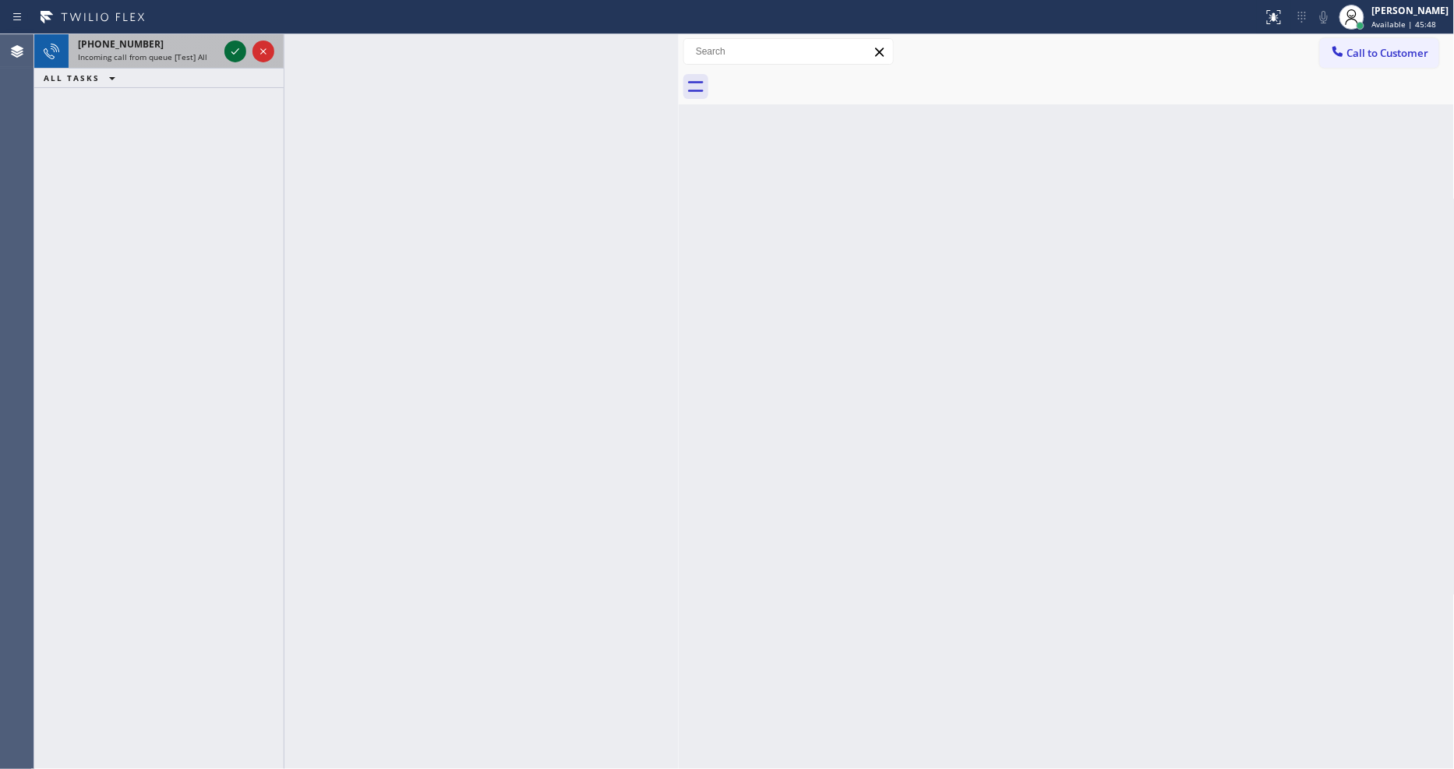
click at [231, 51] on icon at bounding box center [235, 51] width 19 height 19
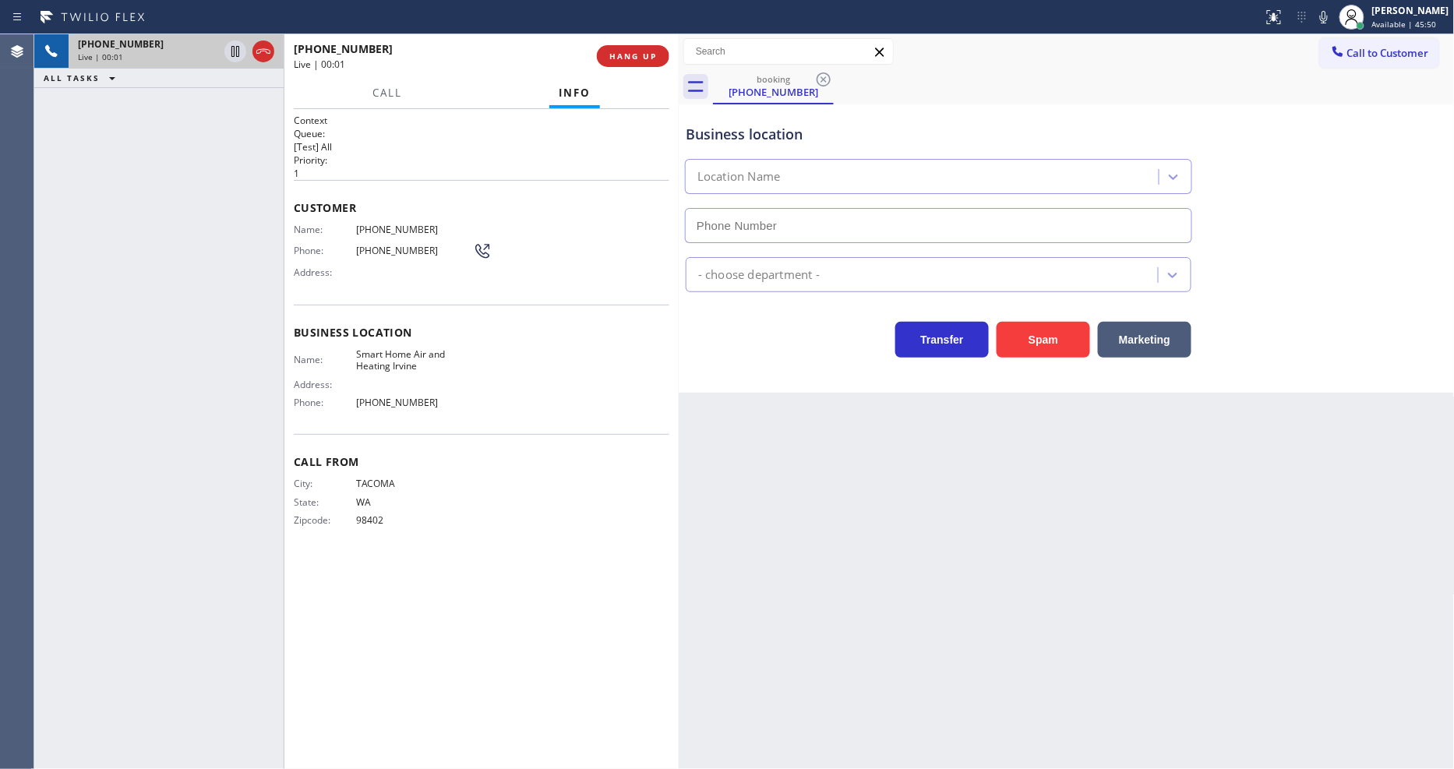
type input "[PHONE_NUMBER]"
click at [655, 62] on button "HANG UP" at bounding box center [633, 56] width 72 height 22
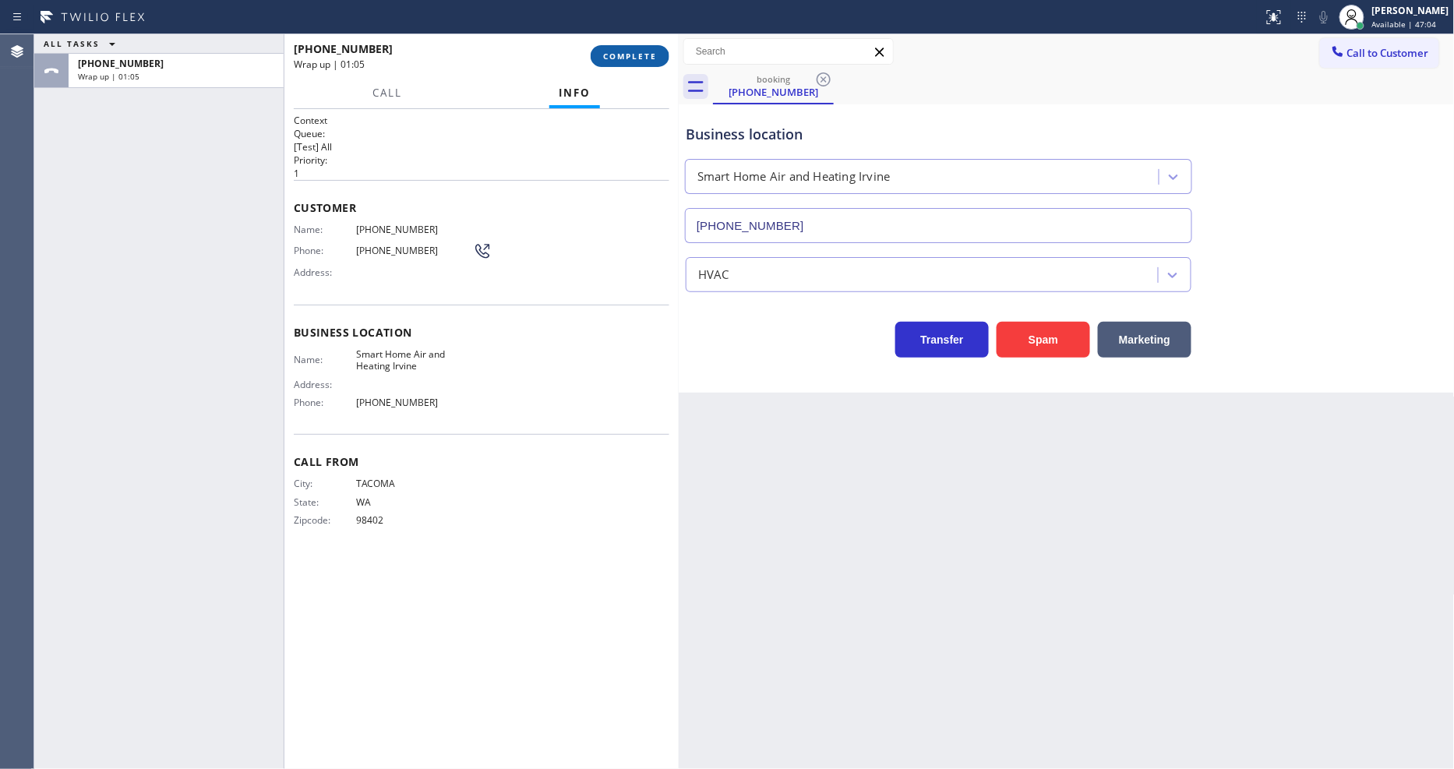
click at [620, 55] on span "COMPLETE" at bounding box center [630, 56] width 54 height 11
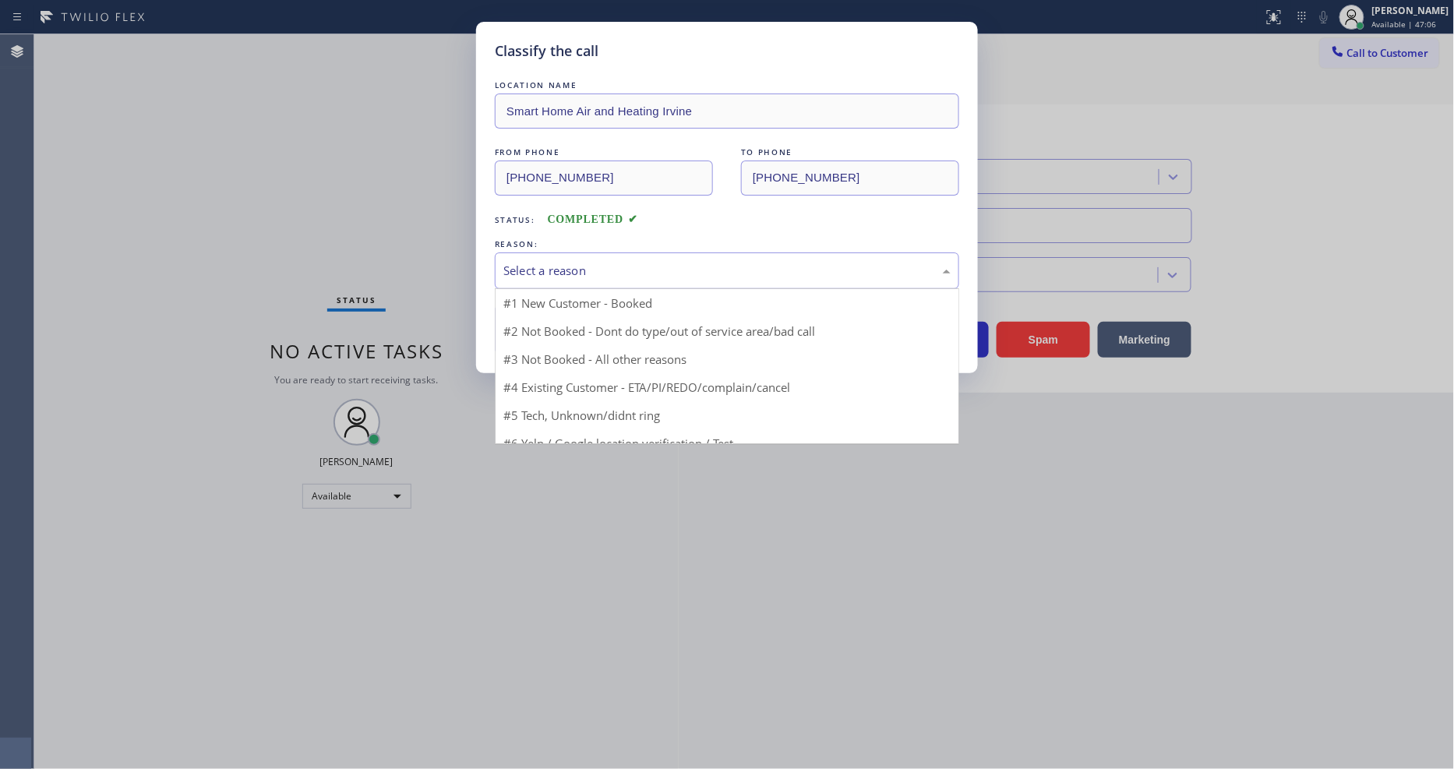
click at [533, 263] on div "Select a reason" at bounding box center [726, 271] width 447 height 18
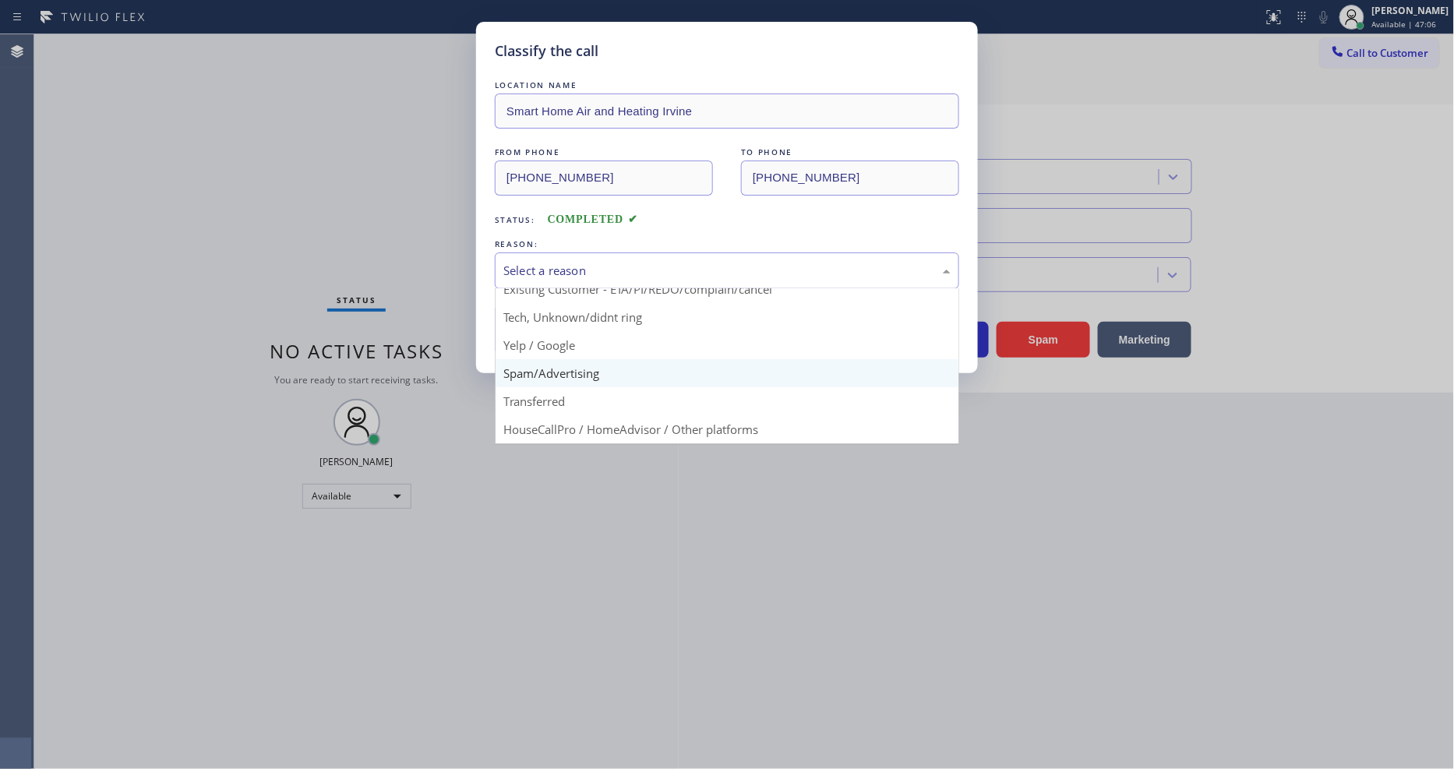
scroll to position [97, 0]
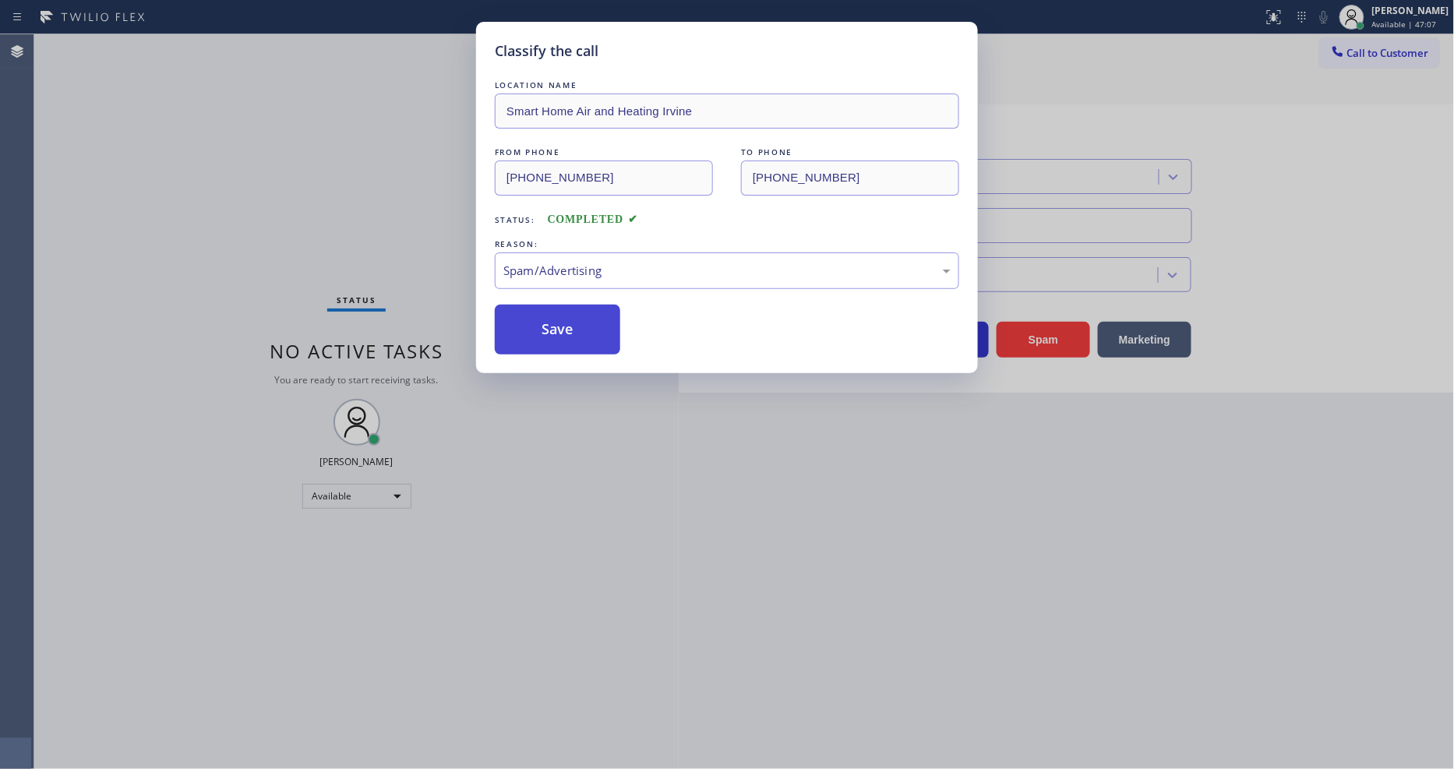
click at [544, 318] on button "Save" at bounding box center [557, 330] width 125 height 50
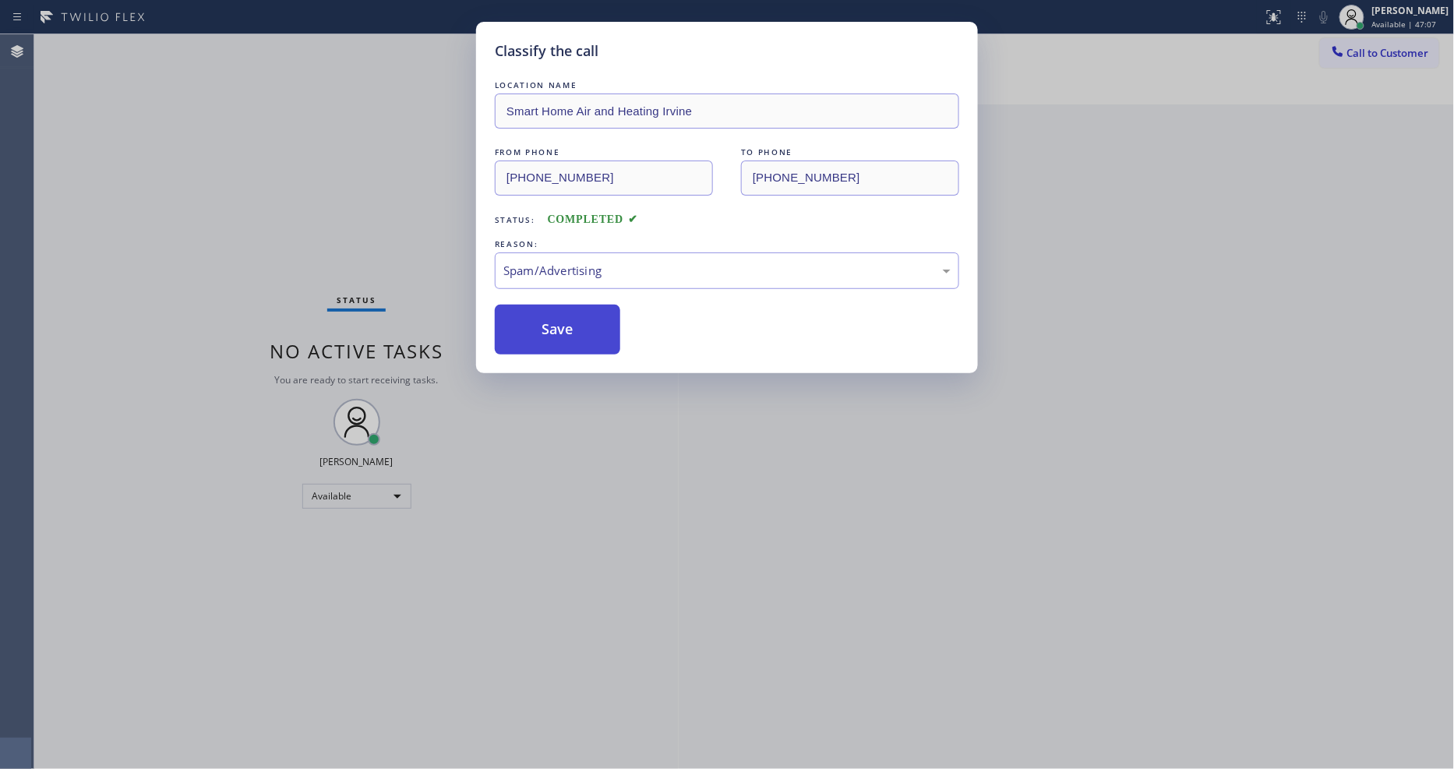
click at [544, 318] on button "Save" at bounding box center [557, 330] width 125 height 50
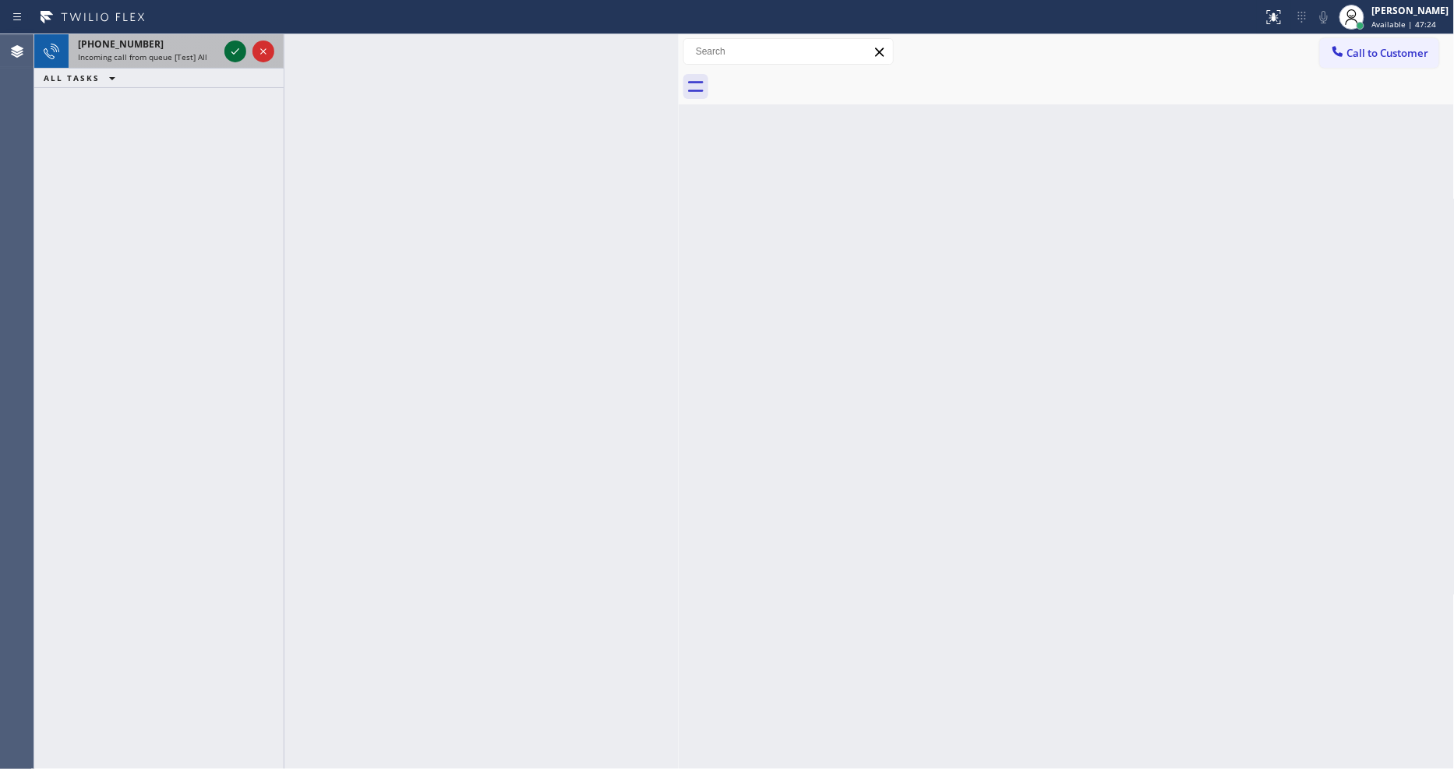
click at [235, 52] on icon at bounding box center [235, 51] width 8 height 6
click at [231, 48] on icon at bounding box center [235, 51] width 19 height 19
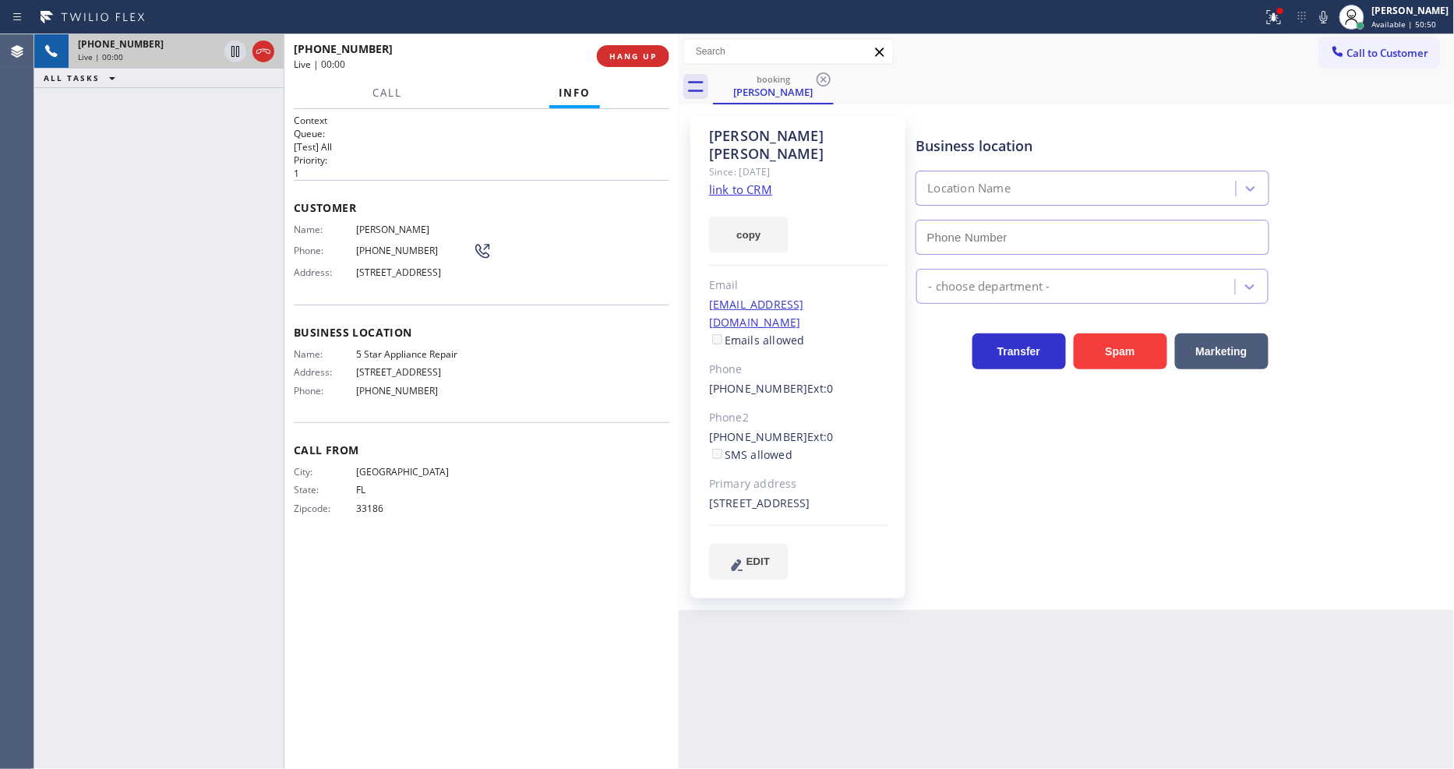
type input "[PHONE_NUMBER]"
click at [739, 182] on link "link to CRM" at bounding box center [740, 190] width 63 height 16
click at [379, 252] on div "Phone: [PHONE_NUMBER]" at bounding box center [393, 251] width 198 height 19
click at [380, 250] on span "[PHONE_NUMBER]" at bounding box center [414, 251] width 117 height 12
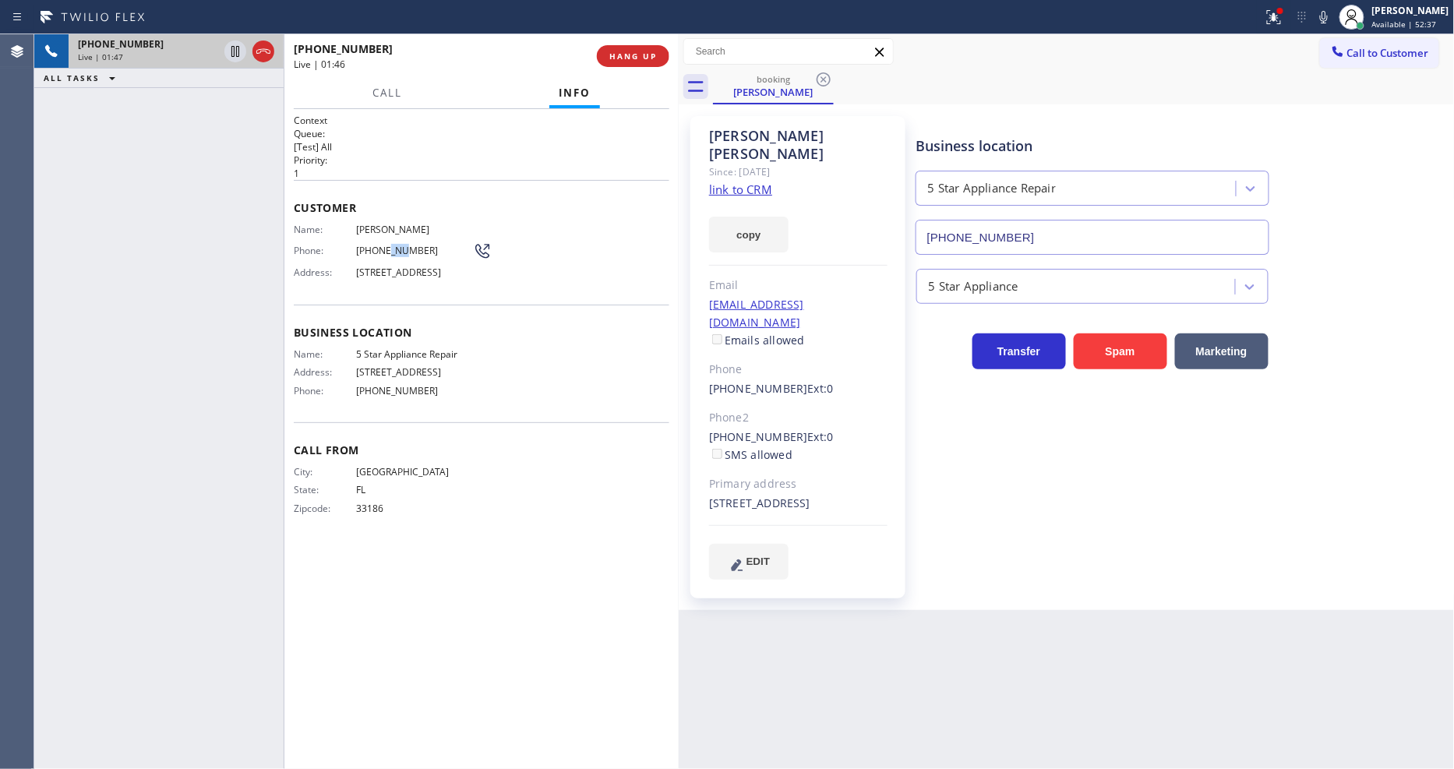
copy span "323"
click at [387, 253] on div "Phone: [PHONE_NUMBER]" at bounding box center [393, 251] width 198 height 19
click at [387, 245] on span "[PHONE_NUMBER]" at bounding box center [414, 251] width 117 height 12
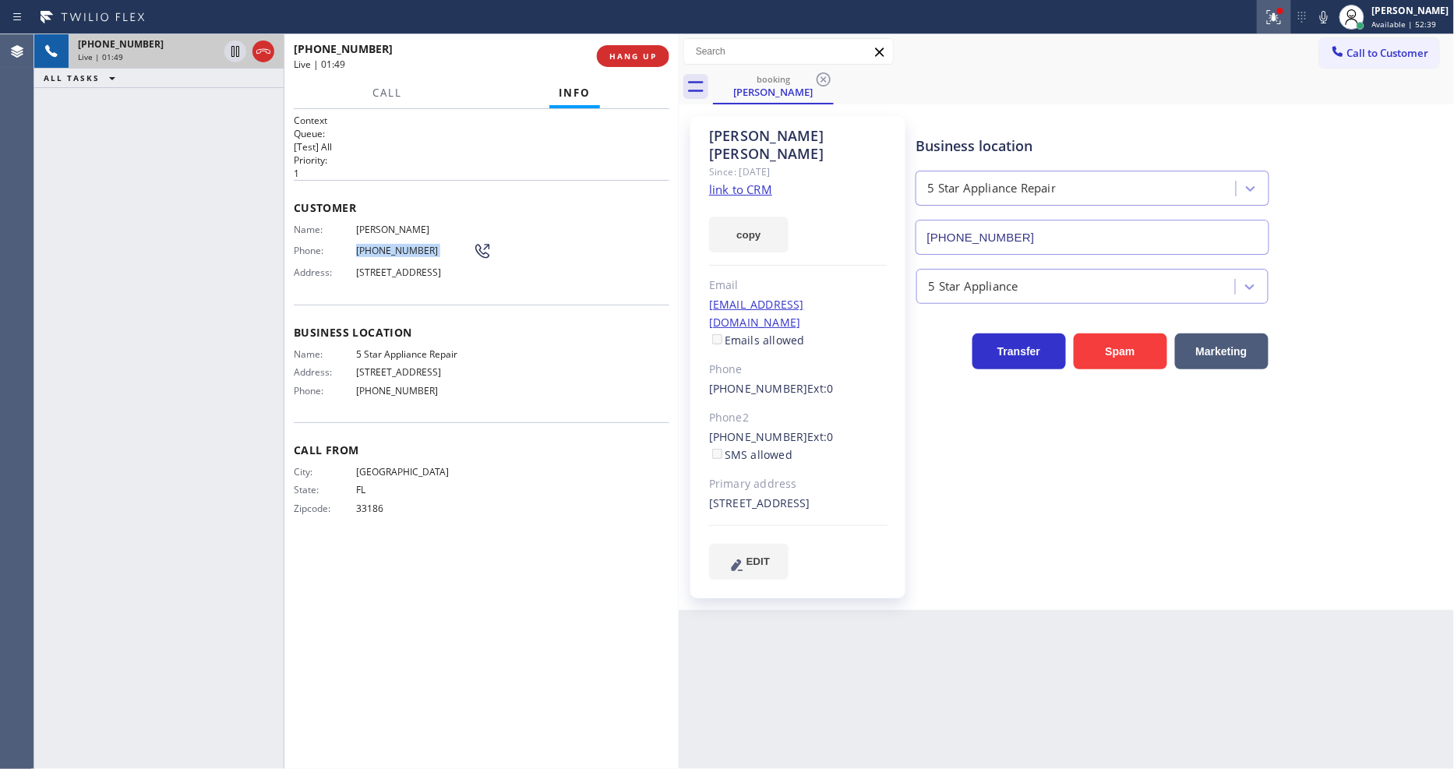
click at [1276, 17] on icon at bounding box center [1271, 15] width 9 height 11
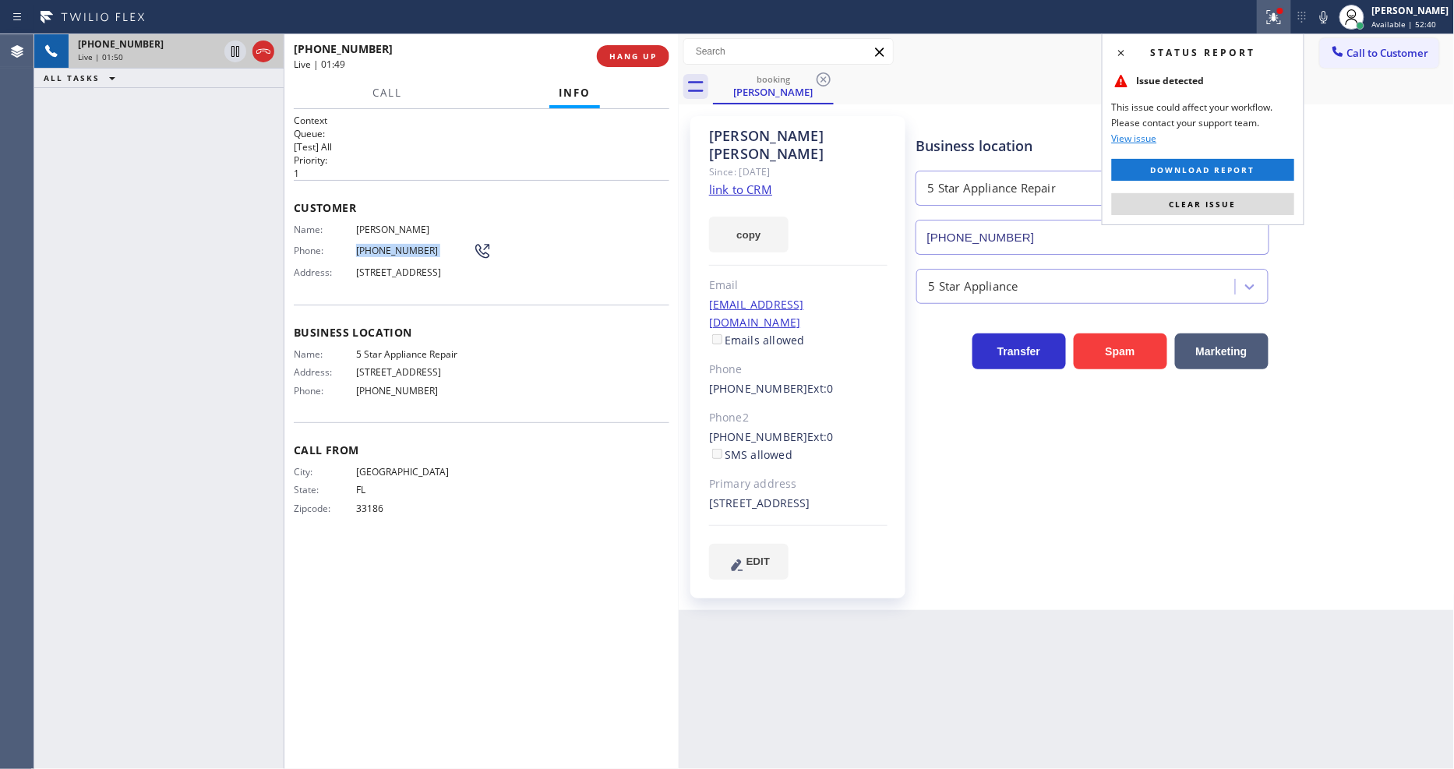
click at [1226, 214] on button "Clear issue" at bounding box center [1203, 204] width 182 height 22
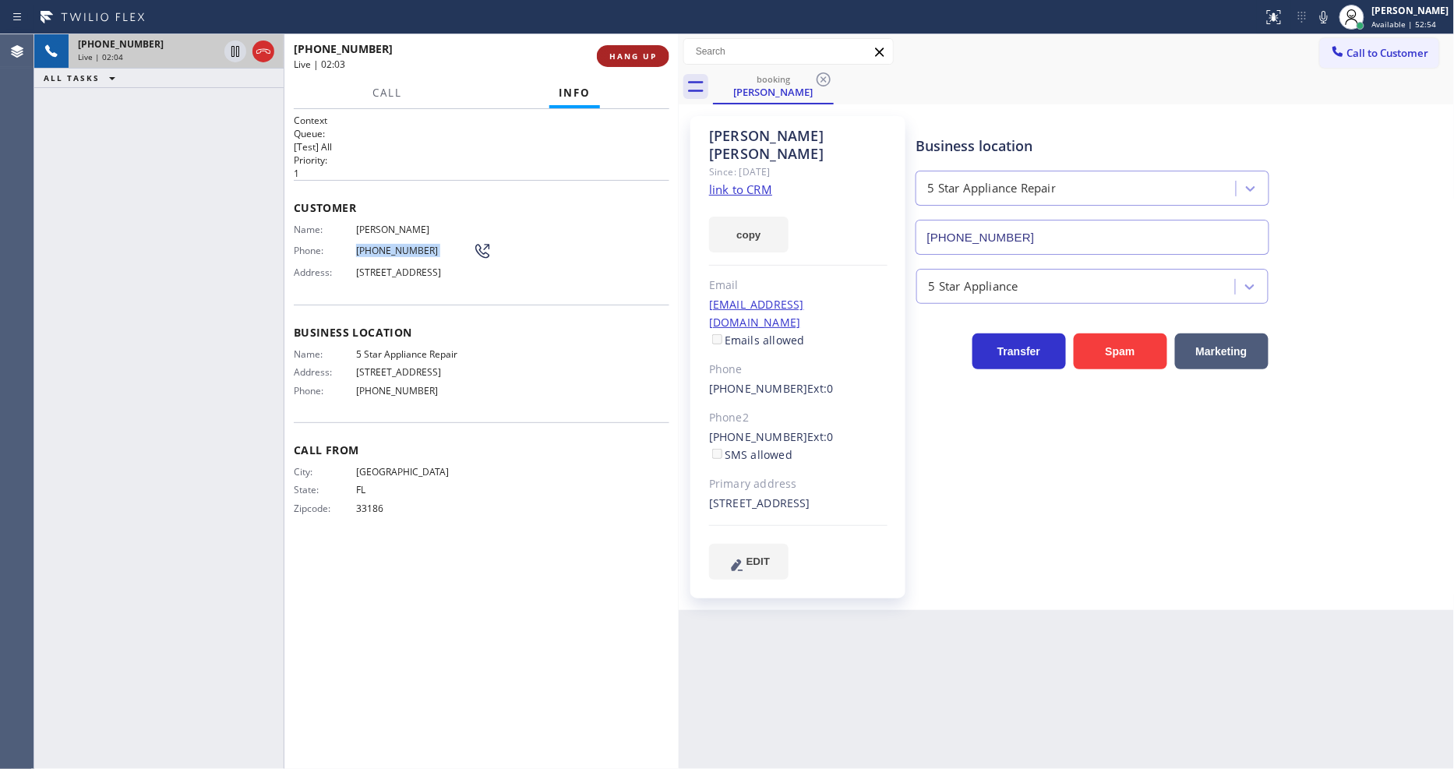
click at [621, 48] on button "HANG UP" at bounding box center [633, 56] width 72 height 22
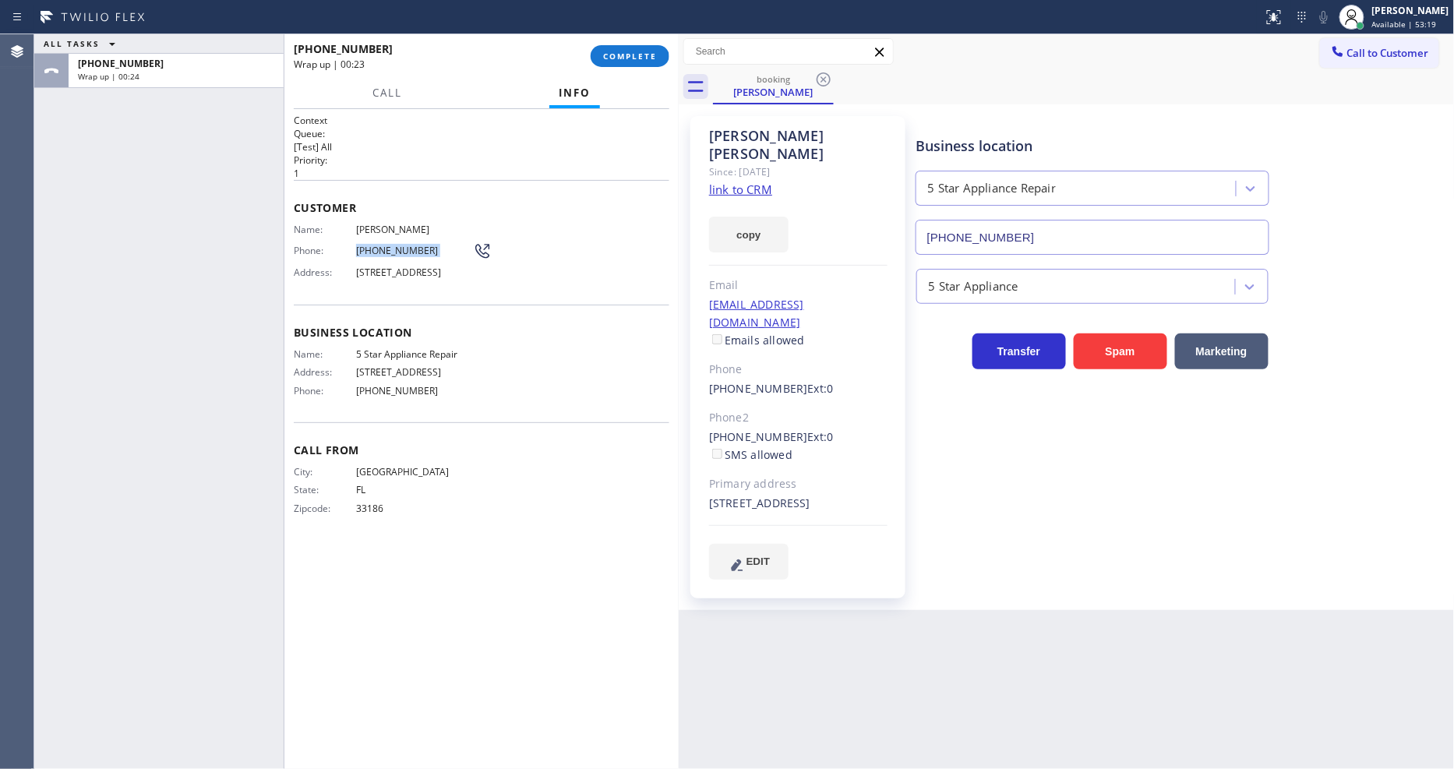
click at [297, 245] on span "Phone:" at bounding box center [325, 251] width 62 height 12
click at [623, 53] on span "COMPLETE" at bounding box center [630, 56] width 54 height 11
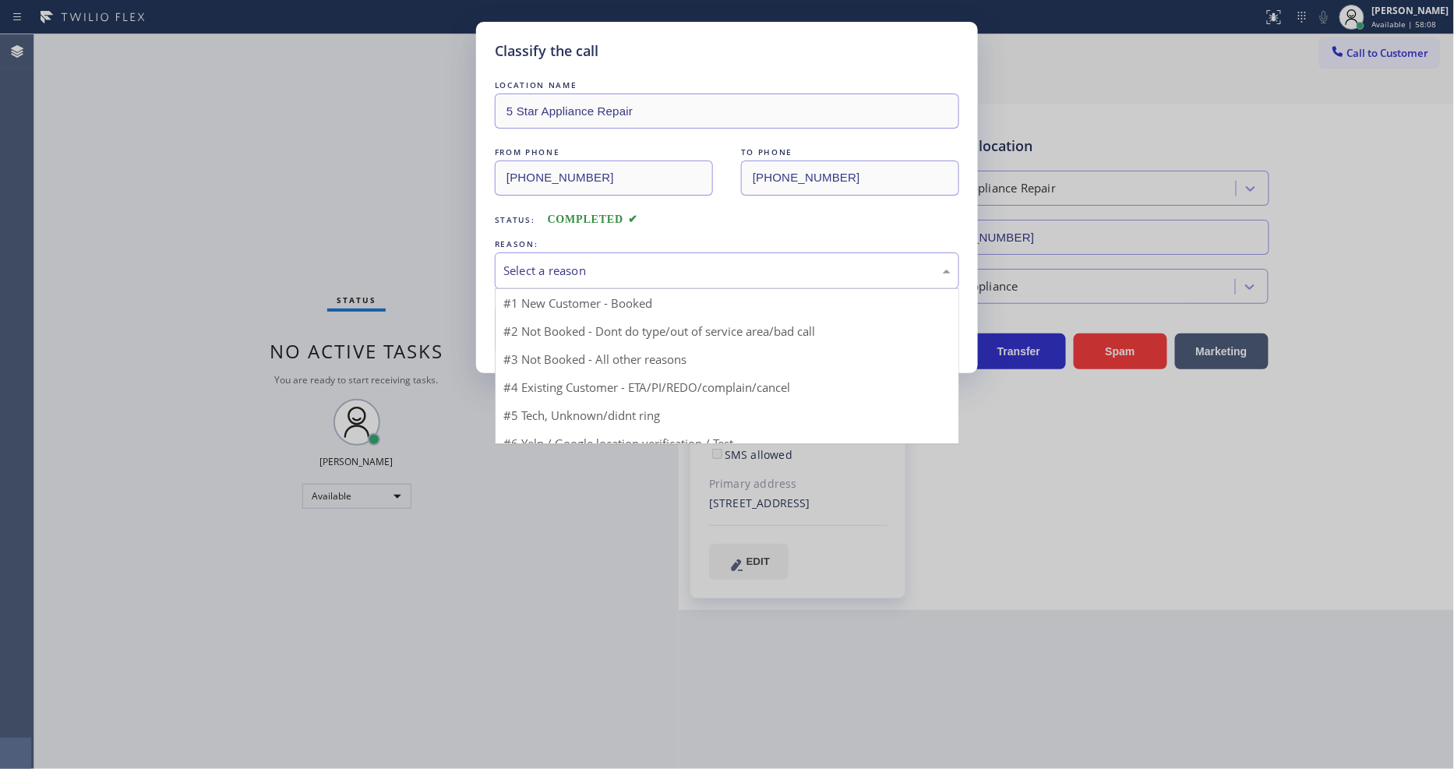
click at [561, 275] on div "Select a reason" at bounding box center [727, 270] width 464 height 37
drag, startPoint x: 551, startPoint y: 346, endPoint x: 549, endPoint y: 333, distance: 13.5
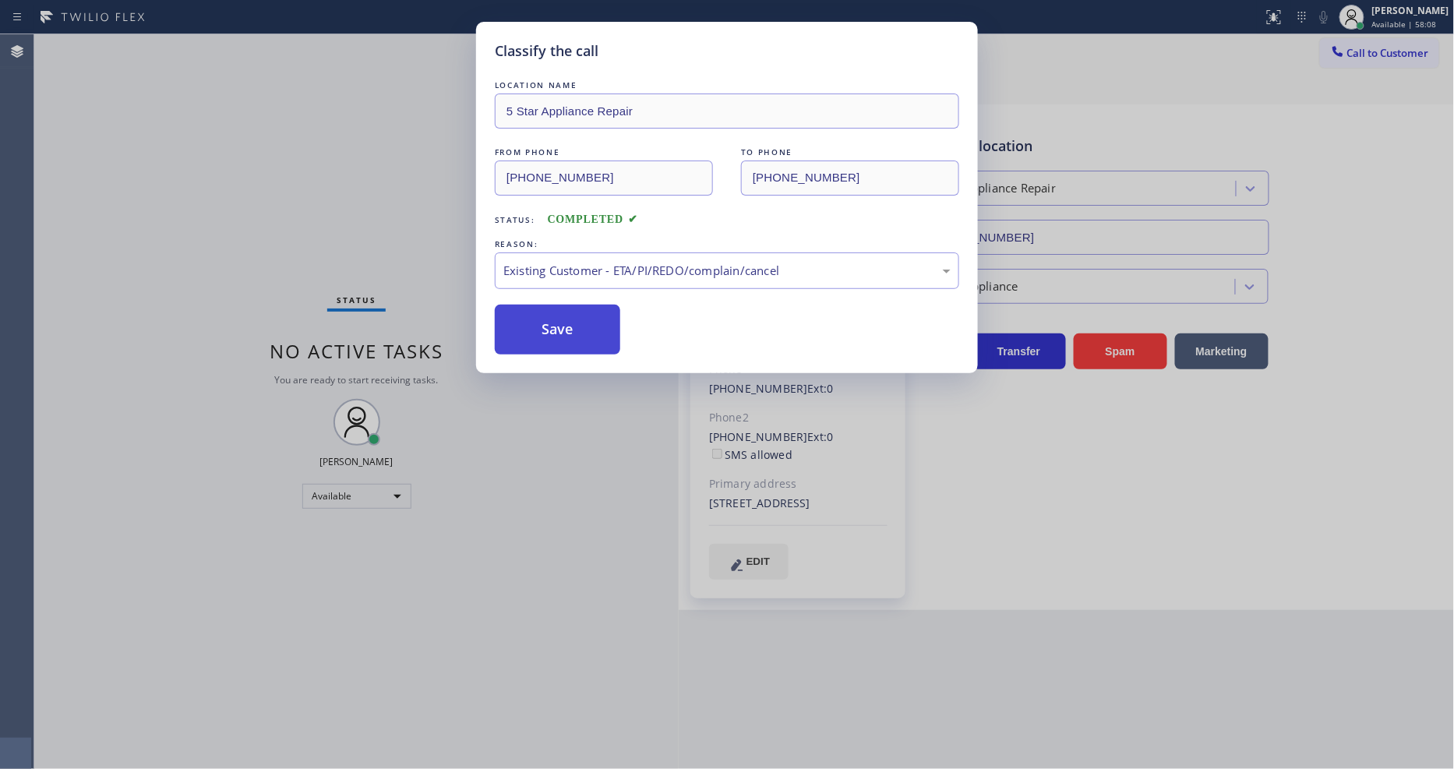
click at [549, 333] on button "Save" at bounding box center [557, 330] width 125 height 50
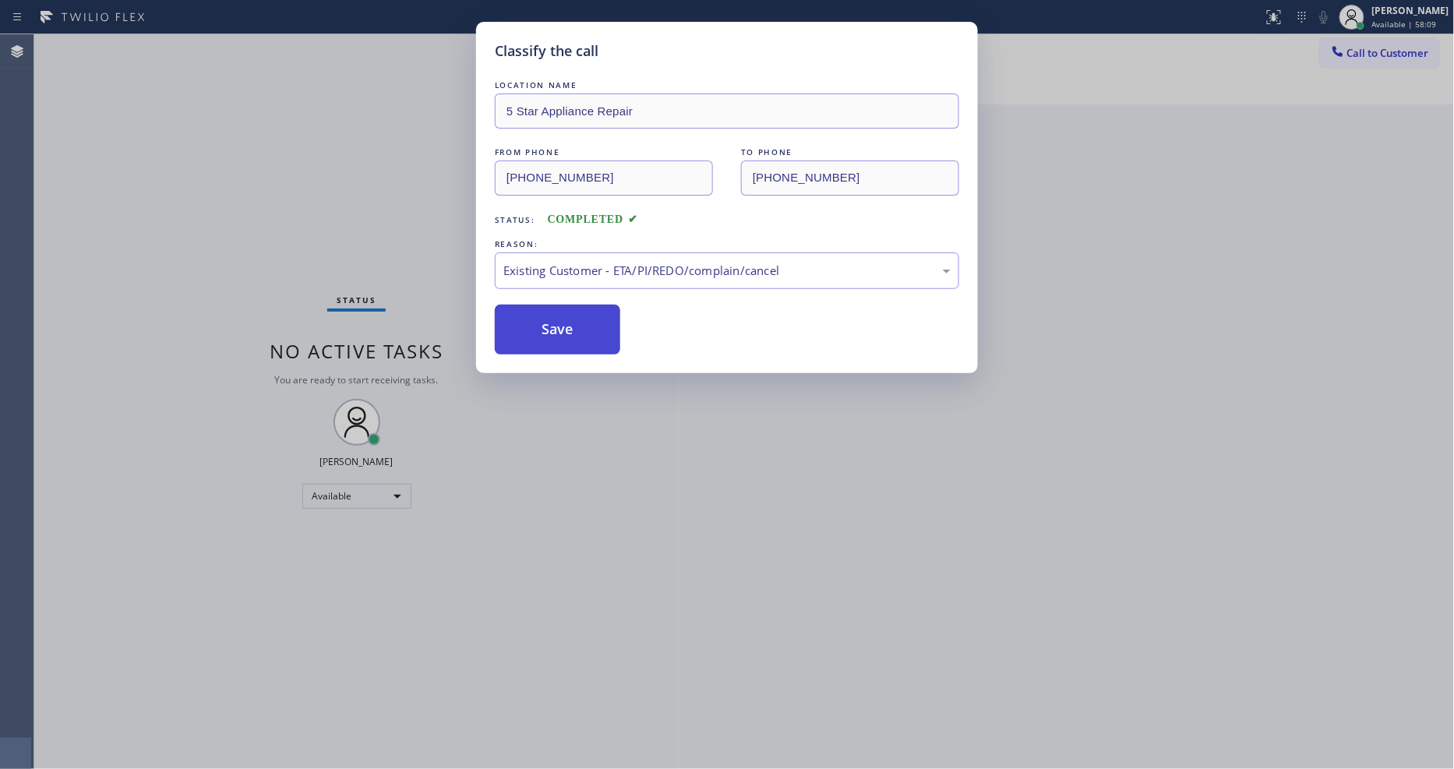
click at [549, 333] on button "Save" at bounding box center [557, 330] width 125 height 50
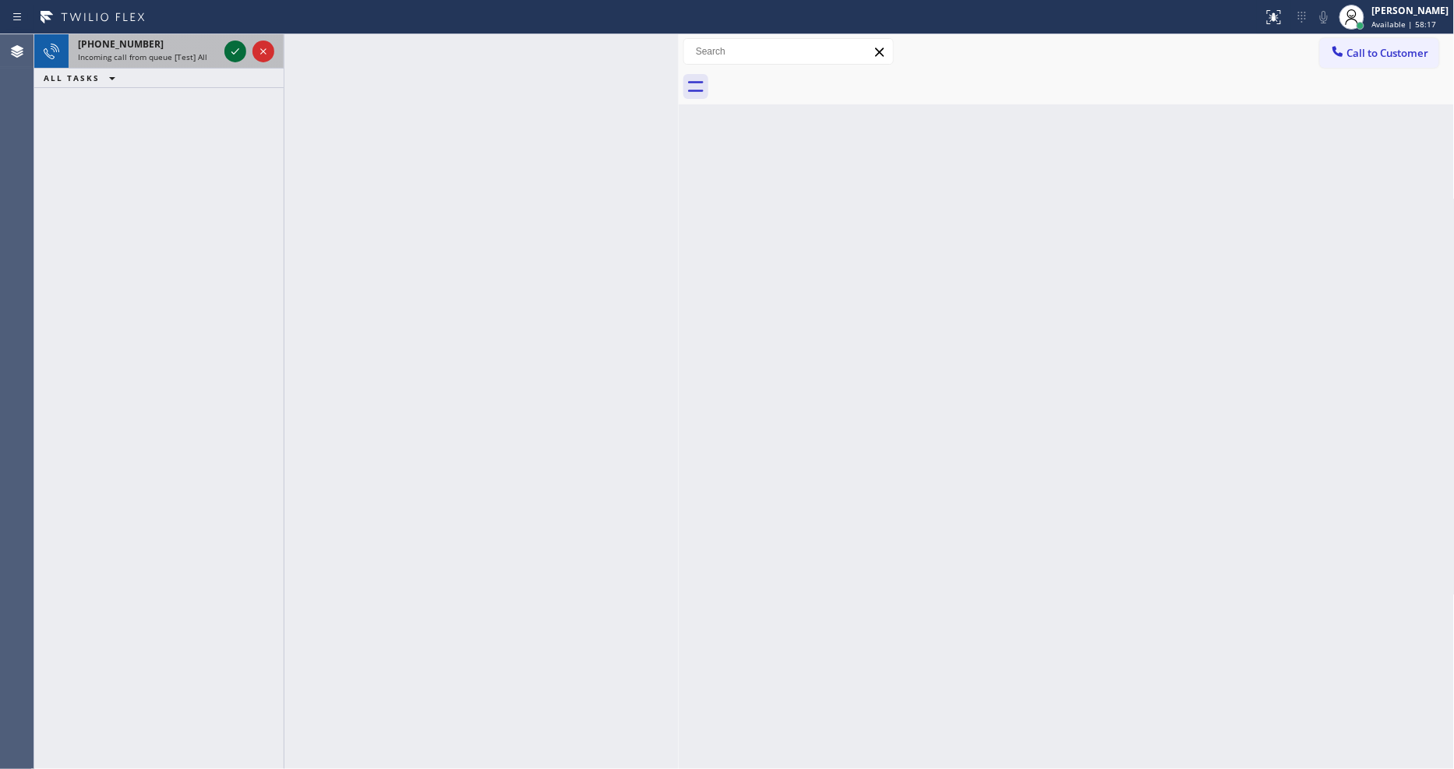
click at [242, 48] on icon at bounding box center [235, 51] width 19 height 19
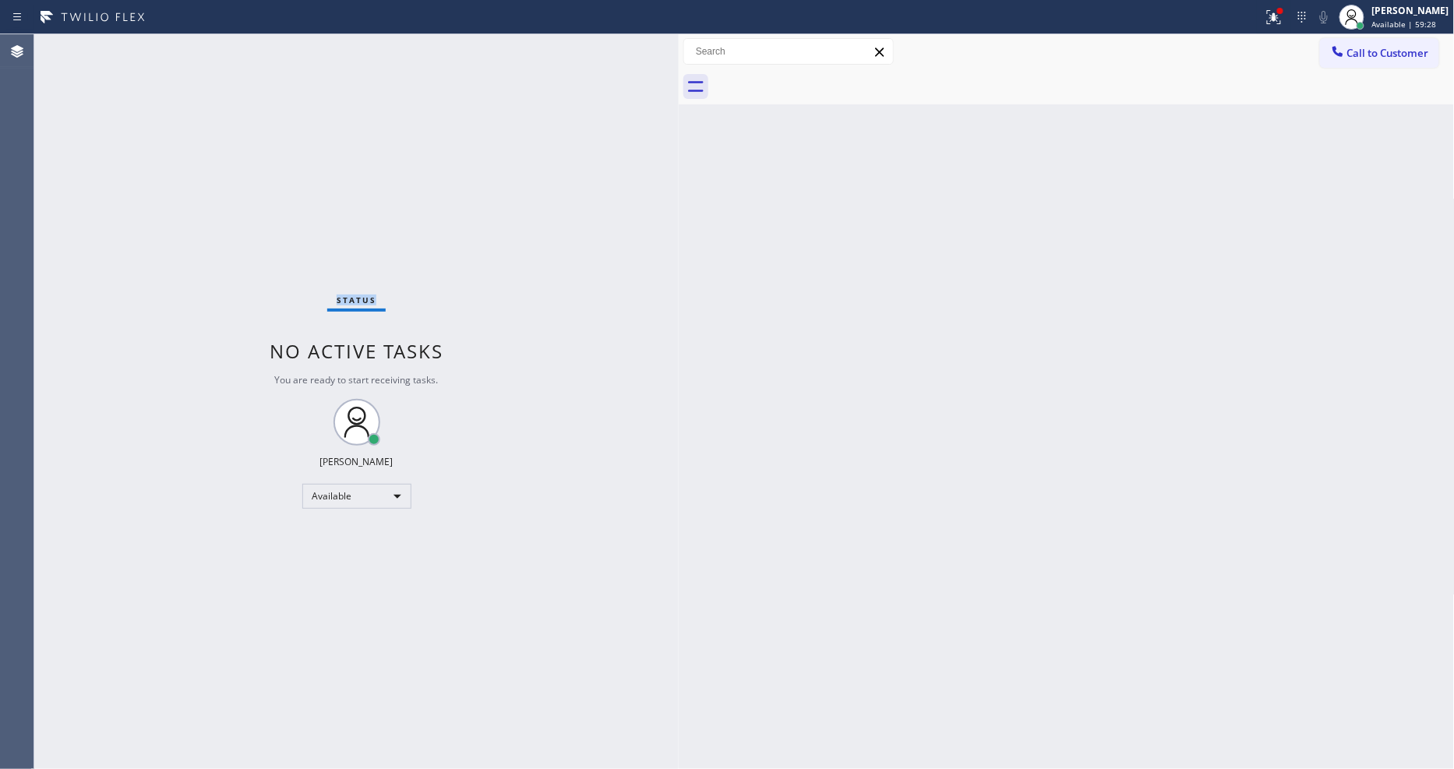
click at [234, 52] on div "Status No active tasks You are ready to start receiving tasks. [PERSON_NAME] Av…" at bounding box center [356, 401] width 644 height 735
click at [552, 613] on div "Status No active tasks You are ready to start receiving tasks. [PERSON_NAME] Av…" at bounding box center [356, 401] width 644 height 735
click at [1291, 30] on button at bounding box center [1274, 17] width 34 height 34
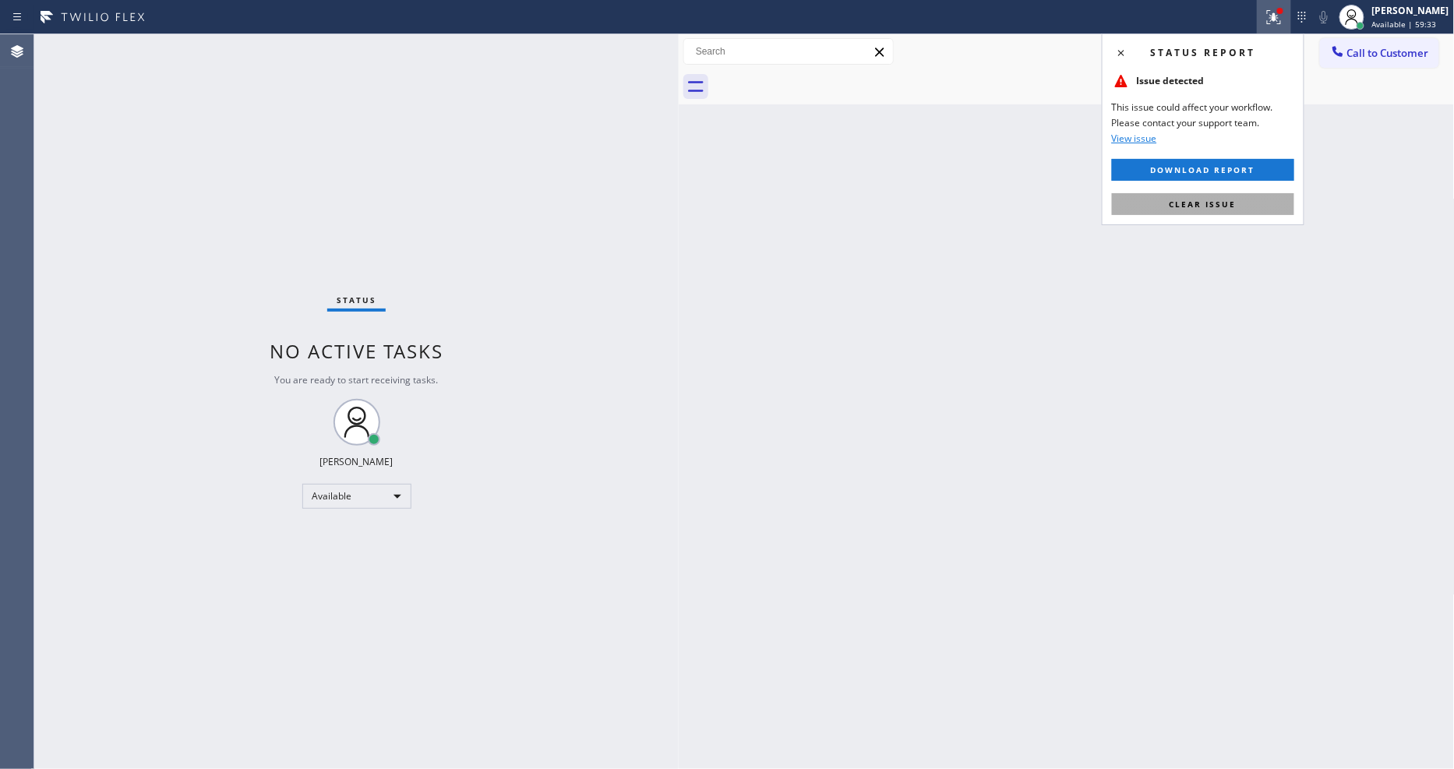
click at [1211, 196] on button "Clear issue" at bounding box center [1203, 204] width 182 height 22
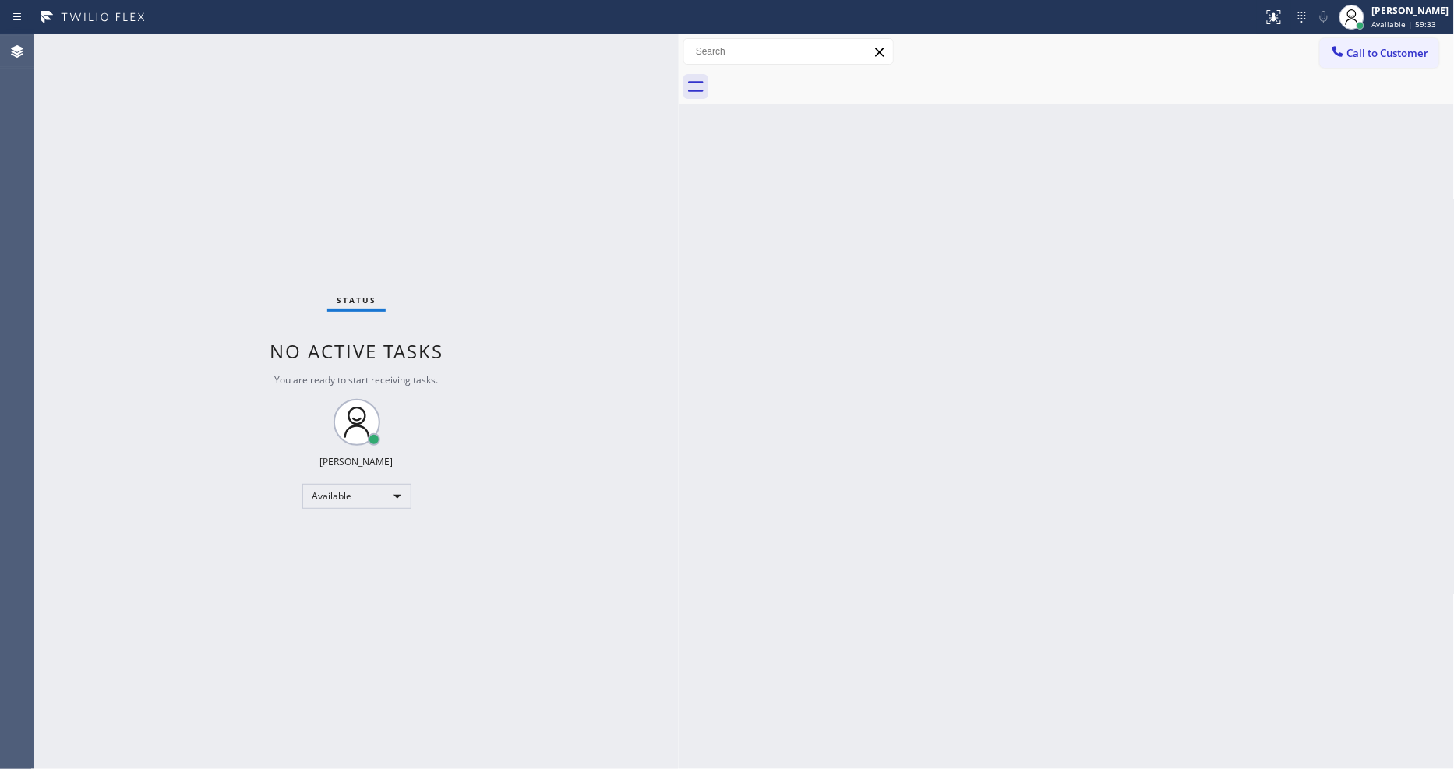
drag, startPoint x: 556, startPoint y: 524, endPoint x: 549, endPoint y: 564, distance: 41.1
click at [555, 524] on div "Status No active tasks You are ready to start receiving tasks. [PERSON_NAME] Av…" at bounding box center [356, 401] width 644 height 735
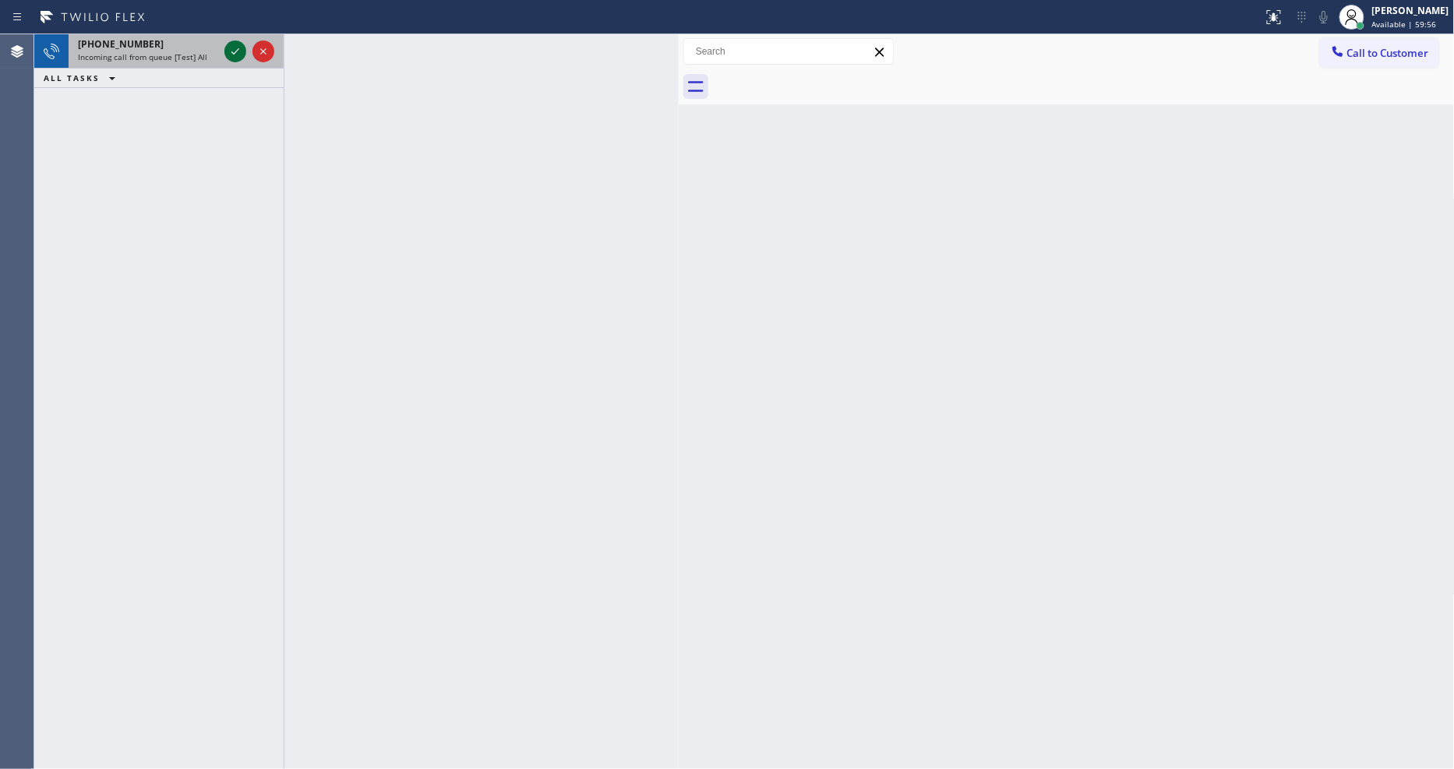
click at [240, 52] on icon at bounding box center [235, 51] width 19 height 19
click at [235, 51] on icon at bounding box center [235, 51] width 19 height 19
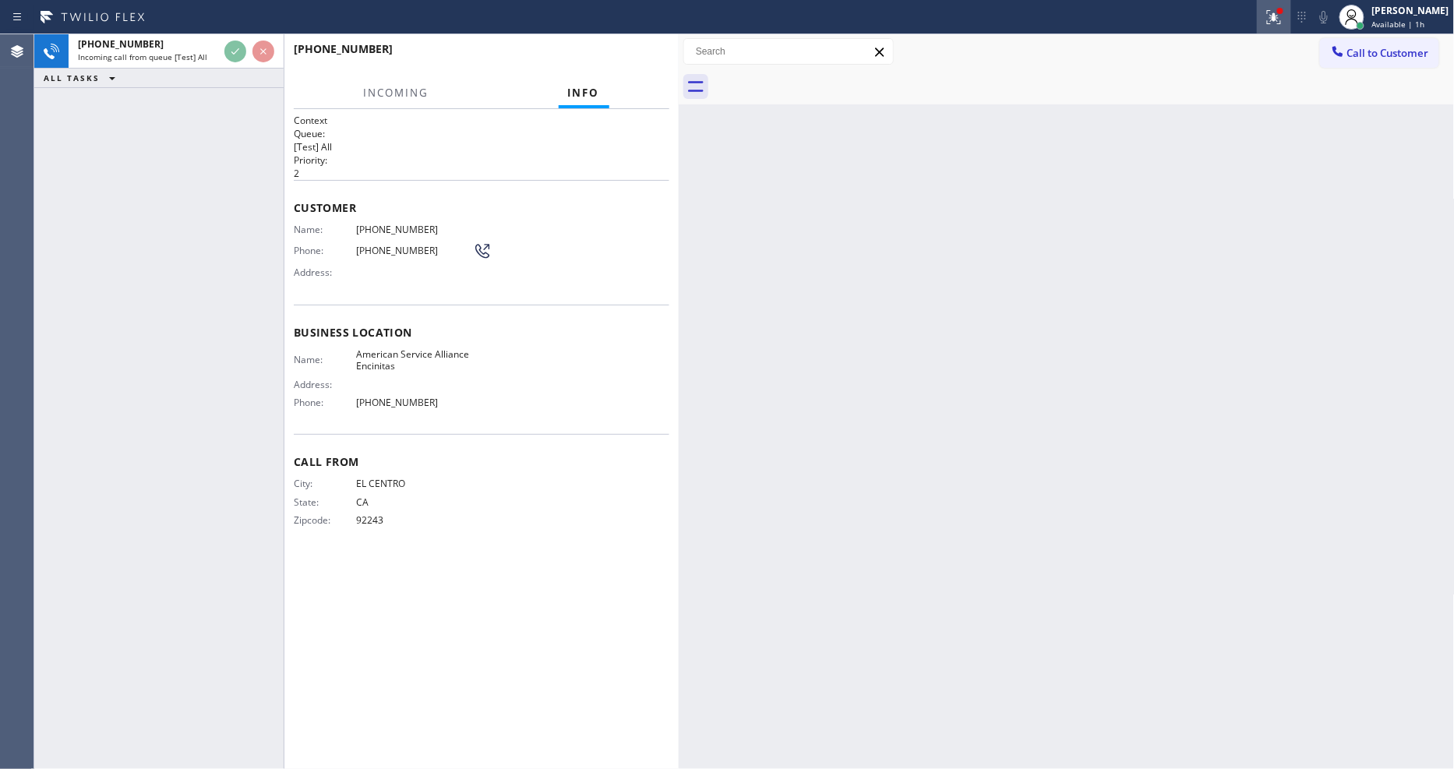
click at [1280, 19] on icon at bounding box center [1274, 17] width 19 height 19
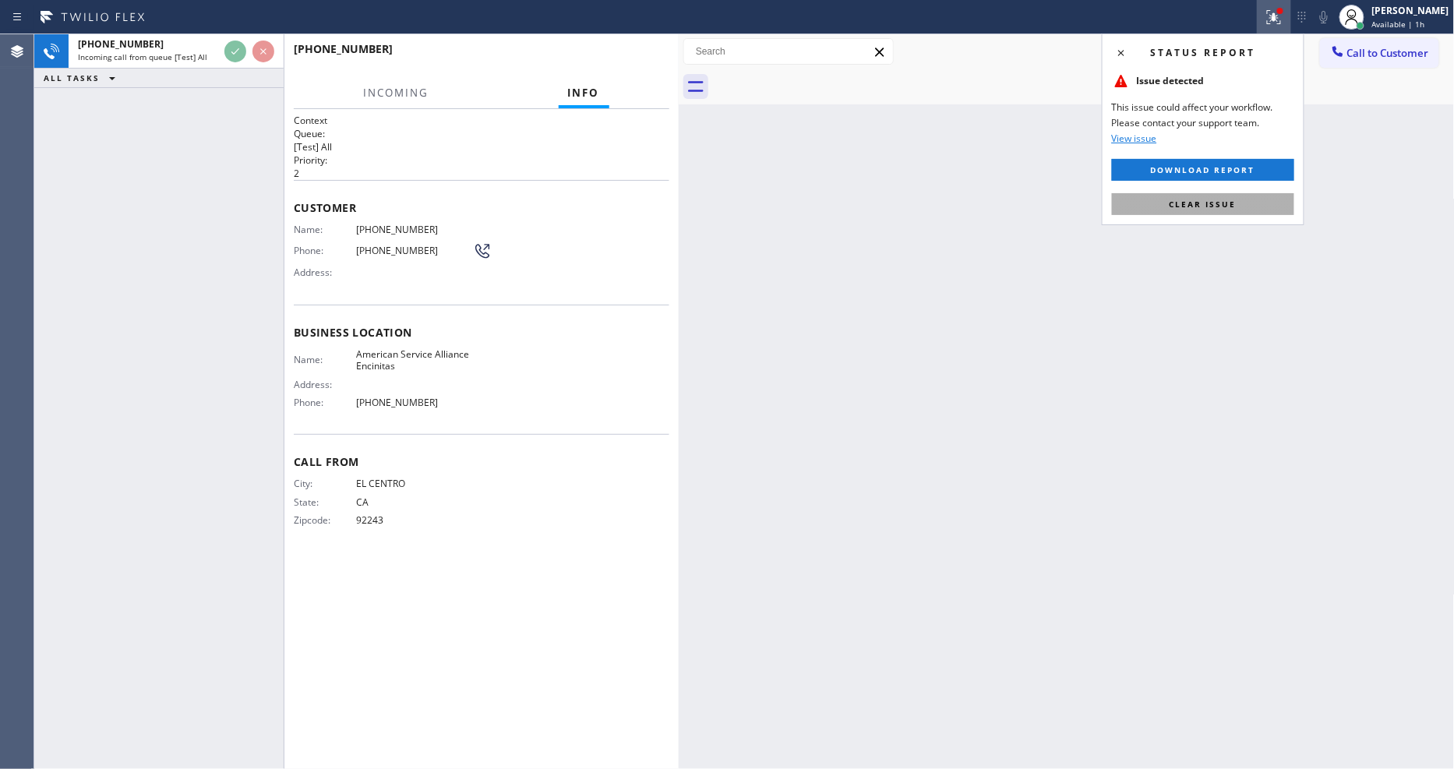
click at [1213, 207] on span "Clear issue" at bounding box center [1203, 204] width 67 height 11
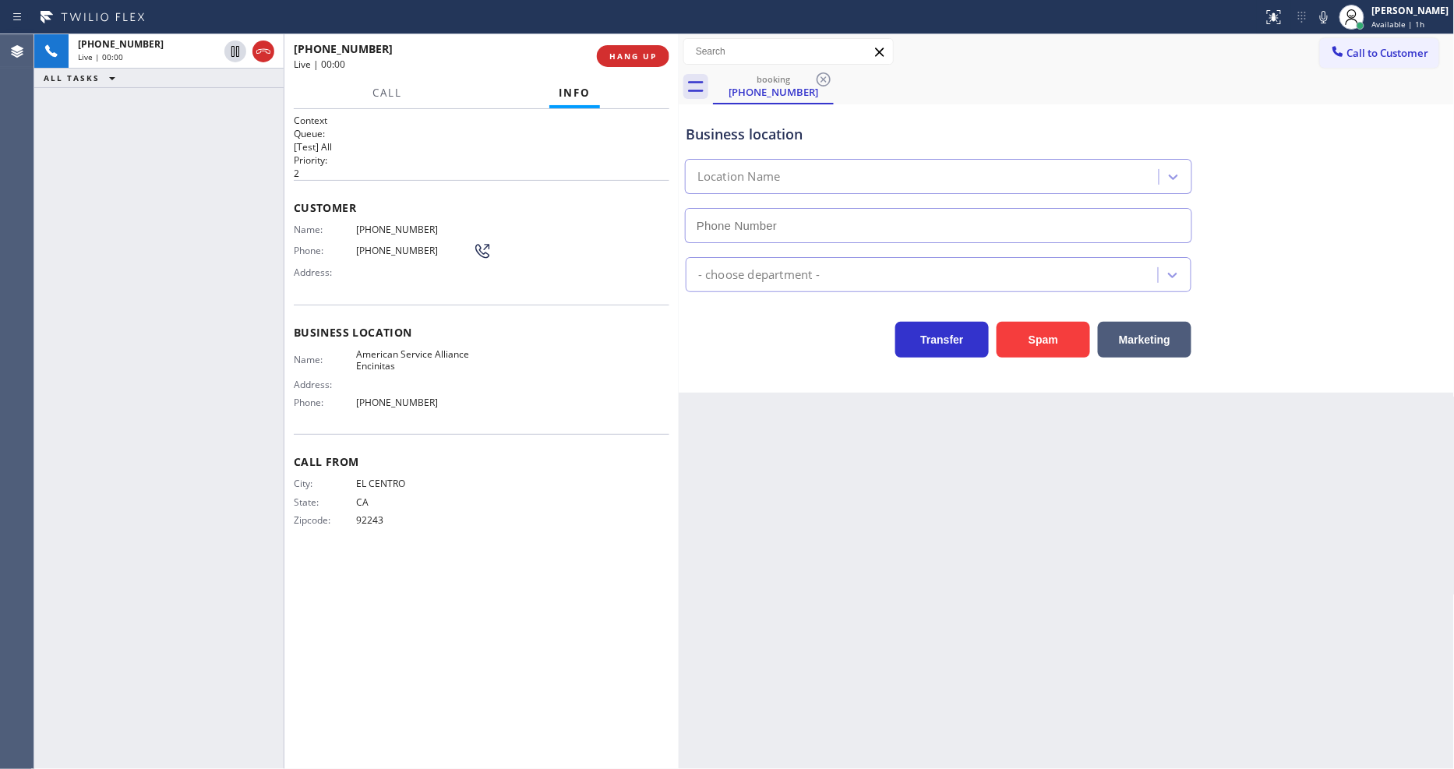
type input "[PHONE_NUMBER]"
click at [627, 31] on div "Status report No issues detected If you experience an issue, please download th…" at bounding box center [727, 17] width 1454 height 34
click at [620, 60] on span "HANG UP" at bounding box center [633, 56] width 48 height 11
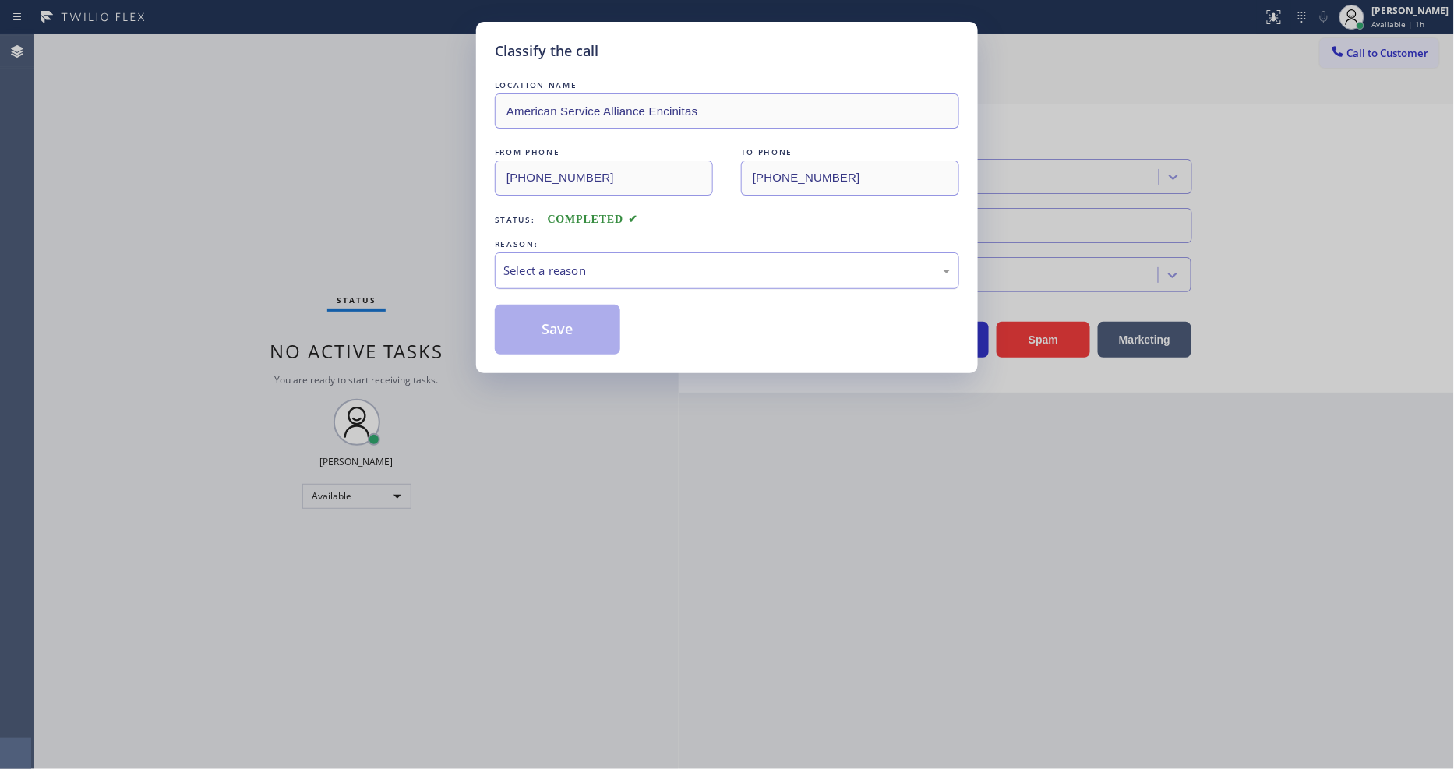
click at [581, 262] on div "Select a reason" at bounding box center [726, 271] width 447 height 18
click at [567, 317] on button "Save" at bounding box center [557, 330] width 125 height 50
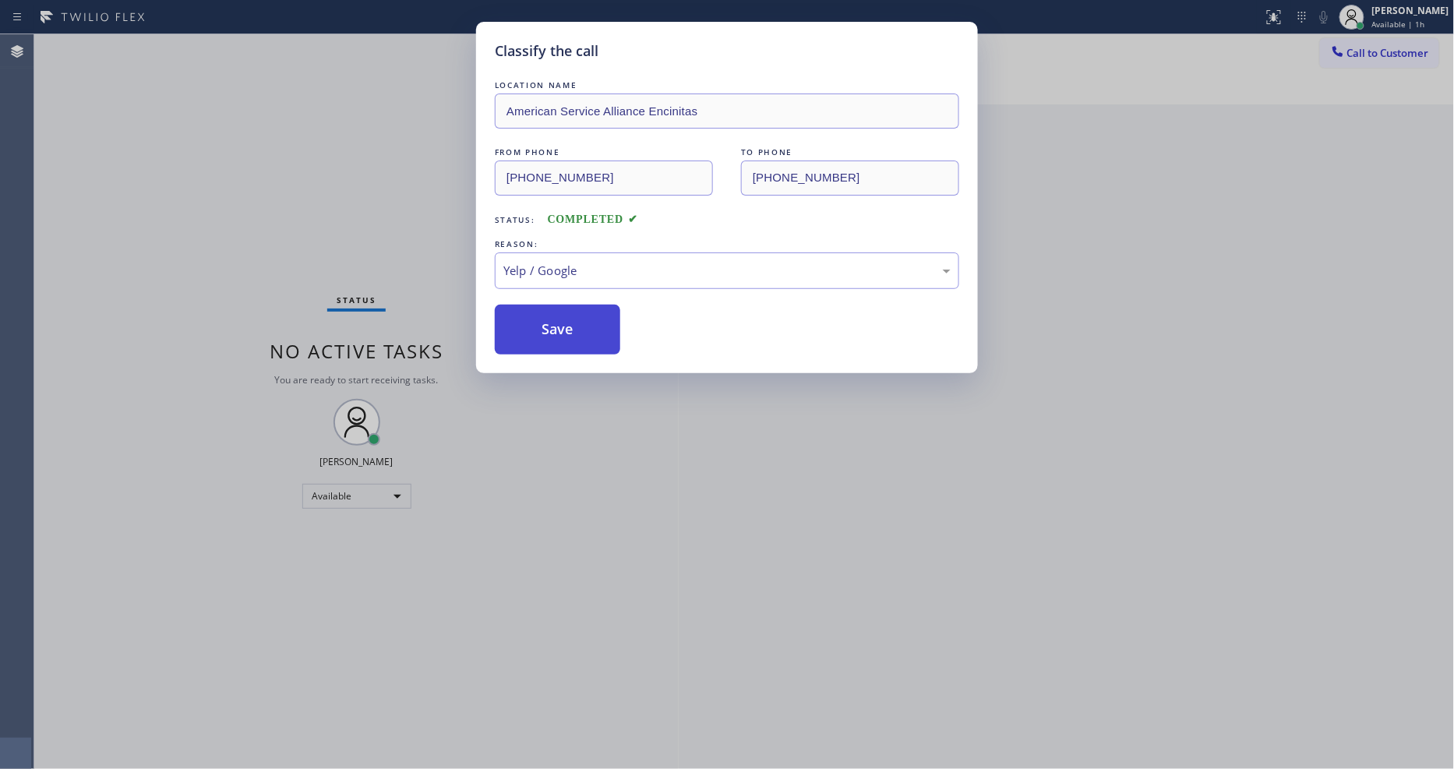
click at [567, 317] on button "Save" at bounding box center [557, 330] width 125 height 50
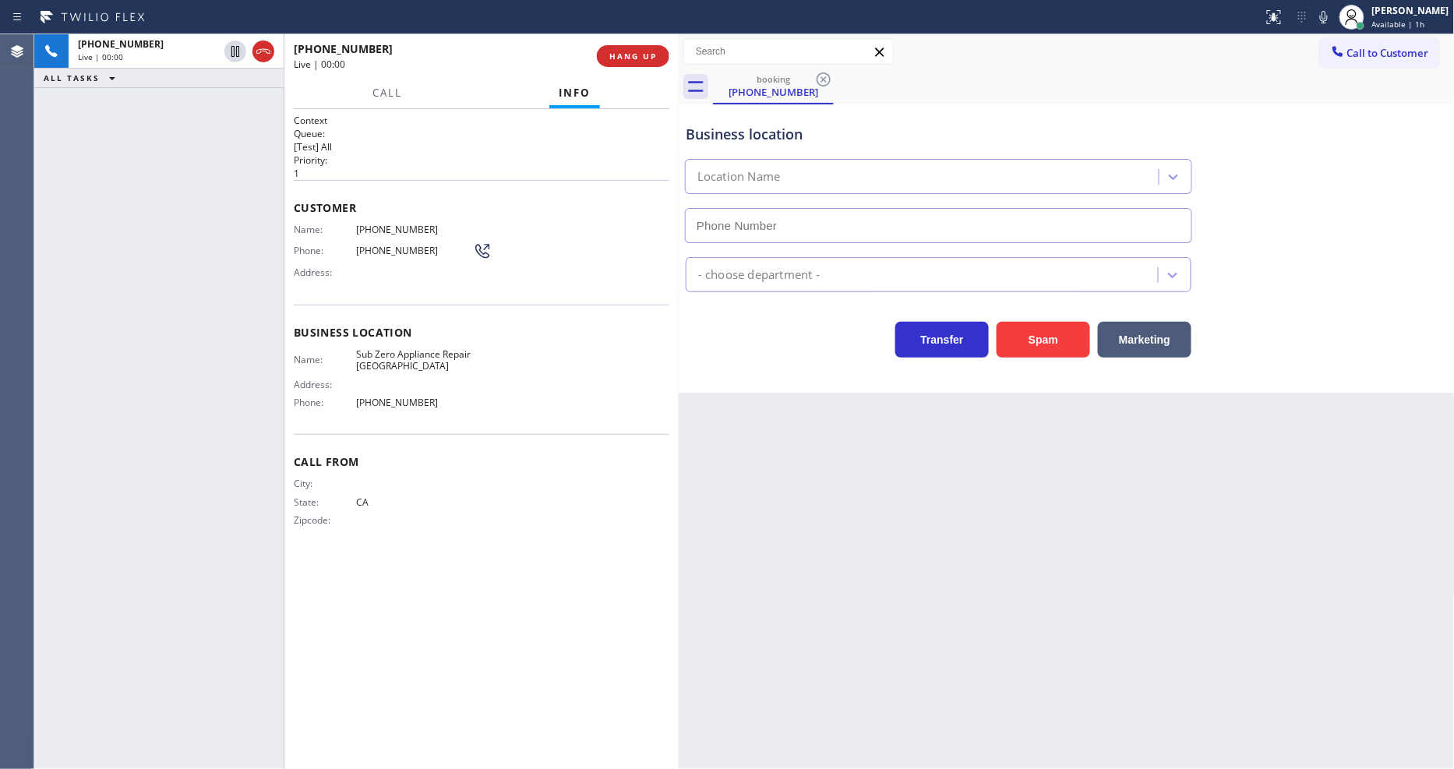
type input "[PHONE_NUMBER]"
click at [627, 60] on span "HANG UP" at bounding box center [633, 56] width 48 height 11
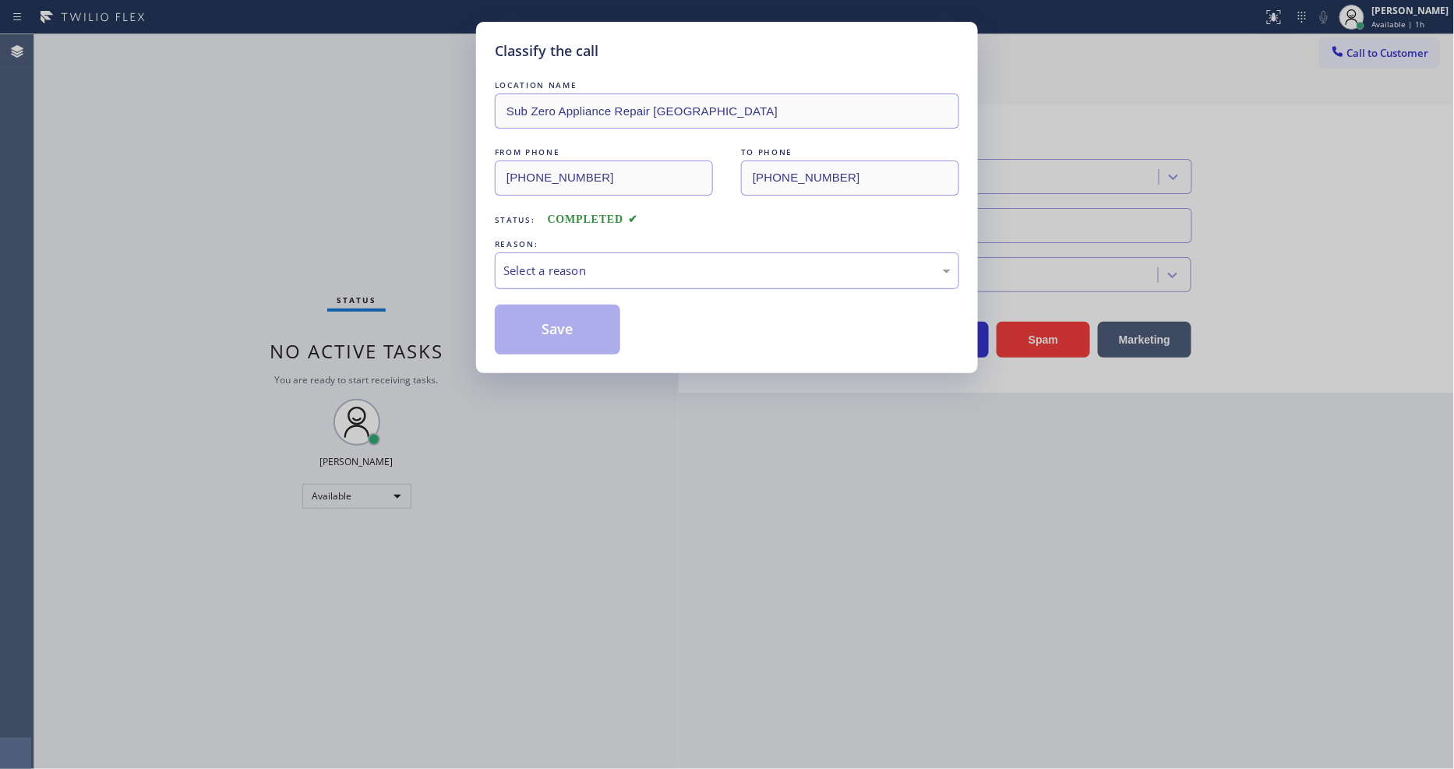
click at [573, 262] on div "Select a reason" at bounding box center [726, 271] width 447 height 18
drag, startPoint x: 563, startPoint y: 383, endPoint x: 567, endPoint y: 321, distance: 62.5
click at [569, 317] on button "Save" at bounding box center [557, 330] width 125 height 50
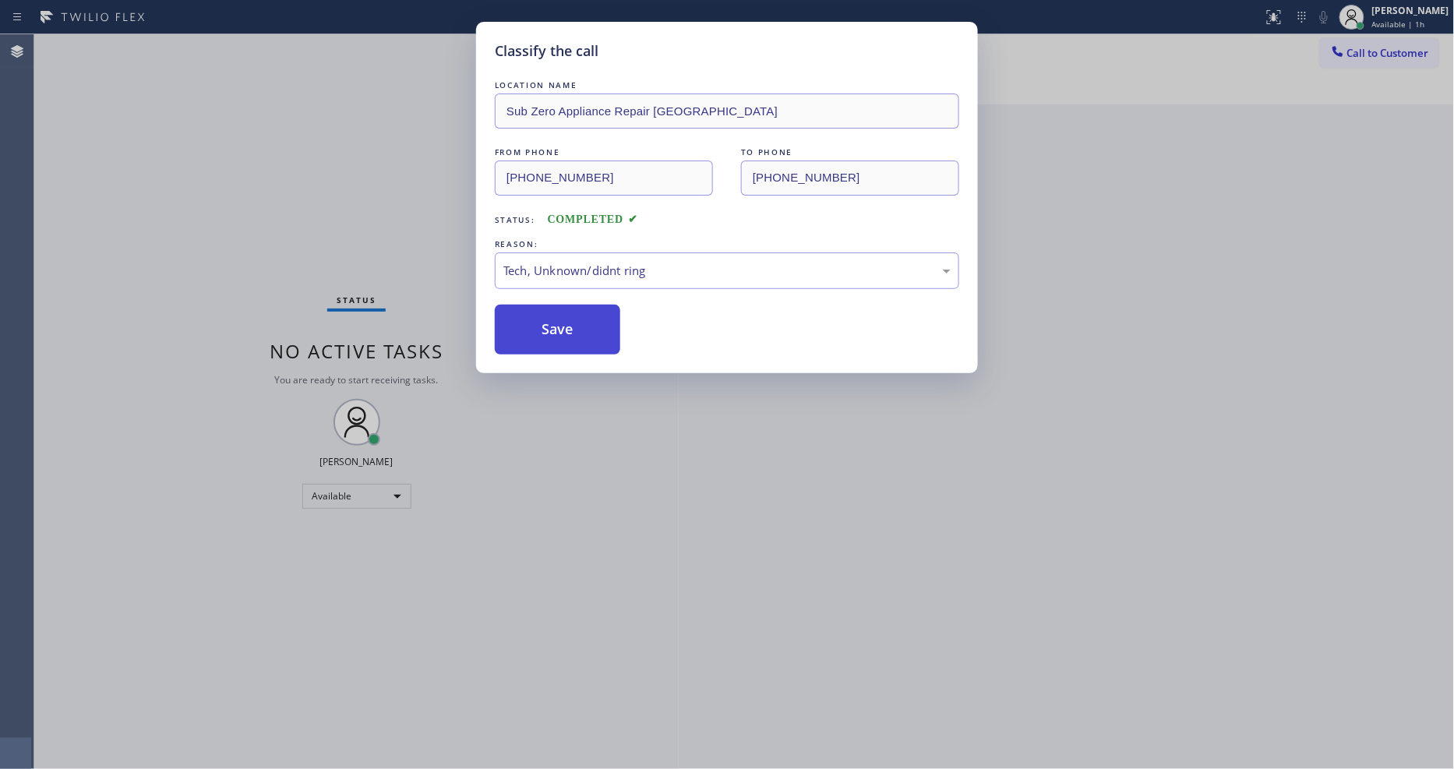
click at [569, 317] on button "Save" at bounding box center [557, 330] width 125 height 50
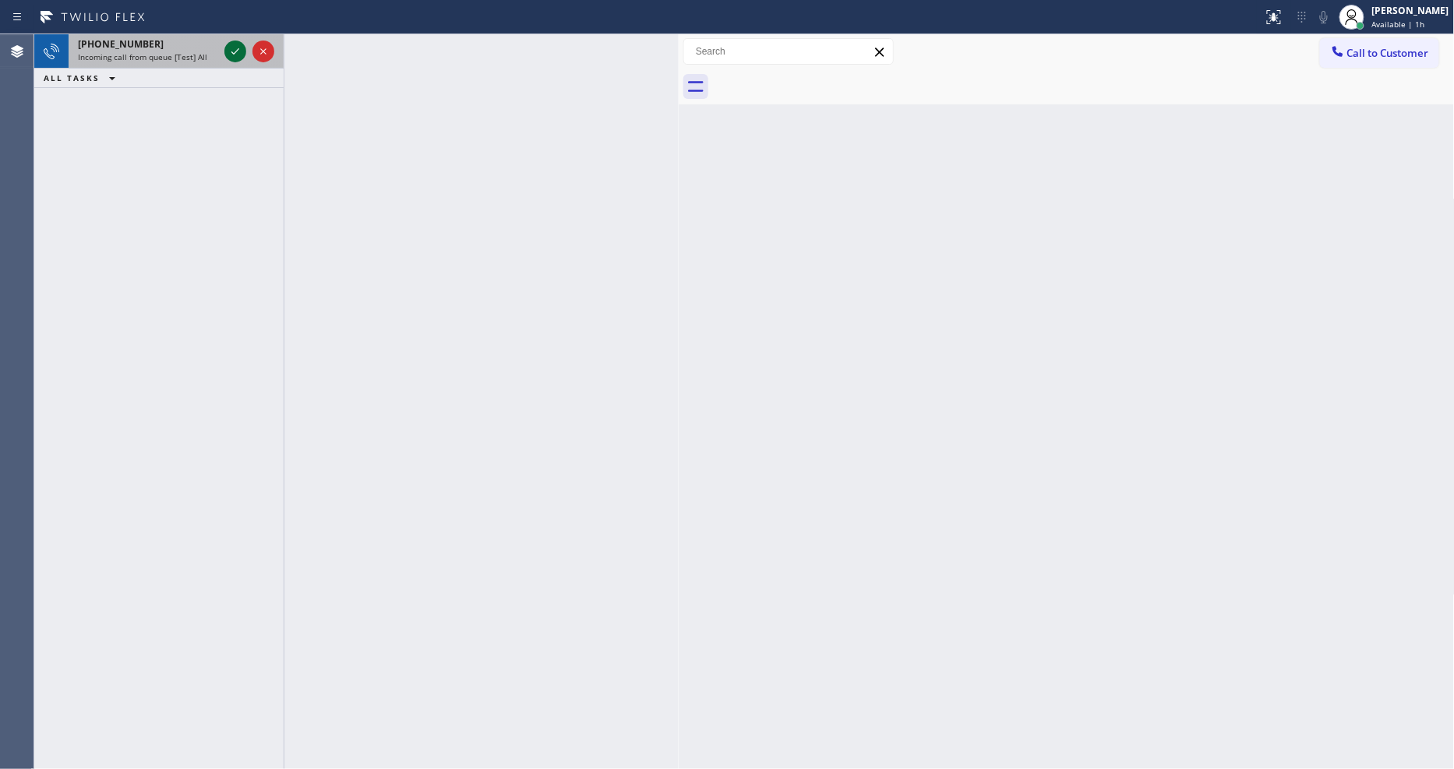
click at [236, 48] on icon at bounding box center [235, 51] width 19 height 19
click at [227, 45] on icon at bounding box center [235, 51] width 19 height 19
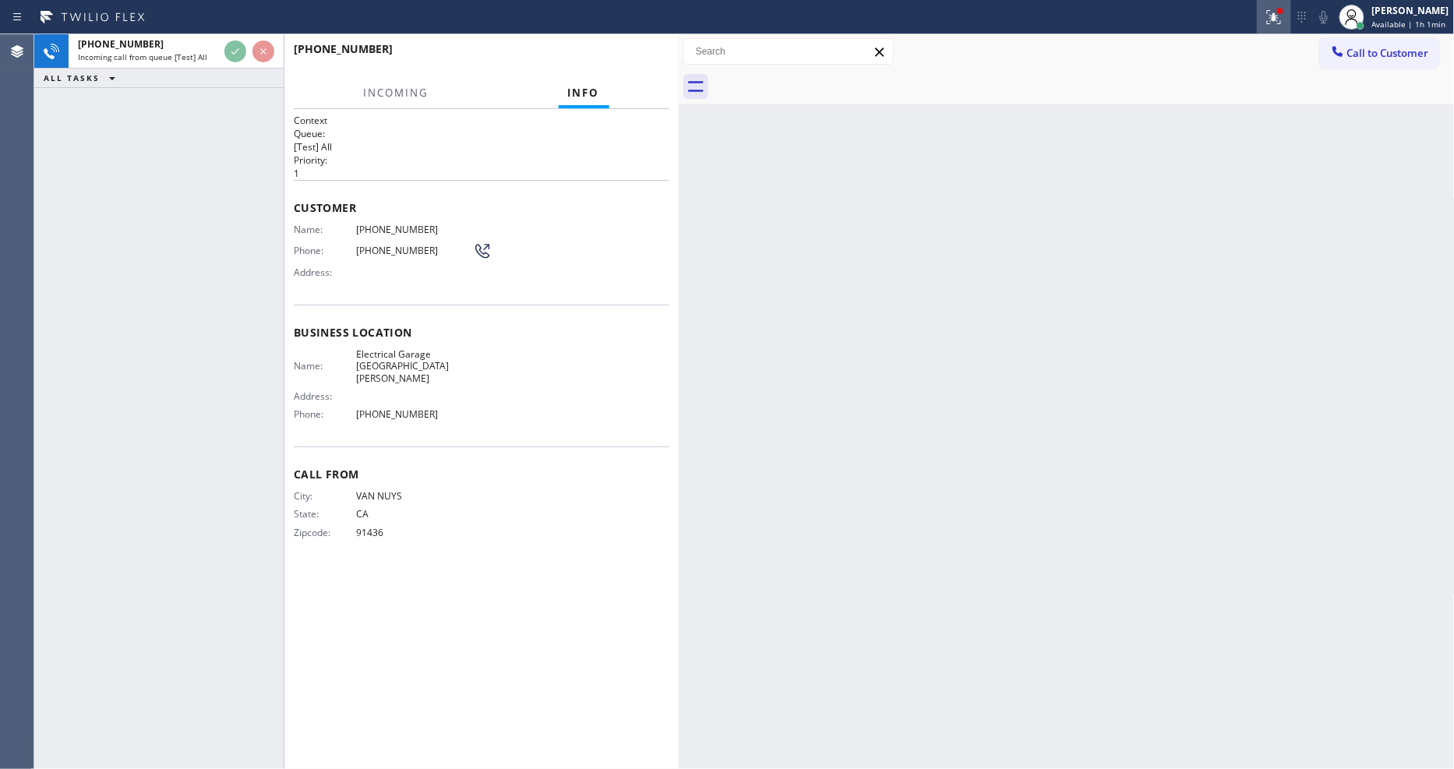
click at [1272, 9] on icon at bounding box center [1274, 17] width 19 height 19
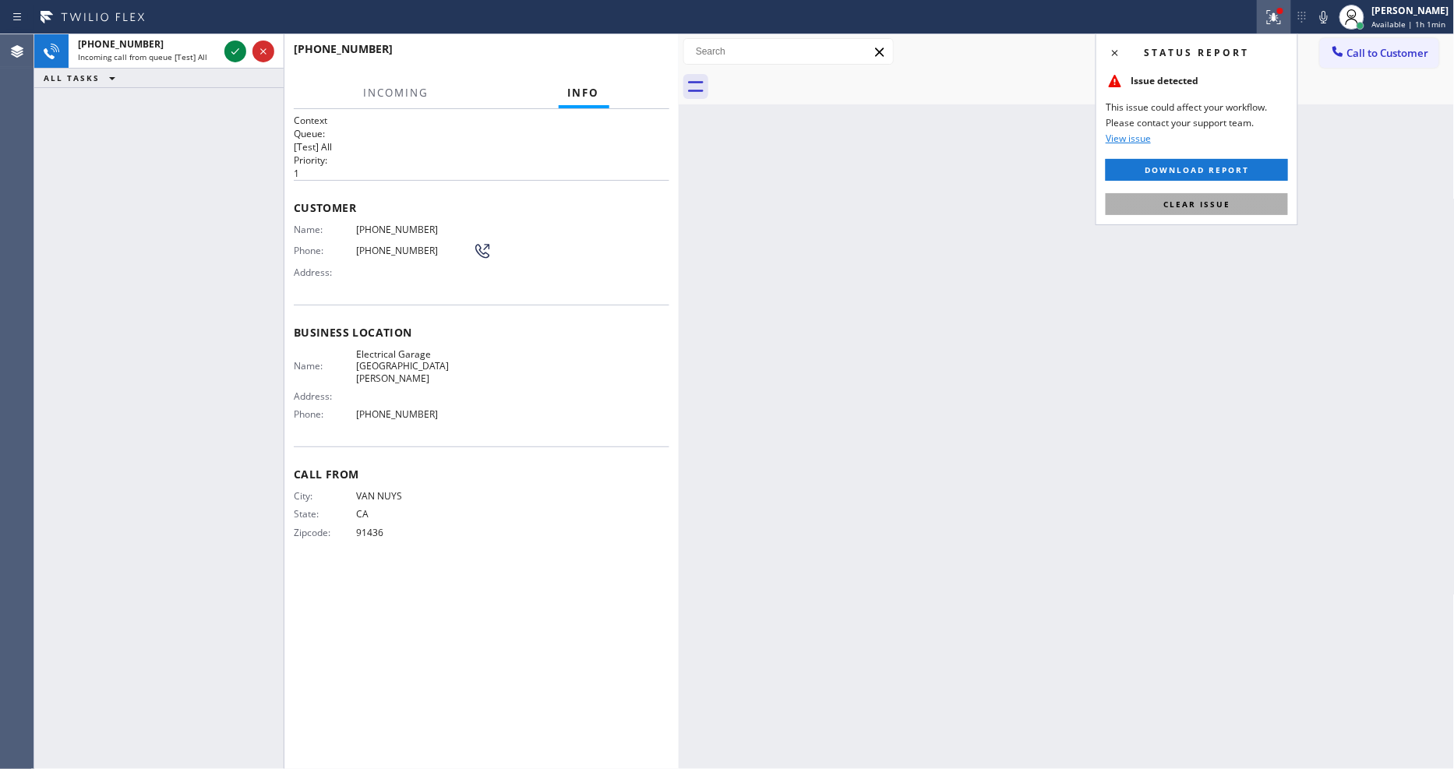
click at [1217, 204] on span "Clear issue" at bounding box center [1196, 204] width 67 height 11
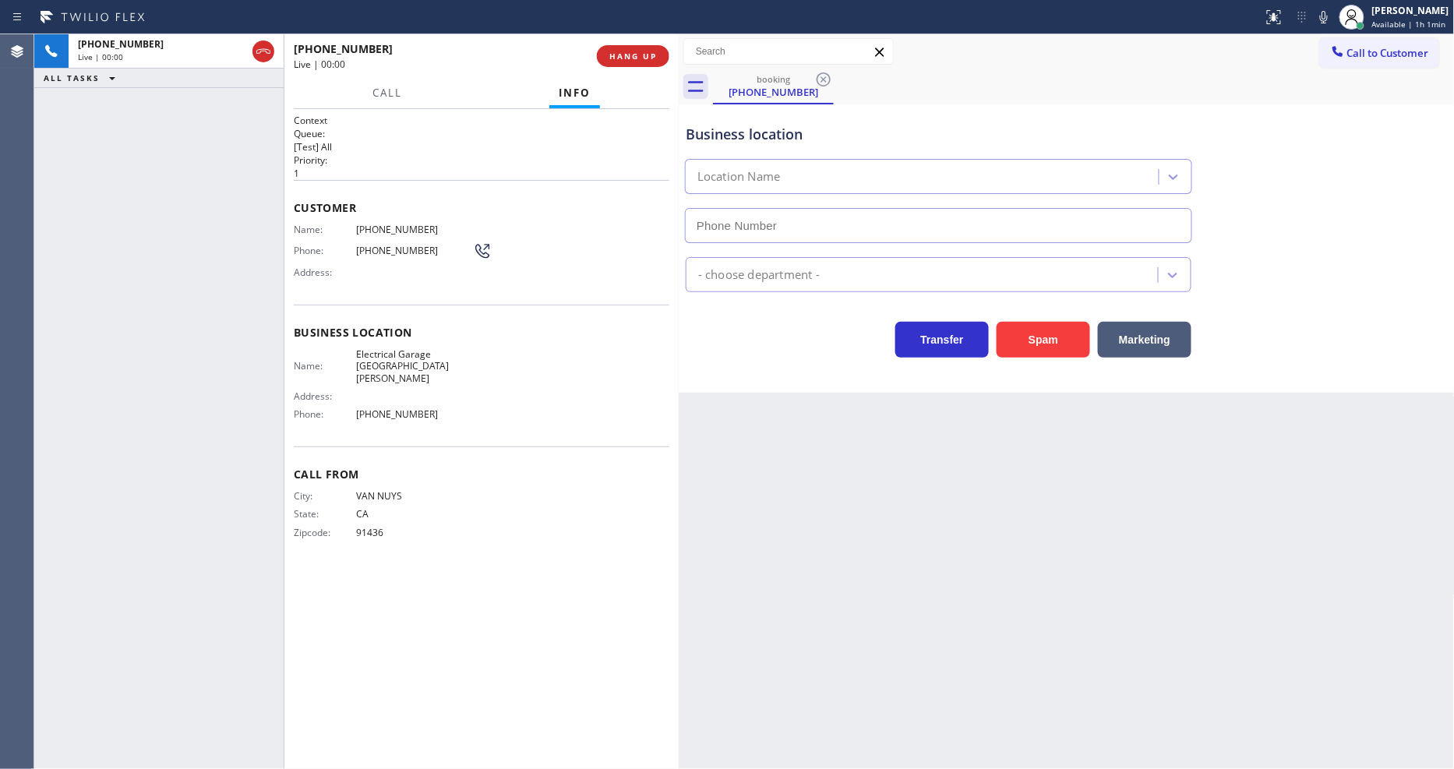
type input "[PHONE_NUMBER]"
click at [543, 447] on div "Call From City: VAN NUYS State: [US_STATE] Zipcode: 91436" at bounding box center [482, 506] width 376 height 118
click at [365, 356] on span "Electrical Garage [GEOGRAPHIC_DATA][PERSON_NAME]" at bounding box center [414, 366] width 117 height 36
click at [365, 355] on span "Electrical Garage [GEOGRAPHIC_DATA][PERSON_NAME]" at bounding box center [414, 366] width 117 height 36
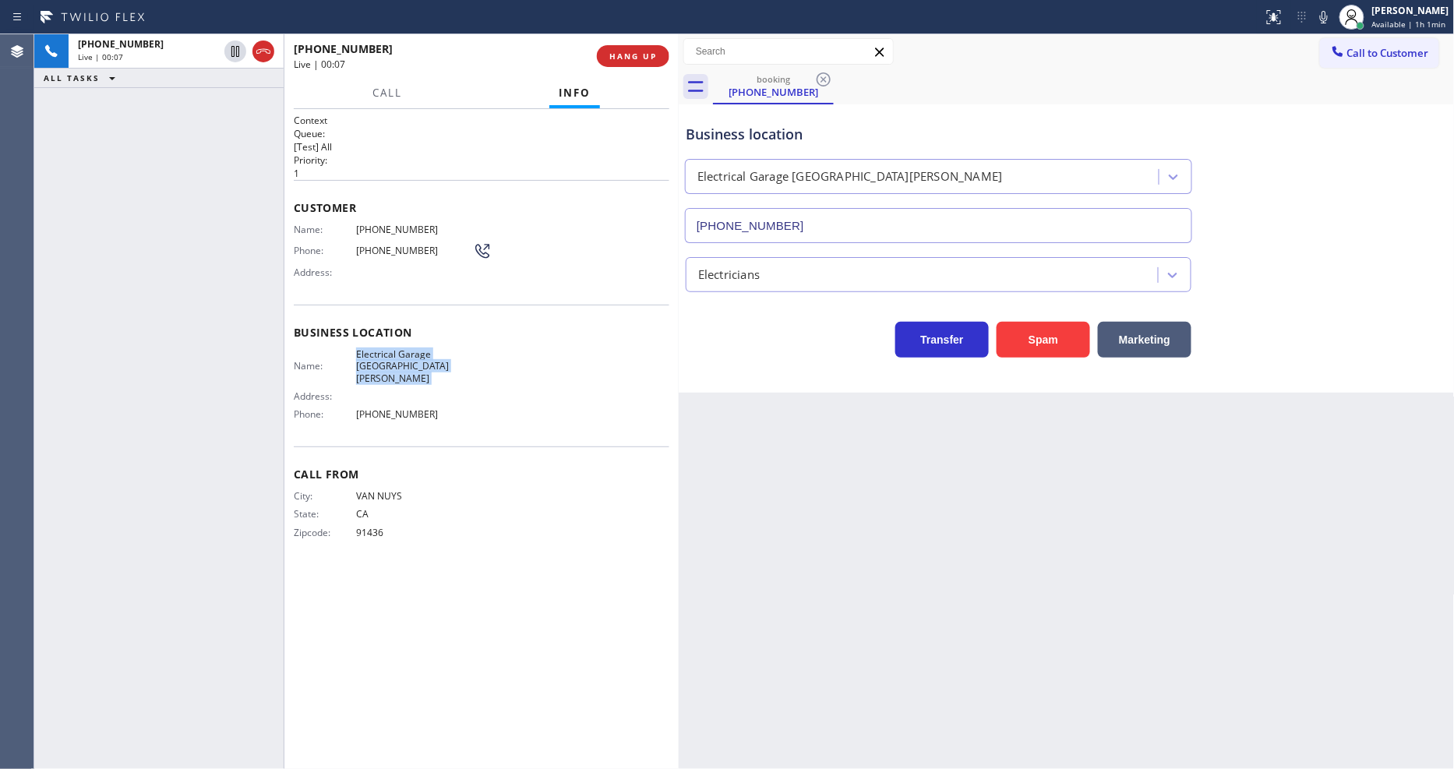
copy span "Electrical Garage [GEOGRAPHIC_DATA][PERSON_NAME]"
click at [395, 235] on div "Name: [PHONE_NUMBER] Phone: [PHONE_NUMBER] Address:" at bounding box center [393, 255] width 198 height 62
click at [395, 228] on span "[PHONE_NUMBER]" at bounding box center [414, 230] width 117 height 12
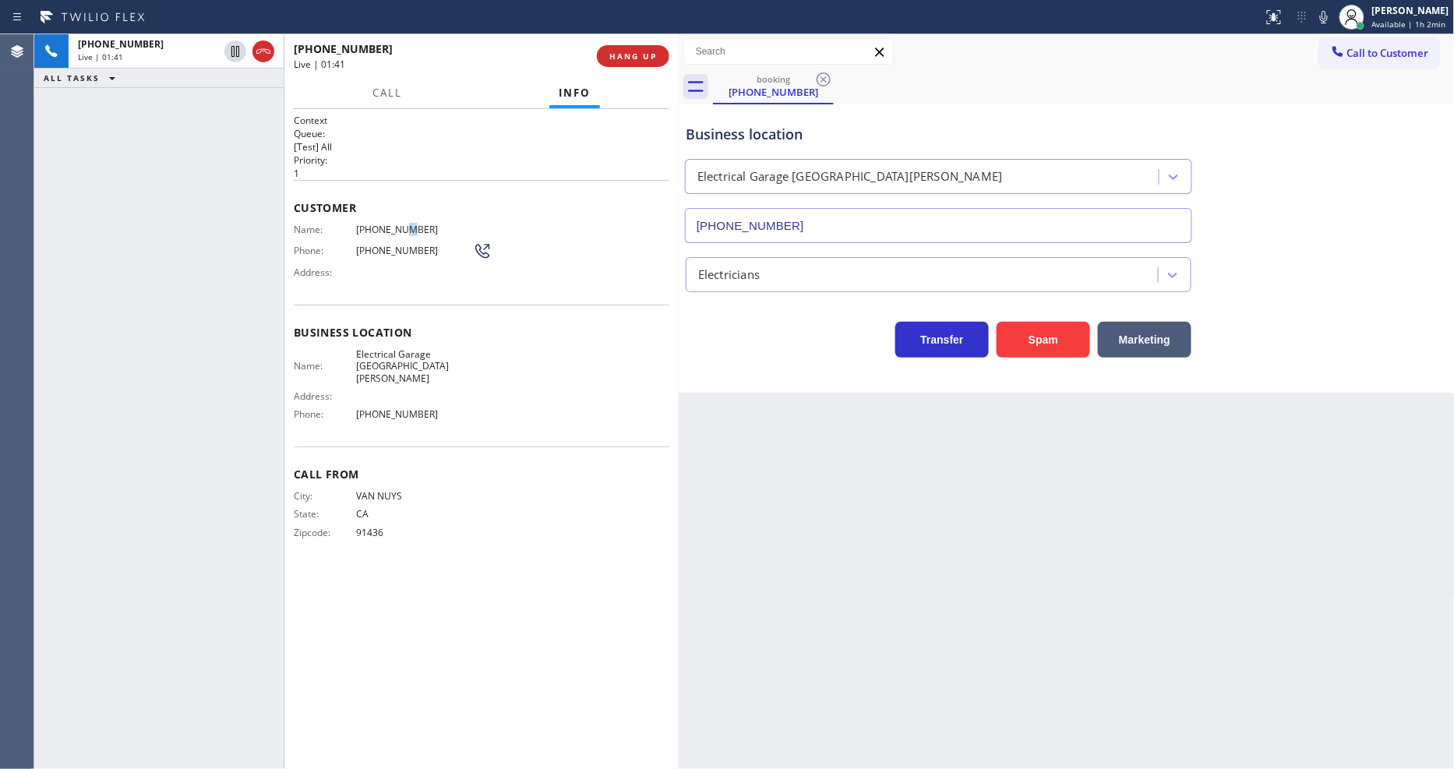
click at [395, 228] on span "[PHONE_NUMBER]" at bounding box center [414, 230] width 117 height 12
copy span "[PHONE_NUMBER]"
click at [238, 53] on icon at bounding box center [235, 51] width 19 height 19
click at [1325, 16] on icon at bounding box center [1324, 17] width 19 height 19
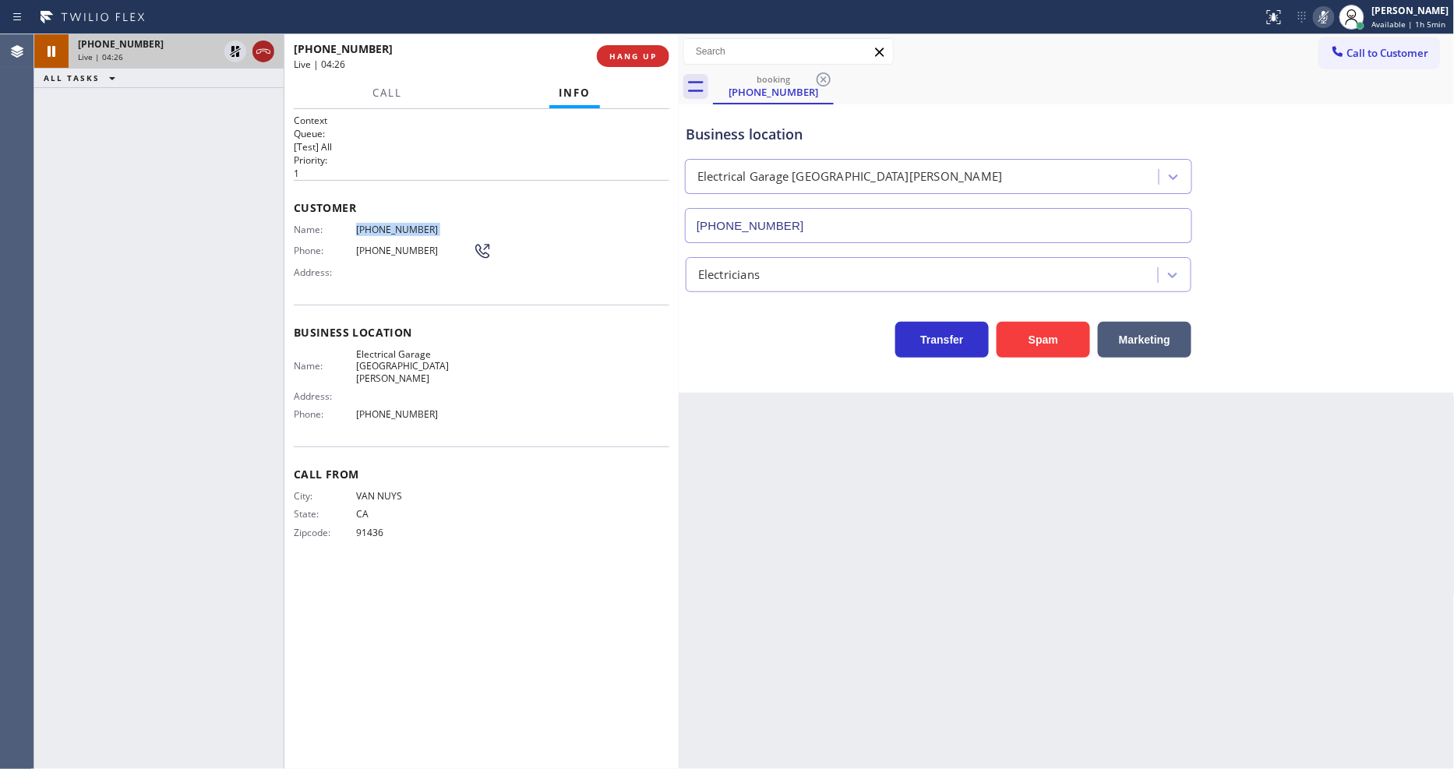
click at [238, 45] on icon at bounding box center [235, 51] width 19 height 19
click at [1328, 12] on icon at bounding box center [1324, 17] width 8 height 12
click at [238, 52] on icon at bounding box center [235, 51] width 19 height 19
click at [1325, 16] on icon at bounding box center [1323, 17] width 8 height 12
click at [229, 48] on icon at bounding box center [235, 51] width 19 height 19
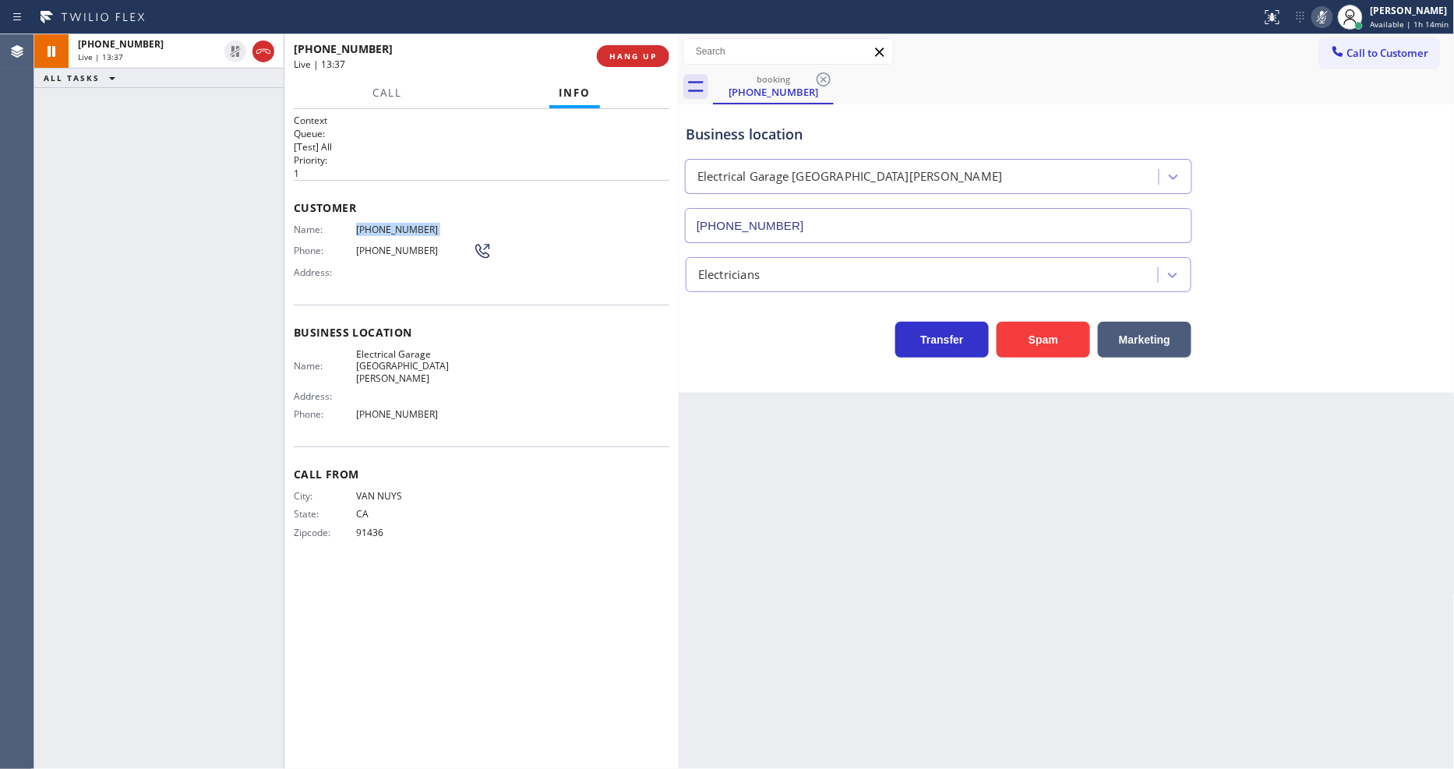
click at [1334, 16] on div "Status report No issues detected If you experience an issue, please download th…" at bounding box center [1354, 17] width 199 height 34
click at [1325, 16] on icon at bounding box center [1322, 17] width 19 height 19
click at [1097, 577] on div "Back to Dashboard Change Sender ID Customers Technicians Select a contact Outbo…" at bounding box center [1067, 401] width 776 height 735
click at [940, 447] on div "Back to Dashboard Change Sender ID Customers Technicians Select a contact Outbo…" at bounding box center [1067, 401] width 776 height 735
click at [617, 51] on span "HANG UP" at bounding box center [633, 56] width 48 height 11
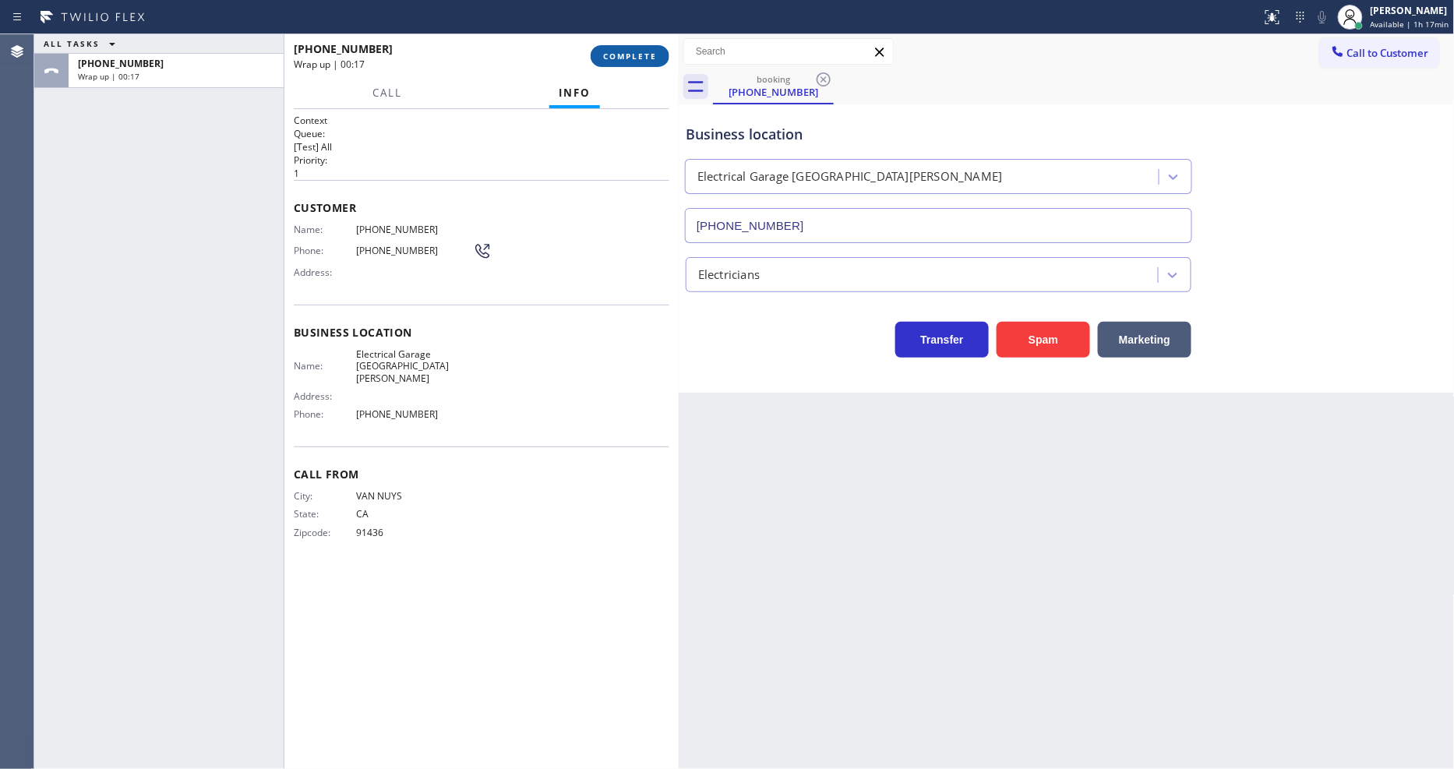
click at [647, 60] on span "COMPLETE" at bounding box center [630, 56] width 54 height 11
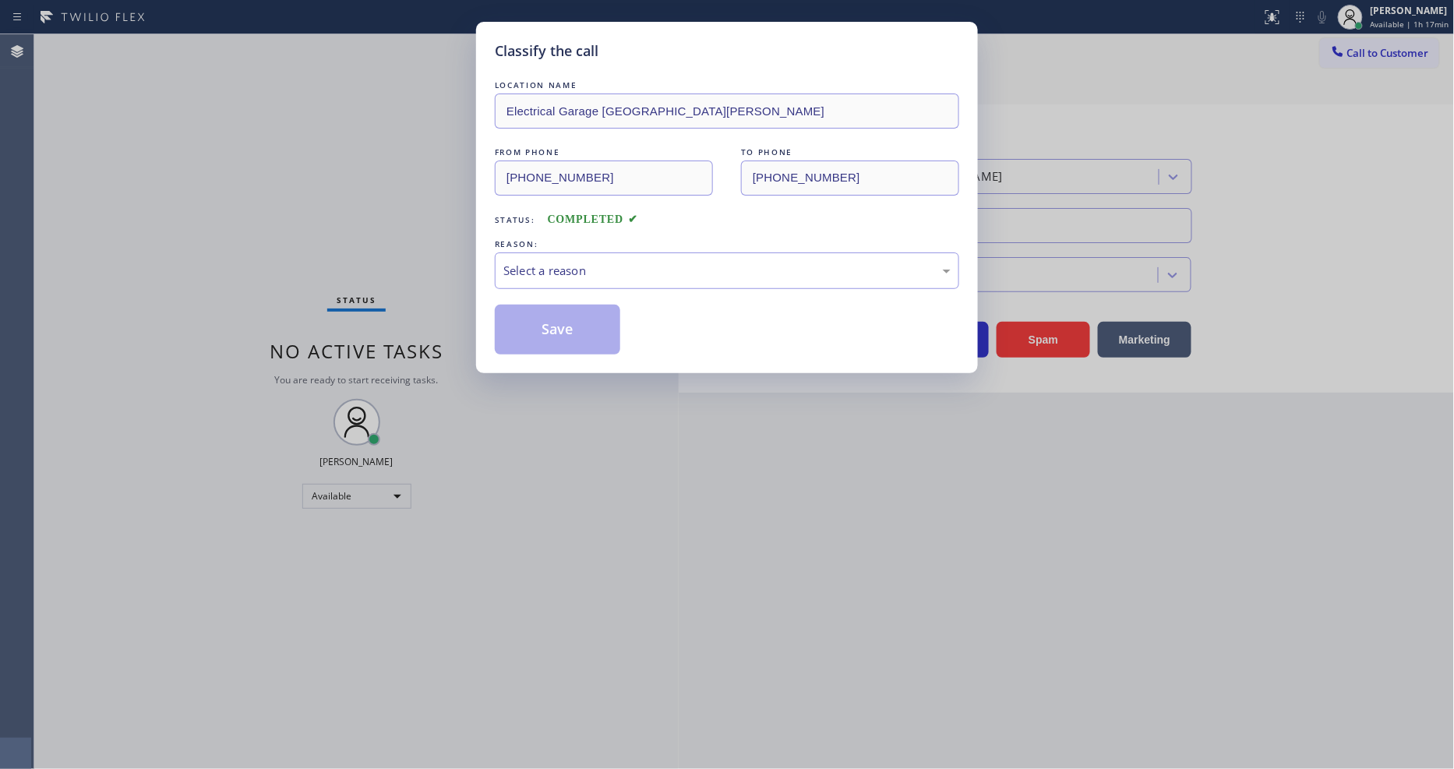
click at [541, 268] on div "Select a reason" at bounding box center [726, 271] width 447 height 18
click at [530, 307] on button "Save" at bounding box center [557, 330] width 125 height 50
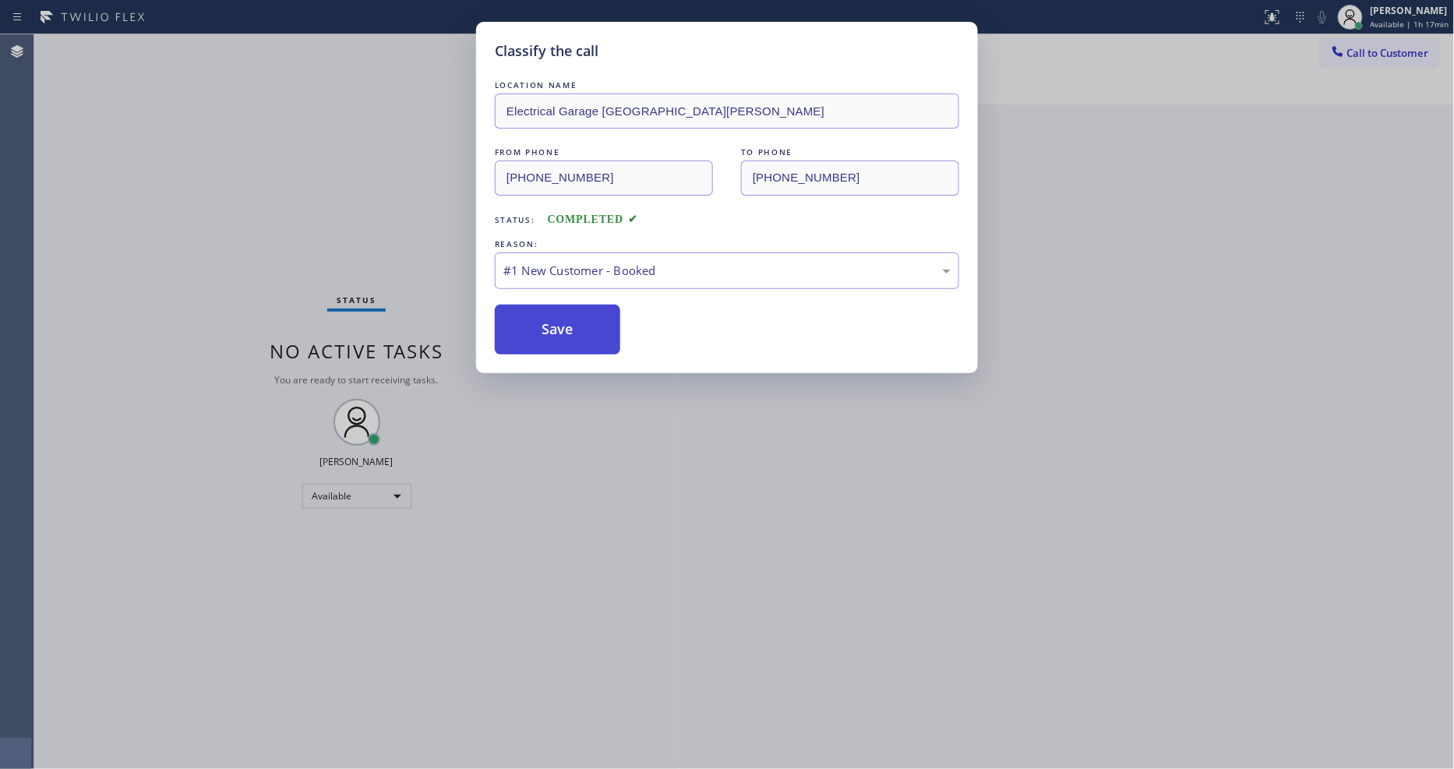
click at [530, 307] on button "Save" at bounding box center [557, 330] width 125 height 50
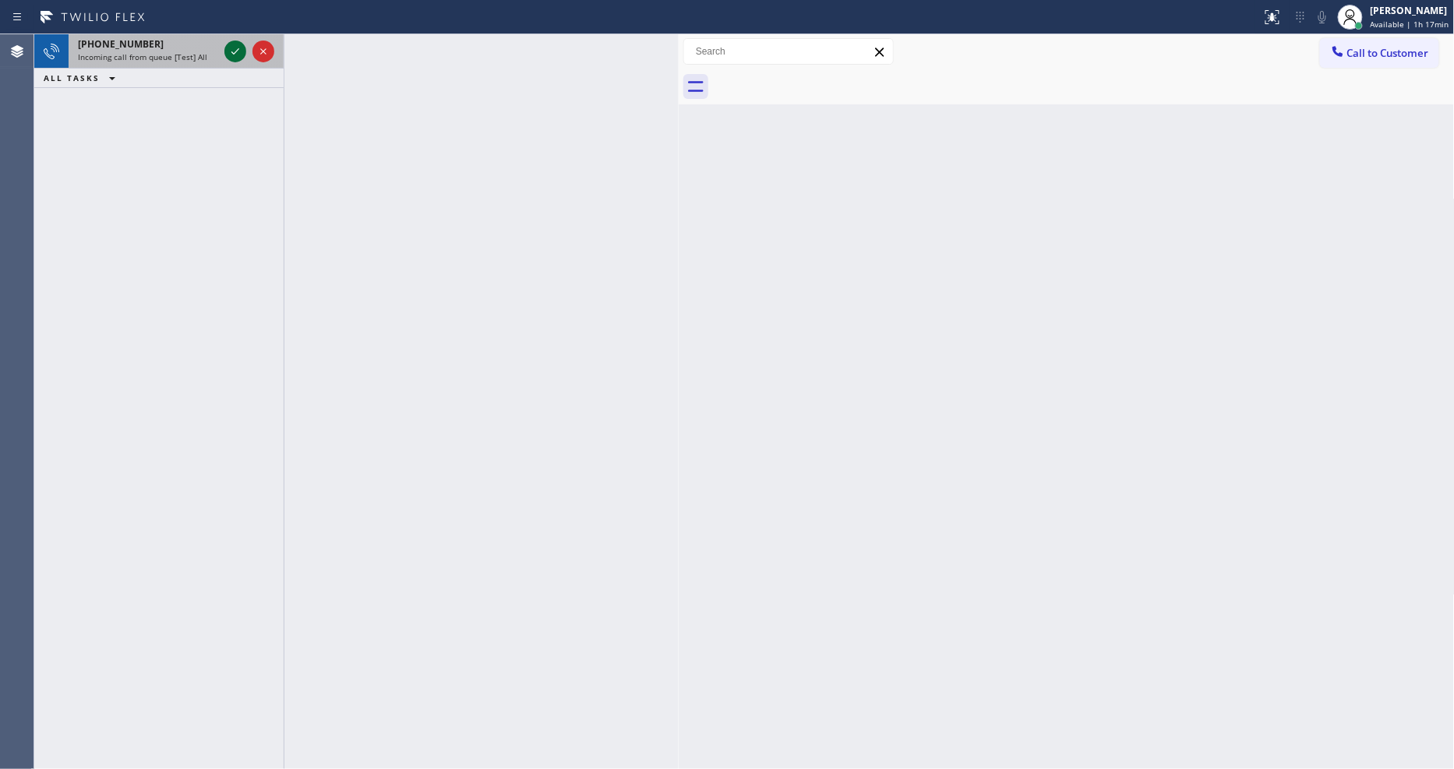
click at [234, 50] on icon at bounding box center [235, 51] width 19 height 19
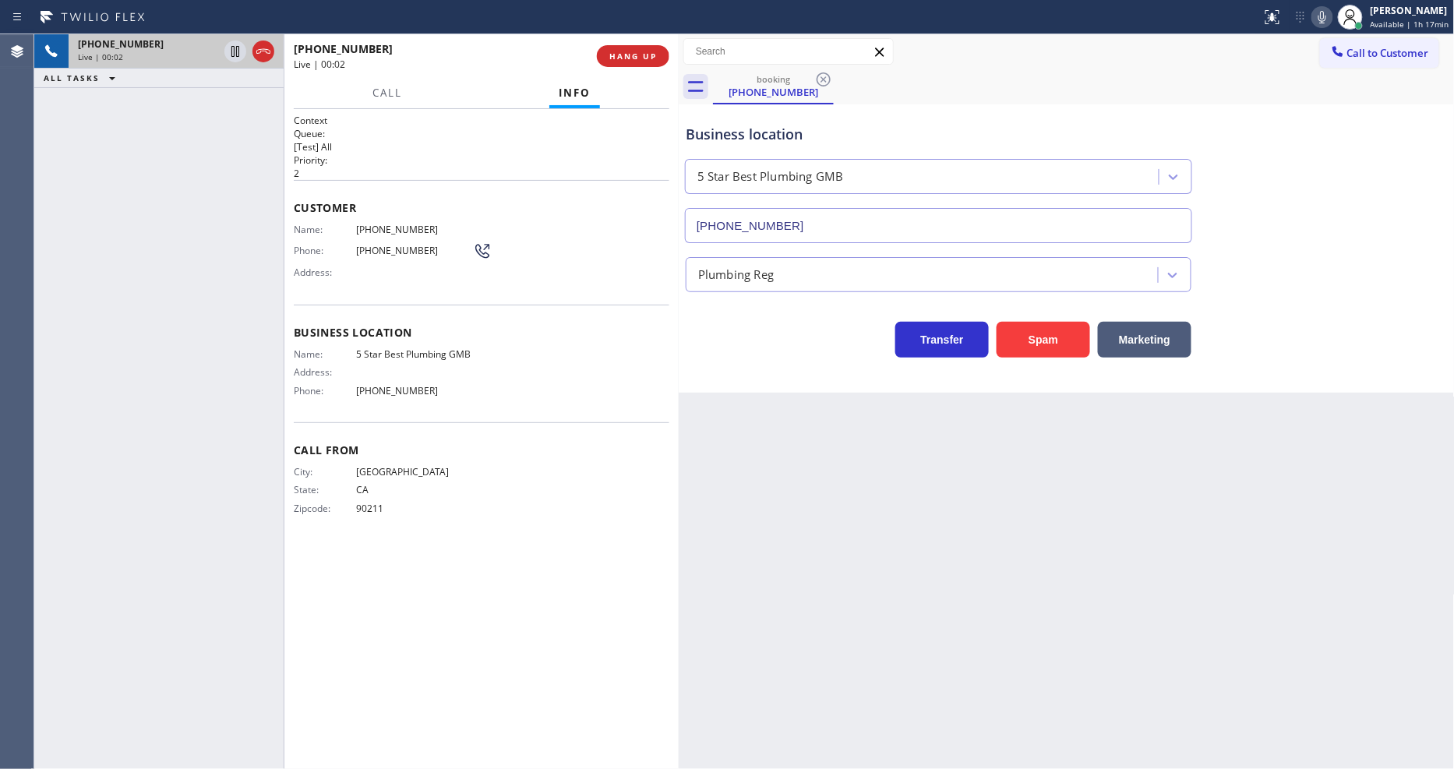
type input "[PHONE_NUMBER]"
click at [635, 62] on button "HANG UP" at bounding box center [633, 56] width 72 height 22
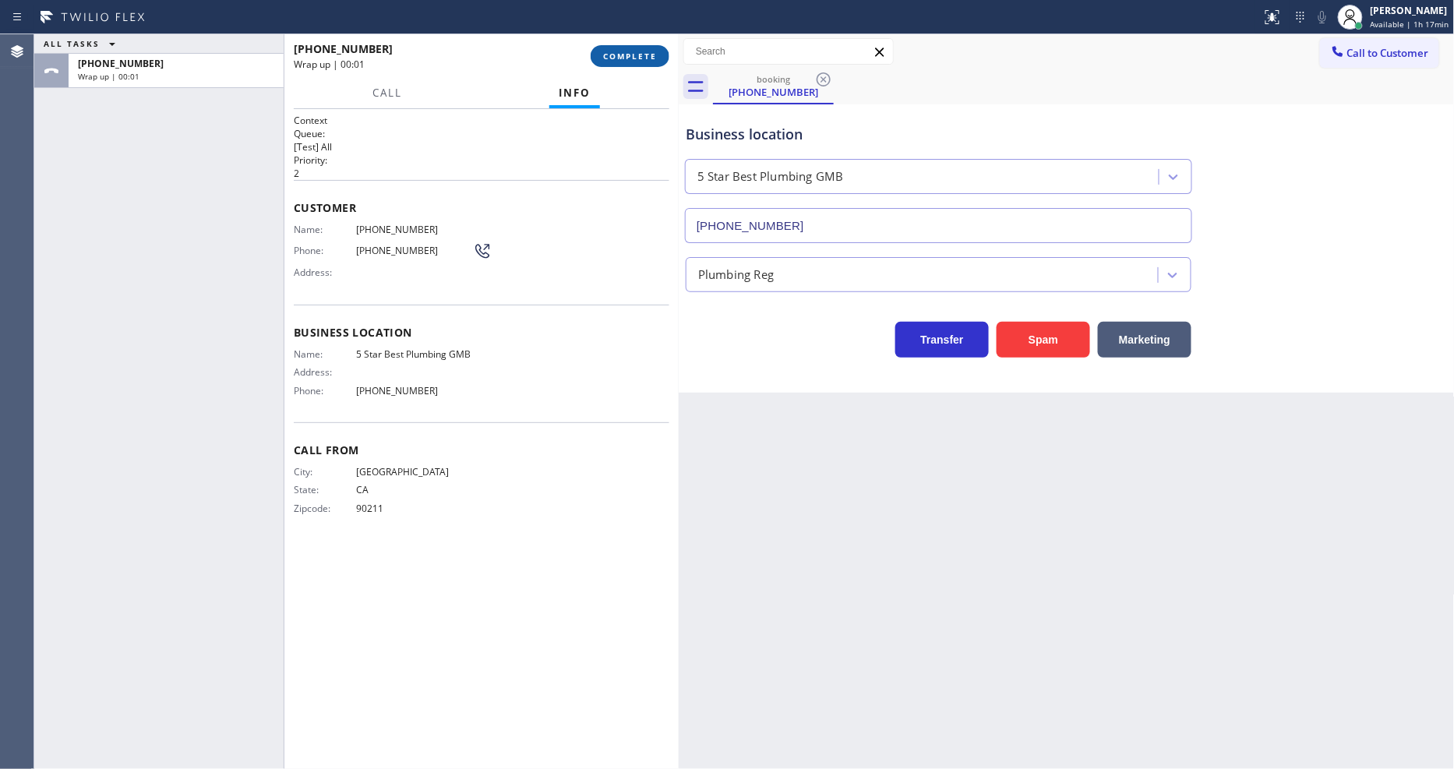
click at [635, 62] on button "COMPLETE" at bounding box center [630, 56] width 79 height 22
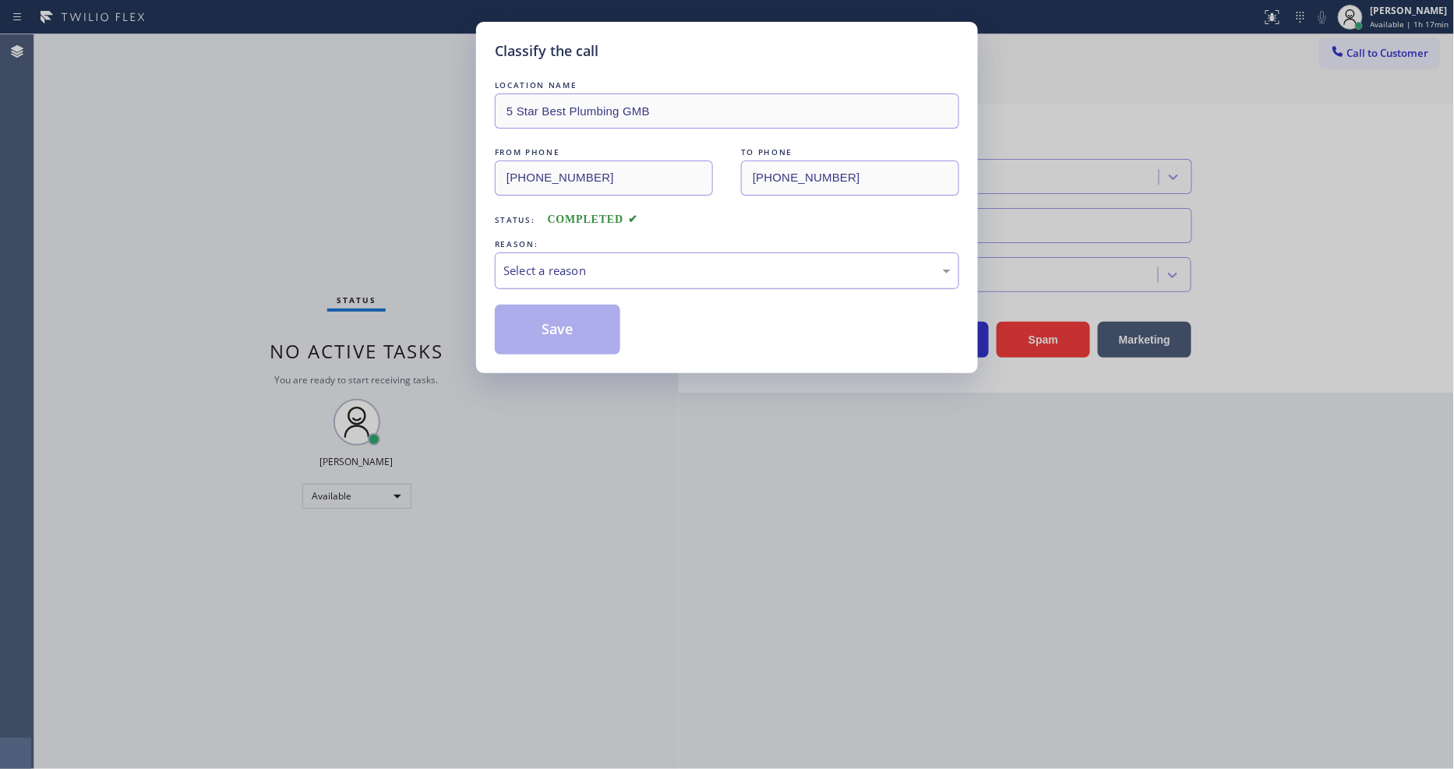
click at [556, 262] on div "Select a reason" at bounding box center [726, 271] width 447 height 18
click at [543, 337] on button "Save" at bounding box center [557, 330] width 125 height 50
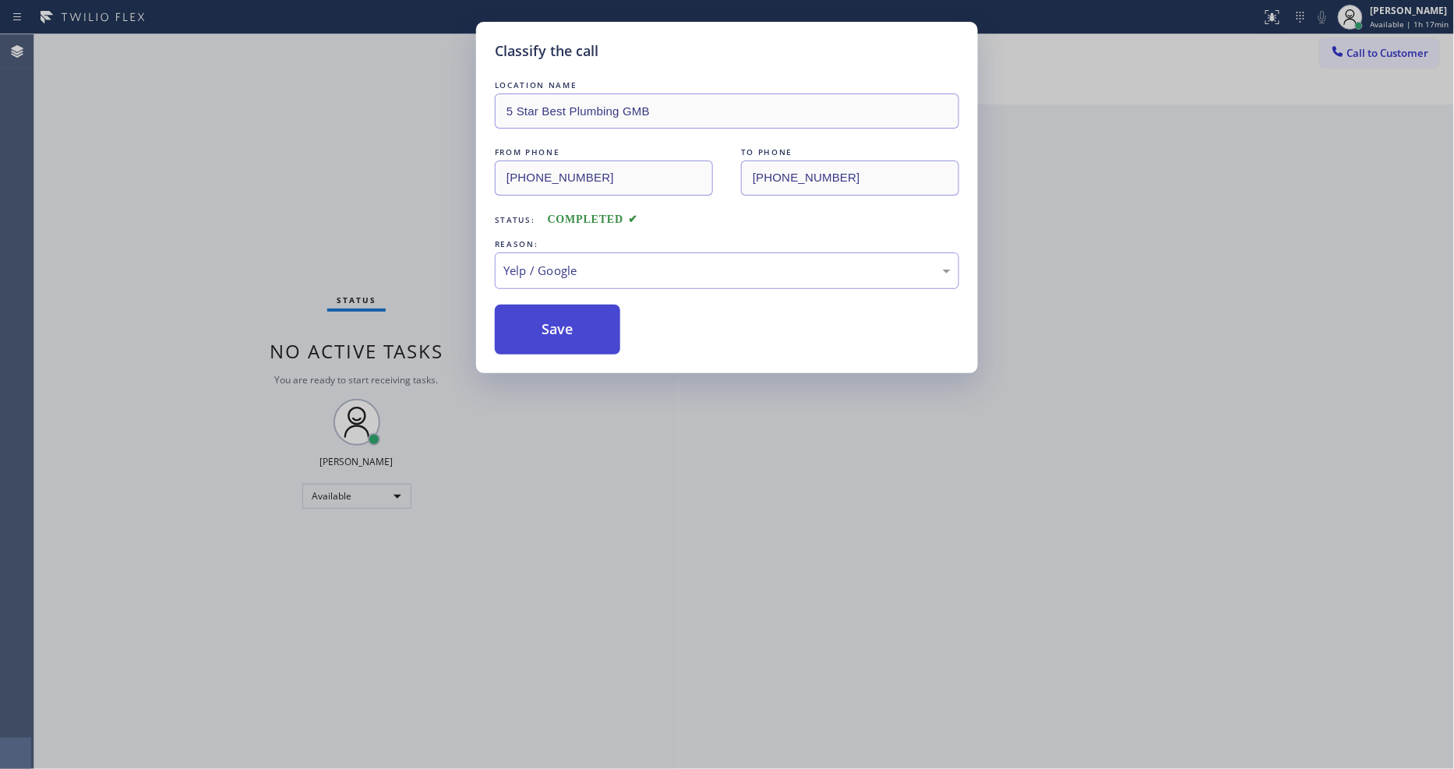
click at [543, 337] on button "Save" at bounding box center [557, 330] width 125 height 50
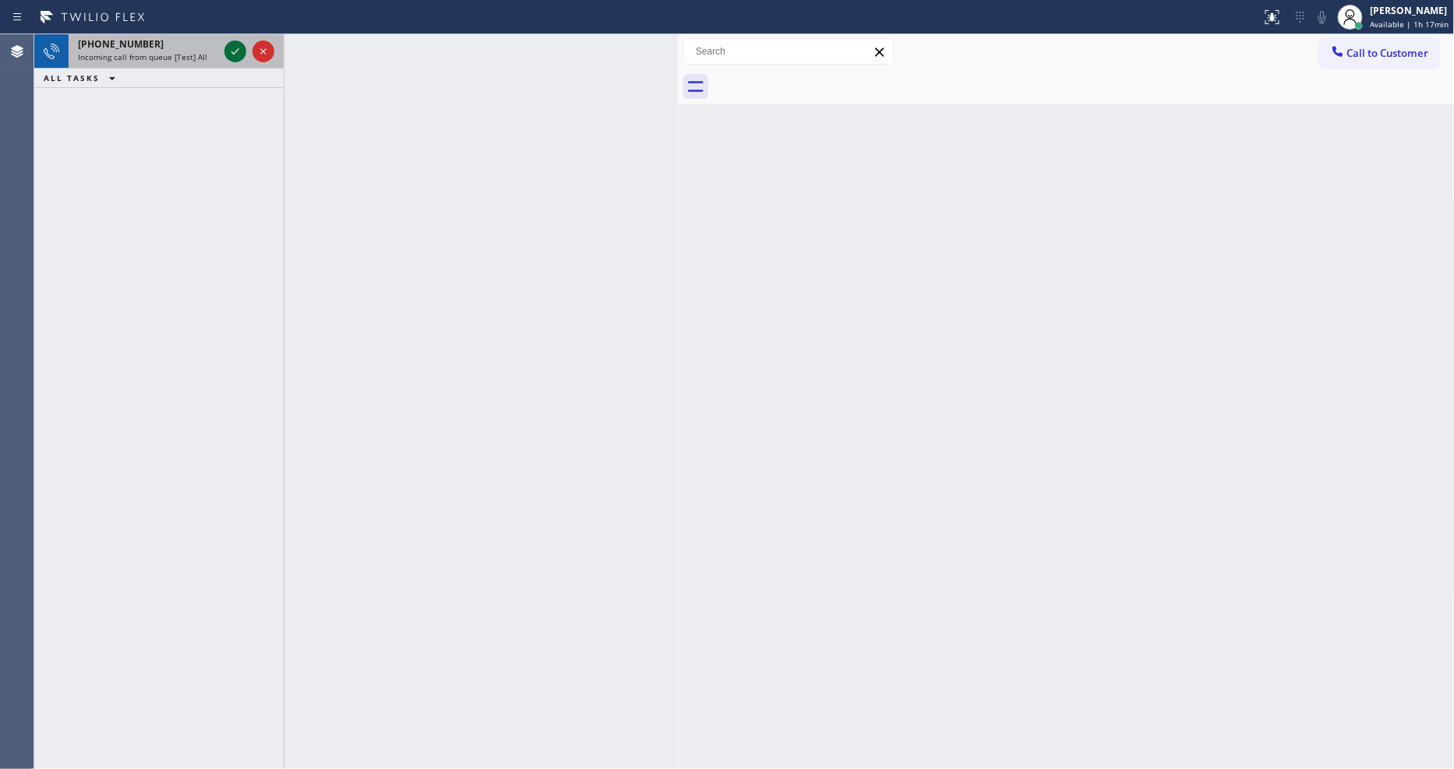
click at [238, 55] on icon at bounding box center [235, 51] width 19 height 19
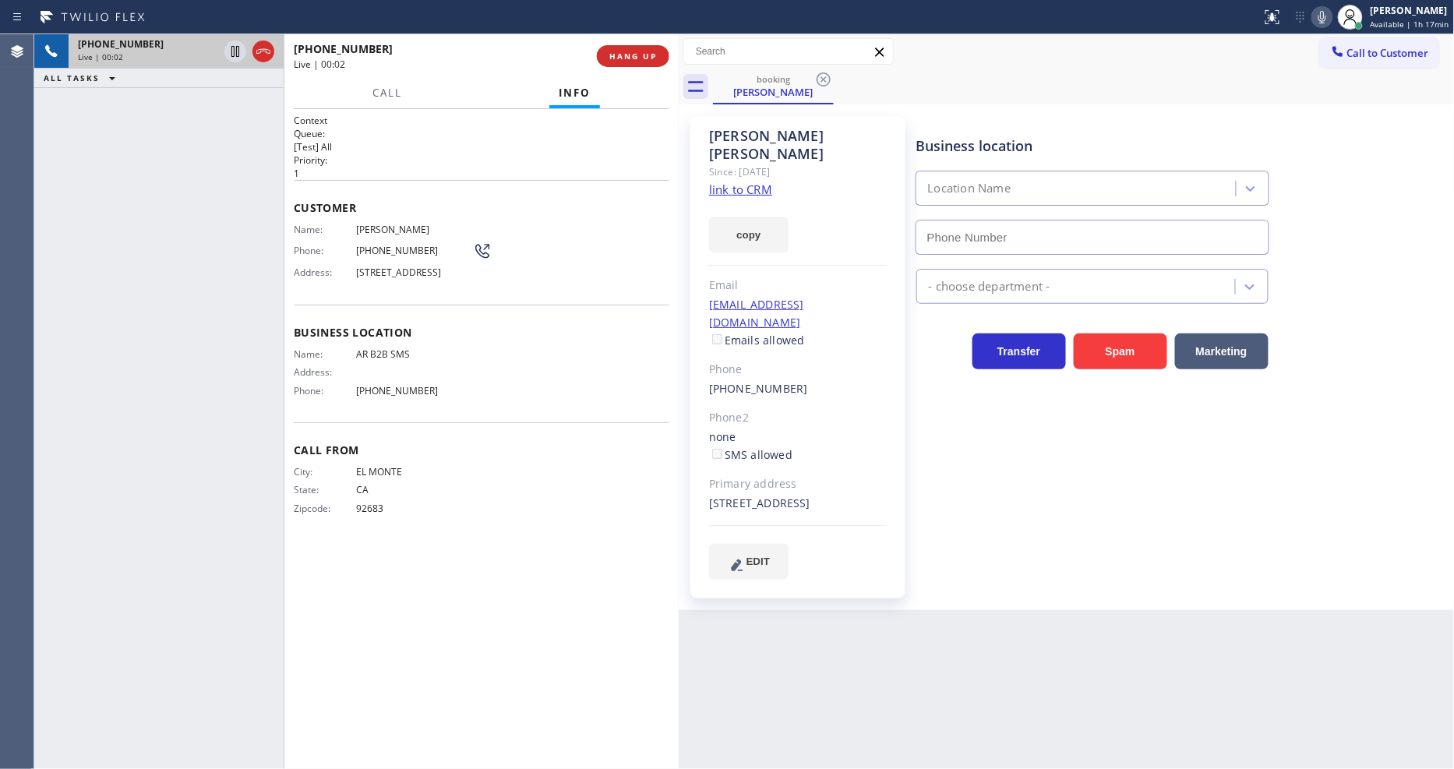
type input "[PHONE_NUMBER]"
click at [726, 182] on link "link to CRM" at bounding box center [740, 190] width 63 height 16
click at [641, 55] on span "HANG UP" at bounding box center [633, 56] width 48 height 11
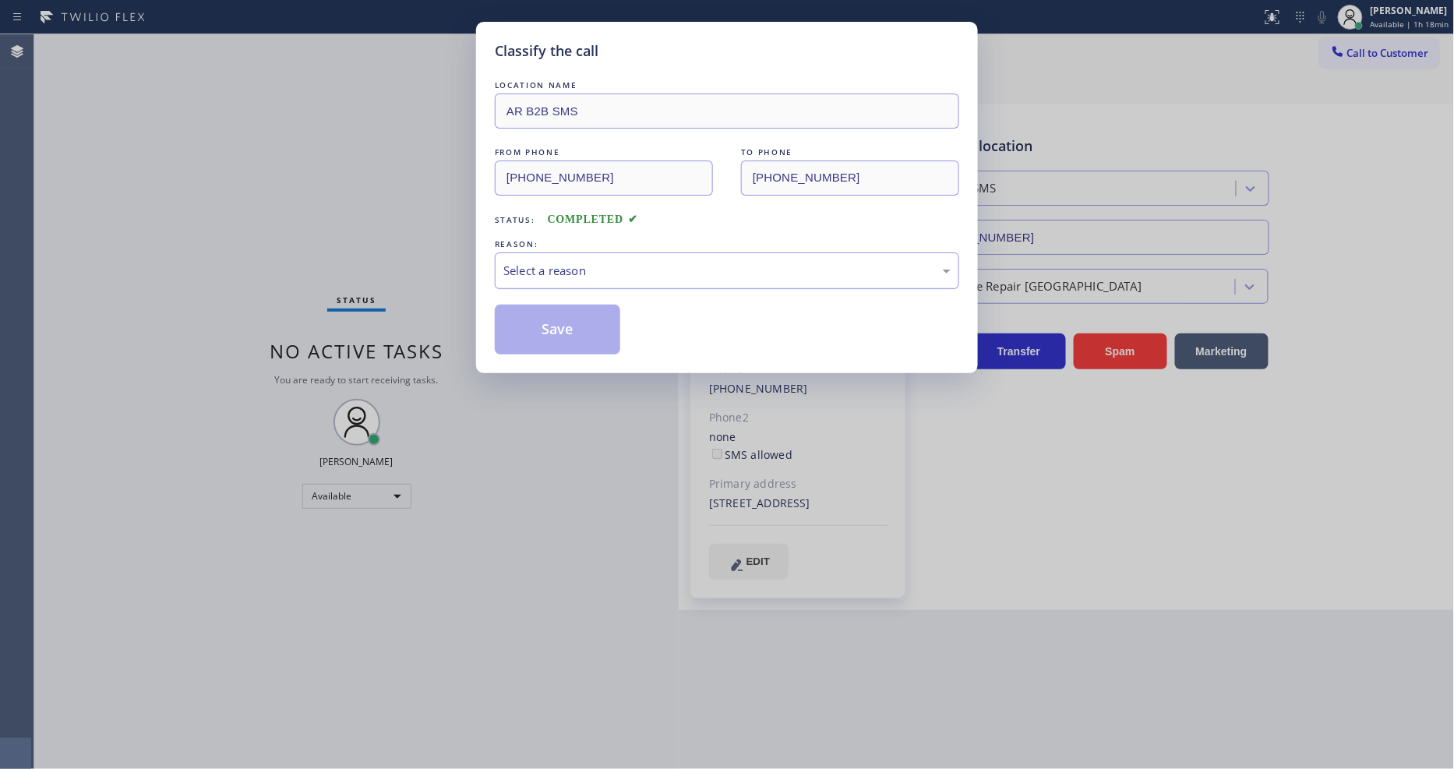
click at [530, 271] on div "Select a reason" at bounding box center [726, 271] width 447 height 18
click at [538, 321] on button "Save" at bounding box center [557, 330] width 125 height 50
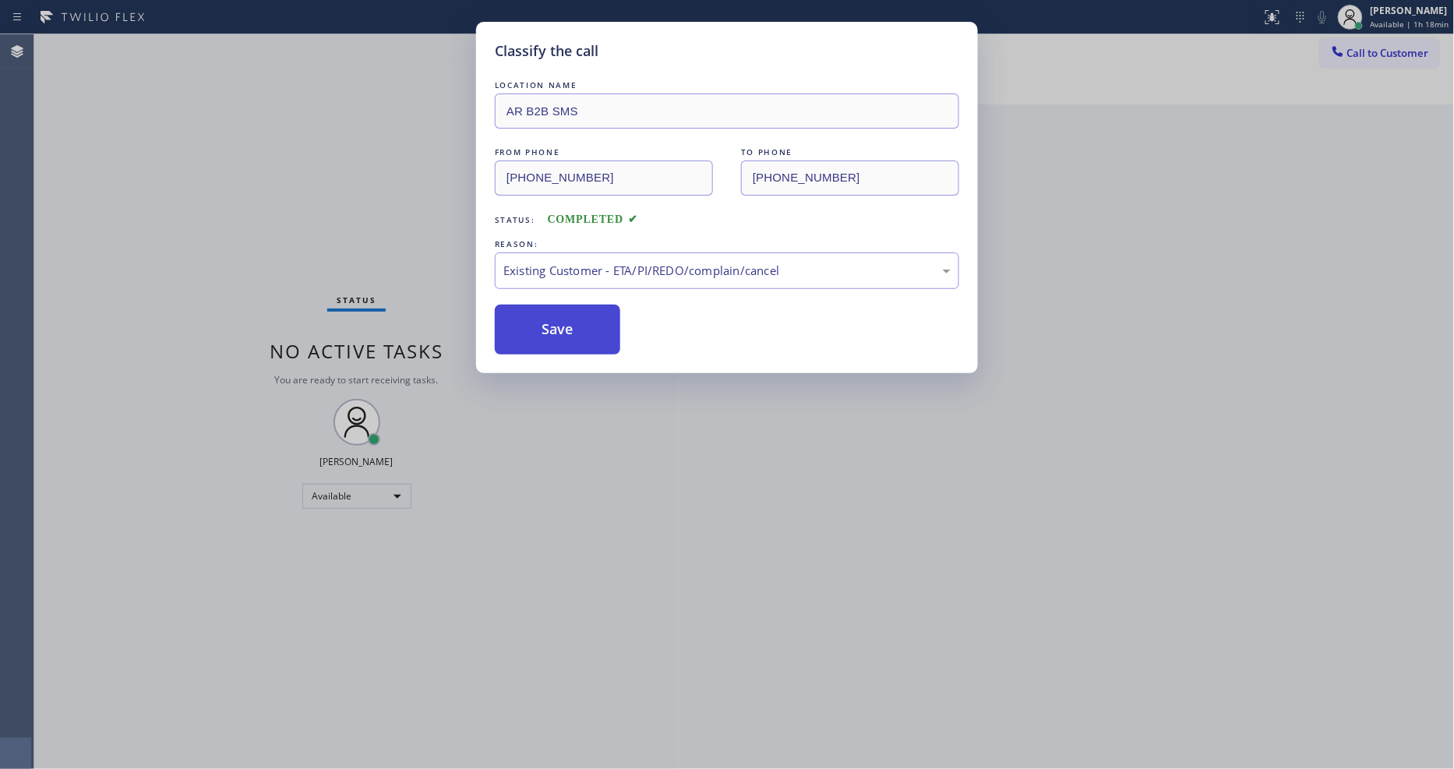
click at [538, 321] on button "Save" at bounding box center [557, 330] width 125 height 50
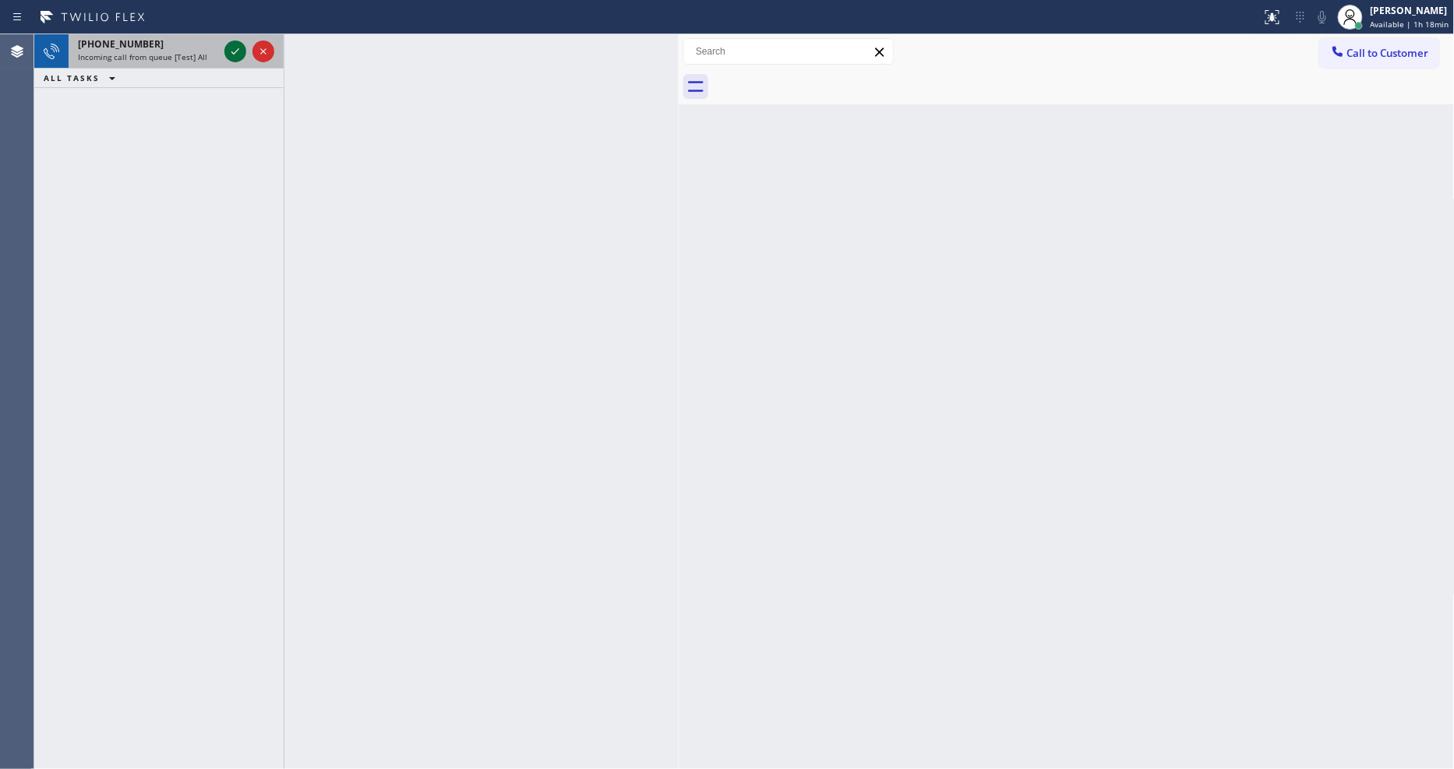
click at [238, 53] on icon at bounding box center [235, 51] width 19 height 19
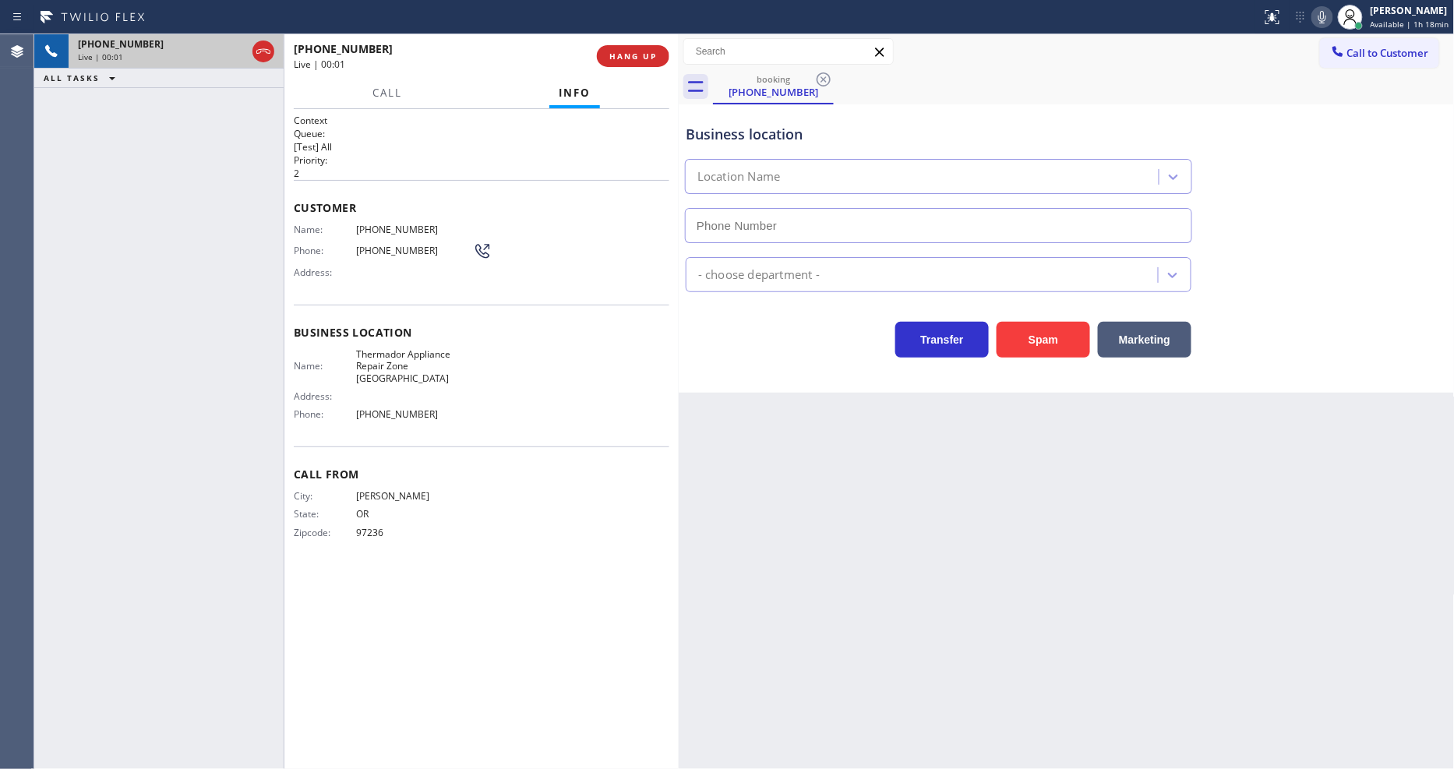
type input "[PHONE_NUMBER]"
click at [640, 47] on button "HANG UP" at bounding box center [633, 56] width 72 height 22
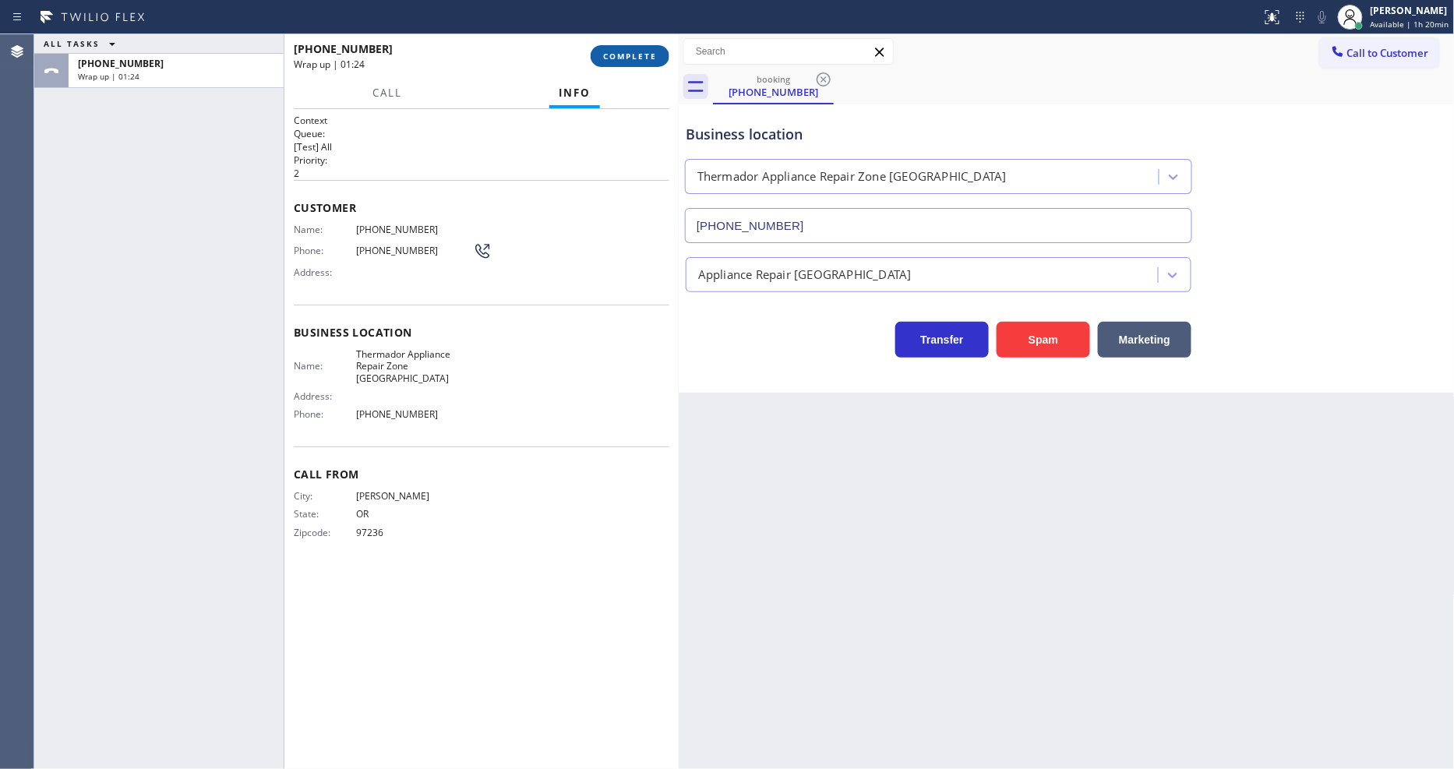
click at [630, 55] on span "COMPLETE" at bounding box center [630, 56] width 54 height 11
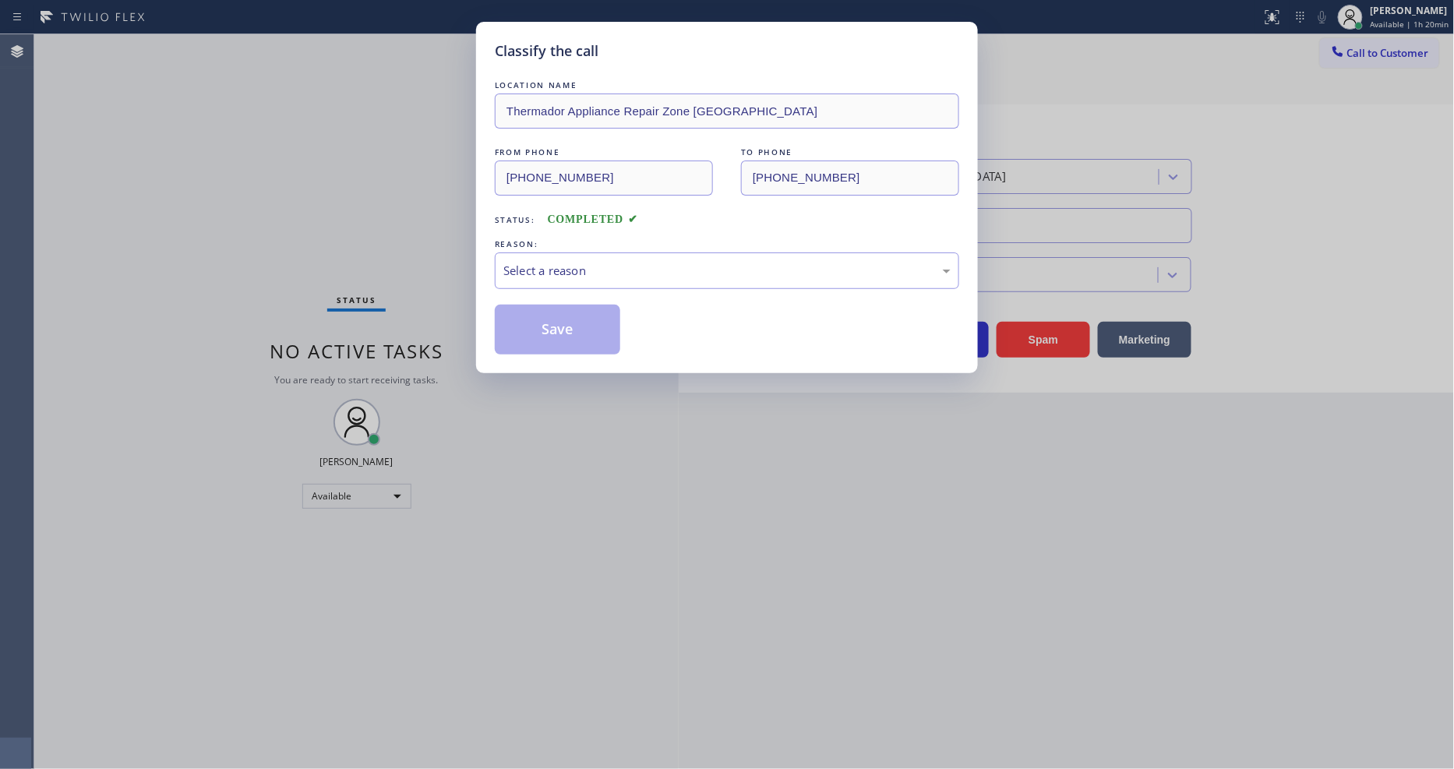
click at [578, 255] on div "Select a reason" at bounding box center [727, 270] width 464 height 37
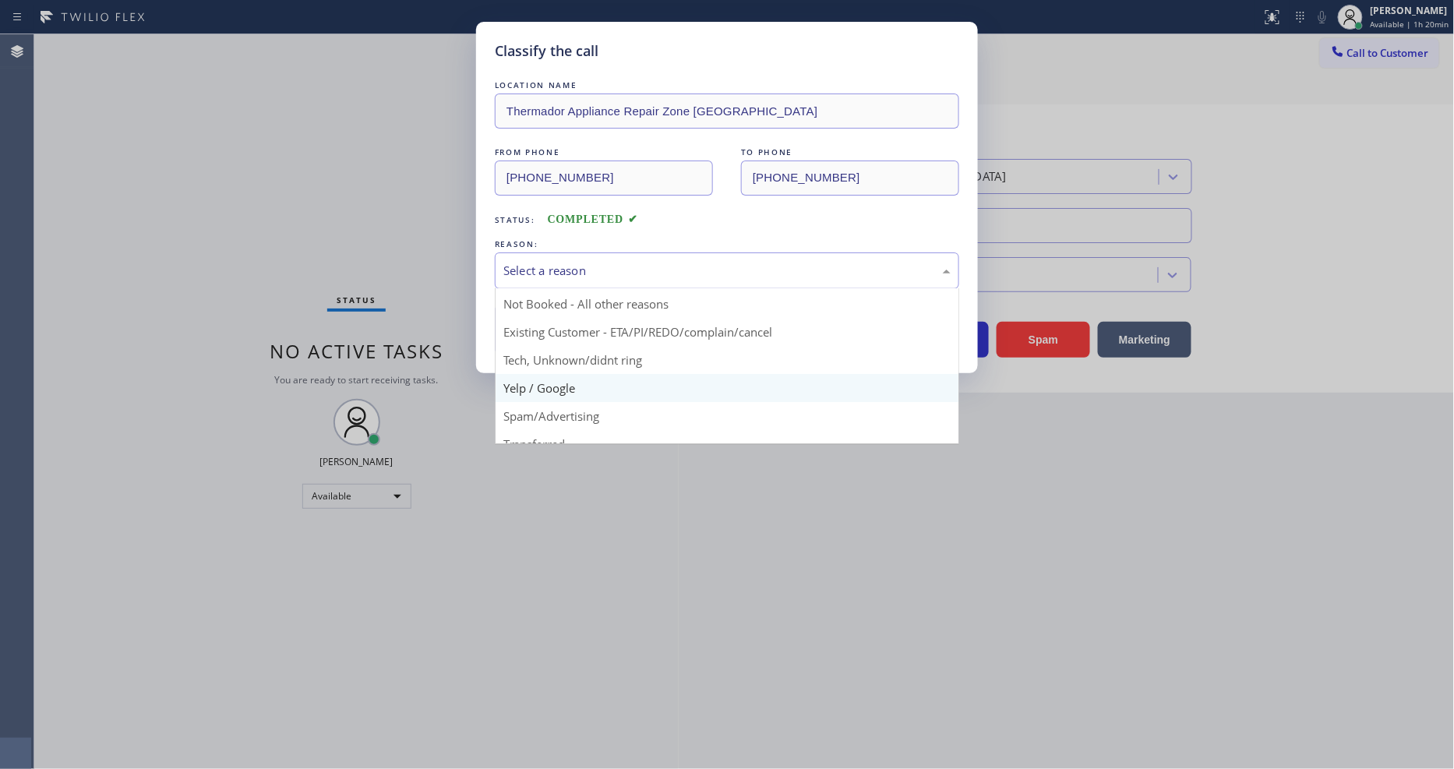
scroll to position [42, 0]
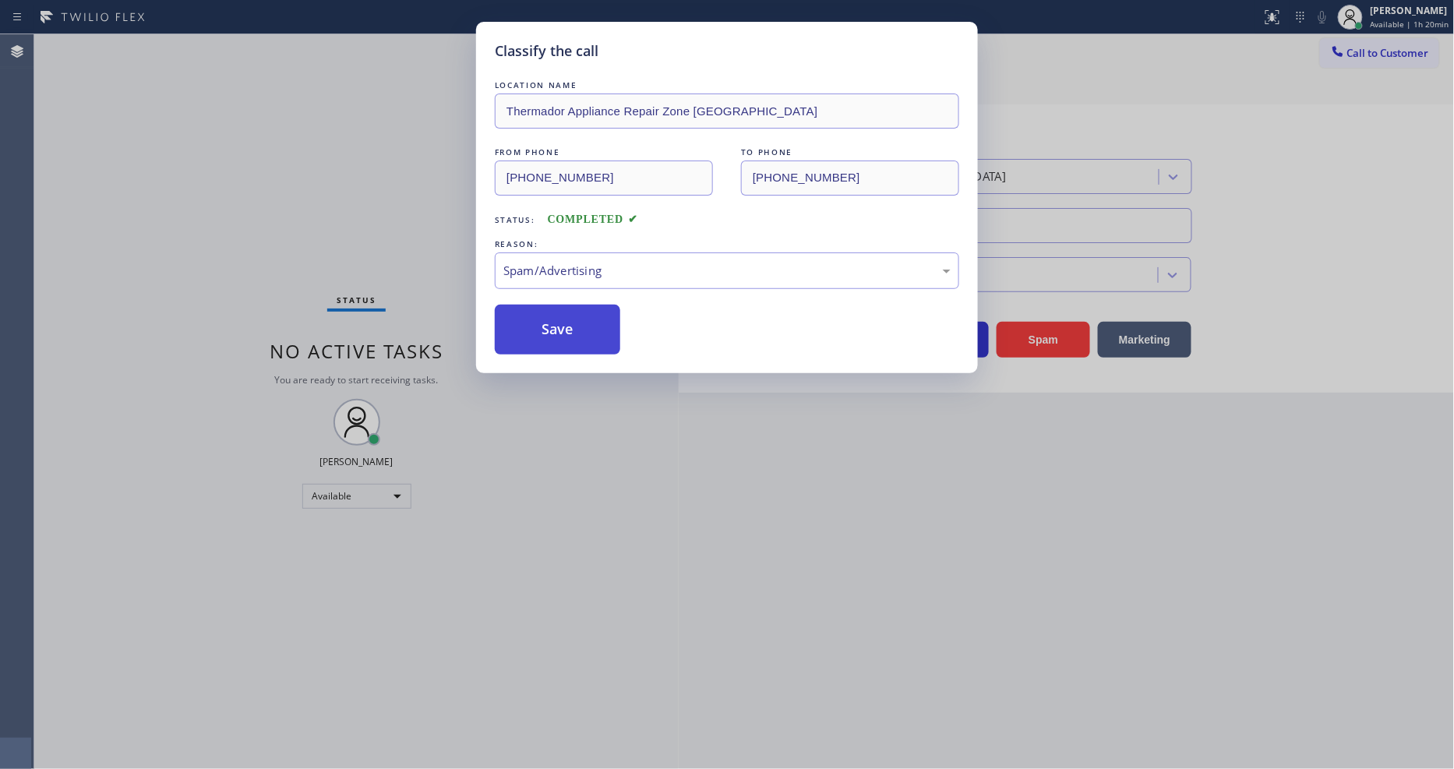
click at [556, 327] on button "Save" at bounding box center [557, 330] width 125 height 50
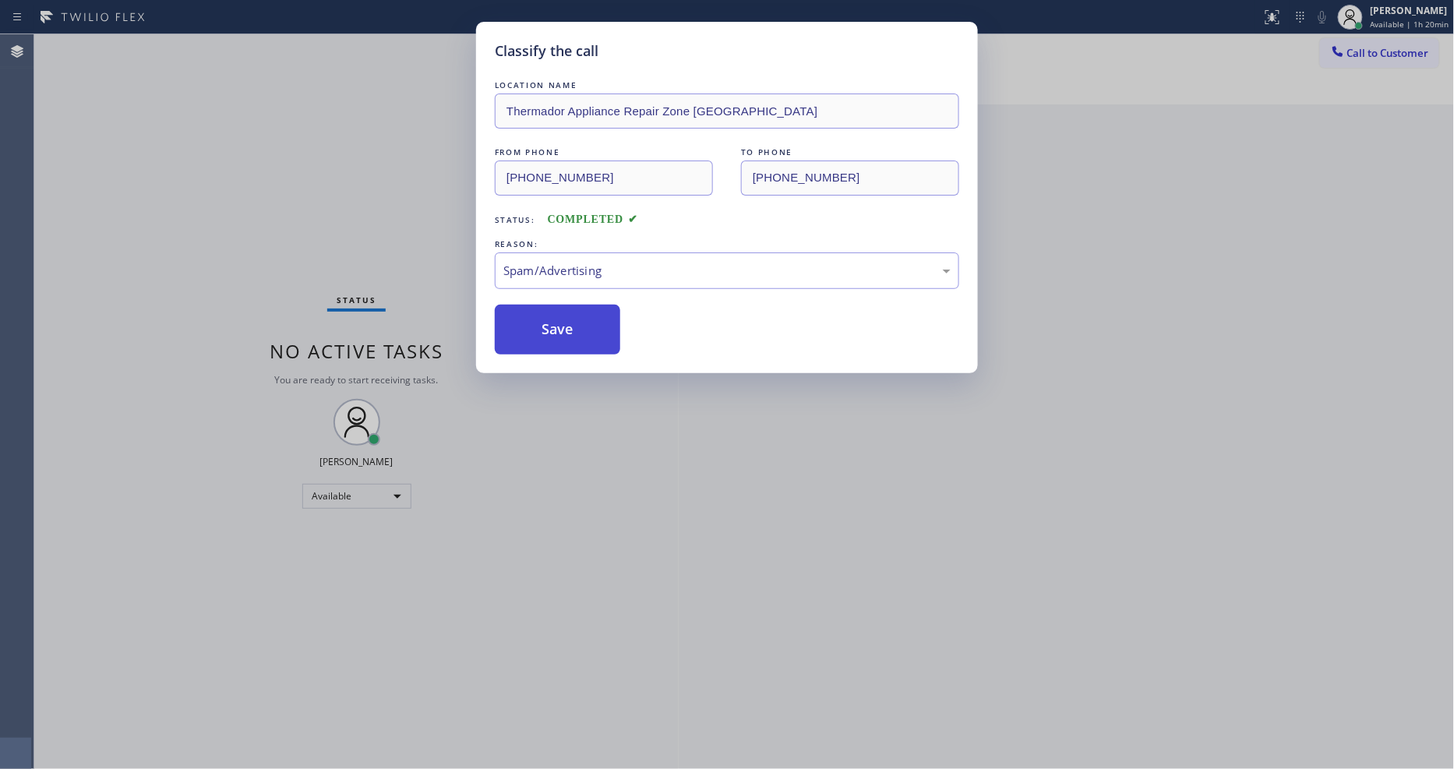
click at [556, 327] on button "Save" at bounding box center [557, 330] width 125 height 50
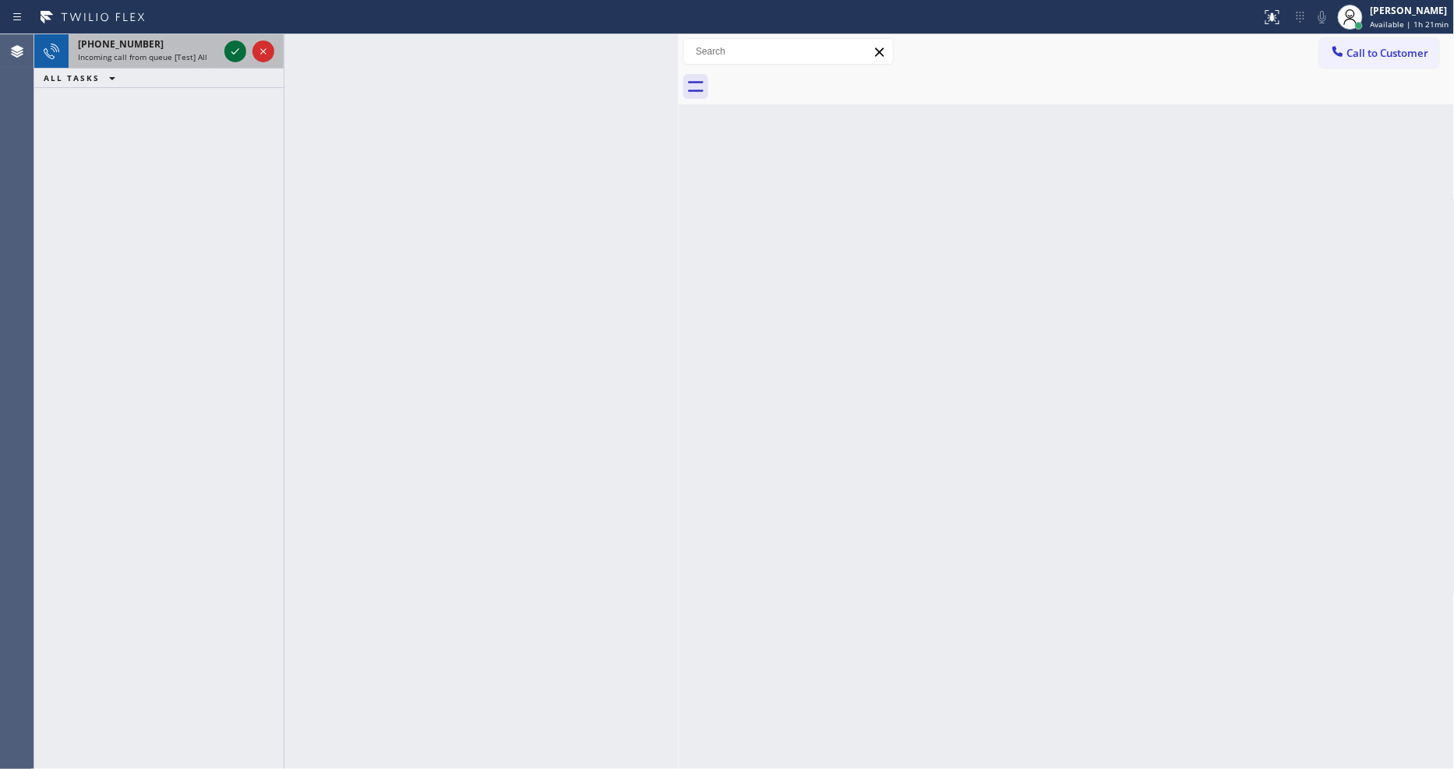
click at [228, 51] on icon at bounding box center [235, 51] width 19 height 19
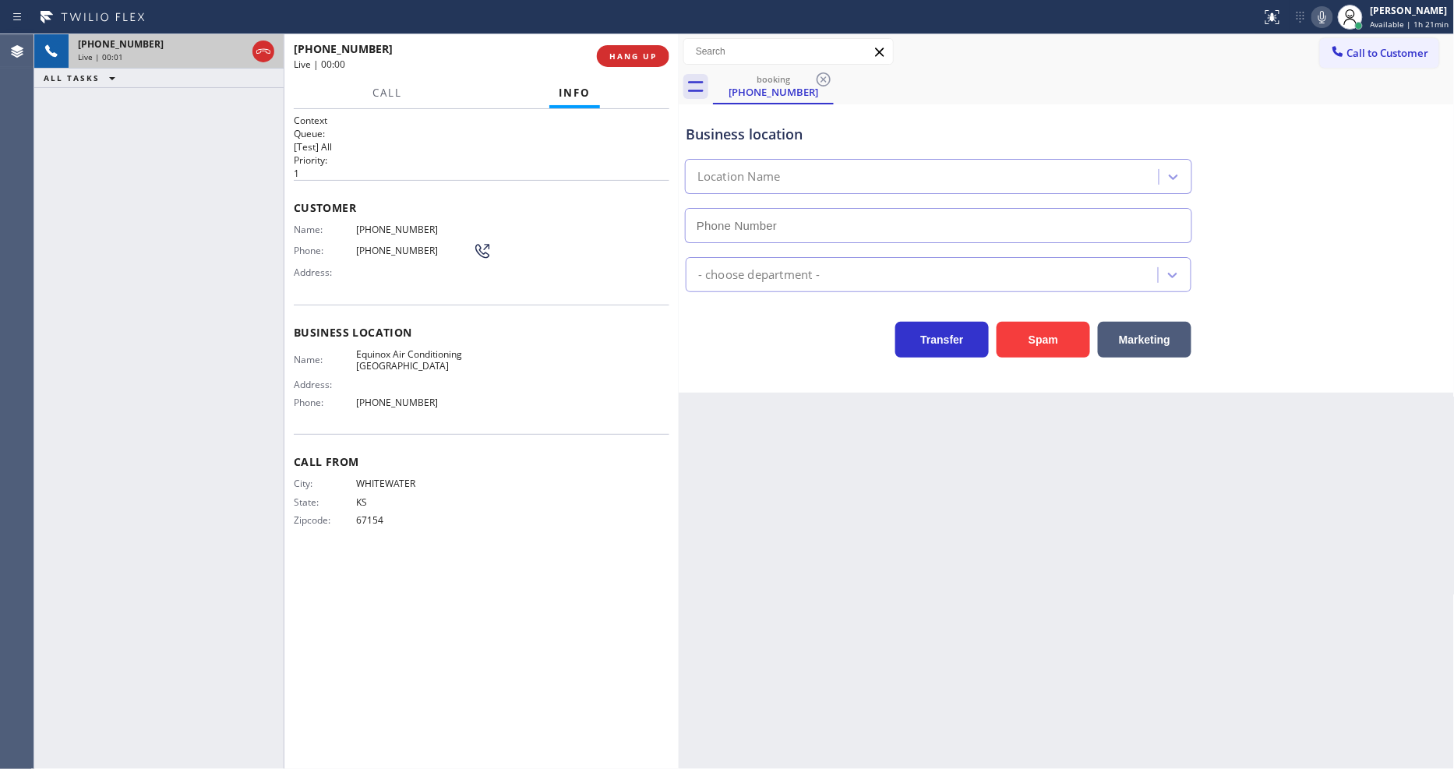
type input "[PHONE_NUMBER]"
click at [873, 510] on div "Back to Dashboard Change Sender ID Customers Technicians Select a contact Outbo…" at bounding box center [1067, 401] width 776 height 735
click at [356, 228] on span "[PHONE_NUMBER]" at bounding box center [414, 230] width 117 height 12
click at [637, 59] on span "HANG UP" at bounding box center [633, 56] width 48 height 11
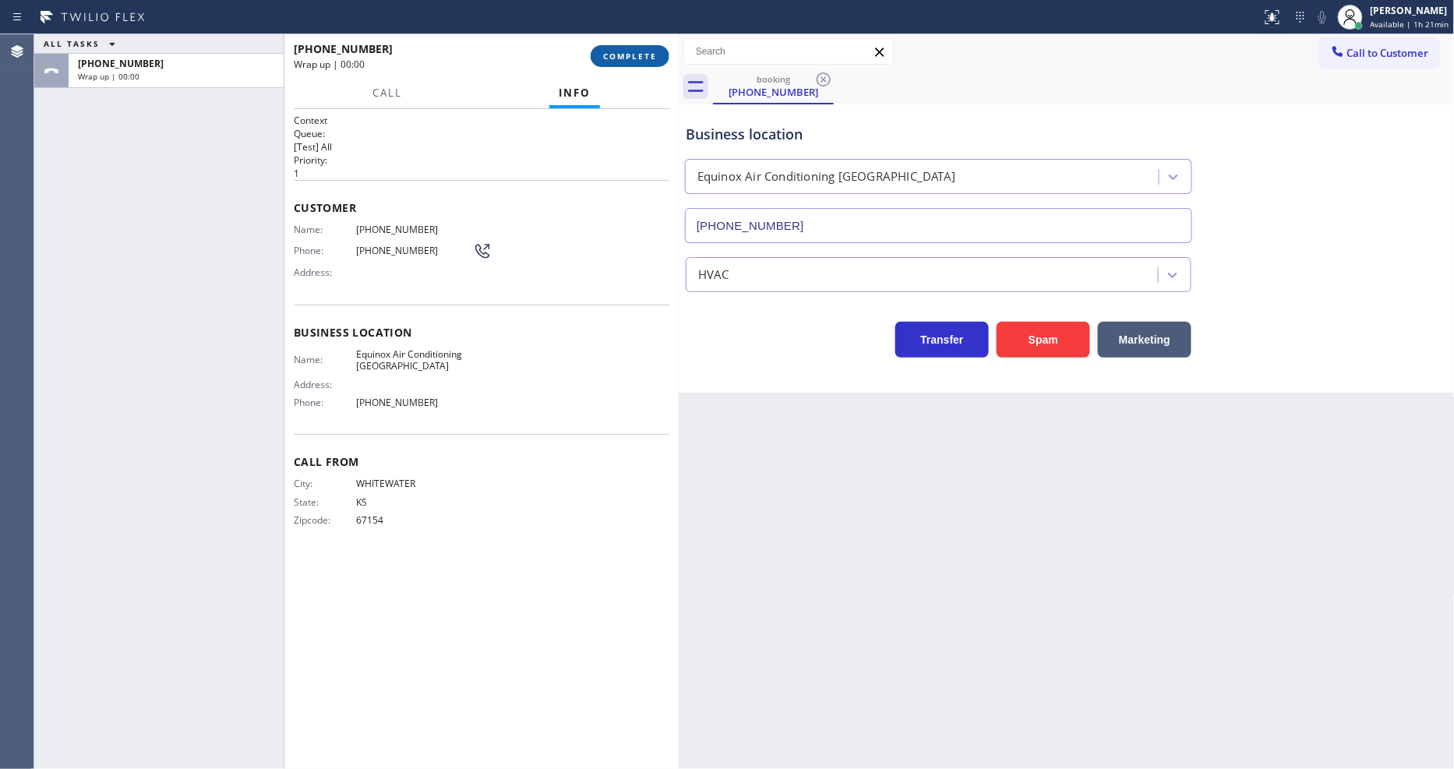
click at [637, 59] on span "COMPLETE" at bounding box center [630, 56] width 54 height 11
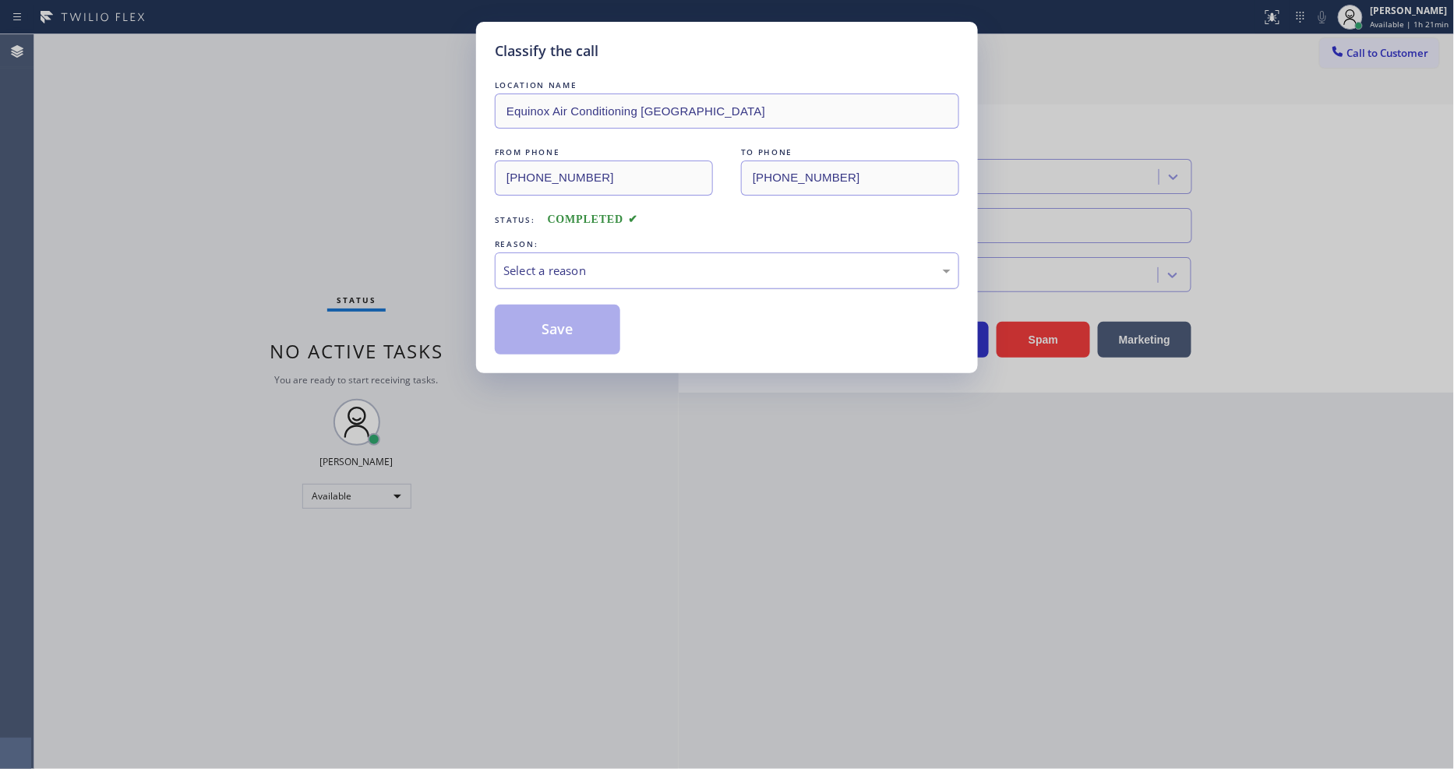
click at [588, 263] on div "Select a reason" at bounding box center [726, 271] width 447 height 18
click at [587, 326] on button "Save" at bounding box center [557, 330] width 125 height 50
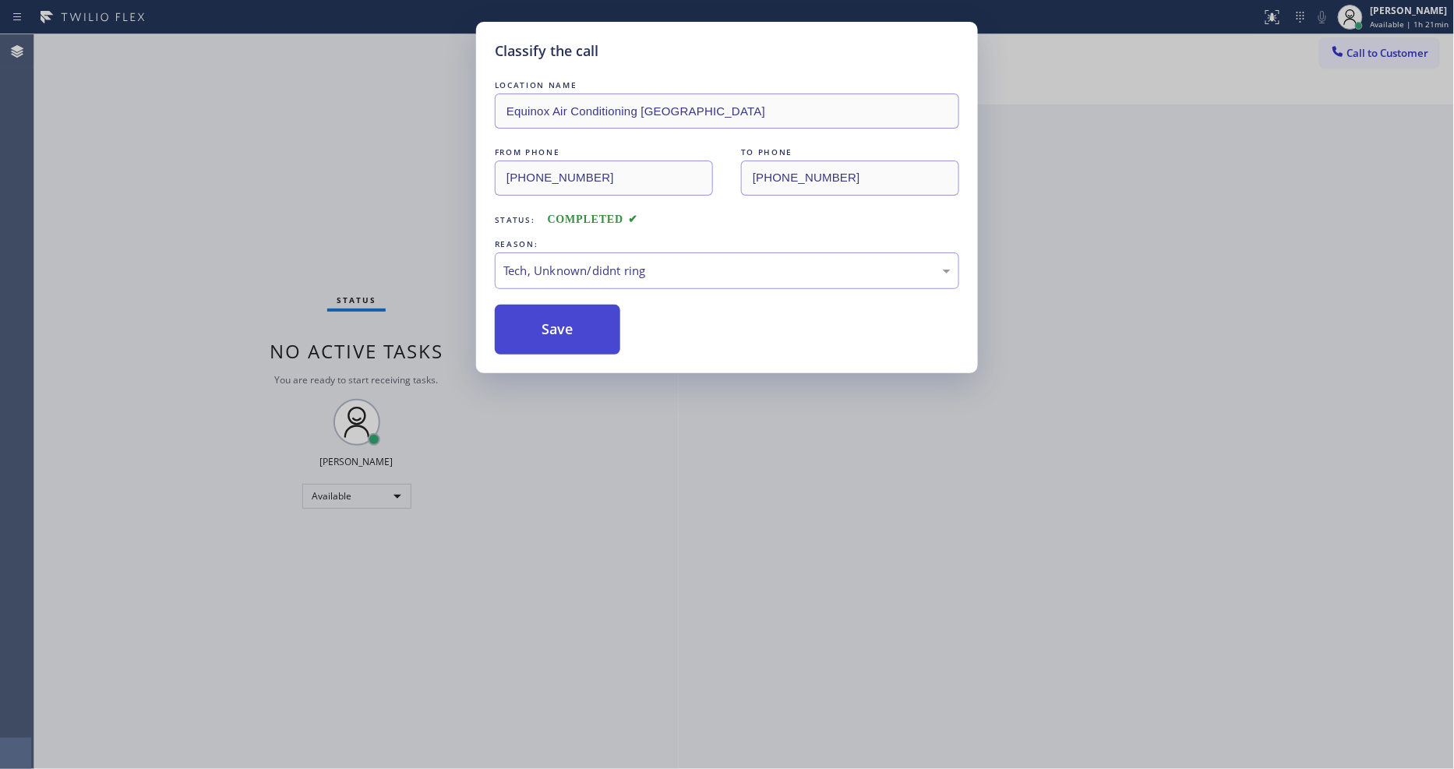
click at [587, 326] on button "Save" at bounding box center [557, 330] width 125 height 50
drag, startPoint x: 587, startPoint y: 326, endPoint x: 535, endPoint y: 651, distance: 329.1
click at [585, 326] on button "Save" at bounding box center [557, 330] width 125 height 50
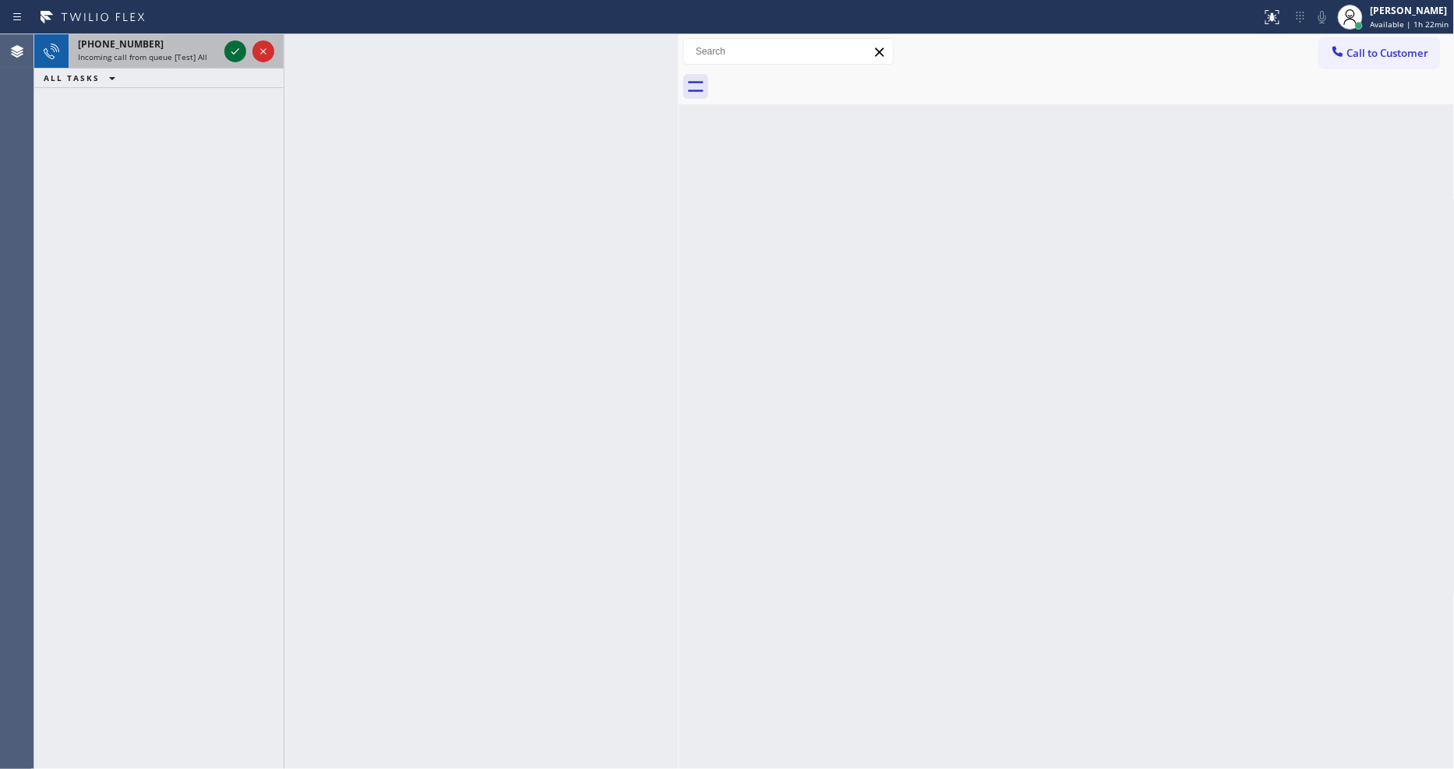
click at [234, 51] on icon at bounding box center [235, 51] width 19 height 19
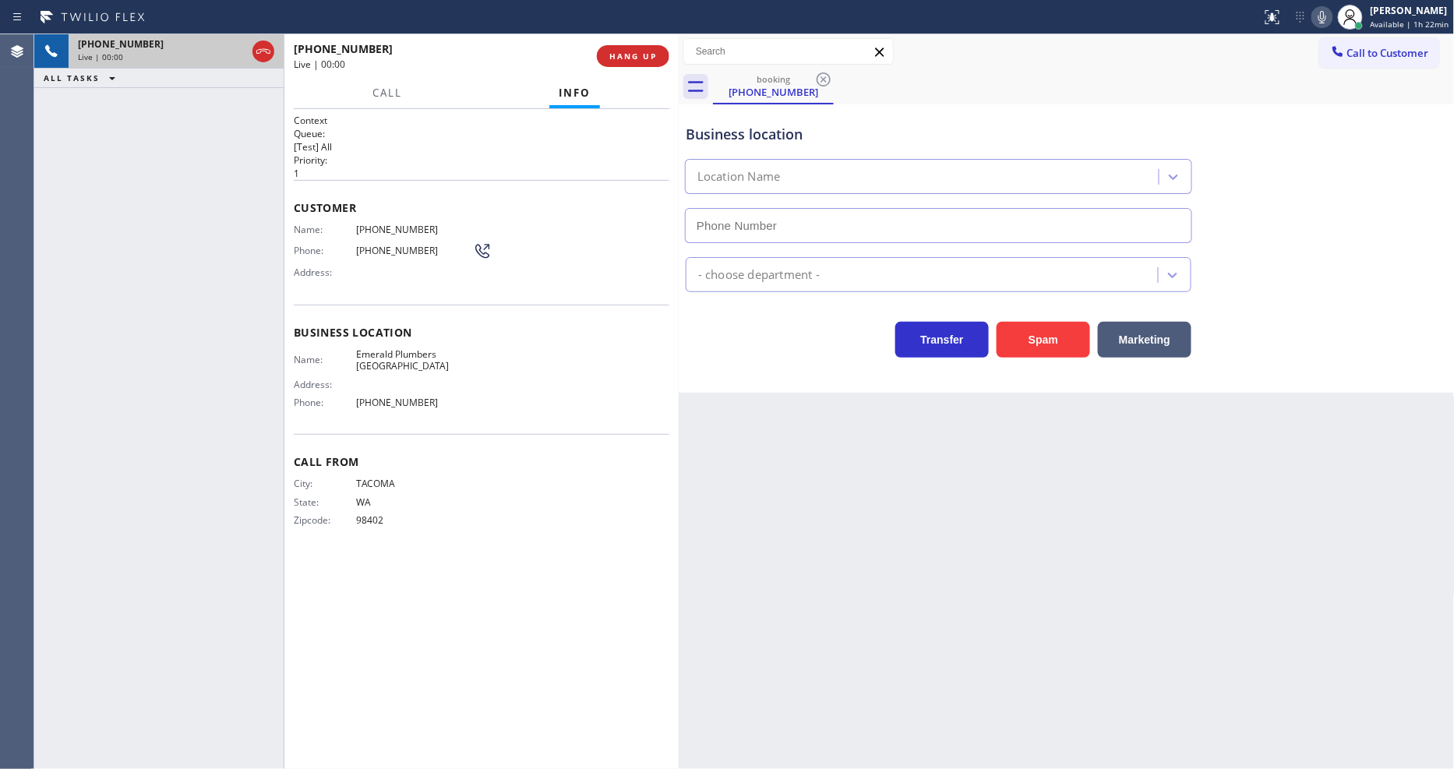
type input "[PHONE_NUMBER]"
click at [628, 57] on span "HANG UP" at bounding box center [633, 56] width 48 height 11
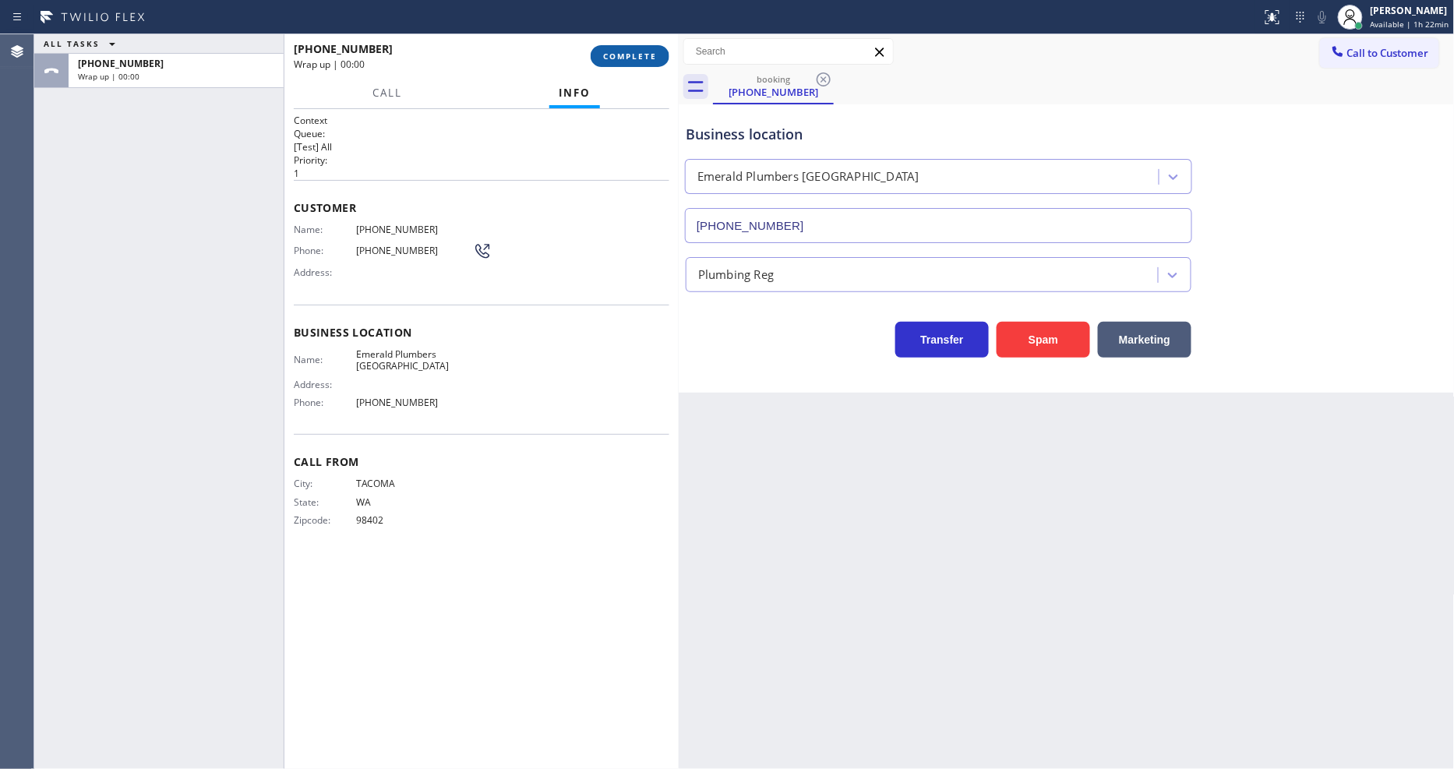
click at [628, 57] on span "COMPLETE" at bounding box center [630, 56] width 54 height 11
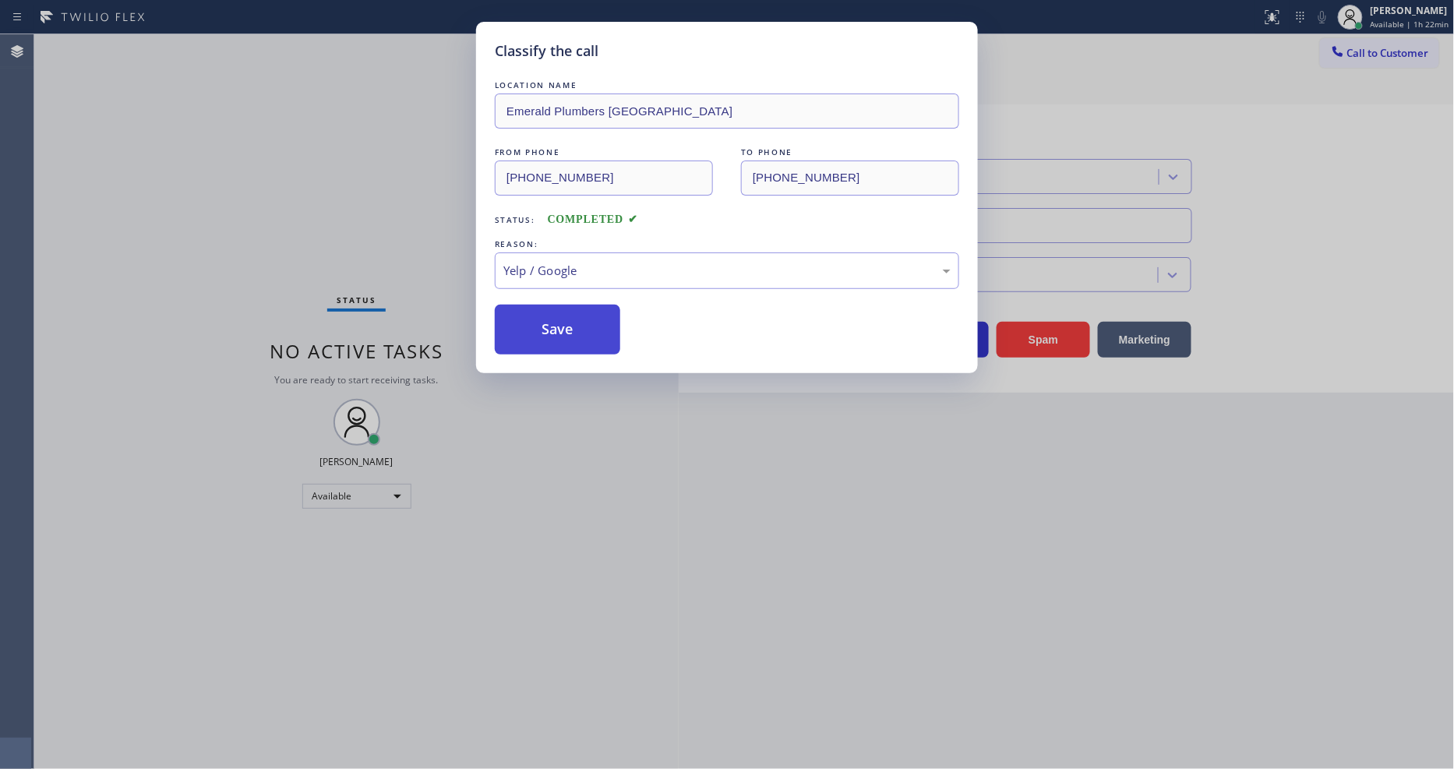
click at [533, 338] on button "Save" at bounding box center [557, 330] width 125 height 50
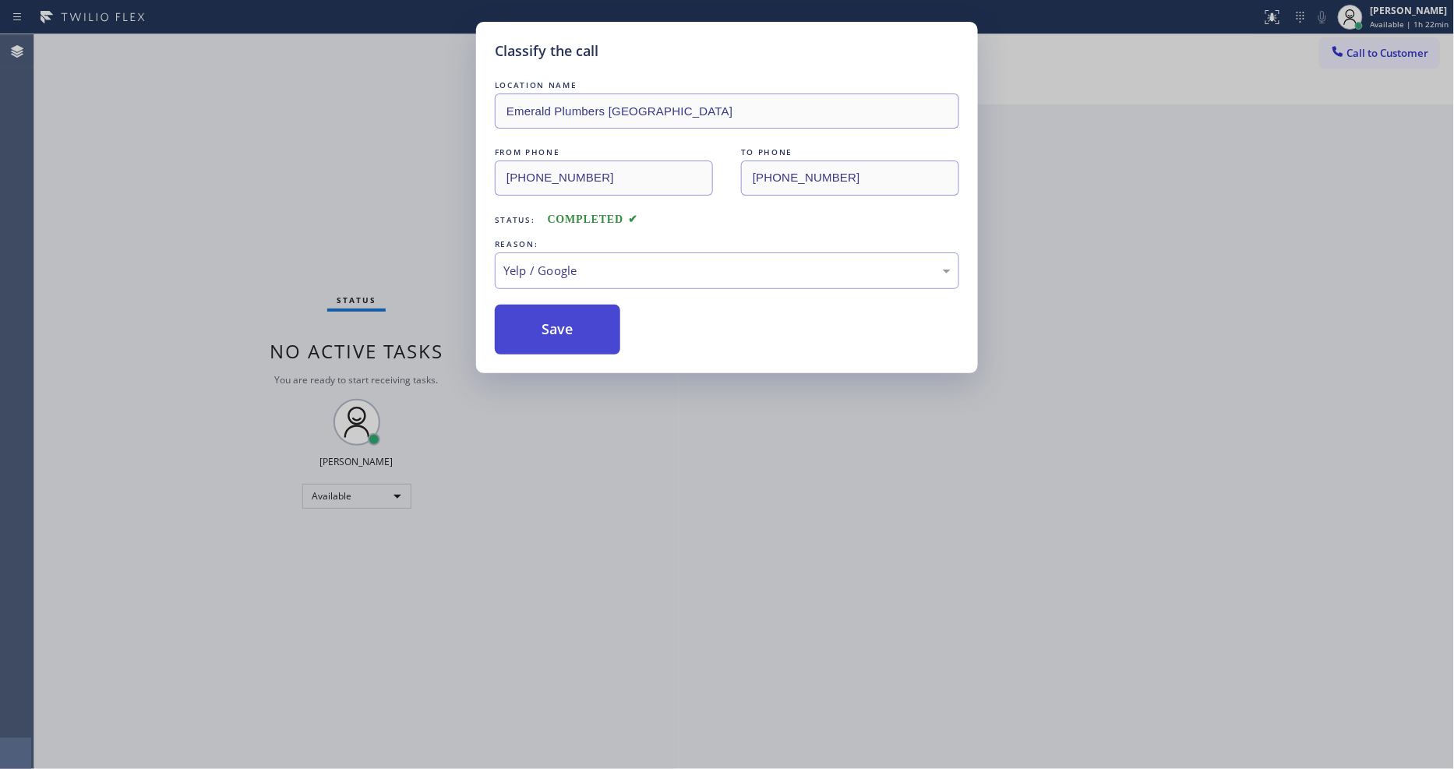
click at [533, 338] on button "Save" at bounding box center [557, 330] width 125 height 50
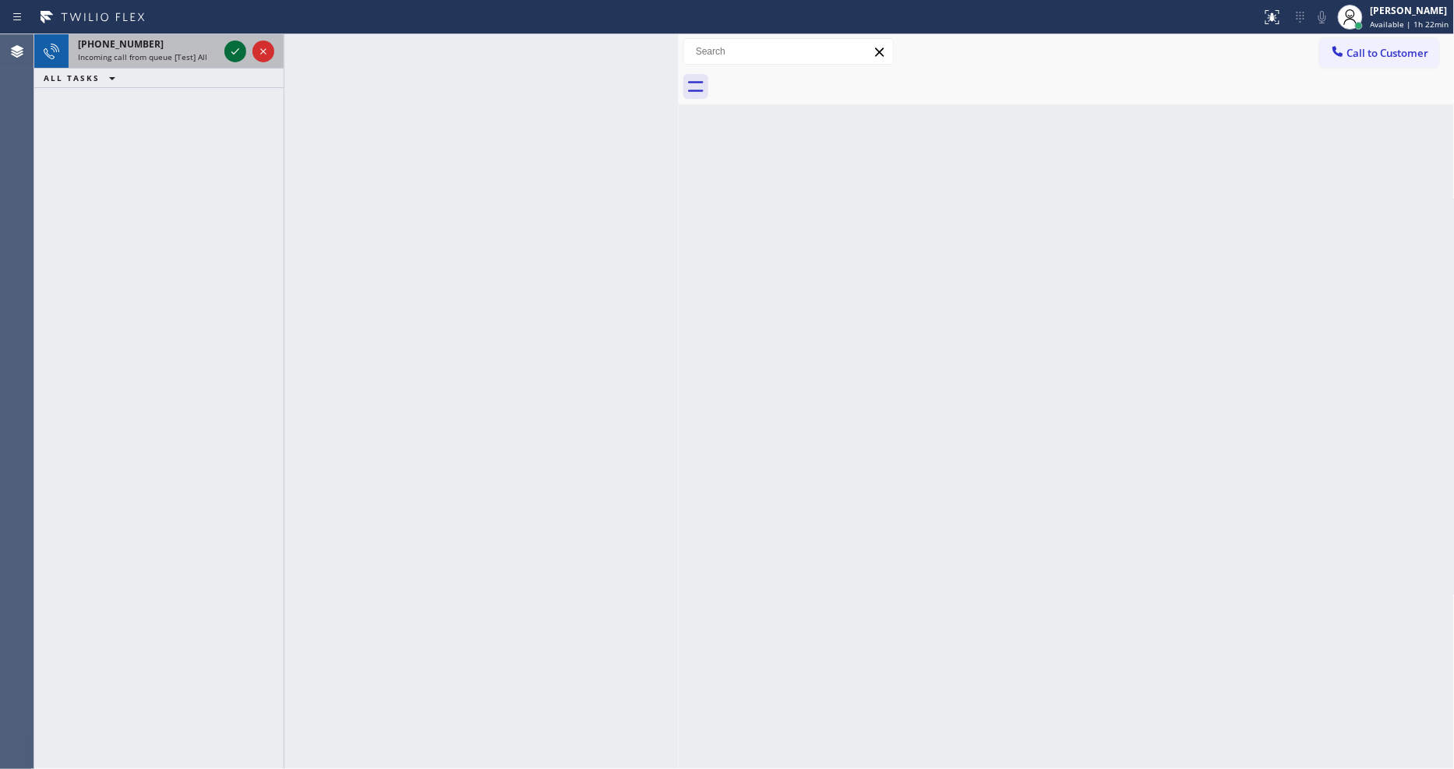
click at [243, 55] on icon at bounding box center [235, 51] width 19 height 19
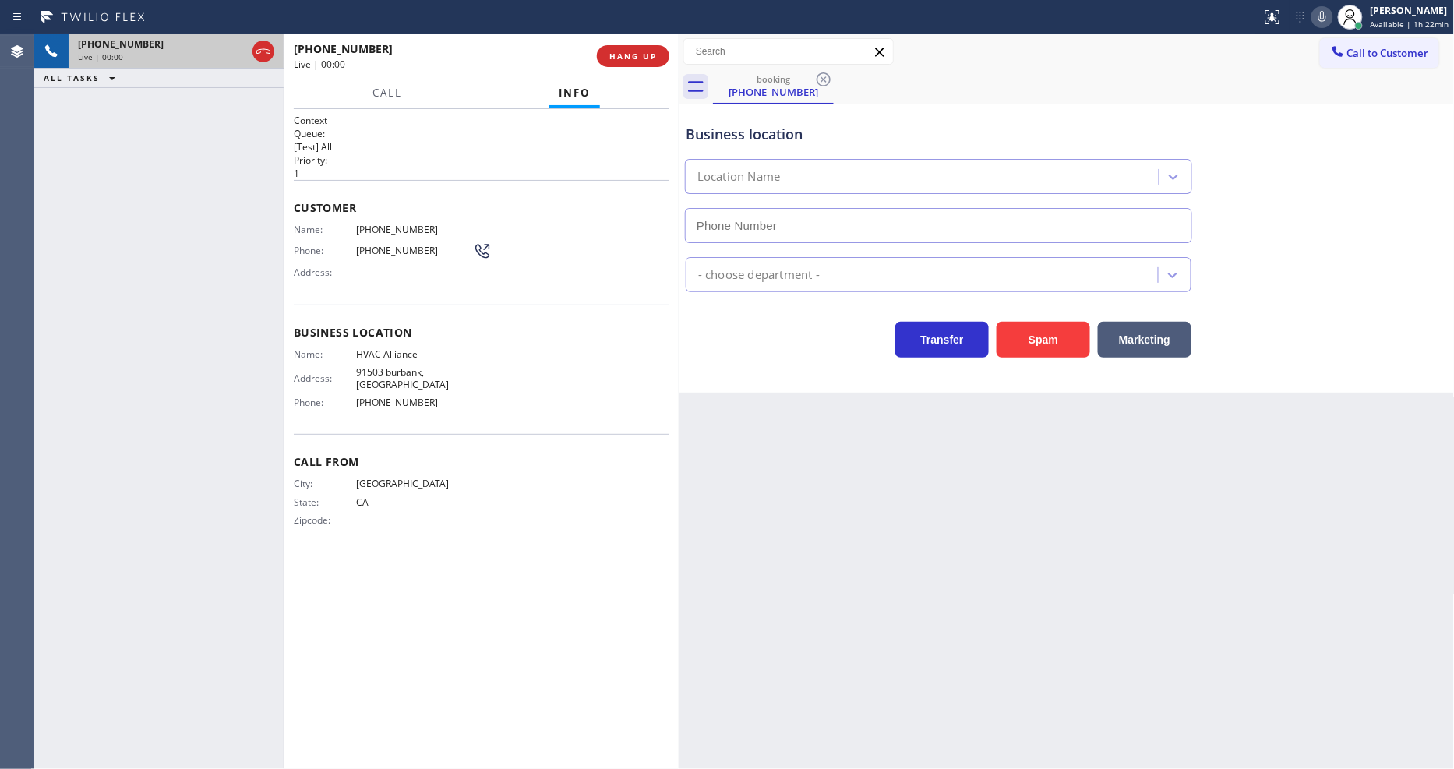
type input "[PHONE_NUMBER]"
click at [401, 351] on span "HVAC Alliance" at bounding box center [414, 354] width 117 height 12
copy span "HVAC Alliance"
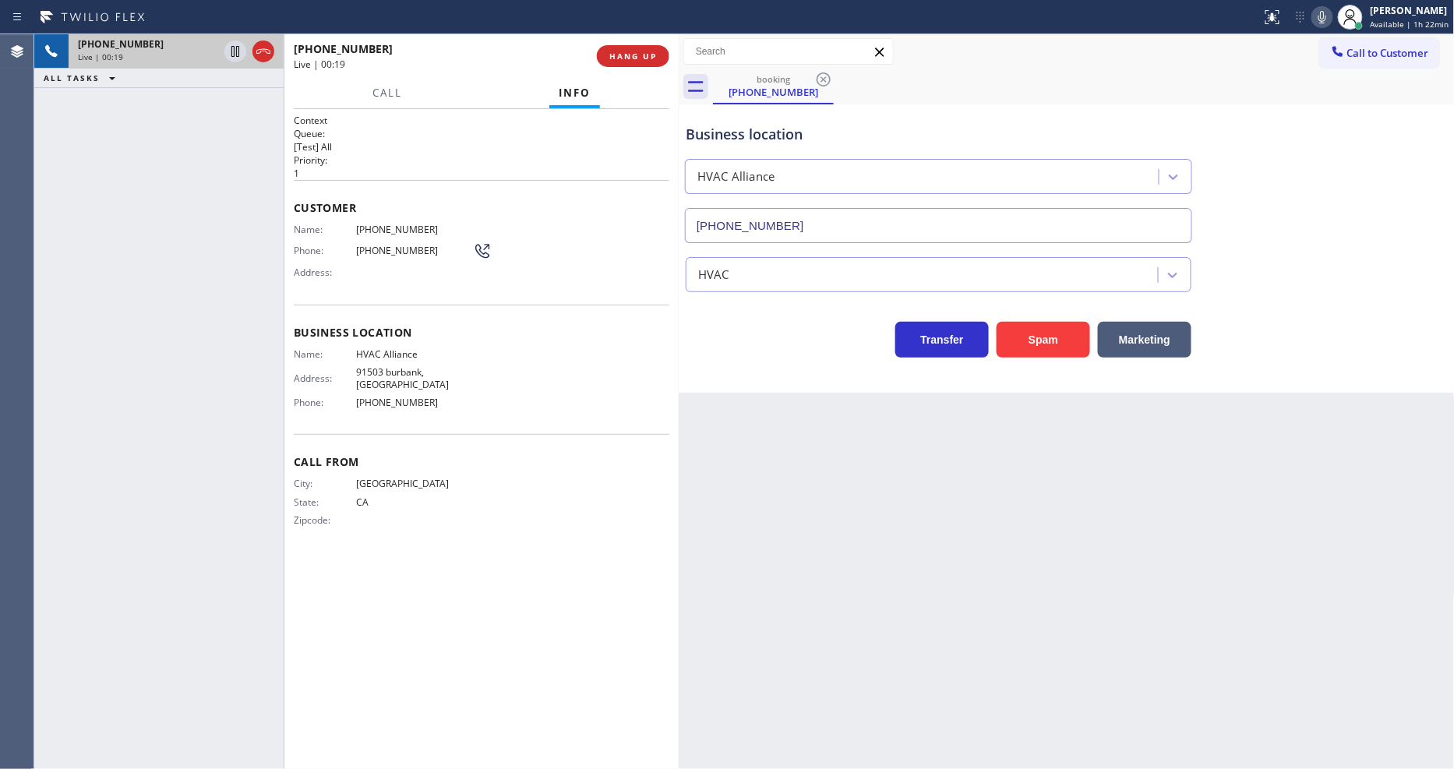
drag, startPoint x: 364, startPoint y: 433, endPoint x: 369, endPoint y: 383, distance: 50.2
click at [364, 434] on div "Call From City: [GEOGRAPHIC_DATA]: [US_STATE] Zipcode:" at bounding box center [482, 493] width 376 height 118
click at [384, 369] on span "91503 burbank, [GEOGRAPHIC_DATA]" at bounding box center [414, 378] width 117 height 24
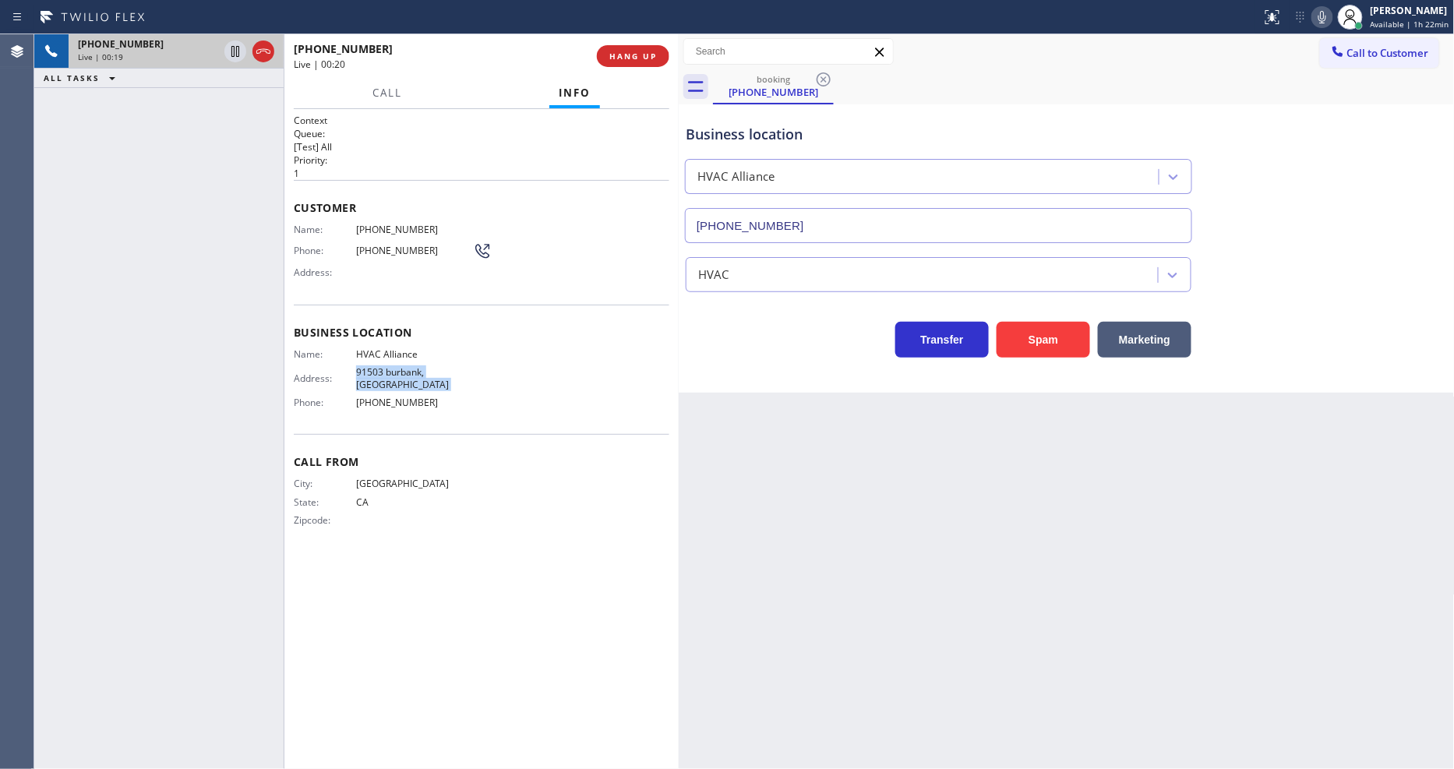
copy span "91503 burbank, [GEOGRAPHIC_DATA]"
drag, startPoint x: 1202, startPoint y: 556, endPoint x: 1183, endPoint y: 341, distance: 215.2
click at [1202, 556] on div "Back to Dashboard Change Sender ID Customers Technicians Select a contact Outbo…" at bounding box center [1067, 401] width 776 height 735
click at [398, 348] on span "HVAC Alliance" at bounding box center [414, 354] width 117 height 12
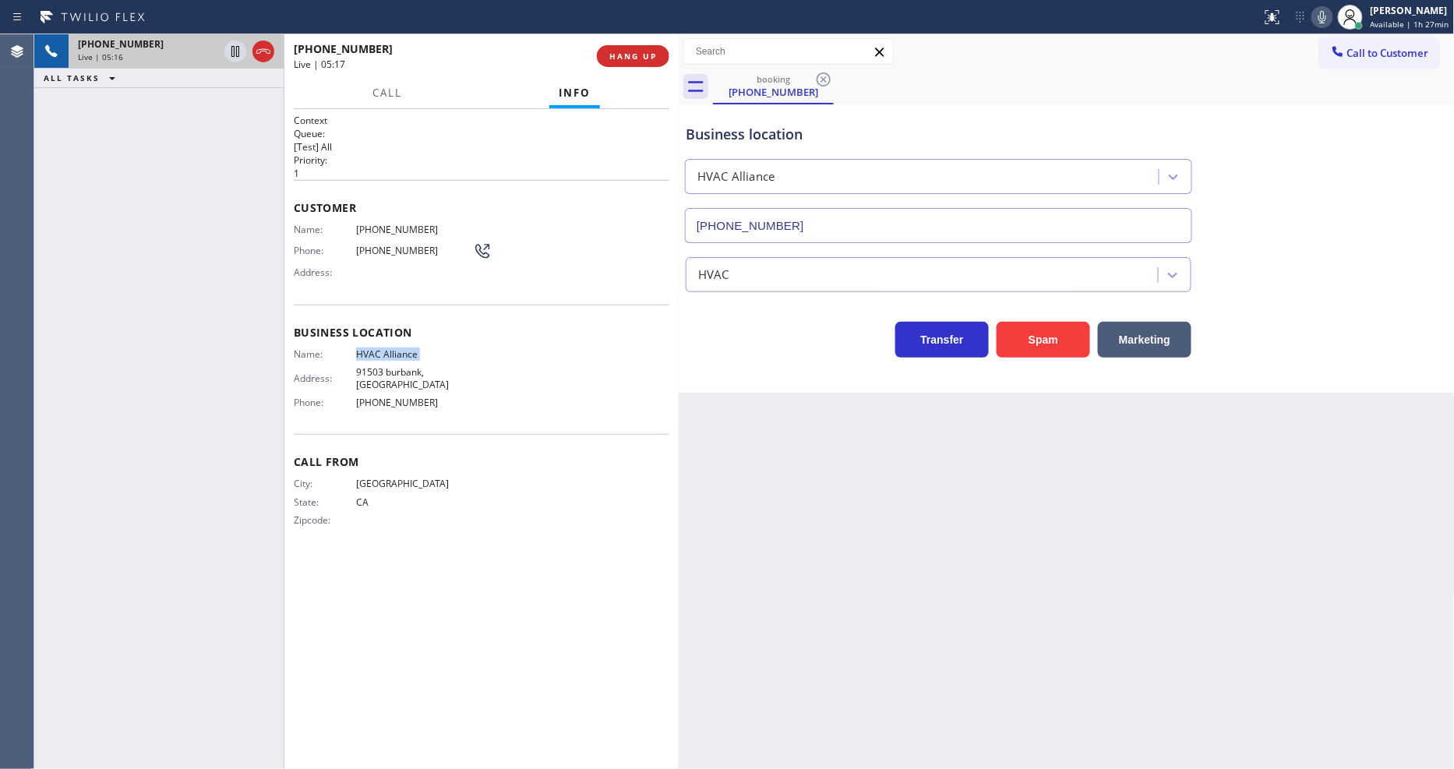
click at [398, 348] on span "HVAC Alliance" at bounding box center [414, 354] width 117 height 12
copy span "HVAC Alliance"
click at [236, 49] on icon at bounding box center [235, 51] width 8 height 11
click at [1326, 13] on icon at bounding box center [1322, 17] width 19 height 19
click at [235, 53] on icon at bounding box center [235, 51] width 19 height 19
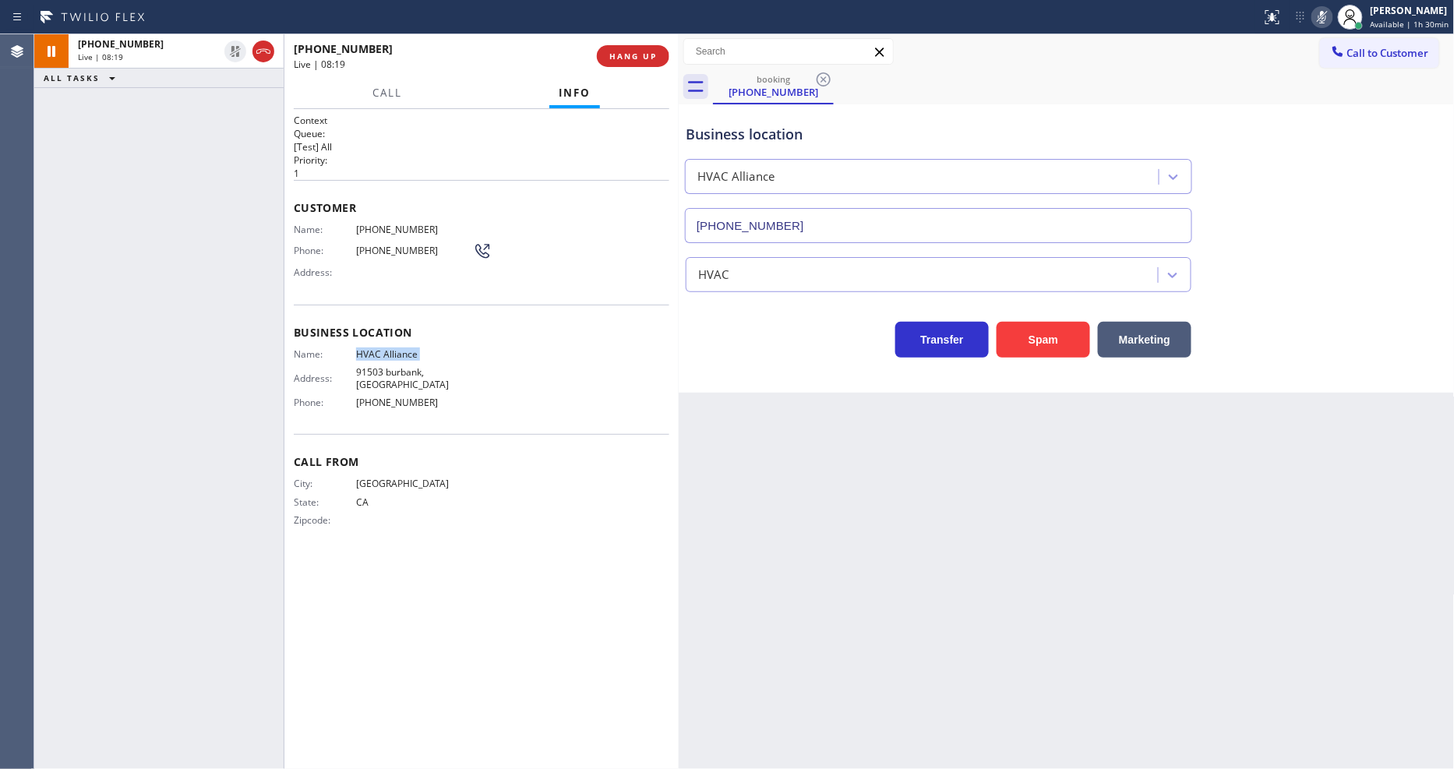
click at [1328, 16] on icon at bounding box center [1322, 17] width 19 height 19
drag, startPoint x: 851, startPoint y: 481, endPoint x: 824, endPoint y: 500, distance: 33.5
click at [852, 481] on div "Back to Dashboard Change Sender ID Customers Technicians Select a contact Outbo…" at bounding box center [1067, 401] width 776 height 735
click at [394, 224] on span "[PHONE_NUMBER]" at bounding box center [414, 230] width 117 height 12
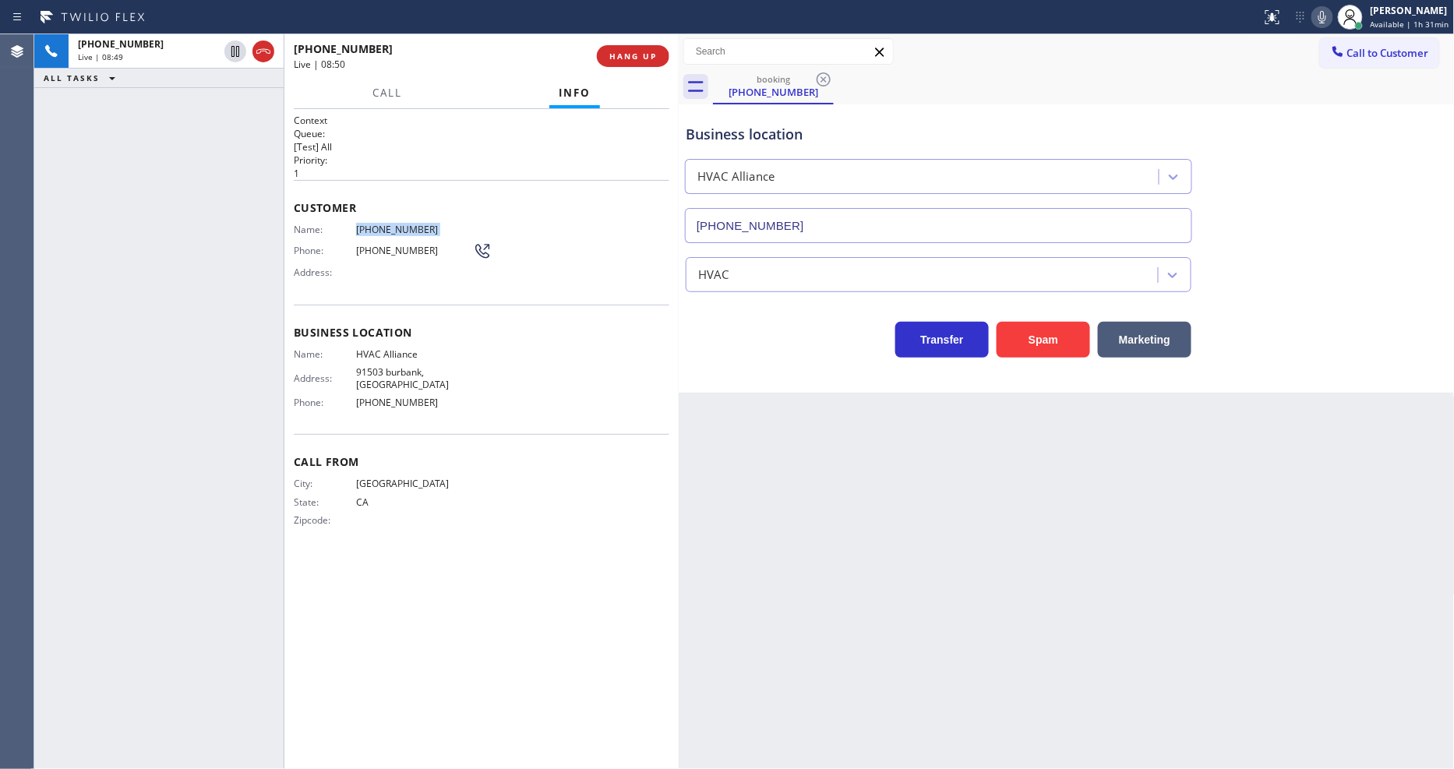
click at [394, 224] on span "[PHONE_NUMBER]" at bounding box center [414, 230] width 117 height 12
copy span "[PHONE_NUMBER]"
click at [620, 58] on span "HANG UP" at bounding box center [633, 56] width 48 height 11
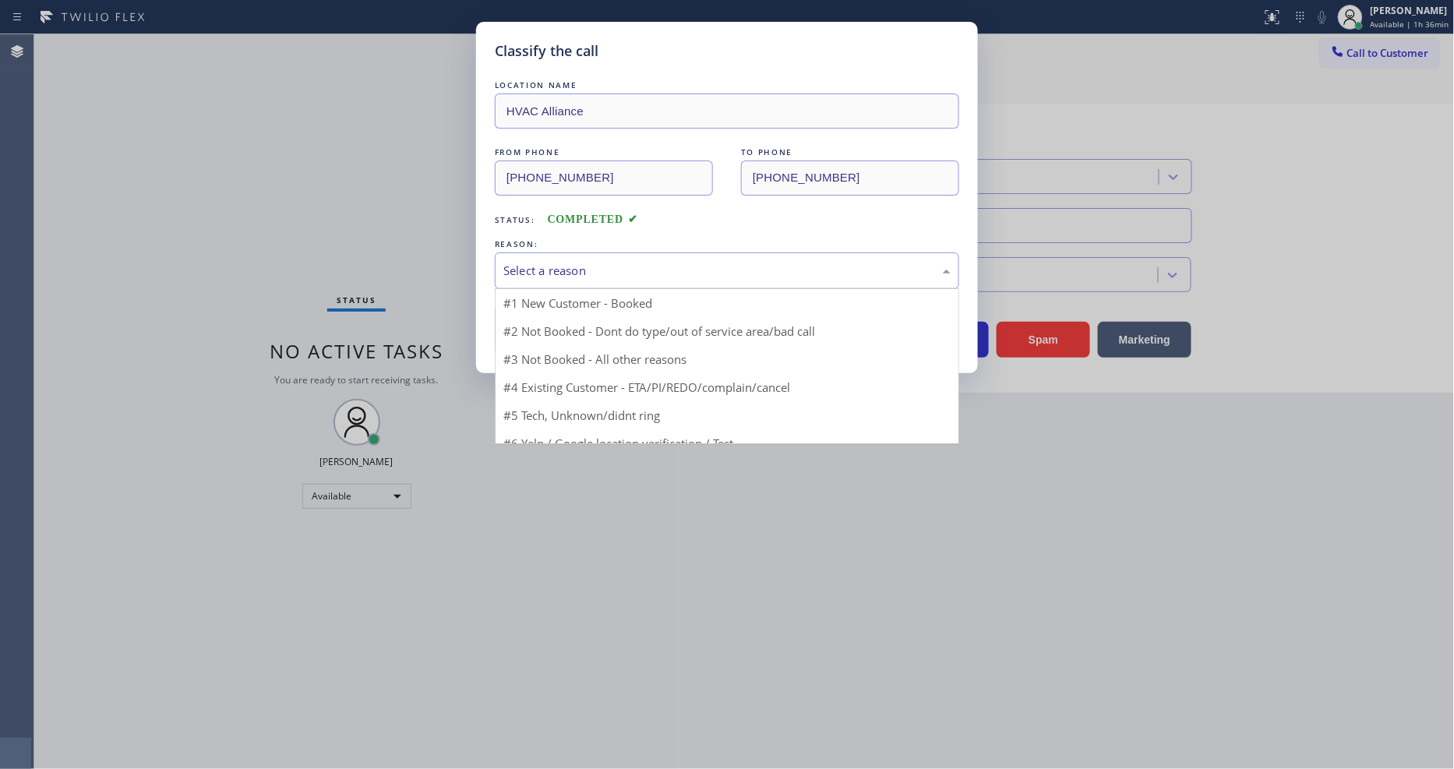
click at [561, 262] on div "Select a reason" at bounding box center [726, 271] width 447 height 18
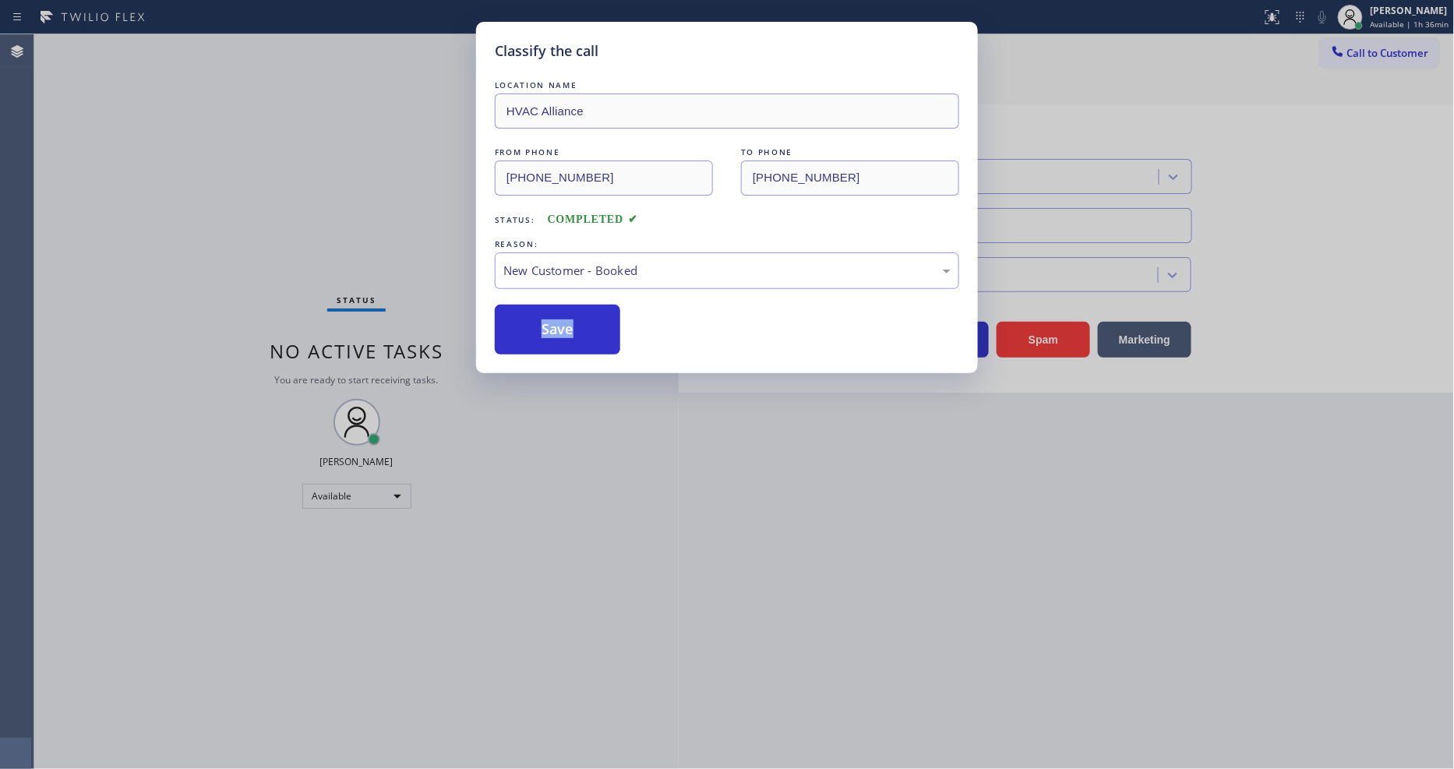
click at [556, 298] on div "LOCATION NAME HVAC Alliance FROM PHONE [PHONE_NUMBER] TO PHONE [PHONE_NUMBER] S…" at bounding box center [727, 215] width 464 height 277
click at [556, 305] on button "Save" at bounding box center [557, 330] width 125 height 50
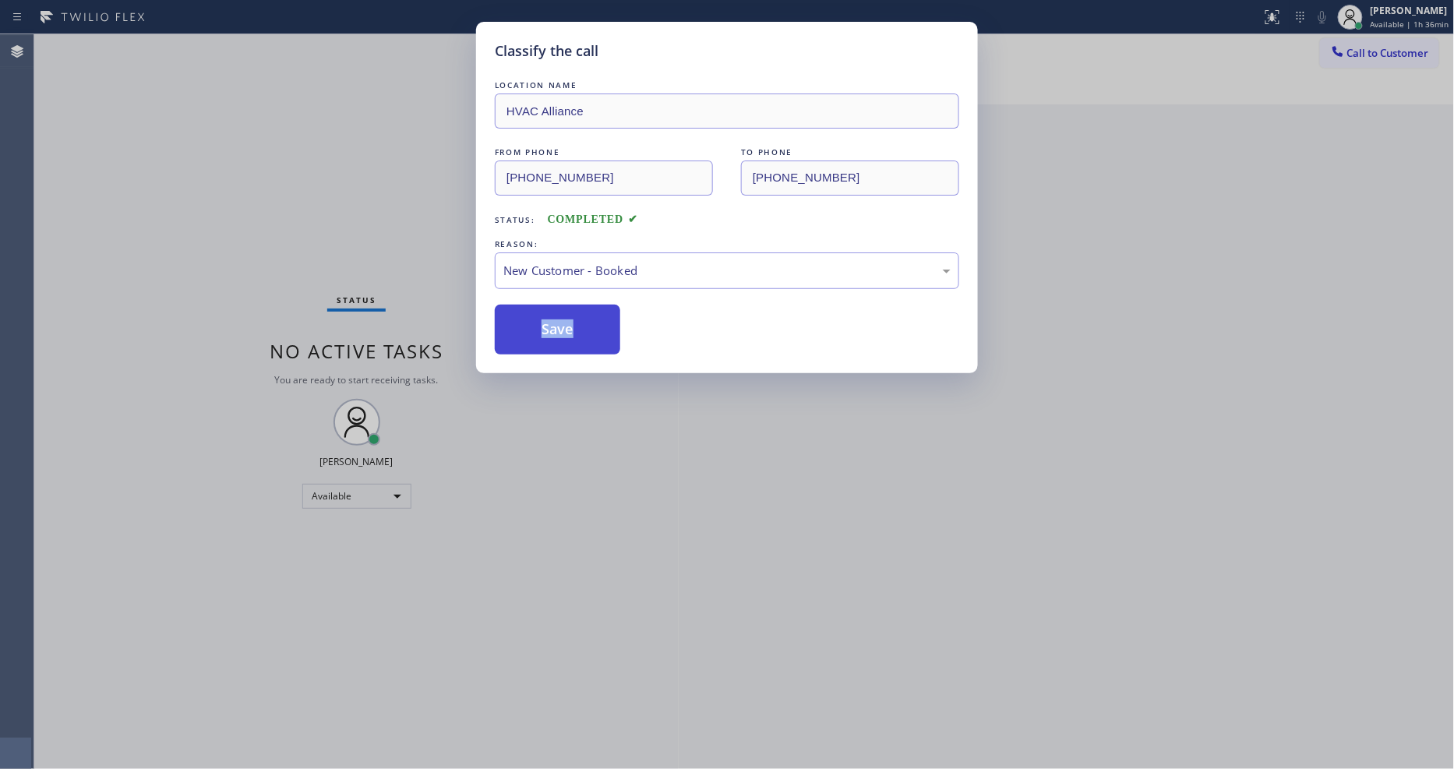
click at [560, 324] on button "Save" at bounding box center [557, 330] width 125 height 50
click at [560, 327] on button "Save" at bounding box center [557, 330] width 125 height 50
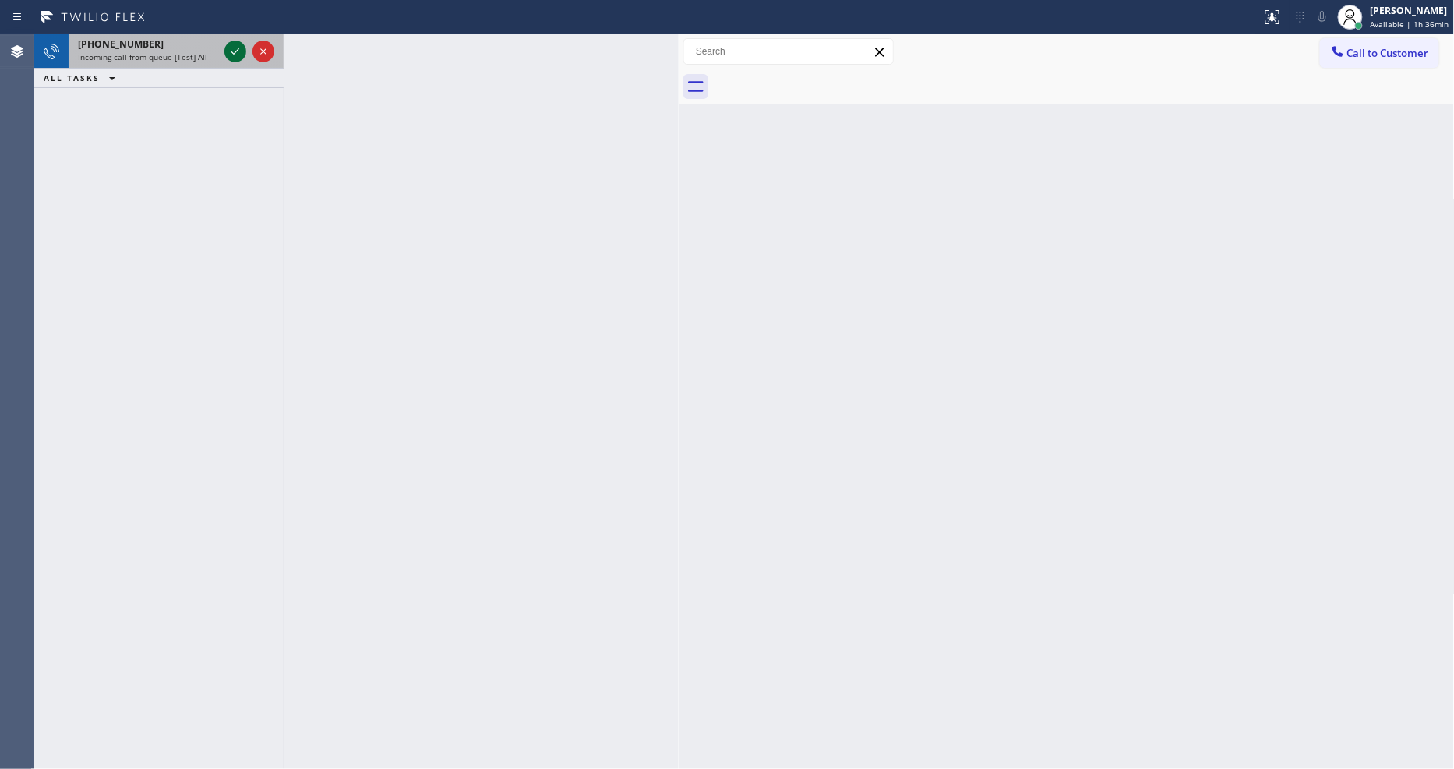
click at [224, 48] on div at bounding box center [235, 51] width 22 height 19
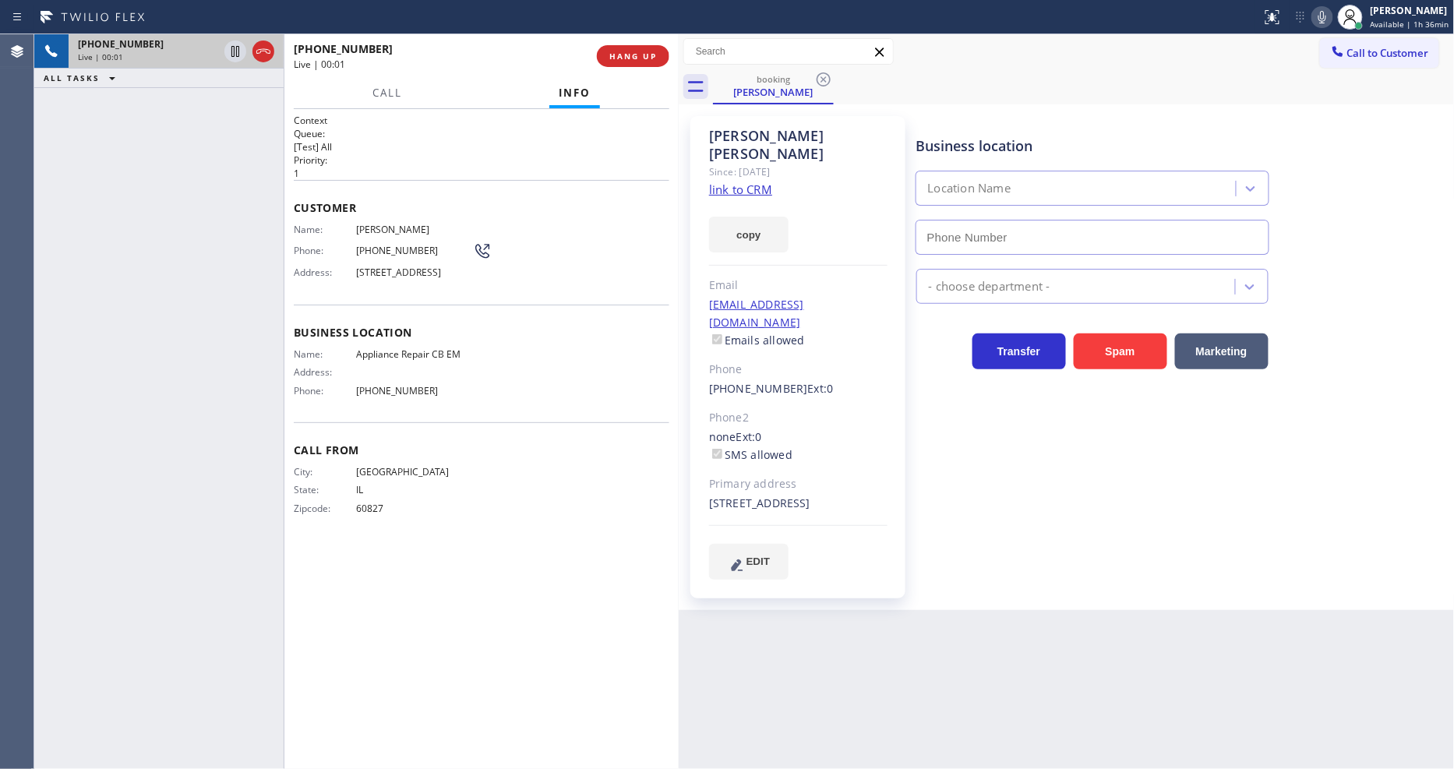
type input "[PHONE_NUMBER]"
click at [728, 182] on link "link to CRM" at bounding box center [740, 190] width 63 height 16
click at [235, 45] on icon at bounding box center [235, 51] width 19 height 19
click at [1323, 19] on icon at bounding box center [1323, 17] width 8 height 12
drag, startPoint x: 965, startPoint y: 600, endPoint x: 744, endPoint y: 676, distance: 233.1
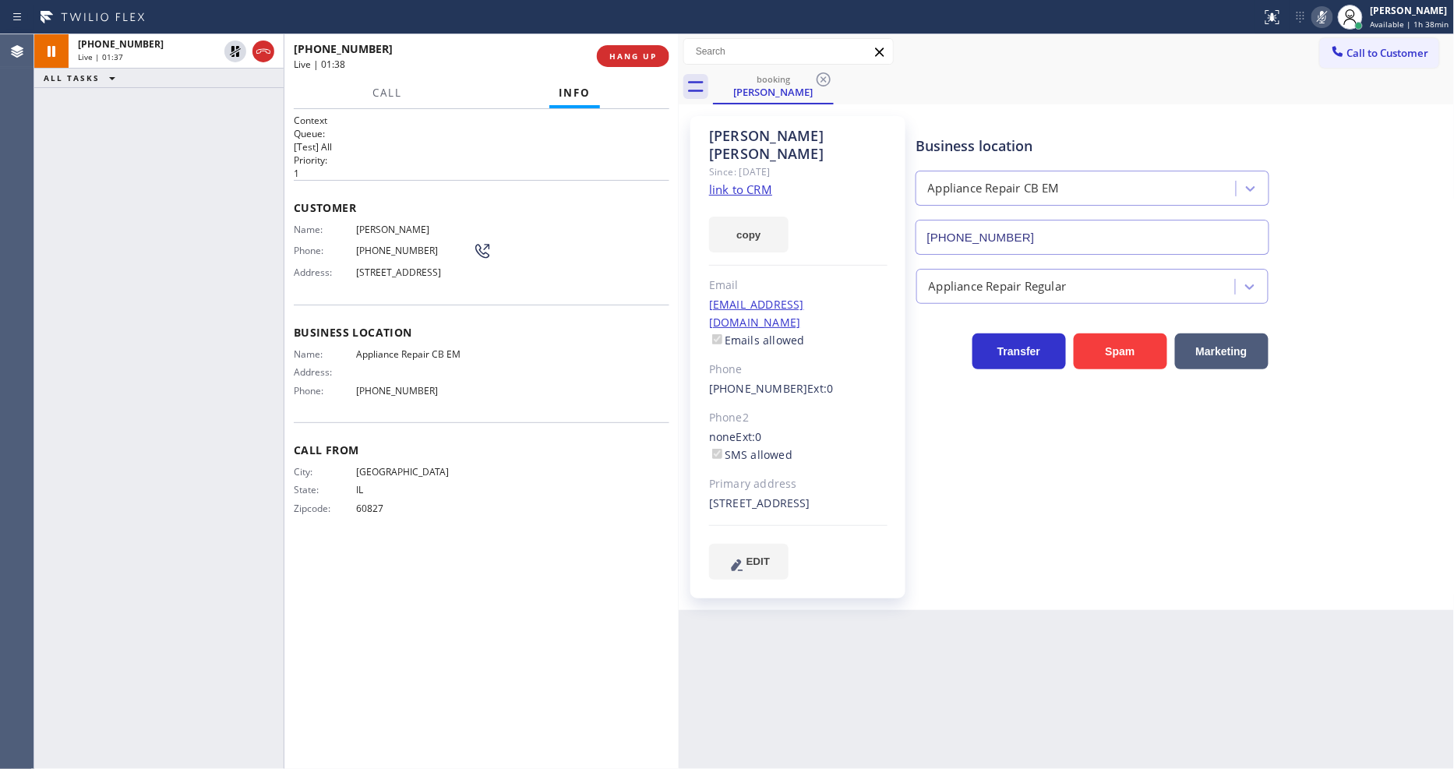
click at [965, 600] on div "Back to Dashboard Change Sender ID Customers Technicians Select a contact Outbo…" at bounding box center [1067, 401] width 776 height 735
click at [1116, 600] on div "Back to Dashboard Change Sender ID Customers Technicians Select a contact Outbo…" at bounding box center [1067, 401] width 776 height 735
click at [1033, 541] on div "Business location Appliance Repair CB EM [PHONE_NUMBER] Appliance Repair Regula…" at bounding box center [1182, 347] width 538 height 455
drag, startPoint x: 640, startPoint y: 58, endPoint x: 593, endPoint y: 0, distance: 74.2
click at [640, 58] on span "HANG UP" at bounding box center [633, 56] width 48 height 11
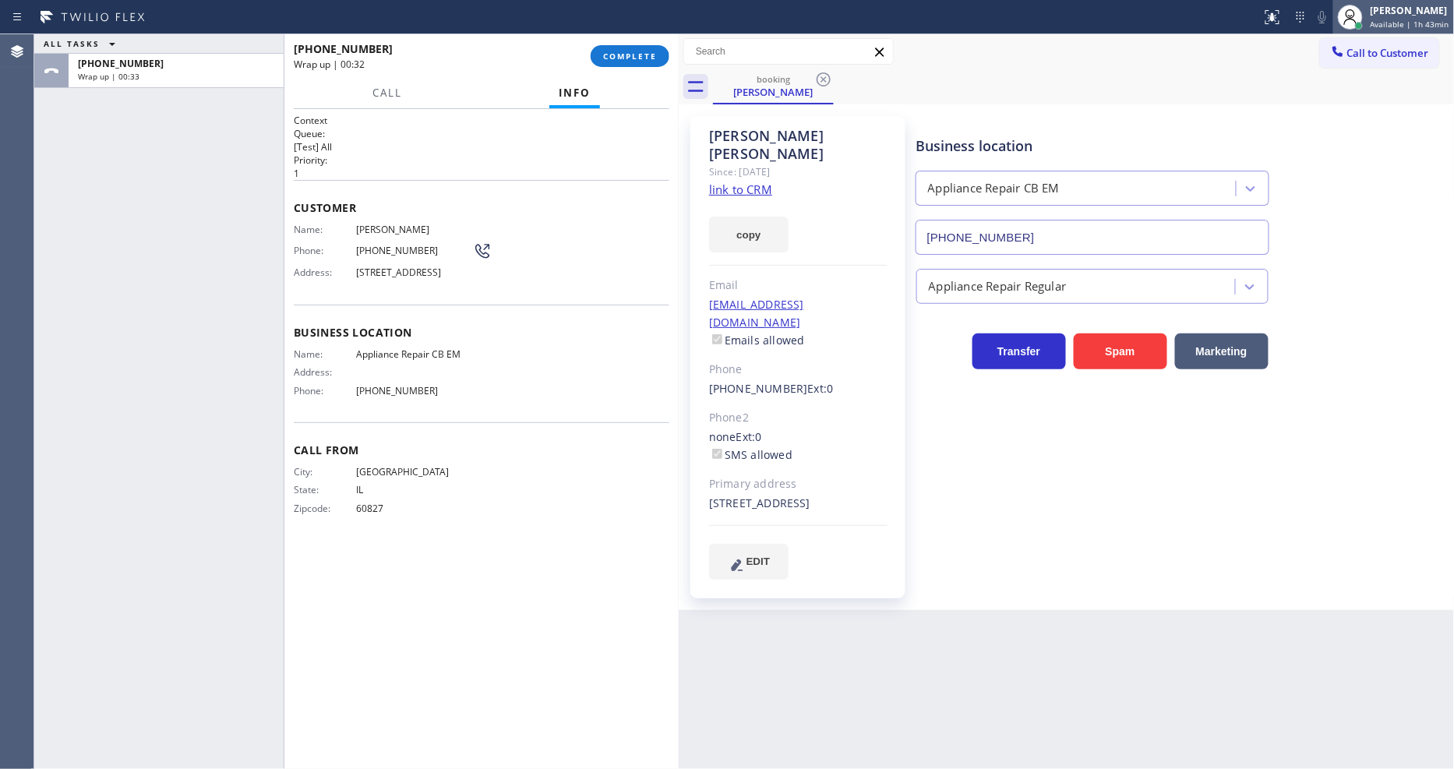
click at [1421, 4] on div "[PERSON_NAME]" at bounding box center [1410, 10] width 79 height 13
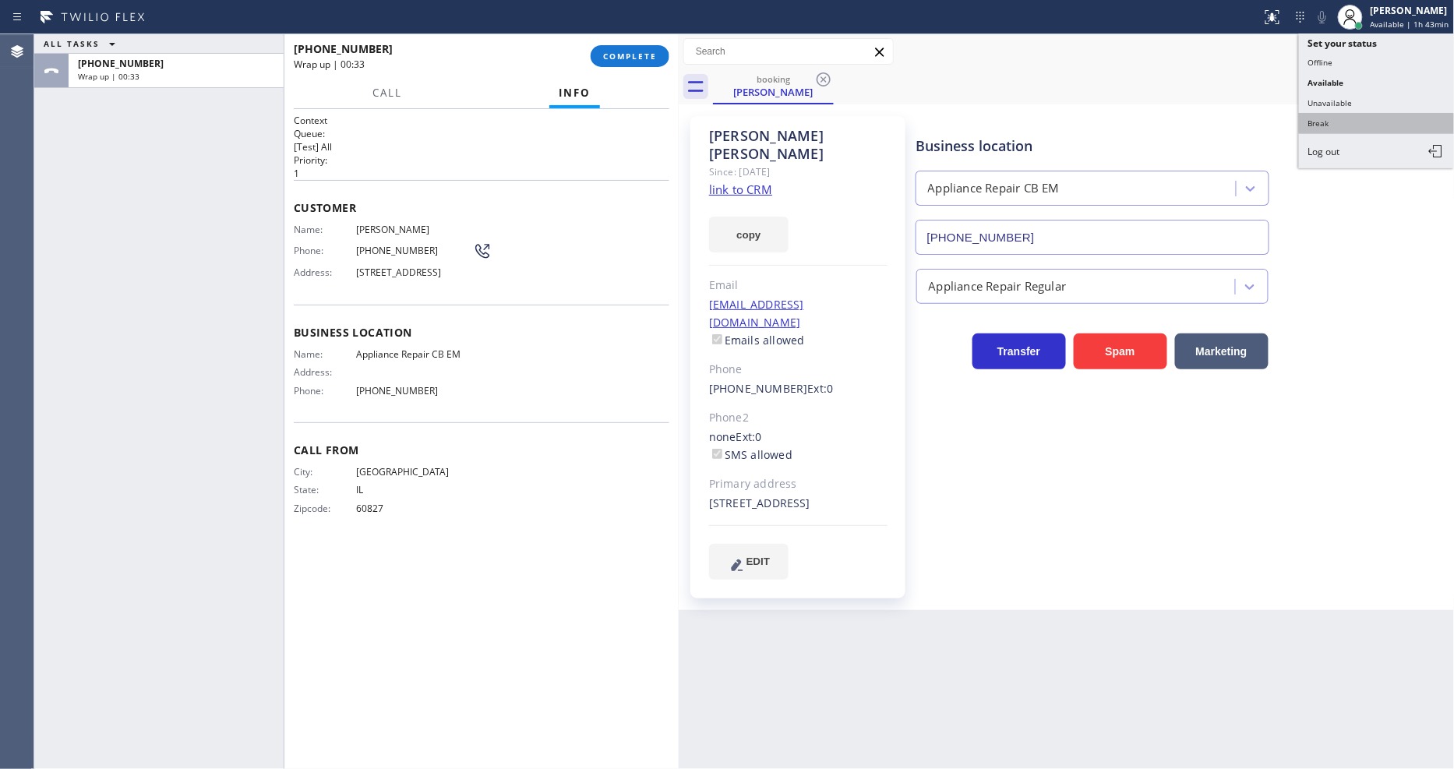
drag, startPoint x: 1367, startPoint y: 123, endPoint x: 941, endPoint y: 58, distance: 431.3
click at [1367, 122] on button "Break" at bounding box center [1377, 123] width 156 height 20
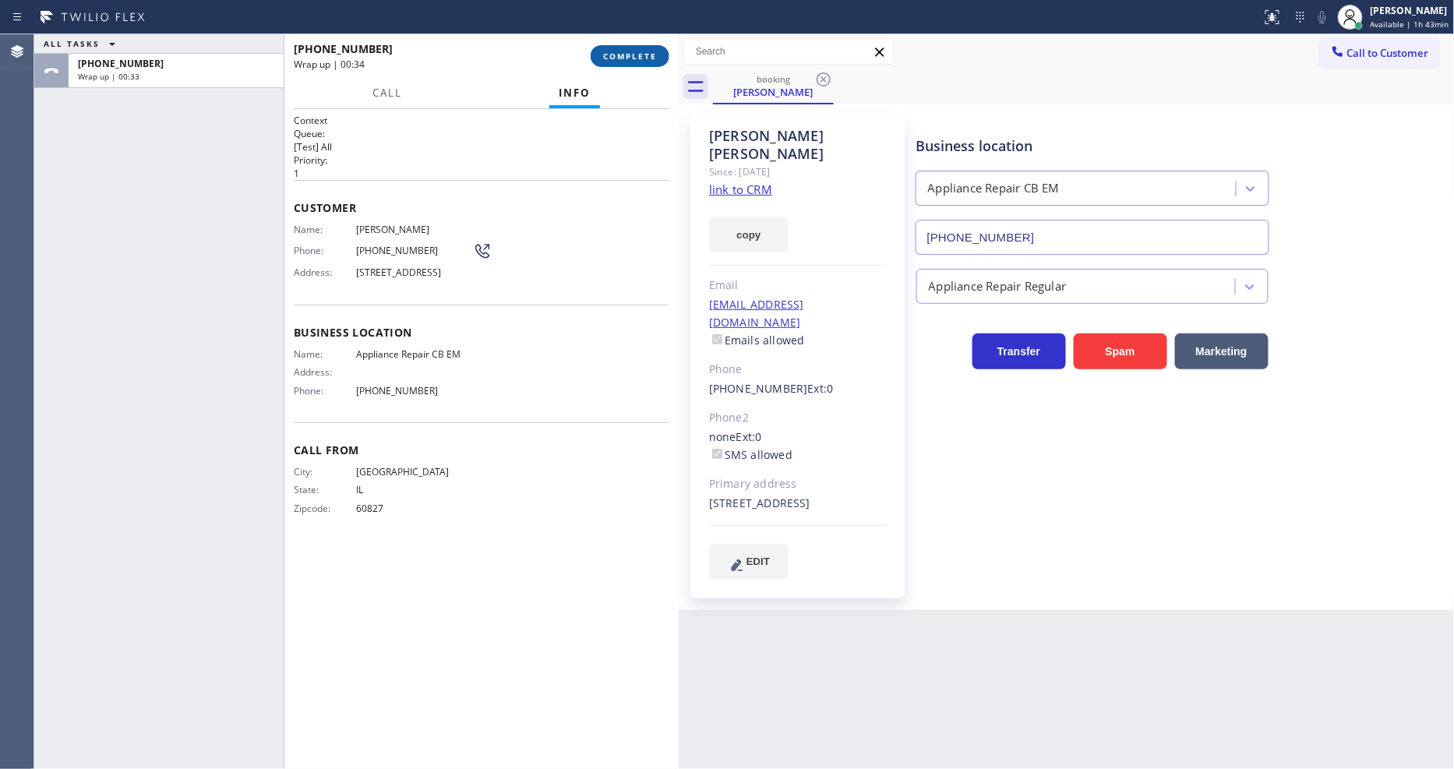
click at [635, 48] on button "COMPLETE" at bounding box center [630, 56] width 79 height 22
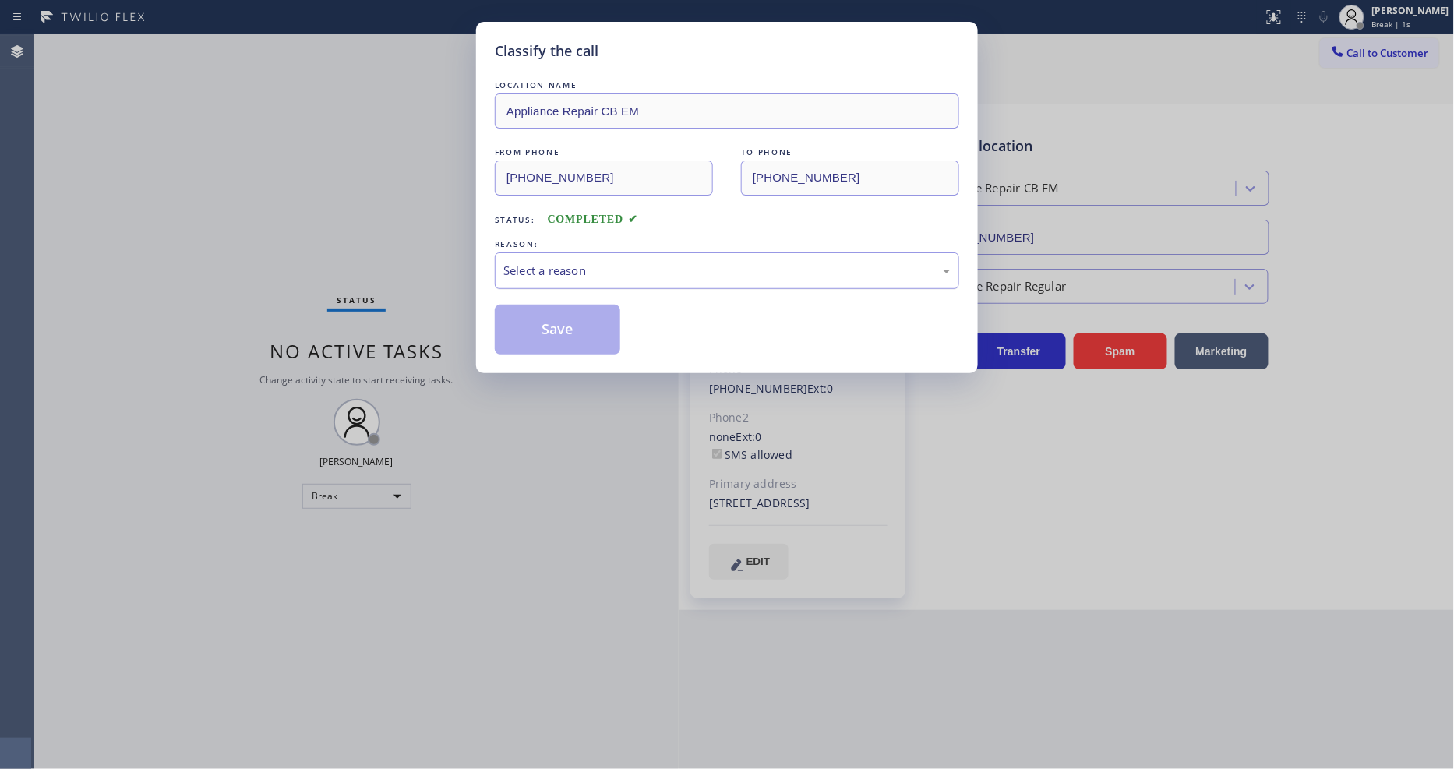
click at [512, 269] on div "Select a reason" at bounding box center [726, 271] width 447 height 18
click at [516, 326] on button "Save" at bounding box center [557, 330] width 125 height 50
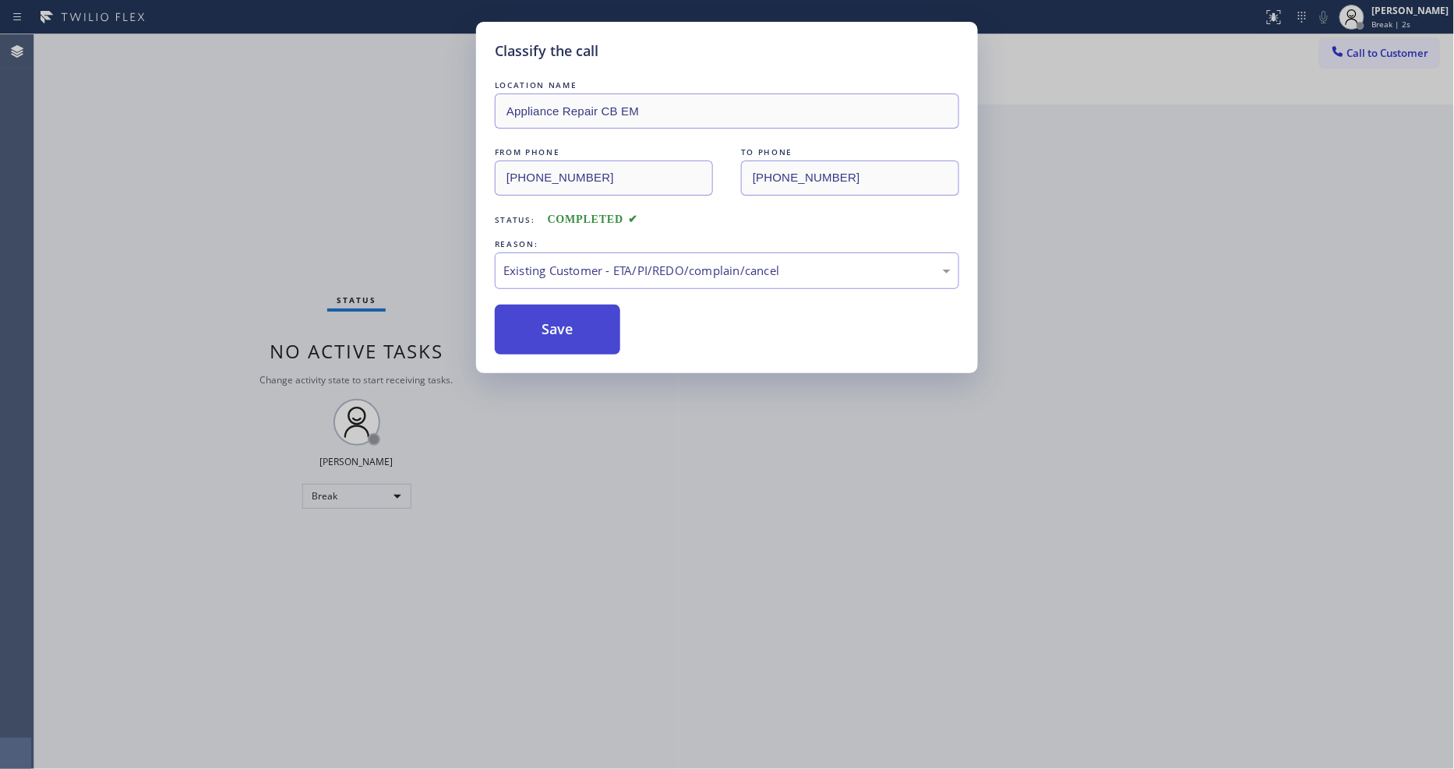
click at [516, 326] on button "Save" at bounding box center [557, 330] width 125 height 50
click at [579, 335] on button "Save" at bounding box center [557, 330] width 125 height 50
drag, startPoint x: 579, startPoint y: 335, endPoint x: 305, endPoint y: 159, distance: 325.3
click at [578, 335] on button "Save" at bounding box center [557, 330] width 125 height 50
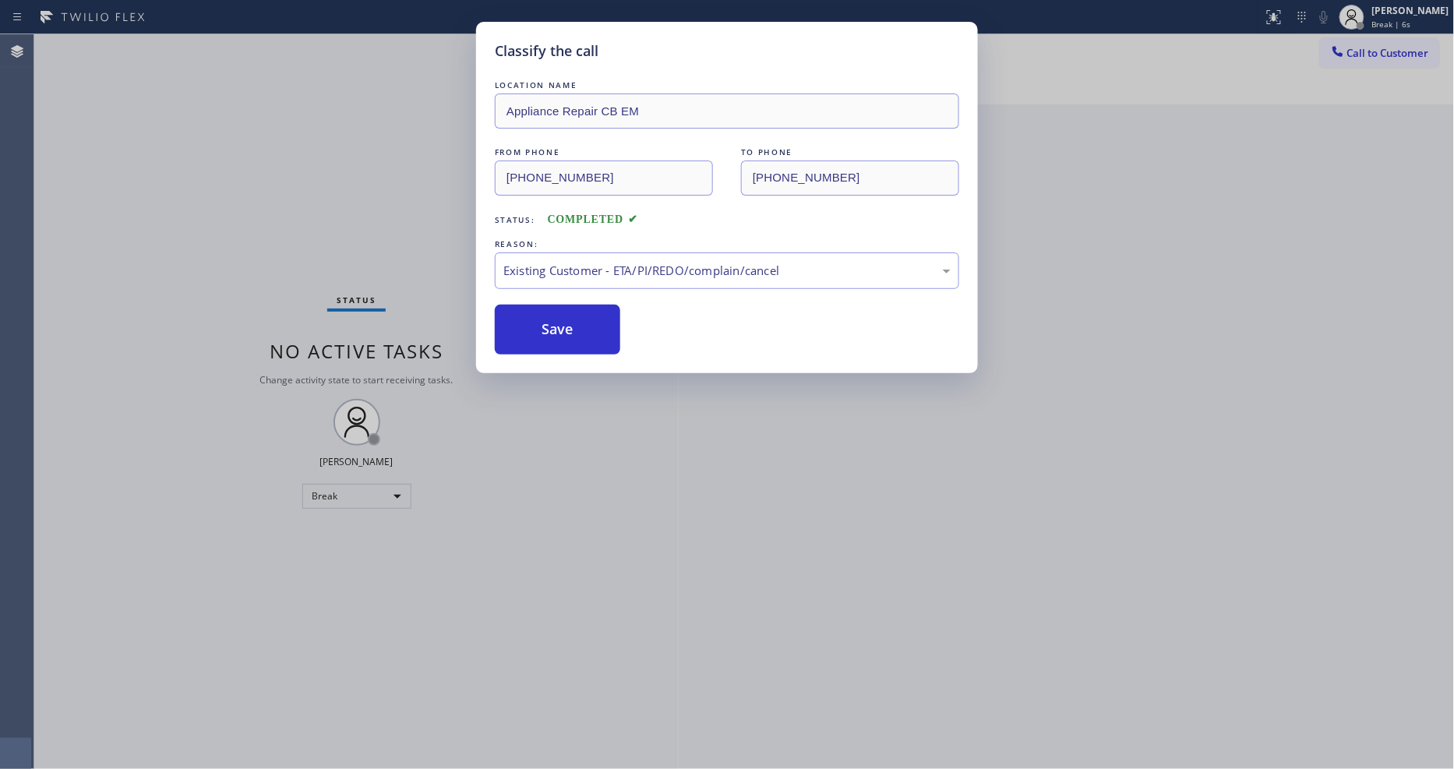
click at [207, 50] on div "Status No active tasks Change activity state to start receiving tasks. [PERSON_…" at bounding box center [356, 401] width 644 height 735
